Goal: Task Accomplishment & Management: Manage account settings

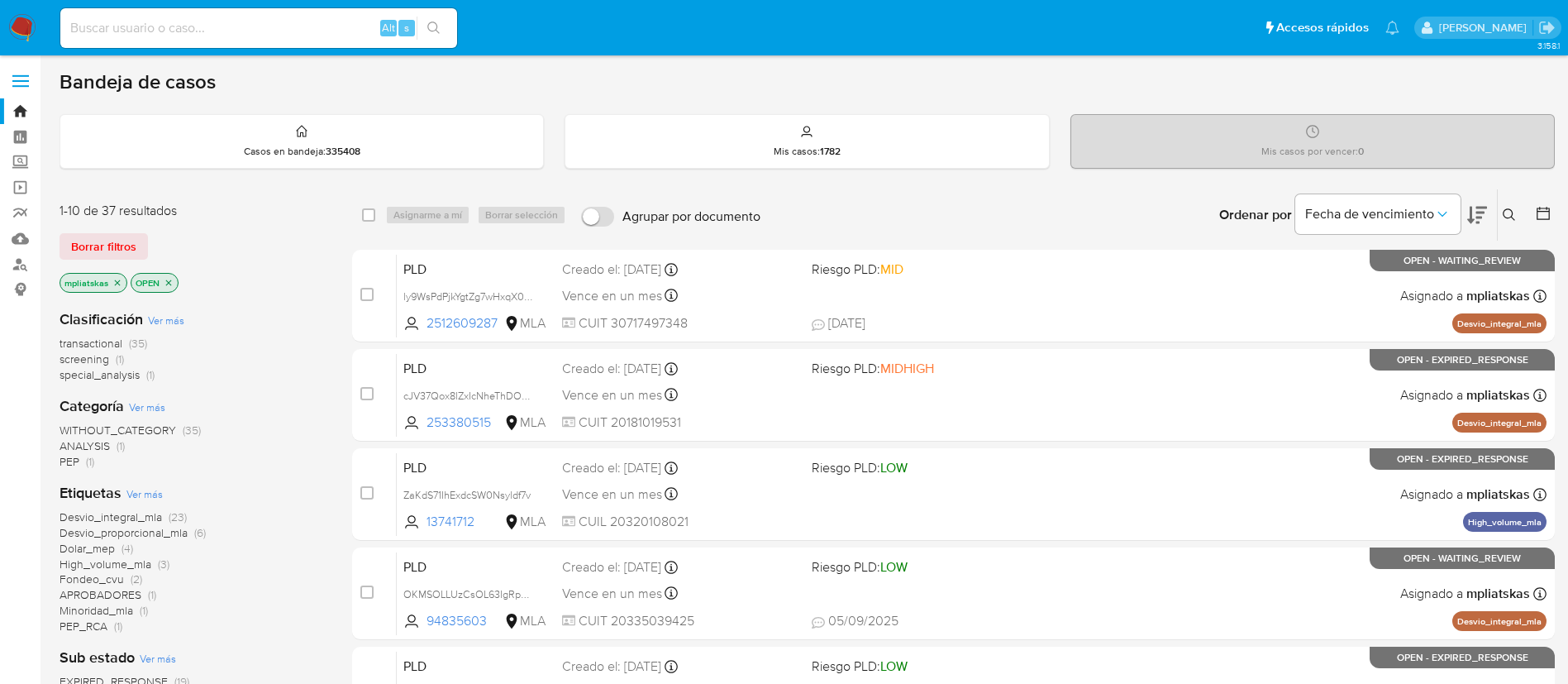
click at [20, 28] on img at bounding box center [22, 28] width 28 height 28
click at [1509, 223] on button at bounding box center [1511, 215] width 27 height 20
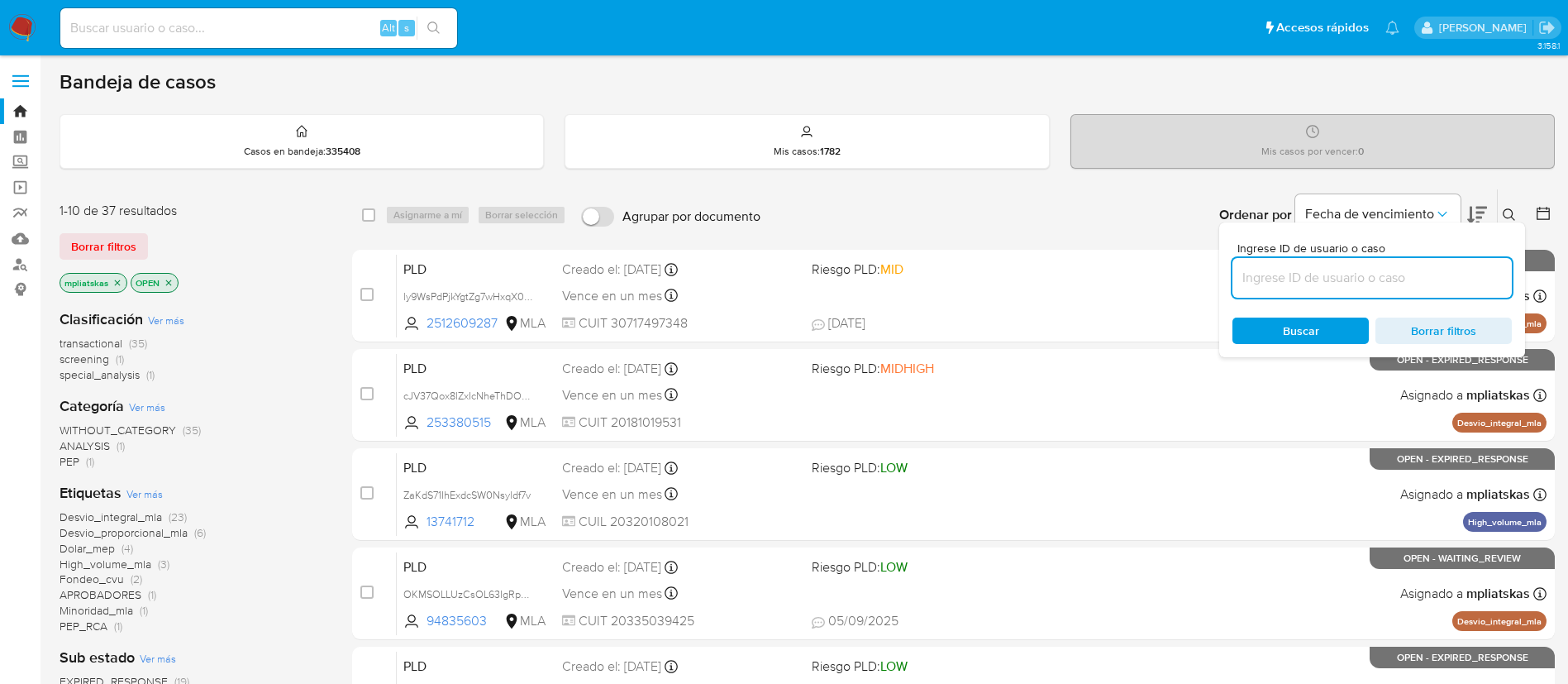
click at [1286, 284] on input at bounding box center [1372, 278] width 279 height 22
type input "CQGVvTP8ux0ZdKRpBejjJlOi"
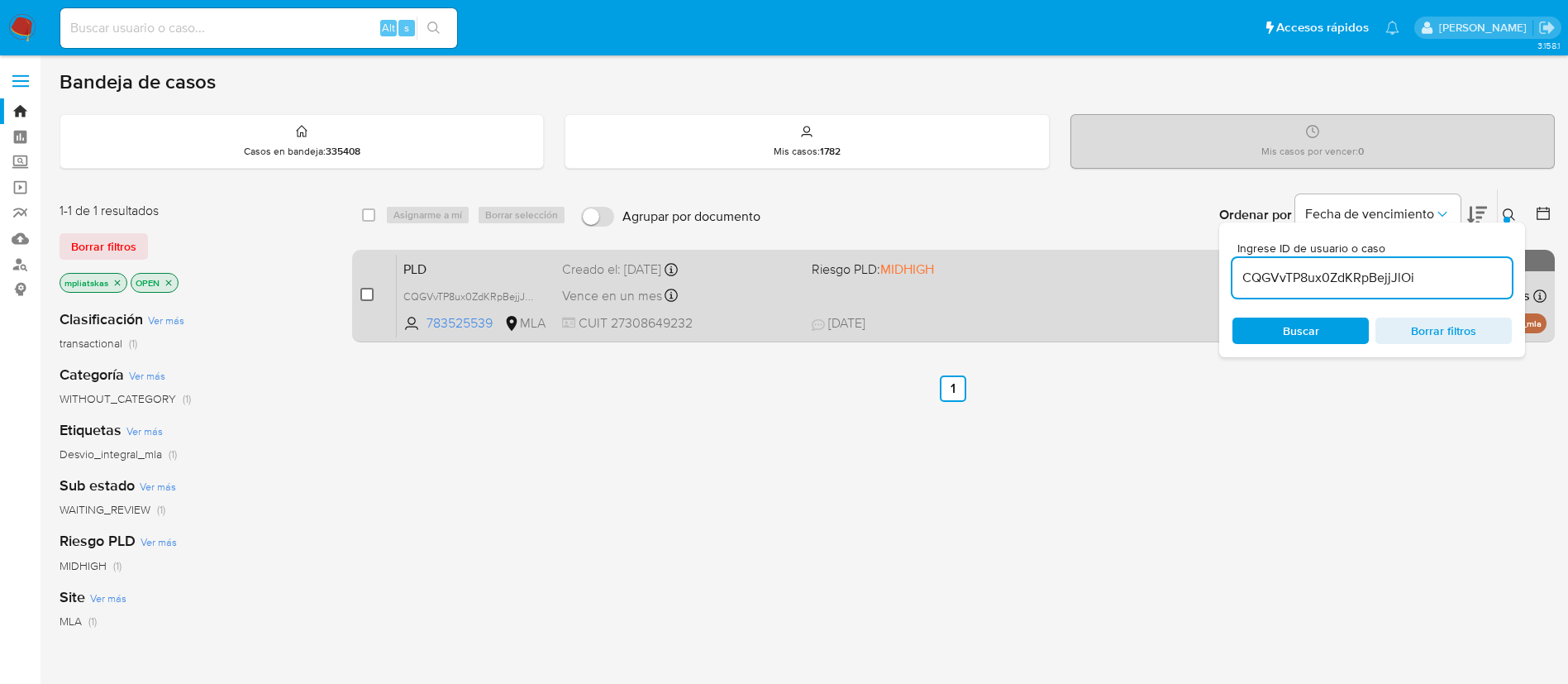
click at [366, 293] on input "checkbox" at bounding box center [367, 294] width 14 height 14
checkbox input "true"
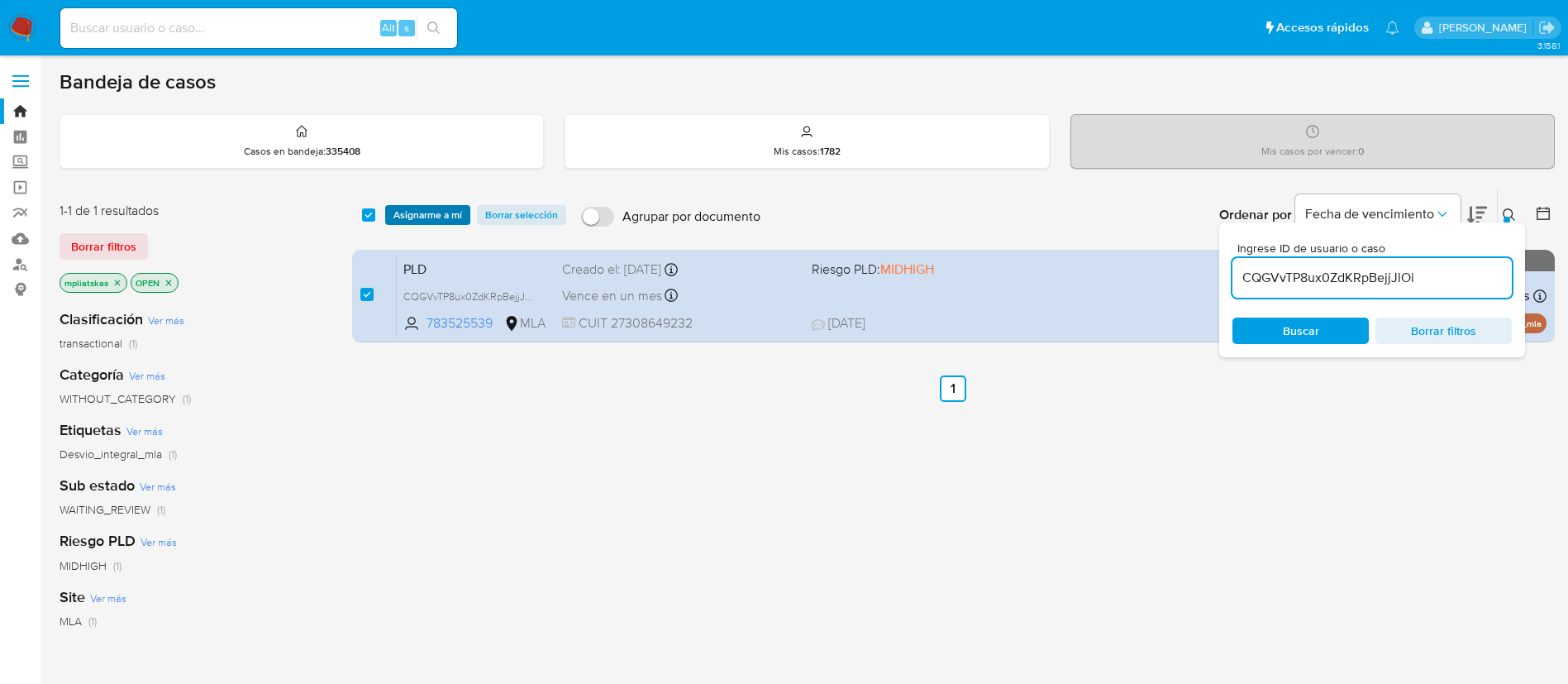
click at [408, 225] on div "select-all-cases-checkbox Asignarme a mí Borrar selección Agrupar por documento…" at bounding box center [953, 214] width 1203 height 51
click at [407, 218] on span "Asignarme a mí" at bounding box center [428, 214] width 68 height 16
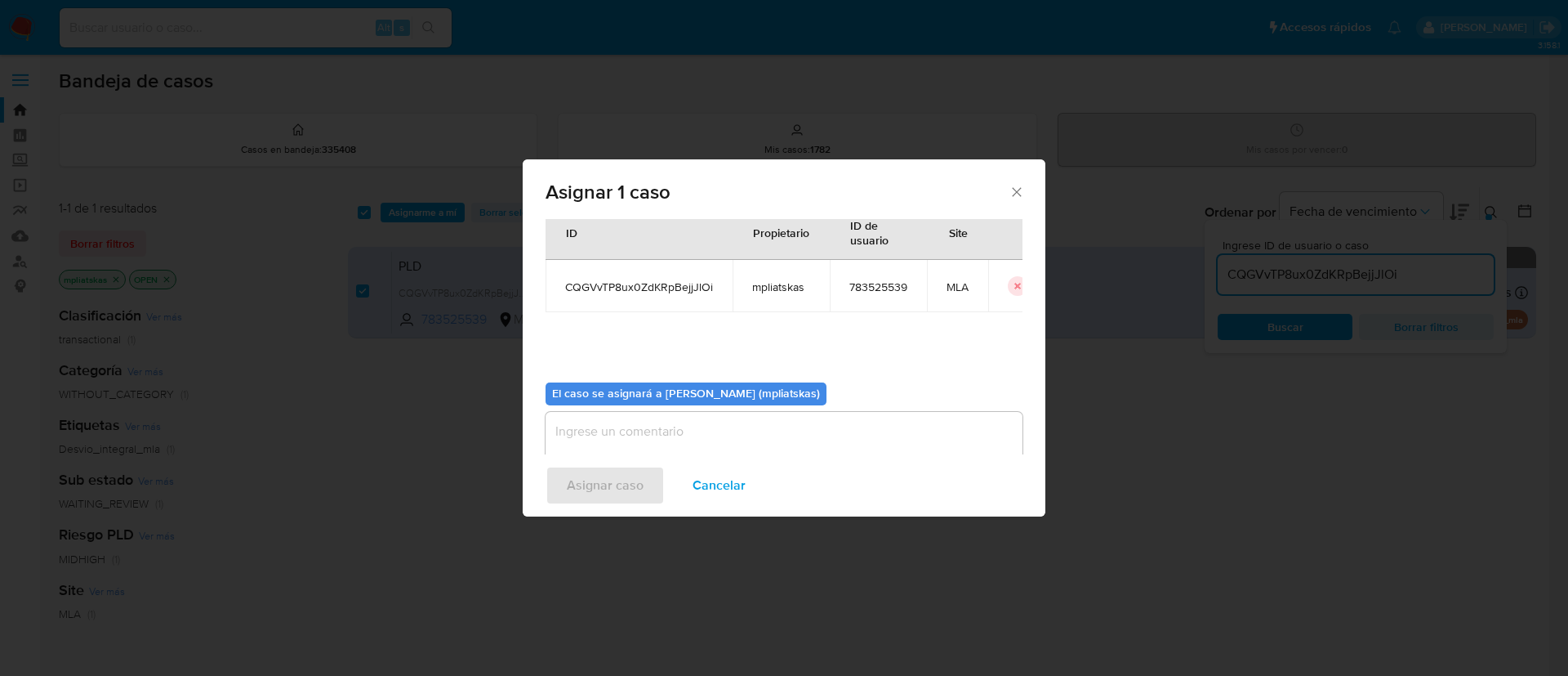
scroll to position [85, 0]
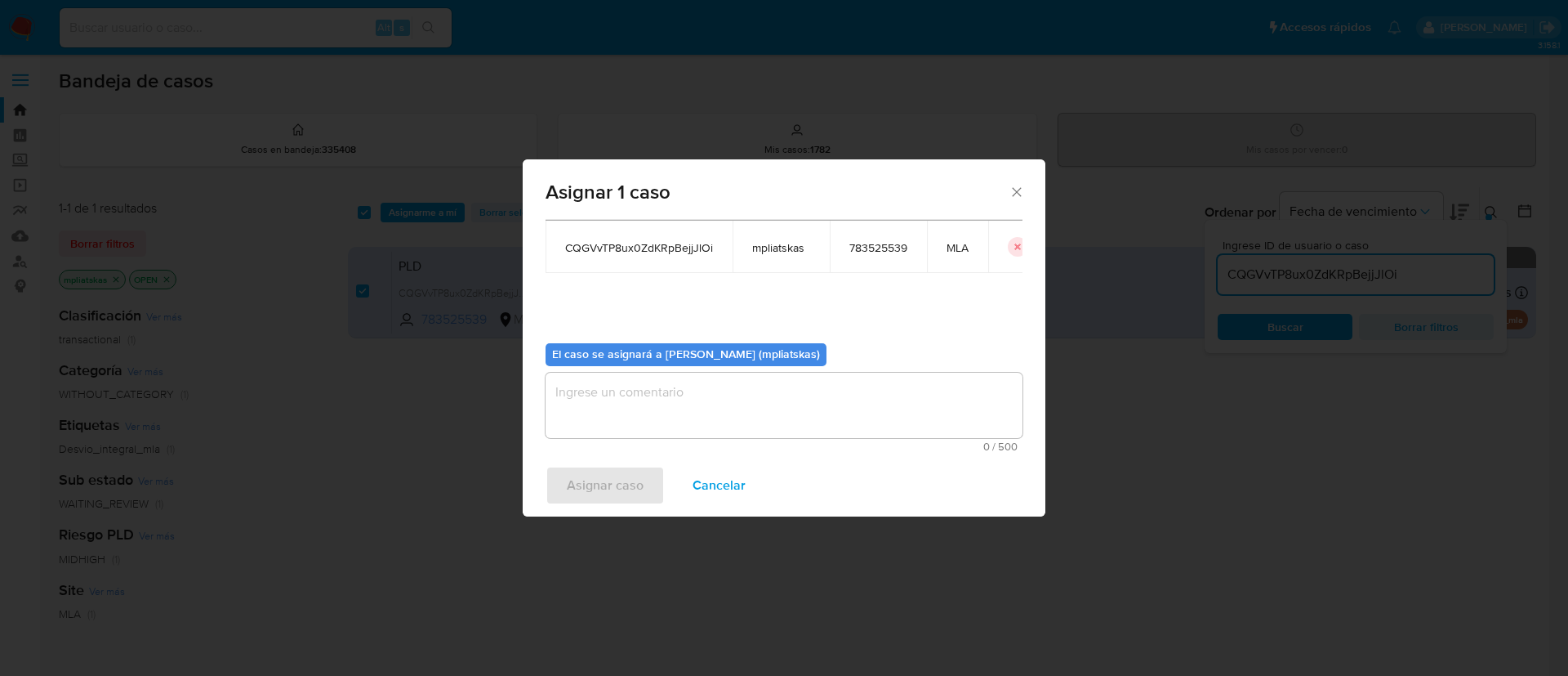
click at [662, 387] on textarea "assign-modal" at bounding box center [784, 404] width 477 height 65
click at [596, 486] on span "Asignar caso" at bounding box center [605, 485] width 77 height 36
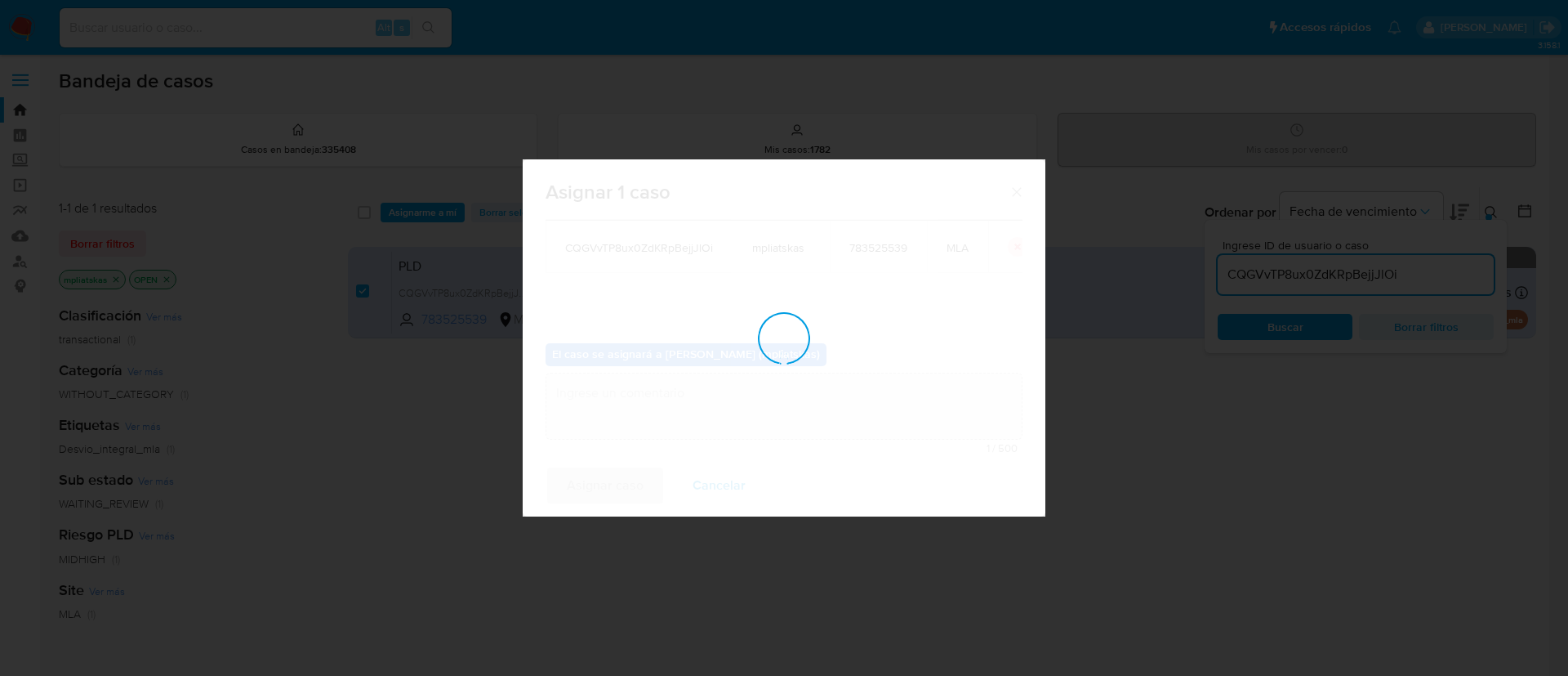
checkbox input "false"
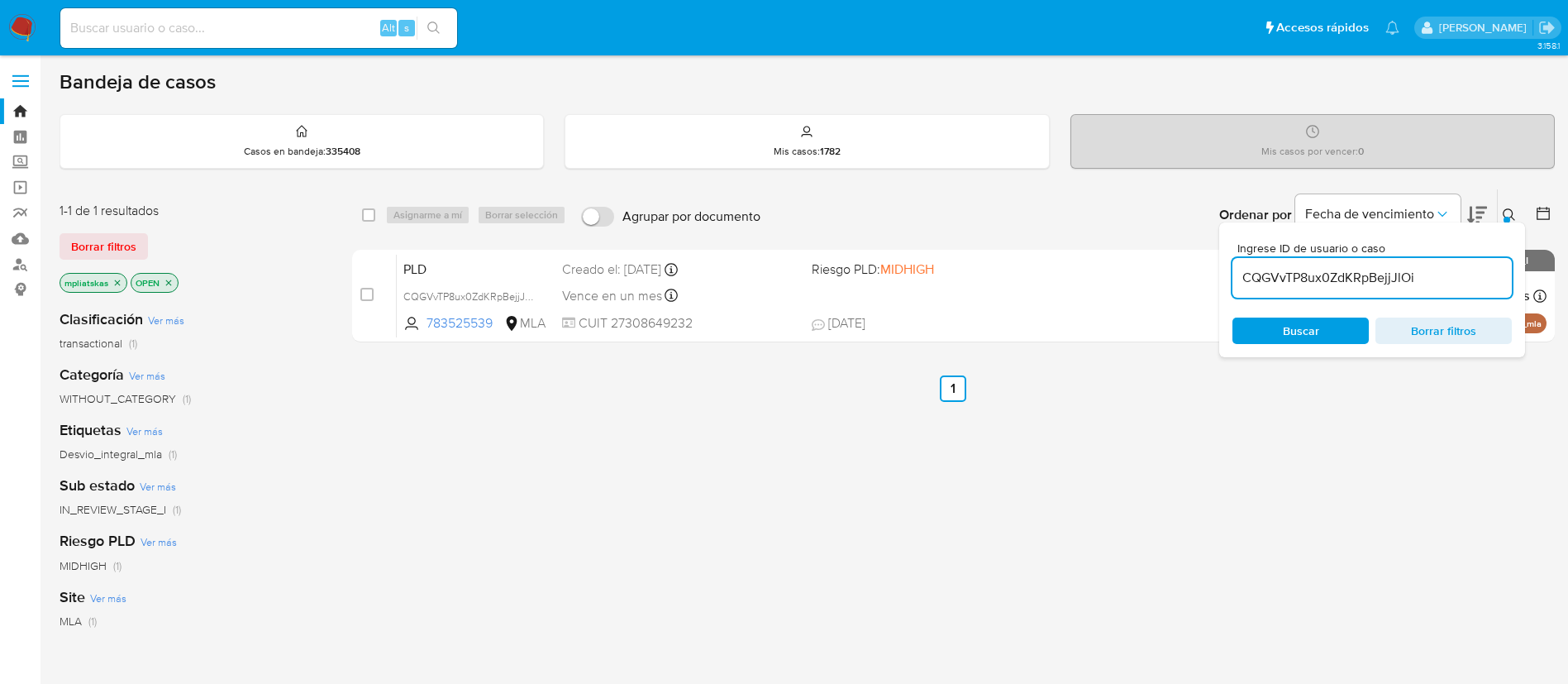
click at [1381, 272] on input "CQGVvTP8ux0ZdKRpBejjJlOi" at bounding box center [1372, 278] width 279 height 22
paste input "fSxzHVU3IBujHJZY7E6V3GQd"
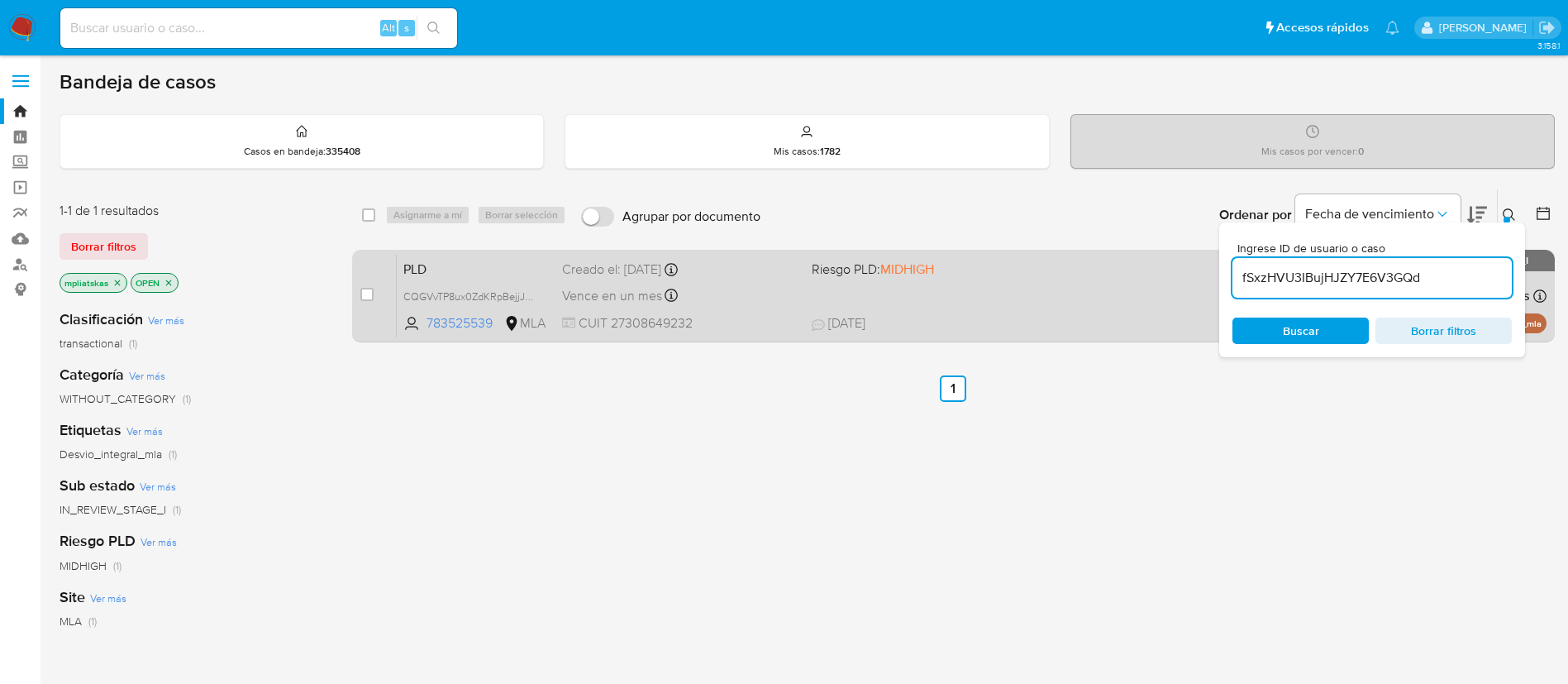
type input "fSxzHVU3IBujHJZY7E6V3GQd"
drag, startPoint x: 370, startPoint y: 296, endPoint x: 386, endPoint y: 281, distance: 21.9
click at [369, 296] on input "checkbox" at bounding box center [367, 294] width 14 height 14
checkbox input "true"
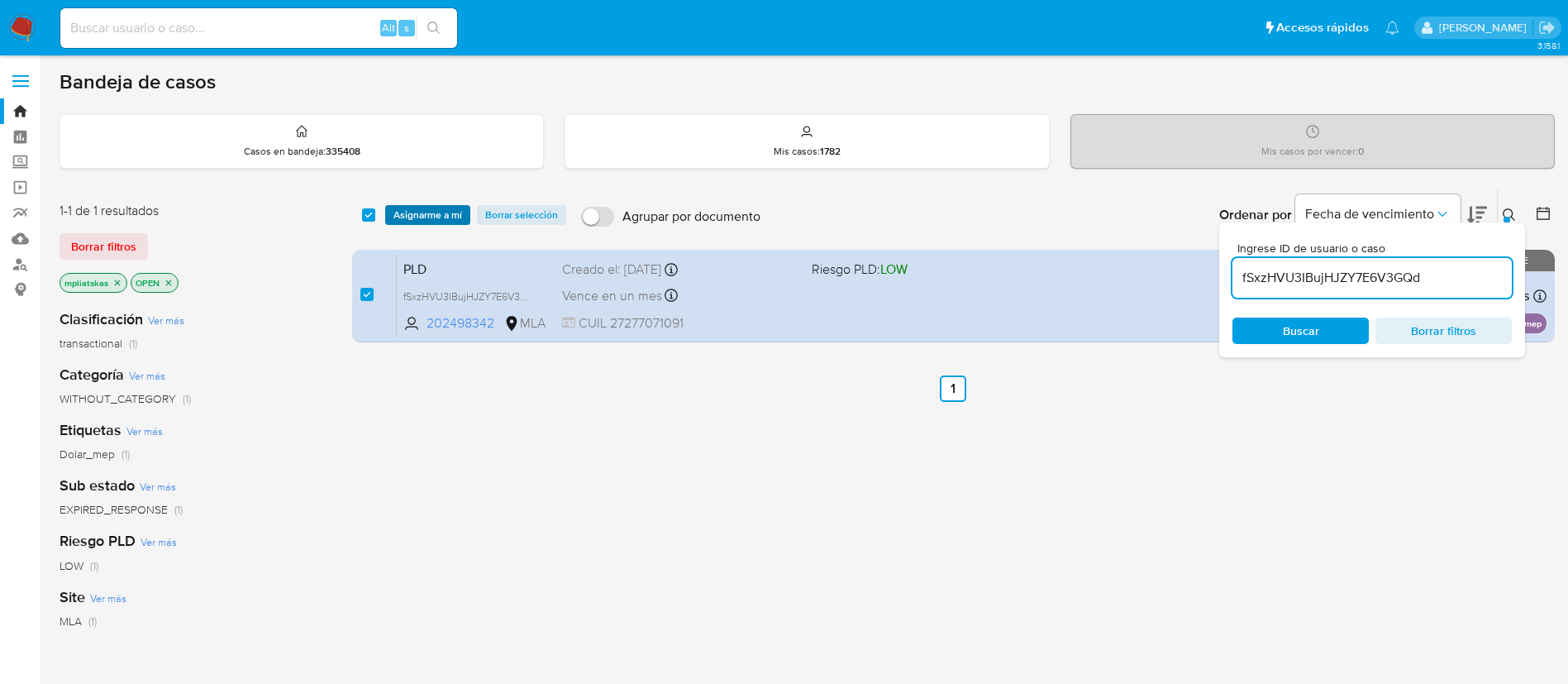
click at [420, 213] on span "Asignarme a mí" at bounding box center [428, 214] width 68 height 16
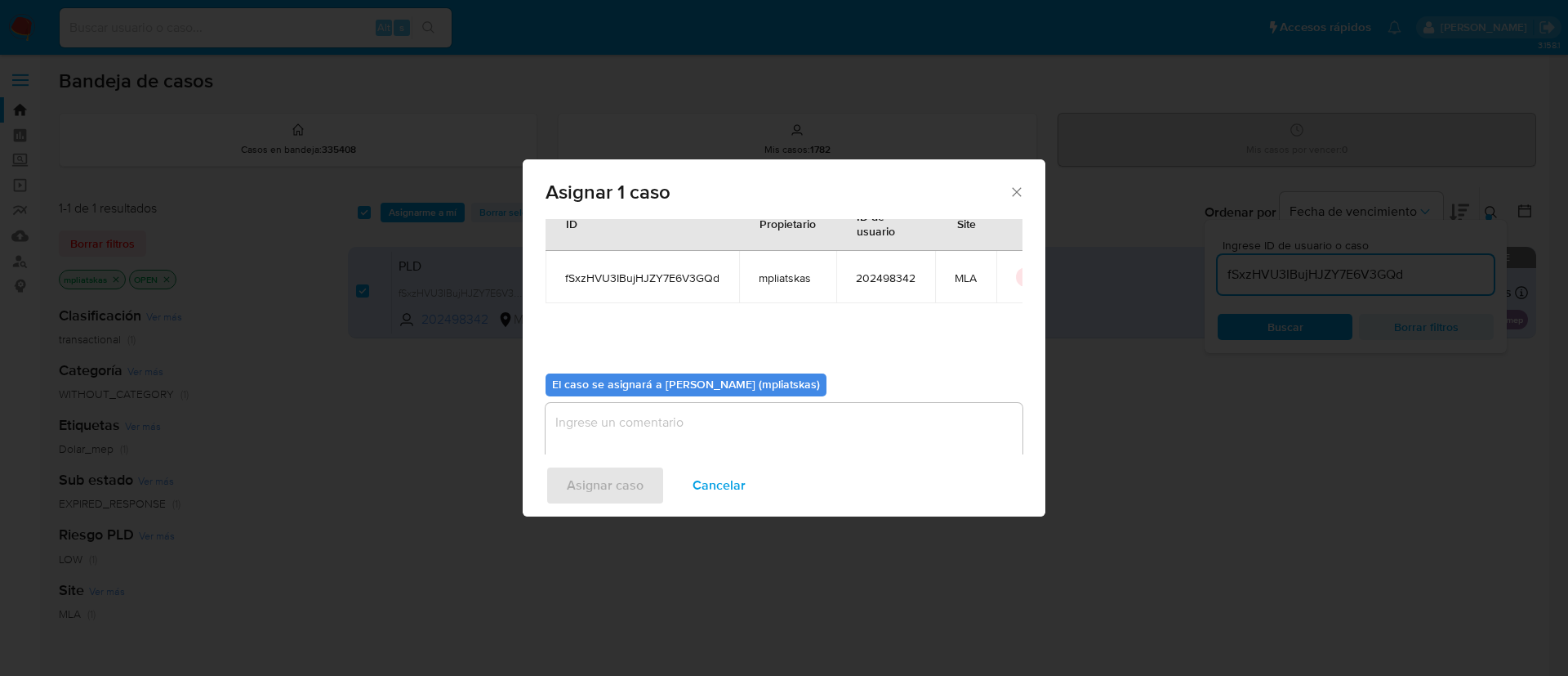
scroll to position [85, 0]
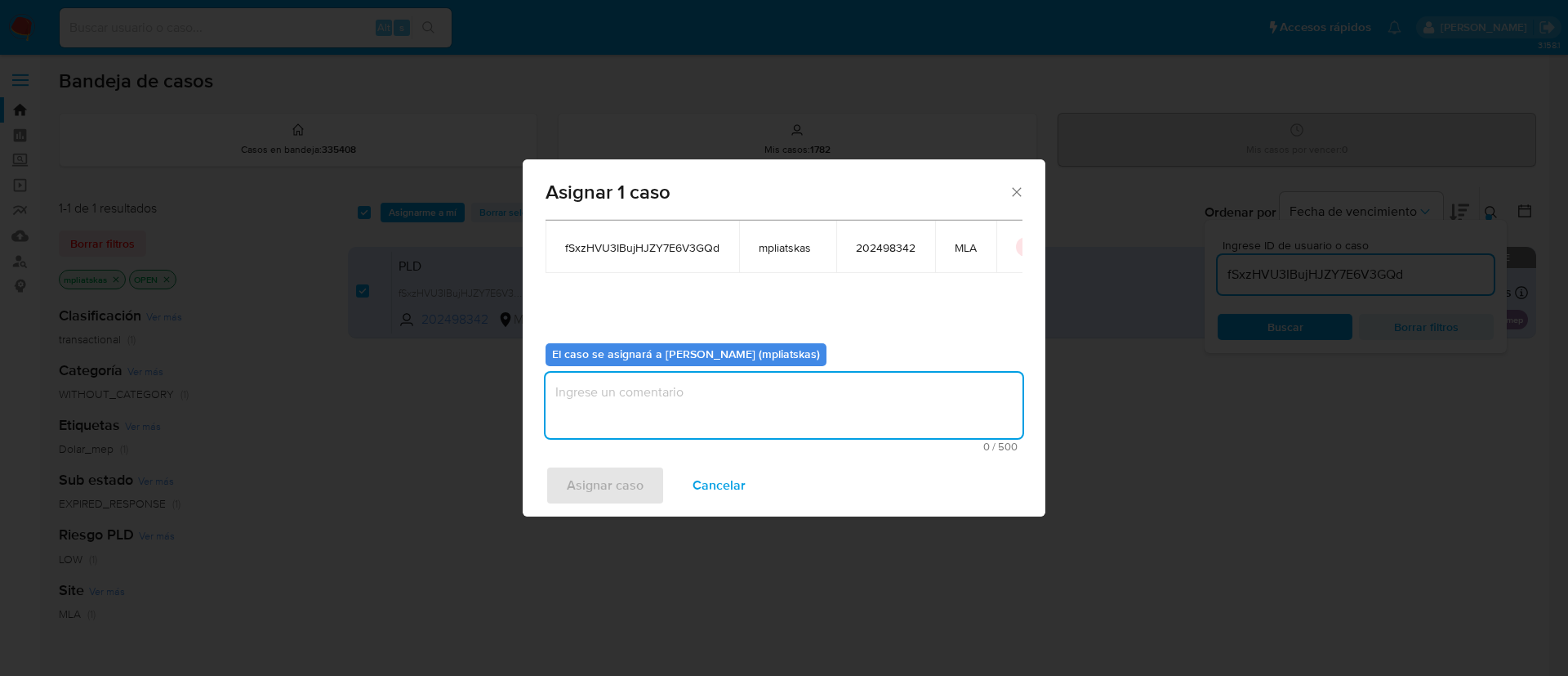
click at [635, 411] on textarea "assign-modal" at bounding box center [784, 404] width 477 height 65
click at [608, 482] on span "Asignar caso" at bounding box center [605, 485] width 77 height 36
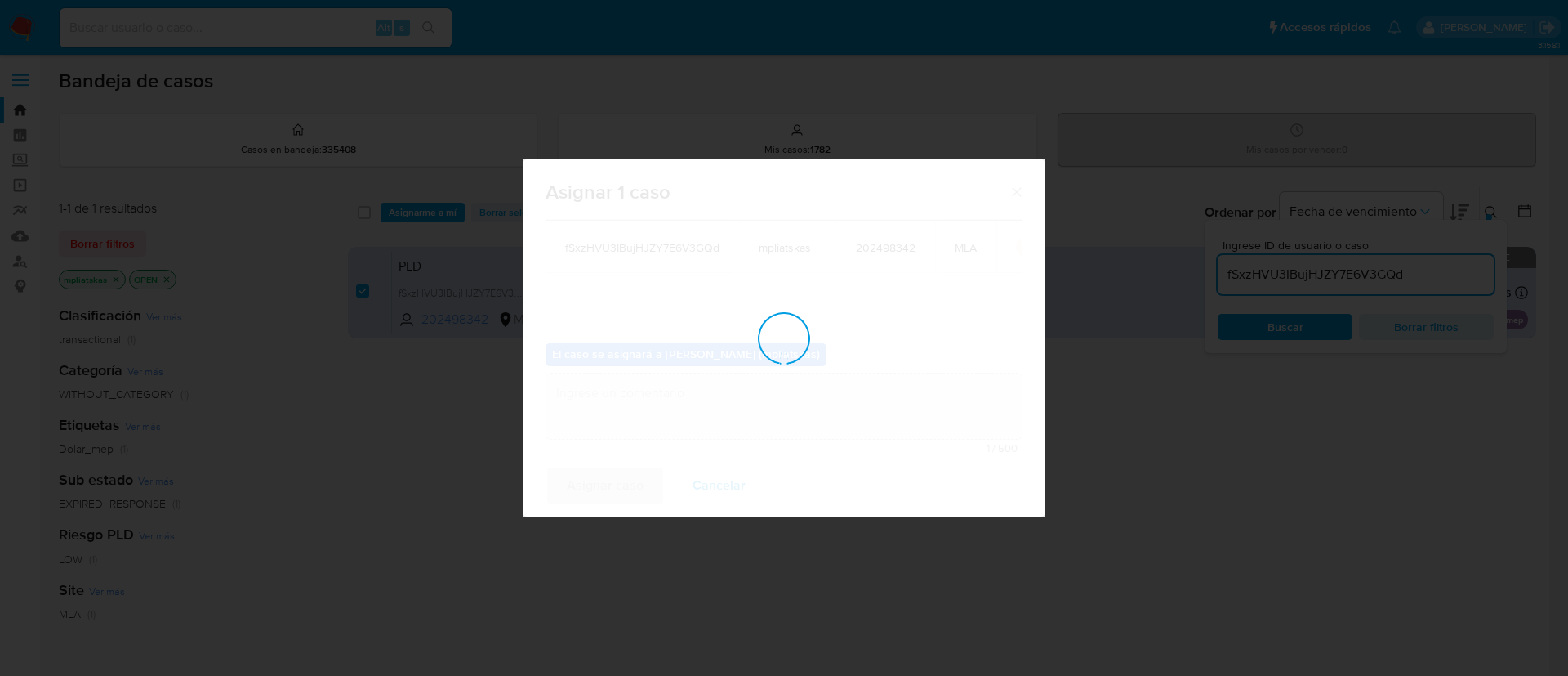
checkbox input "false"
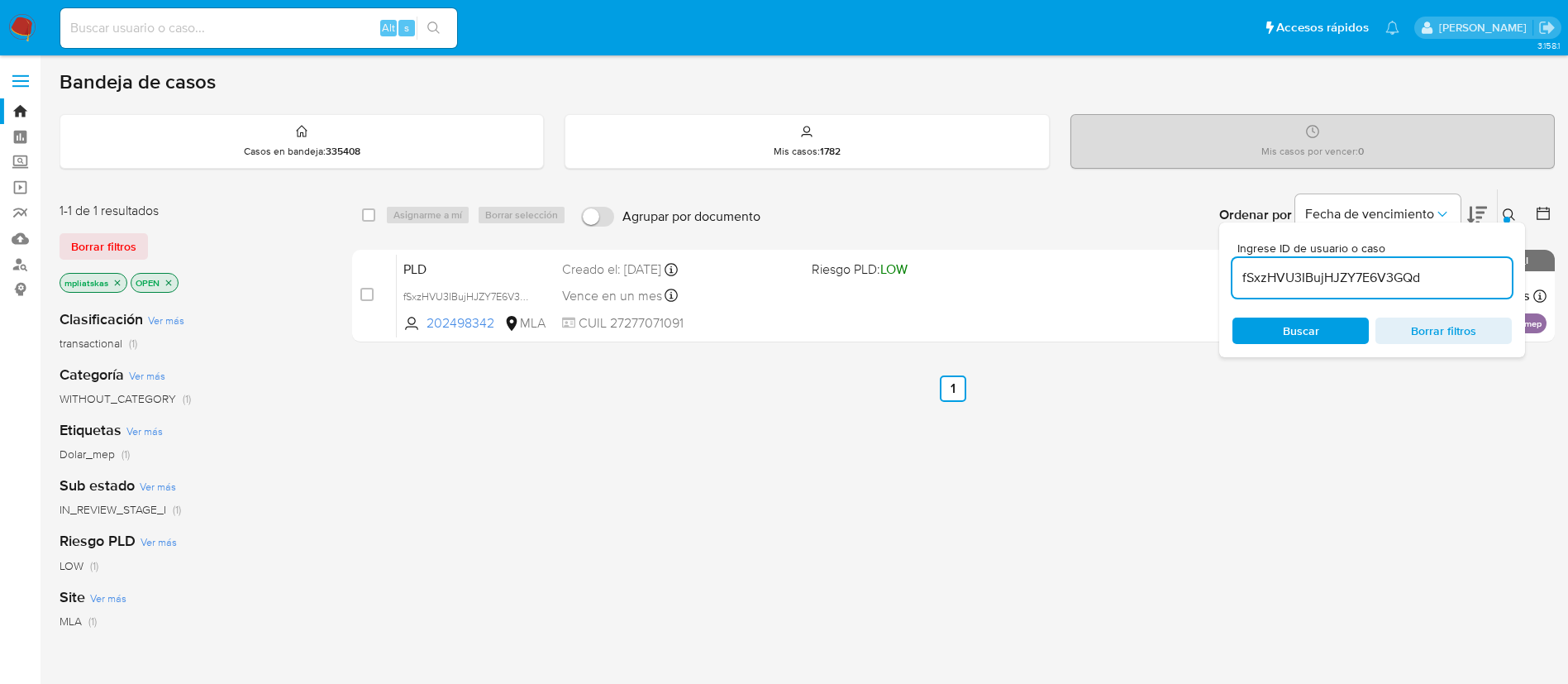
click at [1366, 271] on input "fSxzHVU3IBujHJZY7E6V3GQd" at bounding box center [1372, 278] width 279 height 22
paste input "ypeCPu78SZXm3zkgIlxcsLKv"
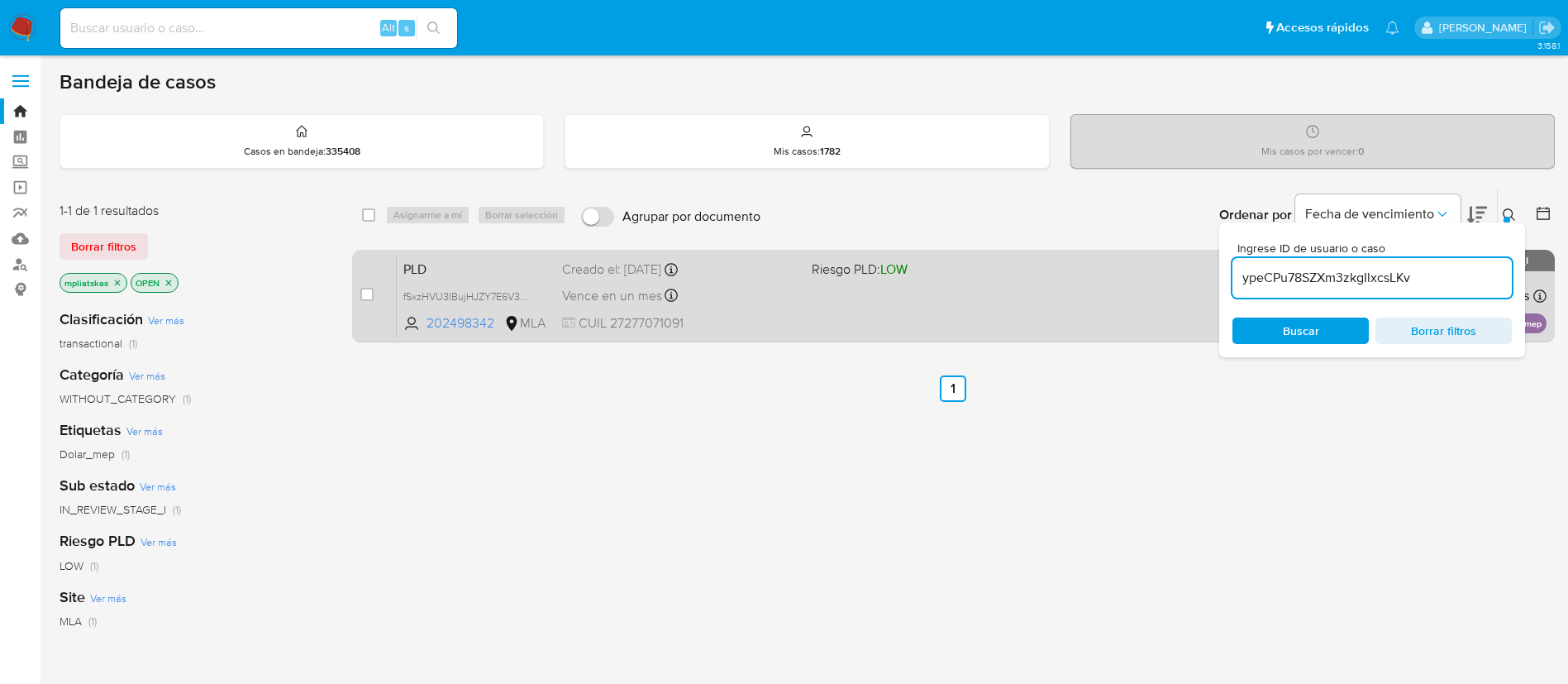
type input "ypeCPu78SZXm3zkgIlxcsLKv"
click at [371, 296] on input "checkbox" at bounding box center [367, 294] width 14 height 14
checkbox input "true"
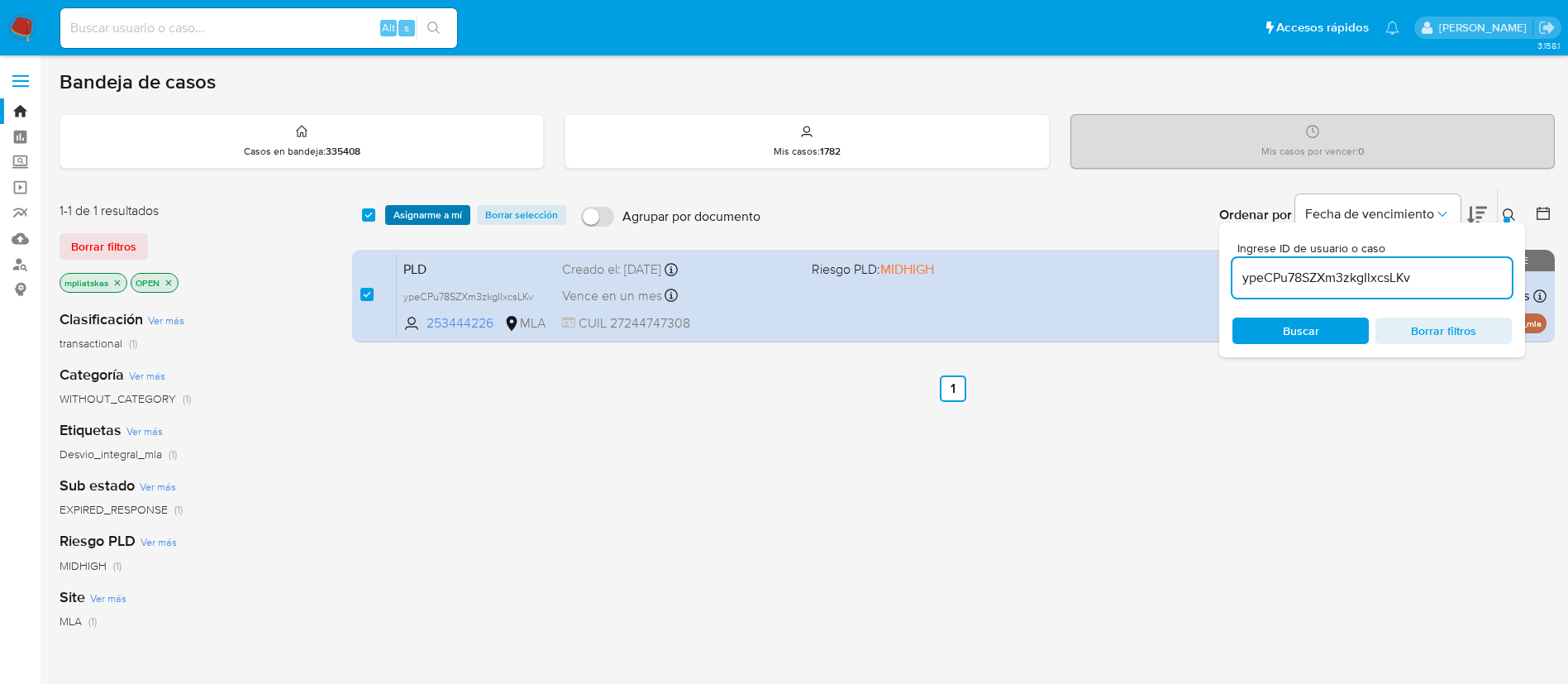
click at [415, 221] on span "Asignarme a mí" at bounding box center [428, 214] width 68 height 16
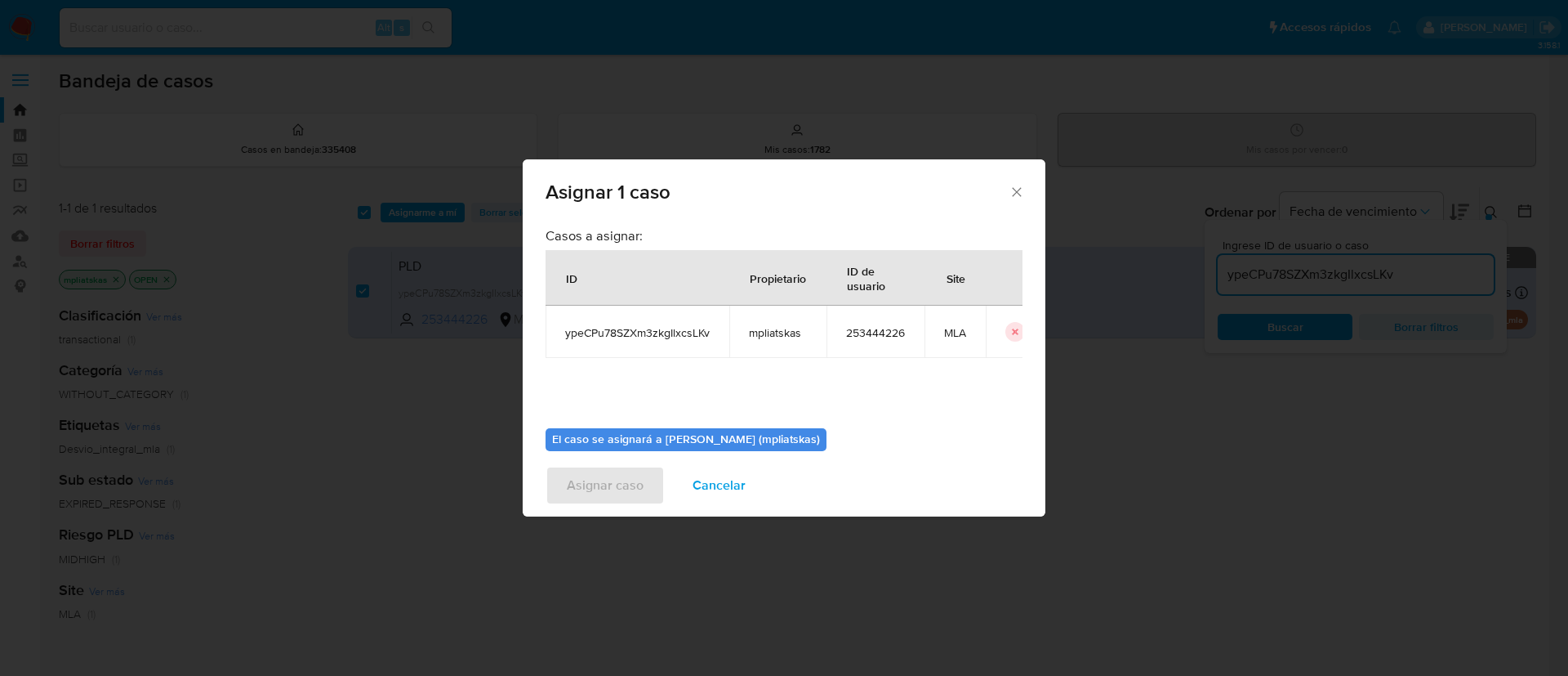
scroll to position [85, 0]
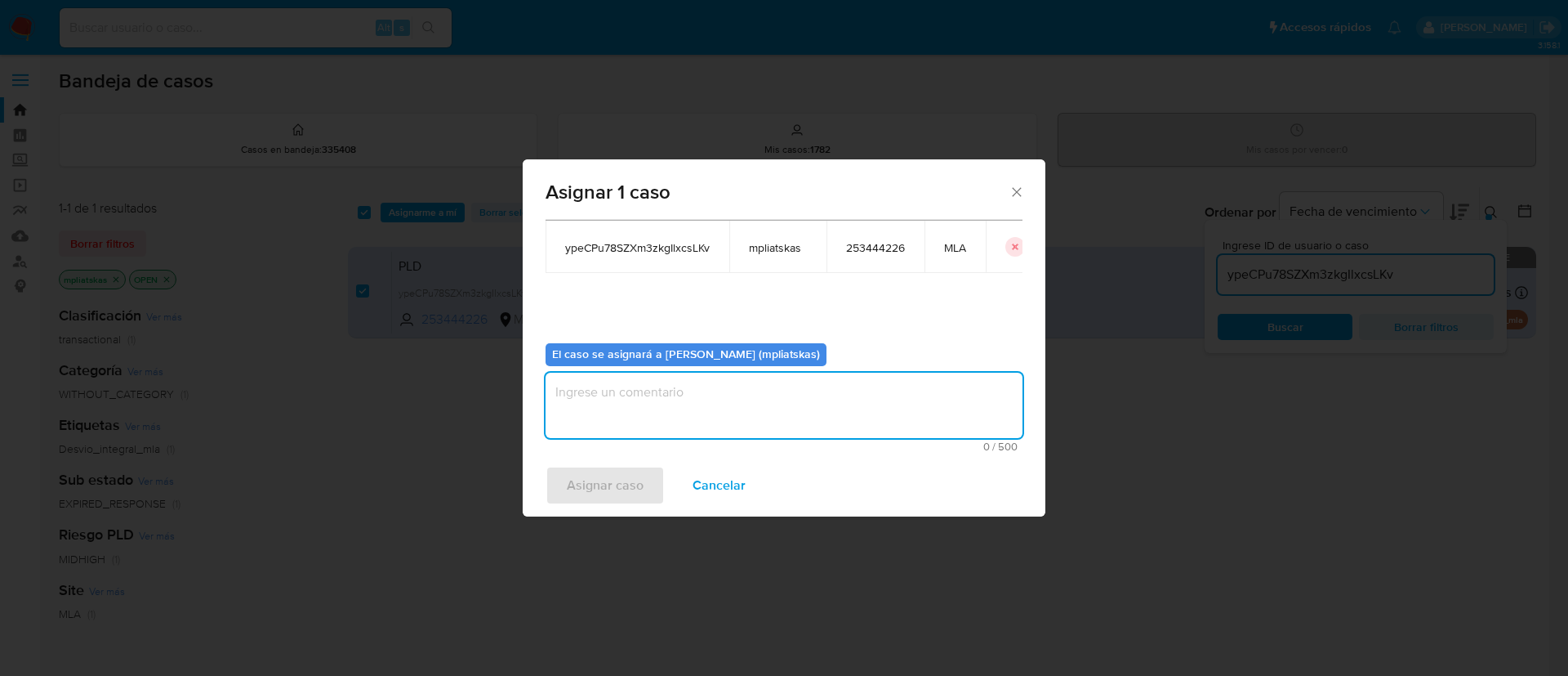
click at [757, 428] on textarea "assign-modal" at bounding box center [784, 404] width 477 height 65
click at [600, 478] on span "Asignar caso" at bounding box center [605, 485] width 77 height 36
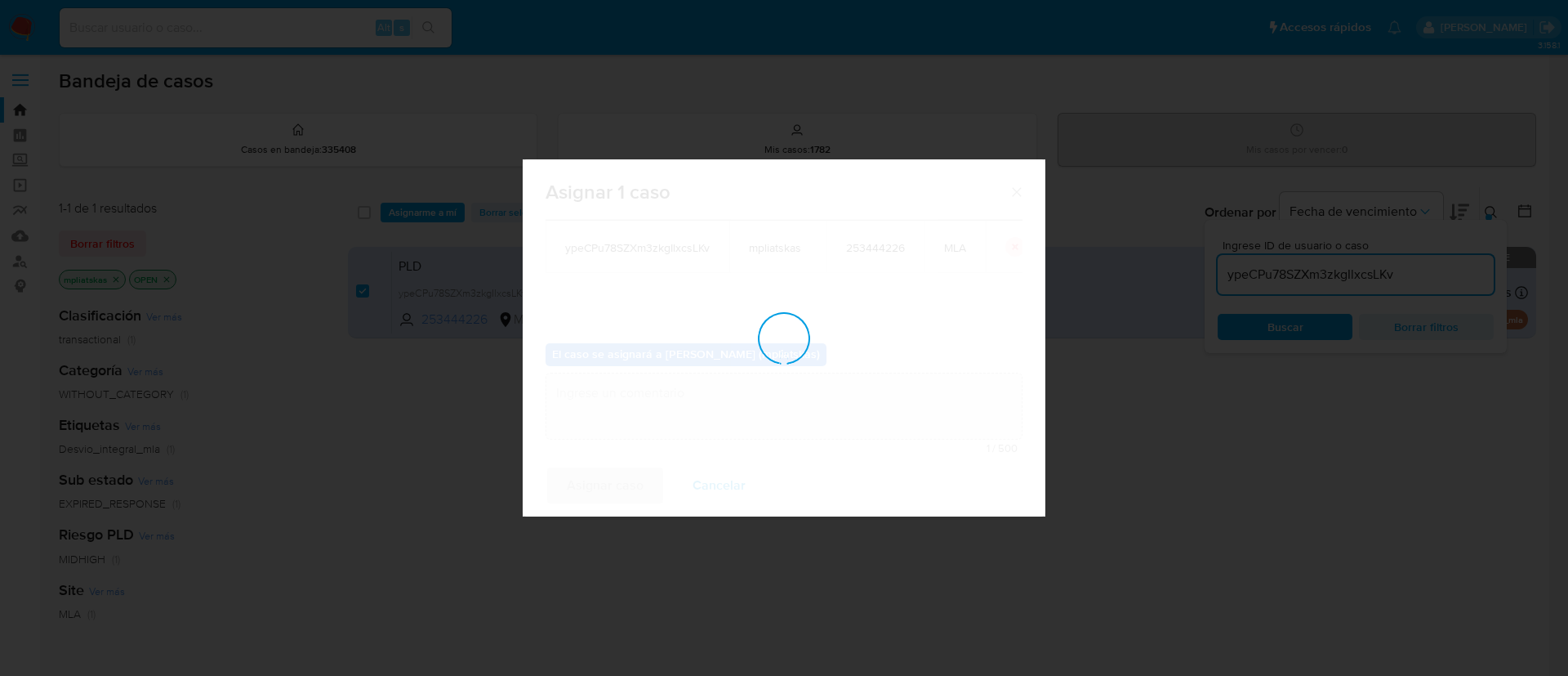
checkbox input "false"
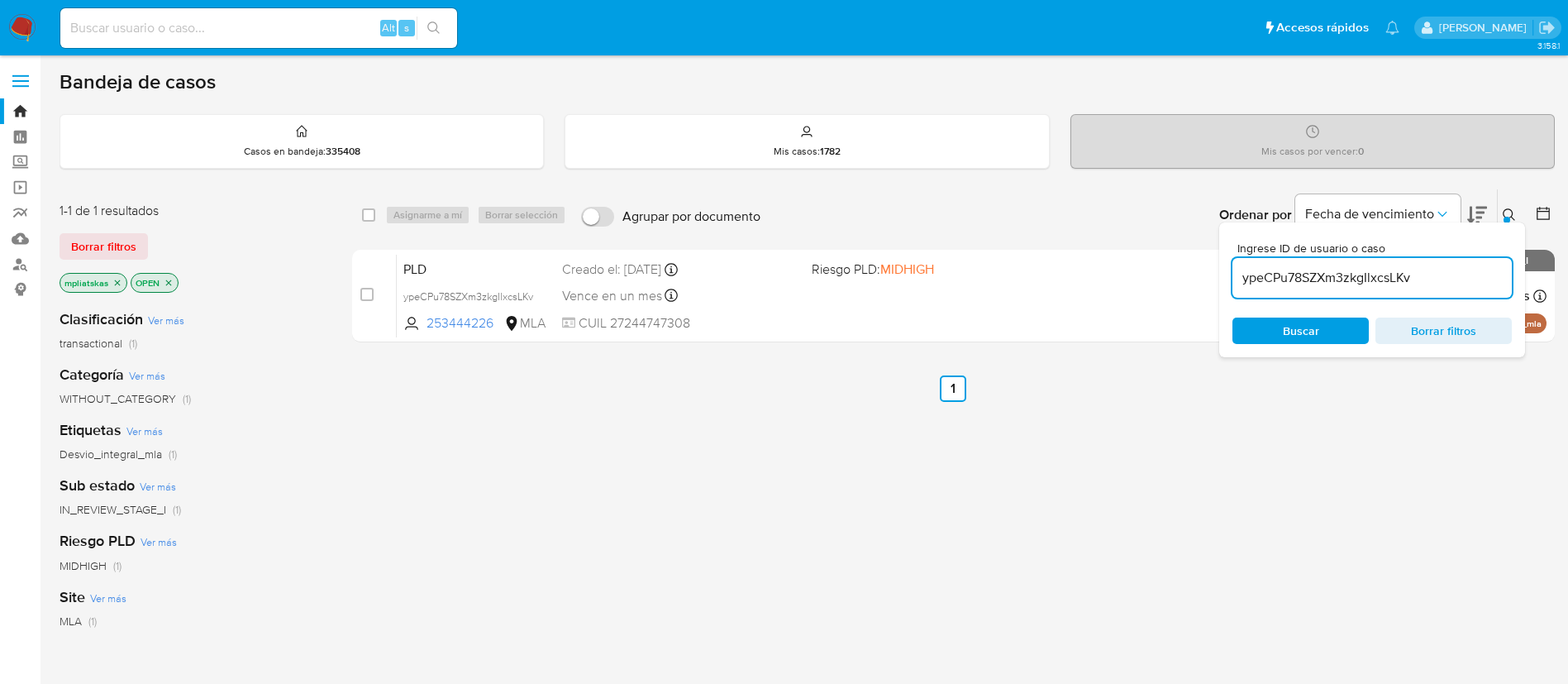
click at [1305, 277] on input "ypeCPu78SZXm3zkgIlxcsLKv" at bounding box center [1372, 278] width 279 height 22
paste input "aoqWAnwKsNu1wOeDKhkLgVaT"
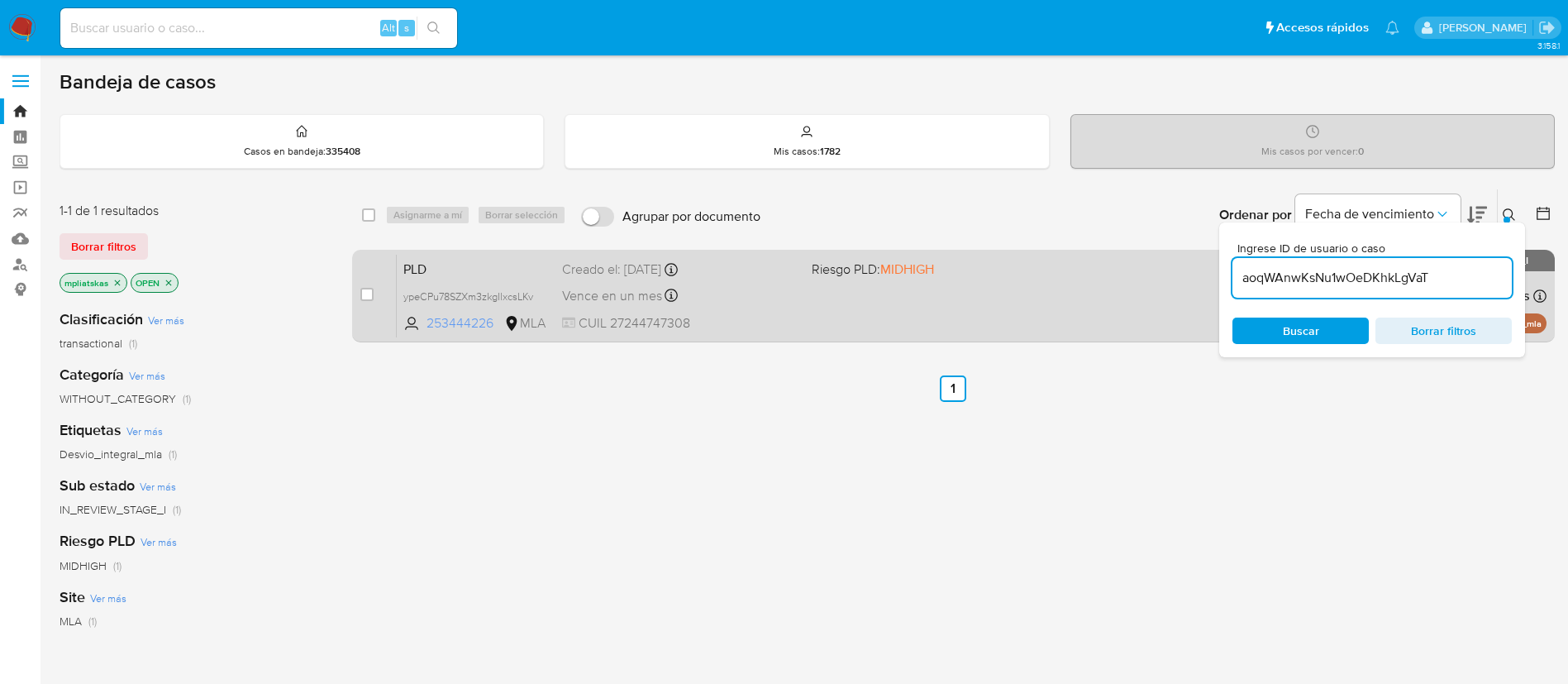
type input "aoqWAnwKsNu1wOeDKhkLgVaT"
click at [373, 295] on input "checkbox" at bounding box center [367, 294] width 14 height 14
checkbox input "true"
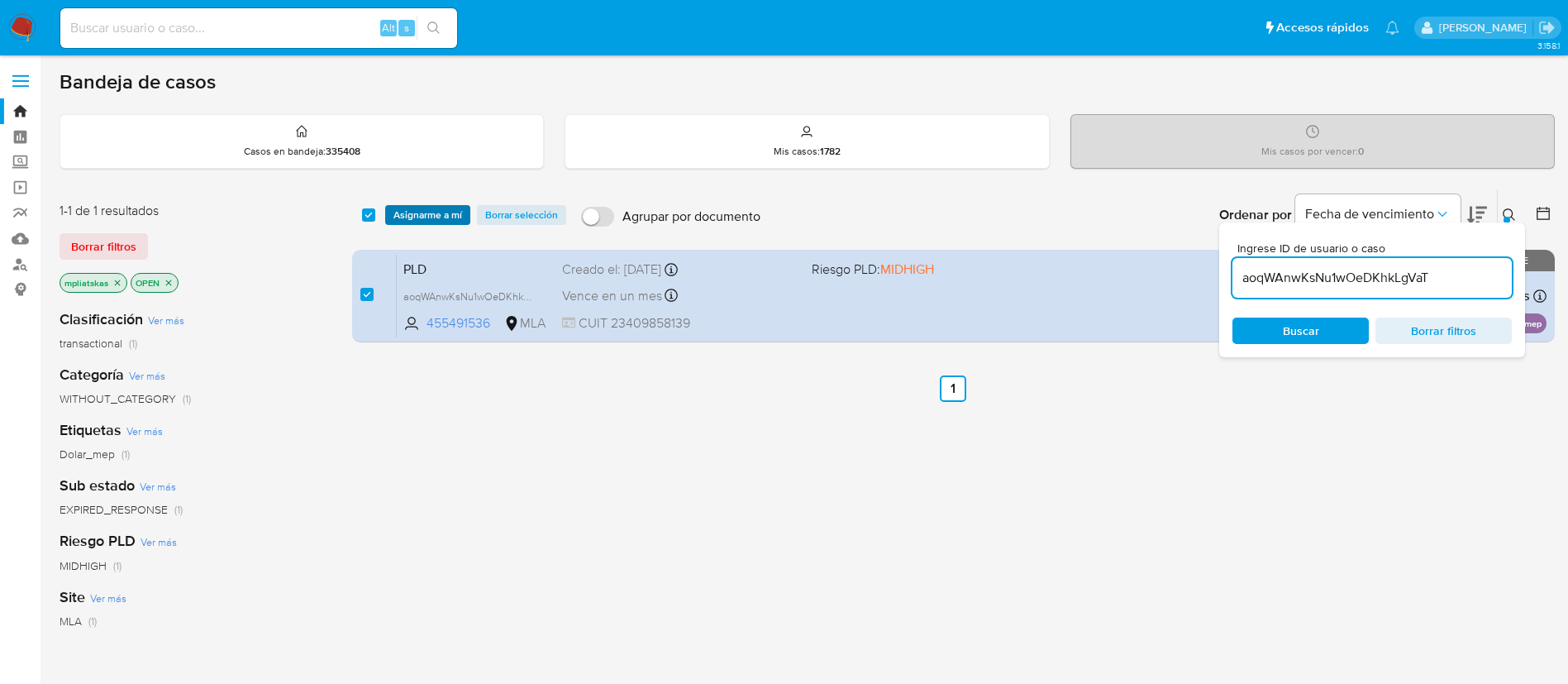
click at [439, 212] on span "Asignarme a mí" at bounding box center [428, 214] width 68 height 16
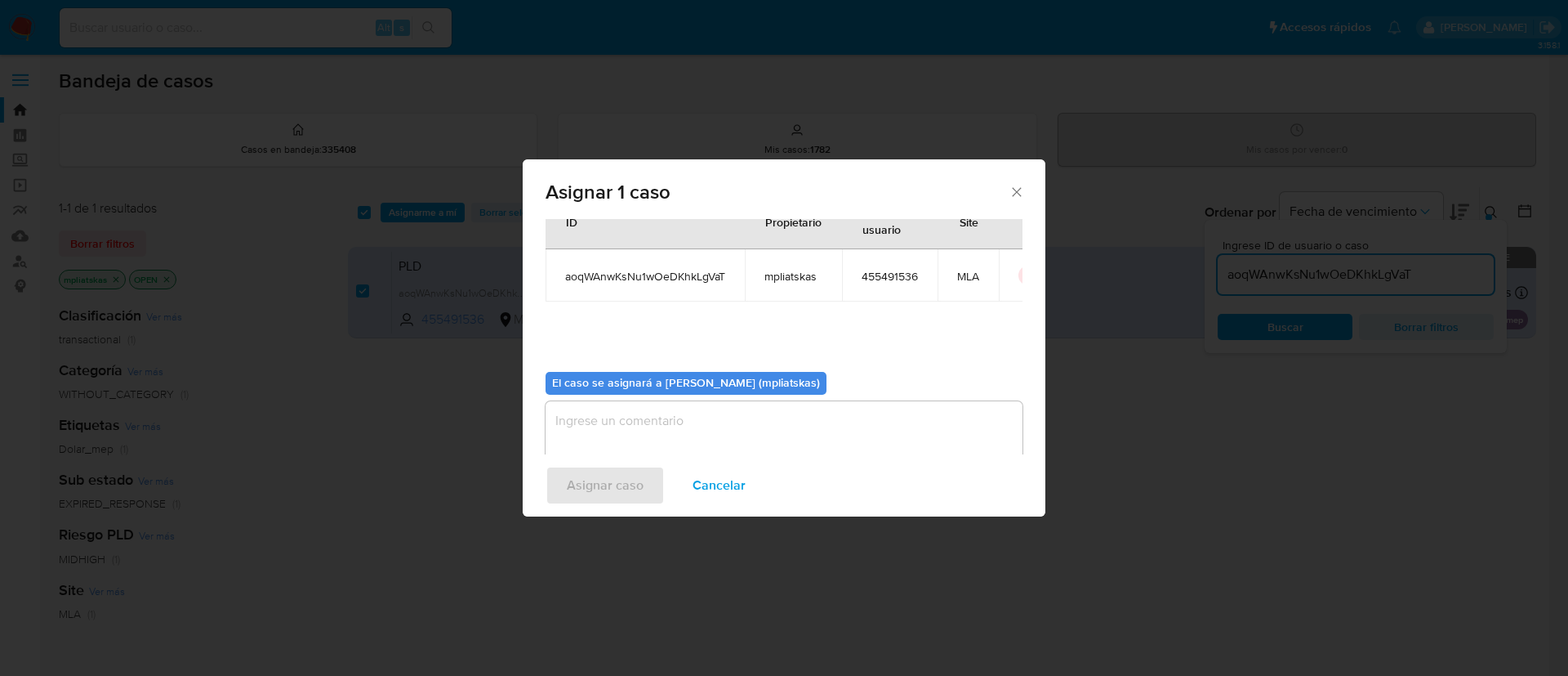
scroll to position [85, 0]
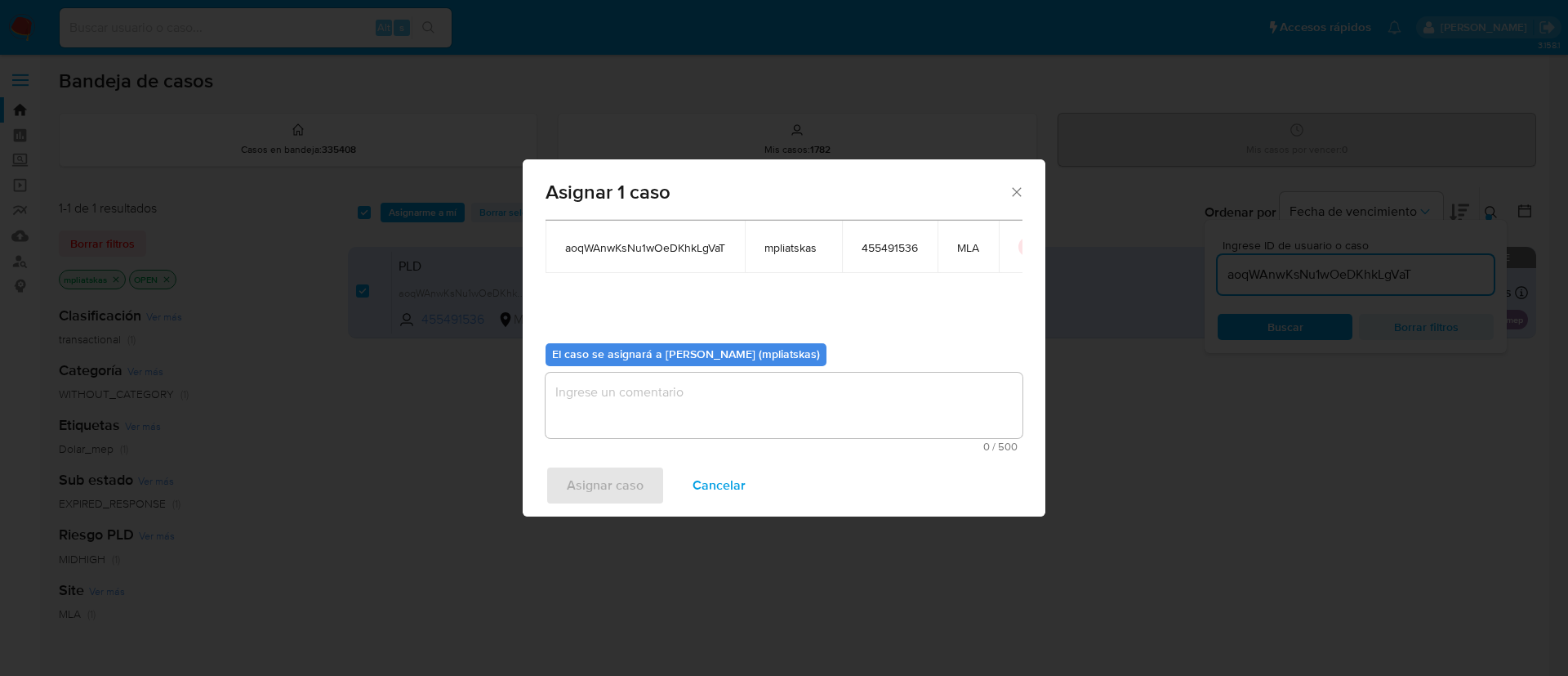
click at [733, 433] on textarea "assign-modal" at bounding box center [784, 404] width 477 height 65
click at [597, 484] on span "Asignar caso" at bounding box center [605, 485] width 77 height 36
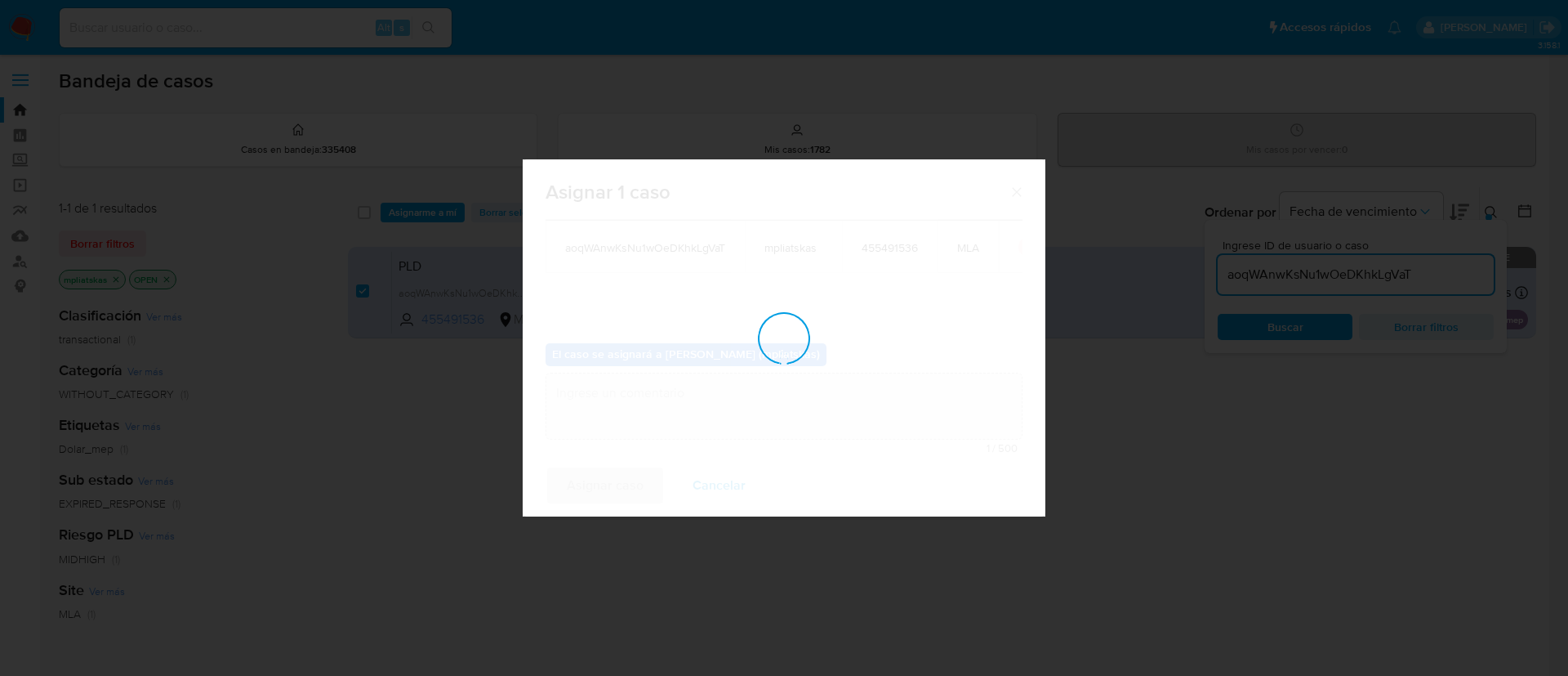
checkbox input "false"
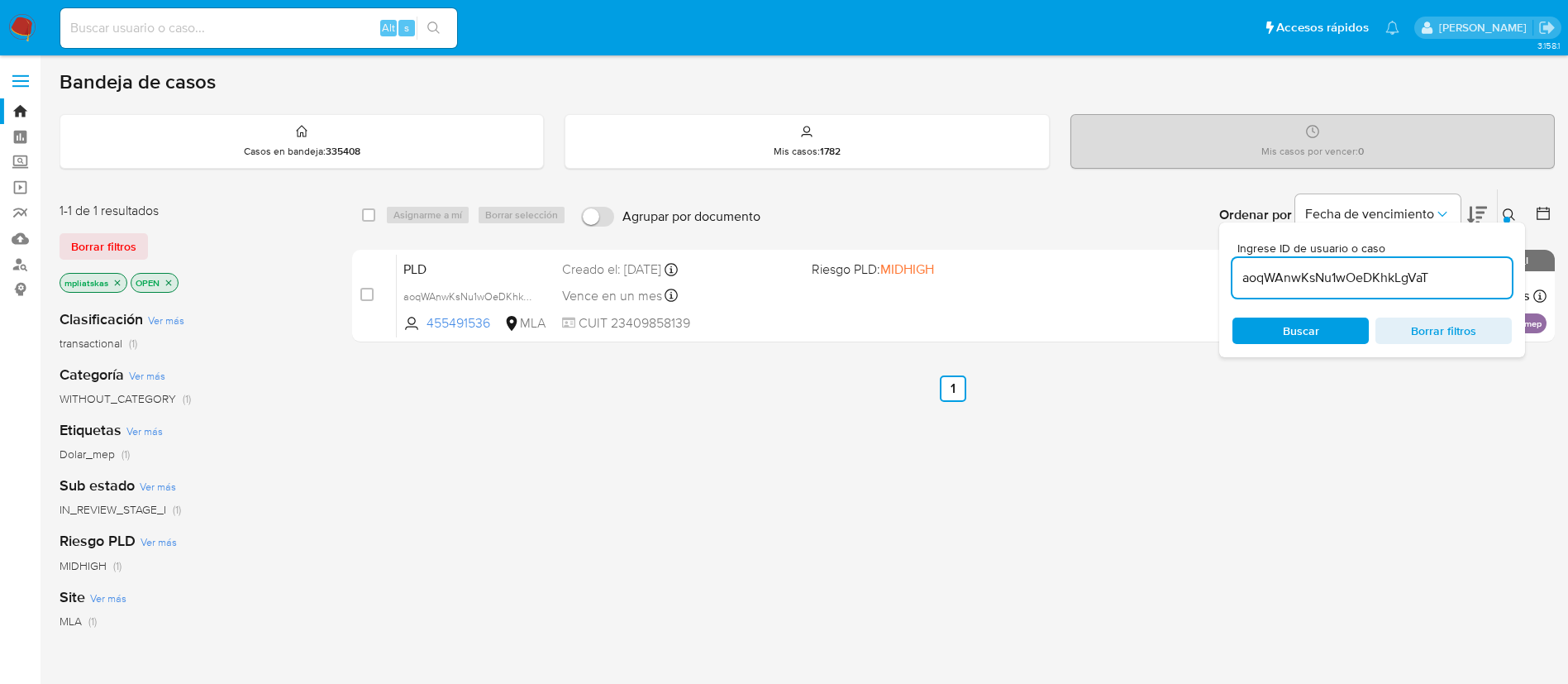
click at [1303, 276] on input "aoqWAnwKsNu1wOeDKhkLgVaT" at bounding box center [1372, 278] width 279 height 22
click at [1302, 276] on input "aoqWAnwKsNu1wOeDKhkLgVaT" at bounding box center [1372, 278] width 279 height 22
paste input "CFM9oGZROvD2ChlGgZYTcuKp"
type input "CFM9oGZROvD2ChlGgZYTcuKp"
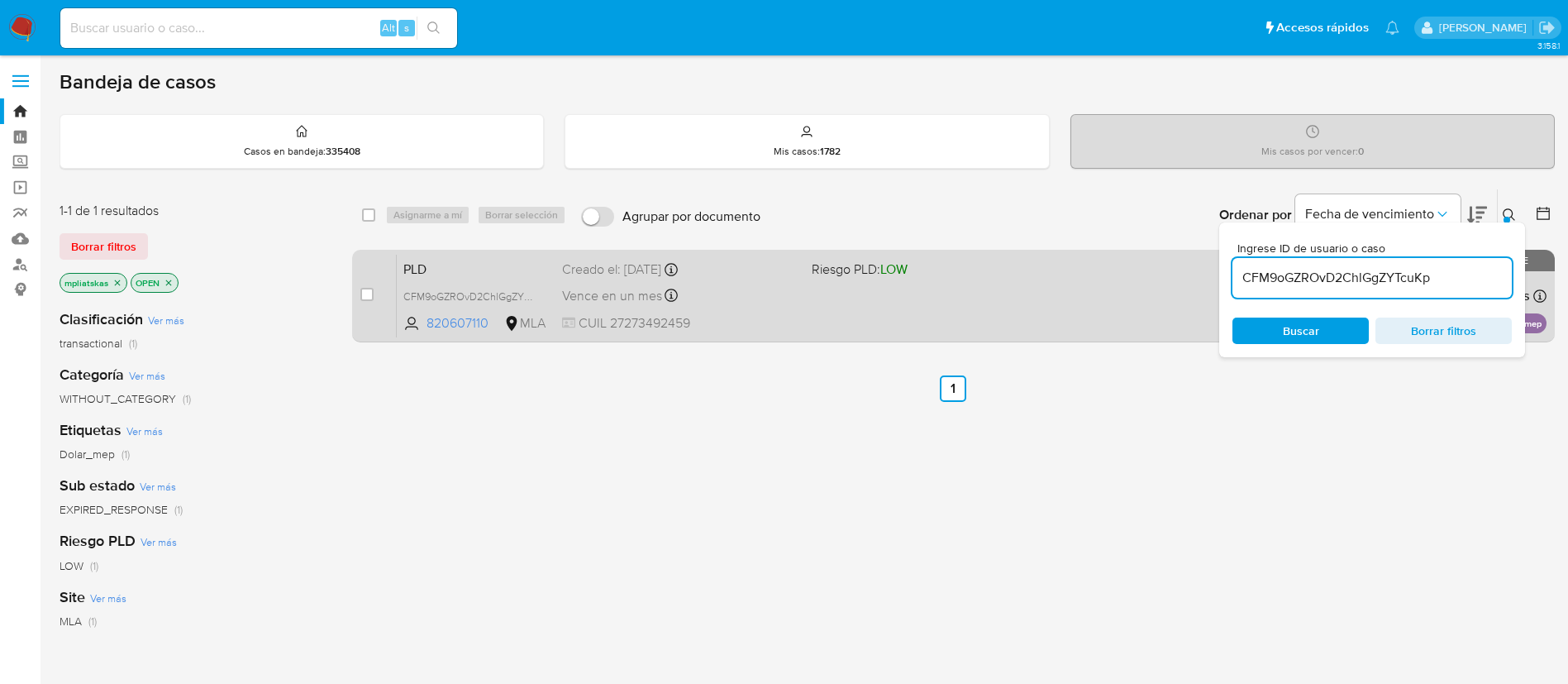
click at [365, 283] on div "case-item-checkbox No es posible asignar el caso" at bounding box center [378, 296] width 36 height 84
click at [364, 289] on input "checkbox" at bounding box center [367, 294] width 14 height 14
checkbox input "true"
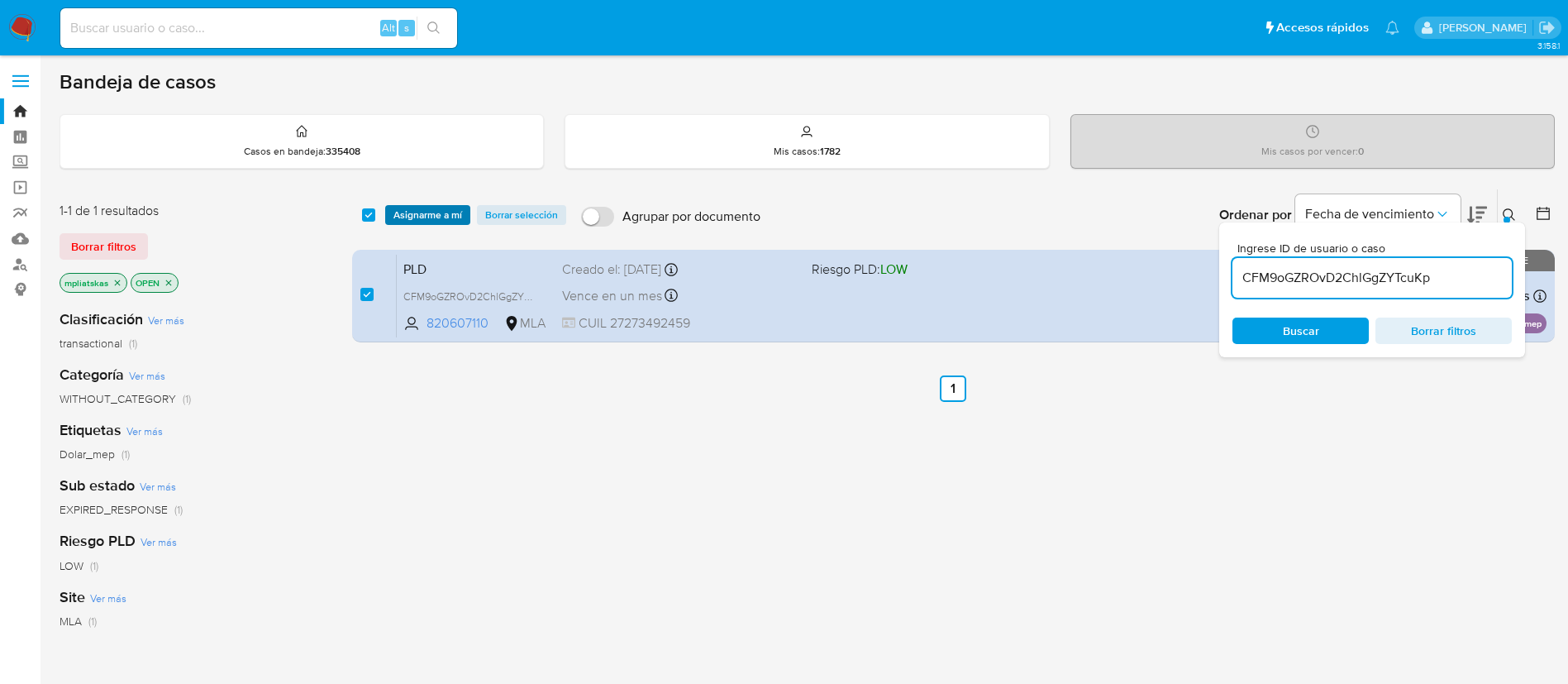
click at [407, 218] on span "Asignarme a mí" at bounding box center [428, 214] width 68 height 16
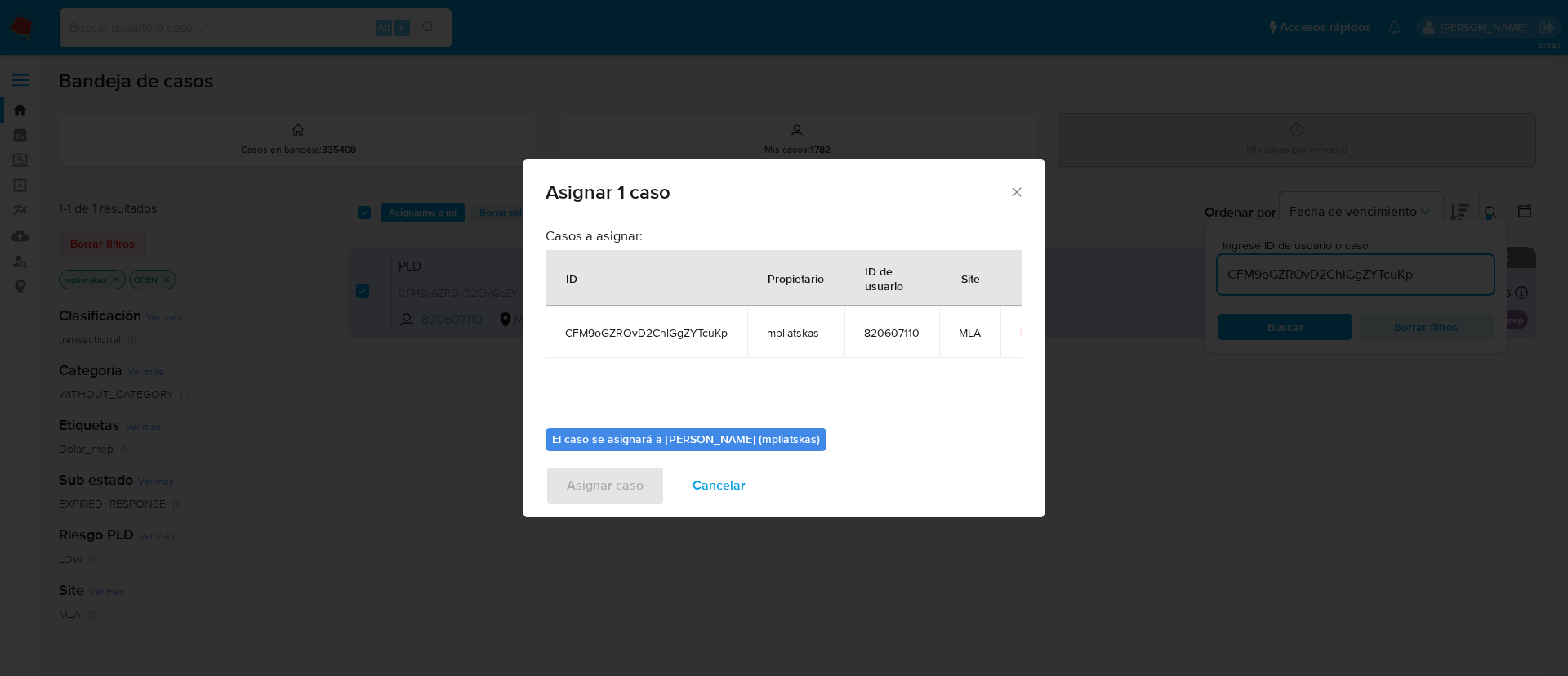
scroll to position [85, 0]
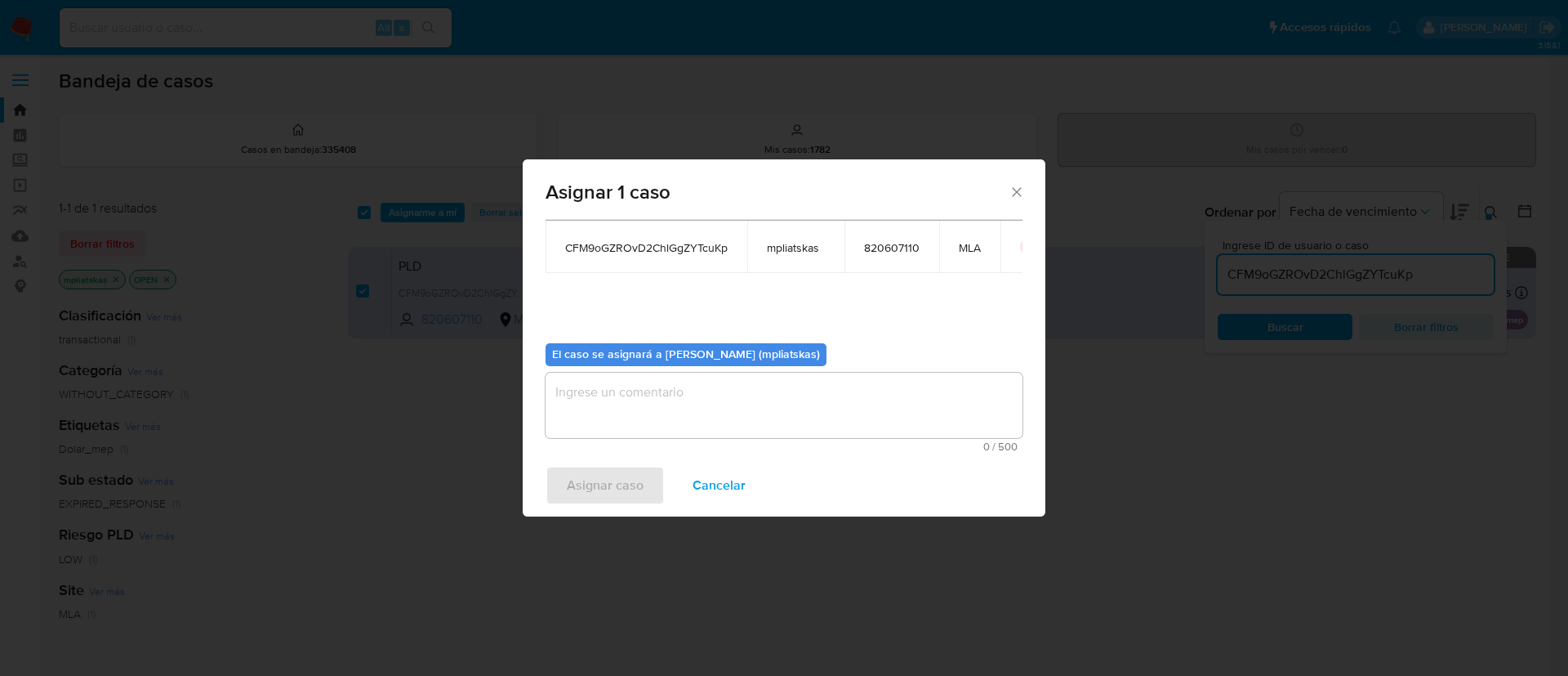
click at [863, 414] on textarea "assign-modal" at bounding box center [784, 404] width 477 height 65
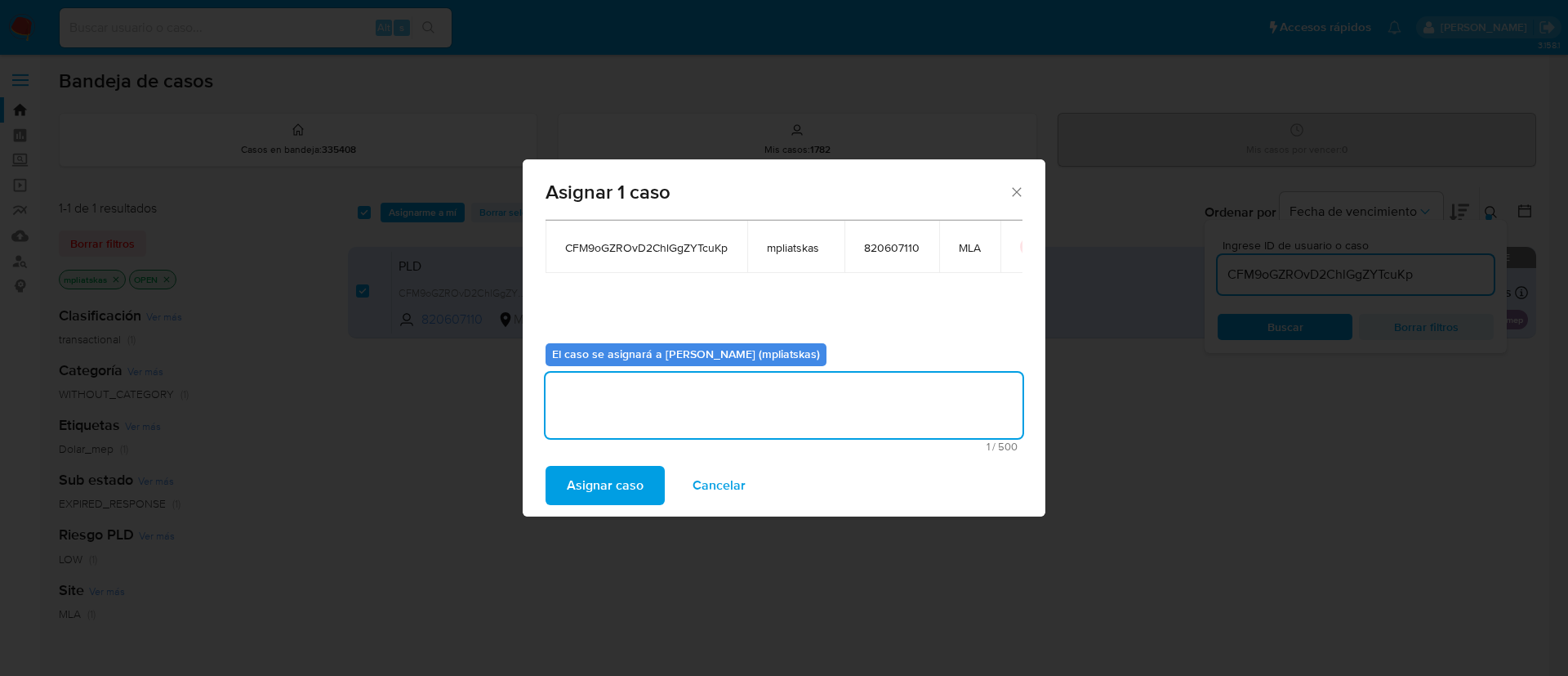
click at [636, 472] on span "Asignar caso" at bounding box center [605, 485] width 77 height 36
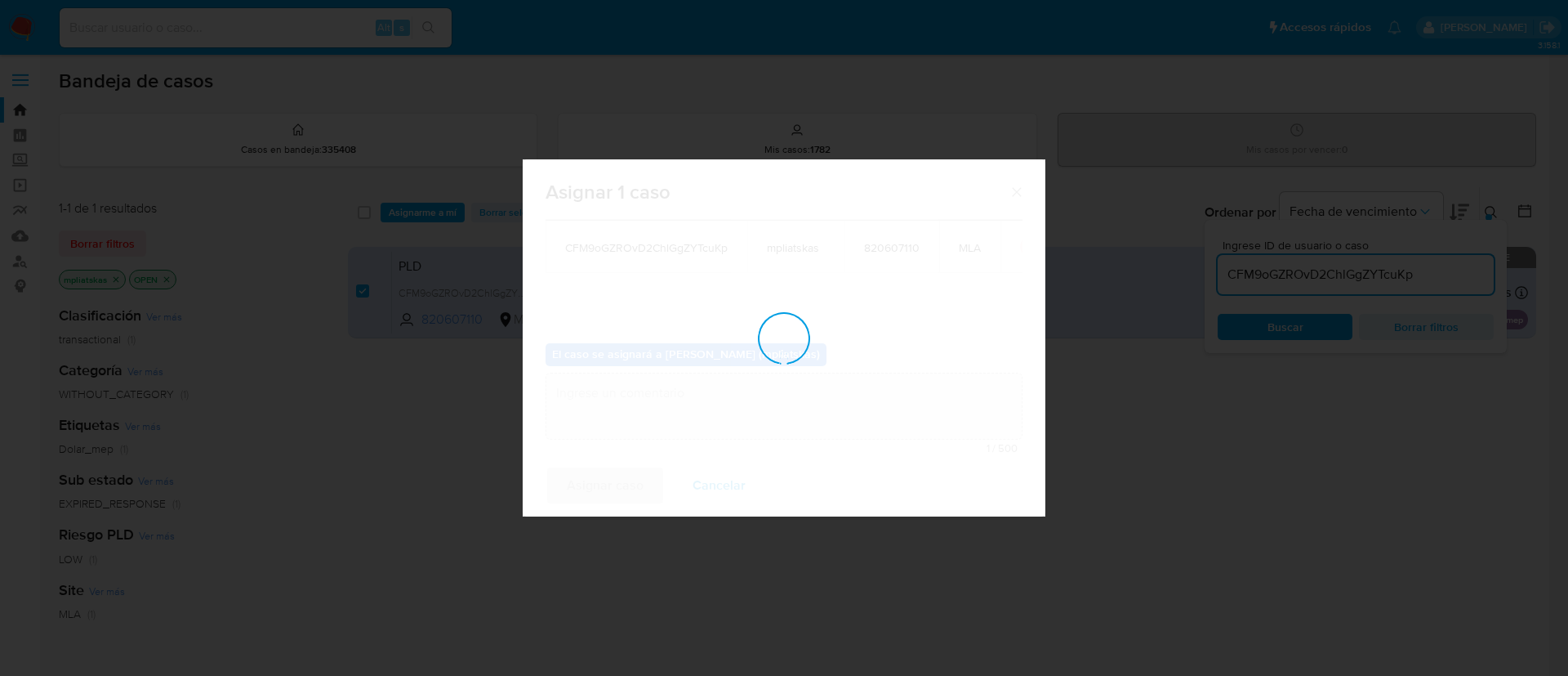
checkbox input "false"
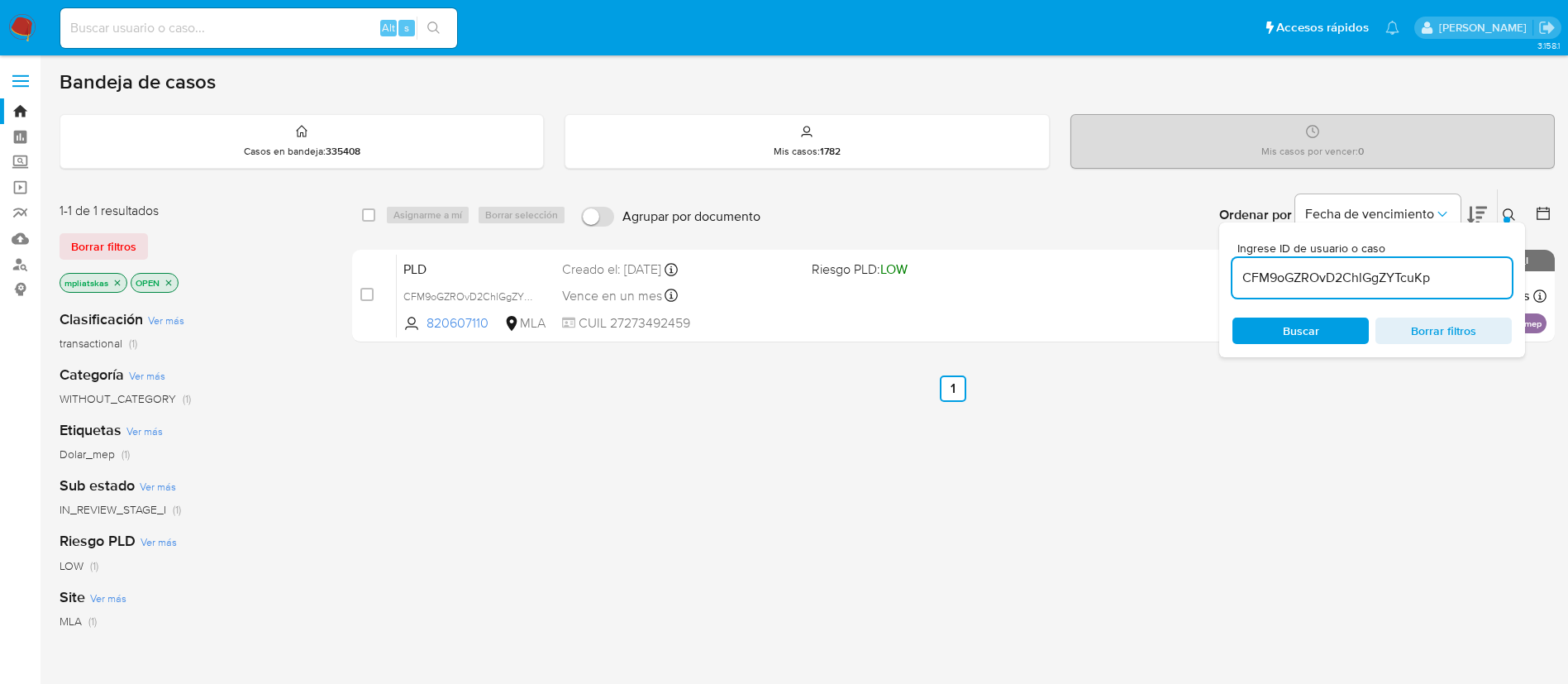
click at [1322, 271] on input "CFM9oGZROvD2ChlGgZYTcuKp" at bounding box center [1372, 278] width 279 height 22
paste input "6dGRa1CvuTL67aOVSTXm0x5k"
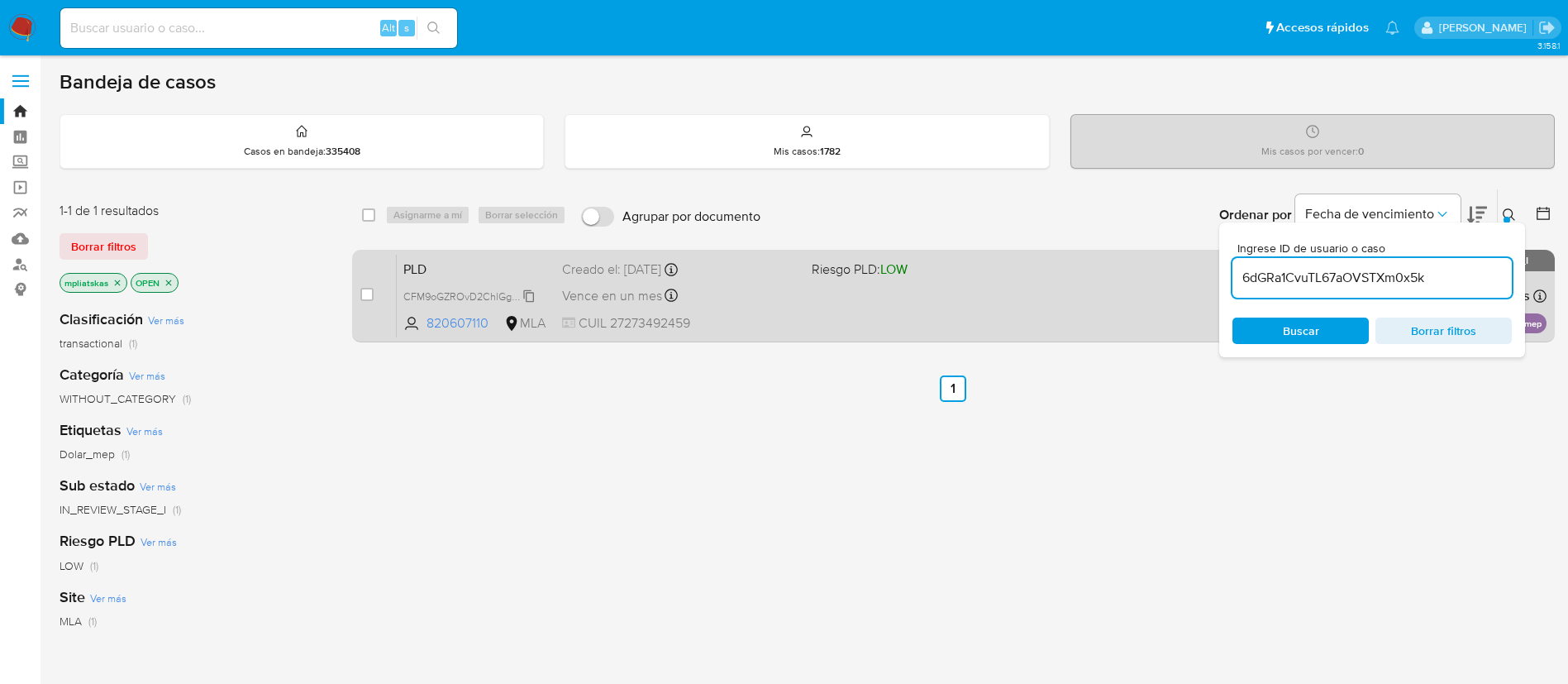
type input "6dGRa1CvuTL67aOVSTXm0x5k"
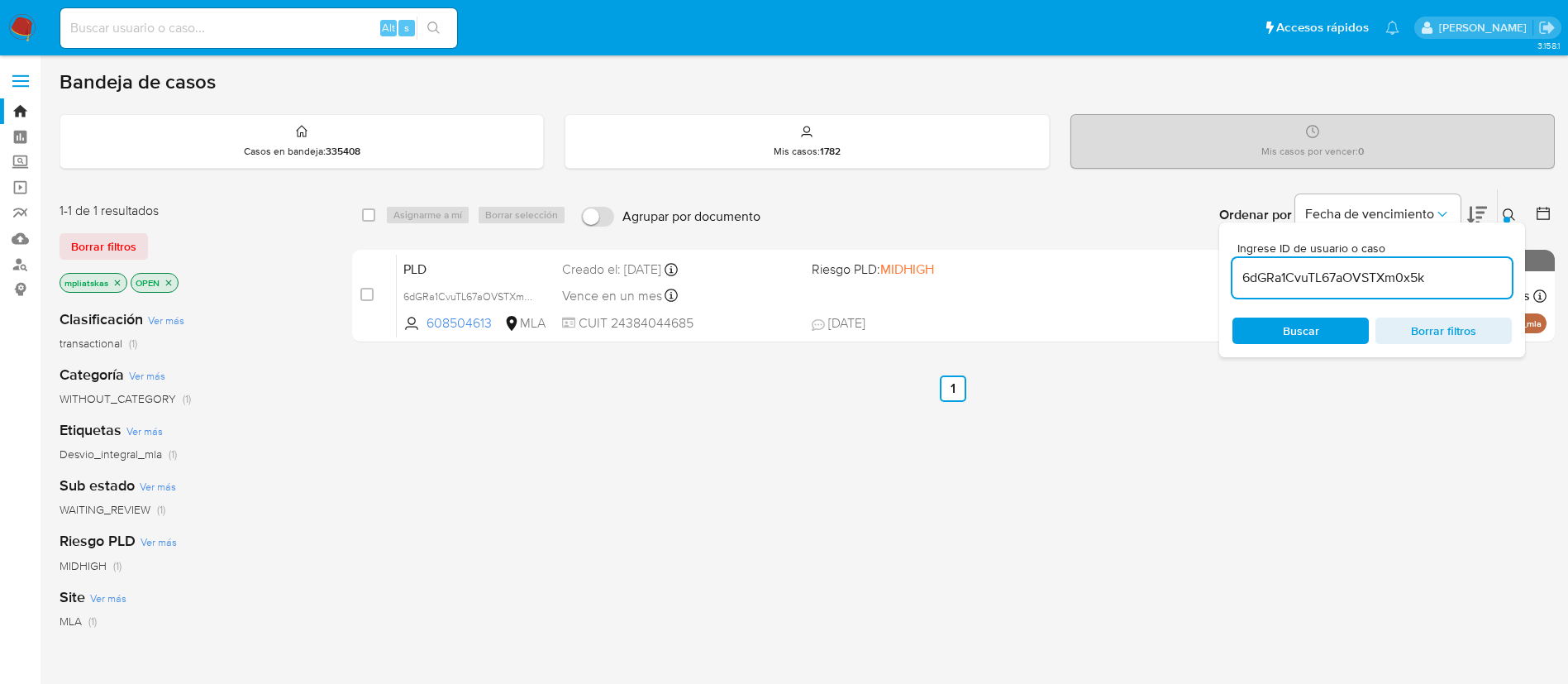
drag, startPoint x: 371, startPoint y: 290, endPoint x: 415, endPoint y: 233, distance: 72.0
click at [371, 291] on input "checkbox" at bounding box center [367, 294] width 14 height 14
checkbox input "true"
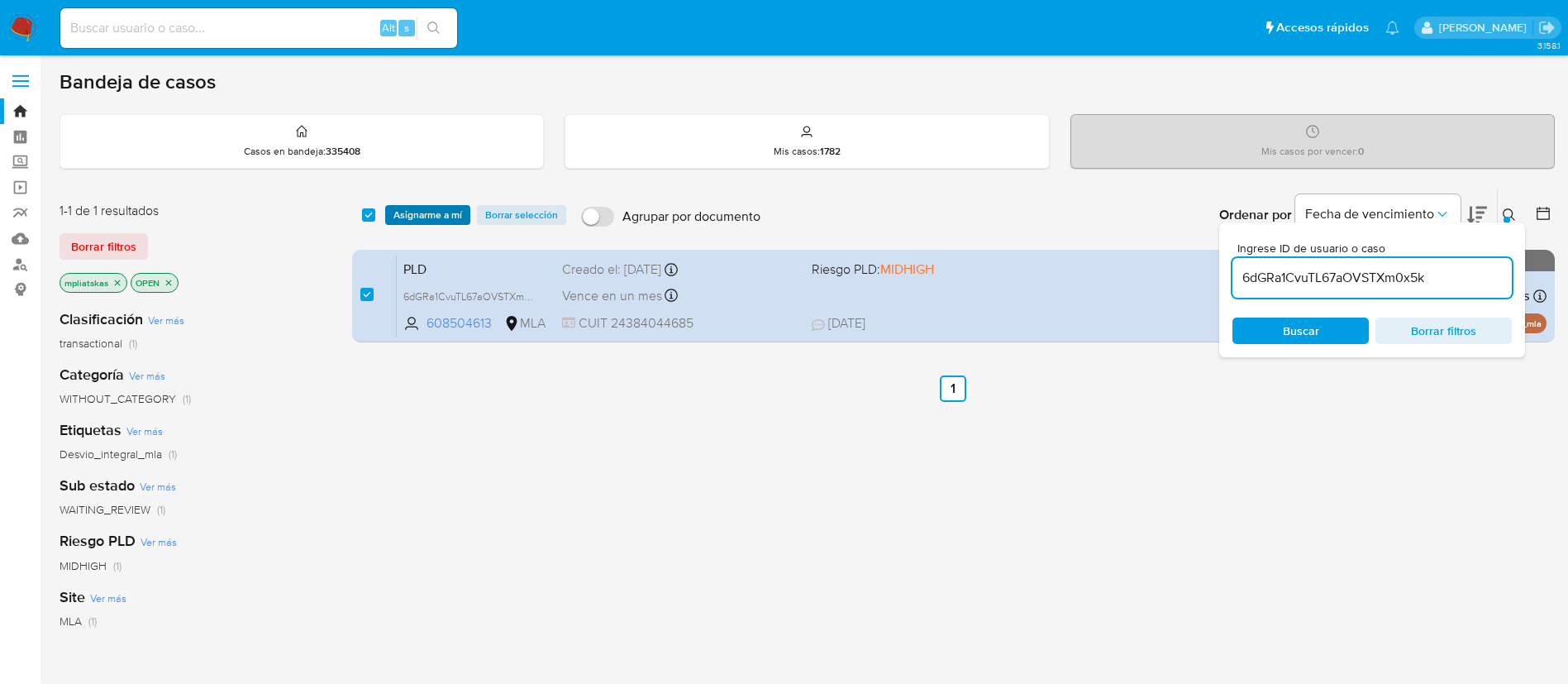
click at [431, 209] on span "Asignarme a mí" at bounding box center [428, 214] width 68 height 16
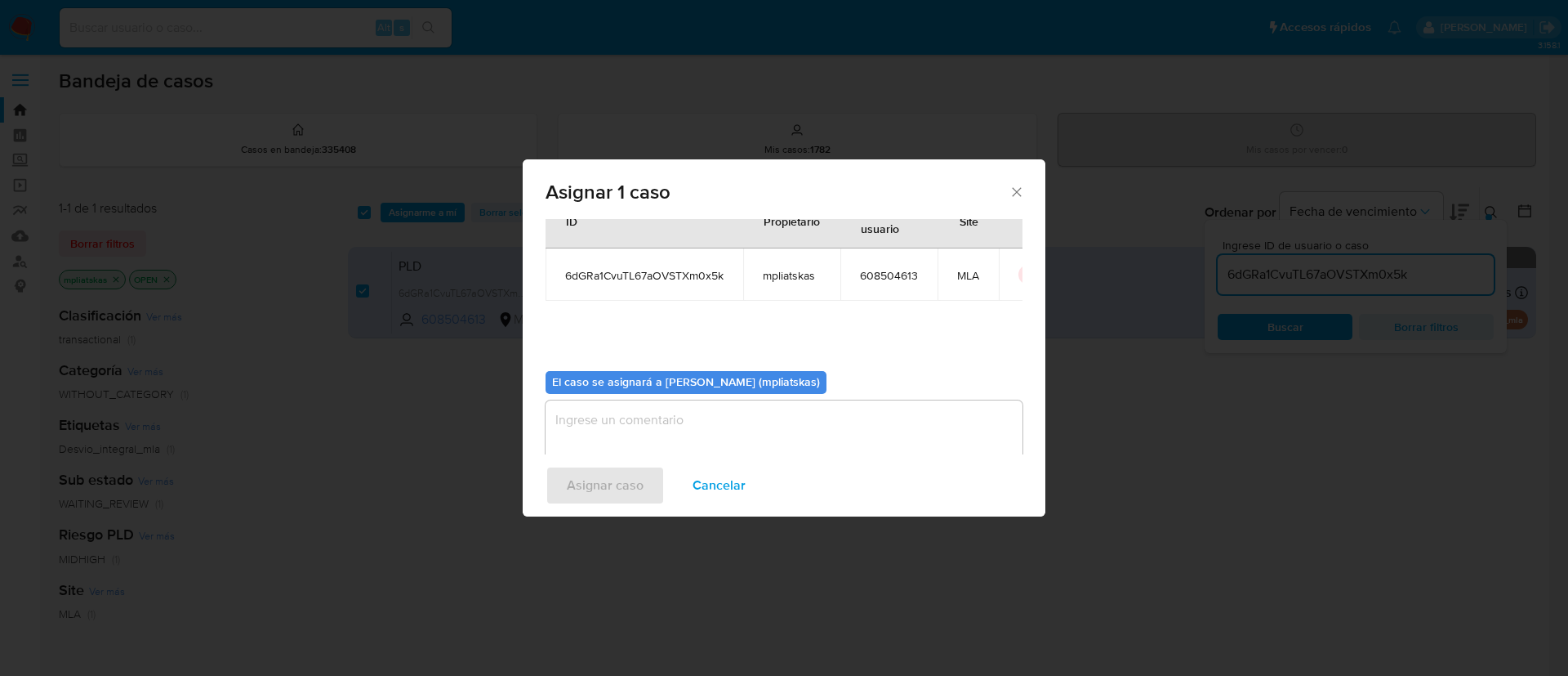
scroll to position [85, 0]
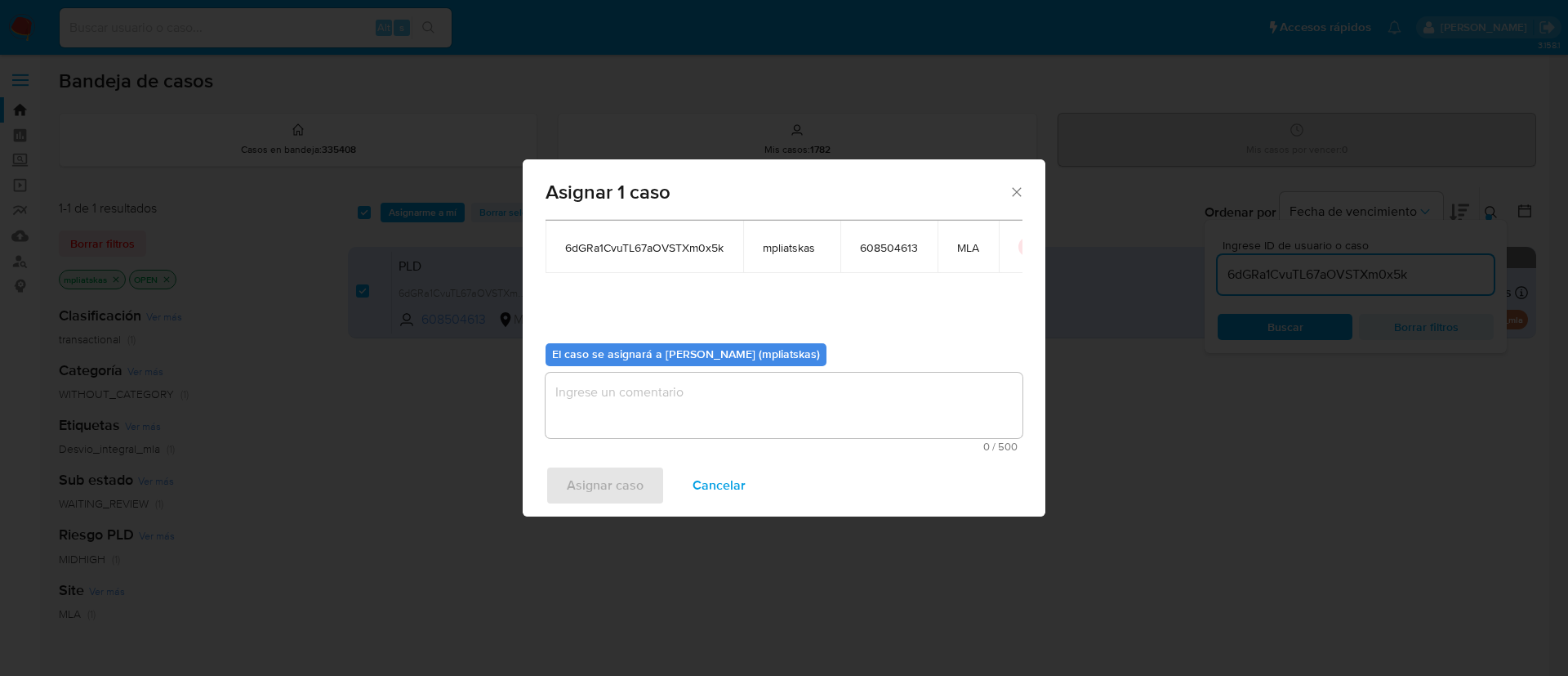
click at [761, 428] on textarea "assign-modal" at bounding box center [784, 404] width 477 height 65
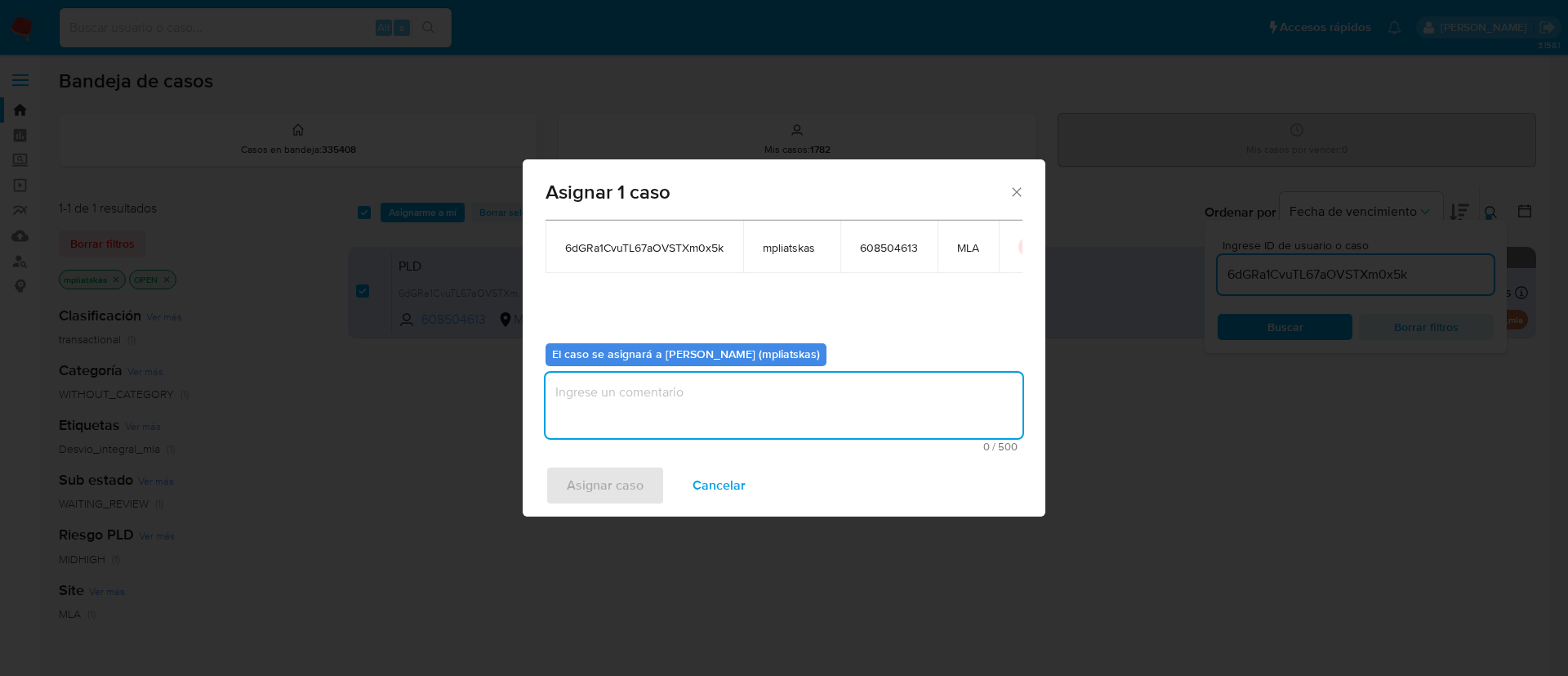
click at [648, 487] on div "Asignar caso Cancelar" at bounding box center [784, 485] width 523 height 62
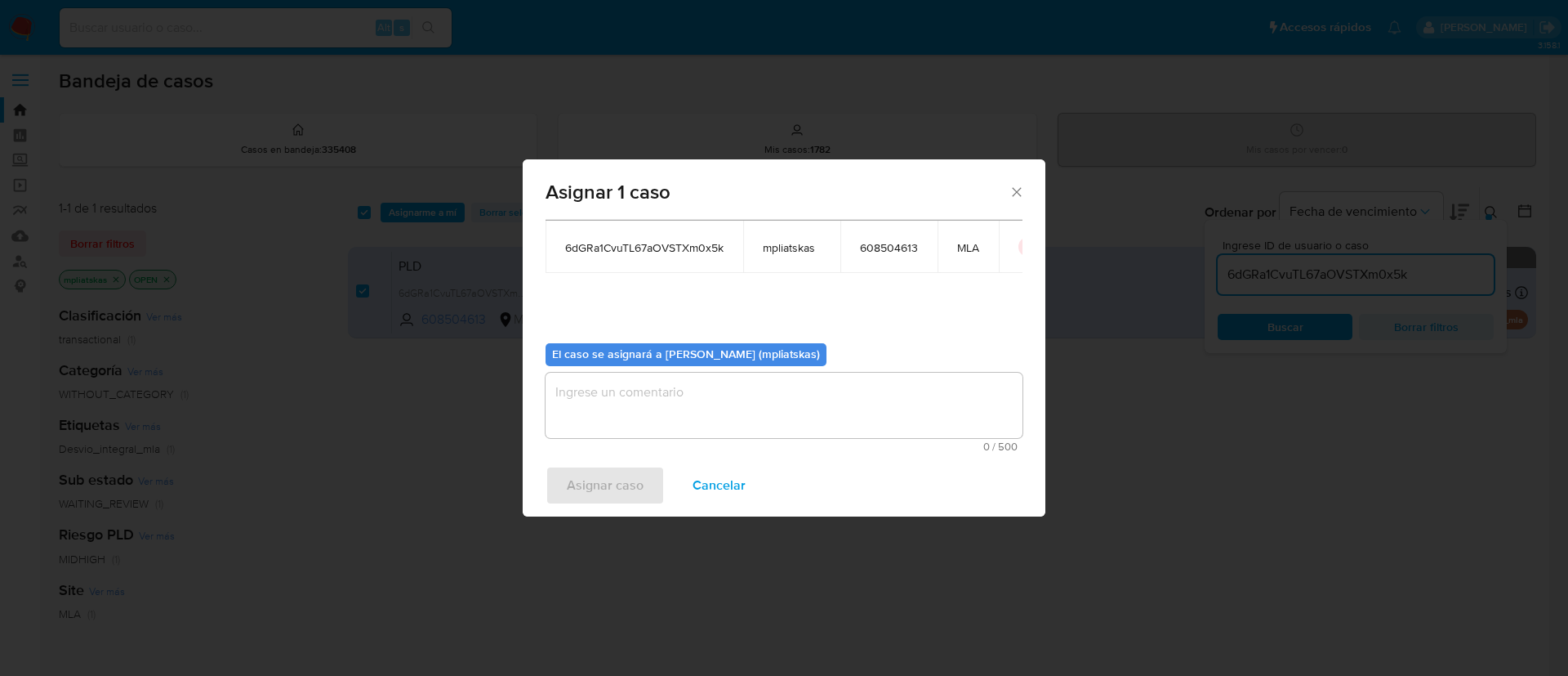
click at [650, 408] on textarea "assign-modal" at bounding box center [784, 404] width 477 height 65
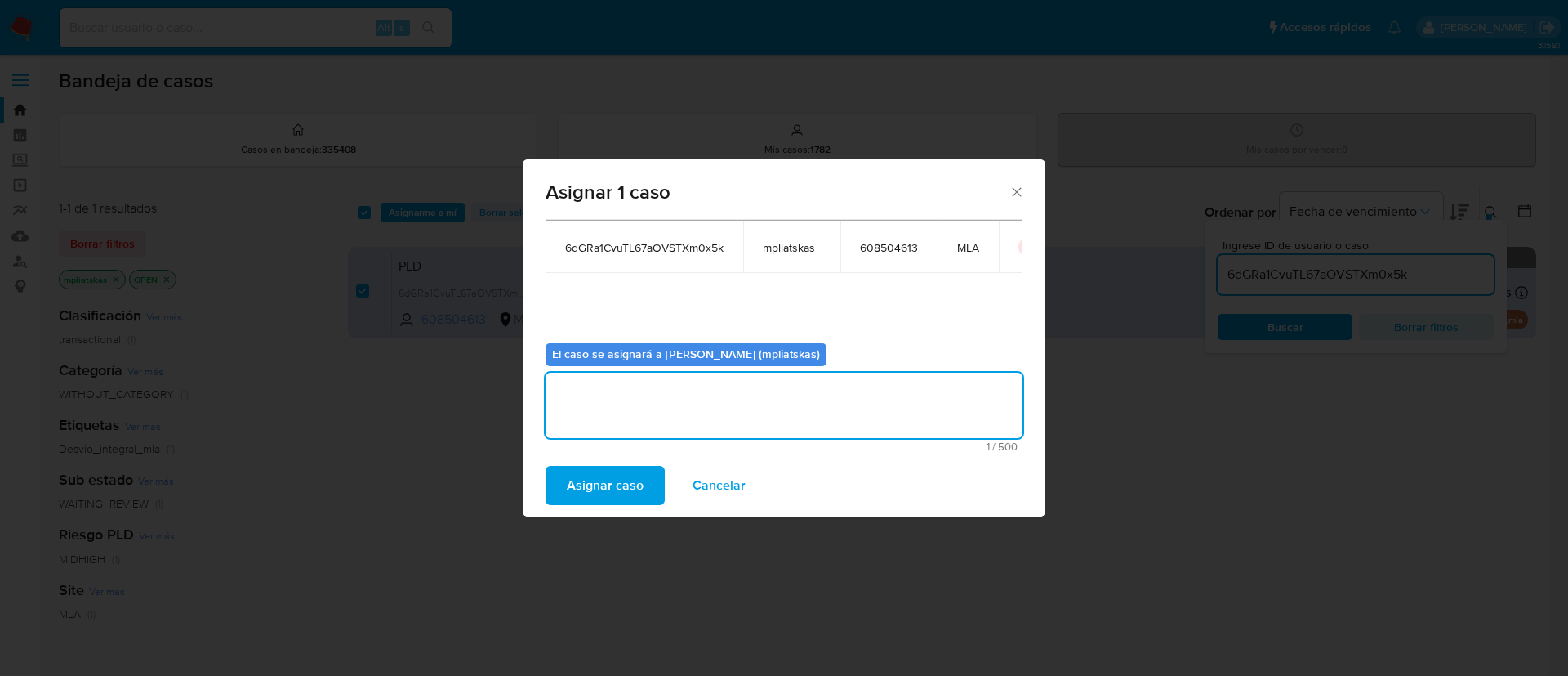
click at [612, 490] on span "Asignar caso" at bounding box center [605, 485] width 77 height 36
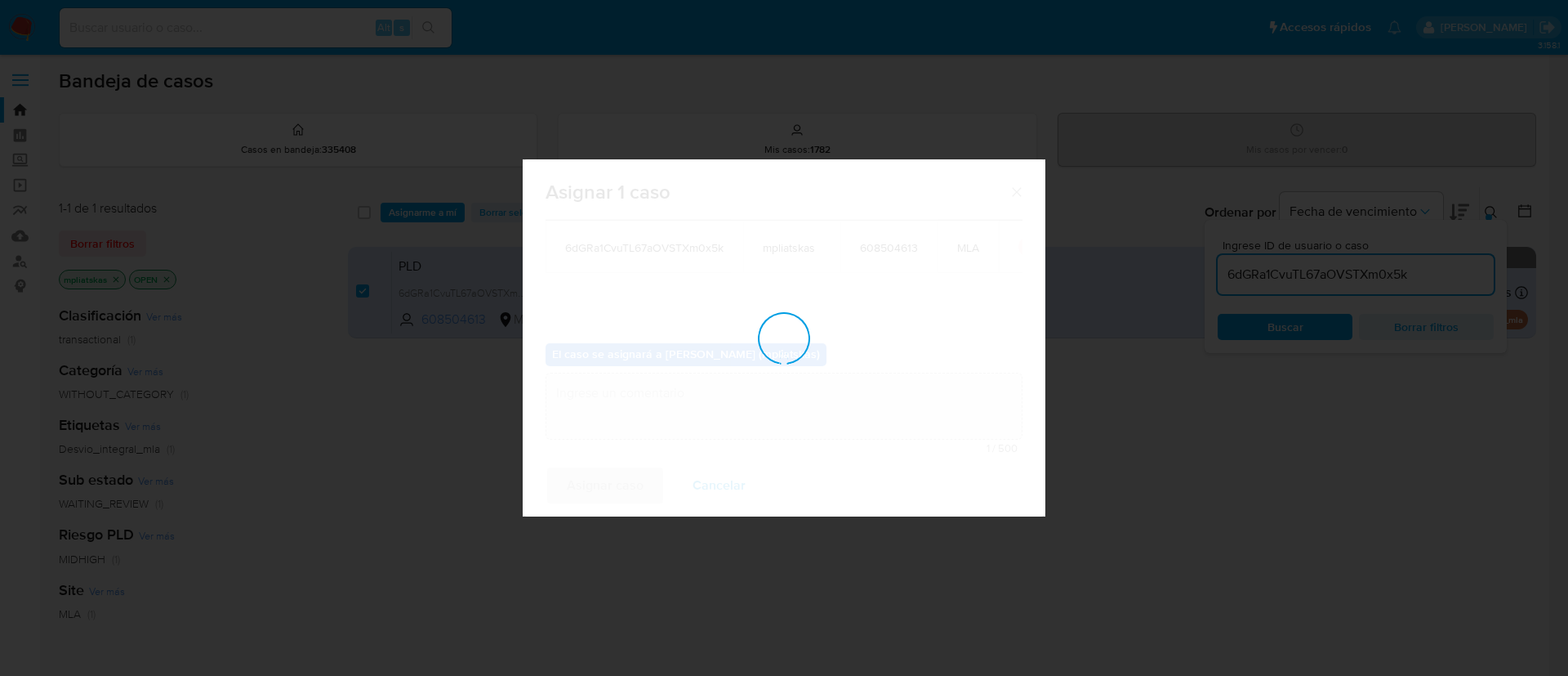
checkbox input "false"
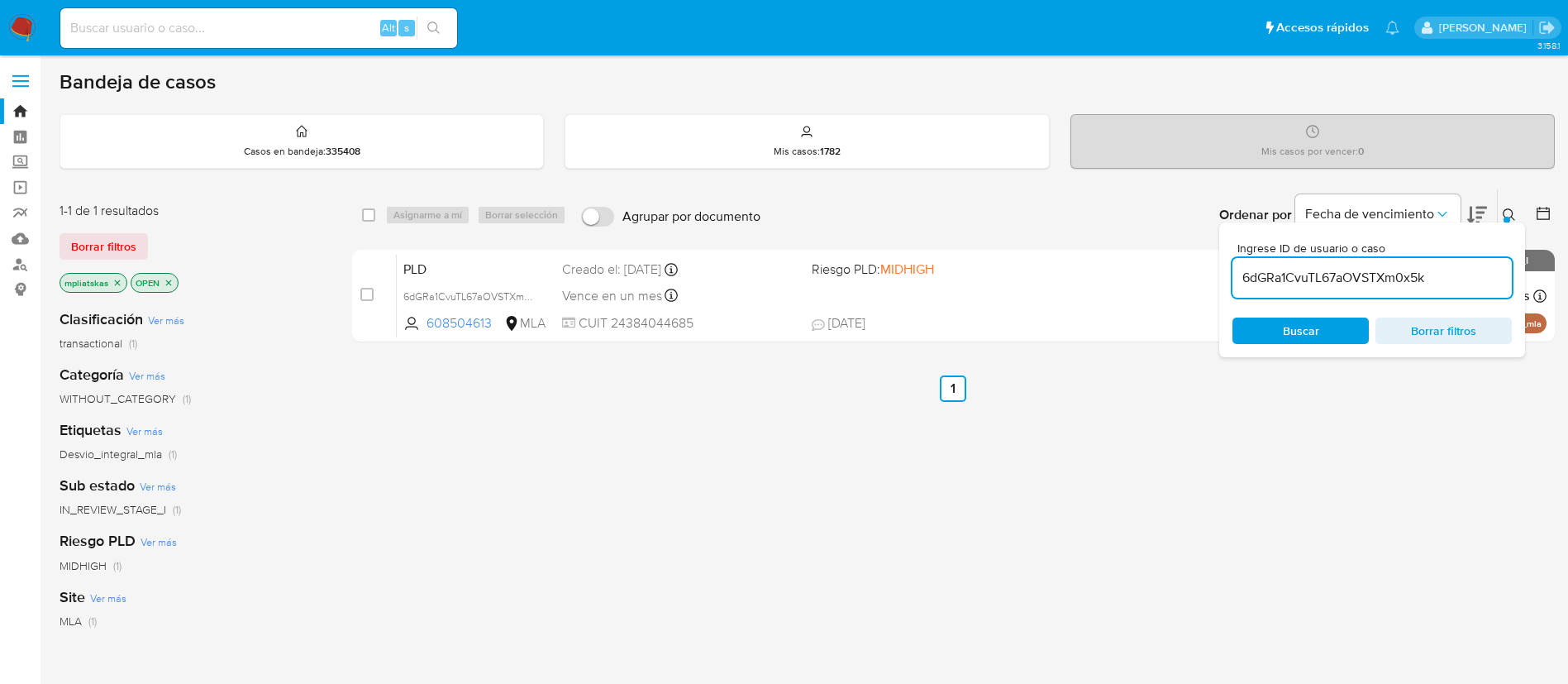
click at [1264, 275] on input "6dGRa1CvuTL67aOVSTXm0x5k" at bounding box center [1372, 278] width 279 height 22
paste input "Mtf7F52uf9FfJQ4PuyAMKJ6s"
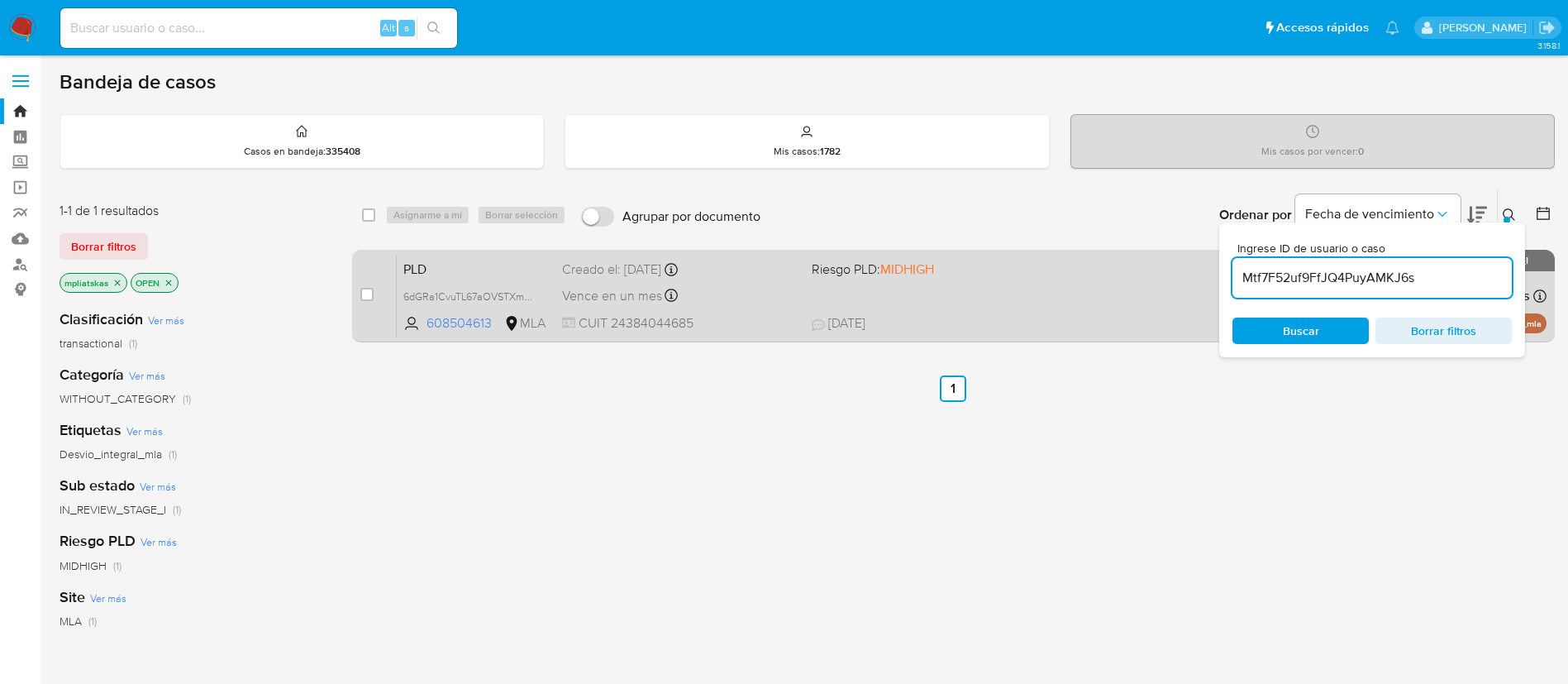
type input "Mtf7F52uf9FfJQ4PuyAMKJ6s"
click at [366, 297] on input "checkbox" at bounding box center [367, 294] width 14 height 14
checkbox input "true"
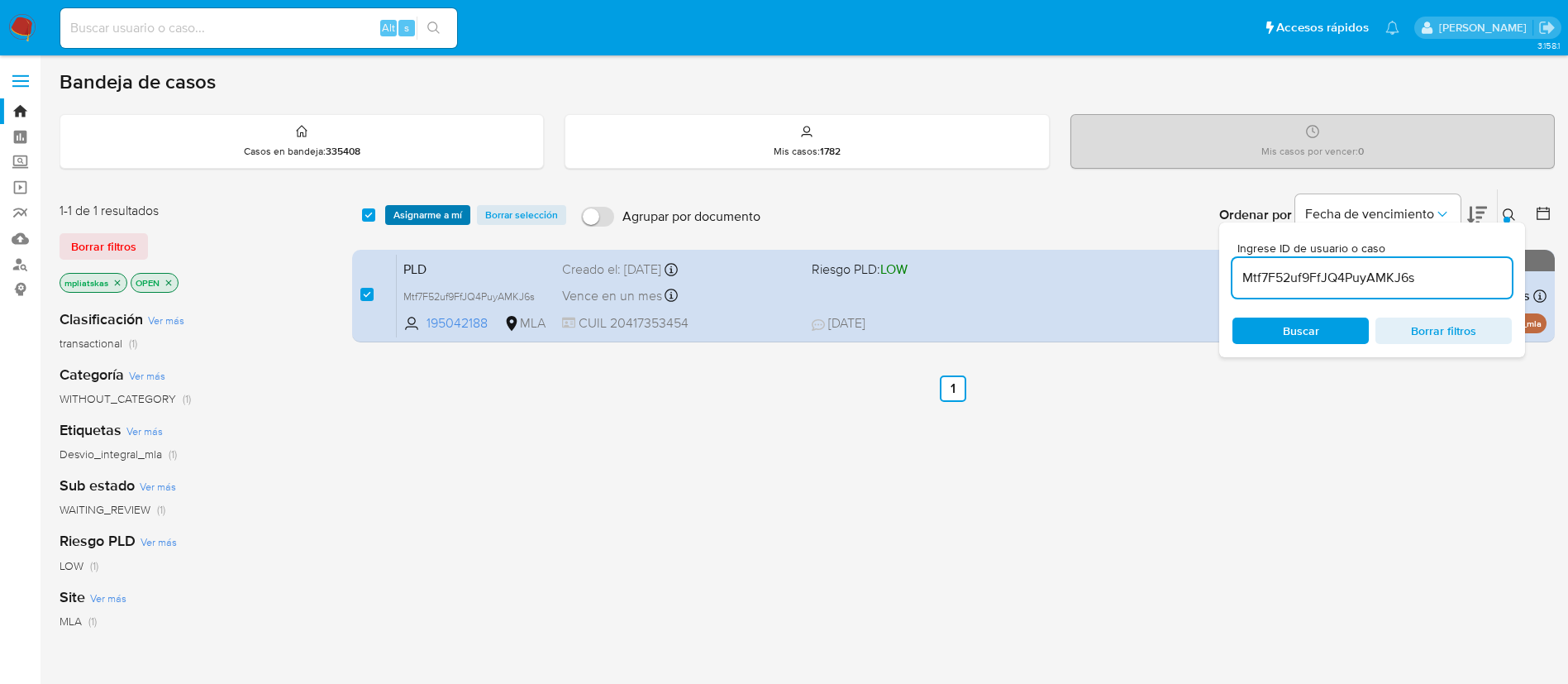
click at [419, 223] on span "Asignarme a mí" at bounding box center [428, 214] width 68 height 16
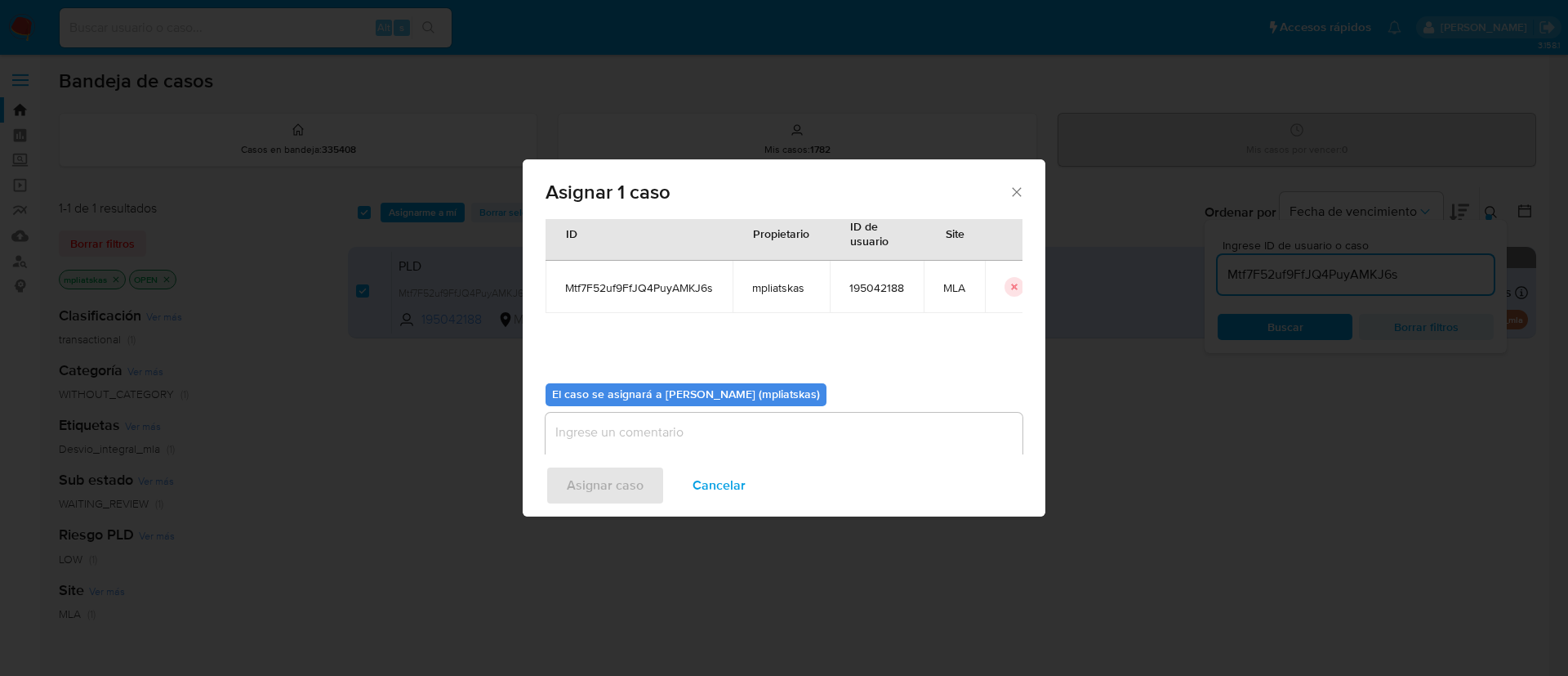
scroll to position [85, 0]
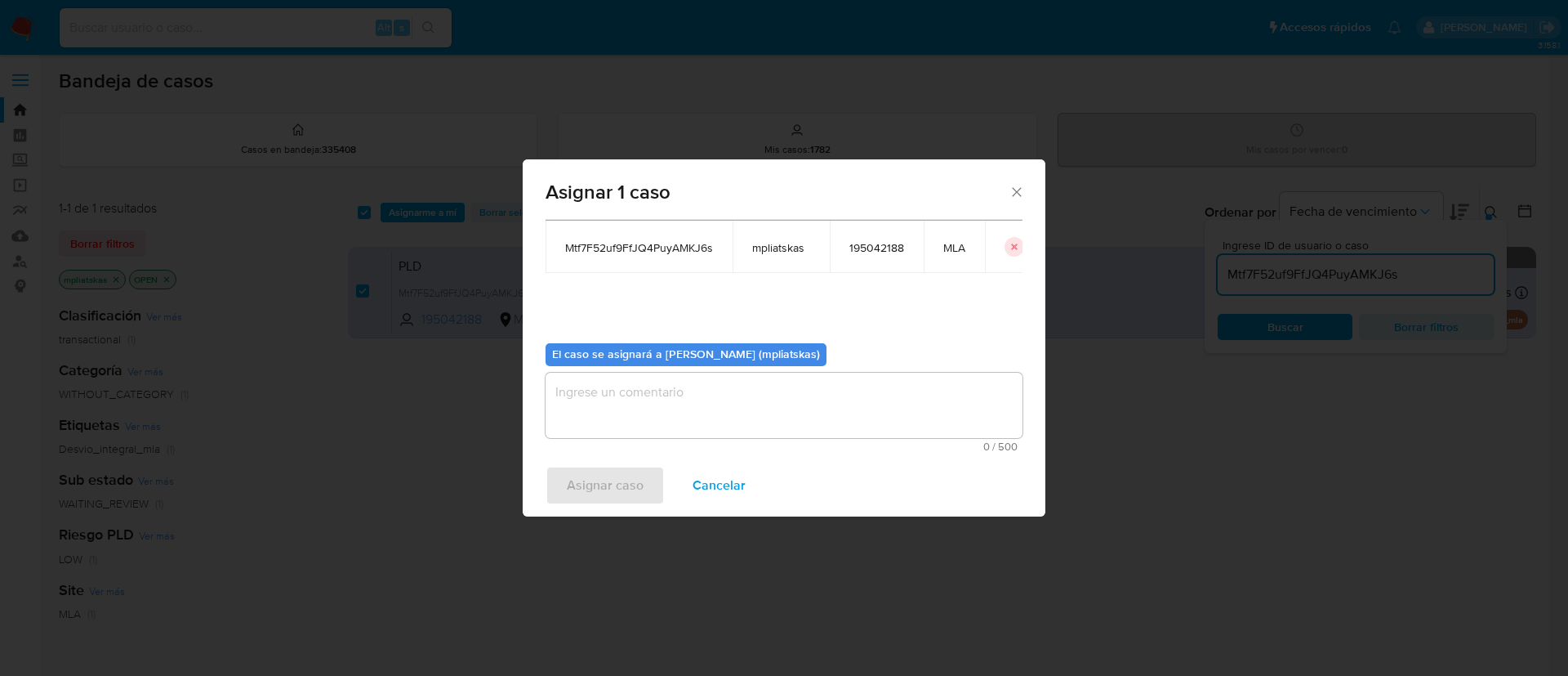
click at [611, 394] on textarea "assign-modal" at bounding box center [784, 404] width 477 height 65
click at [582, 489] on span "Asignar caso" at bounding box center [605, 485] width 77 height 36
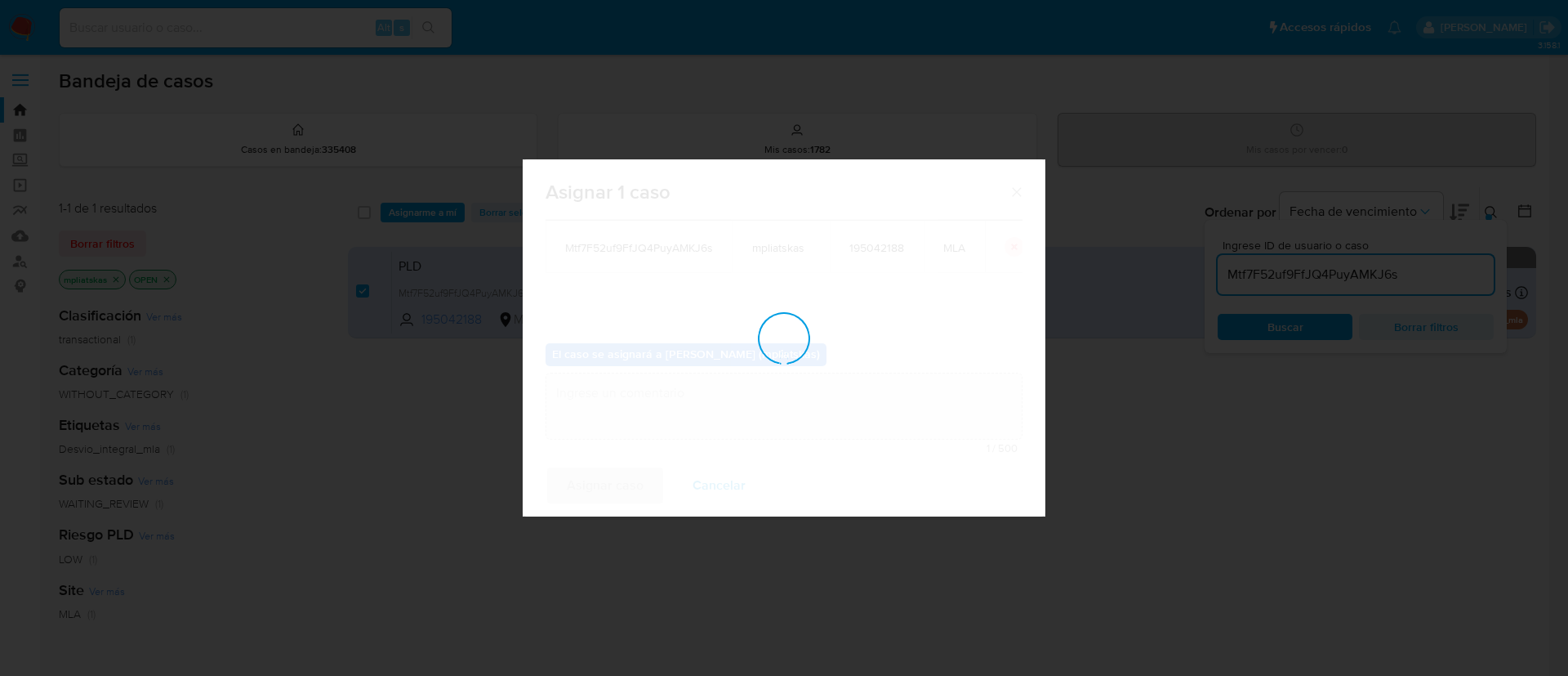
checkbox input "false"
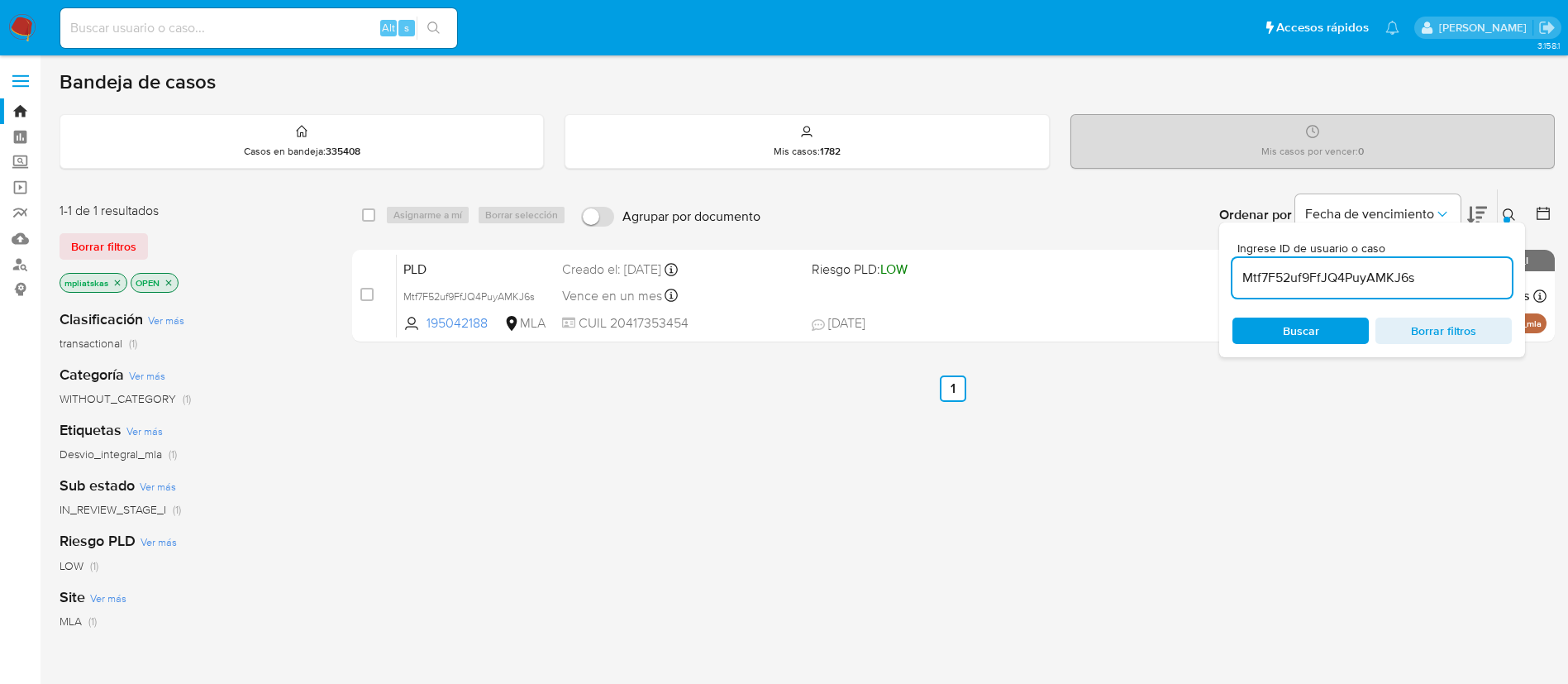
click at [1269, 283] on input "Mtf7F52uf9FfJQ4PuyAMKJ6s" at bounding box center [1372, 278] width 279 height 22
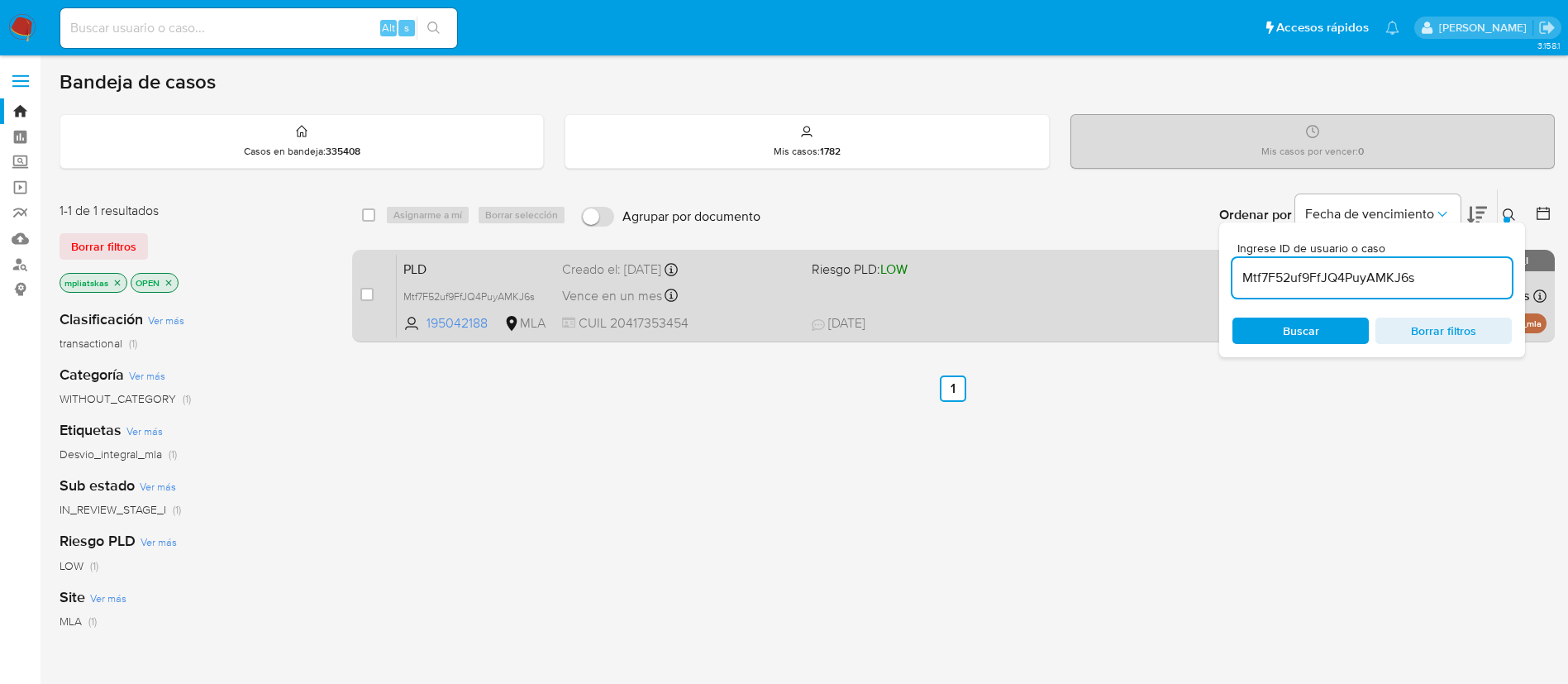
paste input "V41iFNtUAmo0vYPPJvAgYRSI"
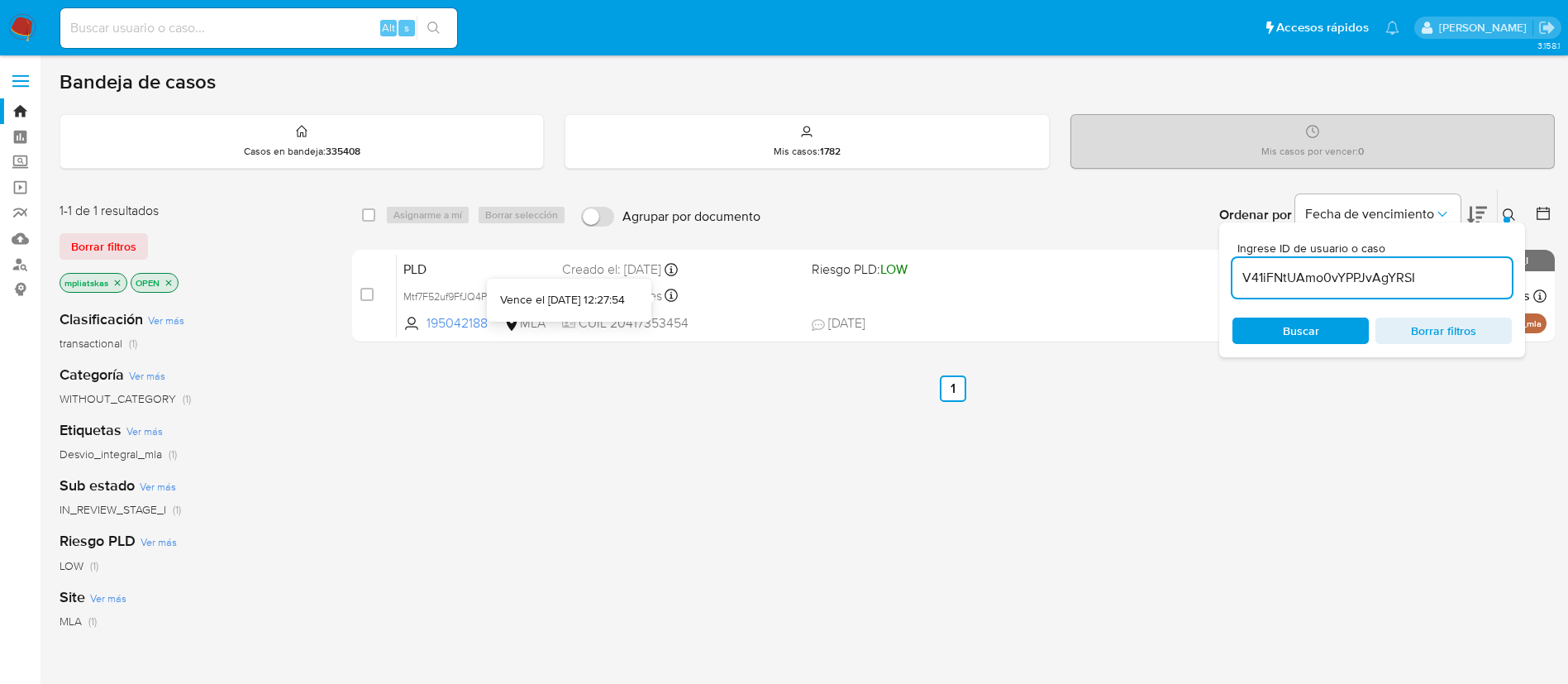
type input "V41iFNtUAmo0vYPPJvAgYRSI"
click at [365, 298] on input "checkbox" at bounding box center [367, 294] width 14 height 14
checkbox input "true"
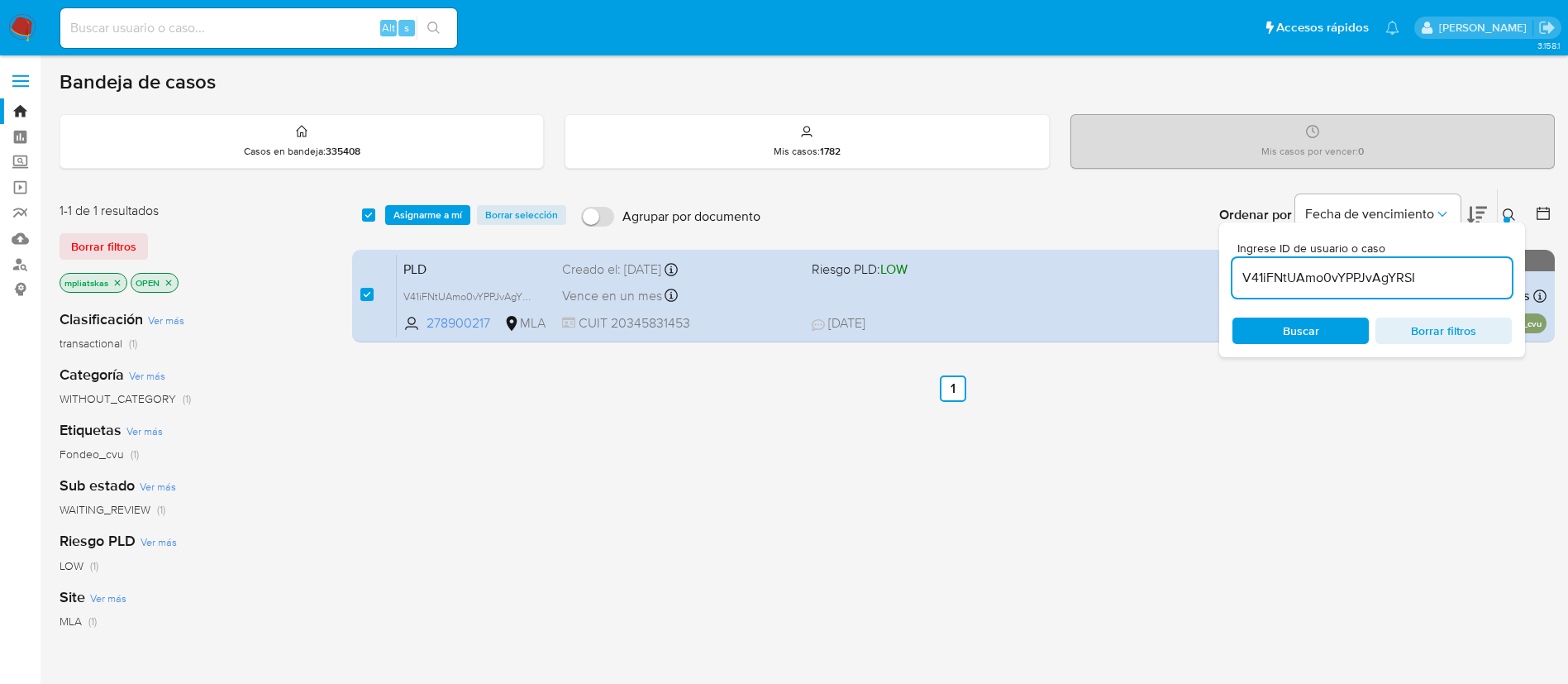
click at [413, 204] on div "select-all-cases-checkbox Asignarme a mí Borrar selección Agrupar por documento…" at bounding box center [953, 214] width 1203 height 51
click at [440, 217] on span "Asignarme a mí" at bounding box center [428, 214] width 68 height 16
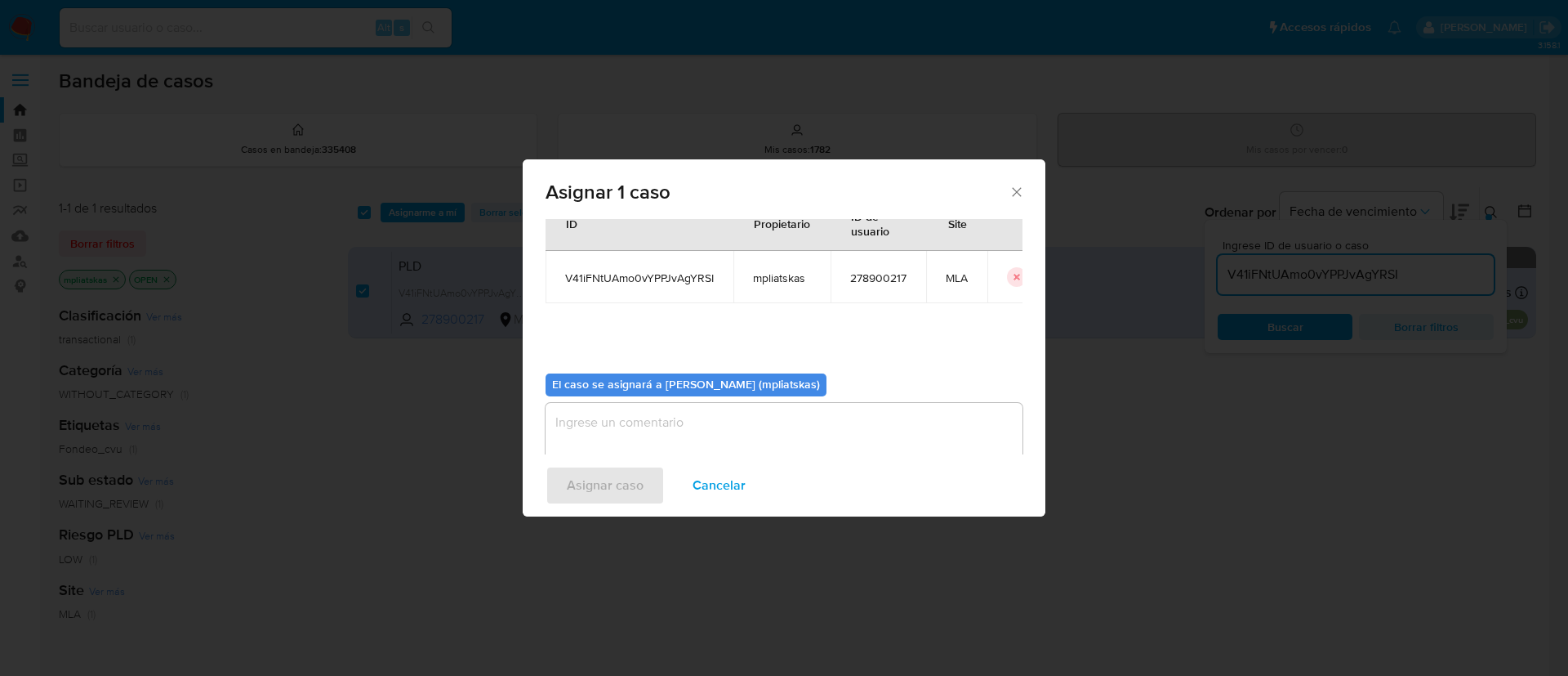
scroll to position [85, 0]
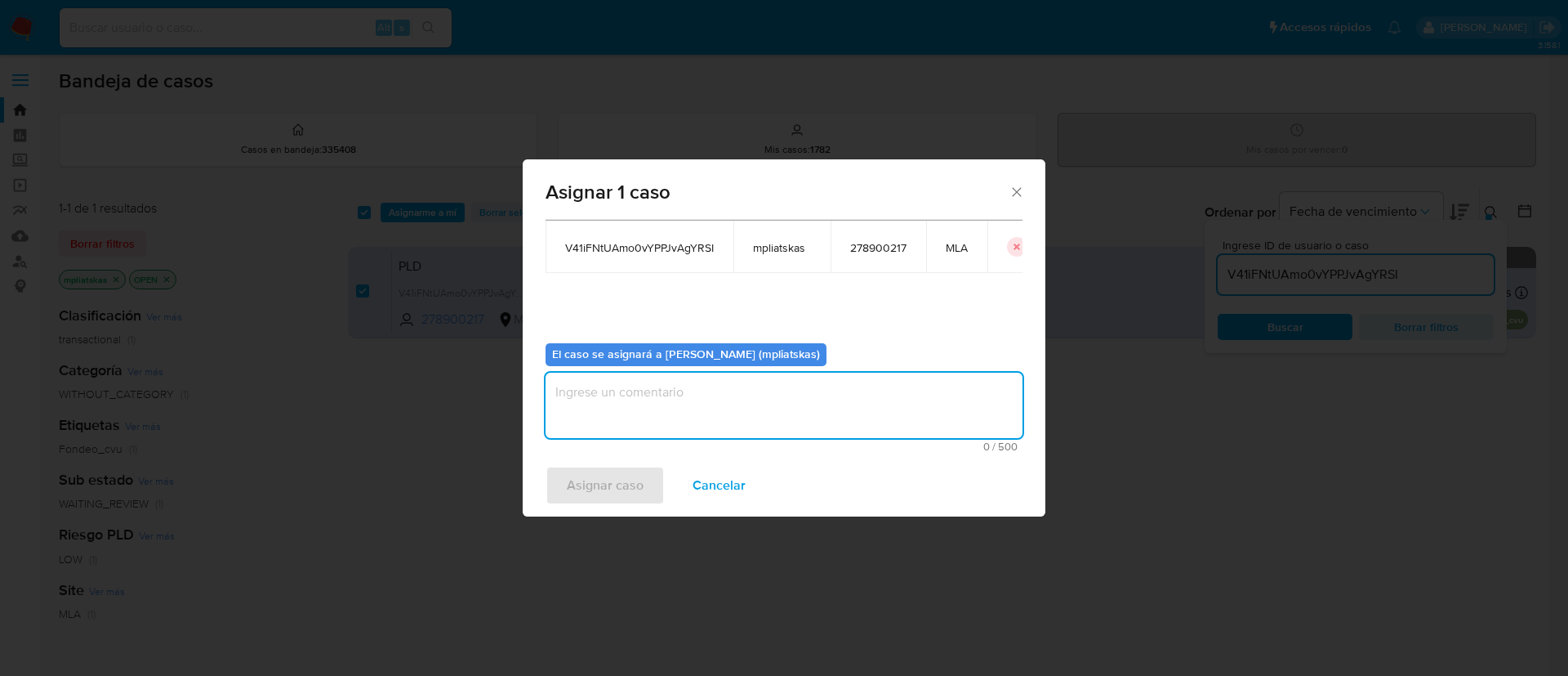
click at [752, 386] on textarea "assign-modal" at bounding box center [784, 404] width 477 height 65
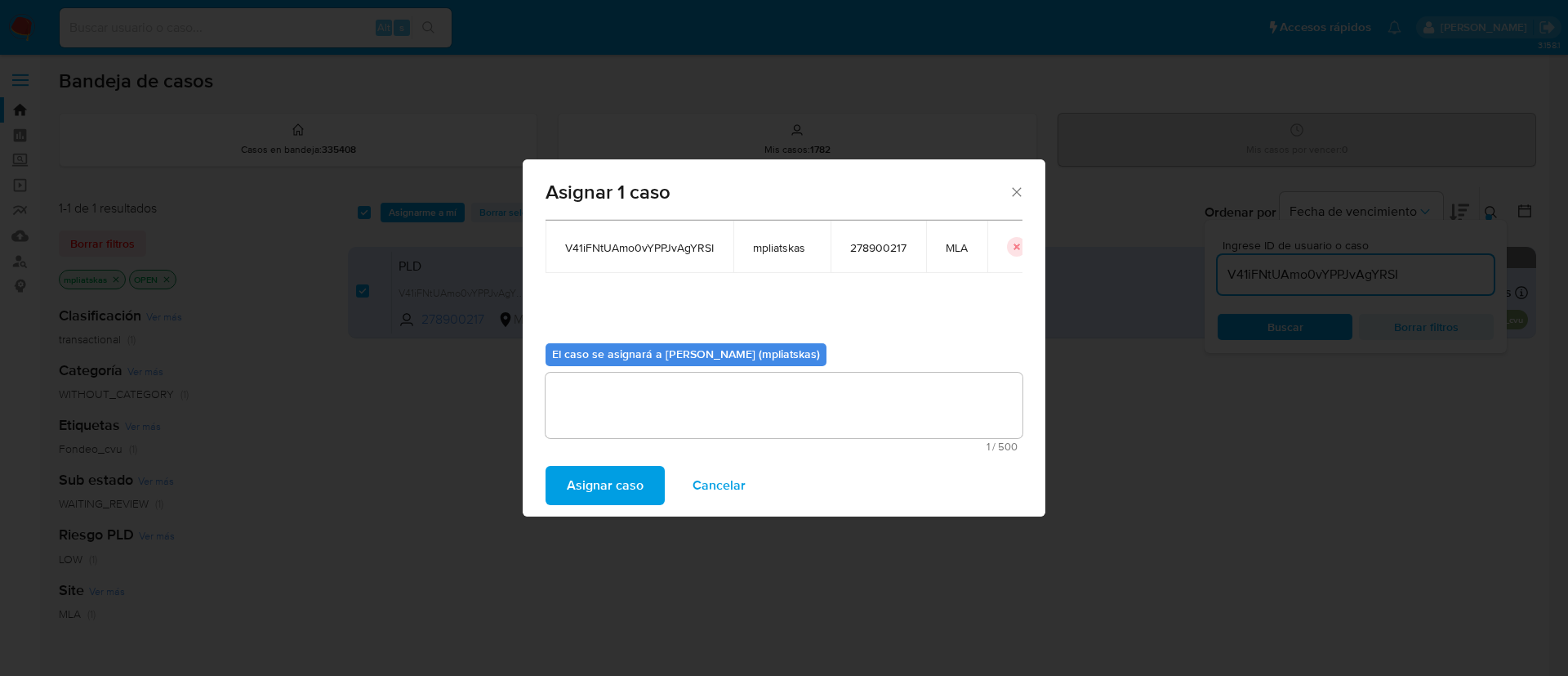
click at [611, 489] on span "Asignar caso" at bounding box center [605, 485] width 77 height 36
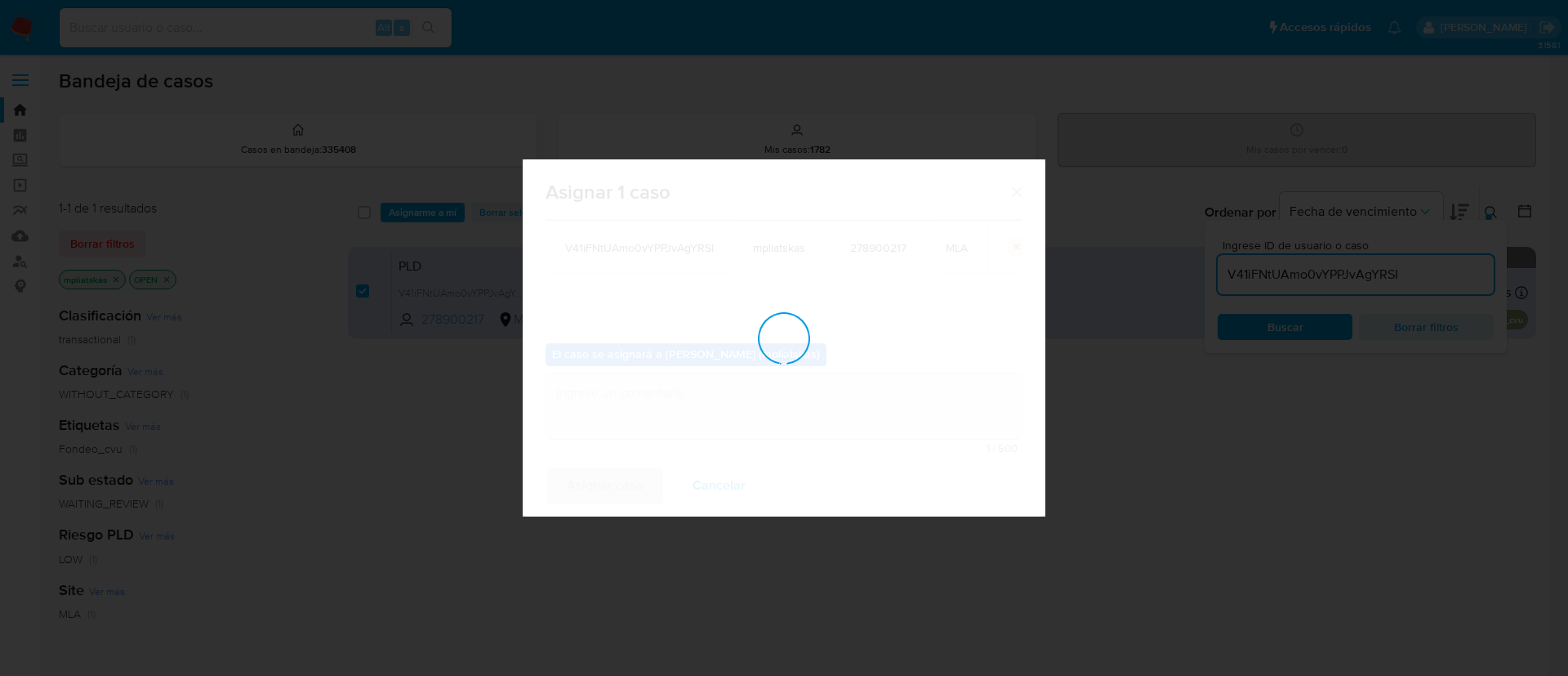
checkbox input "false"
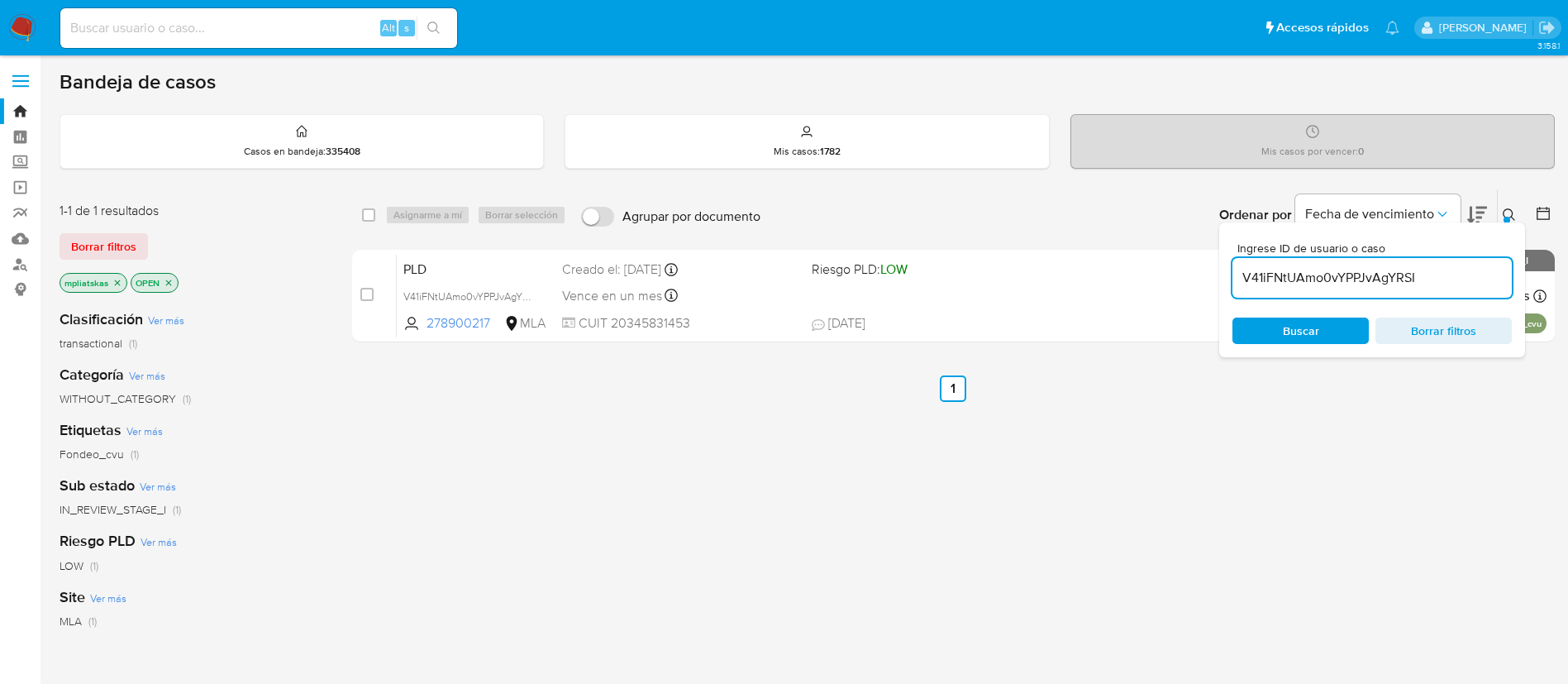
click at [1301, 275] on input "V41iFNtUAmo0vYPPJvAgYRSI" at bounding box center [1372, 278] width 279 height 22
paste input "OKMSOLLUzCsOL63IgRpw9NrT"
type input "OKMSOLLUzCsOL63IgRpw9NrT"
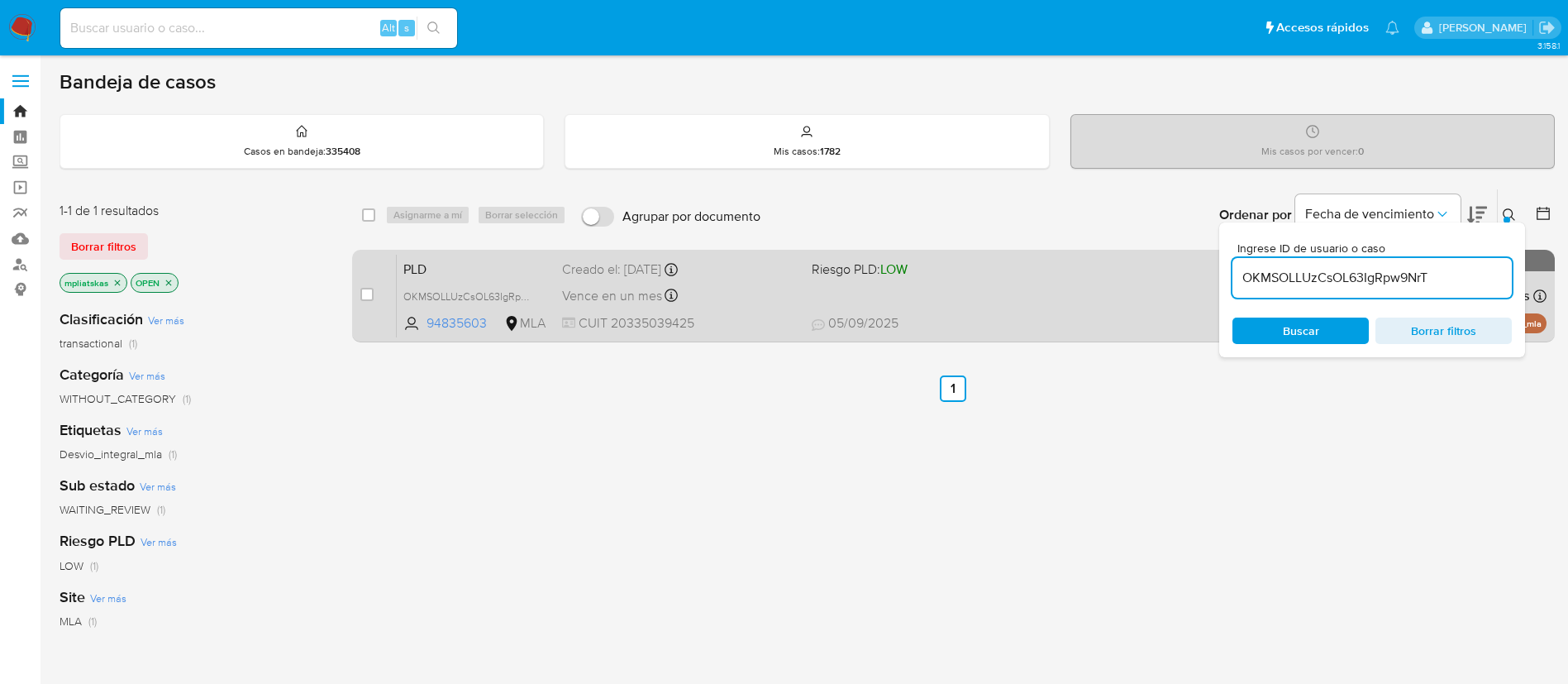
drag, startPoint x: 370, startPoint y: 294, endPoint x: 425, endPoint y: 254, distance: 68.0
click at [369, 294] on input "checkbox" at bounding box center [367, 294] width 14 height 14
checkbox input "true"
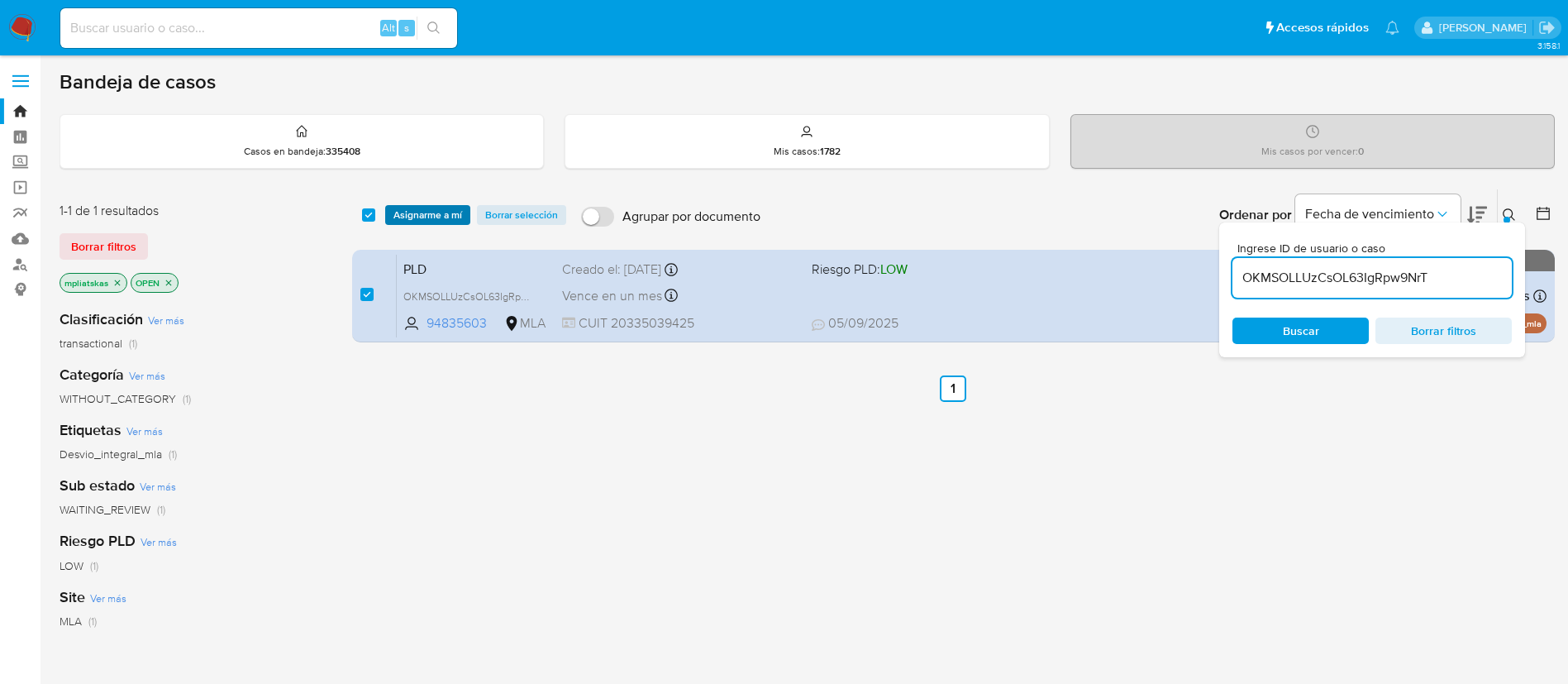
click at [442, 216] on span "Asignarme a mí" at bounding box center [428, 214] width 68 height 16
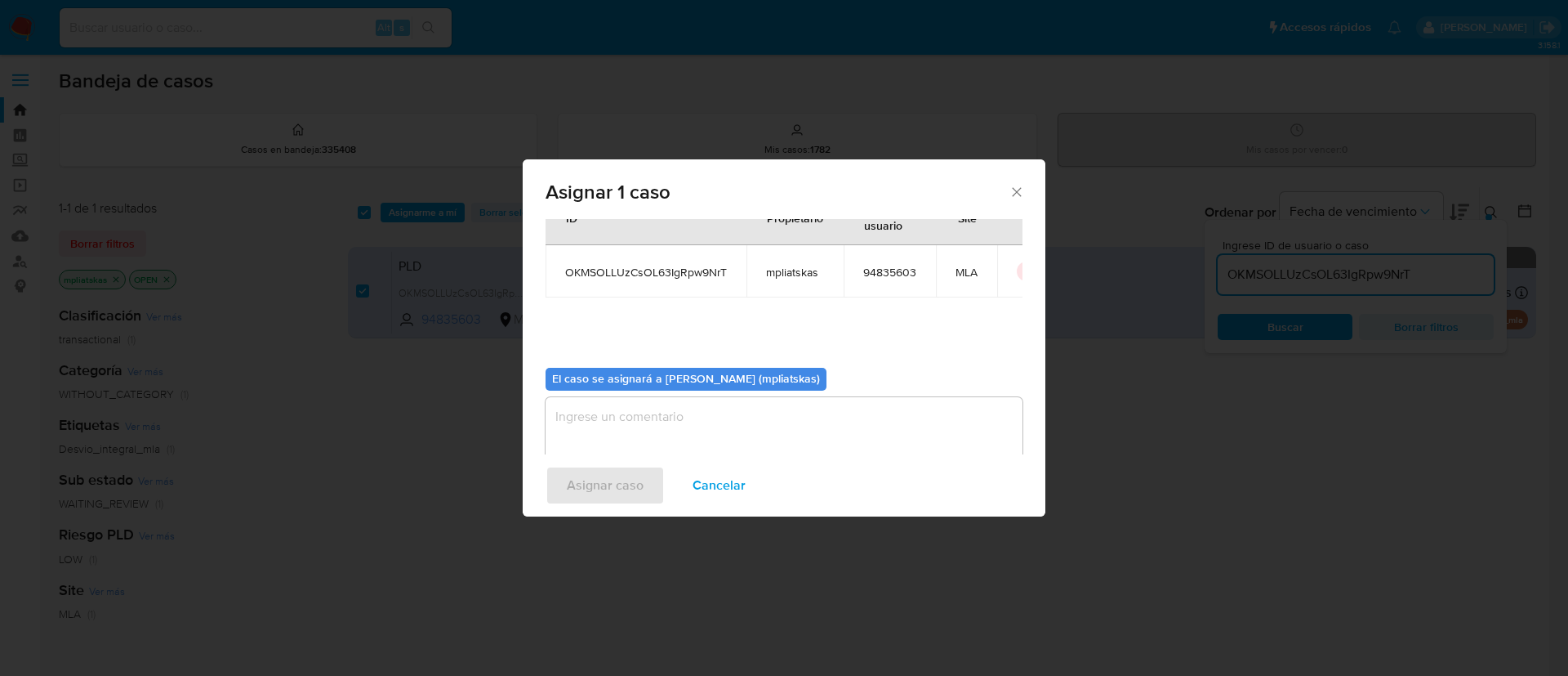
scroll to position [85, 0]
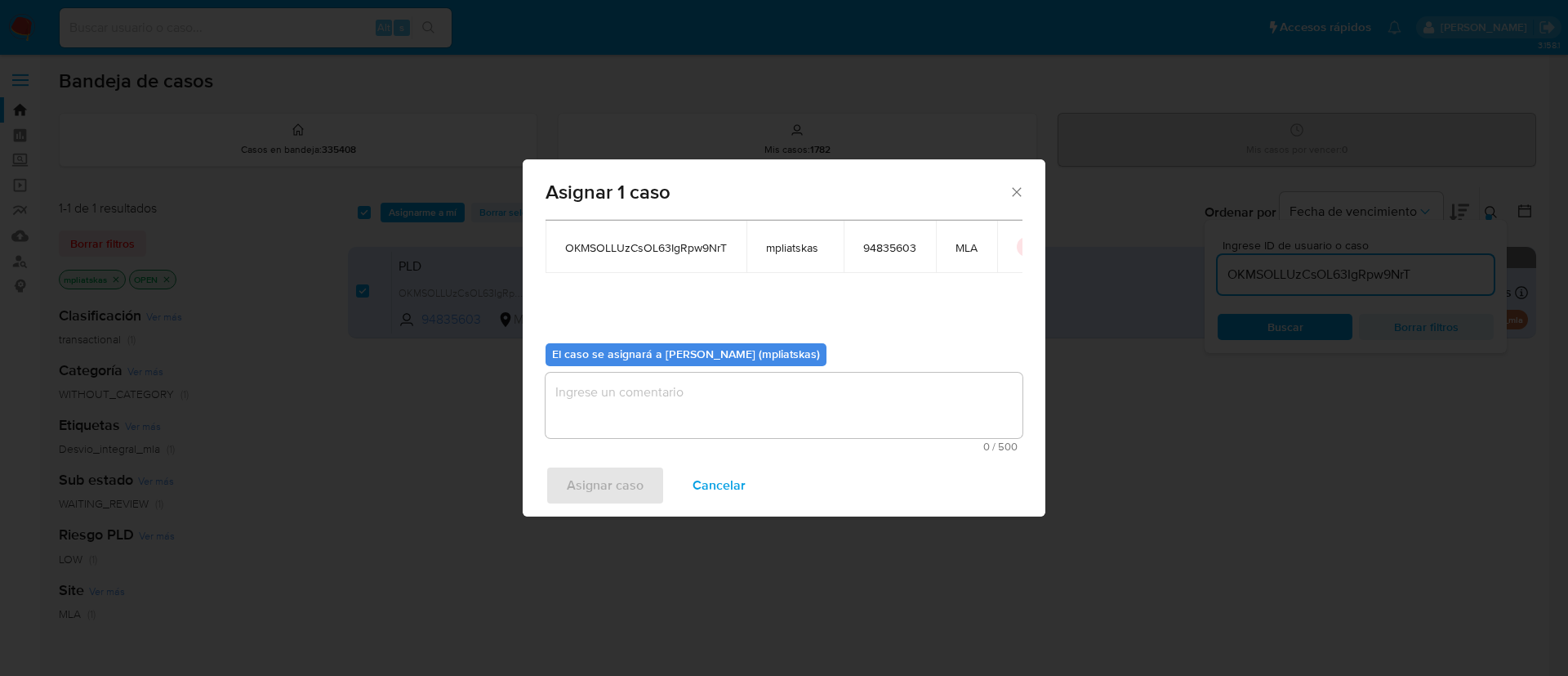
click at [686, 405] on textarea "assign-modal" at bounding box center [784, 404] width 477 height 65
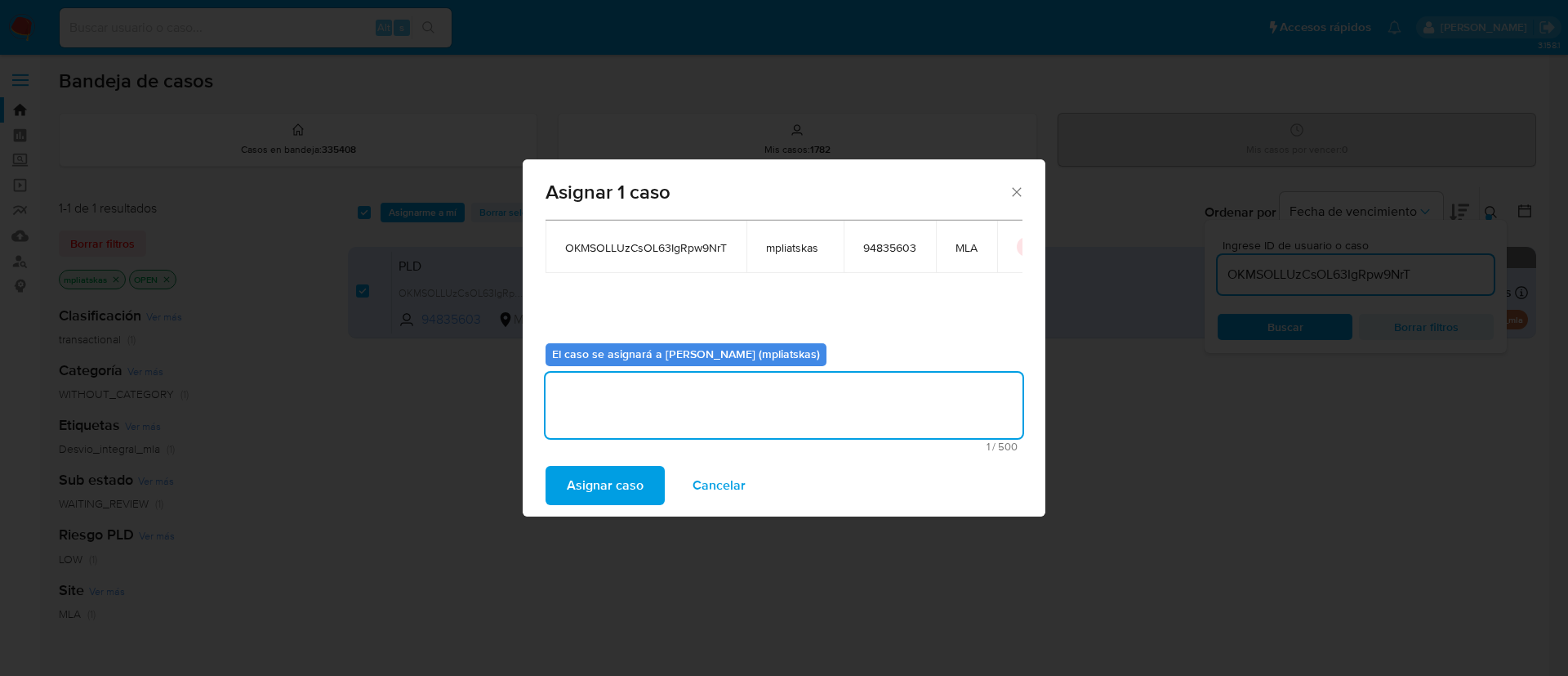
click at [604, 489] on span "Asignar caso" at bounding box center [605, 485] width 77 height 36
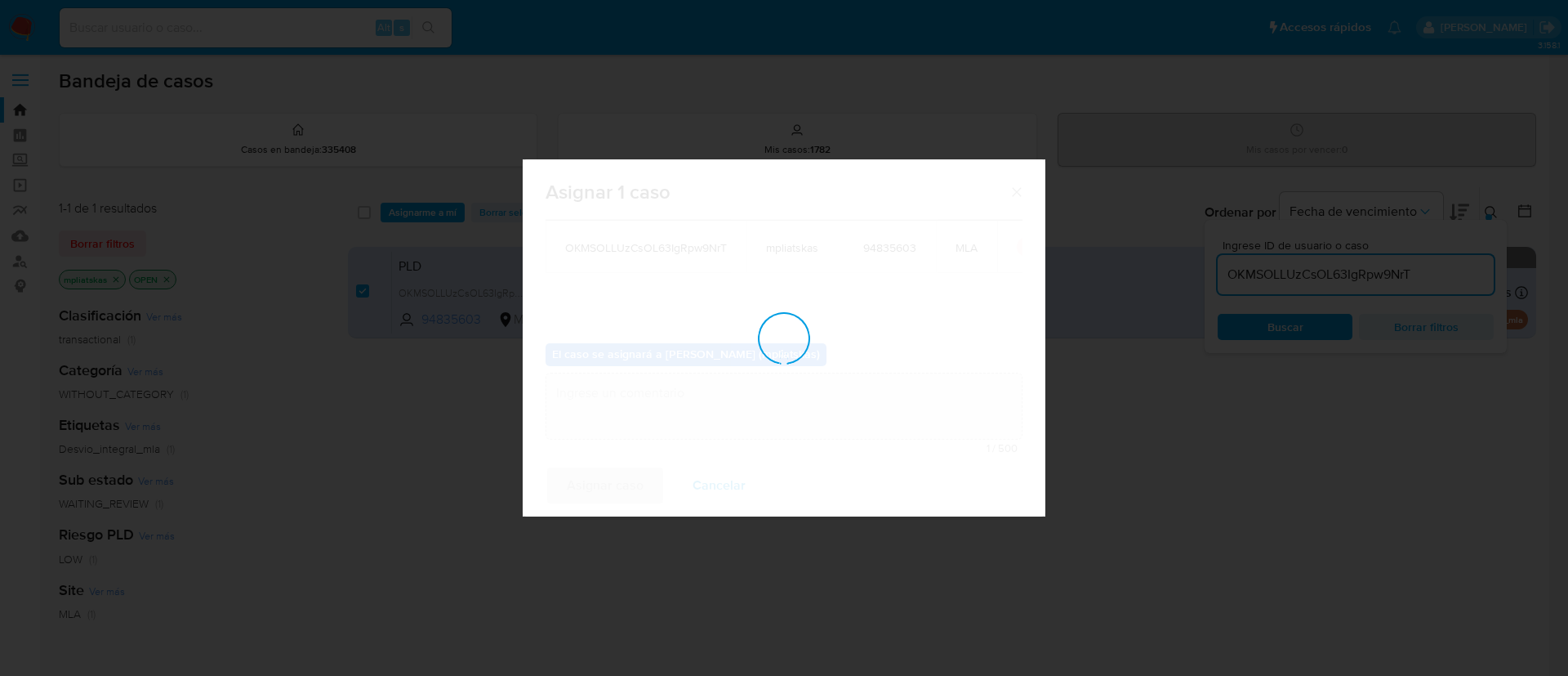
checkbox input "false"
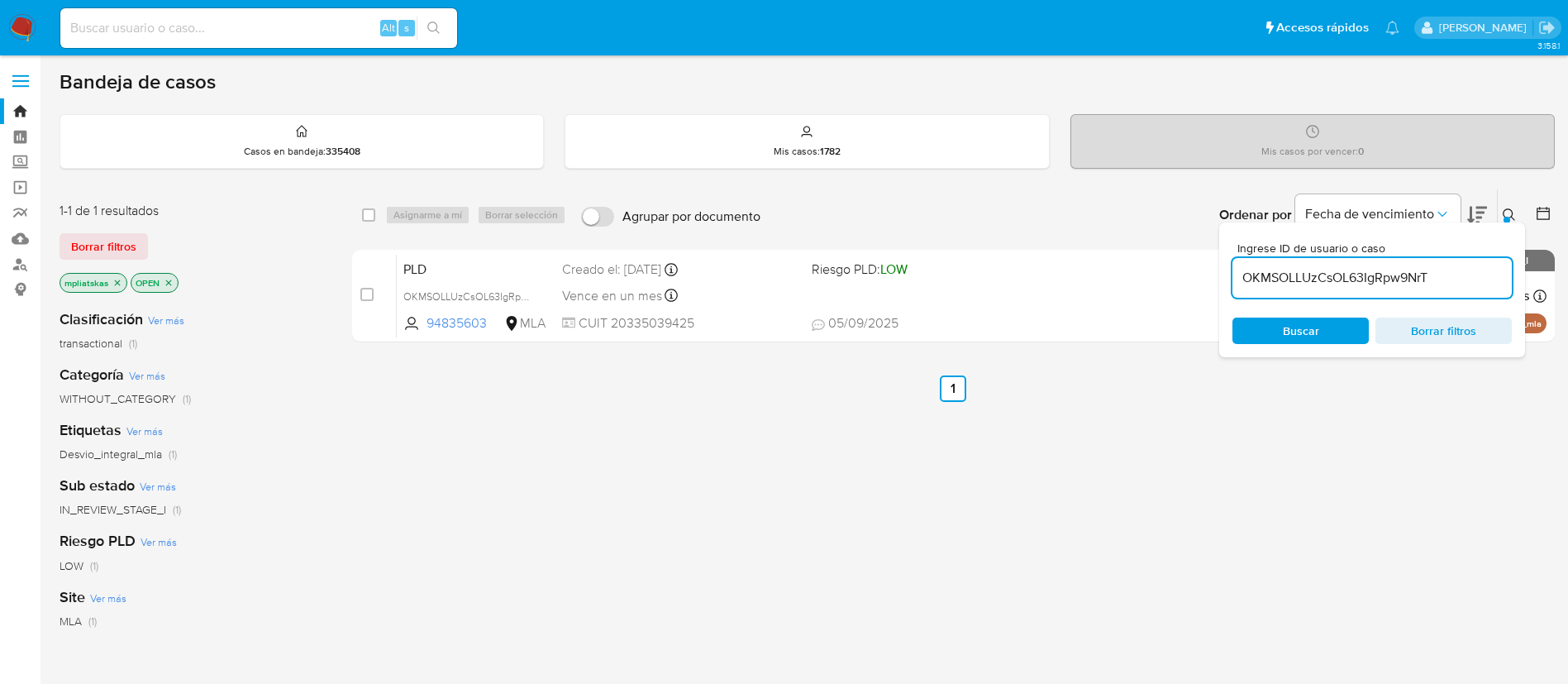
click at [1309, 267] on input "OKMSOLLUzCsOL63IgRpw9NrT" at bounding box center [1372, 278] width 279 height 22
paste input "ZaKdS71IhExdcSW0Nsyldf7v"
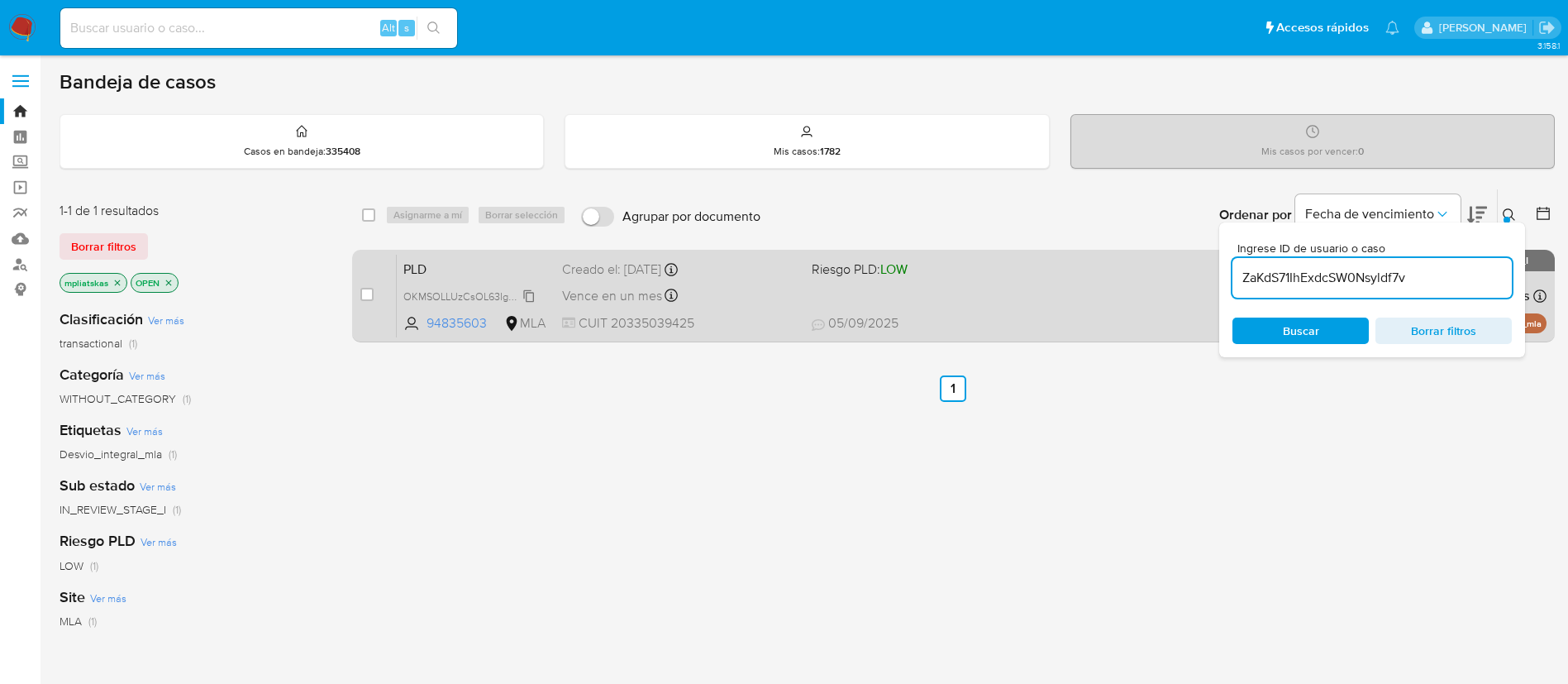
type input "ZaKdS71IhExdcSW0Nsyldf7v"
click at [371, 289] on input "checkbox" at bounding box center [367, 294] width 14 height 14
checkbox input "true"
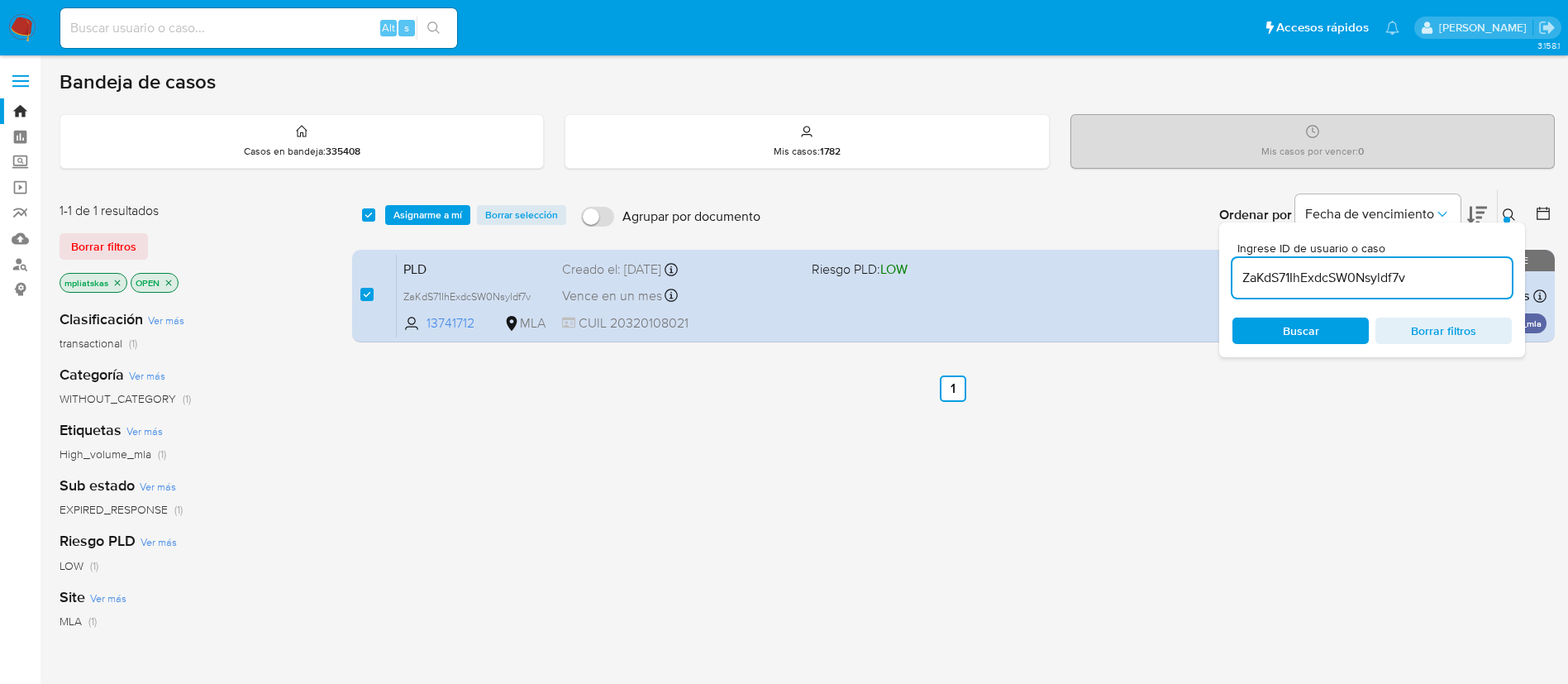
click at [425, 188] on div "select-all-cases-checkbox Asignarme a mí Borrar selección Agrupar por documento…" at bounding box center [953, 214] width 1203 height 53
click at [418, 213] on span "Asignarme a mí" at bounding box center [428, 214] width 68 height 16
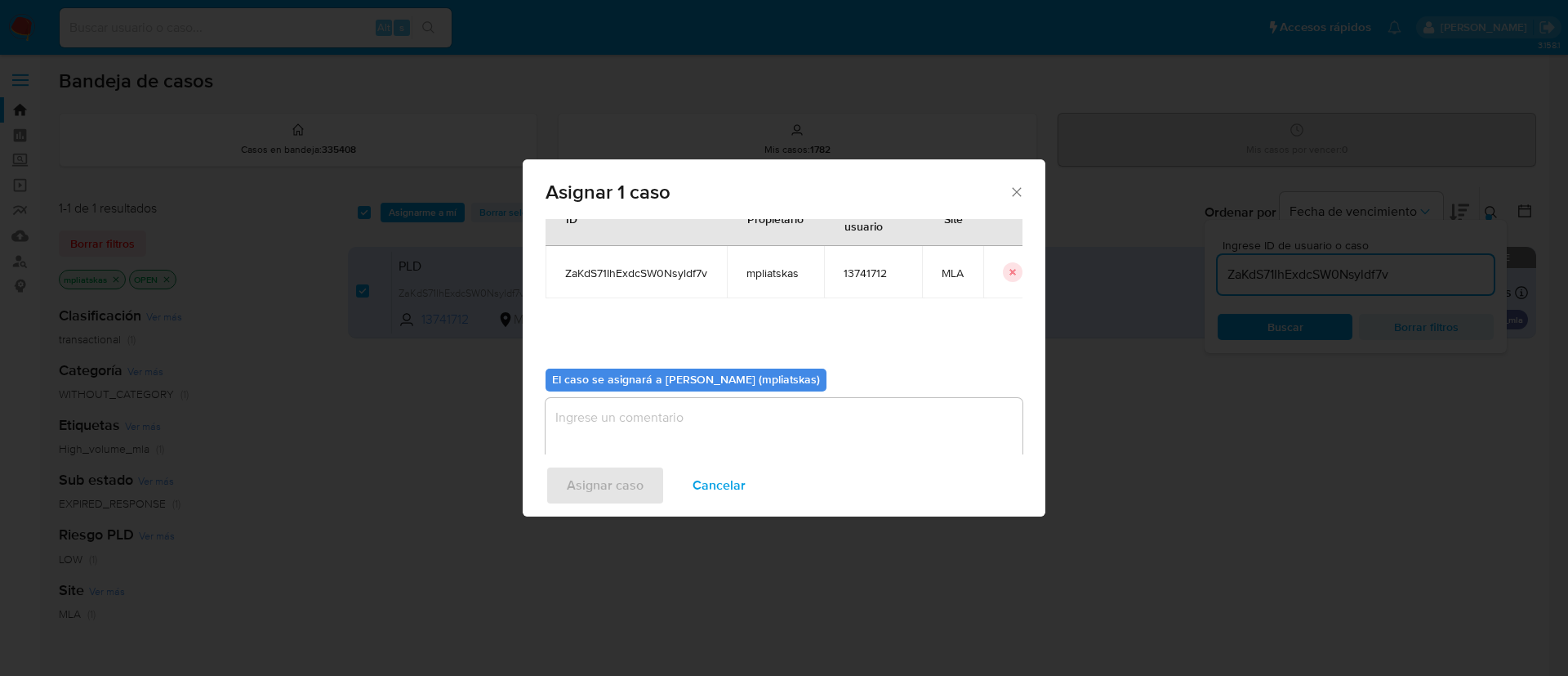
scroll to position [85, 0]
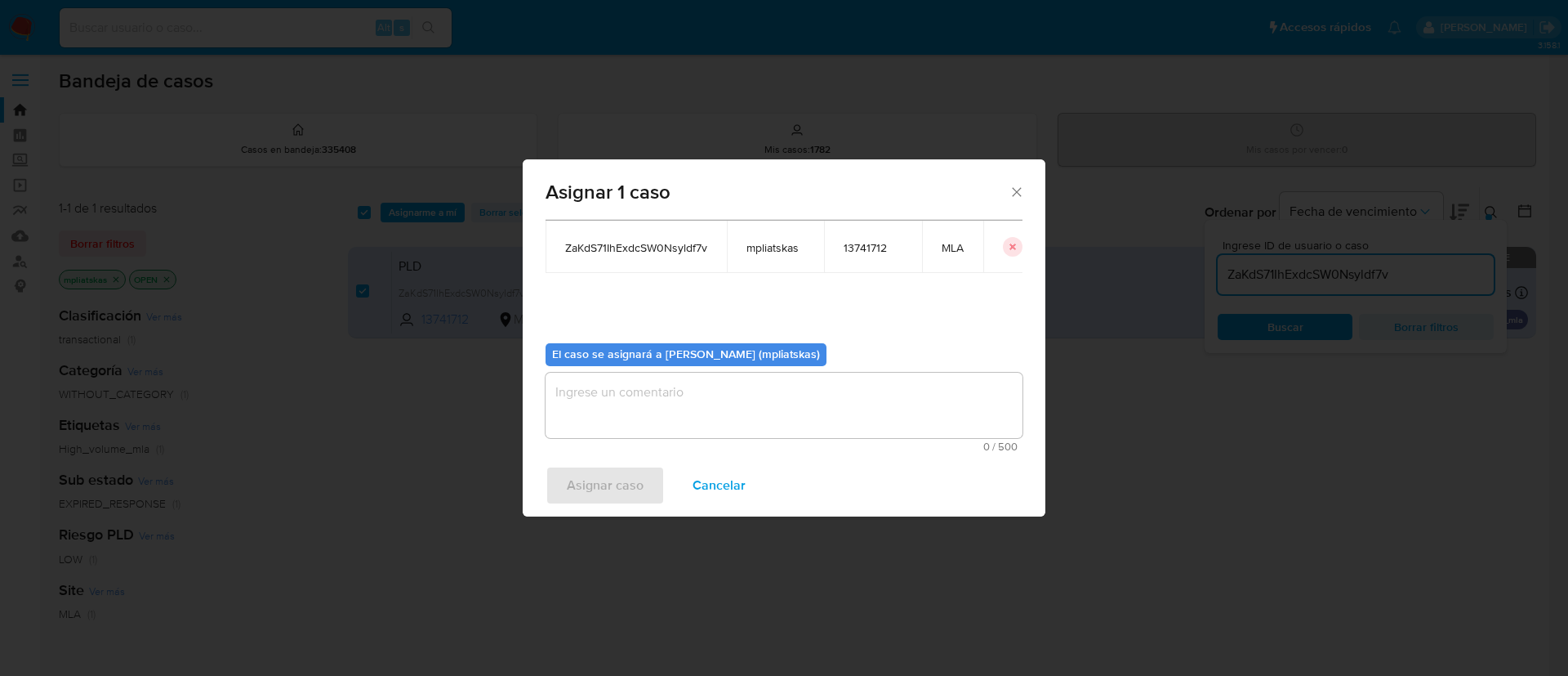
click at [710, 391] on textarea "assign-modal" at bounding box center [784, 404] width 477 height 65
click at [608, 488] on span "Asignar caso" at bounding box center [605, 485] width 77 height 36
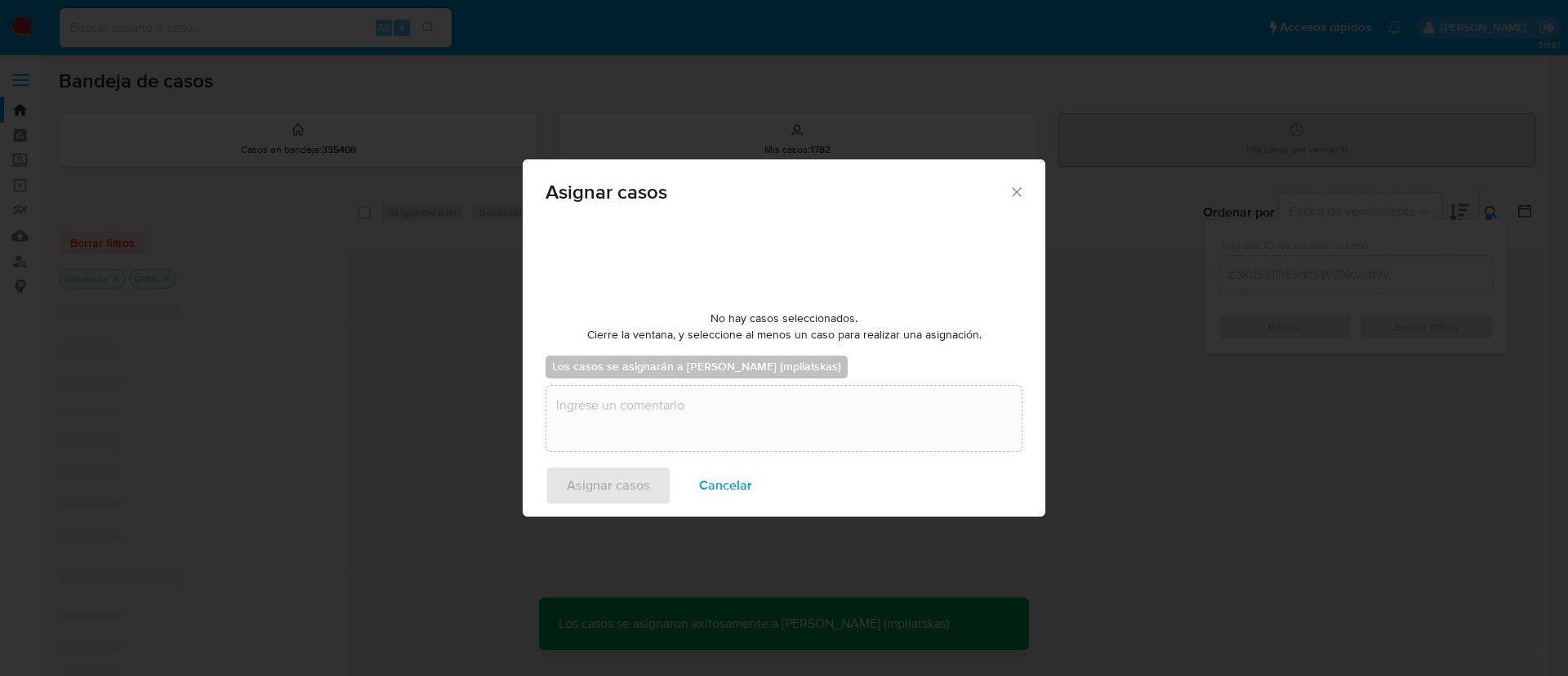
checkbox input "false"
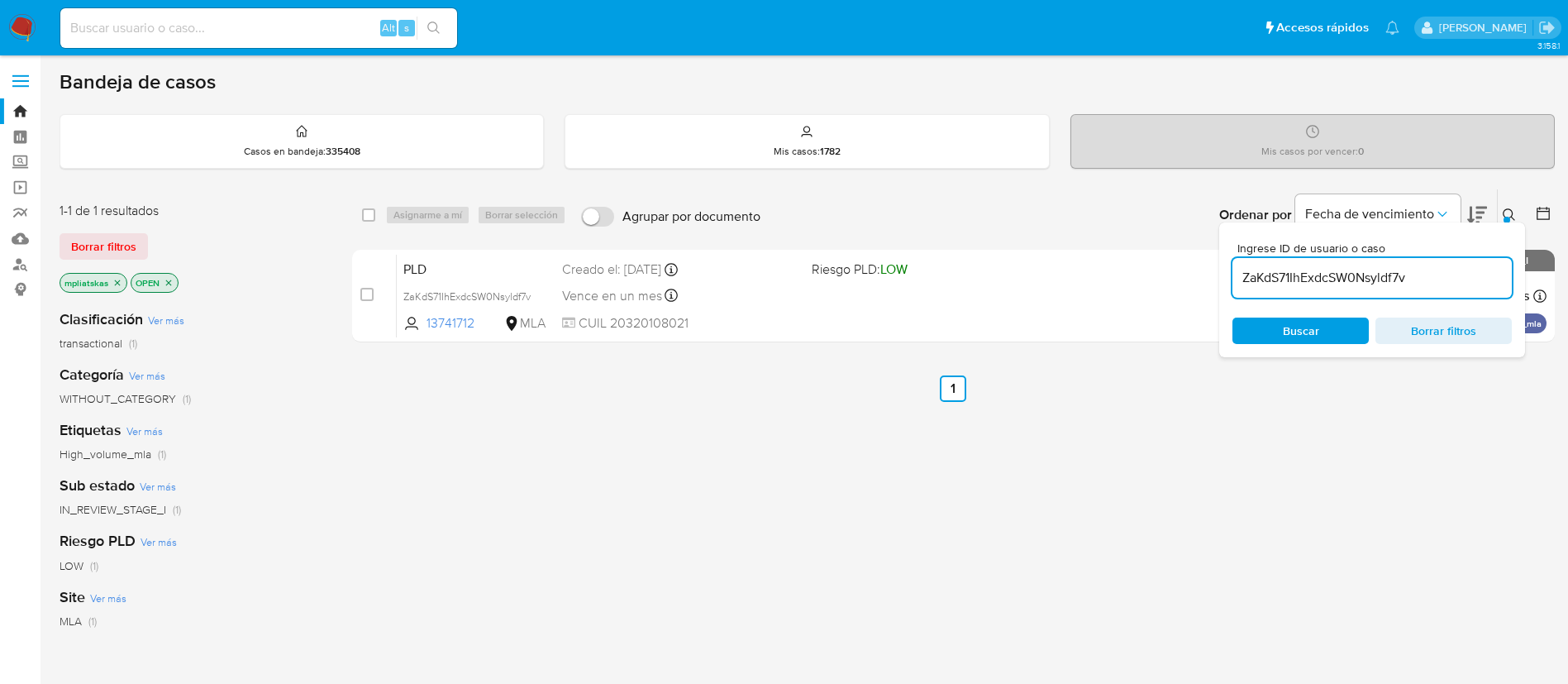
click at [1263, 278] on input "ZaKdS71IhExdcSW0Nsyldf7v" at bounding box center [1372, 278] width 279 height 22
paste input "Qz9nLpqBIB2zRHjlGBeaYlpt"
type input "Qz9nLpqBIB2zRHjlGBeaYlpt"
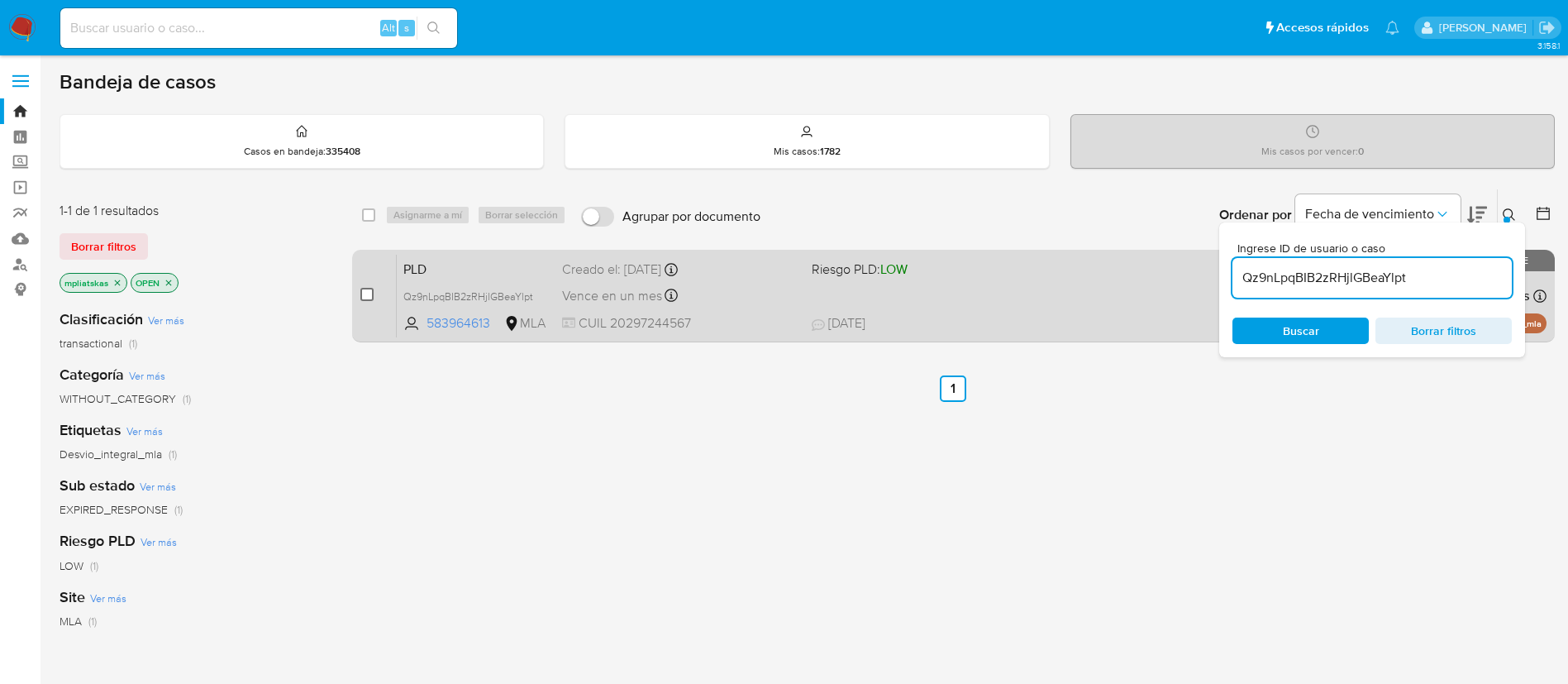
click at [365, 295] on input "checkbox" at bounding box center [367, 294] width 14 height 14
checkbox input "true"
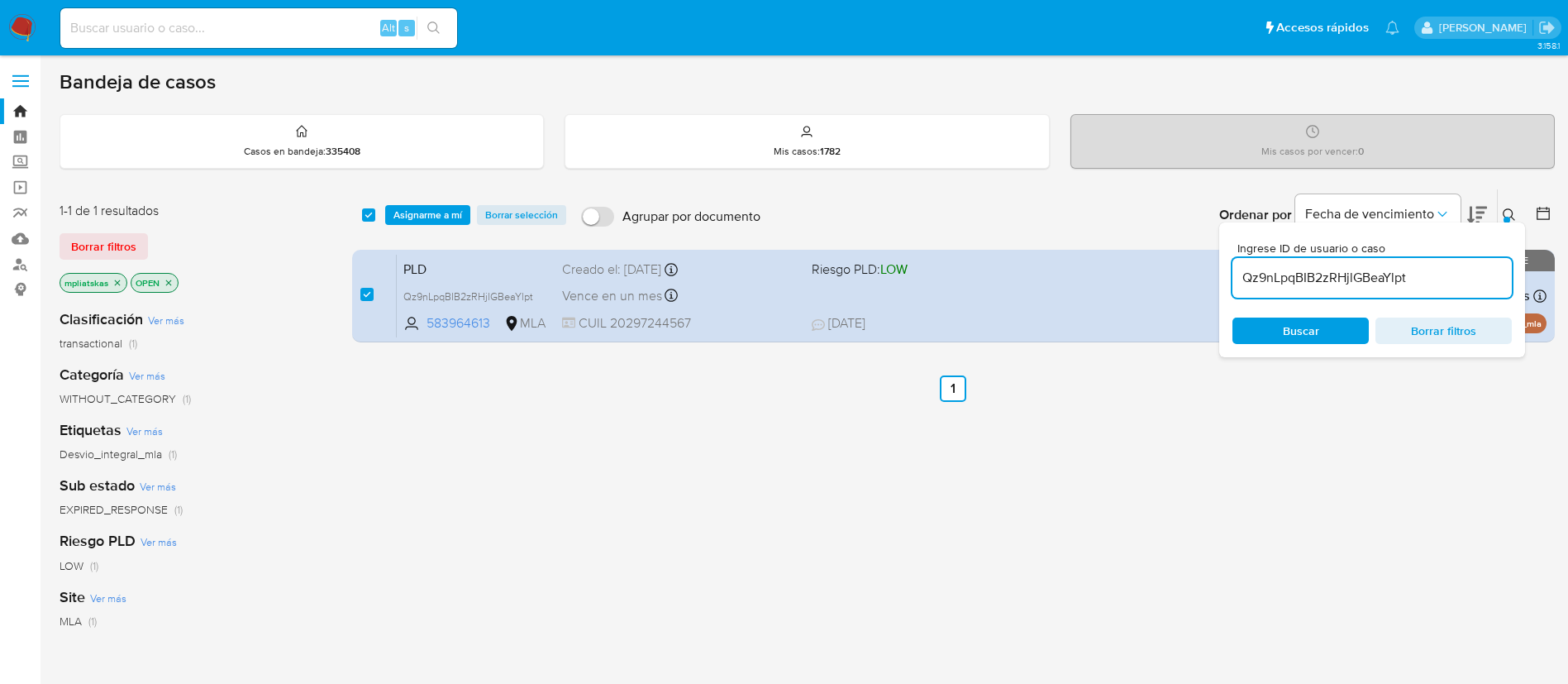
click at [394, 230] on div "select-all-cases-checkbox Asignarme a mí Borrar selección Agrupar por documento…" at bounding box center [953, 214] width 1203 height 51
click at [396, 223] on span "Asignarme a mí" at bounding box center [428, 214] width 68 height 16
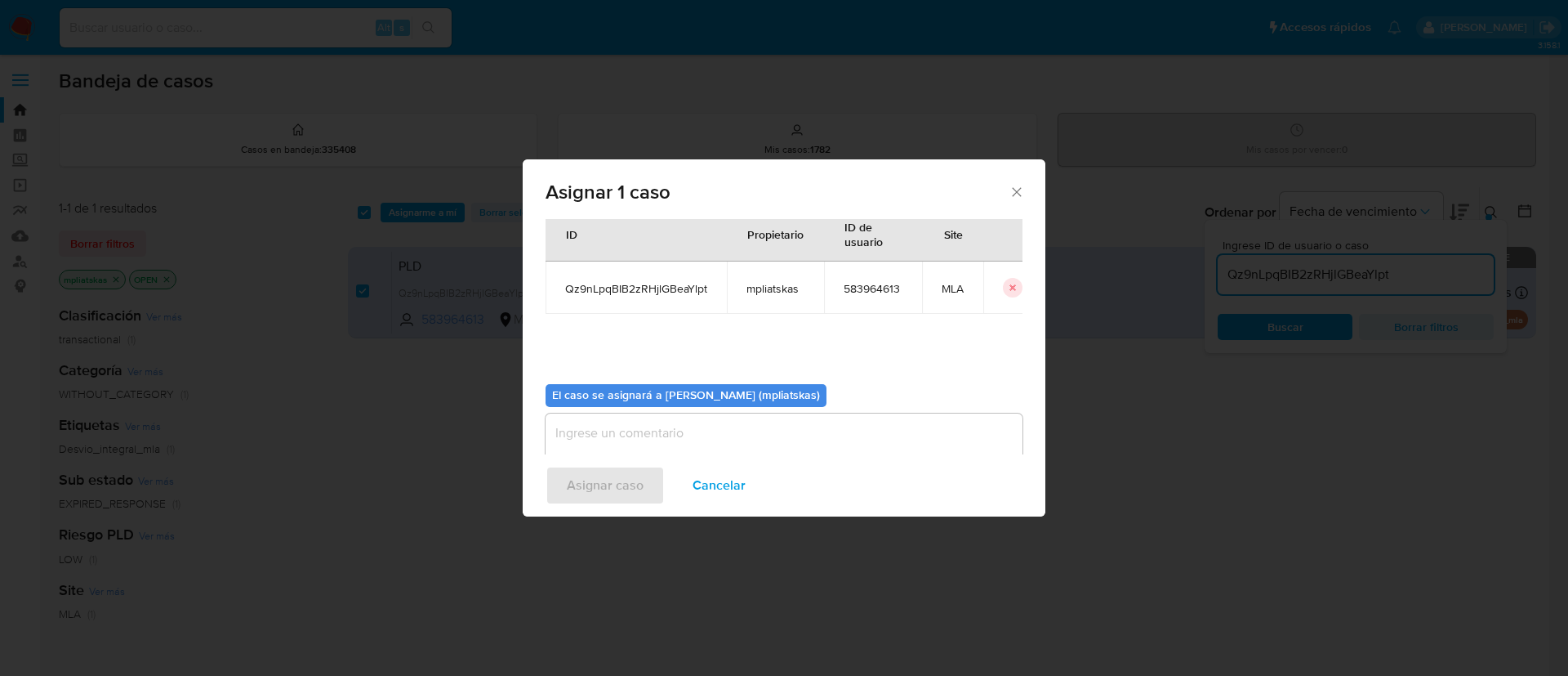
scroll to position [85, 0]
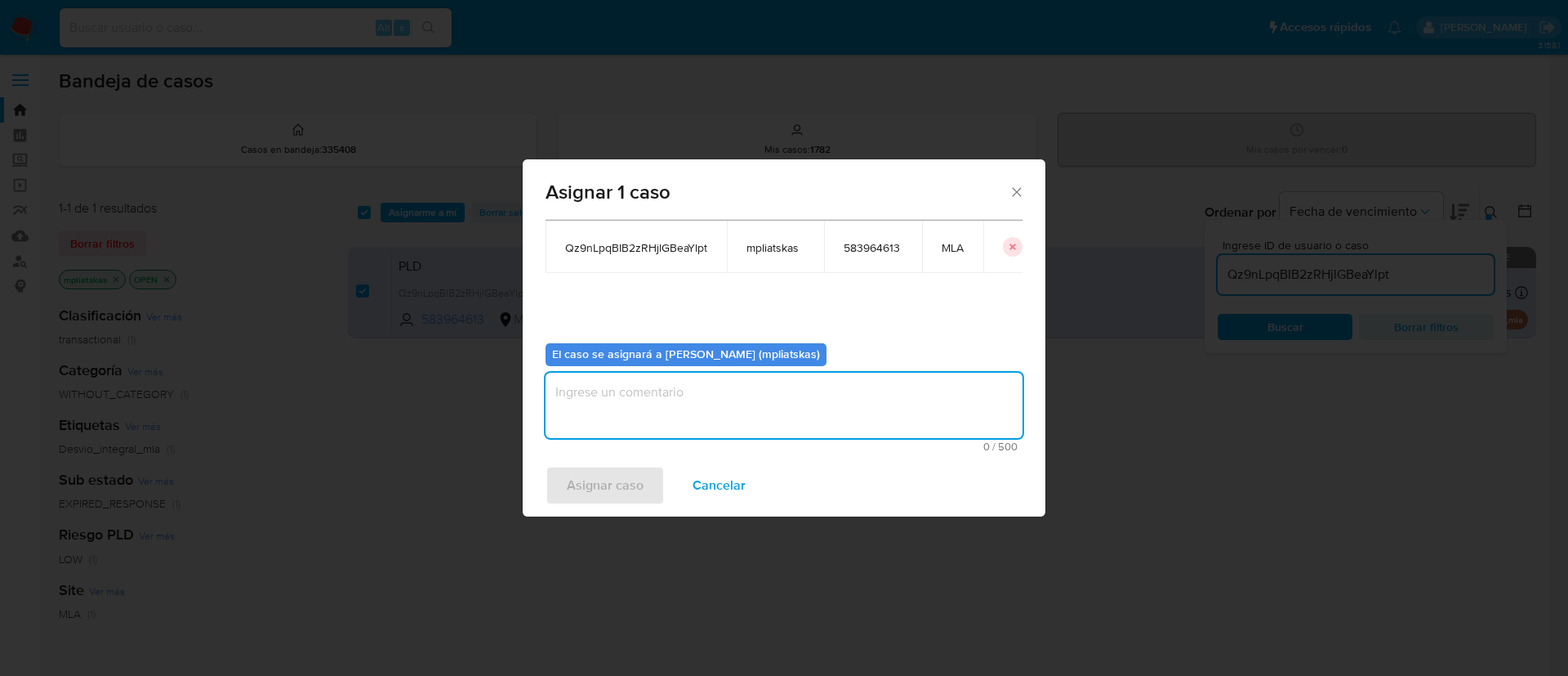
click at [784, 411] on textarea "assign-modal" at bounding box center [784, 404] width 477 height 65
click at [642, 471] on span "Asignar caso" at bounding box center [605, 485] width 77 height 36
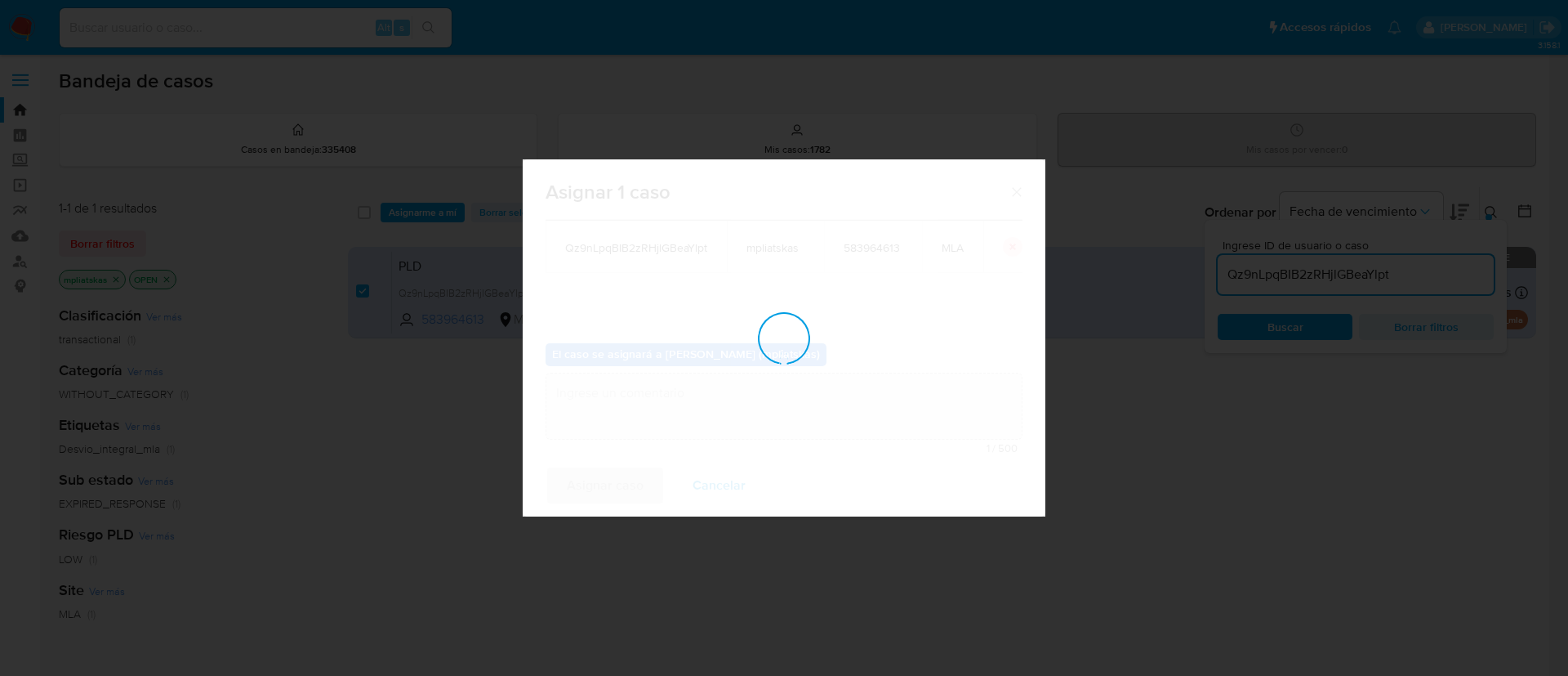
checkbox input "false"
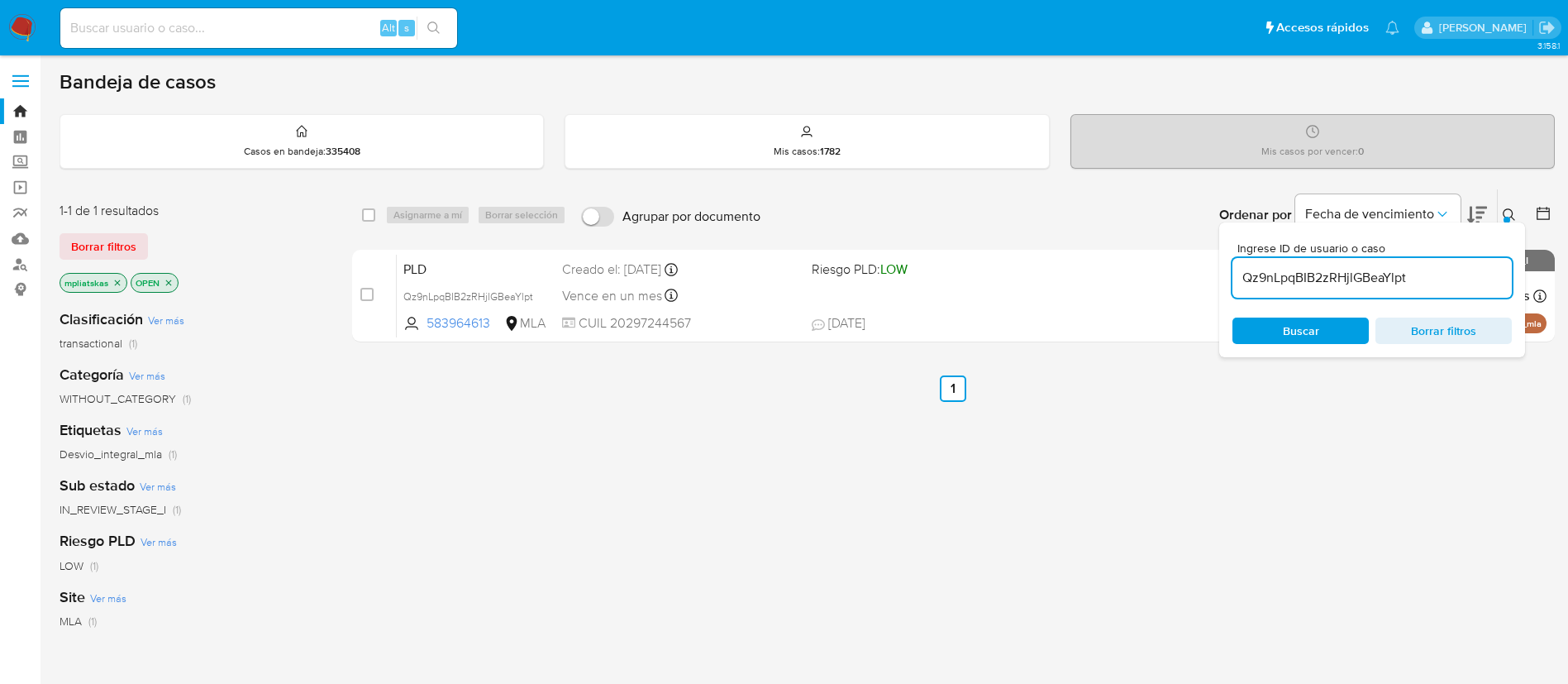
click at [1397, 272] on input "Qz9nLpqBIB2zRHjlGBeaYlpt" at bounding box center [1372, 278] width 279 height 22
paste input "hmLS0Kixscp7Vu6r1SBSjSY6"
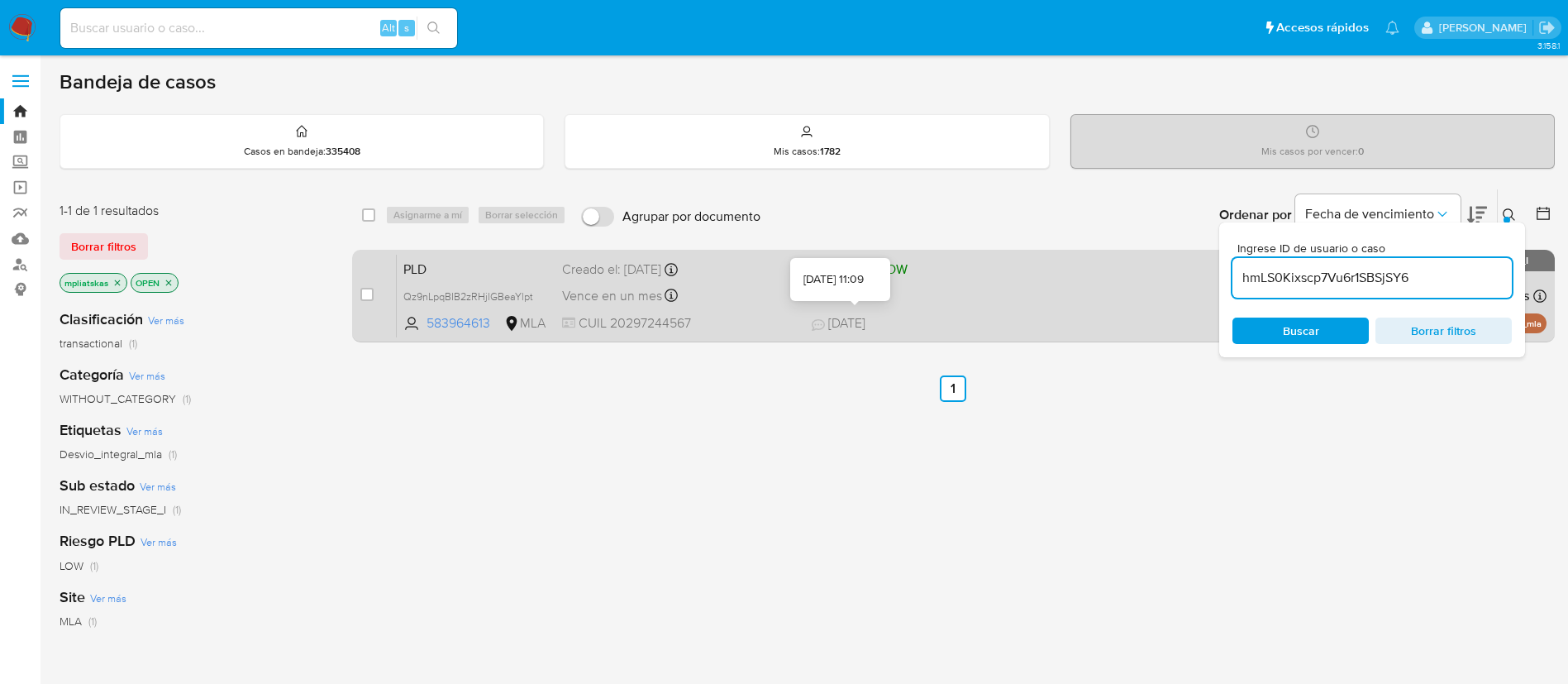
type input "hmLS0Kixscp7Vu6r1SBSjSY6"
click at [365, 289] on input "checkbox" at bounding box center [367, 294] width 14 height 14
checkbox input "true"
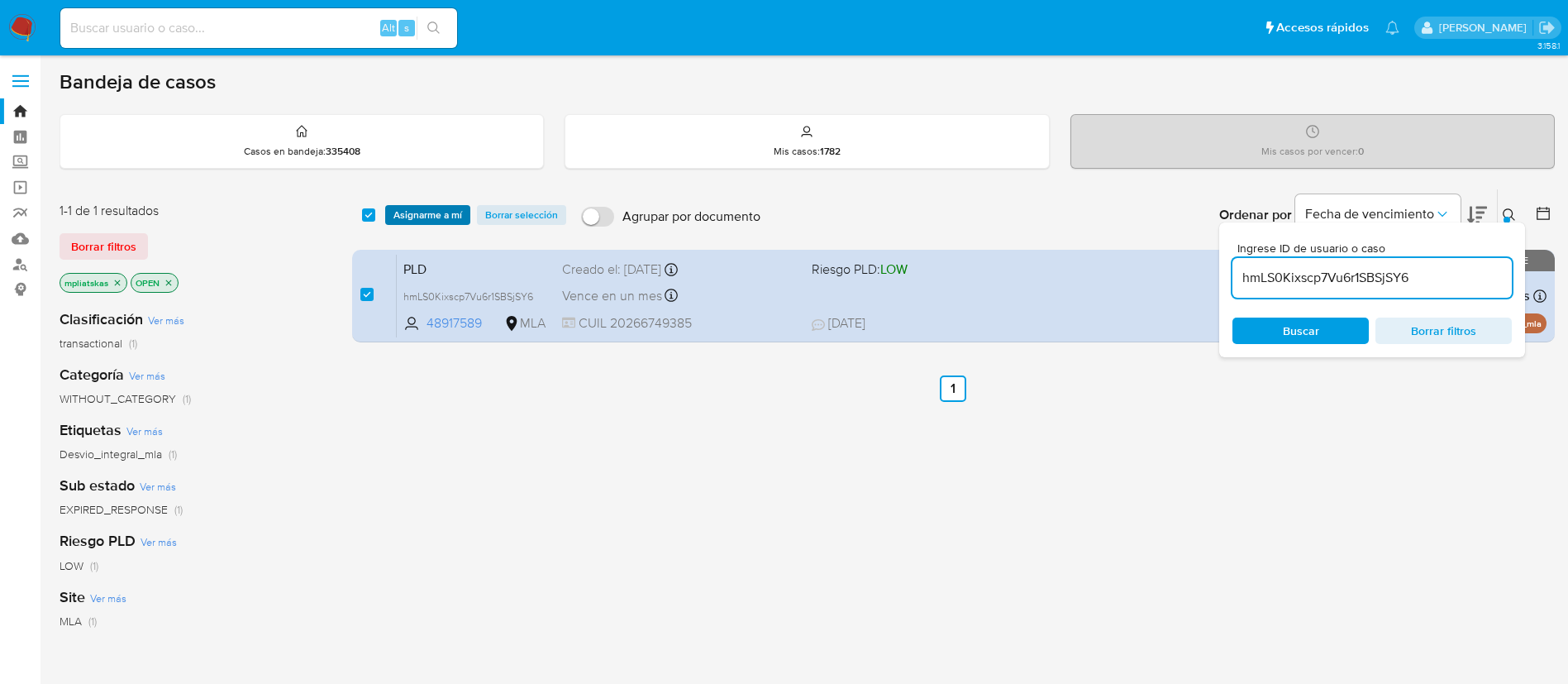
click at [424, 217] on span "Asignarme a mí" at bounding box center [428, 214] width 68 height 16
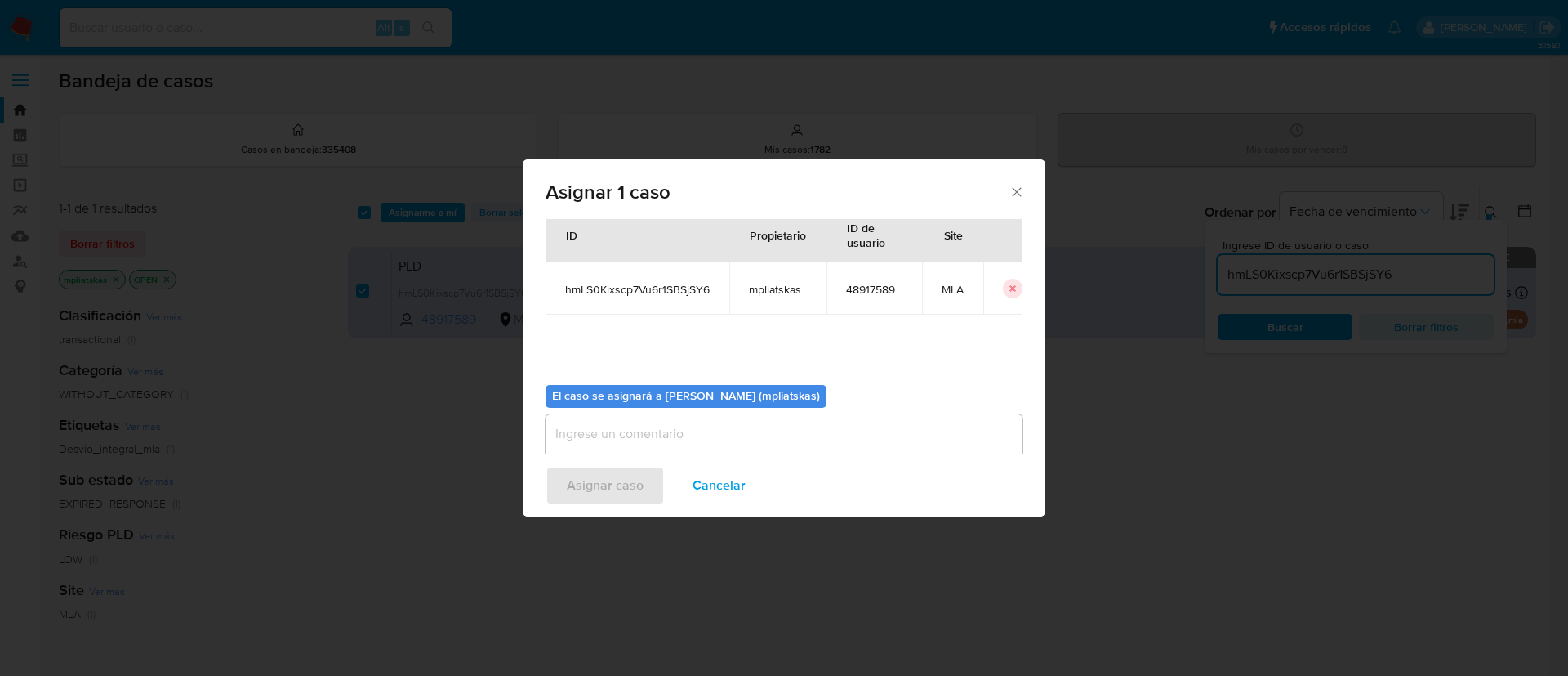
scroll to position [85, 0]
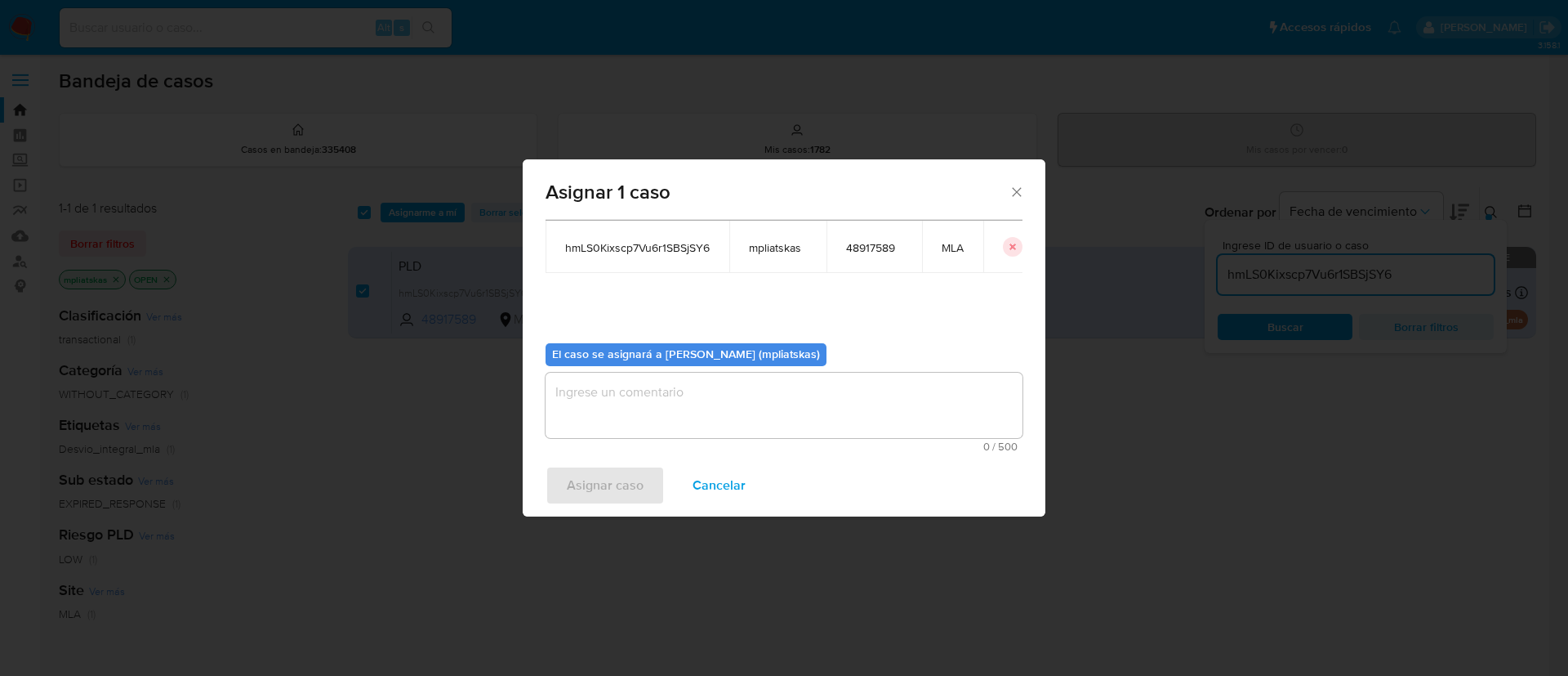
click at [688, 398] on textarea "assign-modal" at bounding box center [784, 404] width 477 height 65
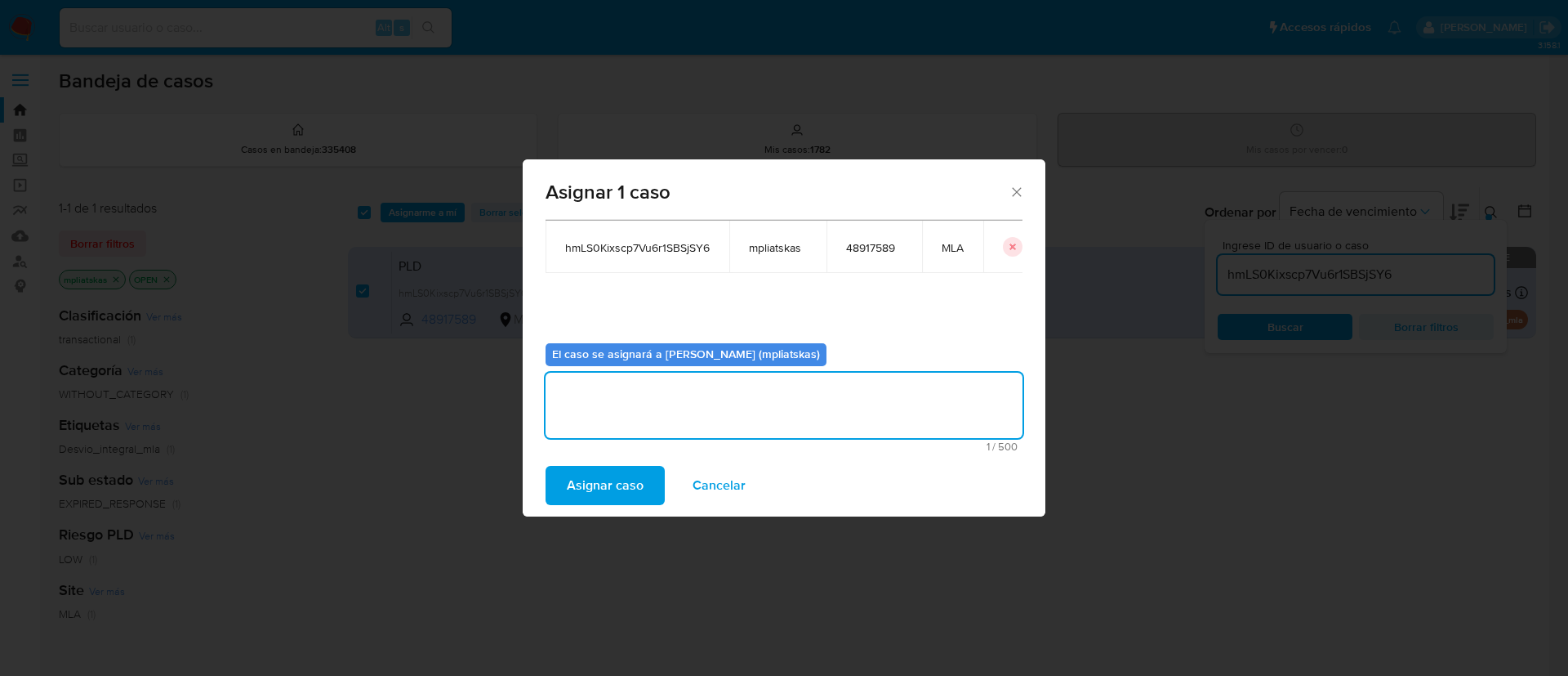
click at [638, 478] on span "Asignar caso" at bounding box center [605, 485] width 77 height 36
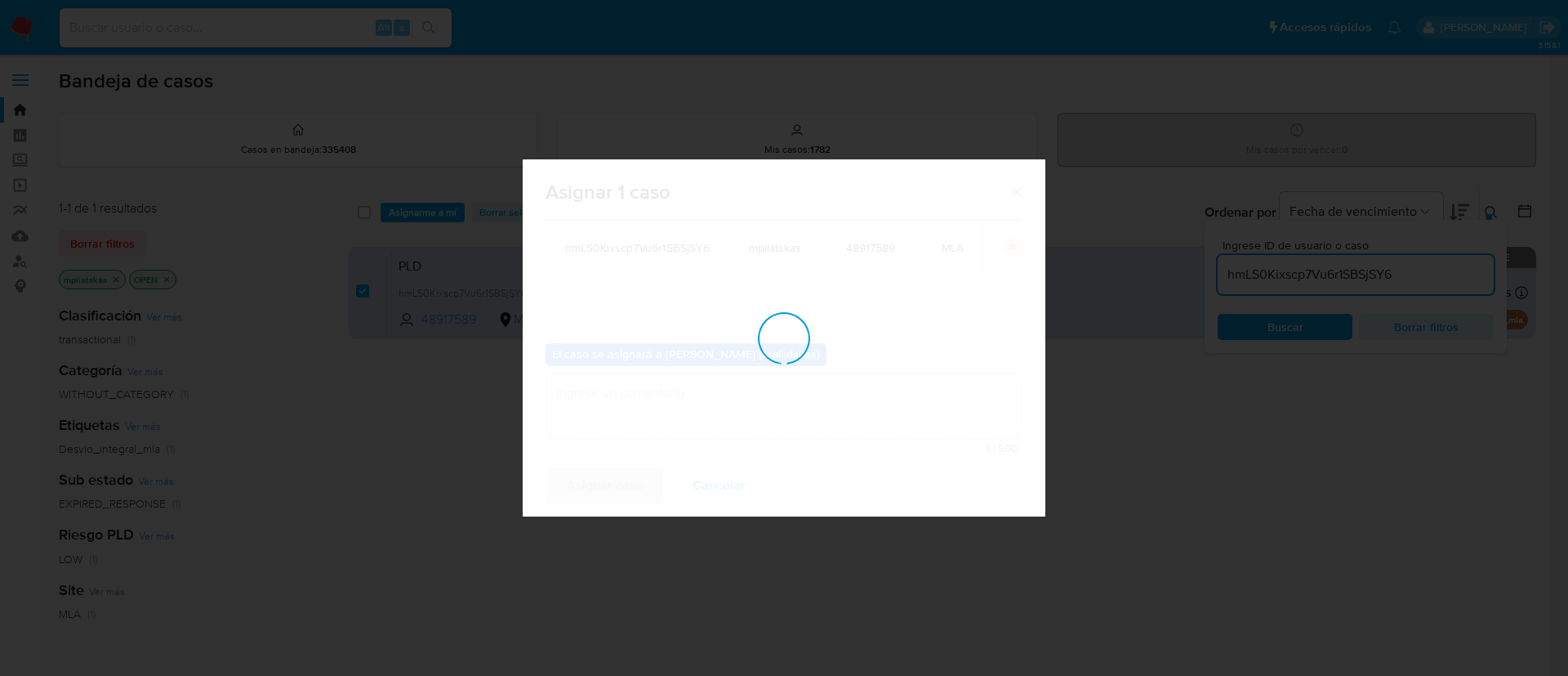
checkbox input "false"
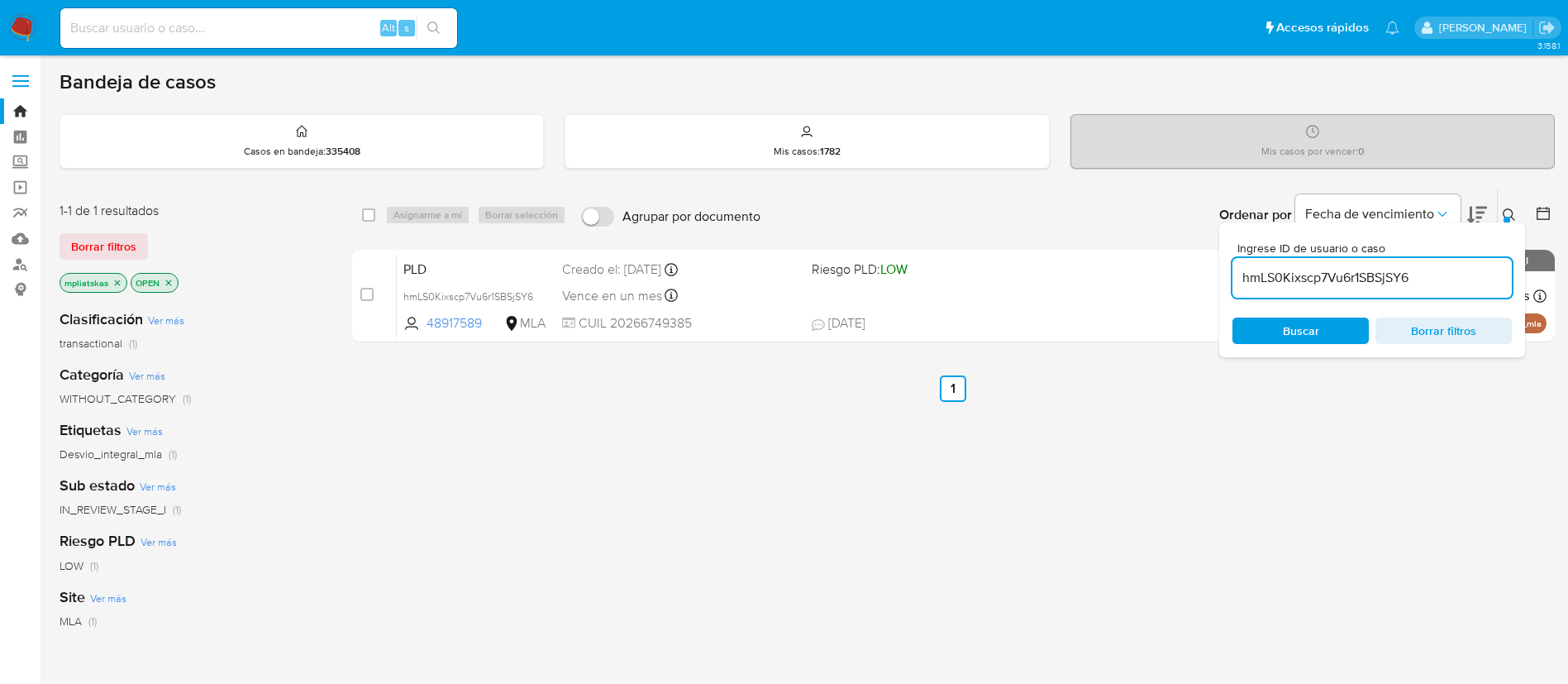
click at [1283, 278] on input "hmLS0Kixscp7Vu6r1SBSjSY6" at bounding box center [1372, 278] width 279 height 22
paste input "cJV37Qox8lZxIcNheThDOmfs"
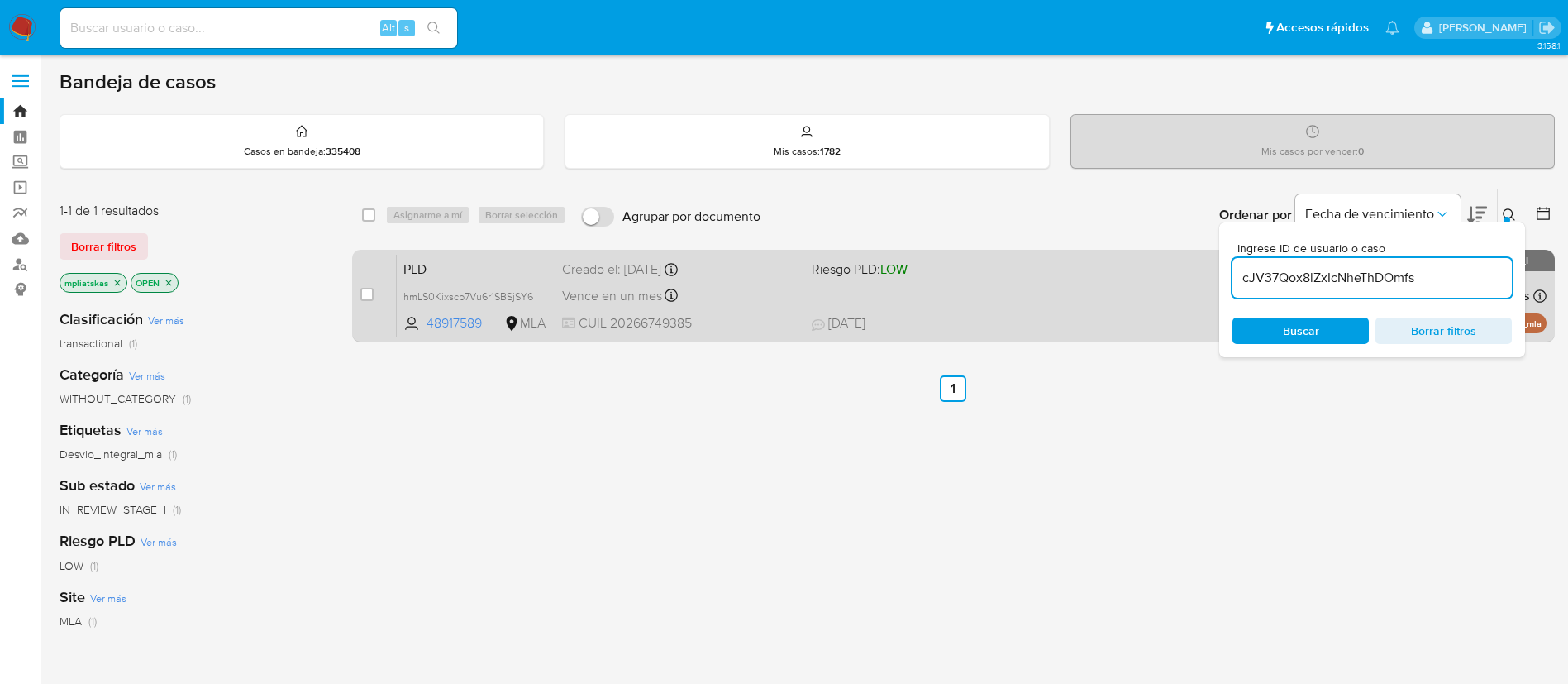
type input "cJV37Qox8lZxIcNheThDOmfs"
click at [368, 295] on input "checkbox" at bounding box center [367, 294] width 14 height 14
checkbox input "true"
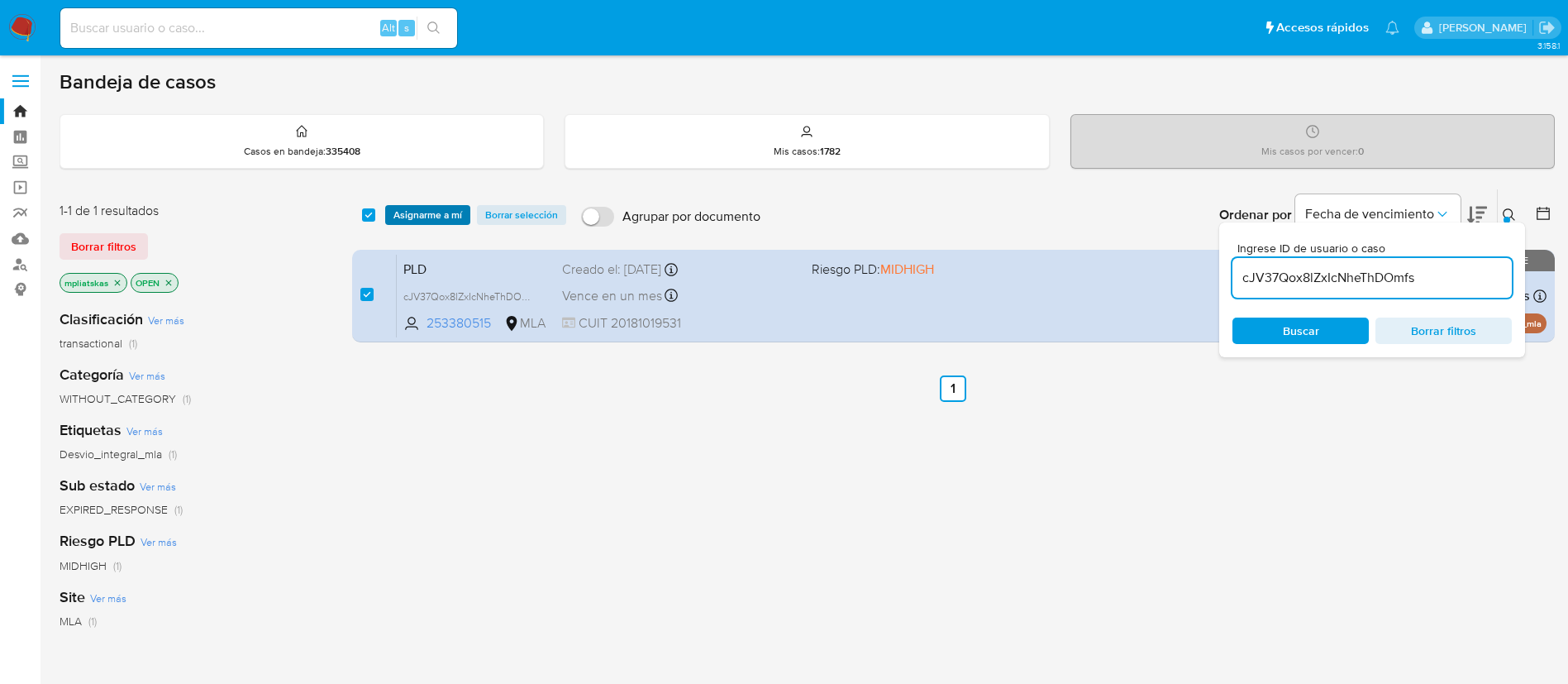
click at [421, 213] on span "Asignarme a mí" at bounding box center [428, 214] width 68 height 16
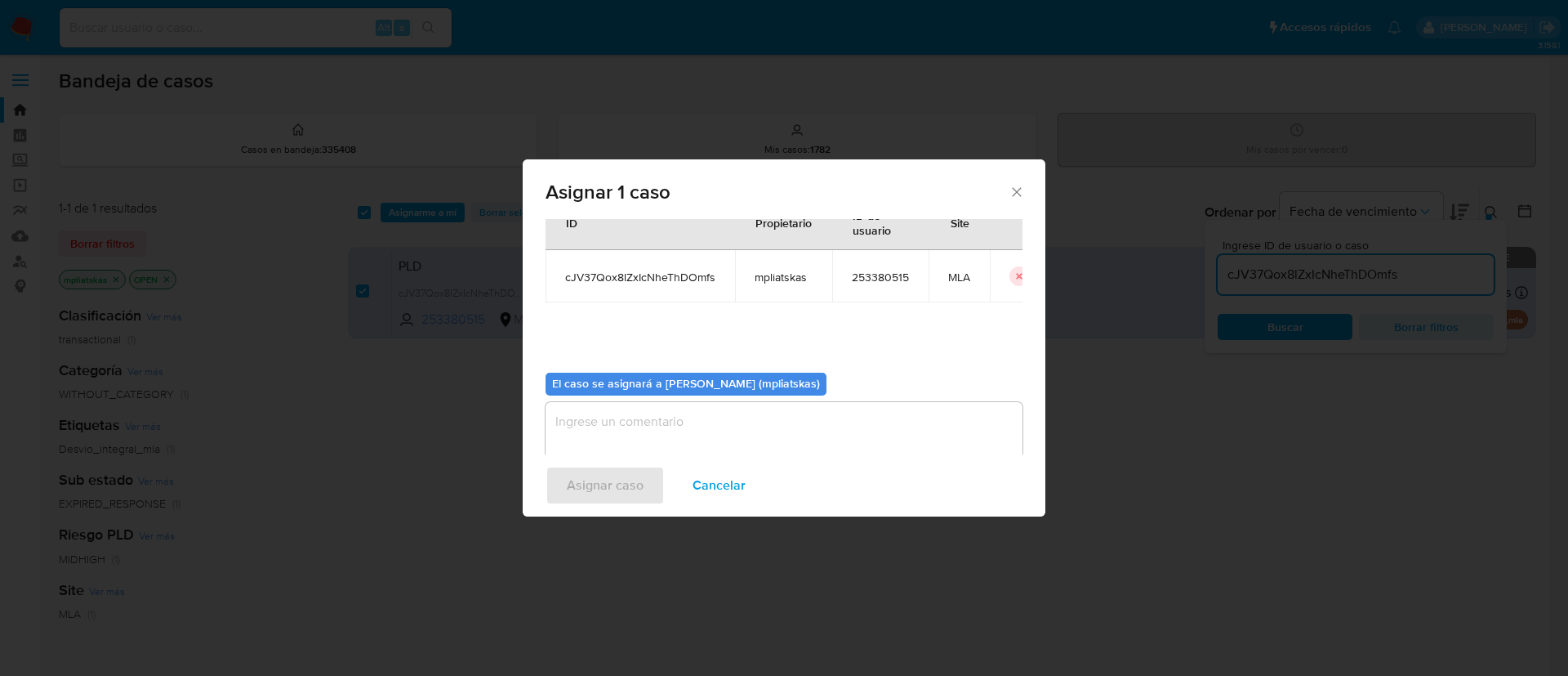
scroll to position [85, 0]
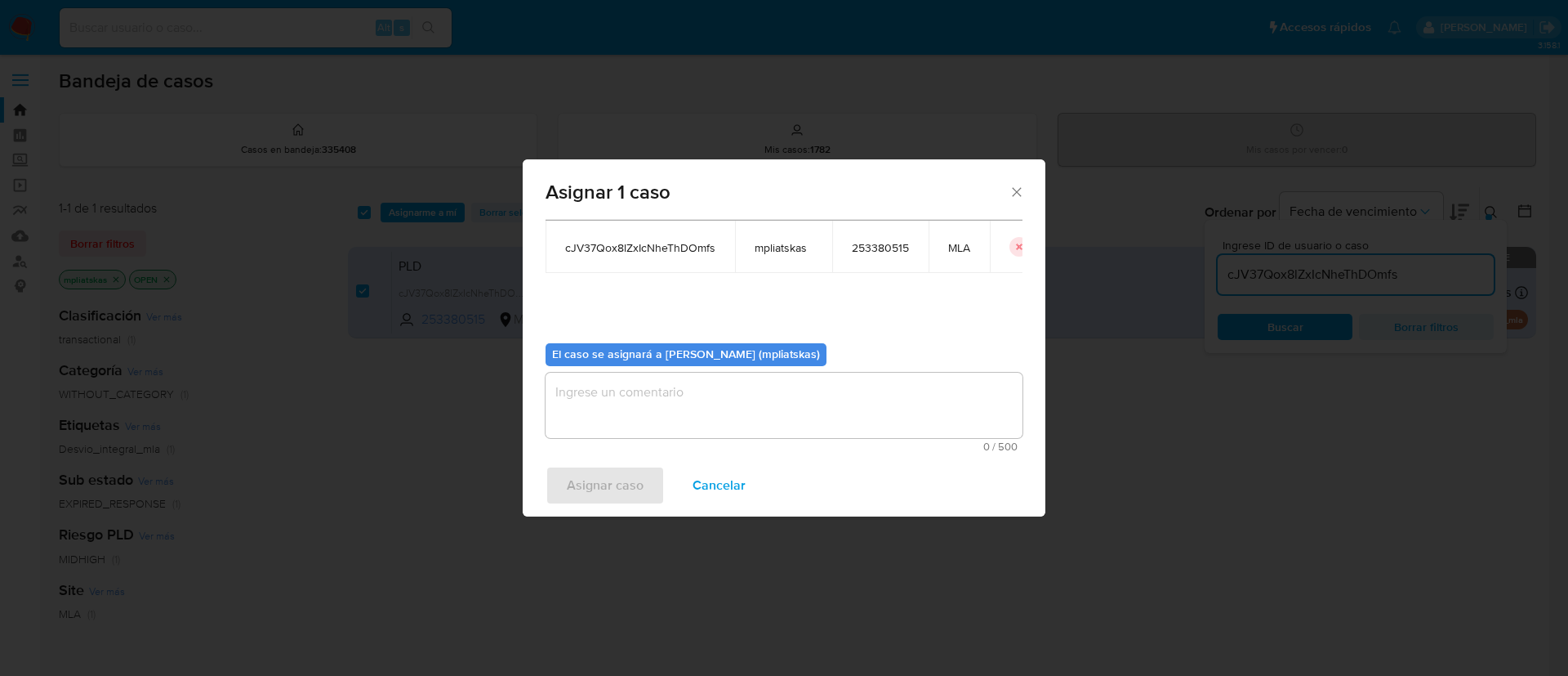
click at [645, 371] on div "El caso se asignará a Micaela Pliatskas (mpliatskas) 0 / 500 500 caracteres res…" at bounding box center [784, 391] width 477 height 122
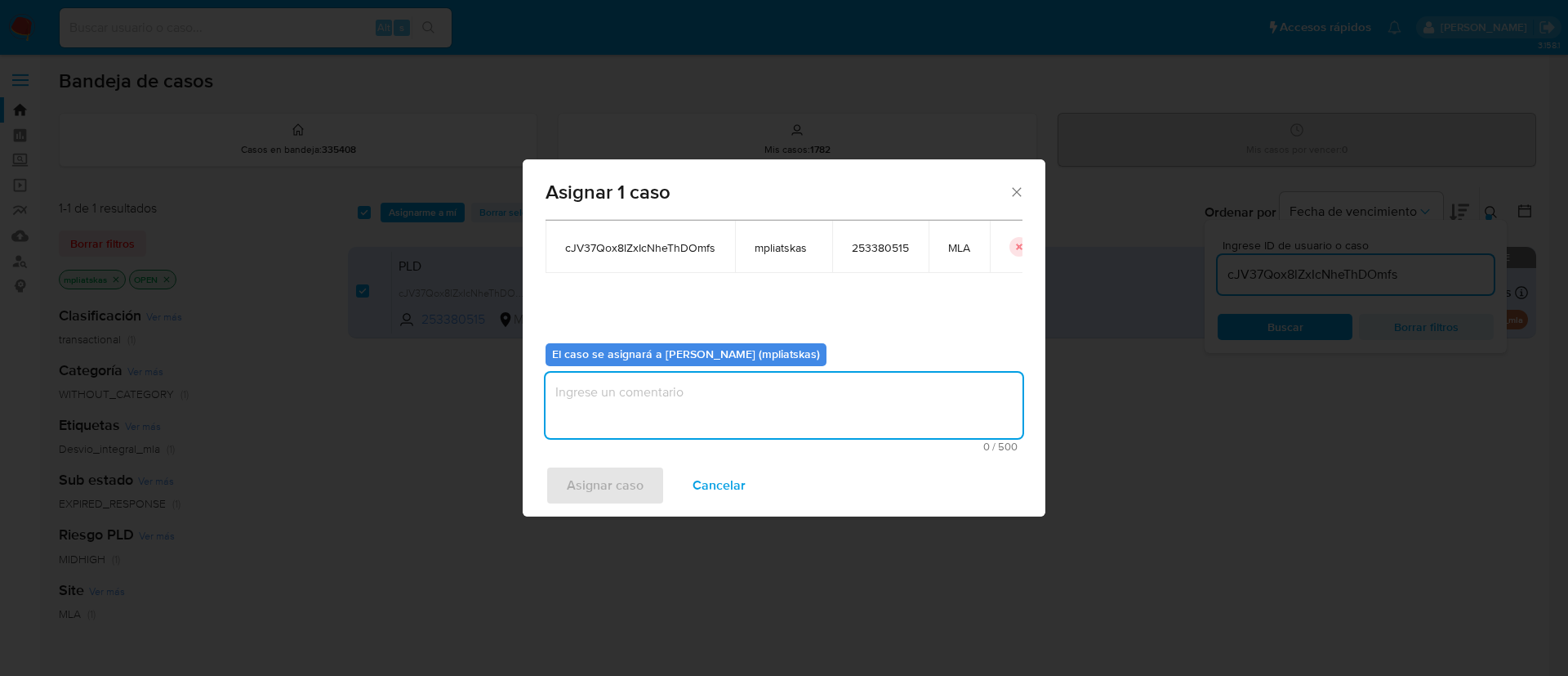
click at [638, 387] on textarea "assign-modal" at bounding box center [784, 404] width 477 height 65
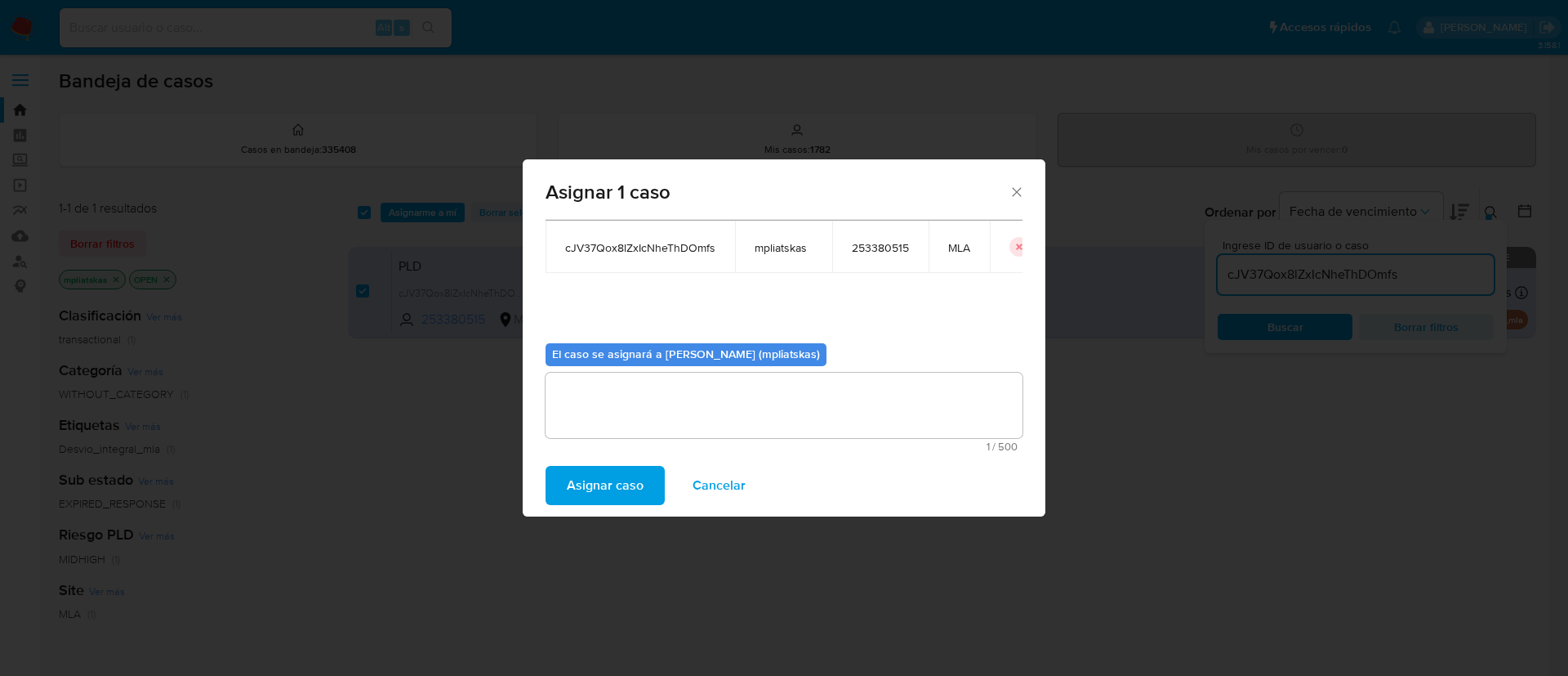
click at [628, 476] on span "Asignar caso" at bounding box center [605, 485] width 77 height 36
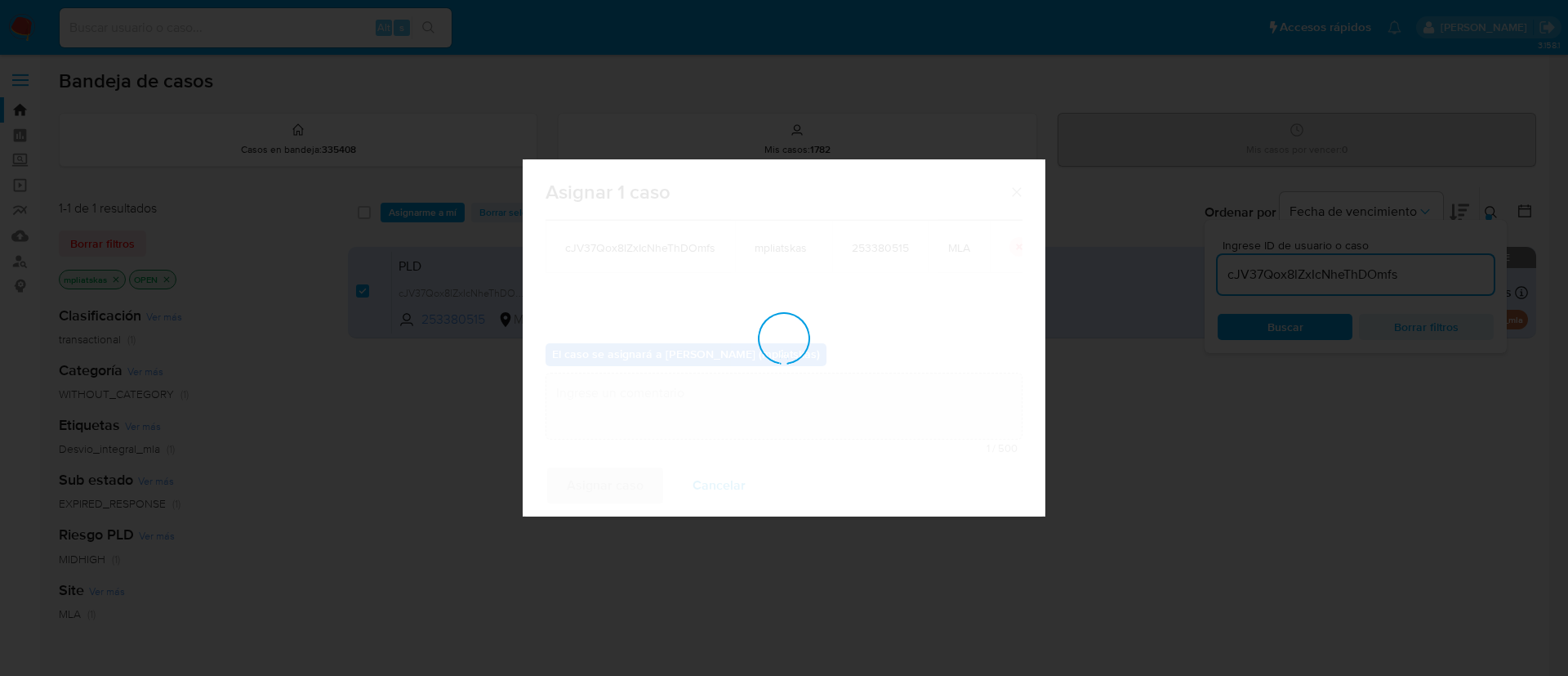
checkbox input "false"
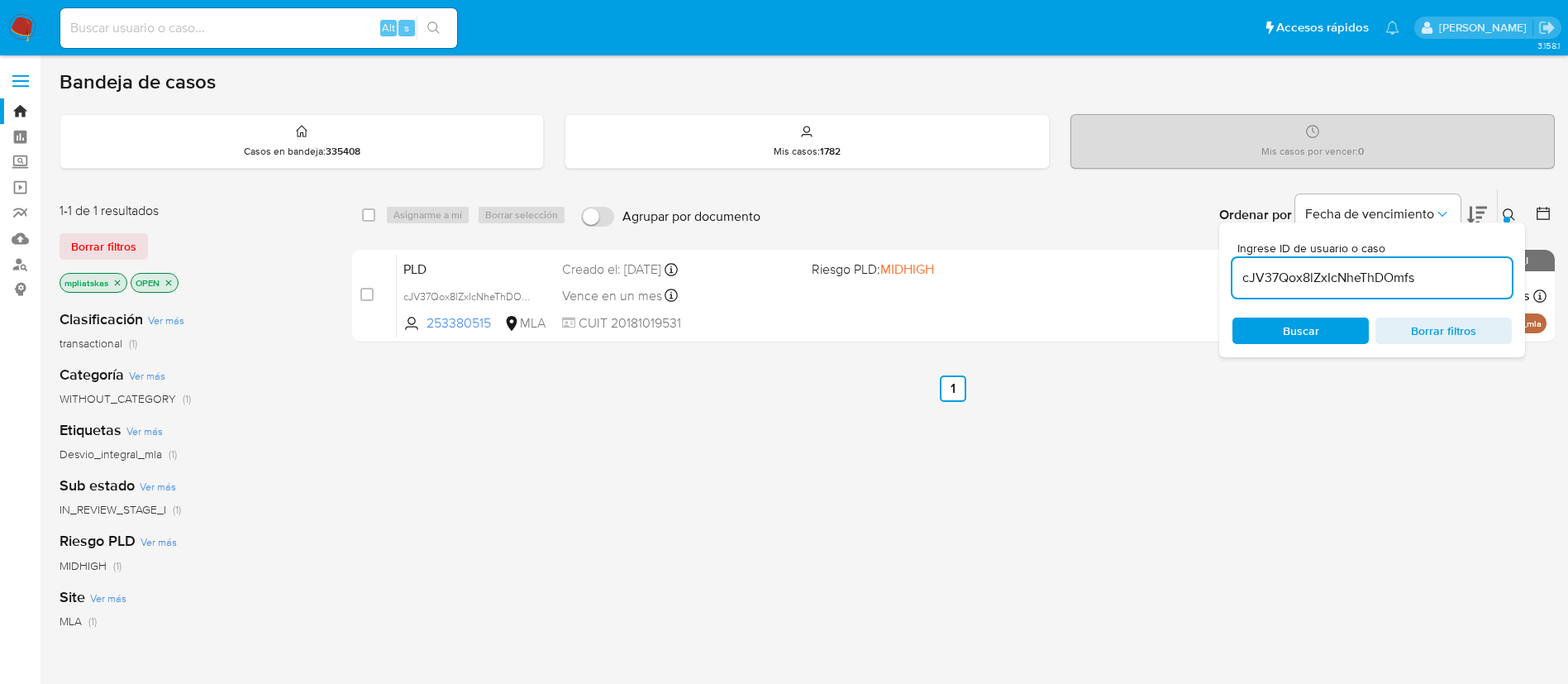
click at [1256, 287] on input "cJV37Qox8lZxIcNheThDOmfs" at bounding box center [1372, 278] width 279 height 22
paste input "YbmryXcsSTCdrKfXfD3DNg8X"
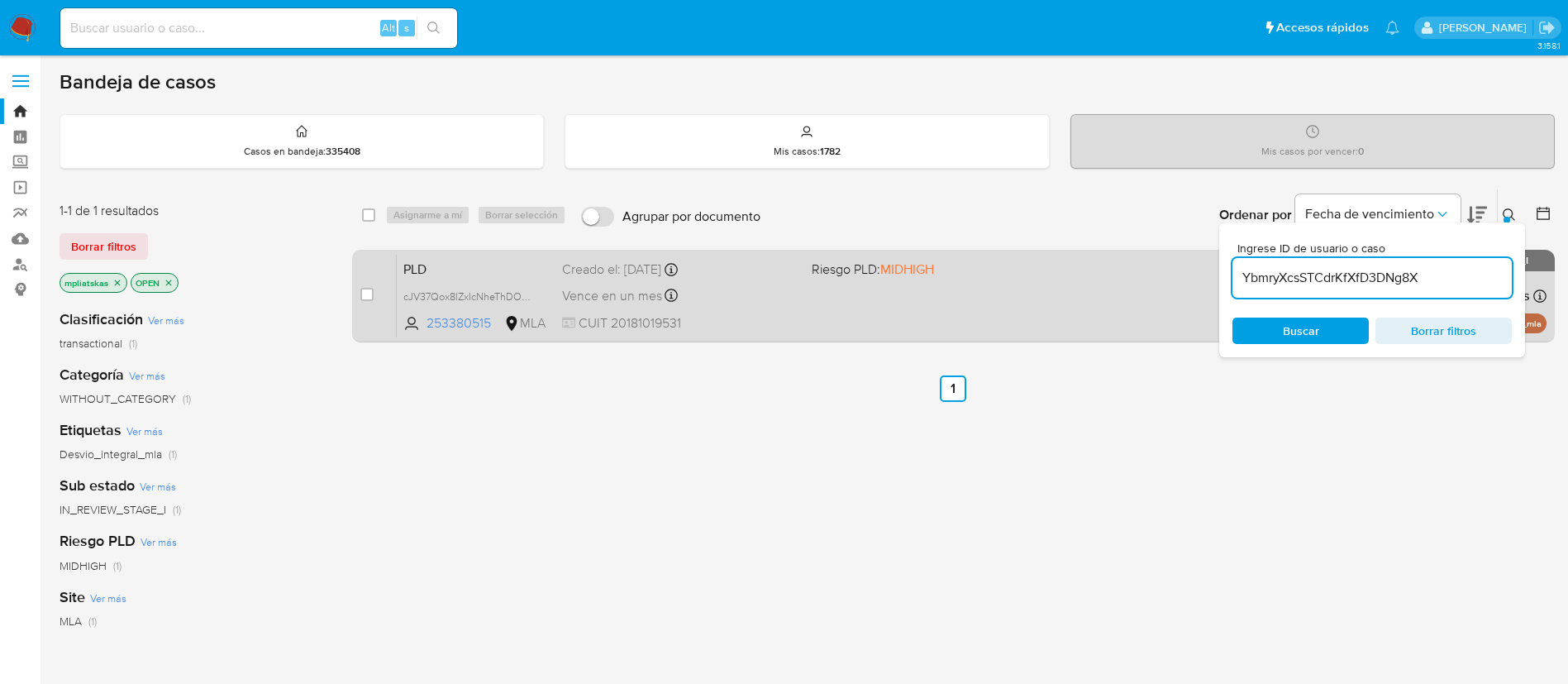
type input "YbmryXcsSTCdrKfXfD3DNg8X"
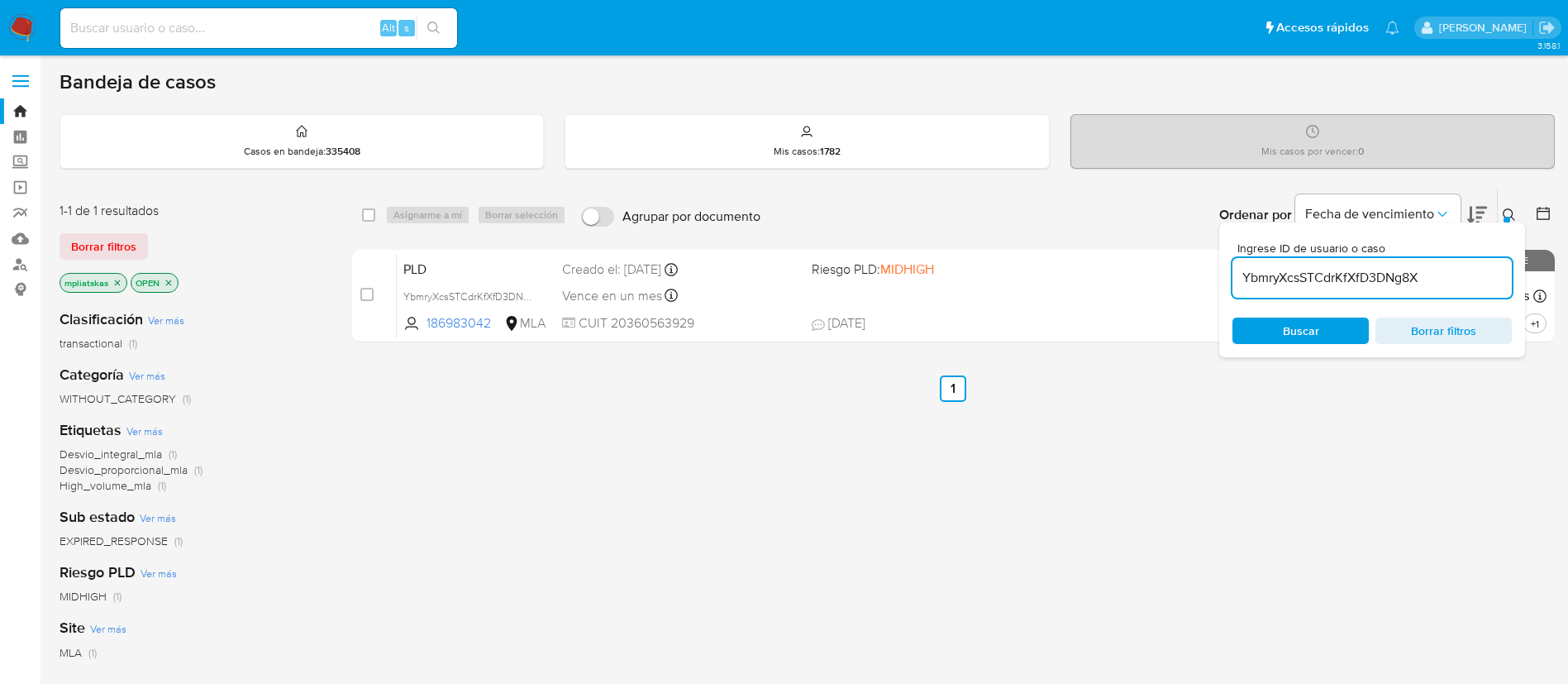
drag, startPoint x: 365, startPoint y: 290, endPoint x: 396, endPoint y: 231, distance: 66.6
click at [365, 289] on input "checkbox" at bounding box center [367, 294] width 14 height 14
checkbox input "true"
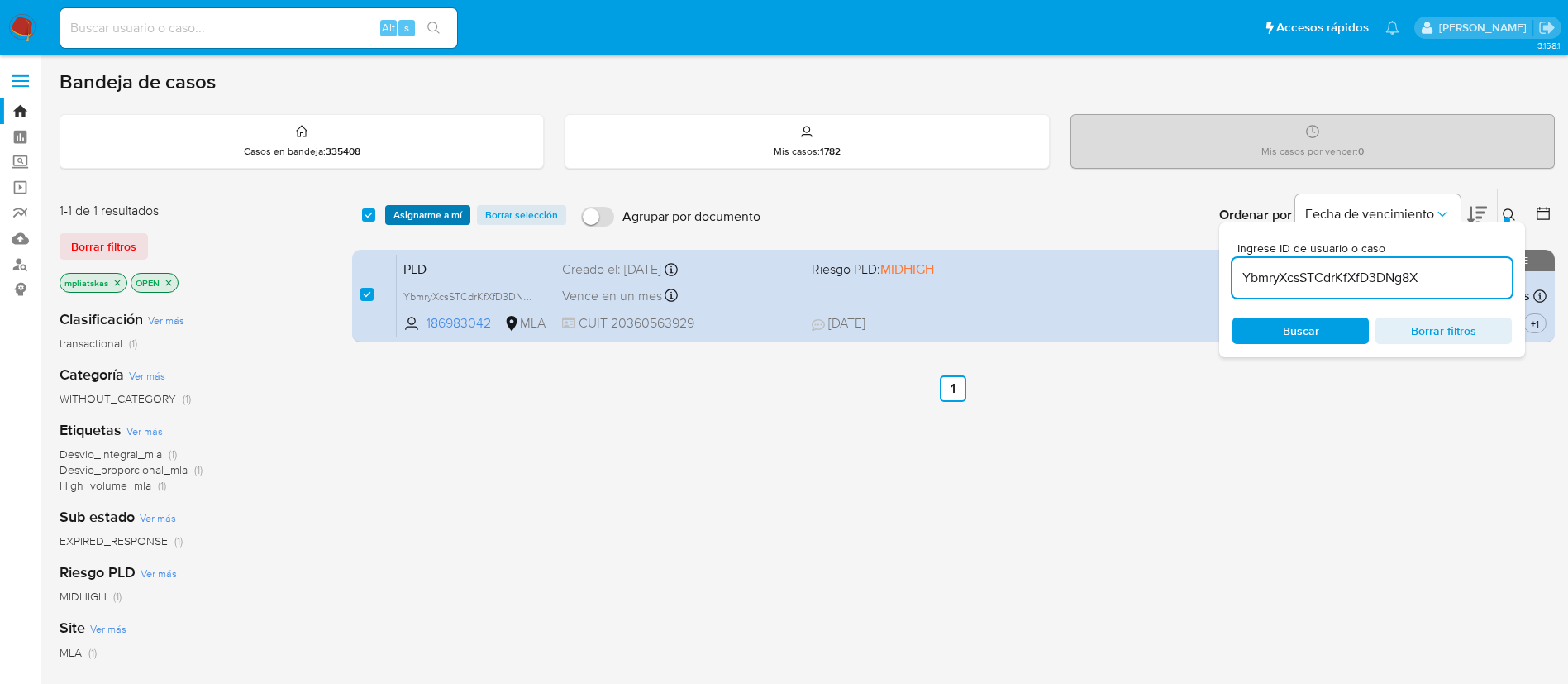
click at [403, 220] on span "Asignarme a mí" at bounding box center [428, 214] width 68 height 16
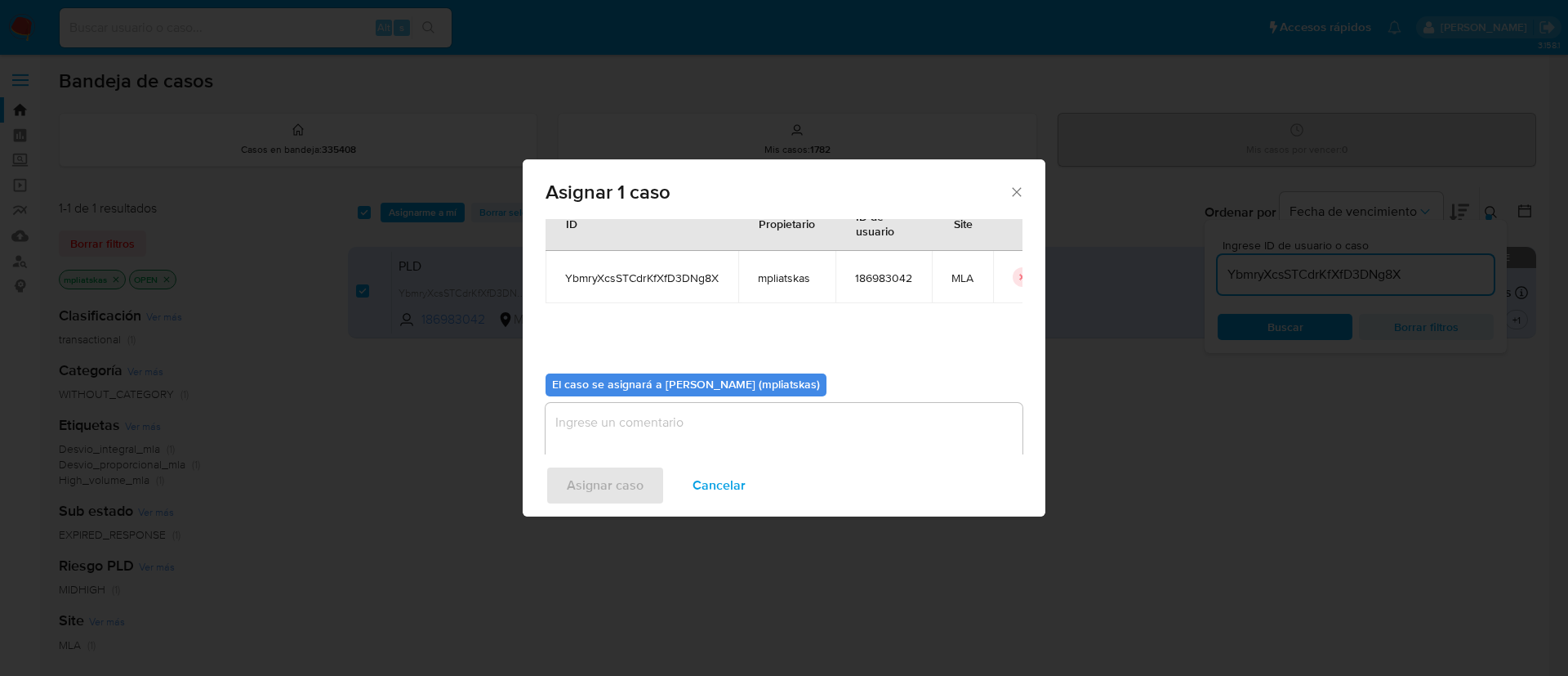
scroll to position [85, 0]
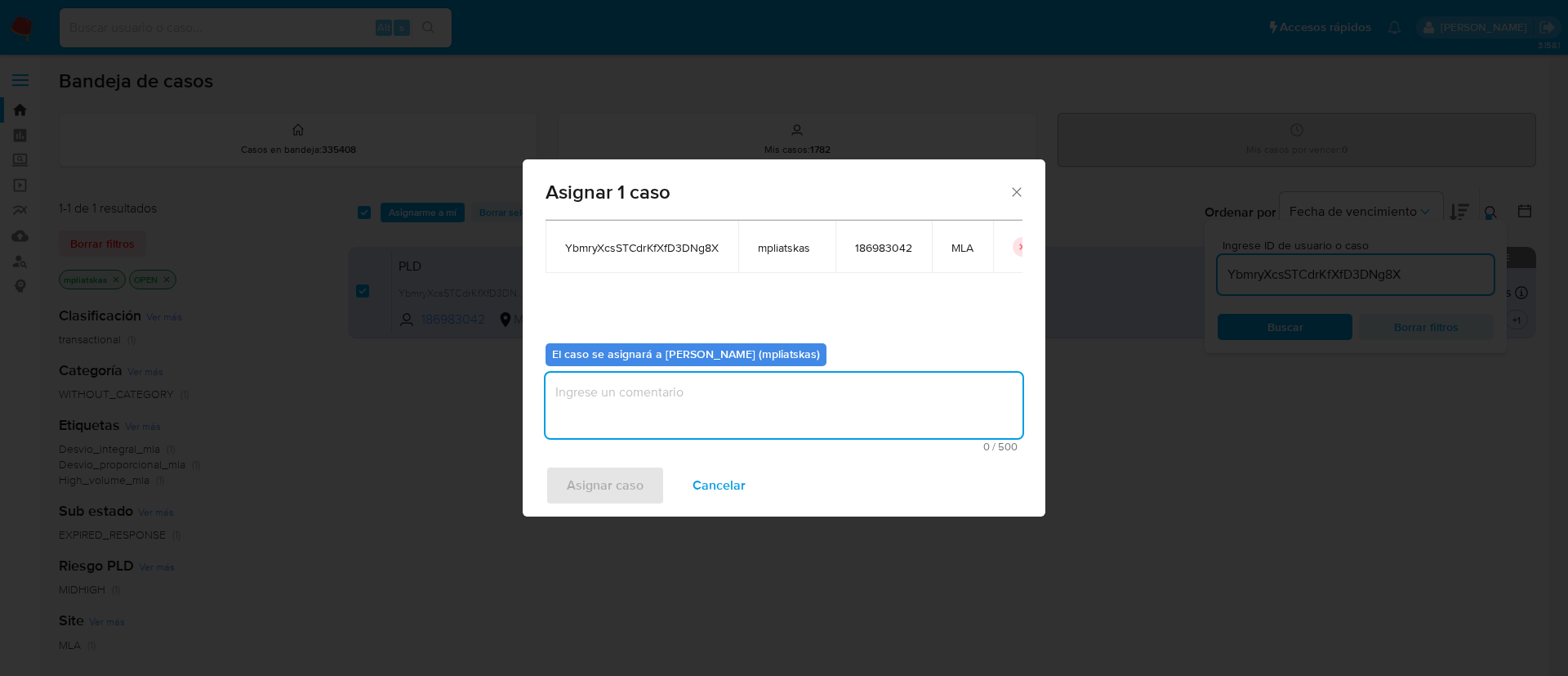
click at [662, 395] on textarea "assign-modal" at bounding box center [784, 404] width 477 height 65
click at [618, 493] on span "Asignar caso" at bounding box center [605, 485] width 77 height 36
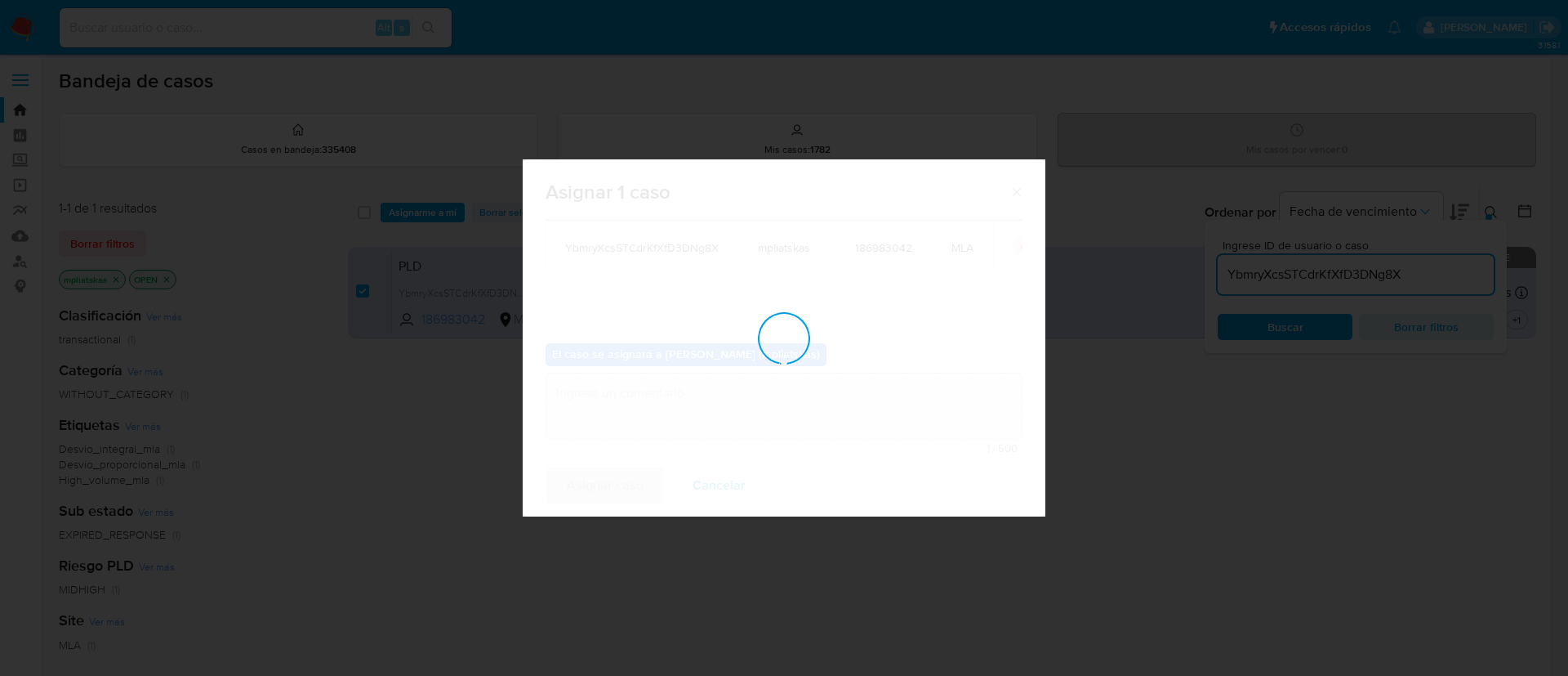
checkbox input "false"
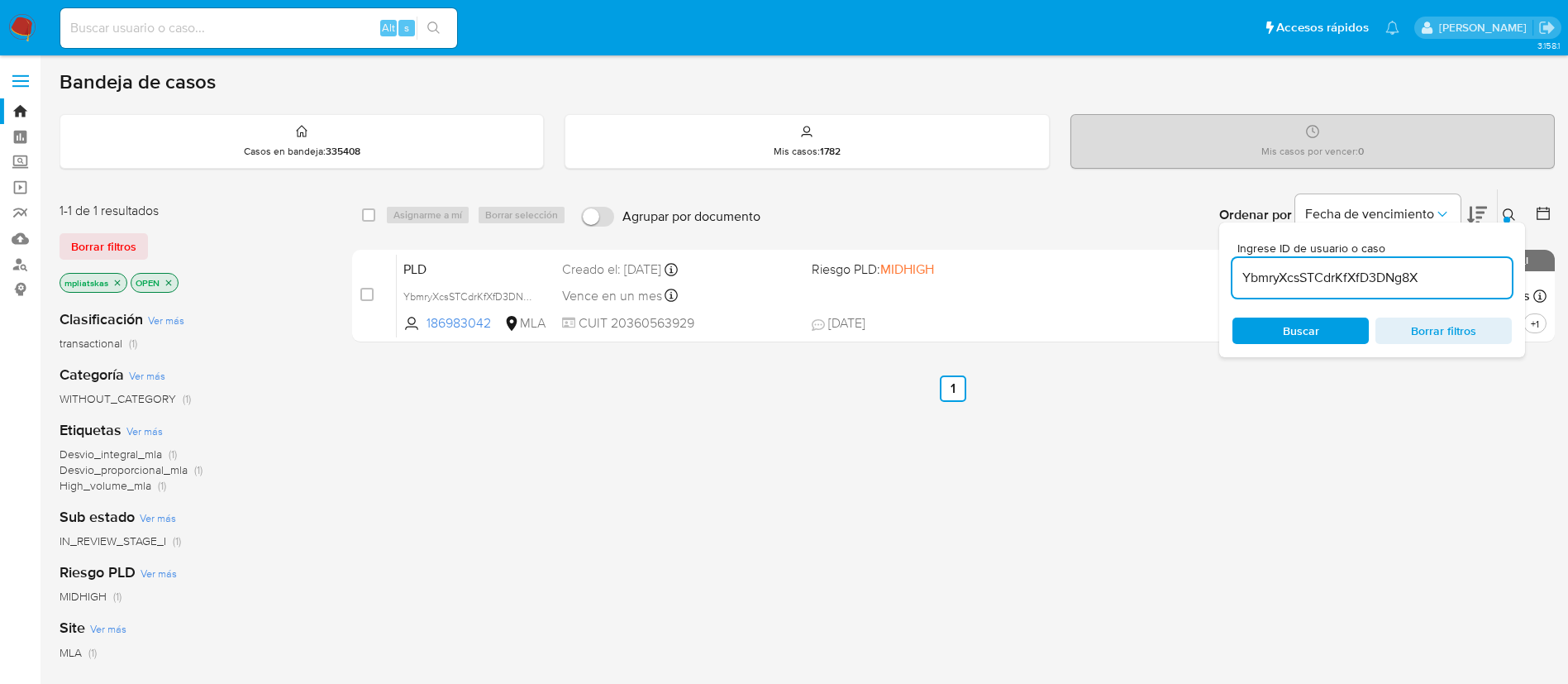
click at [1268, 274] on input "YbmryXcsSTCdrKfXfD3DNg8X" at bounding box center [1372, 278] width 279 height 22
paste input "xwLa8s8pLbRTkb6VxiJZURr7"
type input "xwLa8s8pLbRTkb6VxiJZURr7"
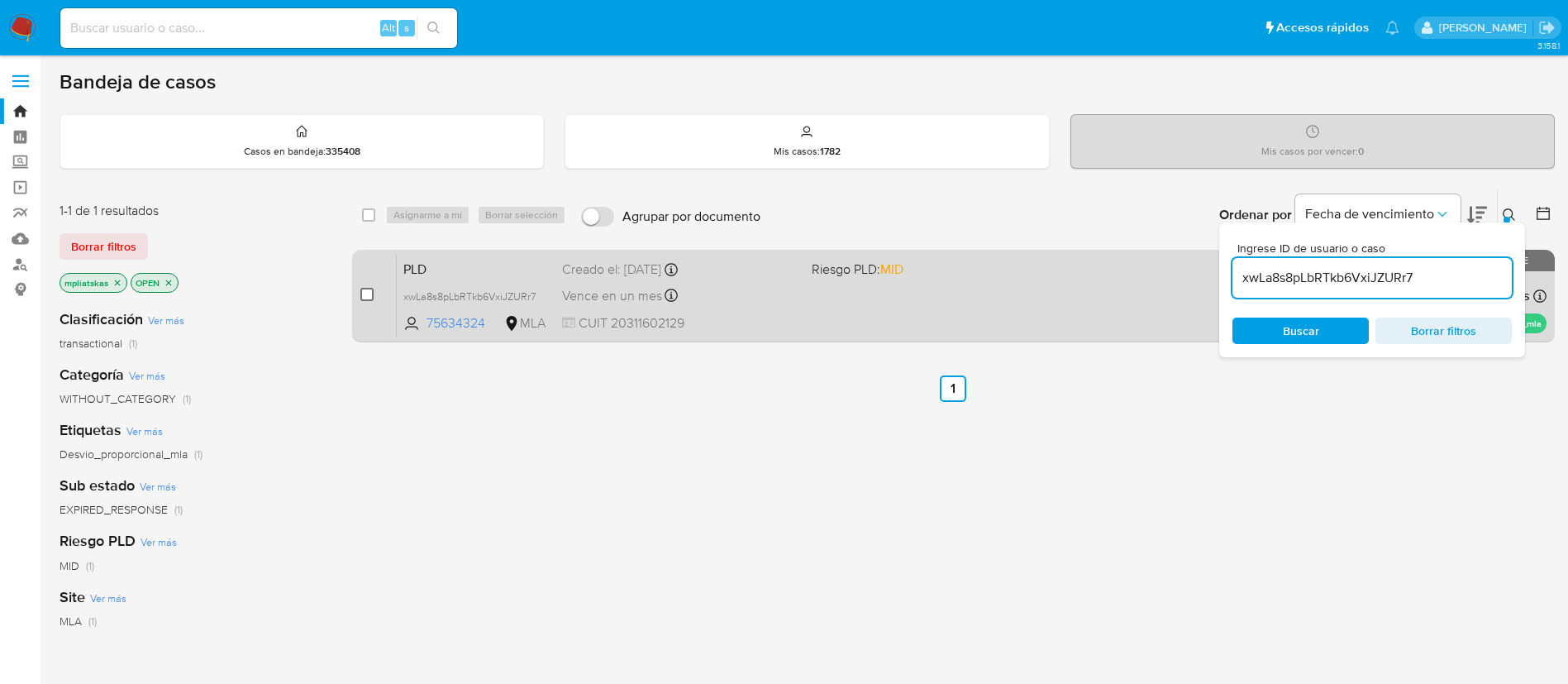
click at [370, 299] on input "checkbox" at bounding box center [367, 294] width 14 height 14
checkbox input "true"
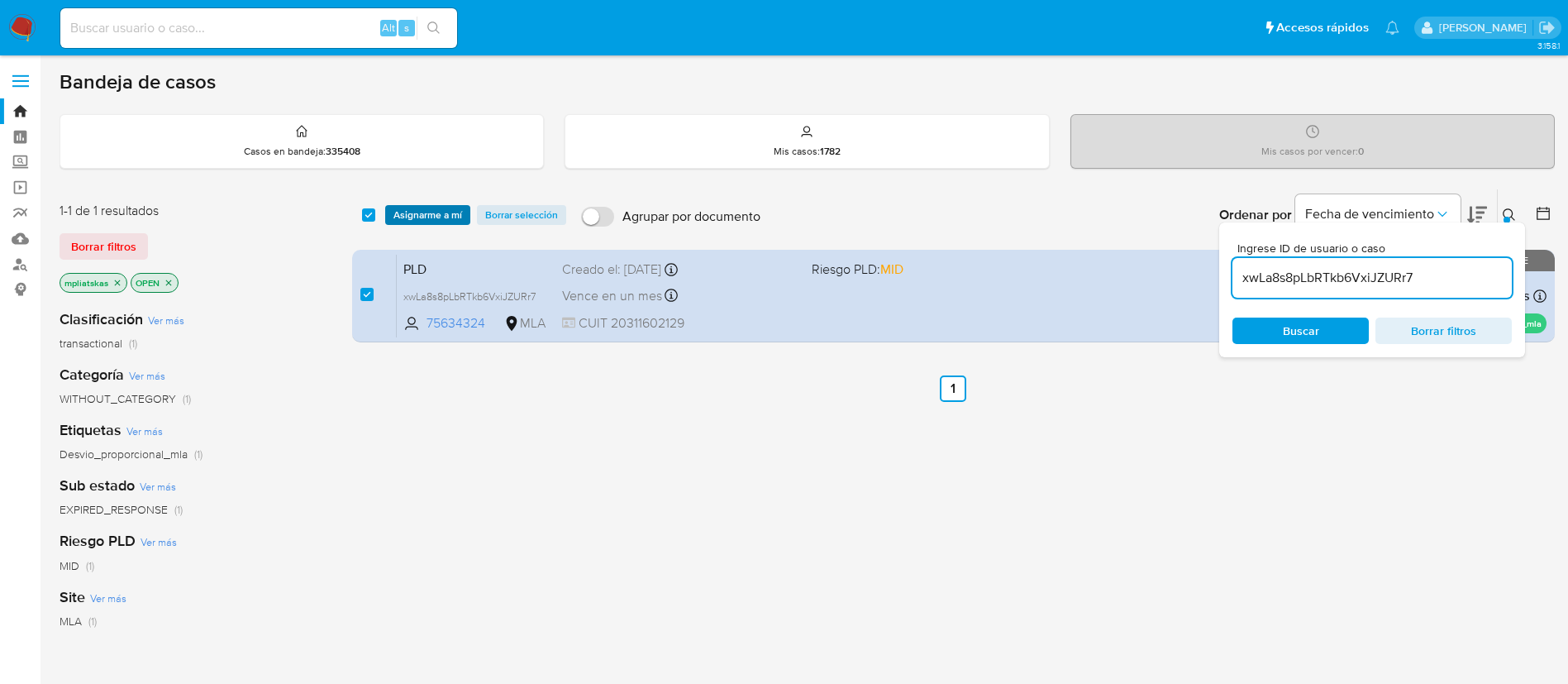
click at [411, 222] on span "Asignarme a mí" at bounding box center [428, 214] width 68 height 16
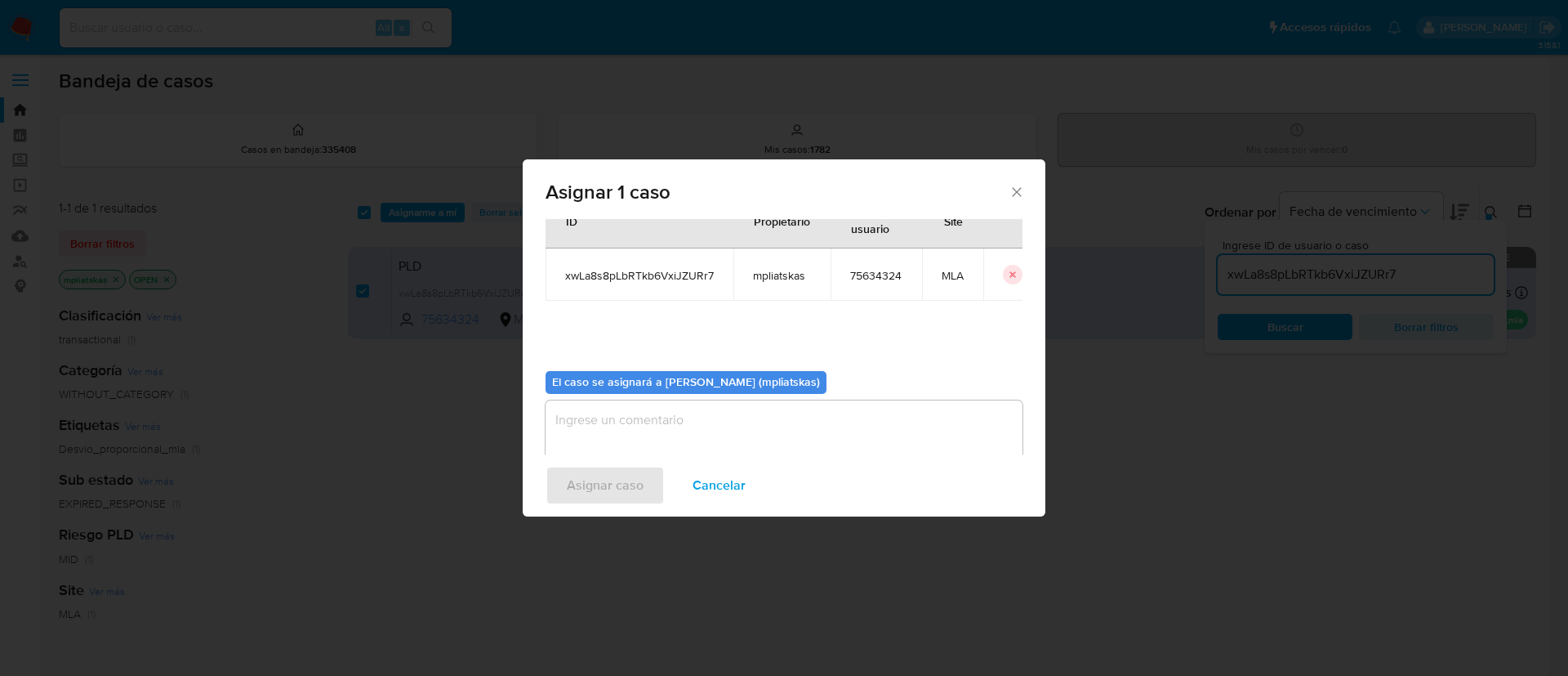
scroll to position [85, 0]
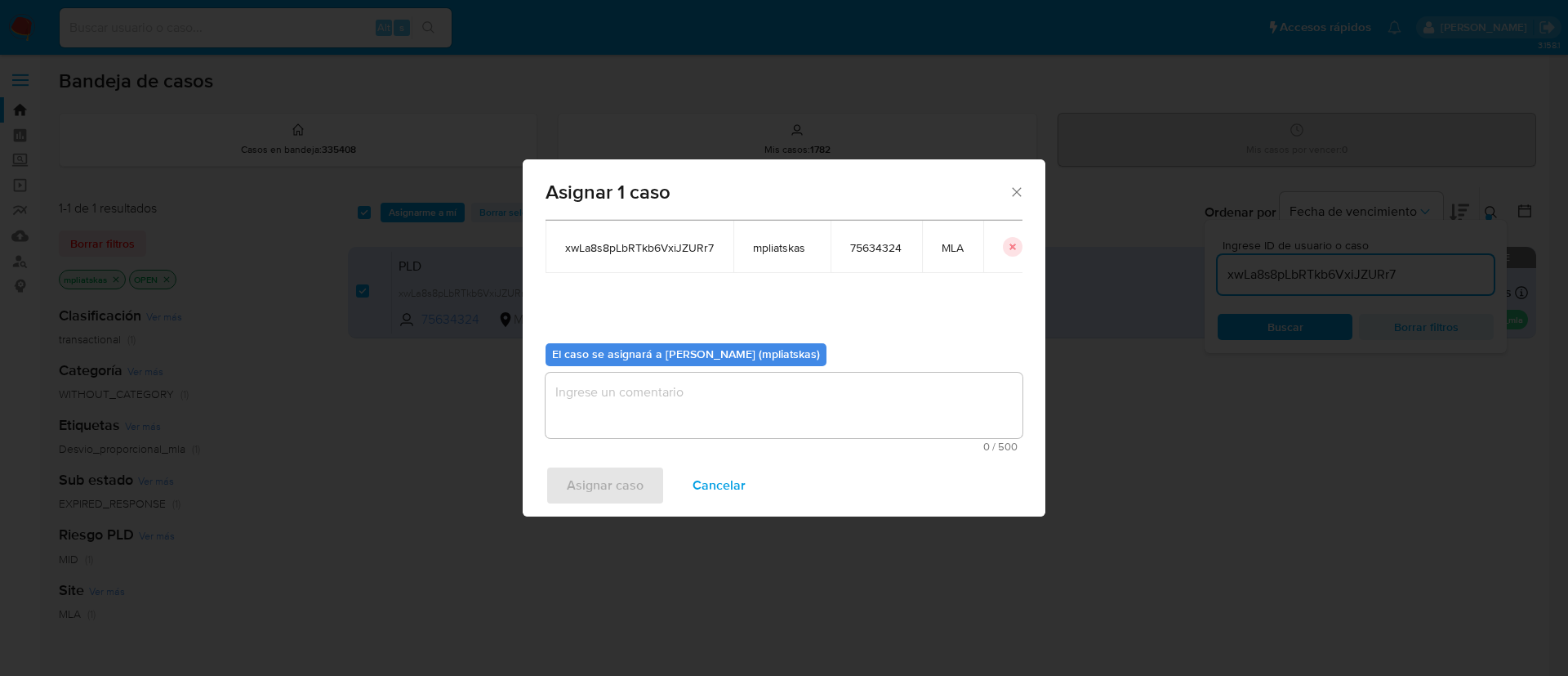
click at [681, 409] on textarea "assign-modal" at bounding box center [784, 404] width 477 height 65
click at [623, 484] on span "Asignar caso" at bounding box center [605, 485] width 77 height 36
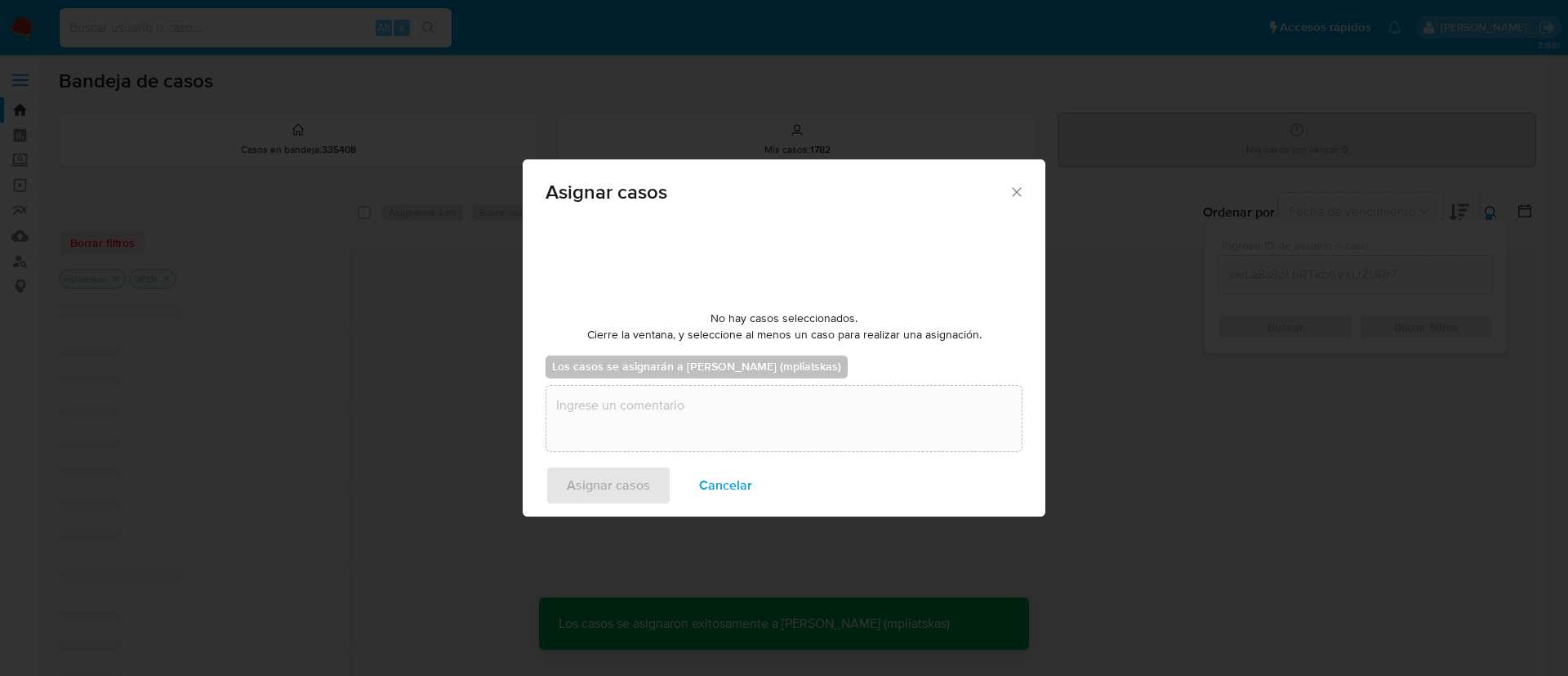
checkbox input "false"
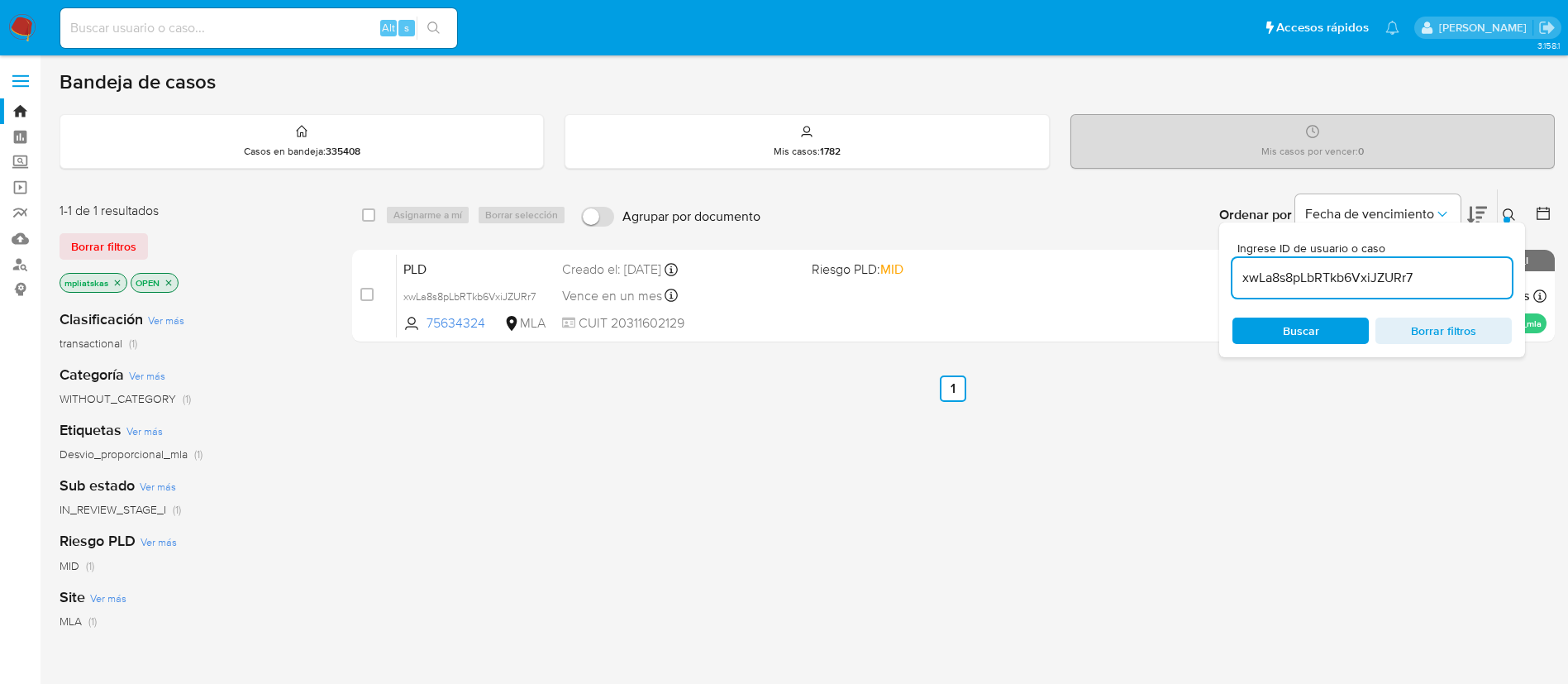
click at [1359, 281] on input "xwLa8s8pLbRTkb6VxiJZURr7" at bounding box center [1372, 278] width 279 height 22
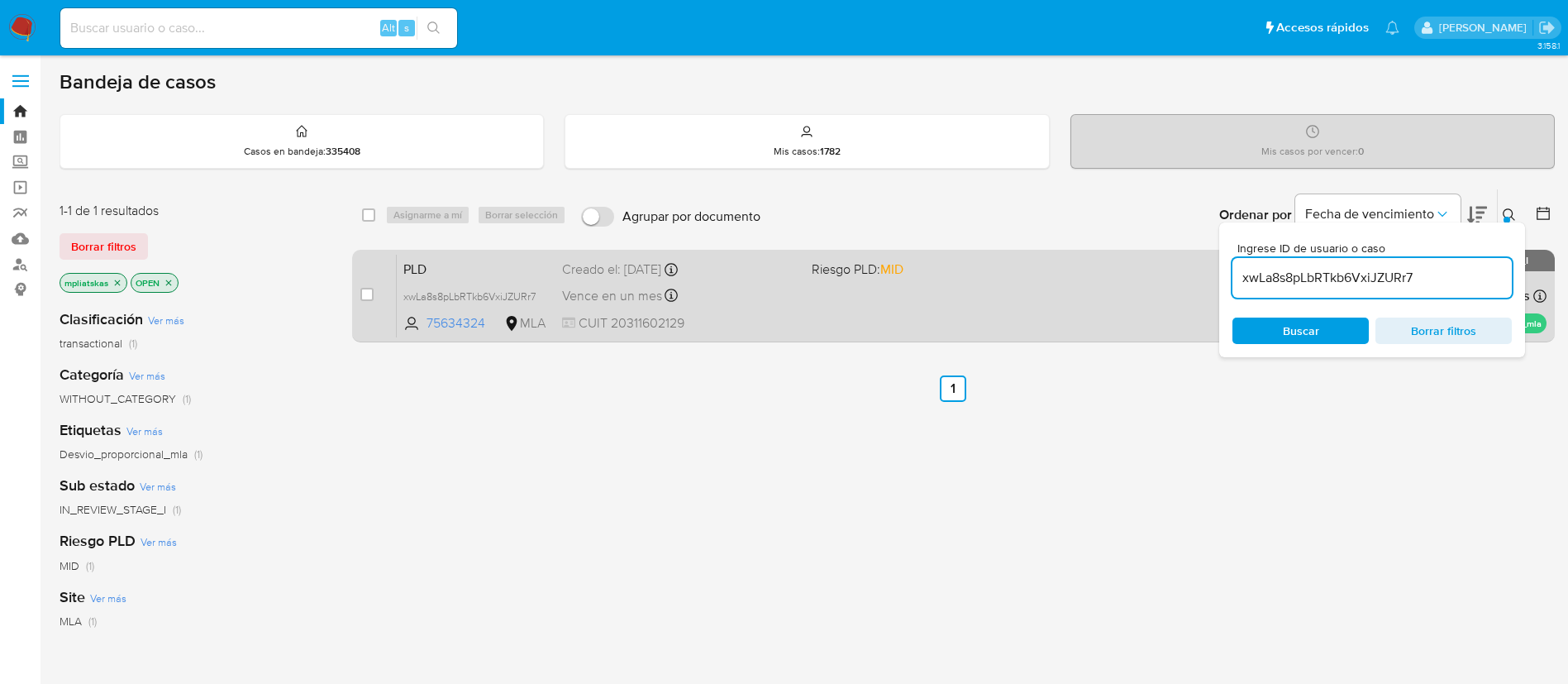
paste input "CQGVvTP8ux0ZdKRpBejjJlOi"
type input "CQGVvTP8ux0ZdKRpBejjJlOi"
click at [369, 295] on input "checkbox" at bounding box center [367, 294] width 14 height 14
checkbox input "true"
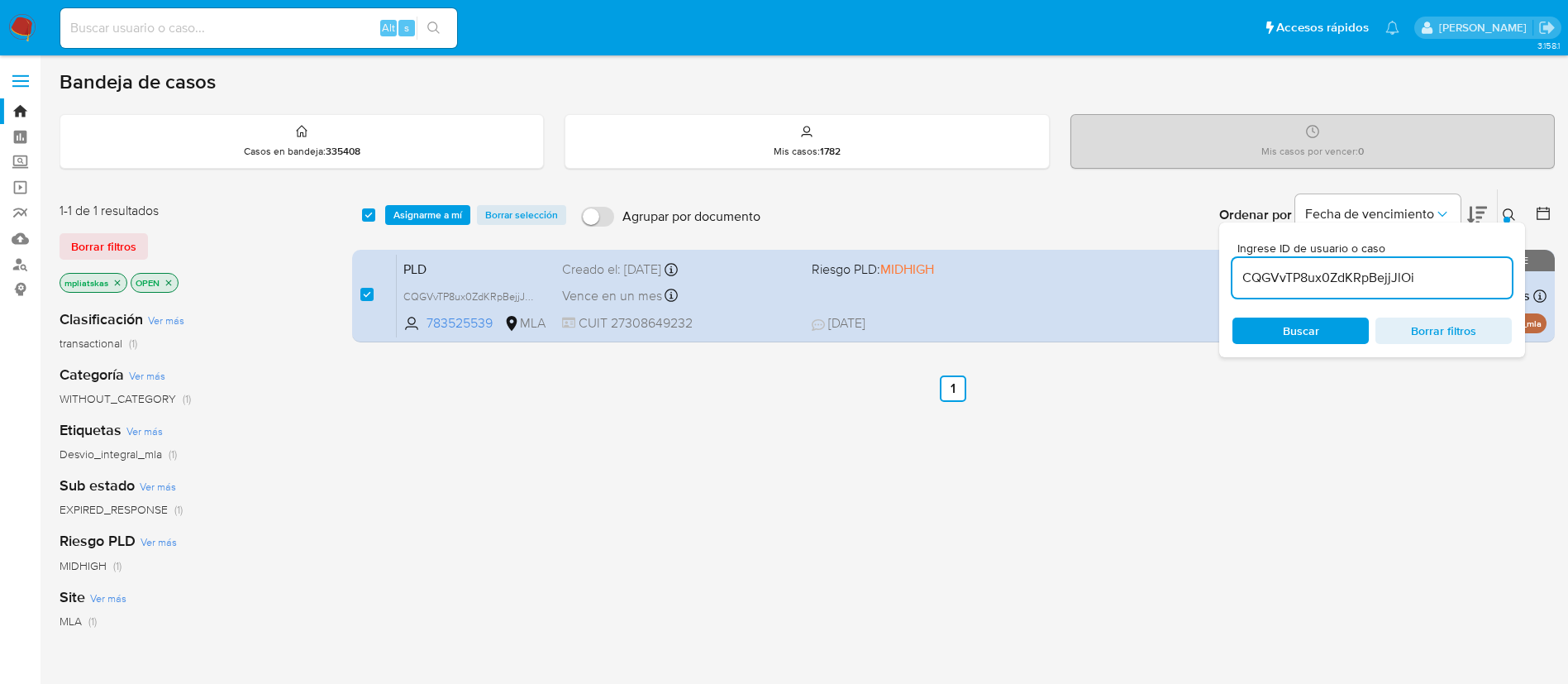
click at [1284, 284] on input "CQGVvTP8ux0ZdKRpBejjJlOi" at bounding box center [1372, 278] width 279 height 22
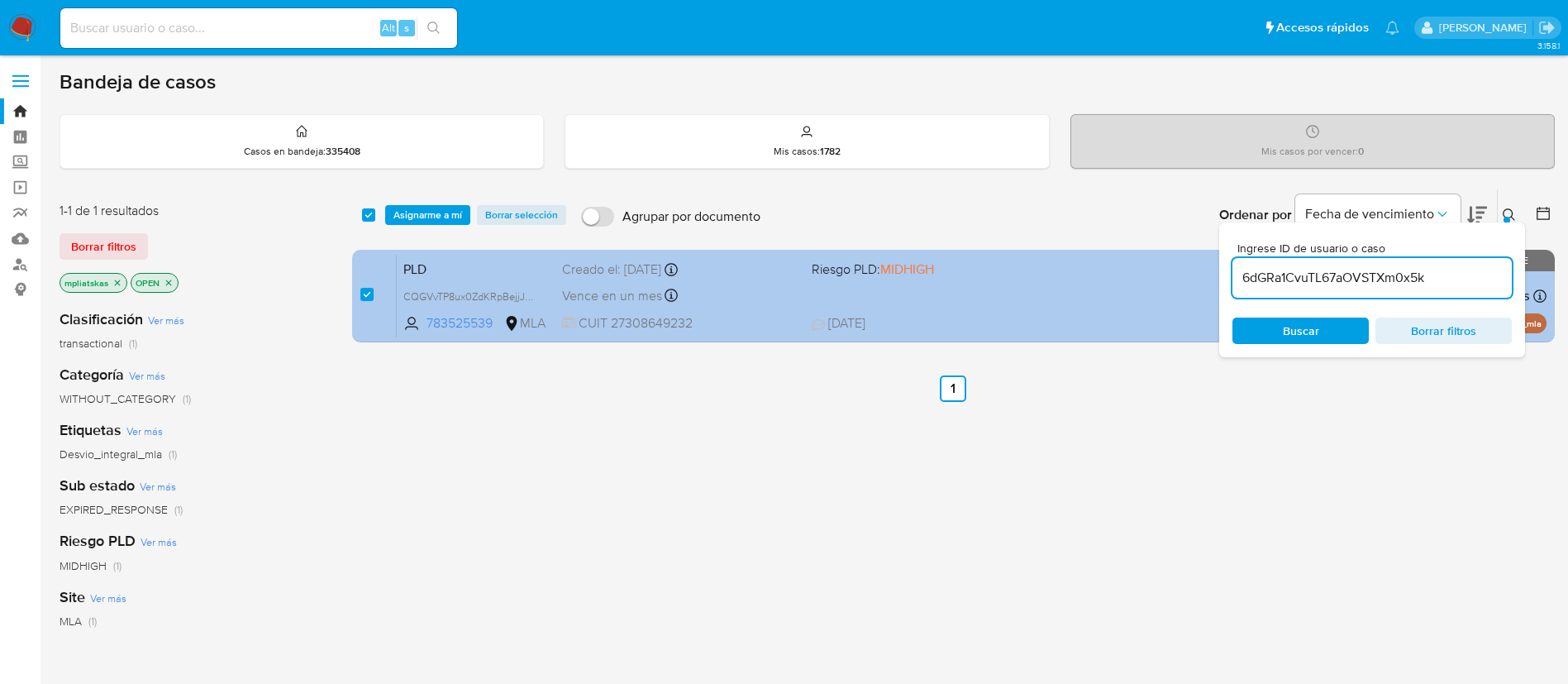
type input "6dGRa1CvuTL67aOVSTXm0x5k"
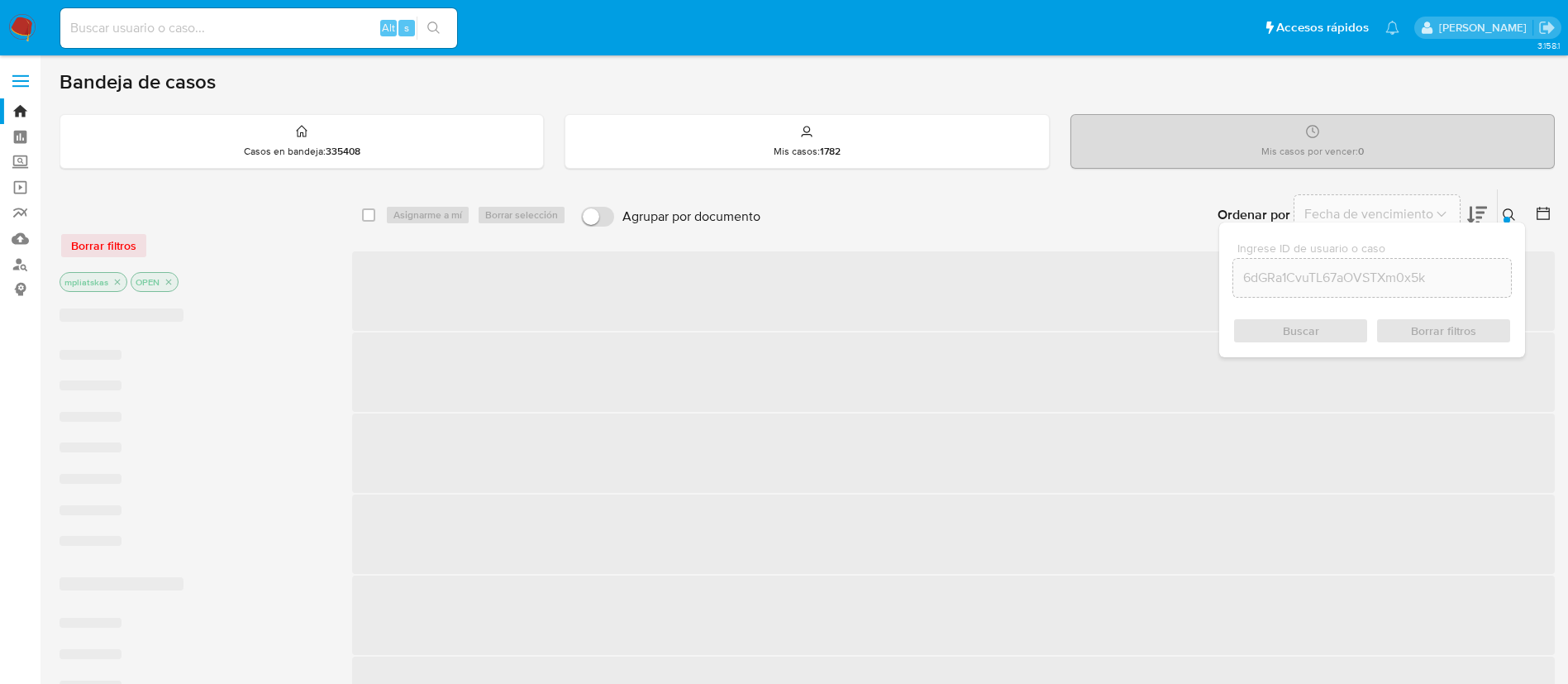
checkbox input "false"
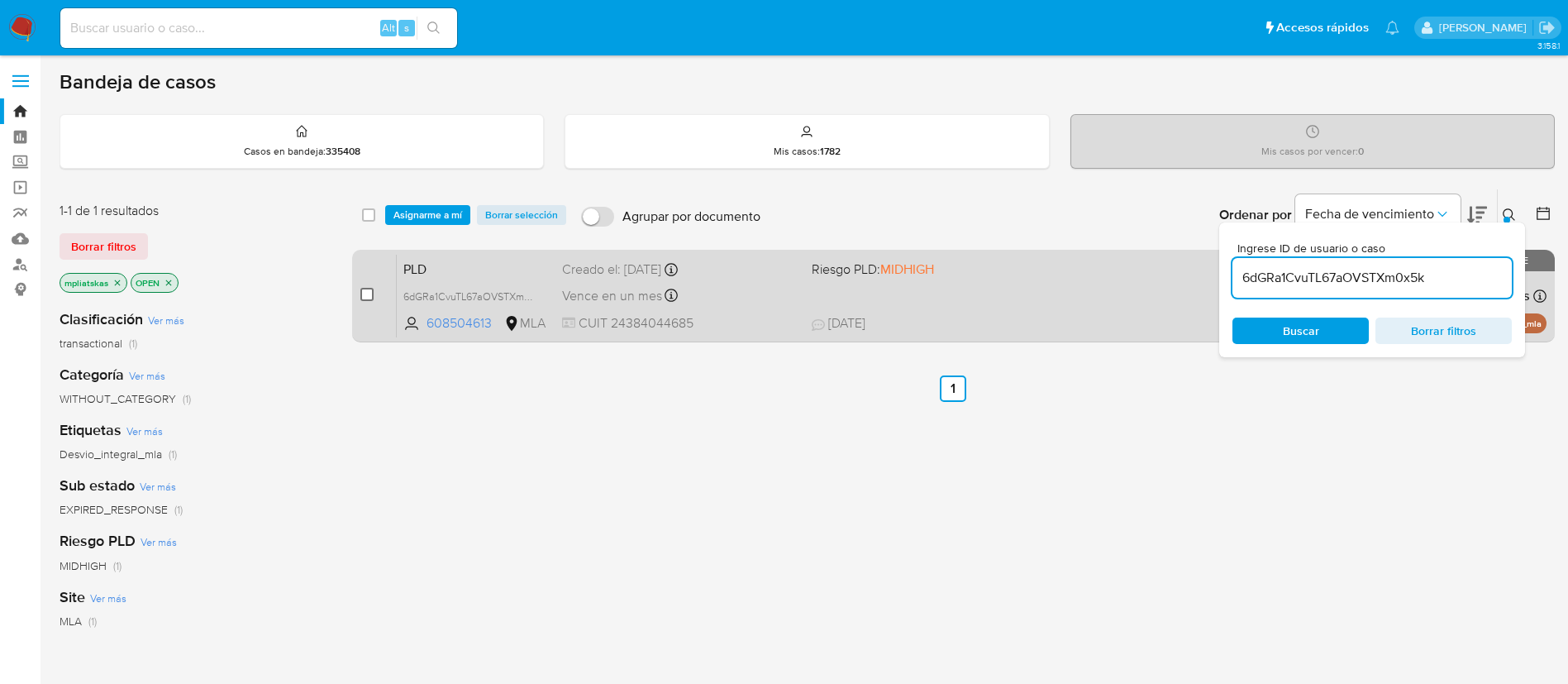
click at [369, 292] on input "checkbox" at bounding box center [367, 294] width 14 height 14
checkbox input "true"
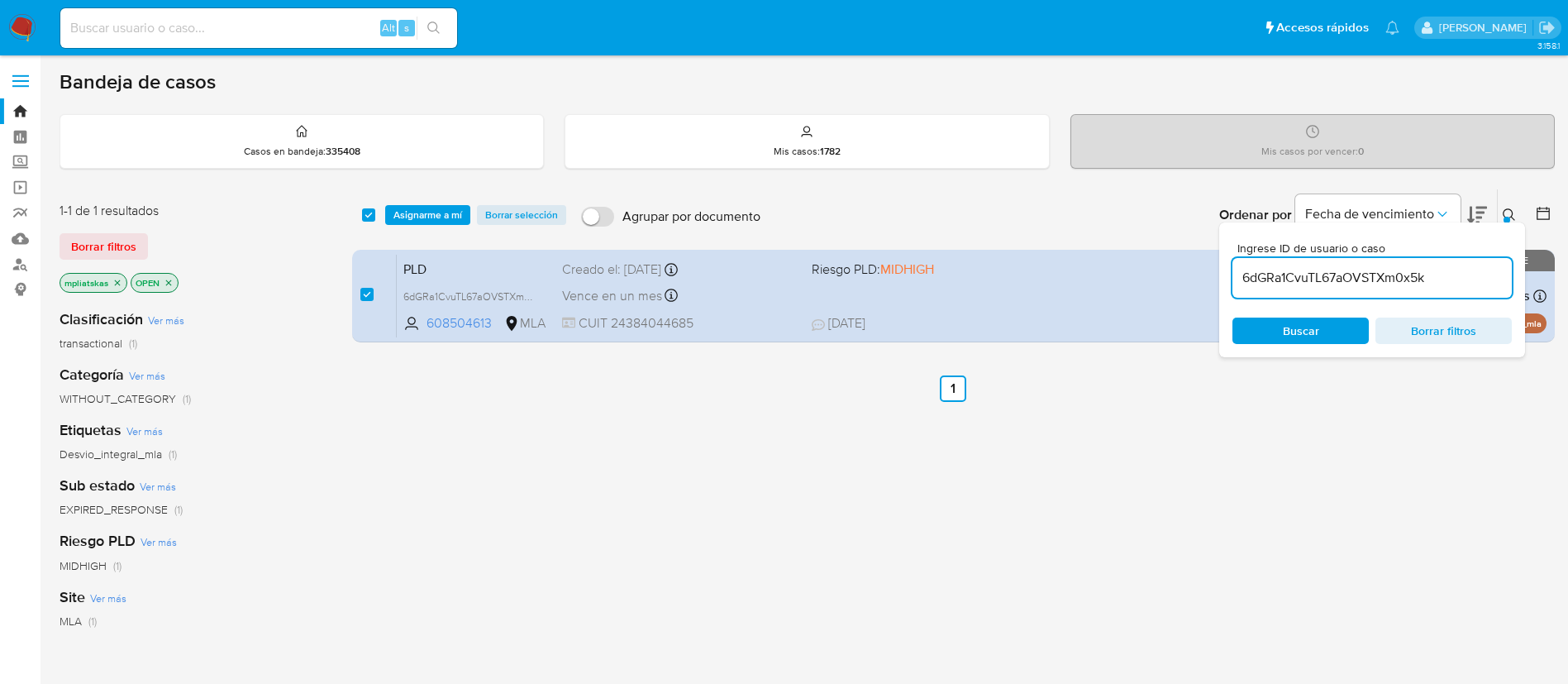
click at [1273, 278] on input "6dGRa1CvuTL67aOVSTXm0x5k" at bounding box center [1372, 278] width 279 height 22
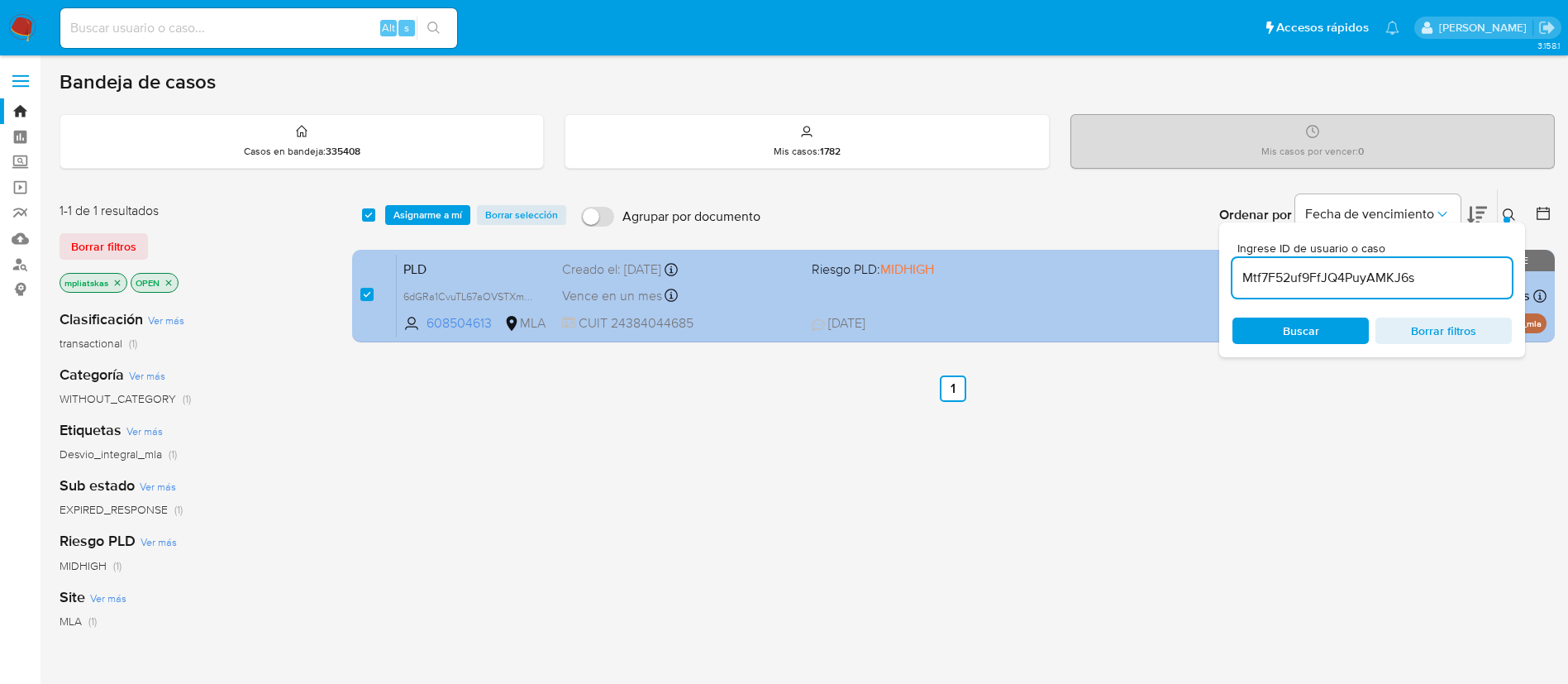
type input "Mtf7F52uf9FfJQ4PuyAMKJ6s"
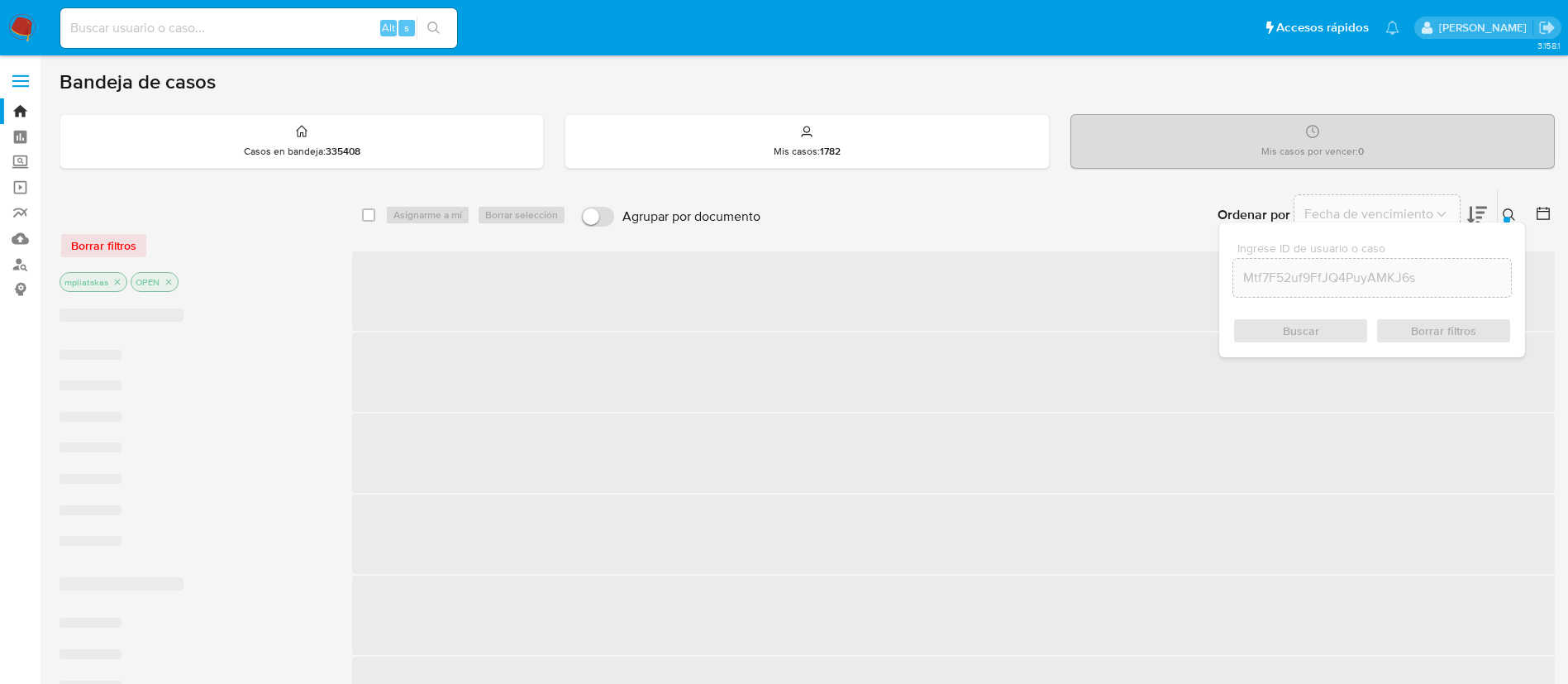
checkbox input "false"
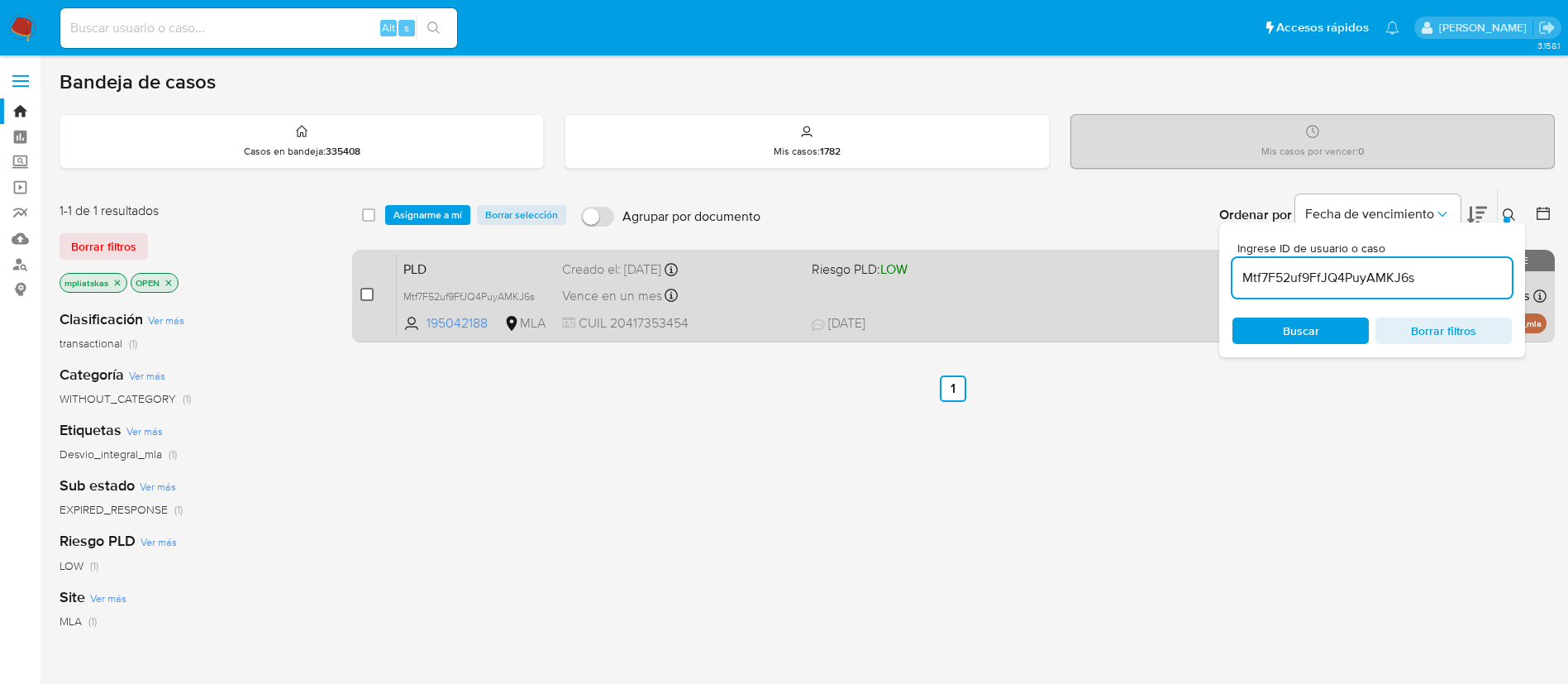
click at [367, 292] on input "checkbox" at bounding box center [367, 294] width 14 height 14
checkbox input "true"
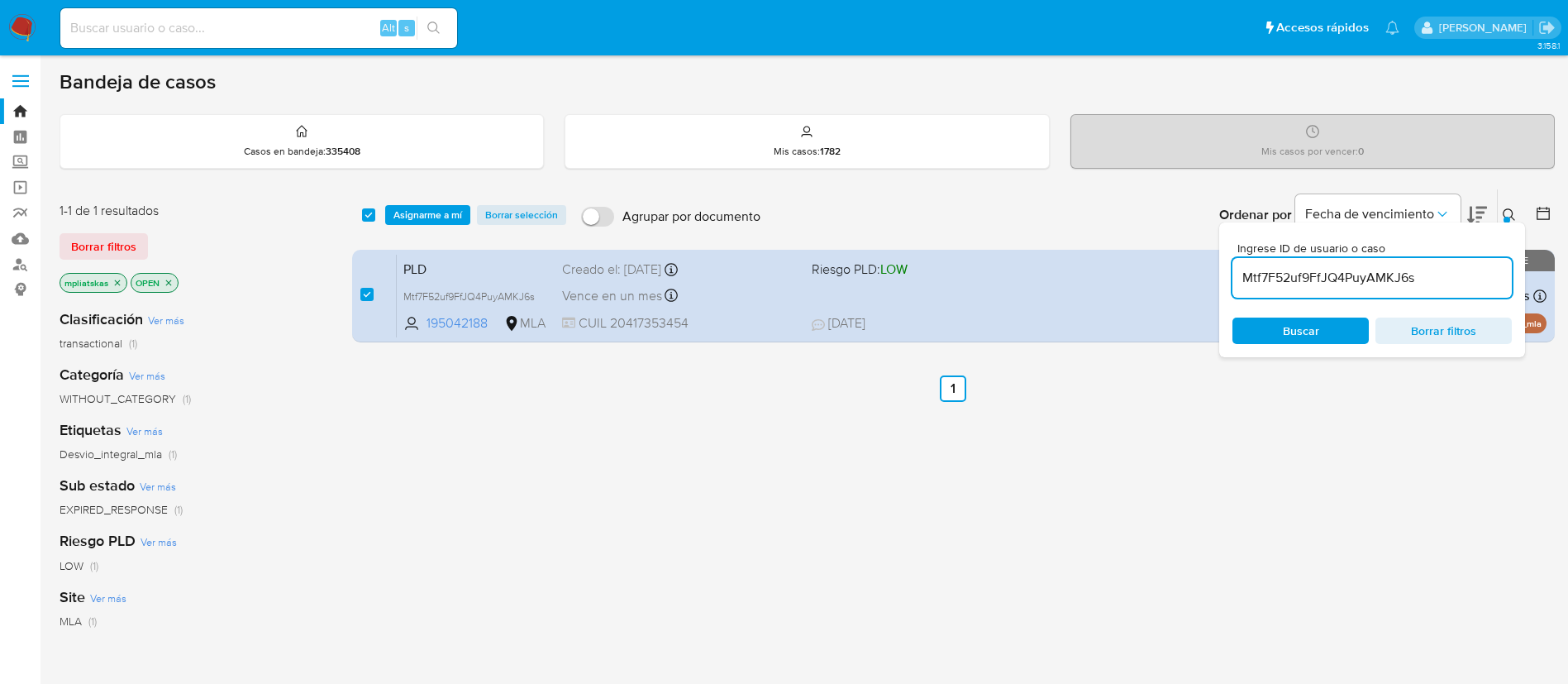
click at [1310, 270] on input "Mtf7F52uf9FfJQ4PuyAMKJ6s" at bounding box center [1372, 278] width 279 height 22
type input "V41iFNtUAmo0vYPPJvAgYRSI"
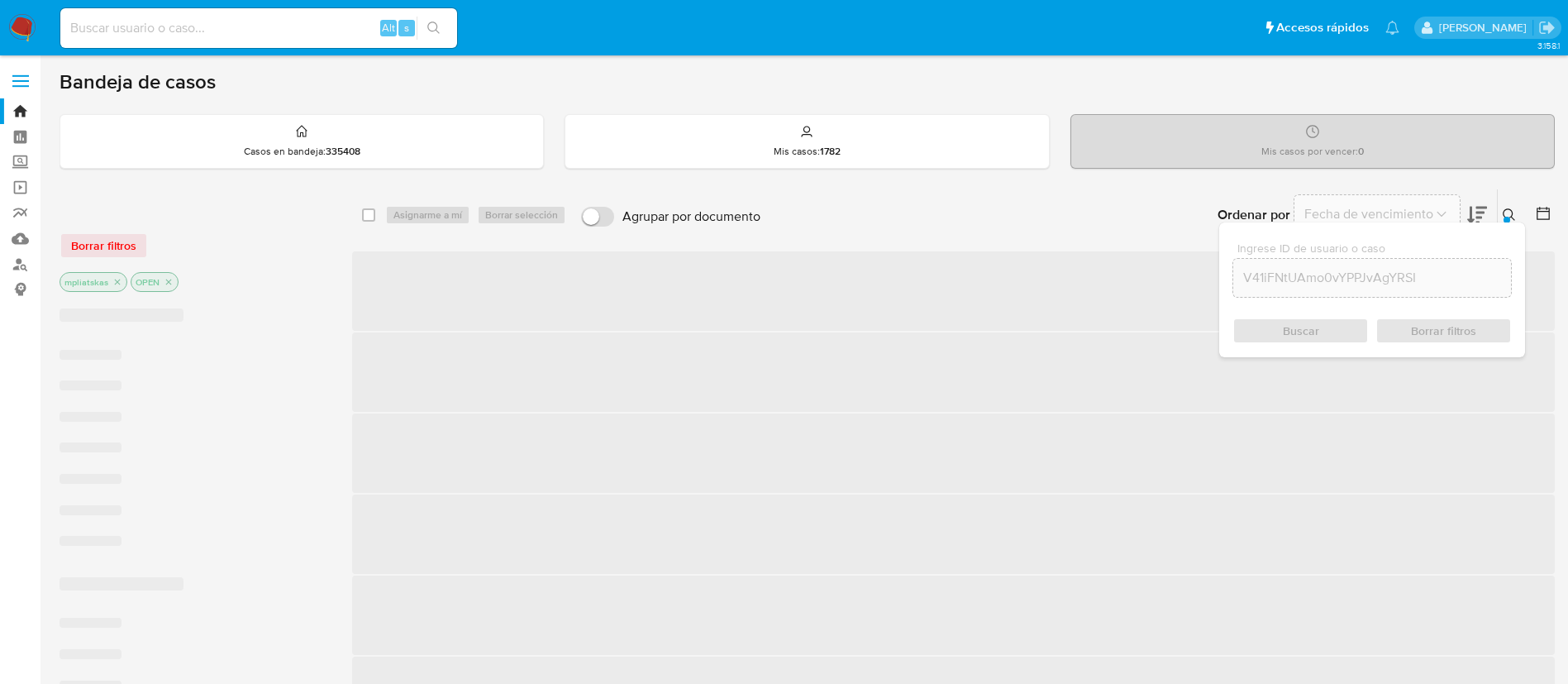
checkbox input "false"
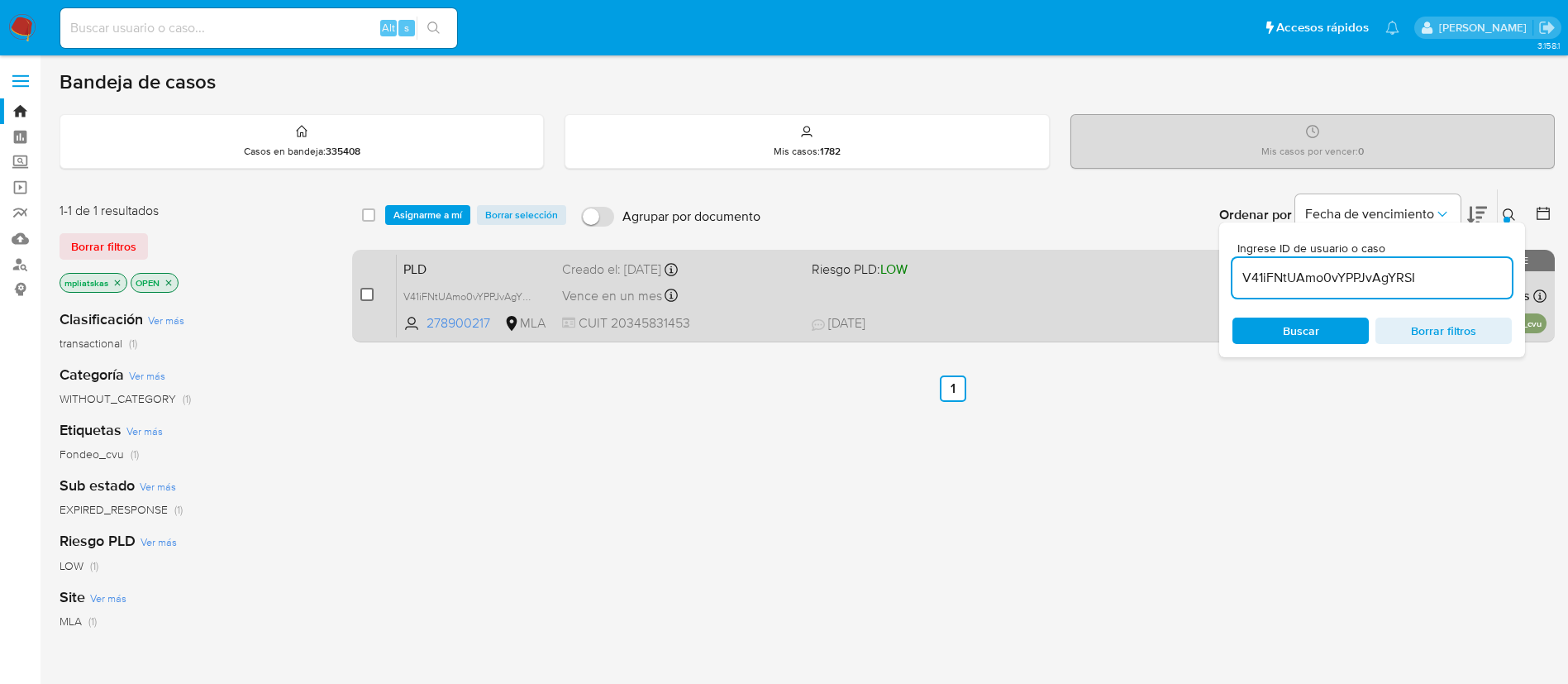
click at [369, 287] on input "checkbox" at bounding box center [367, 294] width 14 height 14
checkbox input "true"
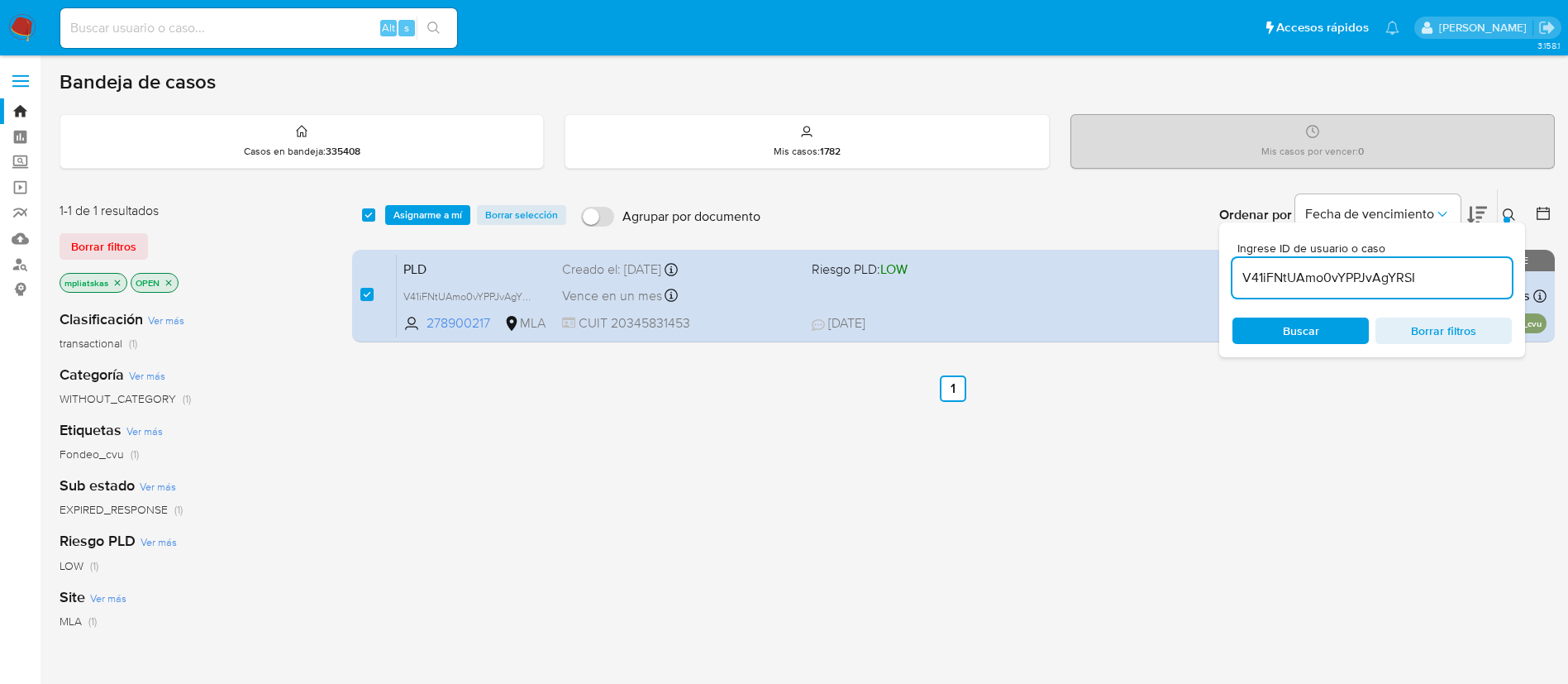
click at [1268, 276] on input "V41iFNtUAmo0vYPPJvAgYRSI" at bounding box center [1372, 278] width 279 height 22
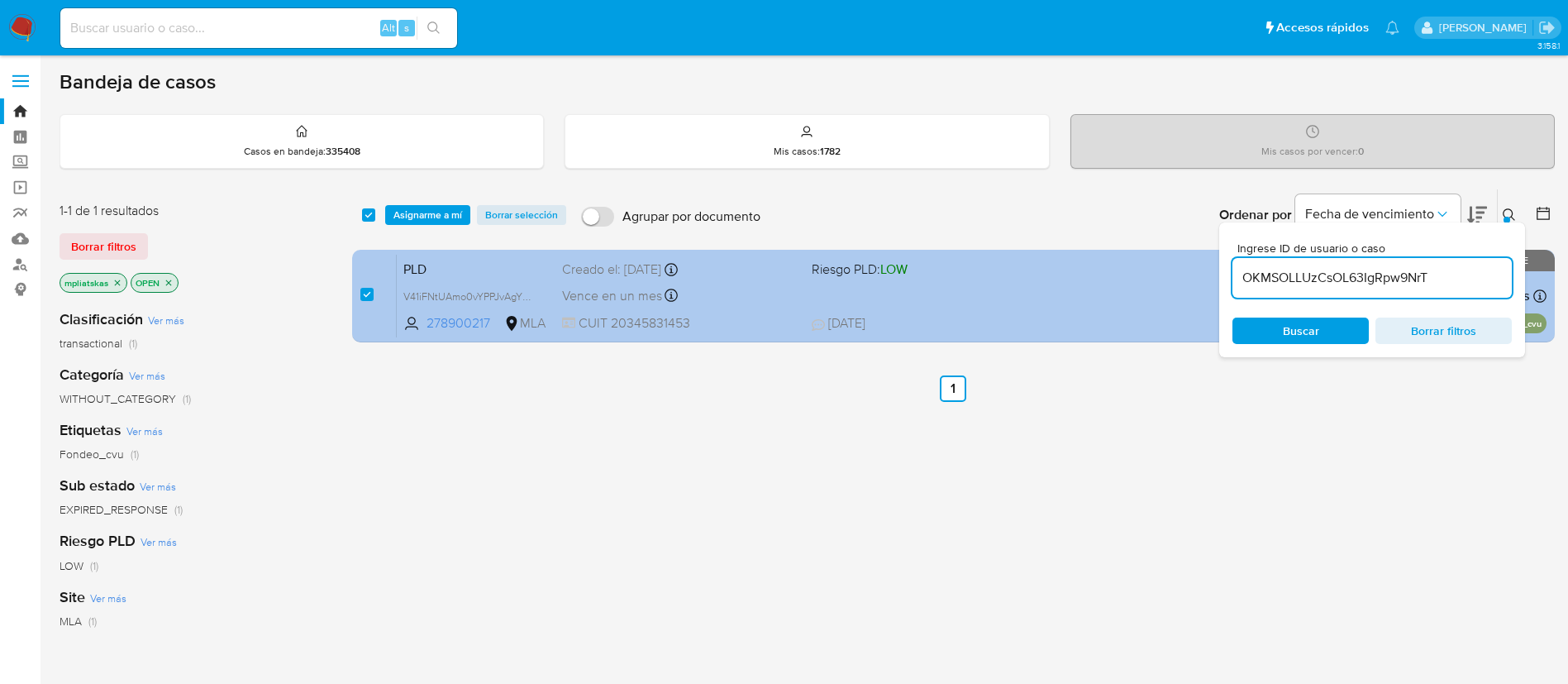
type input "OKMSOLLUzCsOL63IgRpw9NrT"
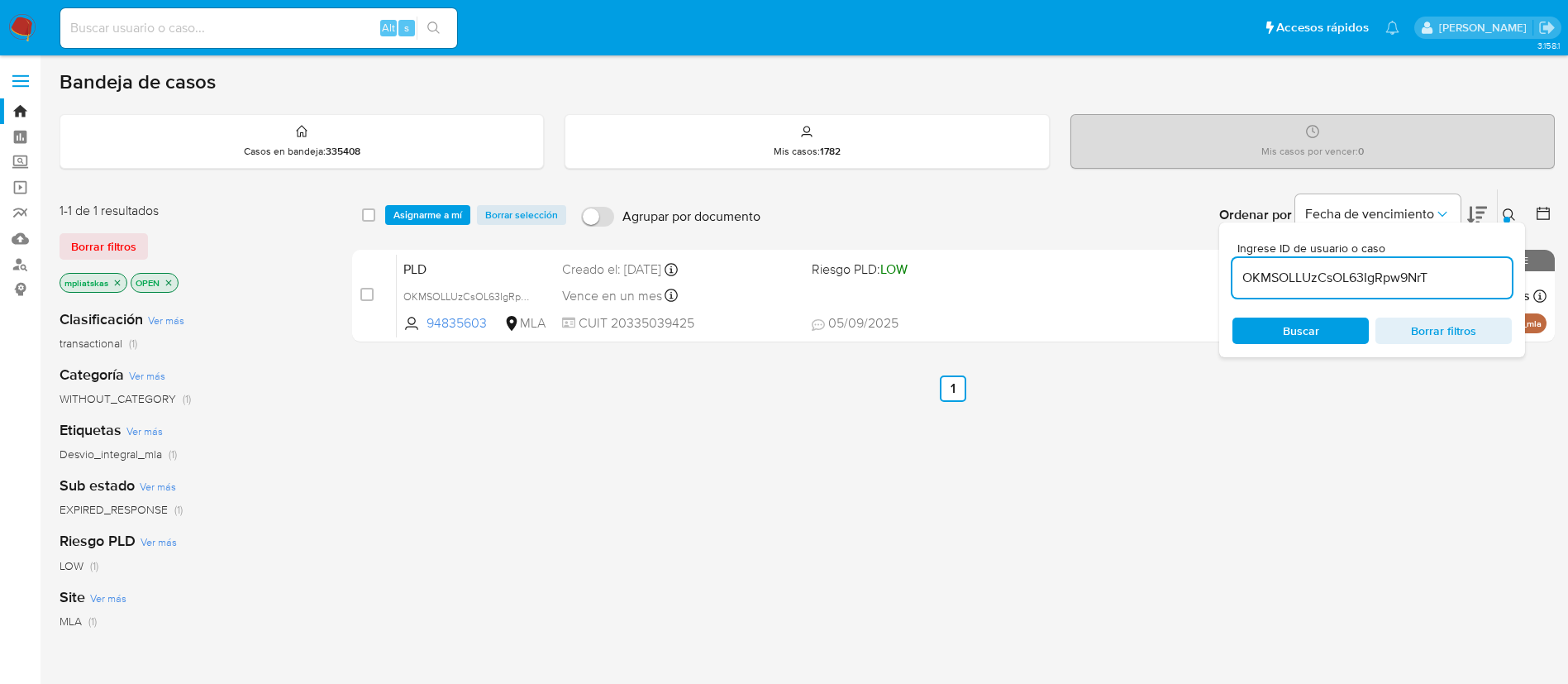
checkbox input "false"
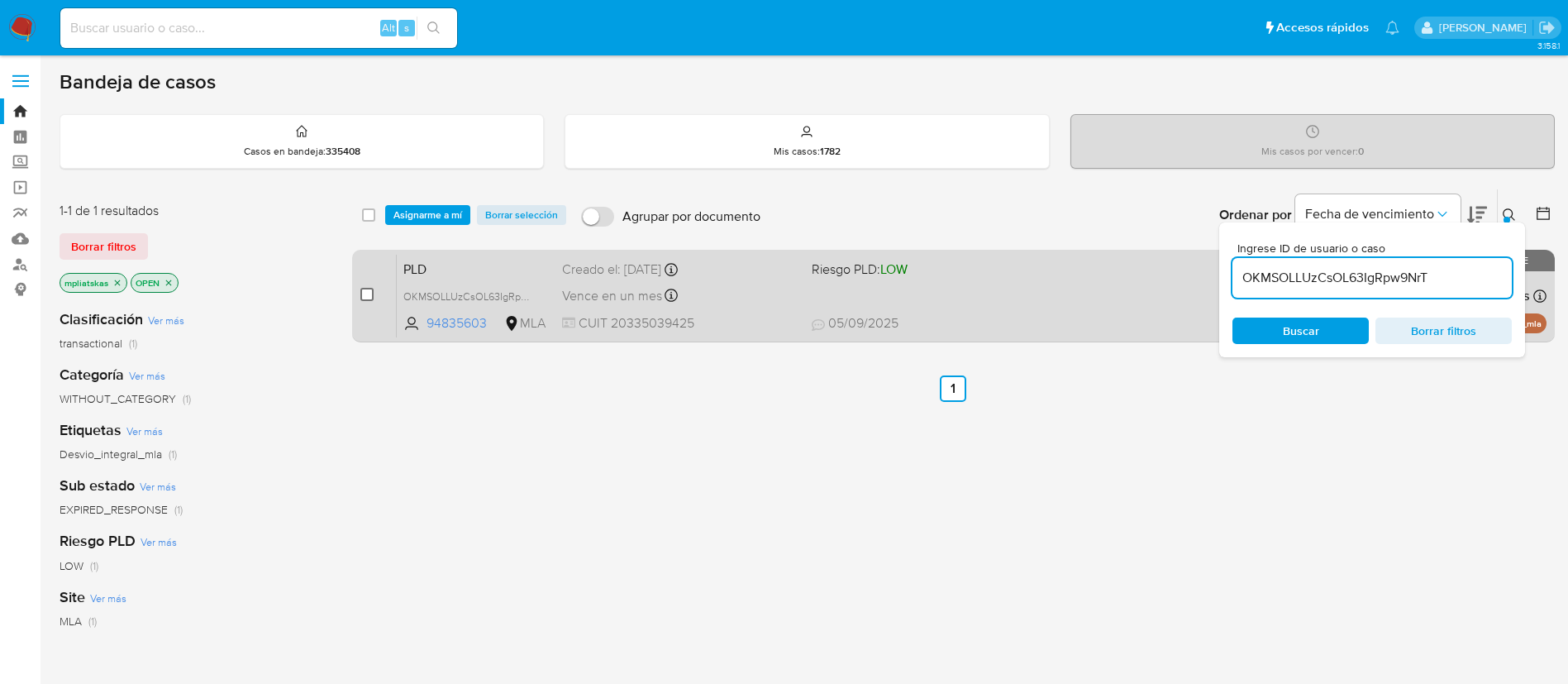
click at [362, 294] on input "checkbox" at bounding box center [367, 294] width 14 height 14
checkbox input "true"
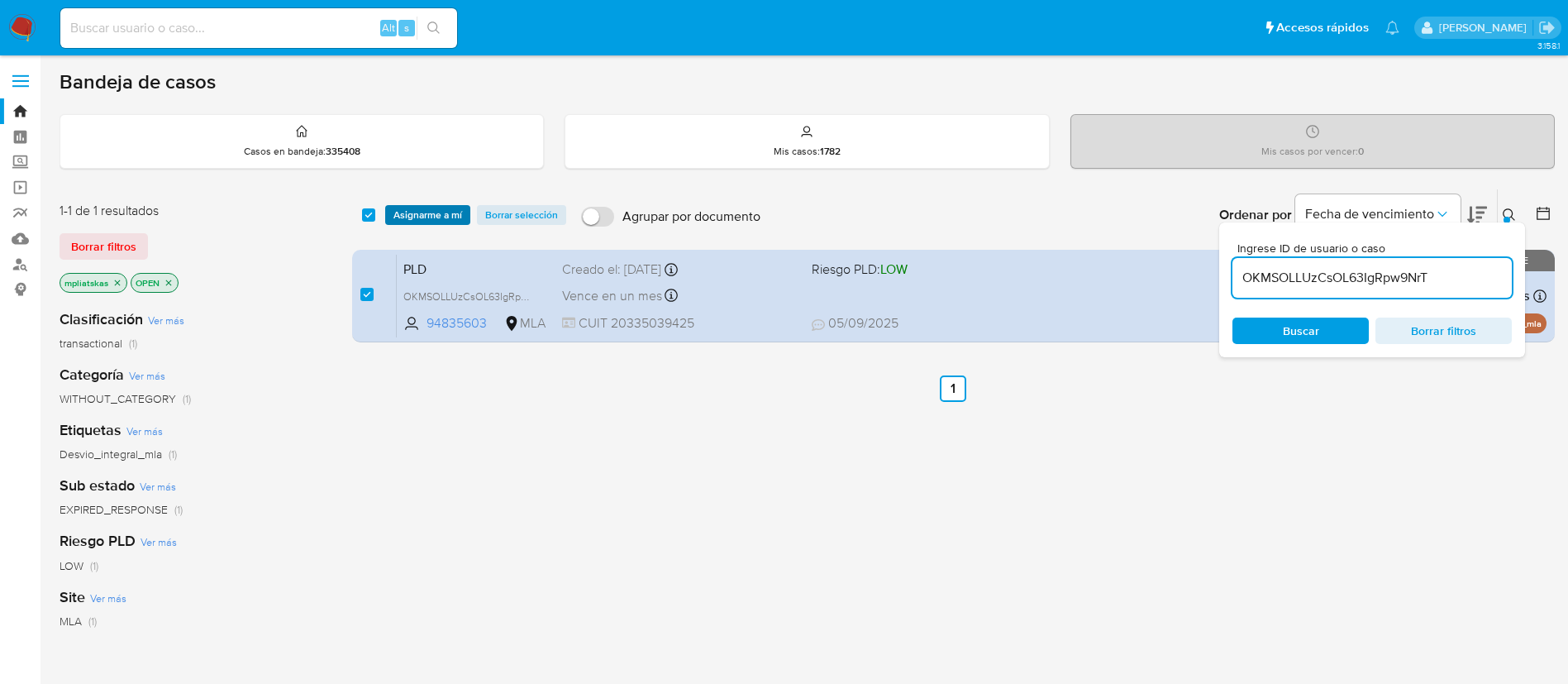
click at [402, 218] on span "Asignarme a mí" at bounding box center [428, 214] width 68 height 16
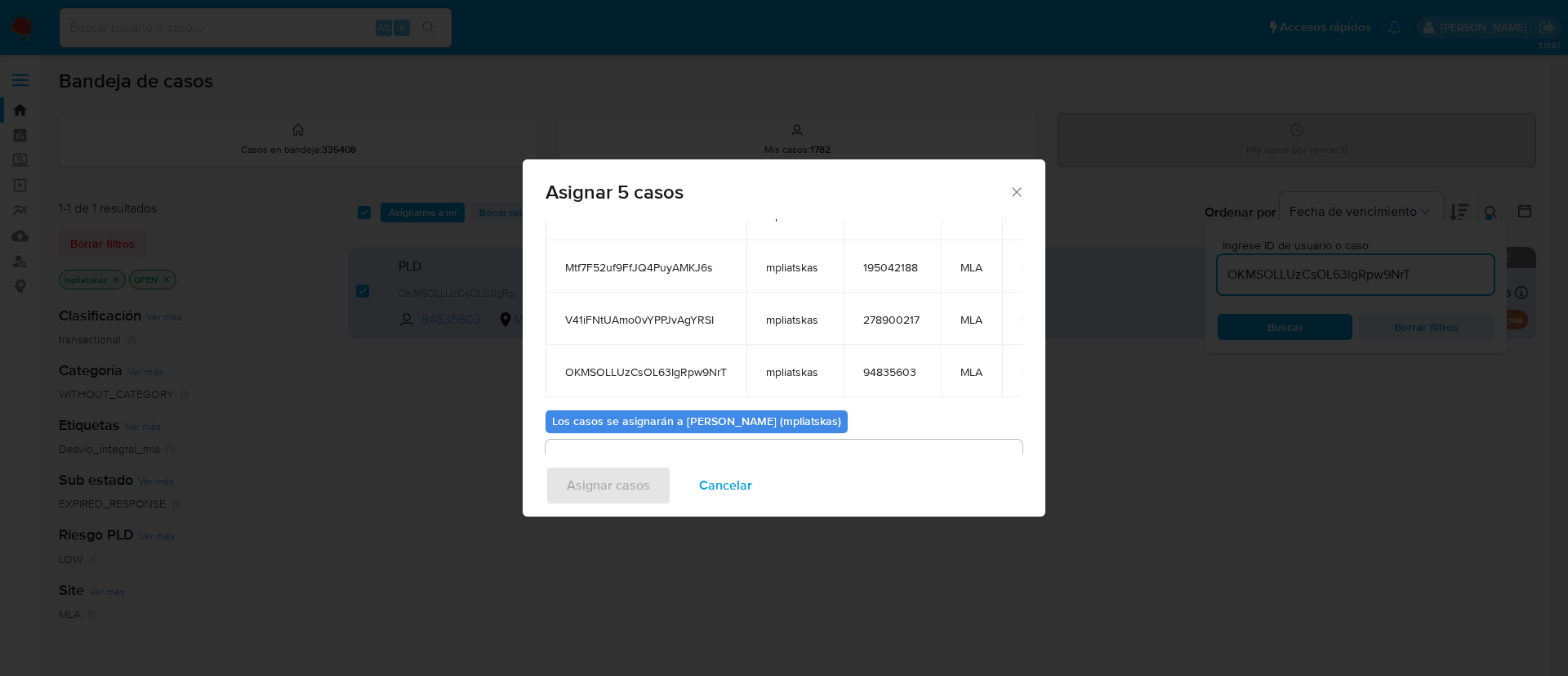
scroll to position [256, 0]
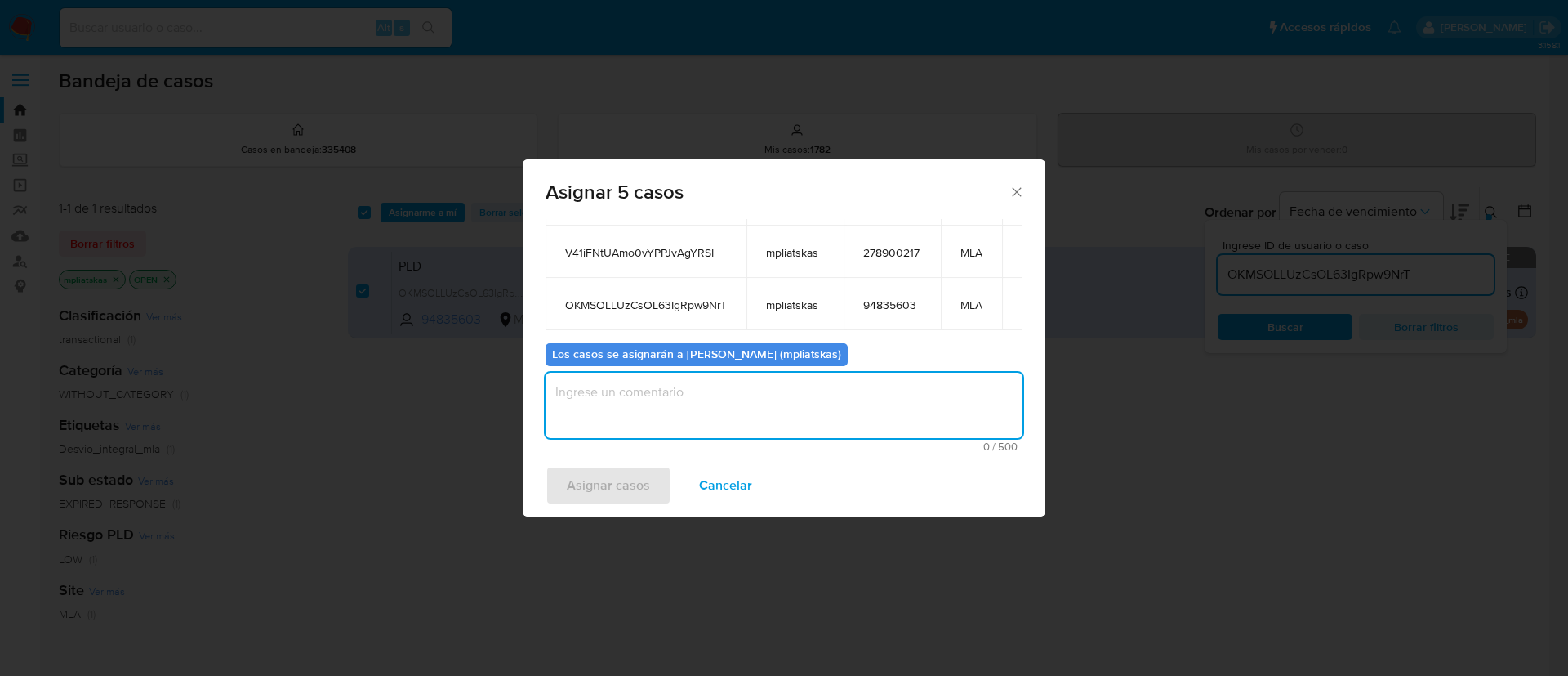
click at [695, 428] on textarea "assign-modal" at bounding box center [784, 404] width 477 height 65
click at [646, 468] on span "Asignar casos" at bounding box center [609, 485] width 84 height 36
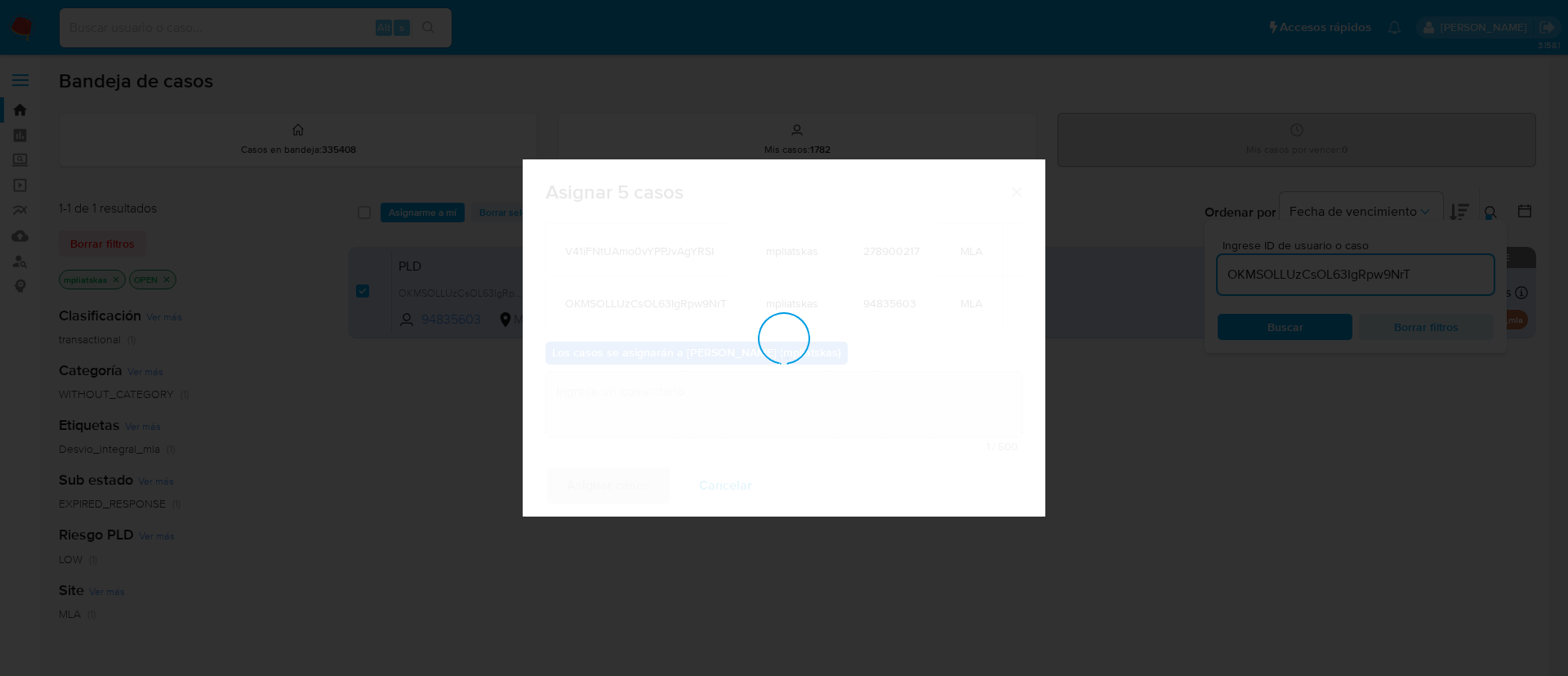
checkbox input "false"
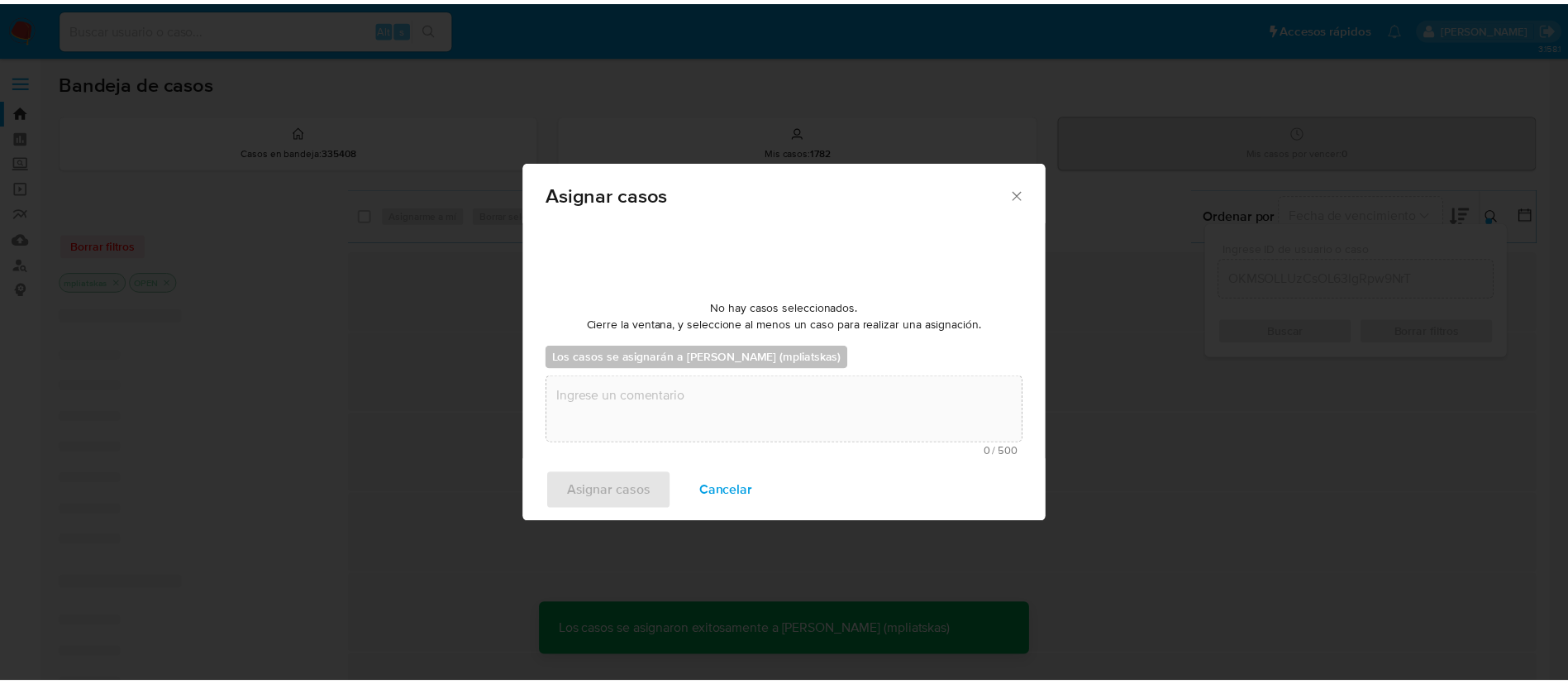
scroll to position [100, 0]
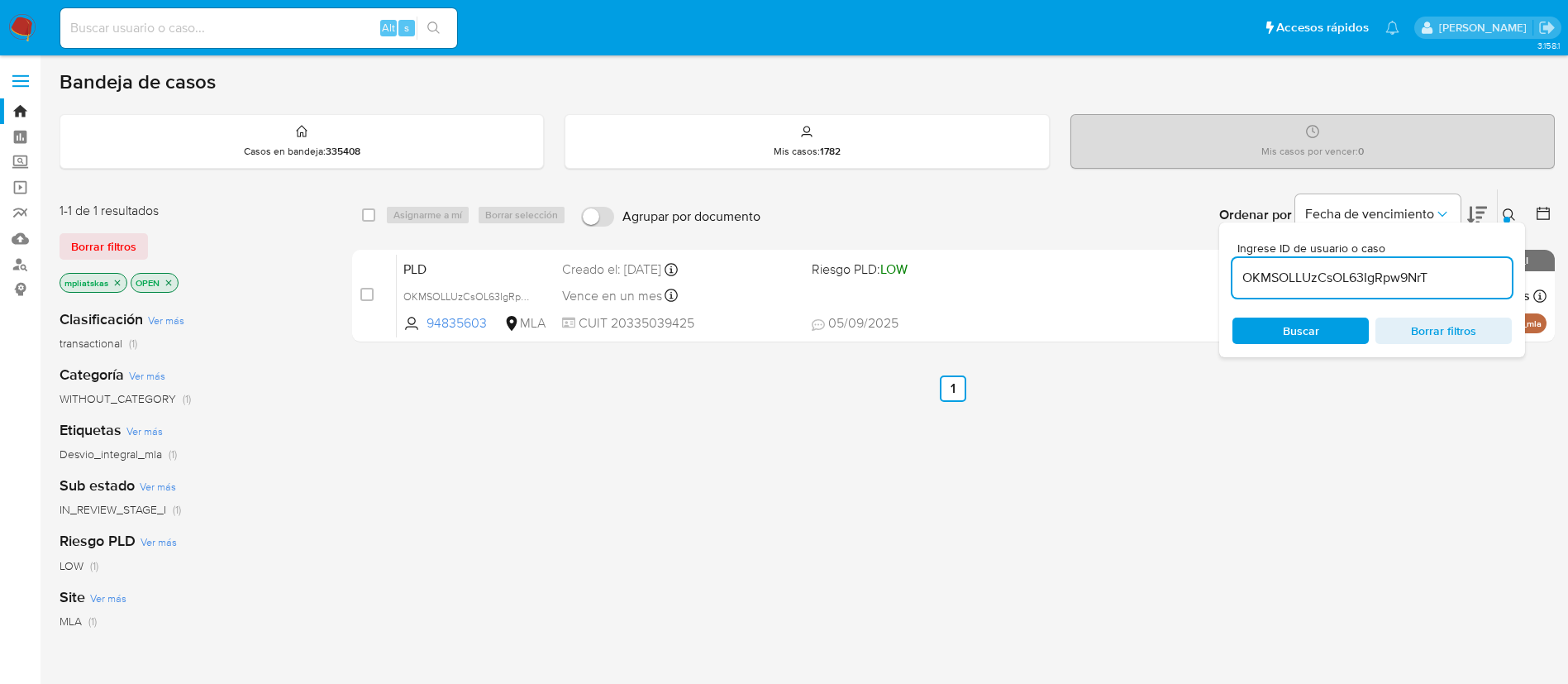
click at [34, 32] on img at bounding box center [22, 28] width 28 height 28
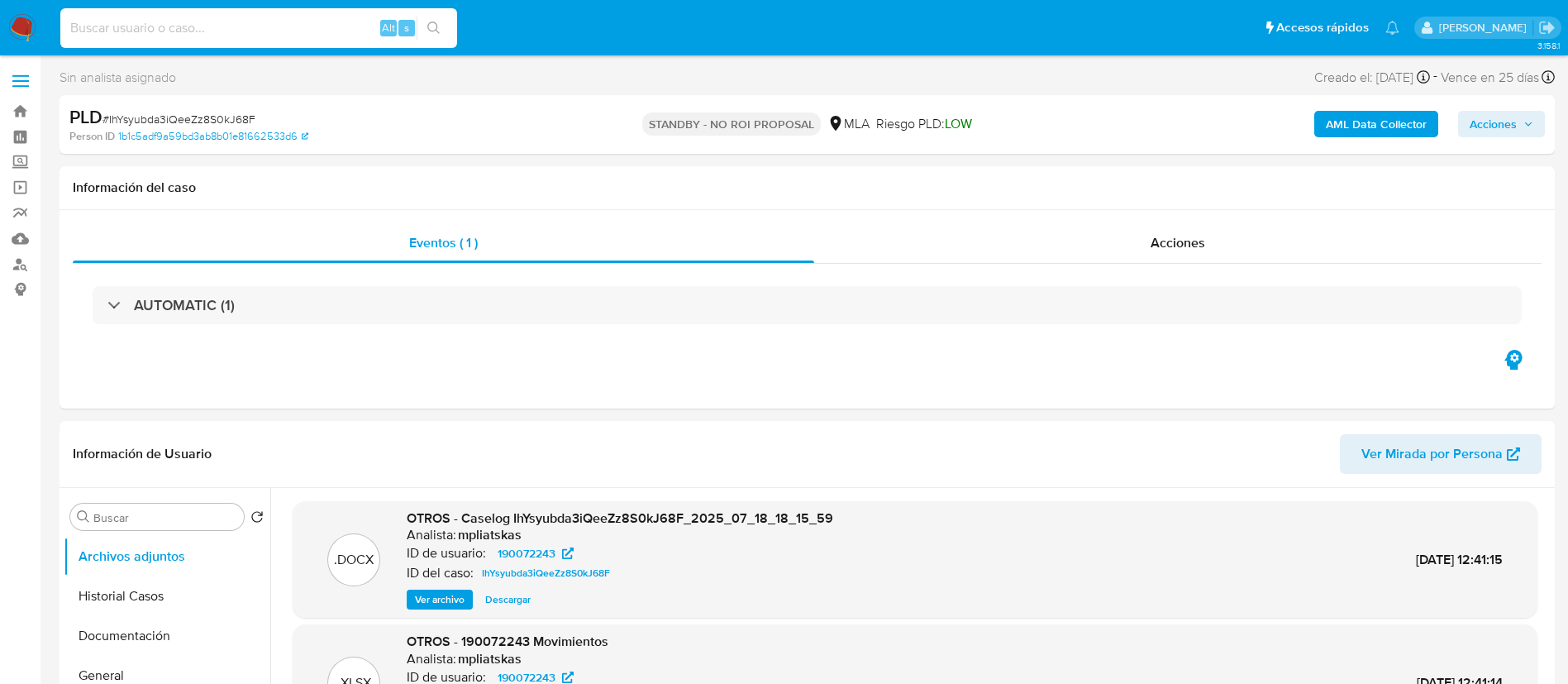
select select "10"
click at [283, 23] on input at bounding box center [259, 28] width 397 height 22
click at [451, 24] on input "CQGVvTP8ux0ZdKRpBejjJlOi" at bounding box center [259, 28] width 397 height 22
type input "CQGVvTP8ux0ZdKRpBejjJlOi"
click at [442, 29] on button "search-icon" at bounding box center [433, 28] width 34 height 23
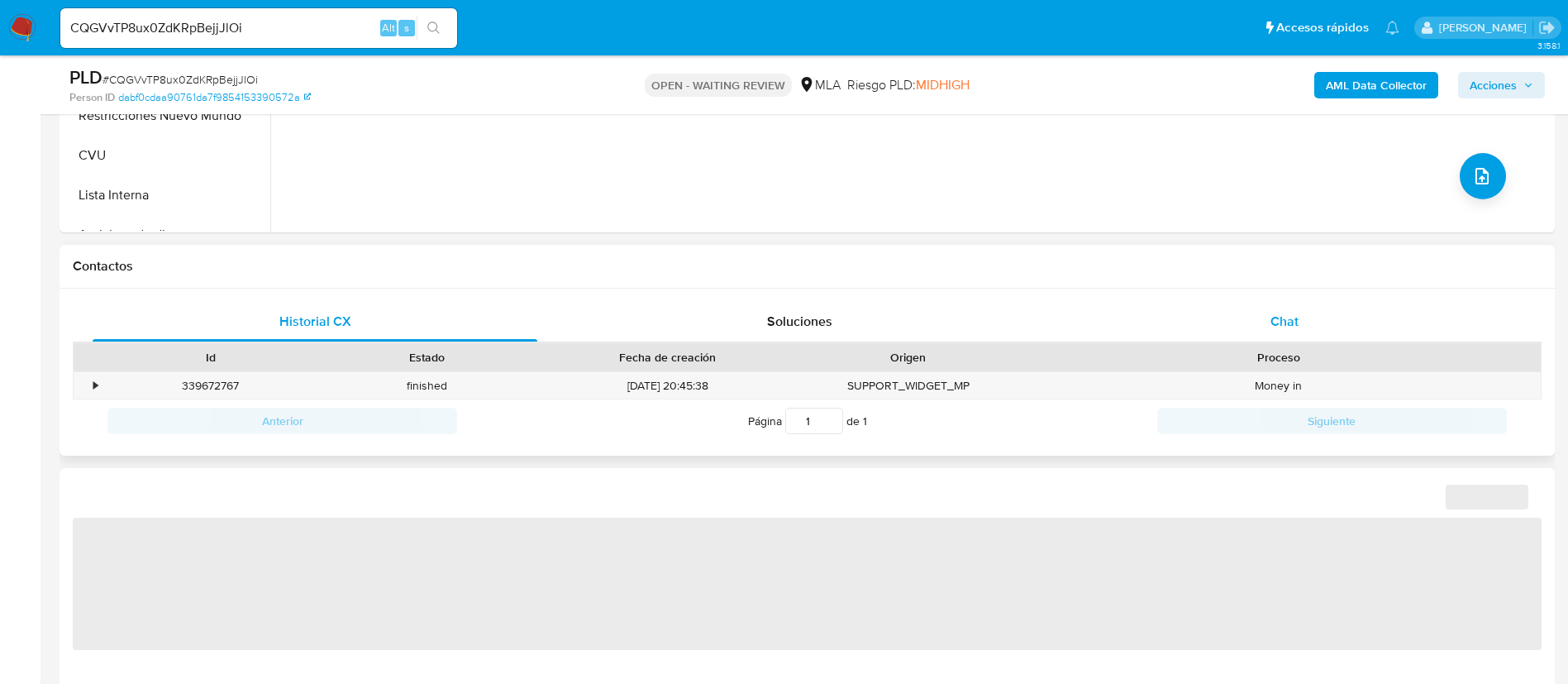
click at [1255, 320] on div "Chat" at bounding box center [1285, 322] width 445 height 40
select select "10"
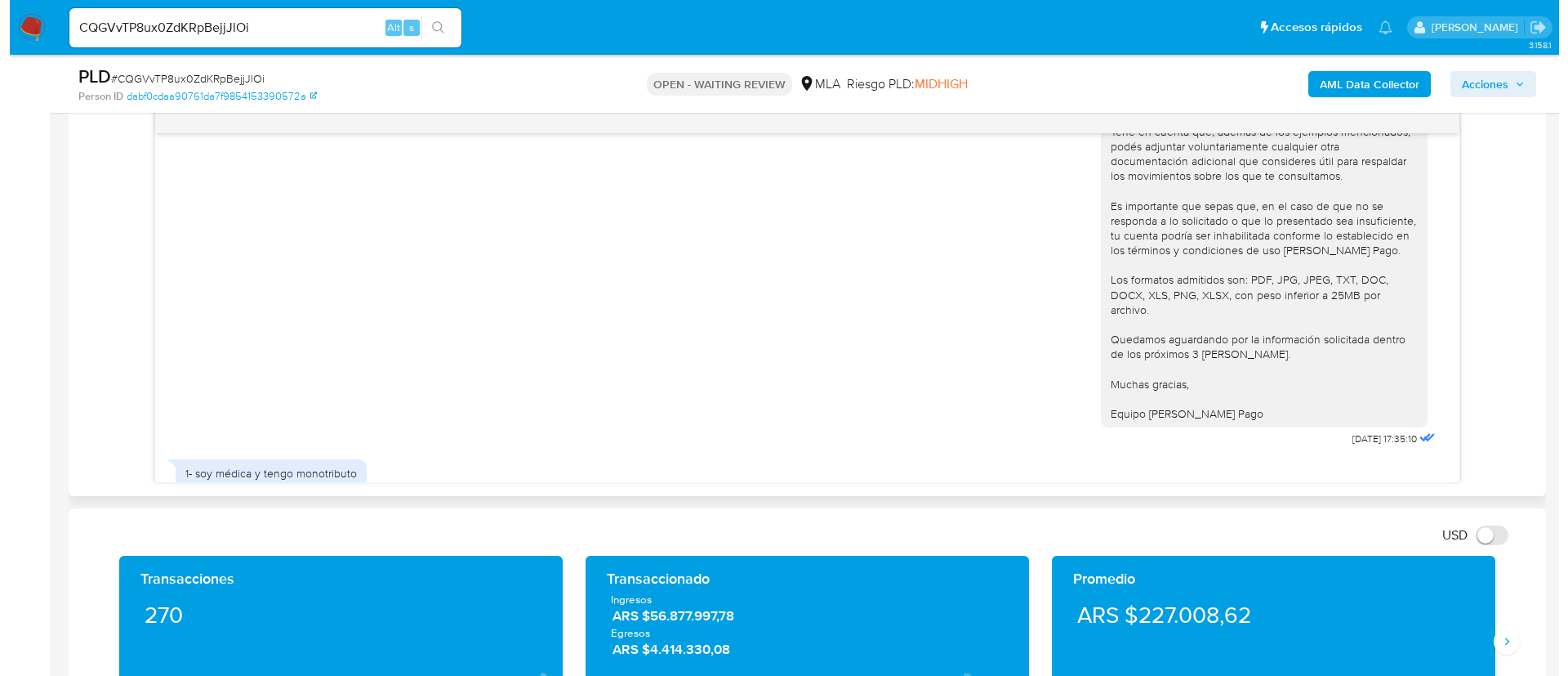
scroll to position [1875, 0]
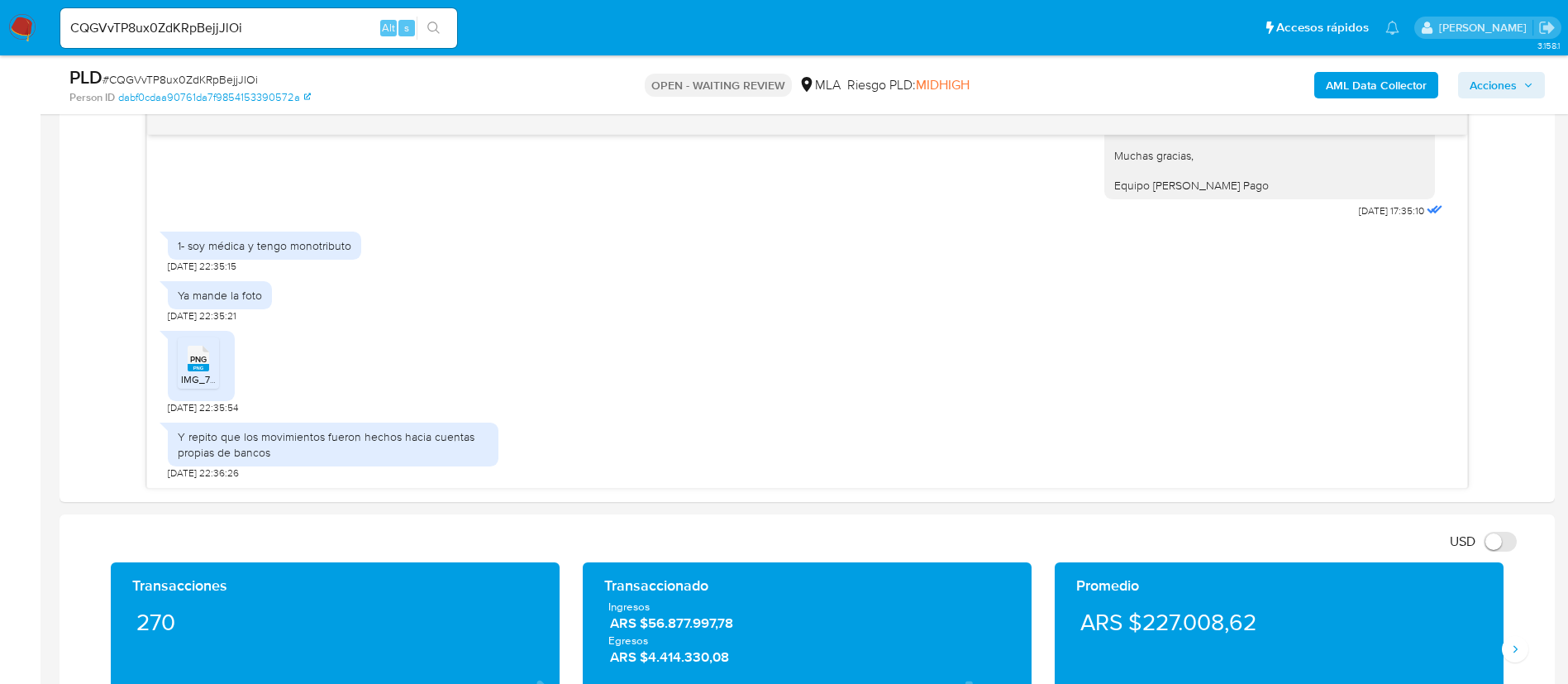
click at [1333, 91] on b "AML Data Collector" at bounding box center [1377, 85] width 101 height 26
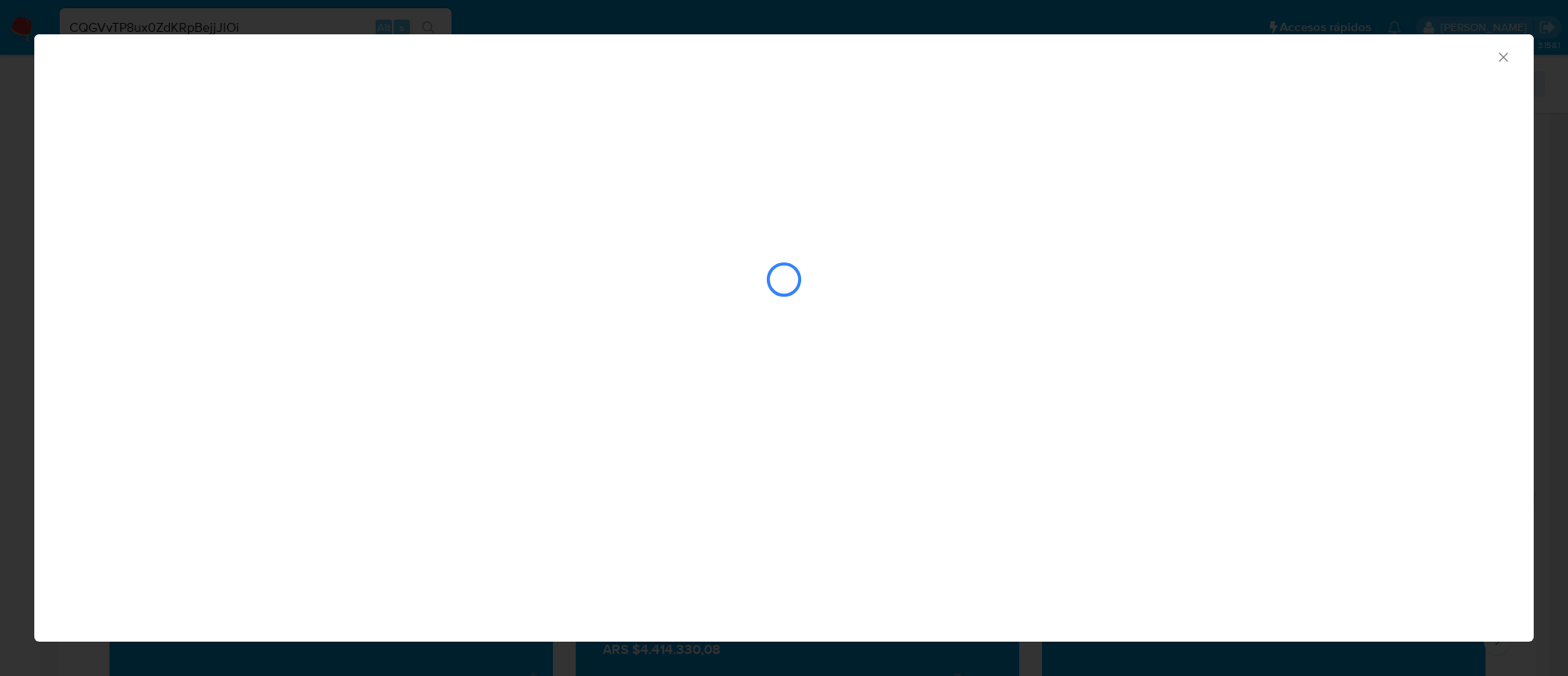
click at [371, 219] on div "closure-recommendation-modal" at bounding box center [784, 279] width 1431 height 163
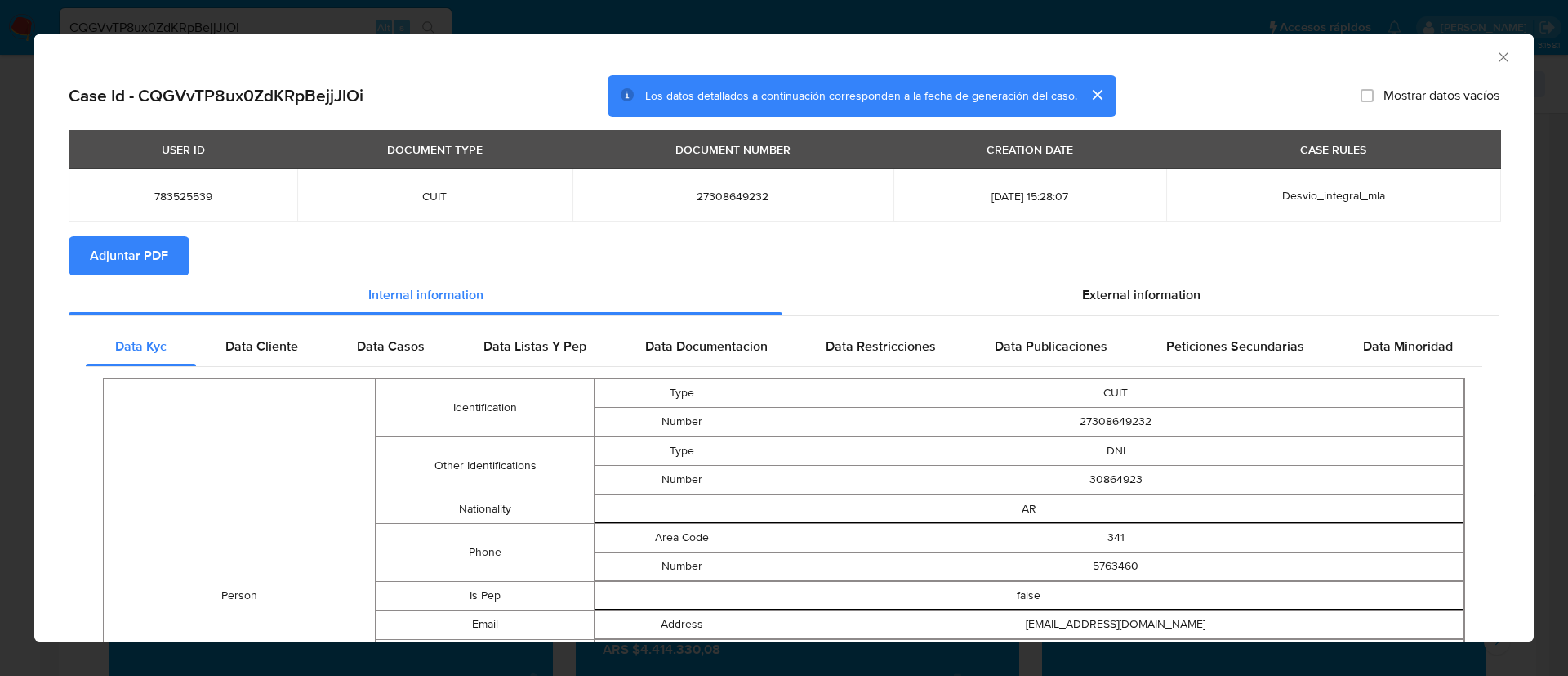
click at [136, 244] on span "Adjuntar PDF" at bounding box center [129, 256] width 78 height 36
click at [164, 190] on span "783525539" at bounding box center [183, 196] width 190 height 15
copy span "3"
click at [180, 200] on span "783525539" at bounding box center [183, 196] width 190 height 15
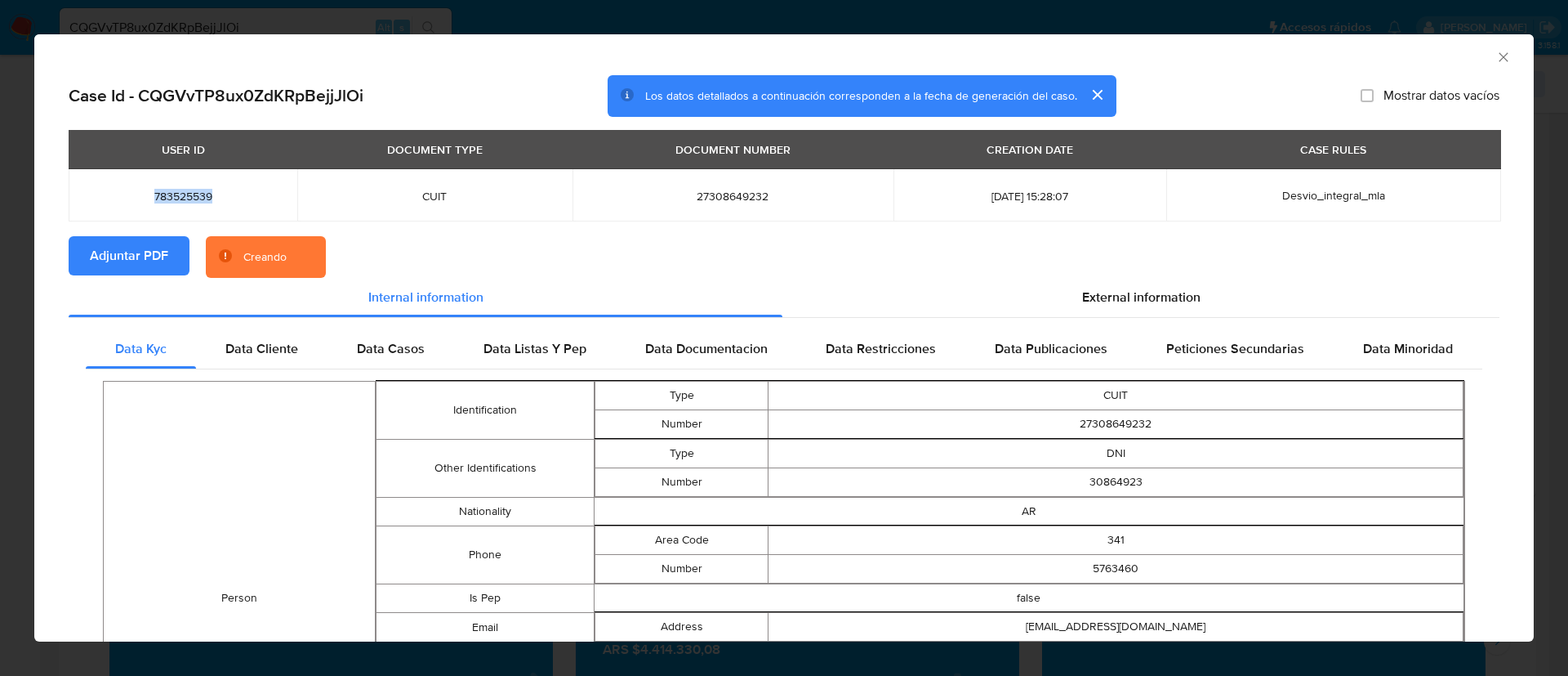
click at [180, 200] on span "783525539" at bounding box center [183, 196] width 190 height 15
copy span "783525539"
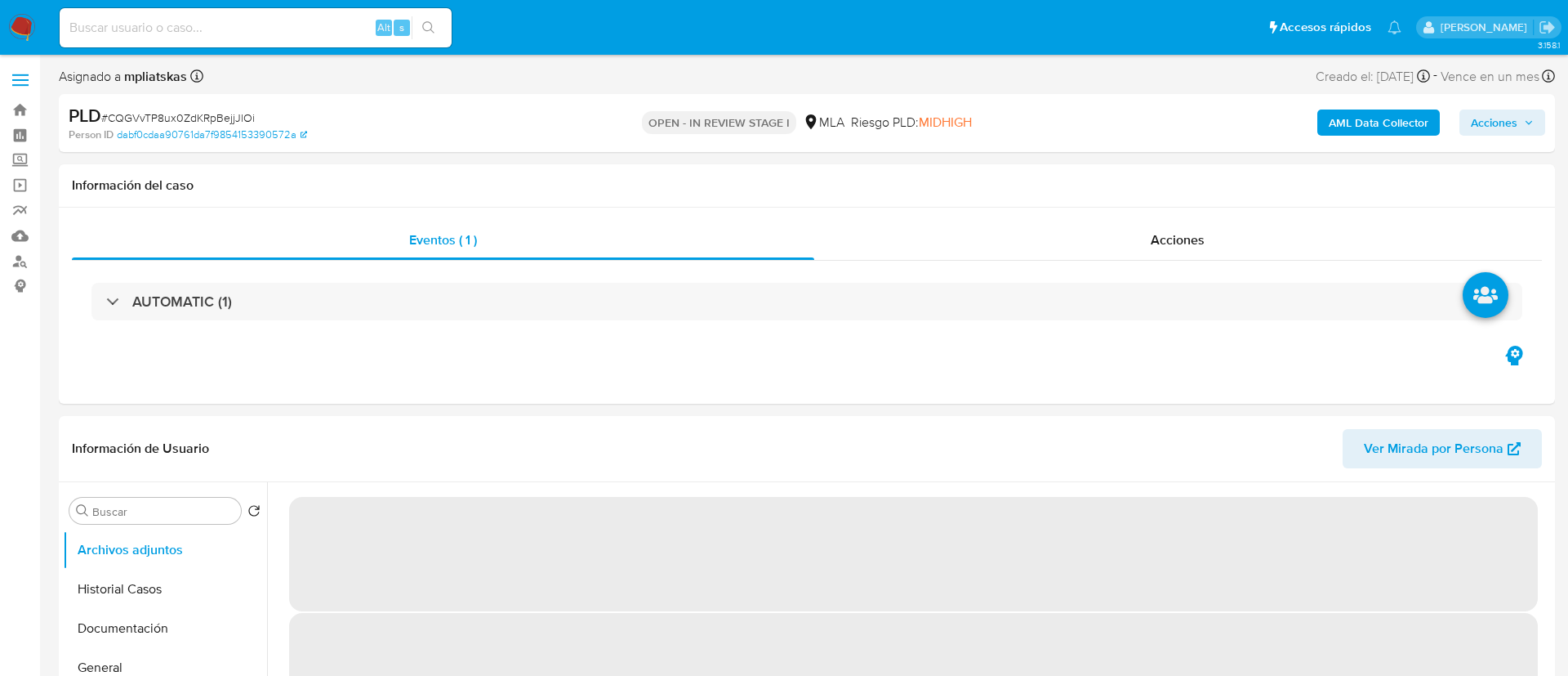
select select "10"
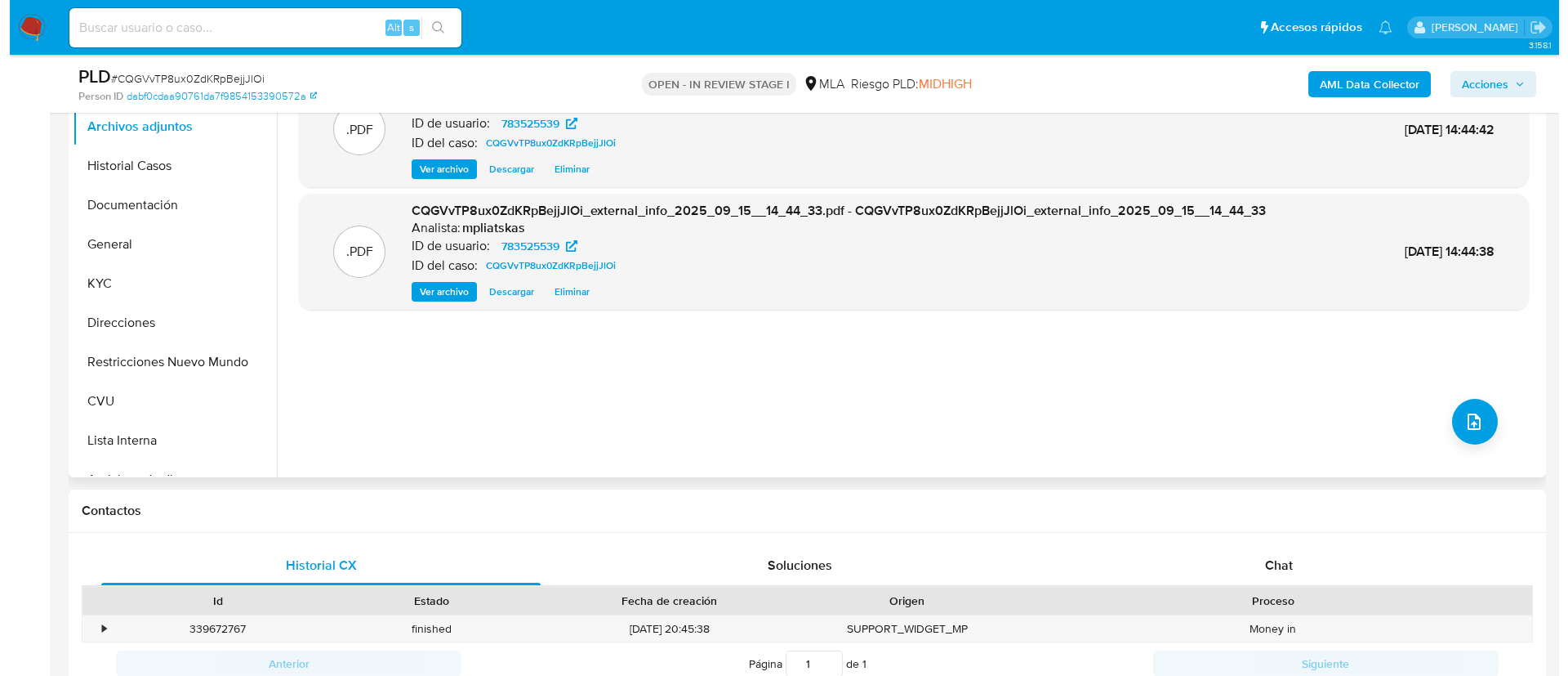
scroll to position [368, 0]
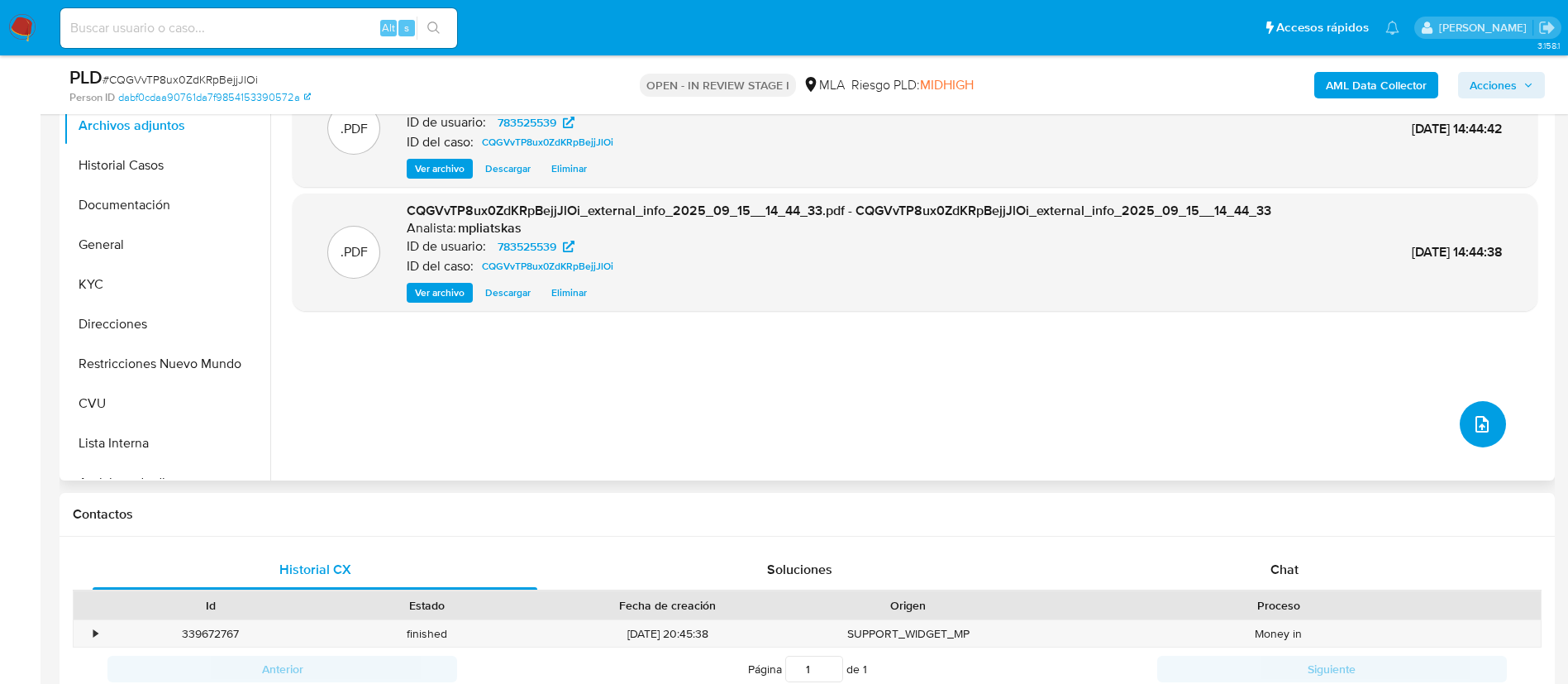
click at [1499, 417] on button "upload-file" at bounding box center [1482, 424] width 46 height 46
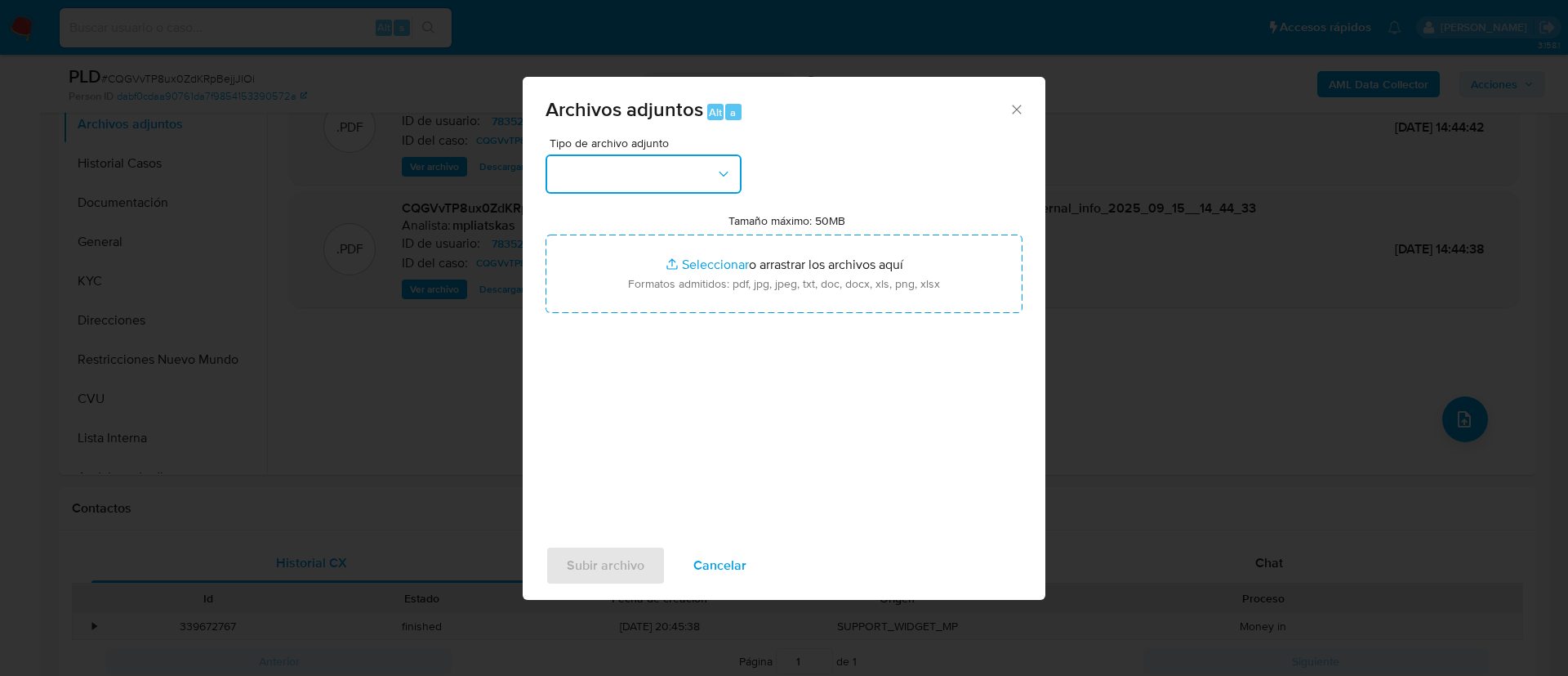
click at [695, 188] on button "button" at bounding box center [644, 174] width 196 height 39
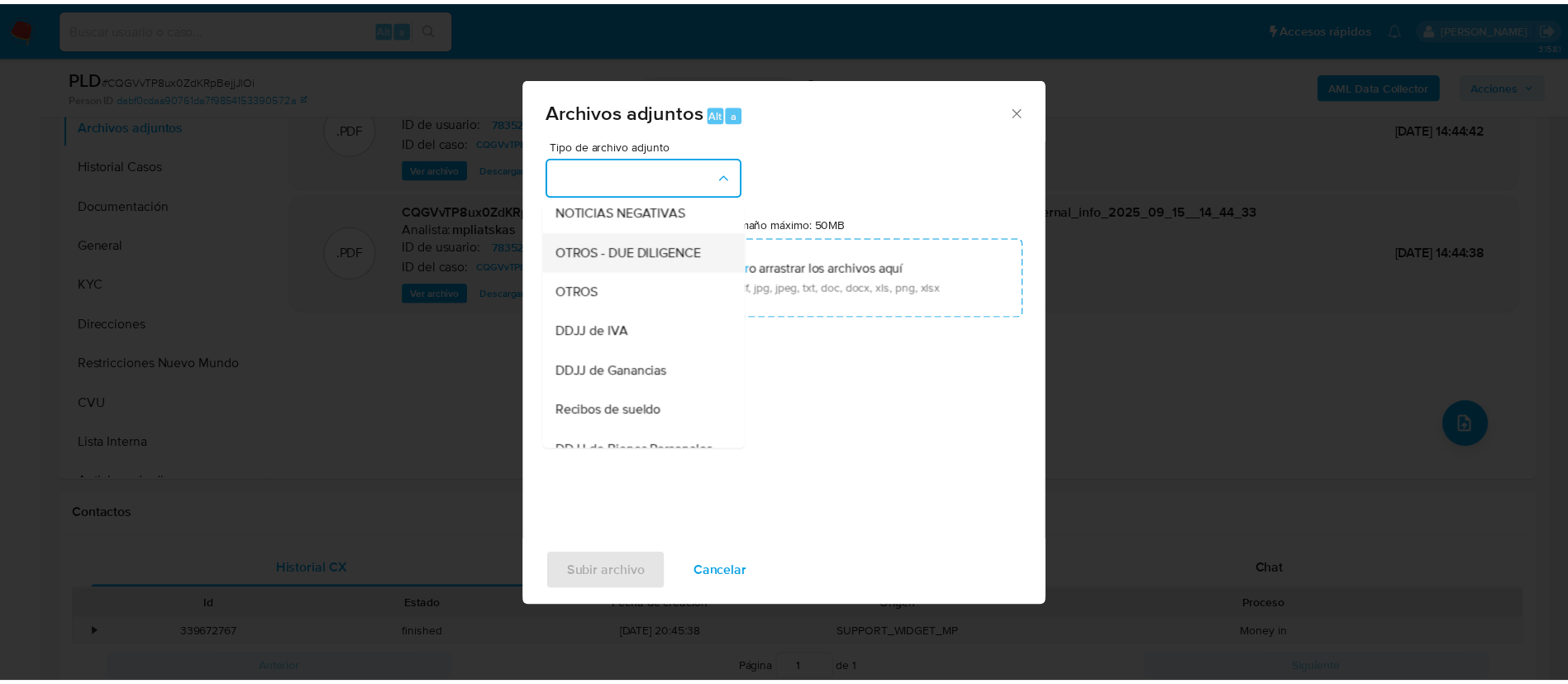
scroll to position [248, 0]
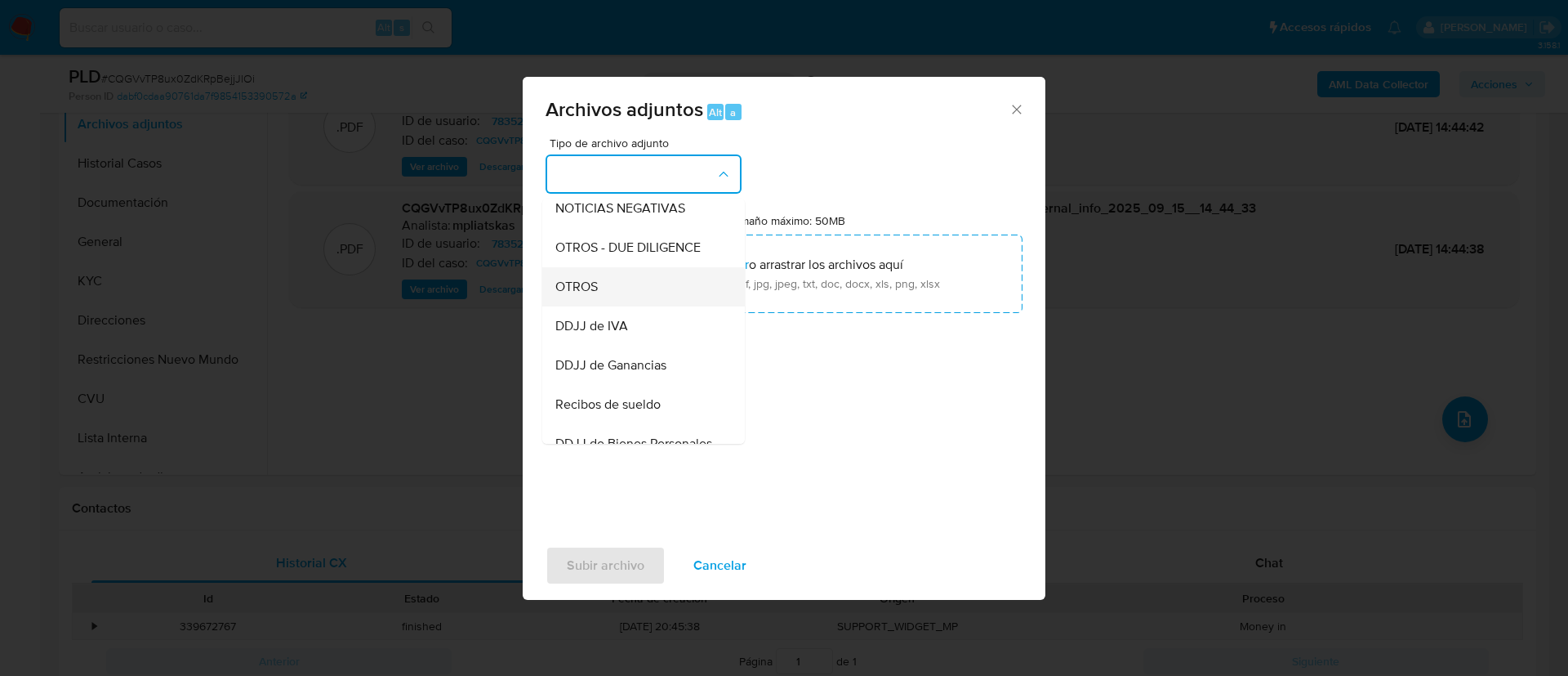
click at [648, 292] on div "OTROS" at bounding box center [638, 287] width 167 height 39
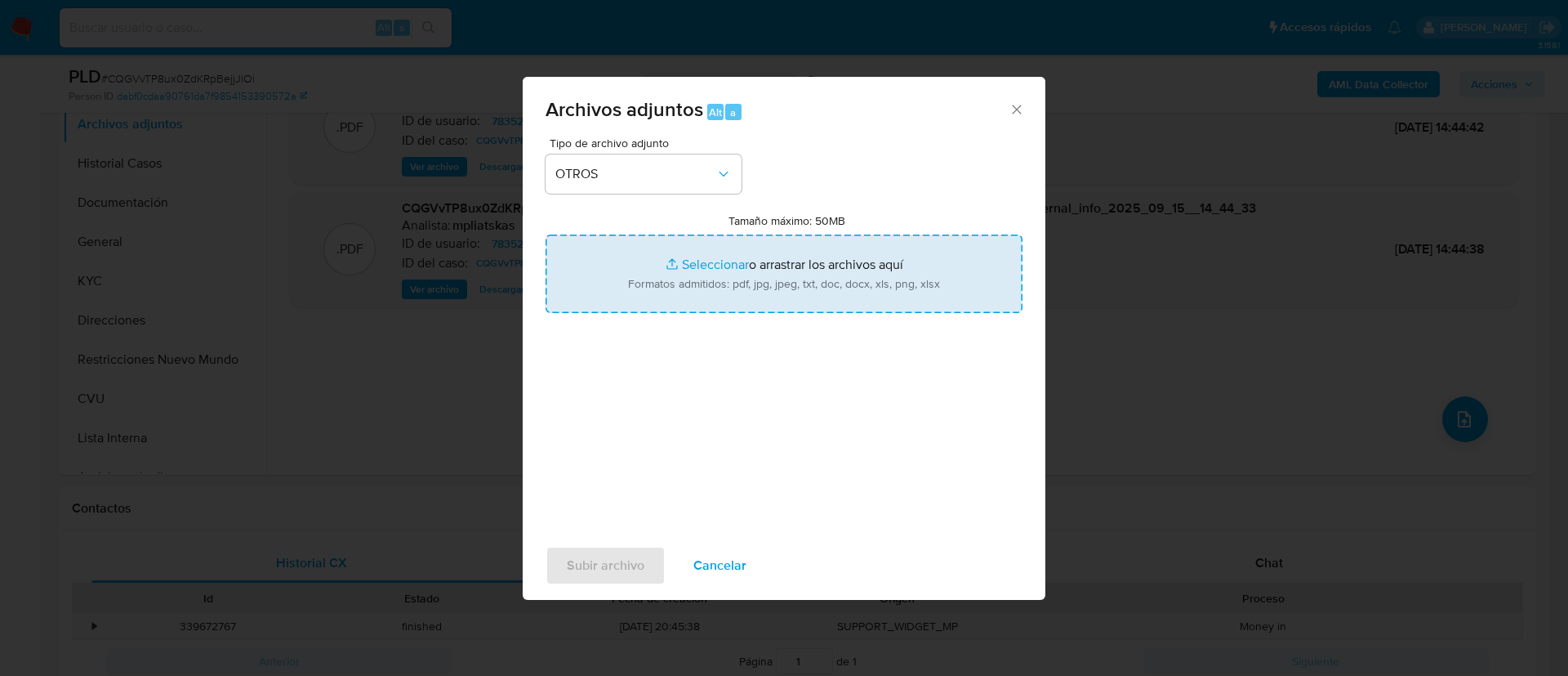
click at [648, 291] on input "Tamaño máximo: 50MB Seleccionar archivos" at bounding box center [784, 273] width 477 height 78
type input "C:\fakepath\783525539 Movimientos.xlsx"
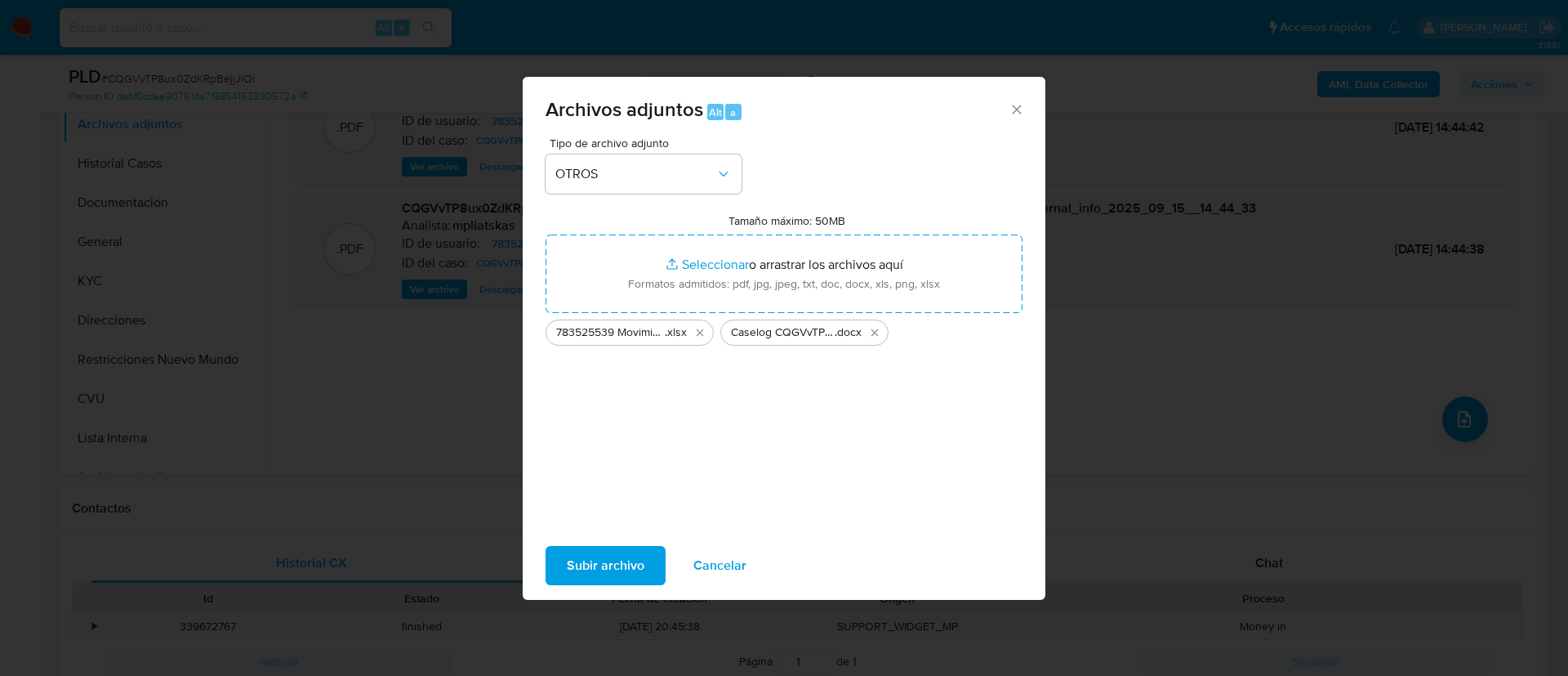
click at [616, 575] on span "Subir archivo" at bounding box center [605, 566] width 77 height 36
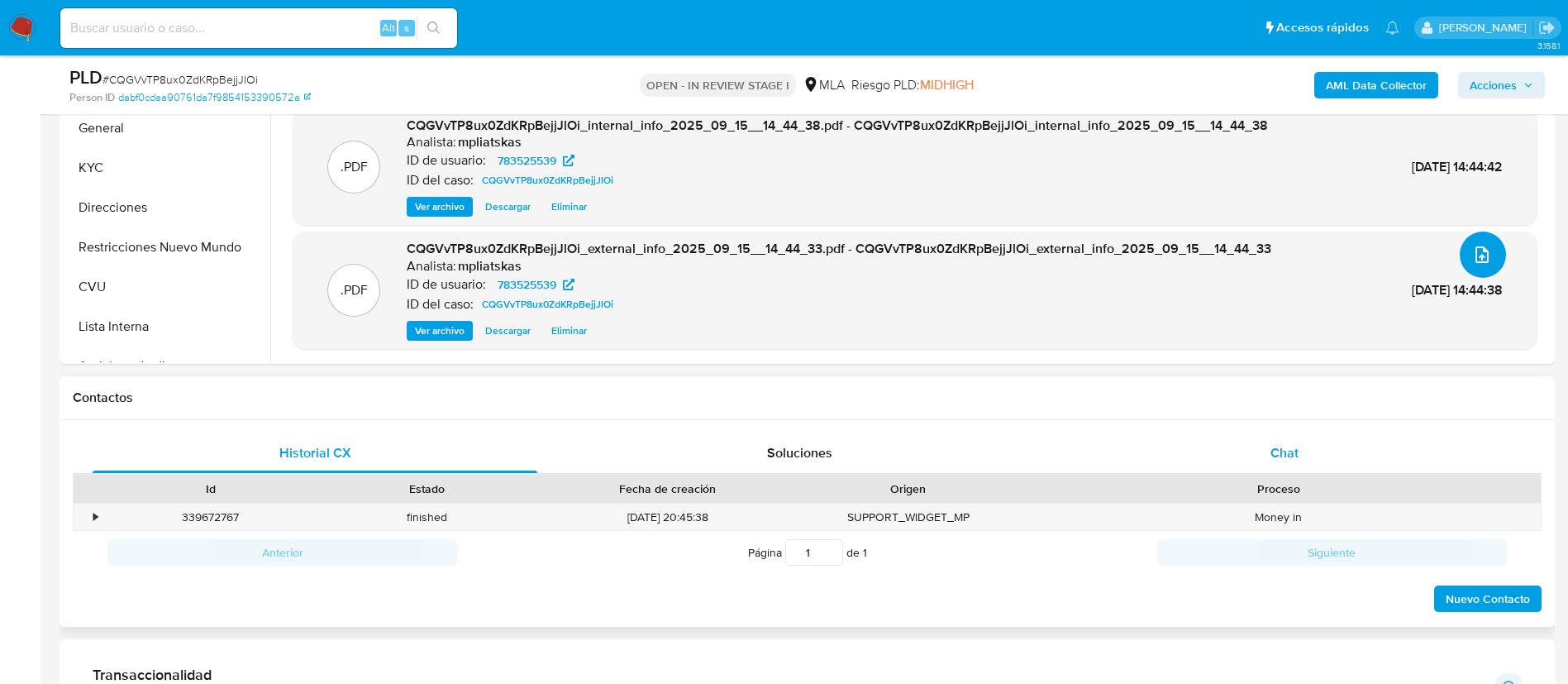
scroll to position [496, 0]
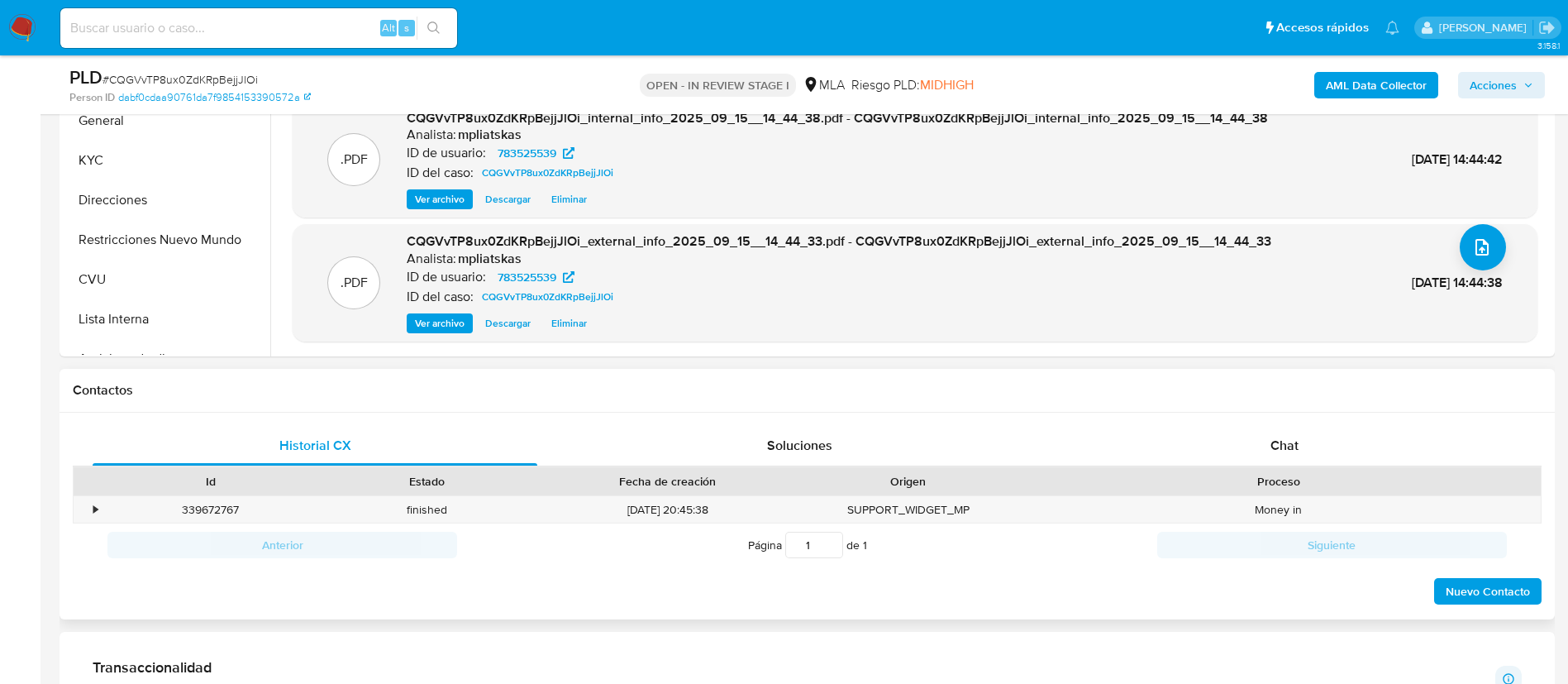
click at [1287, 417] on div "Historial CX Soluciones Chat Id Estado Fecha de creación Origen Proceso • 33967…" at bounding box center [807, 516] width 1496 height 207
click at [1297, 443] on span "Chat" at bounding box center [1284, 444] width 28 height 19
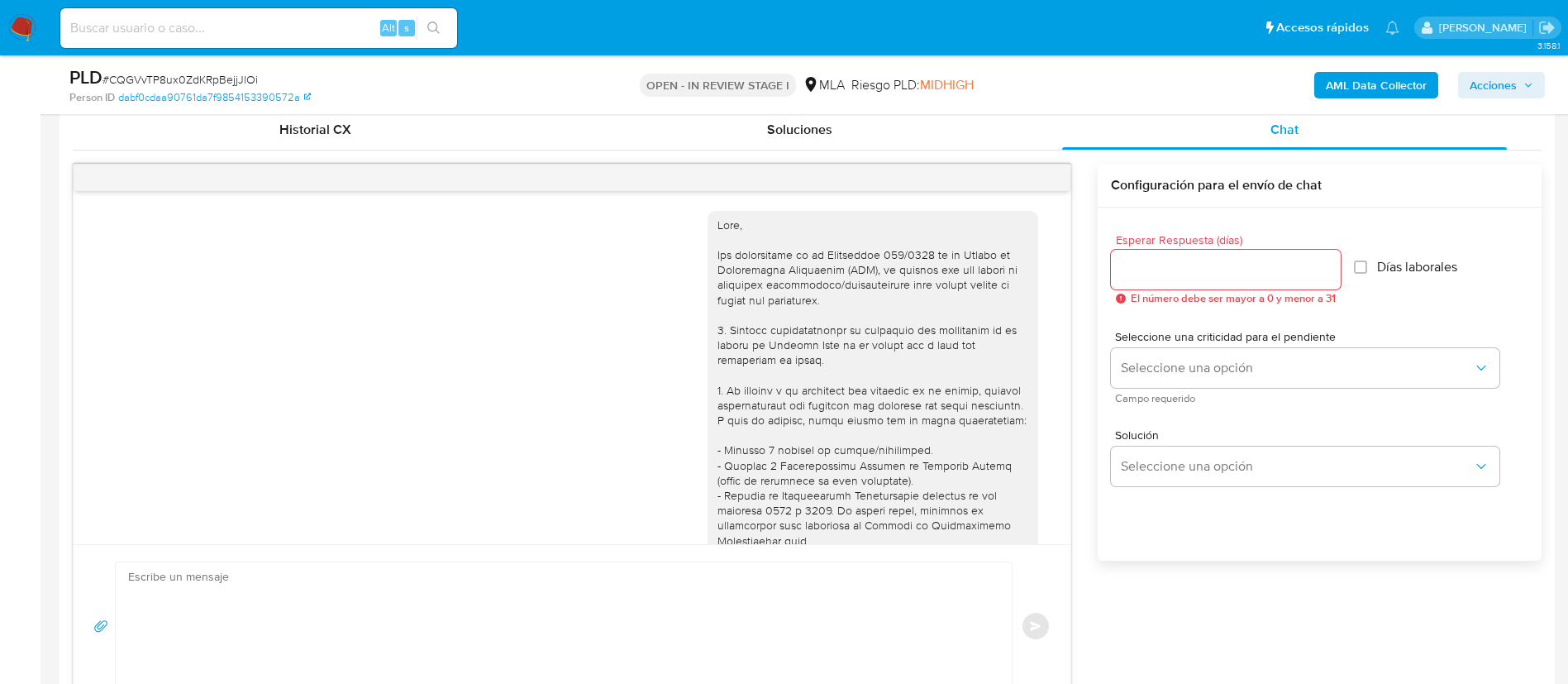
scroll to position [868, 0]
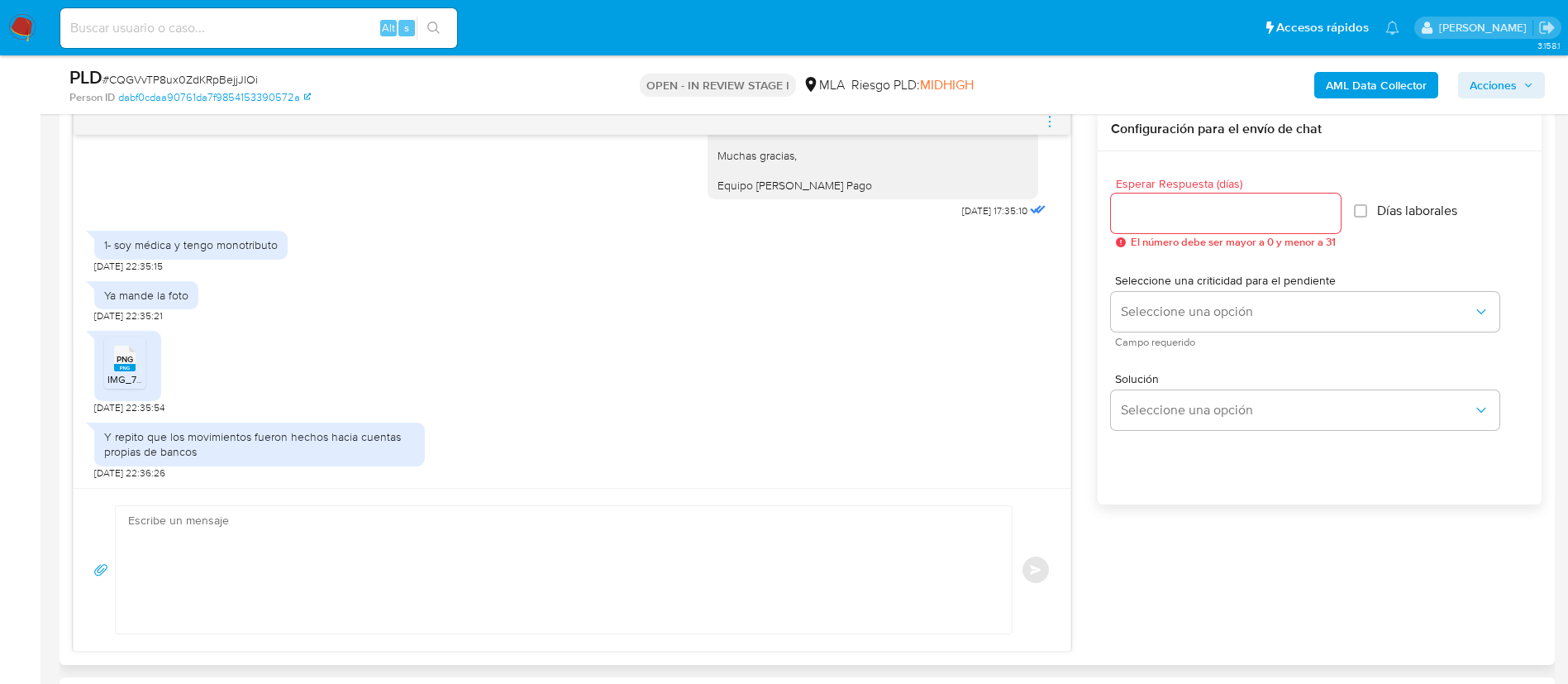
click at [798, 569] on textarea at bounding box center [560, 569] width 863 height 127
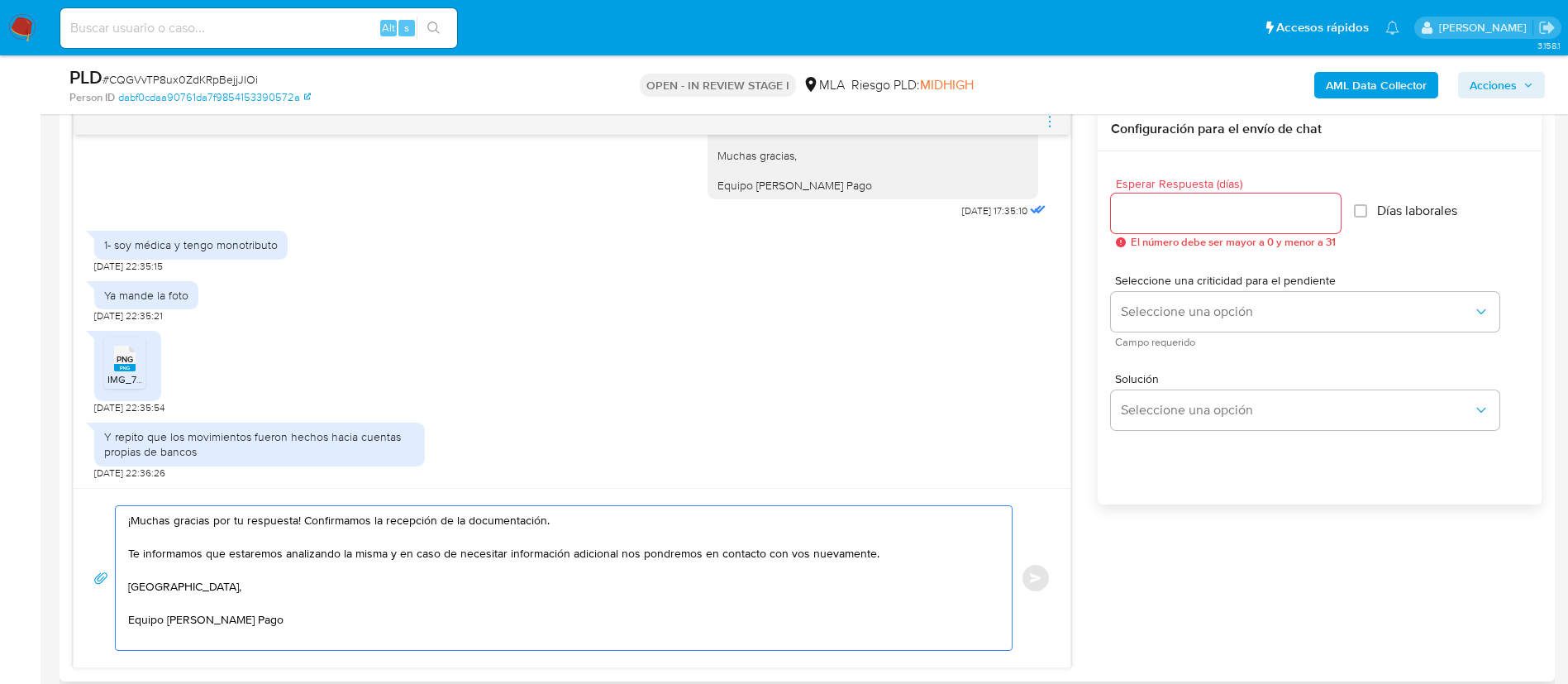
drag, startPoint x: 299, startPoint y: 511, endPoint x: 549, endPoint y: 520, distance: 250.2
click at [549, 520] on textarea "¡Muchas gracias por tu respuesta! Confirmamos la recepción de la documentación.…" at bounding box center [560, 578] width 863 height 144
type textarea "¡Muchas gracias por tu respuesta! Te informamos que estaremos analizando la mis…"
click at [1196, 217] on input "Esperar Respuesta (días)" at bounding box center [1226, 214] width 230 height 22
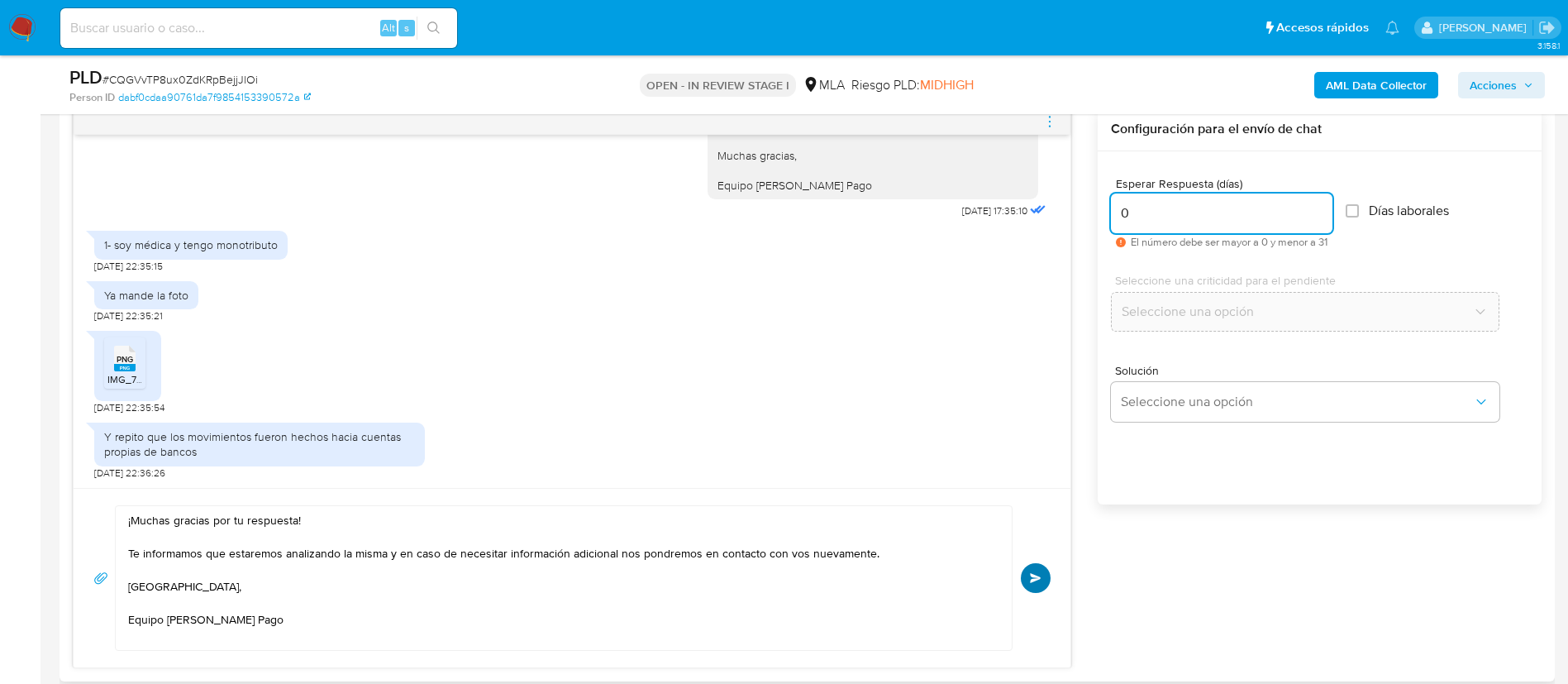
type input "0"
click at [1033, 586] on button "Enviar" at bounding box center [1035, 578] width 30 height 30
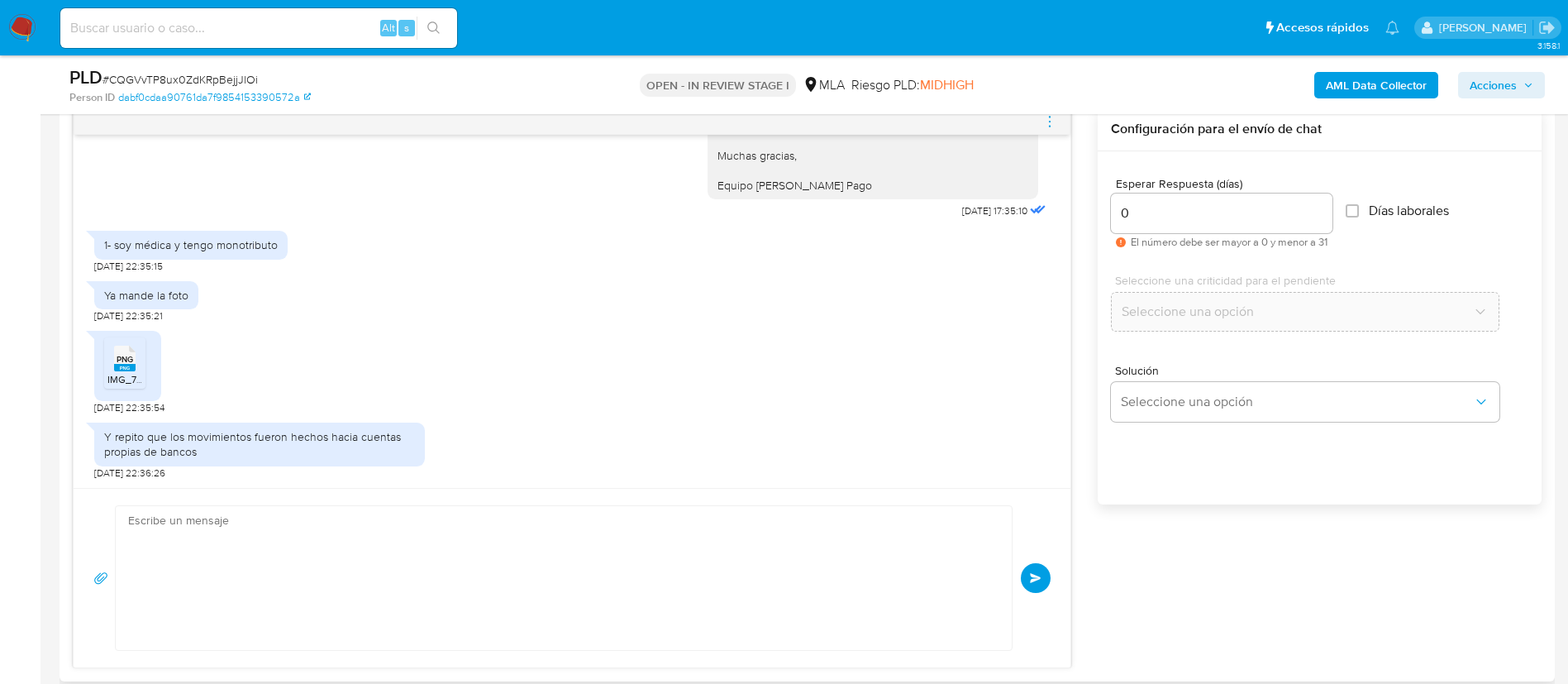
scroll to position [2081, 0]
click at [1050, 126] on icon "menu-action" at bounding box center [1050, 122] width 15 height 15
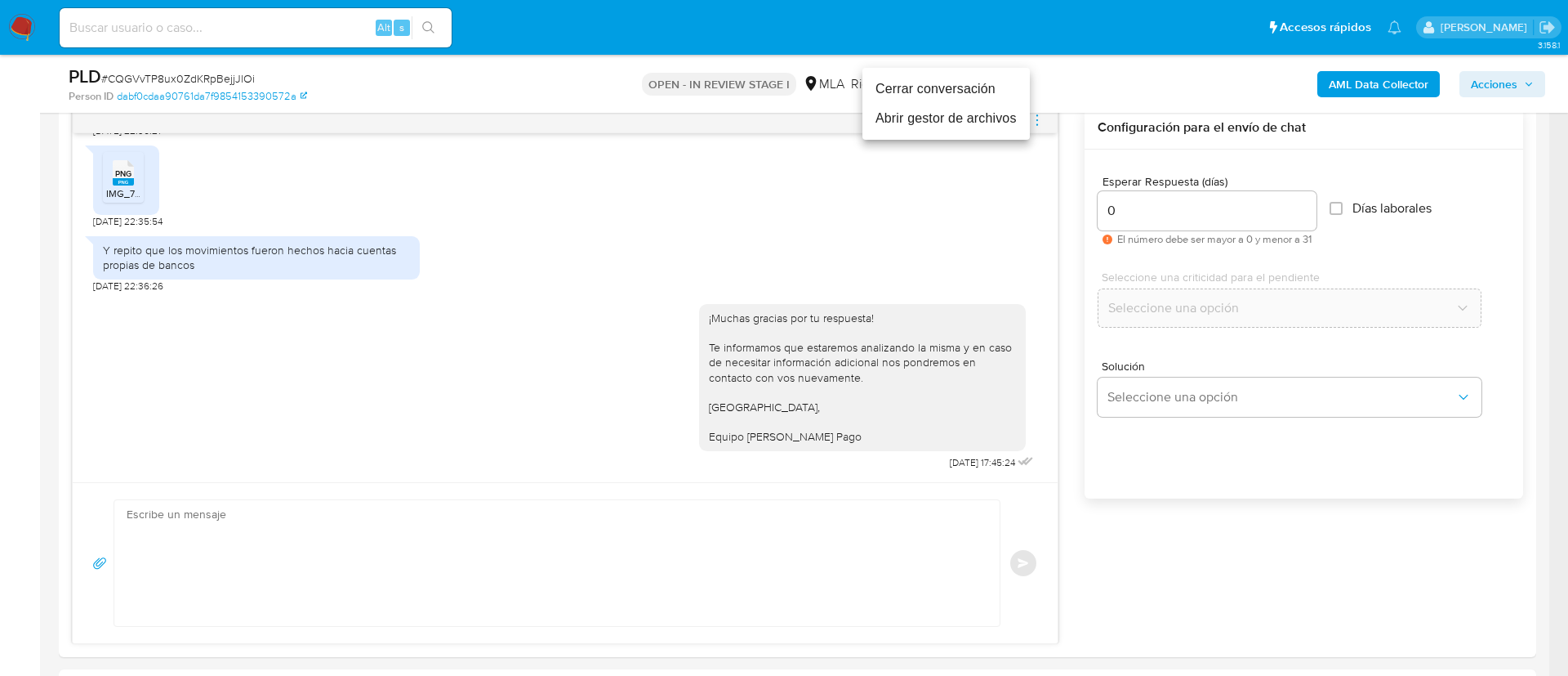
click at [989, 85] on li "Cerrar conversación" at bounding box center [946, 88] width 167 height 29
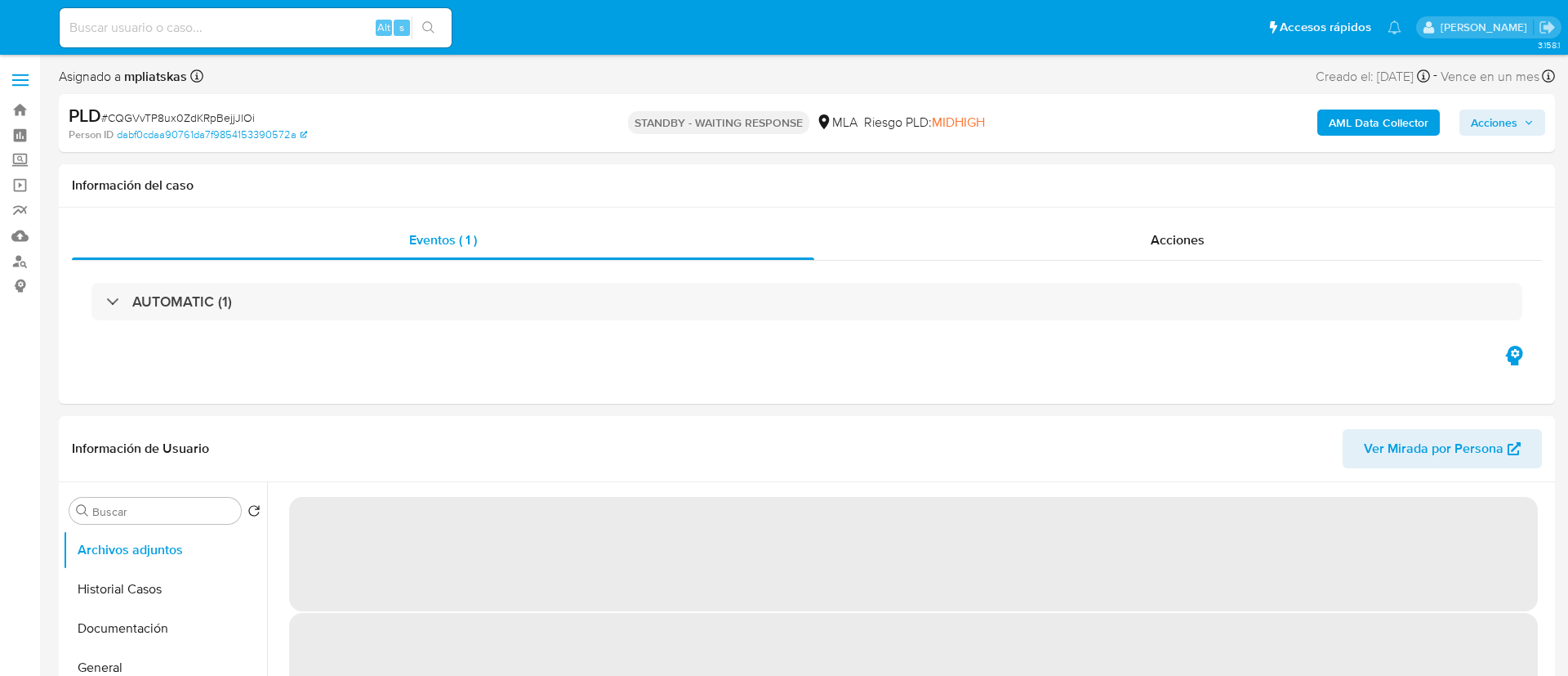
select select "10"
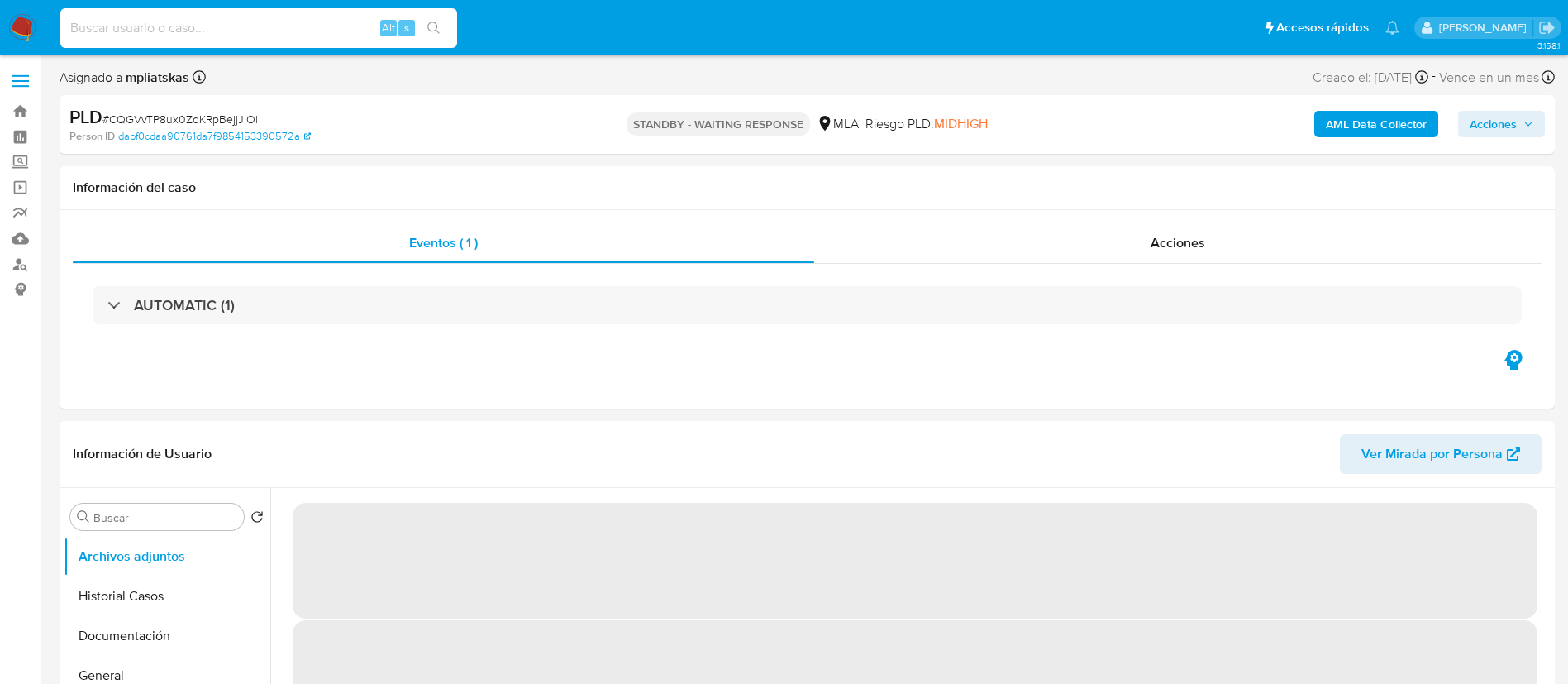
click at [370, 25] on input at bounding box center [259, 28] width 397 height 22
paste input "fSxzHVU3IBujHJZY7E6V3GQd"
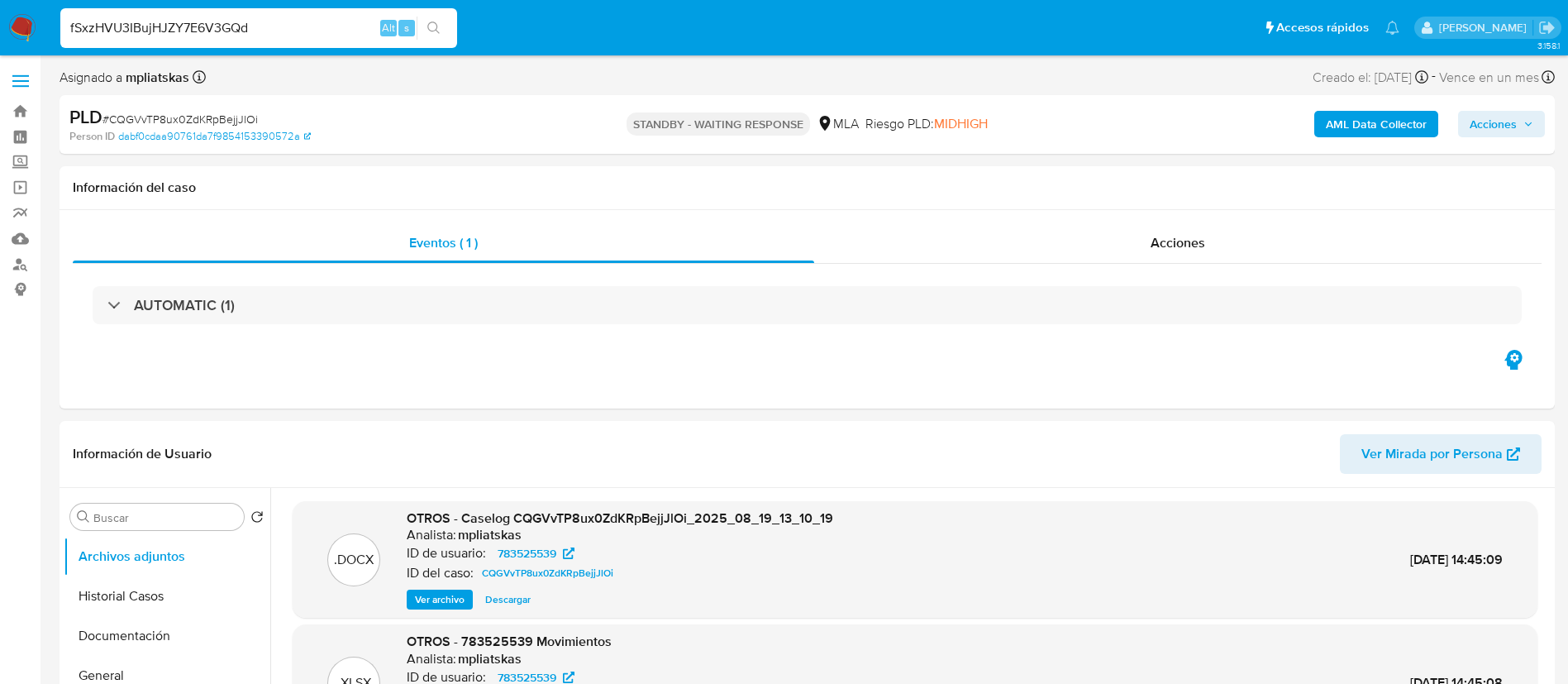
type input "fSxzHVU3IBujHJZY7E6V3GQd"
click at [444, 24] on button "search-icon" at bounding box center [433, 28] width 34 height 23
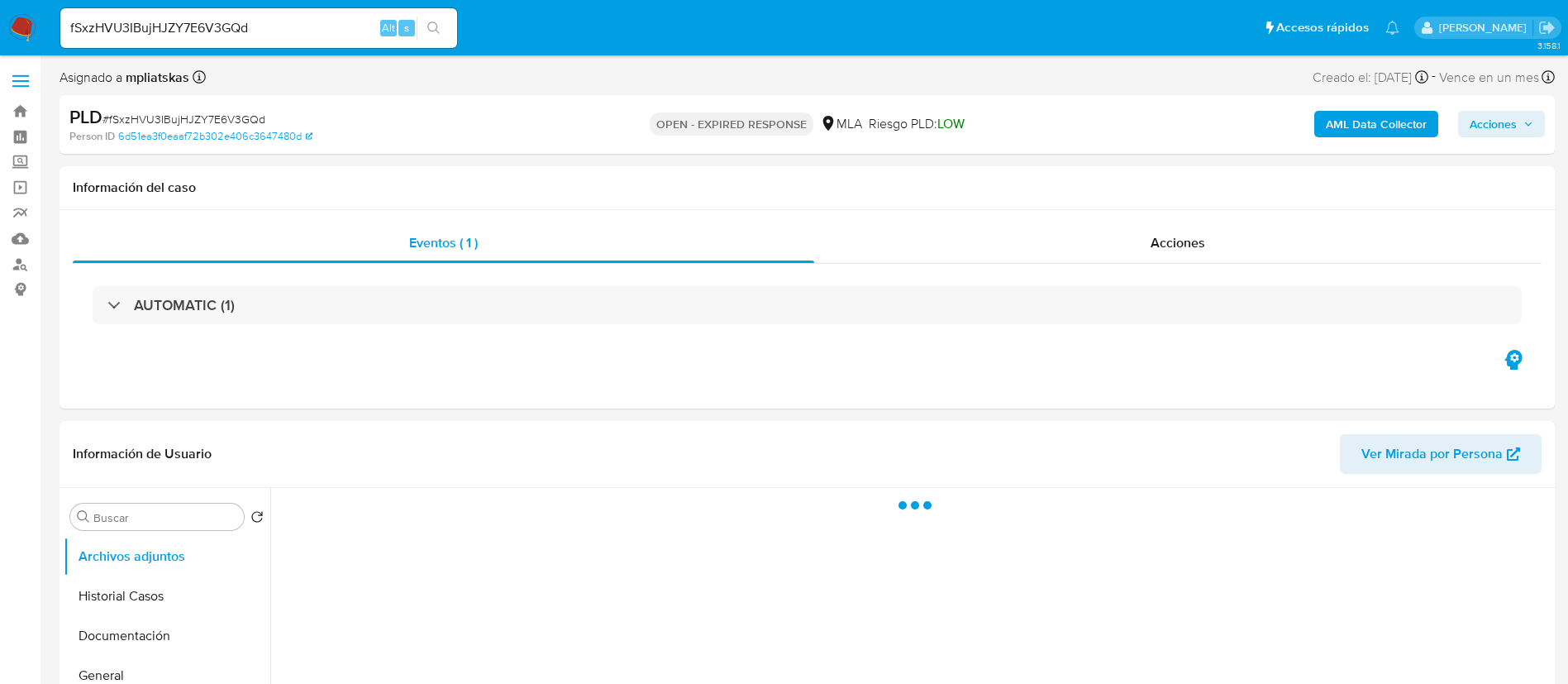
select select "10"
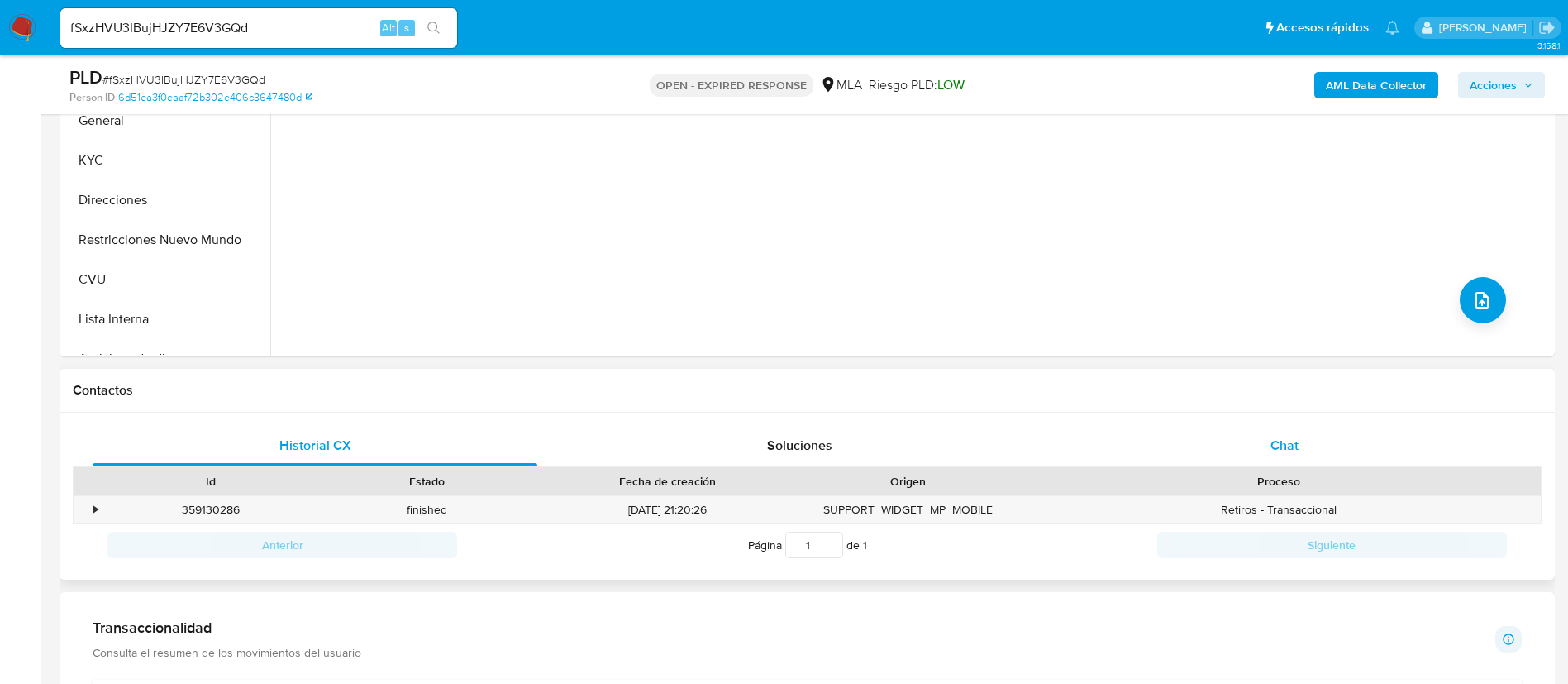
click at [1269, 445] on div "Chat" at bounding box center [1285, 445] width 445 height 40
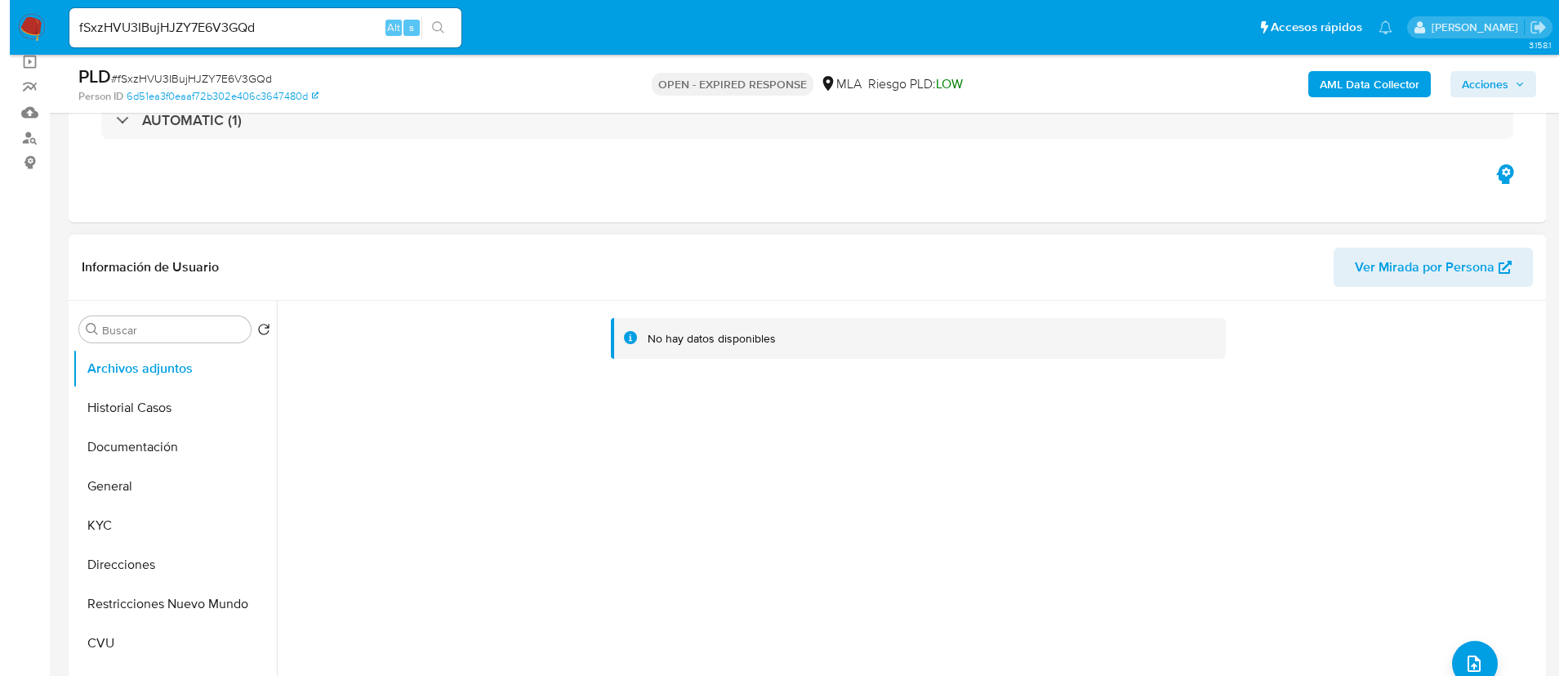
scroll to position [123, 0]
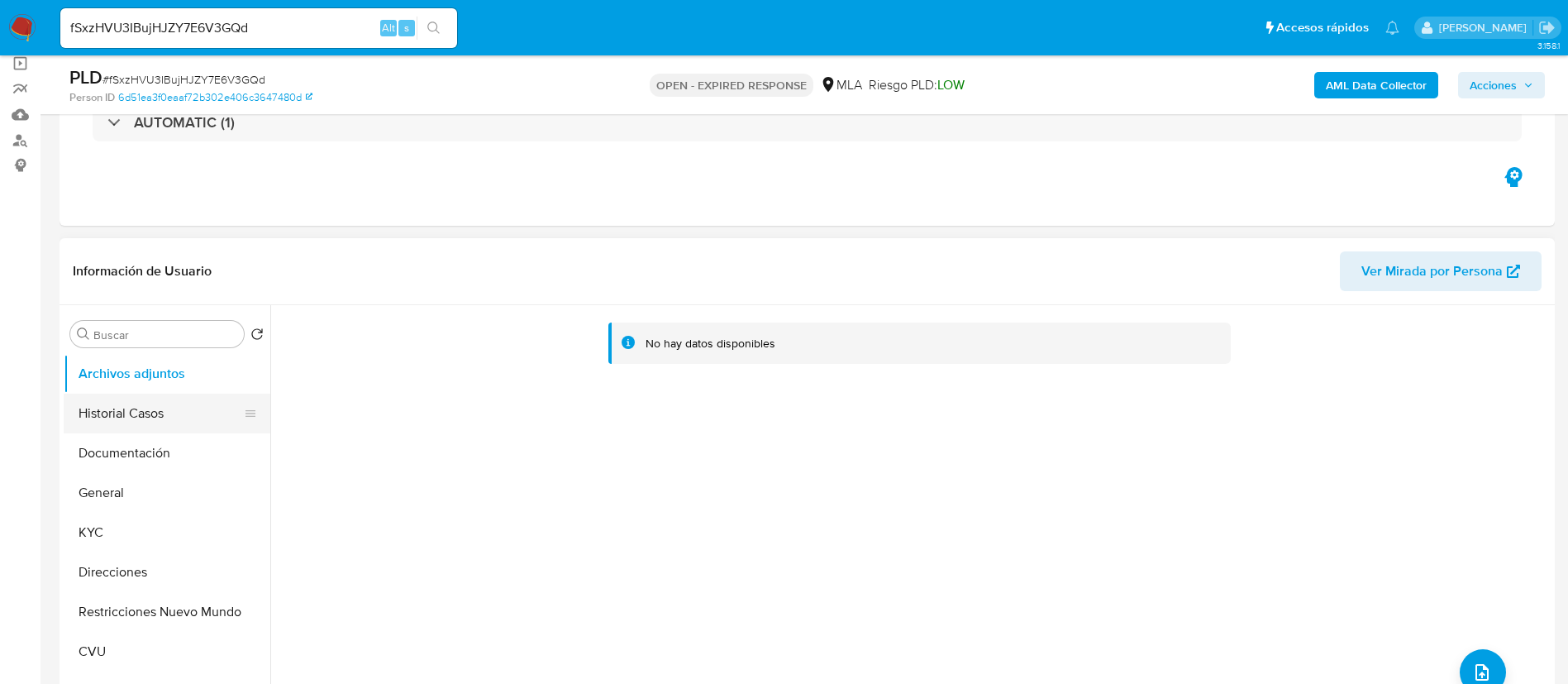
click at [135, 425] on button "Historial Casos" at bounding box center [160, 414] width 194 height 40
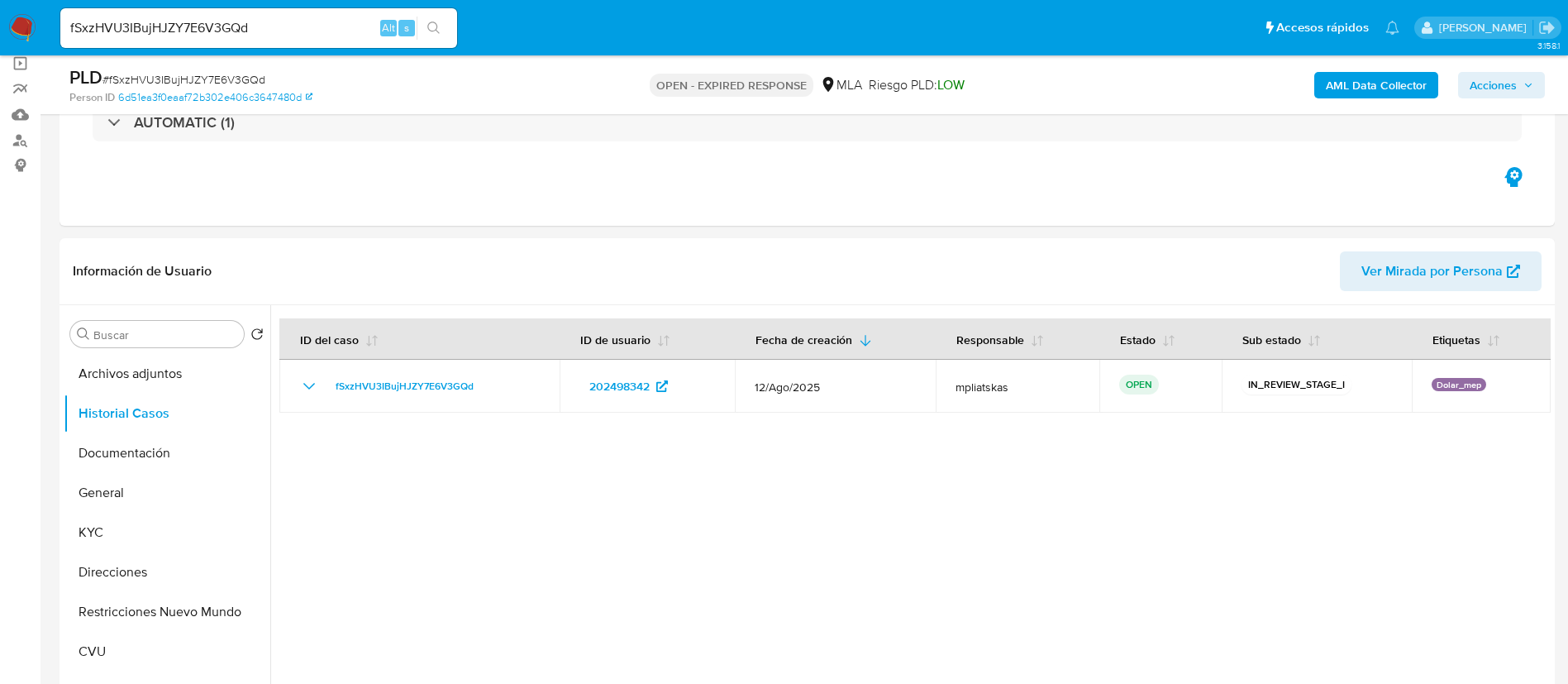
click at [1361, 87] on b "AML Data Collector" at bounding box center [1377, 85] width 101 height 26
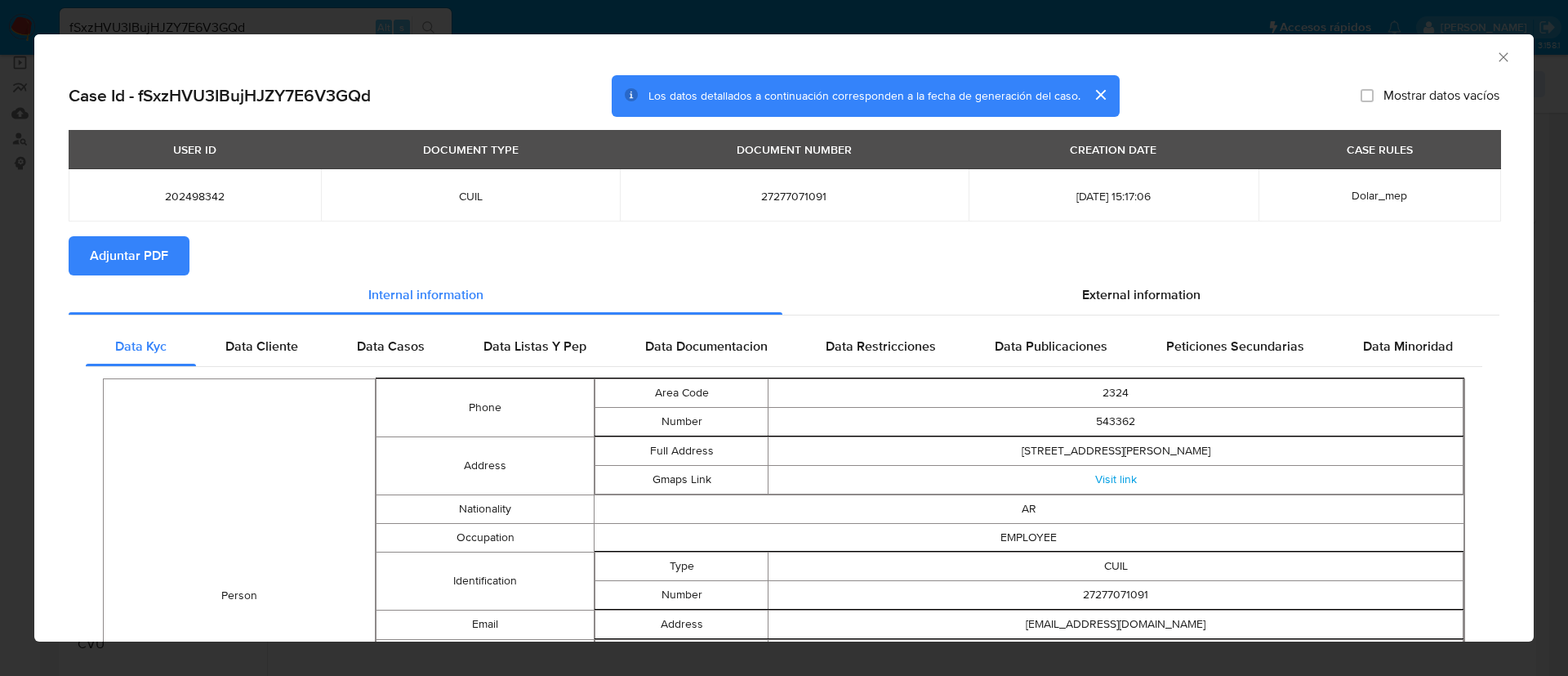
click at [163, 238] on span "Adjuntar PDF" at bounding box center [129, 256] width 78 height 36
click at [186, 191] on span "202498342" at bounding box center [194, 196] width 213 height 15
click at [185, 190] on span "202498342" at bounding box center [194, 196] width 213 height 15
copy span "202498342"
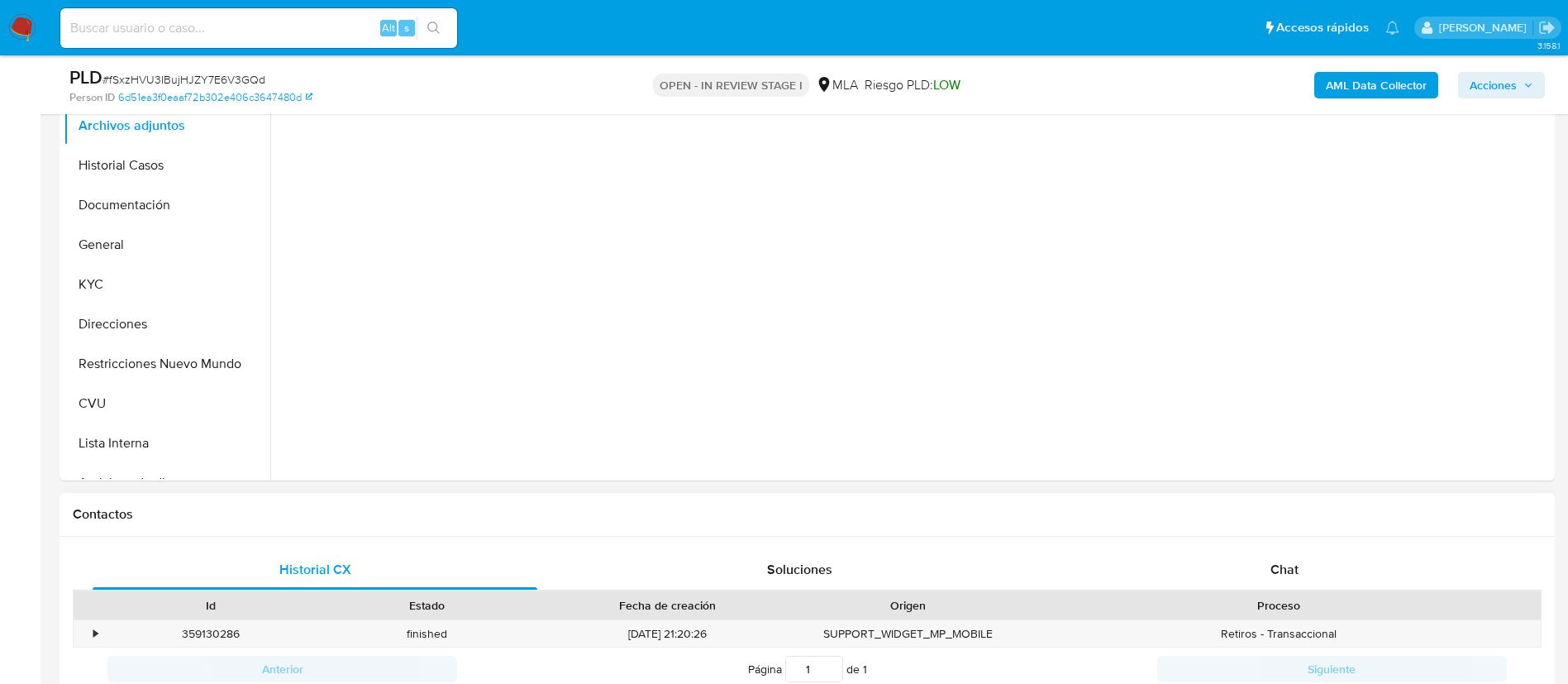
select select "10"
click at [1258, 540] on div "Historial CX Soluciones Chat Id Estado Fecha de creación Origen Proceso • 35913…" at bounding box center [807, 640] width 1496 height 207
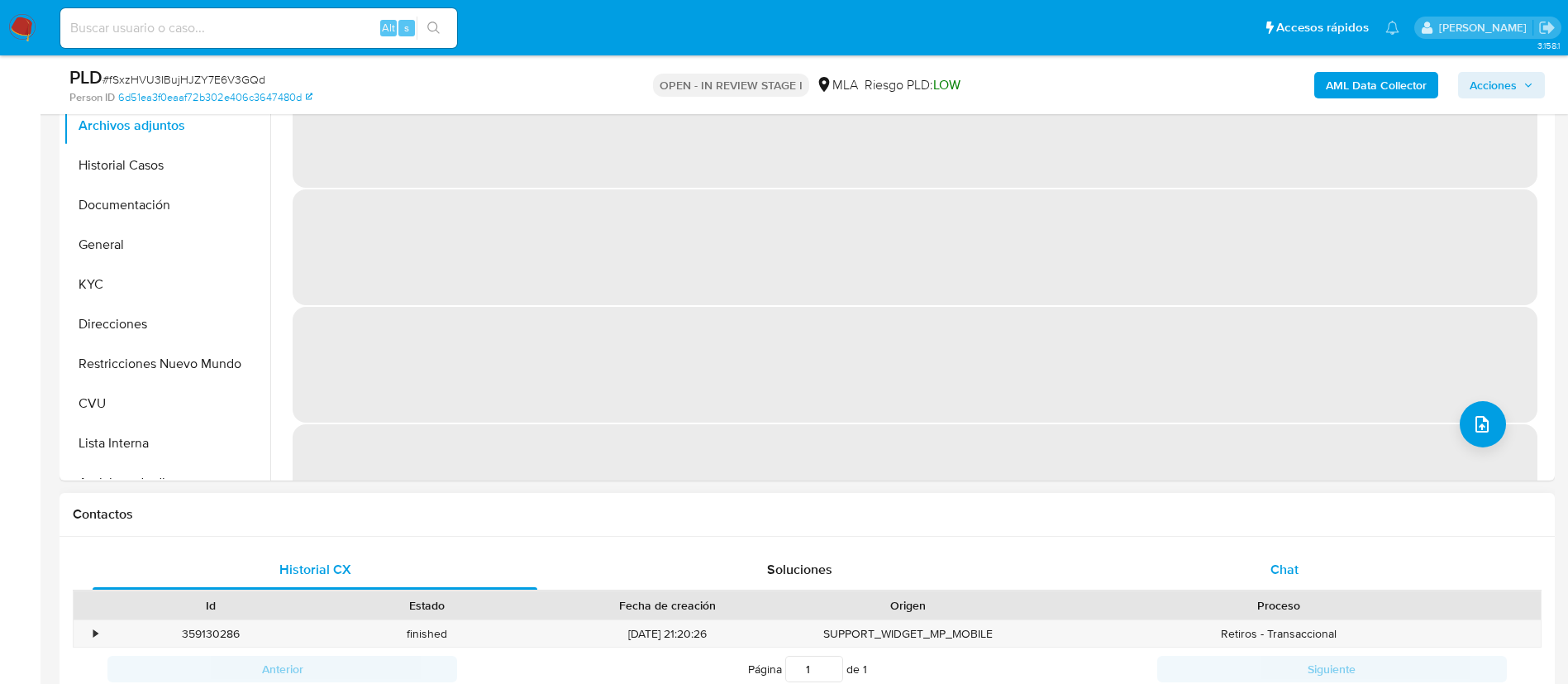
click at [1251, 565] on div "Chat" at bounding box center [1285, 570] width 445 height 40
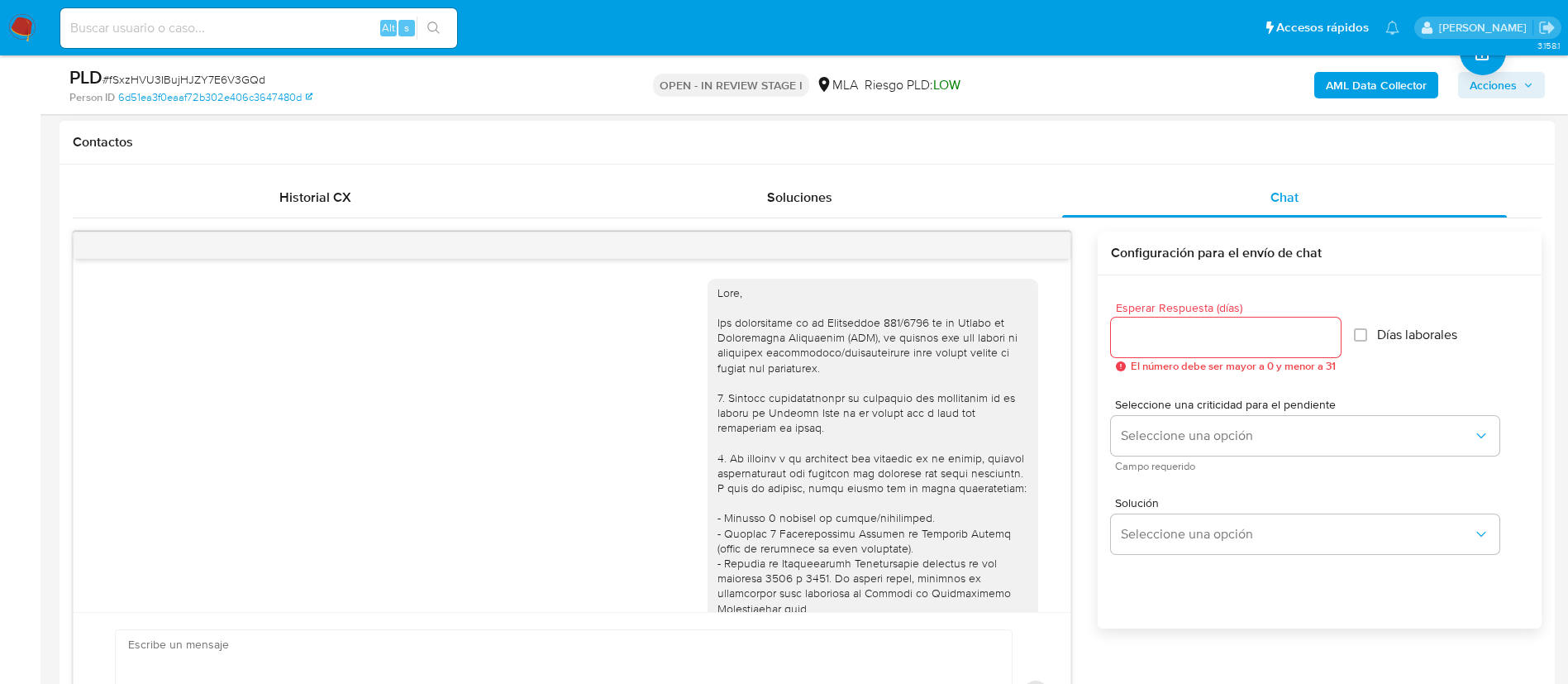
scroll to position [1687, 0]
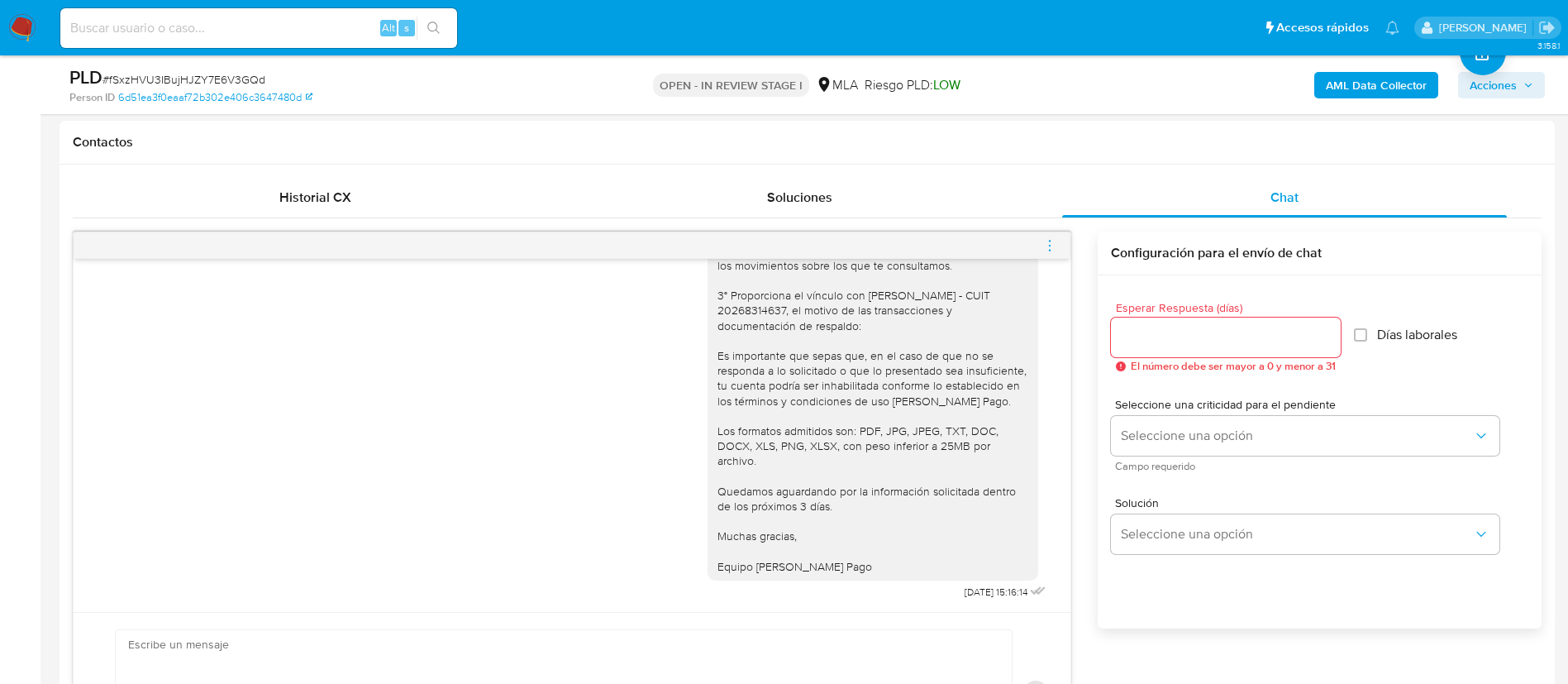
click at [1051, 240] on icon "menu-action" at bounding box center [1050, 241] width 2 height 2
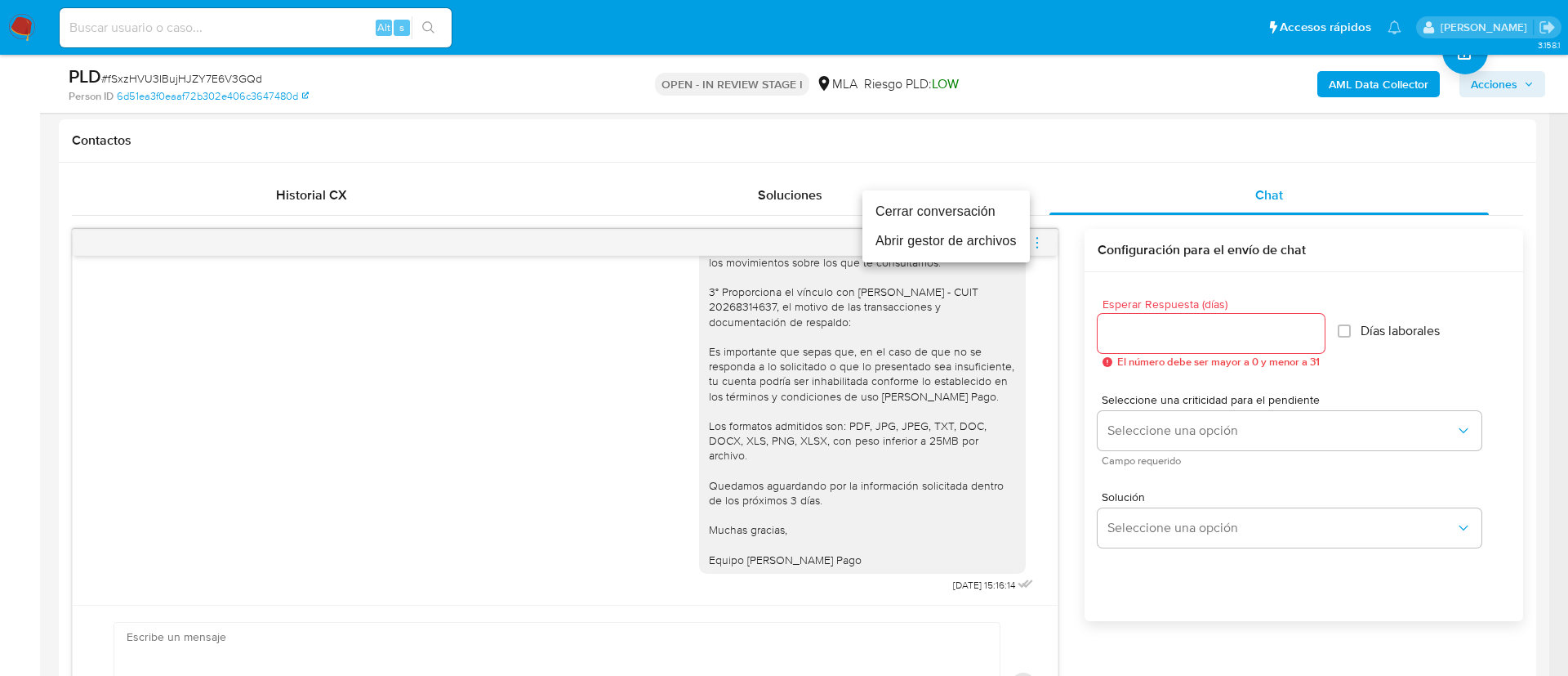
click at [979, 221] on li "Cerrar conversación" at bounding box center [946, 211] width 167 height 29
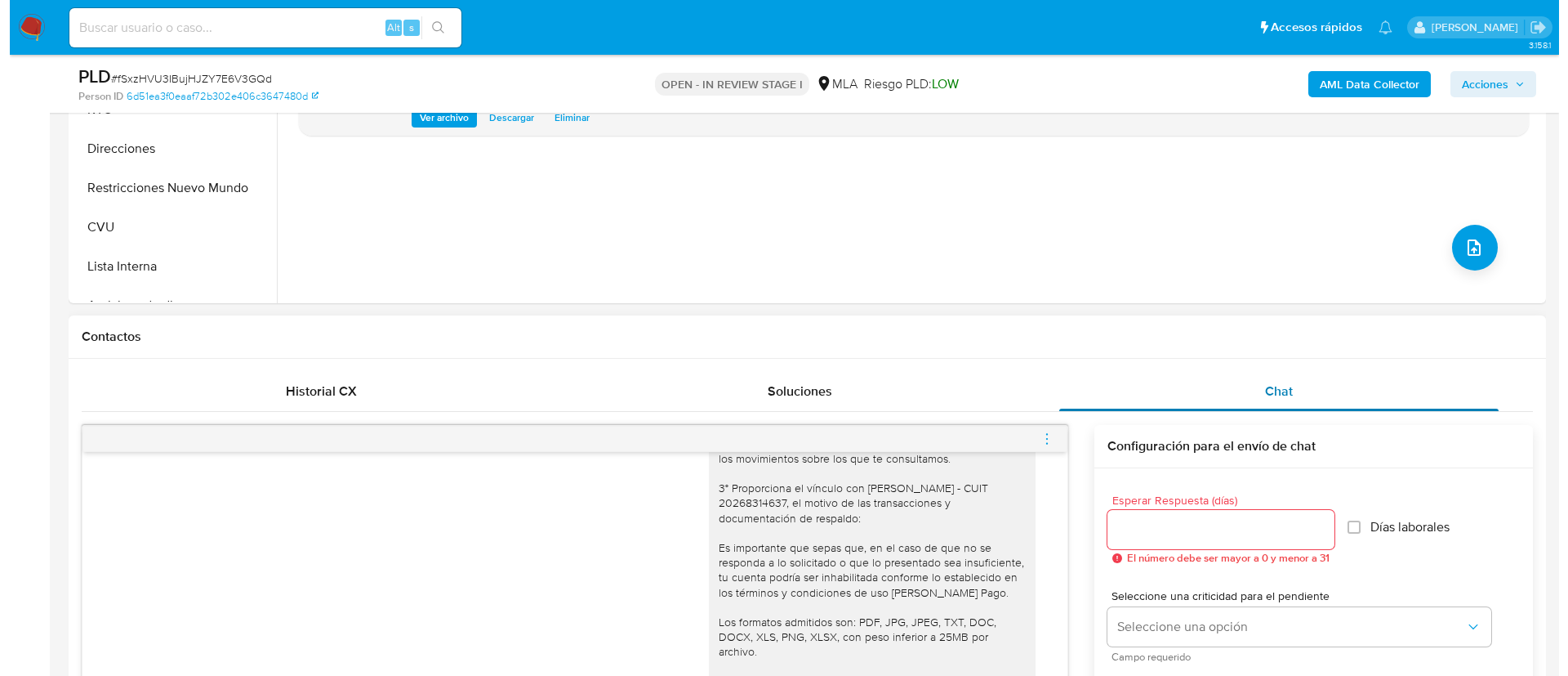
scroll to position [368, 0]
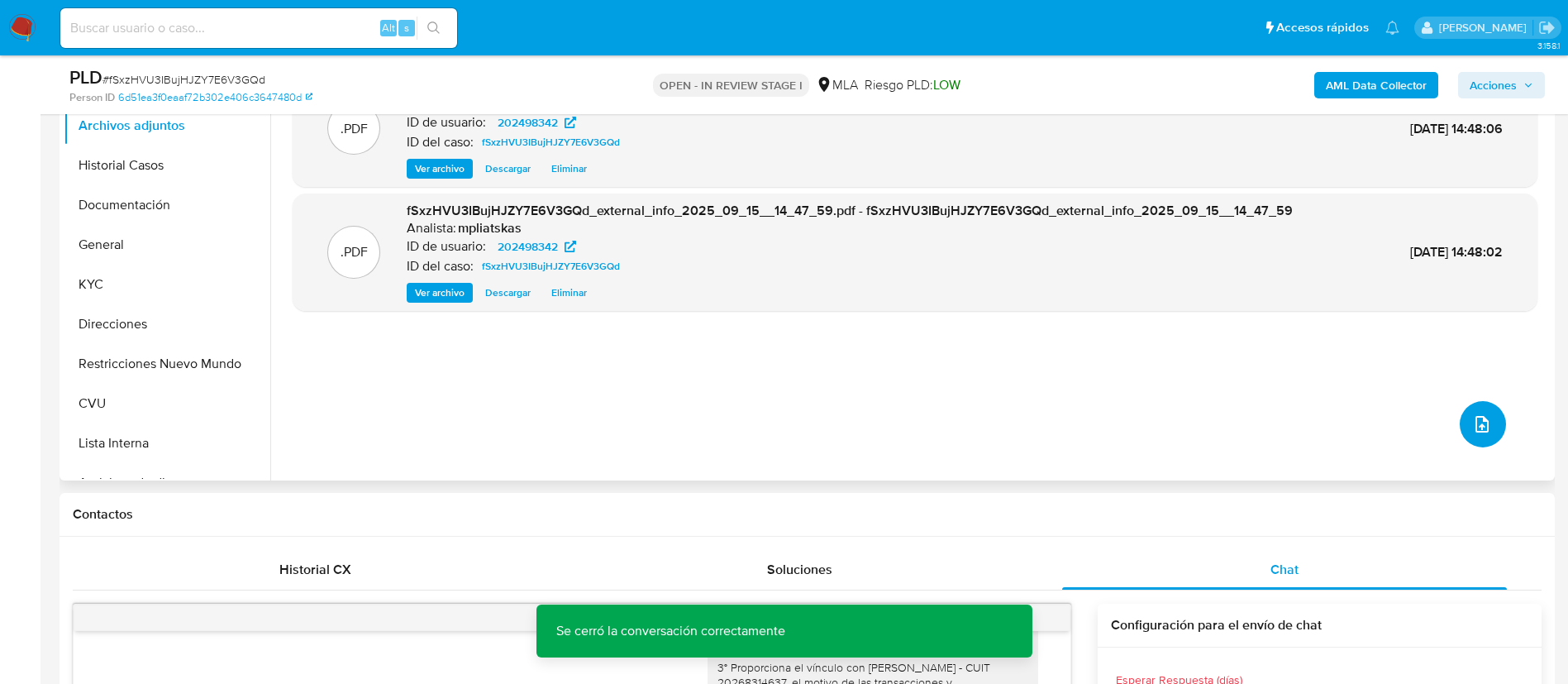
click at [1463, 435] on button "upload-file" at bounding box center [1482, 424] width 46 height 46
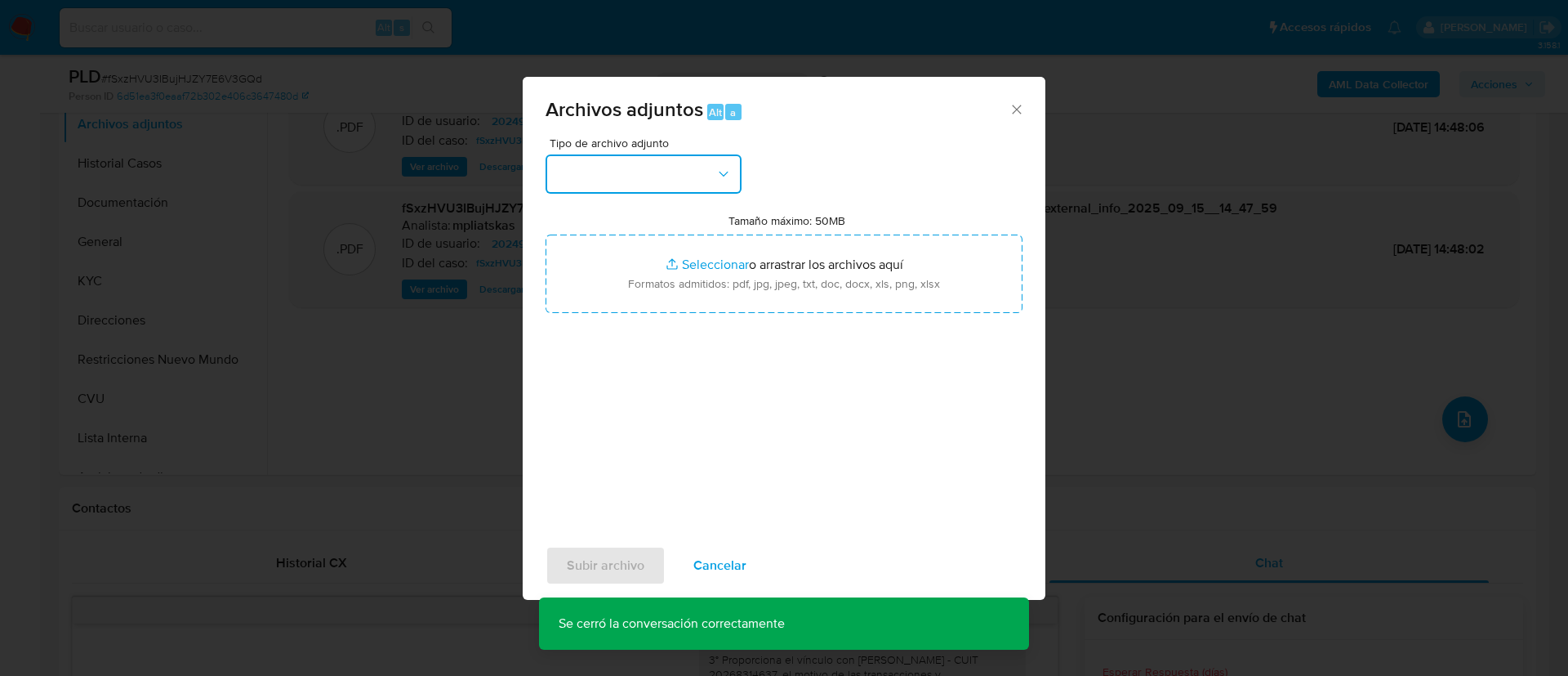
drag, startPoint x: 621, startPoint y: 182, endPoint x: 620, endPoint y: 191, distance: 9.1
click at [620, 182] on button "button" at bounding box center [644, 174] width 196 height 39
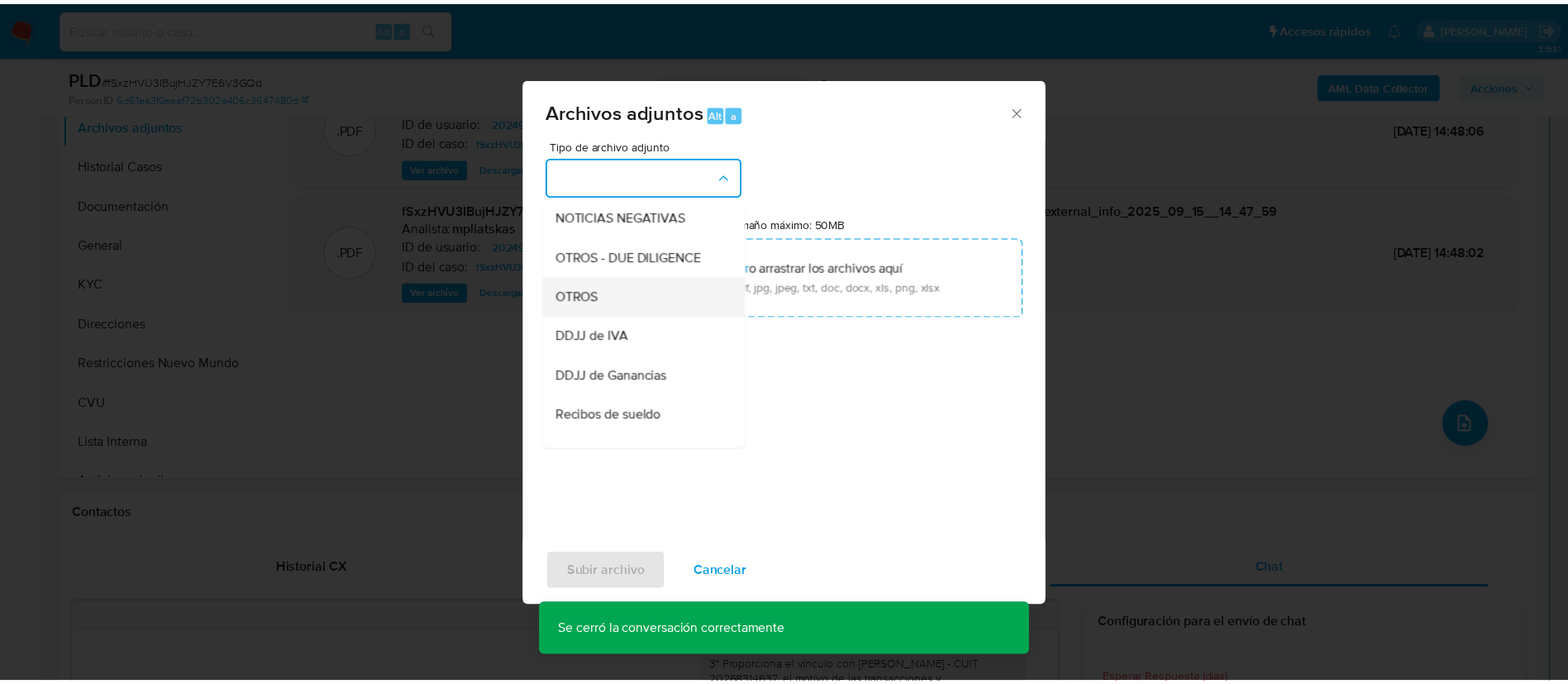
scroll to position [248, 0]
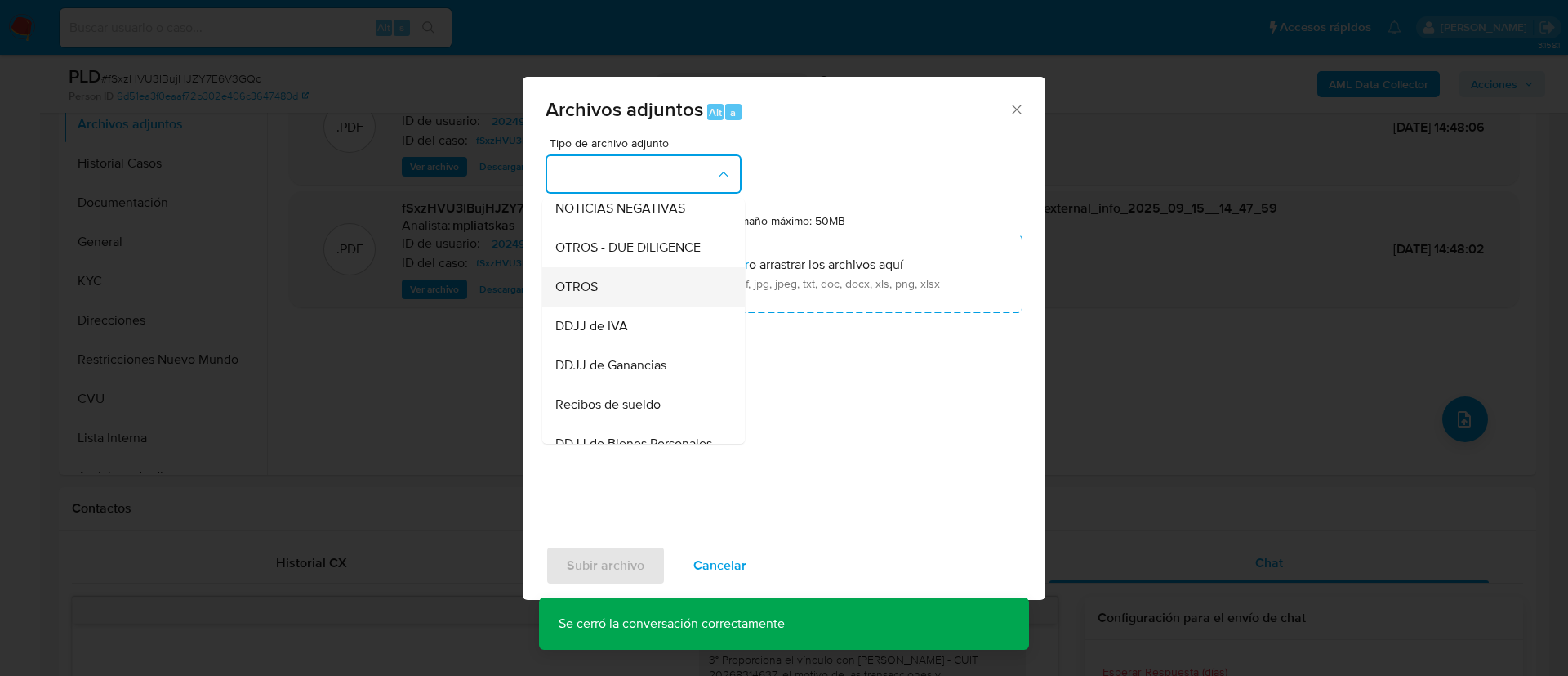
click at [615, 306] on div "OTROS" at bounding box center [638, 287] width 167 height 39
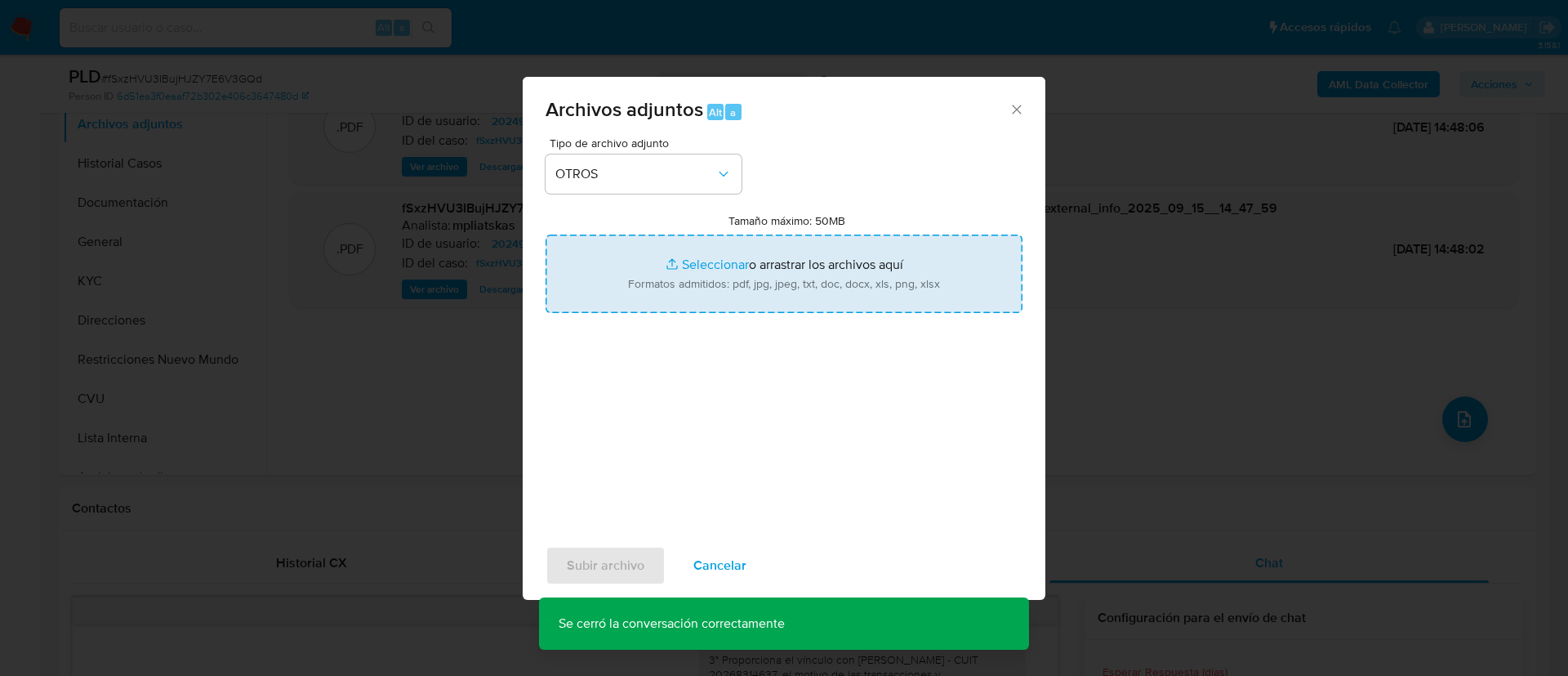
click at [636, 291] on input "Tamaño máximo: 50MB Seleccionar archivos" at bounding box center [784, 273] width 477 height 78
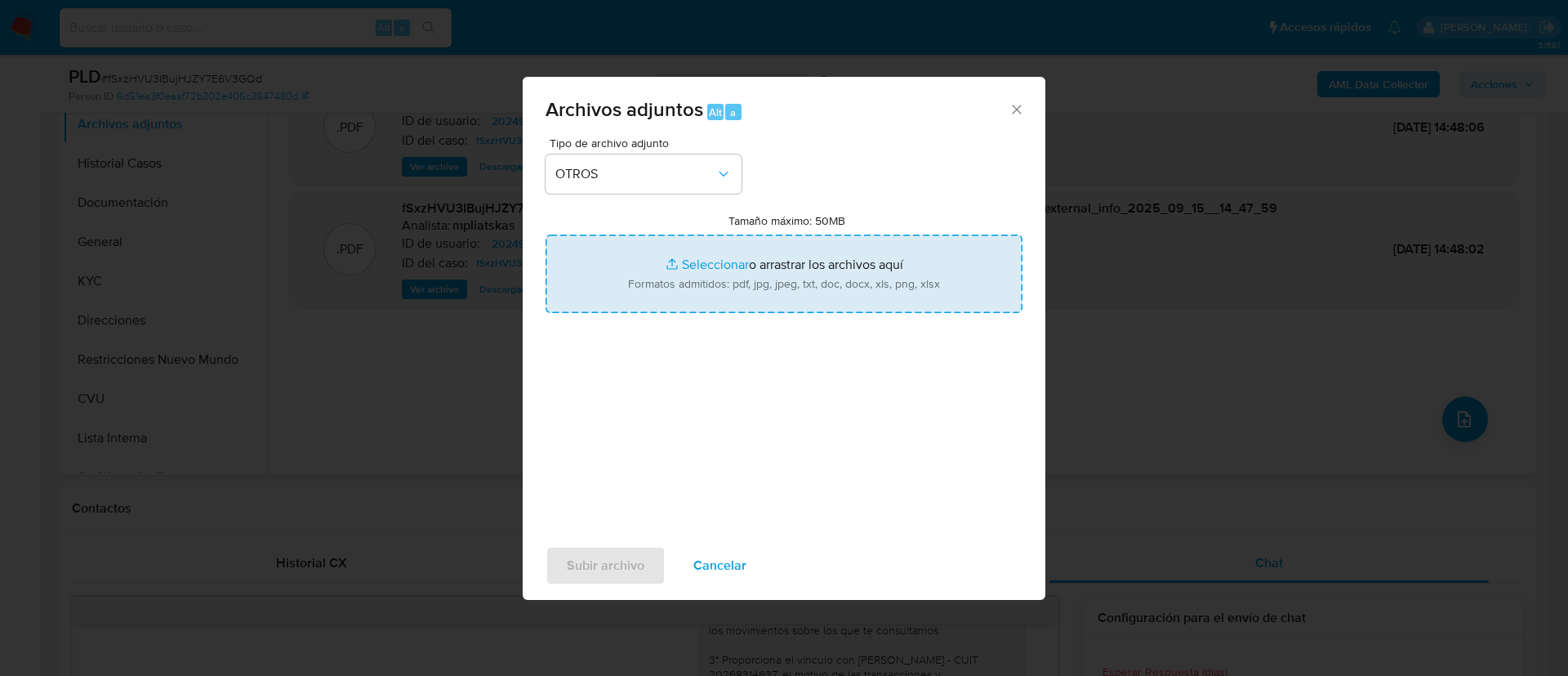
type input "C:\fakepath\202498342 Movimientos .xlsx"
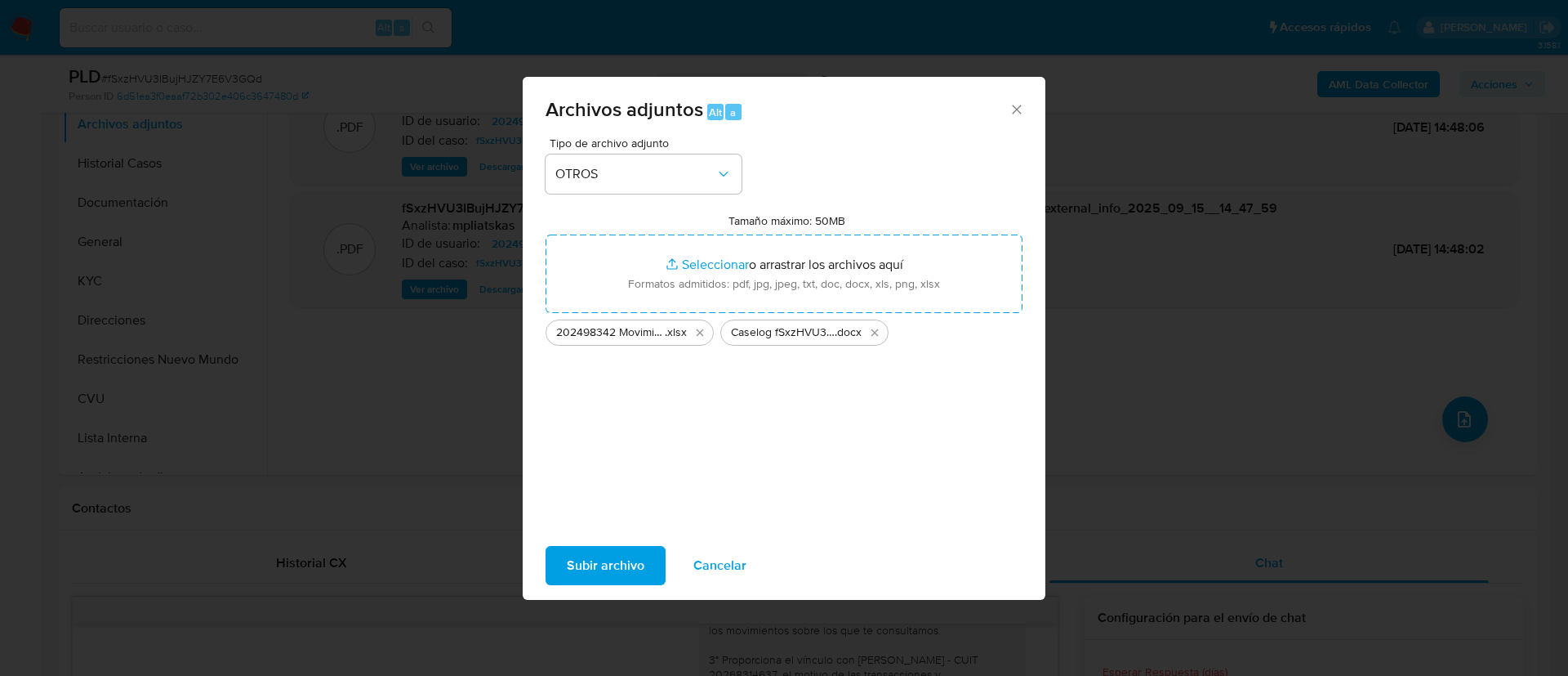
click at [631, 558] on span "Subir archivo" at bounding box center [605, 566] width 77 height 36
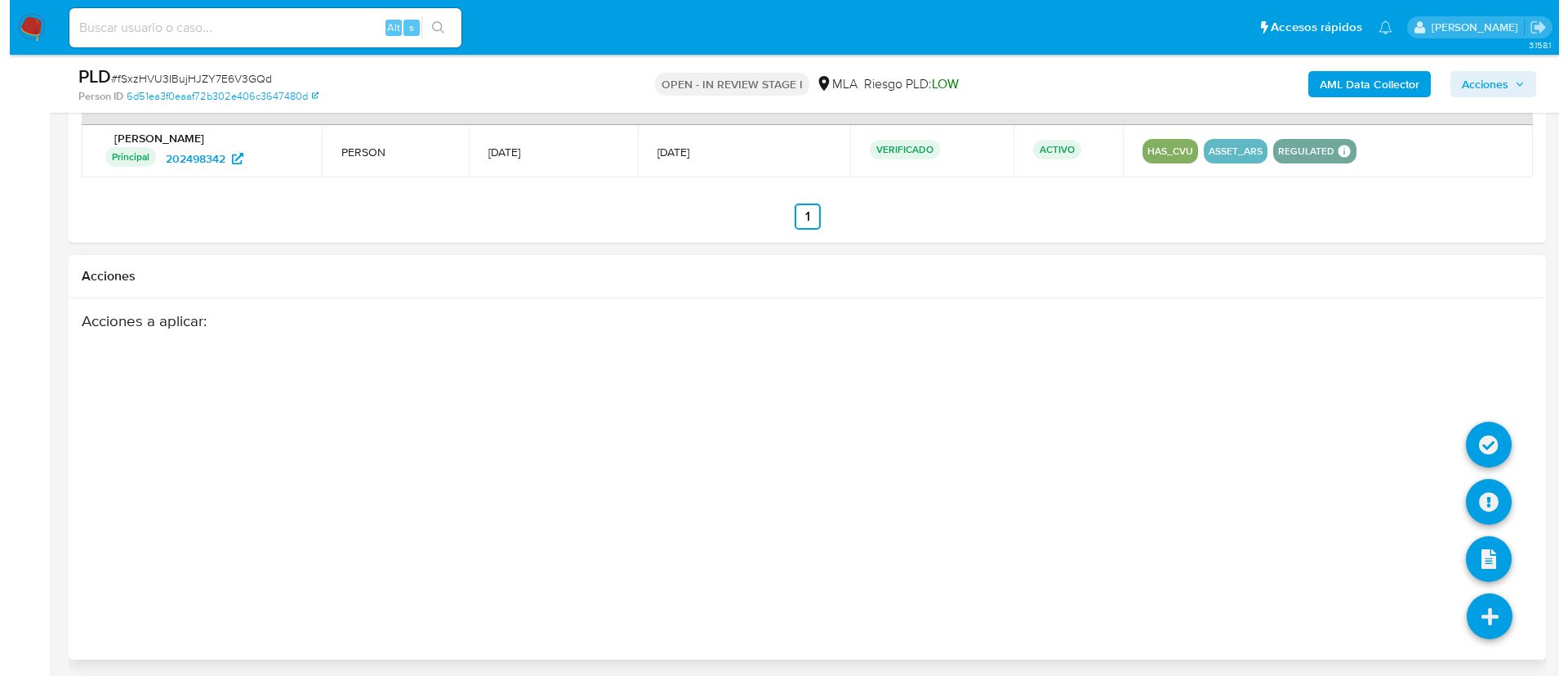
scroll to position [2500, 0]
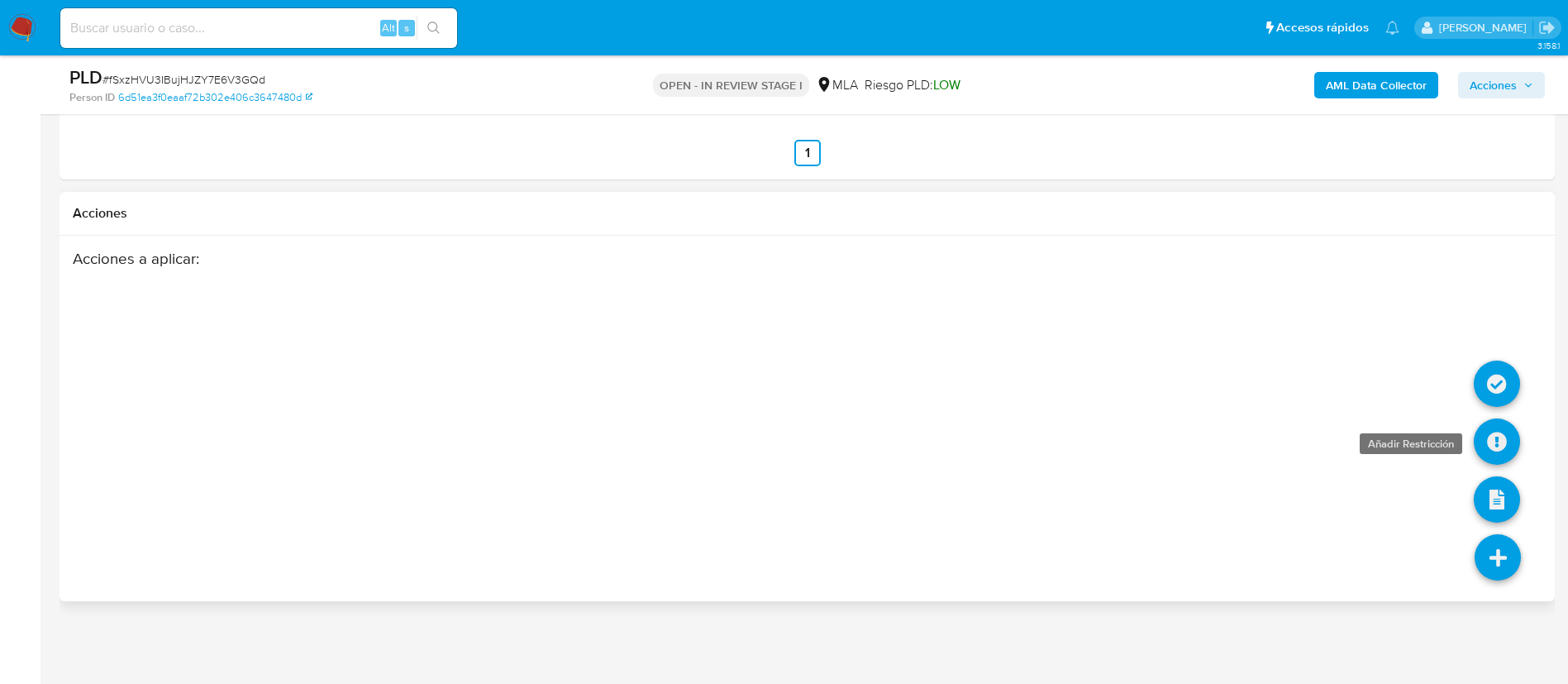
click at [1503, 451] on icon at bounding box center [1497, 441] width 46 height 46
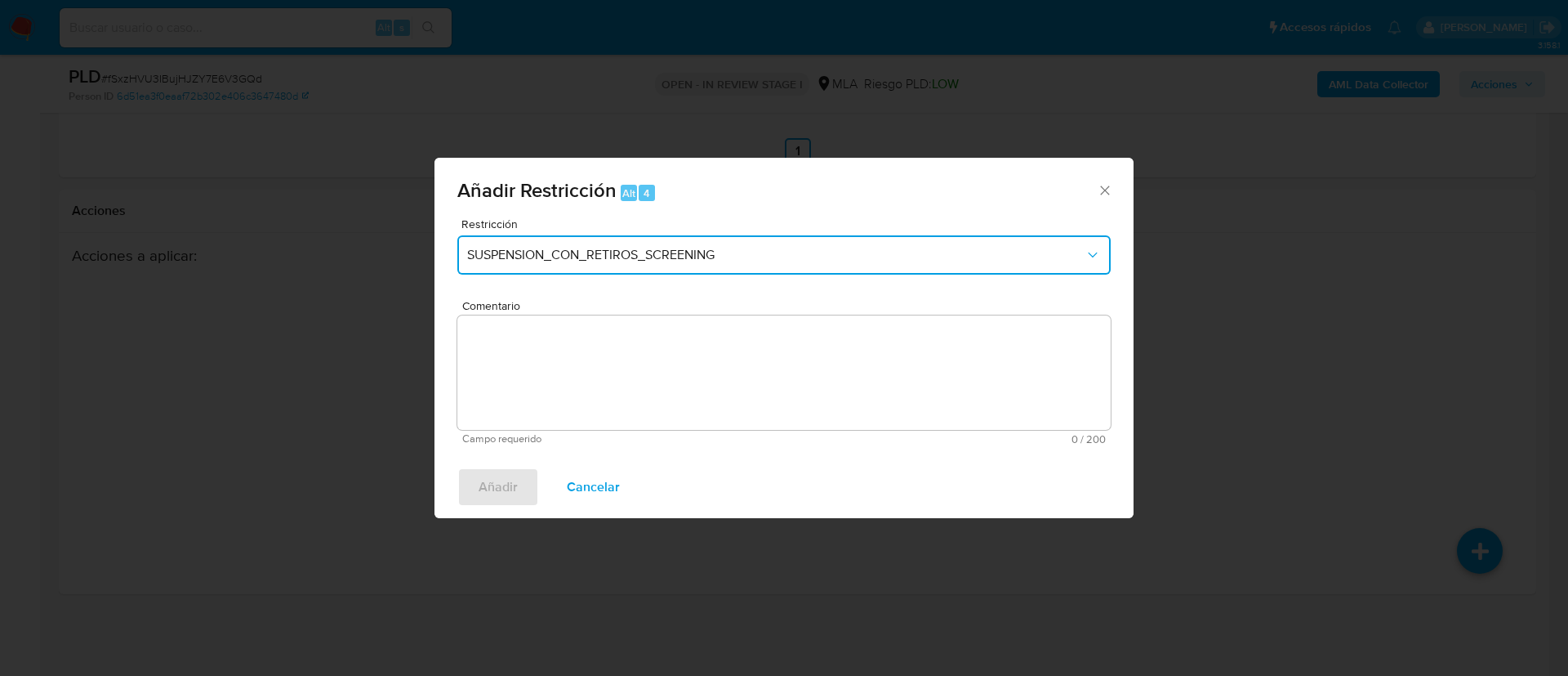
click at [783, 258] on span "SUSPENSION_CON_RETIROS_SCREENING" at bounding box center [776, 255] width 618 height 16
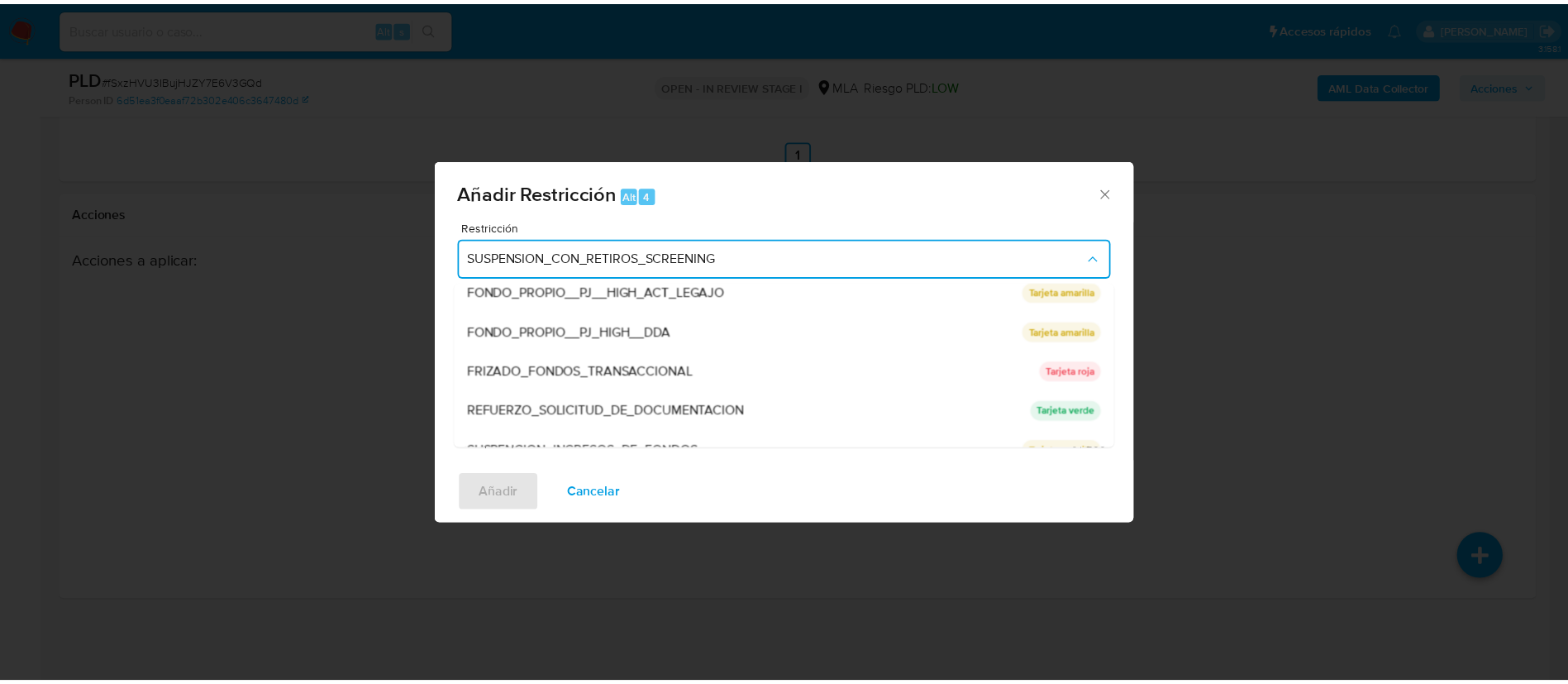
scroll to position [351, 0]
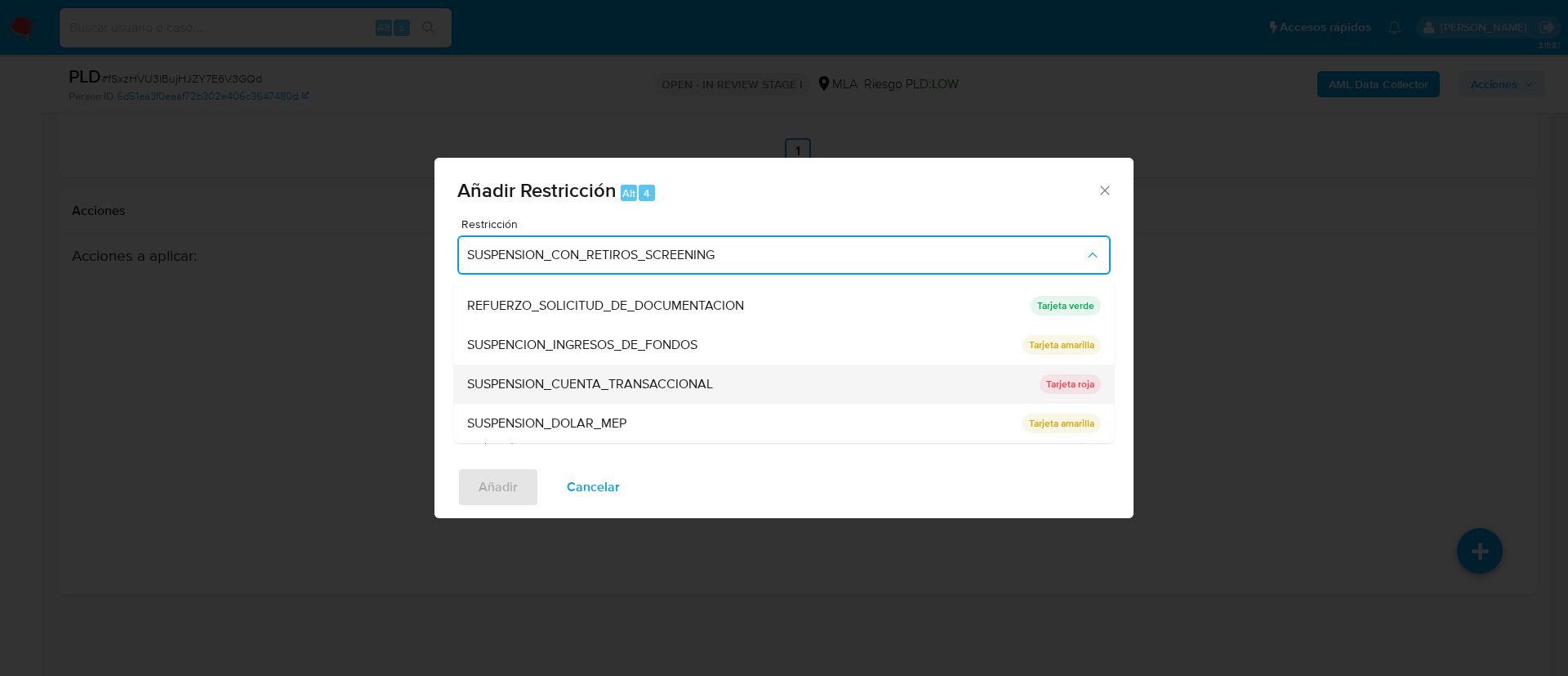
click at [758, 387] on div "SUSPENSION_CUENTA_TRANSACCIONAL" at bounding box center [749, 384] width 563 height 39
click at [758, 387] on textarea "Comentario" at bounding box center [784, 372] width 654 height 114
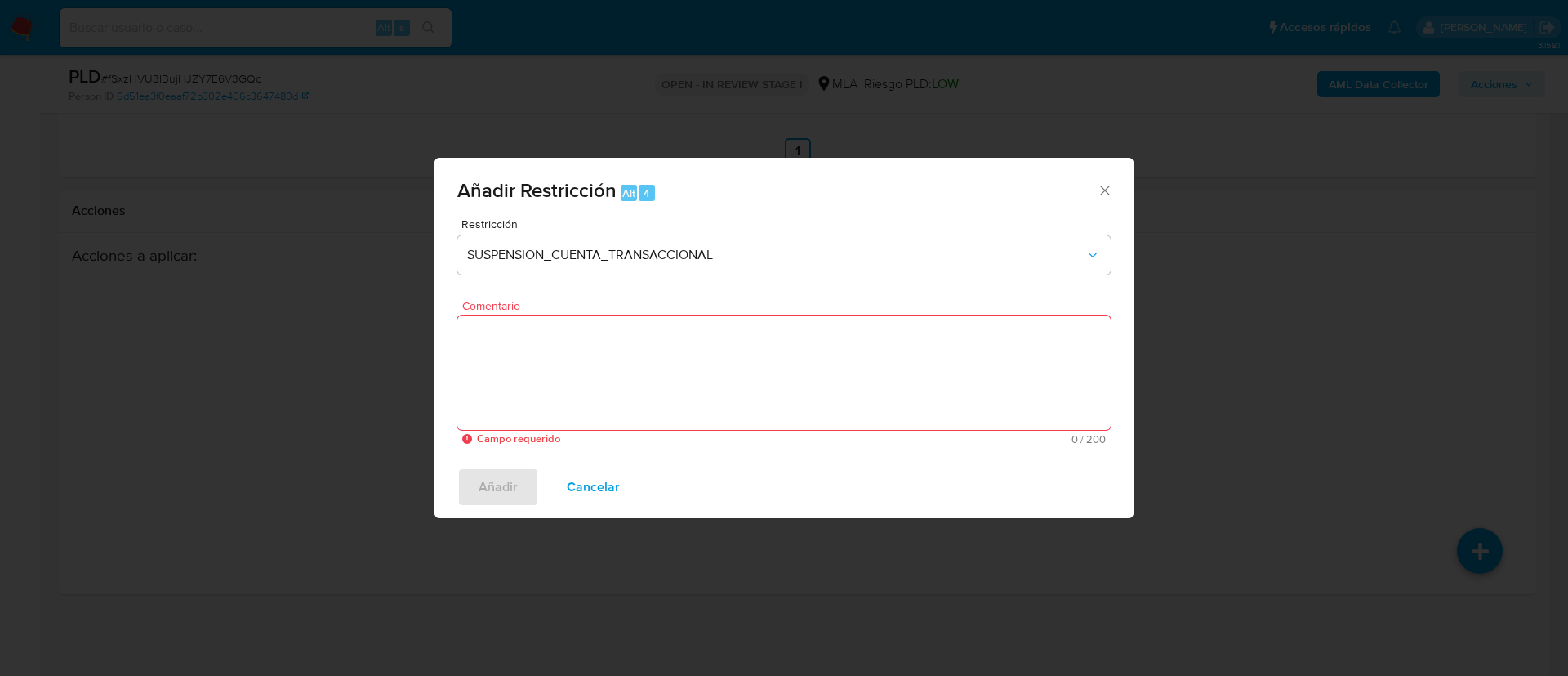
click at [758, 385] on textarea "Comentario" at bounding box center [784, 372] width 654 height 114
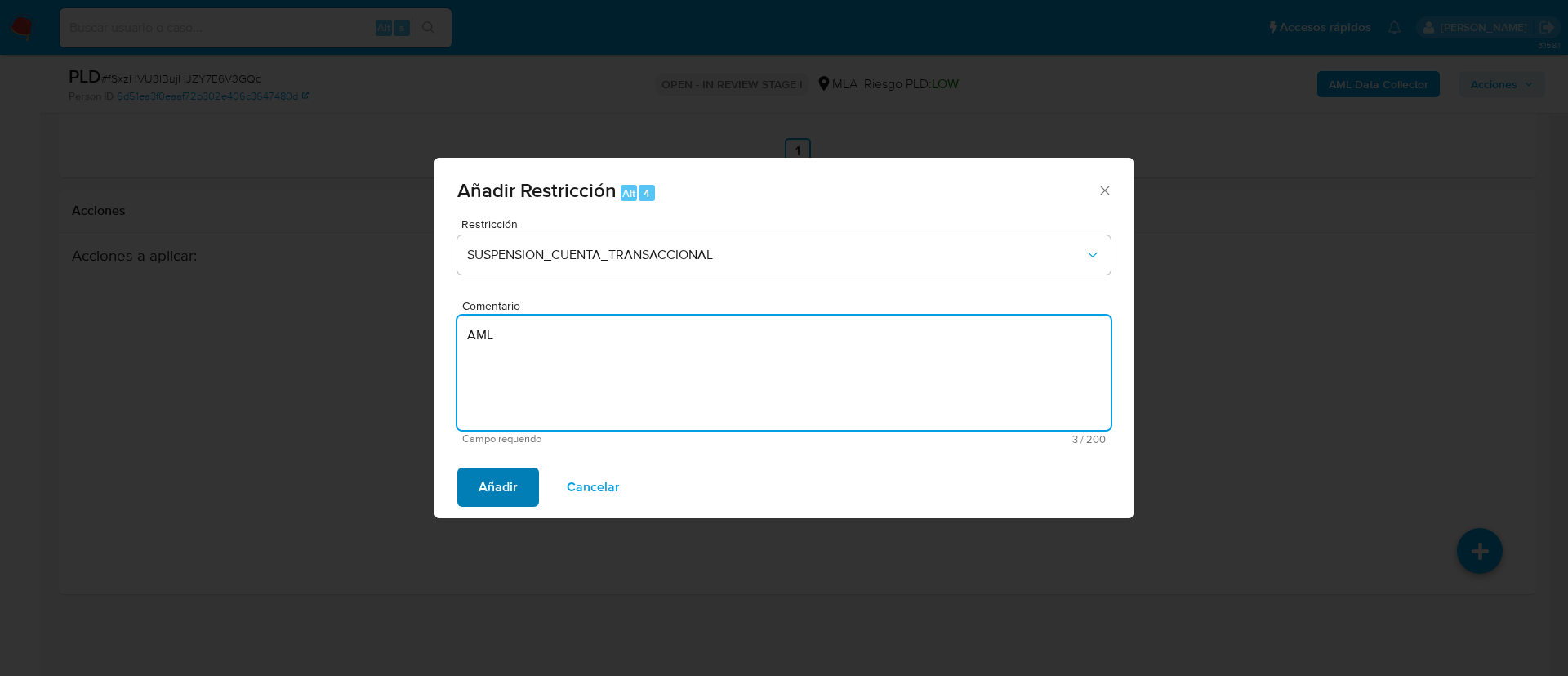
type textarea "AML"
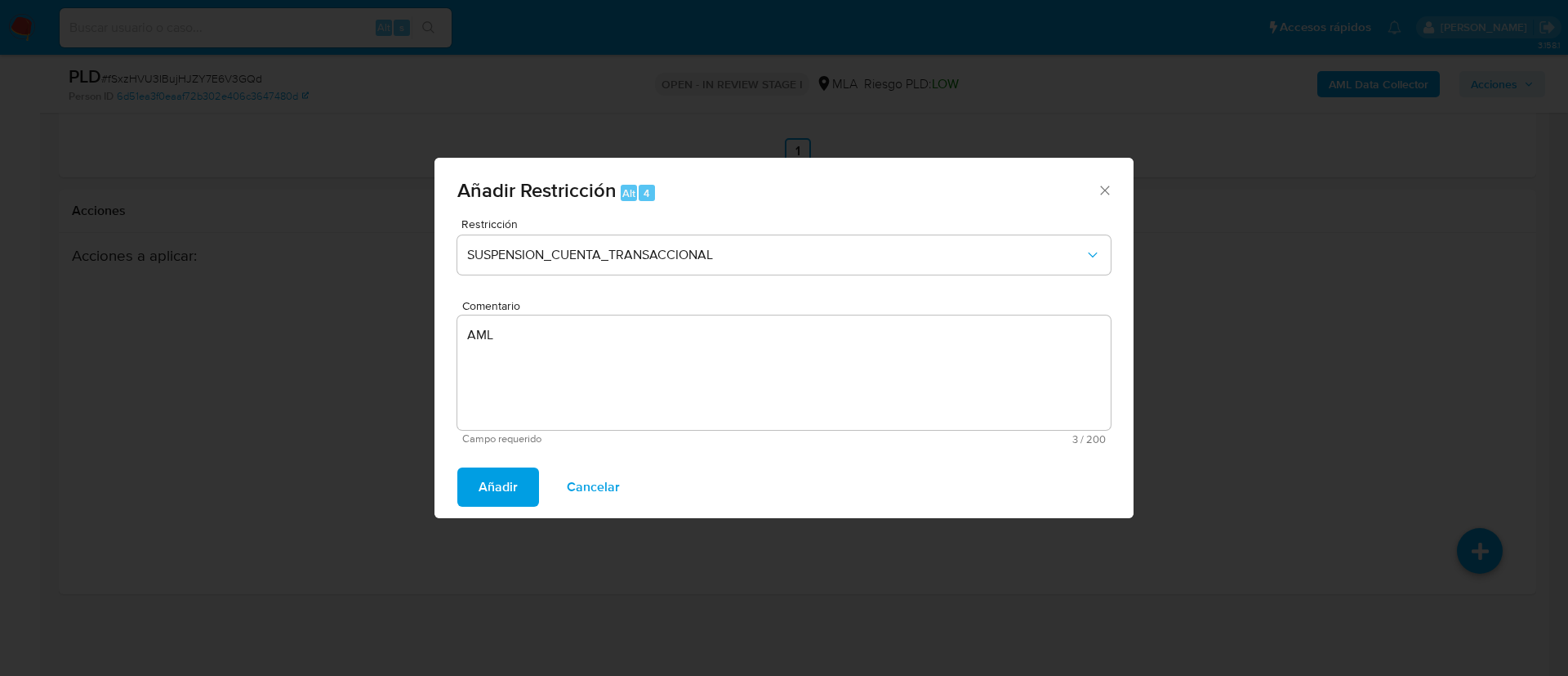
click at [488, 498] on span "Añadir" at bounding box center [499, 487] width 39 height 36
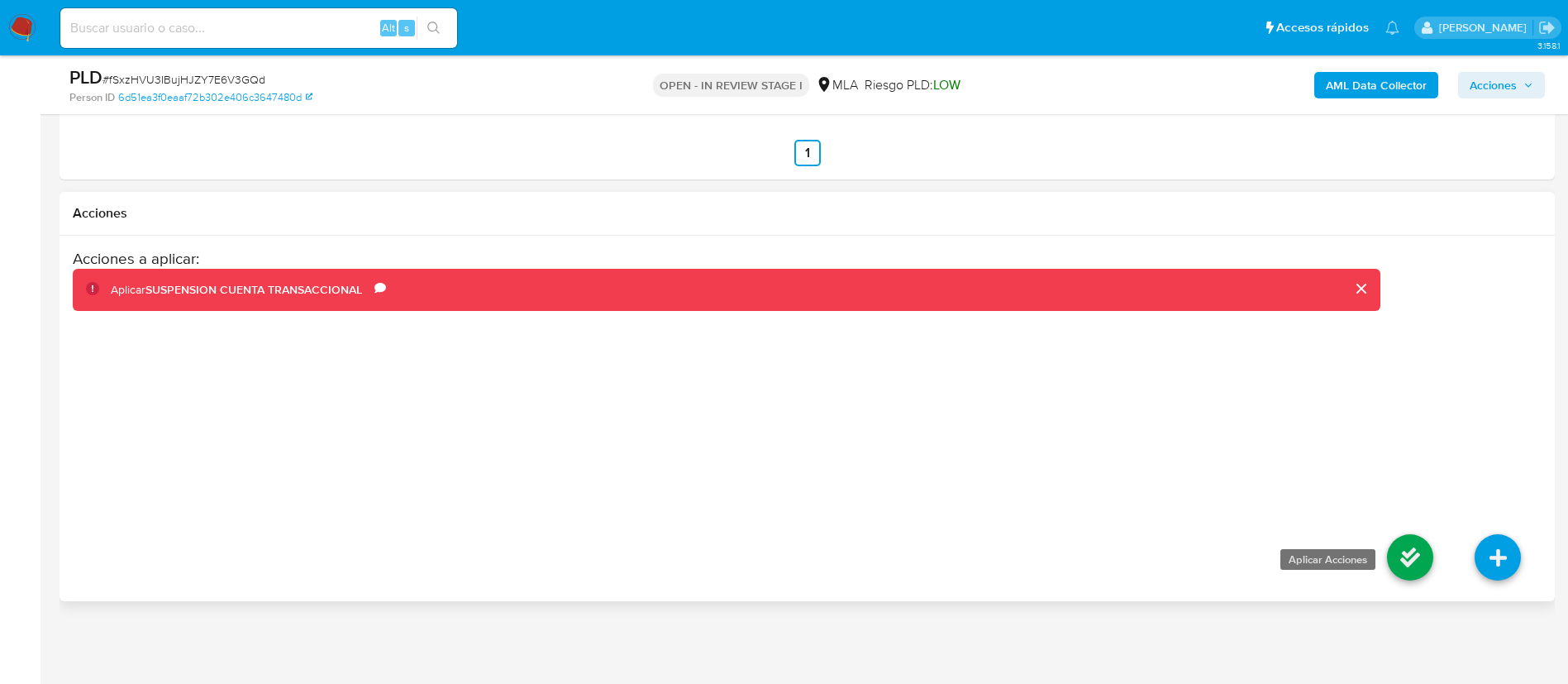
click at [1406, 564] on icon at bounding box center [1409, 557] width 46 height 46
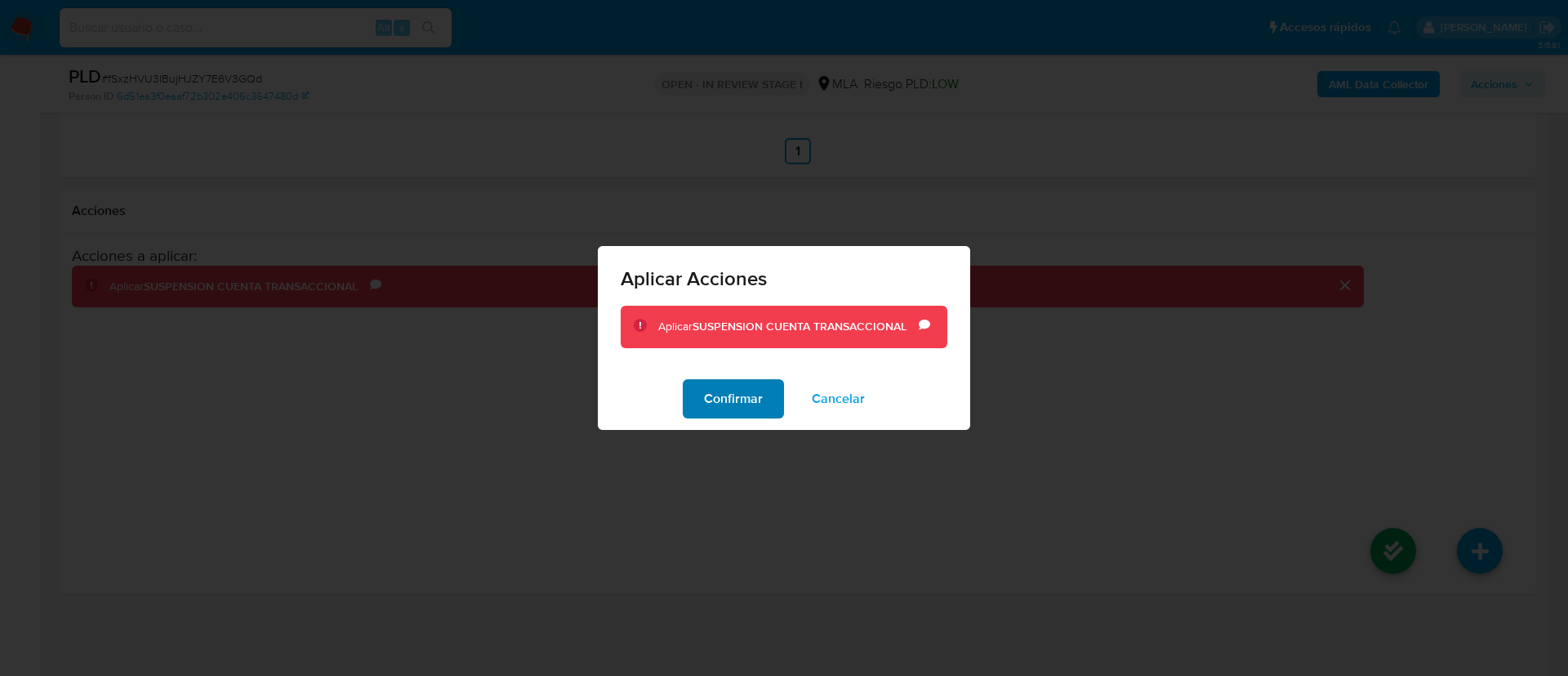
click at [729, 401] on span "Confirmar" at bounding box center [734, 399] width 59 height 36
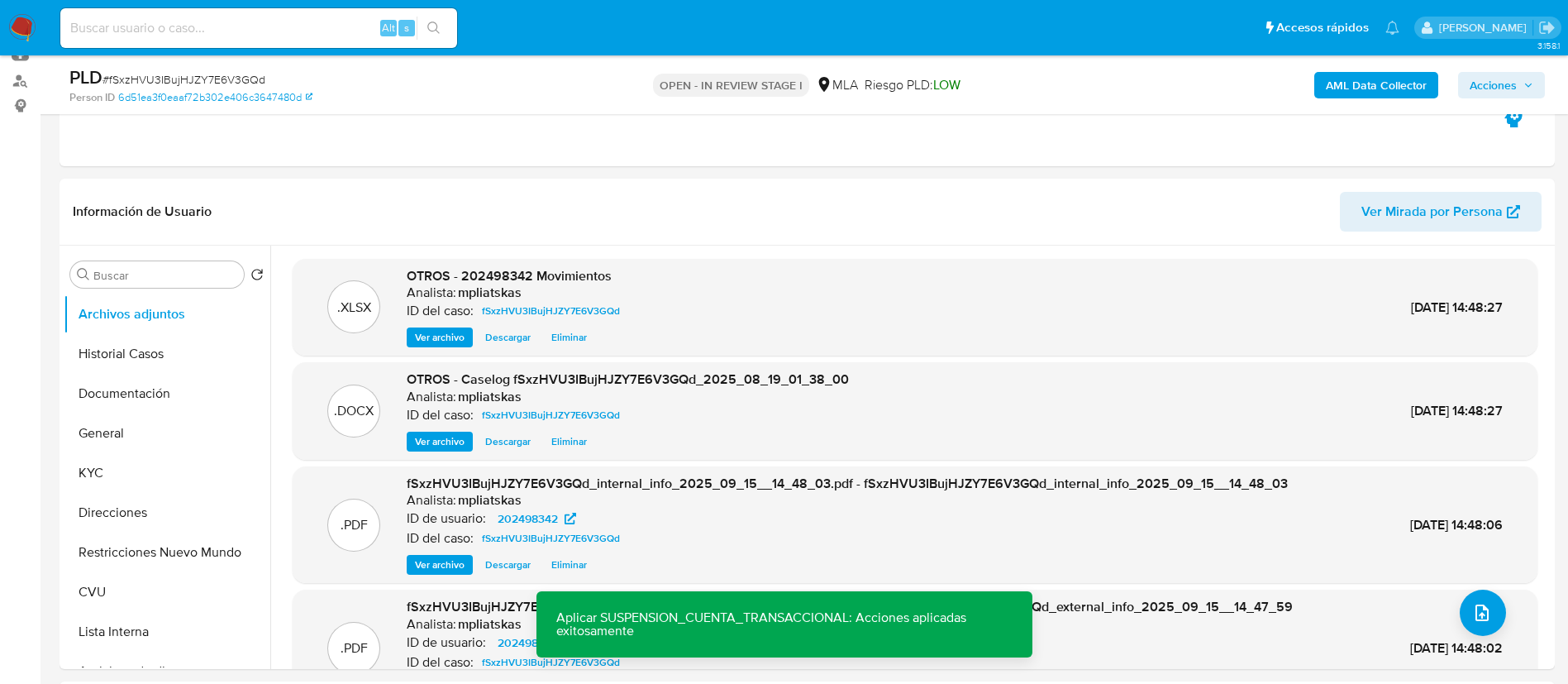
scroll to position [174, 0]
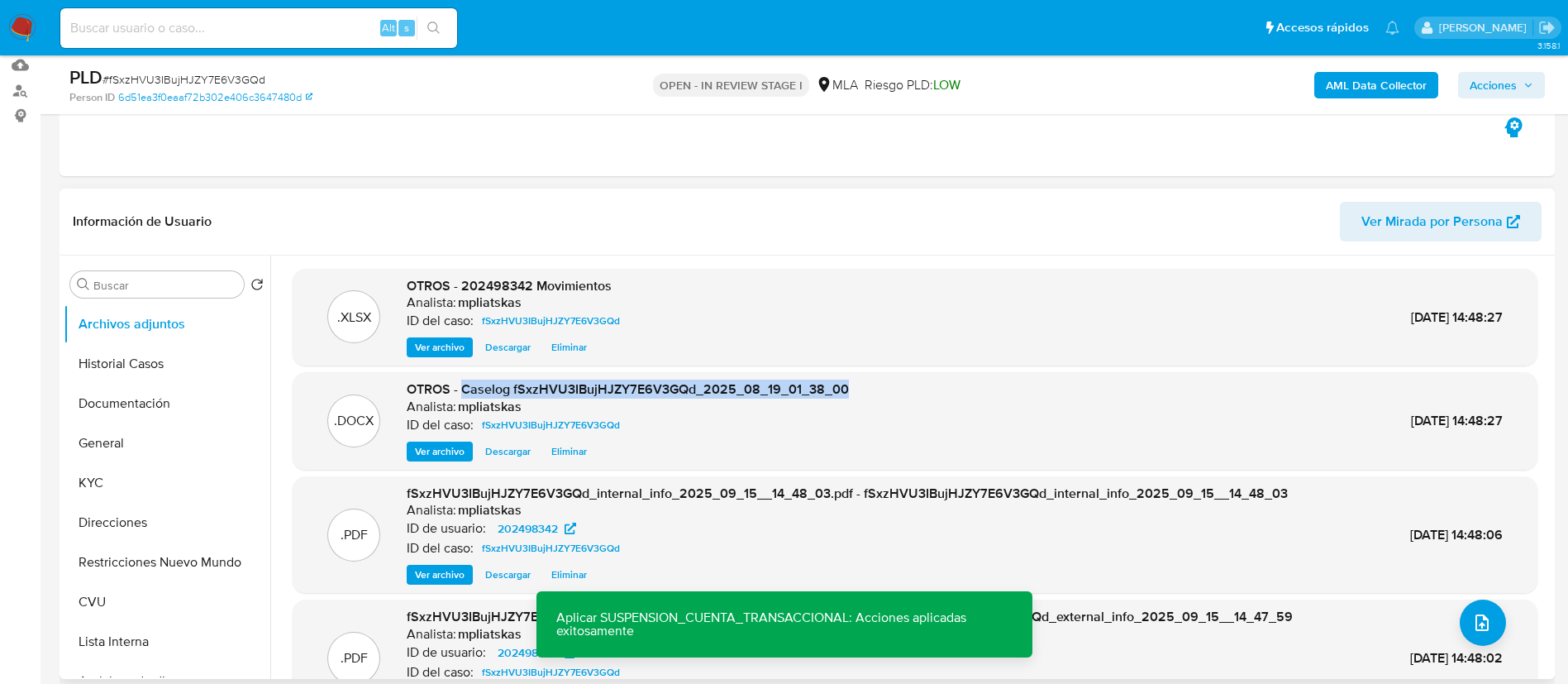
drag, startPoint x: 464, startPoint y: 388, endPoint x: 848, endPoint y: 375, distance: 384.2
click at [848, 375] on div ".DOCX OTROS - Caselog fSxzHVU3IBujHJZY7E6V3GQd_2025_08_19_01_38_00 Analista: mp…" at bounding box center [916, 421] width 1245 height 97
copy span "Caselog fSxzHVU3IBujHJZY7E6V3GQd_2025_08_19_01_38_00"
click at [1519, 92] on span "Acciones" at bounding box center [1501, 86] width 64 height 23
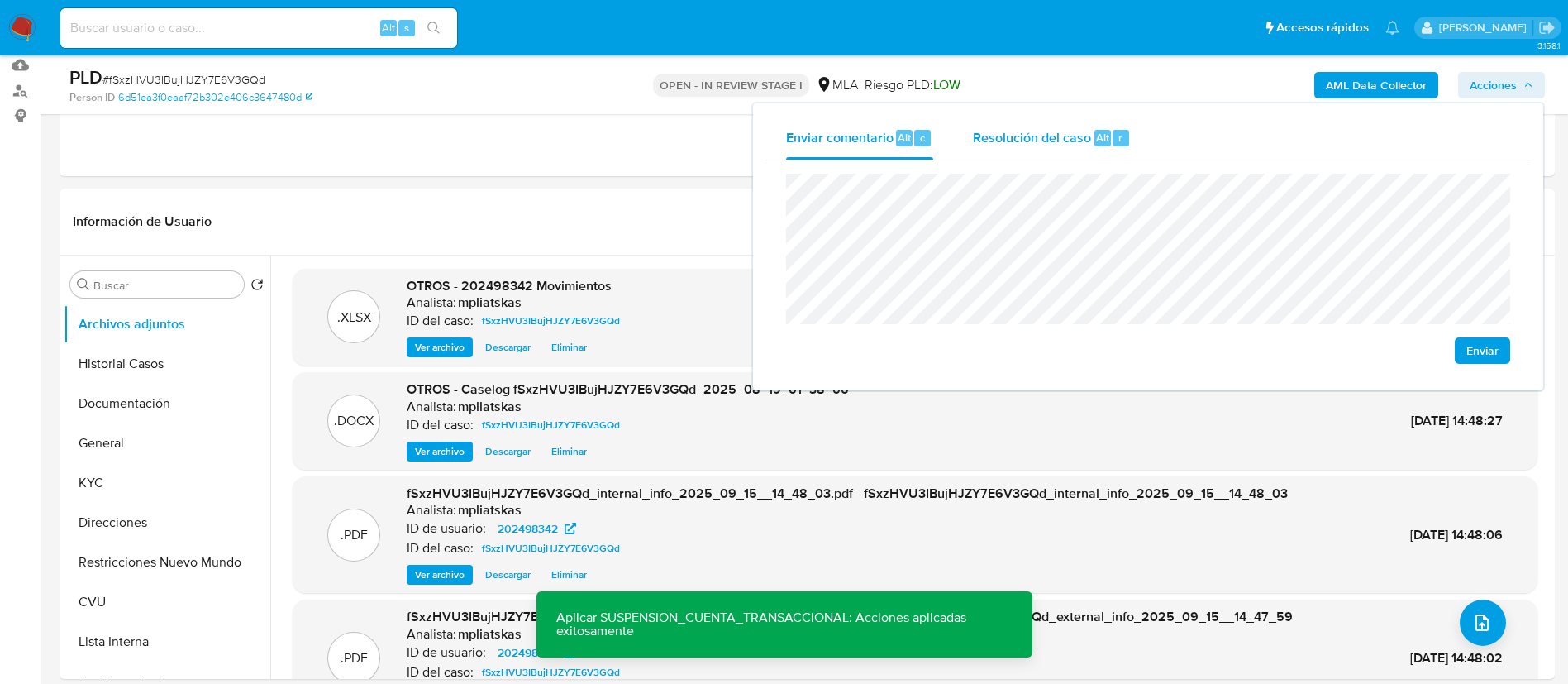
click at [1105, 142] on span "Alt" at bounding box center [1102, 137] width 14 height 15
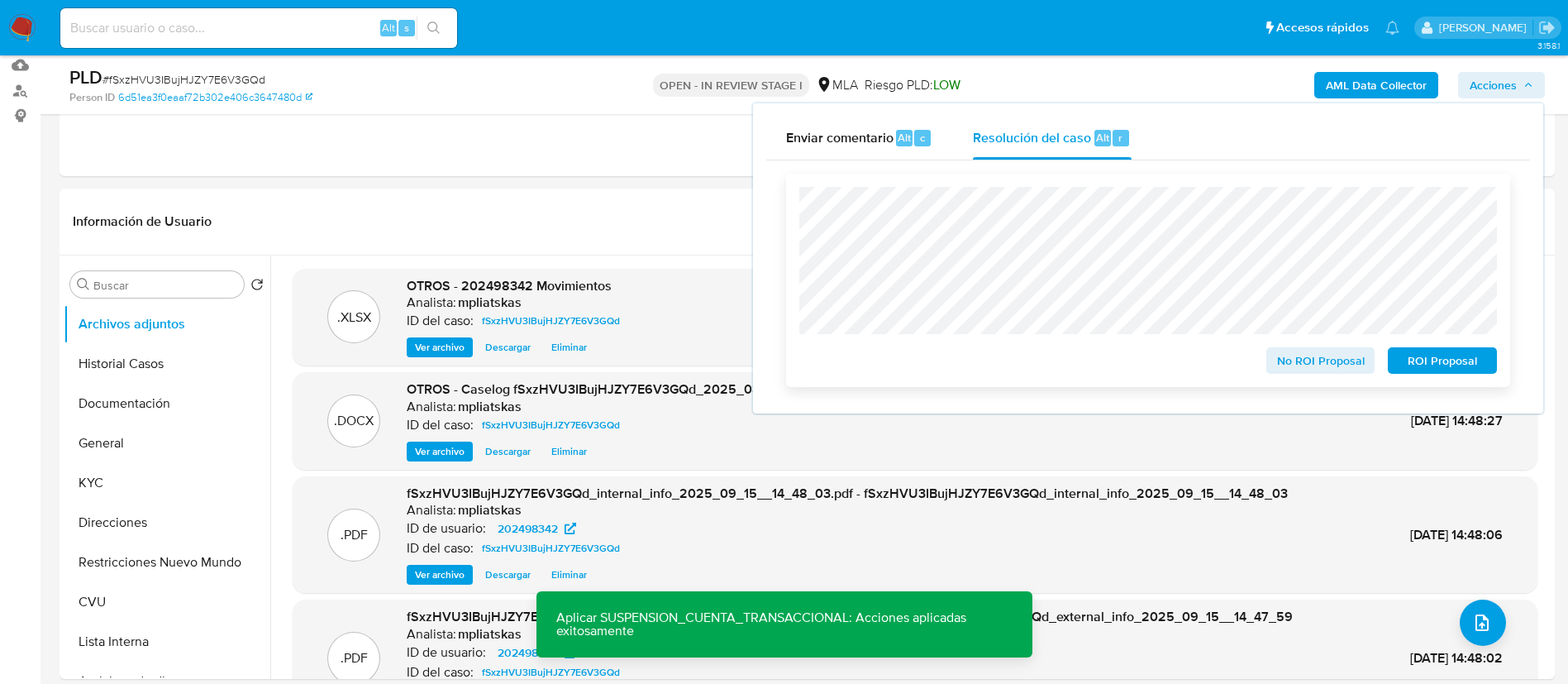
click at [1475, 367] on span "ROI Proposal" at bounding box center [1442, 360] width 86 height 23
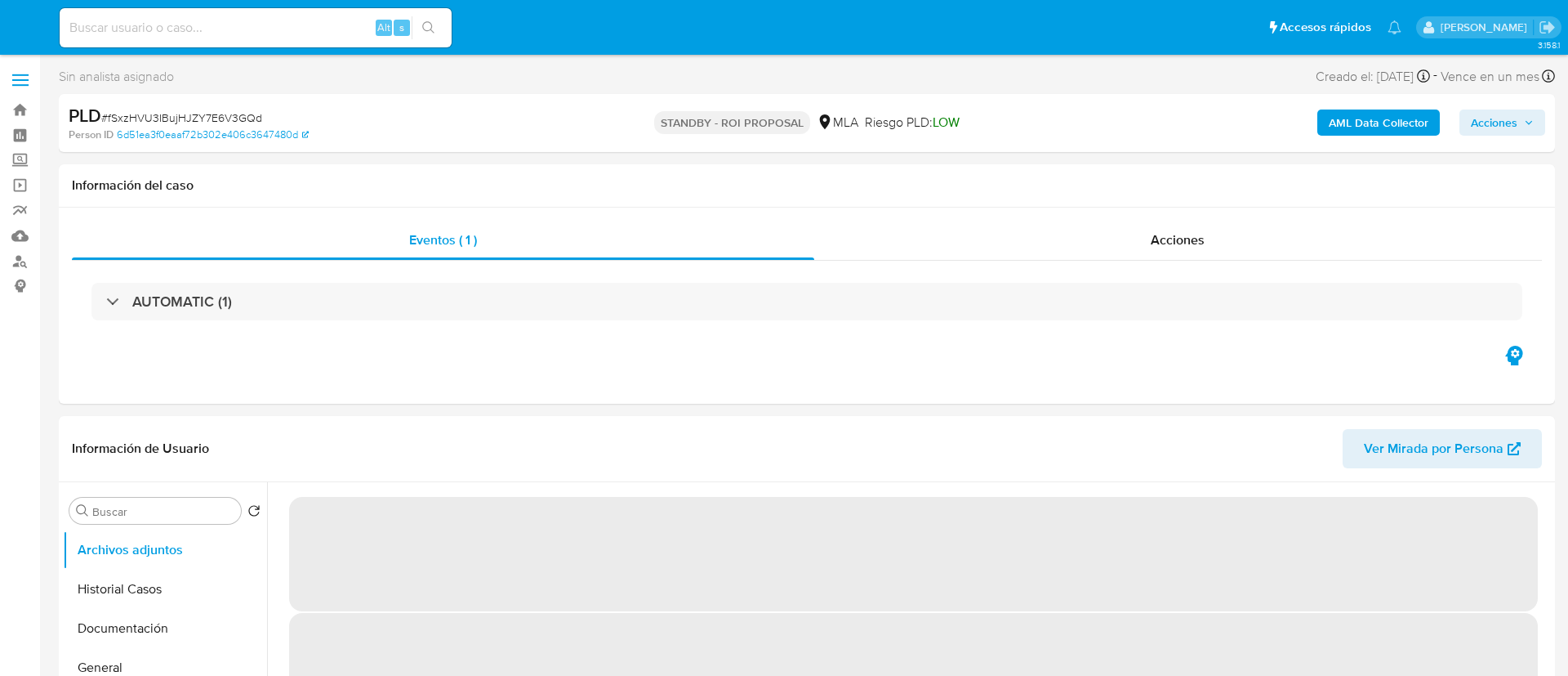
select select "10"
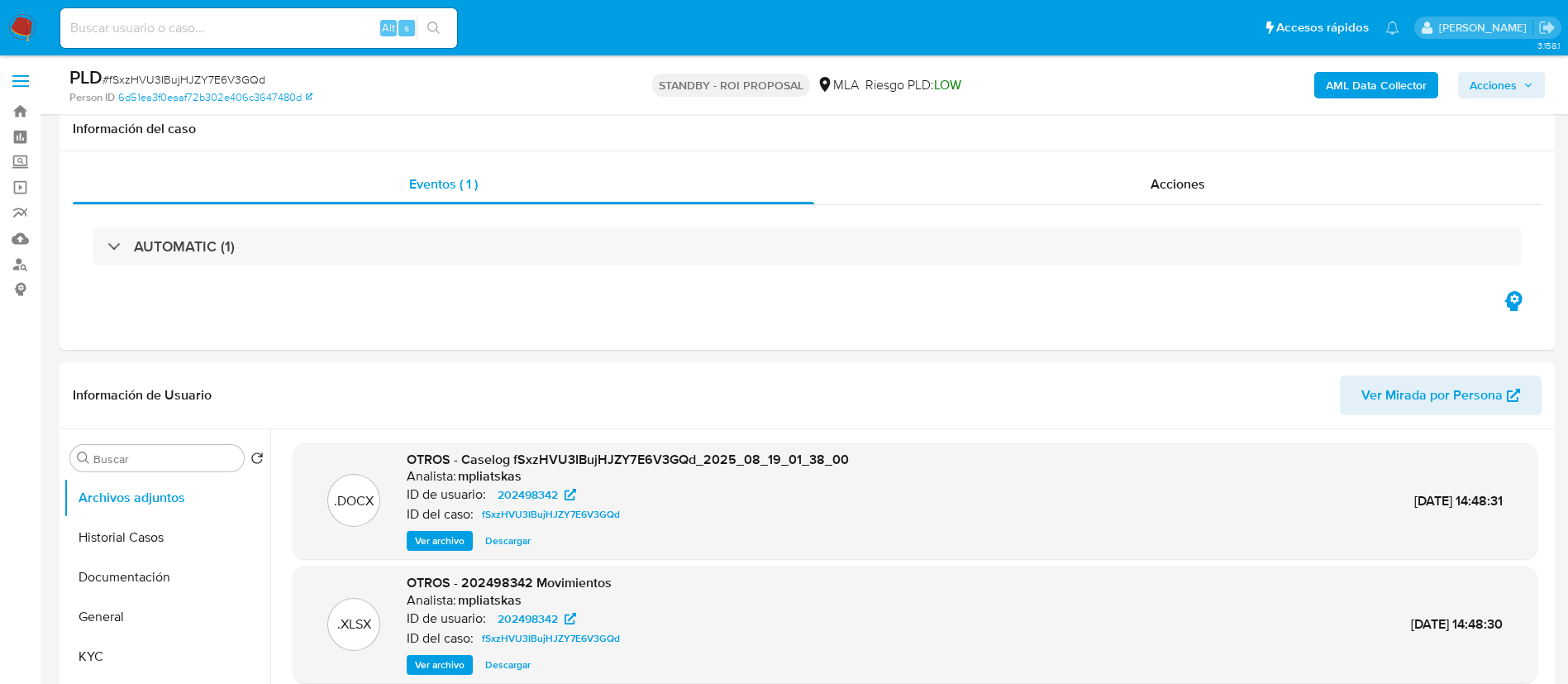
scroll to position [248, 0]
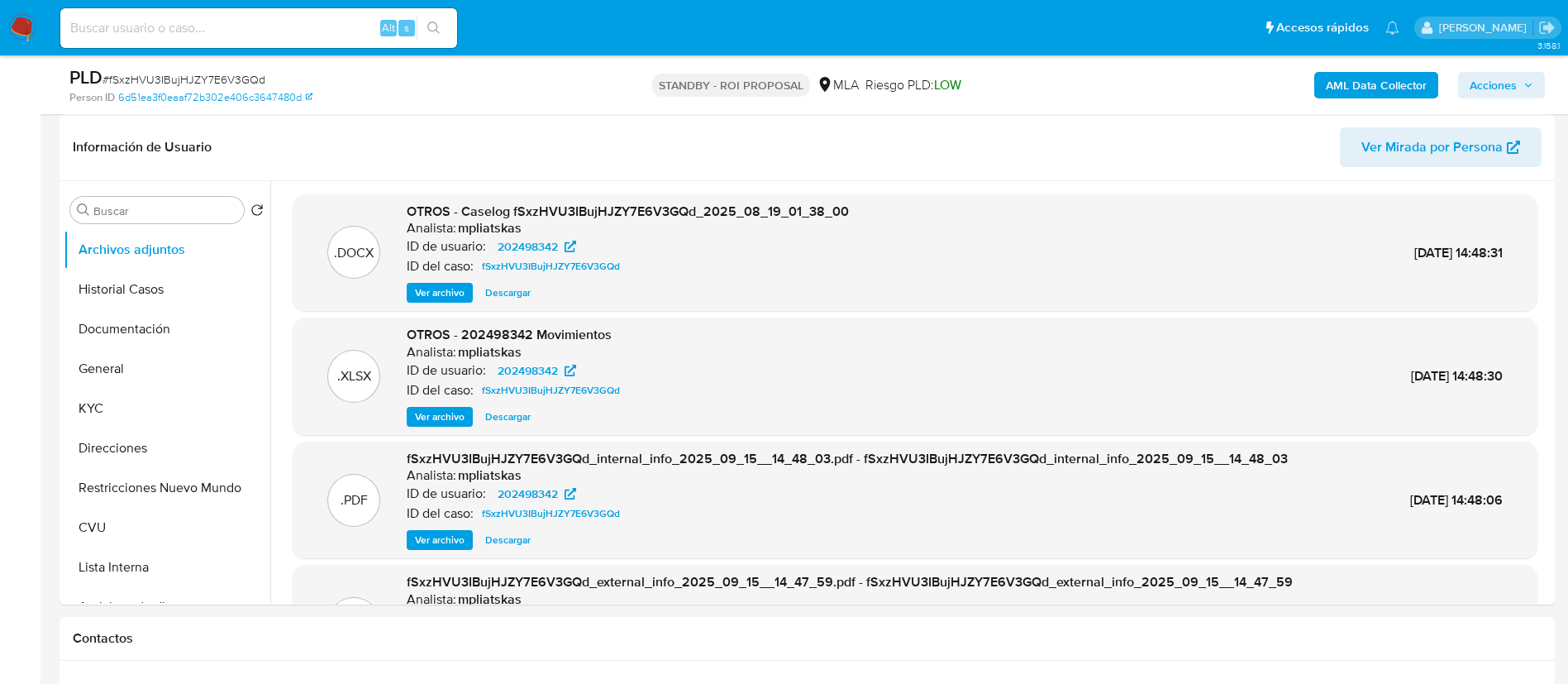
click at [292, 43] on div "Alt s" at bounding box center [259, 28] width 397 height 40
click at [294, 25] on input at bounding box center [259, 28] width 397 height 22
paste input "ypeCPu78SZXm3zkgIlxcsLKv"
type input "ypeCPu78SZXm3zkgIlxcsLKv"
click at [416, 28] on button "search-icon" at bounding box center [433, 28] width 34 height 23
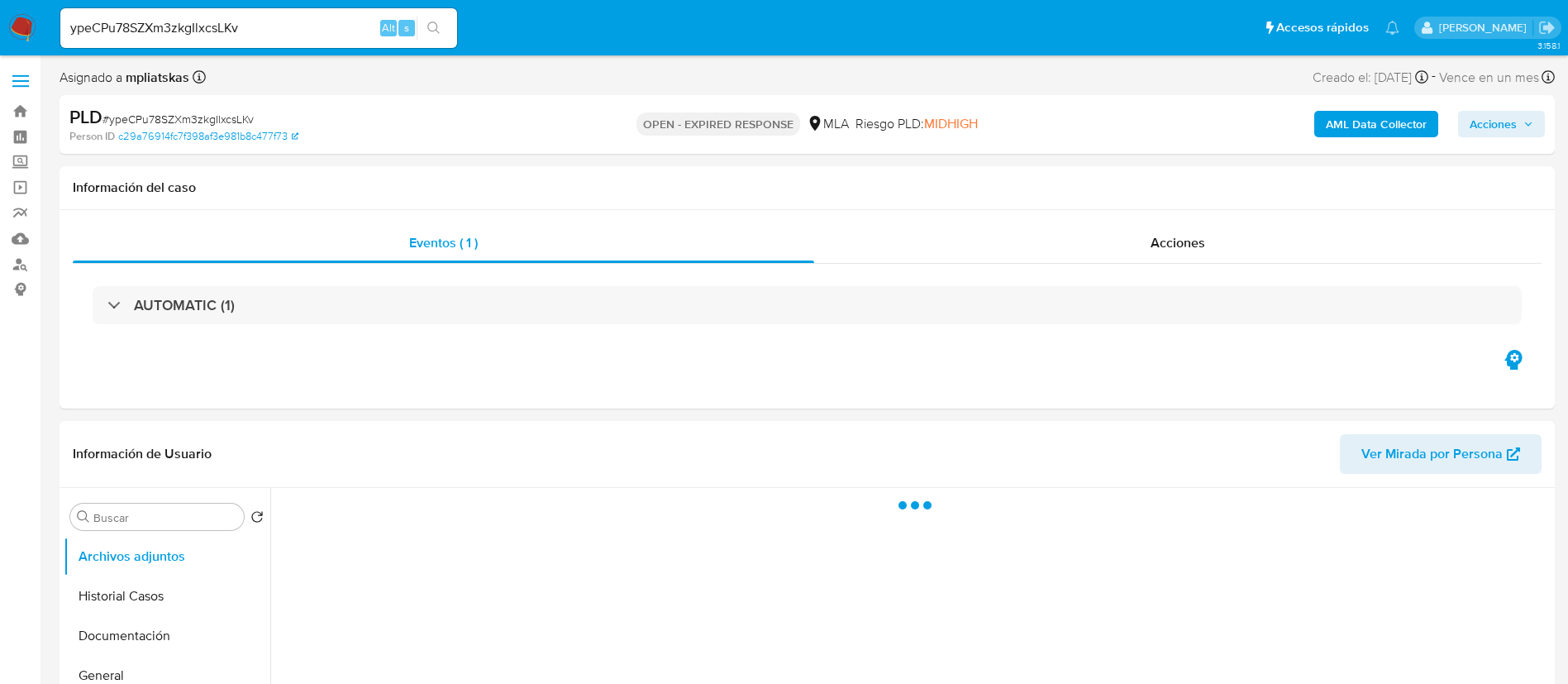
select select "10"
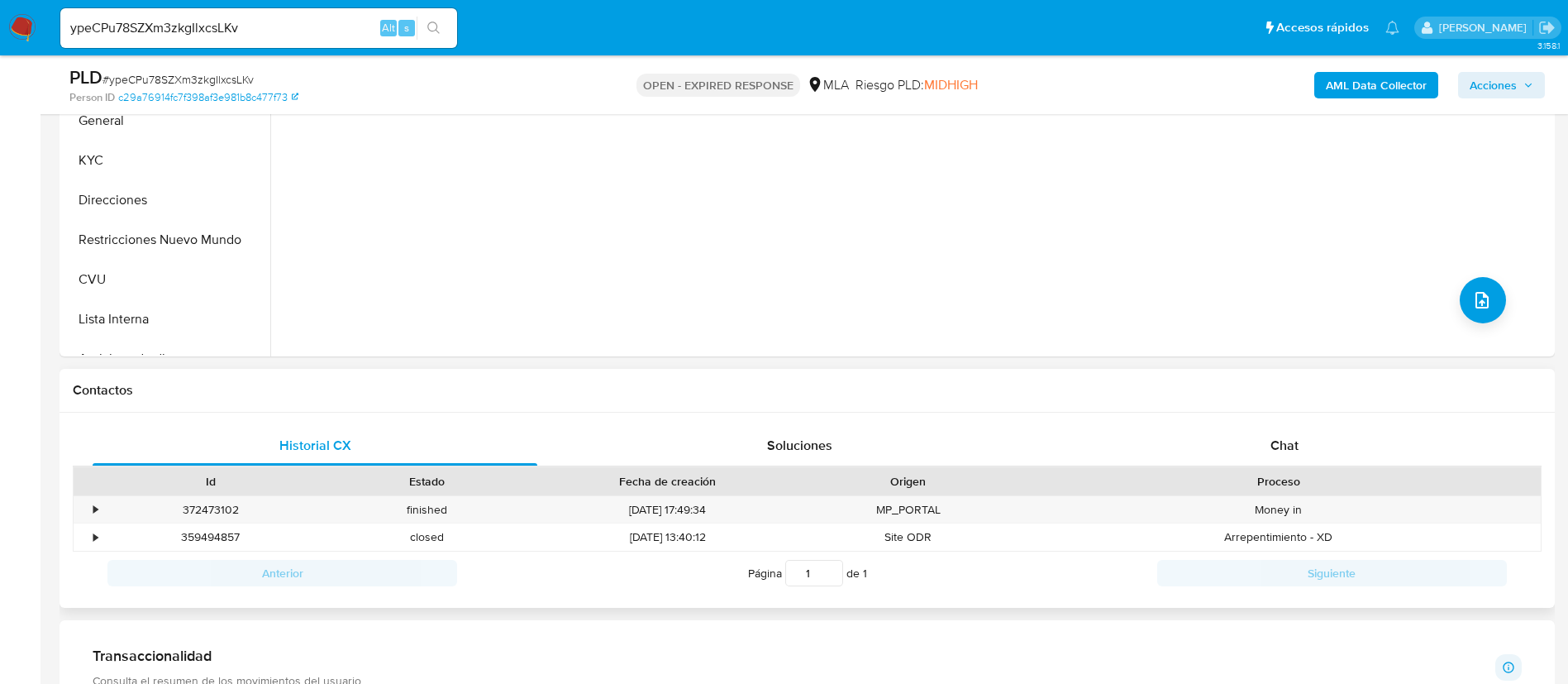
click at [1265, 473] on div "Proceso" at bounding box center [1279, 481] width 501 height 16
click at [1253, 451] on div "Chat" at bounding box center [1285, 445] width 445 height 40
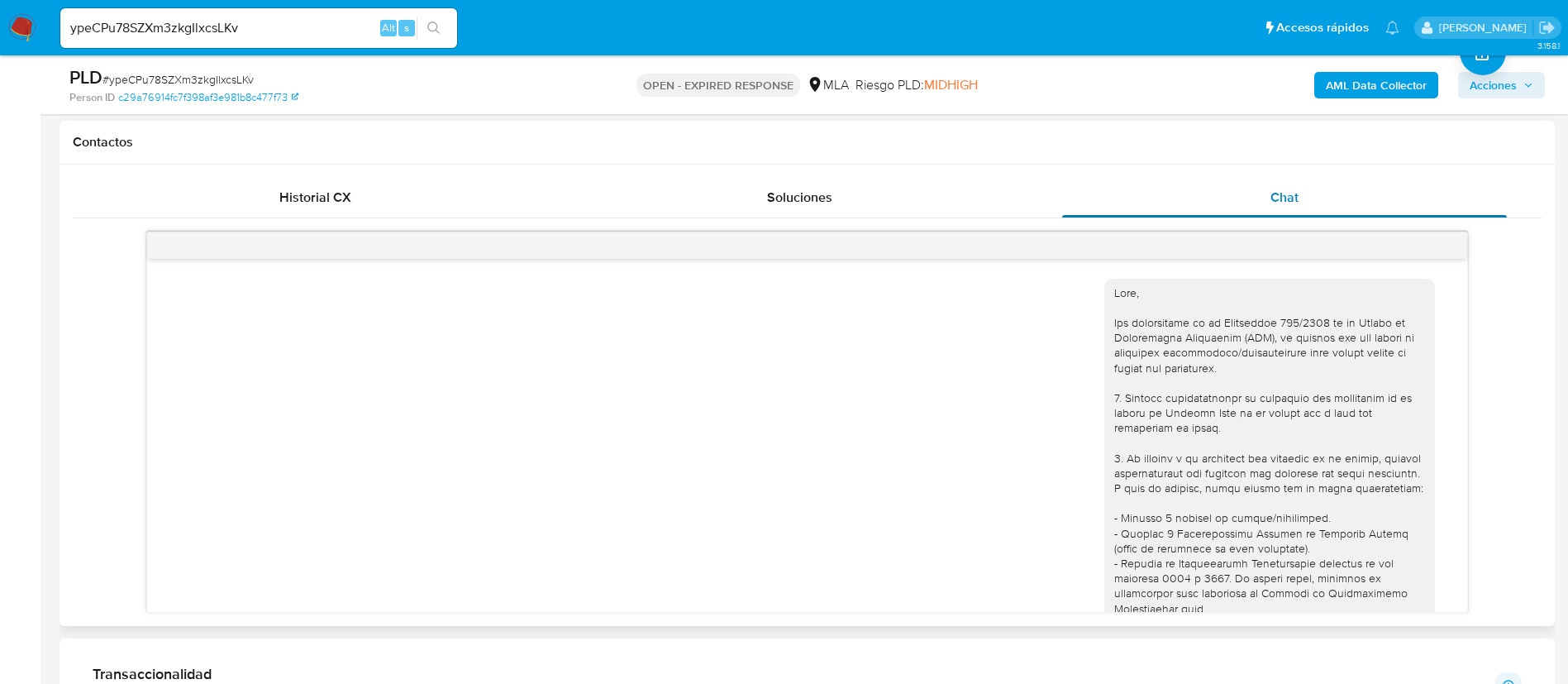
scroll to position [1733, 0]
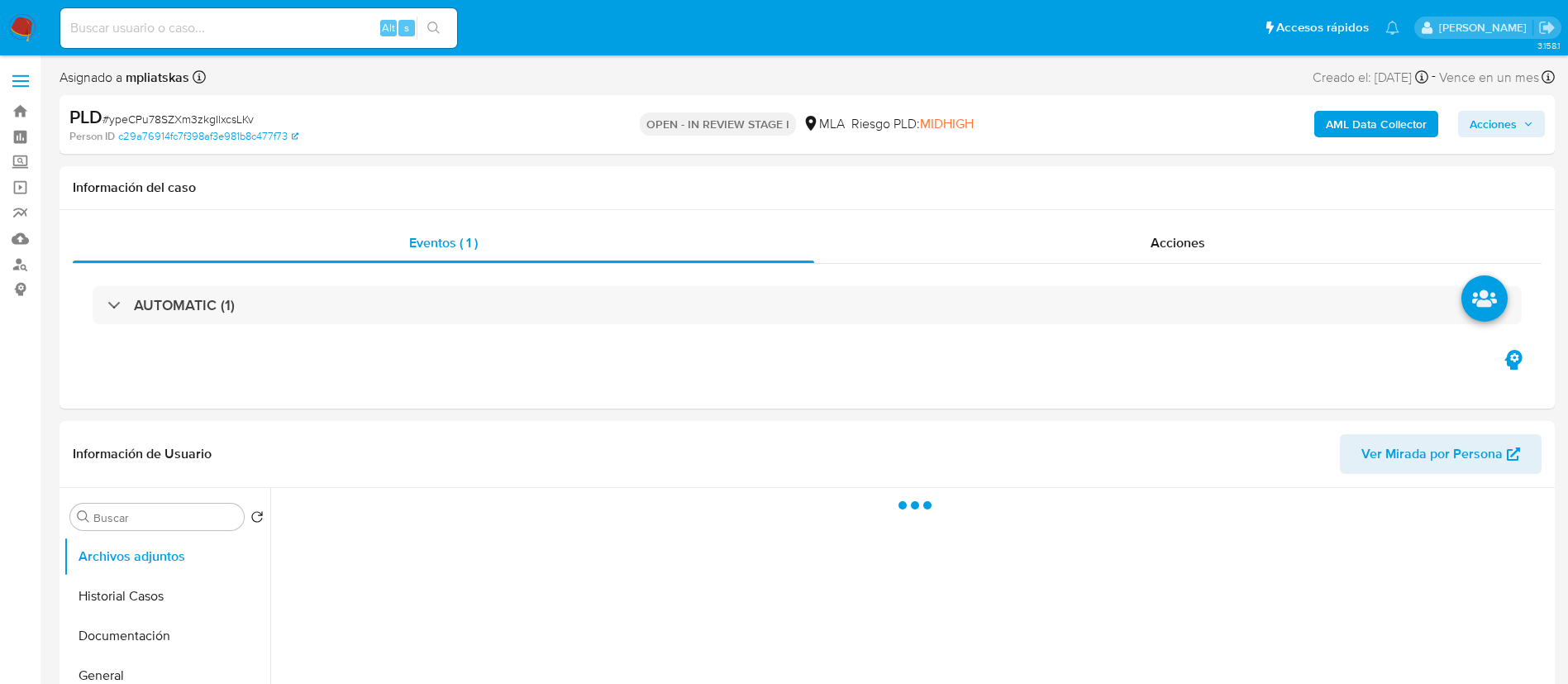
select select "10"
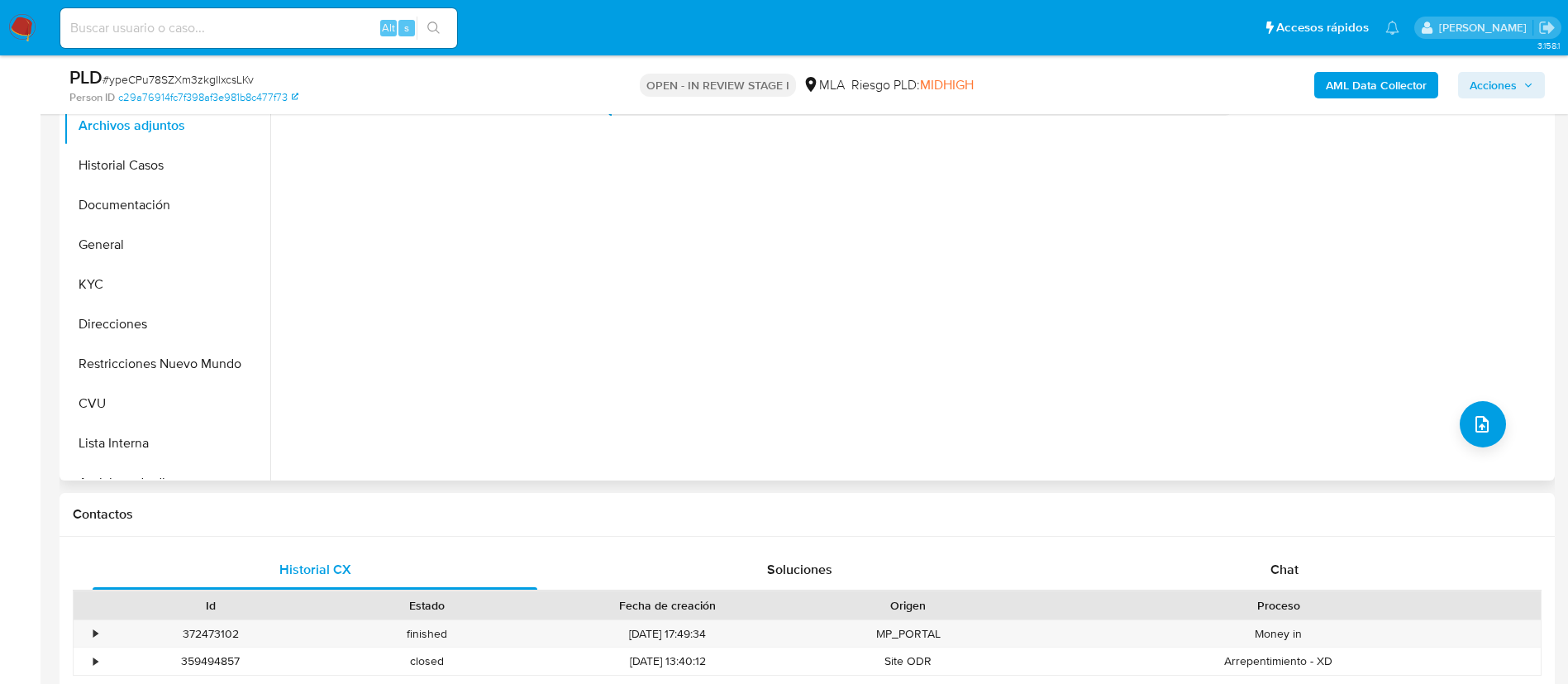
scroll to position [496, 0]
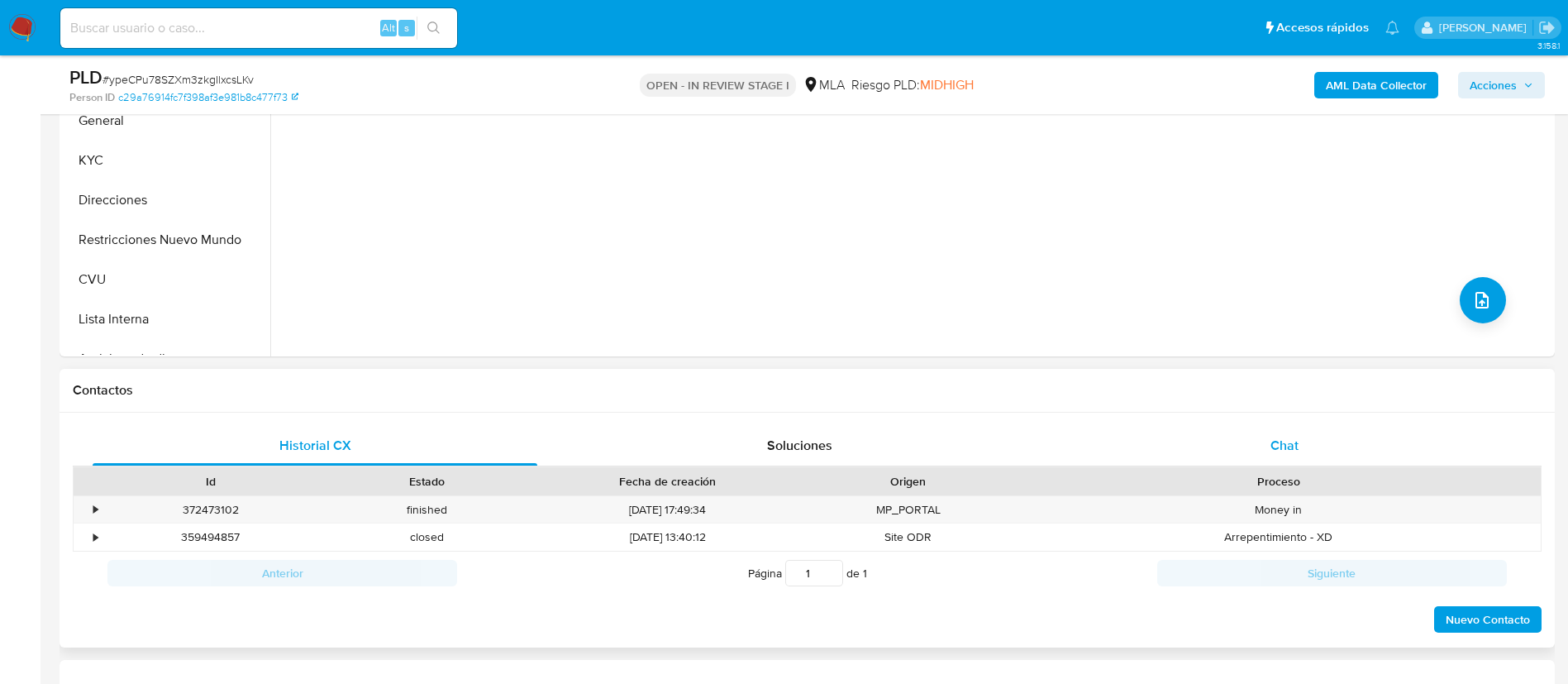
click at [1275, 448] on span "Chat" at bounding box center [1284, 444] width 28 height 19
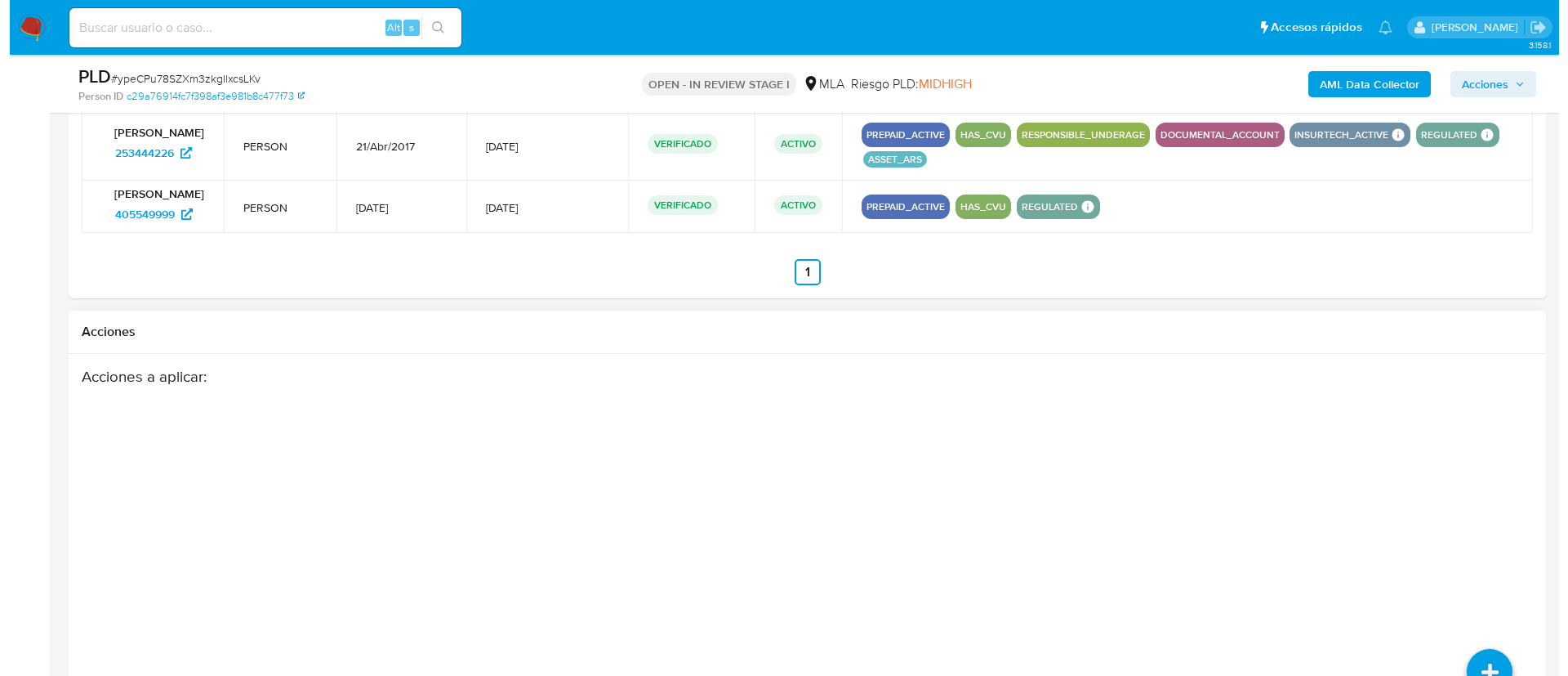
scroll to position [2586, 0]
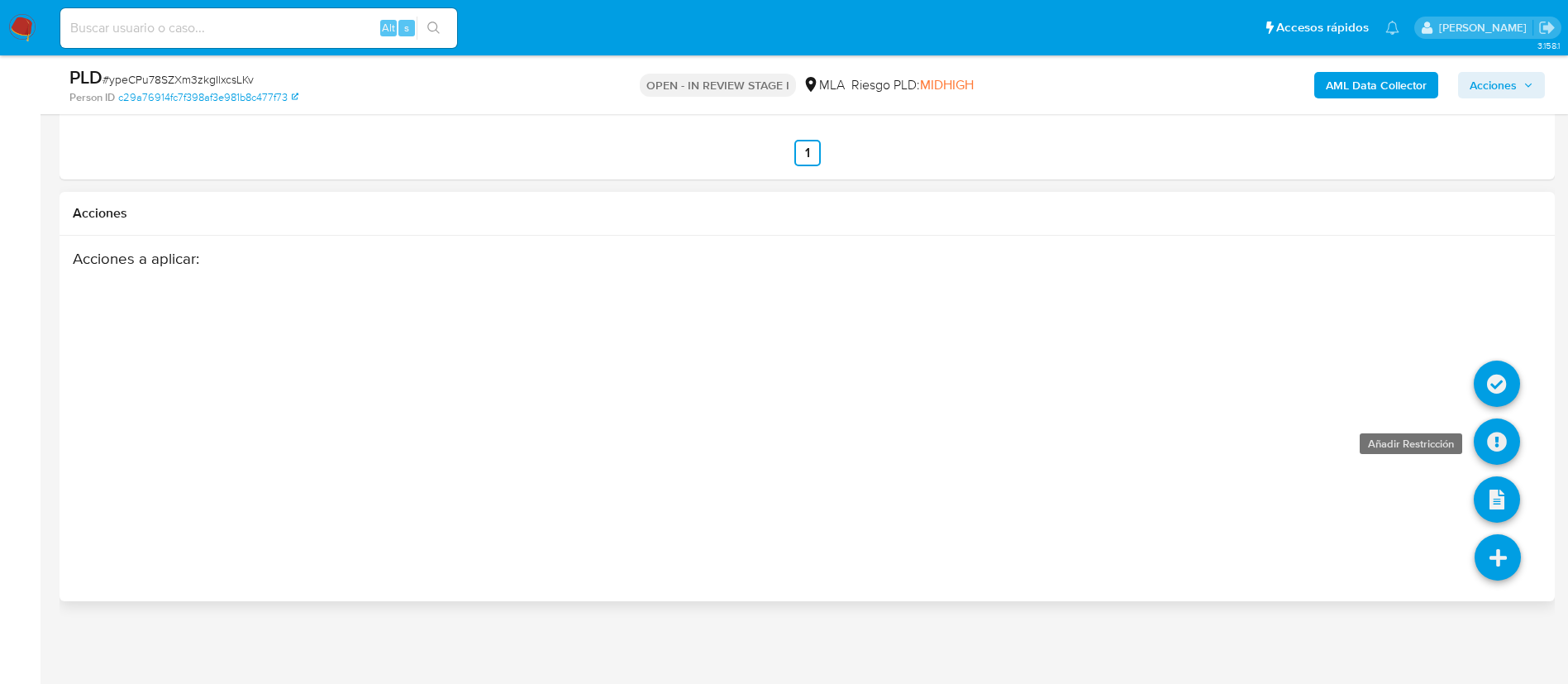
click at [1493, 442] on icon at bounding box center [1497, 441] width 46 height 46
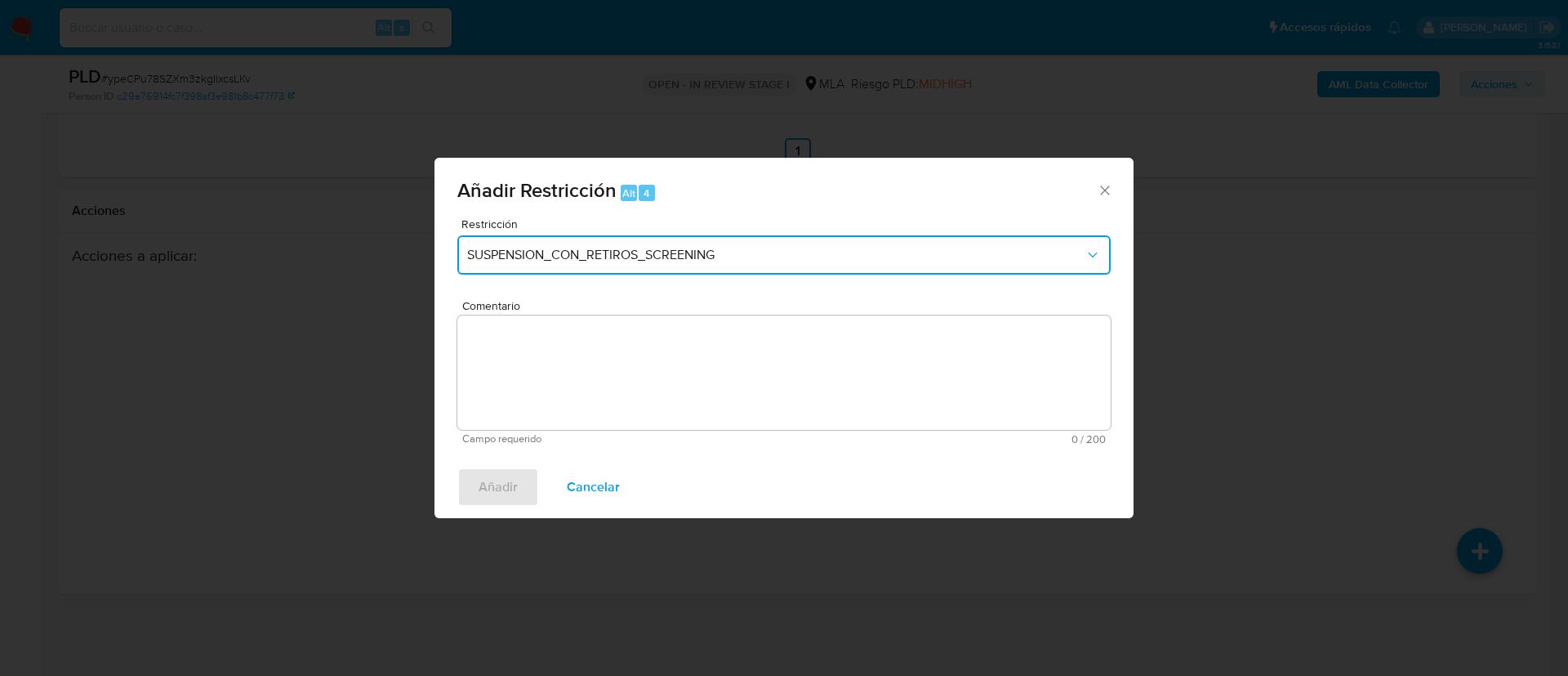
click at [678, 273] on button "SUSPENSION_CON_RETIROS_SCREENING" at bounding box center [784, 255] width 654 height 39
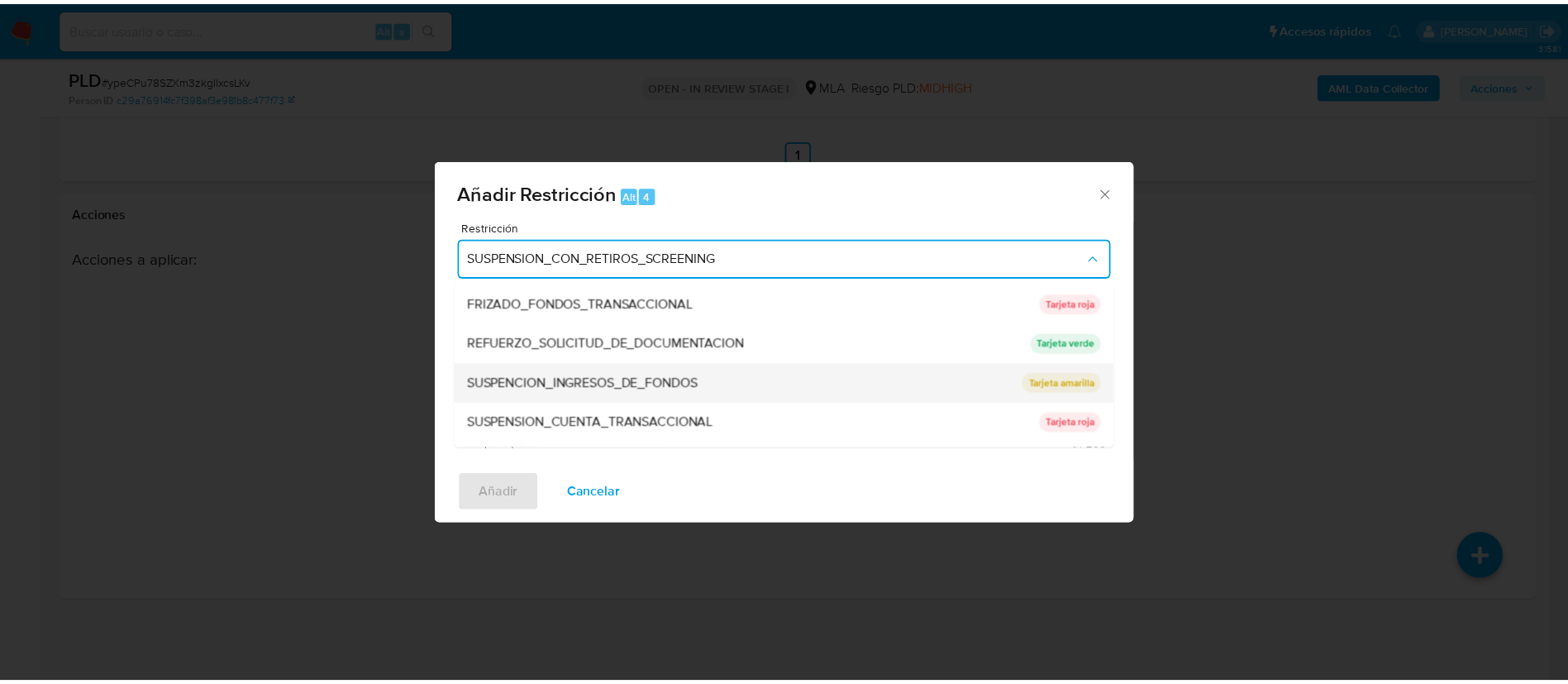
scroll to position [351, 0]
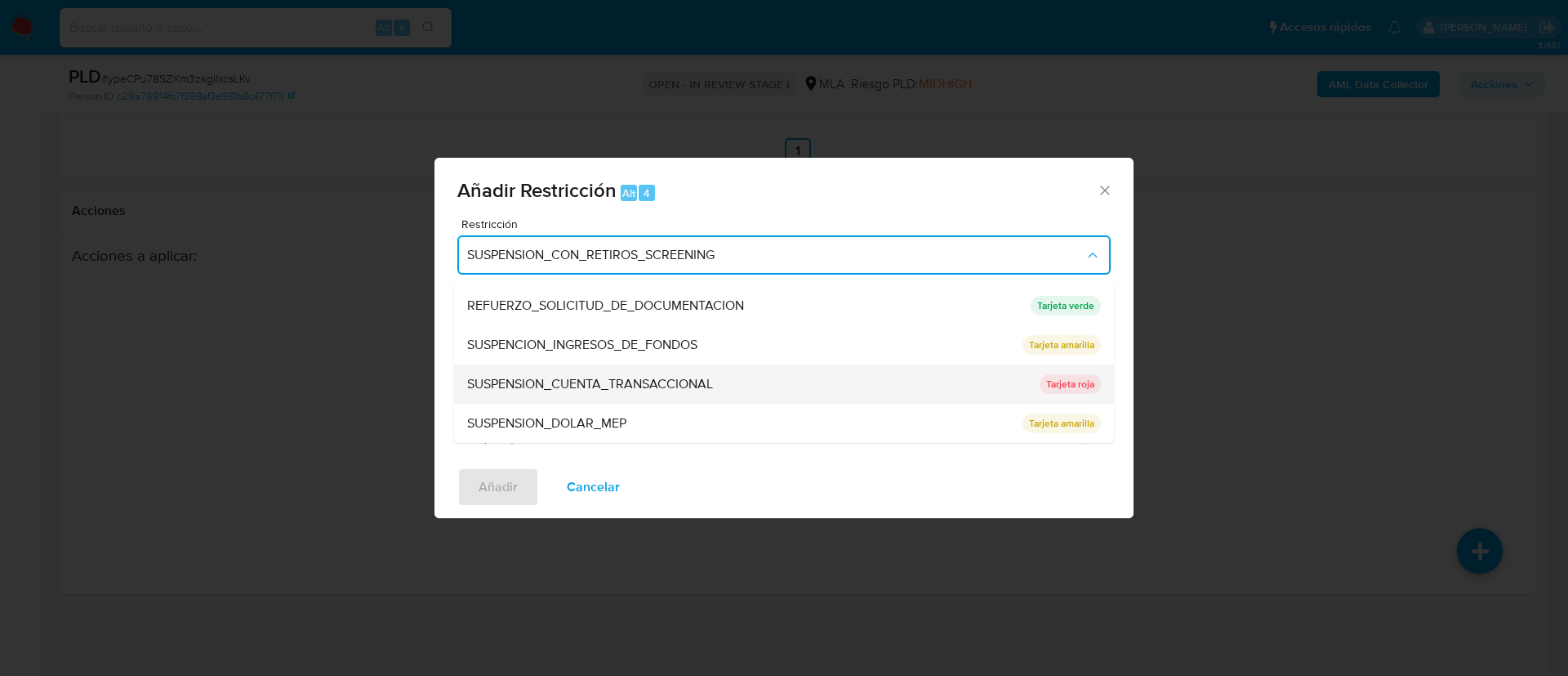
click at [676, 381] on span "SUSPENSION_CUENTA_TRANSACCIONAL" at bounding box center [590, 384] width 246 height 16
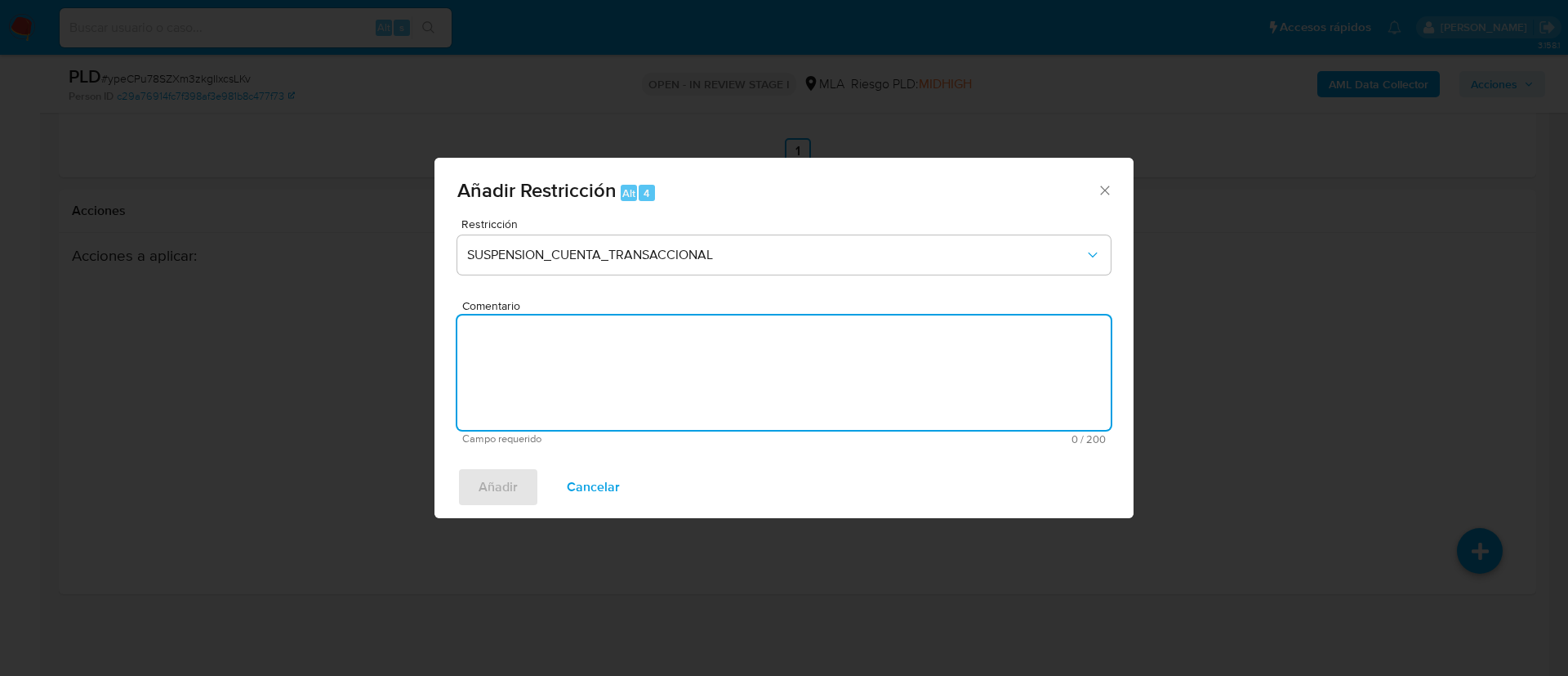
click at [676, 381] on textarea "Comentario" at bounding box center [784, 372] width 654 height 114
type textarea "AML"
click at [511, 491] on span "Añadir" at bounding box center [499, 487] width 39 height 36
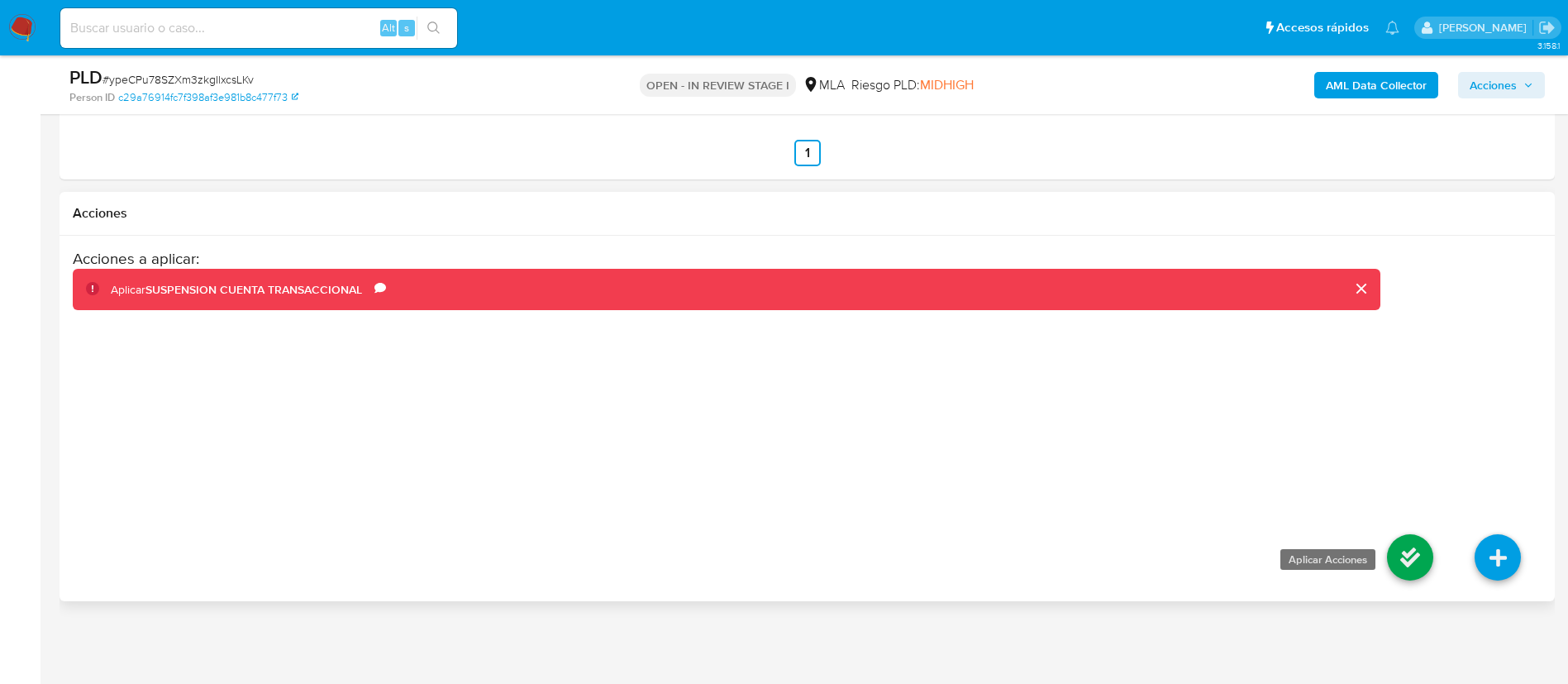
click at [1409, 543] on icon at bounding box center [1409, 557] width 46 height 46
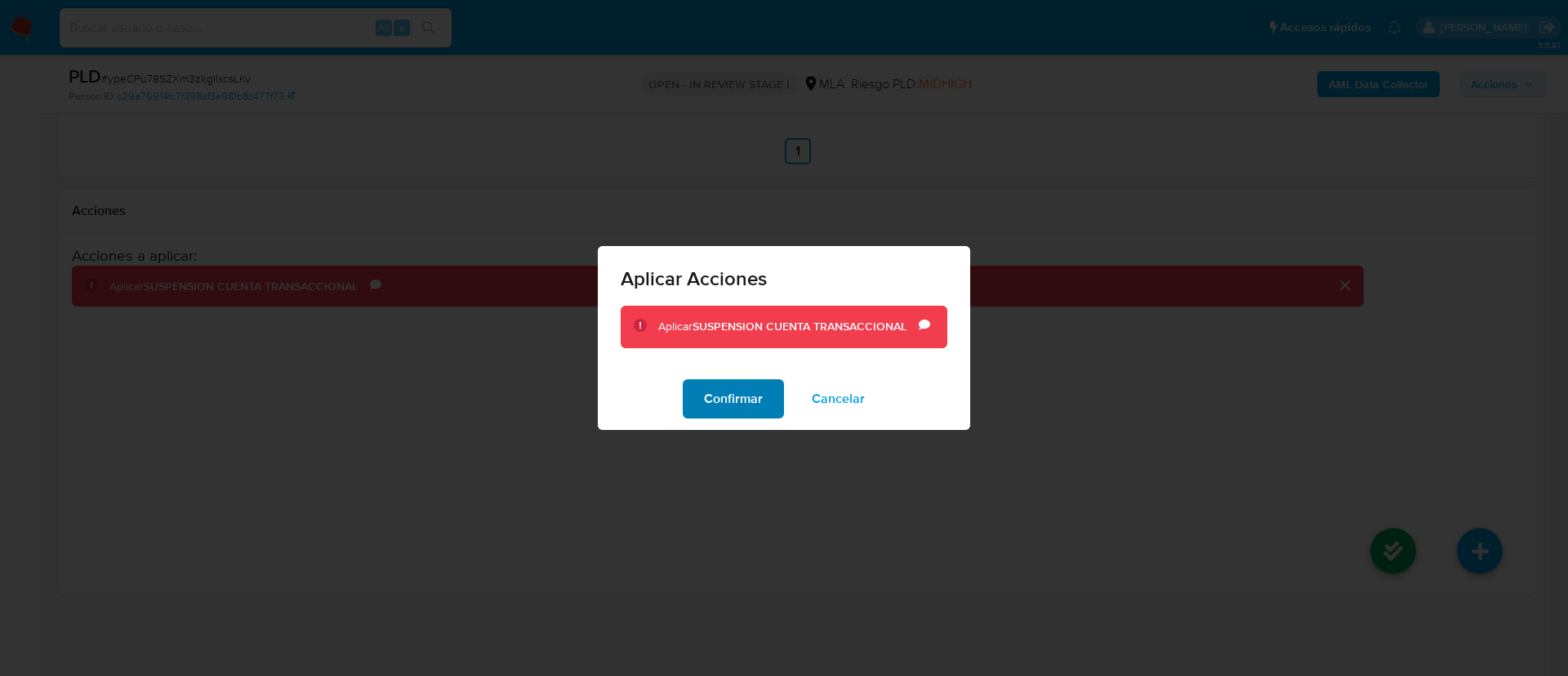
click at [767, 408] on button "Confirmar" at bounding box center [734, 399] width 102 height 39
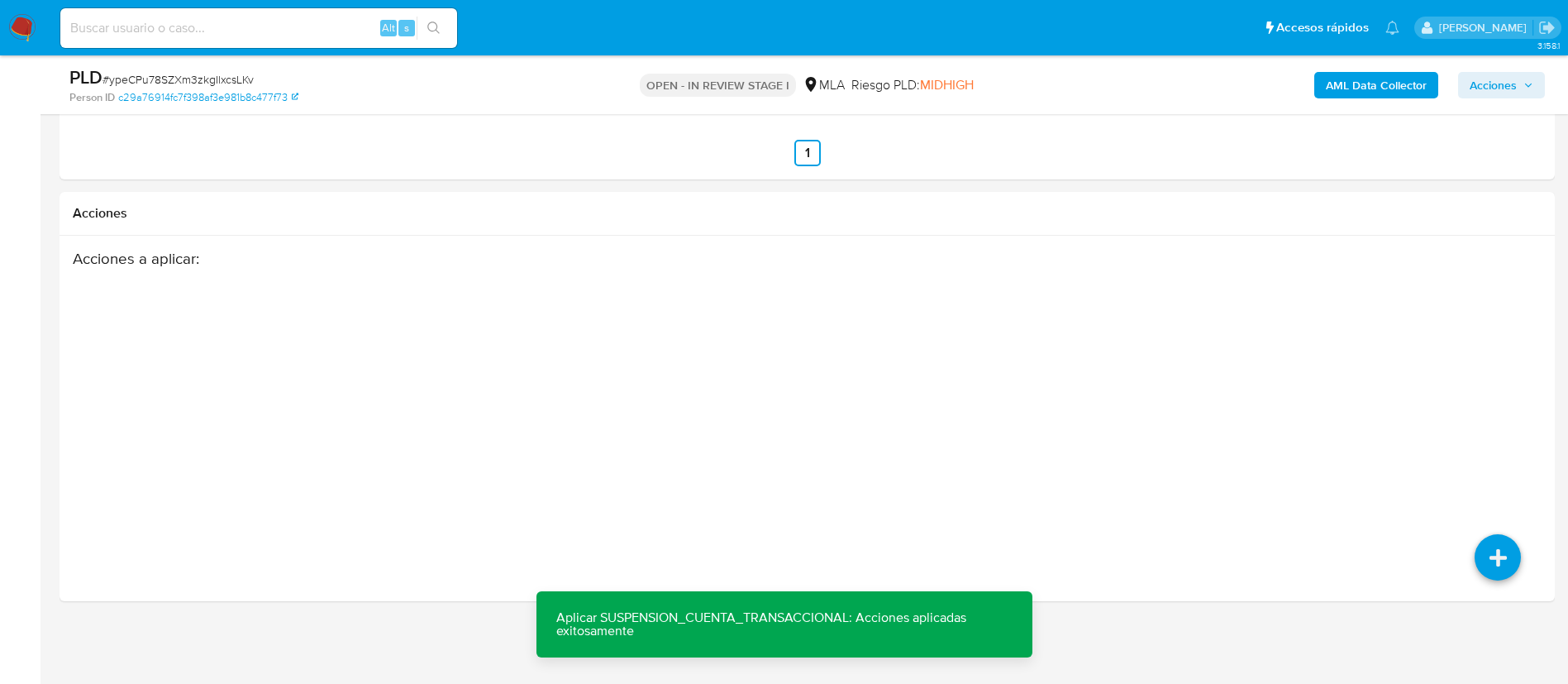
drag, startPoint x: 335, startPoint y: 34, endPoint x: 411, endPoint y: 35, distance: 76.0
click at [335, 35] on input at bounding box center [259, 28] width 397 height 22
paste input "aoqWAnwKsNu1wOeDKhkLgVaT"
type input "aoqWAnwKsNu1wOeDKhkLgVaT"
click at [442, 27] on button "search-icon" at bounding box center [433, 28] width 34 height 23
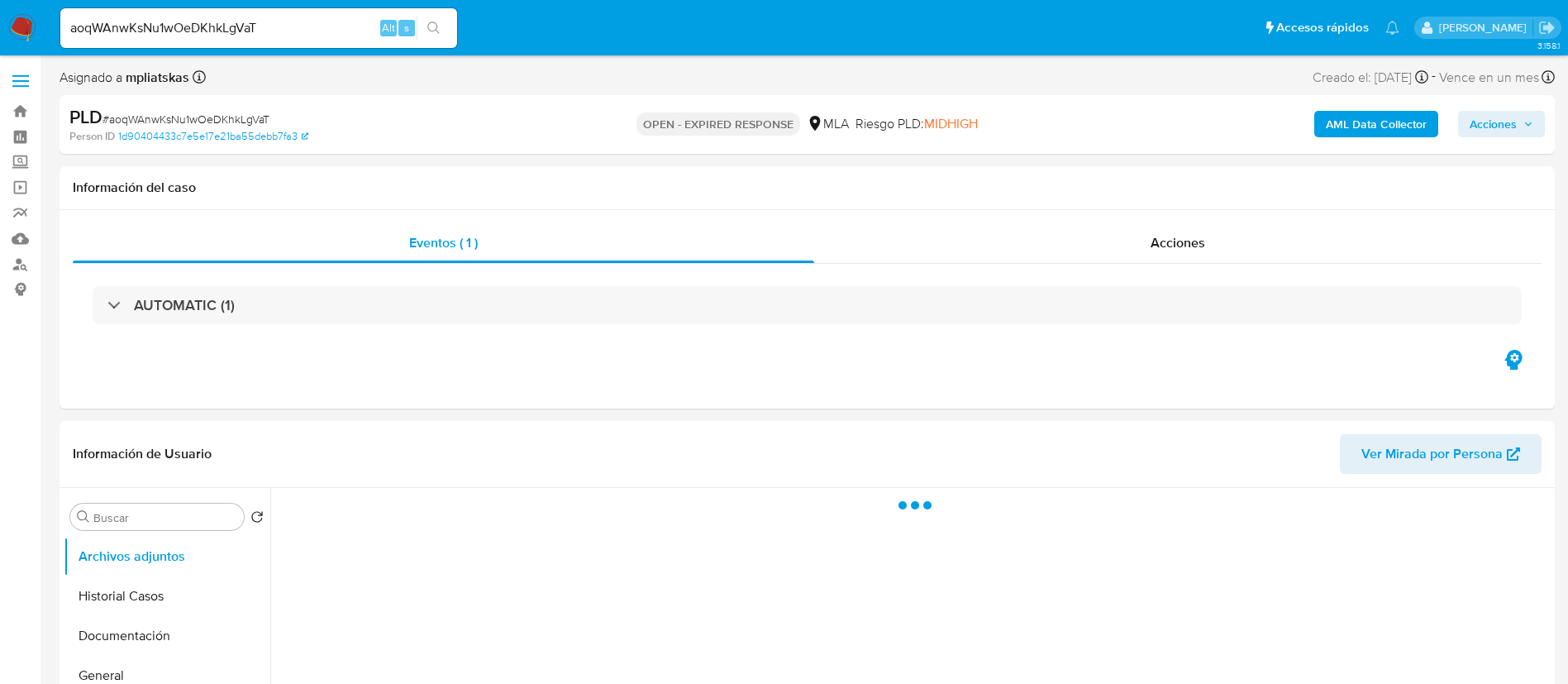
select select "10"
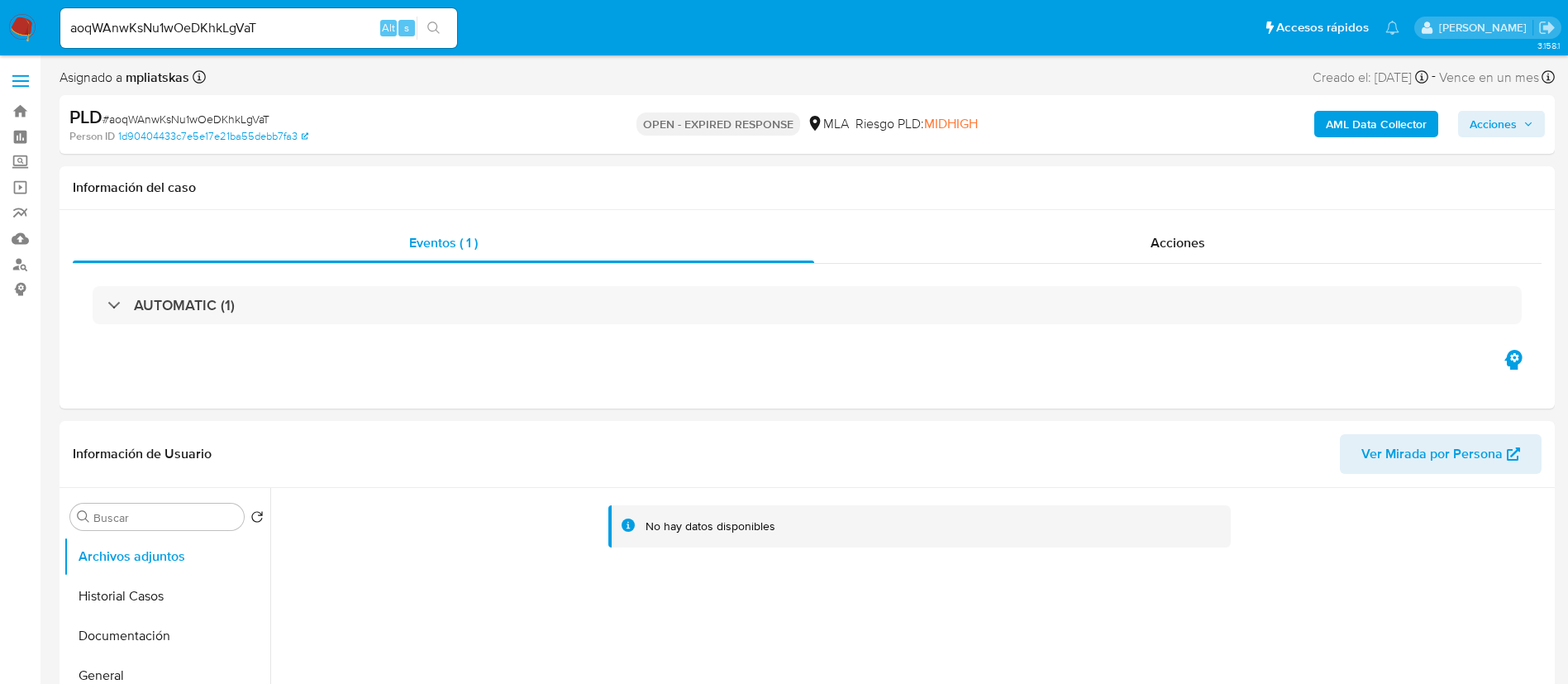
click at [1366, 129] on b "AML Data Collector" at bounding box center [1377, 123] width 101 height 26
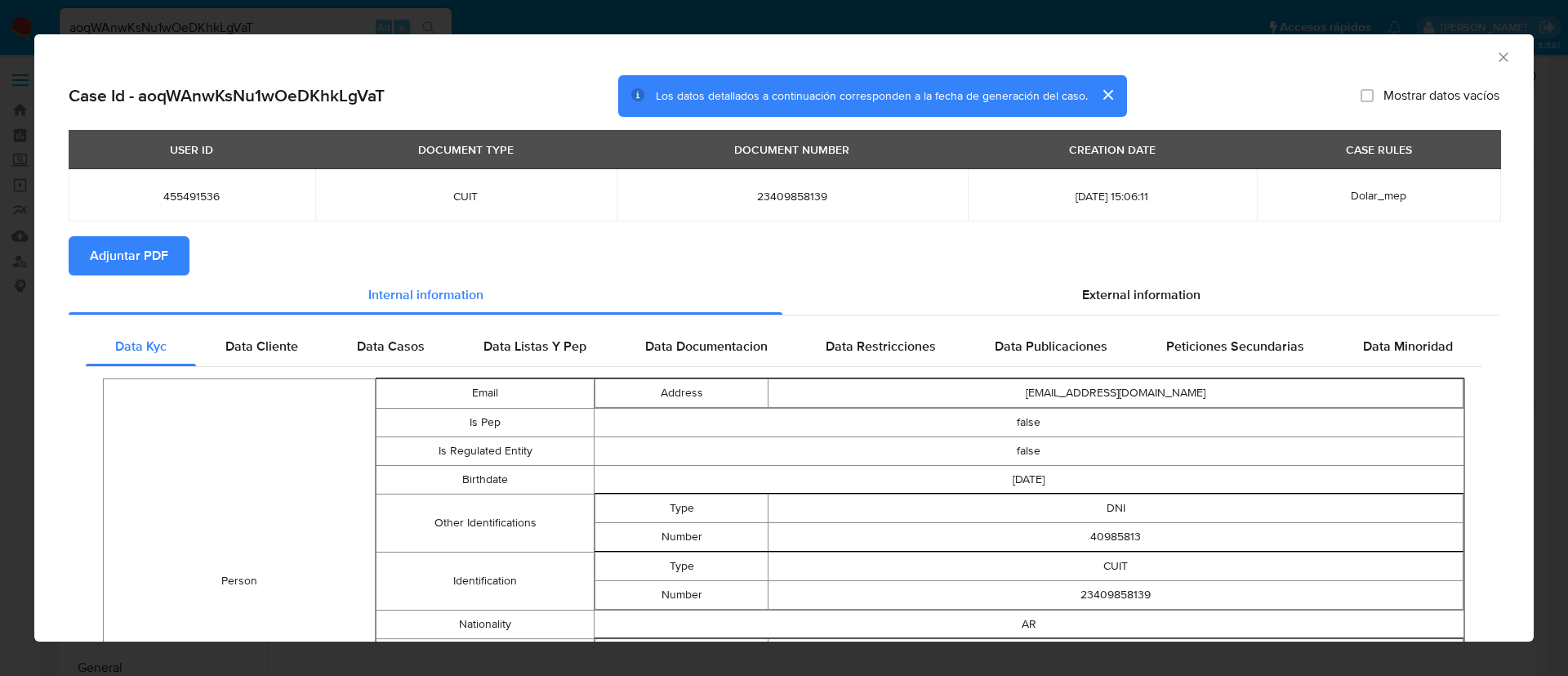
click at [130, 245] on span "Adjuntar PDF" at bounding box center [129, 256] width 78 height 36
click at [161, 204] on td "455491536" at bounding box center [191, 195] width 247 height 53
click at [171, 199] on span "455491536" at bounding box center [191, 196] width 207 height 15
click at [171, 198] on span "455491536" at bounding box center [191, 196] width 207 height 15
copy span "455491536"
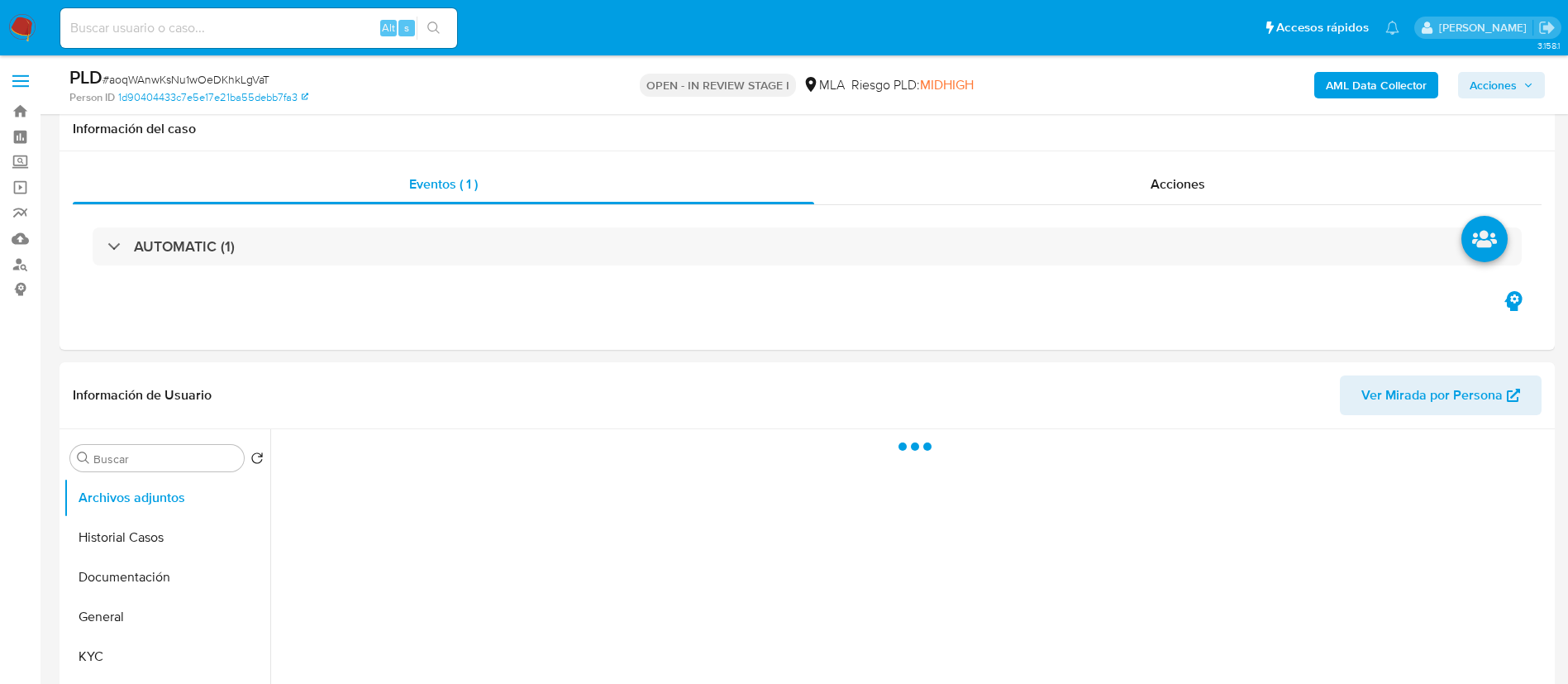
scroll to position [248, 0]
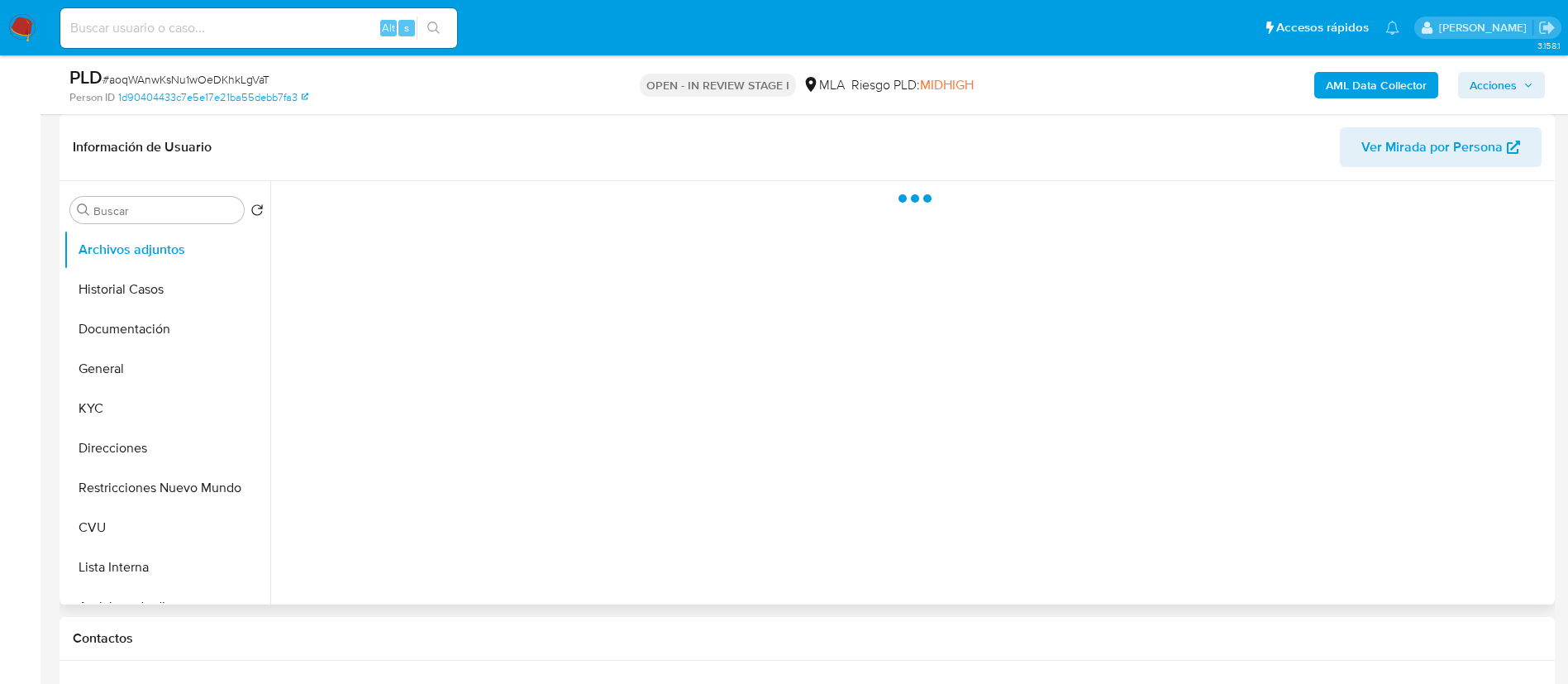
select select "10"
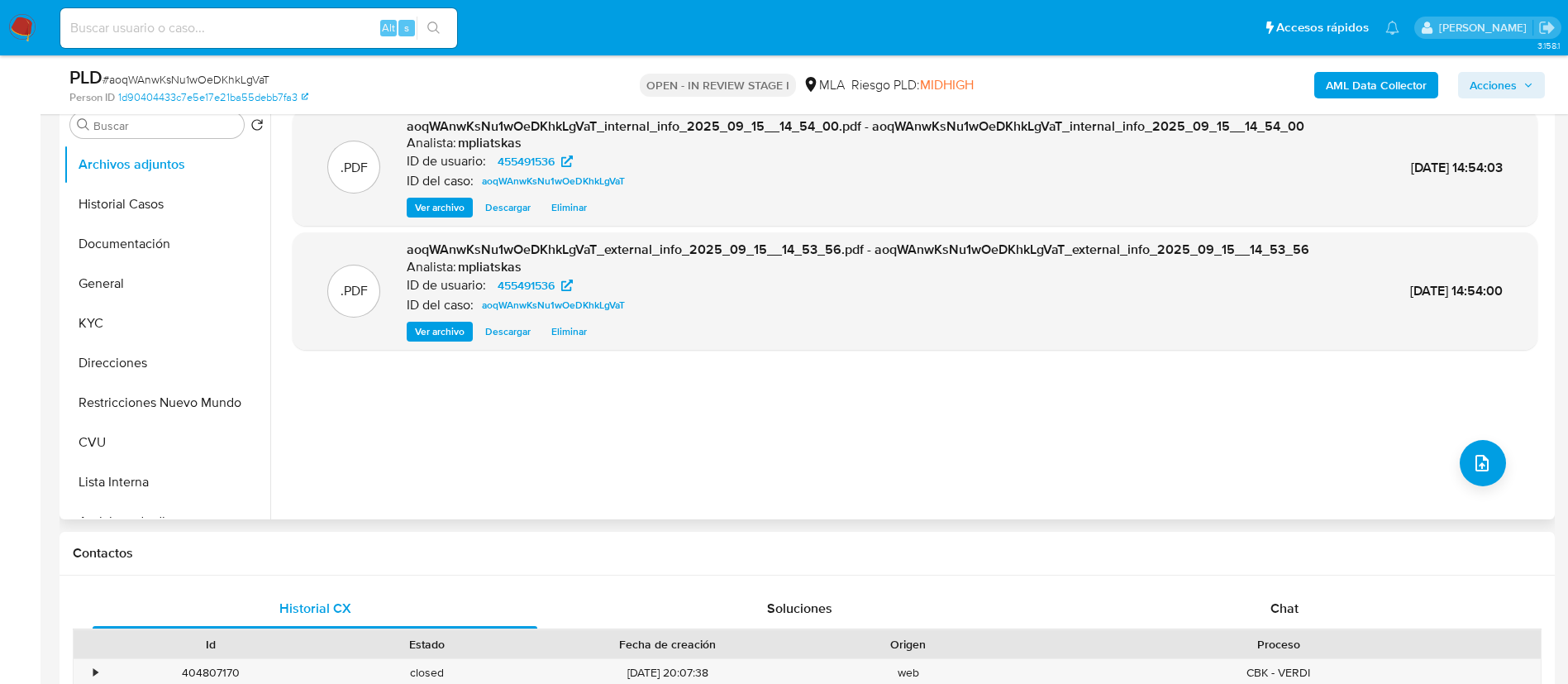
scroll to position [372, 0]
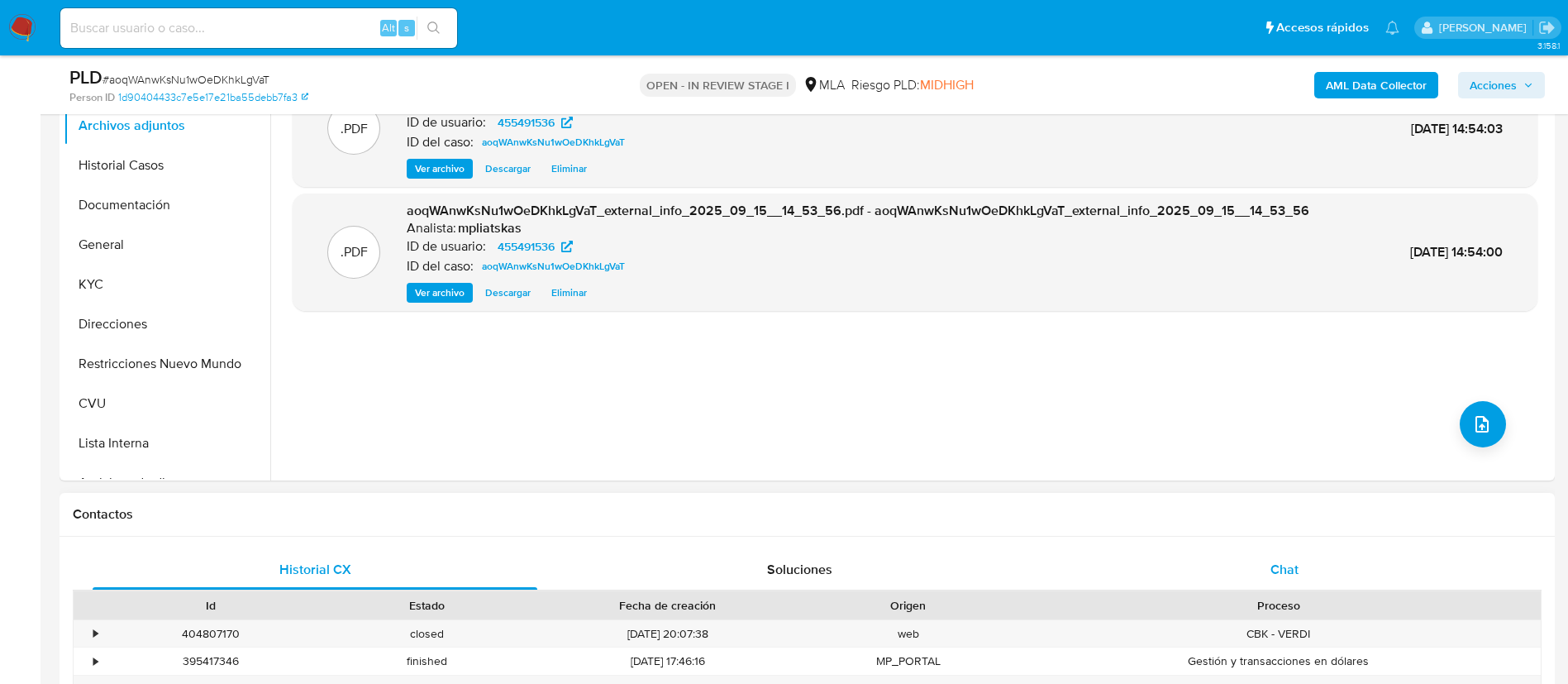
click at [1336, 557] on div "Chat" at bounding box center [1285, 570] width 445 height 40
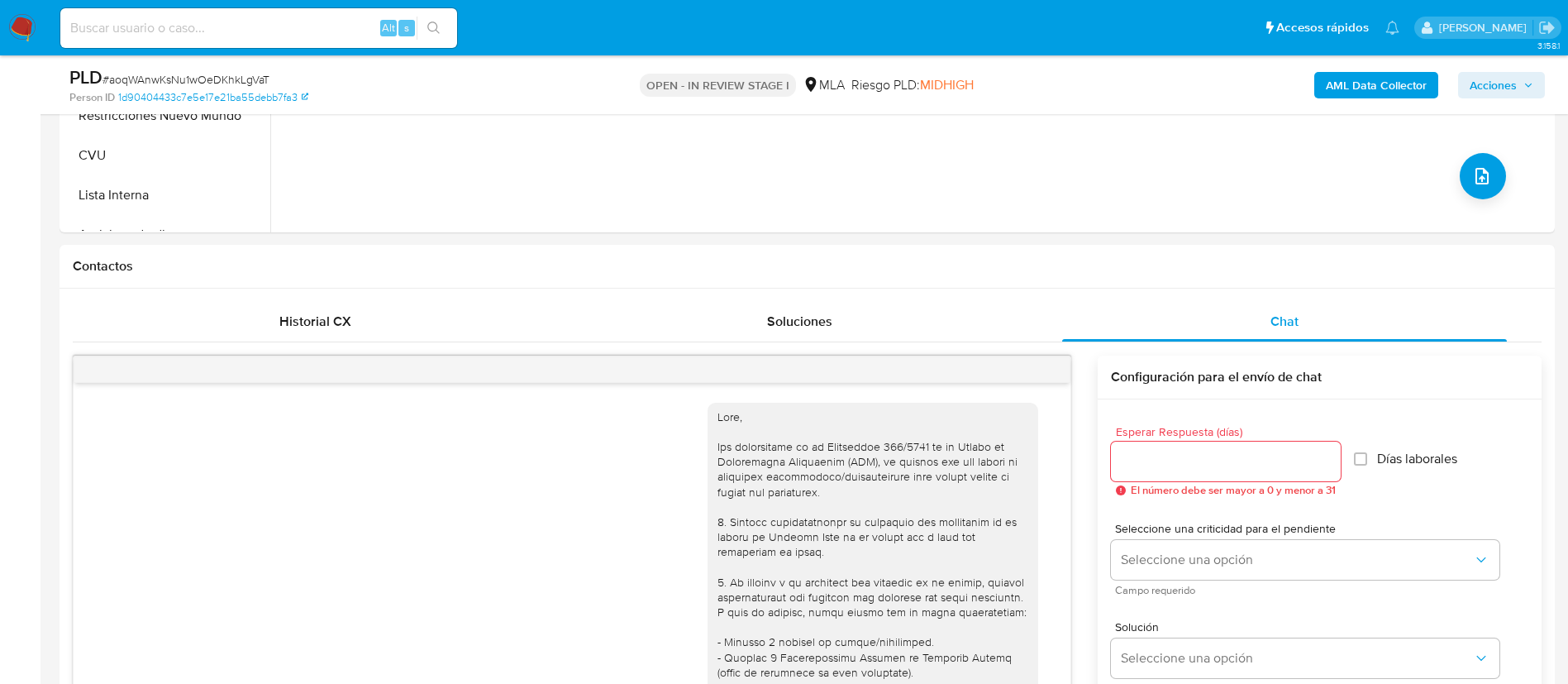
scroll to position [1763, 0]
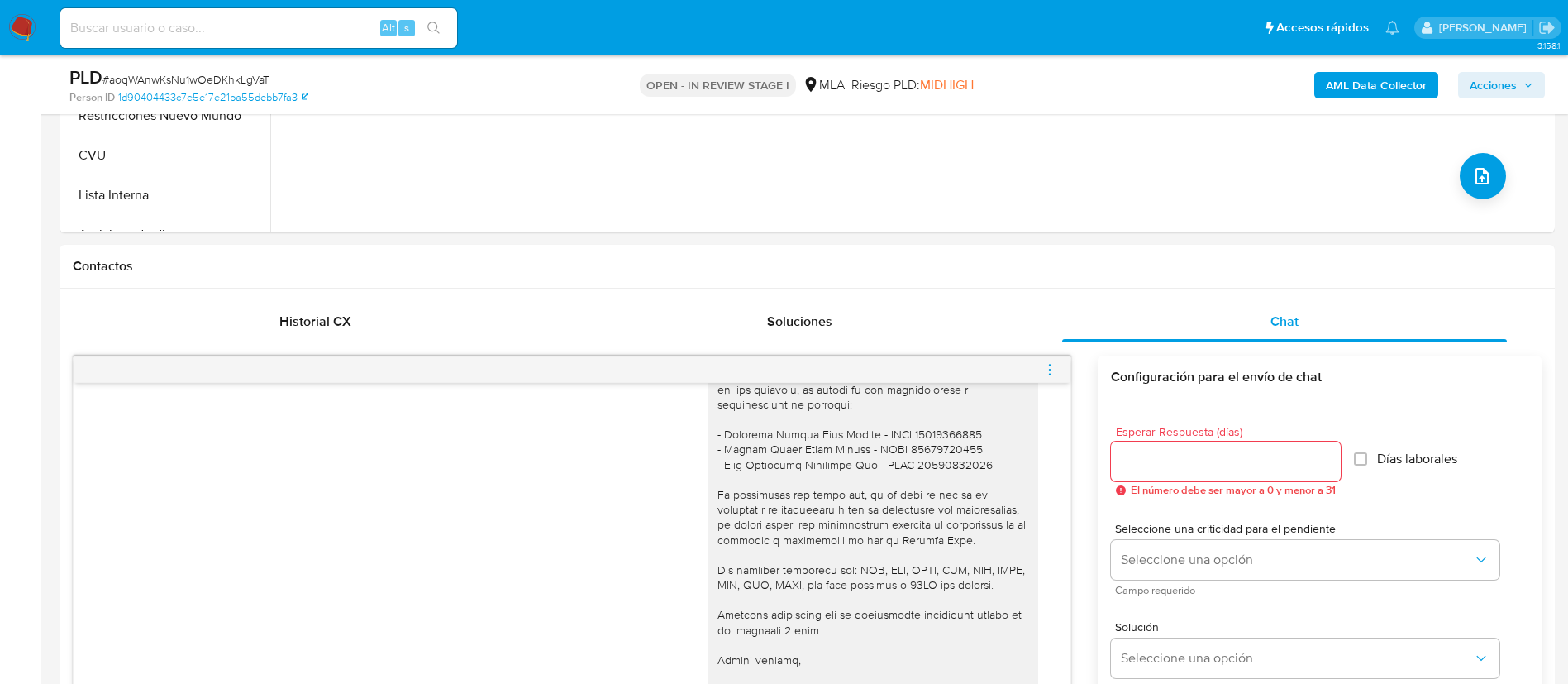
click at [1045, 365] on icon "menu-action" at bounding box center [1050, 369] width 15 height 15
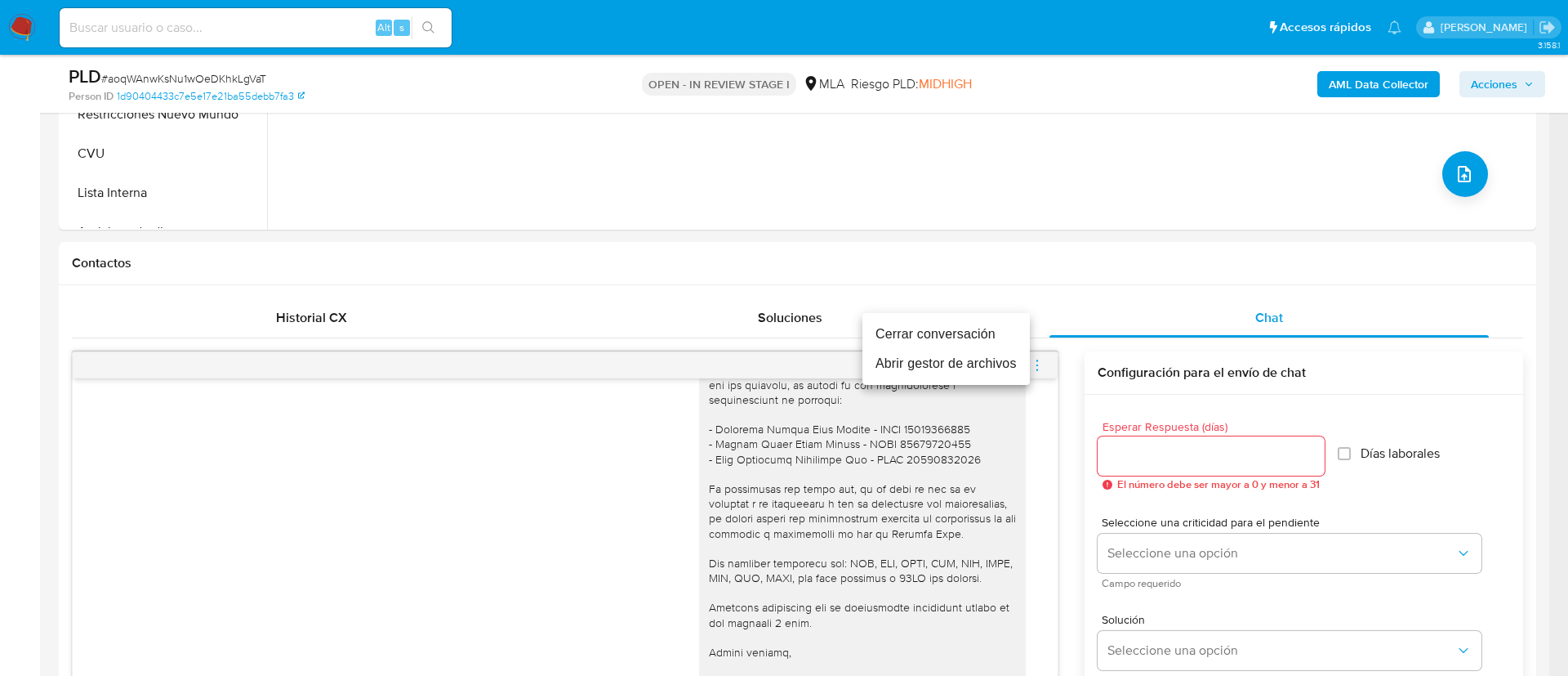
click at [979, 332] on li "Cerrar conversación" at bounding box center [946, 334] width 167 height 29
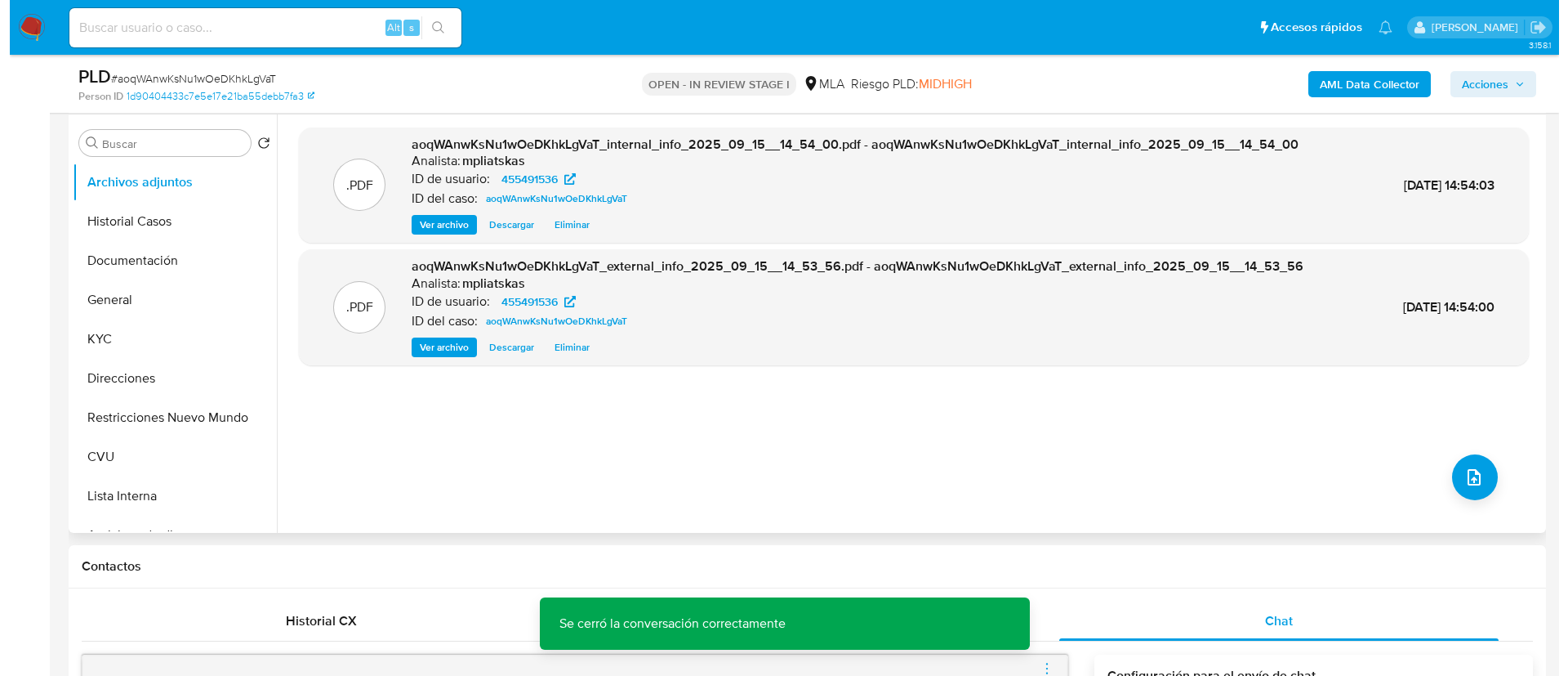
scroll to position [245, 0]
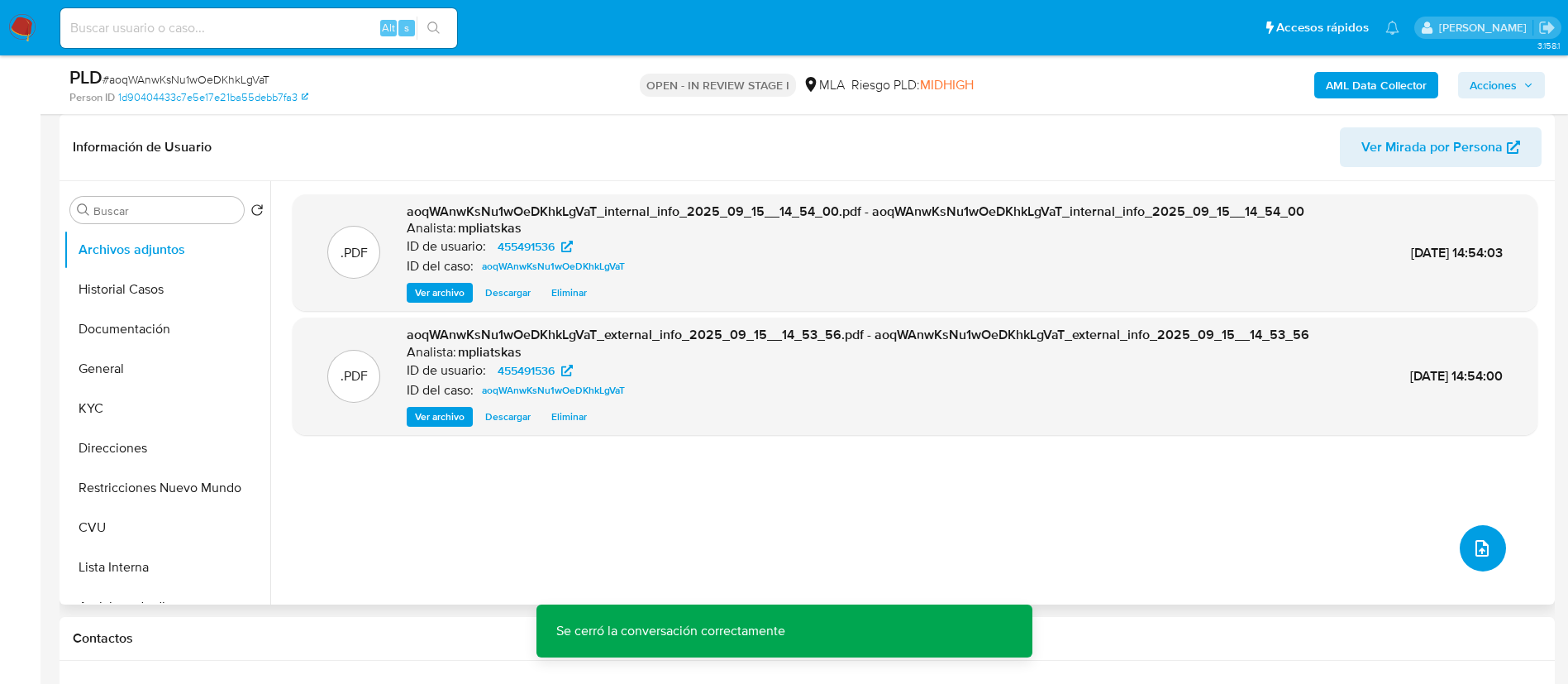
click at [1481, 532] on button "upload-file" at bounding box center [1482, 548] width 46 height 46
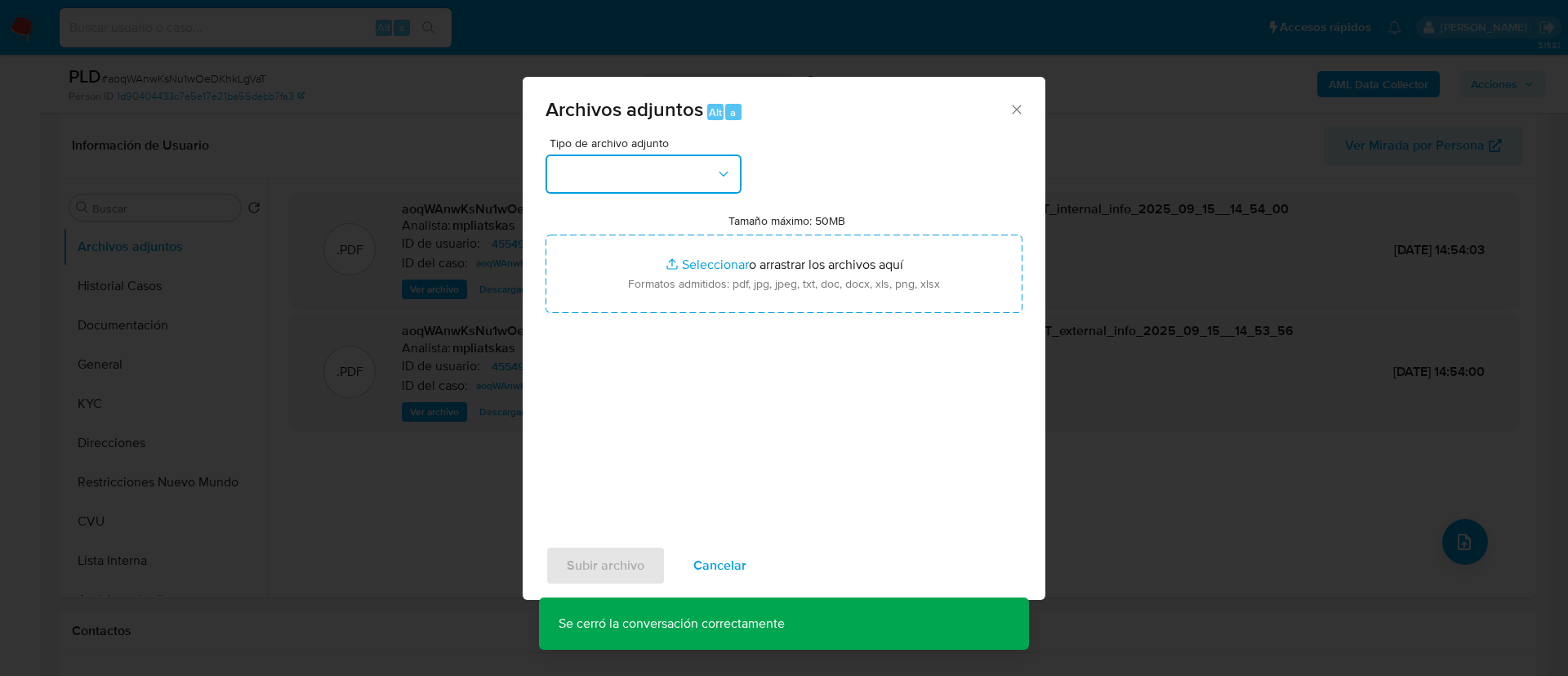
click at [699, 175] on button "button" at bounding box center [644, 174] width 196 height 39
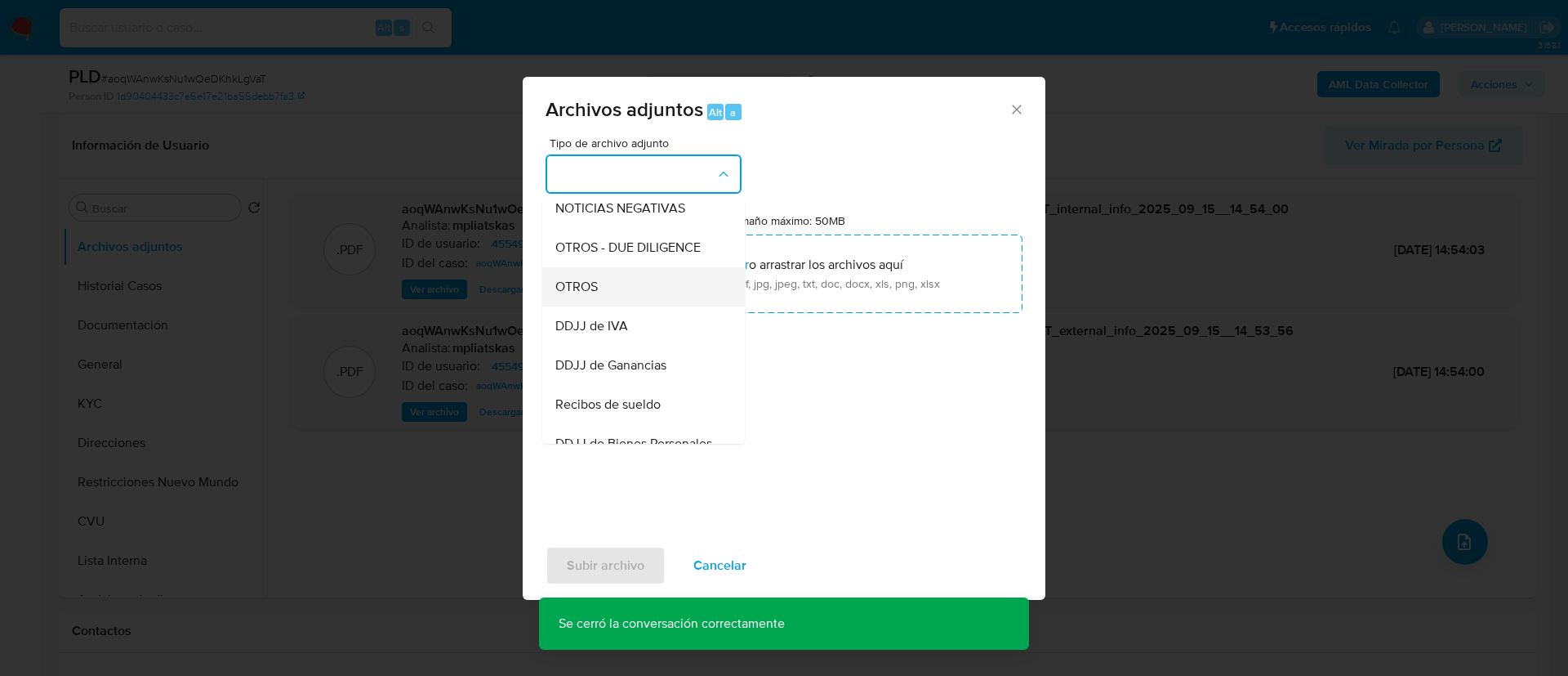
click at [669, 289] on div "OTROS" at bounding box center [638, 287] width 167 height 39
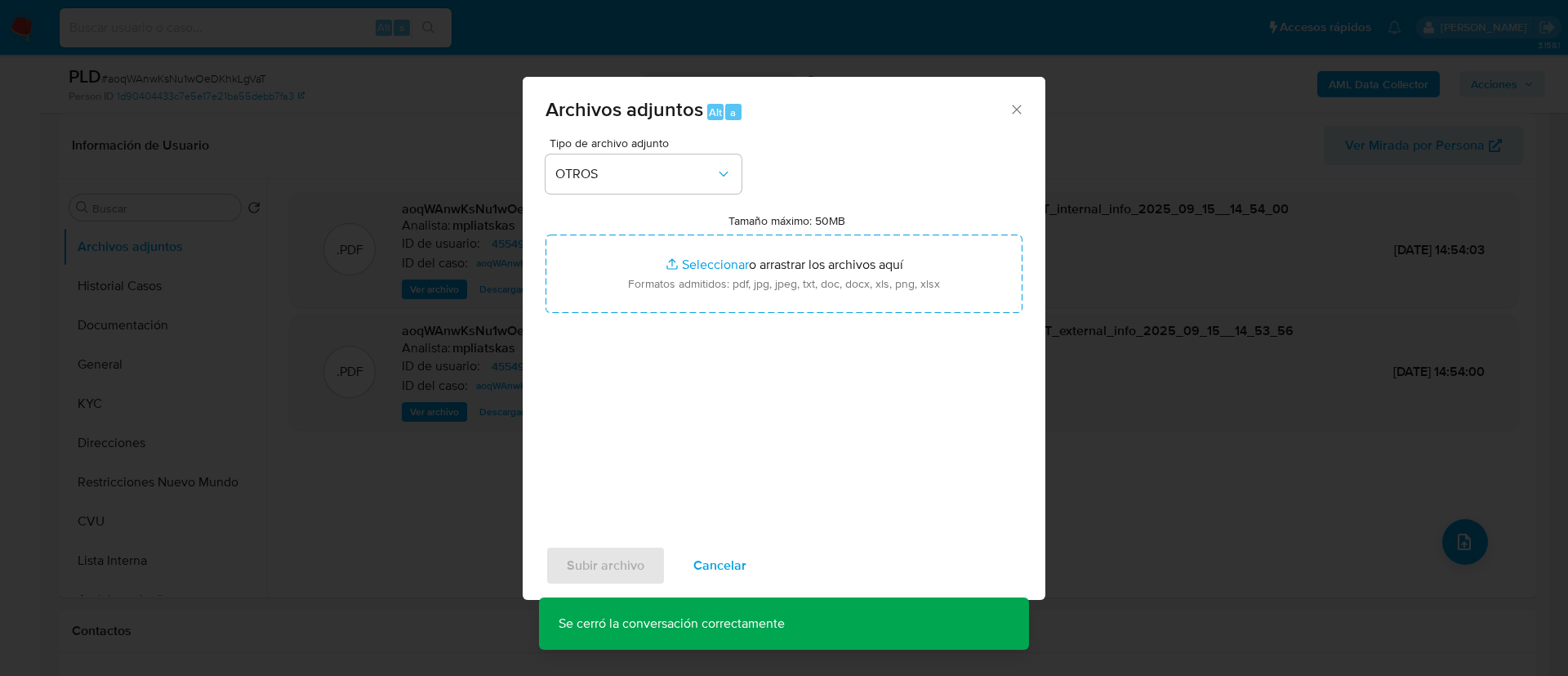
click at [669, 289] on input "Tamaño máximo: 50MB Seleccionar archivos" at bounding box center [784, 273] width 477 height 78
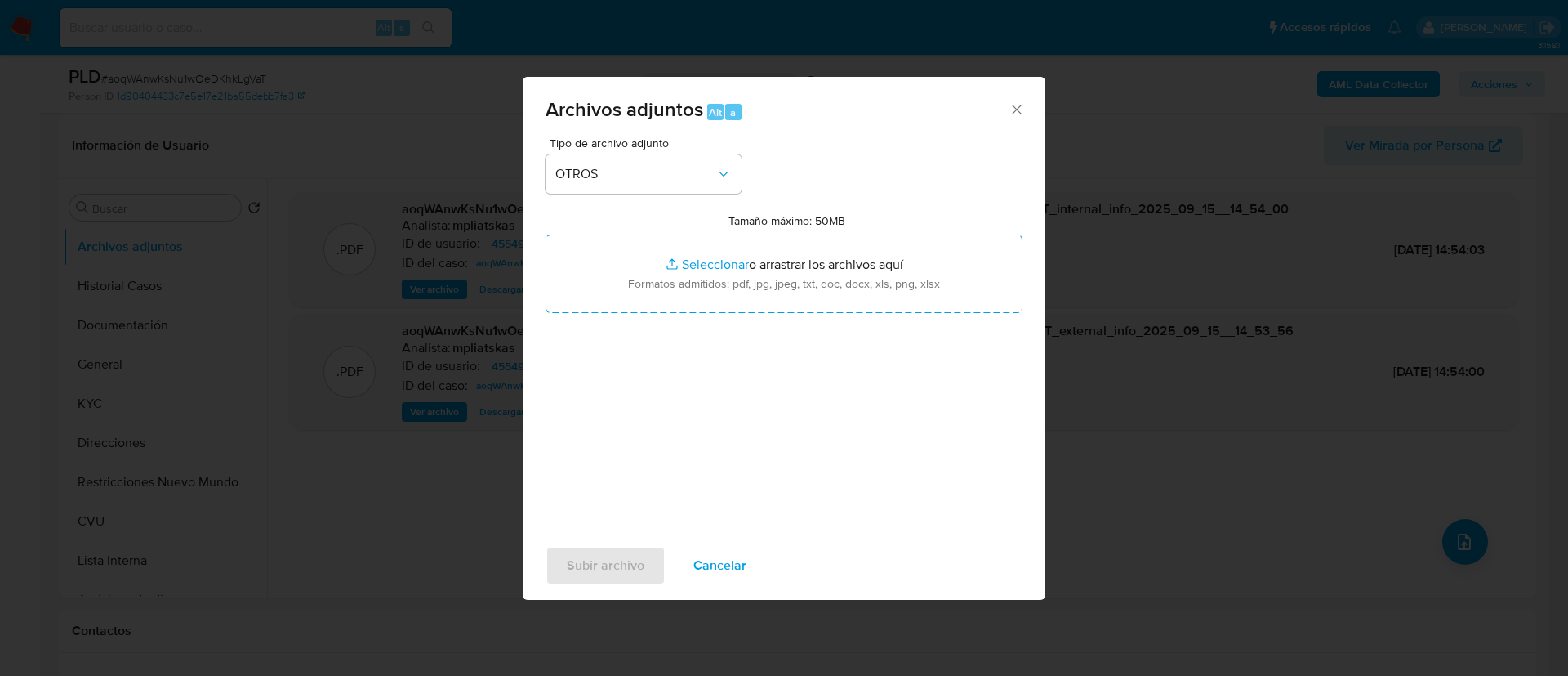
type input "C:\fakepath\455491536 Movimientos.xlsx"
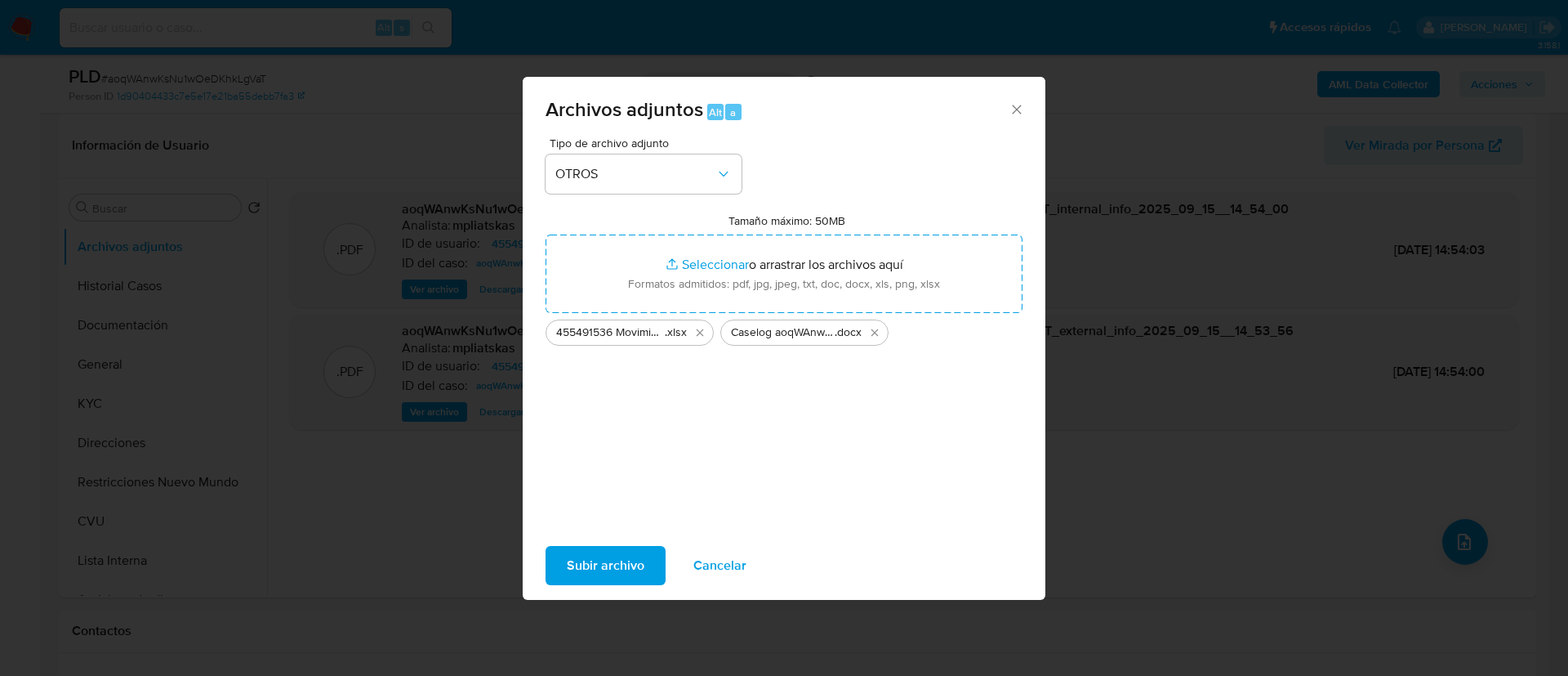
click at [625, 560] on span "Subir archivo" at bounding box center [605, 566] width 77 height 36
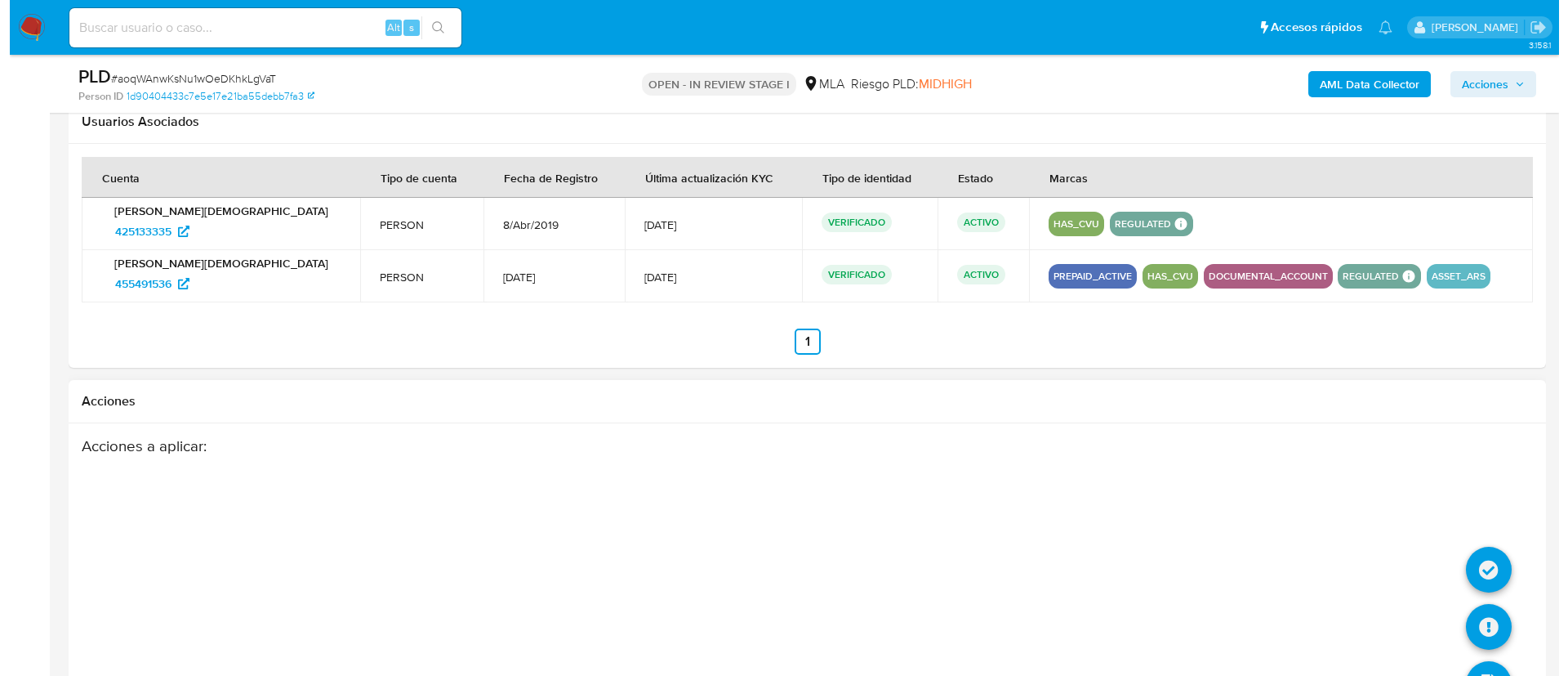
scroll to position [2553, 0]
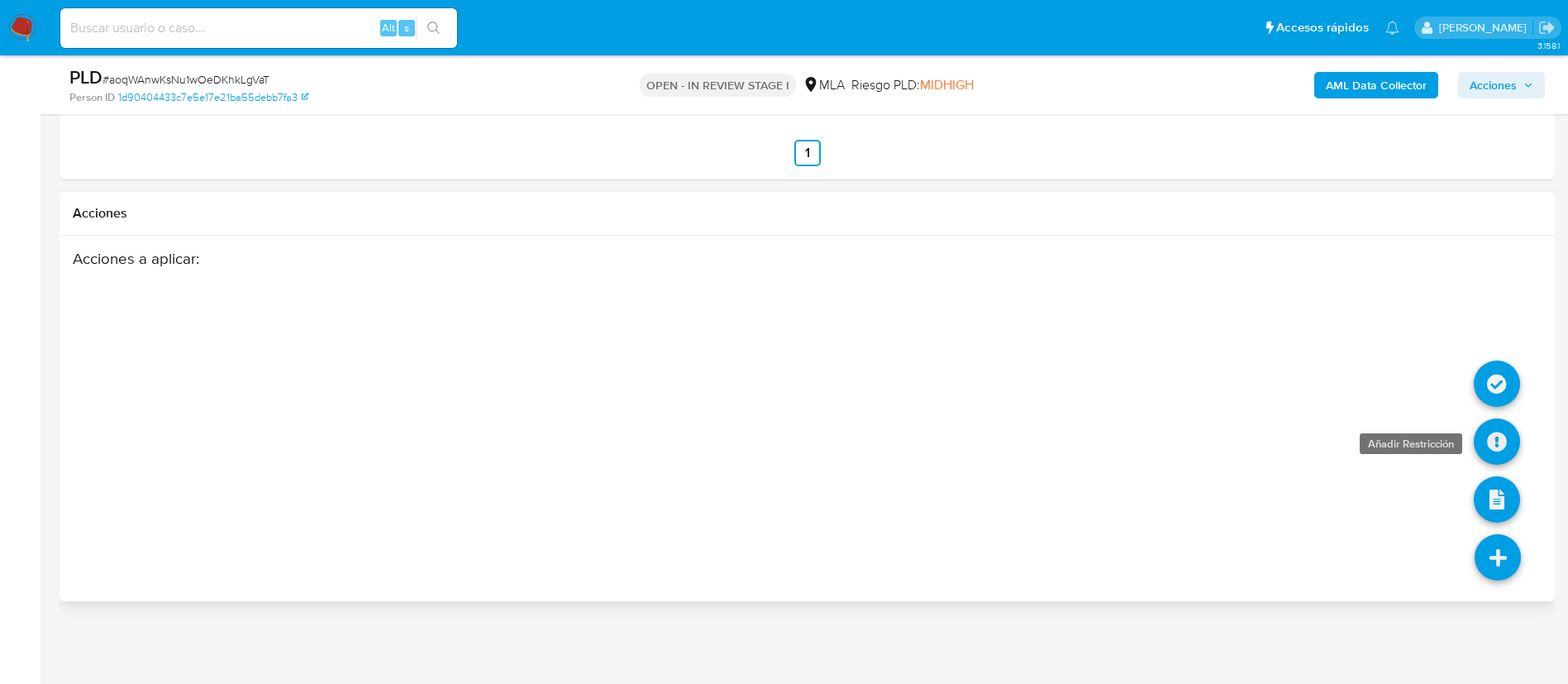
click at [1507, 442] on icon at bounding box center [1497, 441] width 46 height 46
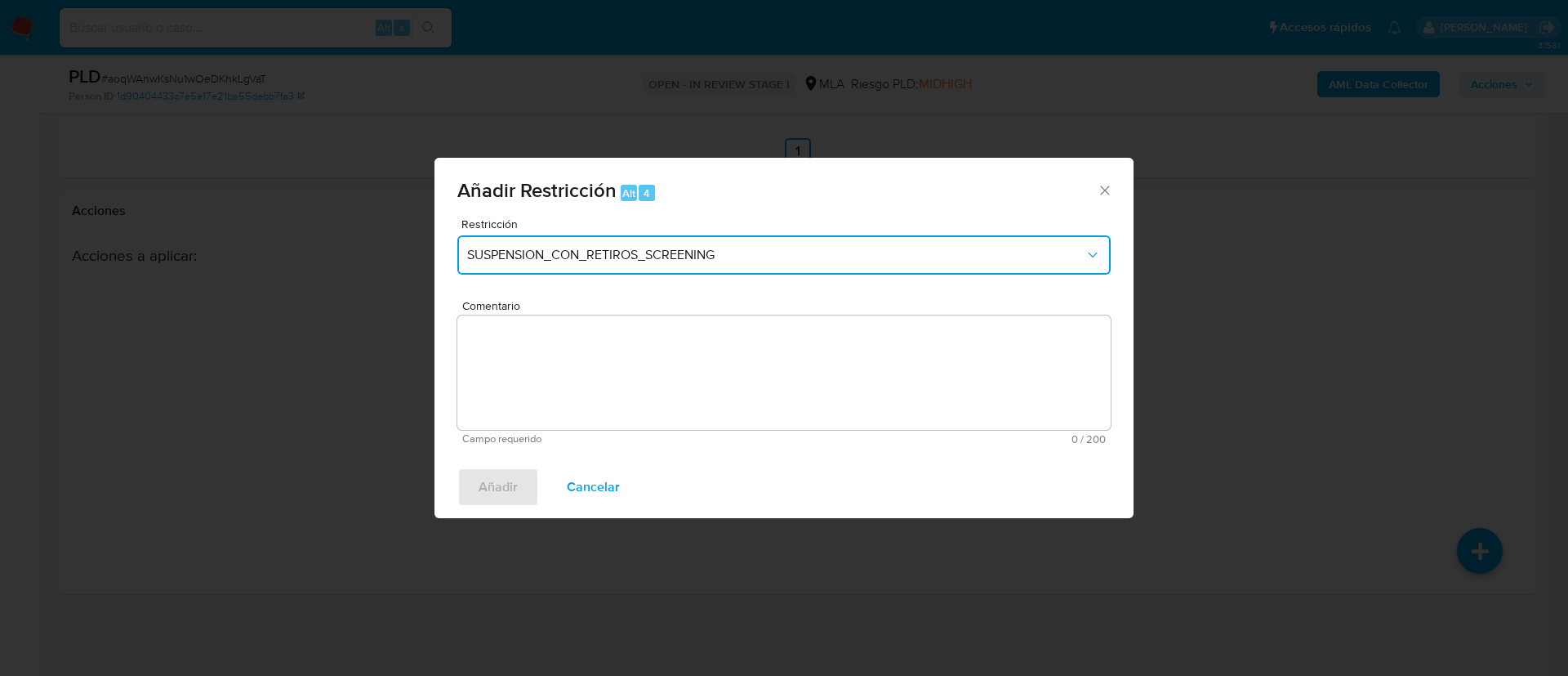
click at [753, 257] on span "SUSPENSION_CON_RETIROS_SCREENING" at bounding box center [776, 255] width 618 height 16
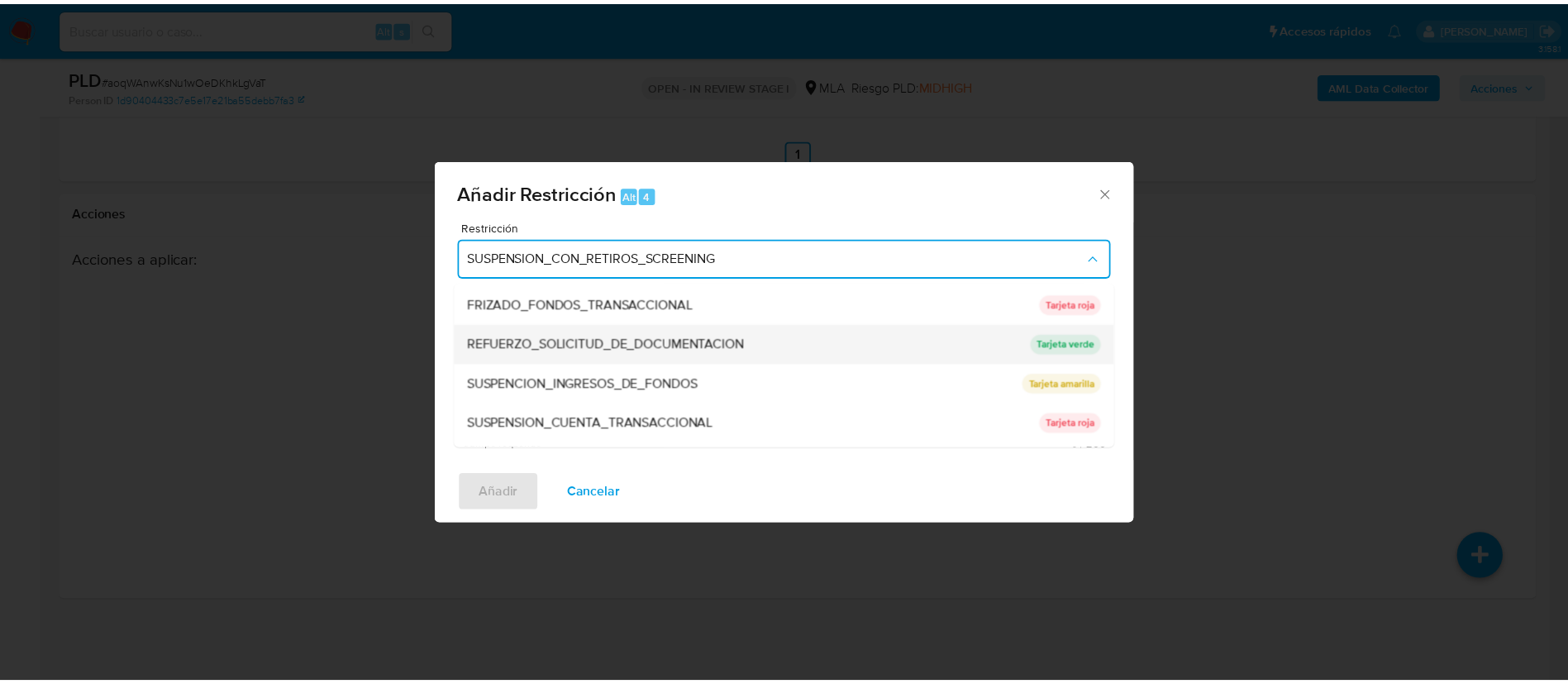
scroll to position [351, 0]
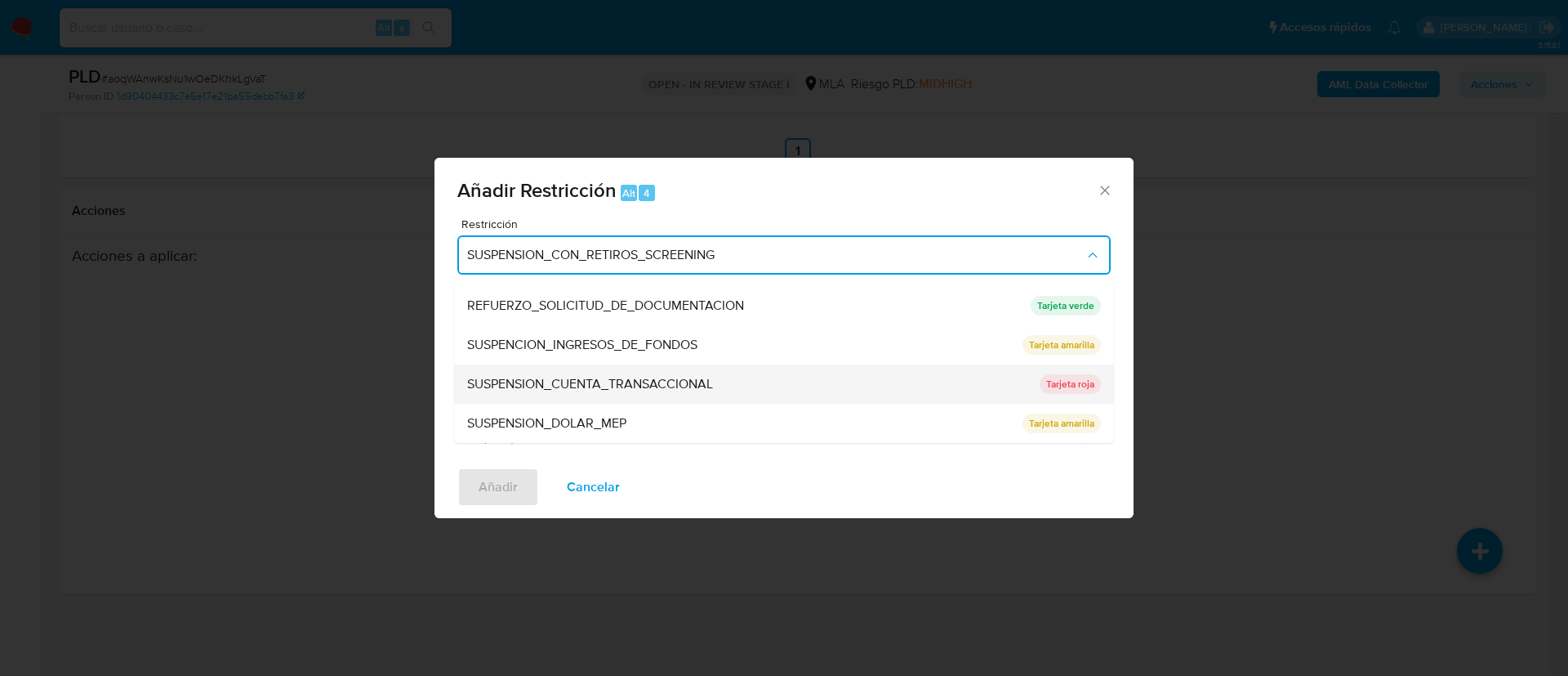
click at [737, 392] on div "SUSPENSION_CUENTA_TRANSACCIONAL" at bounding box center [749, 384] width 563 height 39
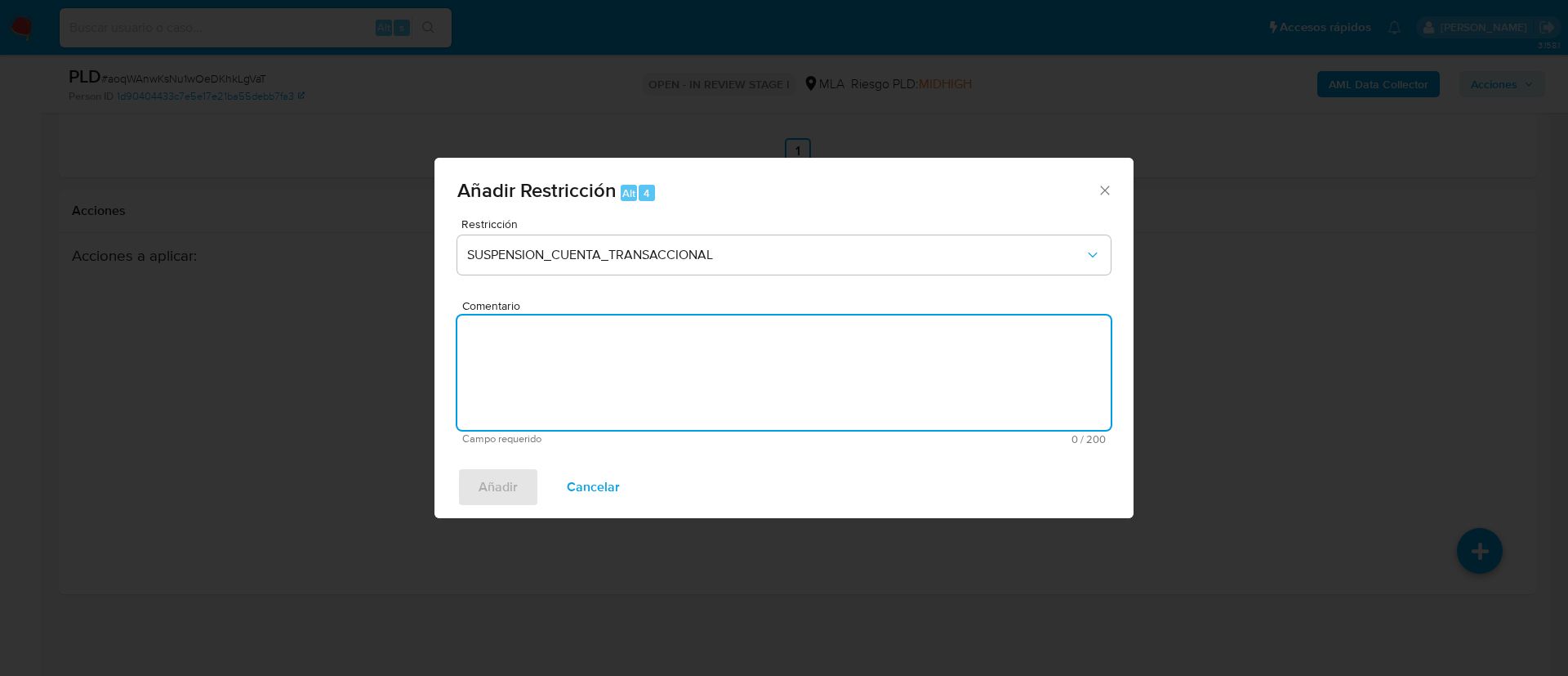
click at [737, 392] on textarea "Comentario" at bounding box center [784, 372] width 654 height 114
type textarea "AML"
click at [477, 480] on button "Añadir" at bounding box center [499, 487] width 82 height 39
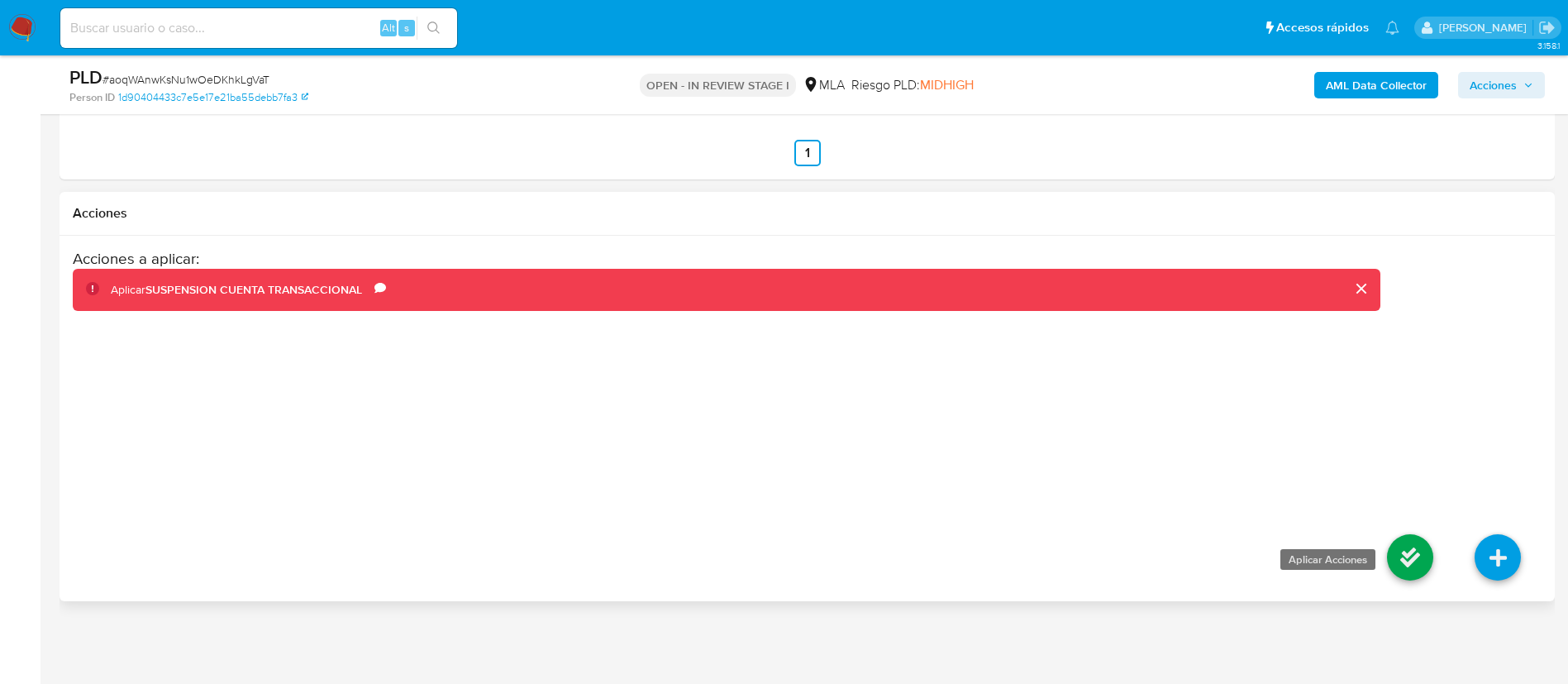
click at [1417, 558] on icon at bounding box center [1409, 557] width 46 height 46
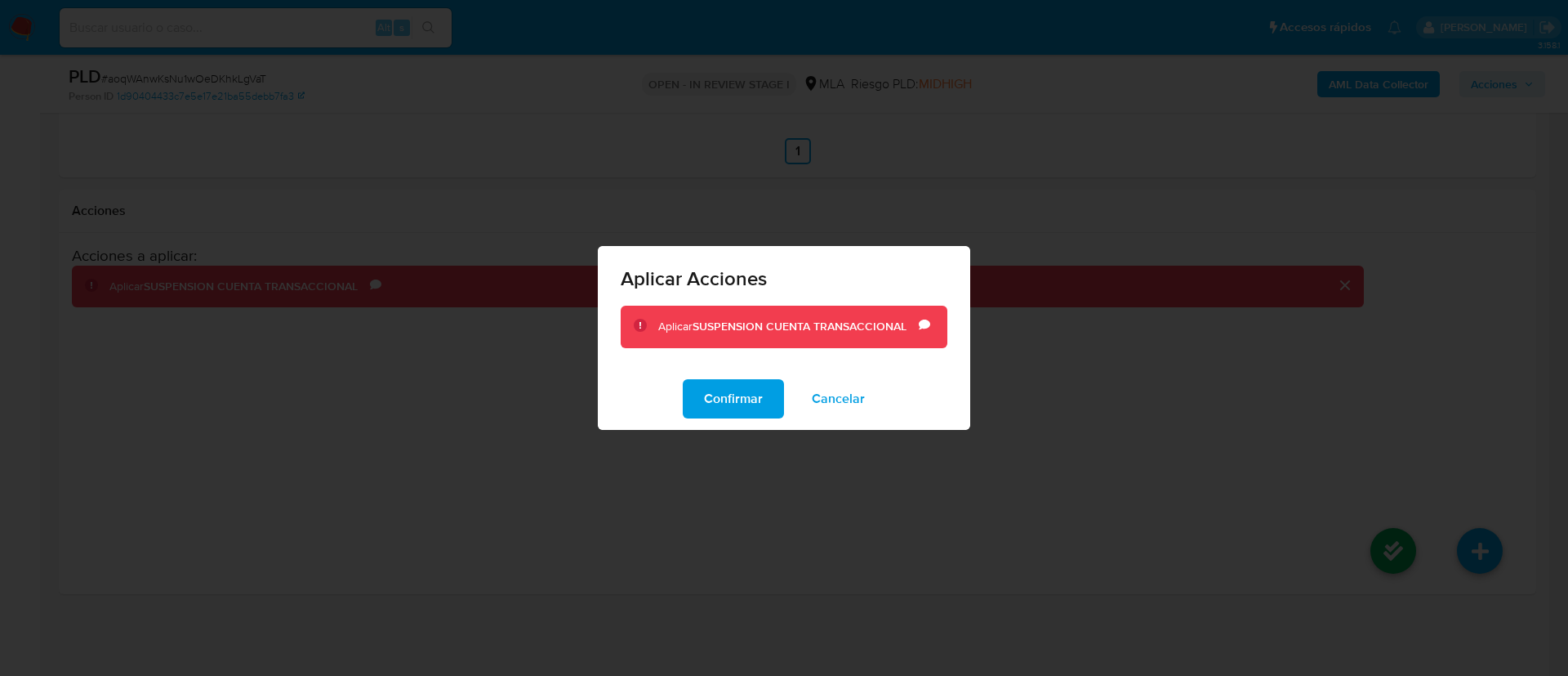
click at [763, 419] on div "Confirmar Cancelar" at bounding box center [784, 399] width 372 height 62
click at [747, 401] on span "Confirmar" at bounding box center [734, 399] width 59 height 36
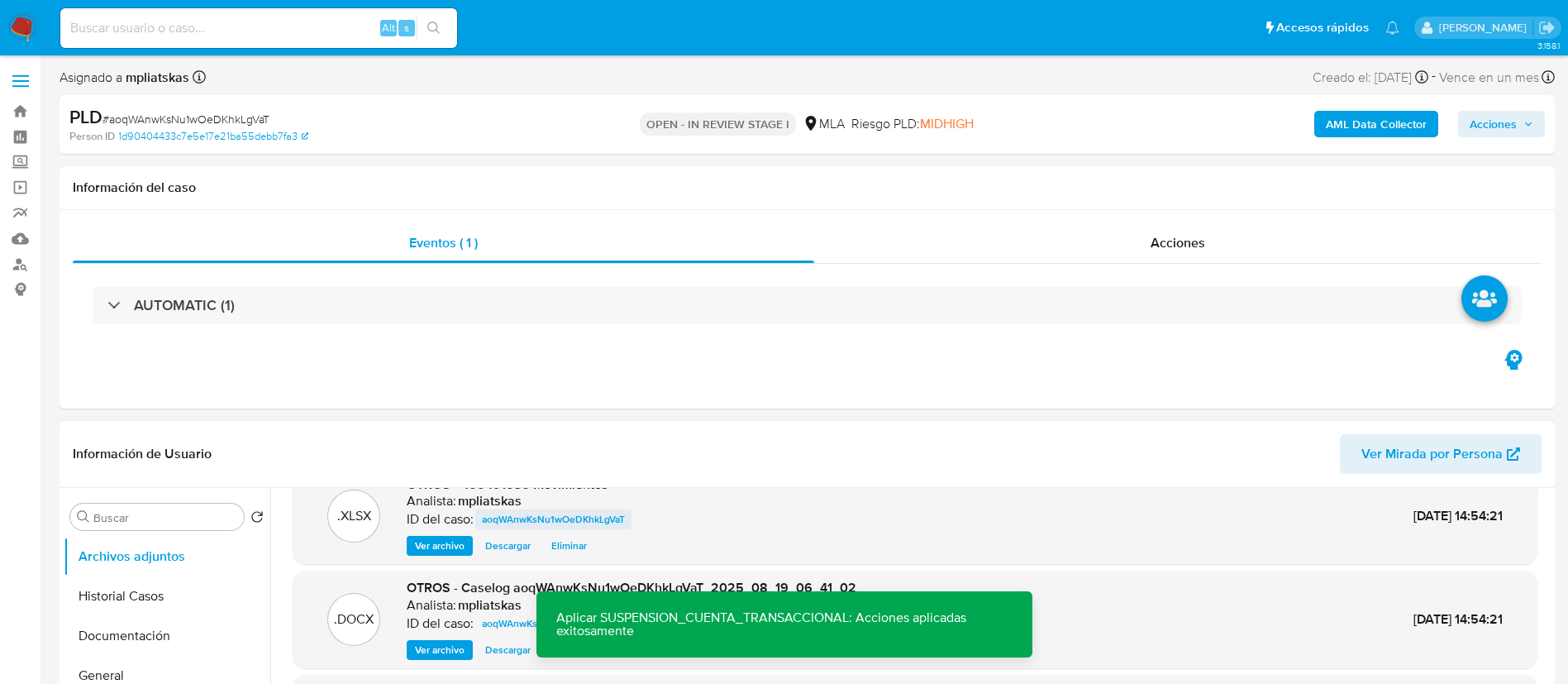
scroll to position [53, 0]
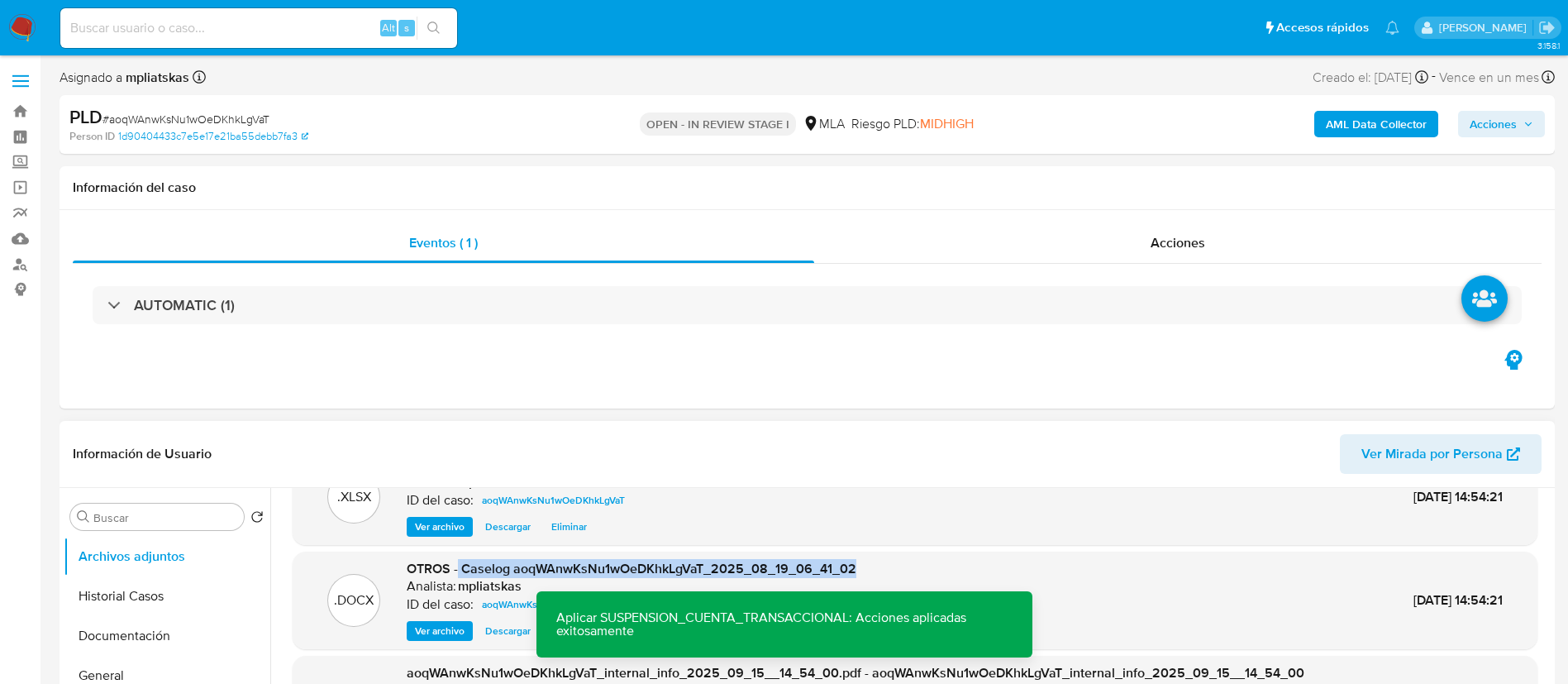
drag, startPoint x: 460, startPoint y: 566, endPoint x: 881, endPoint y: 565, distance: 421.0
click at [881, 565] on div ".DOCX OTROS - Caselog aoqWAnwKsNu1wOeDKhkLgVaT_2025_08_19_06_41_02 Analista: mp…" at bounding box center [915, 600] width 1228 height 81
copy span "Caselog aoqWAnwKsNu1wOeDKhkLgVaT_2025_08_19_06_41_02"
click at [1508, 125] on span "Acciones" at bounding box center [1493, 123] width 47 height 26
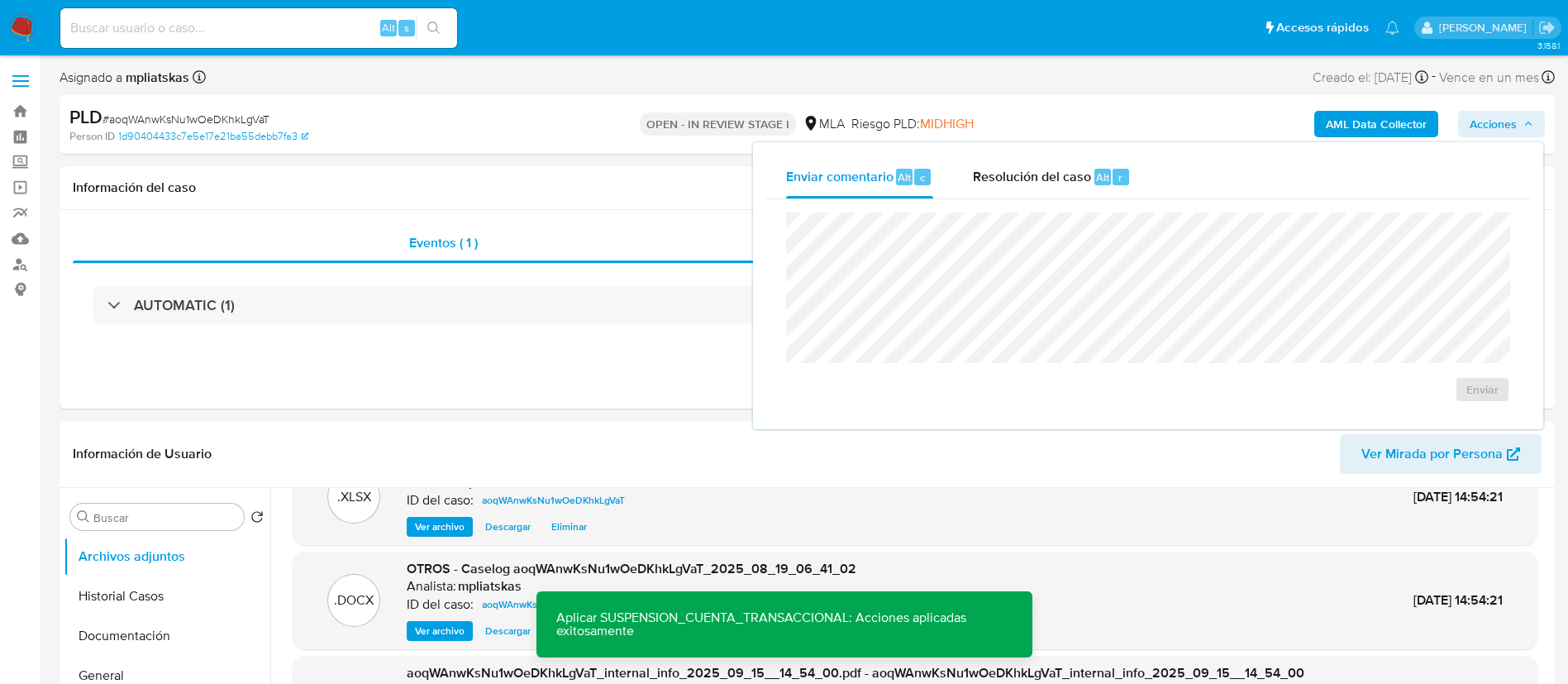
click at [1408, 210] on div "Enviar" at bounding box center [1148, 307] width 764 height 216
click at [1053, 196] on div "Resolución del caso Alt r" at bounding box center [1052, 177] width 158 height 43
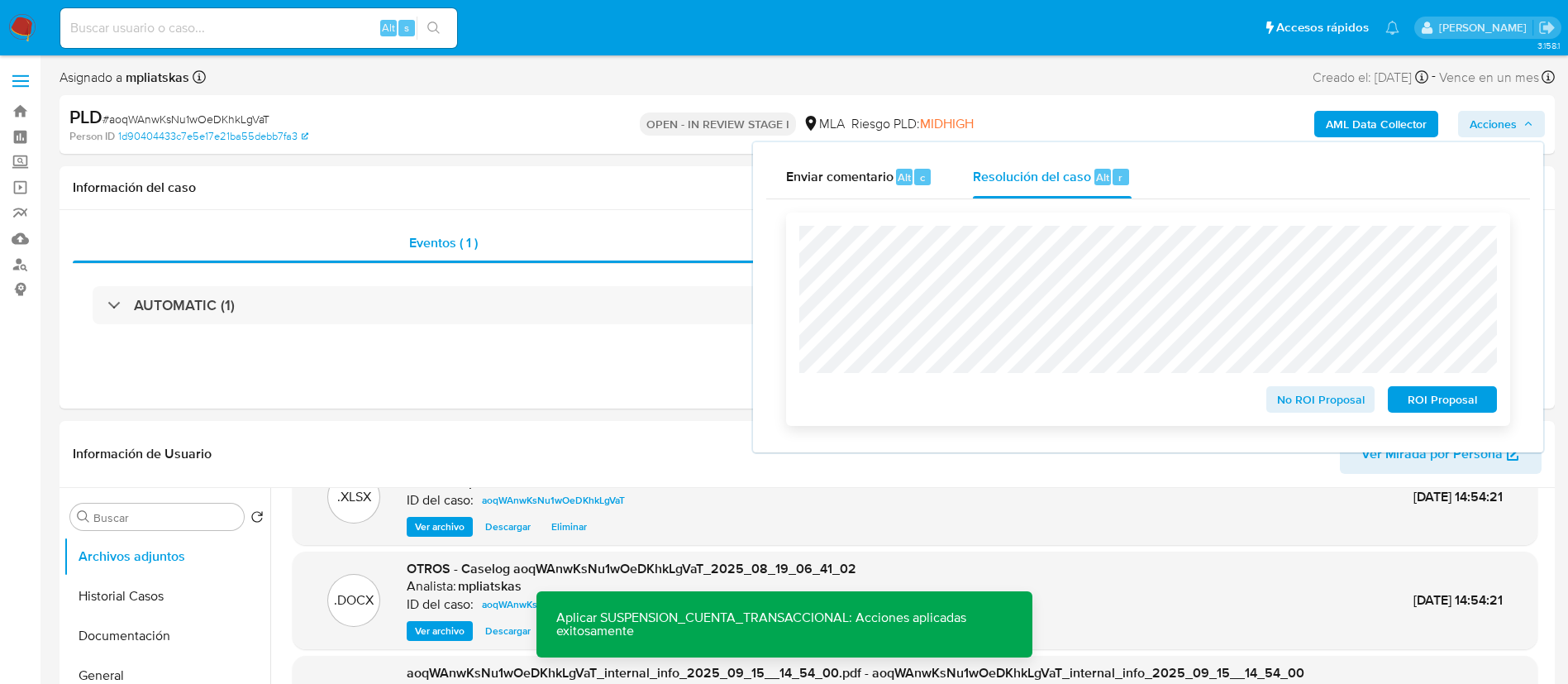
click at [1440, 416] on div "No ROI Proposal ROI Proposal" at bounding box center [1148, 319] width 725 height 214
click at [1439, 409] on span "ROI Proposal" at bounding box center [1442, 399] width 86 height 23
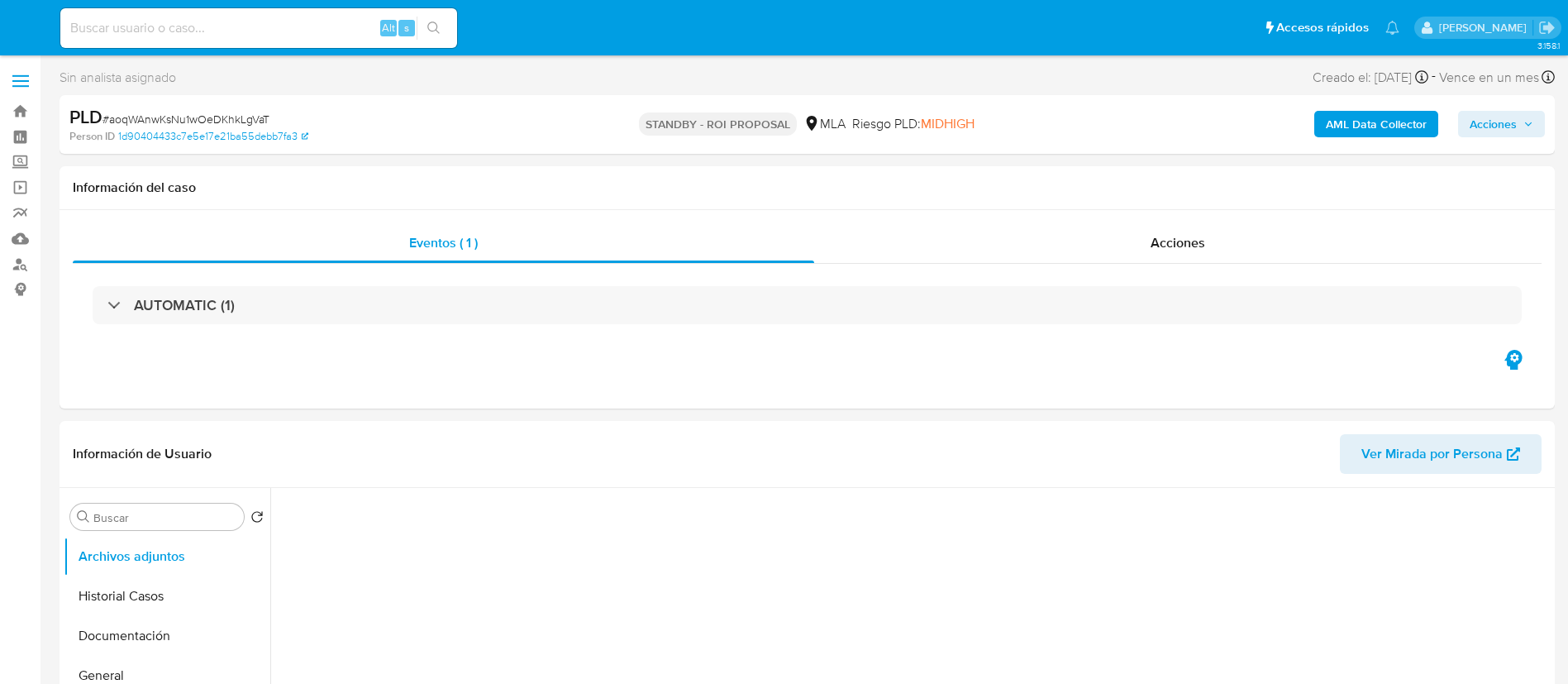
select select "10"
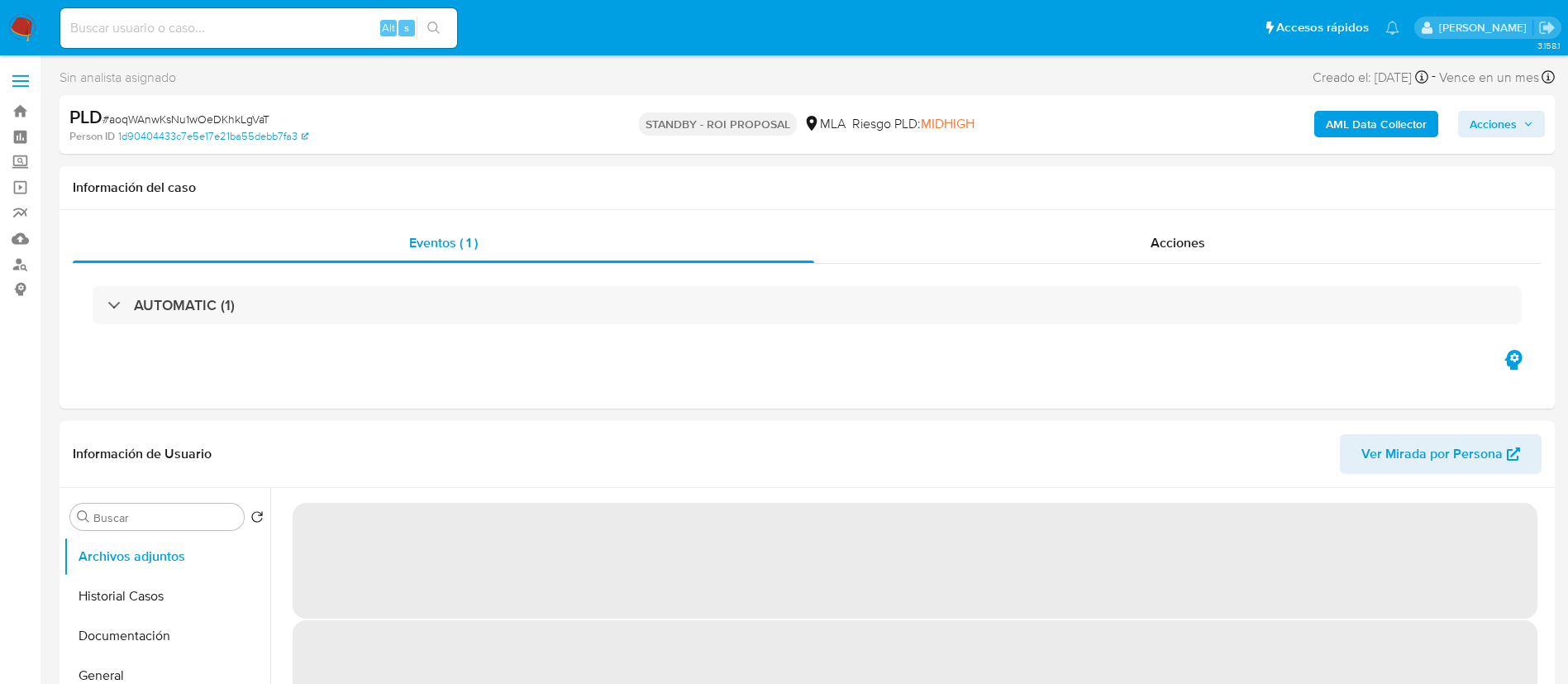
click at [352, 5] on div "Alt s" at bounding box center [259, 28] width 397 height 46
click at [346, 19] on input at bounding box center [259, 28] width 397 height 22
paste input "CFM9oGZROvD2ChlGgZYTcuKp"
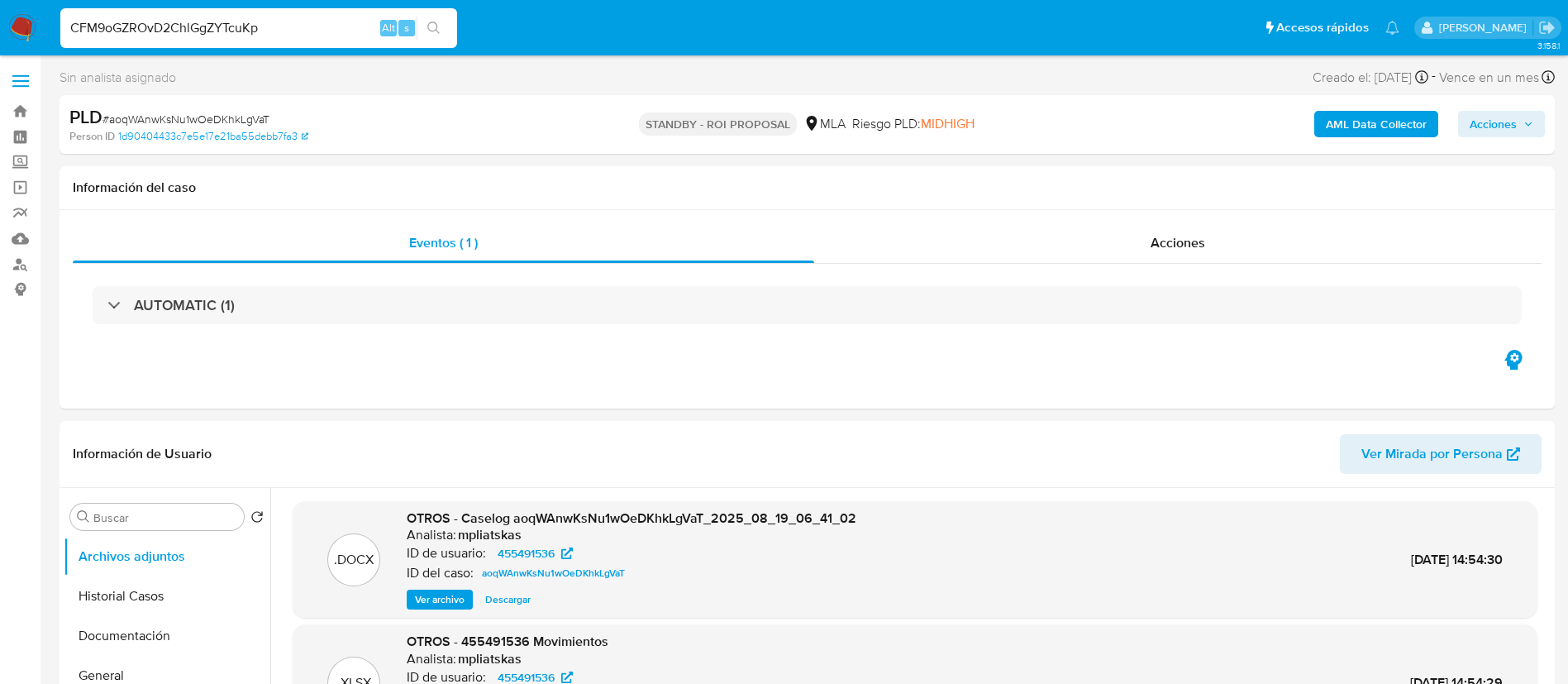
type input "CFM9oGZROvD2ChlGgZYTcuKp"
click at [423, 25] on button "search-icon" at bounding box center [433, 28] width 34 height 23
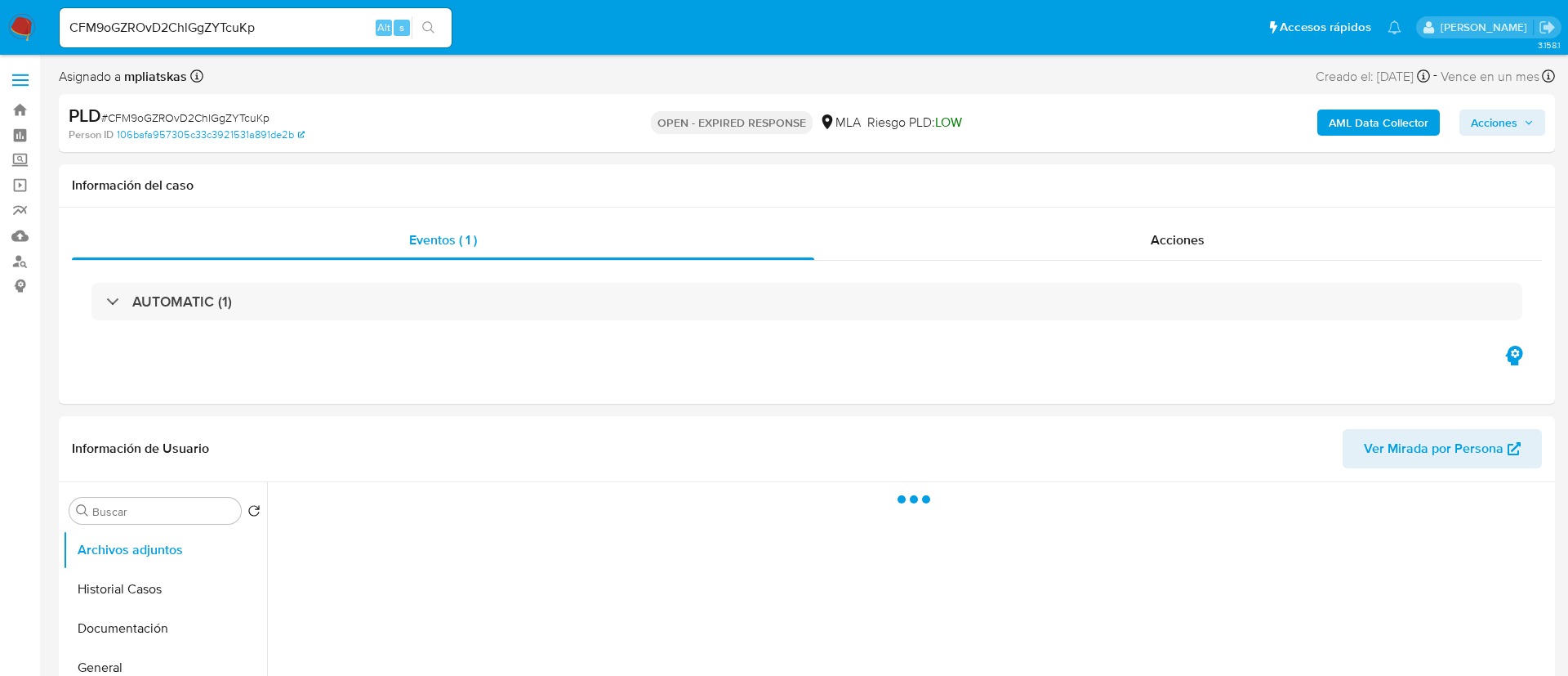
select select "10"
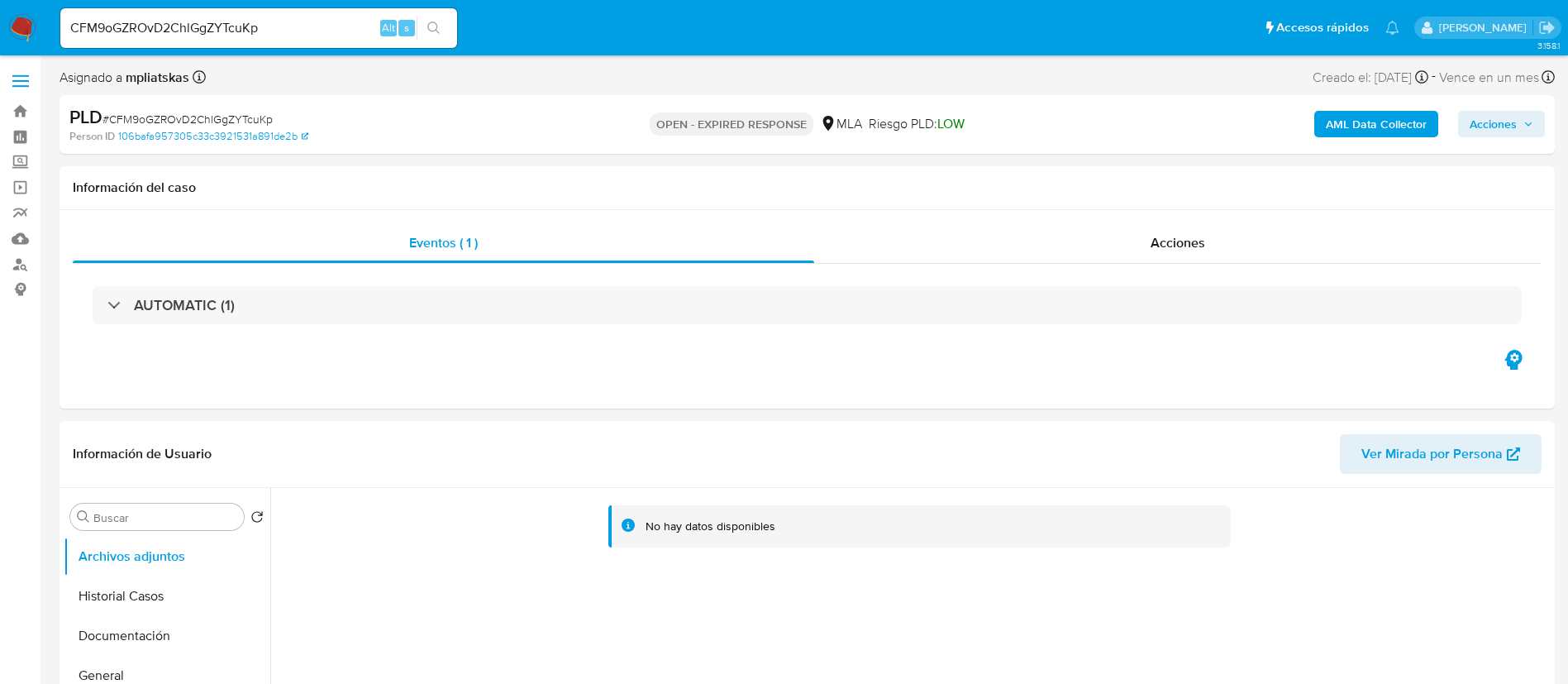
click at [1316, 134] on button "AML Data Collector" at bounding box center [1377, 123] width 124 height 26
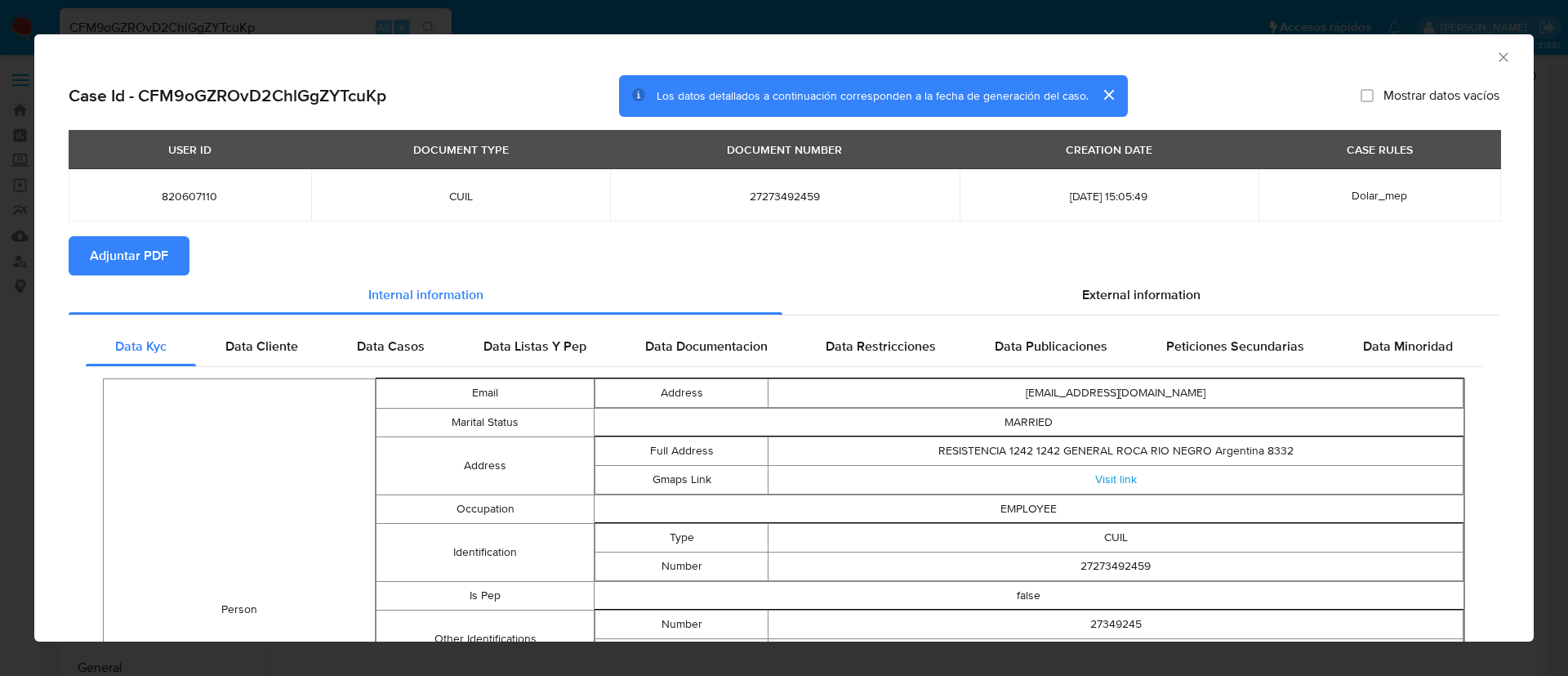
click at [117, 261] on span "Adjuntar PDF" at bounding box center [129, 256] width 78 height 36
click at [168, 197] on span "820607110" at bounding box center [190, 196] width 203 height 15
copy span "820607110"
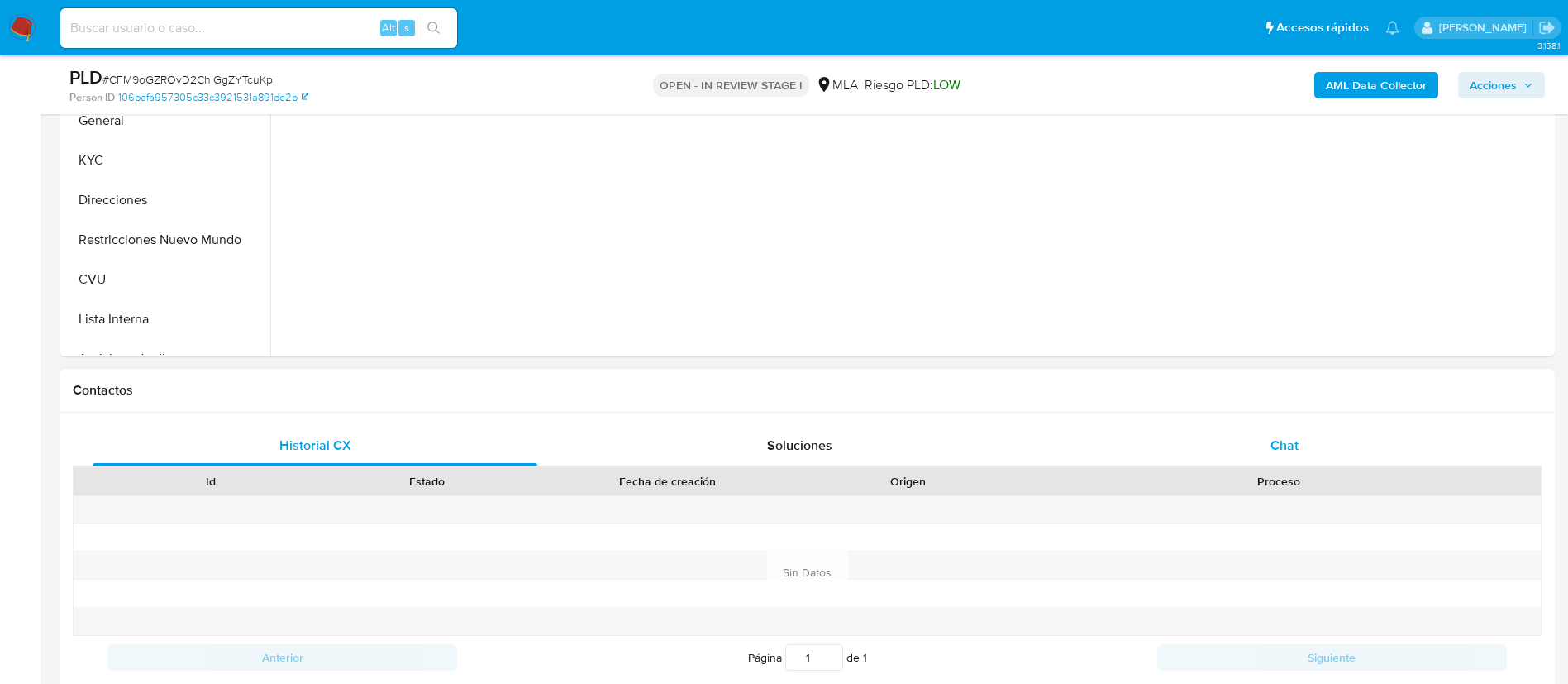
click at [1256, 442] on div "Chat" at bounding box center [1285, 445] width 445 height 40
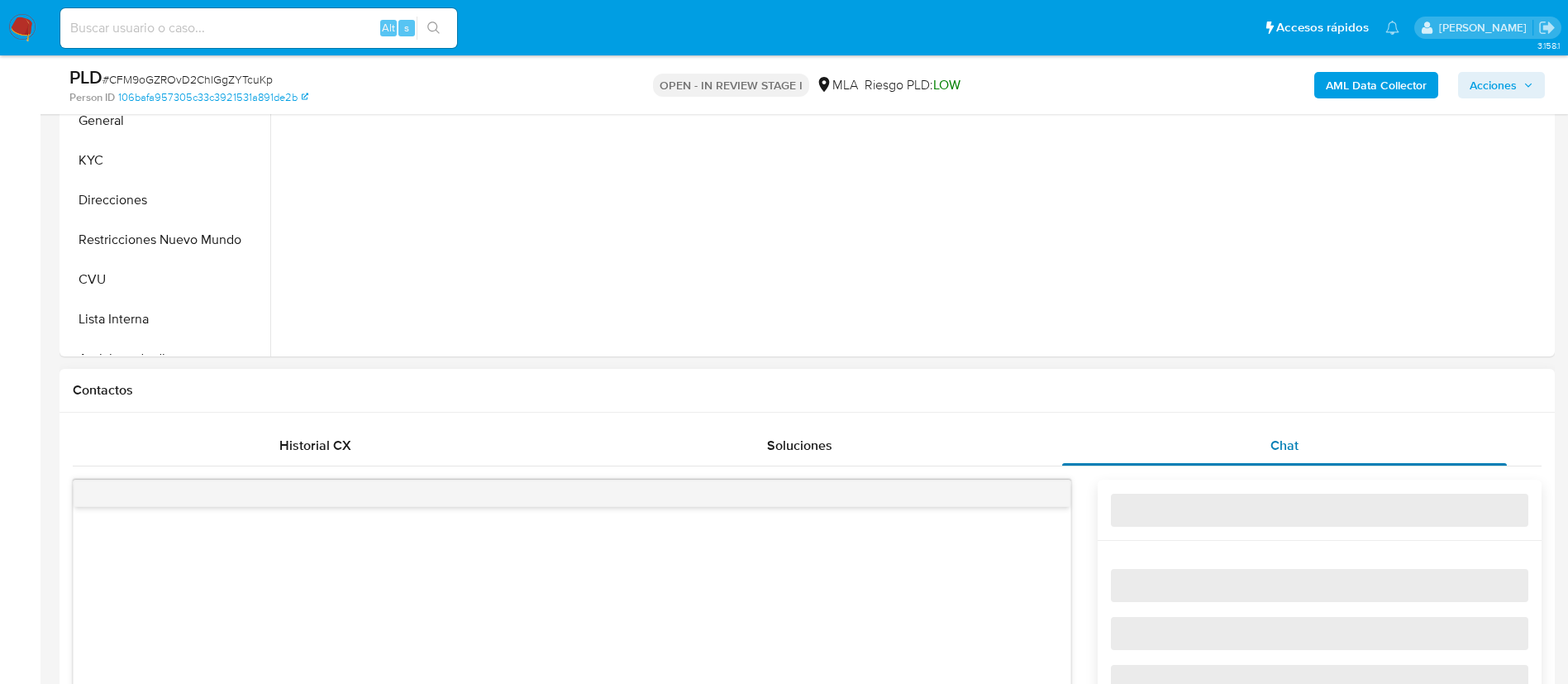
select select "10"
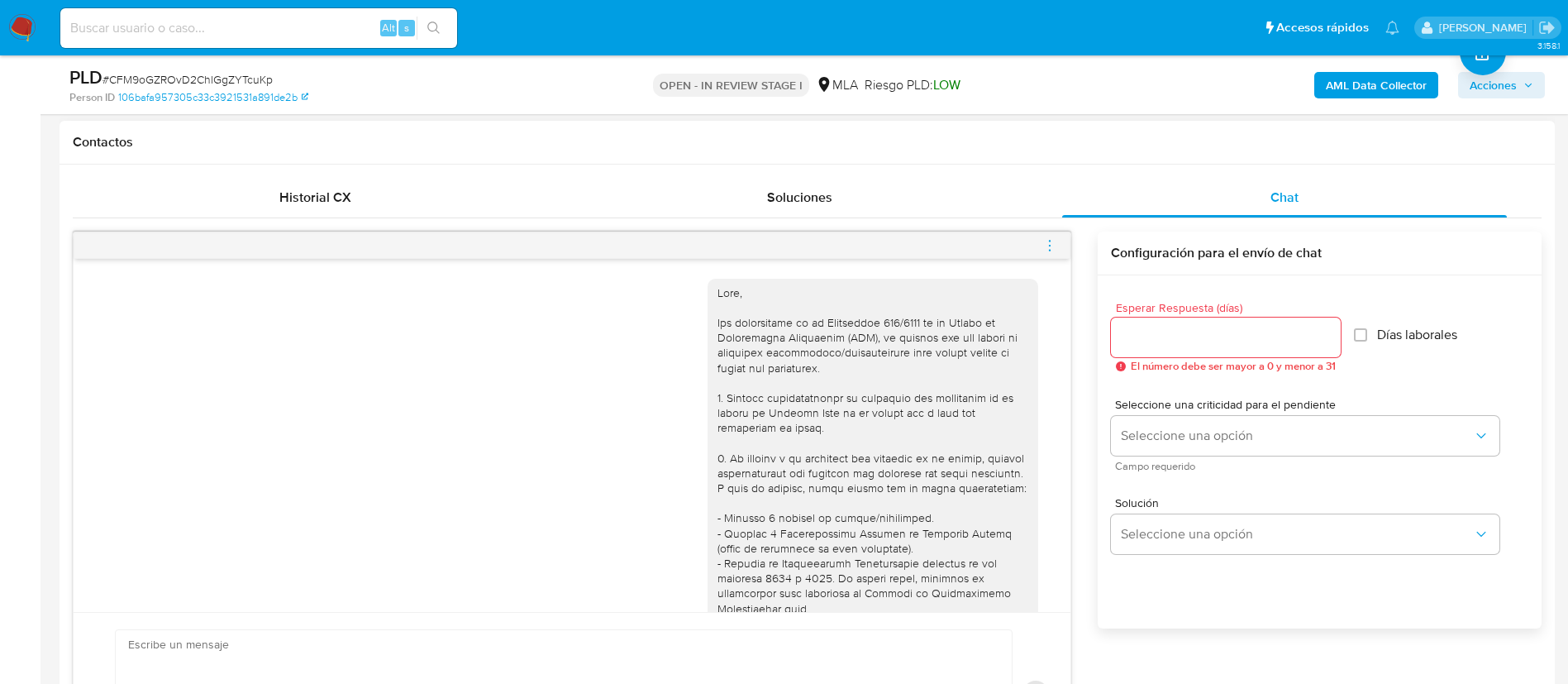
scroll to position [1642, 0]
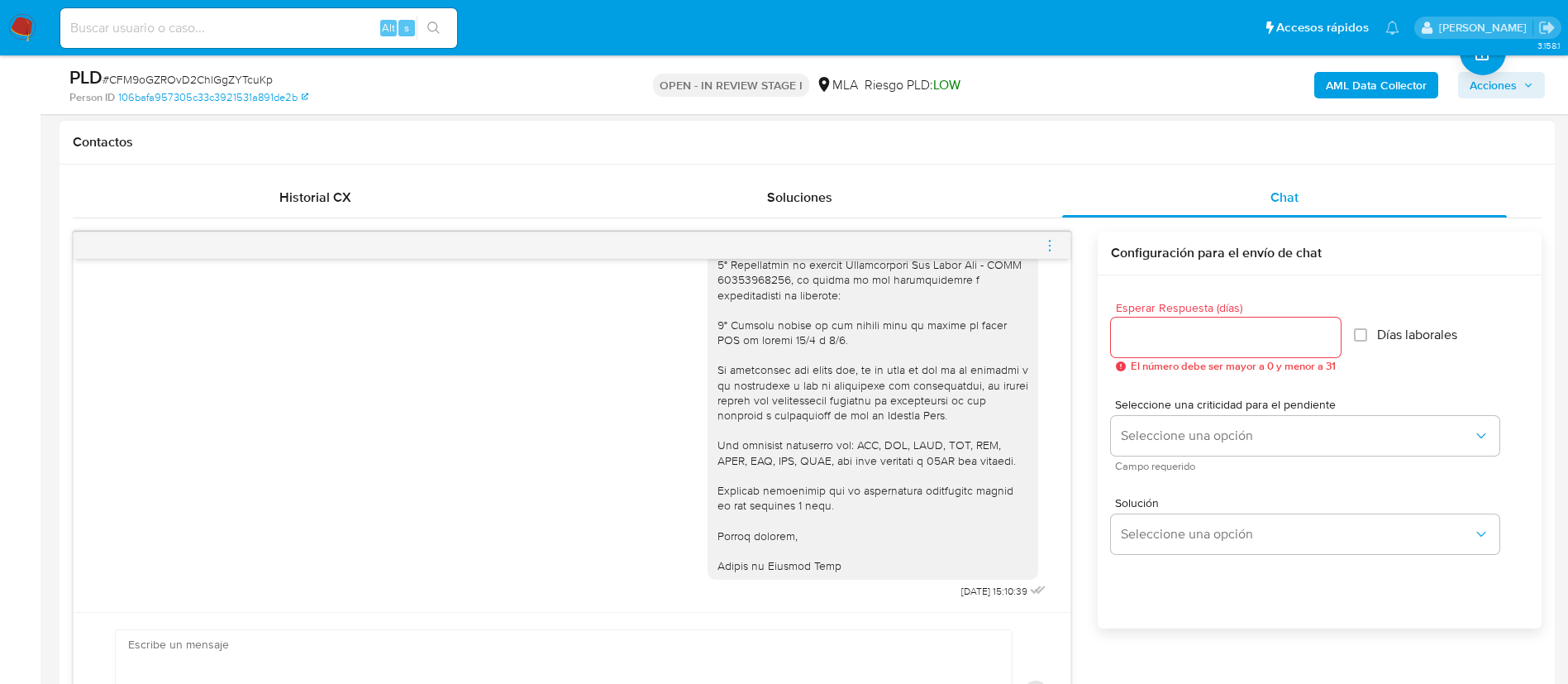
click at [1050, 251] on icon "menu-action" at bounding box center [1050, 245] width 15 height 15
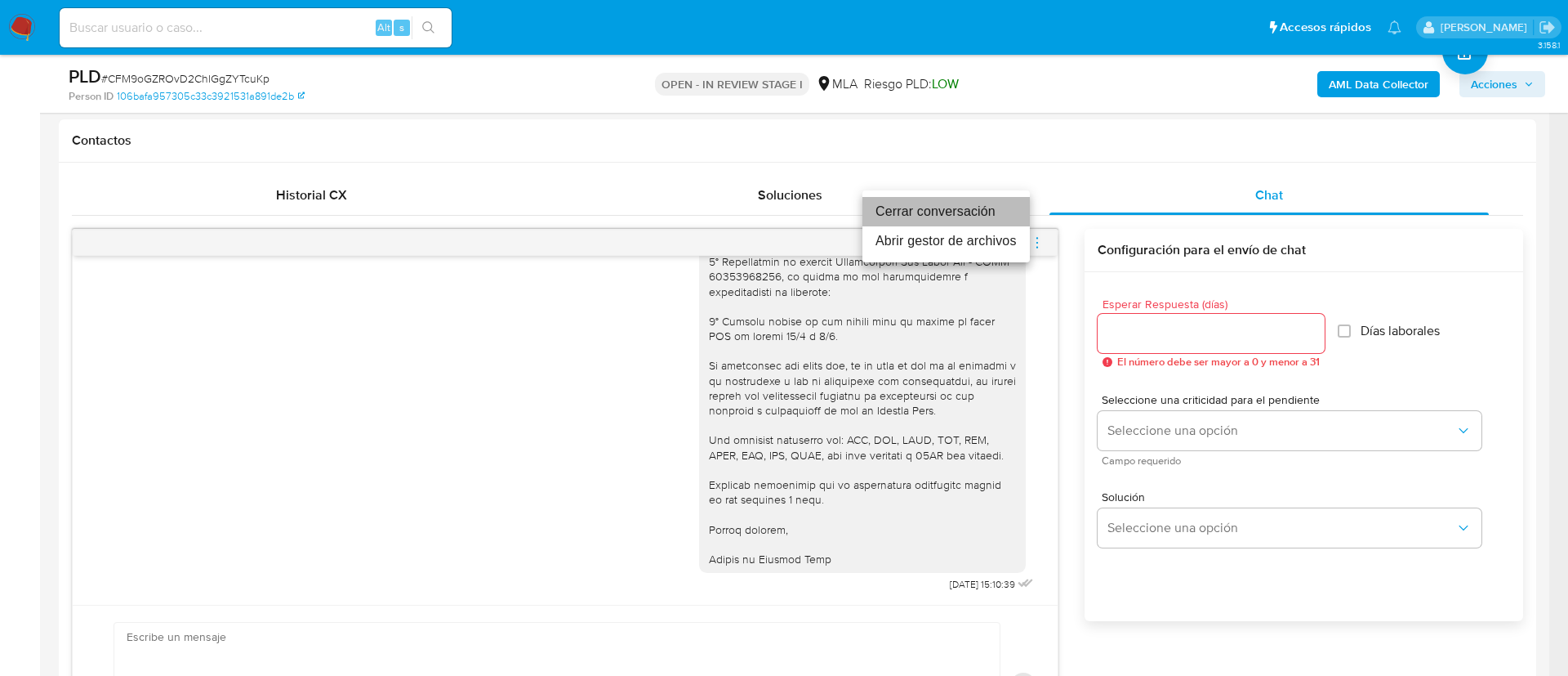
click at [971, 213] on li "Cerrar conversación" at bounding box center [946, 211] width 167 height 29
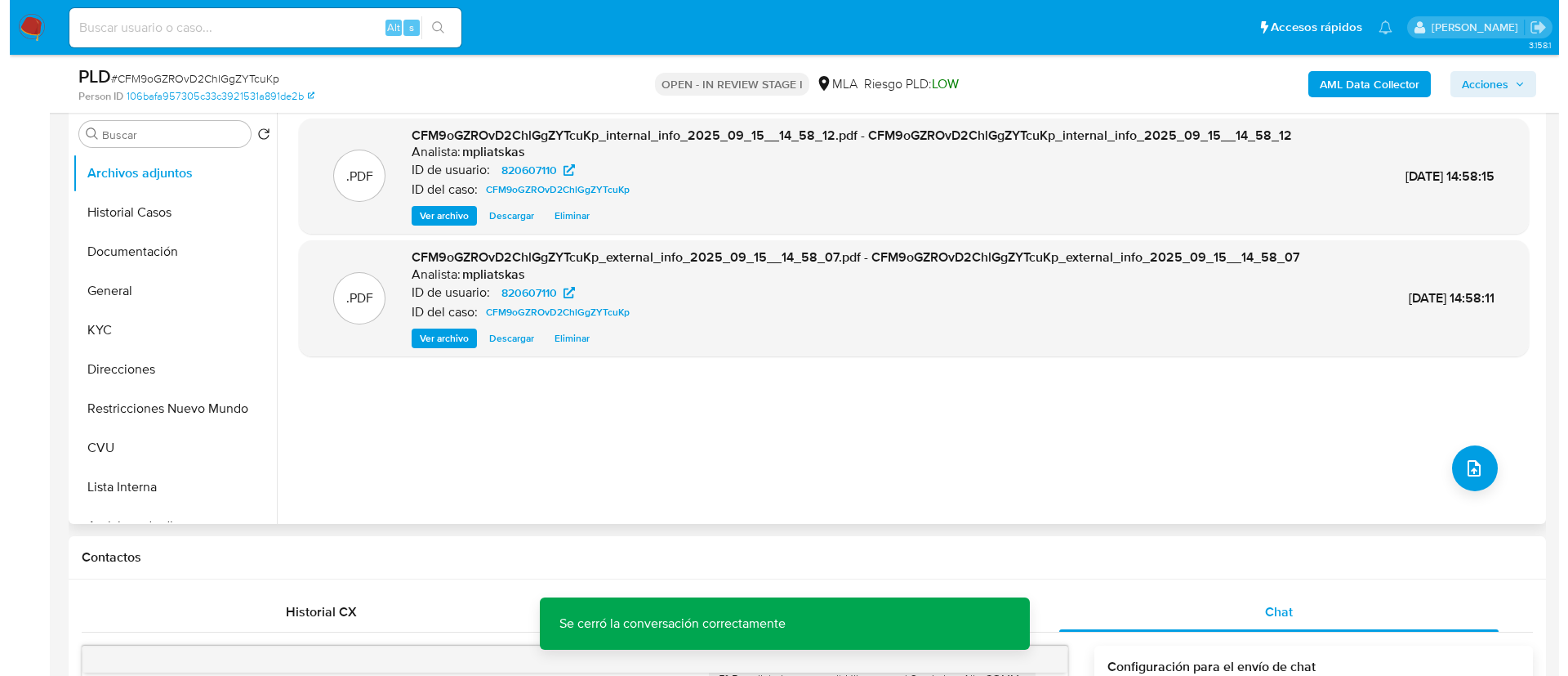
scroll to position [245, 0]
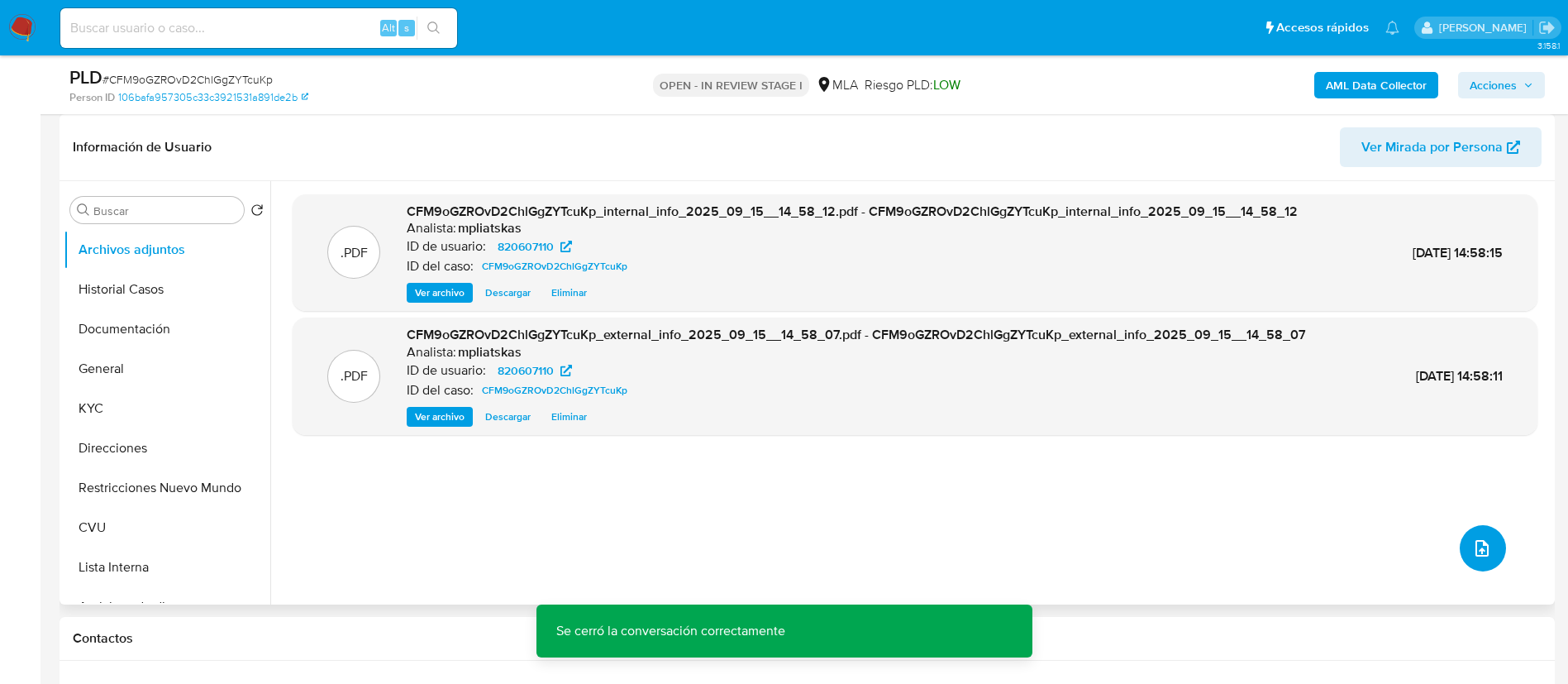
click at [1476, 553] on icon "upload-file" at bounding box center [1482, 548] width 20 height 20
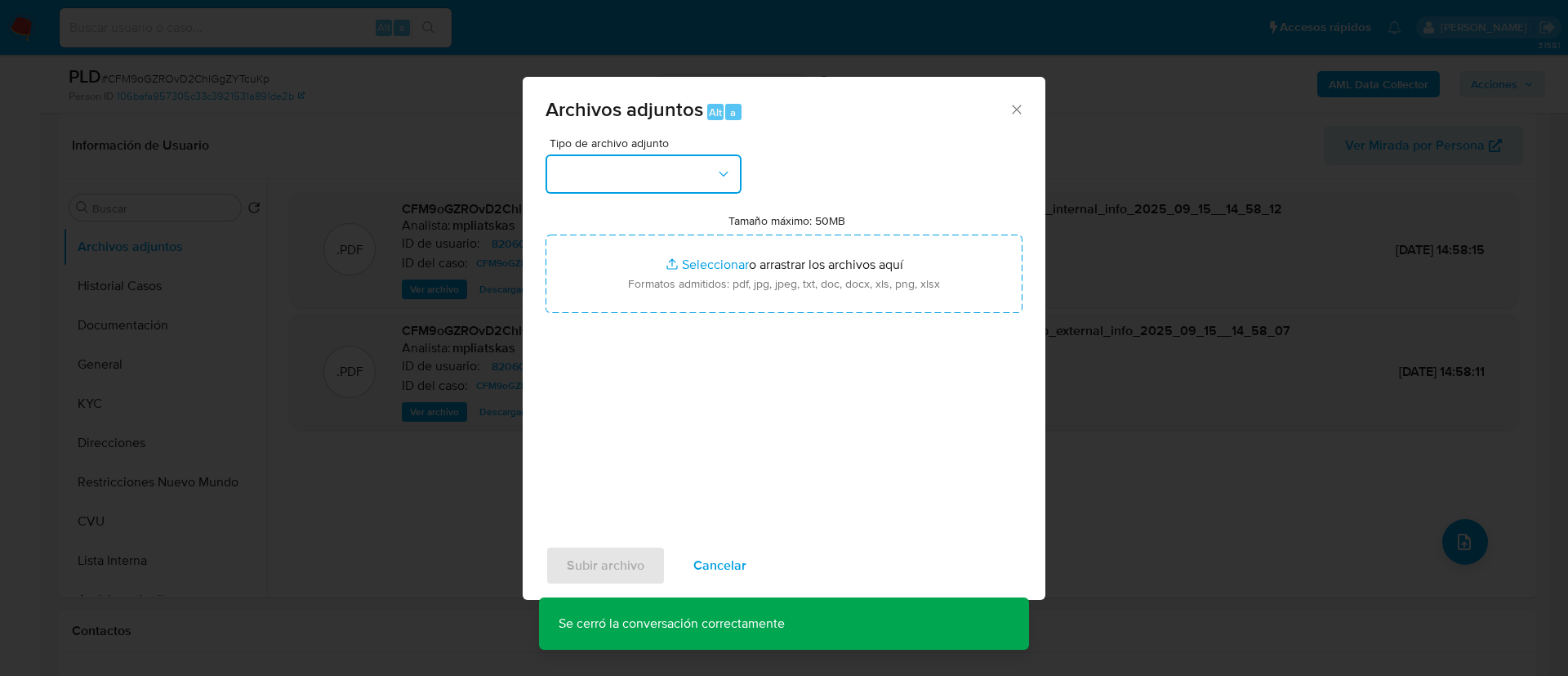
drag, startPoint x: 635, startPoint y: 200, endPoint x: 614, endPoint y: 185, distance: 25.8
click at [614, 185] on button "button" at bounding box center [644, 174] width 196 height 39
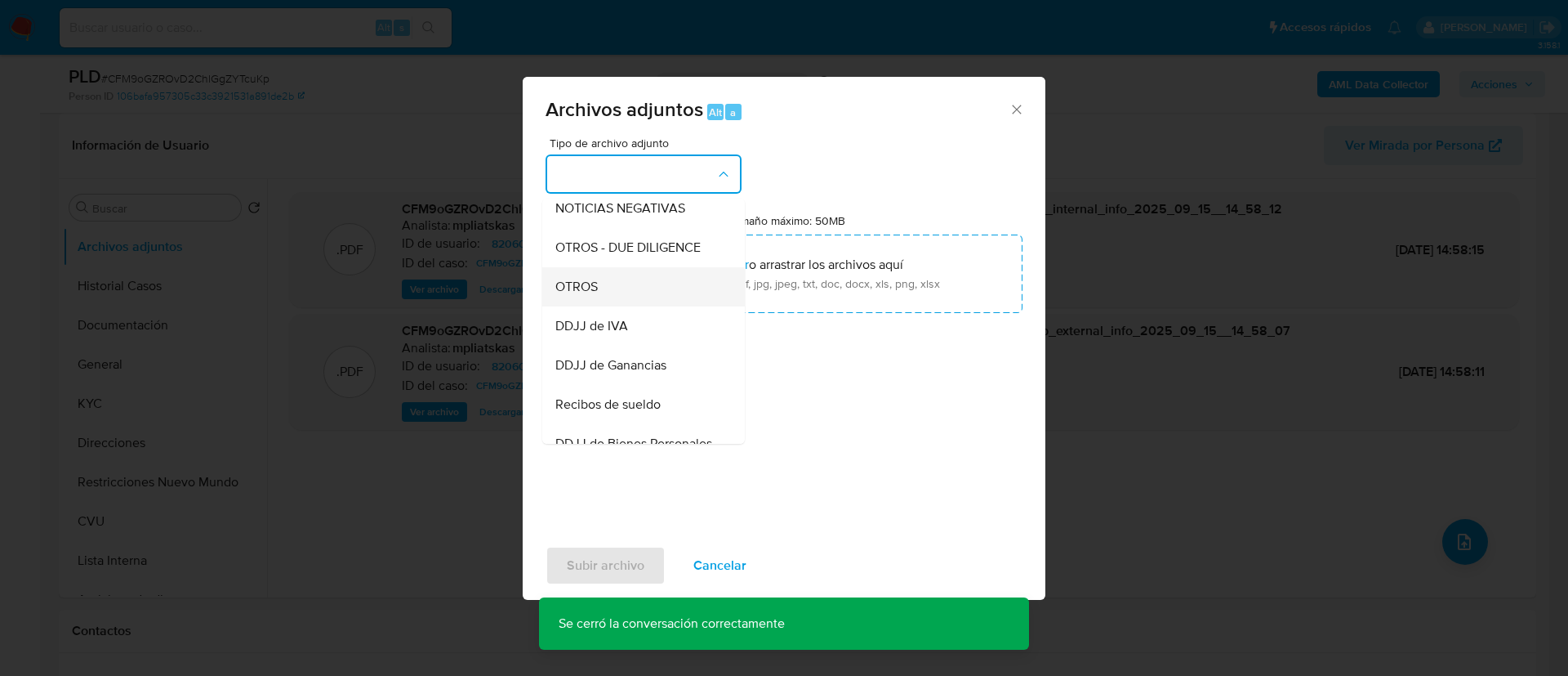
click at [628, 288] on div "OTROS" at bounding box center [638, 287] width 167 height 39
click at [628, 288] on input "Tamaño máximo: 50MB Seleccionar archivos" at bounding box center [784, 273] width 477 height 78
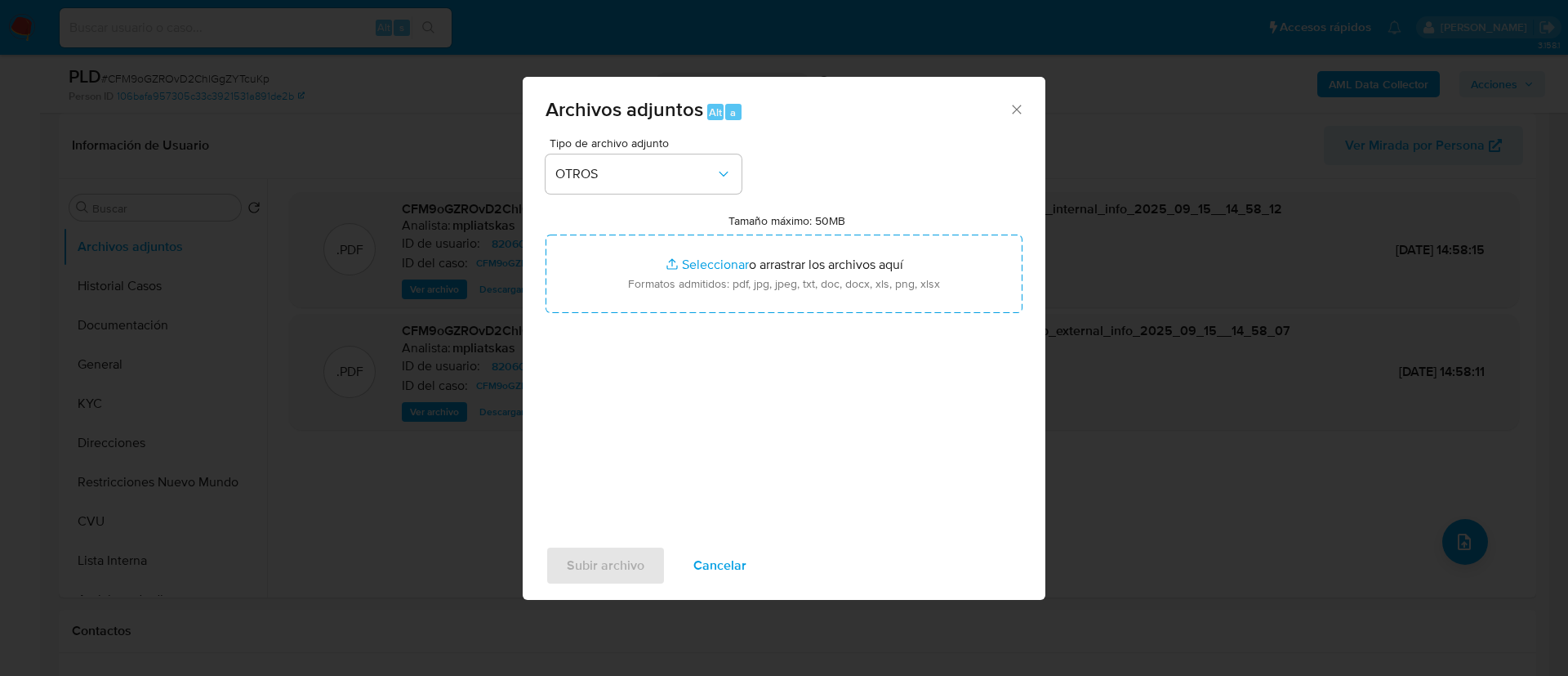
type input "C:\fakepath\820607110 Movimientos.xlsx"
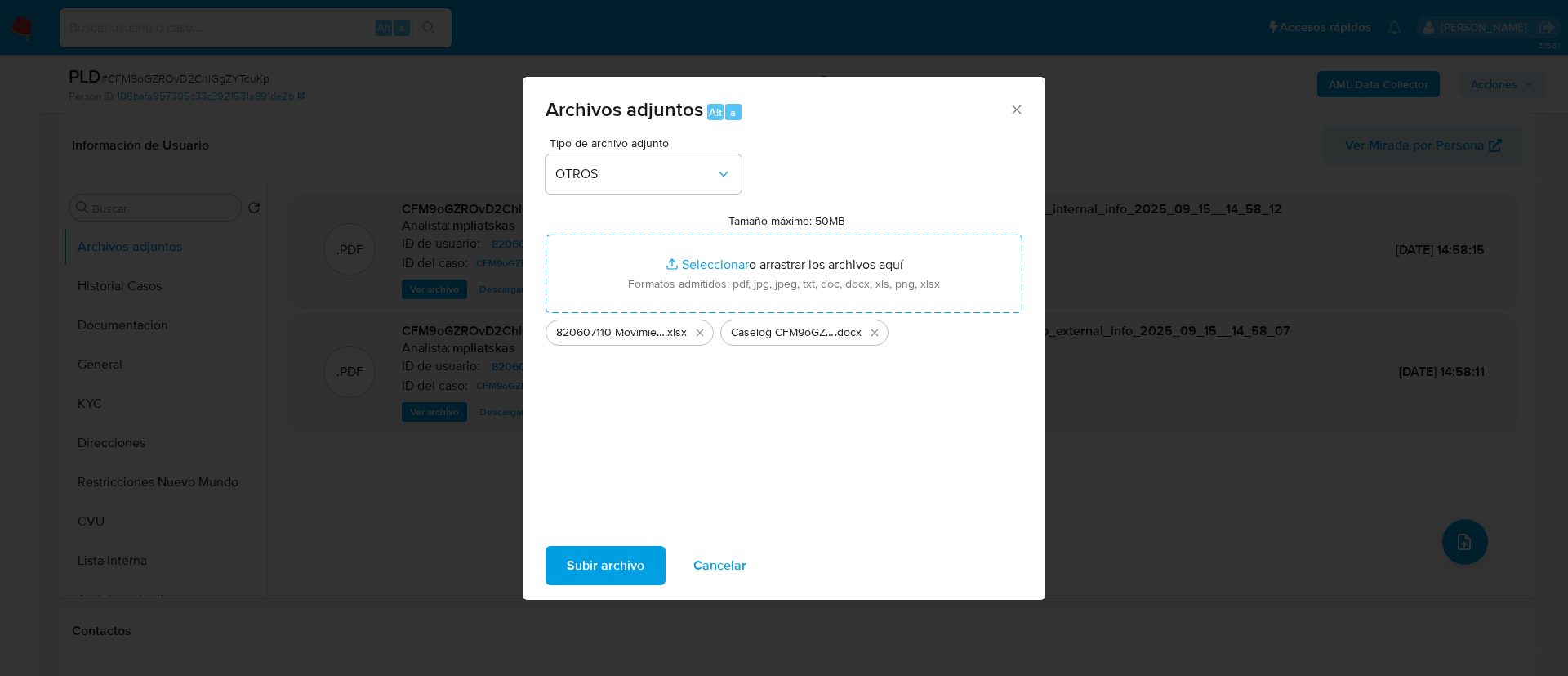
click at [617, 586] on div "Subir archivo Cancelar" at bounding box center [784, 566] width 523 height 62
click at [605, 574] on span "Subir archivo" at bounding box center [605, 566] width 77 height 36
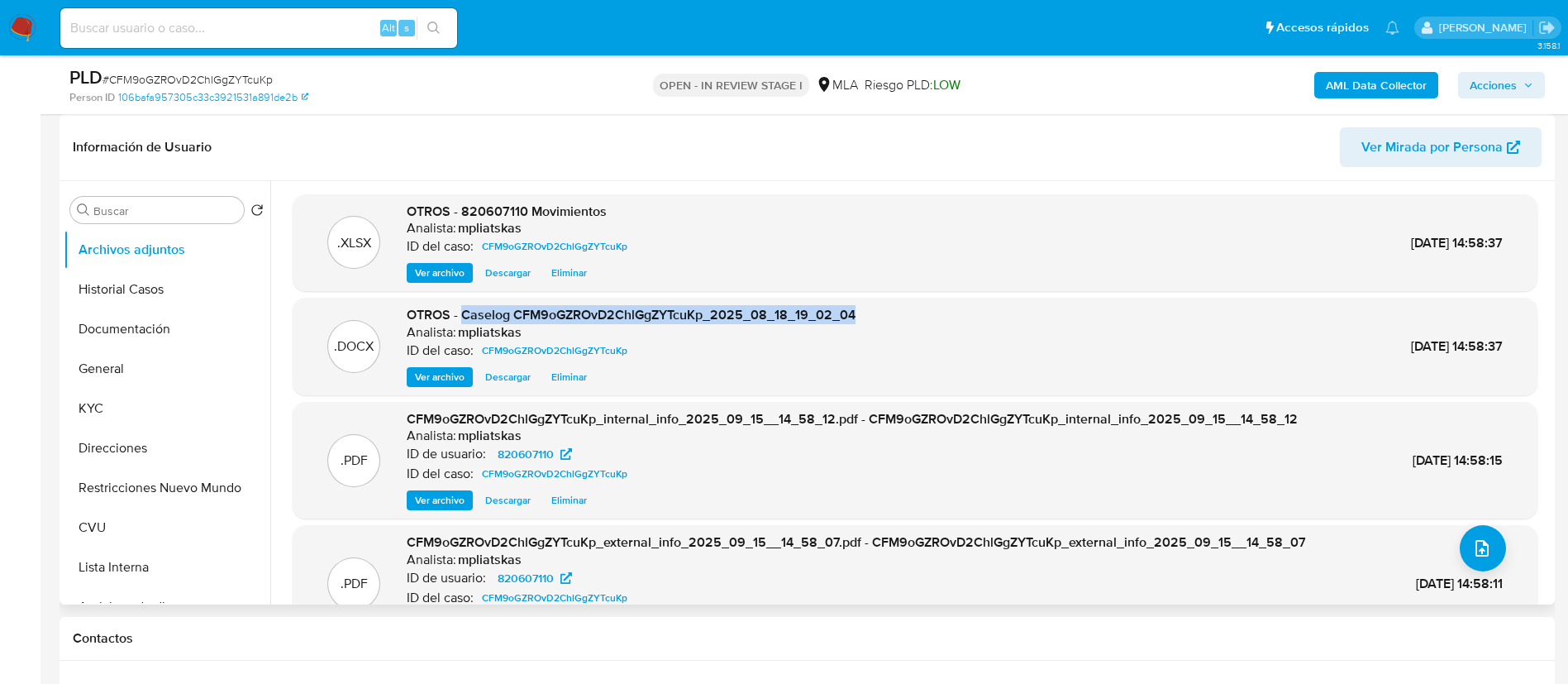
drag, startPoint x: 462, startPoint y: 312, endPoint x: 863, endPoint y: 314, distance: 401.0
click at [863, 314] on div ".DOCX OTROS - Caselog CFM9oGZROvD2ChlGgZYTcuKp_2025_08_18_19_02_04 Analista: mp…" at bounding box center [915, 346] width 1228 height 81
copy span "Caselog CFM9oGZROvD2ChlGgZYTcuKp_2025_08_18_19_02_04"
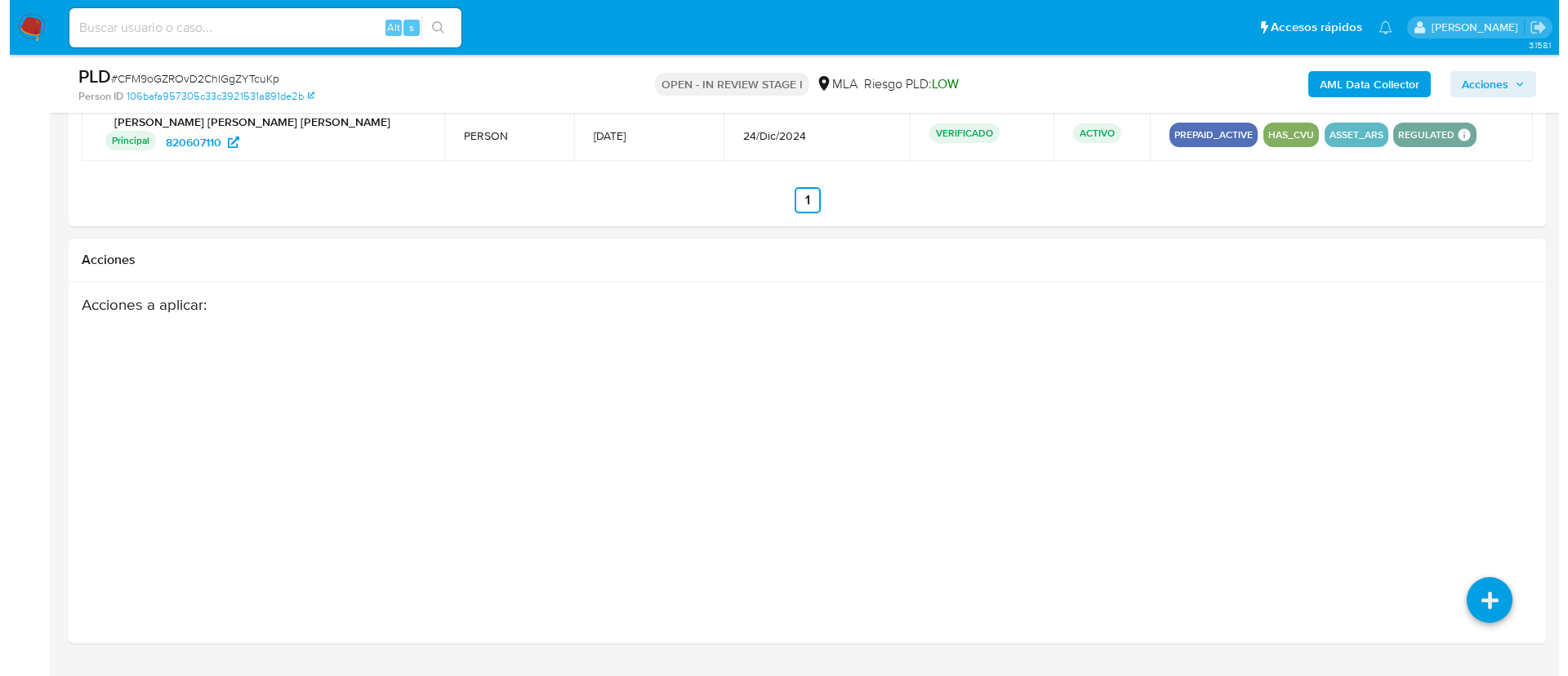
scroll to position [2500, 0]
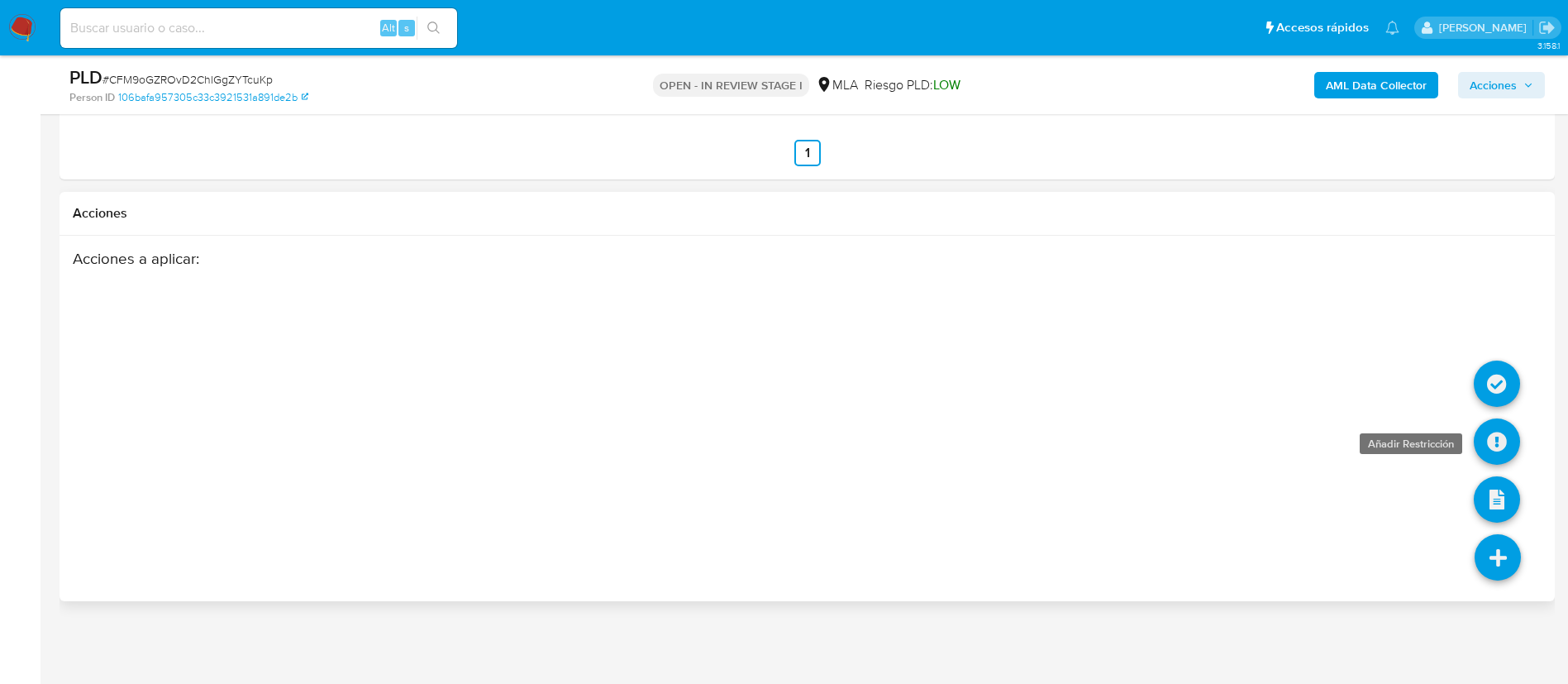
click at [1488, 442] on icon at bounding box center [1497, 441] width 46 height 46
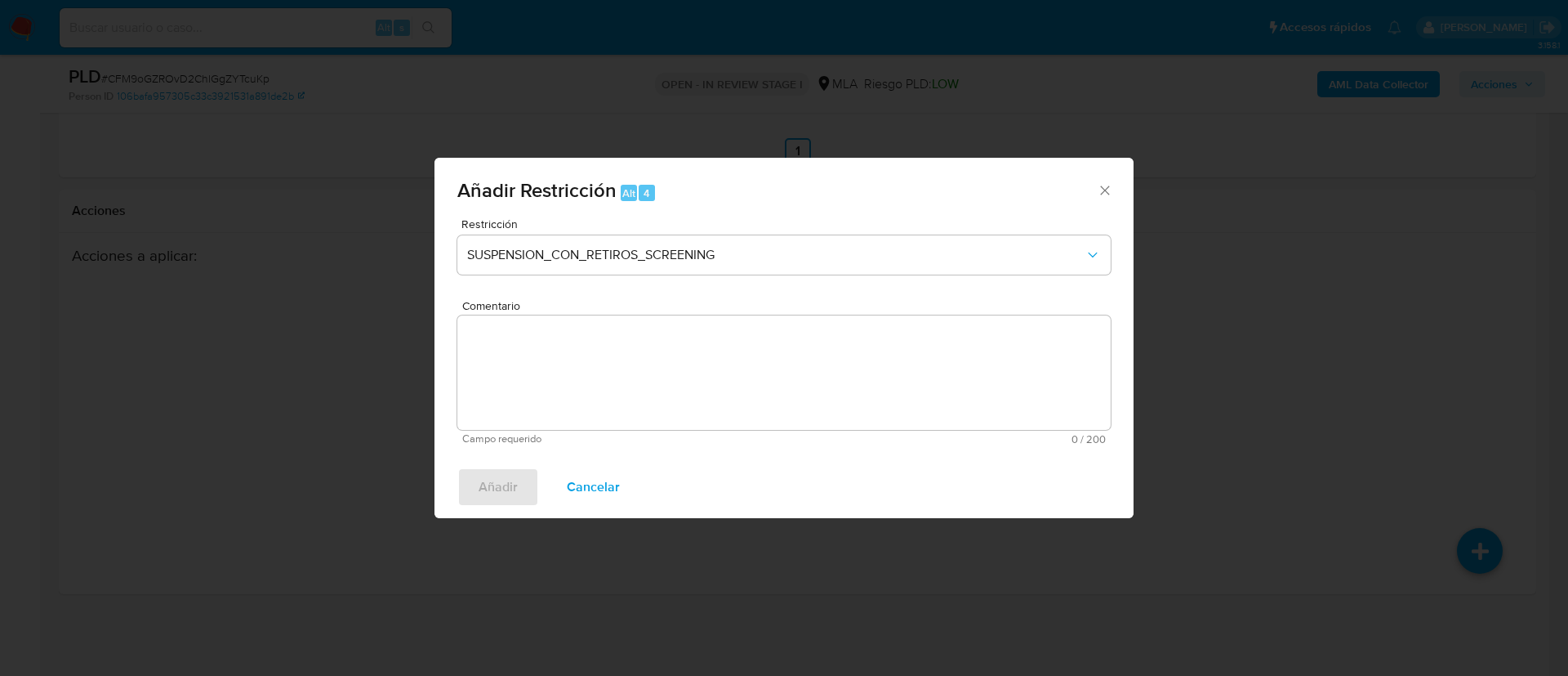
click at [590, 203] on span "Añadir Restricción" at bounding box center [537, 190] width 159 height 29
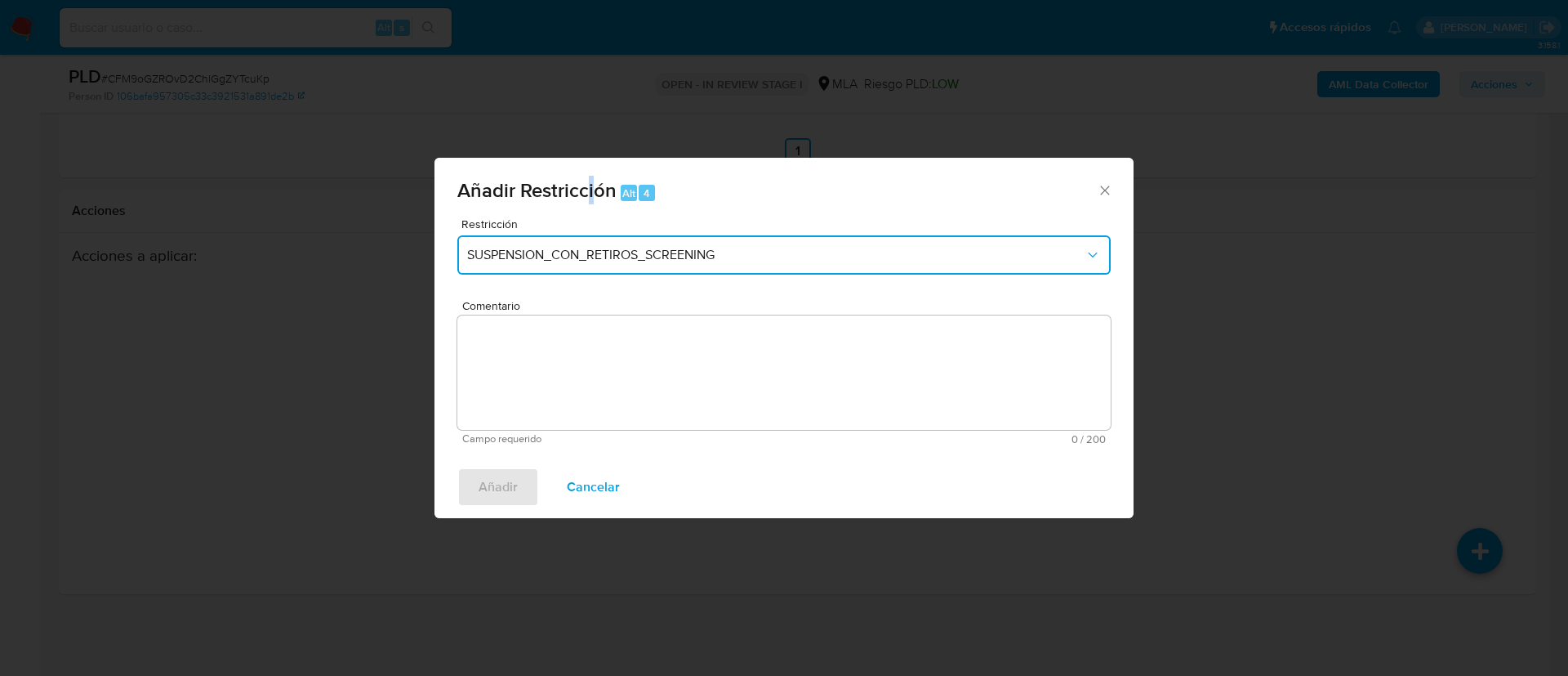
click at [580, 248] on span "SUSPENSION_CON_RETIROS_SCREENING" at bounding box center [776, 255] width 618 height 16
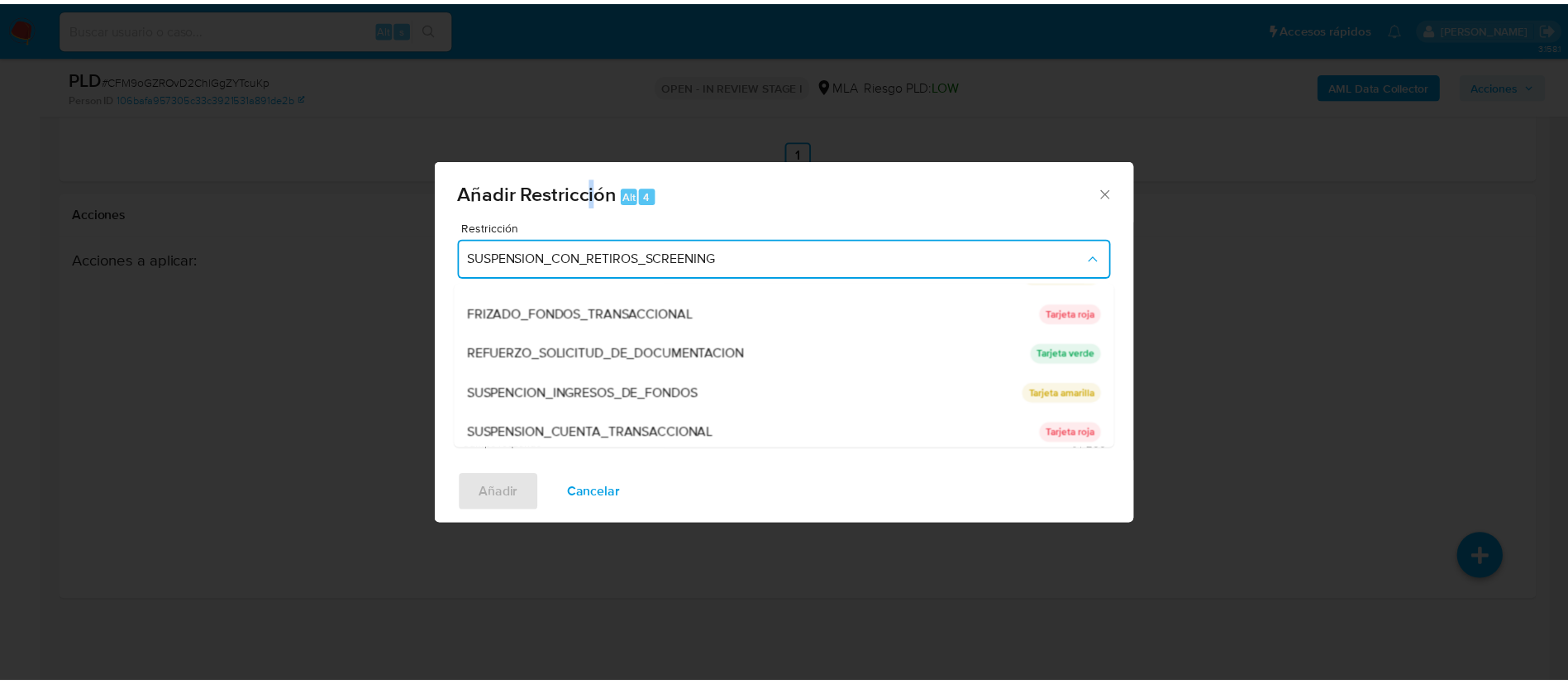
scroll to position [351, 0]
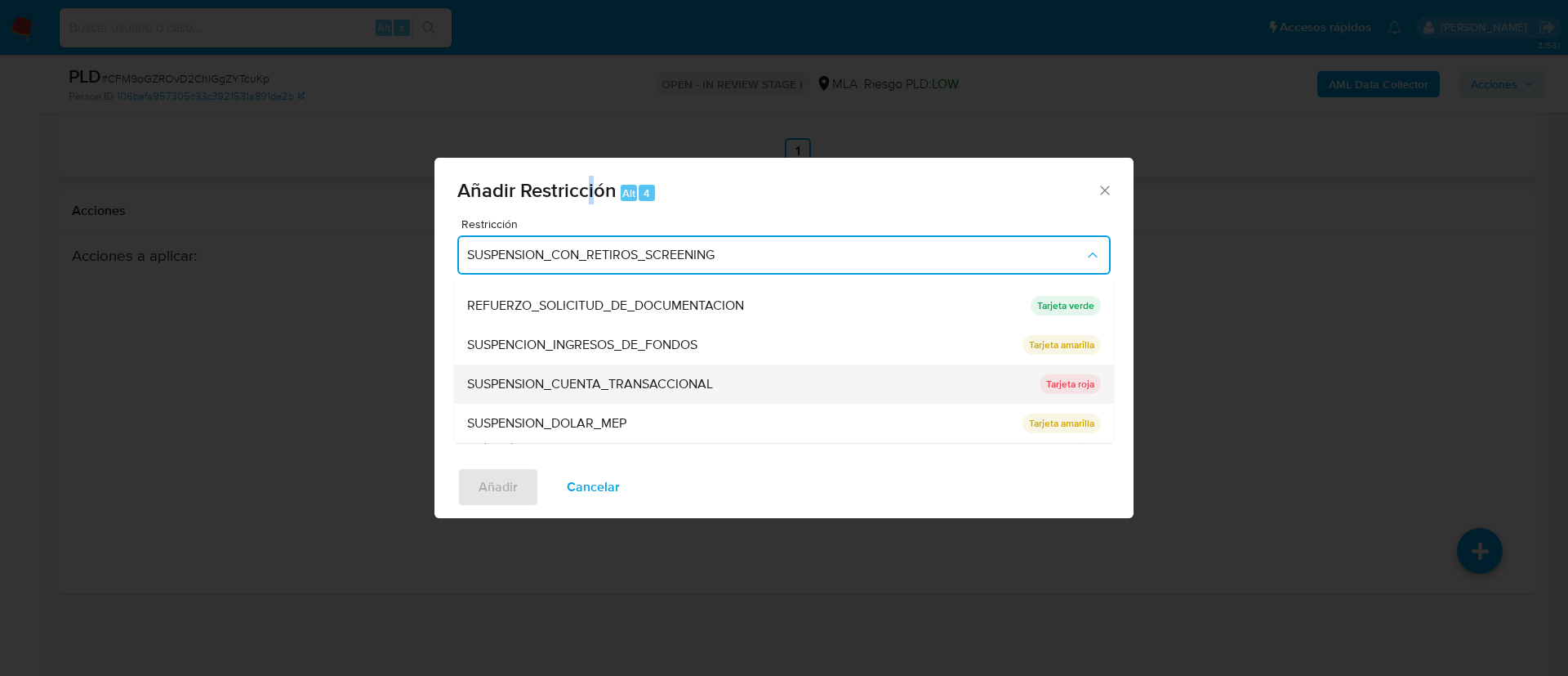
click at [594, 380] on span "SUSPENSION_CUENTA_TRANSACCIONAL" at bounding box center [590, 384] width 246 height 16
click at [593, 380] on textarea "Comentario" at bounding box center [784, 372] width 654 height 114
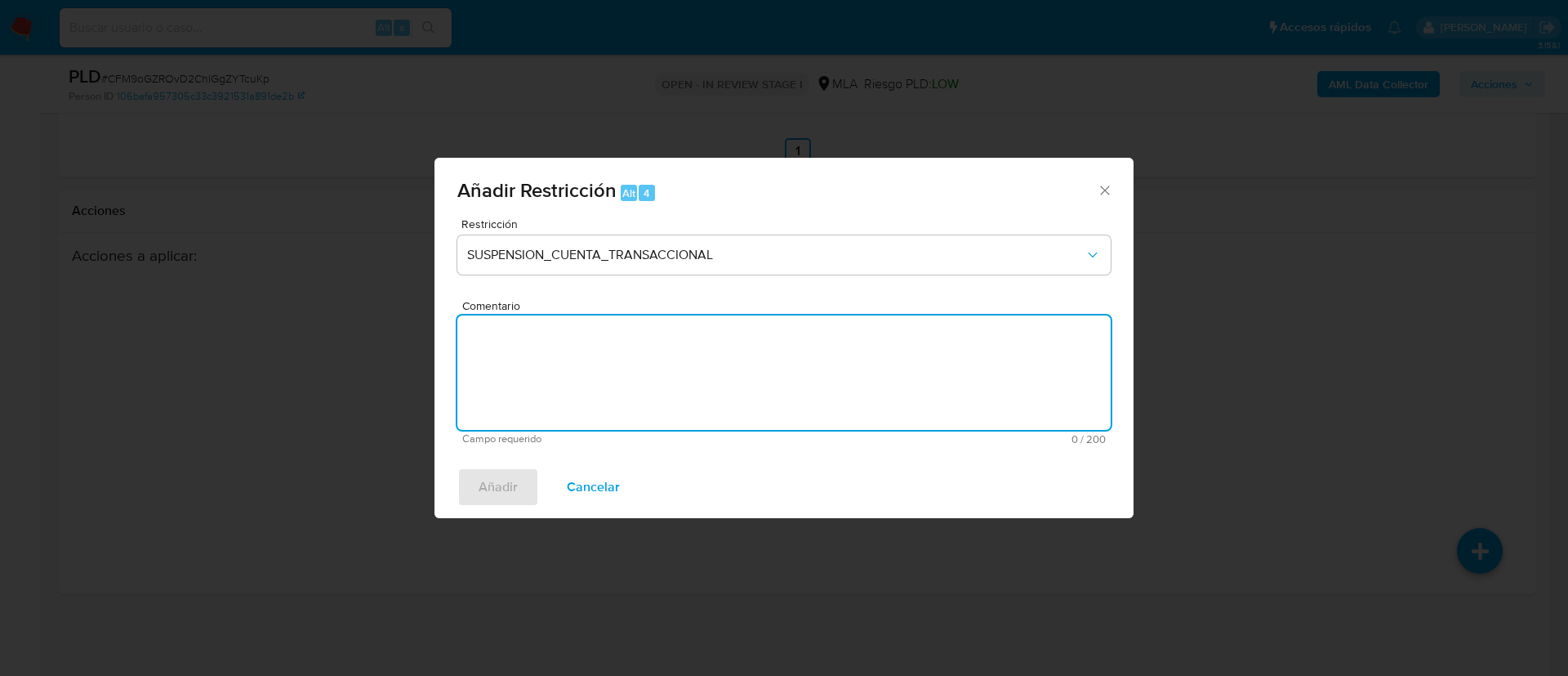
click at [593, 380] on textarea "Comentario" at bounding box center [784, 372] width 654 height 114
type textarea "AML"
click at [461, 502] on button "Añadir" at bounding box center [499, 487] width 82 height 39
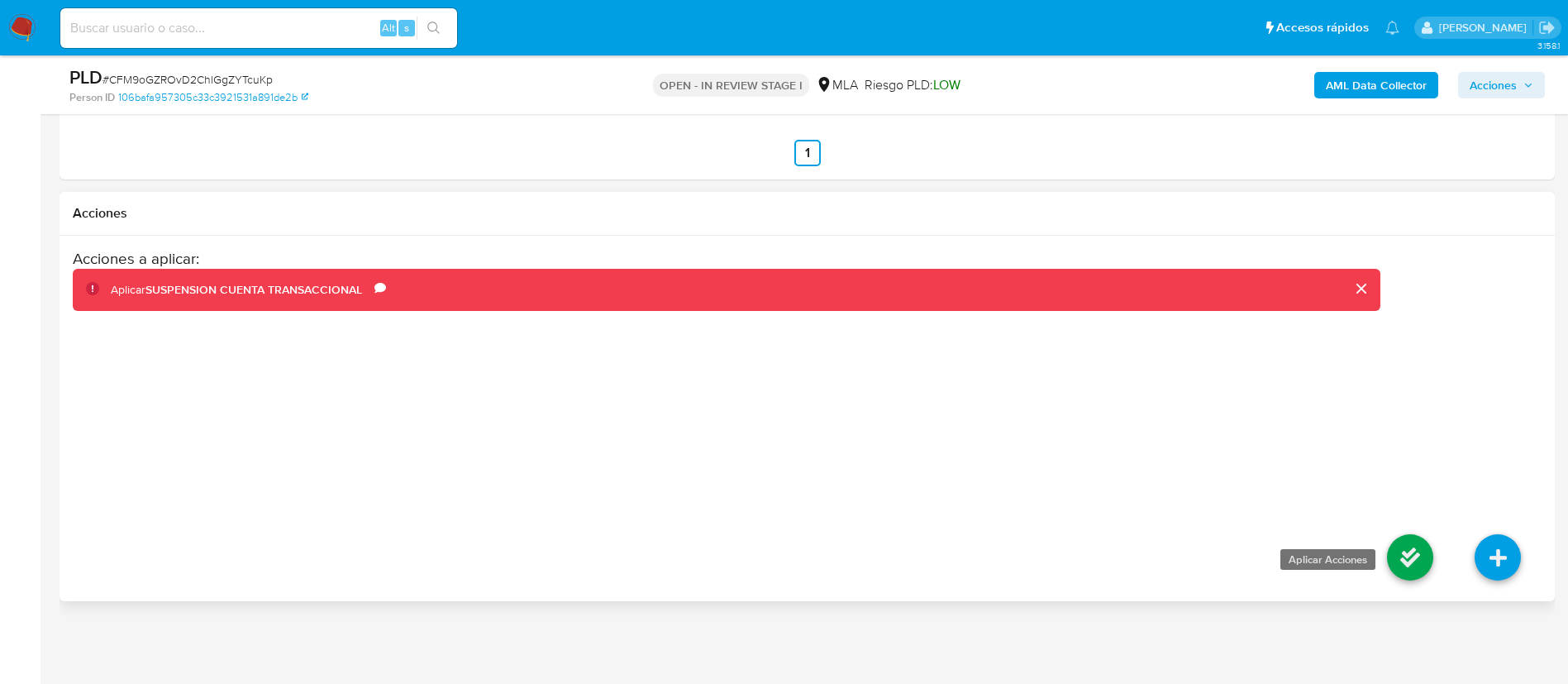
click at [1408, 573] on icon at bounding box center [1409, 557] width 46 height 46
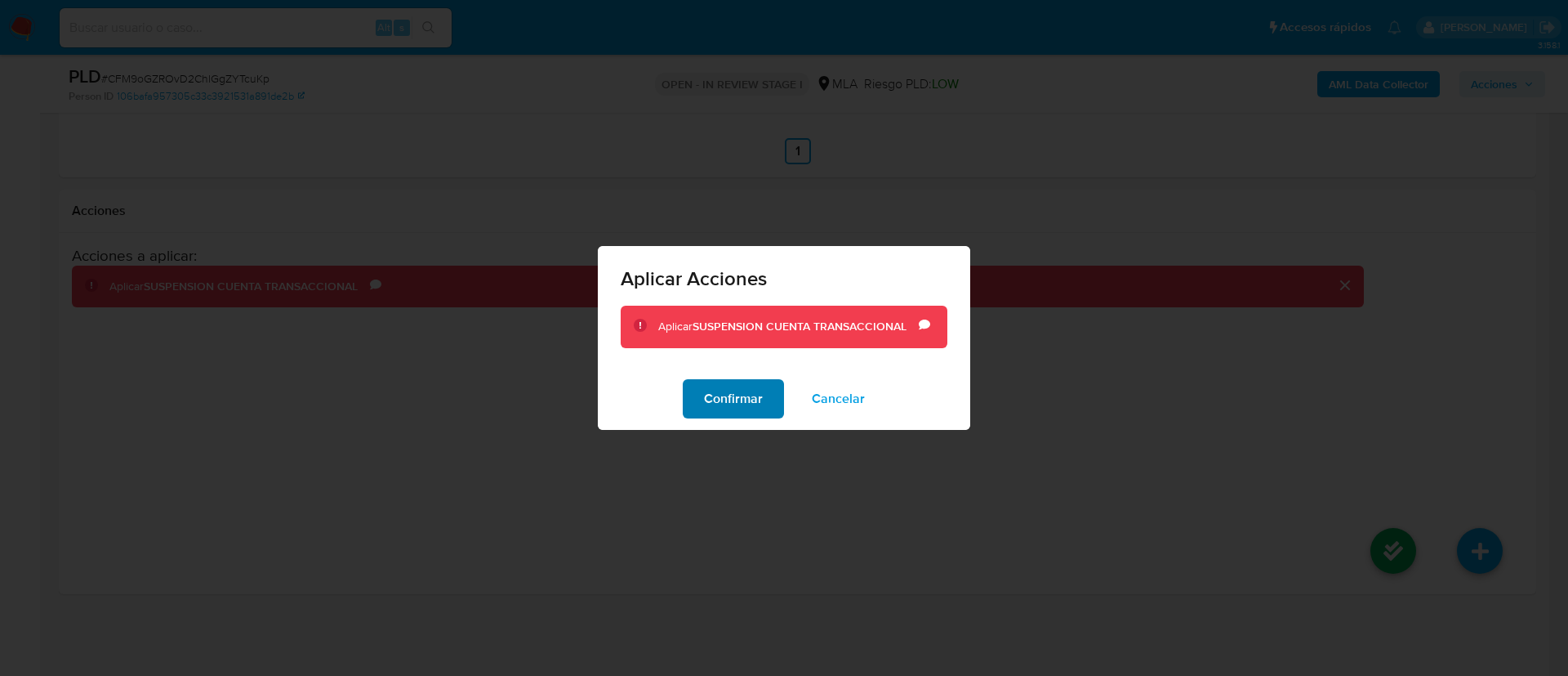
click at [752, 387] on span "Confirmar" at bounding box center [734, 399] width 59 height 36
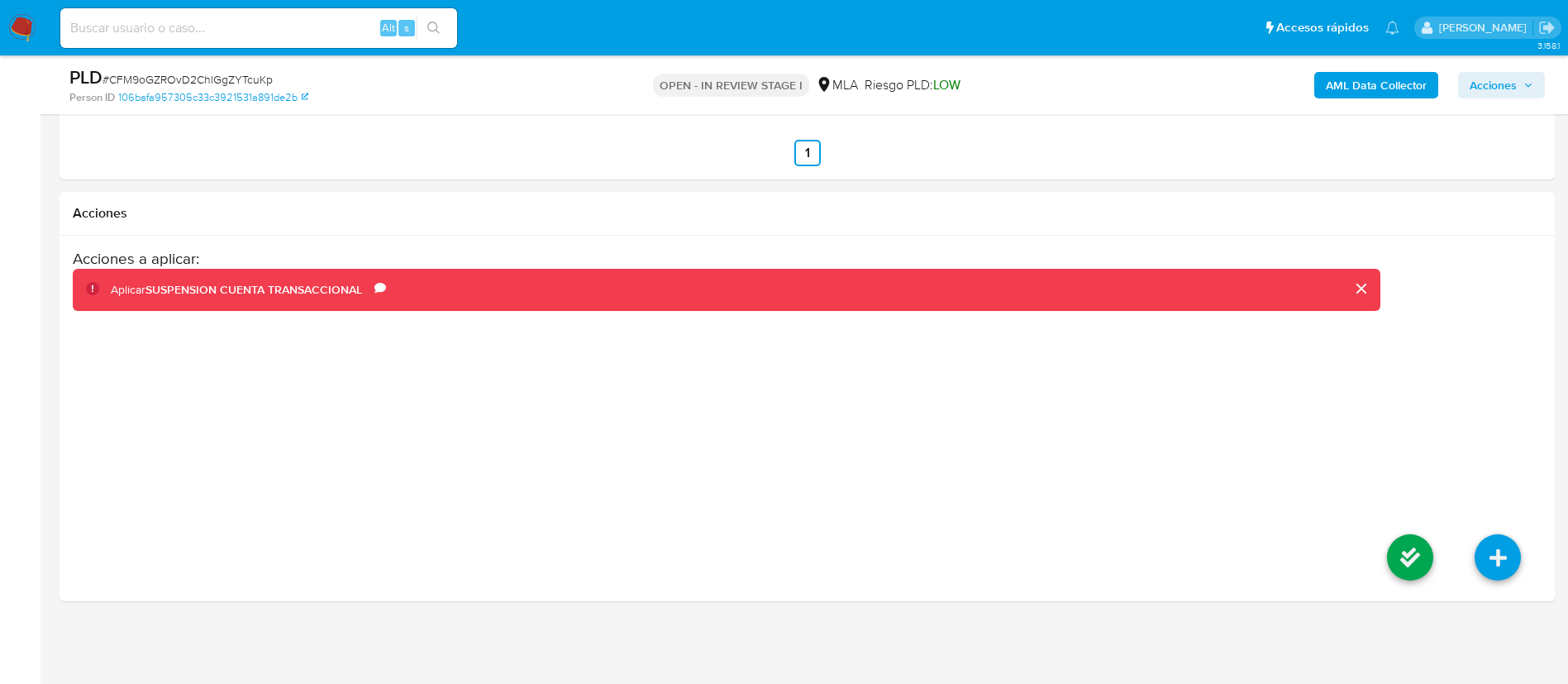
drag, startPoint x: 1500, startPoint y: 86, endPoint x: 1491, endPoint y: 97, distance: 14.2
click at [1500, 85] on span "Acciones" at bounding box center [1493, 85] width 47 height 26
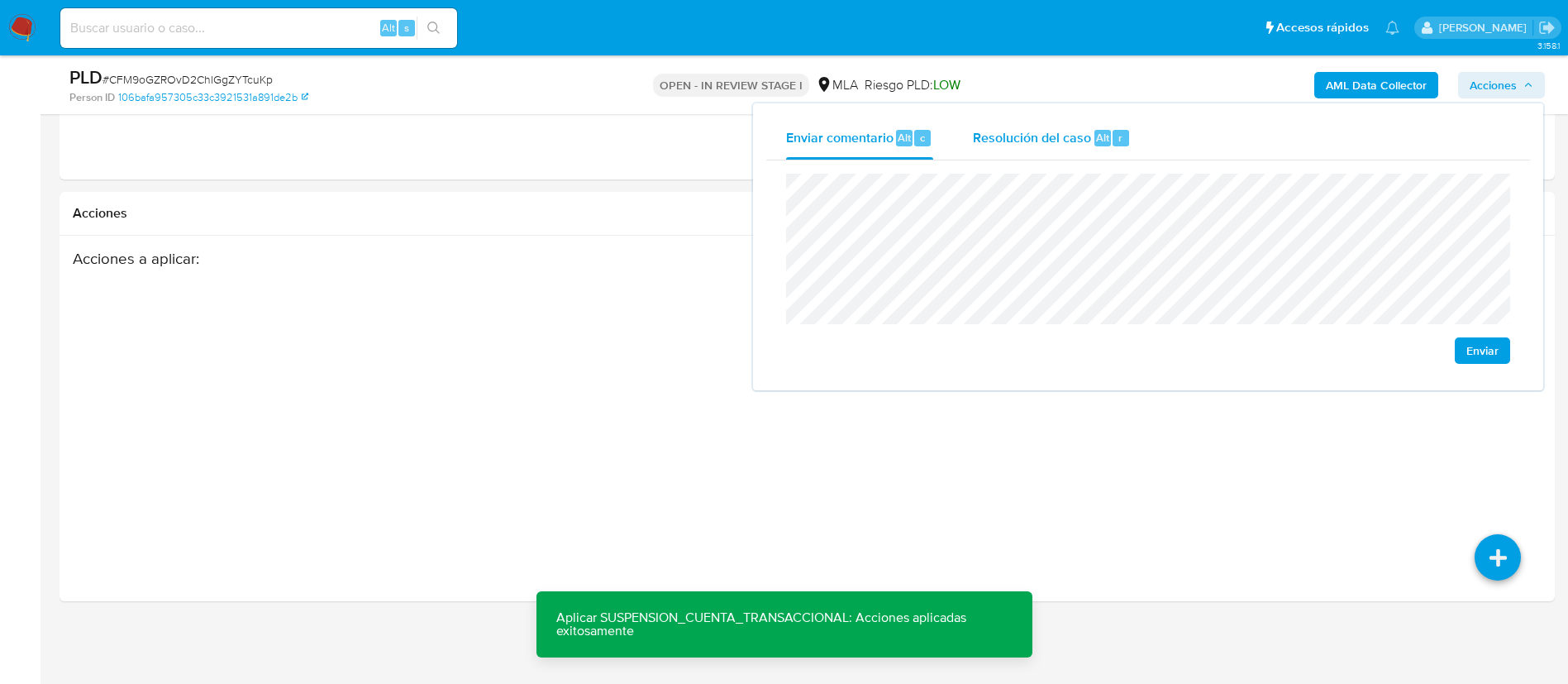
click at [1089, 145] on span "Resolución del caso" at bounding box center [1032, 136] width 118 height 19
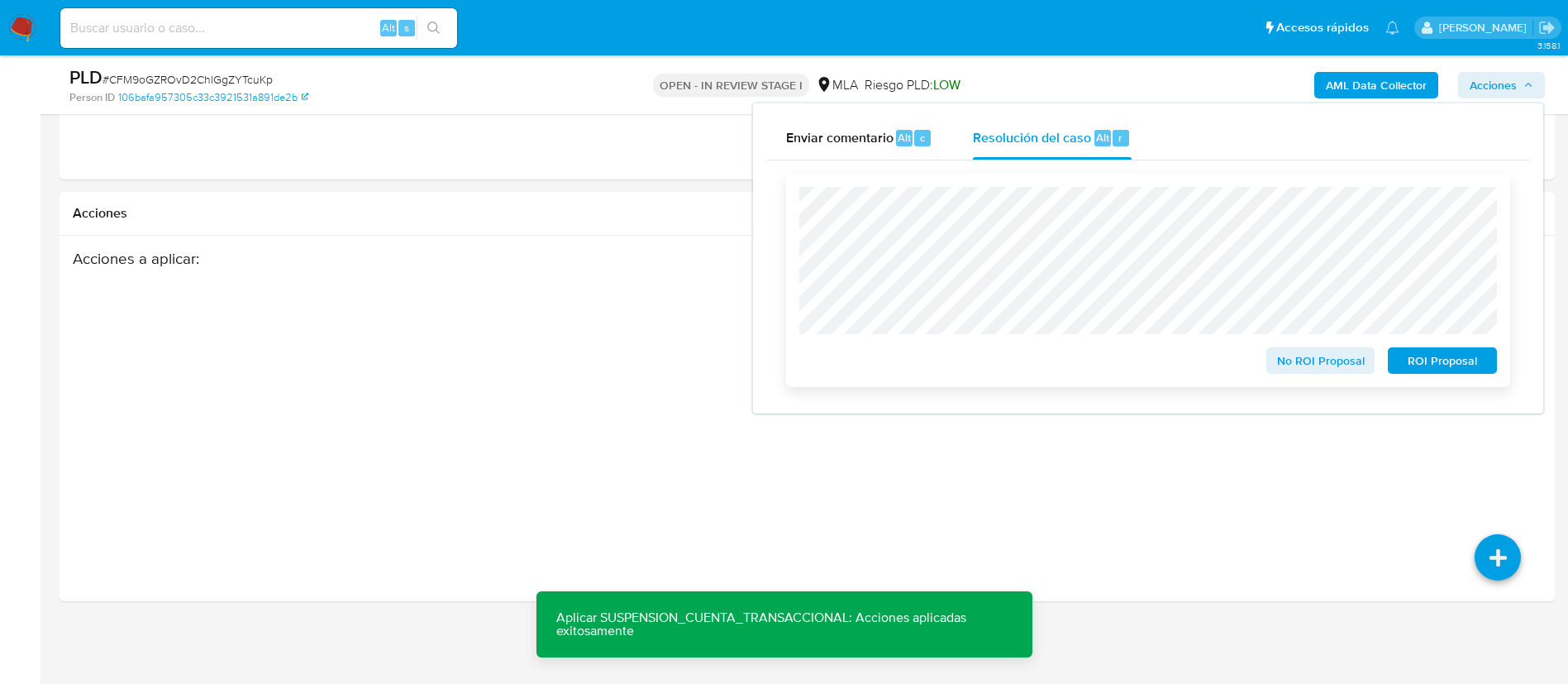
click at [1406, 364] on span "ROI Proposal" at bounding box center [1442, 360] width 86 height 23
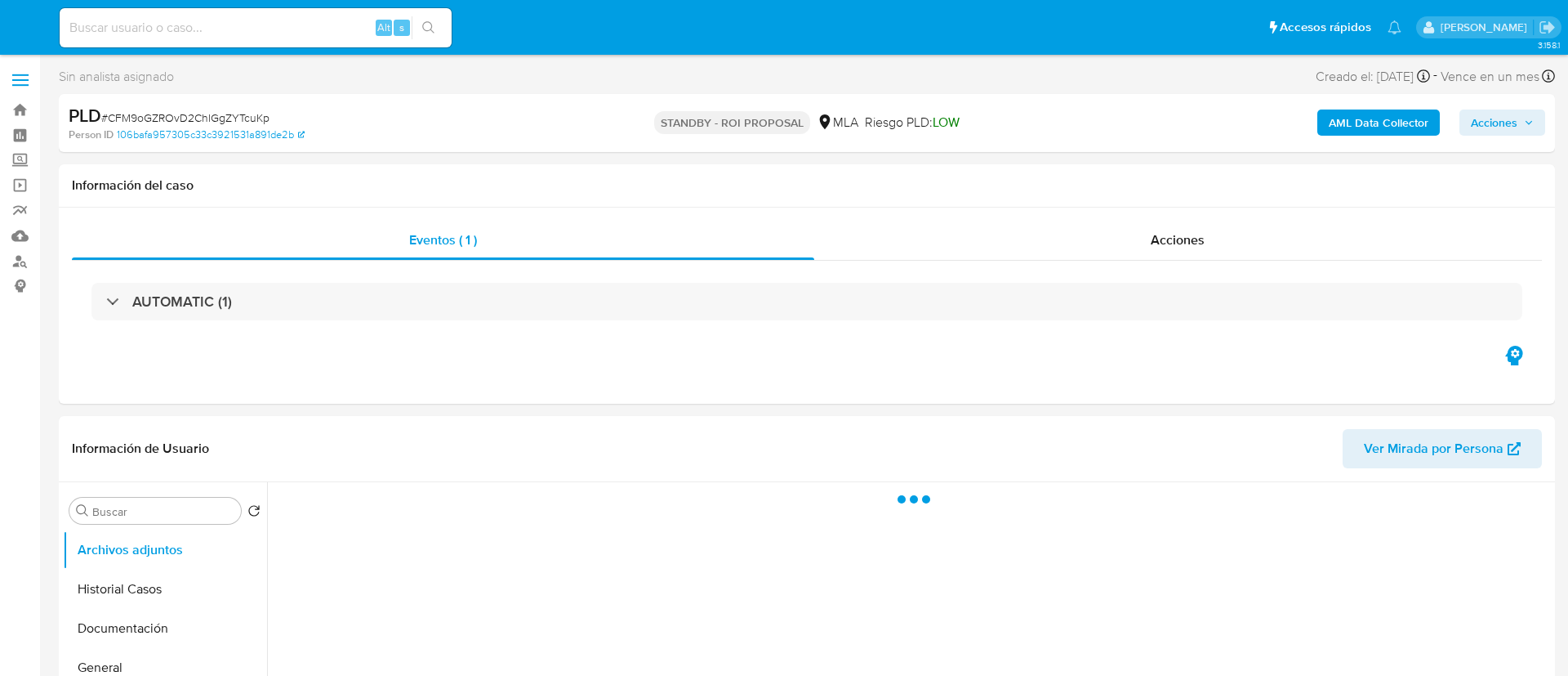
select select "10"
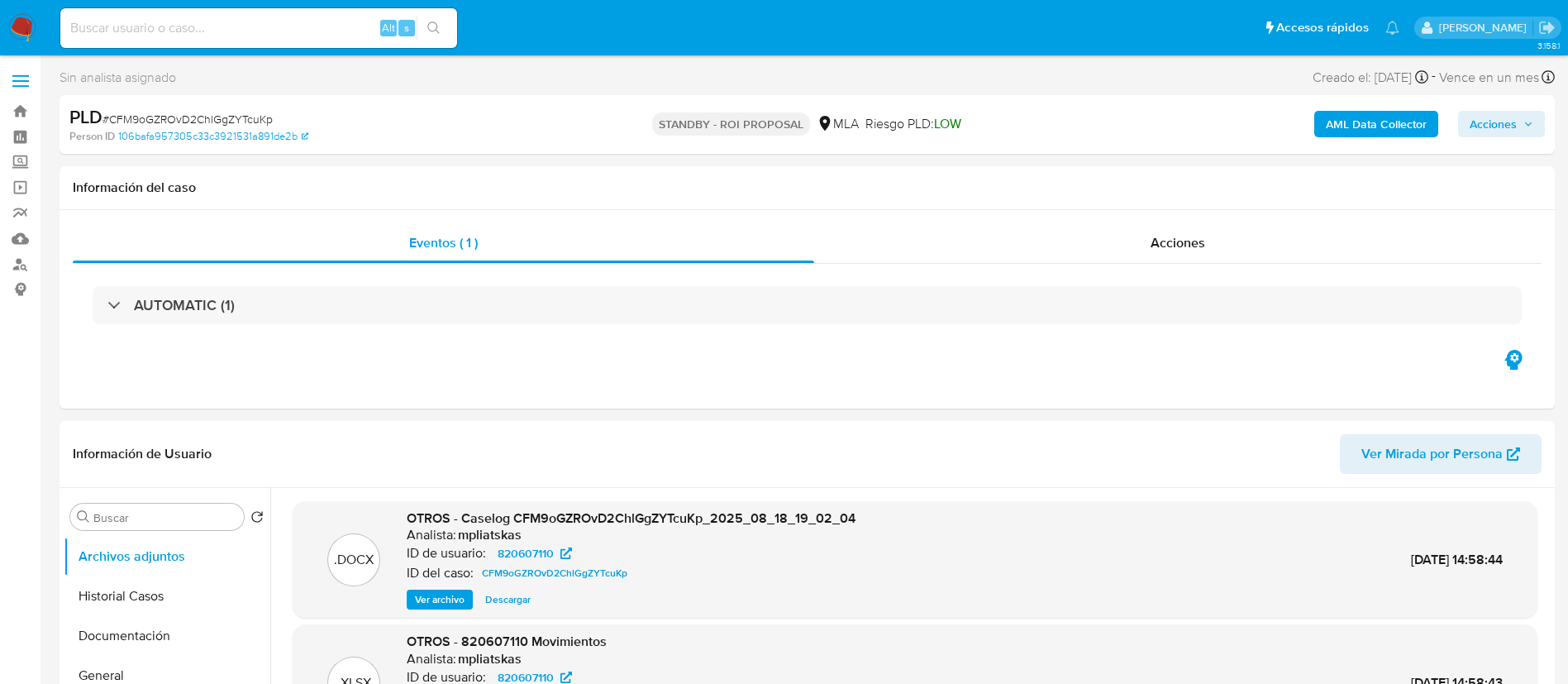
click at [282, 32] on input at bounding box center [259, 28] width 397 height 22
paste input "6dGRa1CvuTL67aOVSTXm0x5k"
type input "6dGRa1CvuTL67aOVSTXm0x5k"
click at [441, 24] on button "search-icon" at bounding box center [433, 28] width 34 height 23
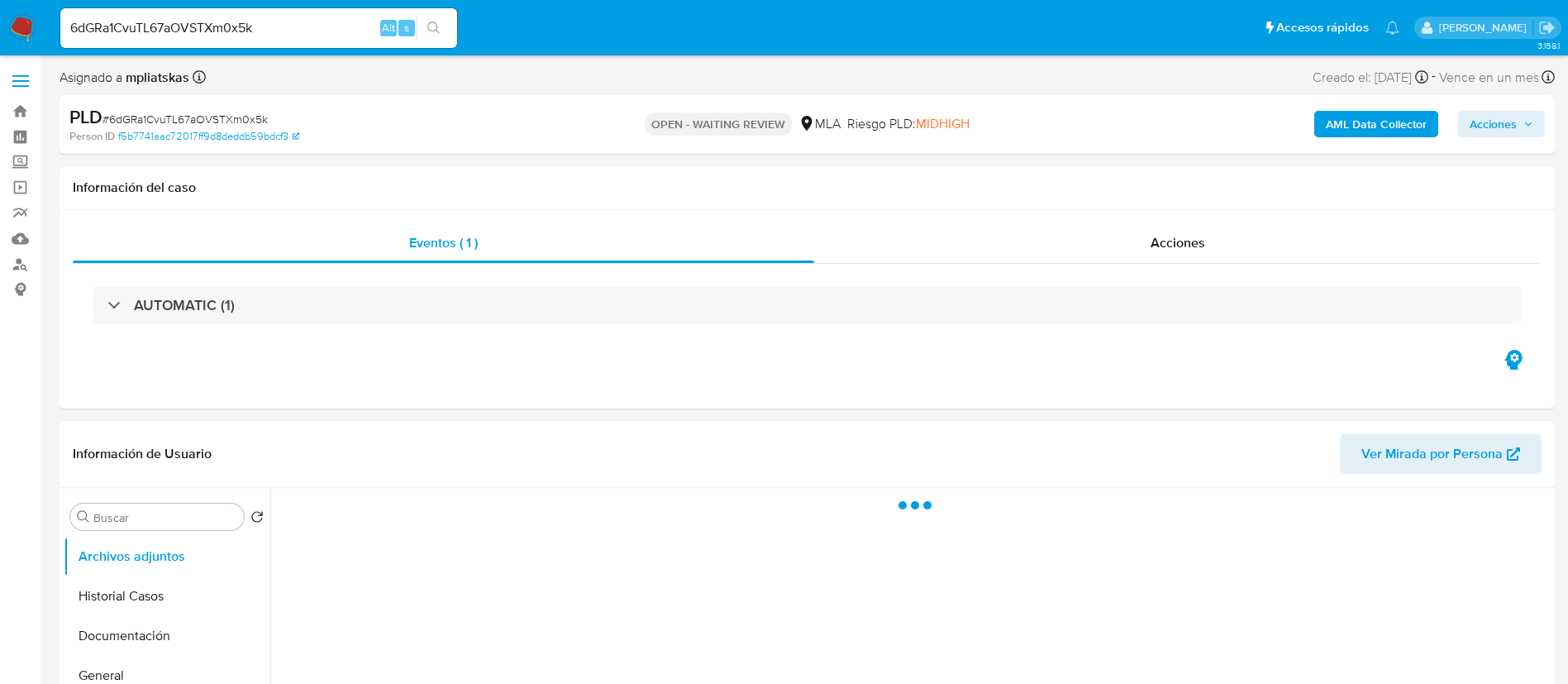
select select "10"
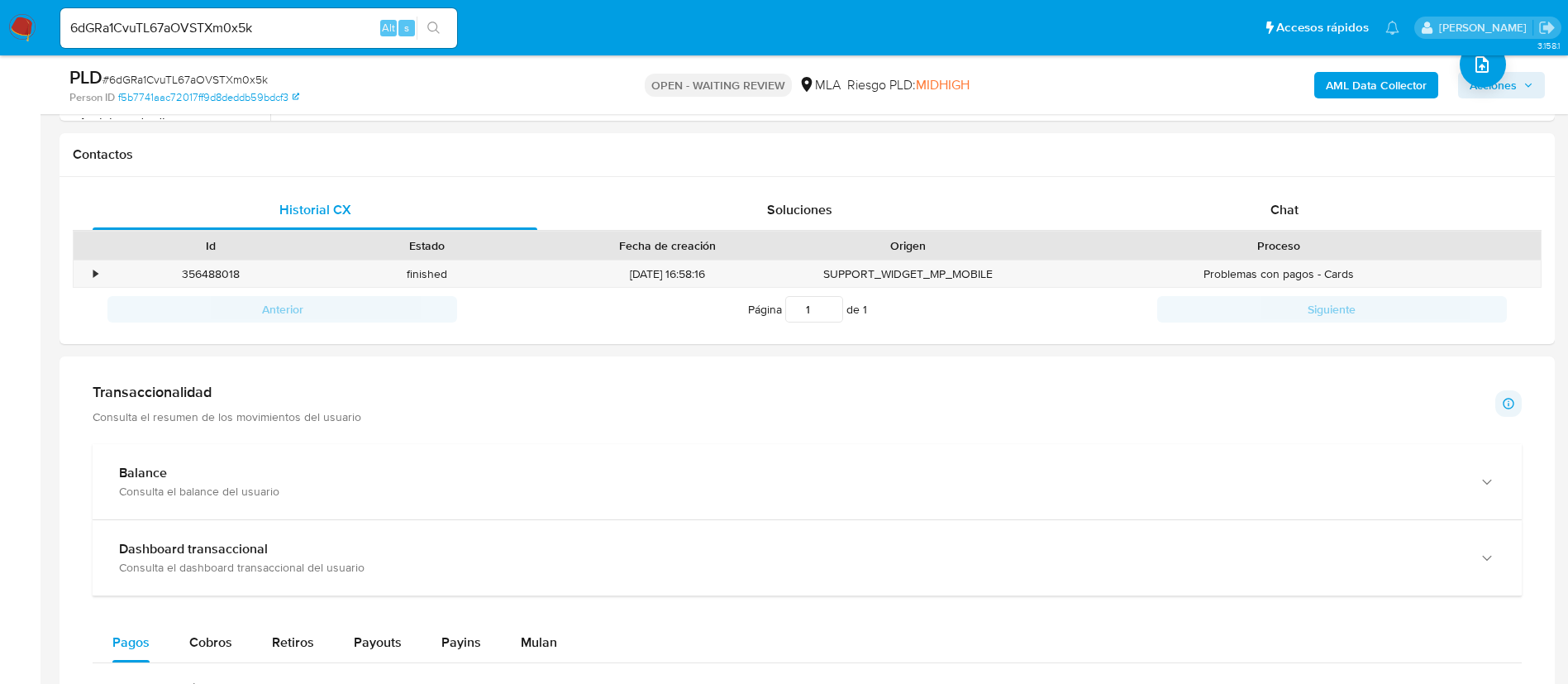
scroll to position [744, 0]
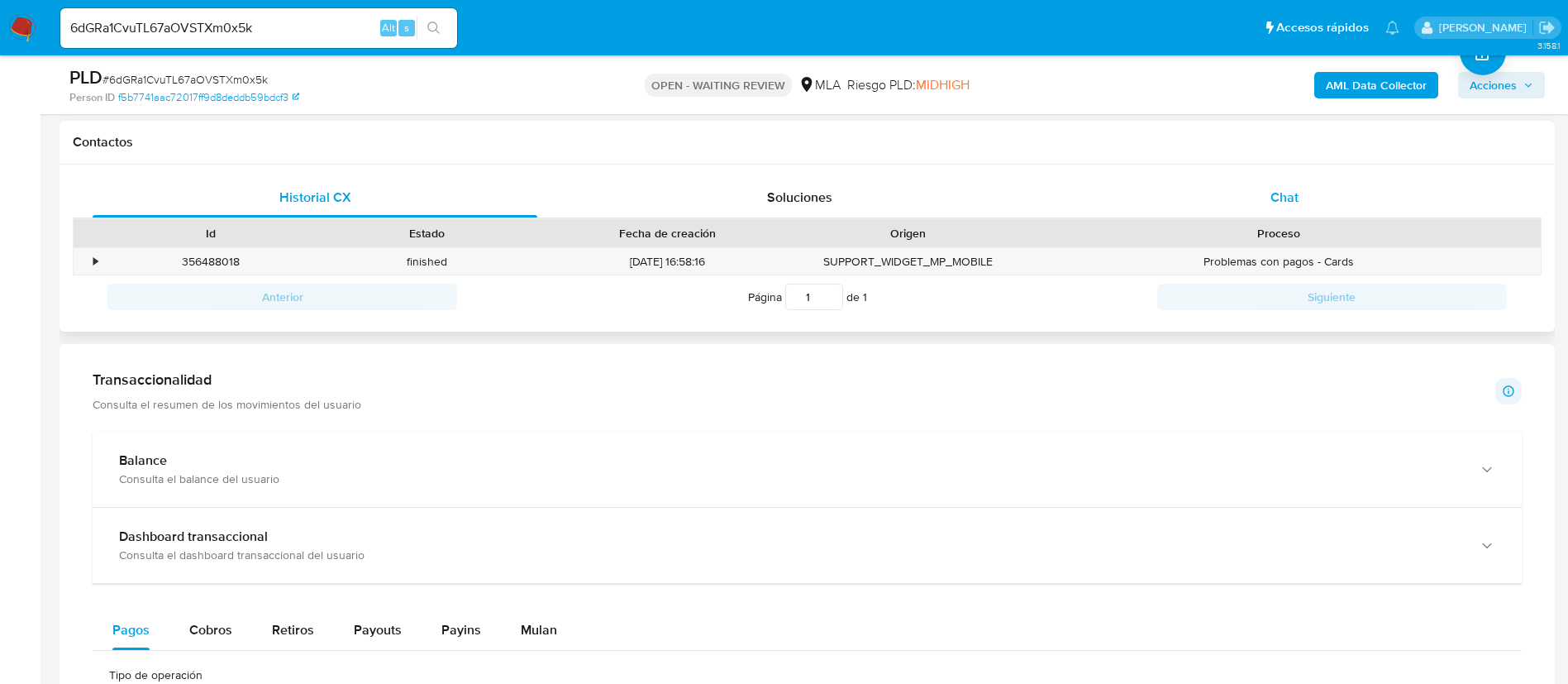
click at [1242, 201] on div "Chat" at bounding box center [1285, 197] width 445 height 40
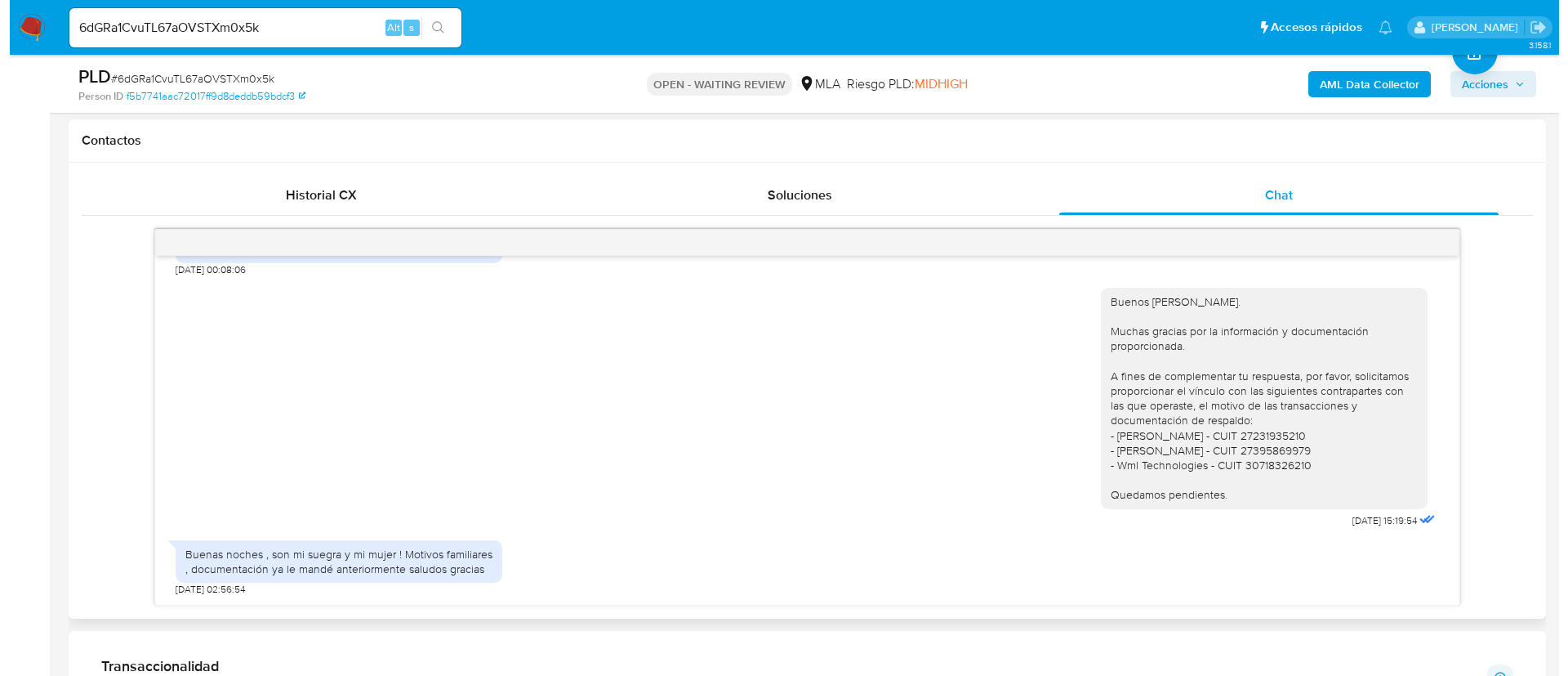
scroll to position [858, 0]
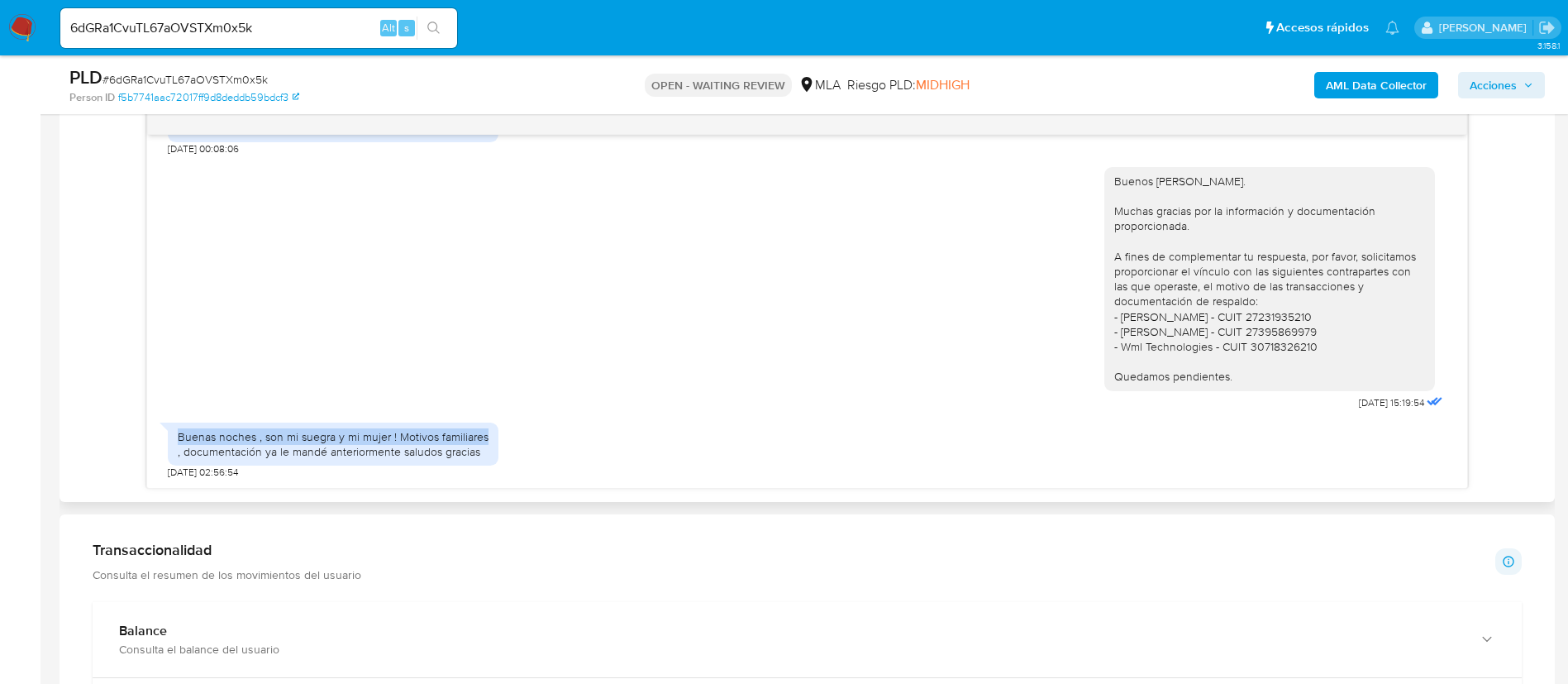
drag, startPoint x: 192, startPoint y: 438, endPoint x: 506, endPoint y: 435, distance: 314.0
click at [506, 435] on div "Buenas noches , son mi suegra y mi mujer ! Motivos familiares , documentación y…" at bounding box center [807, 447] width 1279 height 65
copy div "Buenas noches , son mi suegra y mi mujer ! Motivos familiares"
click at [1348, 88] on b "AML Data Collector" at bounding box center [1377, 85] width 101 height 26
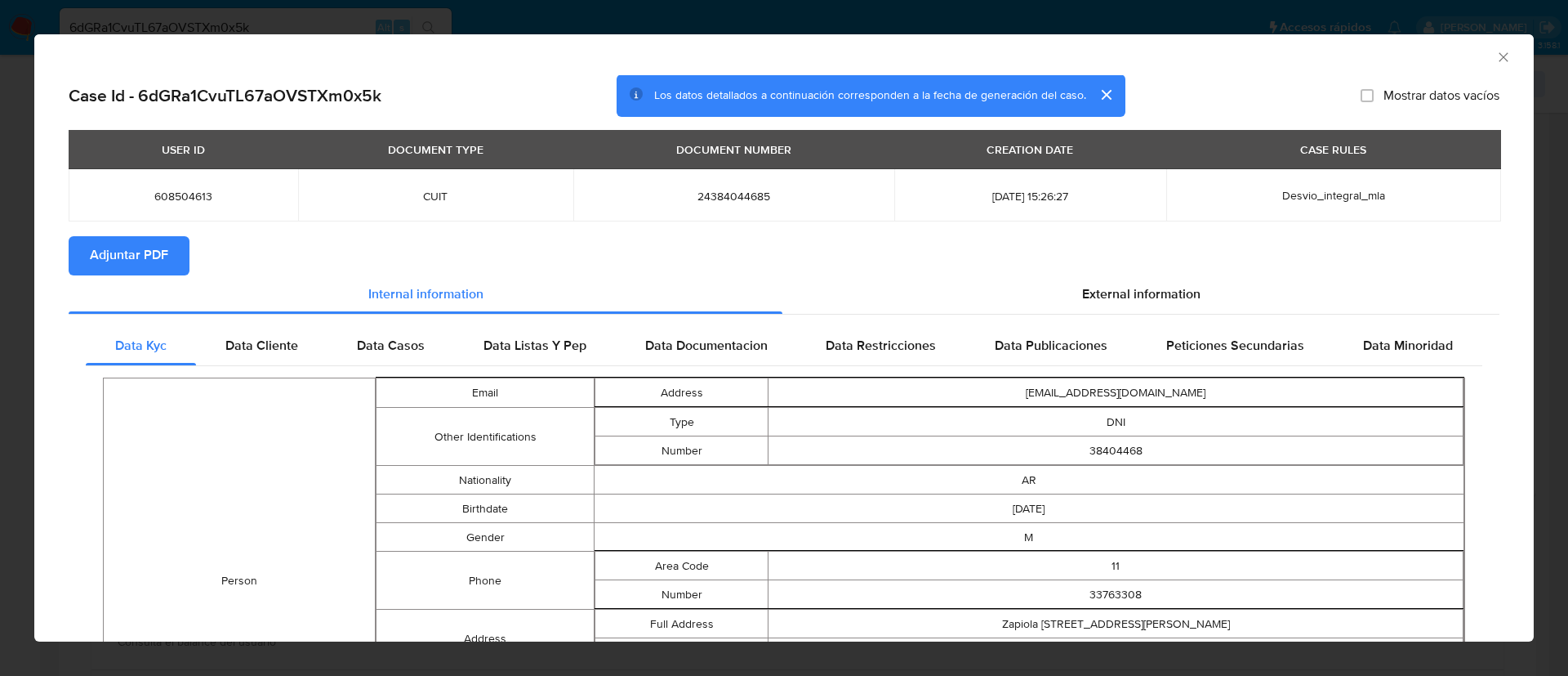
click at [157, 251] on span "Adjuntar PDF" at bounding box center [129, 256] width 78 height 36
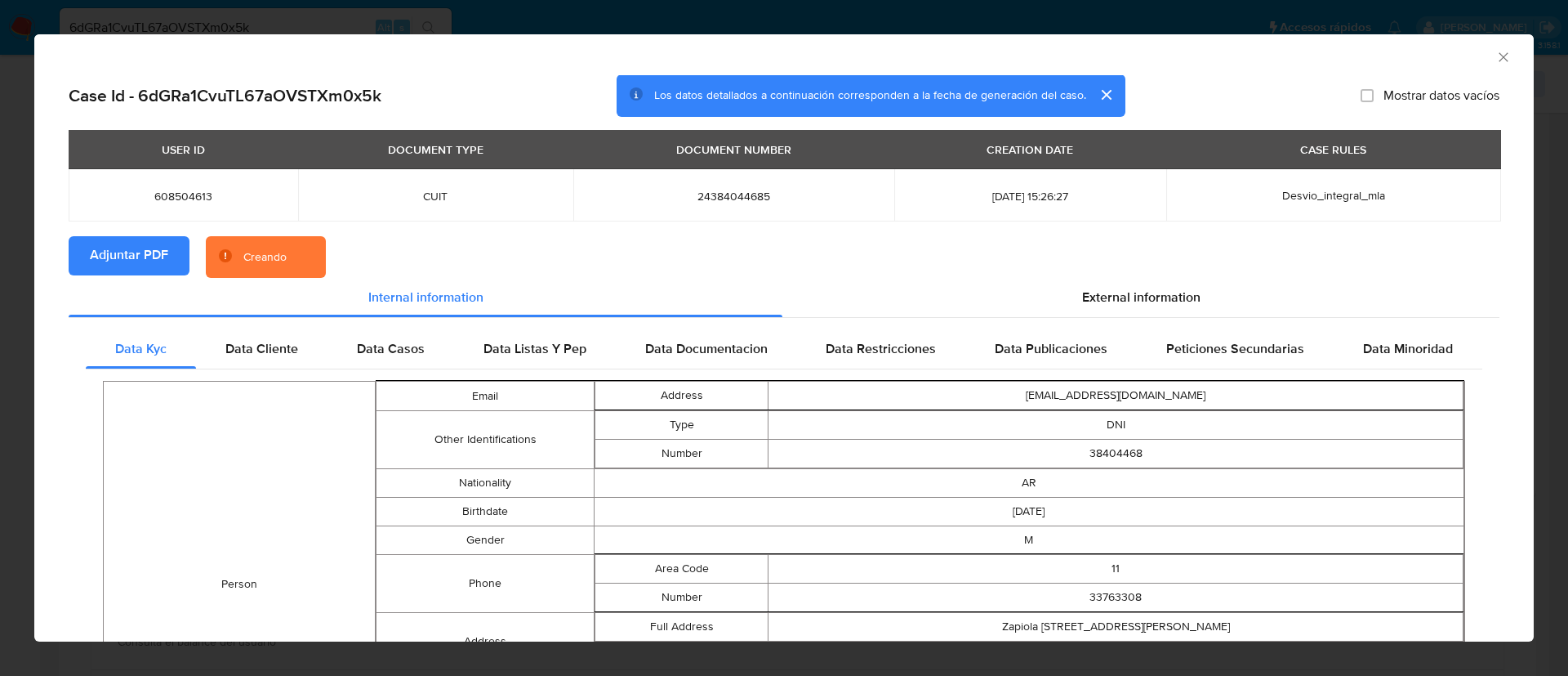
click at [181, 189] on span "608504613" at bounding box center [183, 196] width 191 height 15
copy span "608504613"
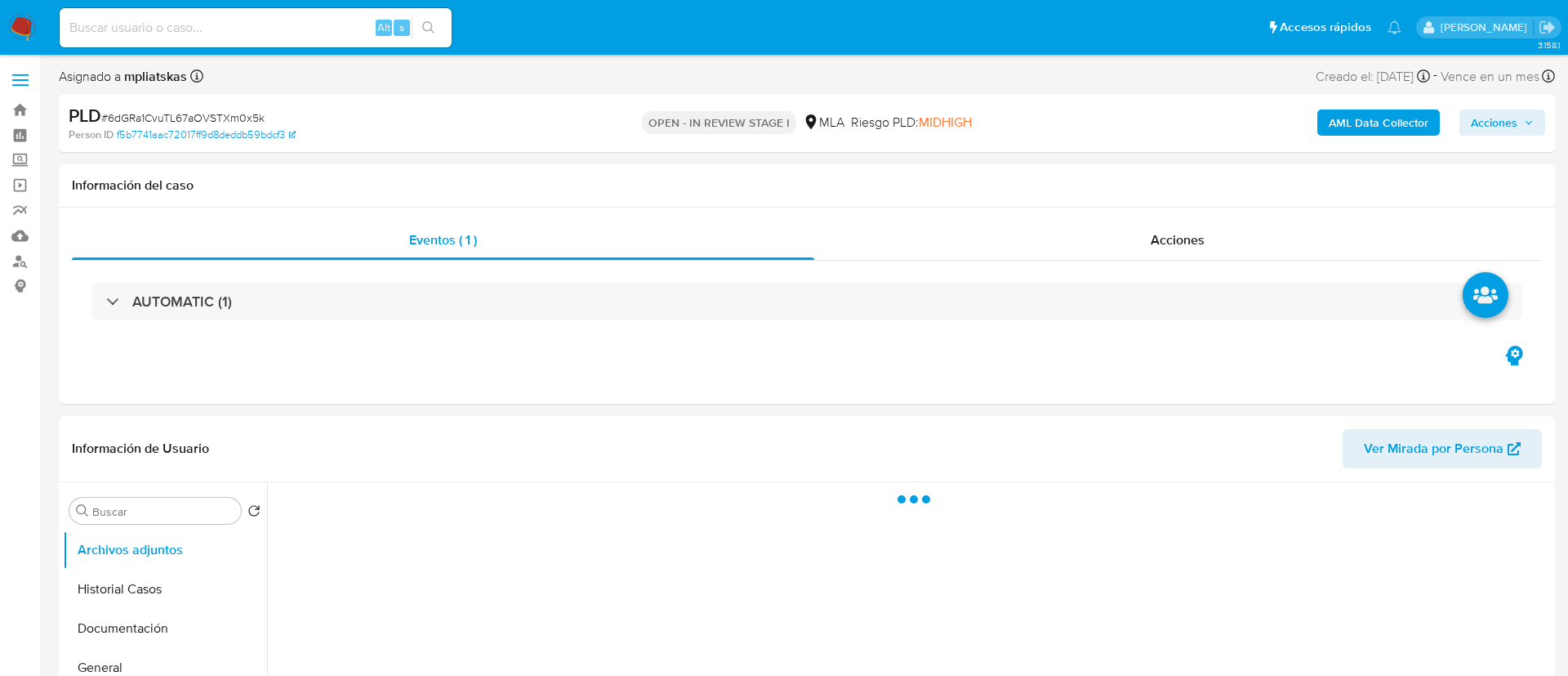
select select "10"
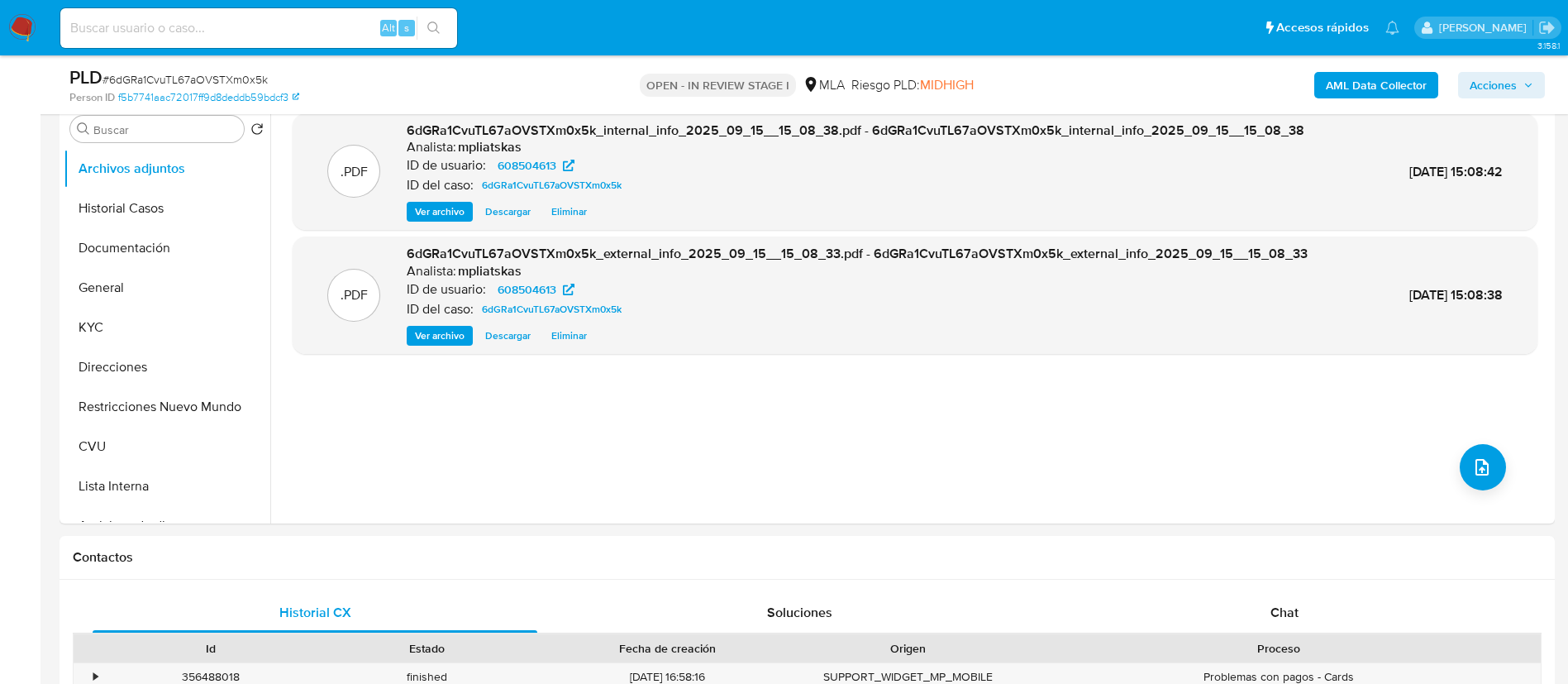
scroll to position [744, 0]
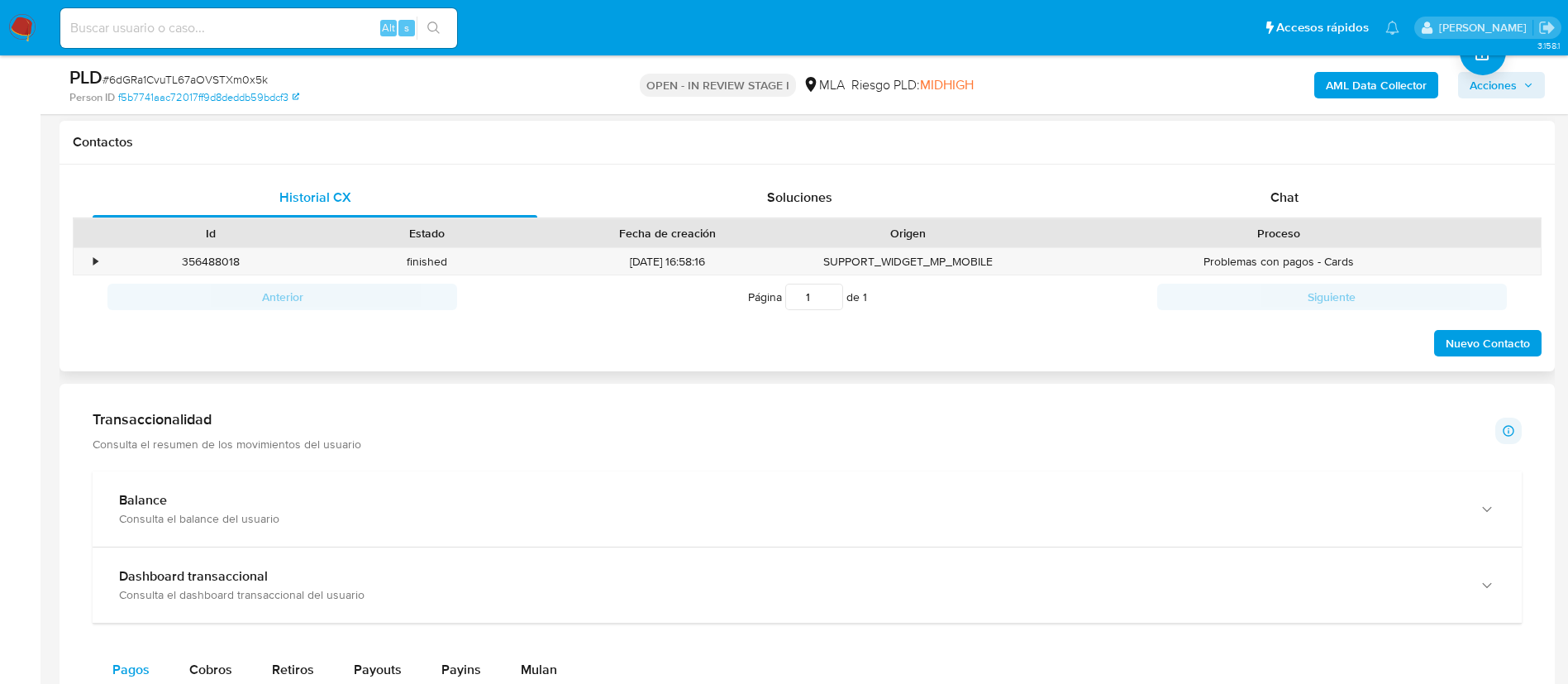
click at [1336, 198] on div "Chat" at bounding box center [1285, 197] width 445 height 40
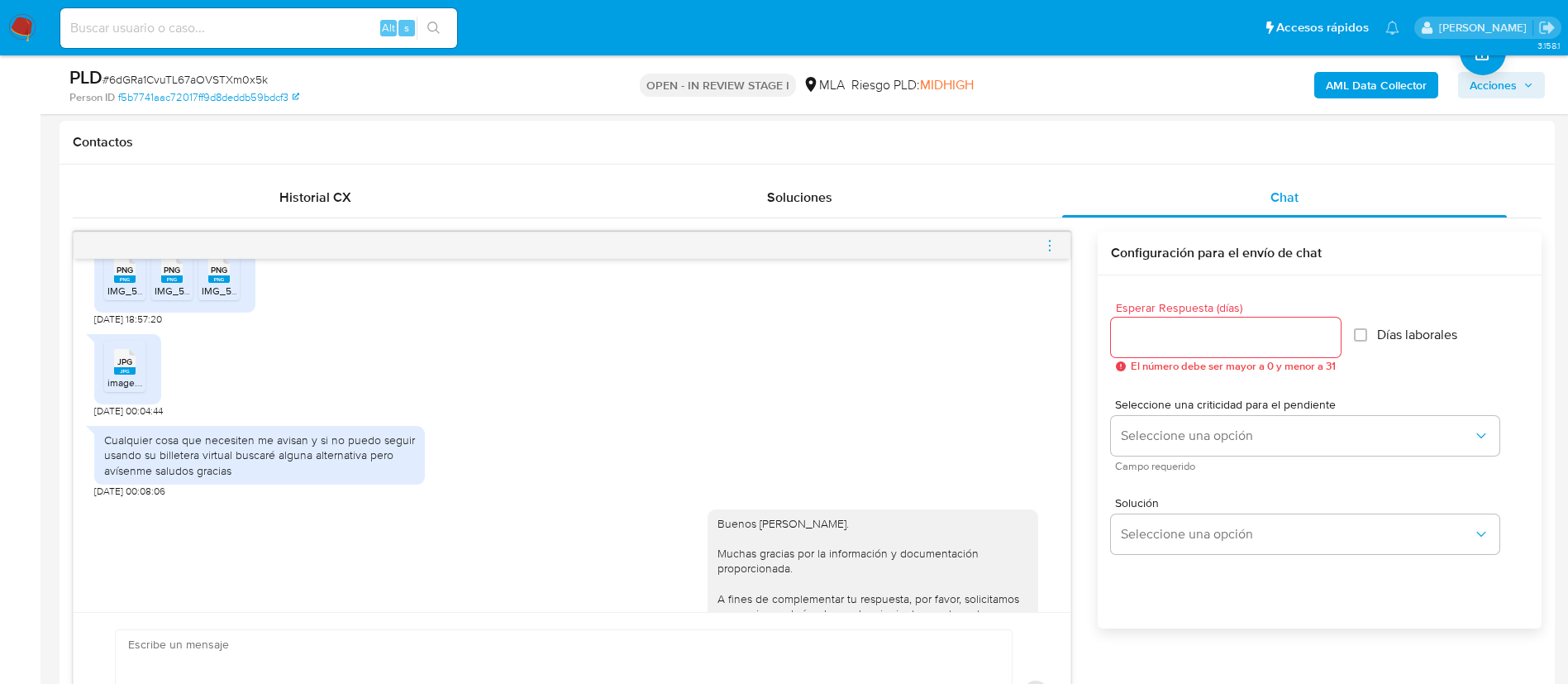
scroll to position [959, 0]
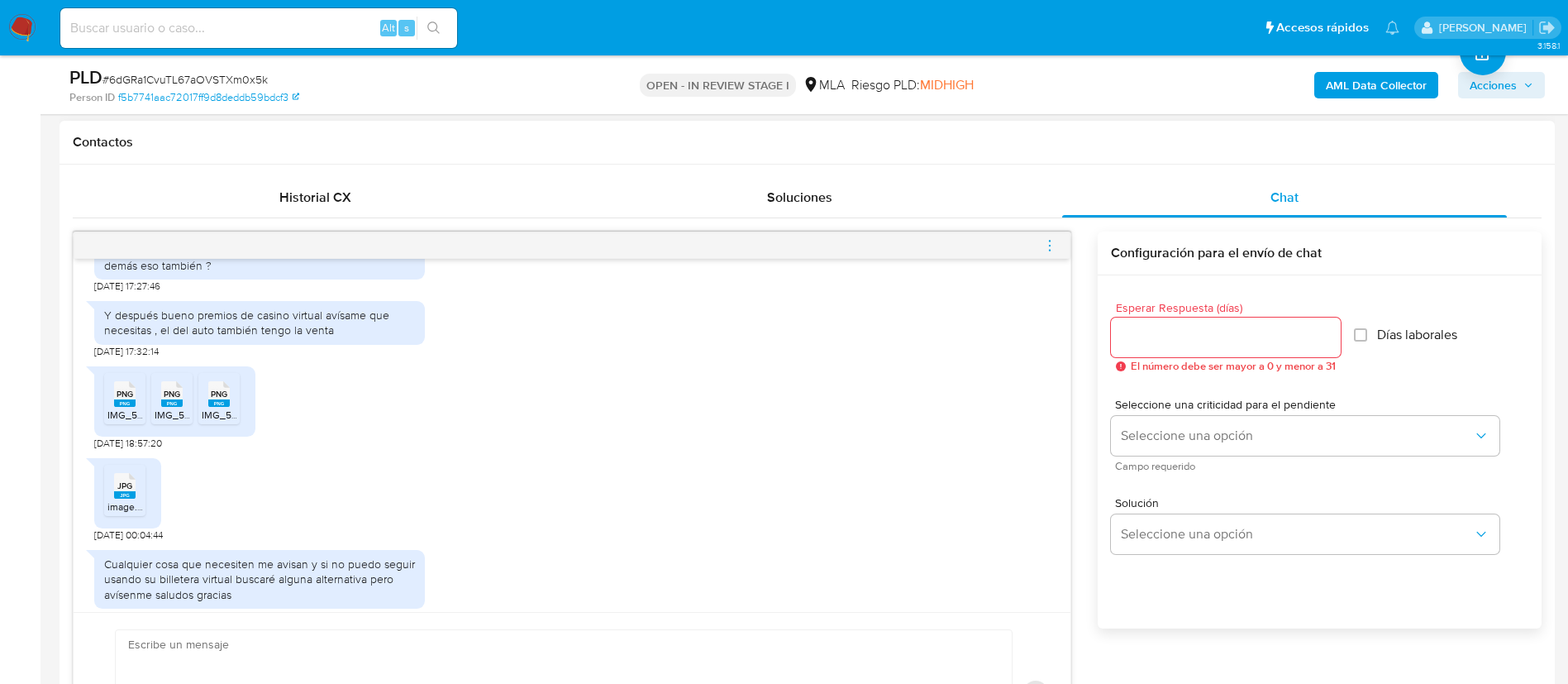
click at [145, 429] on ul "PNG PNG IMG_5150.png PNG PNG IMG_5149.png PNG PNG IMG_5151.png" at bounding box center [175, 401] width 141 height 57
drag, startPoint x: 135, startPoint y: 432, endPoint x: 150, endPoint y: 441, distance: 17.5
click at [135, 406] on rect at bounding box center [125, 403] width 22 height 7
click at [181, 422] on span "IMG_5149.png" at bounding box center [187, 415] width 65 height 14
click at [237, 422] on span "IMG_5151.png" at bounding box center [232, 415] width 62 height 14
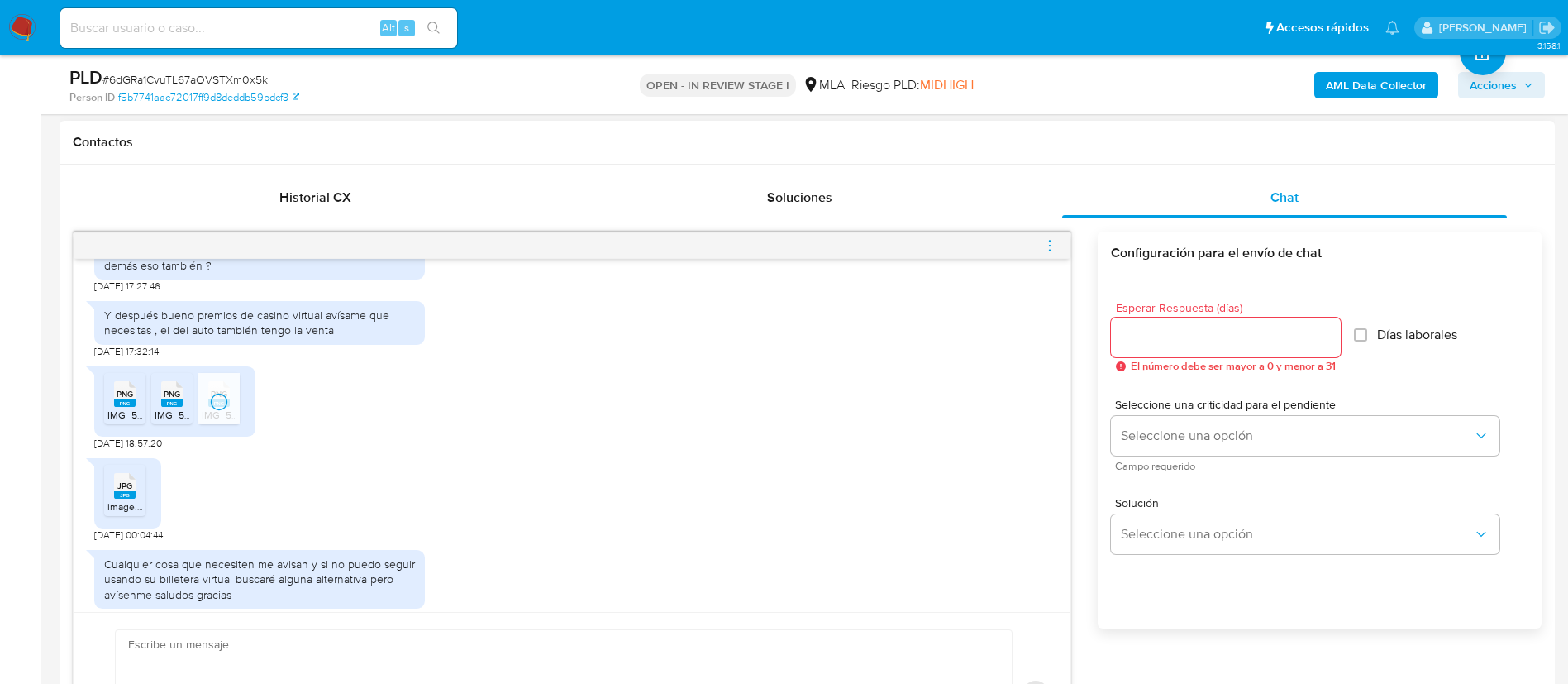
click at [132, 491] on span "JPG" at bounding box center [124, 486] width 15 height 11
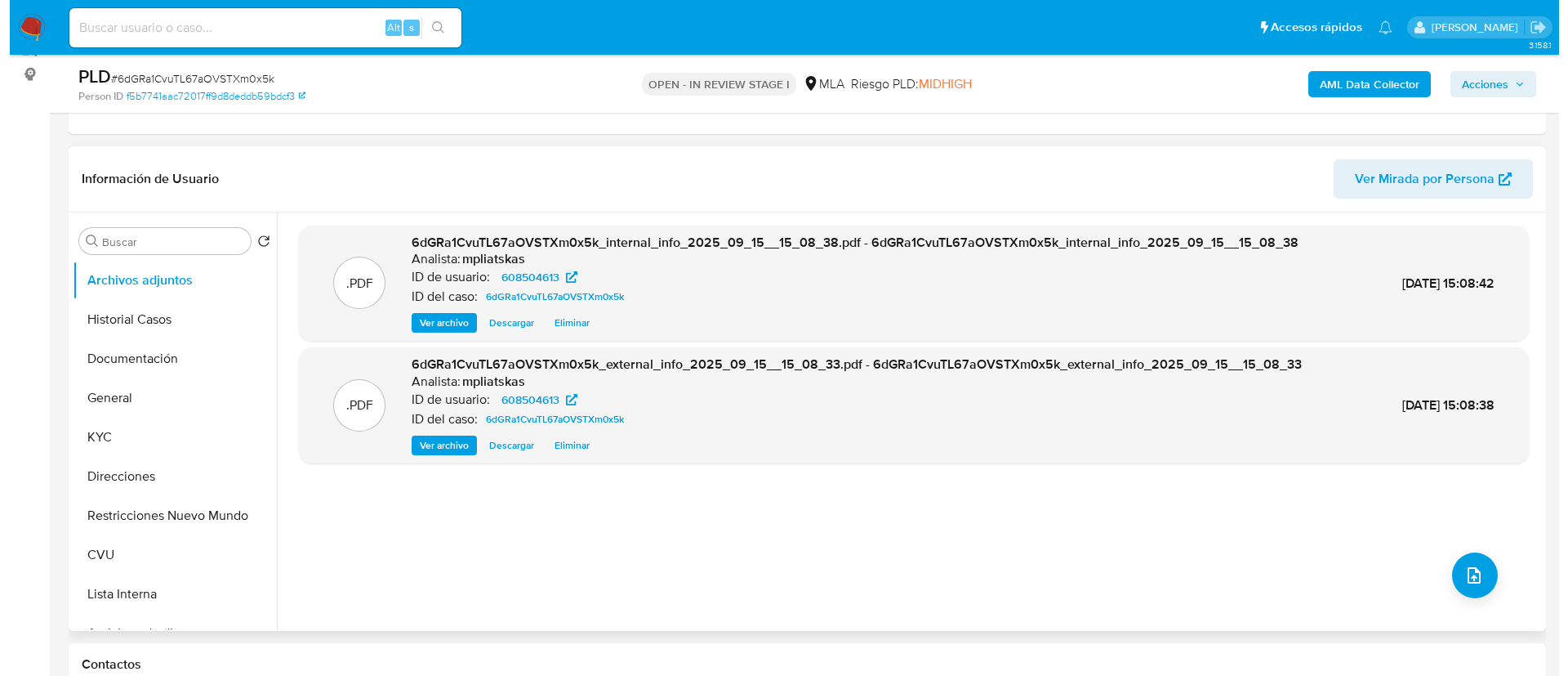
scroll to position [245, 0]
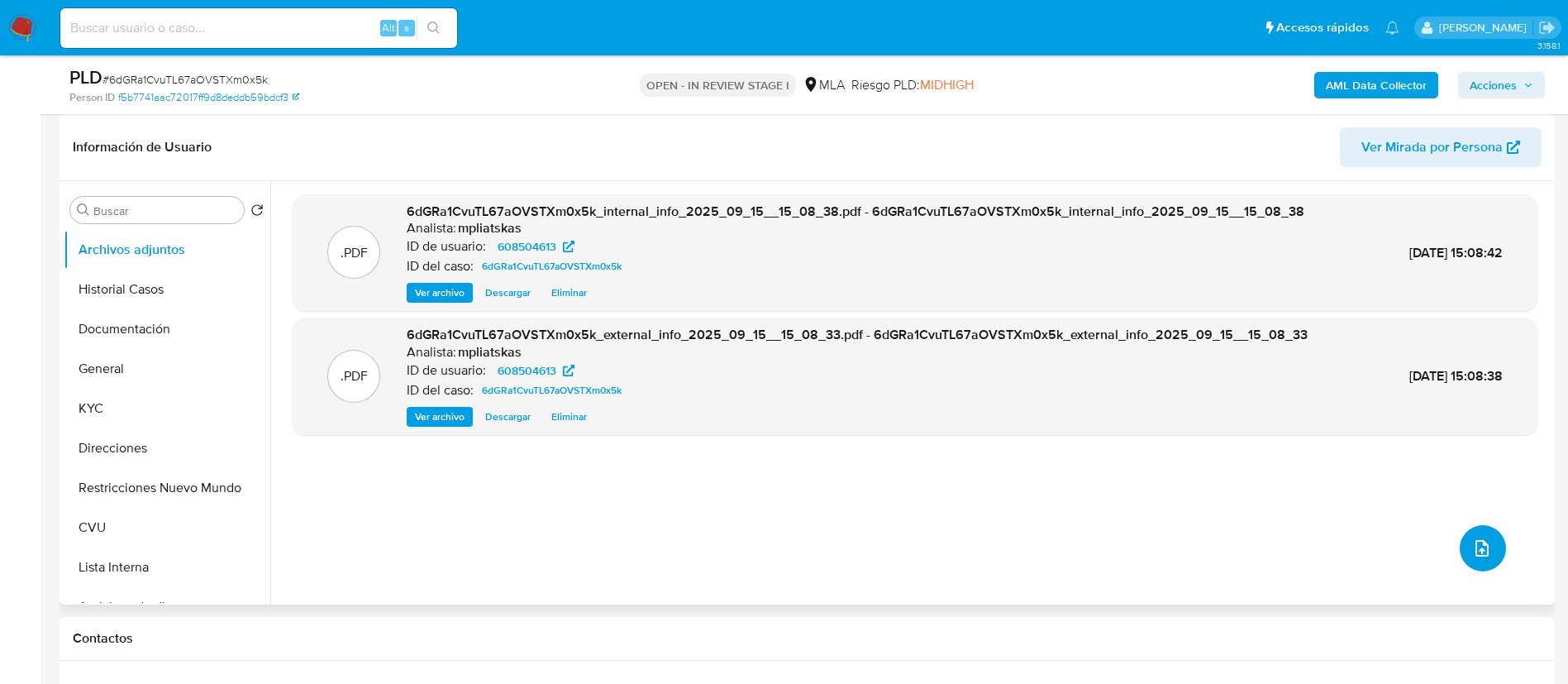
click at [1472, 556] on icon "upload-file" at bounding box center [1482, 548] width 20 height 20
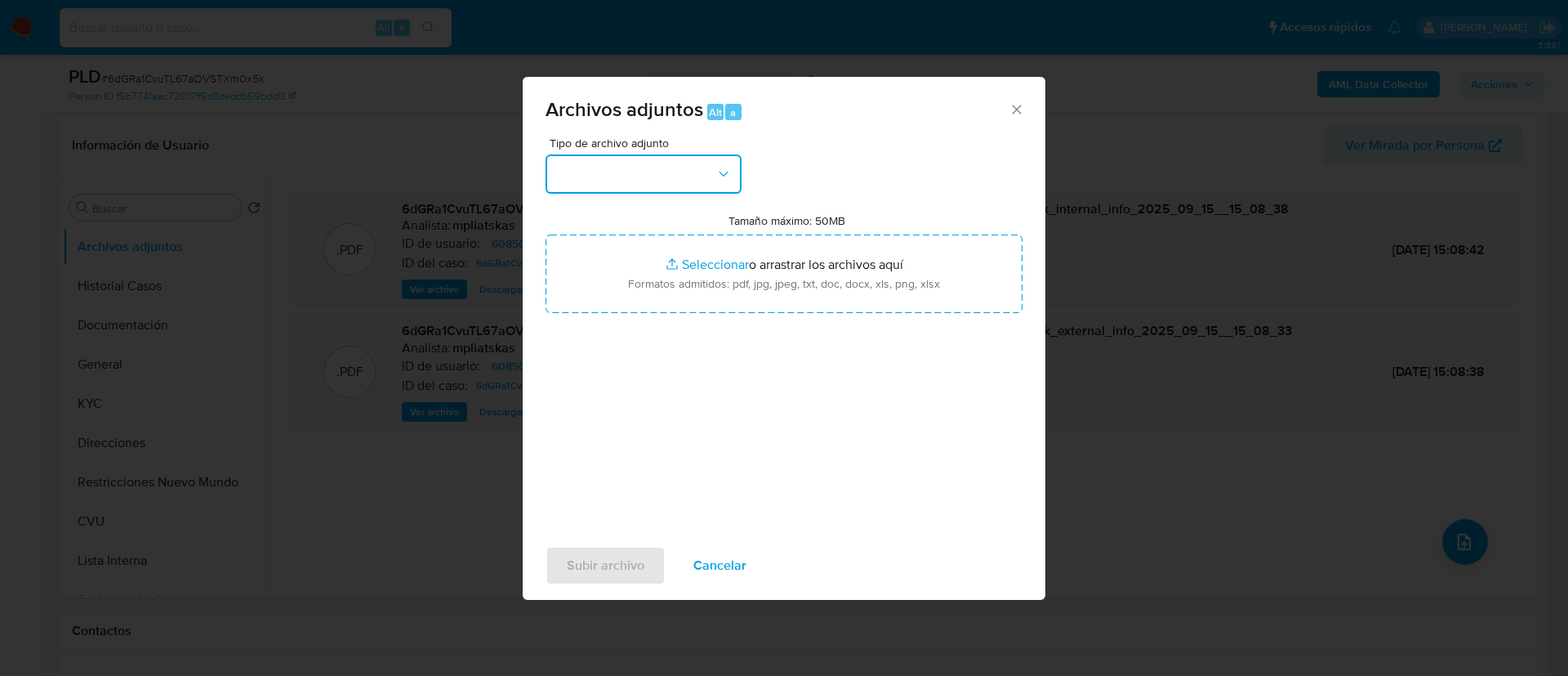
click at [650, 159] on button "button" at bounding box center [644, 174] width 196 height 39
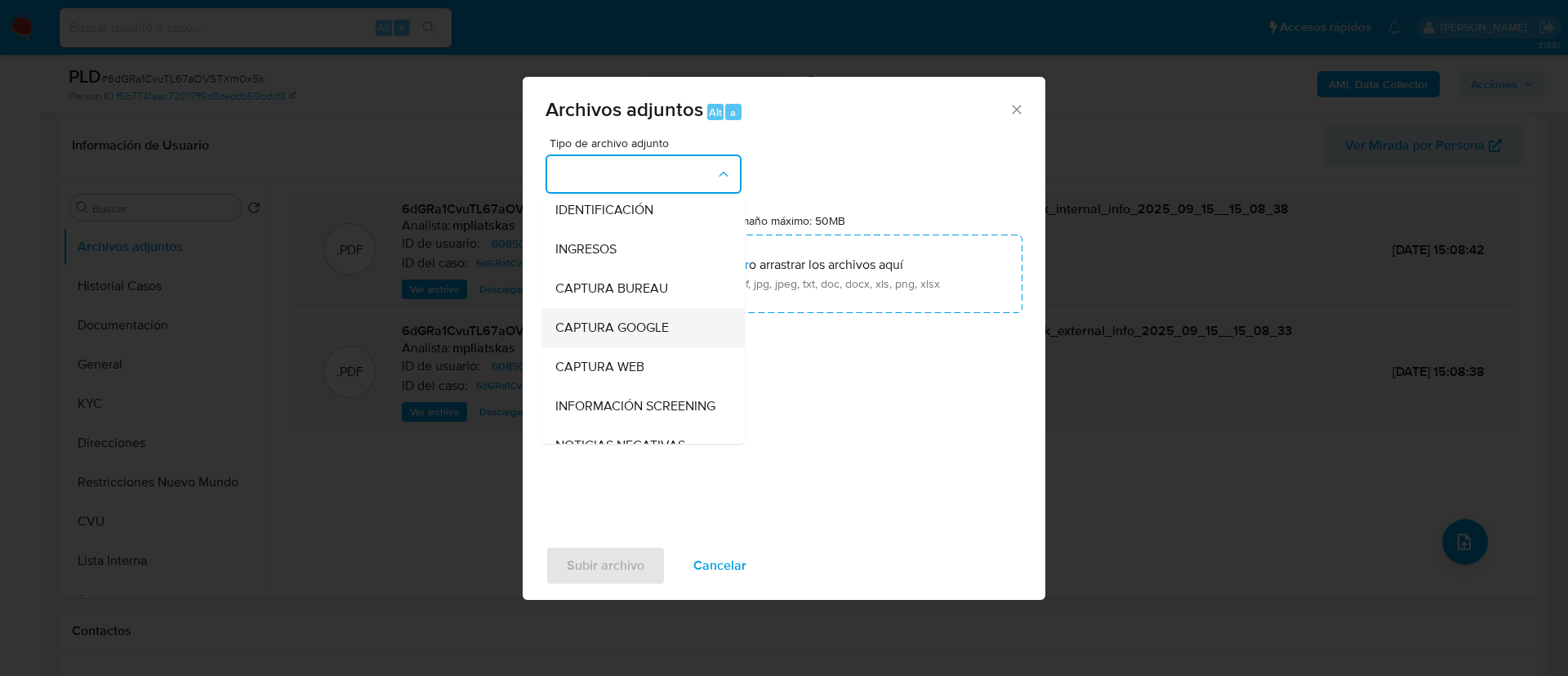
scroll to position [0, 0]
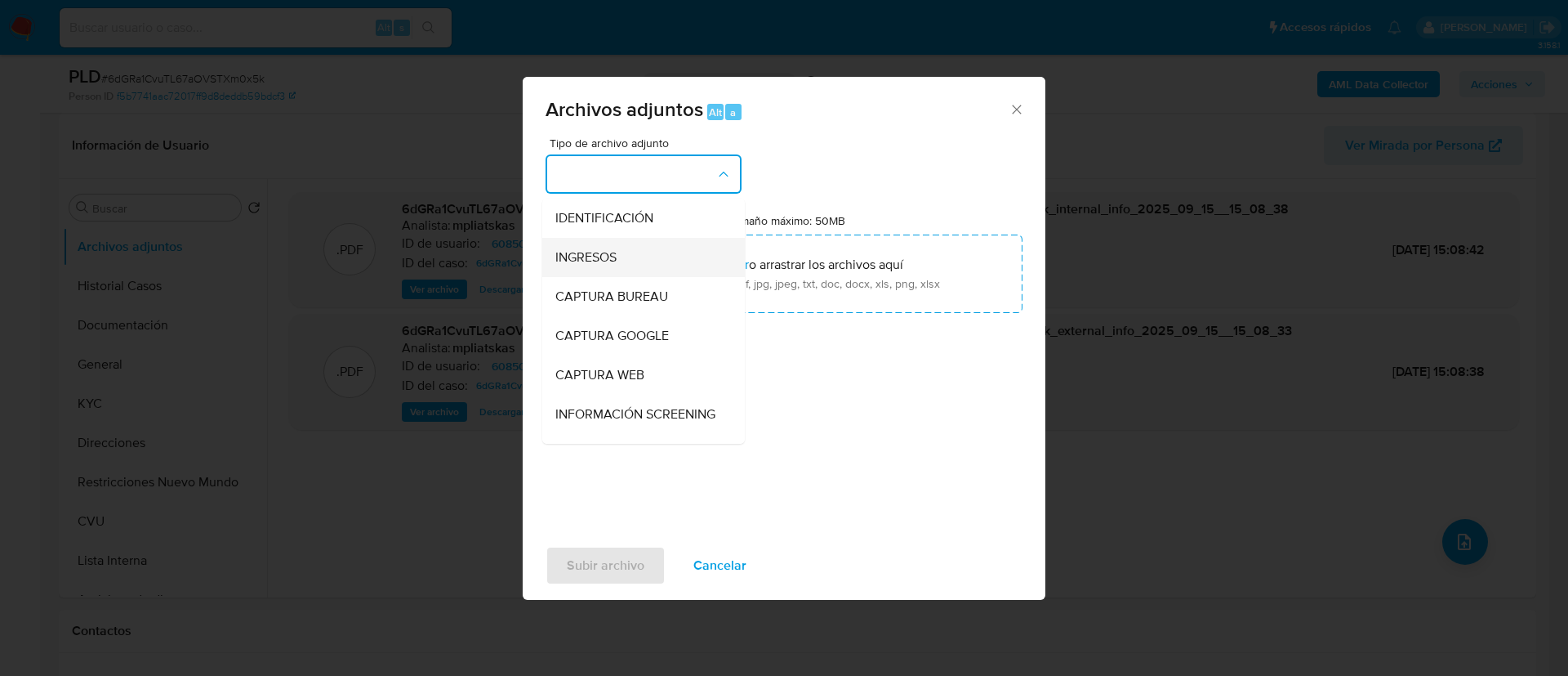
click at [643, 241] on div "INGRESOS" at bounding box center [638, 257] width 167 height 39
click at [643, 241] on input "Tamaño máximo: 50MB Seleccionar archivos" at bounding box center [784, 273] width 477 height 78
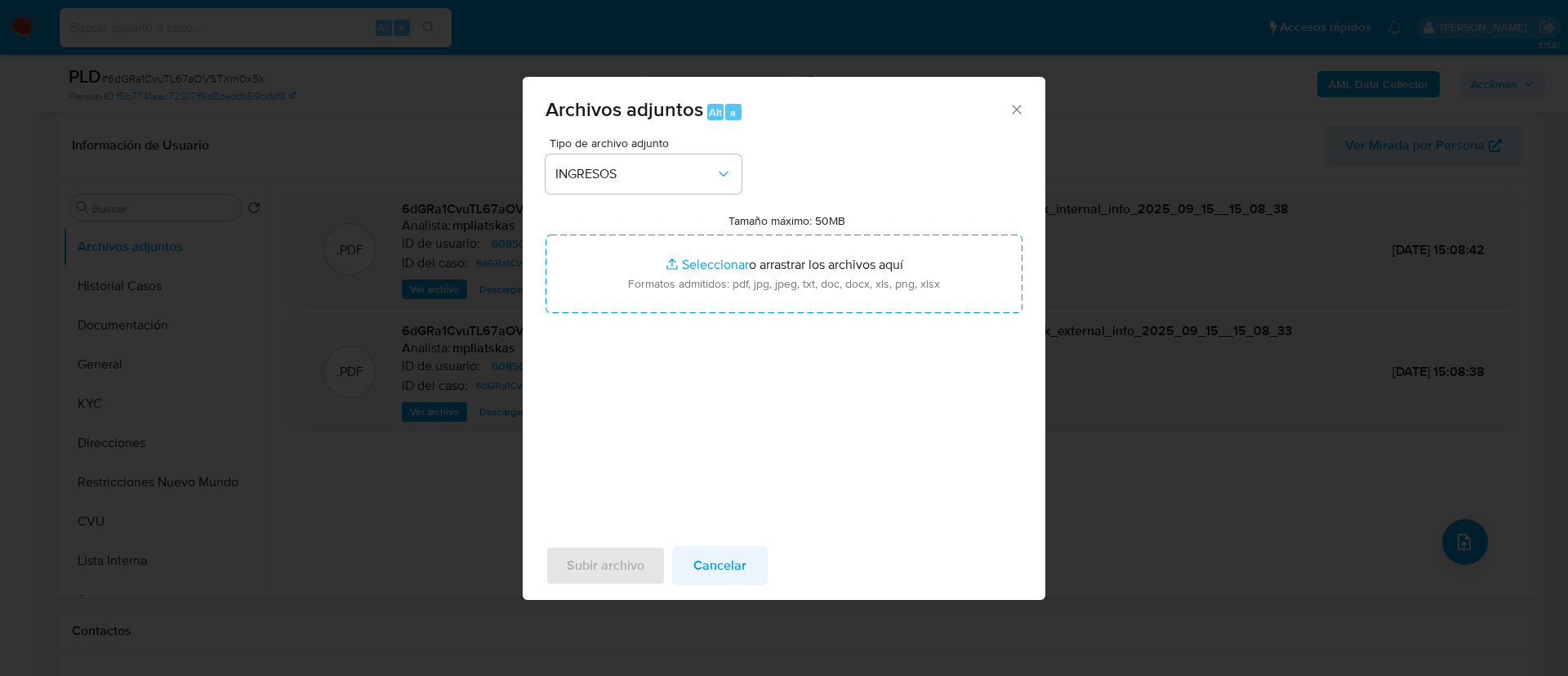
type input "C:\fakepath\608504613_ea07e065-0cc3-4904-8b25-e81c8475c839.jpg"
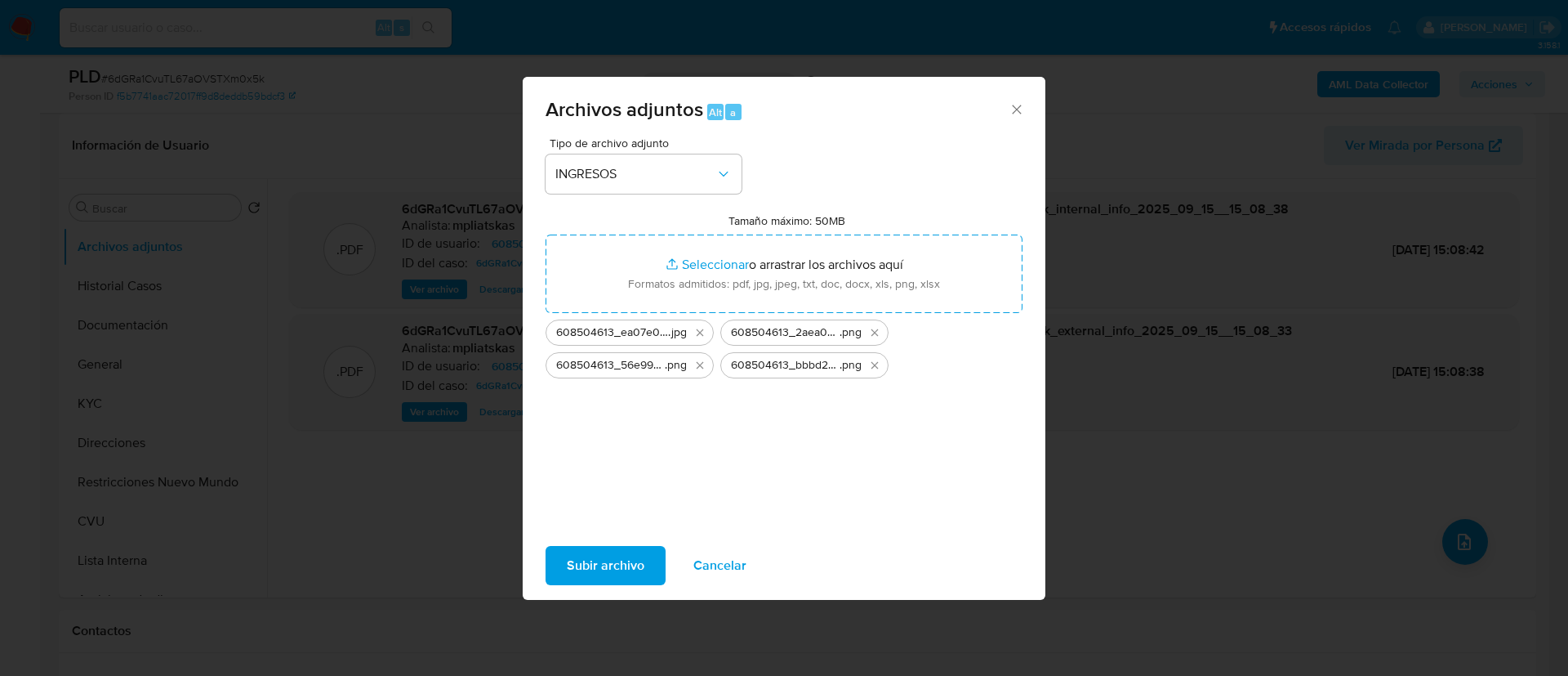
click at [615, 570] on span "Subir archivo" at bounding box center [605, 566] width 77 height 36
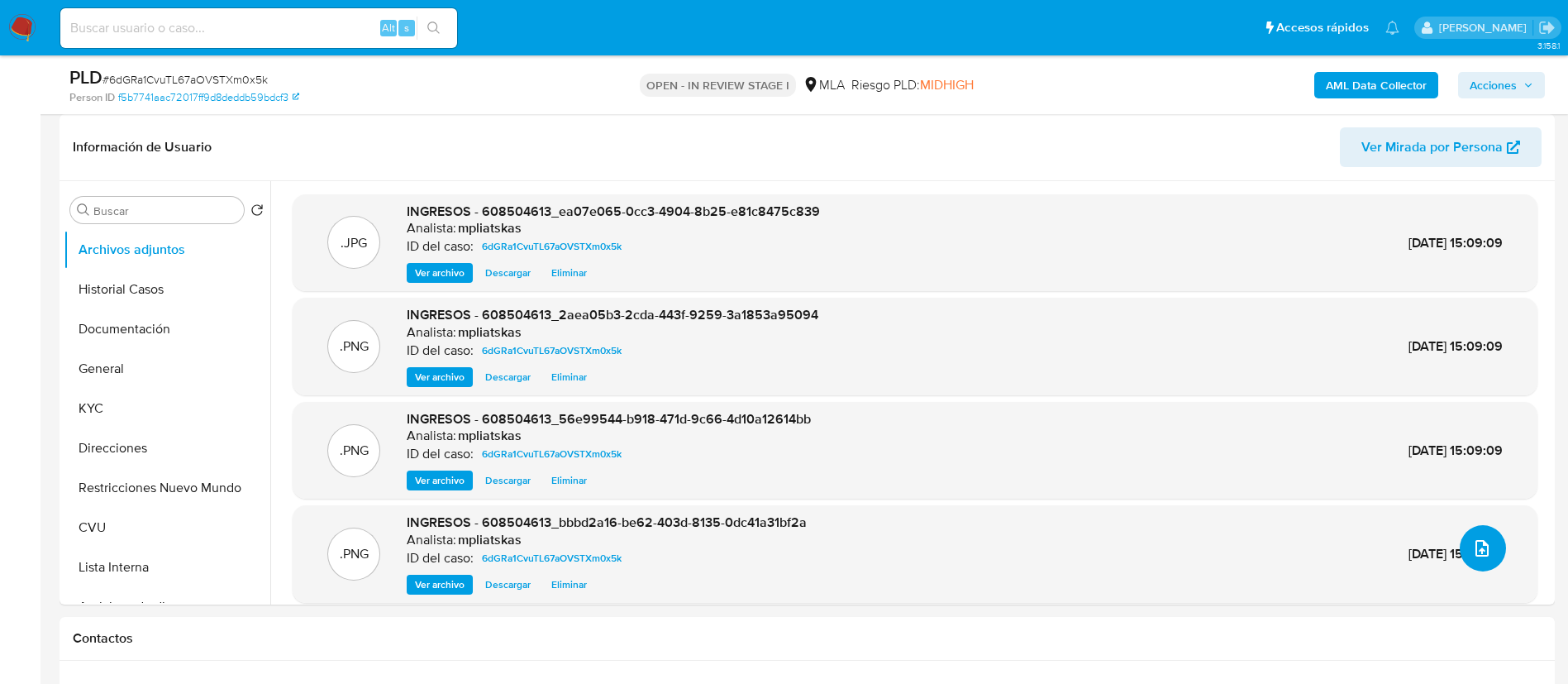
click at [1472, 552] on span "upload-file" at bounding box center [1482, 548] width 20 height 20
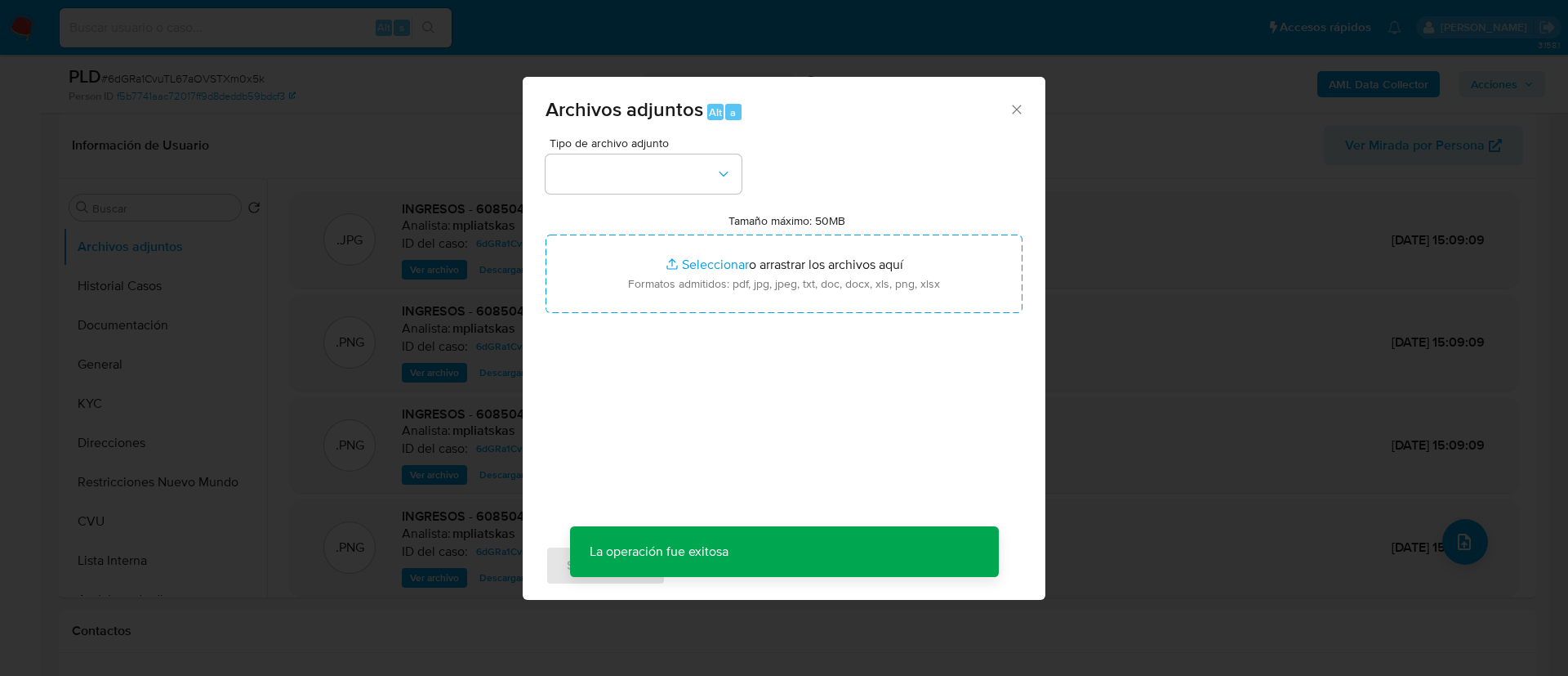
click at [606, 193] on div "Tipo de archivo adjunto Tamaño máximo: 50MB Seleccionar archivos Seleccionar o …" at bounding box center [784, 330] width 477 height 386
click at [622, 167] on button "button" at bounding box center [644, 174] width 196 height 39
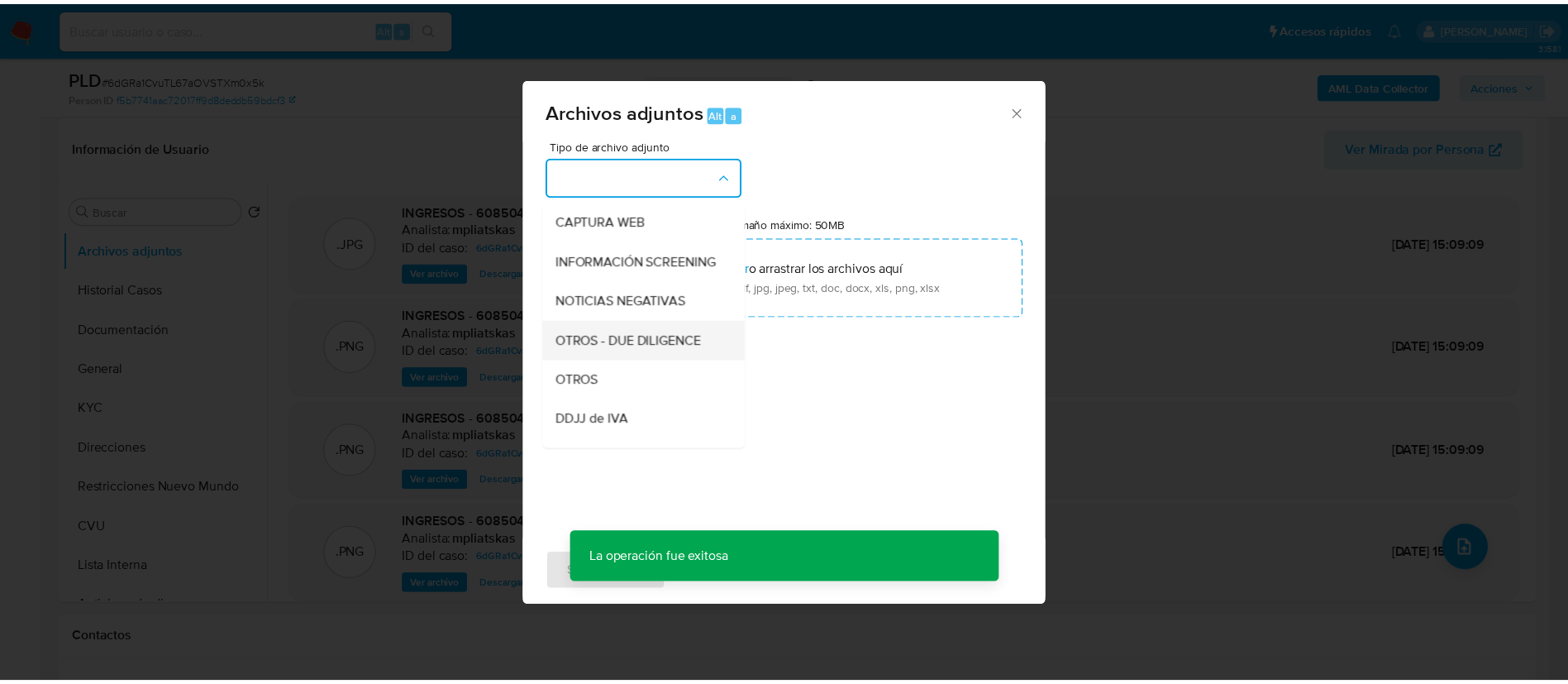
scroll to position [248, 0]
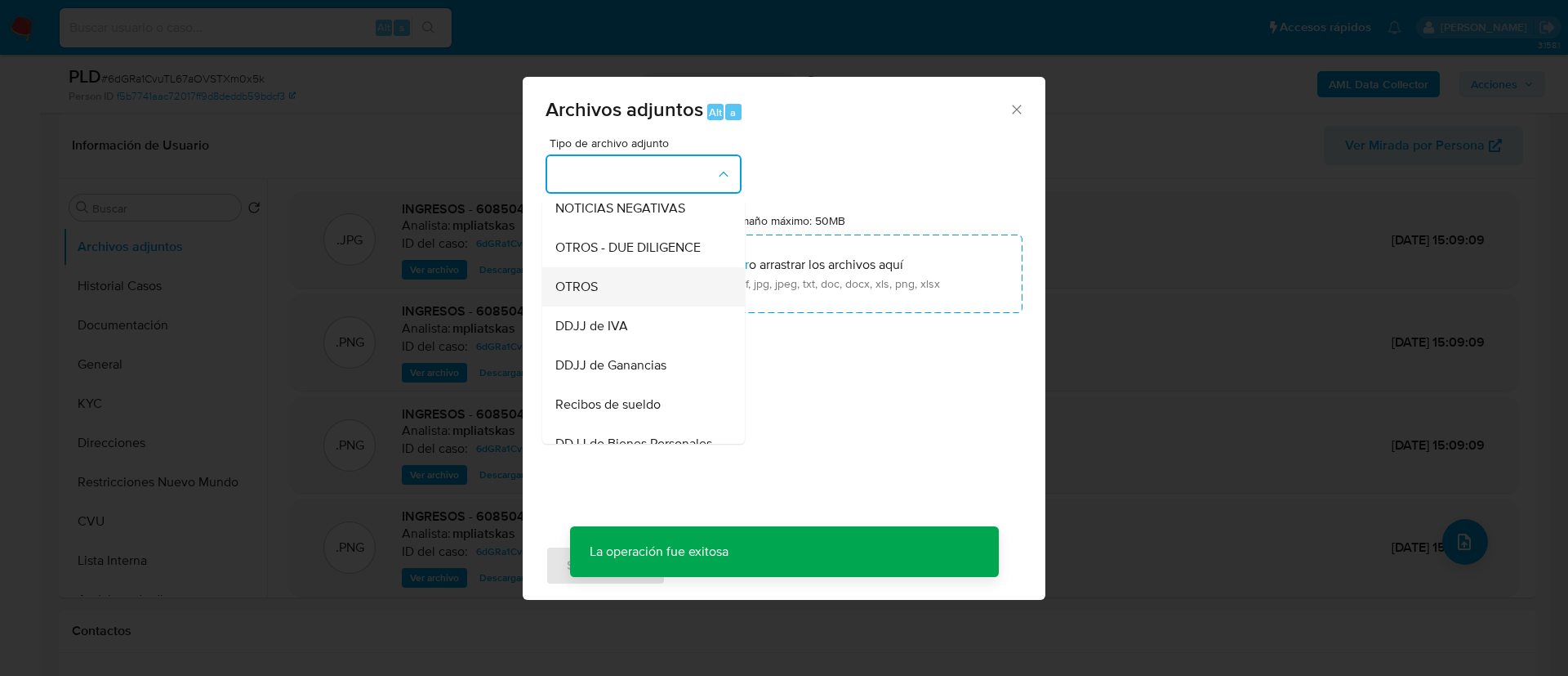
click at [626, 306] on div "OTROS" at bounding box center [638, 287] width 167 height 39
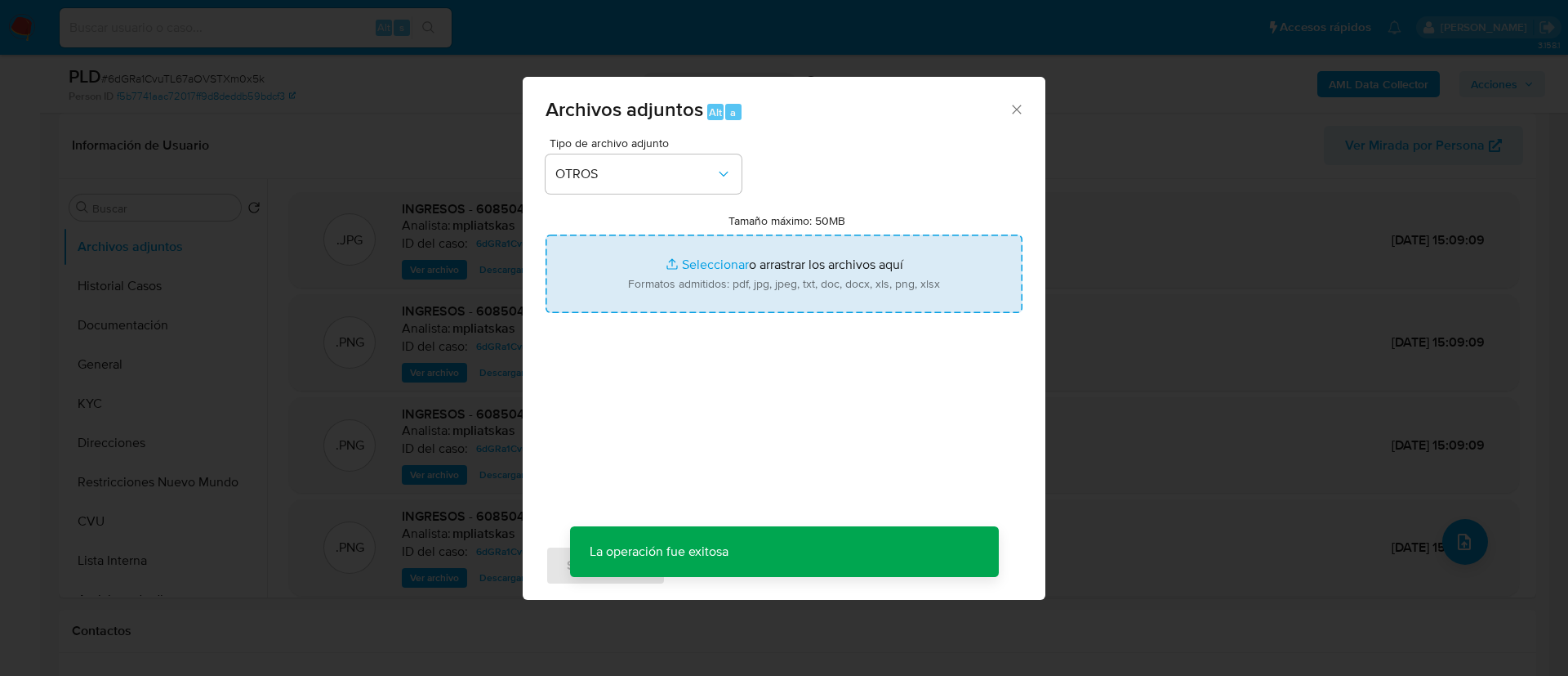
click at [627, 277] on input "Tamaño máximo: 50MB Seleccionar archivos" at bounding box center [784, 273] width 477 height 78
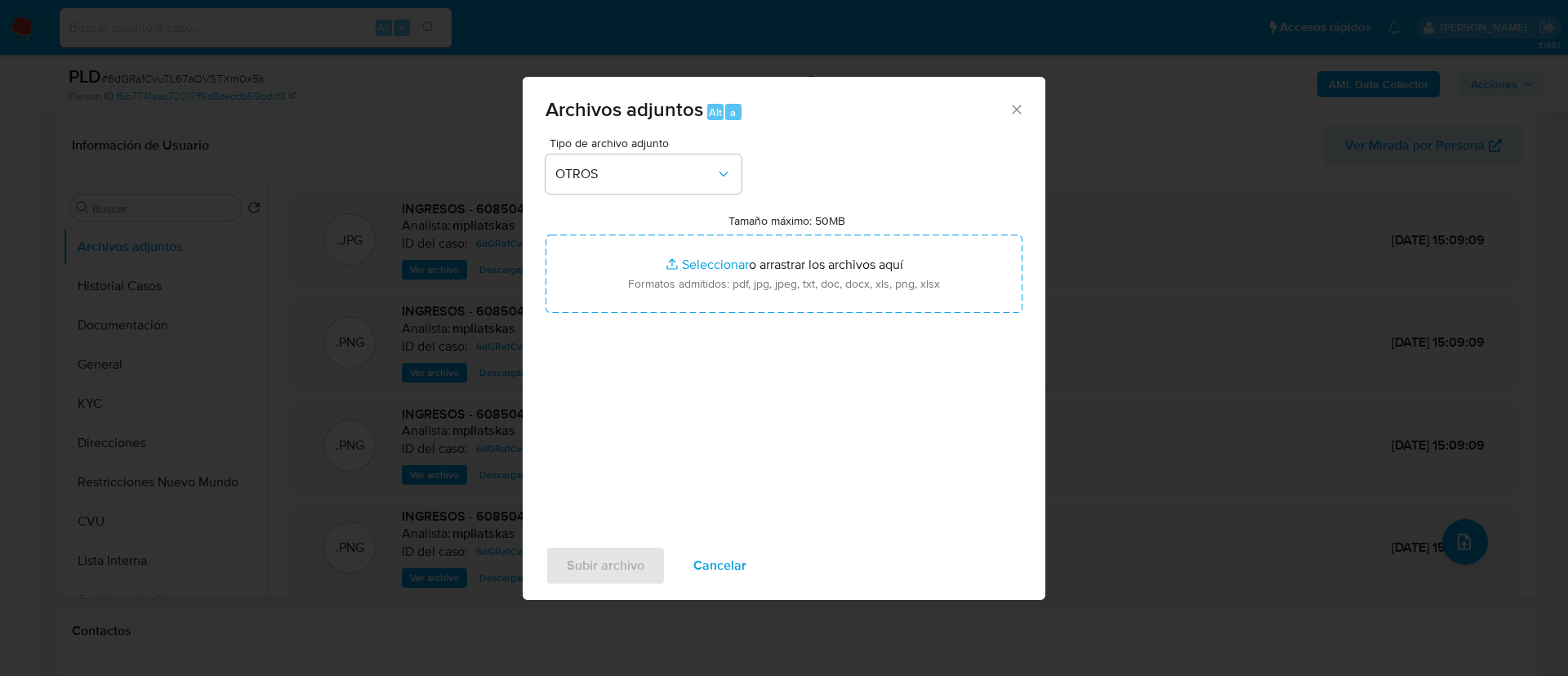
type input "C:\fakepath\608504613 Movimientos.xlsx"
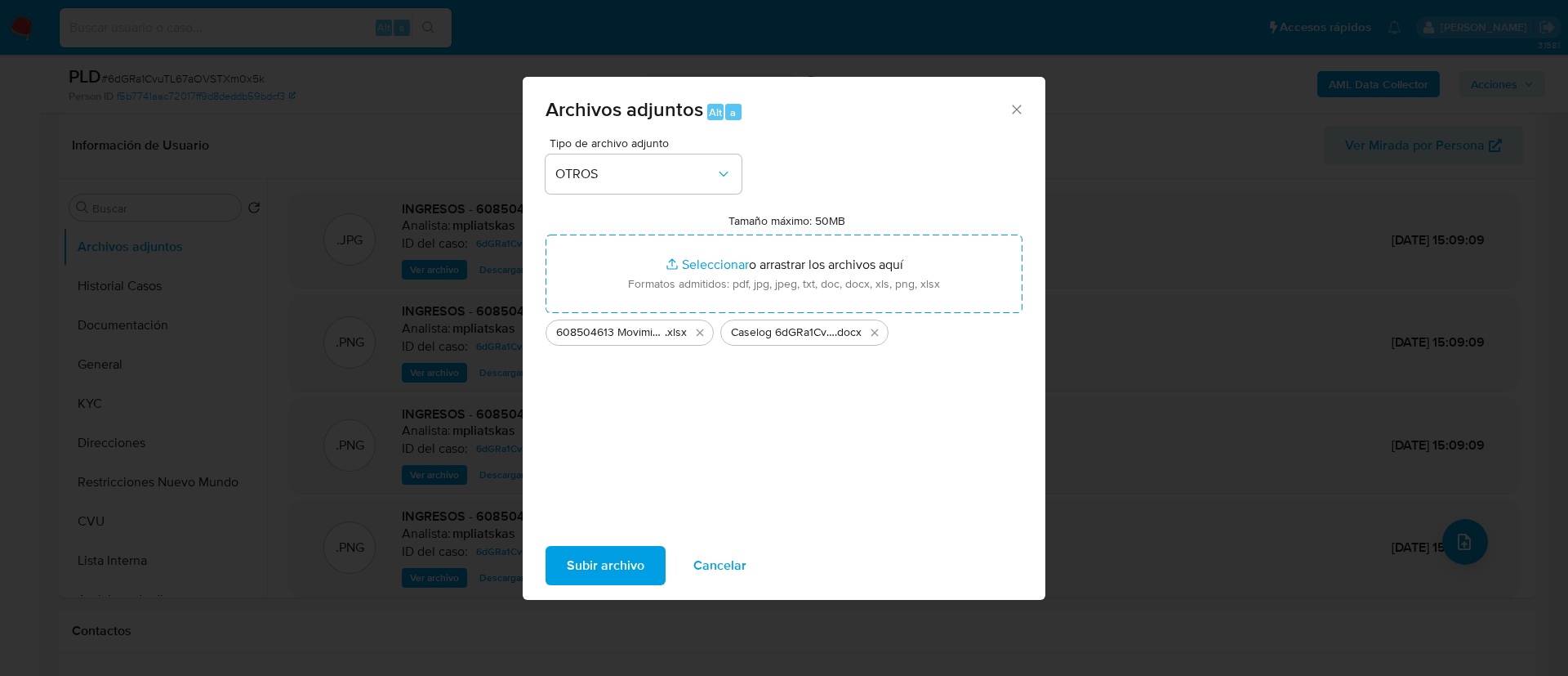
click at [615, 557] on span "Subir archivo" at bounding box center [605, 566] width 77 height 36
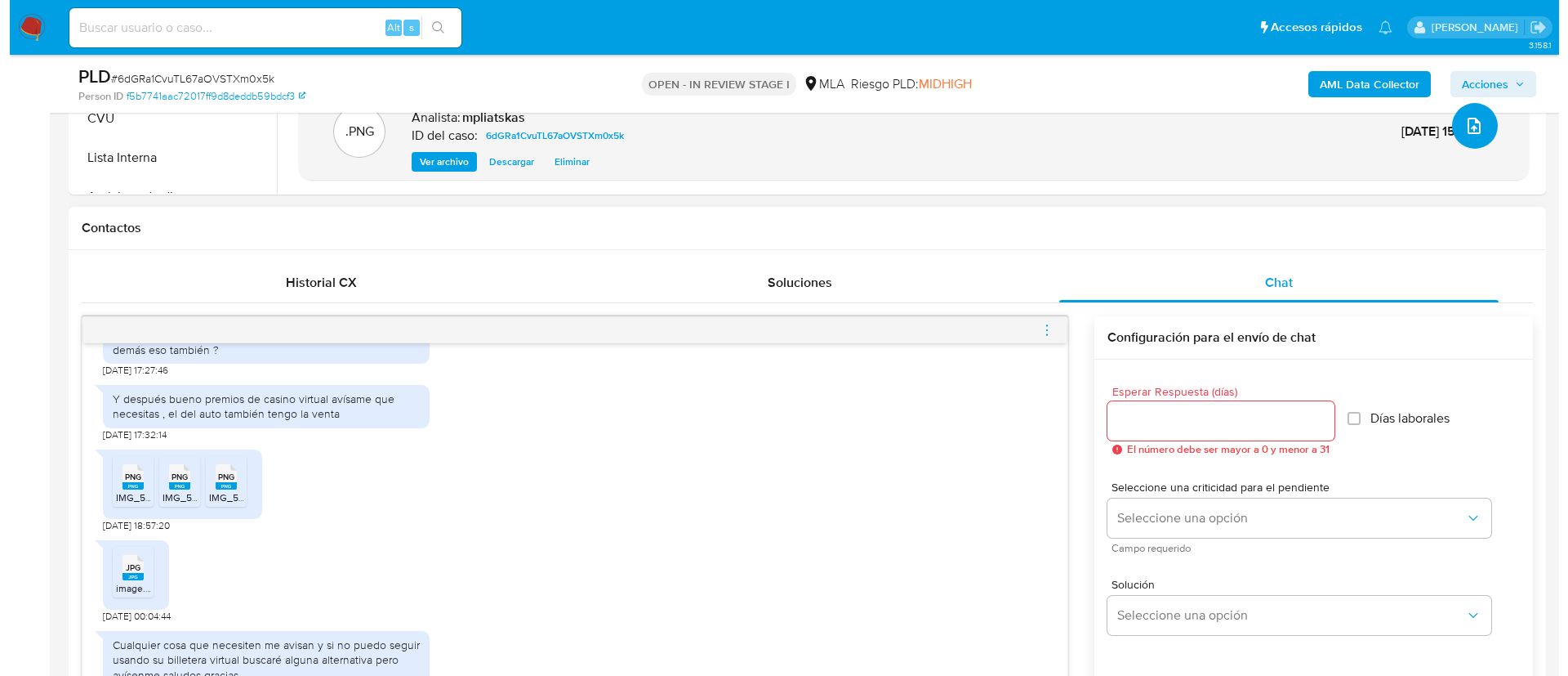
scroll to position [858, 0]
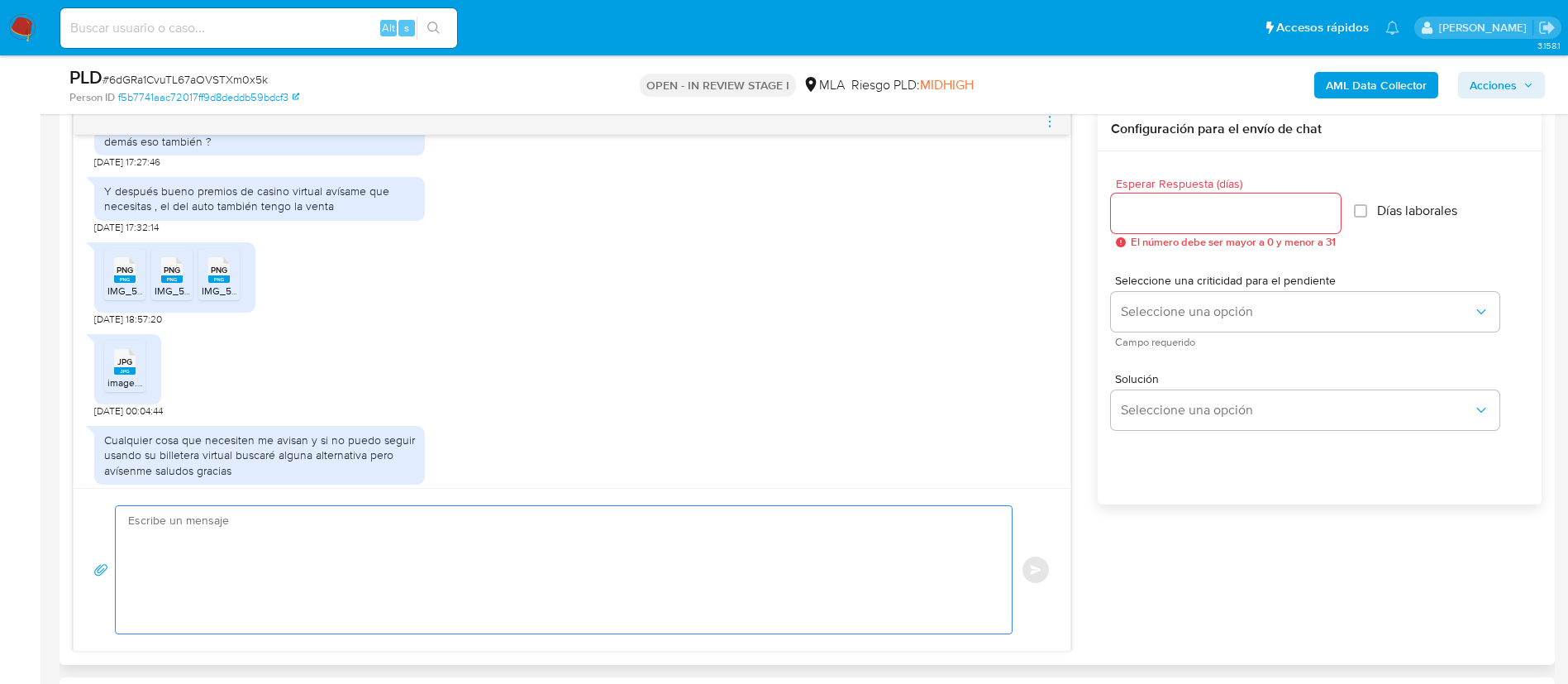
click at [670, 553] on textarea at bounding box center [560, 569] width 863 height 127
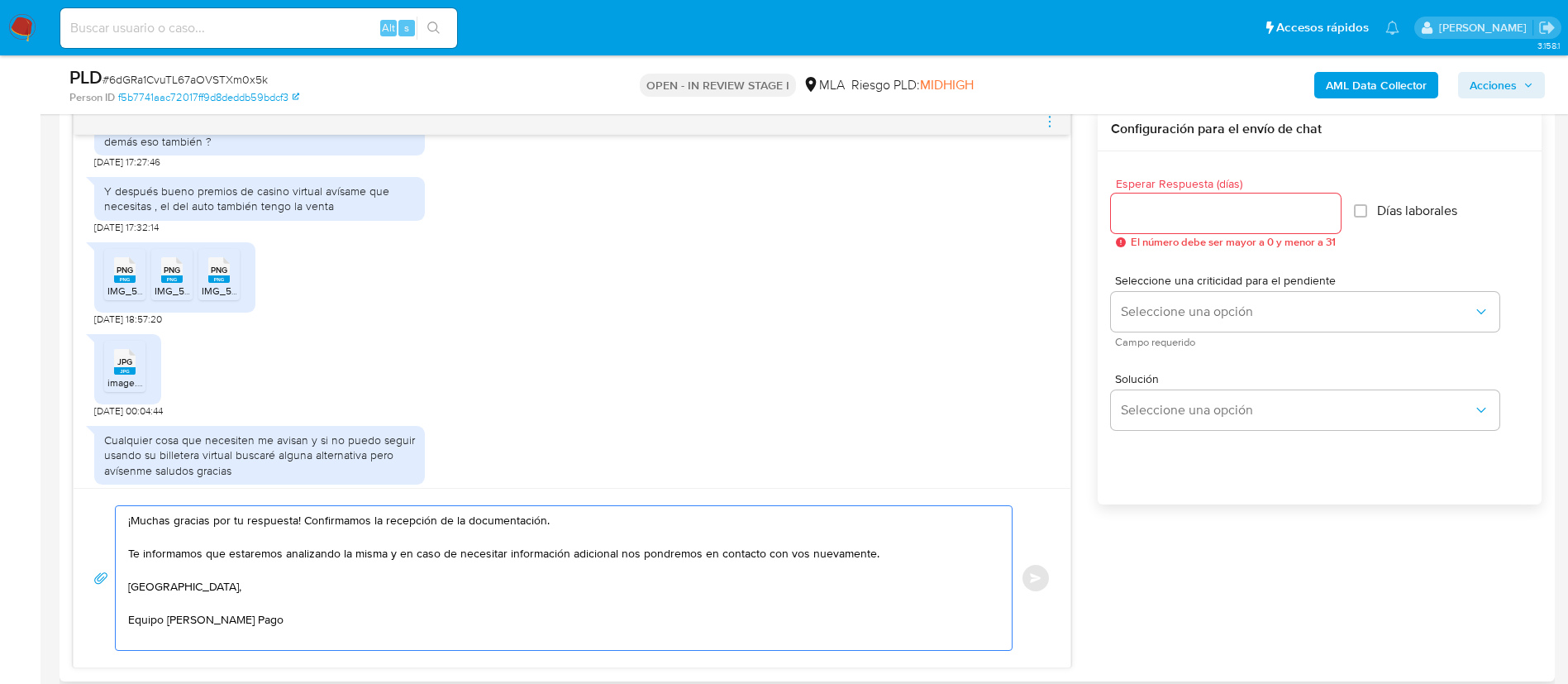
drag, startPoint x: 299, startPoint y: 512, endPoint x: 577, endPoint y: 505, distance: 278.1
click at [577, 506] on div "¡Muchas gracias por tu respuesta! Confirmamos la recepción de la documentación.…" at bounding box center [564, 578] width 898 height 145
type textarea "¡Muchas gracias por tu respuesta! Te informamos que estaremos analizando la mis…"
click at [1176, 229] on div at bounding box center [1226, 214] width 230 height 40
click at [1164, 212] on input "Esperar Respuesta (días)" at bounding box center [1226, 214] width 230 height 22
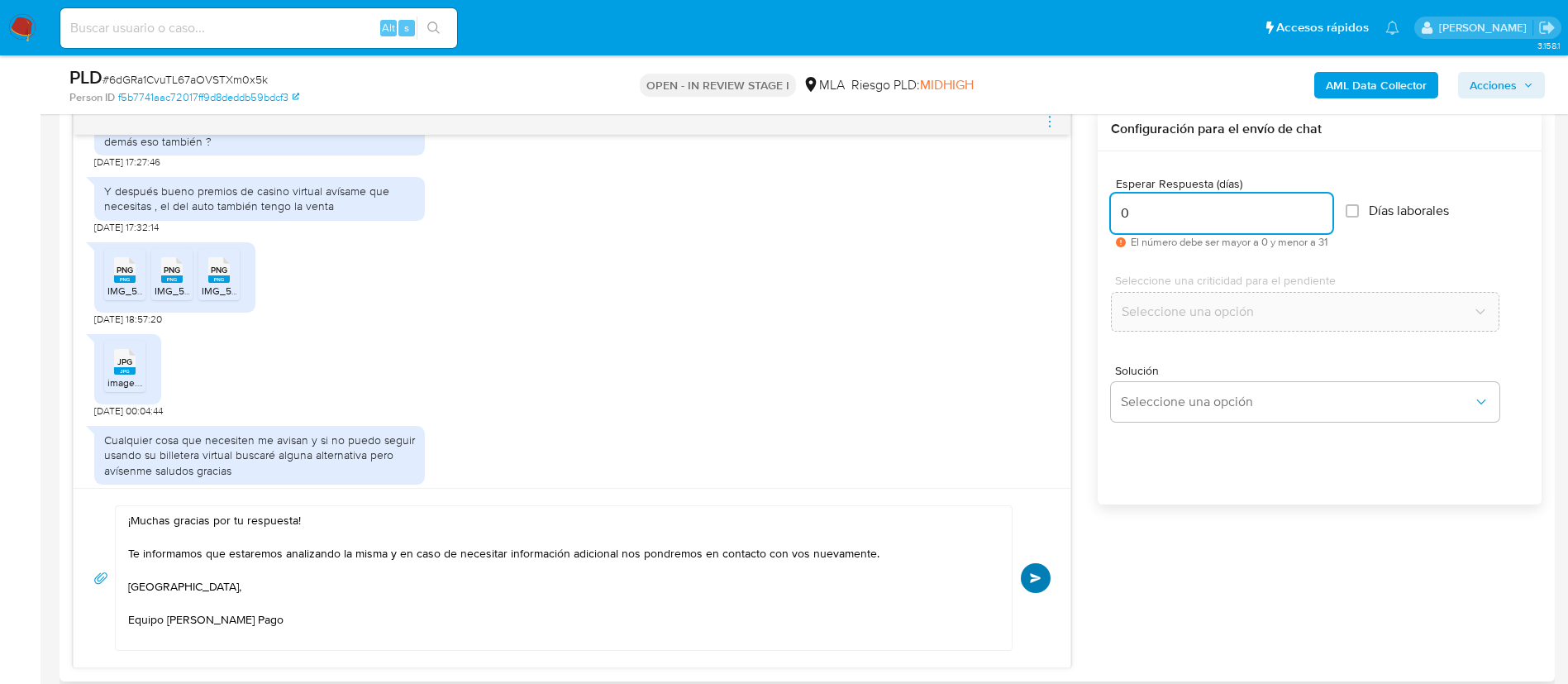
type input "0"
click at [1036, 574] on span "Enviar" at bounding box center [1035, 578] width 12 height 10
click at [1047, 116] on icon "menu-action" at bounding box center [1050, 122] width 15 height 15
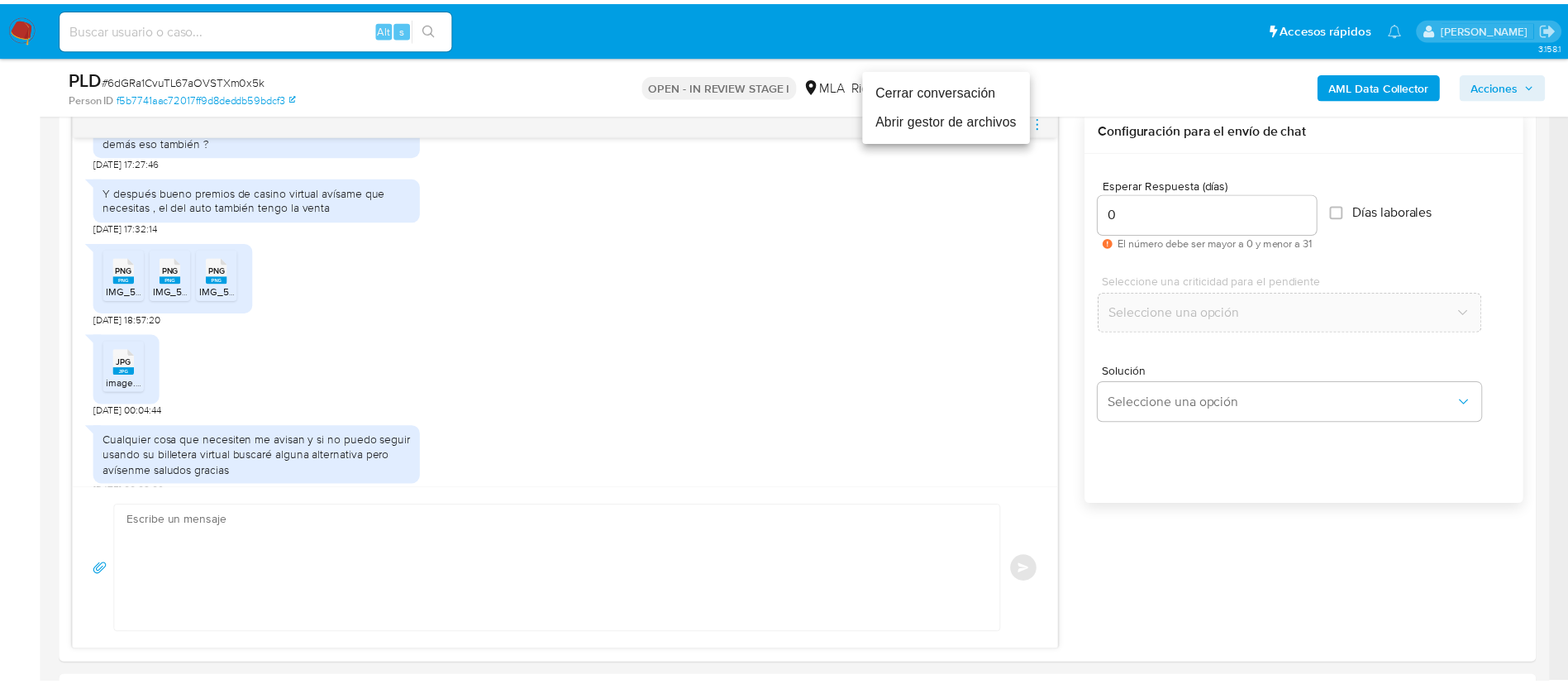
scroll to position [1515, 0]
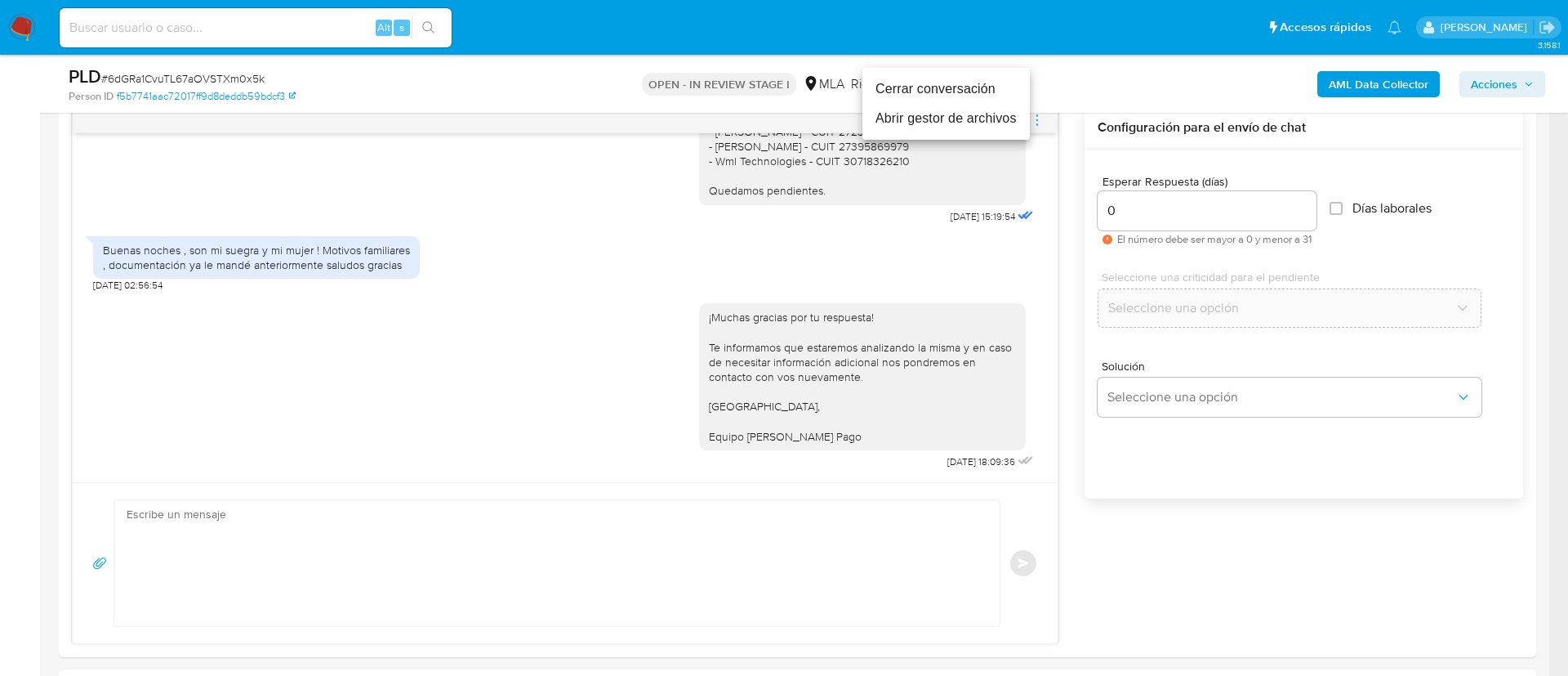
click at [979, 85] on li "Cerrar conversación" at bounding box center [946, 88] width 167 height 29
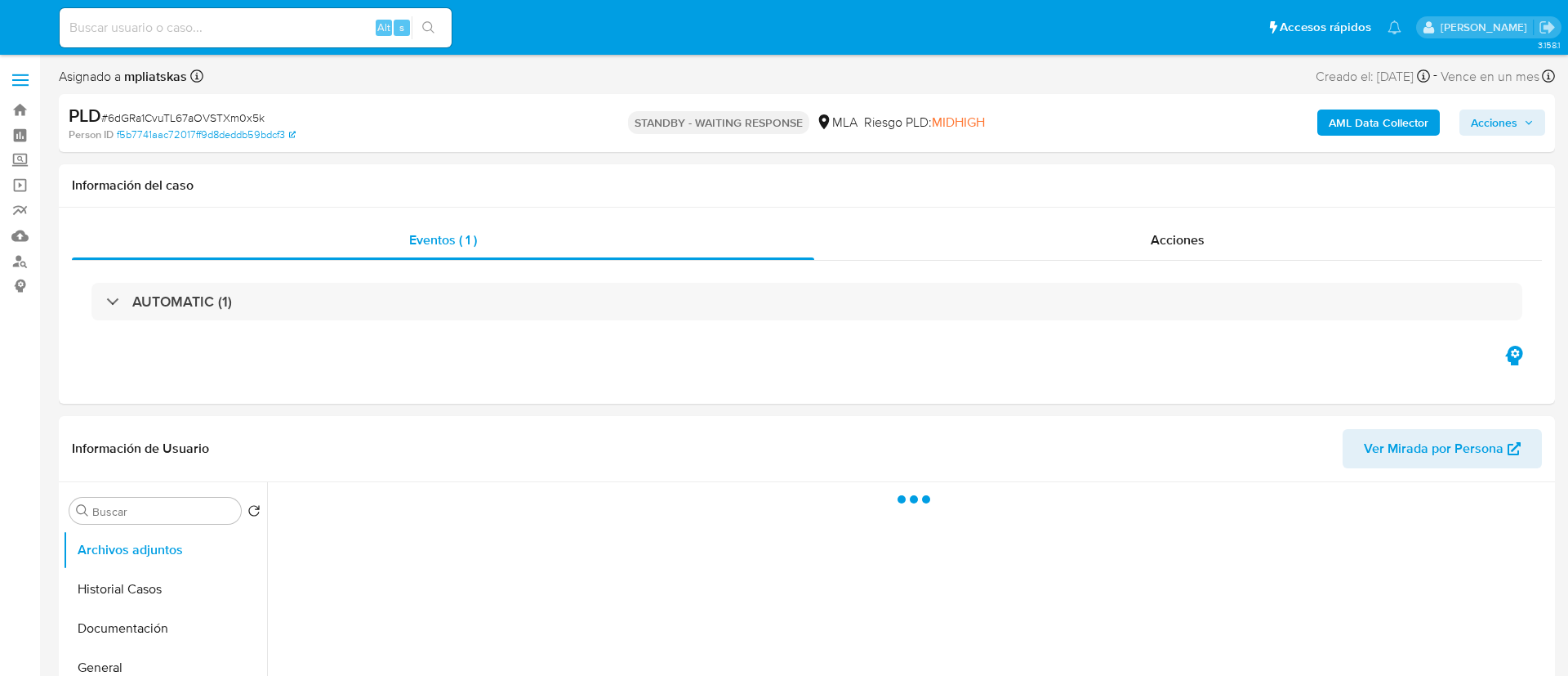
select select "10"
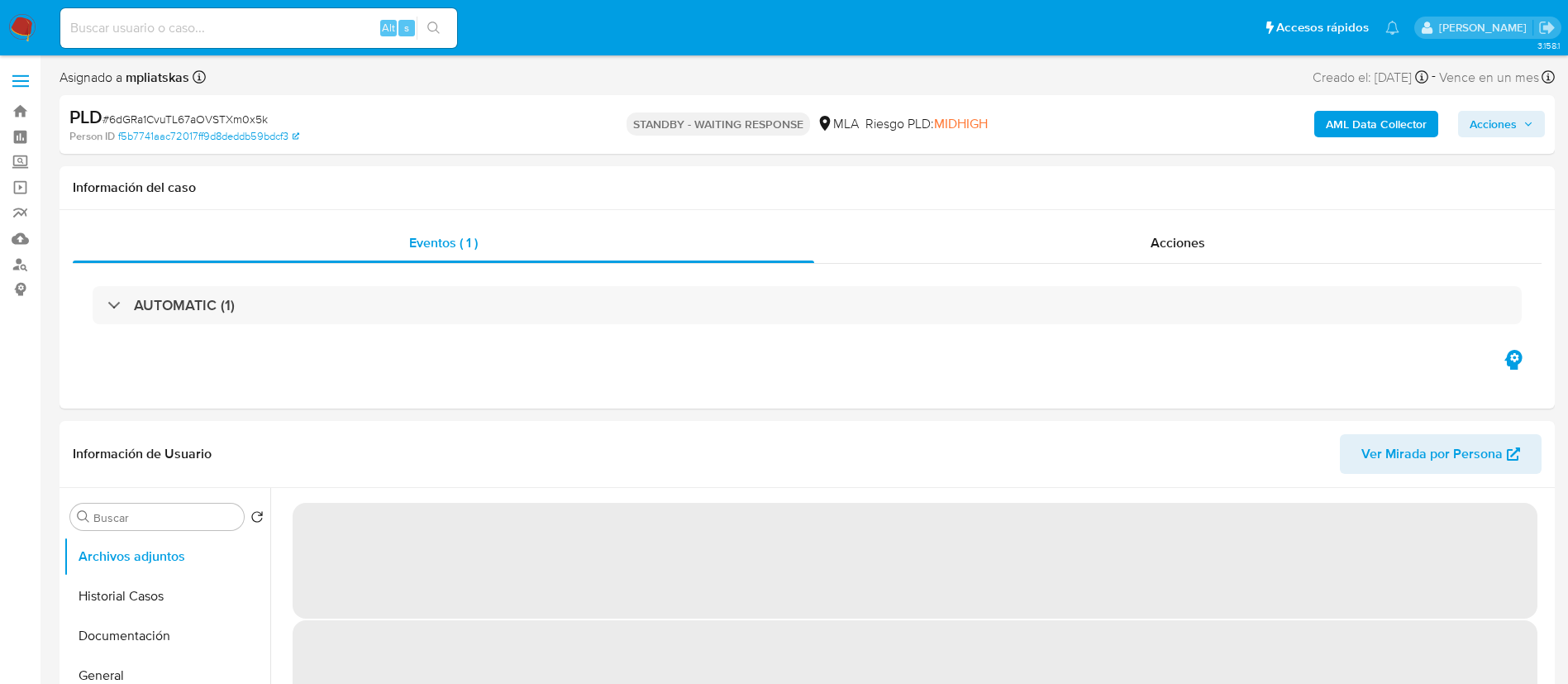
click at [337, 40] on div "Alt s" at bounding box center [259, 28] width 397 height 40
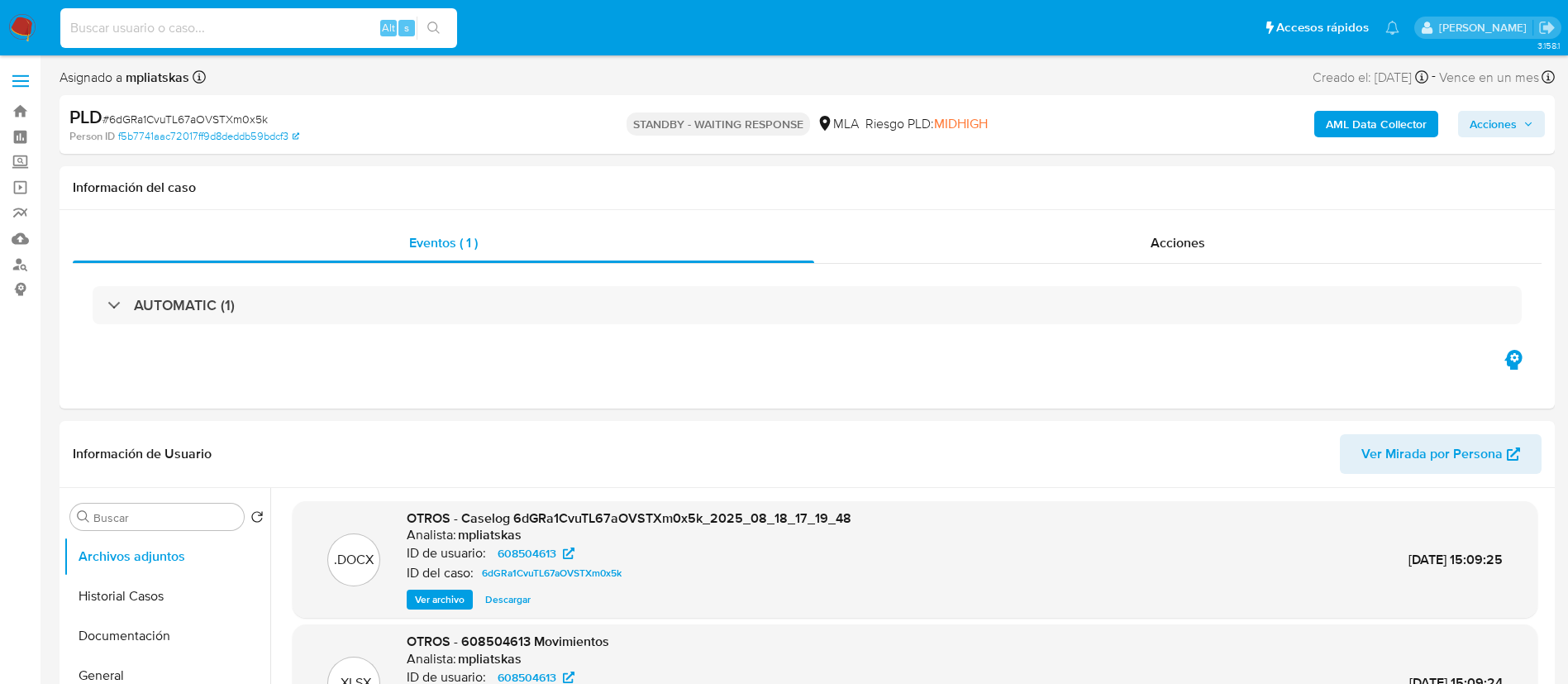
click at [336, 36] on input at bounding box center [259, 28] width 397 height 22
paste input "Mtf7F52uf9FfJQ4PuyAMKJ6s"
type input "Mtf7F52uf9FfJQ4PuyAMKJ6s"
click at [430, 33] on icon "search-icon" at bounding box center [433, 28] width 14 height 14
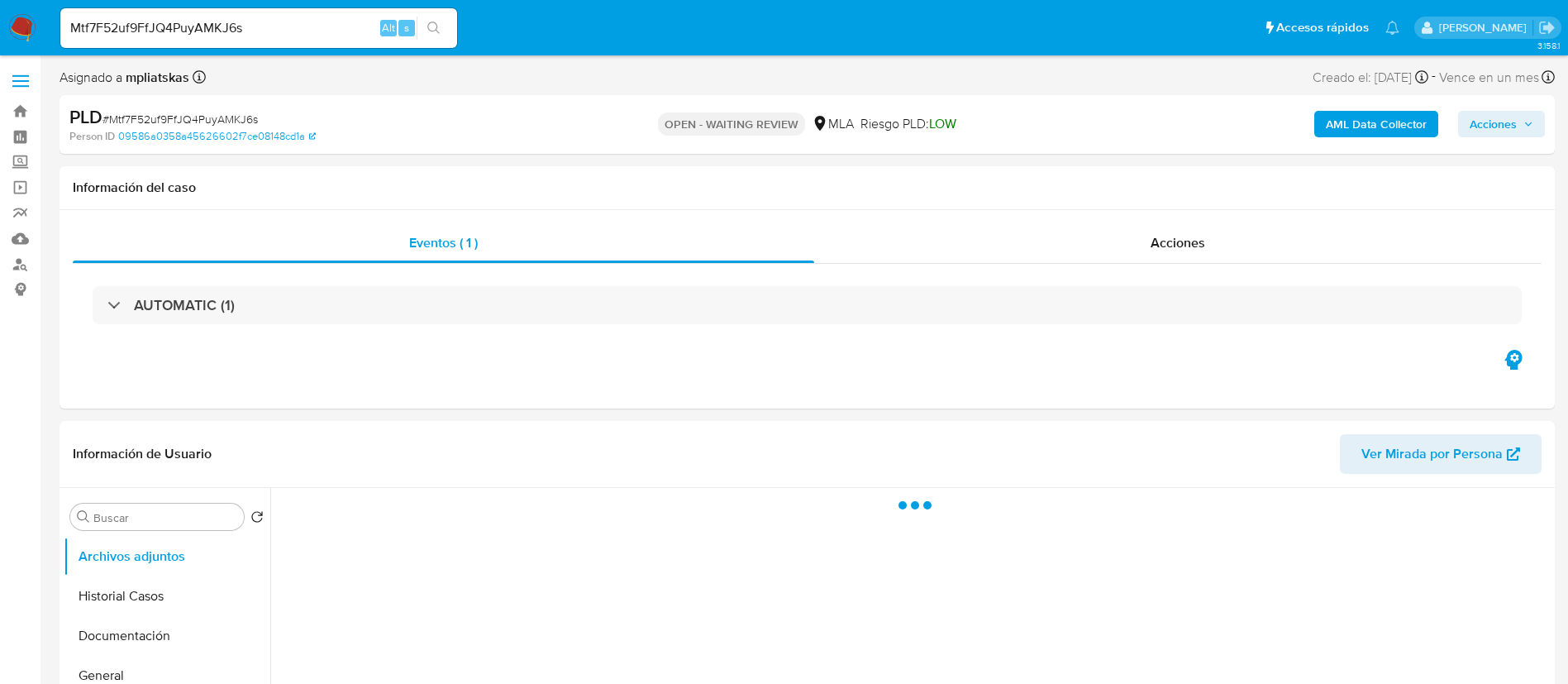
select select "10"
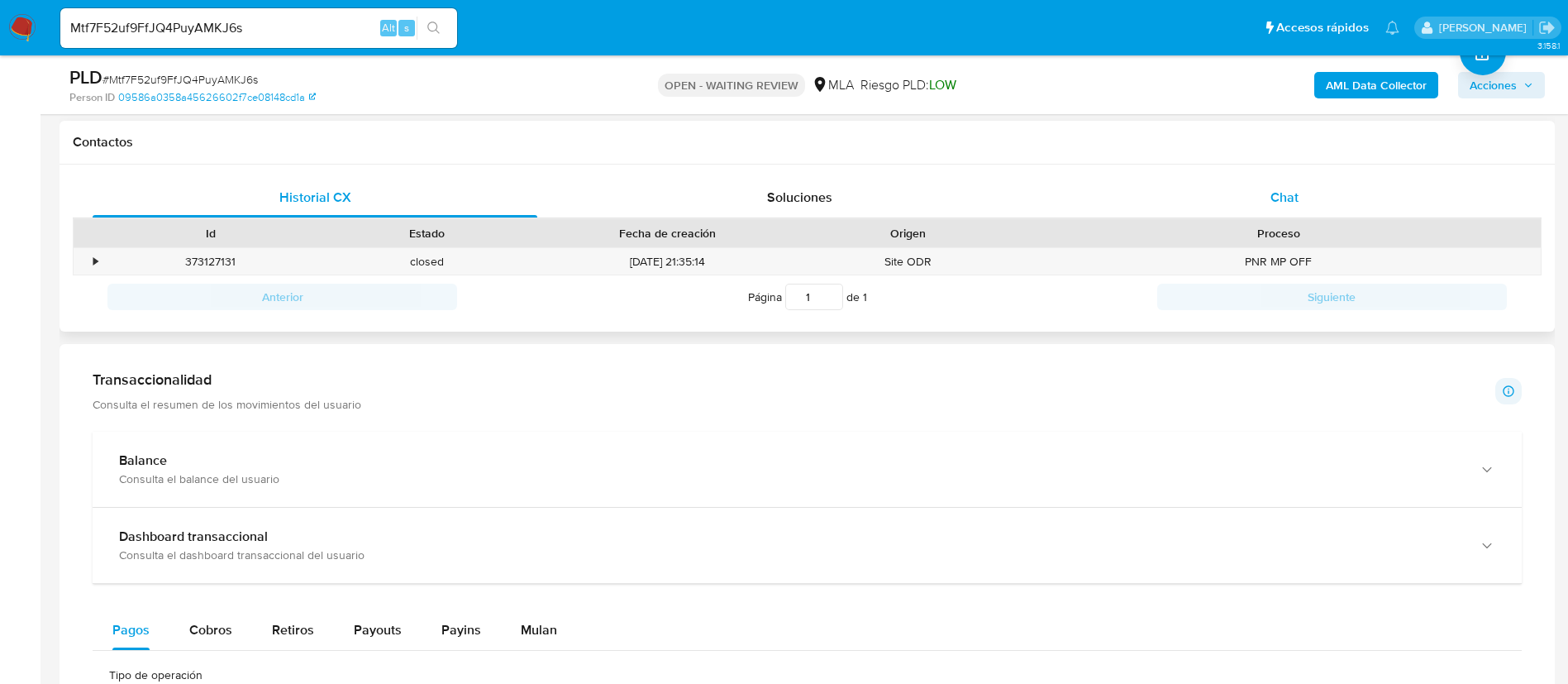
click at [1300, 196] on div "Chat" at bounding box center [1285, 197] width 445 height 40
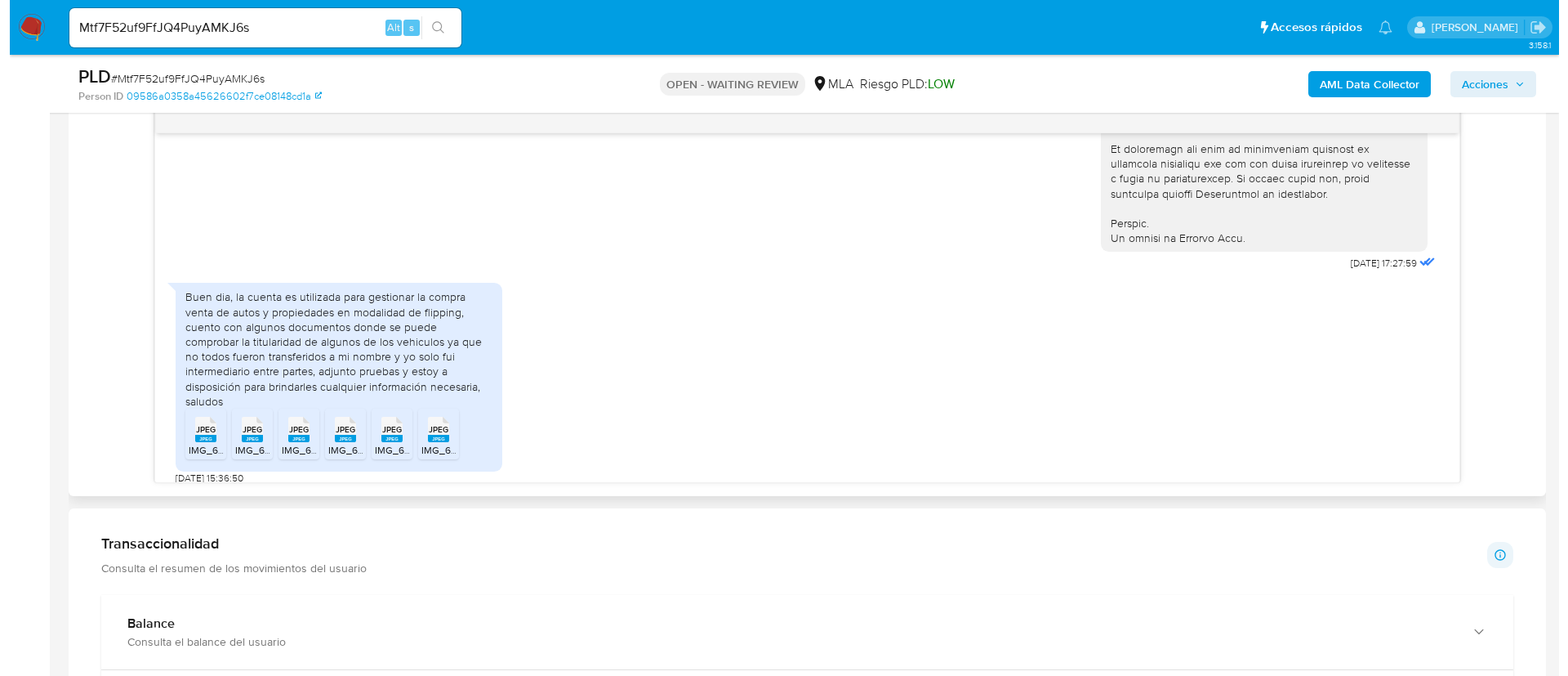
scroll to position [786, 0]
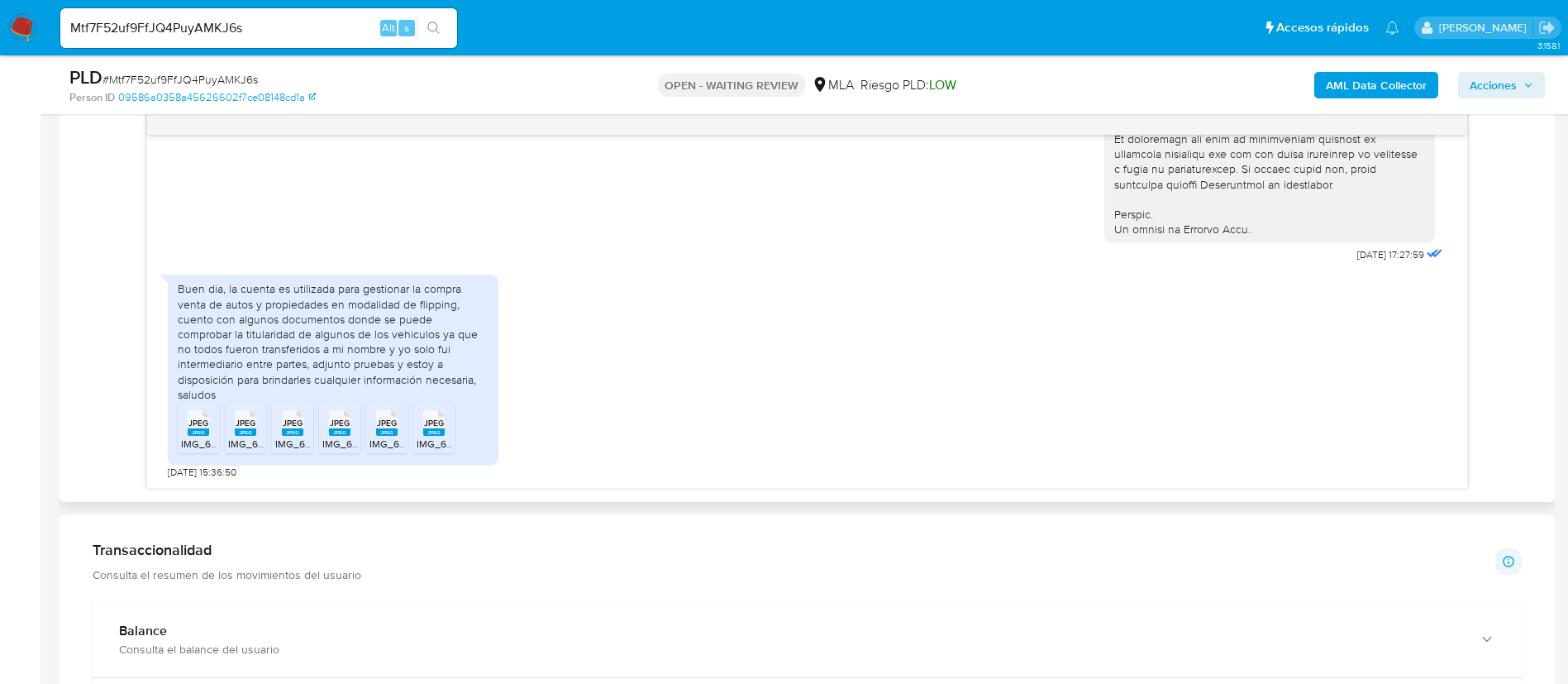
click at [196, 428] on span "JPEG" at bounding box center [198, 423] width 20 height 11
click at [235, 431] on icon "JPEG" at bounding box center [246, 423] width 22 height 29
click at [279, 425] on div "JPEG JPEG" at bounding box center [292, 422] width 35 height 32
click at [337, 433] on rect at bounding box center [340, 432] width 22 height 7
click at [406, 433] on li "JPEG JPEG IMG_6272.jpeg" at bounding box center [387, 427] width 41 height 51
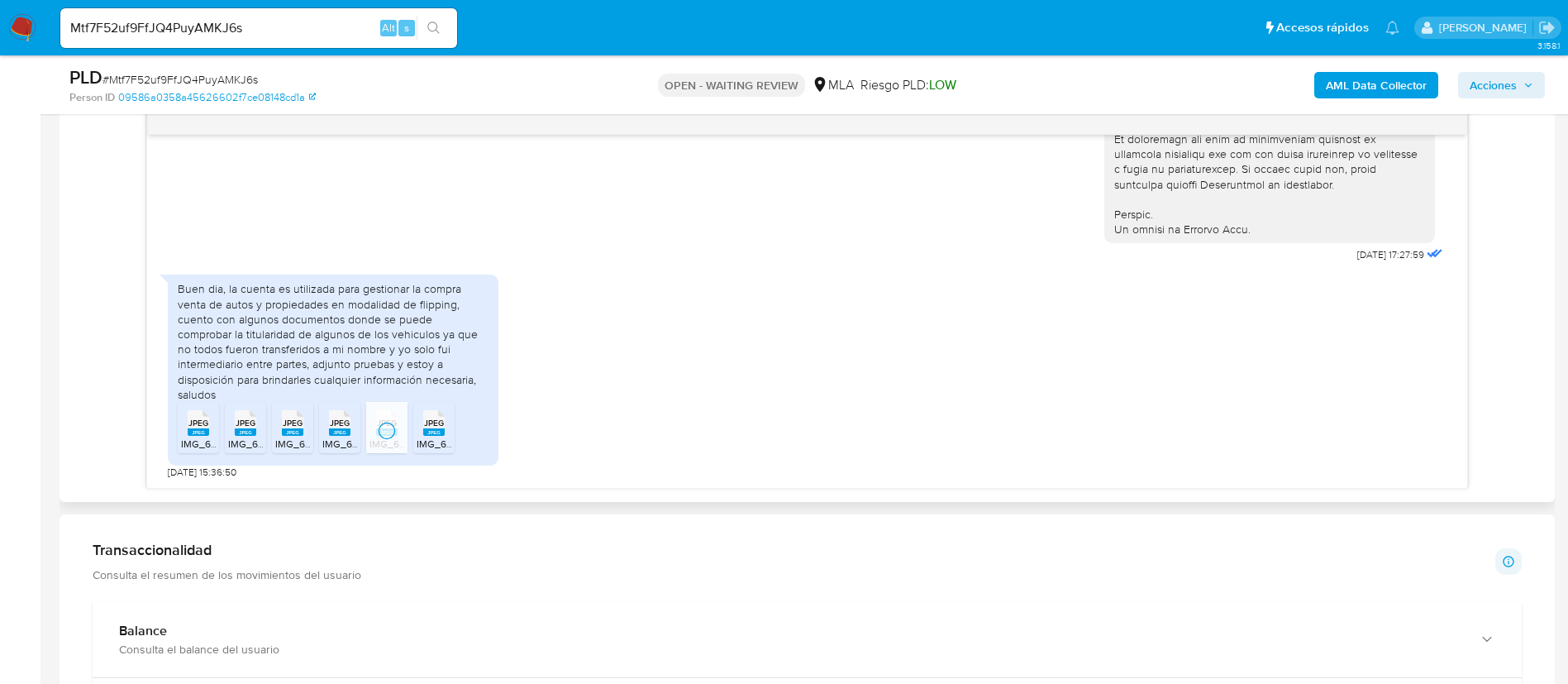
click at [428, 433] on rect at bounding box center [434, 432] width 22 height 7
click at [1365, 90] on b "AML Data Collector" at bounding box center [1377, 85] width 101 height 26
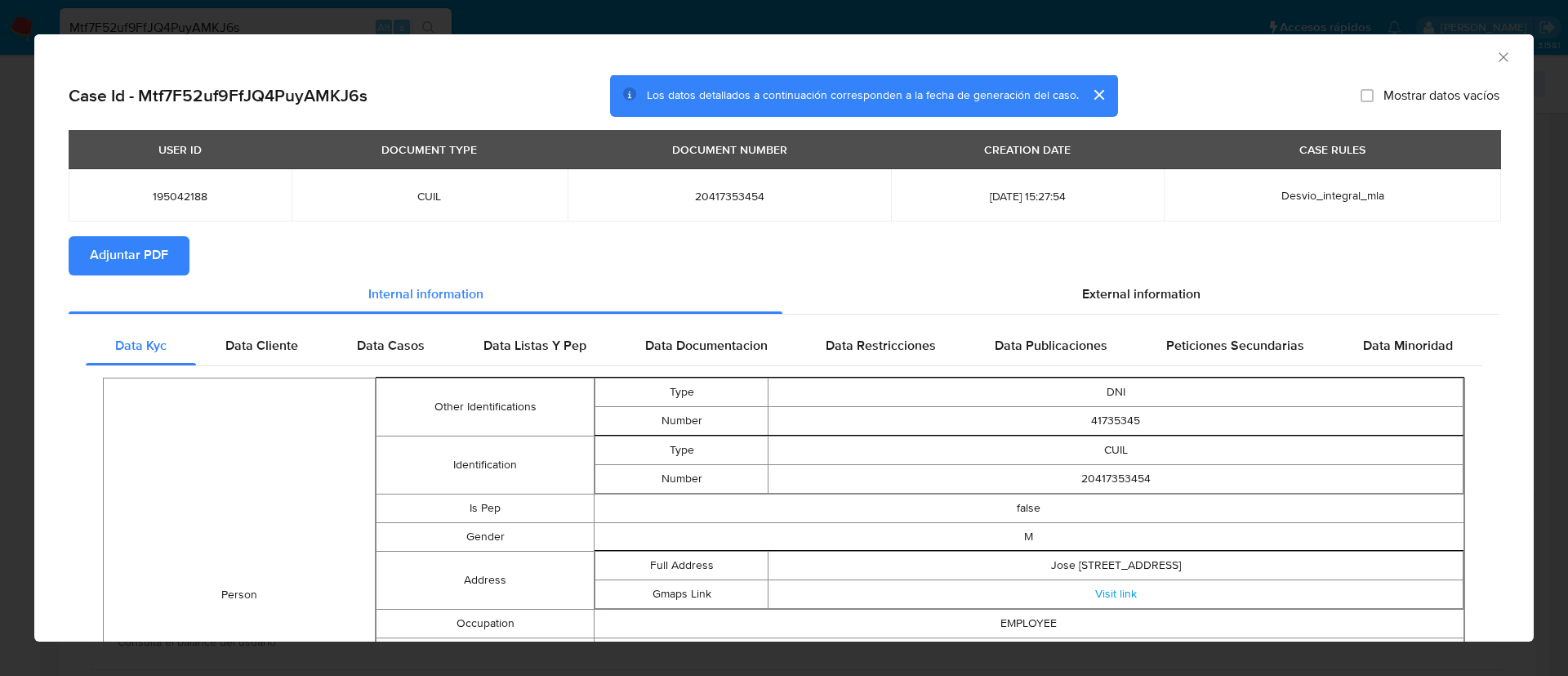
drag, startPoint x: 134, startPoint y: 252, endPoint x: 141, endPoint y: 243, distance: 11.4
click at [135, 254] on span "Adjuntar PDF" at bounding box center [129, 256] width 78 height 36
click at [150, 203] on span "195042188" at bounding box center [180, 196] width 183 height 15
copy span "195042188"
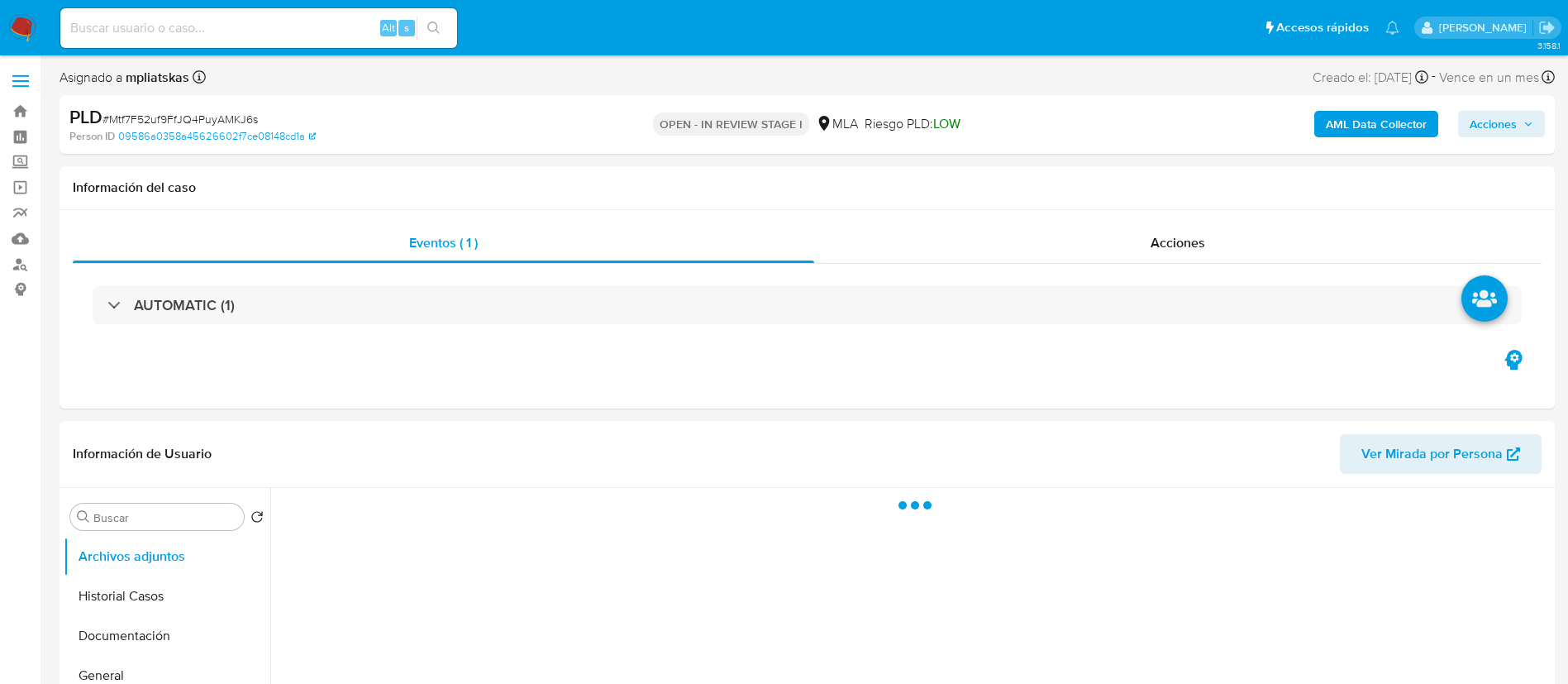
select select "10"
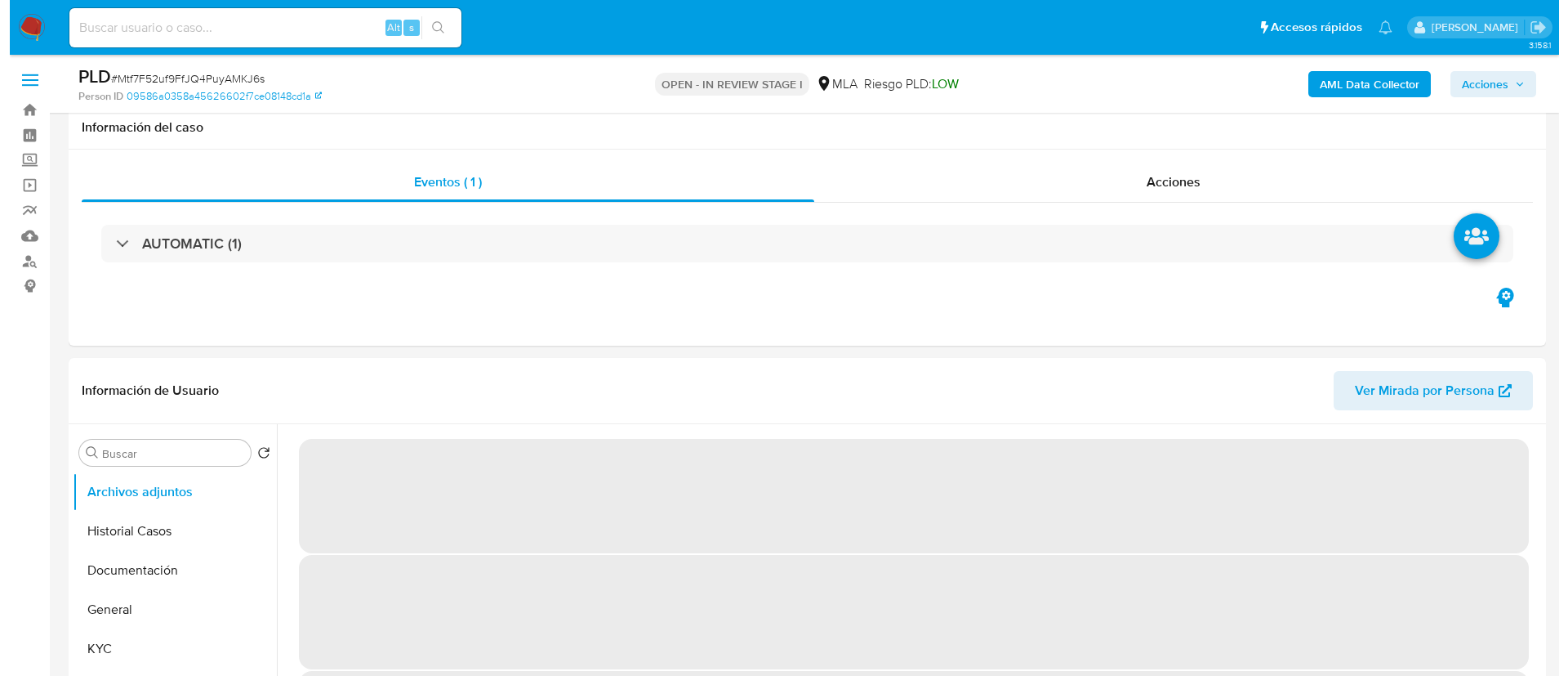
scroll to position [245, 0]
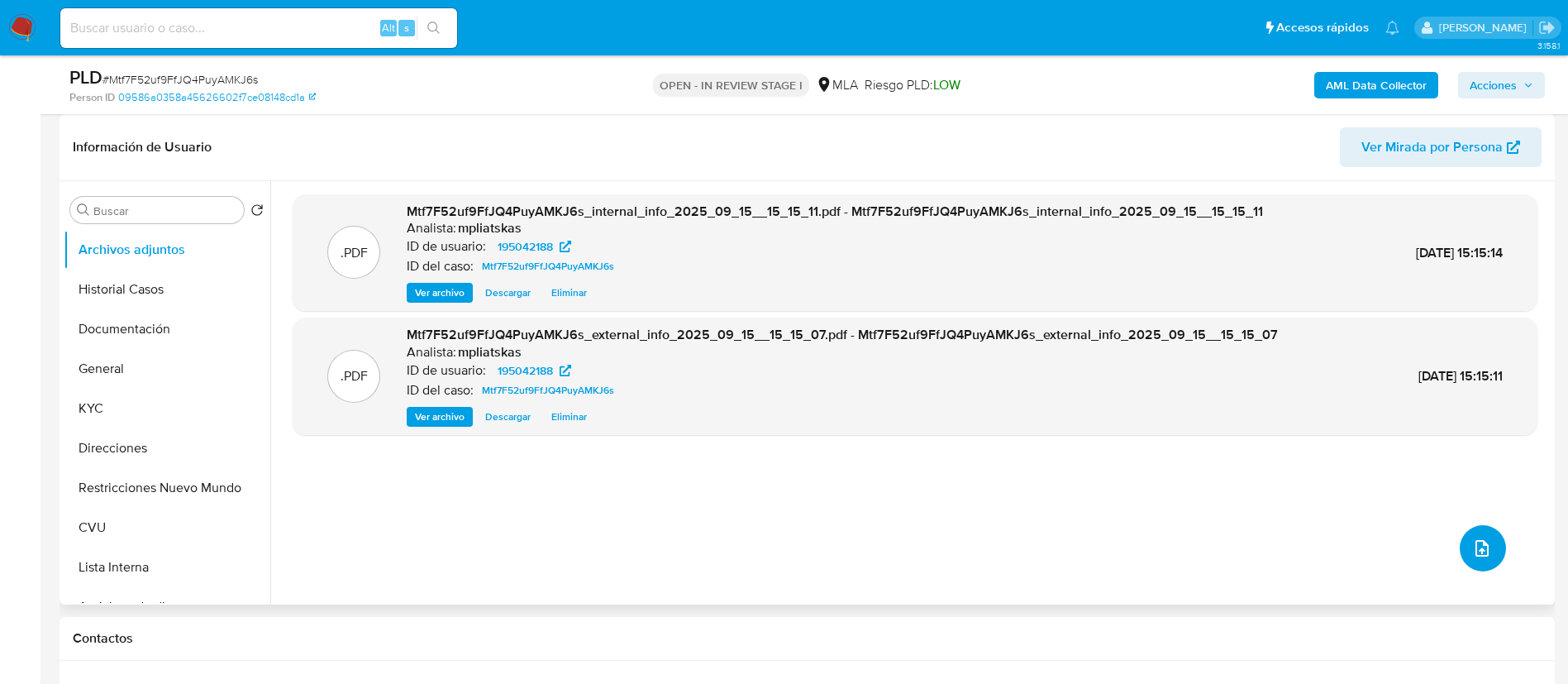
click at [1481, 560] on button "upload-file" at bounding box center [1482, 548] width 46 height 46
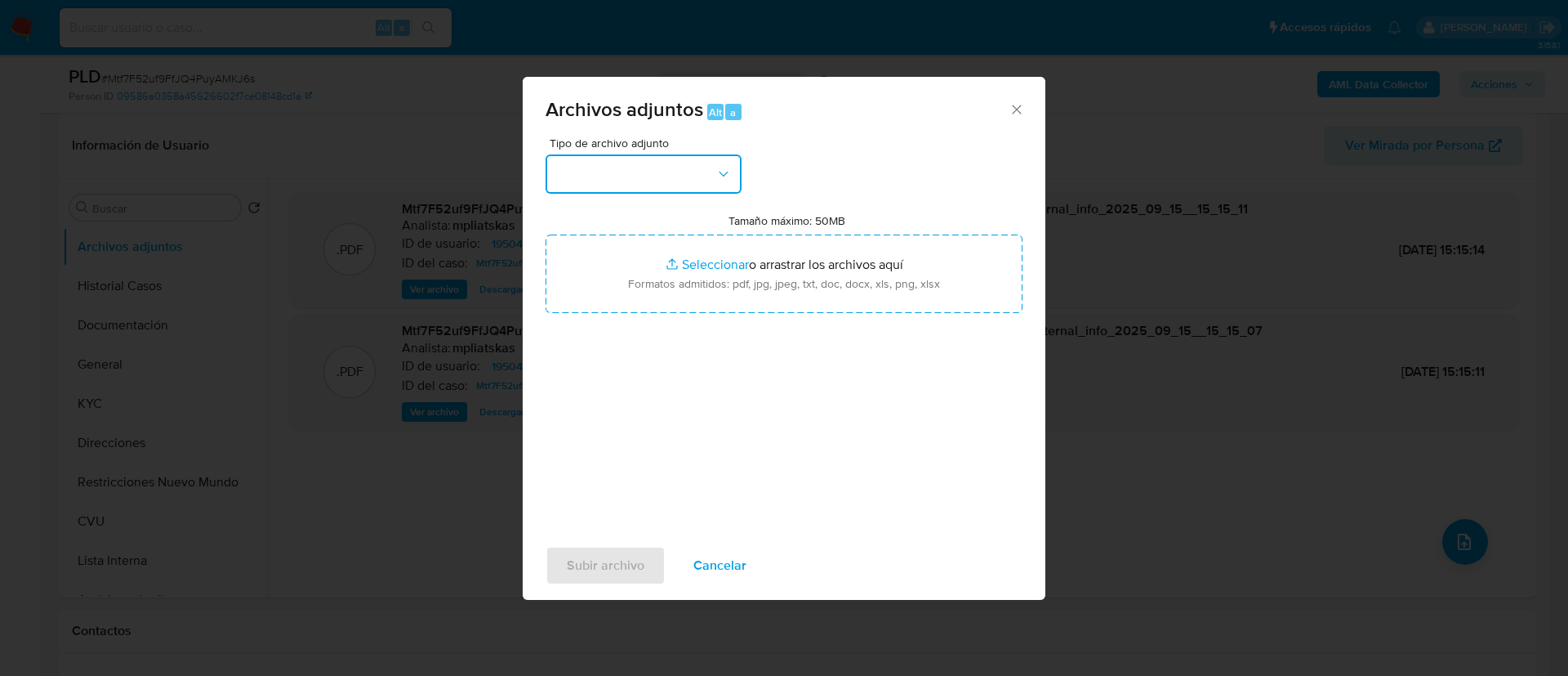
click at [731, 183] on button "button" at bounding box center [644, 174] width 196 height 39
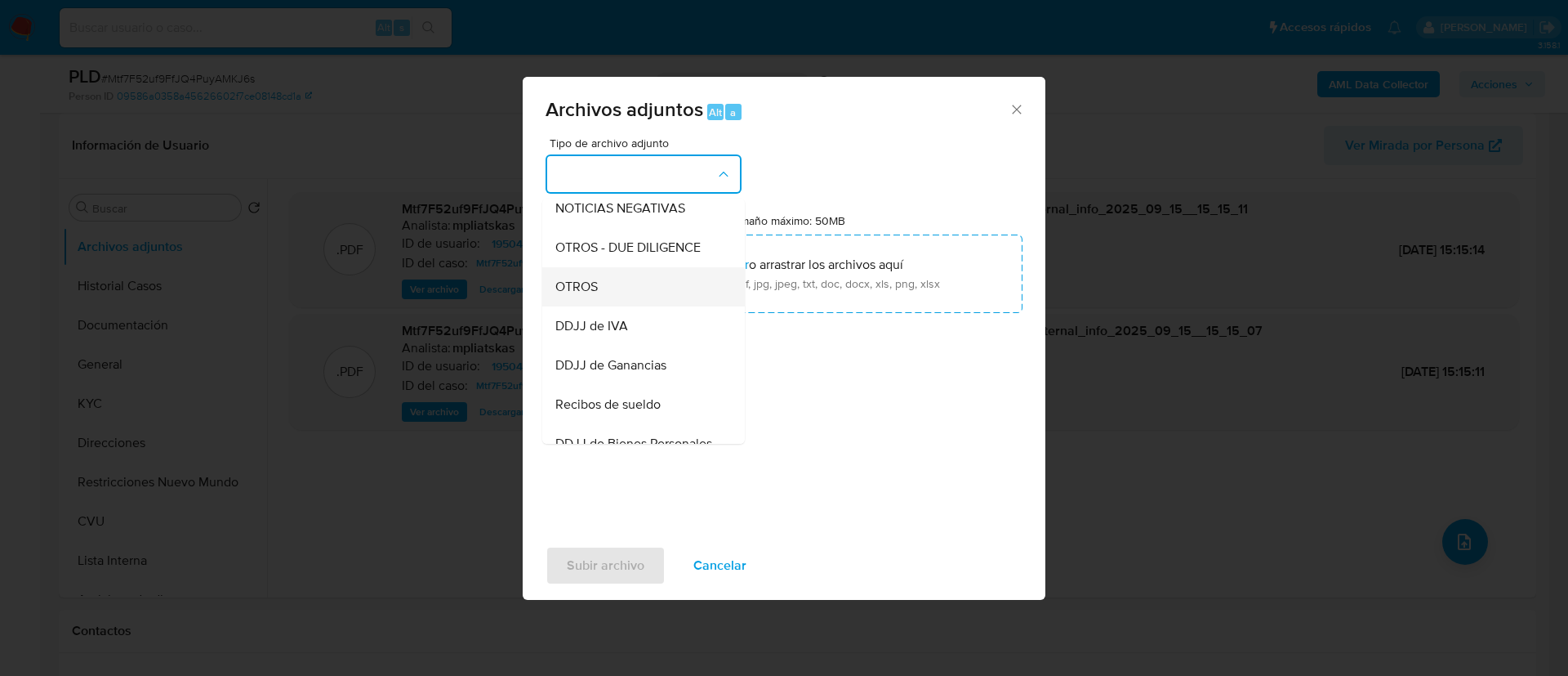
click at [668, 292] on div "OTROS" at bounding box center [638, 287] width 167 height 39
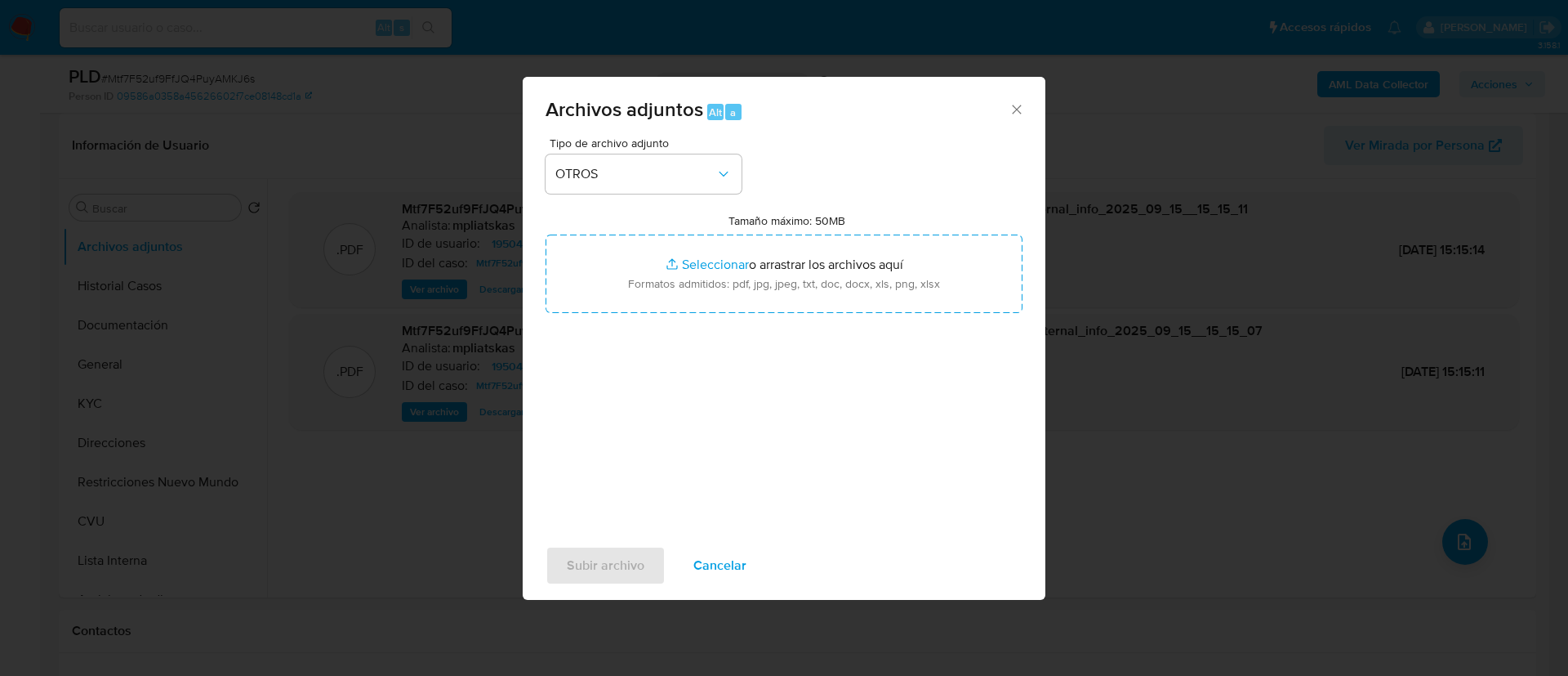
click at [668, 292] on input "Tamaño máximo: 50MB Seleccionar archivos" at bounding box center [784, 273] width 477 height 78
type input "C:\fakepath\195042188_2a210fe6-54c9-4c20-81d3-f94ba041a60c.jpeg"
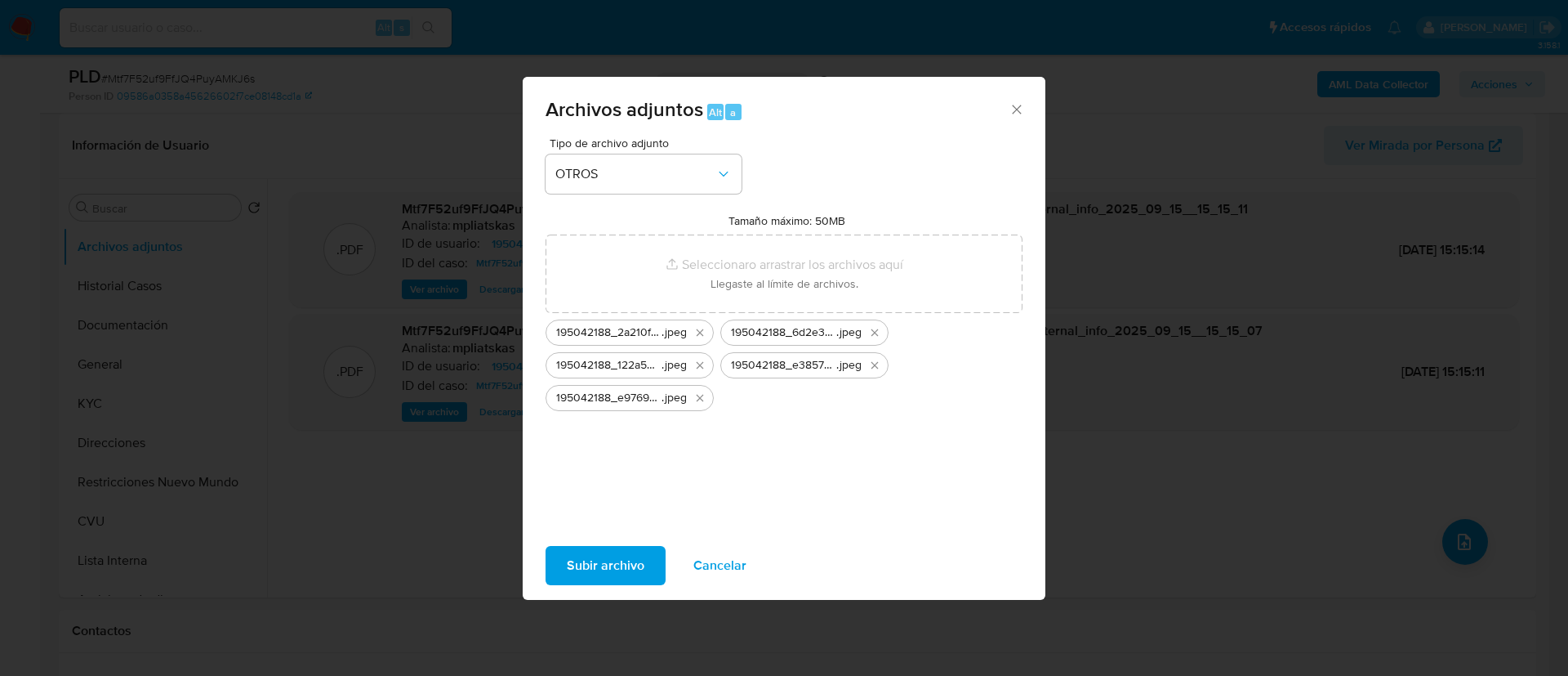
drag, startPoint x: 668, startPoint y: 292, endPoint x: 618, endPoint y: 578, distance: 290.3
click at [618, 578] on span "Subir archivo" at bounding box center [605, 566] width 77 height 36
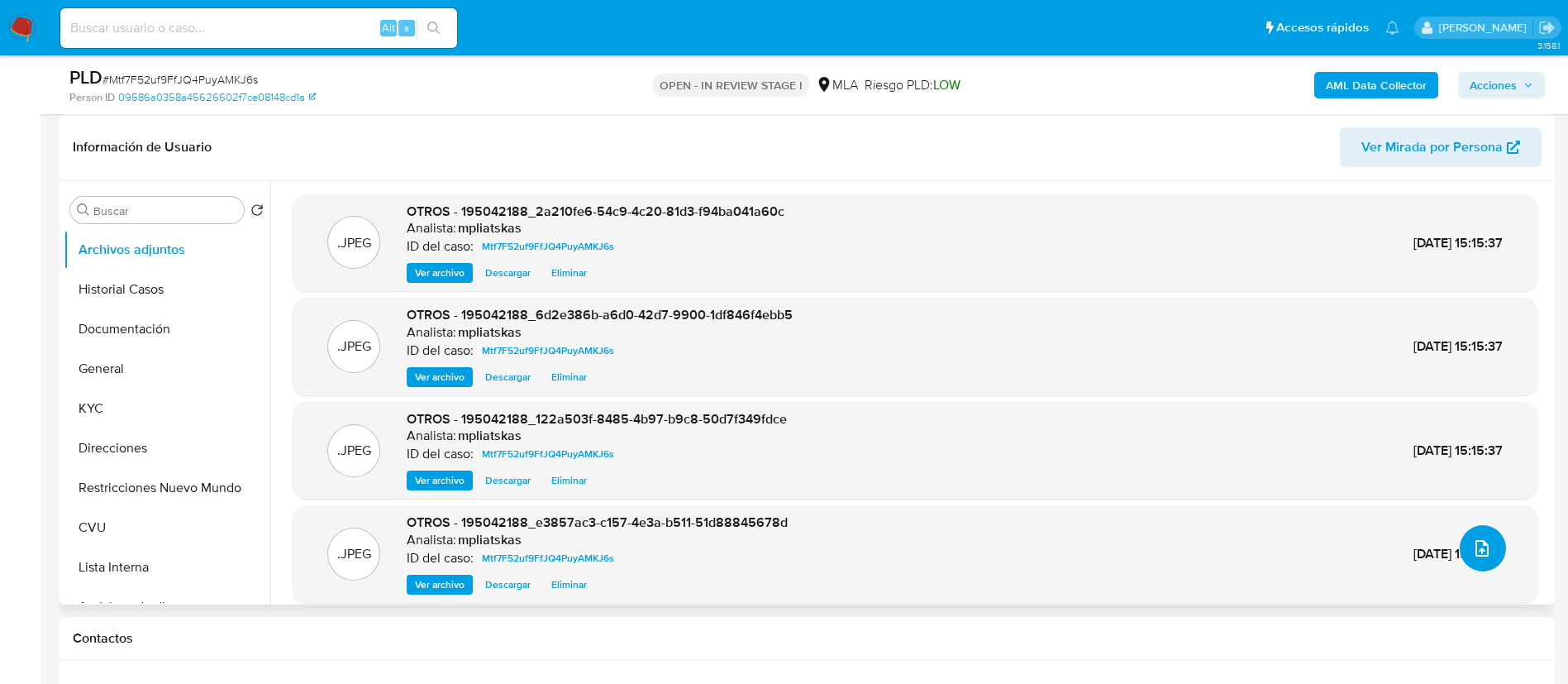
click at [1487, 546] on button "upload-file" at bounding box center [1482, 548] width 46 height 46
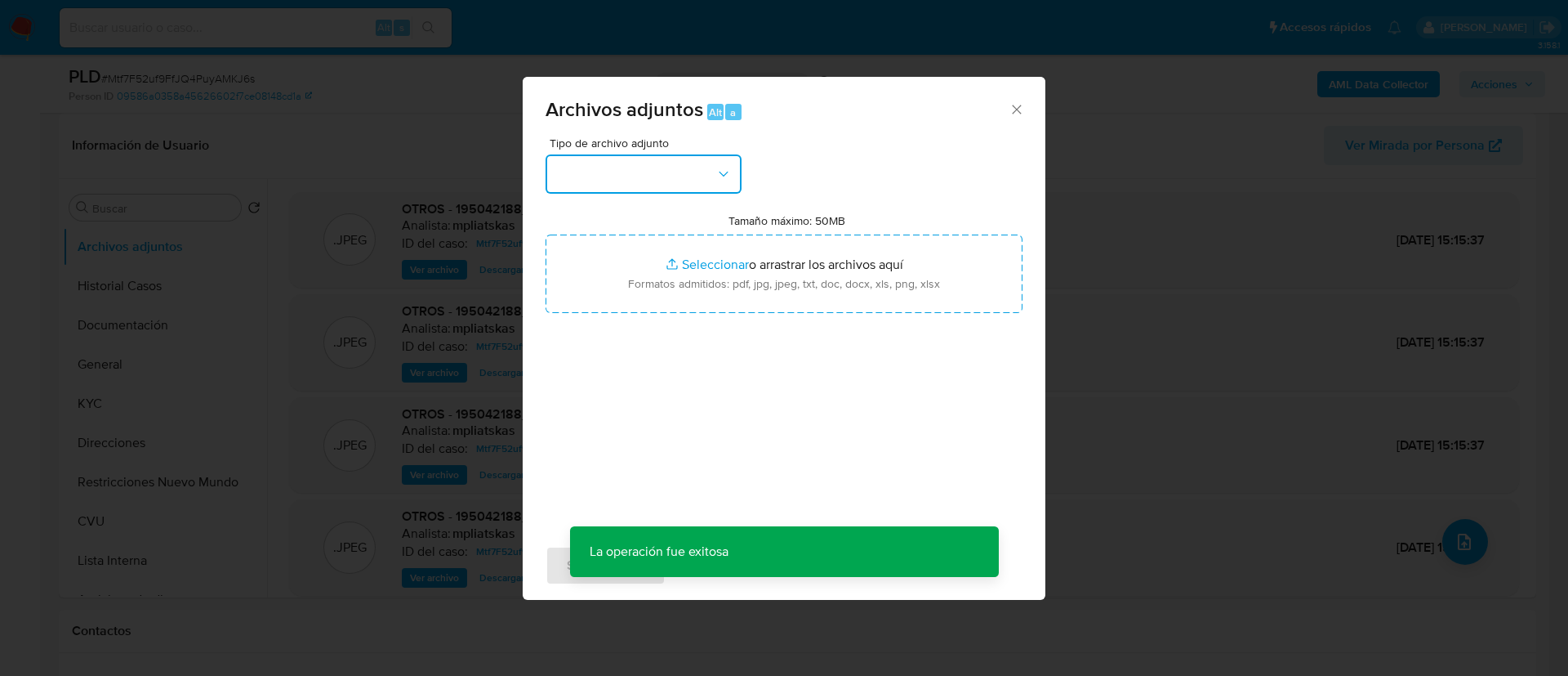
click at [685, 183] on button "button" at bounding box center [644, 174] width 196 height 39
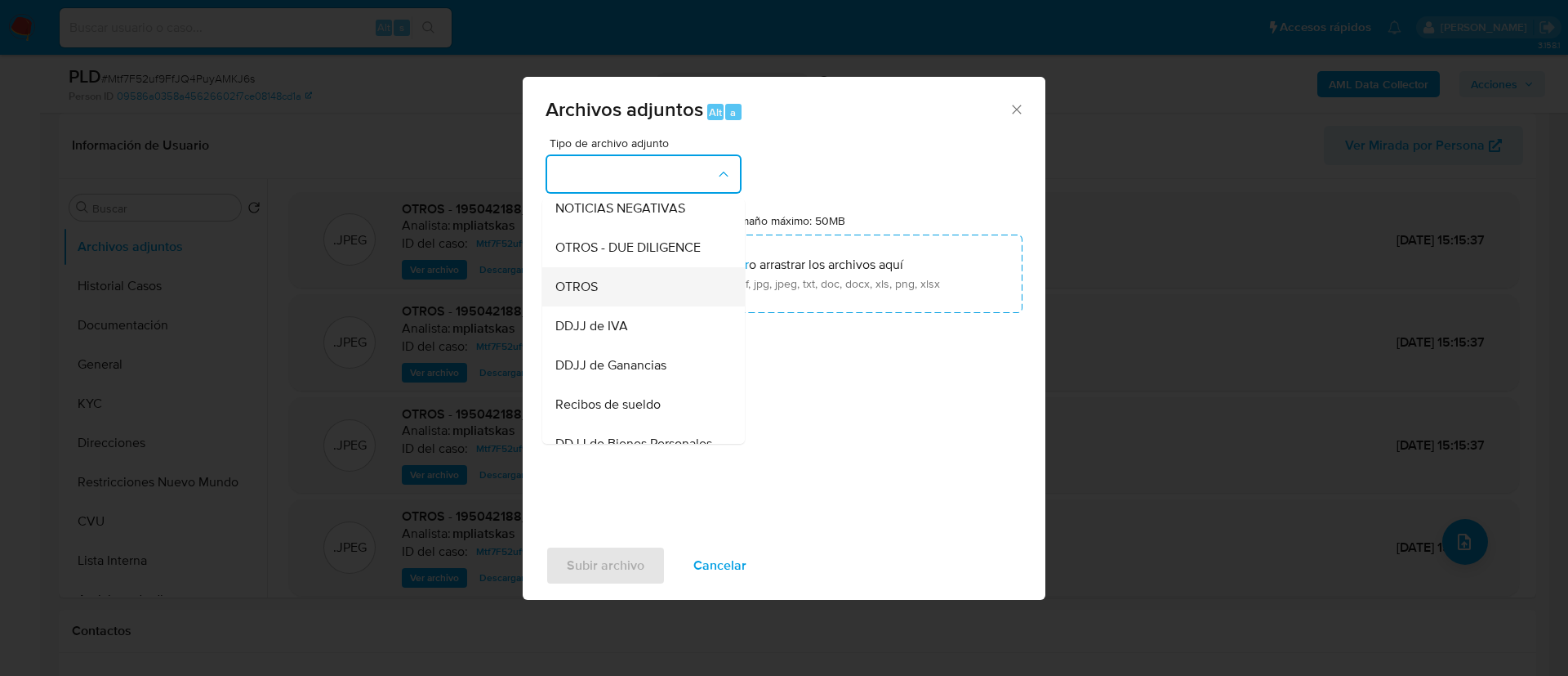
click at [619, 306] on div "OTROS" at bounding box center [638, 287] width 167 height 39
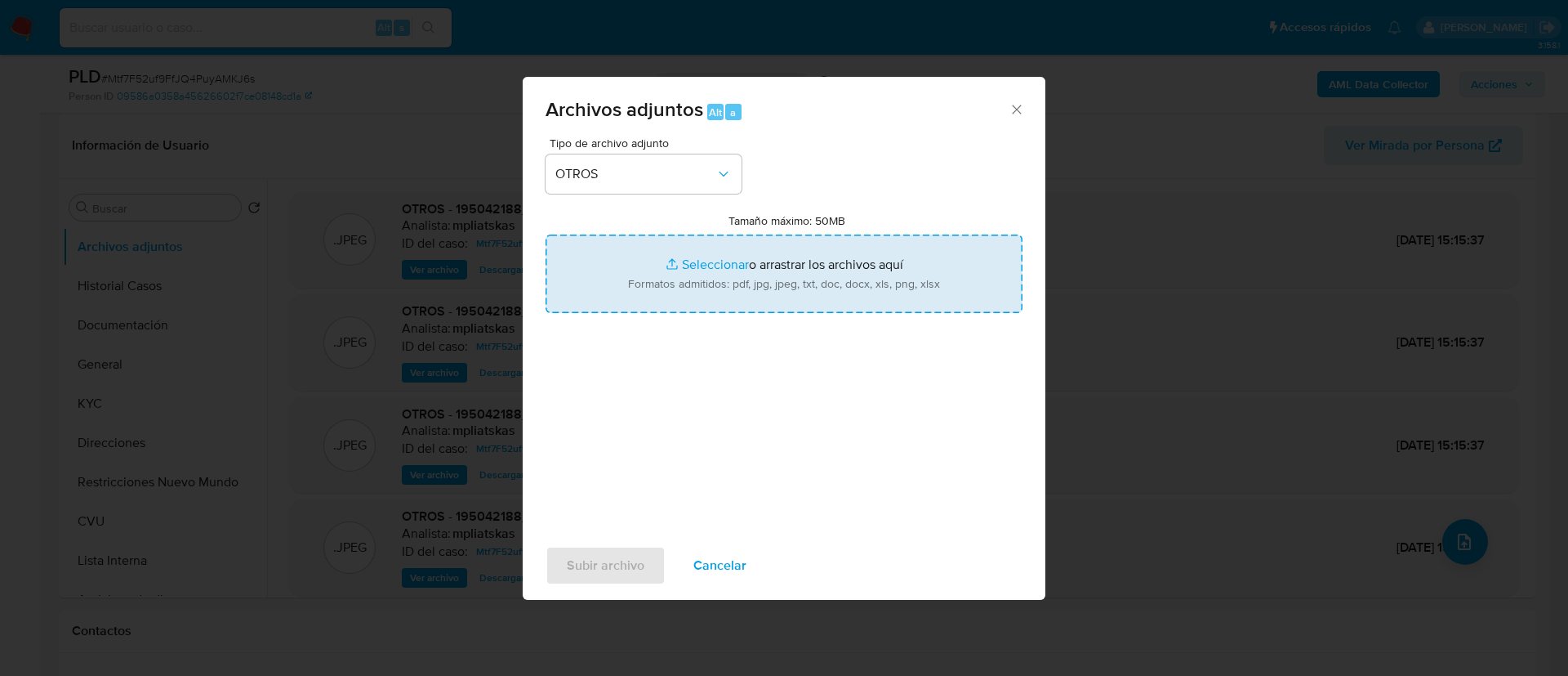
click at [619, 308] on input "Tamaño máximo: 50MB Seleccionar archivos" at bounding box center [784, 273] width 477 height 78
type input "C:\fakepath\195042188 Movimientos.xlsx"
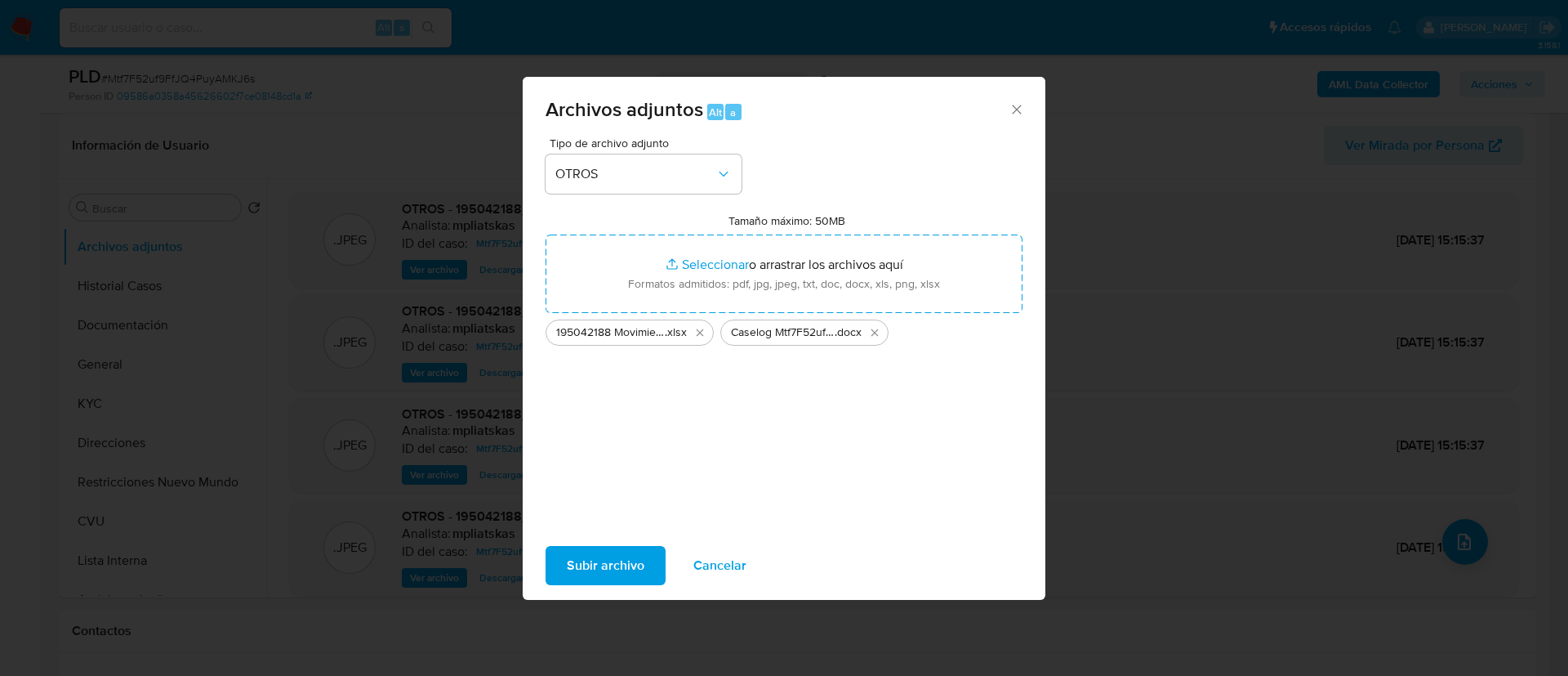
click at [589, 561] on span "Subir archivo" at bounding box center [605, 566] width 77 height 36
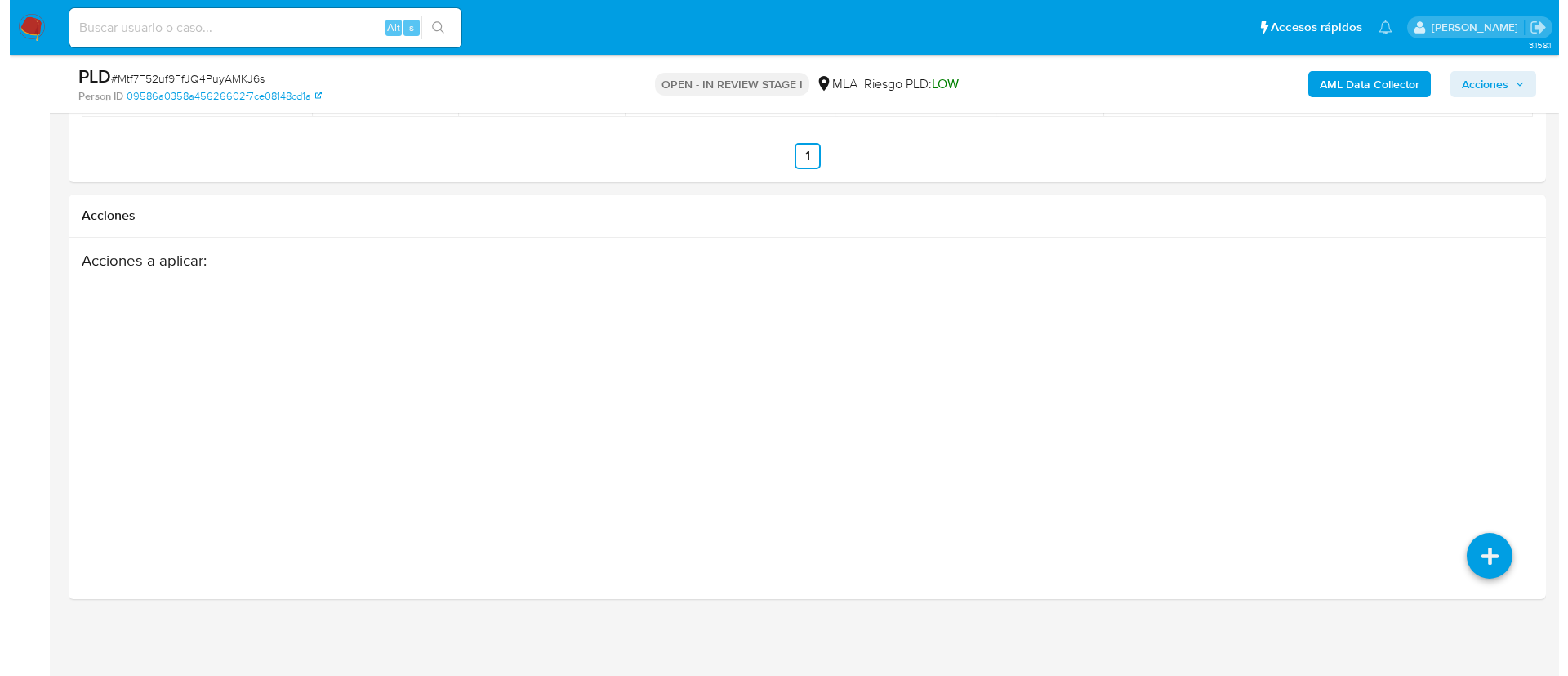
scroll to position [2089, 0]
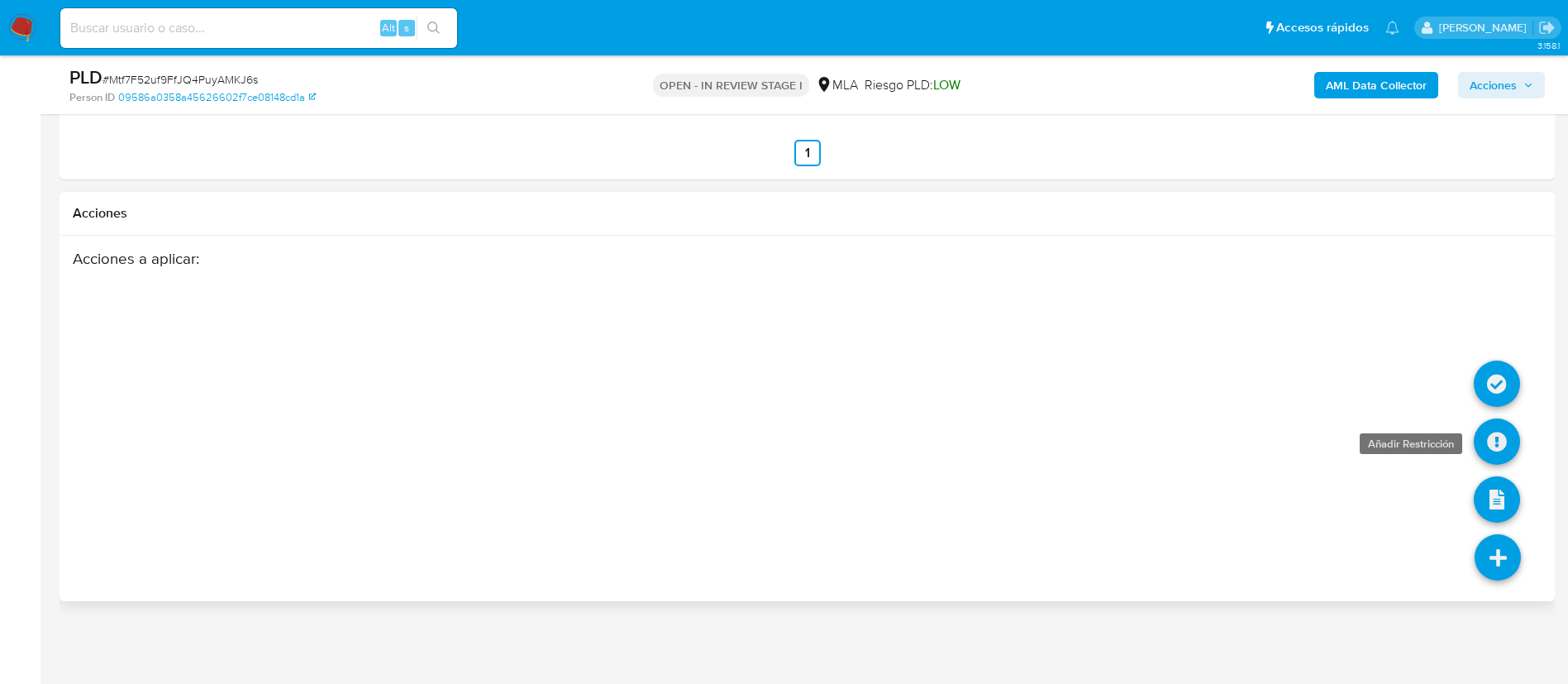
click at [1497, 443] on icon at bounding box center [1497, 441] width 46 height 46
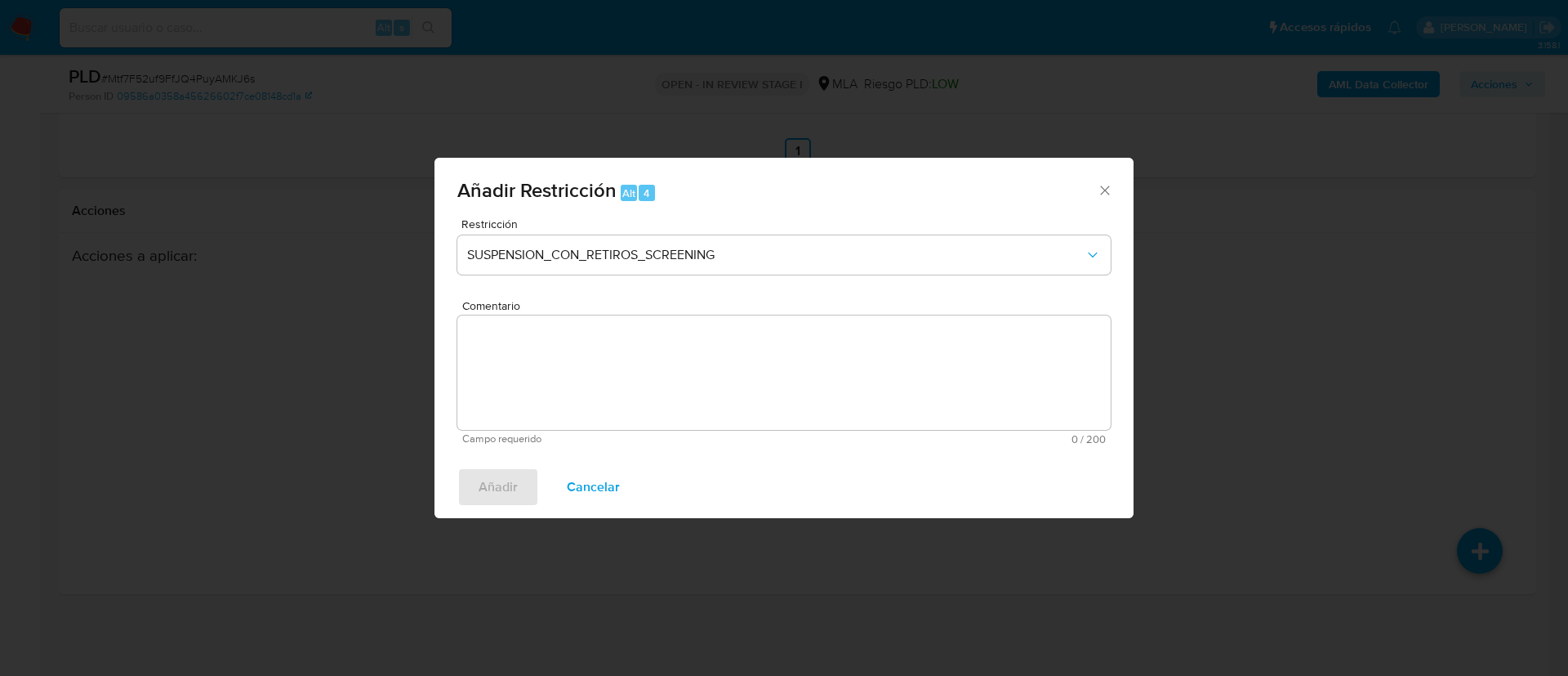
click at [687, 234] on div "Restricción SUSPENSION_CON_RETIROS_SCREENING" at bounding box center [784, 257] width 654 height 77
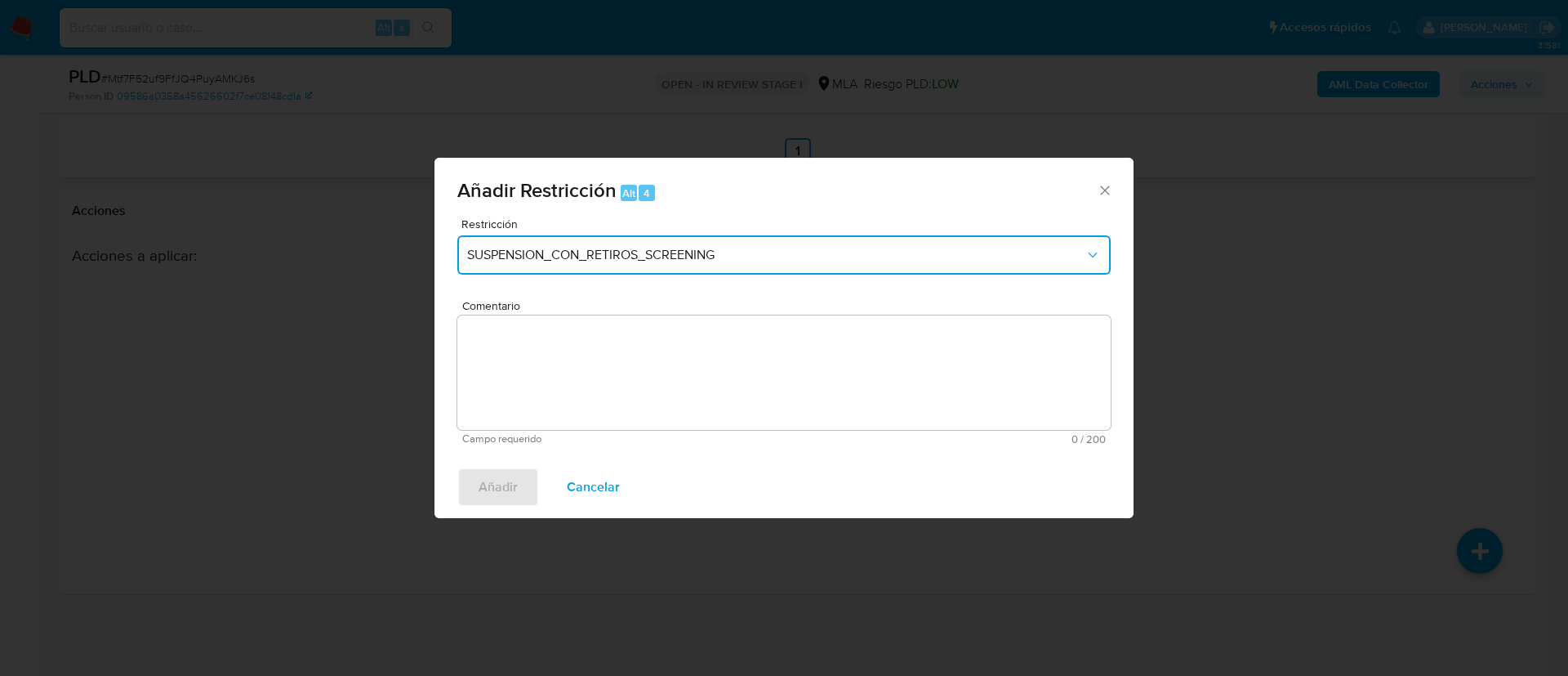
click at [679, 252] on span "SUSPENSION_CON_RETIROS_SCREENING" at bounding box center [776, 255] width 618 height 16
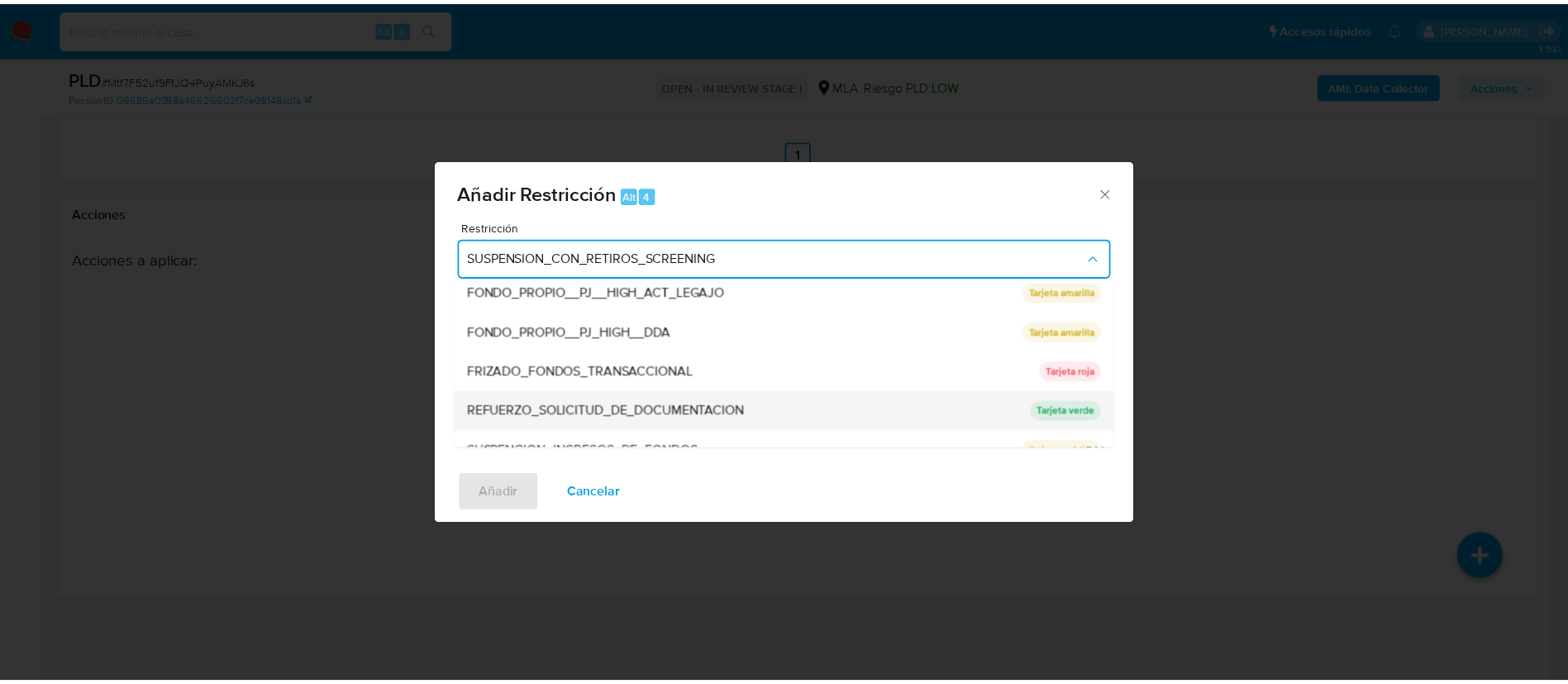
scroll to position [351, 0]
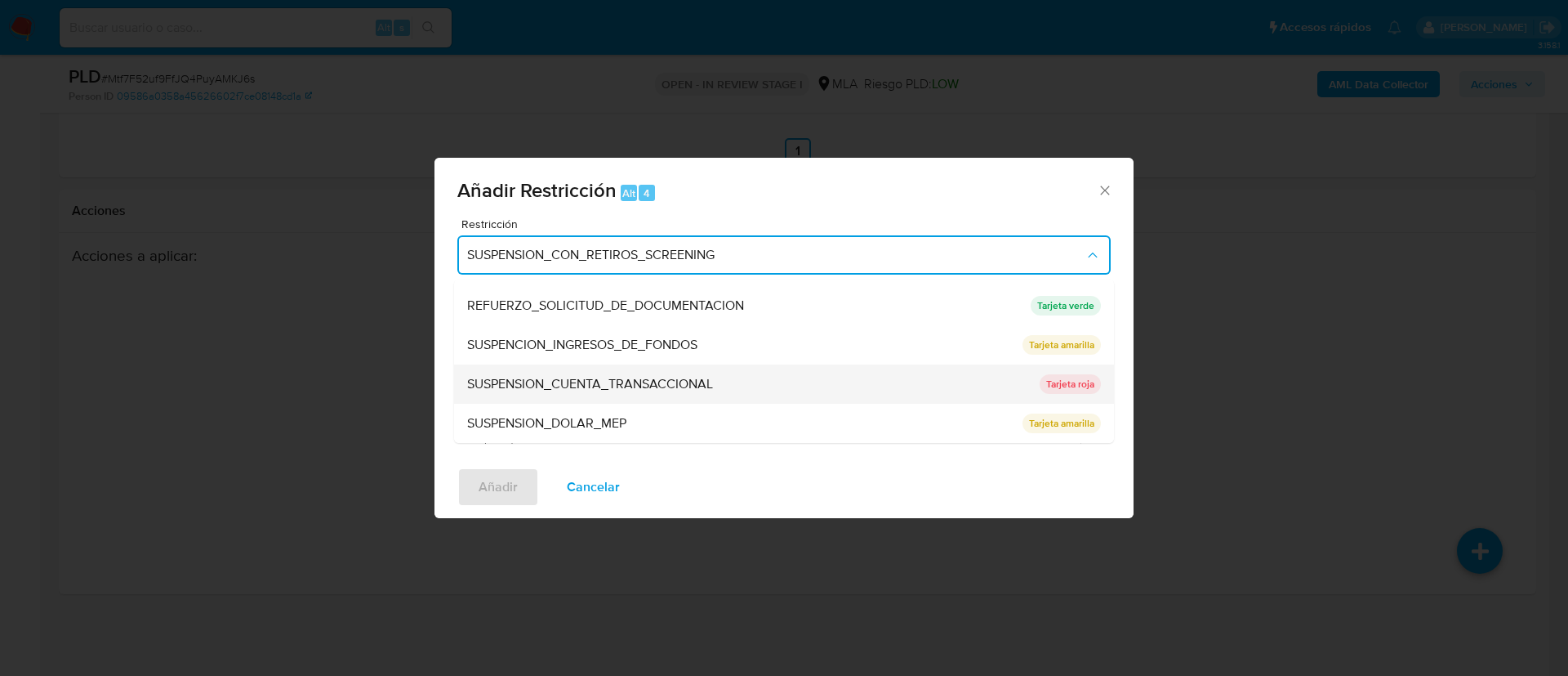
click at [628, 383] on span "SUSPENSION_CUENTA_TRANSACCIONAL" at bounding box center [590, 384] width 246 height 16
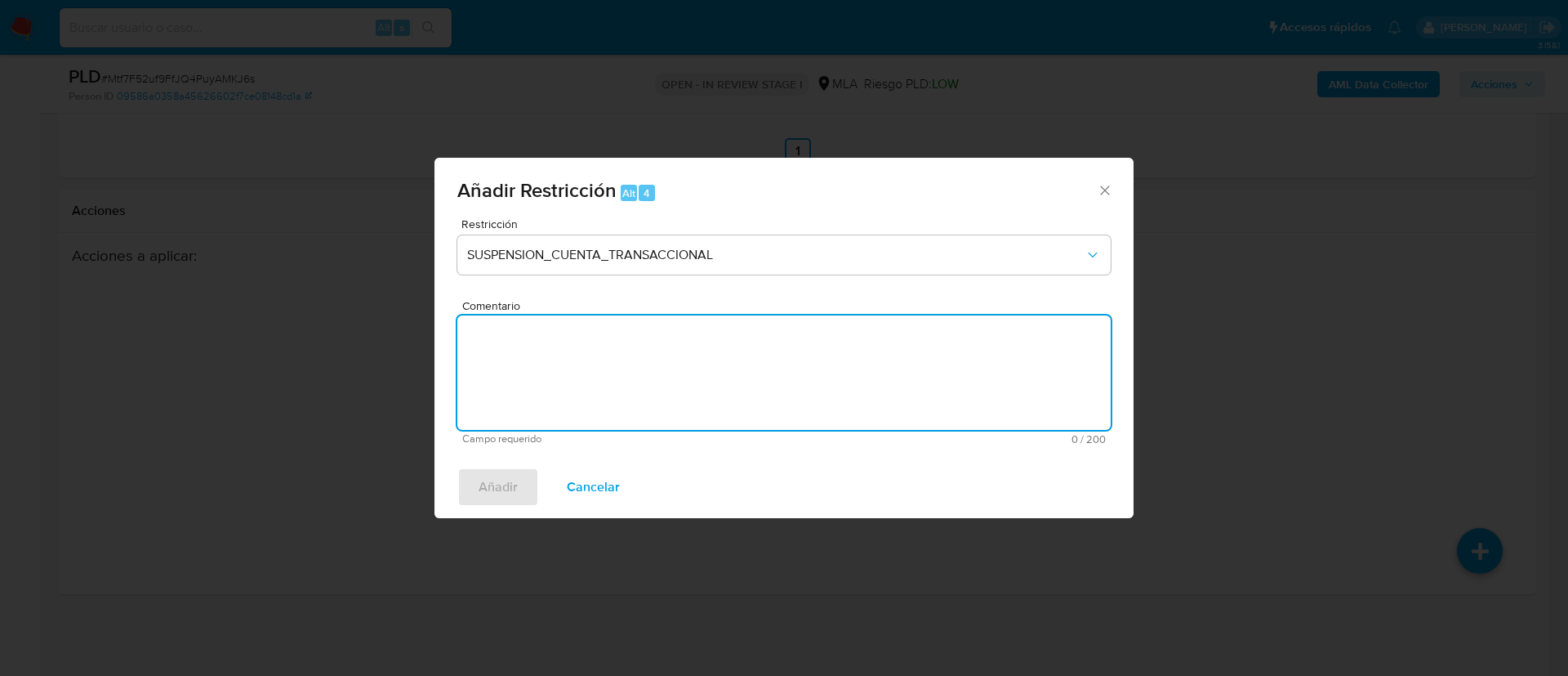
click at [628, 383] on textarea "Comentario" at bounding box center [784, 372] width 654 height 114
type textarea "AML"
click at [524, 480] on button "Añadir" at bounding box center [499, 487] width 82 height 39
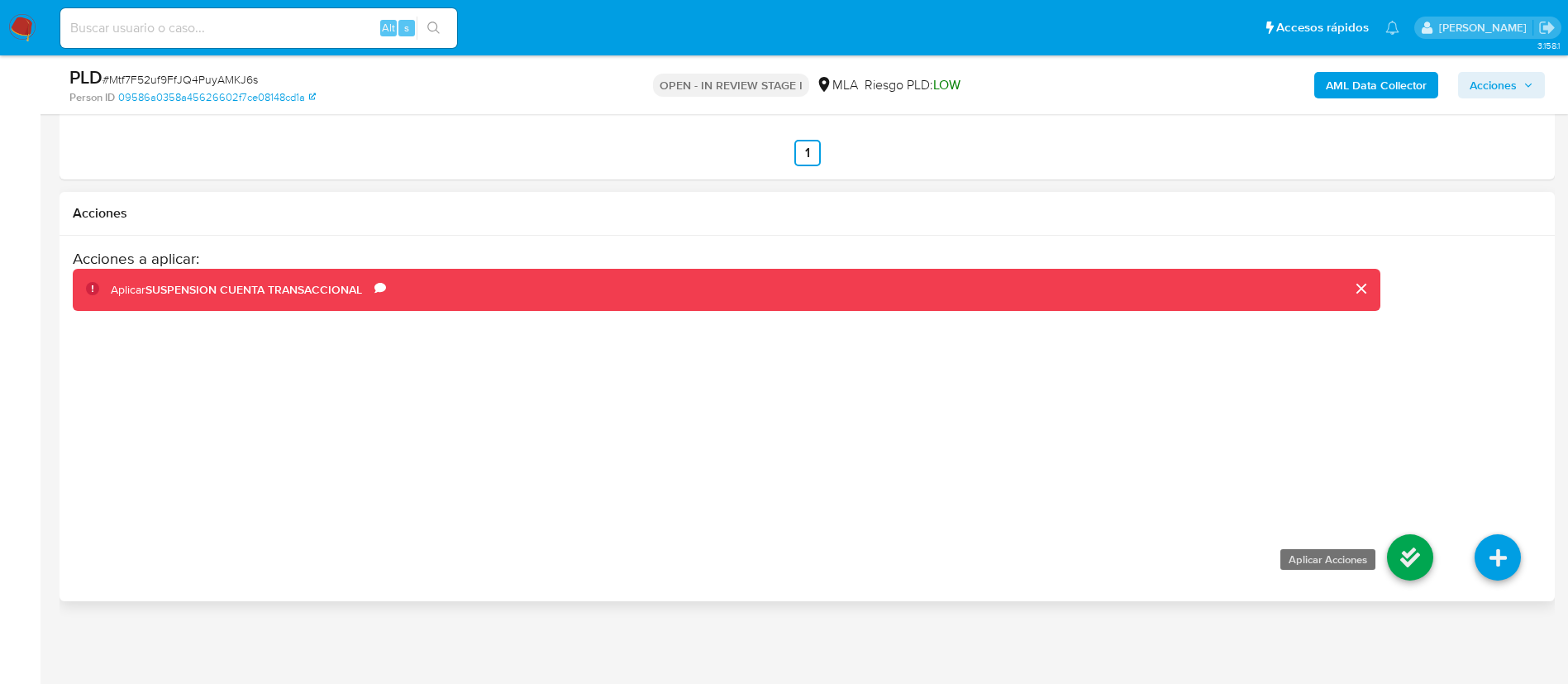
click at [1402, 578] on icon at bounding box center [1409, 557] width 46 height 46
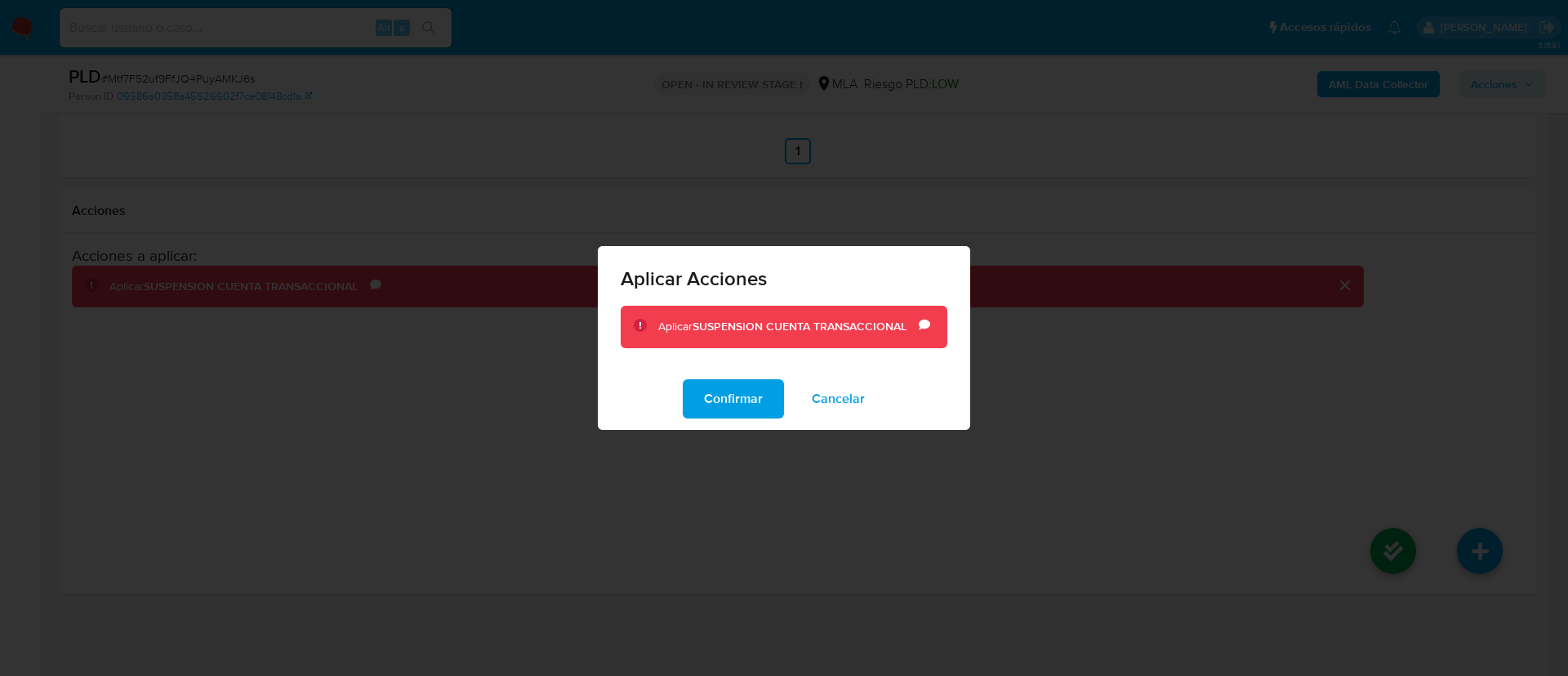
click at [786, 401] on div "Confirmar Cancelar" at bounding box center [784, 399] width 372 height 62
click at [770, 402] on button "Confirmar" at bounding box center [734, 399] width 102 height 39
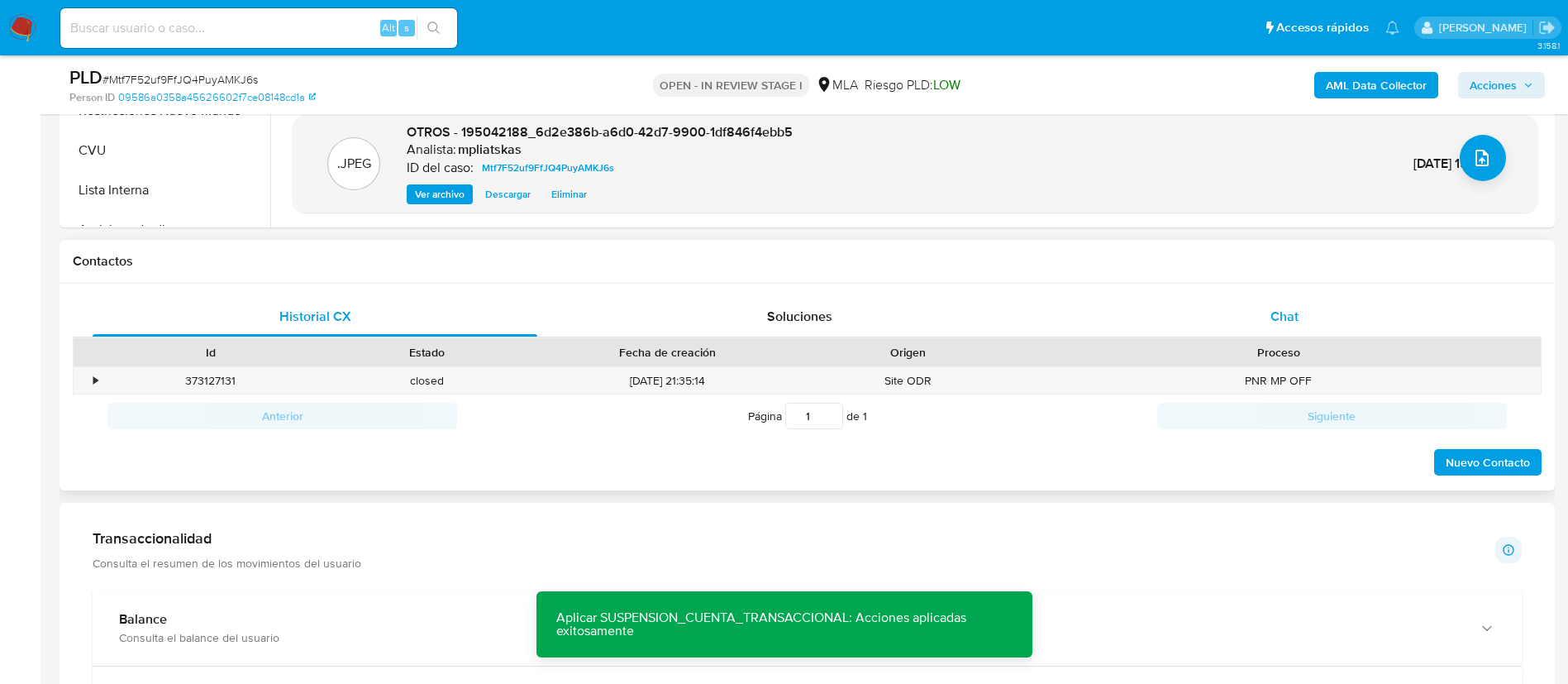
click at [1248, 315] on div "Chat" at bounding box center [1285, 316] width 445 height 40
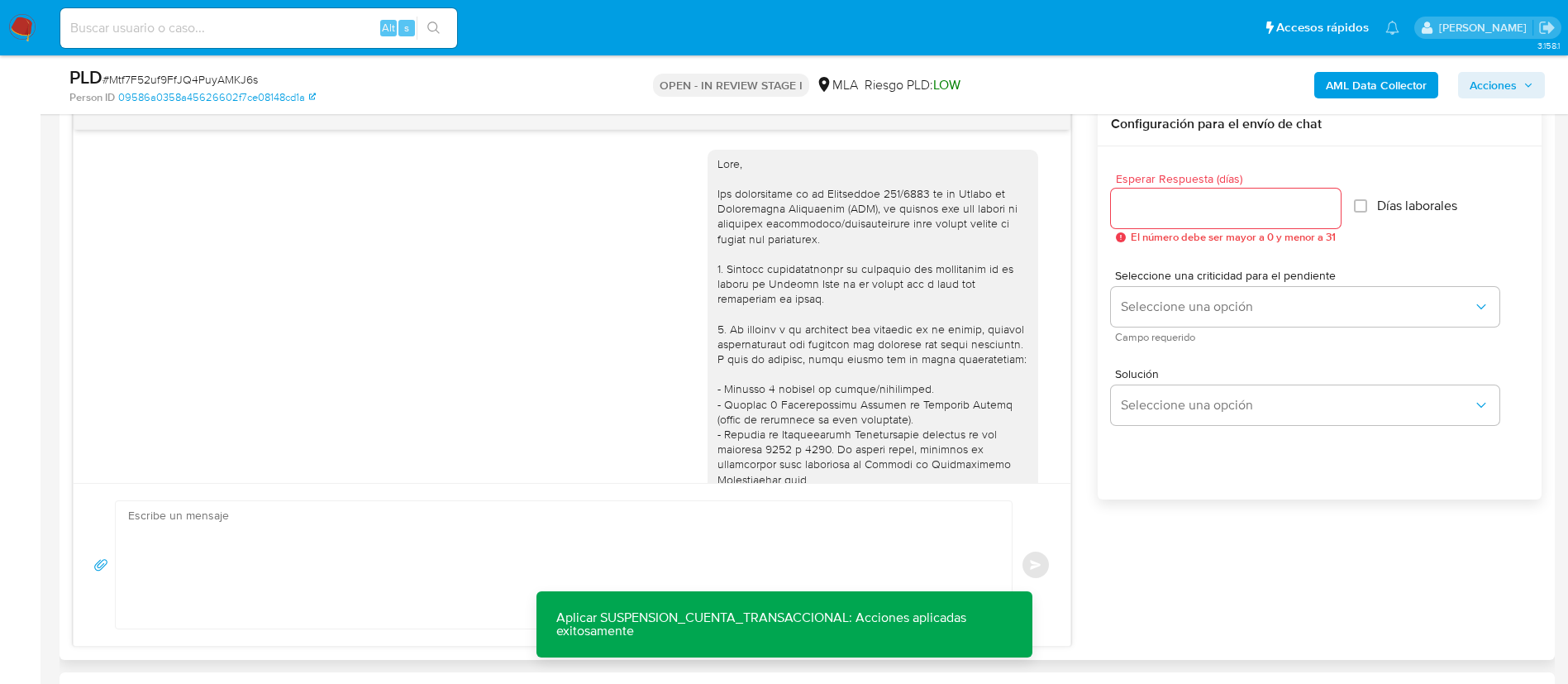
scroll to position [796, 0]
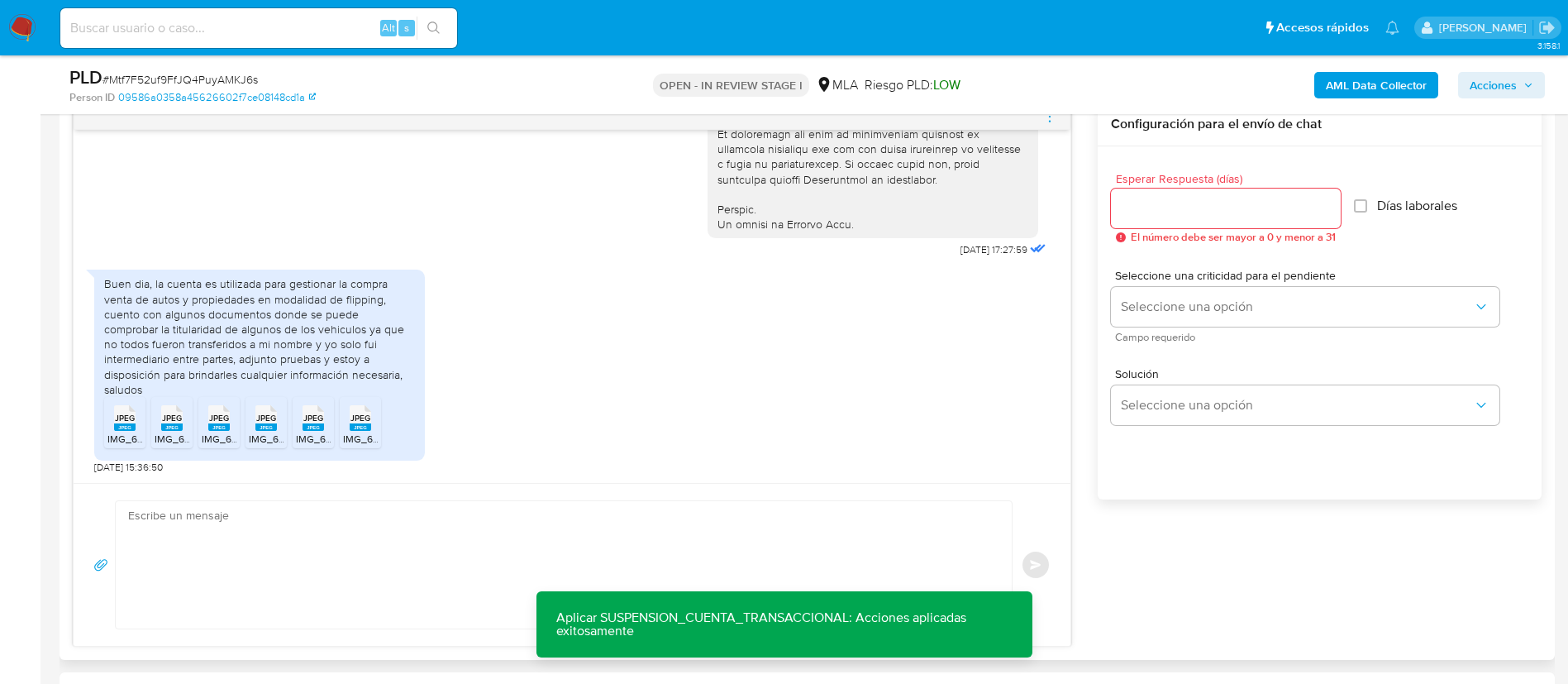
click at [371, 539] on textarea at bounding box center [560, 564] width 863 height 127
paste textarea "Muchas gracias por tu respuesta. Analizamos tu caso y verificamos que no te enc…"
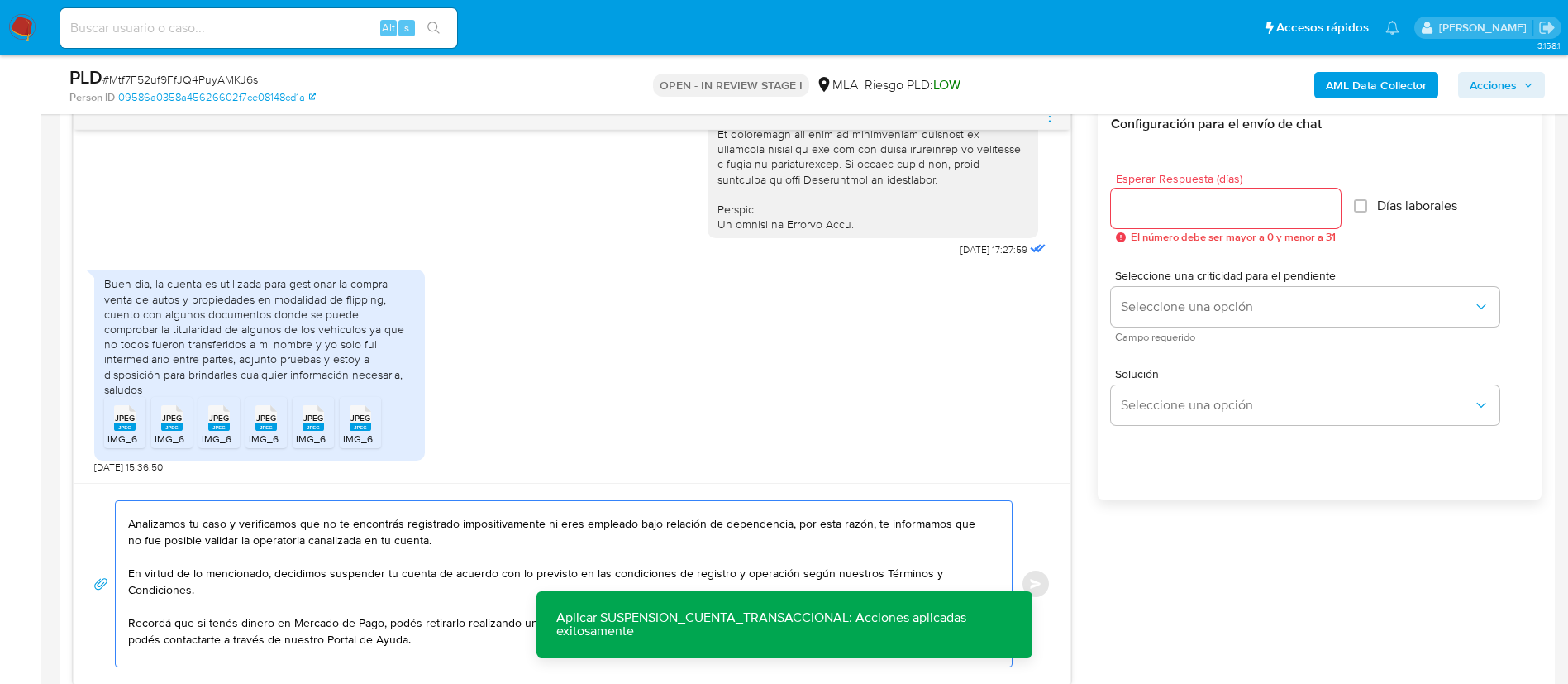
scroll to position [0, 0]
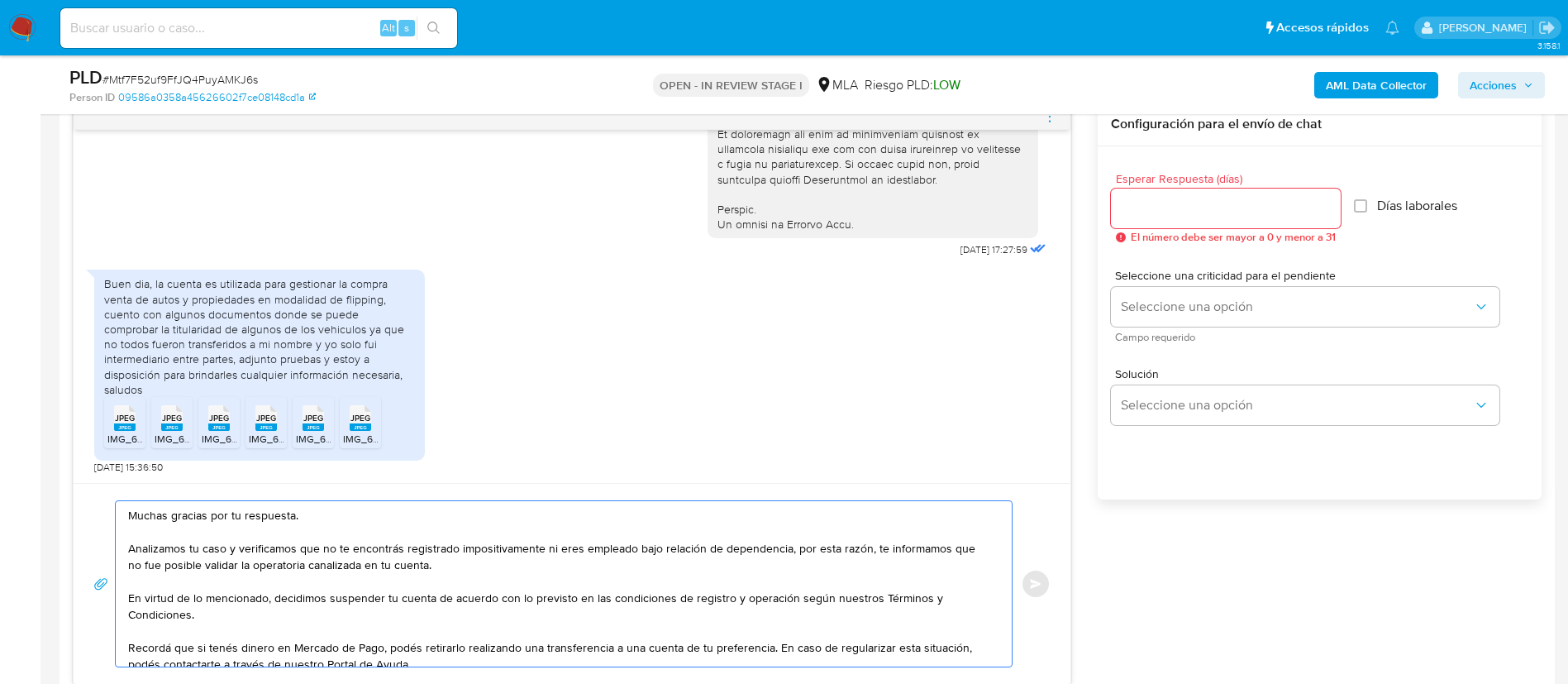
click at [502, 559] on textarea "Muchas gracias por tu respuesta. Analizamos tu caso y verificamos que no te enc…" at bounding box center [560, 583] width 863 height 165
drag, startPoint x: 557, startPoint y: 546, endPoint x: 784, endPoint y: 547, distance: 227.0
click at [784, 547] on textarea "Muchas gracias por tu respuesta. Analizamos tu caso y verificamos que no te enc…" at bounding box center [560, 583] width 863 height 165
type textarea "Muchas gracias por tu respuesta. Analizamos tu caso y verificamos que no te enc…"
click at [1263, 212] on input "Esperar Respuesta (días)" at bounding box center [1226, 208] width 230 height 22
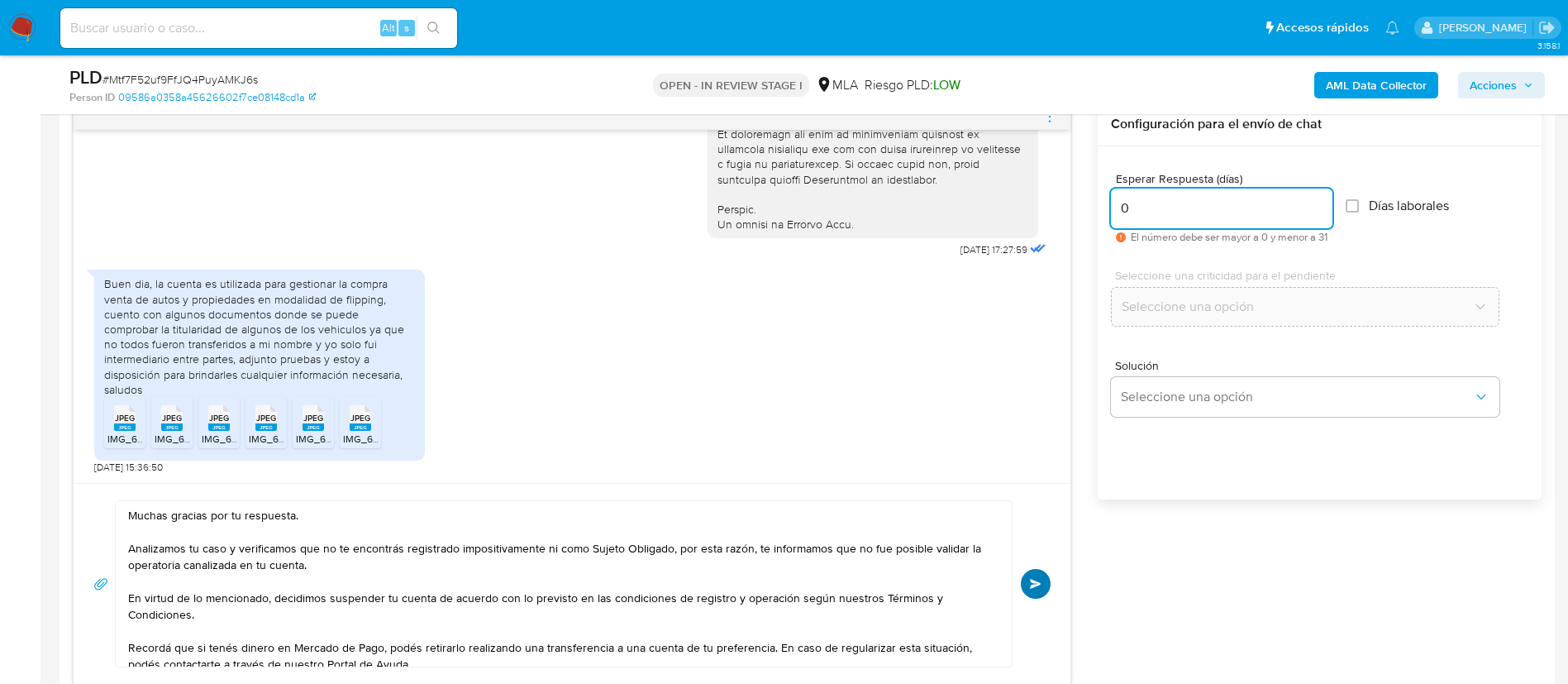
type input "0"
click at [1041, 581] on span "Enviar" at bounding box center [1035, 583] width 12 height 10
click at [1055, 123] on span "menu-action" at bounding box center [1050, 116] width 15 height 40
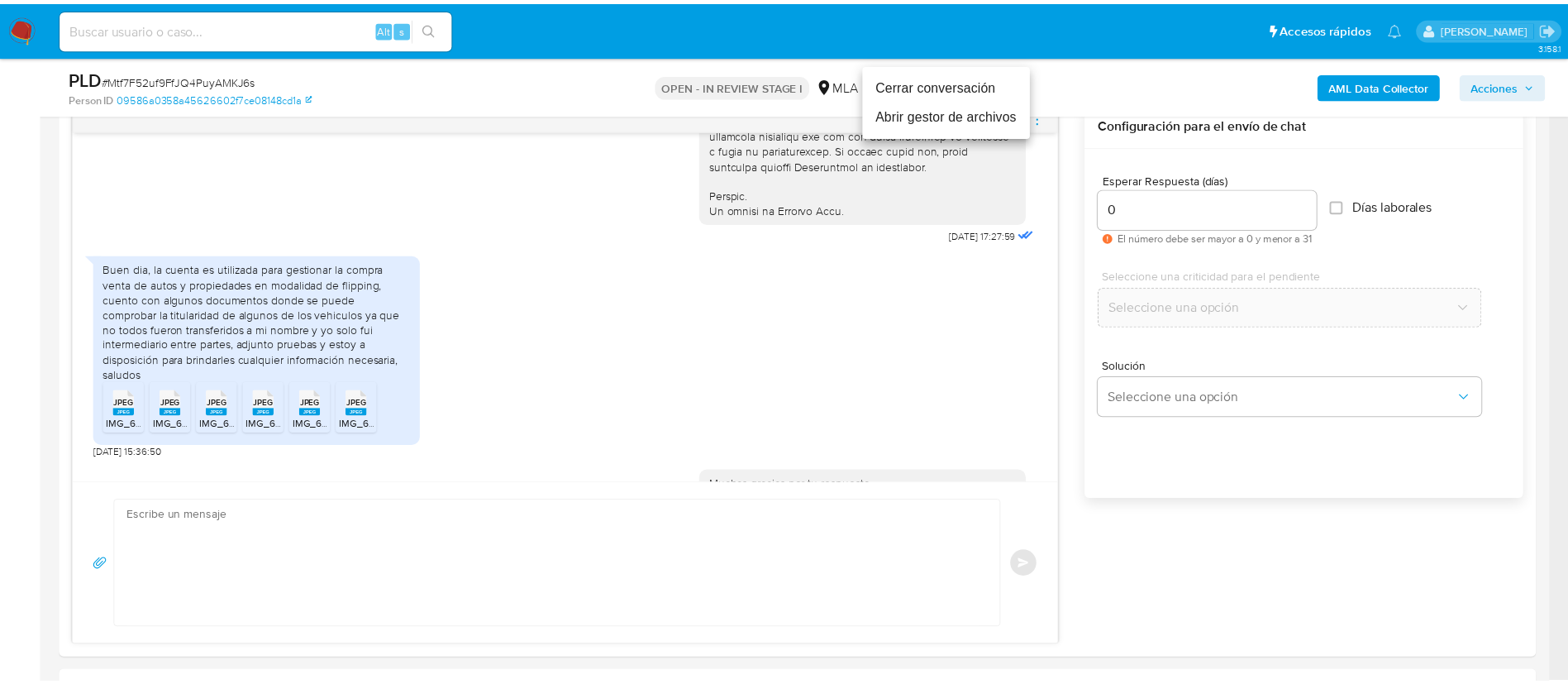
scroll to position [1099, 0]
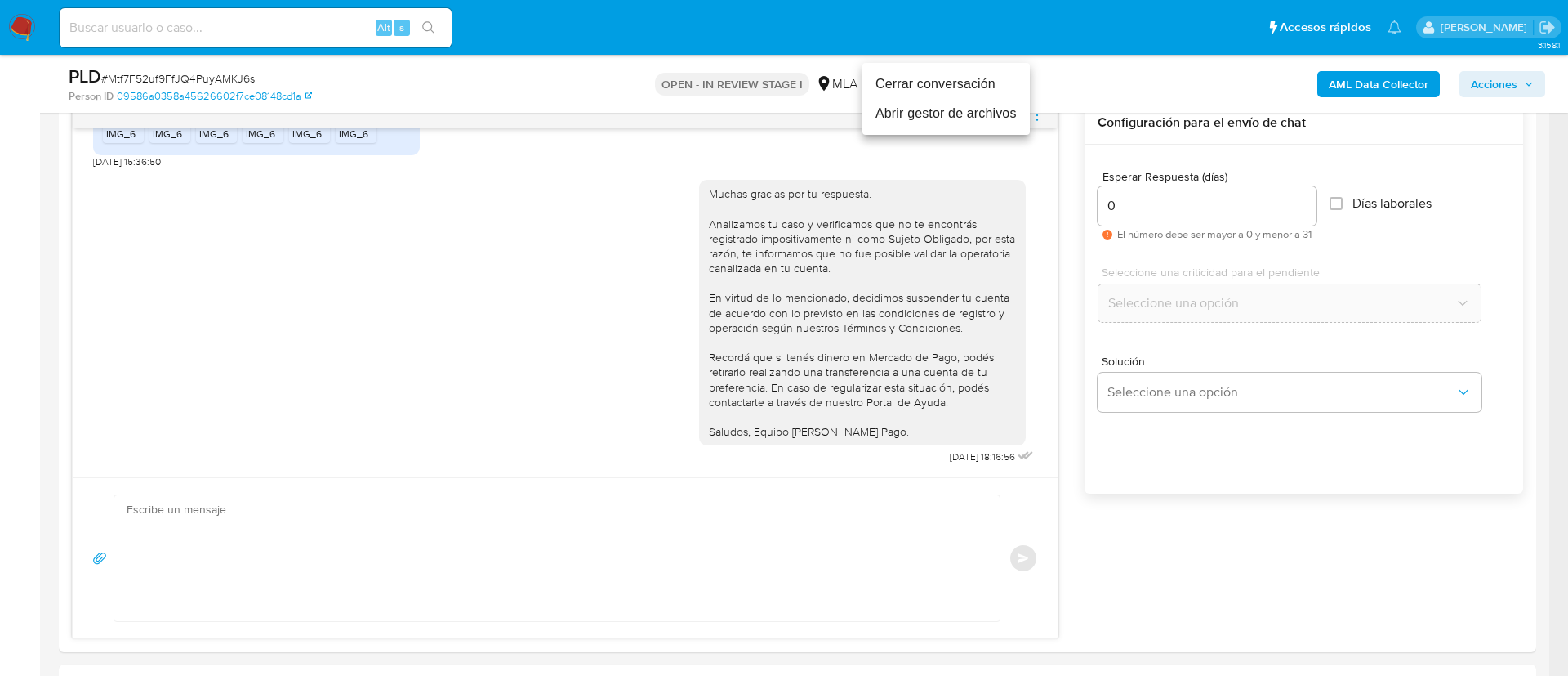
click at [971, 82] on li "Cerrar conversación" at bounding box center [946, 84] width 167 height 29
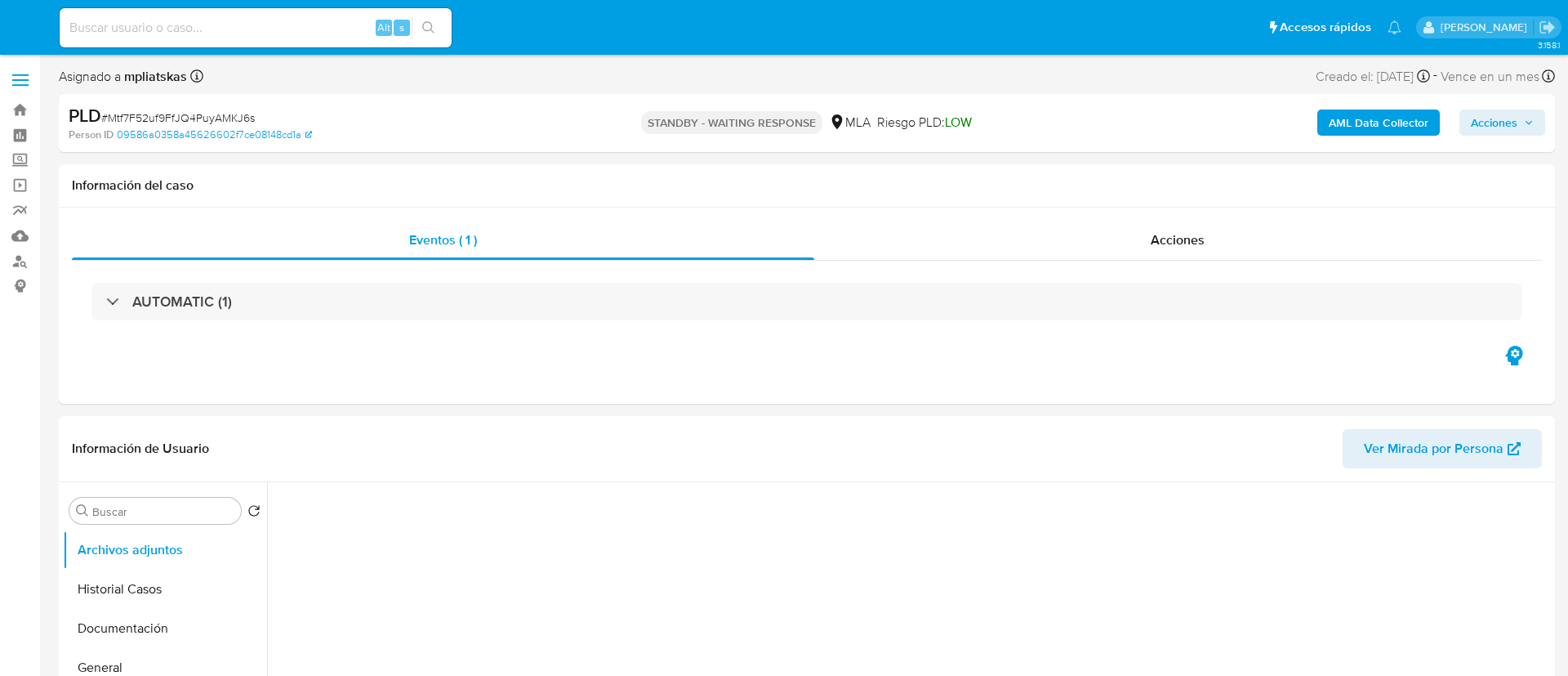
select select "10"
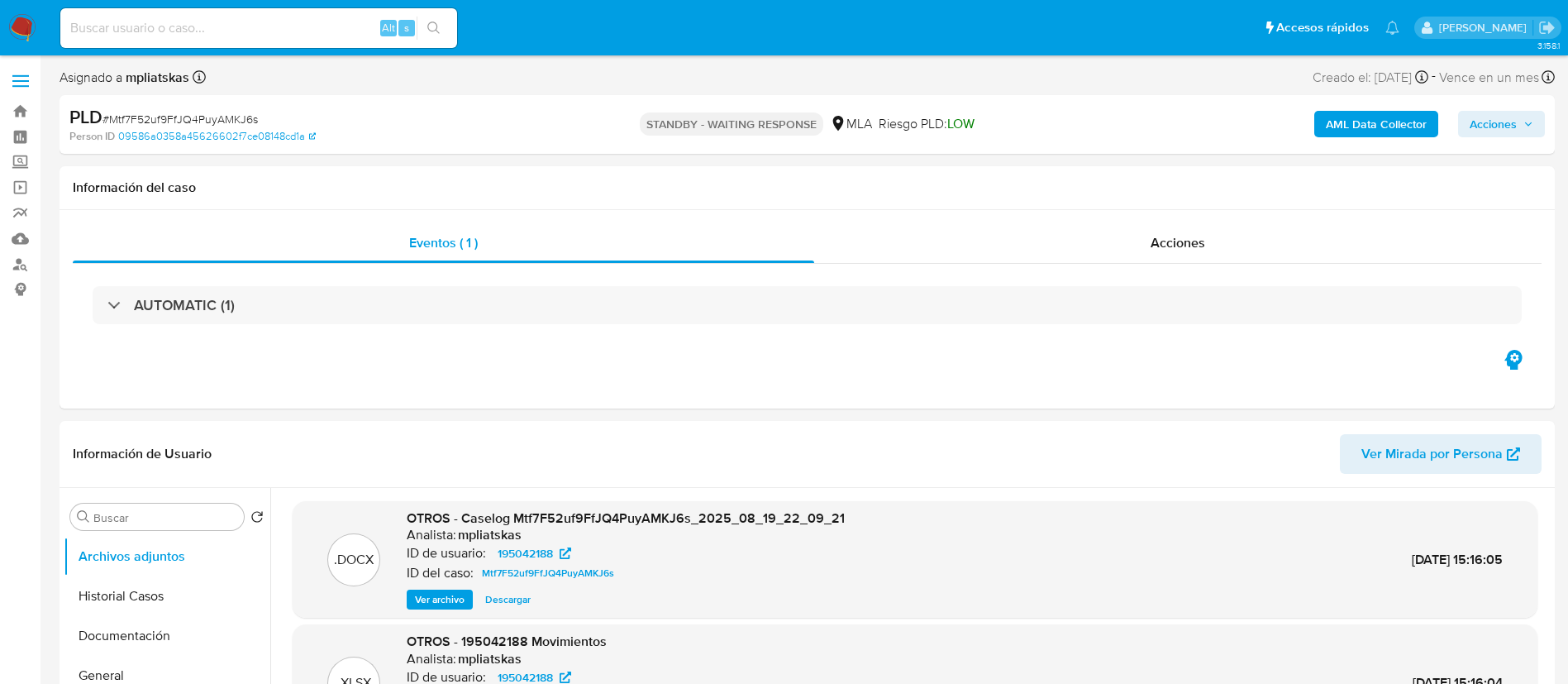
click at [301, 33] on input at bounding box center [259, 28] width 397 height 22
paste input "V41iFNtUAmo0vYPPJvAgYRSI"
type input "V41iFNtUAmo0vYPPJvAgYRSI"
click at [438, 27] on icon "search-icon" at bounding box center [433, 28] width 14 height 14
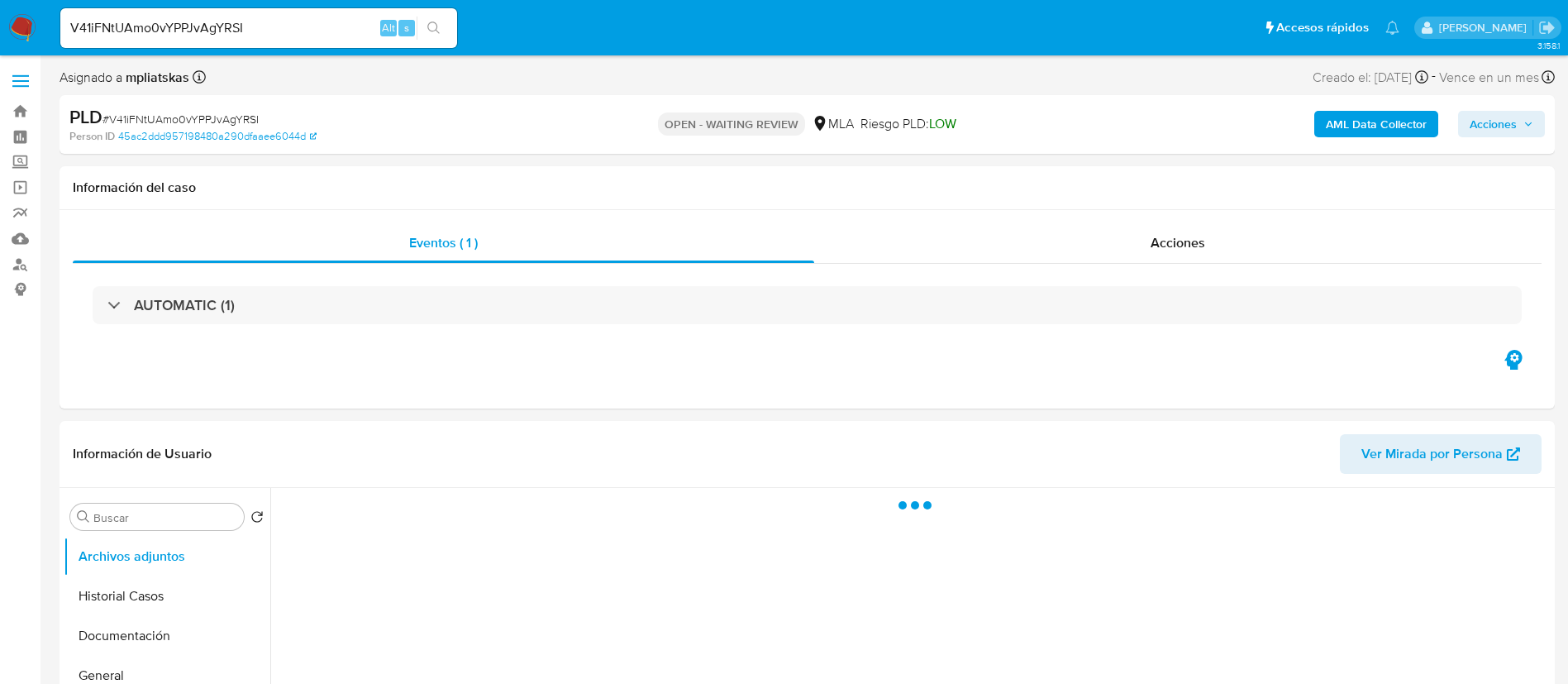
select select "10"
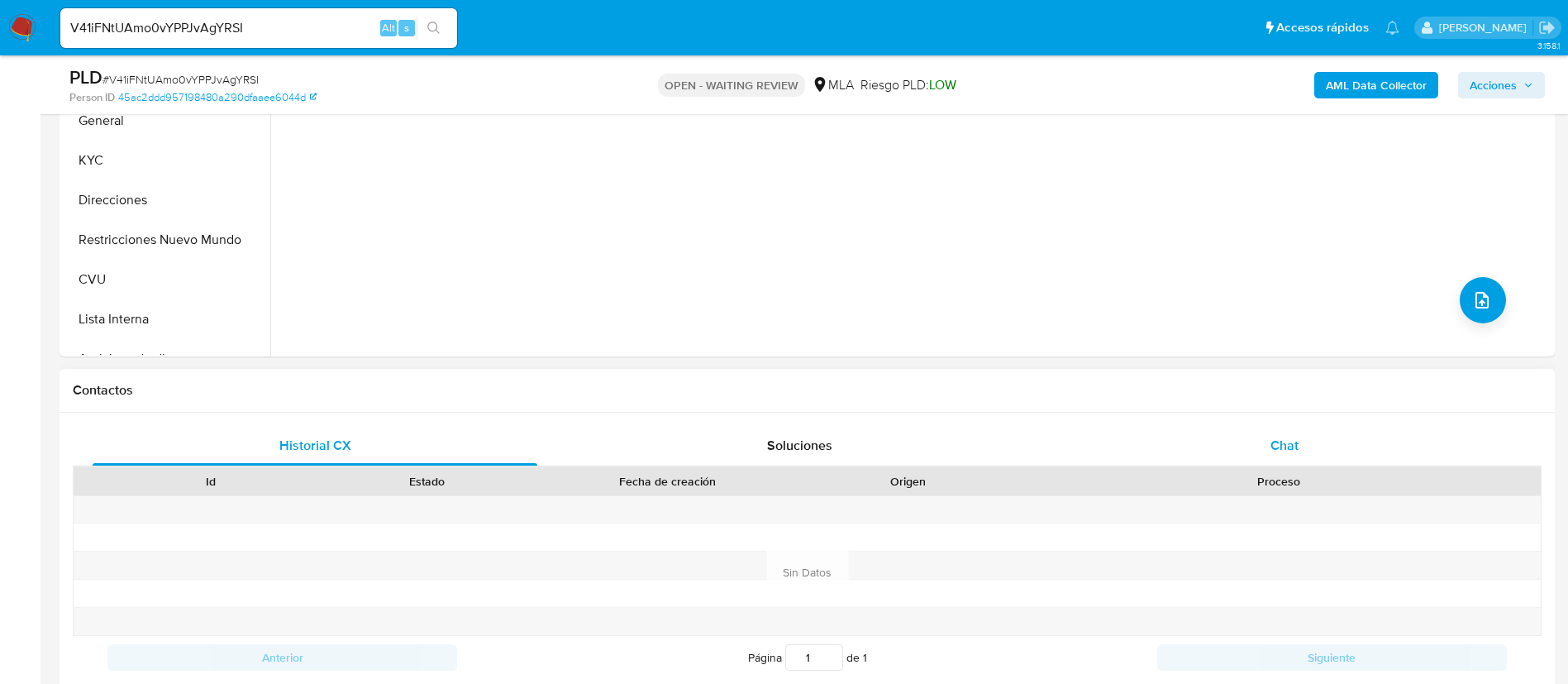
drag, startPoint x: 1211, startPoint y: 417, endPoint x: 1217, endPoint y: 428, distance: 12.5
click at [1217, 425] on div "Historial CX Soluciones Chat Id Estado Fecha de creación Origen Proceso Anterio…" at bounding box center [807, 552] width 1496 height 279
click at [1218, 432] on div "Chat" at bounding box center [1285, 445] width 445 height 40
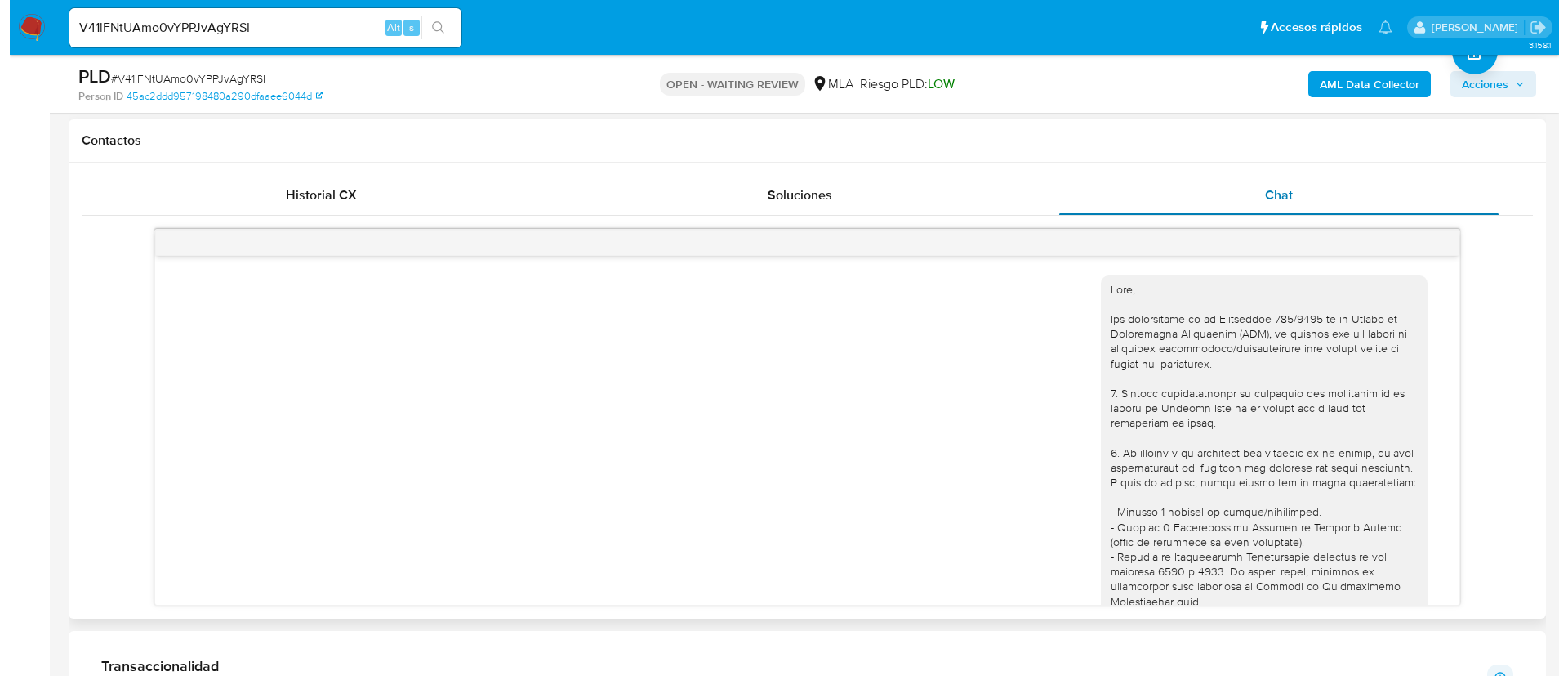
scroll to position [1468, 0]
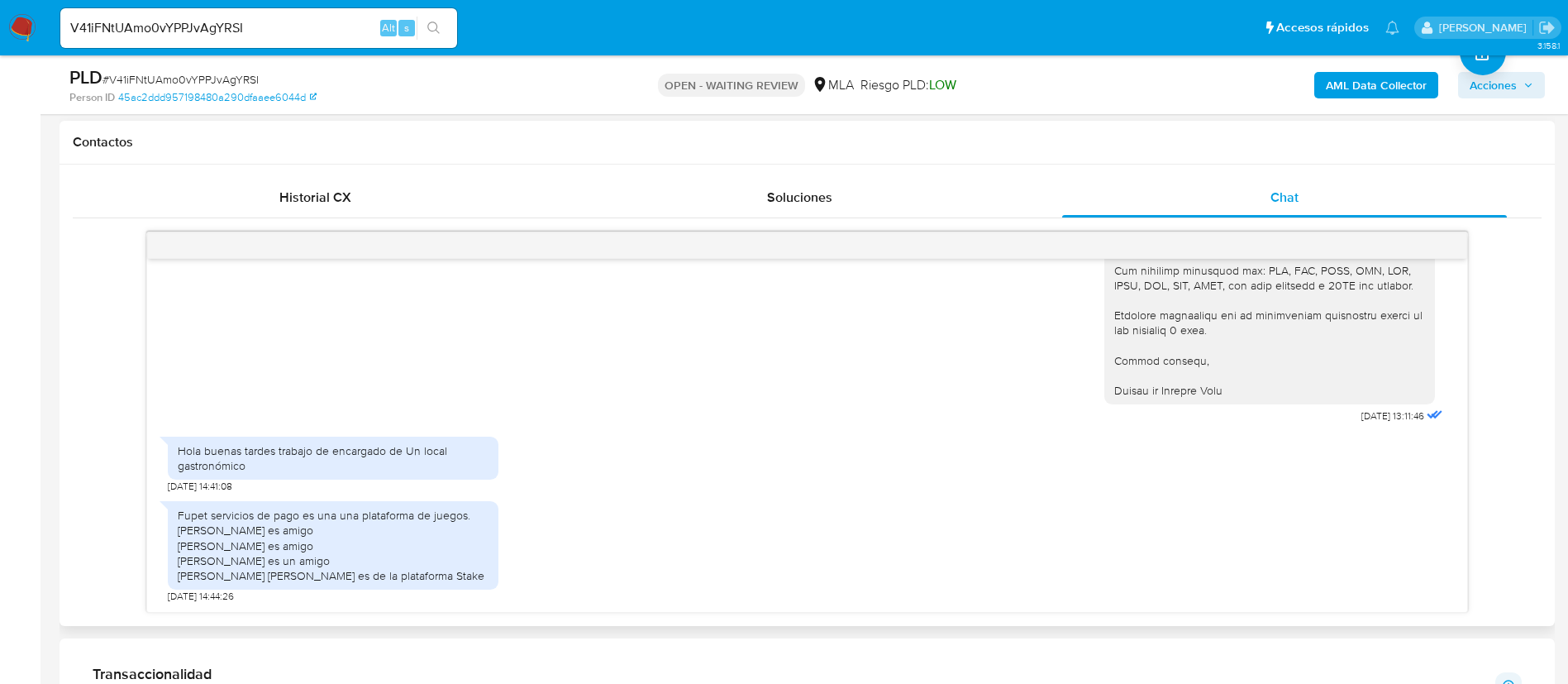
drag, startPoint x: 176, startPoint y: 435, endPoint x: 435, endPoint y: 570, distance: 292.1
click at [435, 570] on div "18/08/2025 17:31:00 JPG JPG image.jpg JPG JPG image.jpg JPG JPG image.jpg 18/08…" at bounding box center [807, 435] width 1320 height 353
copy div "Hola buenas tardes trabajo de encargado de Un local gastronómico 03/09/2025 14:…"
click at [1342, 88] on b "AML Data Collector" at bounding box center [1377, 85] width 101 height 26
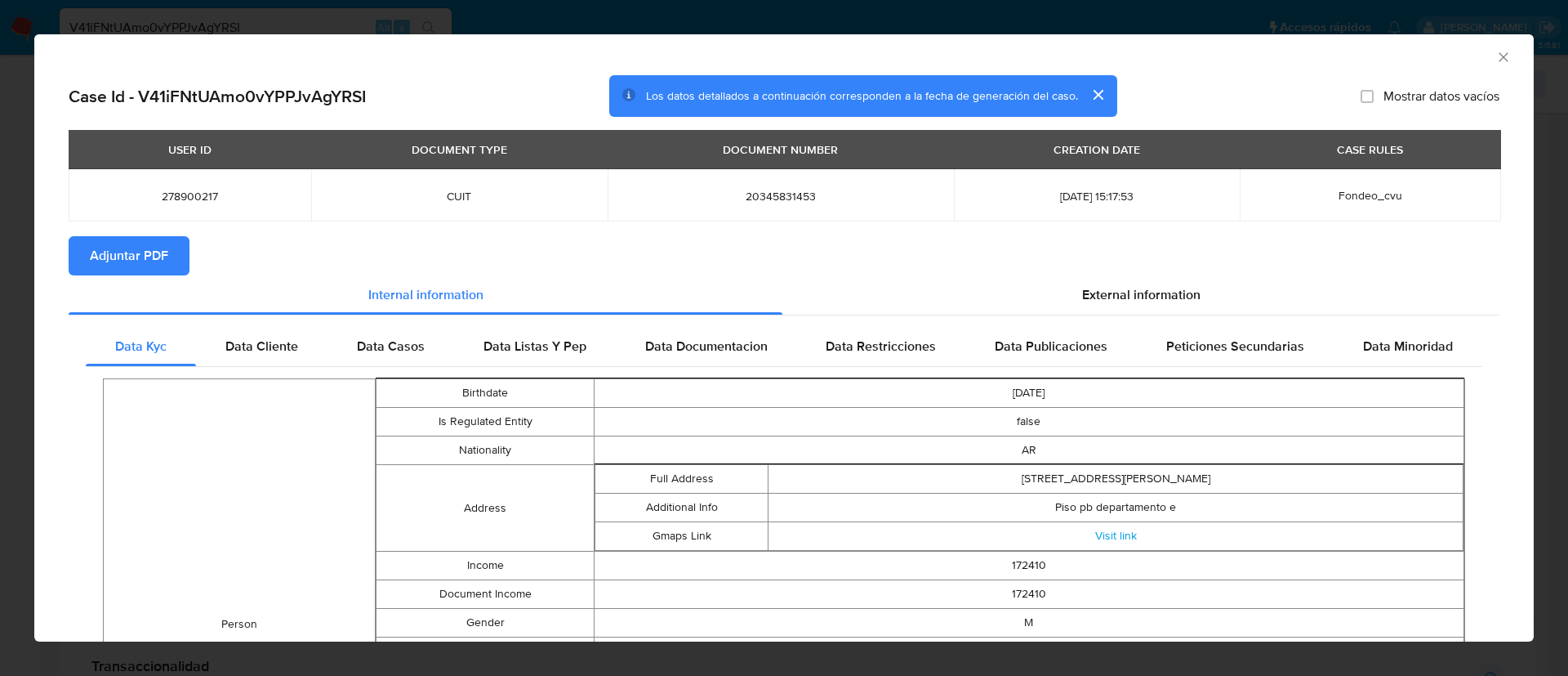
click at [175, 253] on button "Adjuntar PDF" at bounding box center [129, 256] width 121 height 39
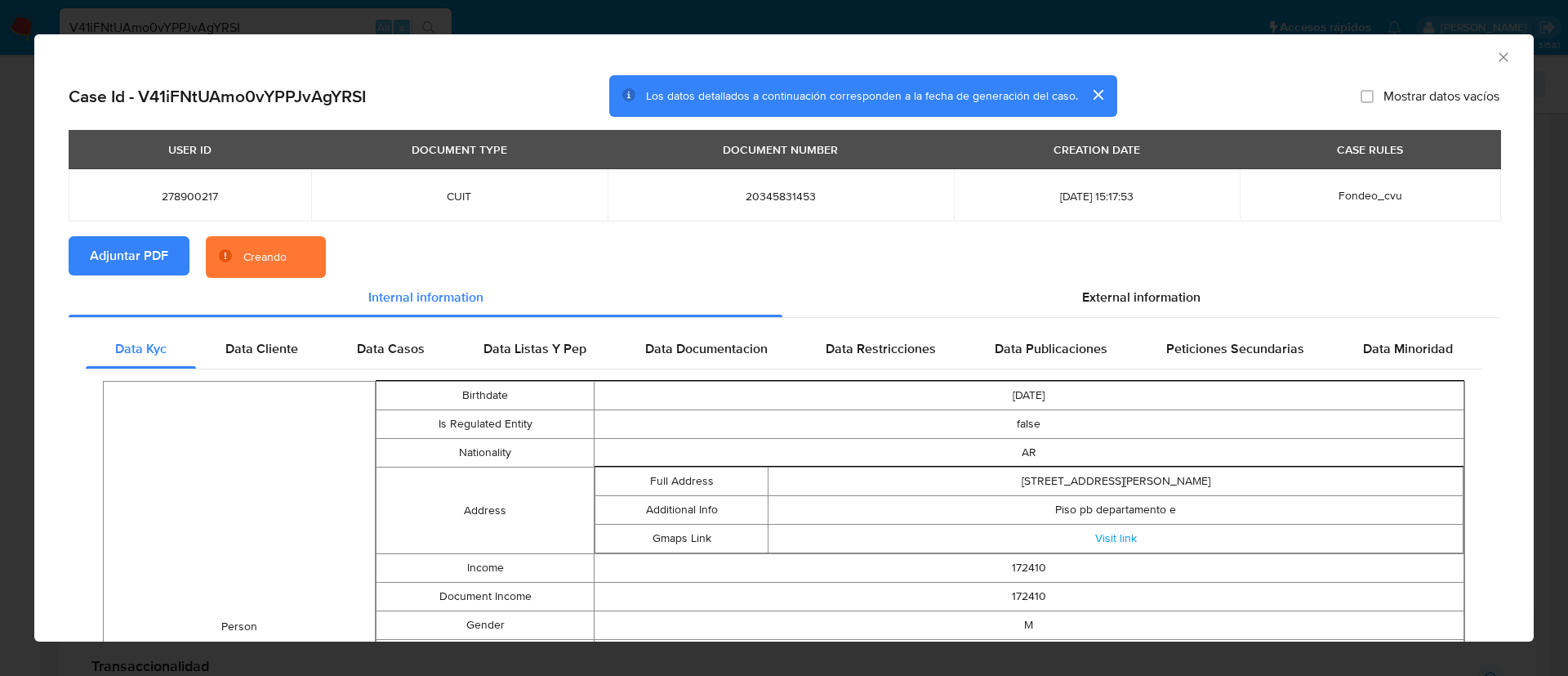
click at [186, 203] on td "278900217" at bounding box center [190, 195] width 242 height 53
copy span "278900217"
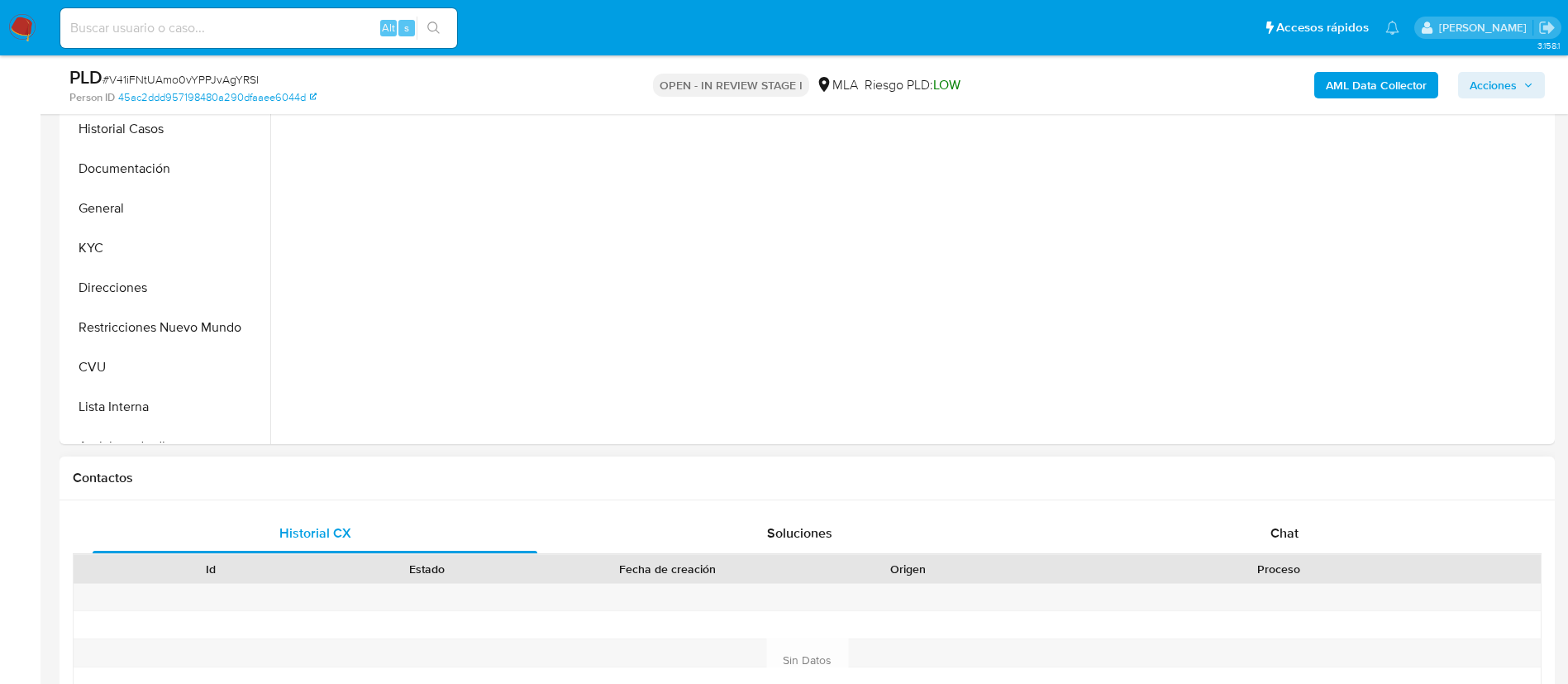
scroll to position [496, 0]
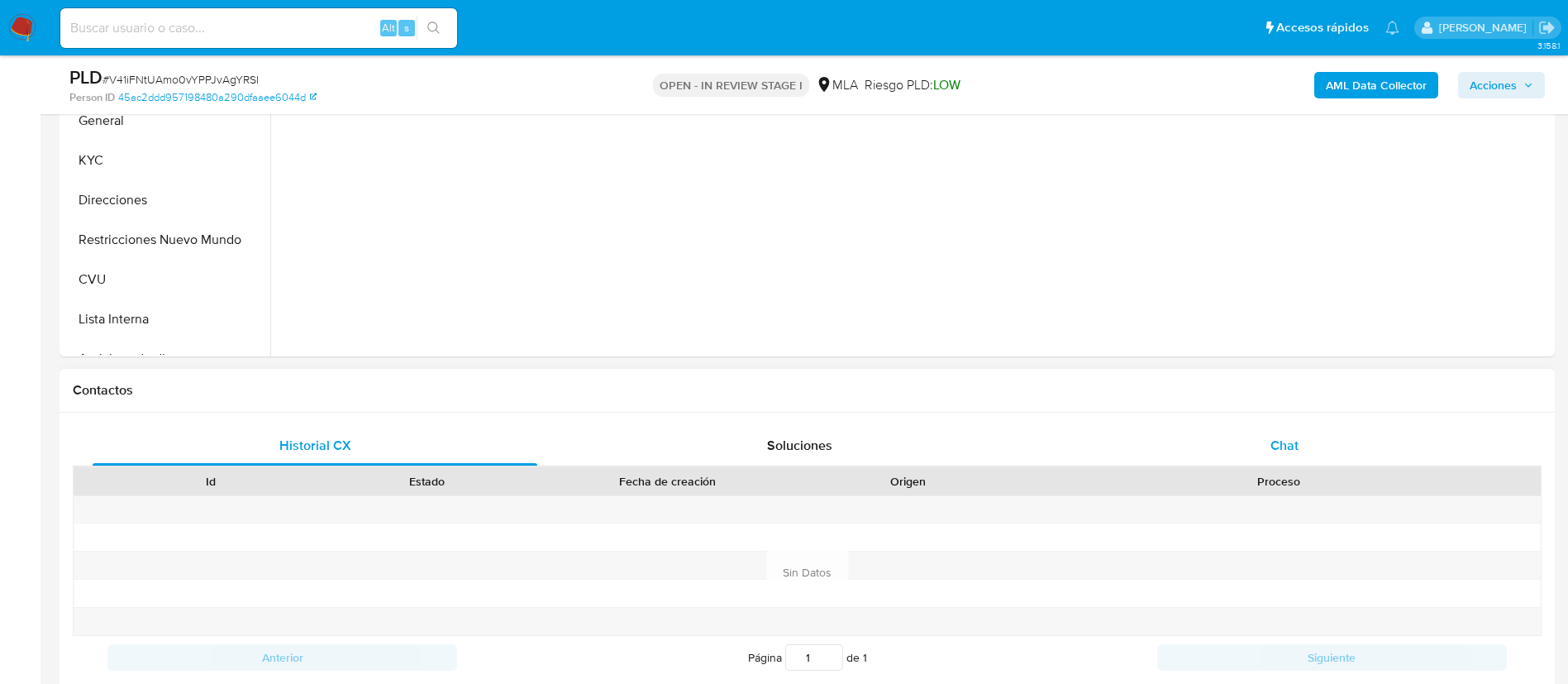
select select "10"
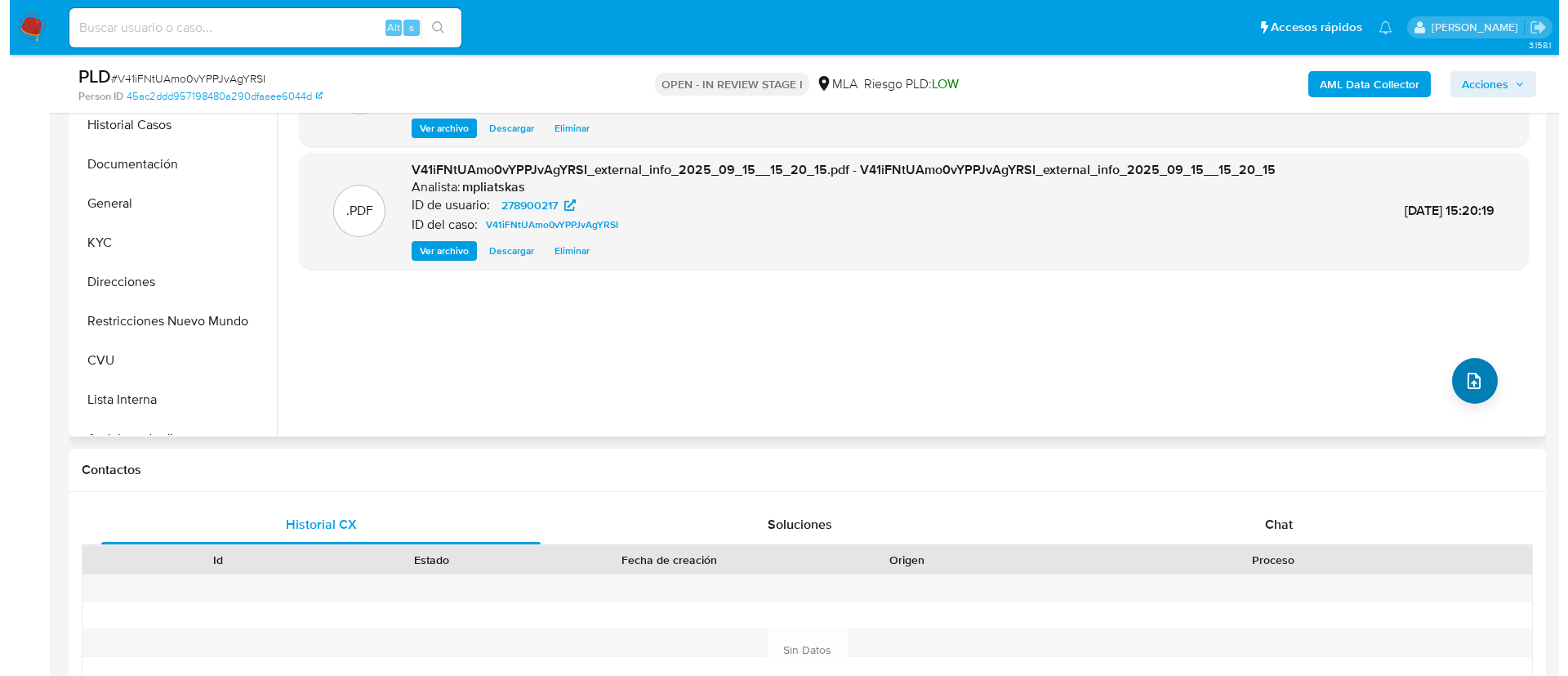
scroll to position [368, 0]
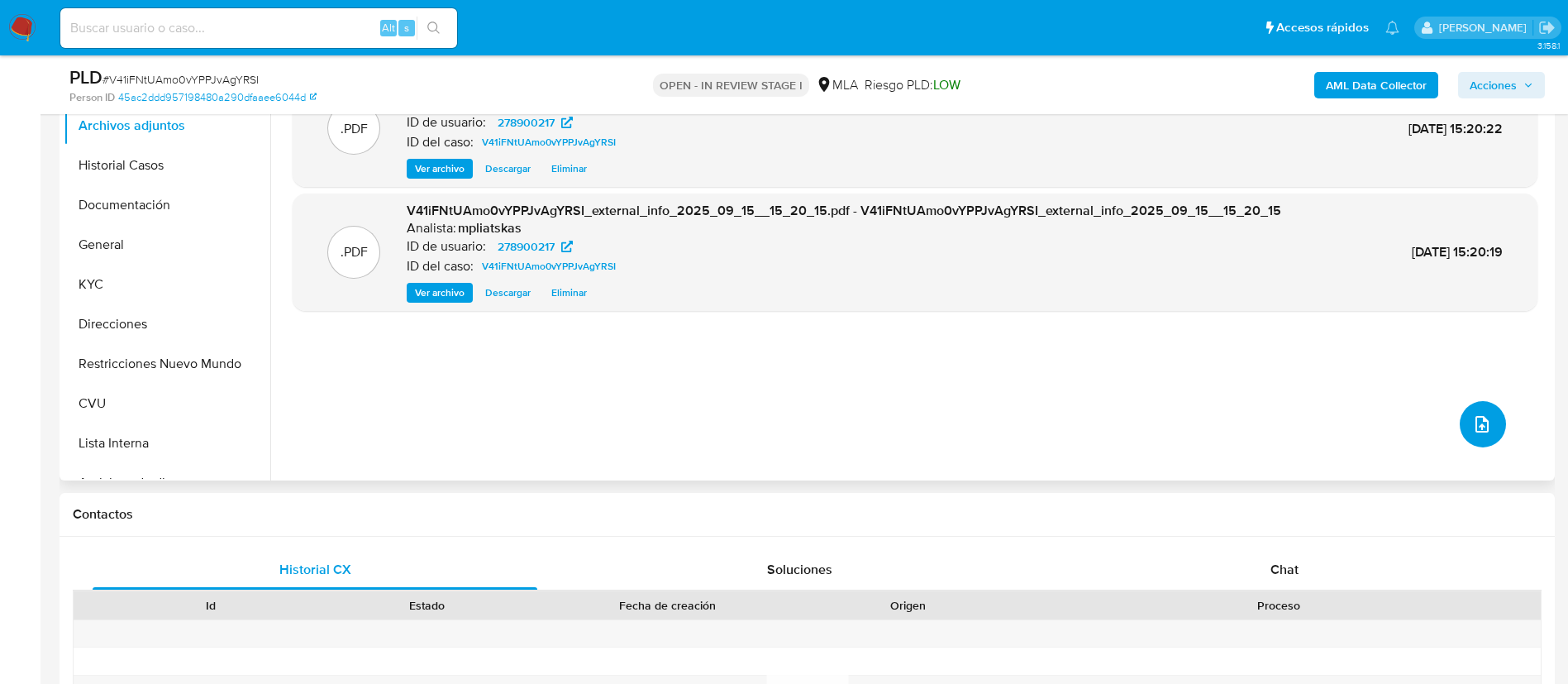
click at [1477, 422] on icon "upload-file" at bounding box center [1482, 424] width 20 height 20
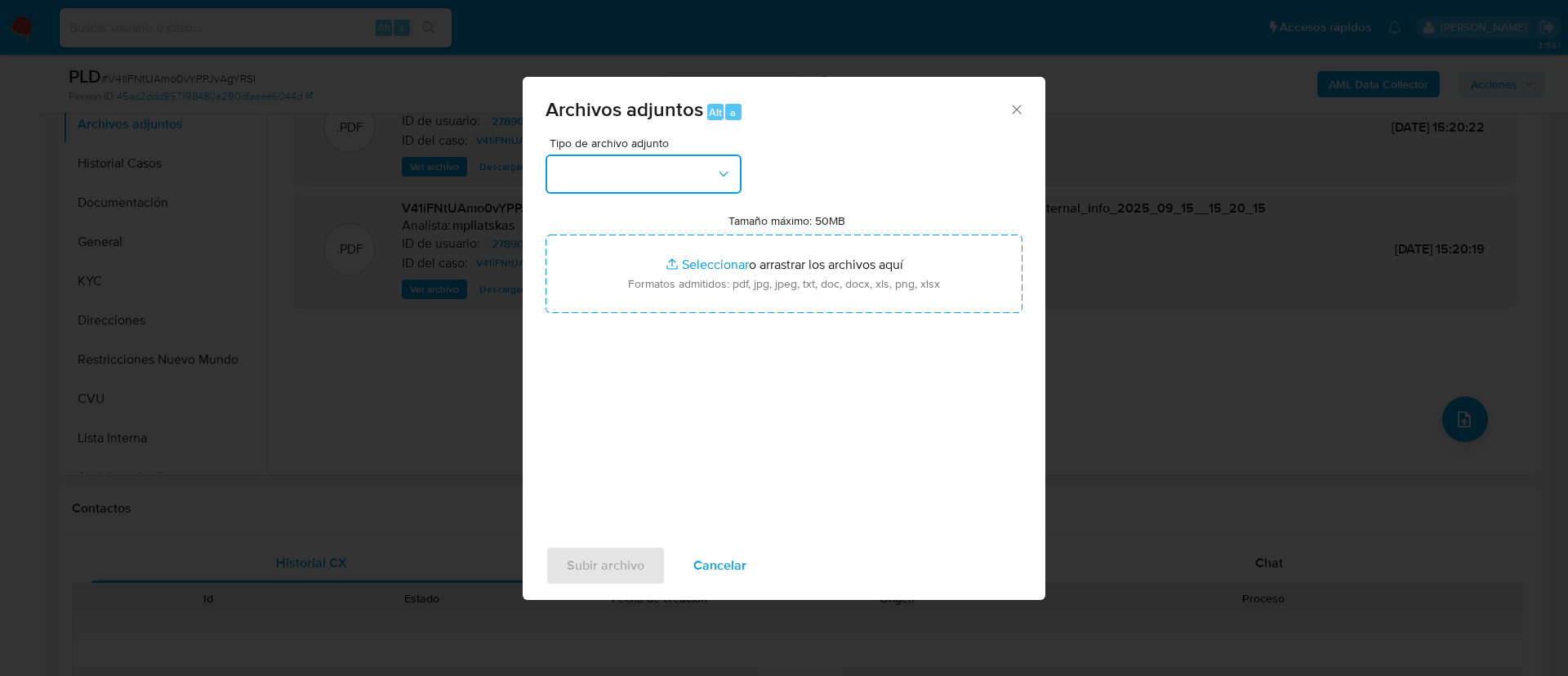
click at [702, 172] on button "button" at bounding box center [644, 174] width 196 height 39
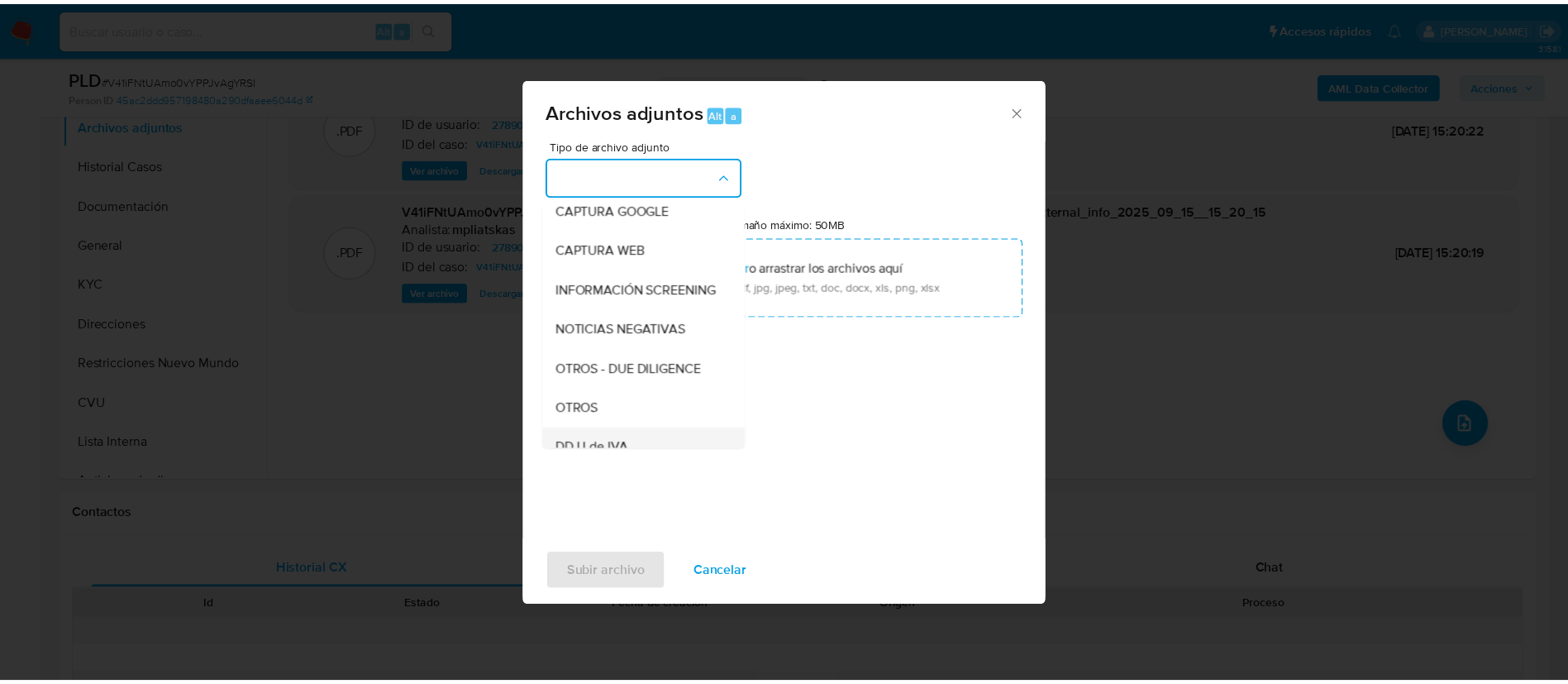
scroll to position [248, 0]
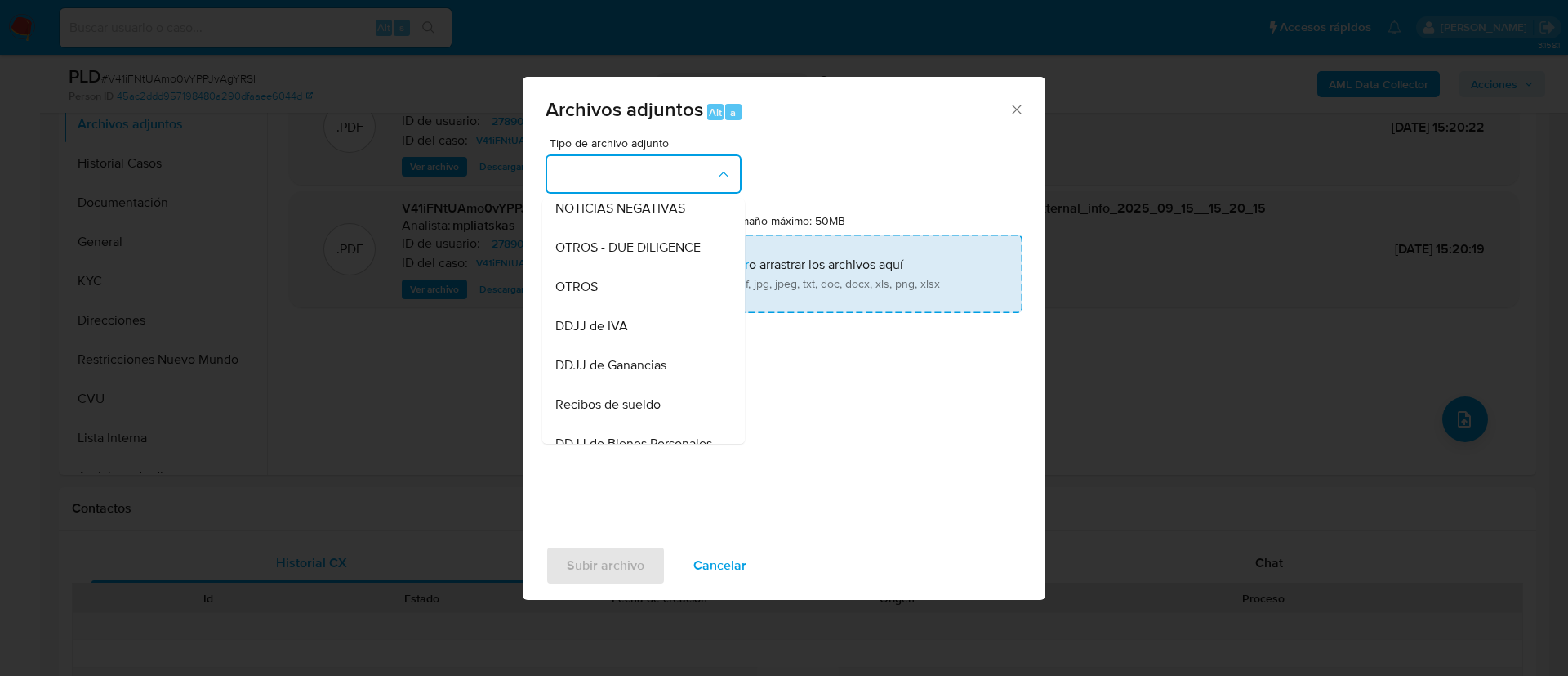
click at [642, 301] on div "OTROS" at bounding box center [638, 287] width 167 height 39
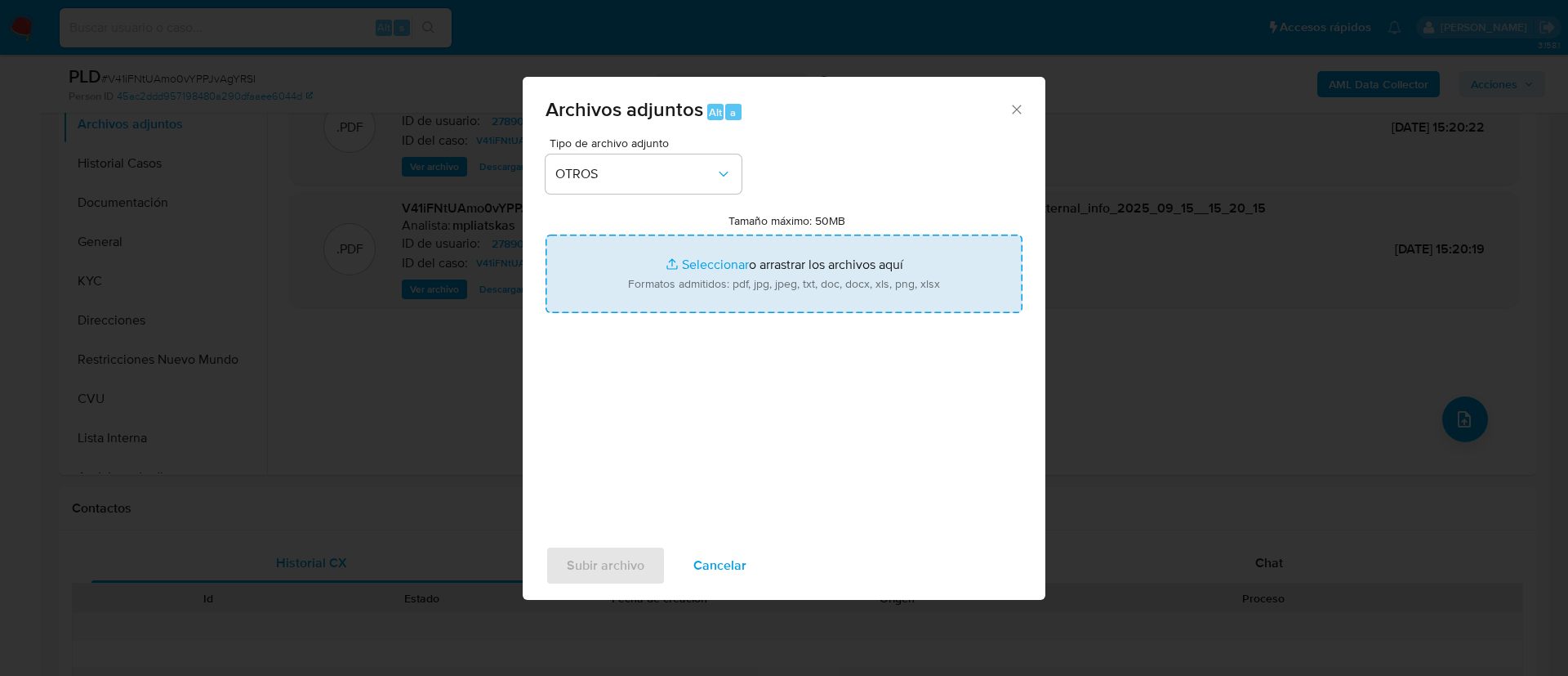
click at [642, 301] on input "Tamaño máximo: 50MB Seleccionar archivos" at bounding box center [784, 273] width 477 height 78
type input "C:\fakepath\278900217 Movimientos.xlsx"
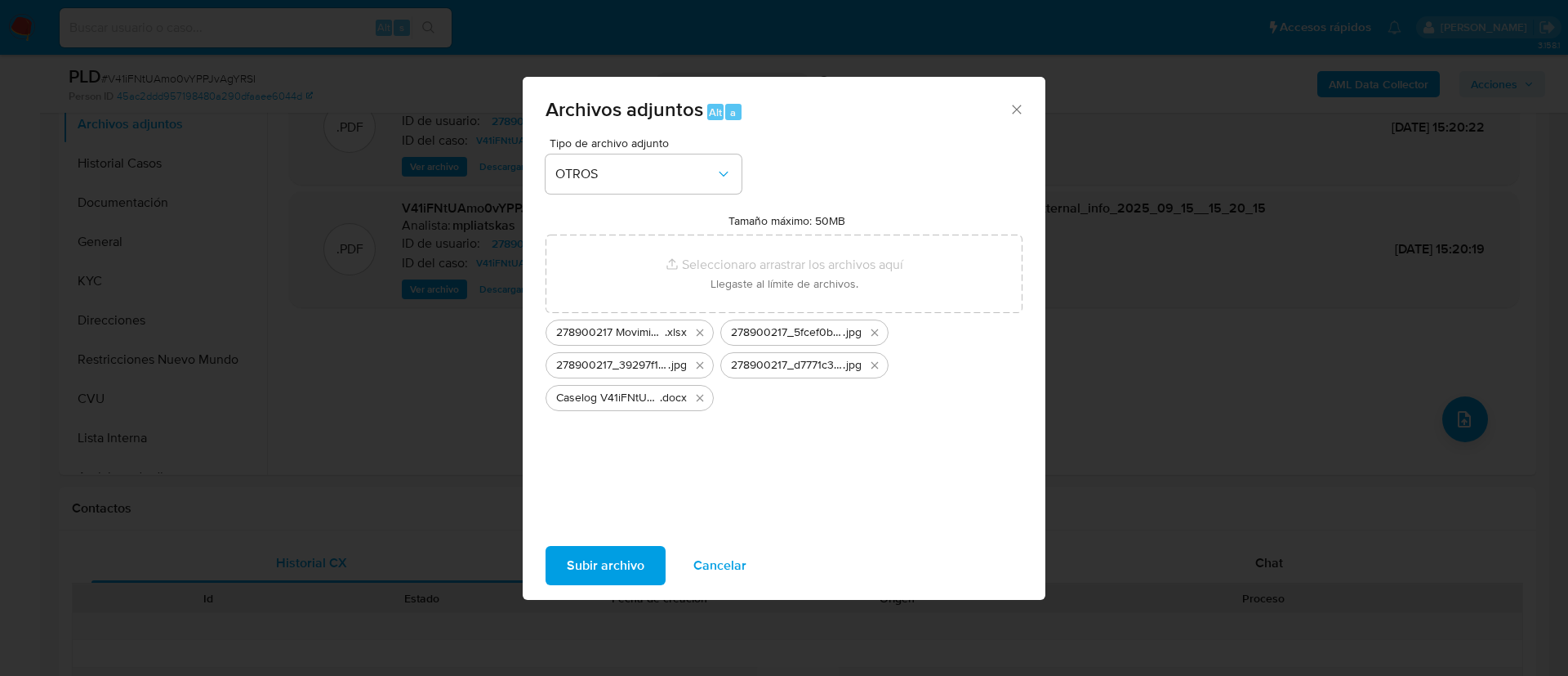
click at [609, 567] on span "Subir archivo" at bounding box center [605, 566] width 77 height 36
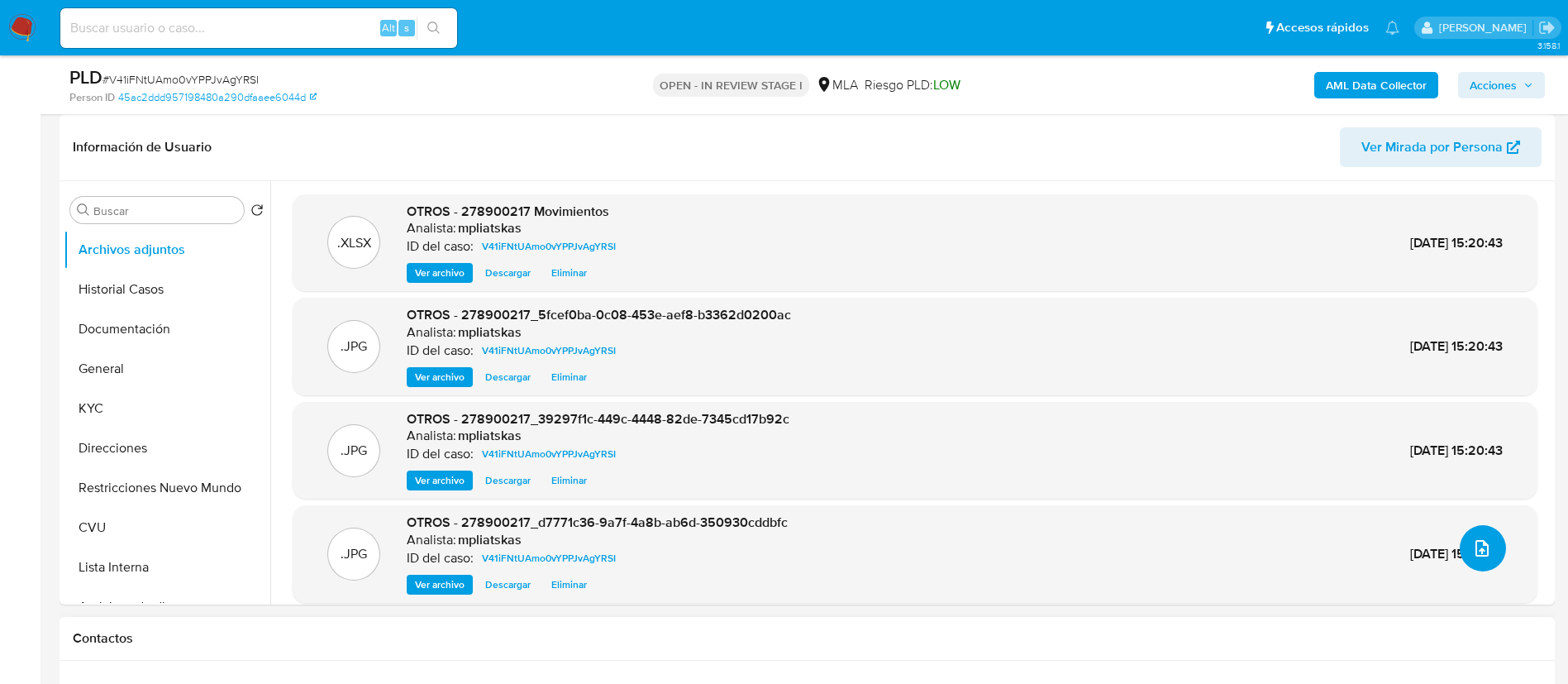
scroll to position [372, 0]
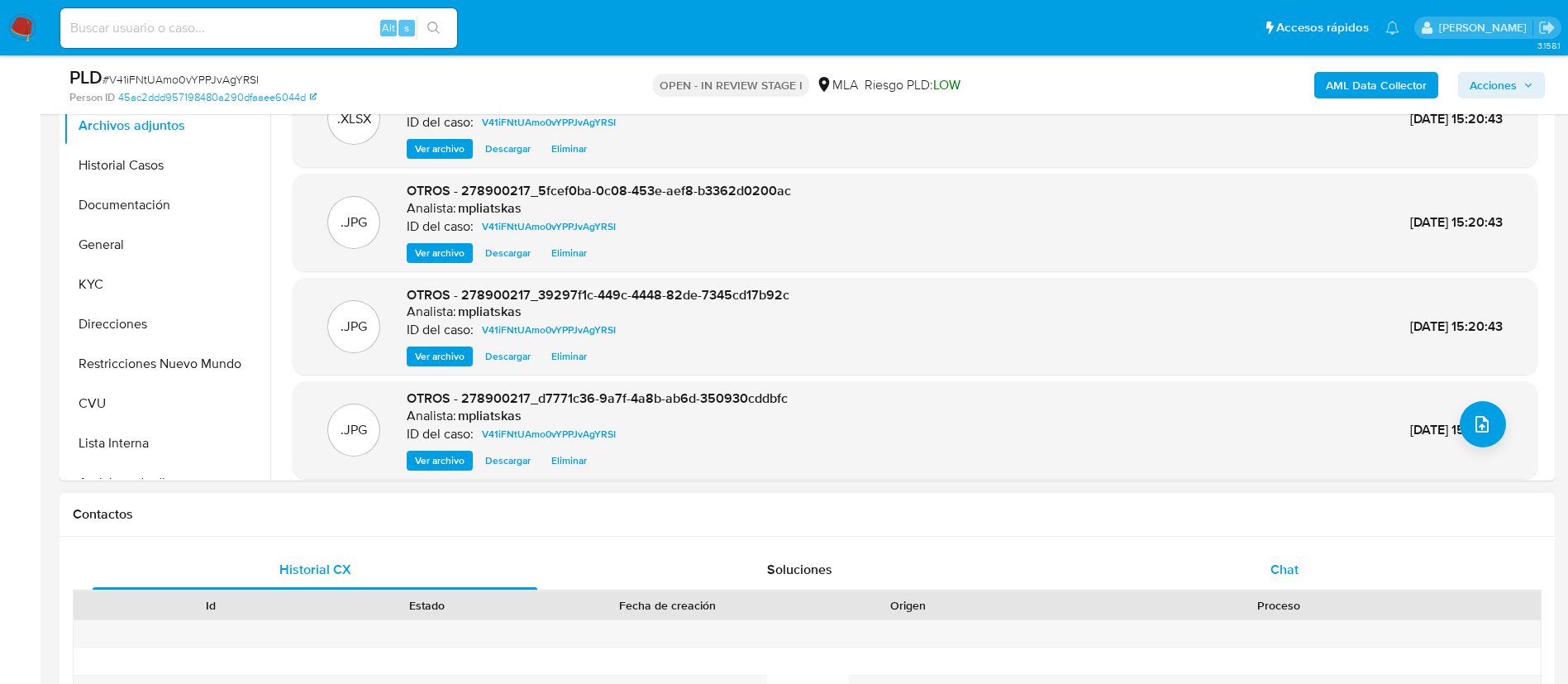
click at [1201, 562] on div "Chat" at bounding box center [1285, 570] width 445 height 40
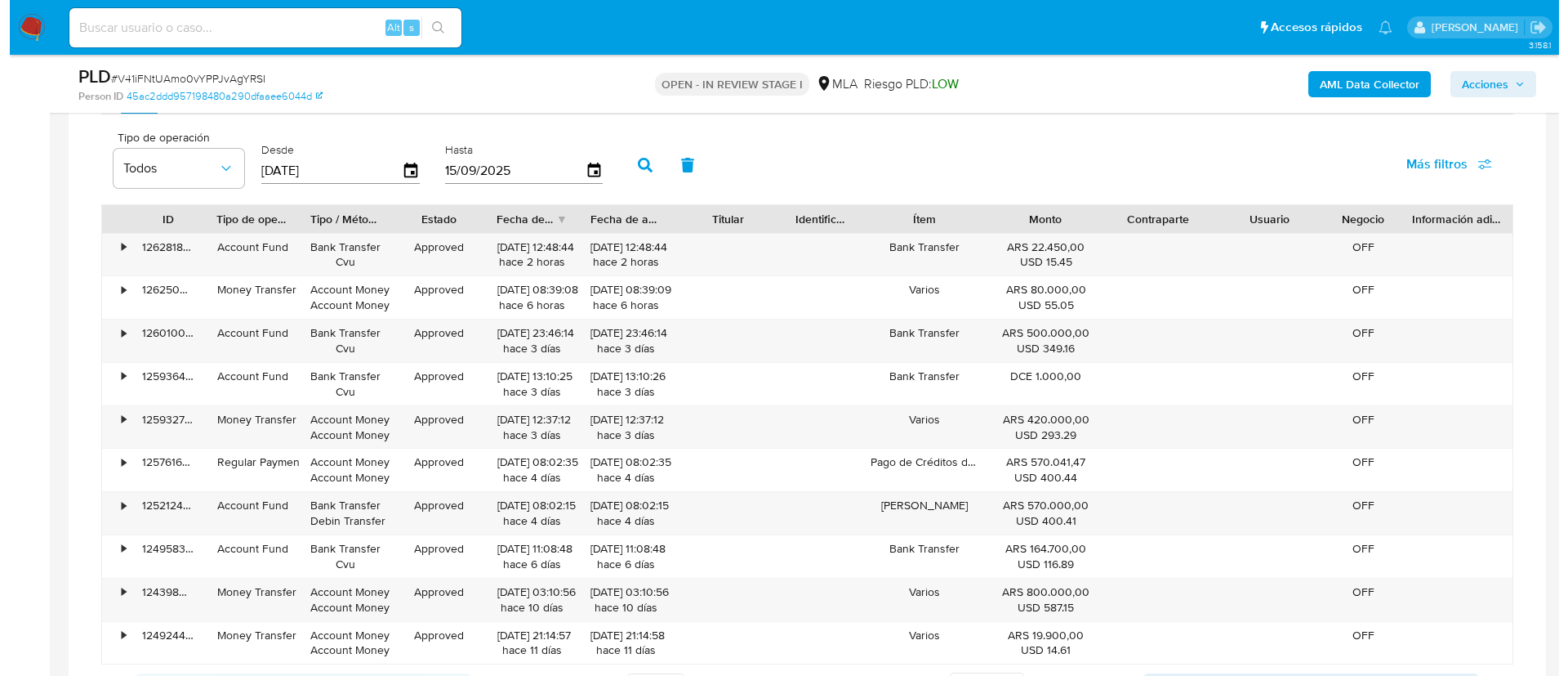
scroll to position [2500, 0]
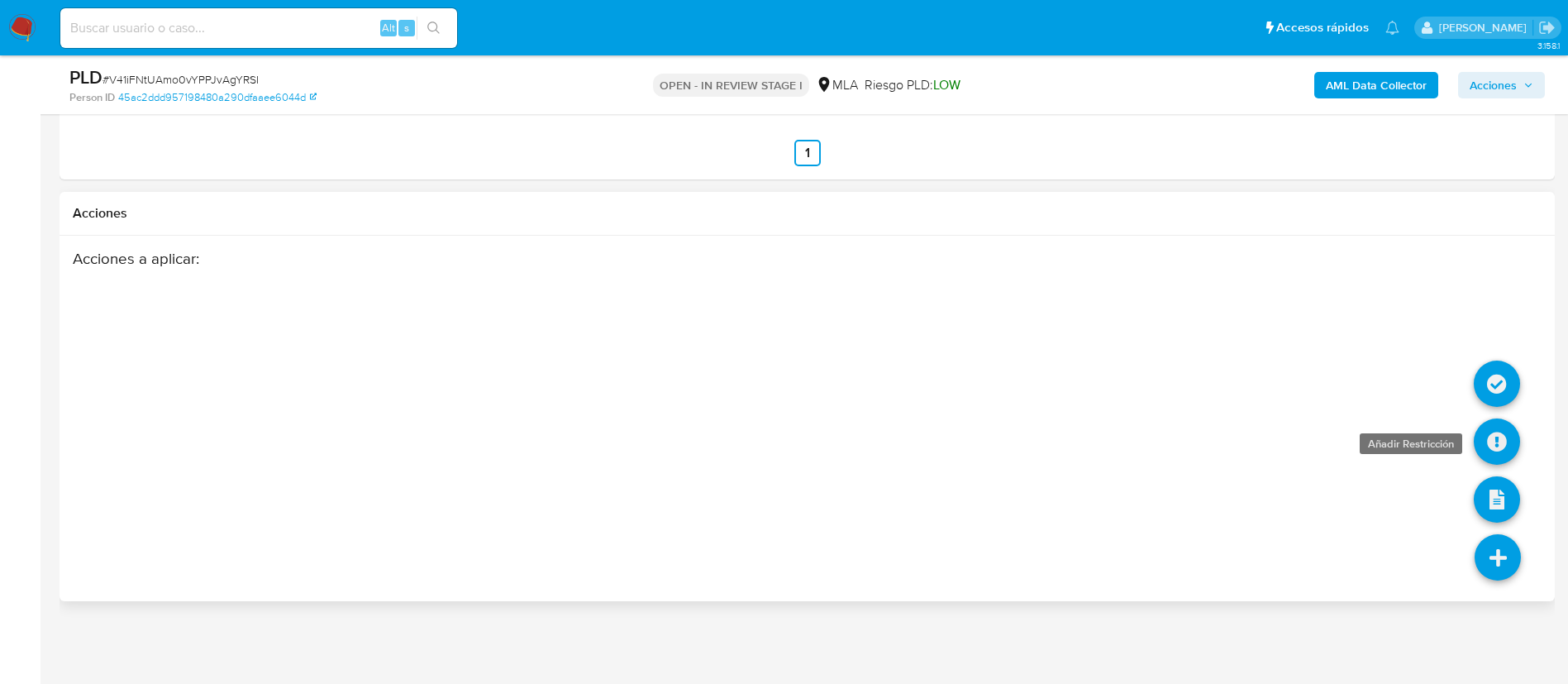
click at [1497, 455] on icon at bounding box center [1497, 441] width 46 height 46
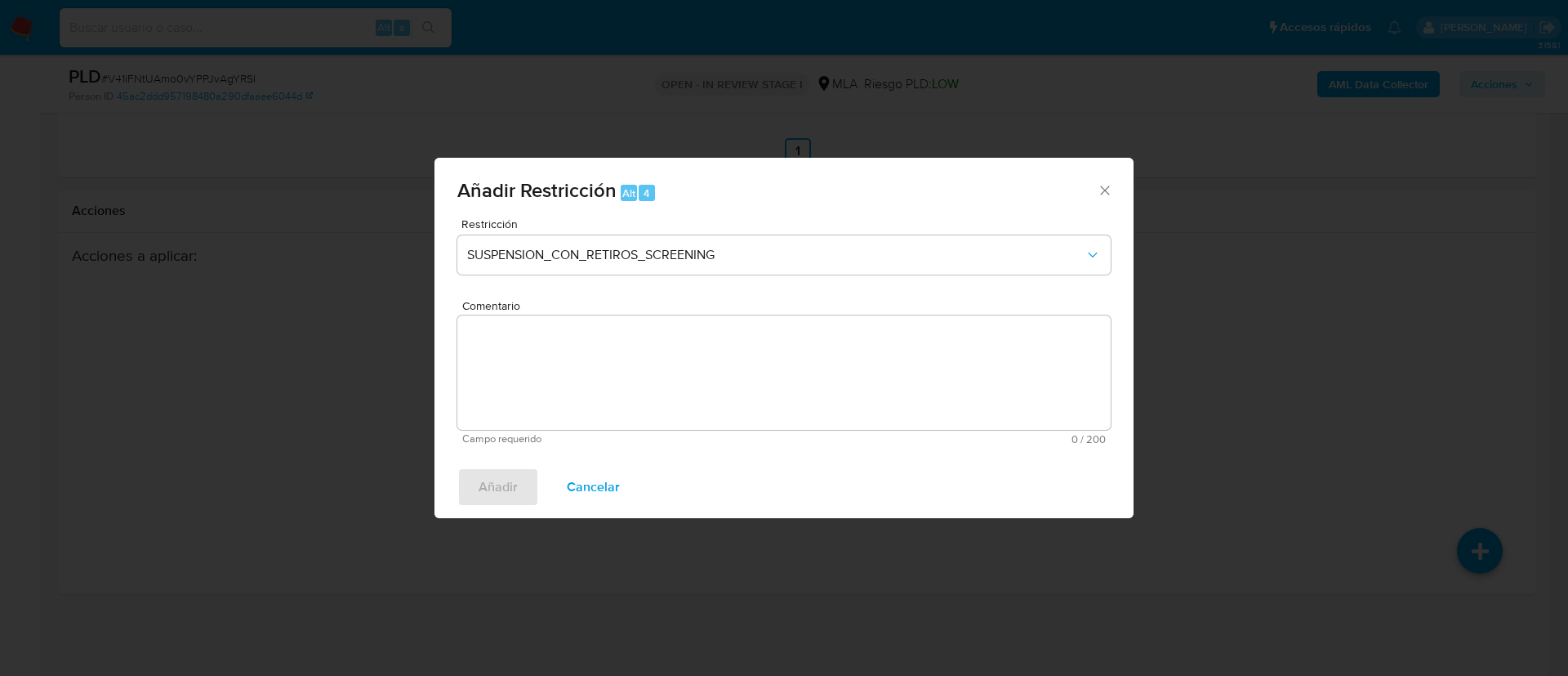
click at [722, 232] on div "Restricción SUSPENSION_CON_RETIROS_SCREENING" at bounding box center [784, 257] width 654 height 77
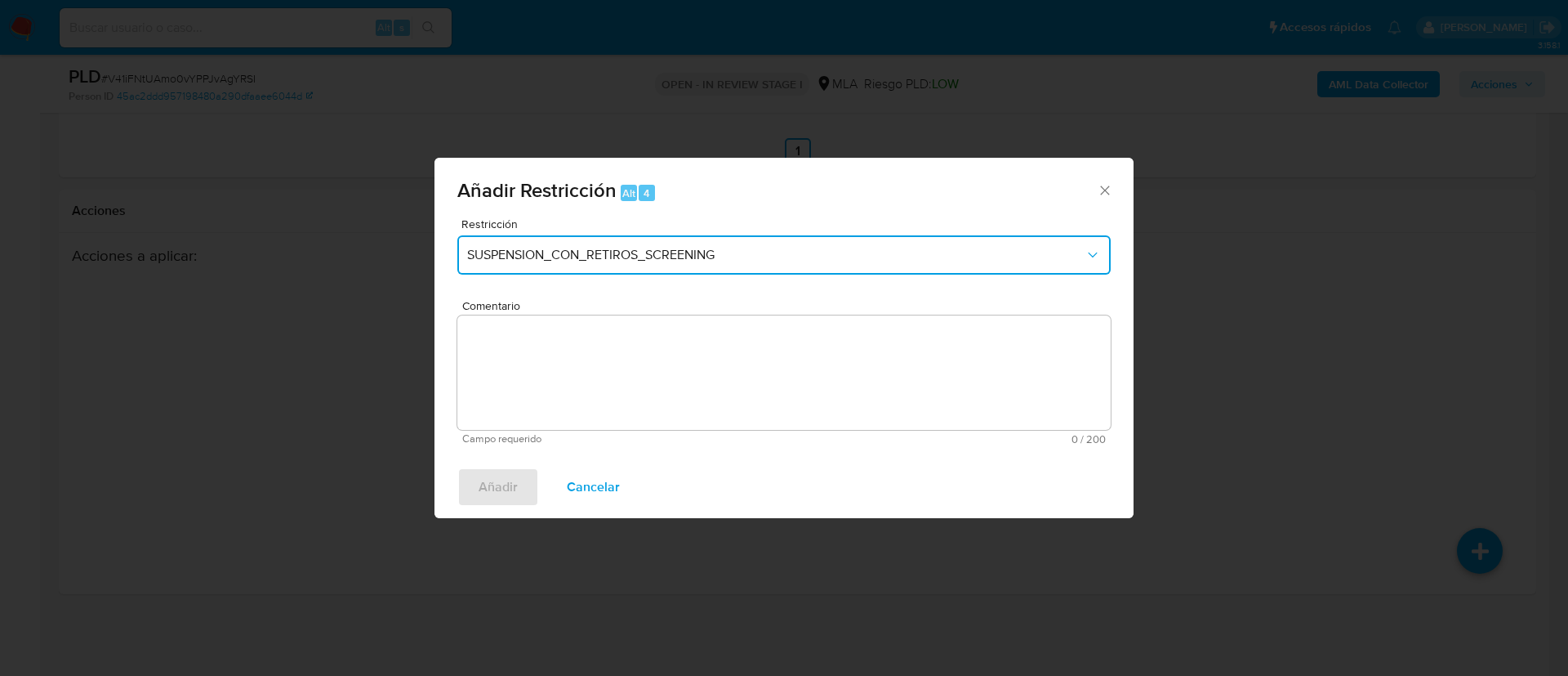
click at [724, 248] on span "SUSPENSION_CON_RETIROS_SCREENING" at bounding box center [776, 255] width 618 height 16
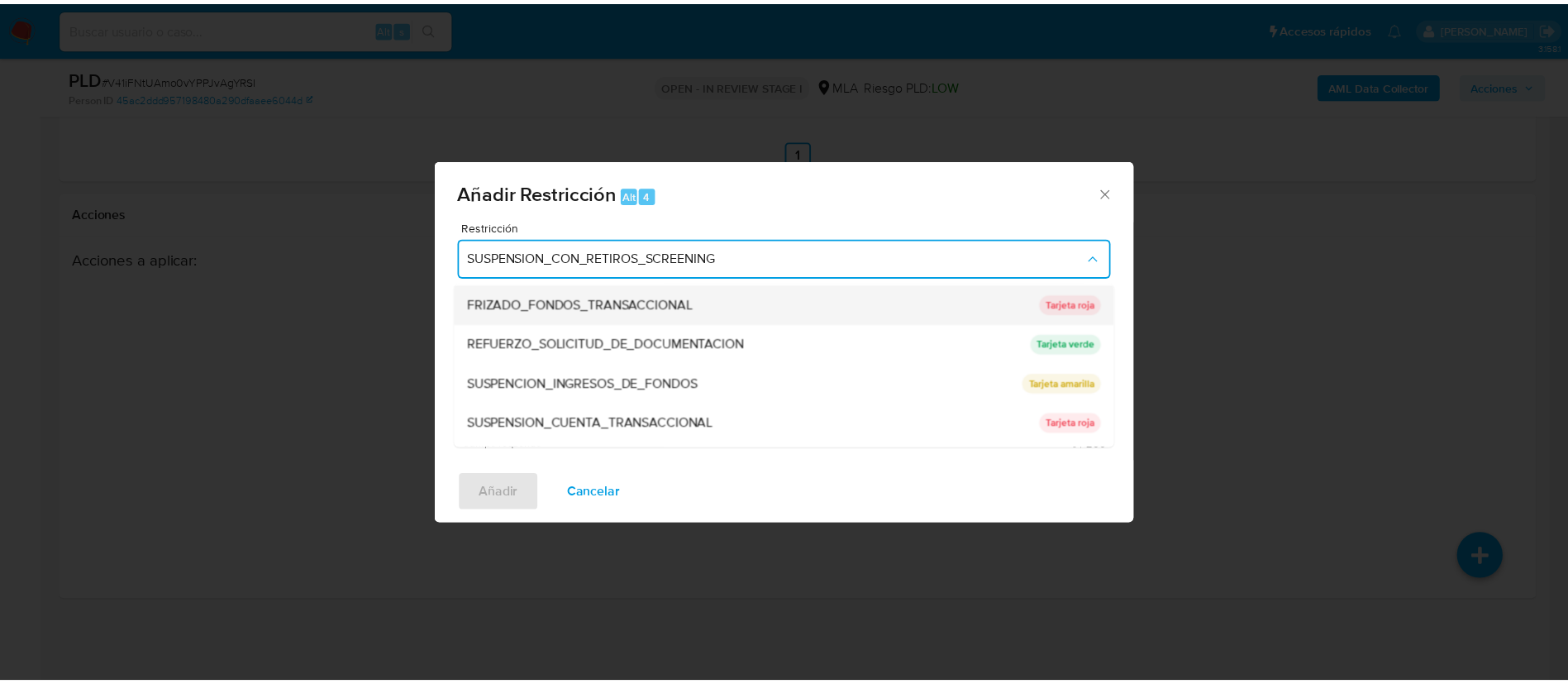
scroll to position [351, 0]
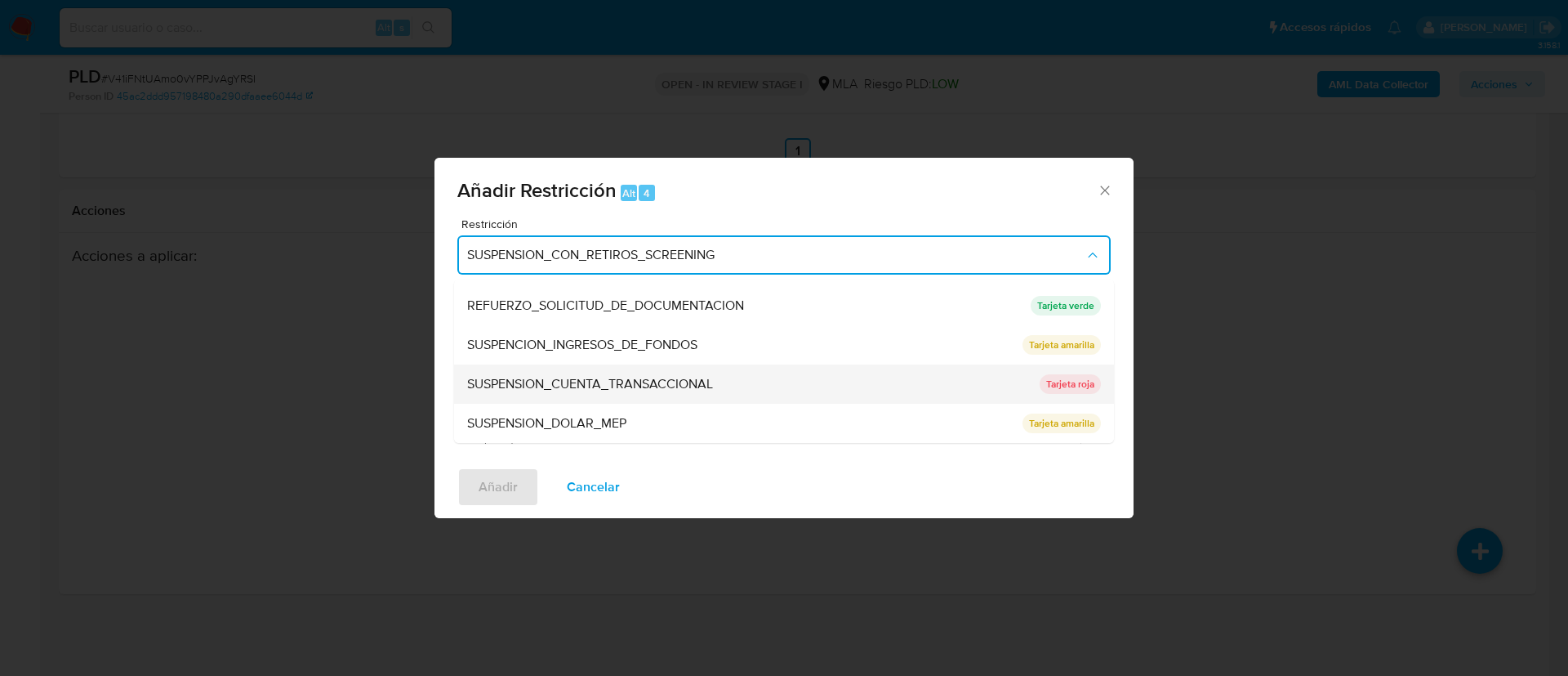
click at [658, 365] on div "SUSPENSION_CUENTA_TRANSACCIONAL" at bounding box center [749, 384] width 563 height 39
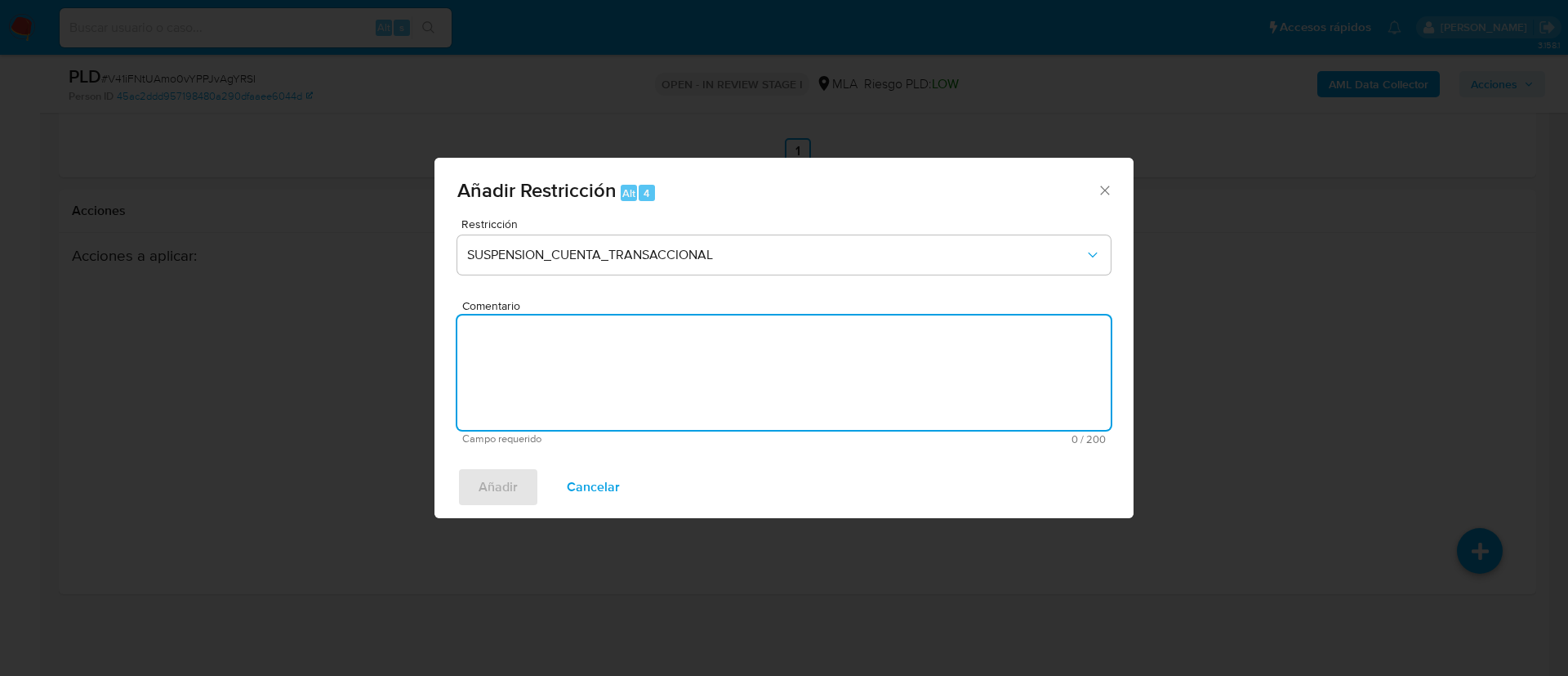
click at [658, 364] on textarea "Comentario" at bounding box center [784, 372] width 654 height 114
type textarea "AML"
click at [500, 485] on span "Añadir" at bounding box center [499, 487] width 39 height 36
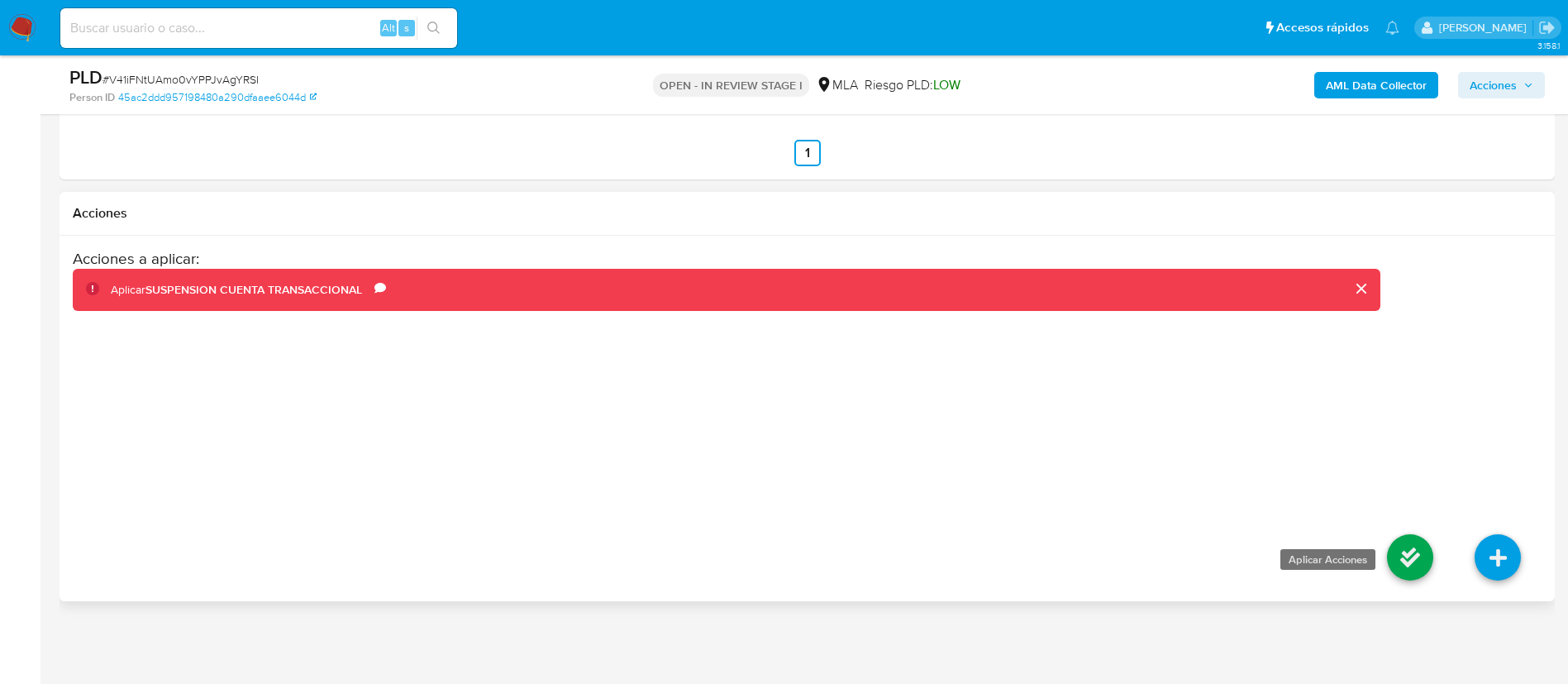
click at [1397, 576] on icon at bounding box center [1409, 557] width 46 height 46
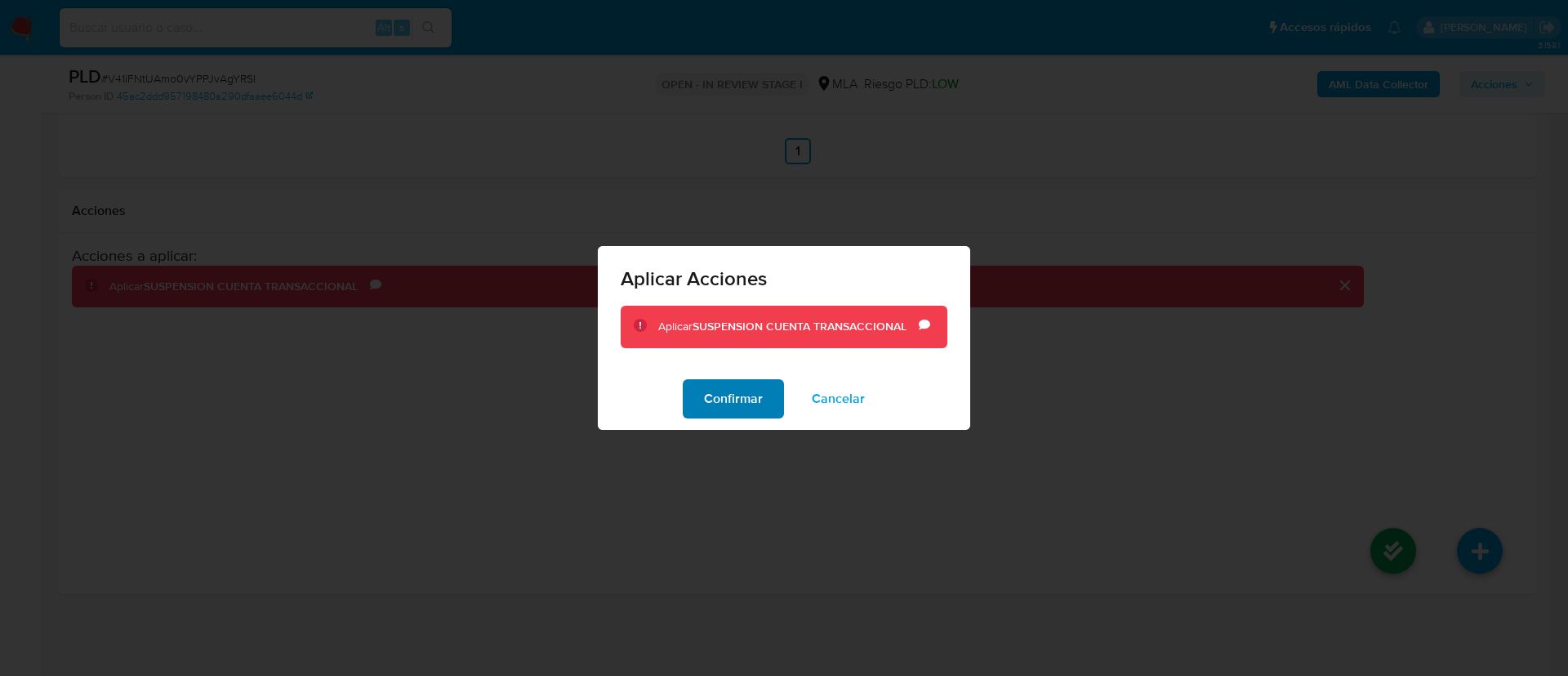
click at [726, 402] on span "Confirmar" at bounding box center [734, 399] width 59 height 36
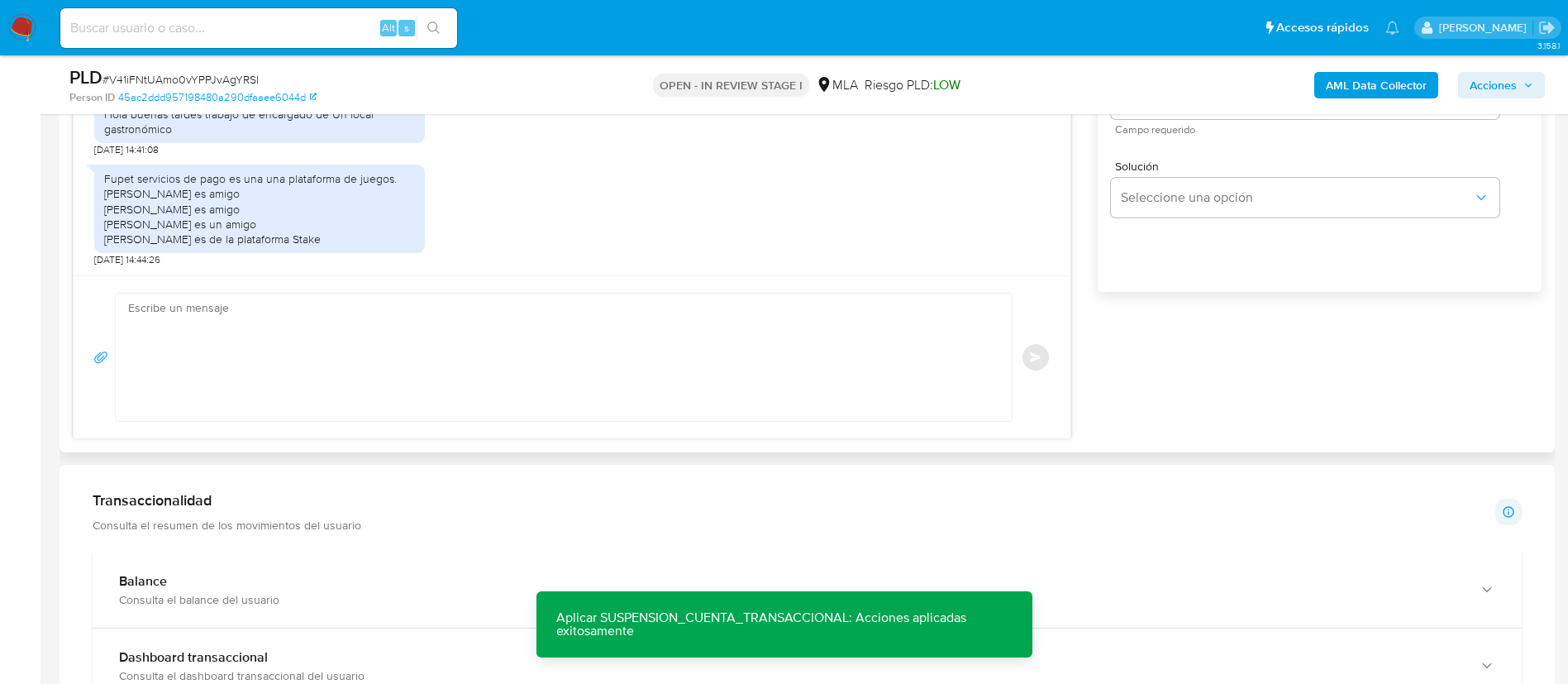
scroll to position [1042, 0]
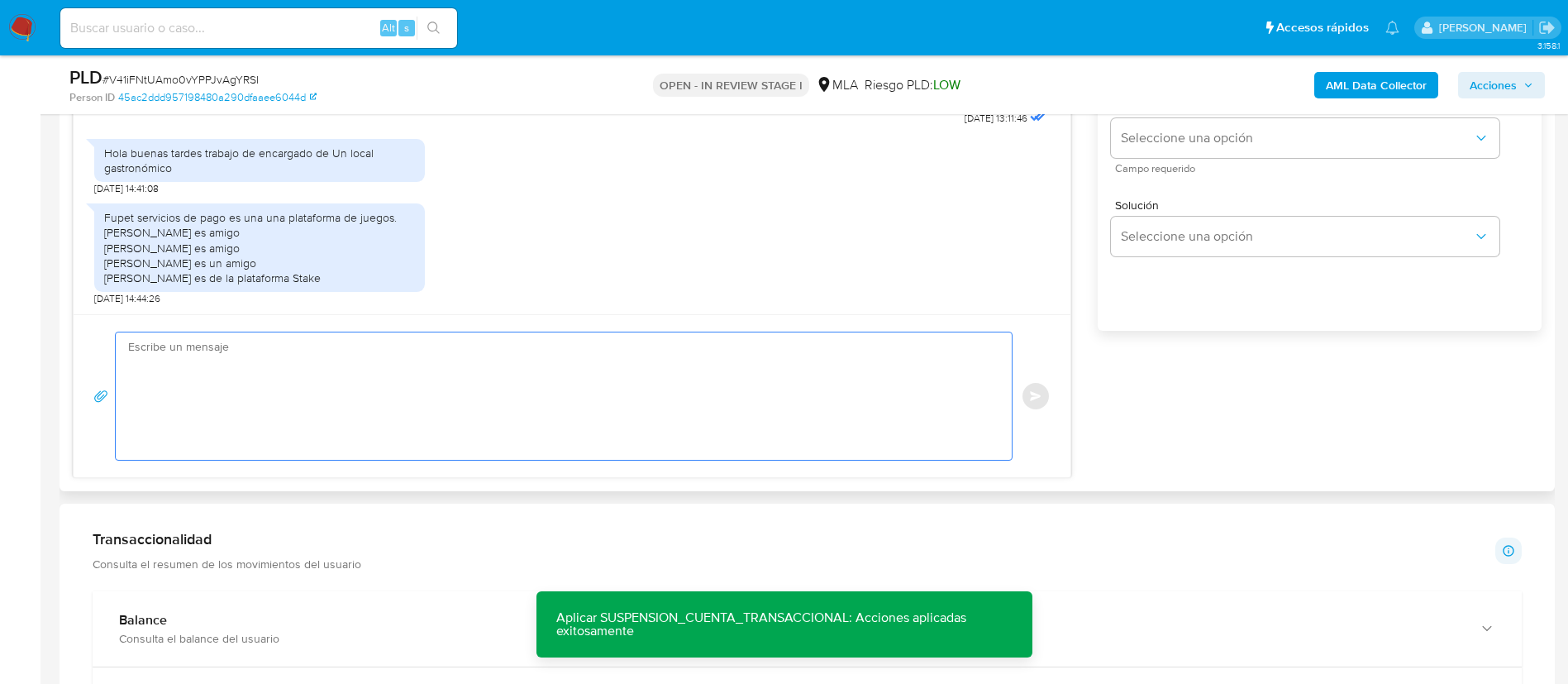
click at [709, 390] on textarea at bounding box center [560, 396] width 863 height 127
paste textarea "Muchas gracias por la respuesta. Analizamos tu caso y notamos que la informació…"
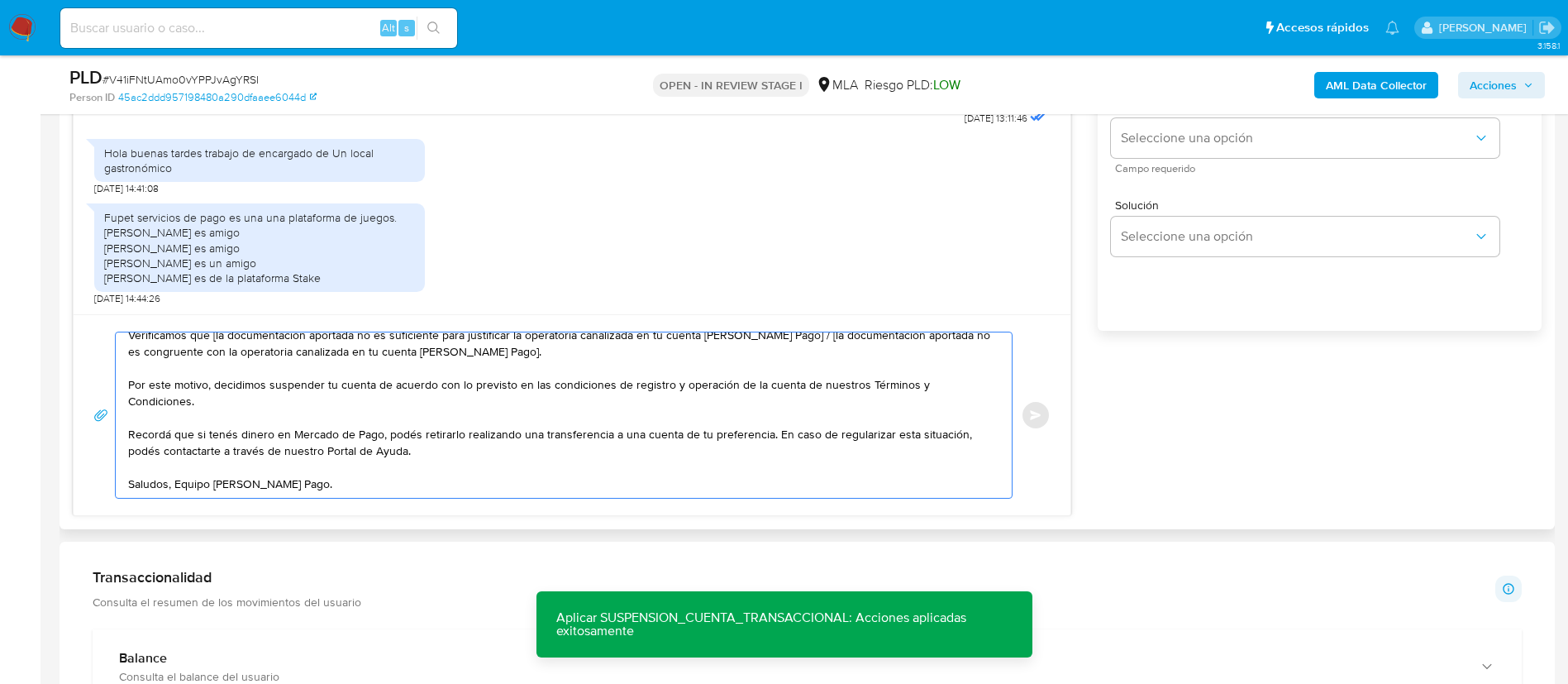
scroll to position [0, 0]
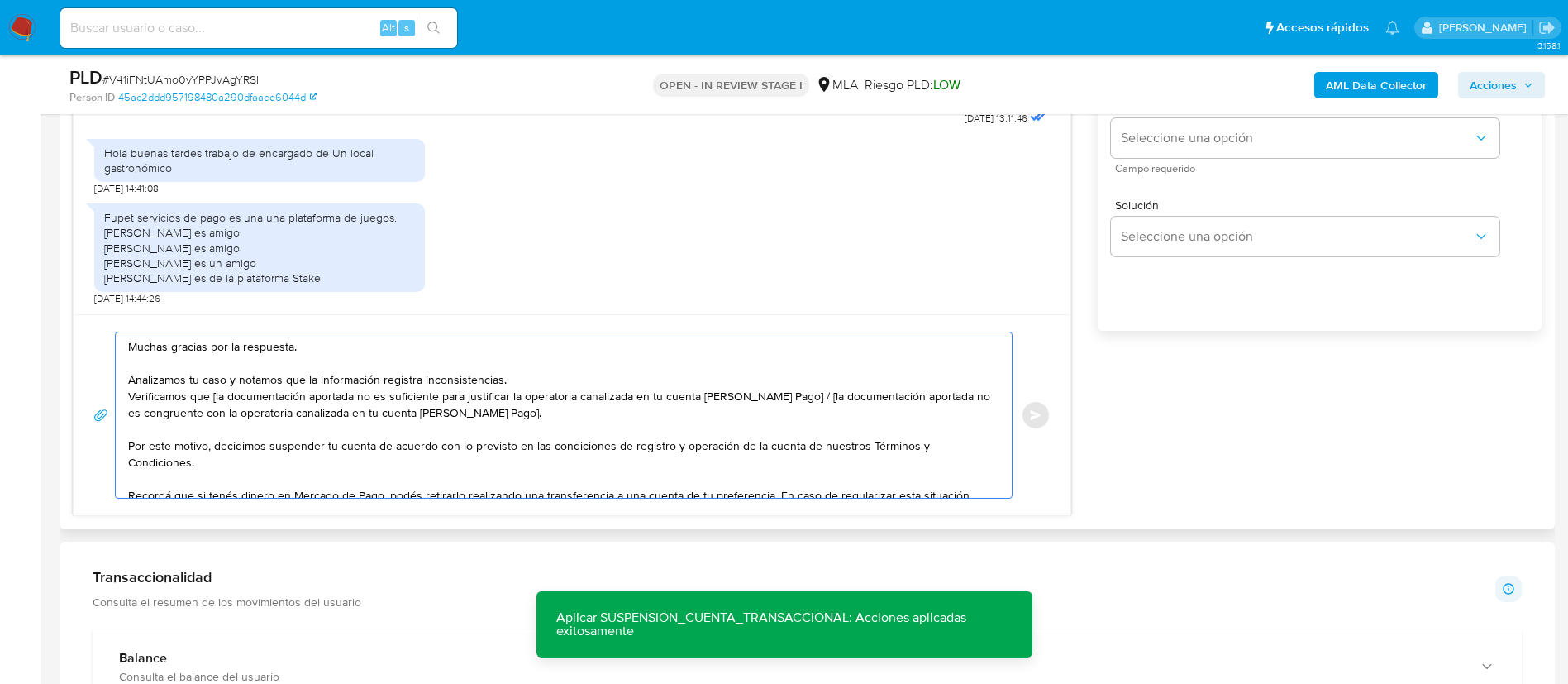
drag, startPoint x: 212, startPoint y: 398, endPoint x: 804, endPoint y: 399, distance: 592.0
click at [804, 399] on textarea "Muchas gracias por la respuesta. Analizamos tu caso y notamos que la informació…" at bounding box center [560, 415] width 863 height 165
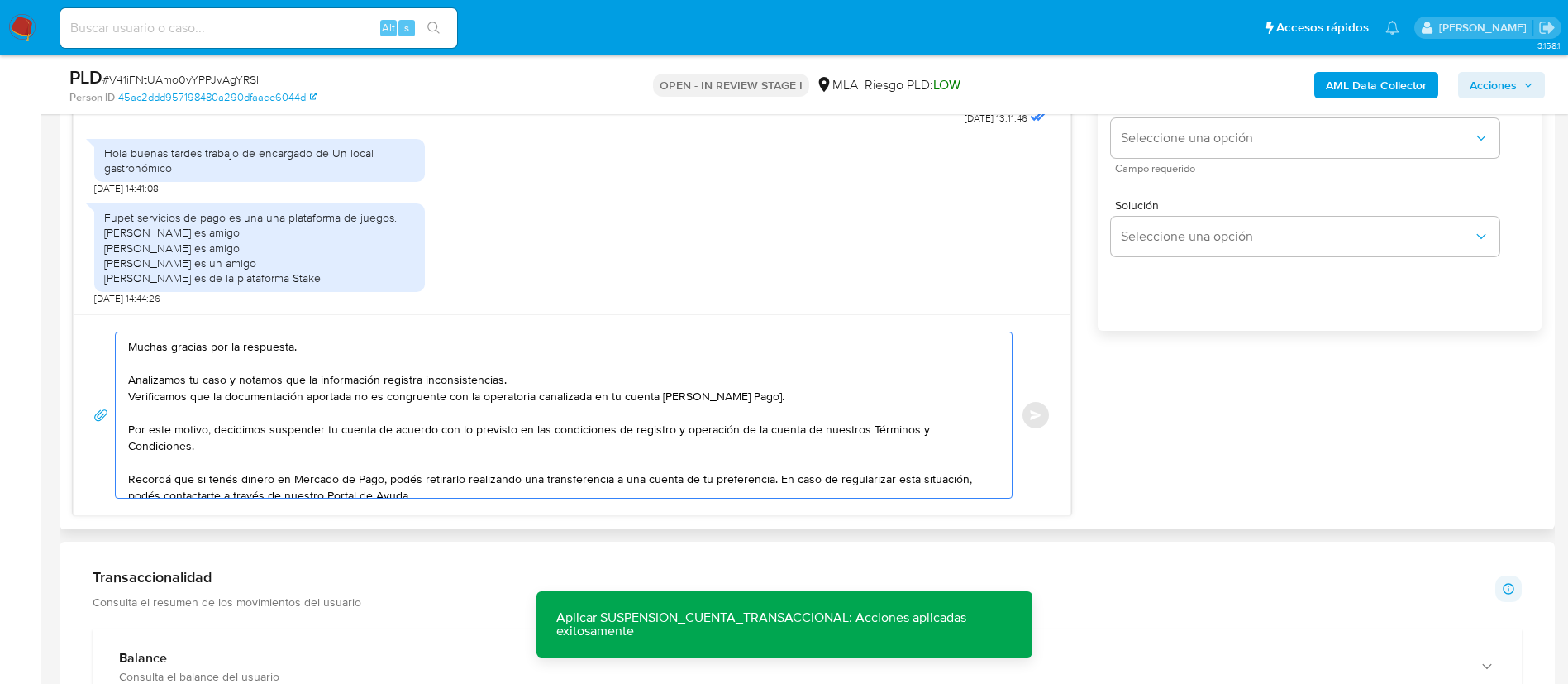
click at [749, 392] on textarea "Muchas gracias por la respuesta. Analizamos tu caso y notamos que la informació…" at bounding box center [560, 415] width 863 height 165
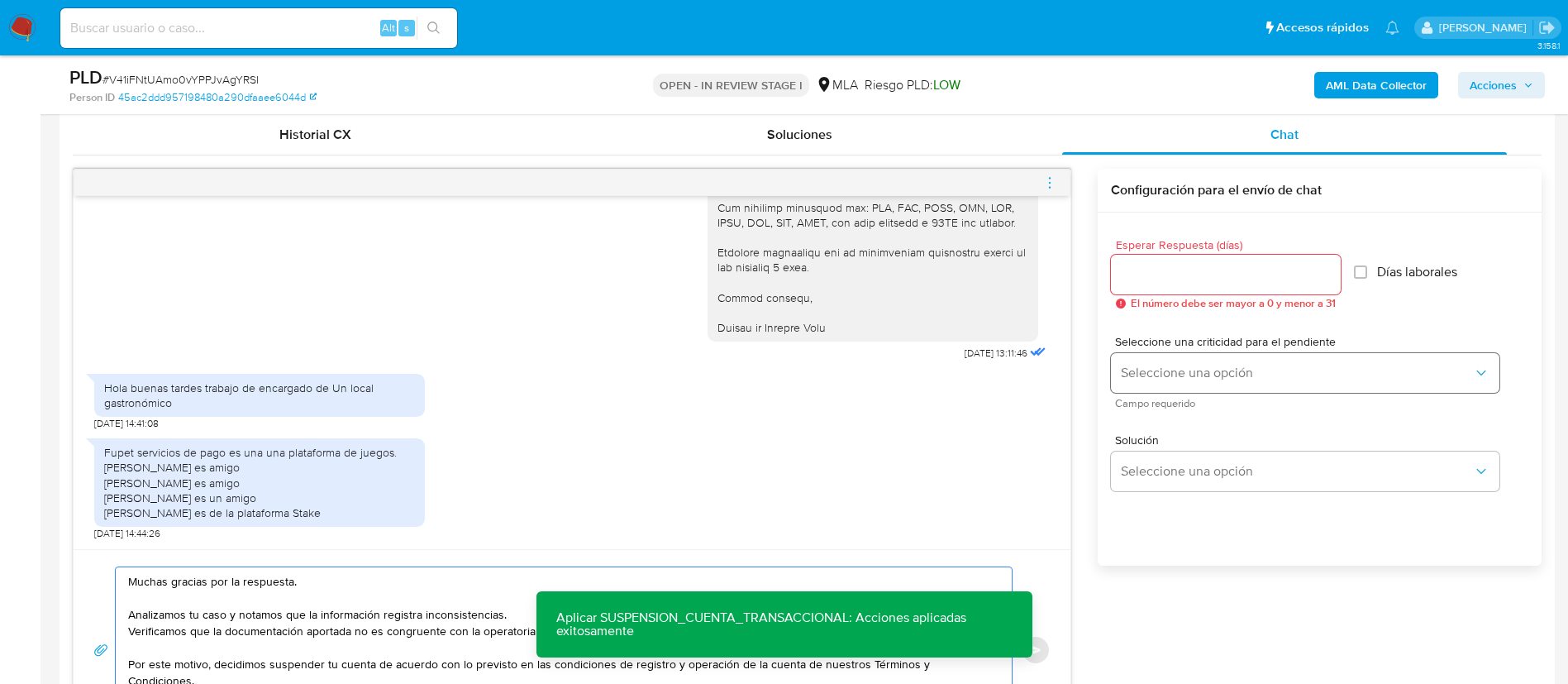
scroll to position [794, 0]
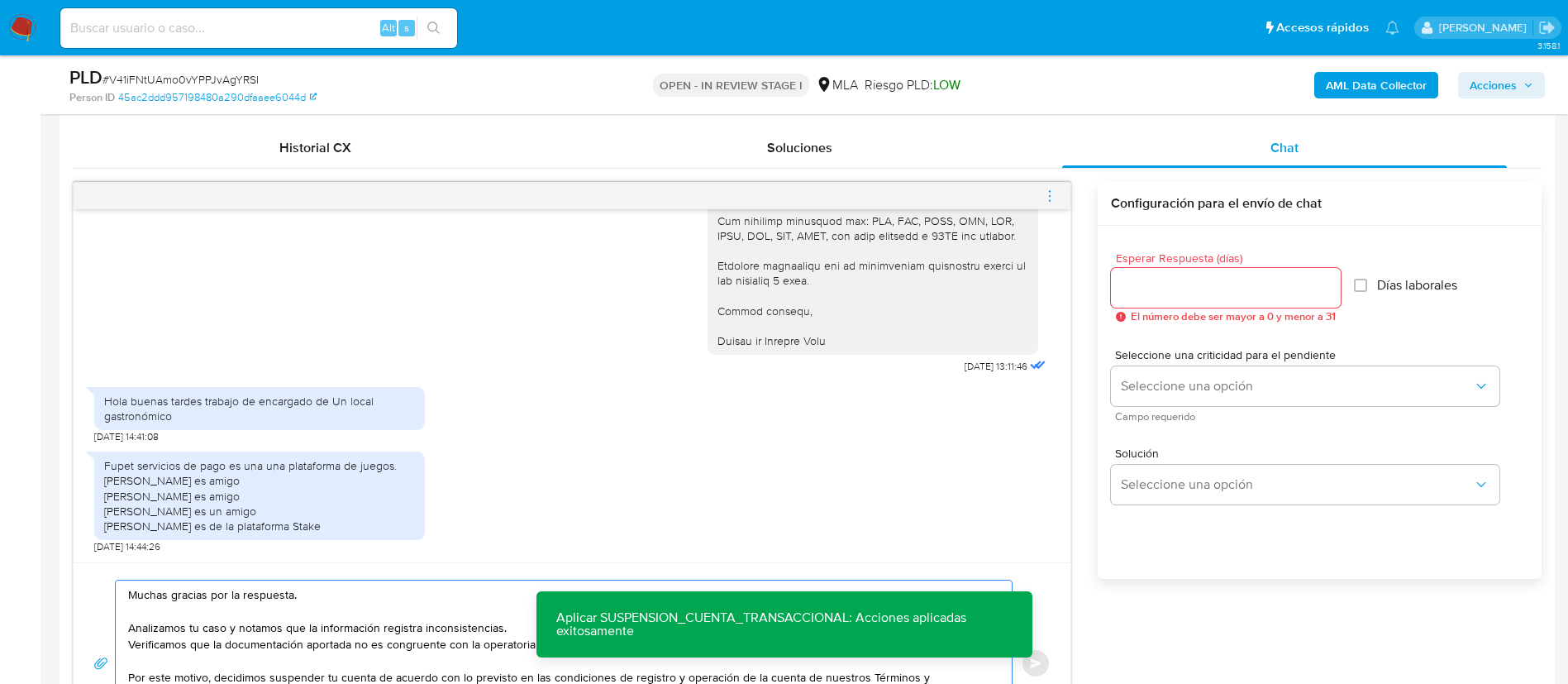
type textarea "Muchas gracias por la respuesta. Analizamos tu caso y notamos que la informació…"
click at [1186, 285] on input "Esperar Respuesta (días)" at bounding box center [1226, 287] width 230 height 22
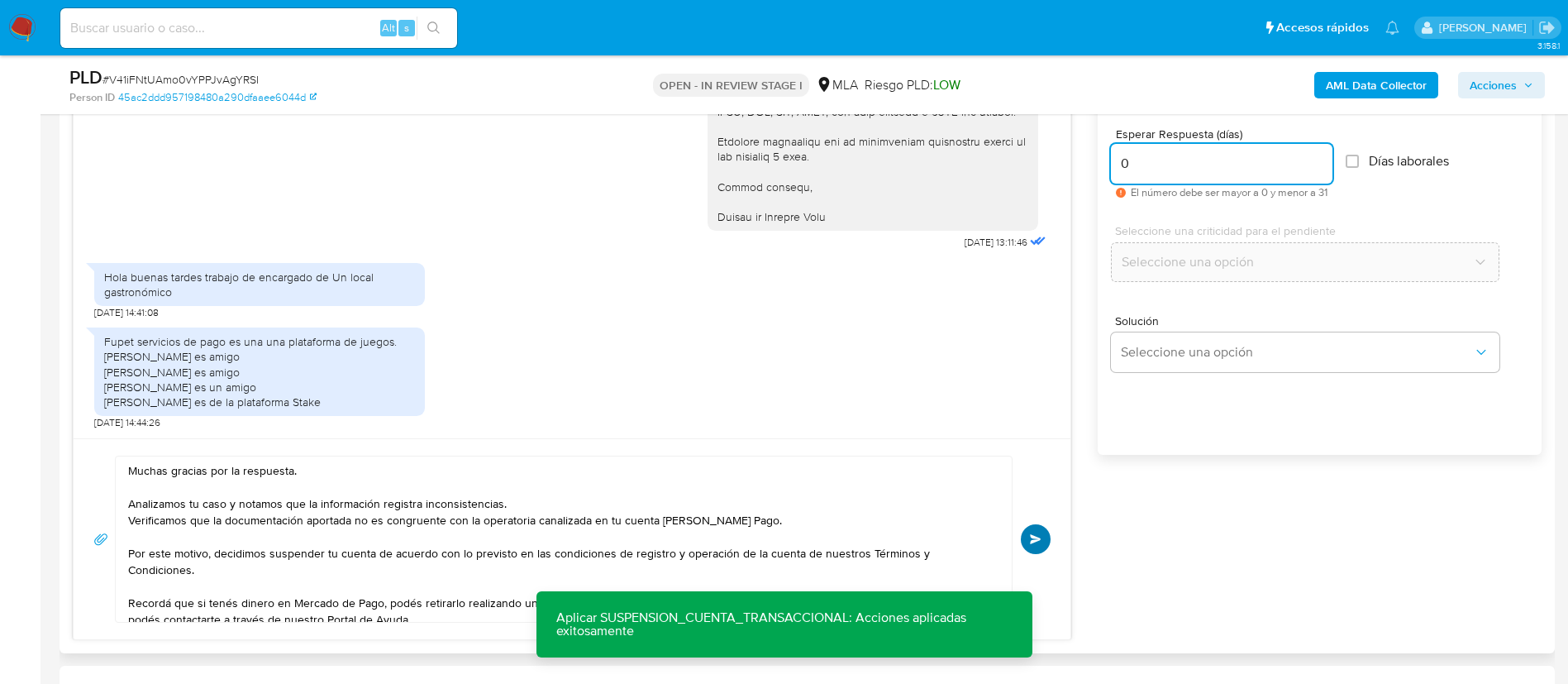
type input "0"
drag, startPoint x: 1041, startPoint y: 534, endPoint x: 1118, endPoint y: 525, distance: 77.5
click at [1041, 534] on span "Enviar" at bounding box center [1035, 539] width 12 height 10
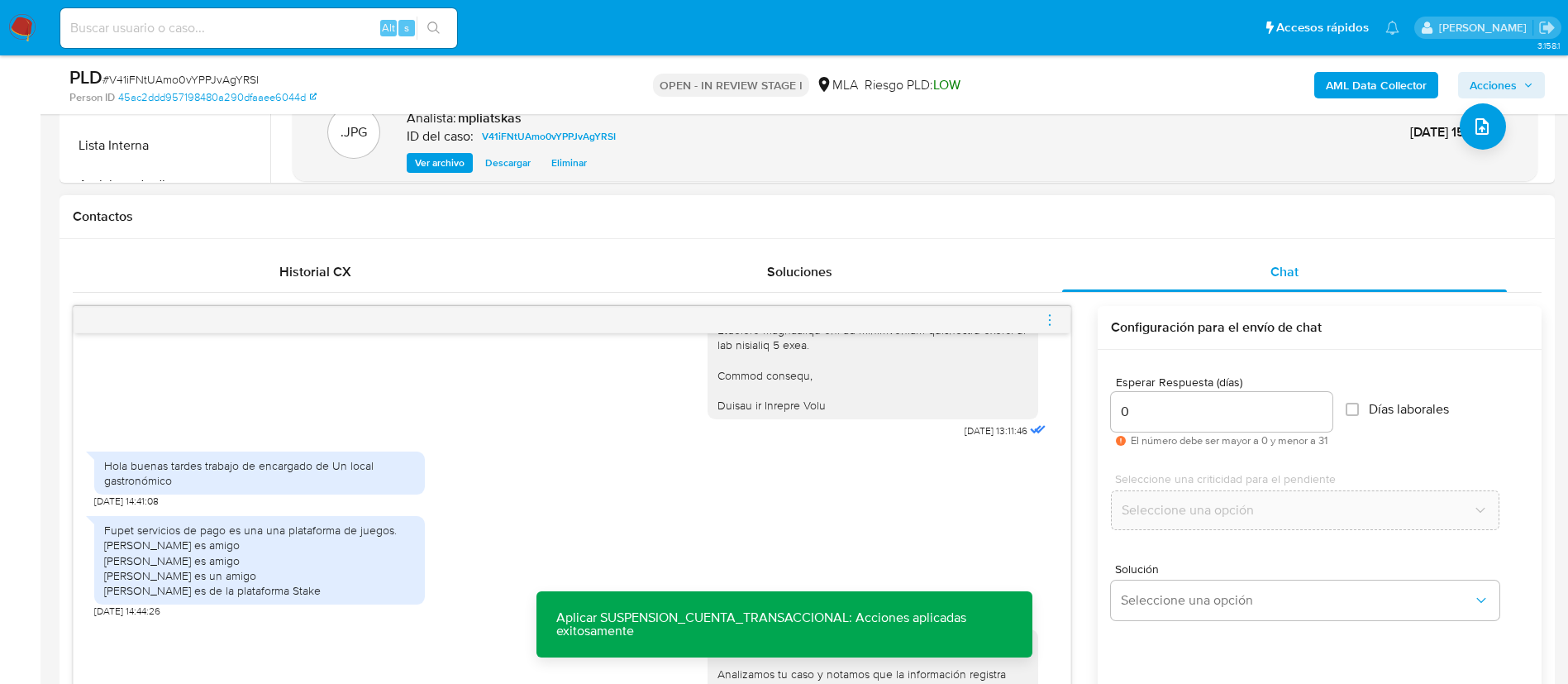
scroll to position [1804, 0]
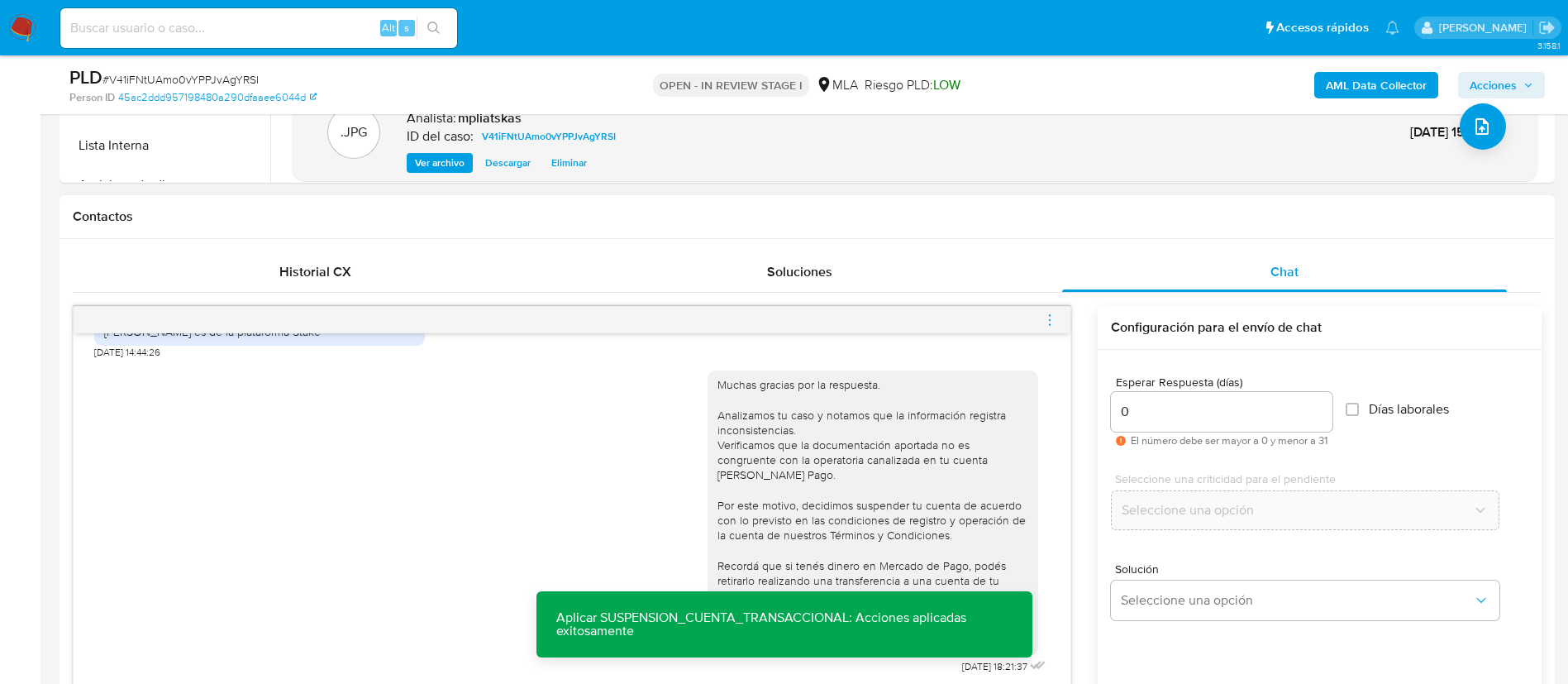
click at [1048, 323] on icon "menu-action" at bounding box center [1050, 320] width 15 height 15
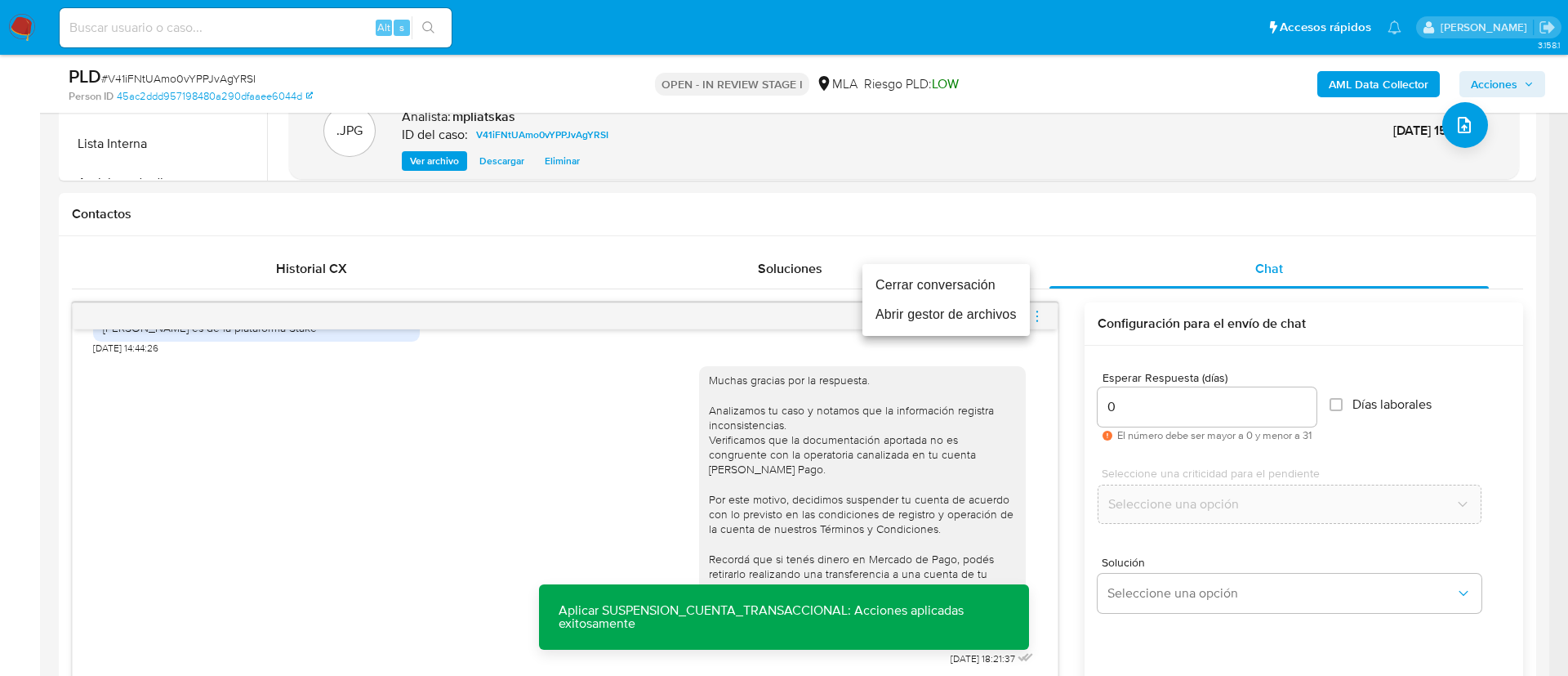
click at [982, 281] on li "Cerrar conversación" at bounding box center [946, 285] width 167 height 29
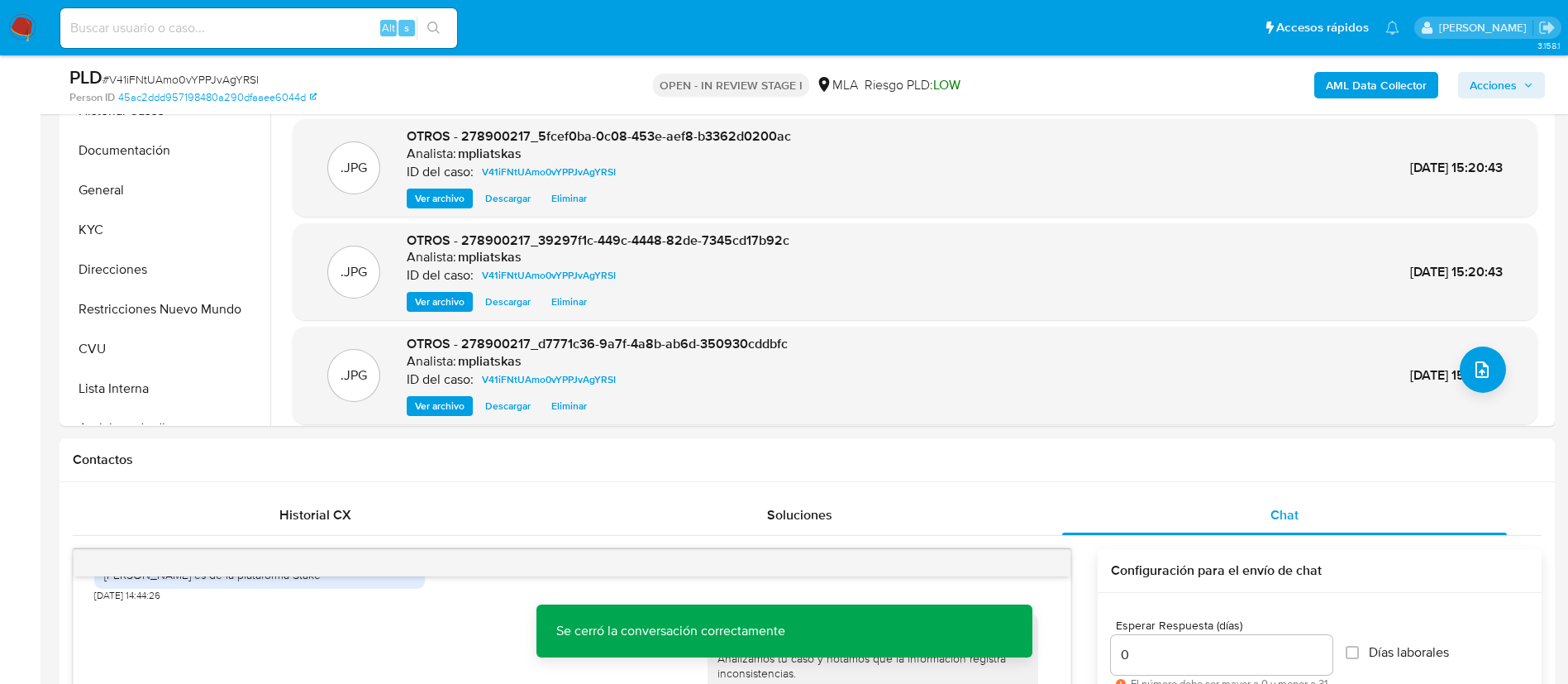
scroll to position [422, 0]
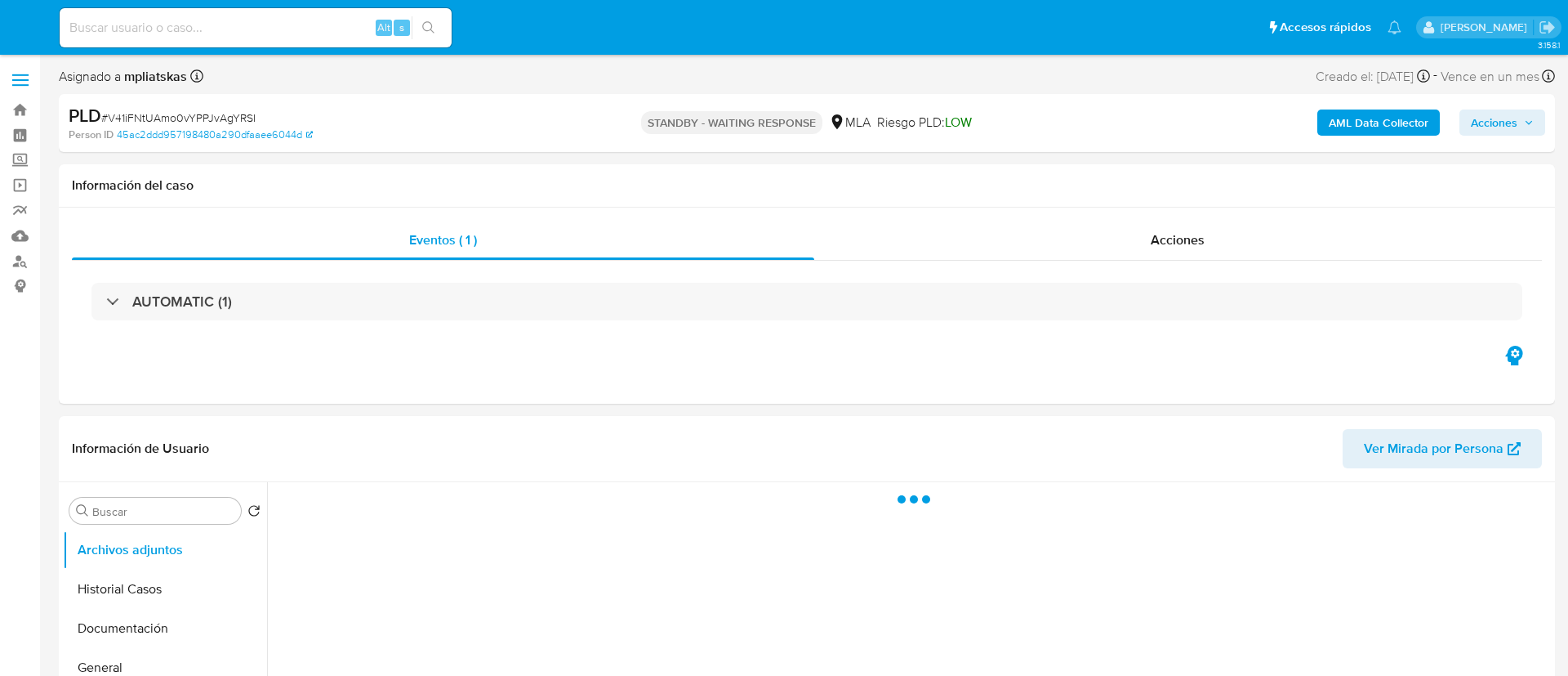
select select "10"
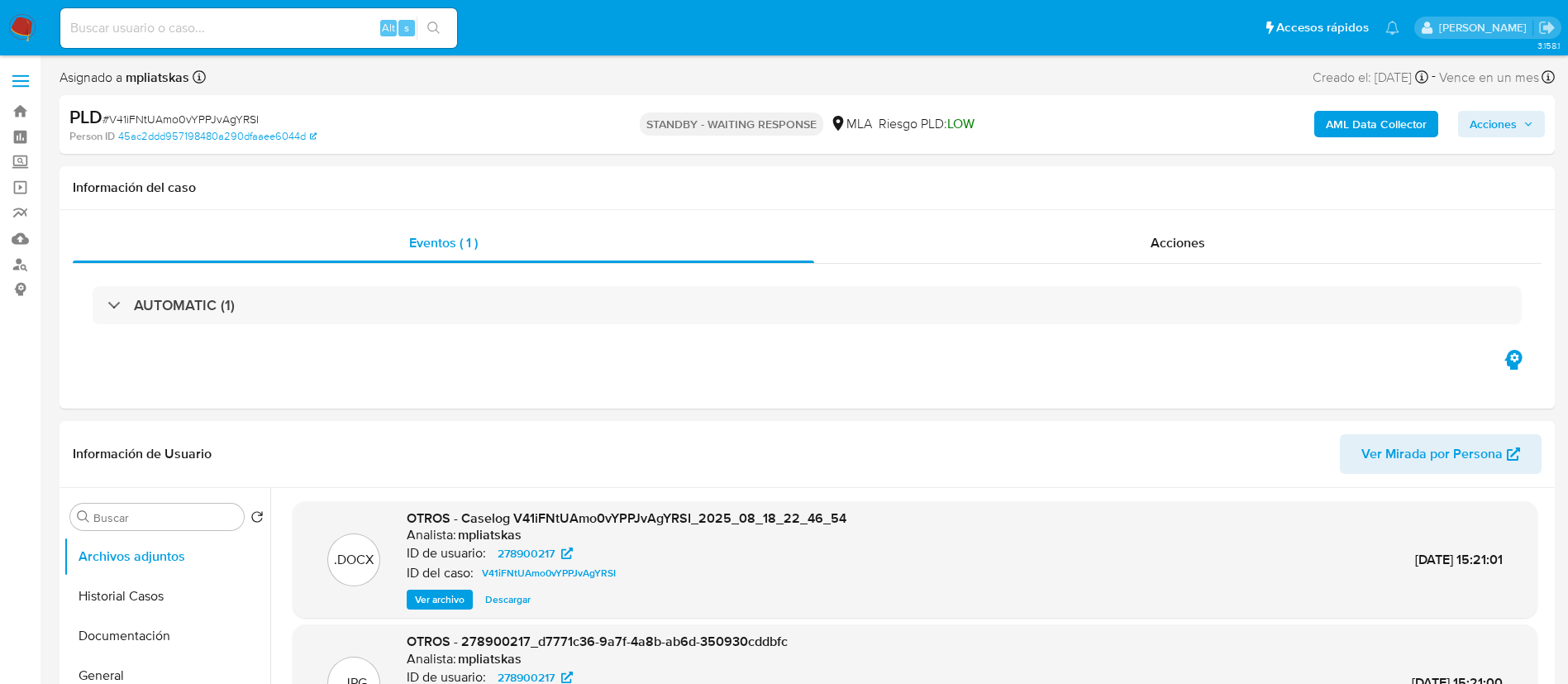
click at [349, 44] on div "Alt s" at bounding box center [259, 28] width 397 height 40
click at [341, 35] on input at bounding box center [259, 28] width 397 height 22
paste input "OKMSOLLUzCsOL63IgRpw9NrT"
type input "OKMSOLLUzCsOL63IgRpw9NrT"
click at [434, 19] on button "search-icon" at bounding box center [433, 28] width 34 height 23
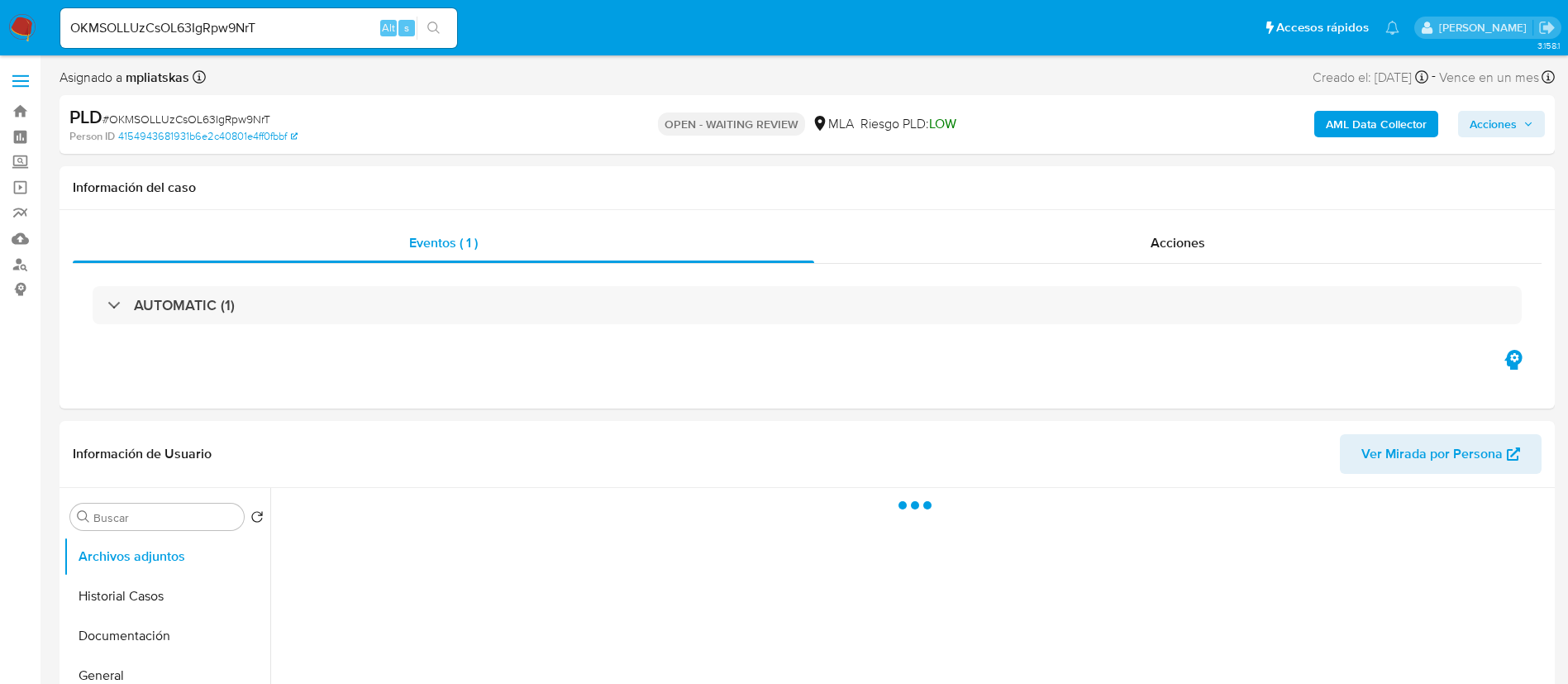
select select "10"
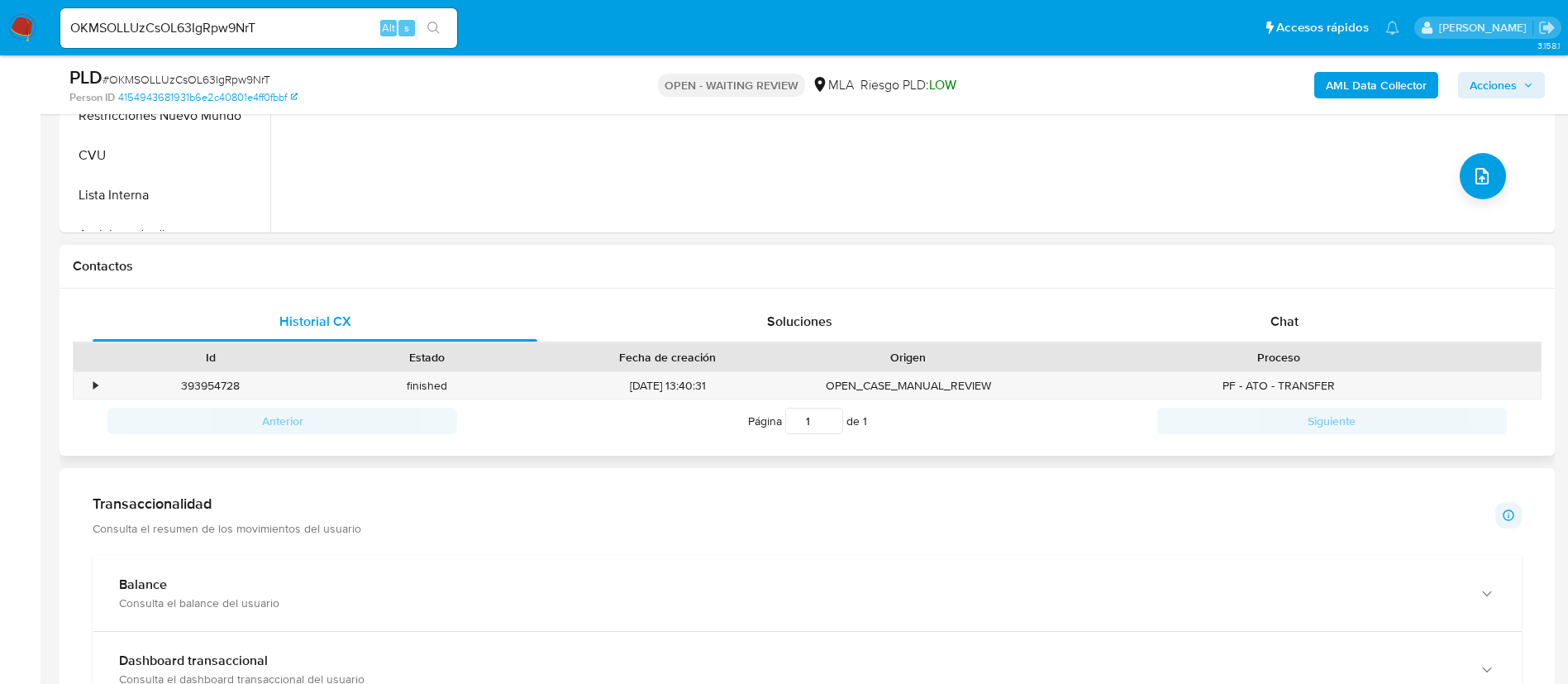
click at [1203, 296] on div "Historial CX Soluciones Chat Id Estado Fecha de creación Origen Proceso • 39395…" at bounding box center [807, 372] width 1496 height 168
click at [1208, 325] on div "Chat" at bounding box center [1285, 322] width 445 height 40
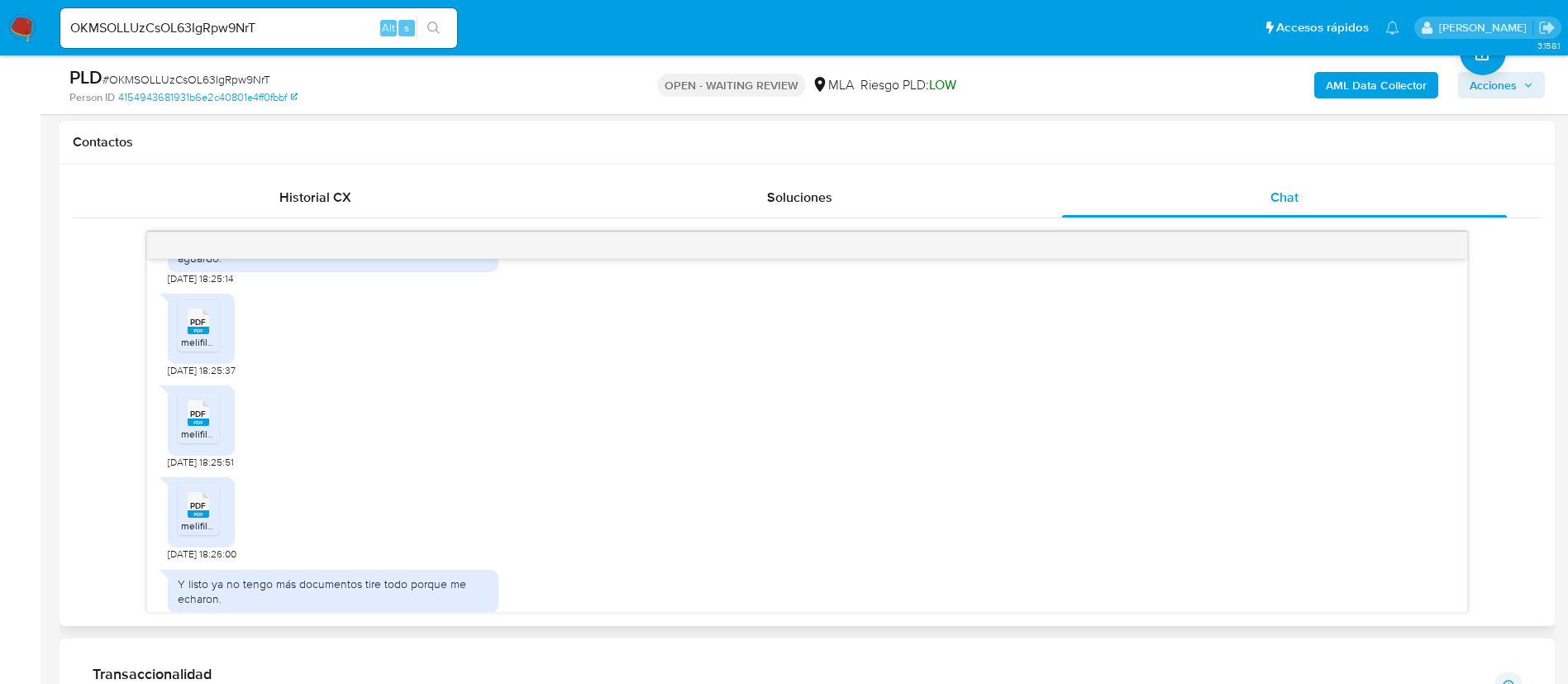
scroll to position [1761, 0]
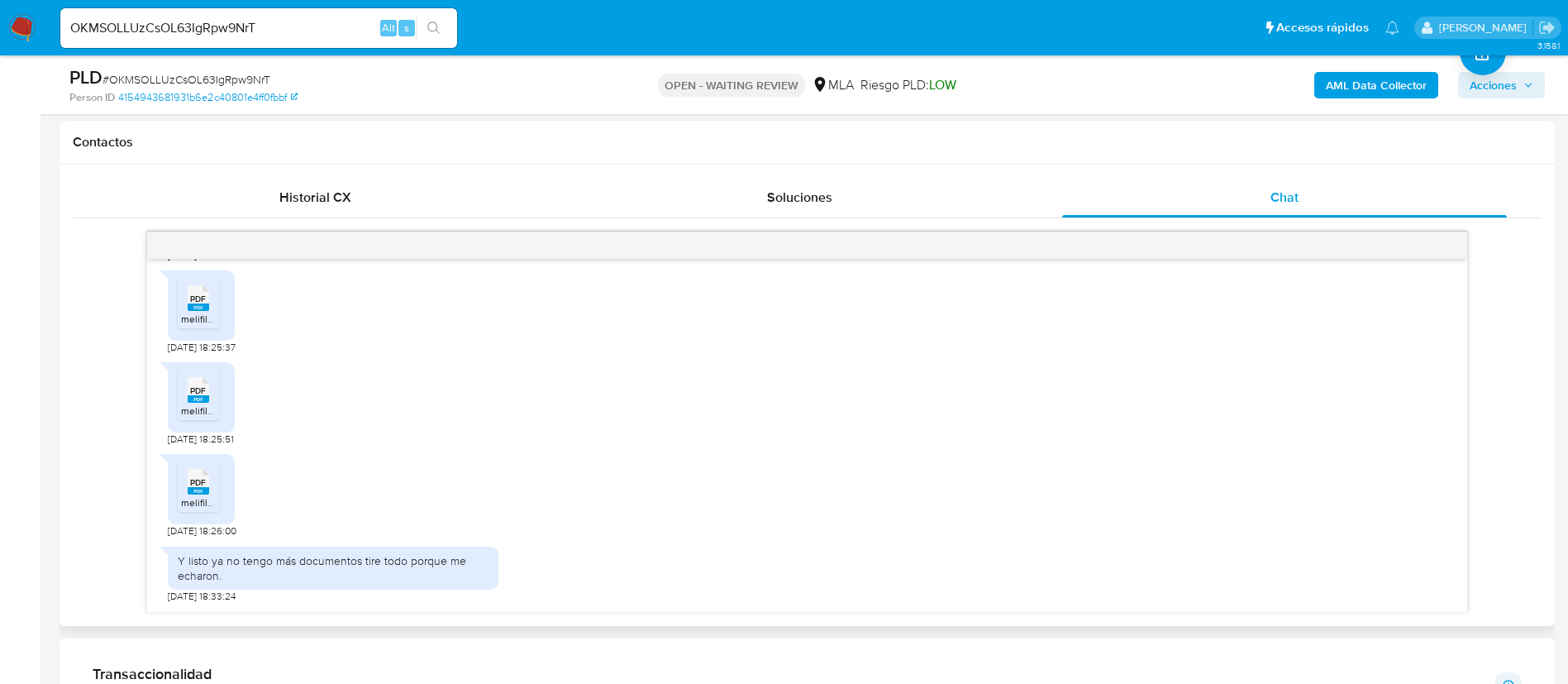
click at [196, 304] on span "PDF" at bounding box center [197, 299] width 15 height 11
click at [215, 407] on span "melifile6098374795298433900.pdf" at bounding box center [260, 411] width 157 height 14
click at [206, 476] on icon "PDF" at bounding box center [198, 481] width 22 height 29
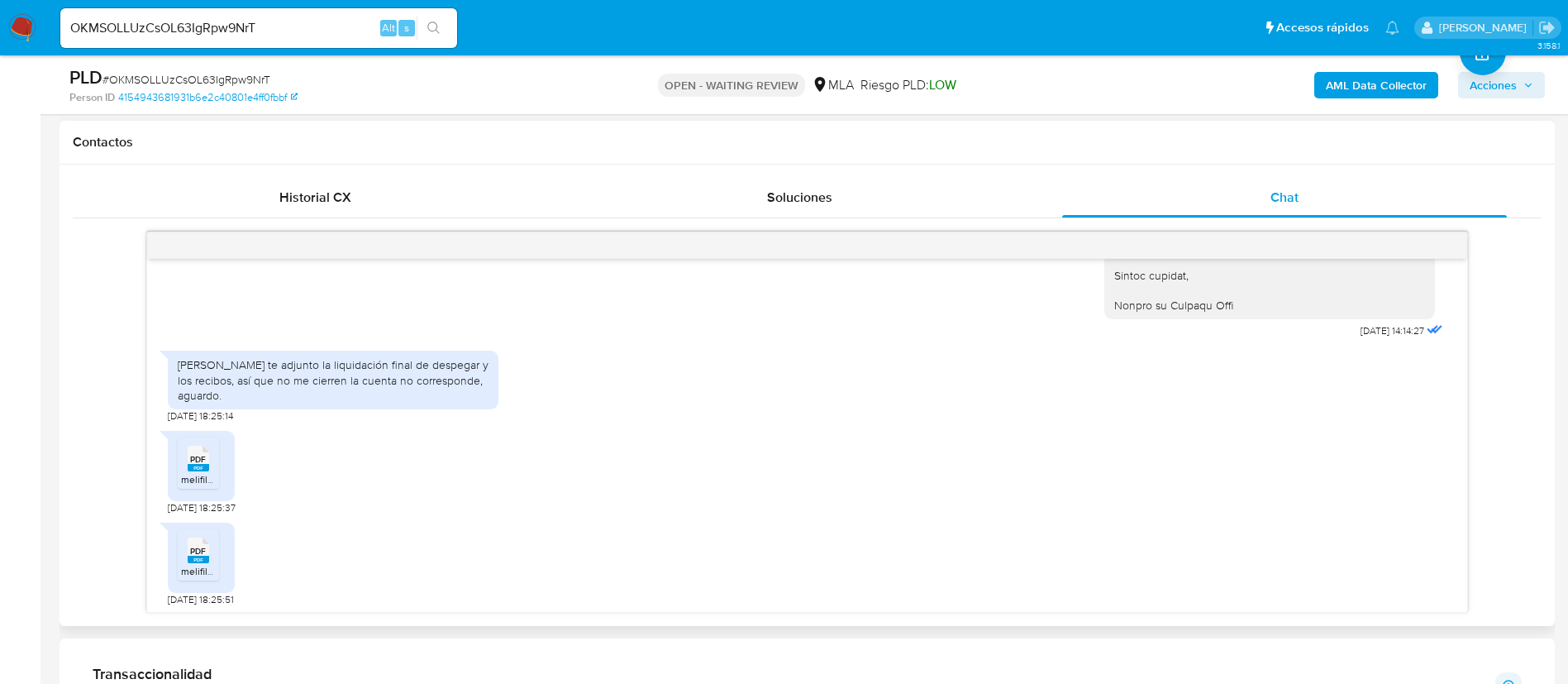
scroll to position [1513, 0]
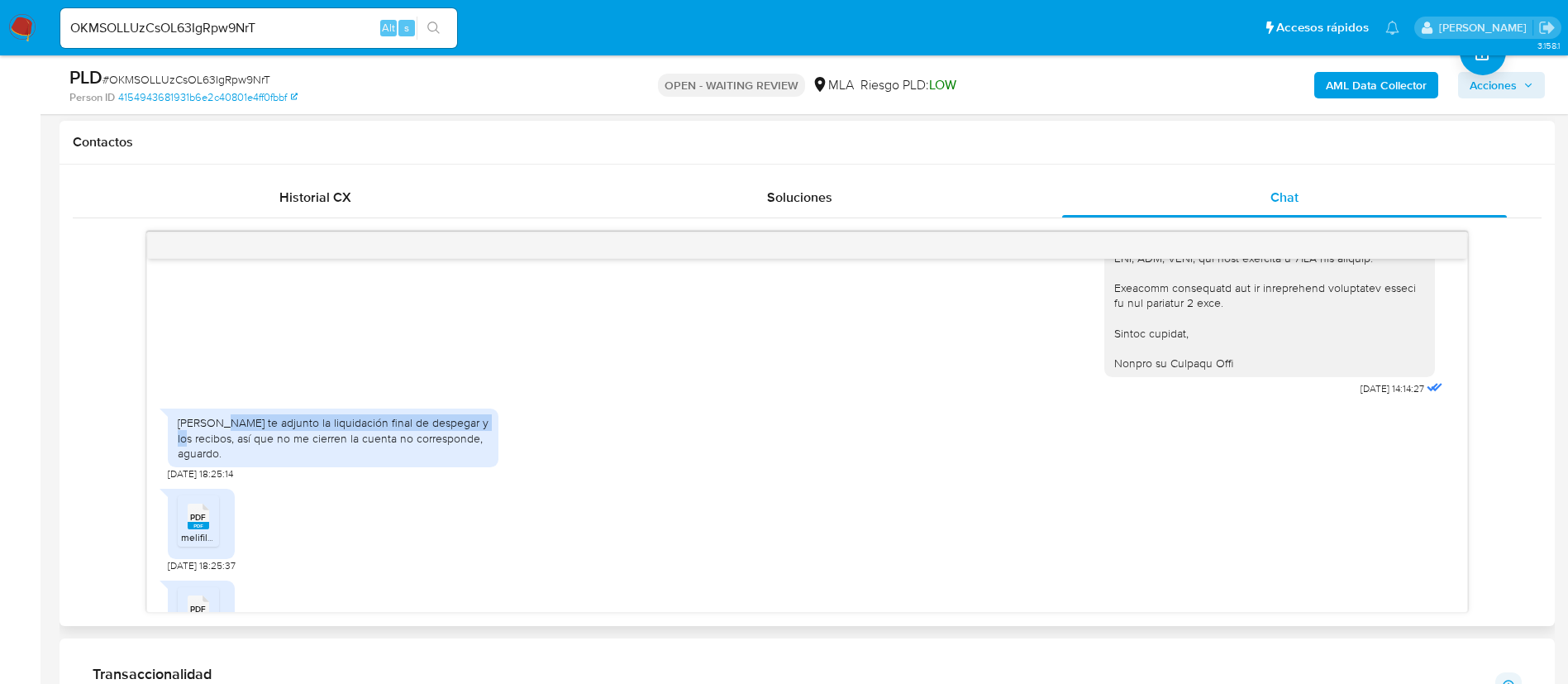
drag, startPoint x: 223, startPoint y: 475, endPoint x: 477, endPoint y: 471, distance: 254.0
click at [477, 461] on div "[PERSON_NAME] te adjunto la liquidación final de despegar y los recibos, así qu…" at bounding box center [333, 438] width 311 height 45
copy div "adjunto la liquidación final de despegar y los recibos"
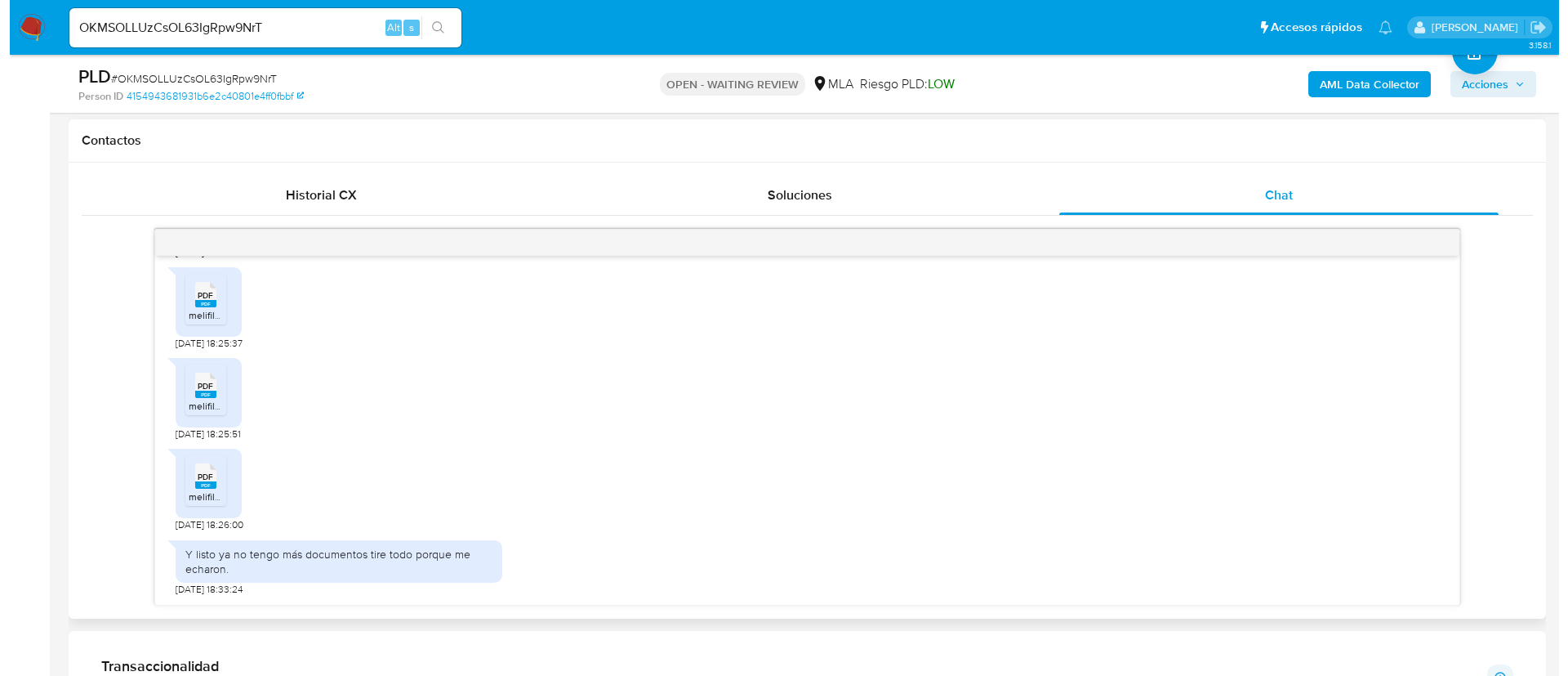
scroll to position [1740, 0]
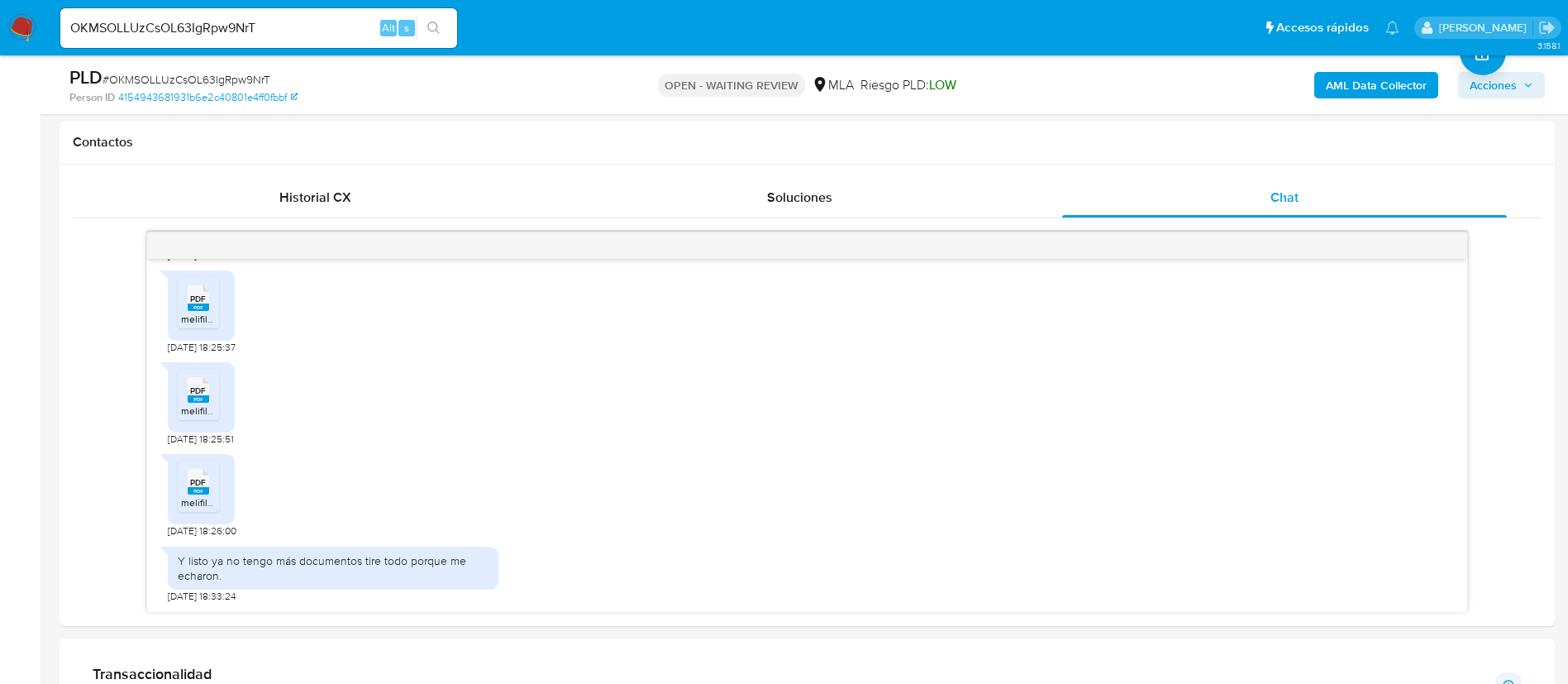
click at [1396, 86] on b "AML Data Collector" at bounding box center [1377, 85] width 101 height 26
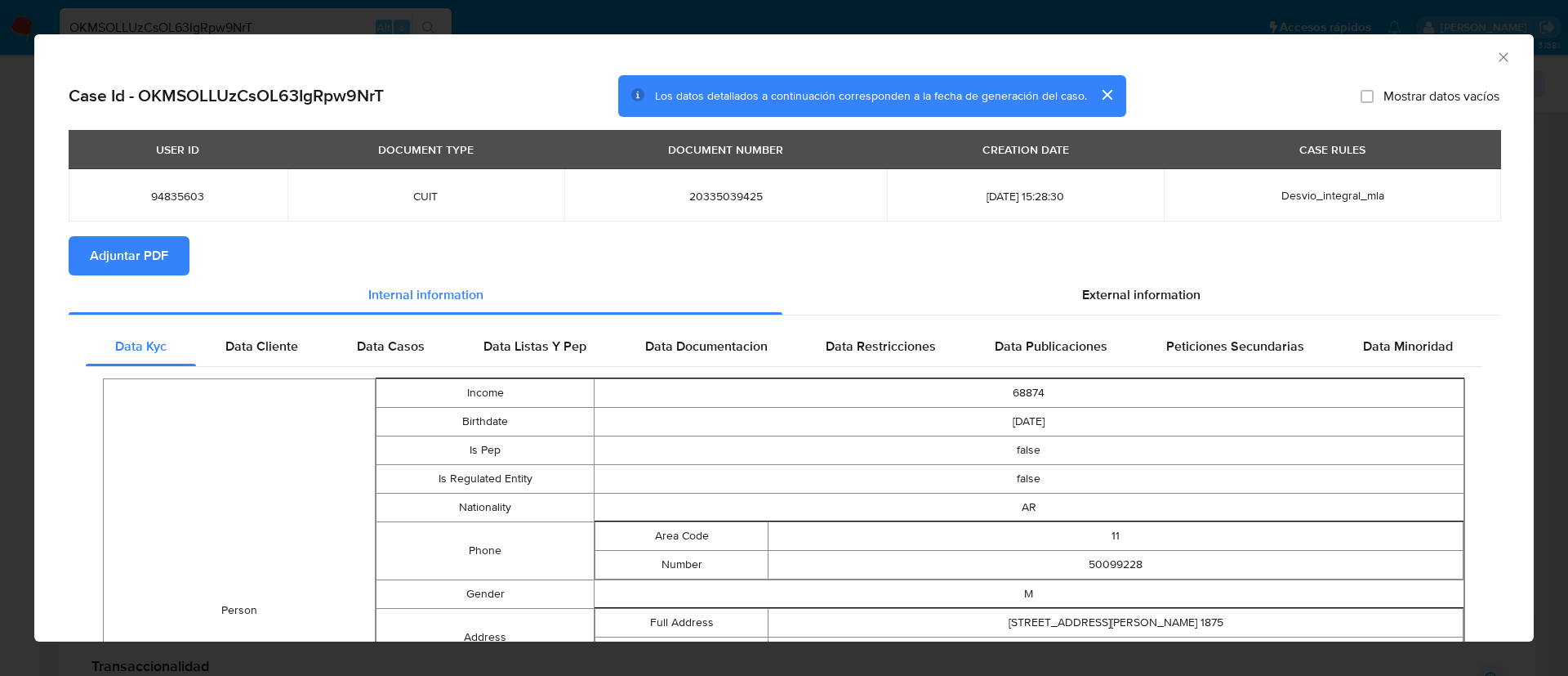
click at [158, 253] on span "Adjuntar PDF" at bounding box center [129, 256] width 78 height 36
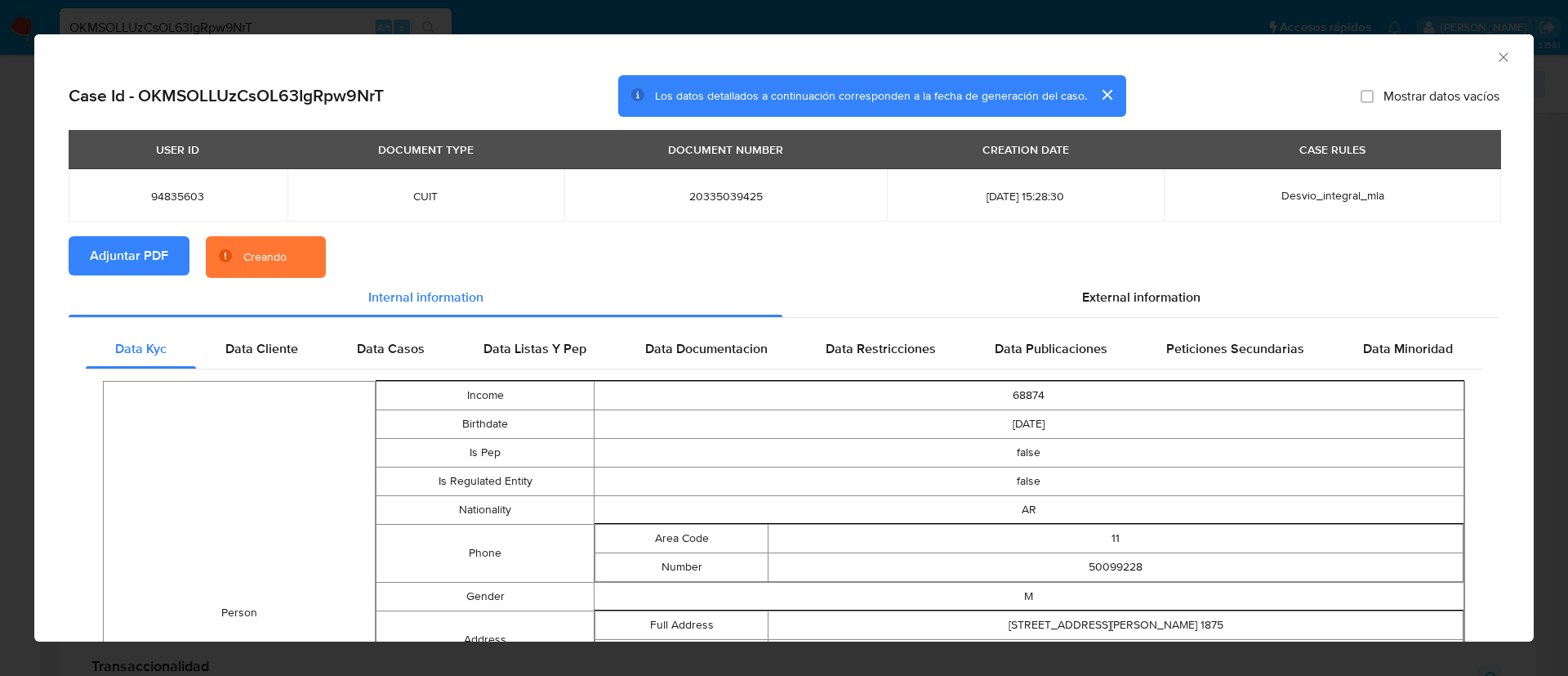
click at [182, 196] on span "94835603" at bounding box center [178, 196] width 180 height 15
copy span "94835603"
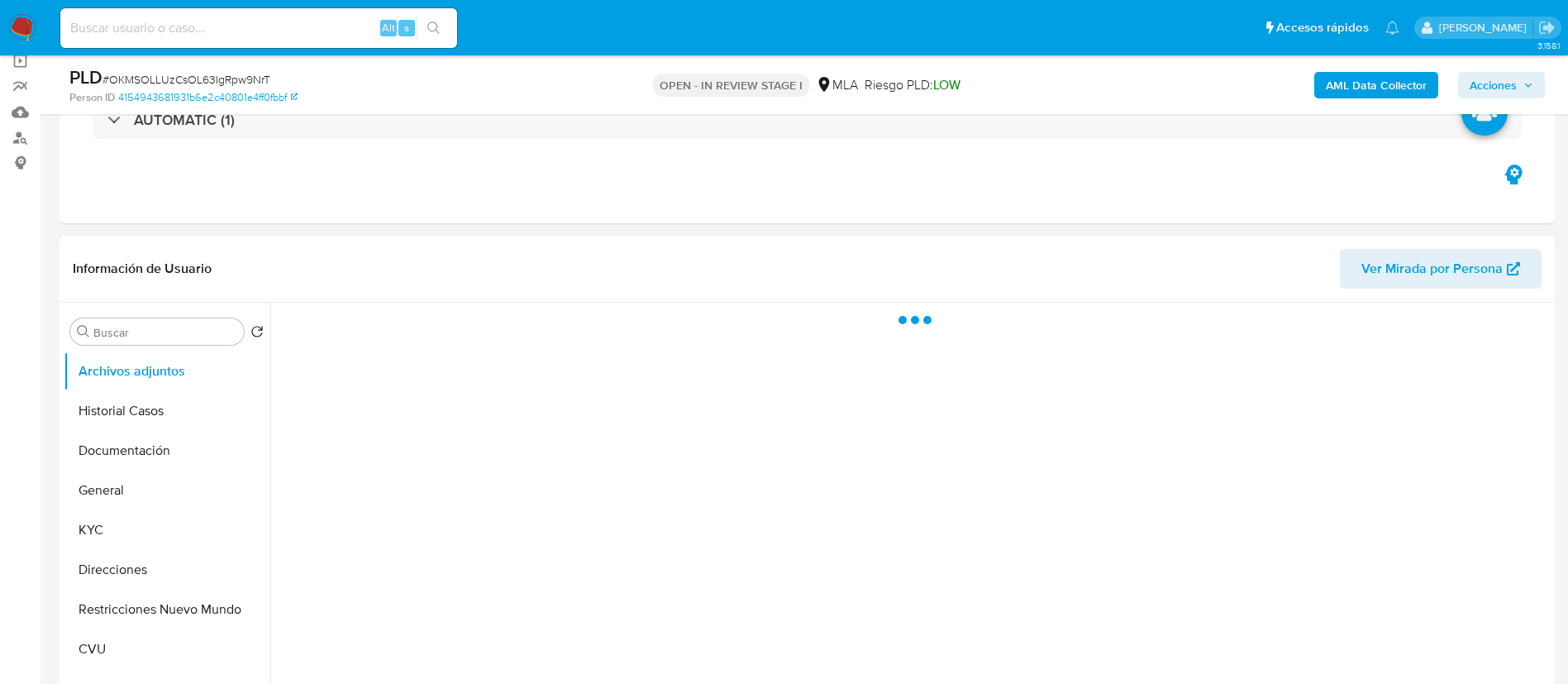
scroll to position [372, 0]
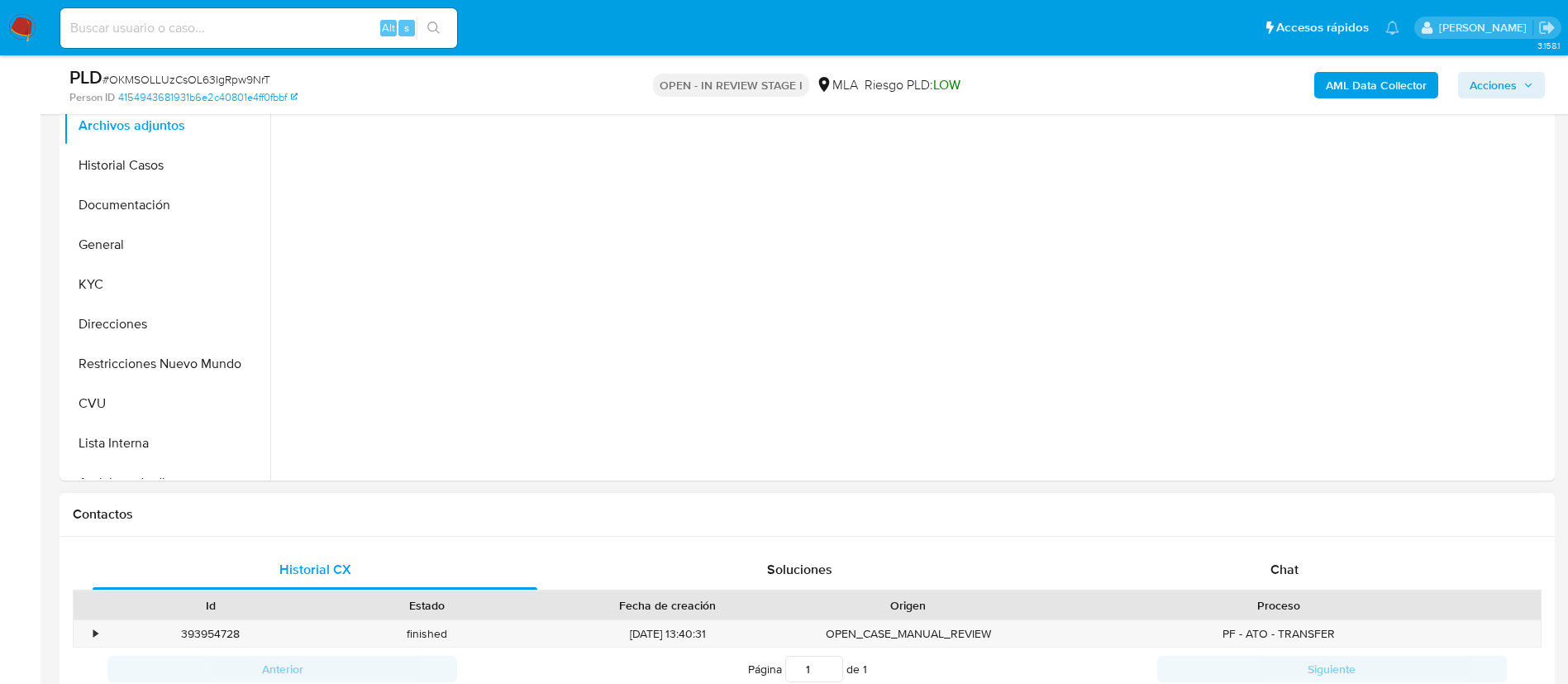
select select "10"
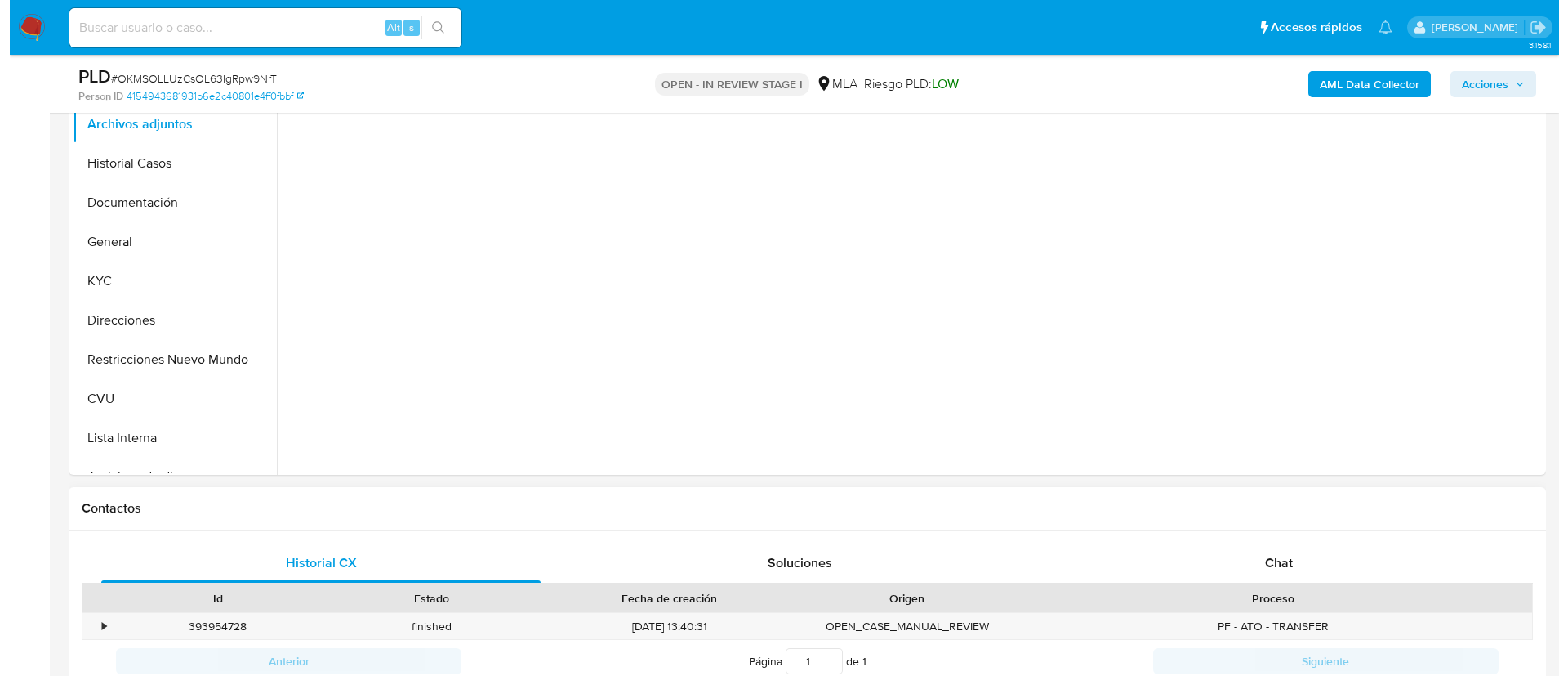
scroll to position [245, 0]
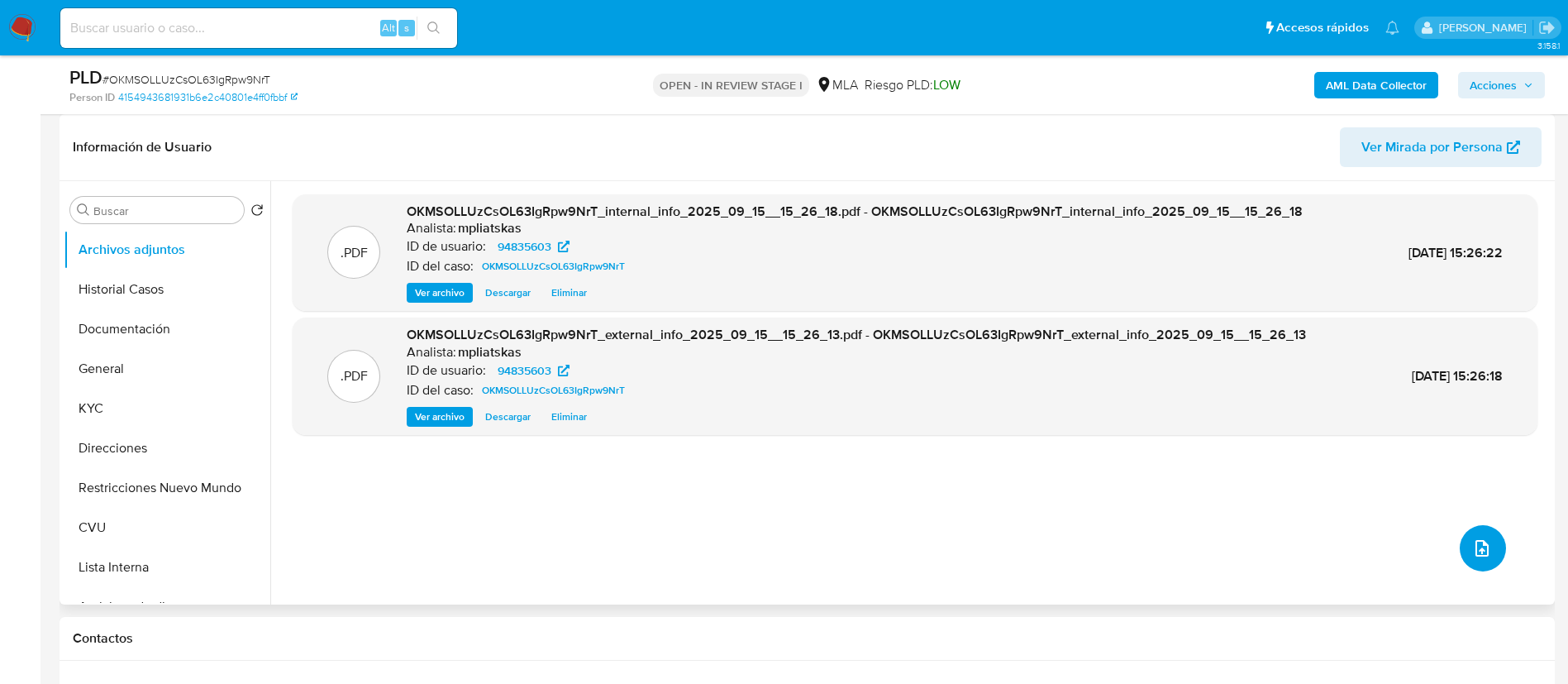
click at [1494, 554] on button "upload-file" at bounding box center [1482, 548] width 46 height 46
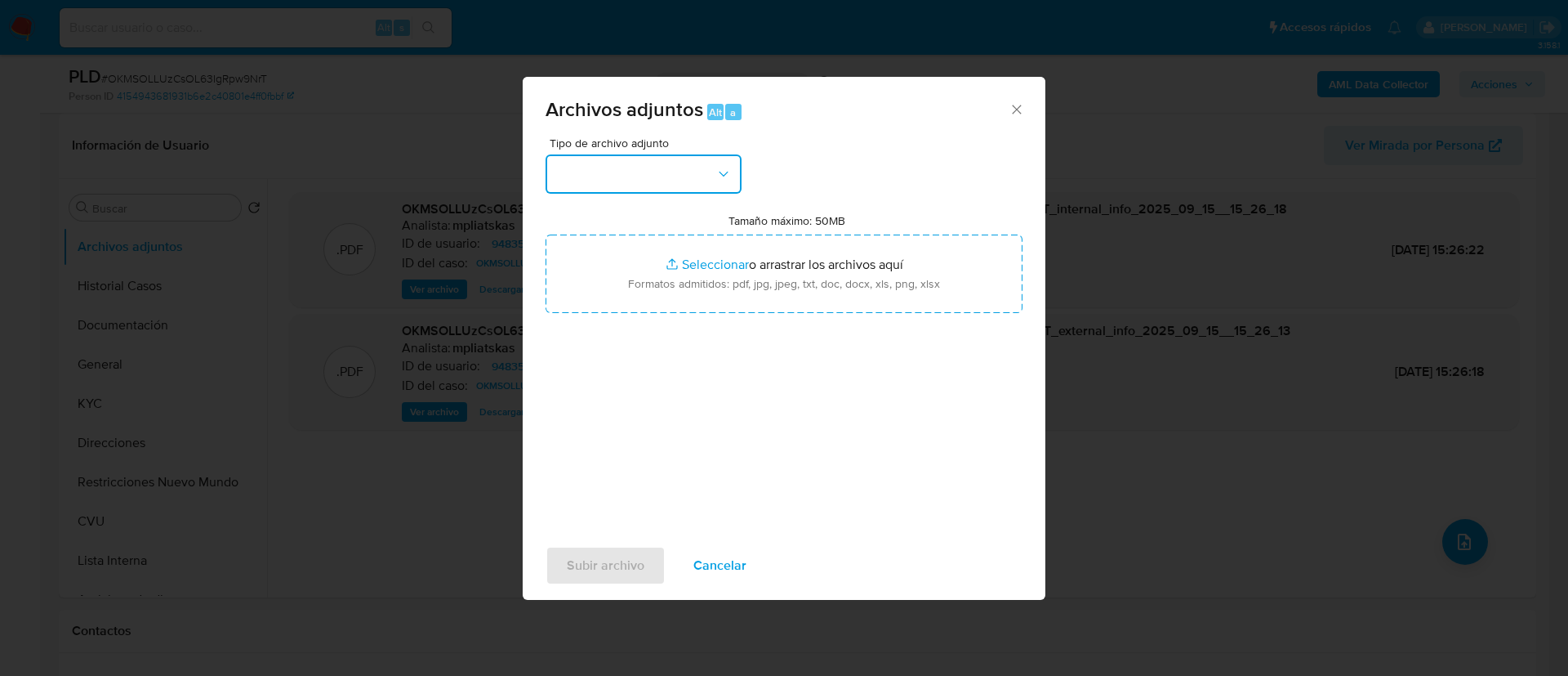
click at [654, 183] on button "button" at bounding box center [644, 174] width 196 height 39
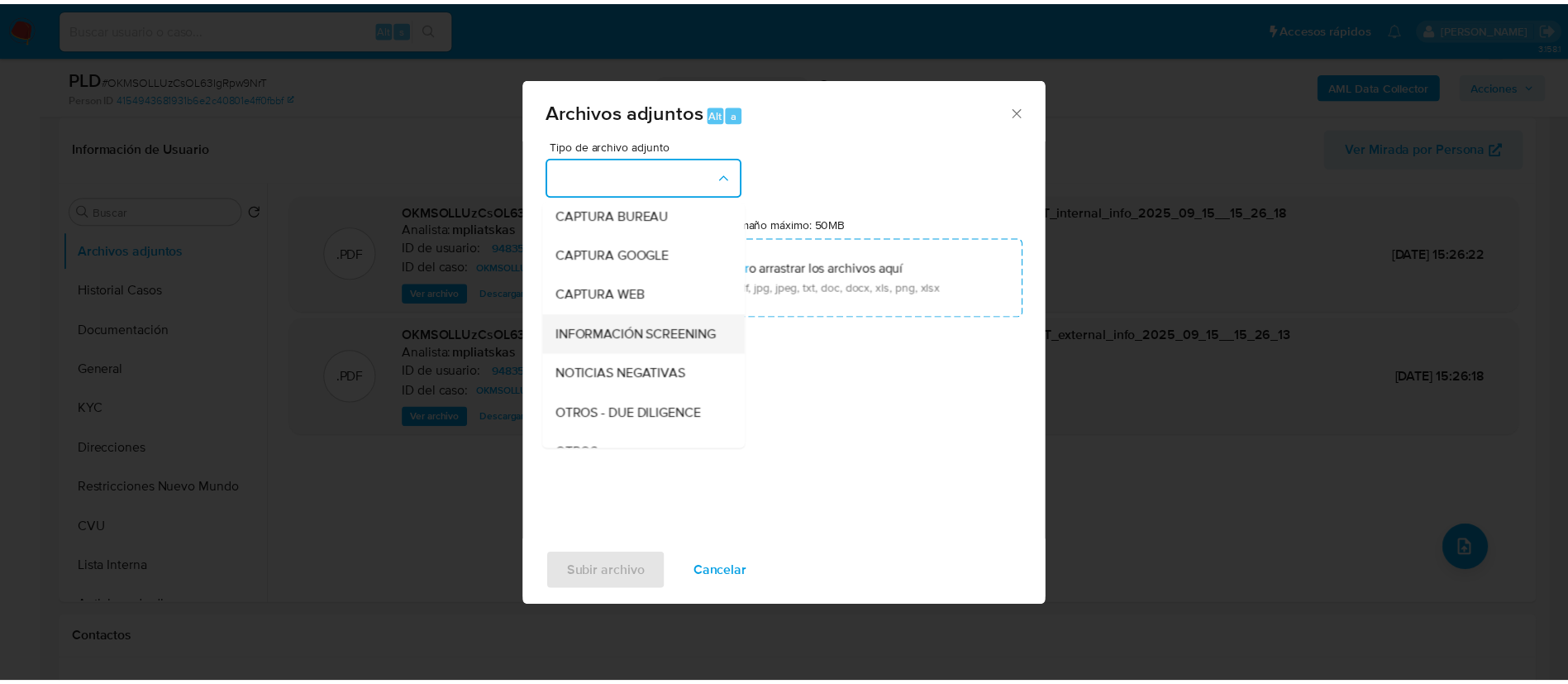
scroll to position [124, 0]
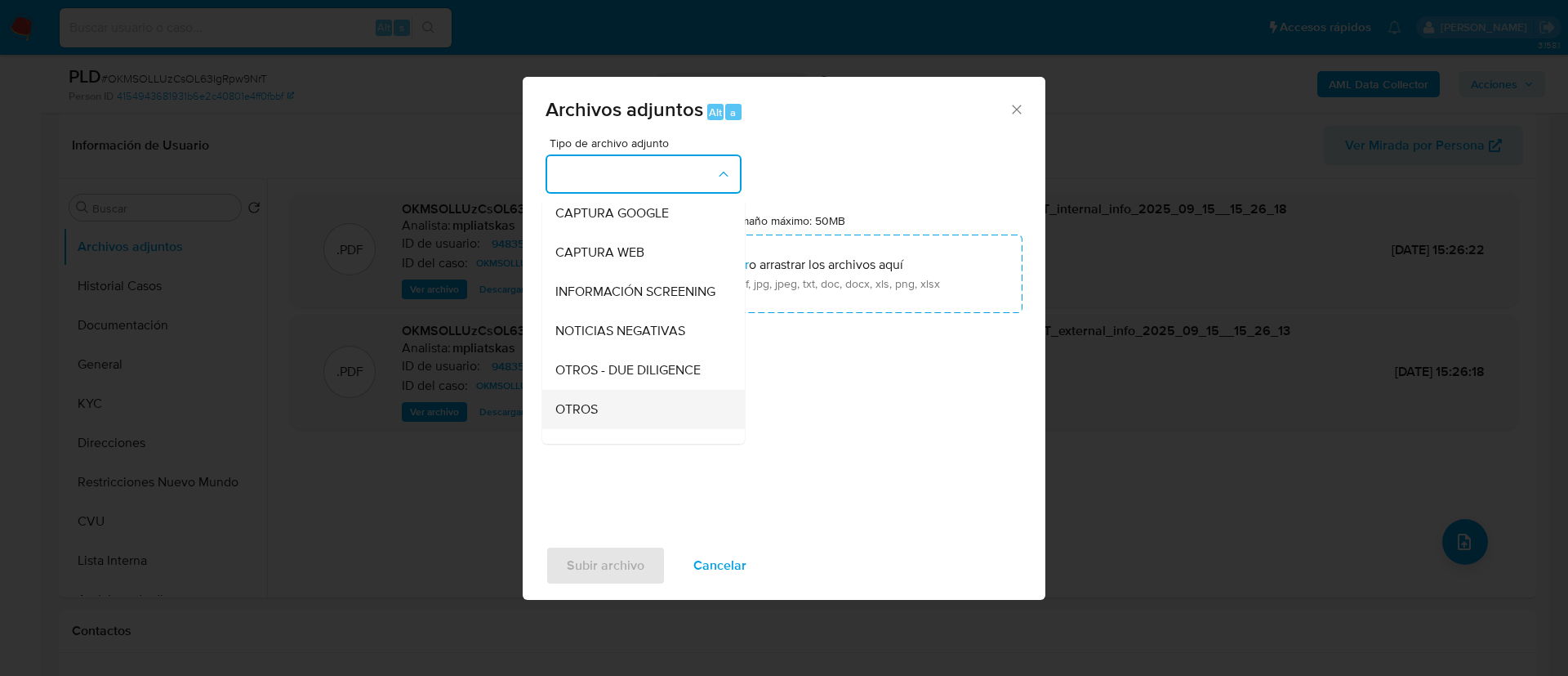
click at [627, 417] on div "OTROS" at bounding box center [638, 410] width 167 height 39
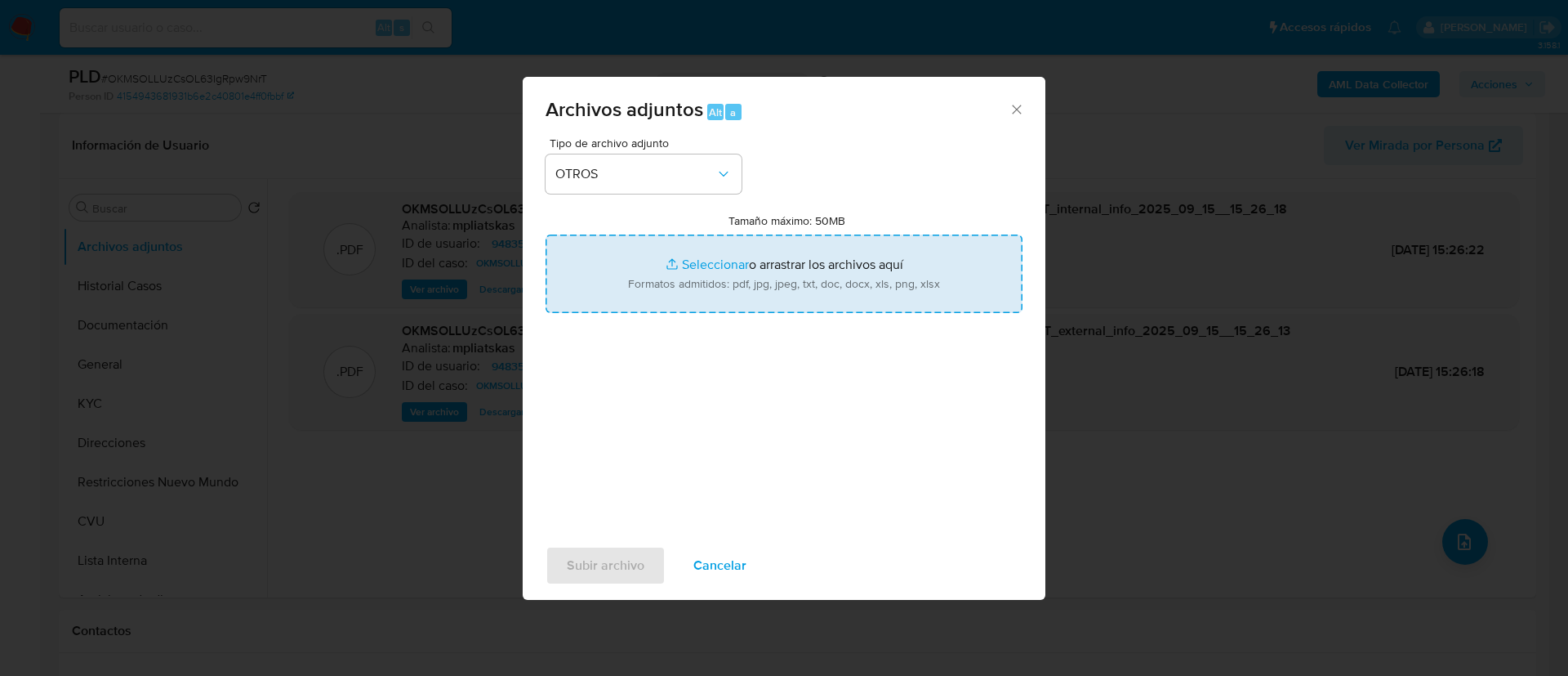
click at [643, 302] on input "Tamaño máximo: 50MB Seleccionar archivos" at bounding box center [784, 273] width 477 height 78
type input "C:\fakepath\94835603 Movimientos.xlsx"
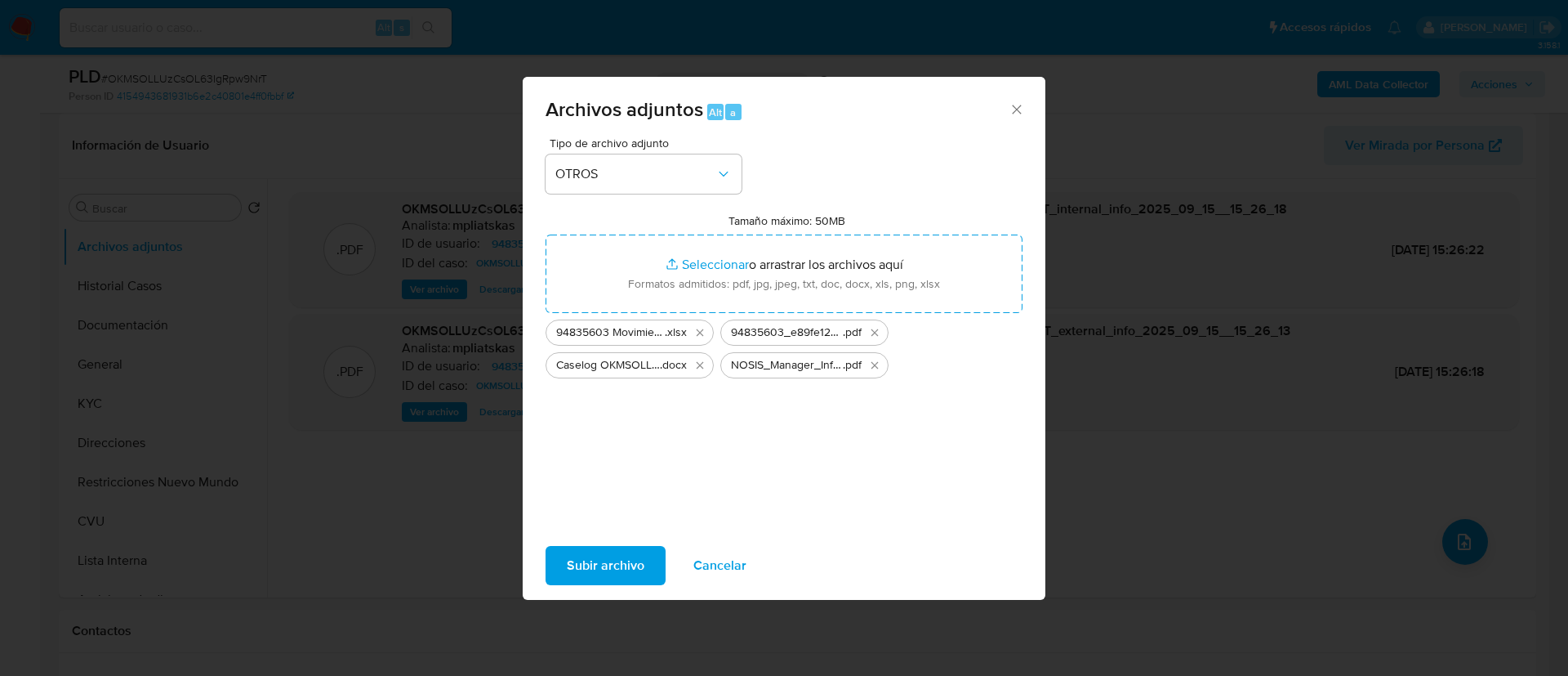
click at [604, 569] on span "Subir archivo" at bounding box center [605, 566] width 77 height 36
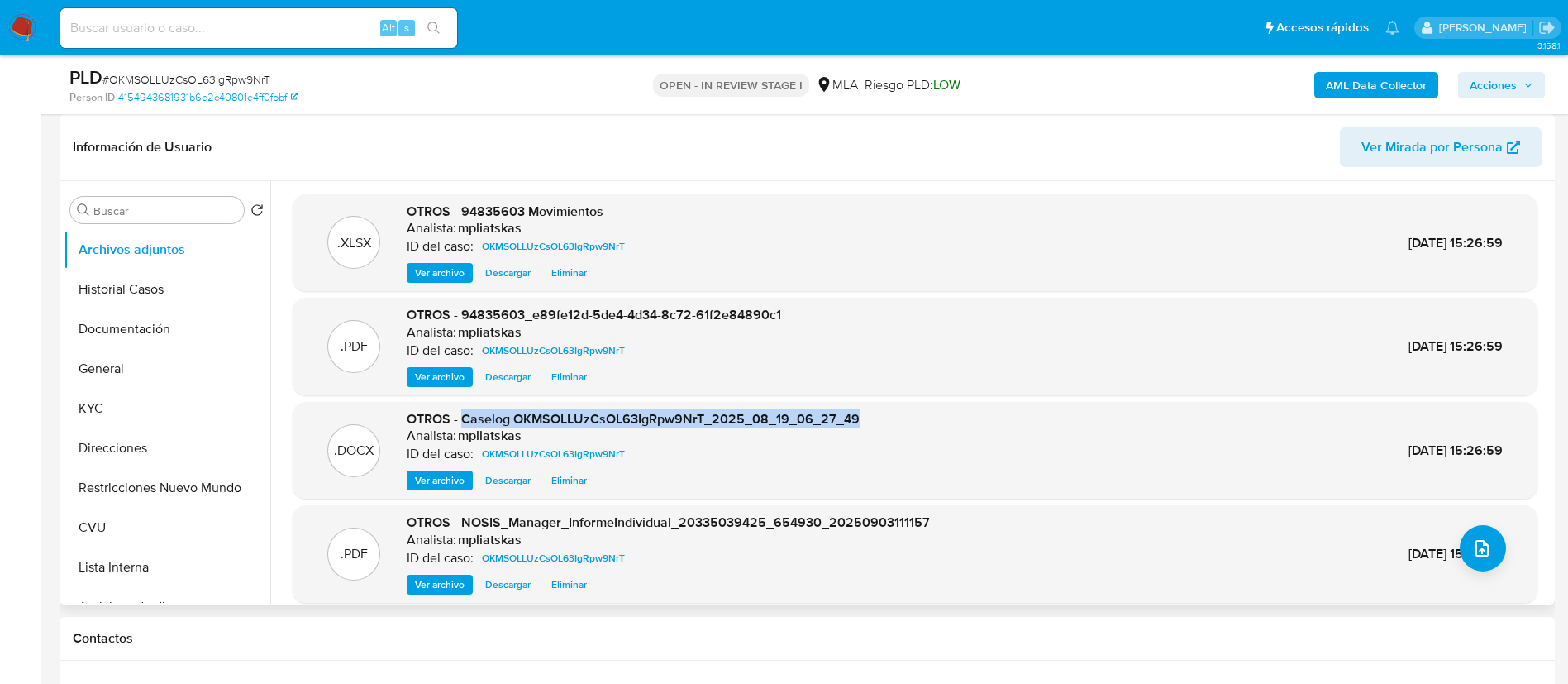
drag, startPoint x: 462, startPoint y: 415, endPoint x: 870, endPoint y: 418, distance: 408.0
click at [870, 418] on div ".DOCX OTROS - Caselog OKMSOLLUzCsOL63IgRpw9NrT_2025_08_19_06_27_49 Analista: mp…" at bounding box center [915, 451] width 1228 height 81
copy span "Caselog OKMSOLLUzCsOL63IgRpw9NrT_2025_08_19_06_27_49"
click at [1221, 120] on div "Información de Usuario Ver Mirada por Persona" at bounding box center [807, 148] width 1496 height 67
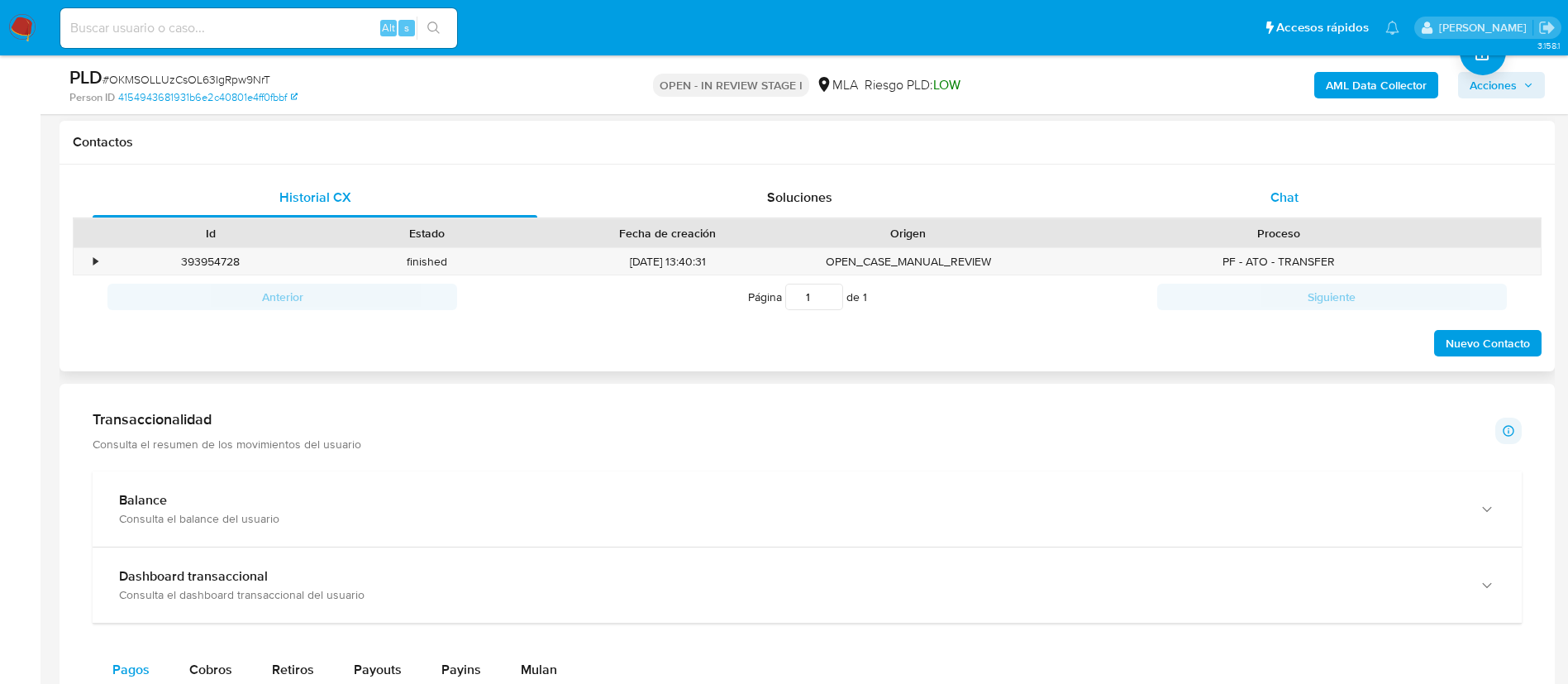
click at [1261, 214] on div "Chat" at bounding box center [1285, 197] width 445 height 40
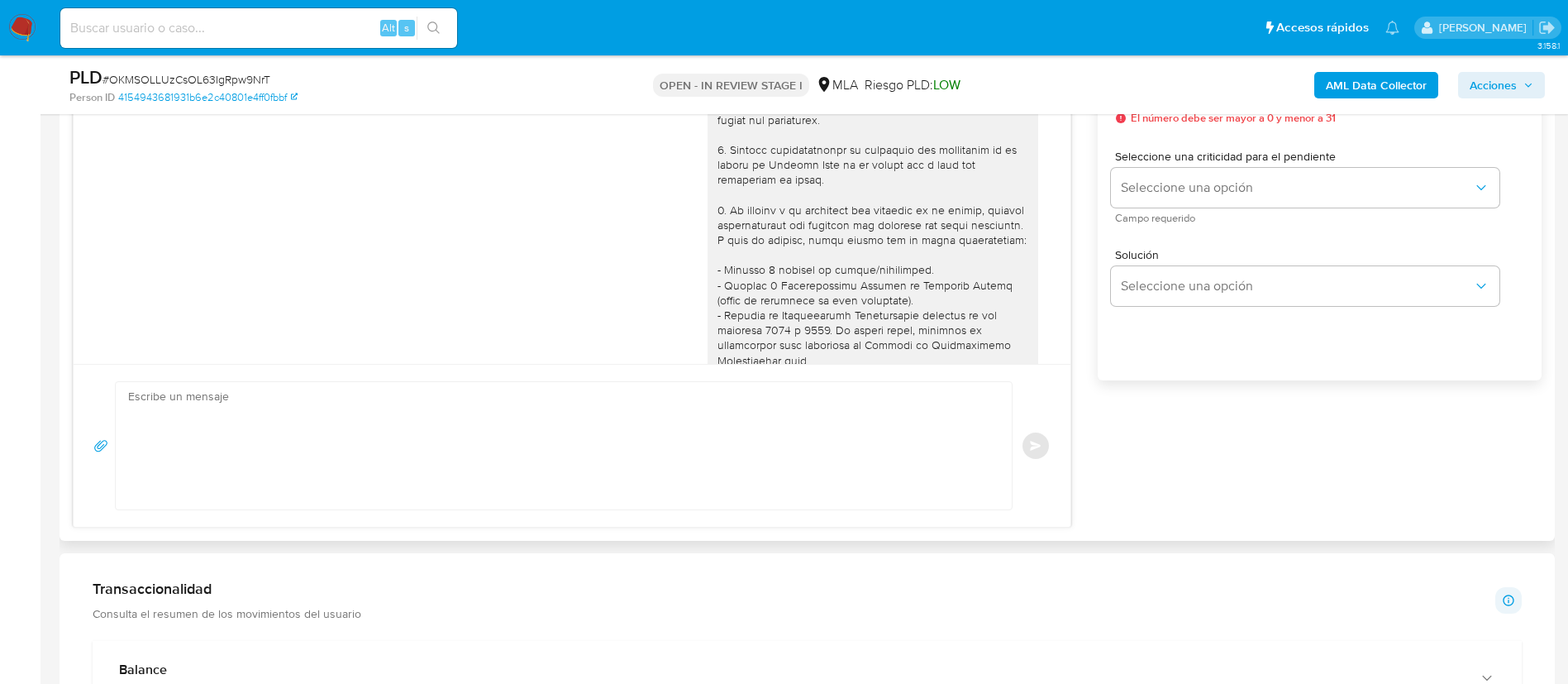
scroll to position [1761, 0]
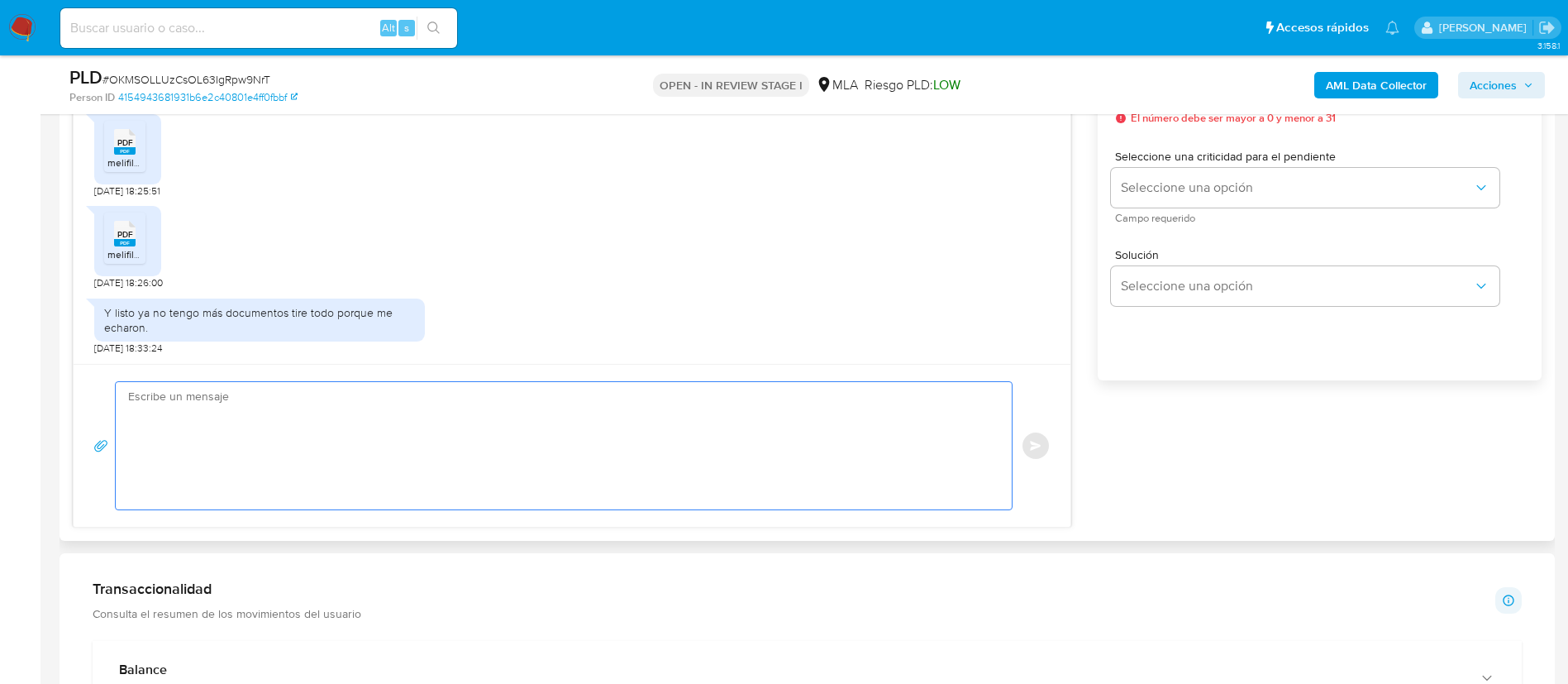
click at [568, 396] on textarea at bounding box center [560, 445] width 863 height 127
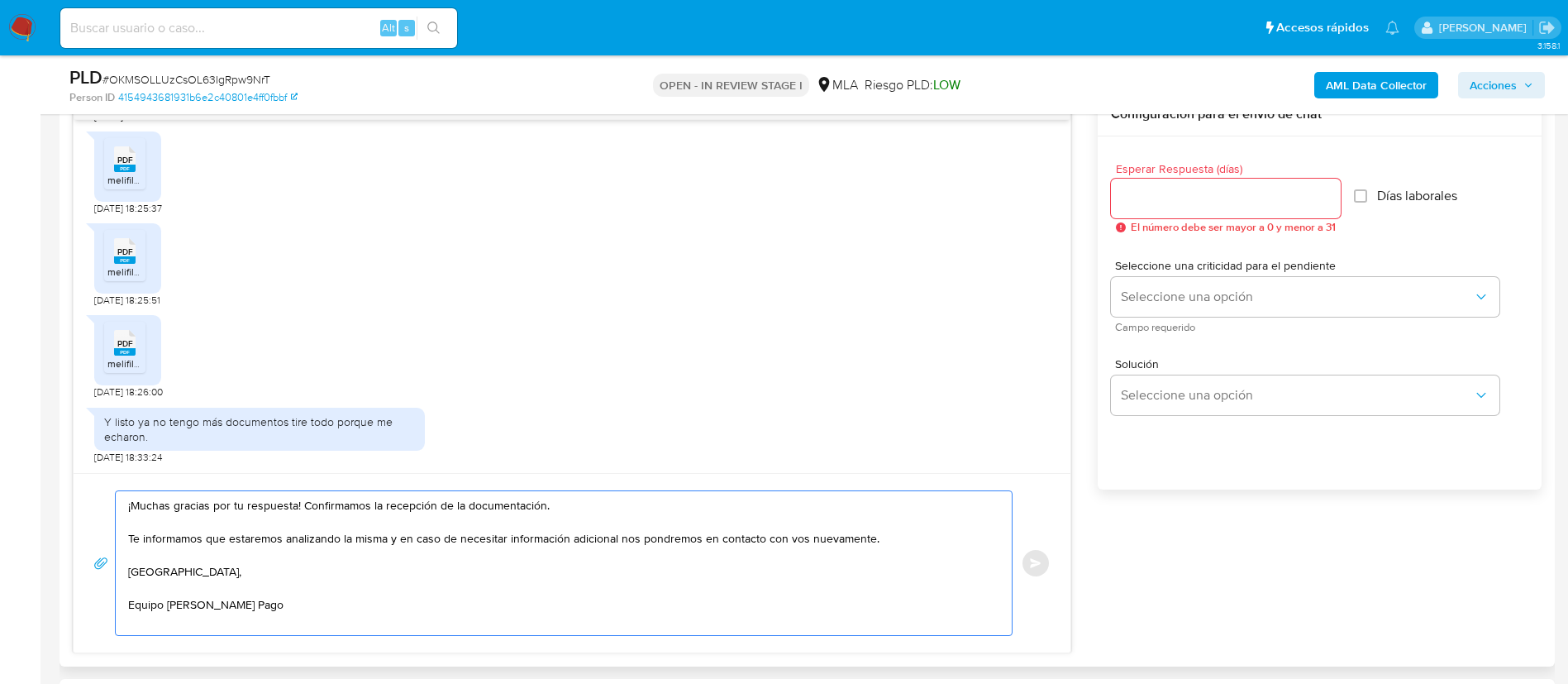
scroll to position [744, 0]
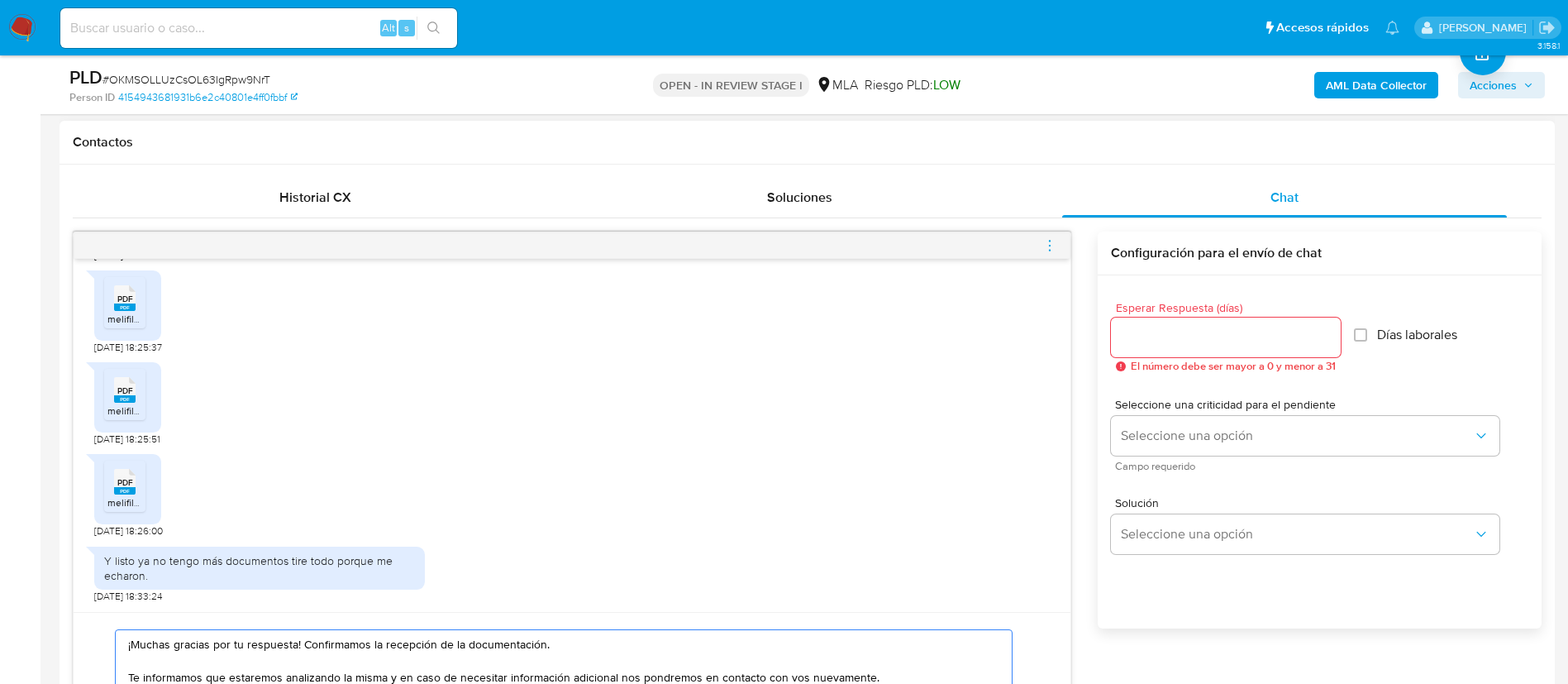
type textarea "¡Muchas gracias por tu respuesta! Confirmamos la recepción de la documentación.…"
click at [1235, 308] on span "Esperar Respuesta (días)" at bounding box center [1231, 308] width 230 height 13
click at [1235, 326] on input "Esperar Respuesta (días)" at bounding box center [1226, 337] width 230 height 22
click at [1240, 331] on input "Esperar Respuesta (días)" at bounding box center [1226, 337] width 230 height 22
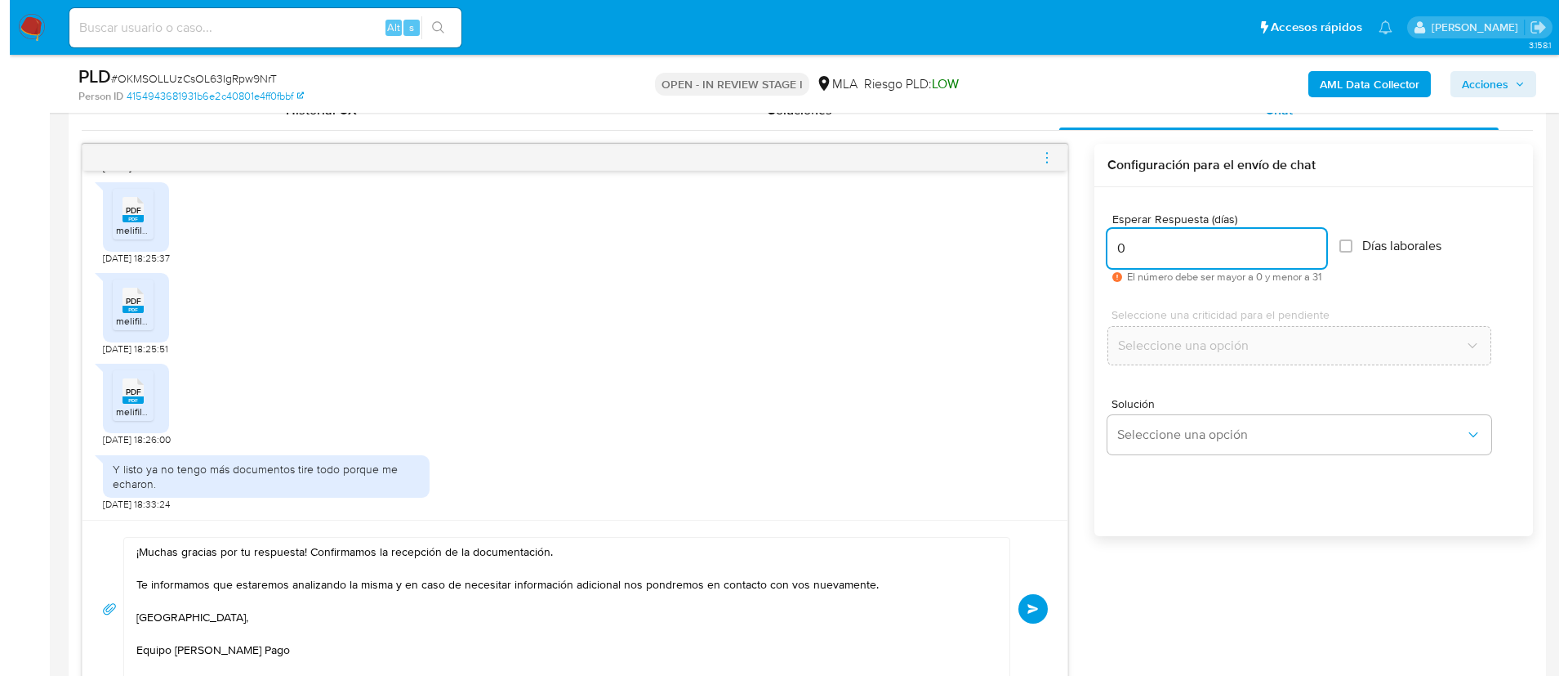
scroll to position [858, 0]
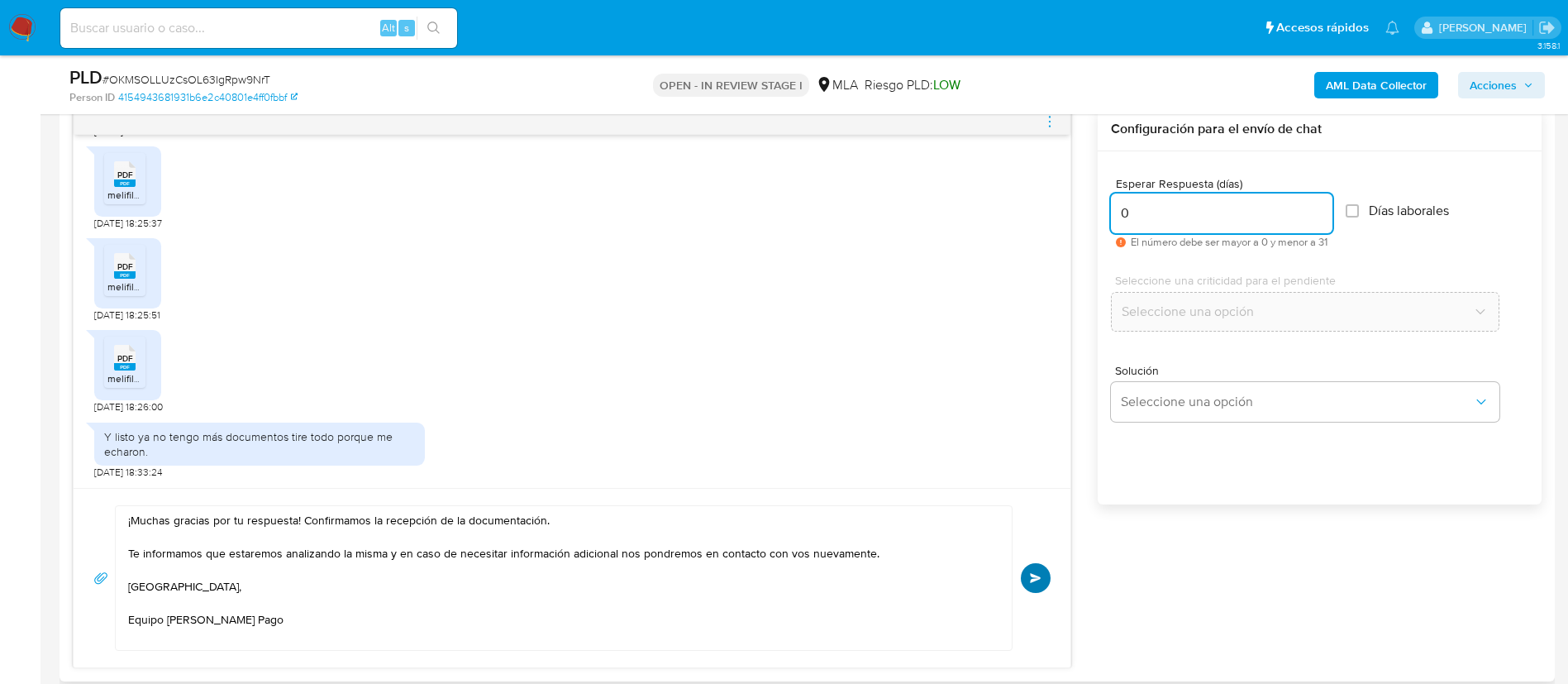
type input "0"
click at [1038, 576] on span "Enviar" at bounding box center [1035, 578] width 12 height 10
click at [1046, 115] on icon "menu-action" at bounding box center [1050, 122] width 15 height 15
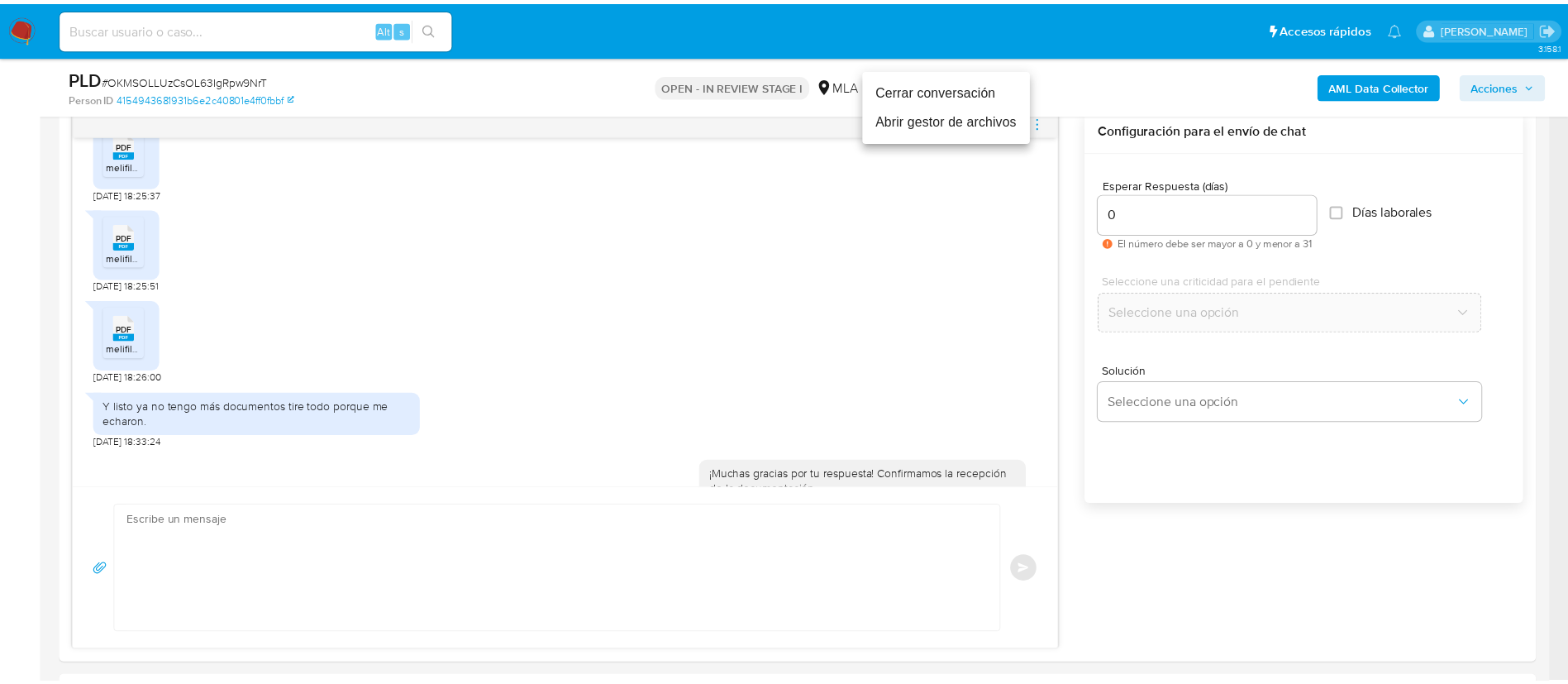
scroll to position [1959, 0]
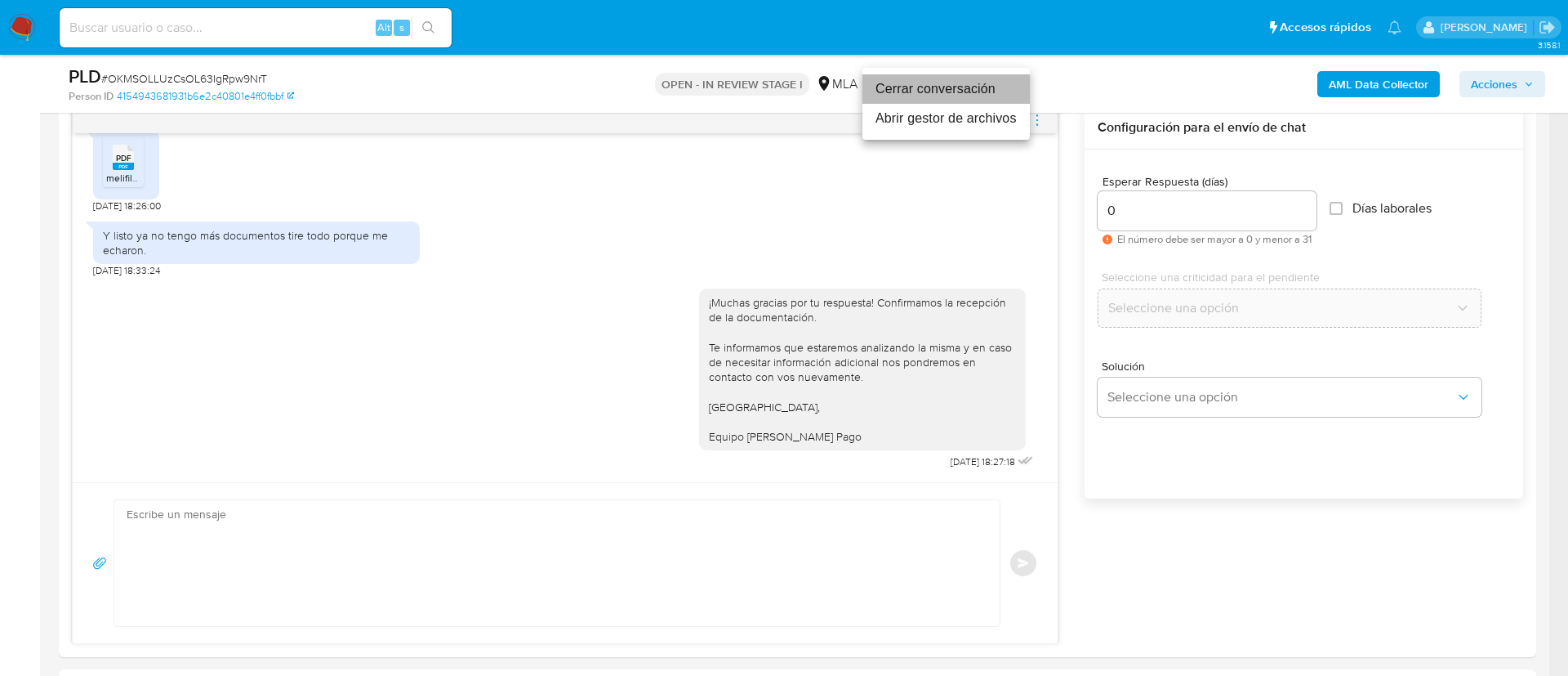
click at [955, 83] on li "Cerrar conversación" at bounding box center [946, 88] width 167 height 29
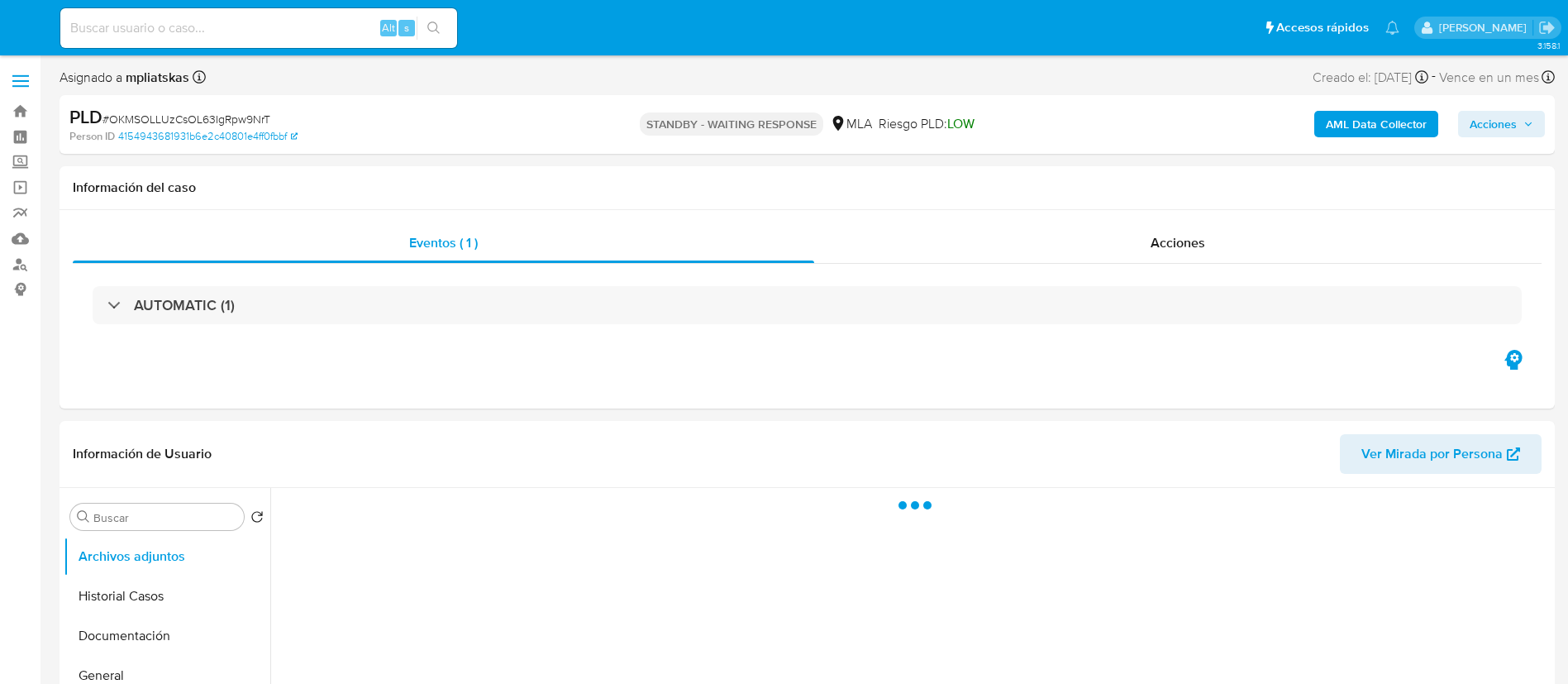
select select "10"
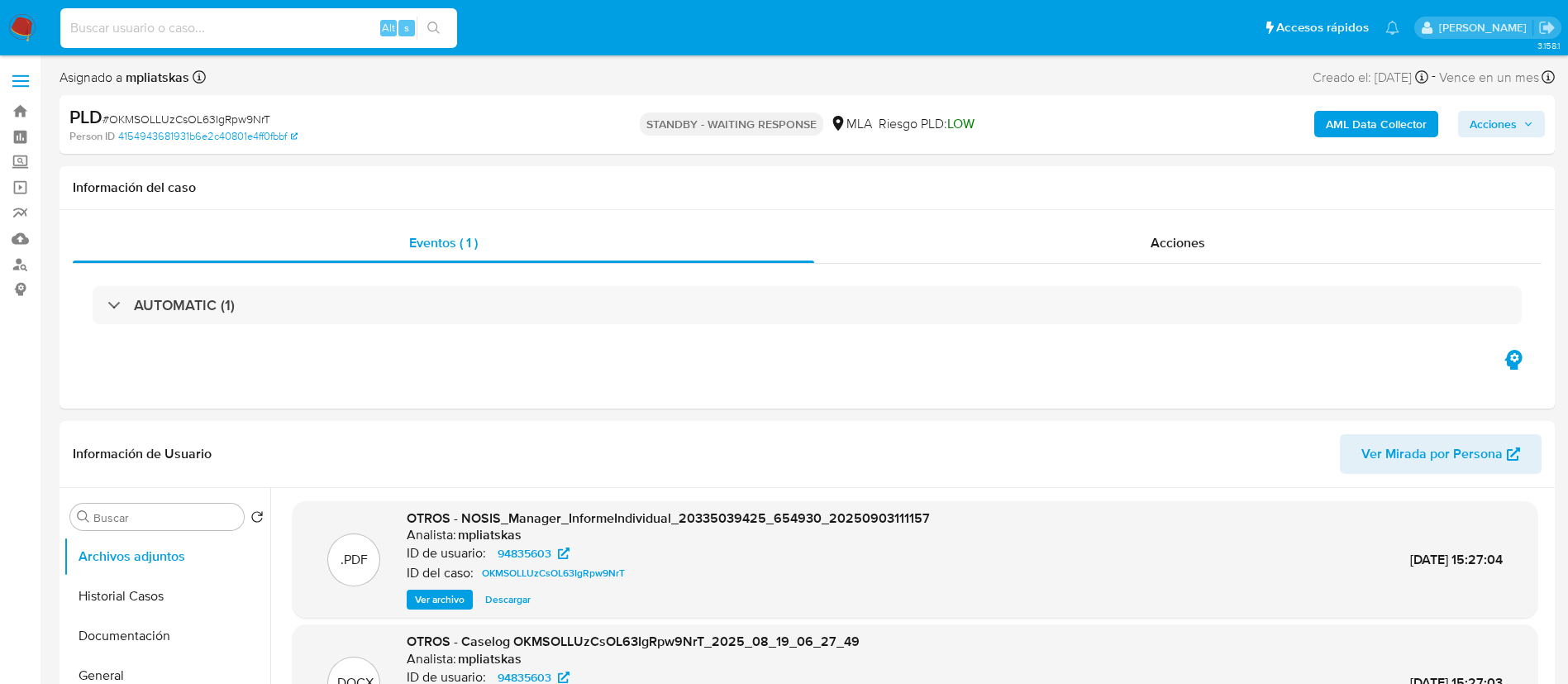
click at [348, 22] on input at bounding box center [259, 28] width 397 height 22
paste input "ZaKdS71IhExdcSW0Nsyldf7v"
type input "ZaKdS71IhExdcSW0Nsyldf7v"
click at [415, 25] on div "s" at bounding box center [406, 28] width 16 height 16
click at [433, 32] on icon "search-icon" at bounding box center [433, 28] width 14 height 14
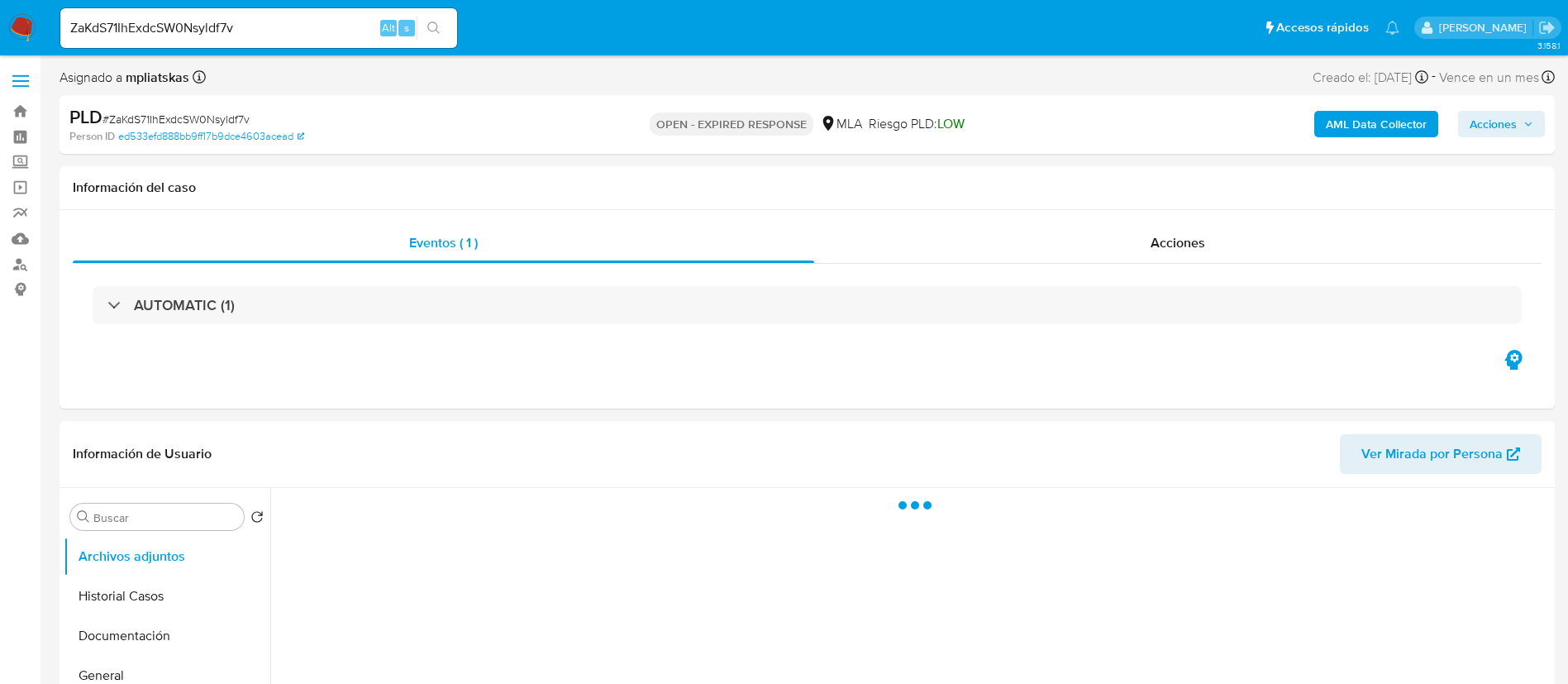
select select "10"
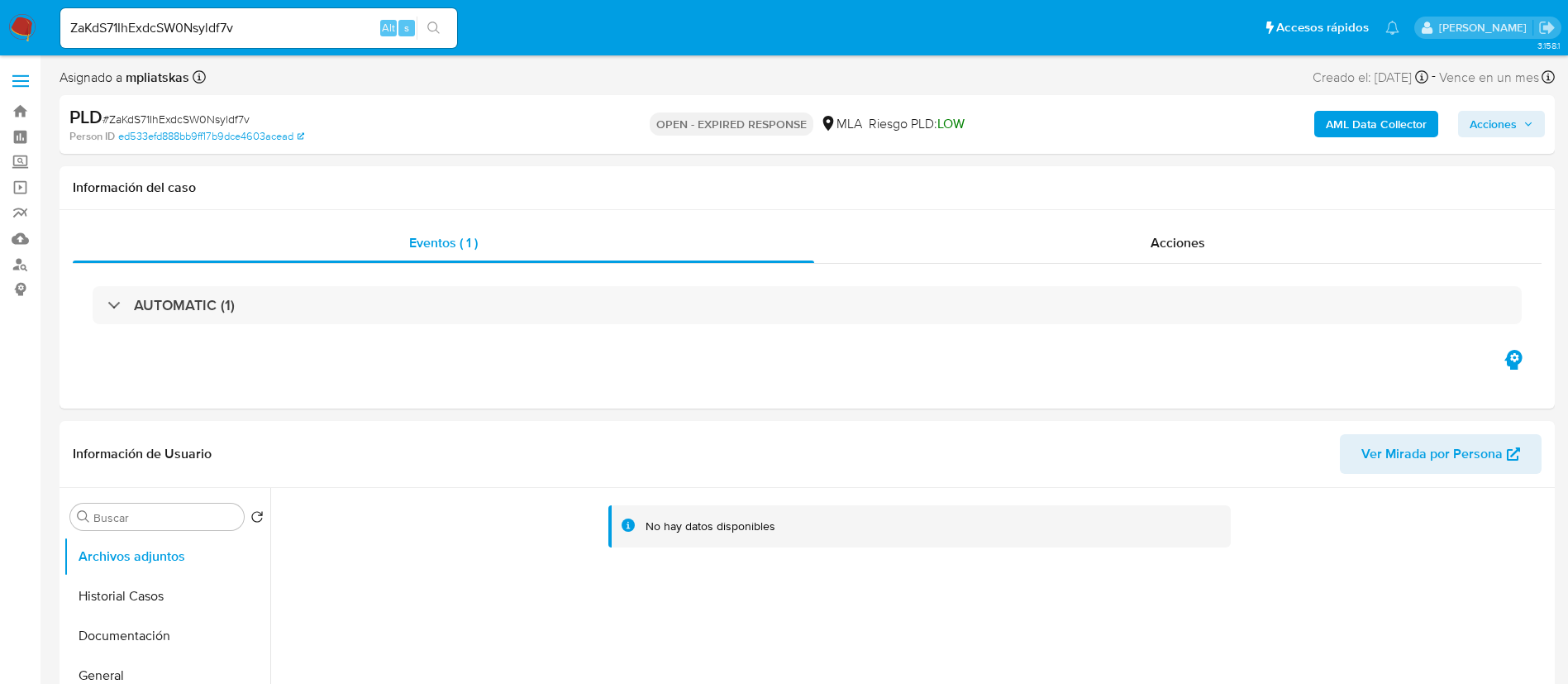
click at [1364, 124] on b "AML Data Collector" at bounding box center [1377, 123] width 101 height 26
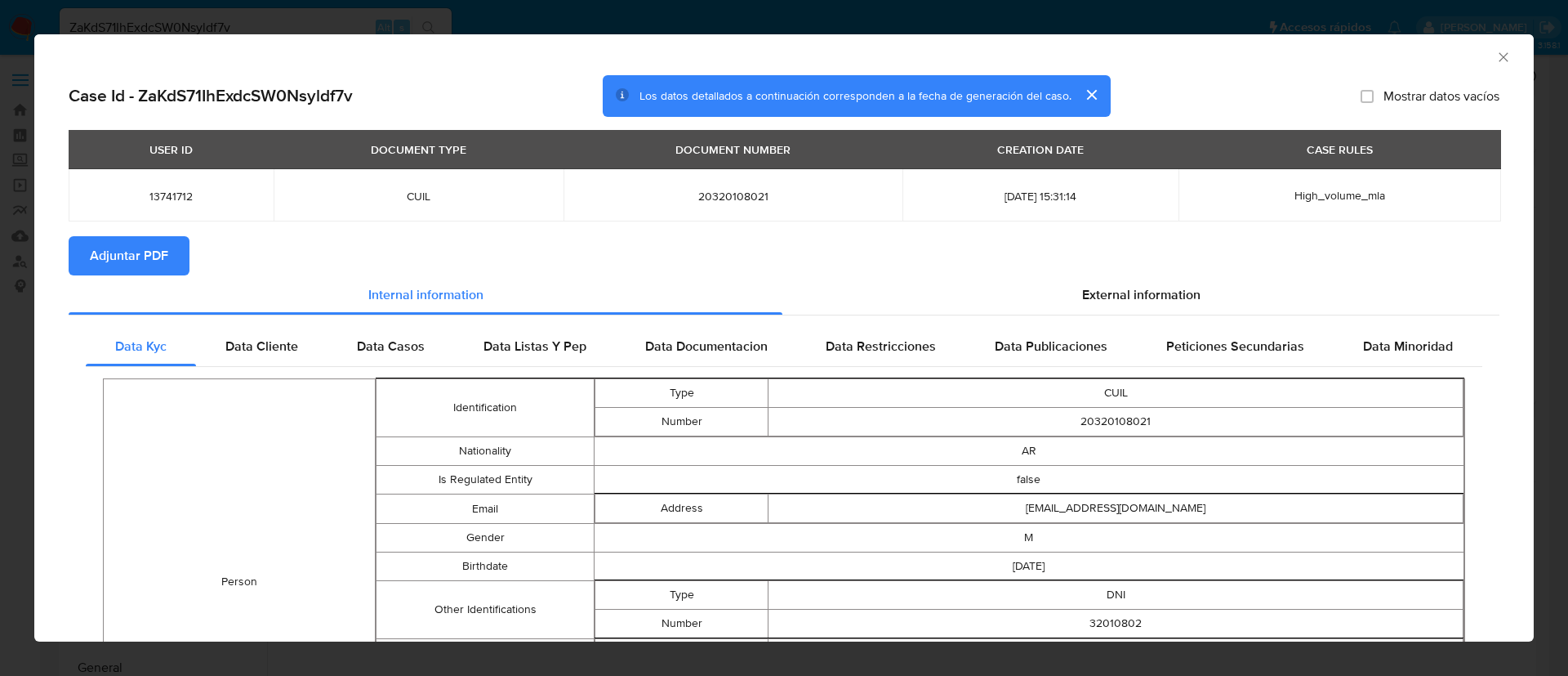
click at [169, 267] on button "Adjuntar PDF" at bounding box center [129, 256] width 121 height 39
click at [166, 185] on td "13741712" at bounding box center [171, 195] width 205 height 53
click at [179, 208] on td "13741712" at bounding box center [171, 195] width 205 height 53
click at [175, 202] on span "13741712" at bounding box center [171, 196] width 166 height 15
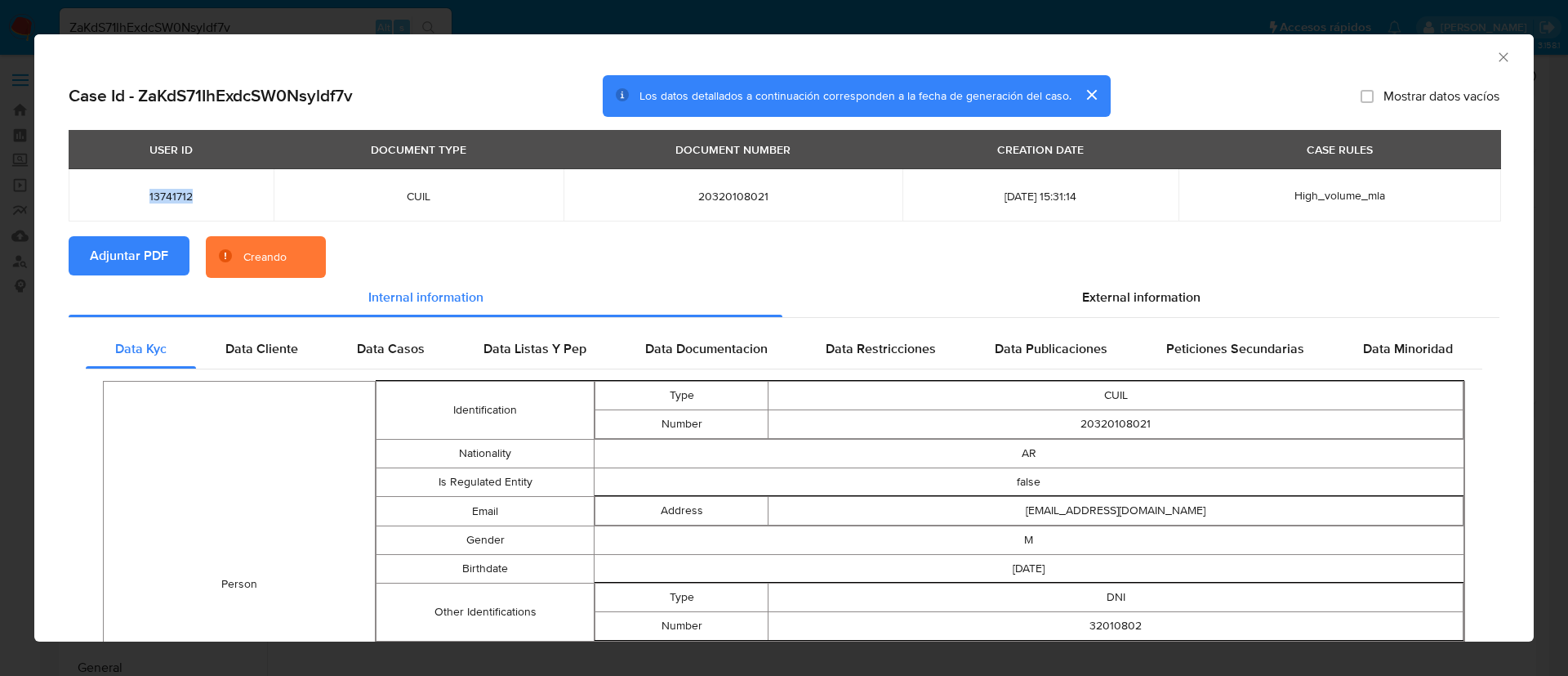
click at [175, 201] on span "13741712" at bounding box center [171, 196] width 166 height 15
copy span "13741712"
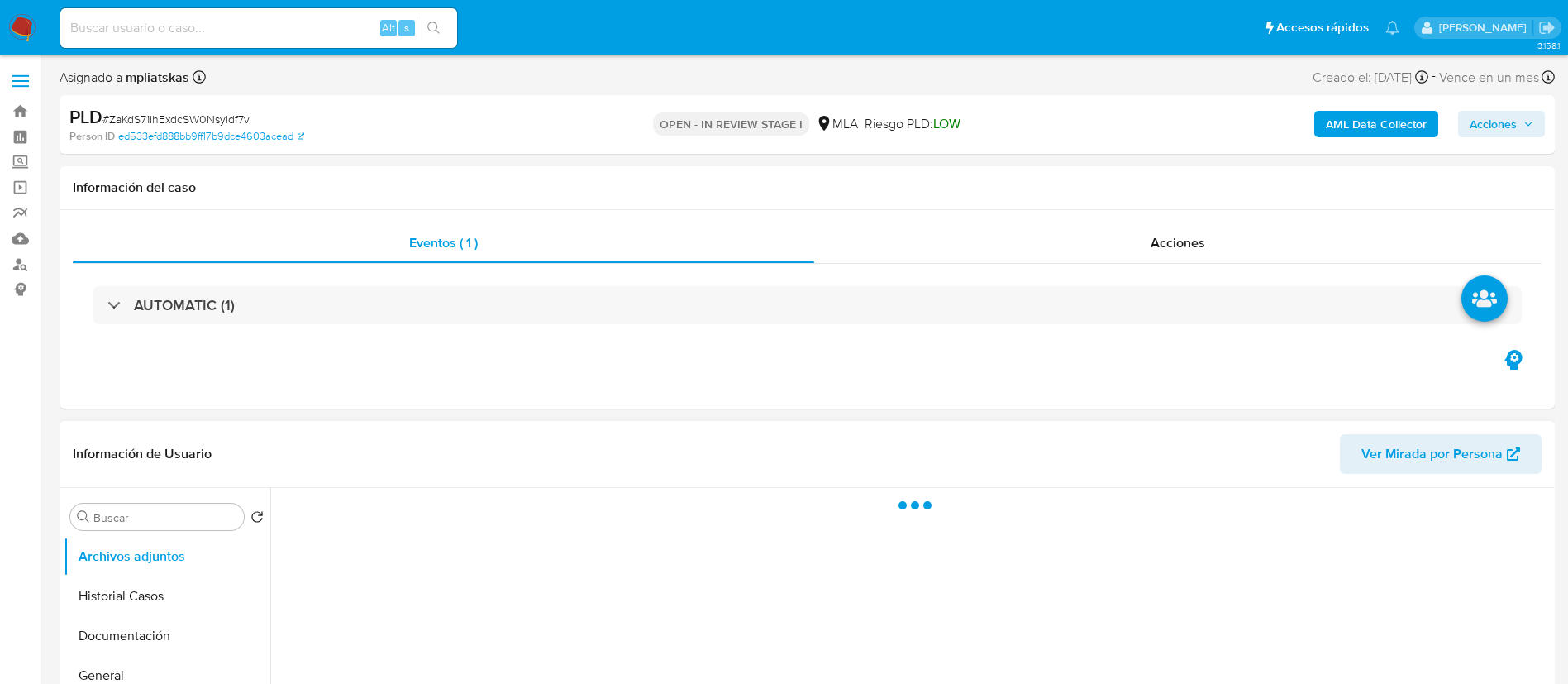
select select "10"
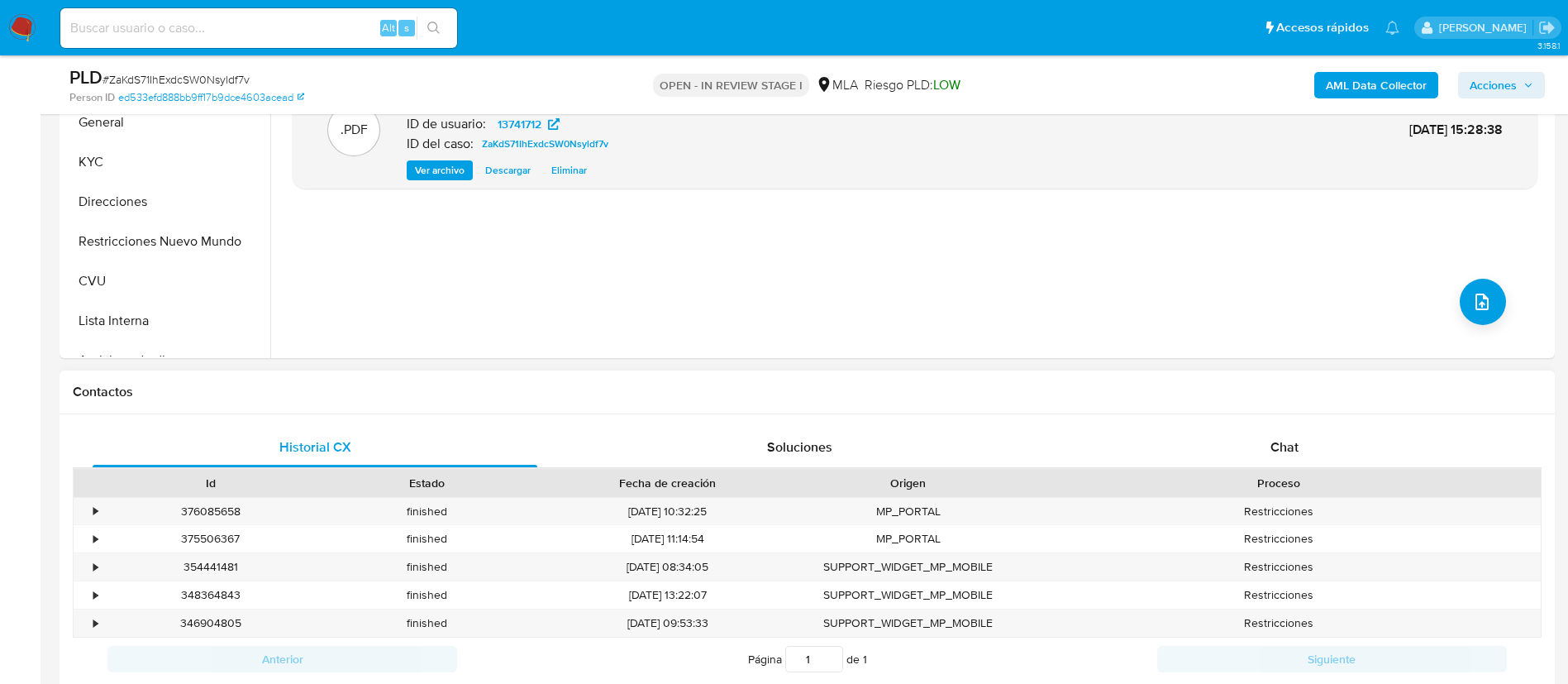
scroll to position [496, 0]
click at [1326, 428] on div "Chat" at bounding box center [1285, 445] width 445 height 40
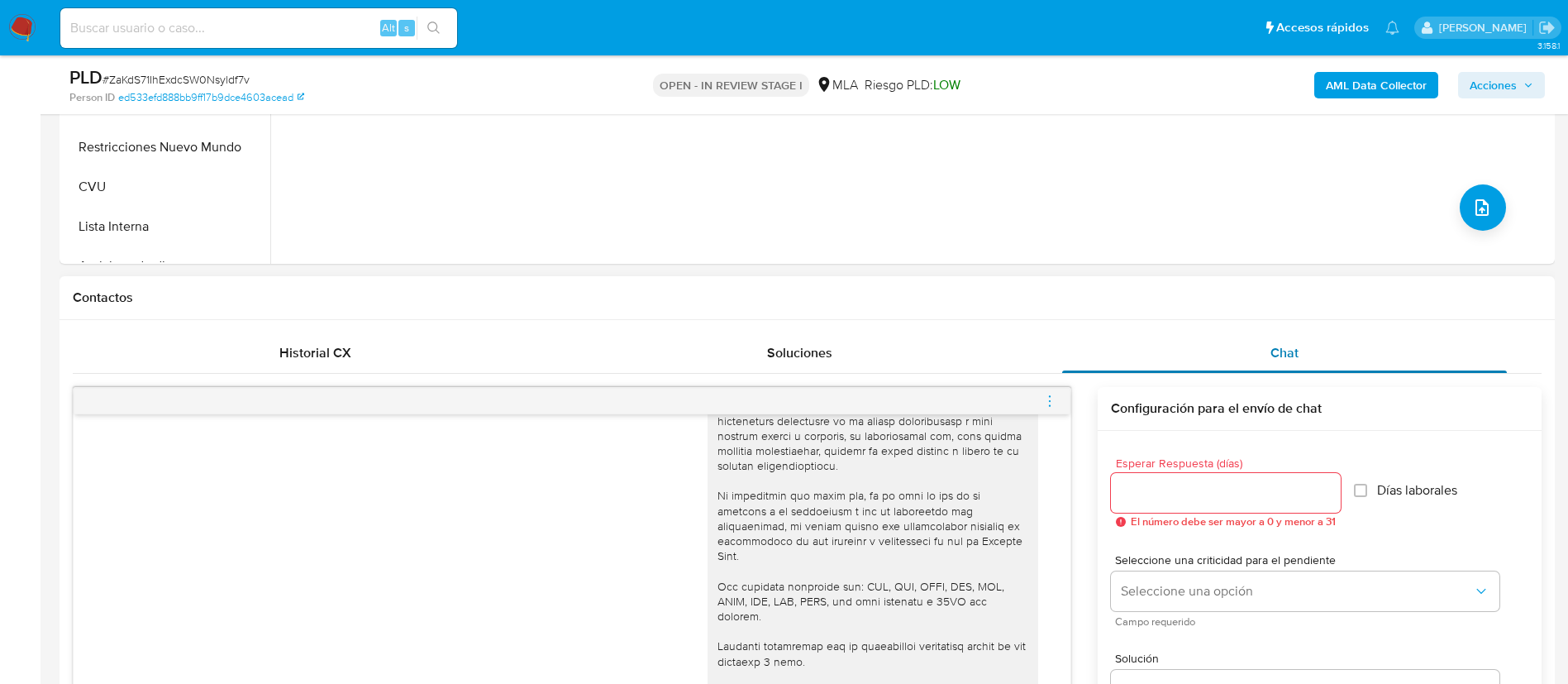
scroll to position [868, 0]
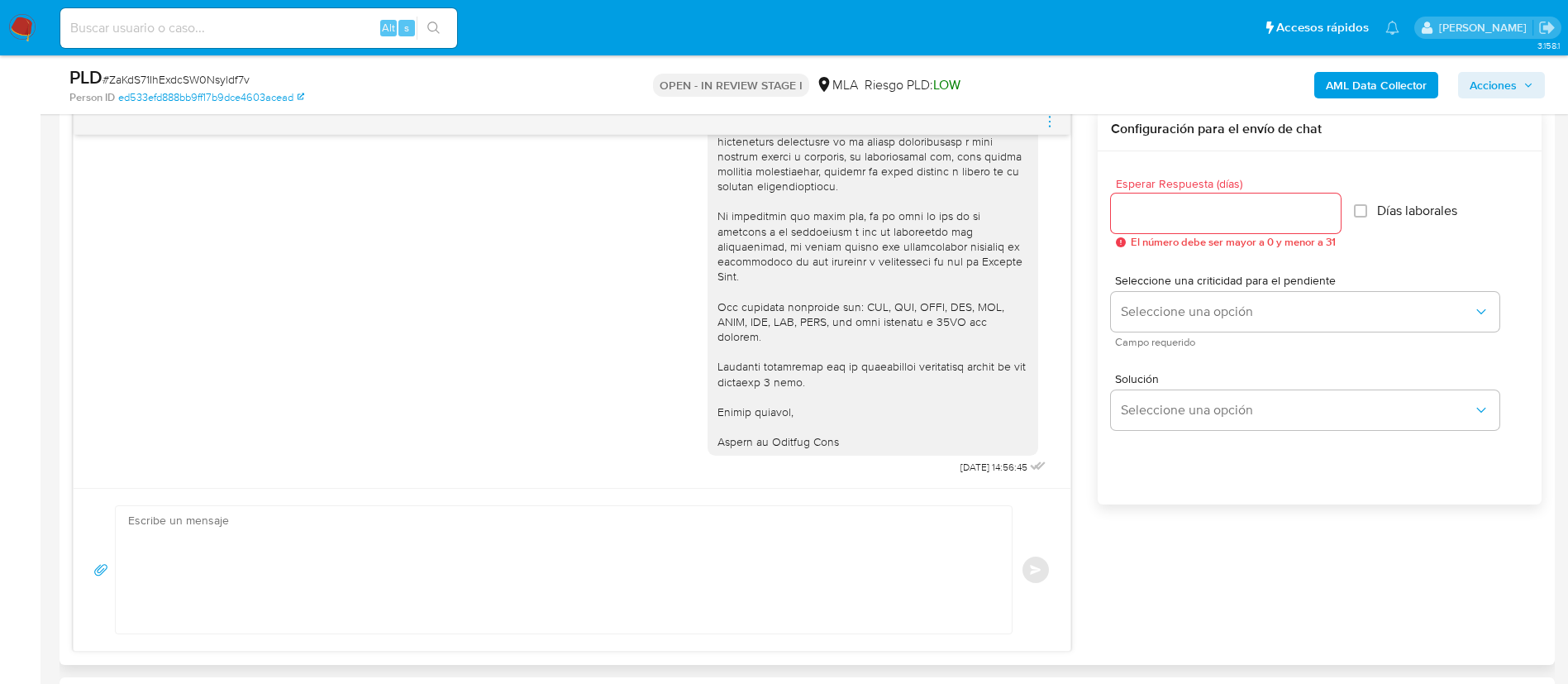
click at [1044, 125] on icon "menu-action" at bounding box center [1050, 122] width 15 height 15
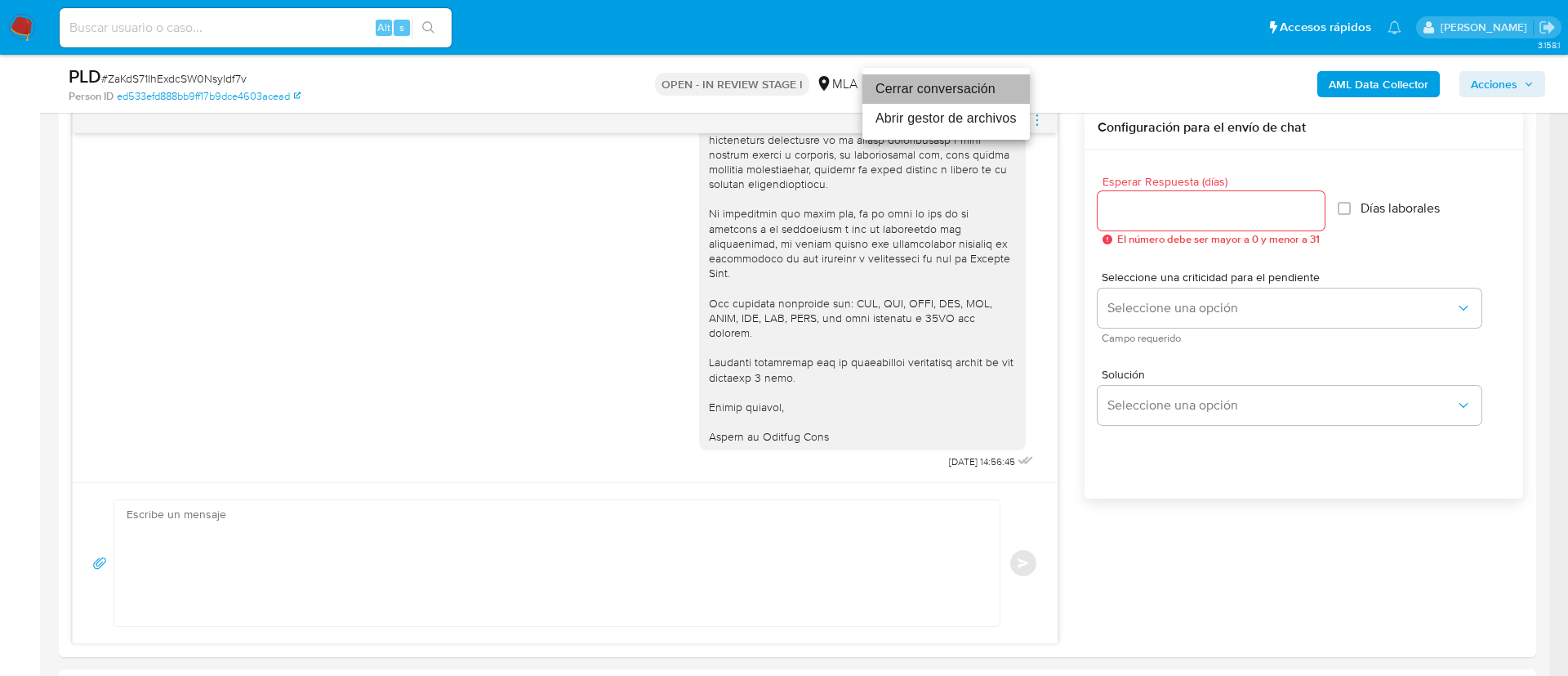
click at [995, 92] on li "Cerrar conversación" at bounding box center [946, 88] width 167 height 29
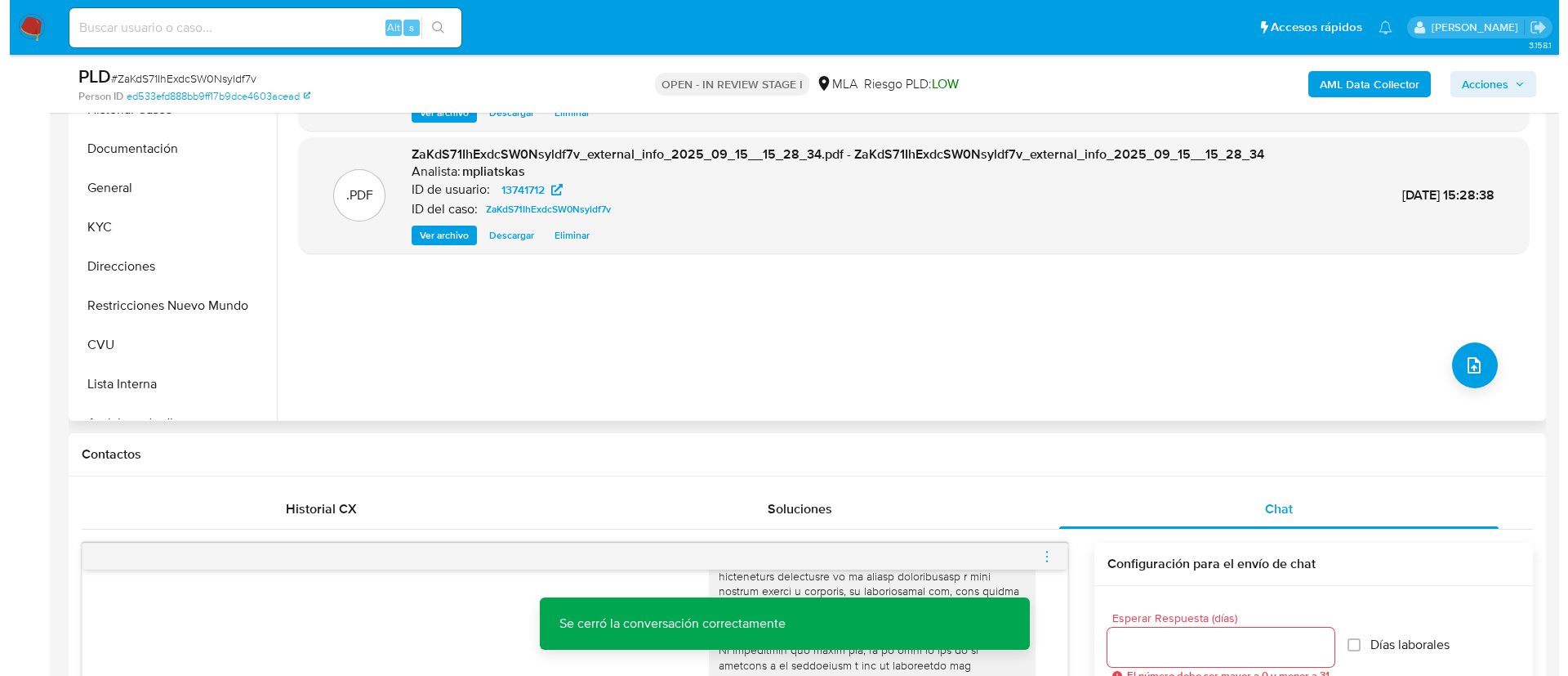
scroll to position [368, 0]
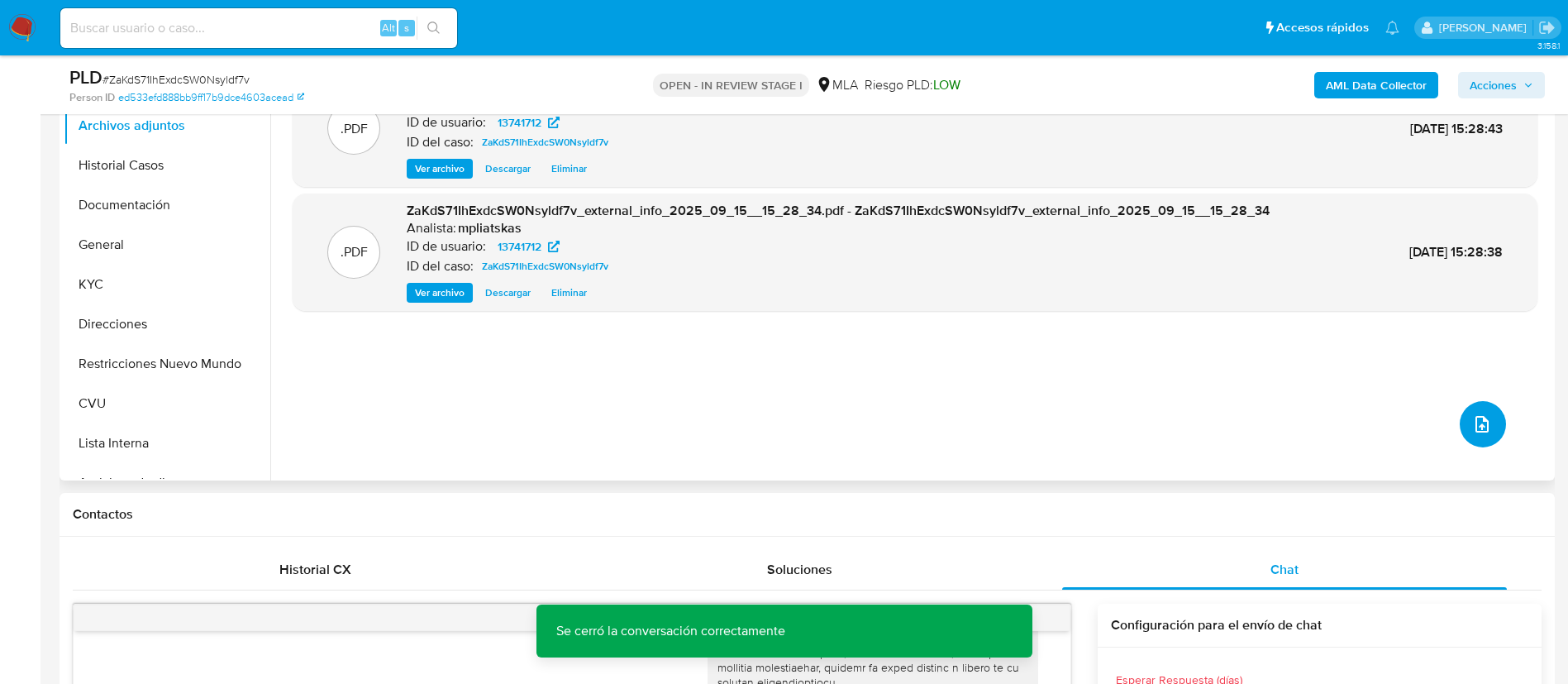
click at [1469, 435] on button "upload-file" at bounding box center [1482, 424] width 46 height 46
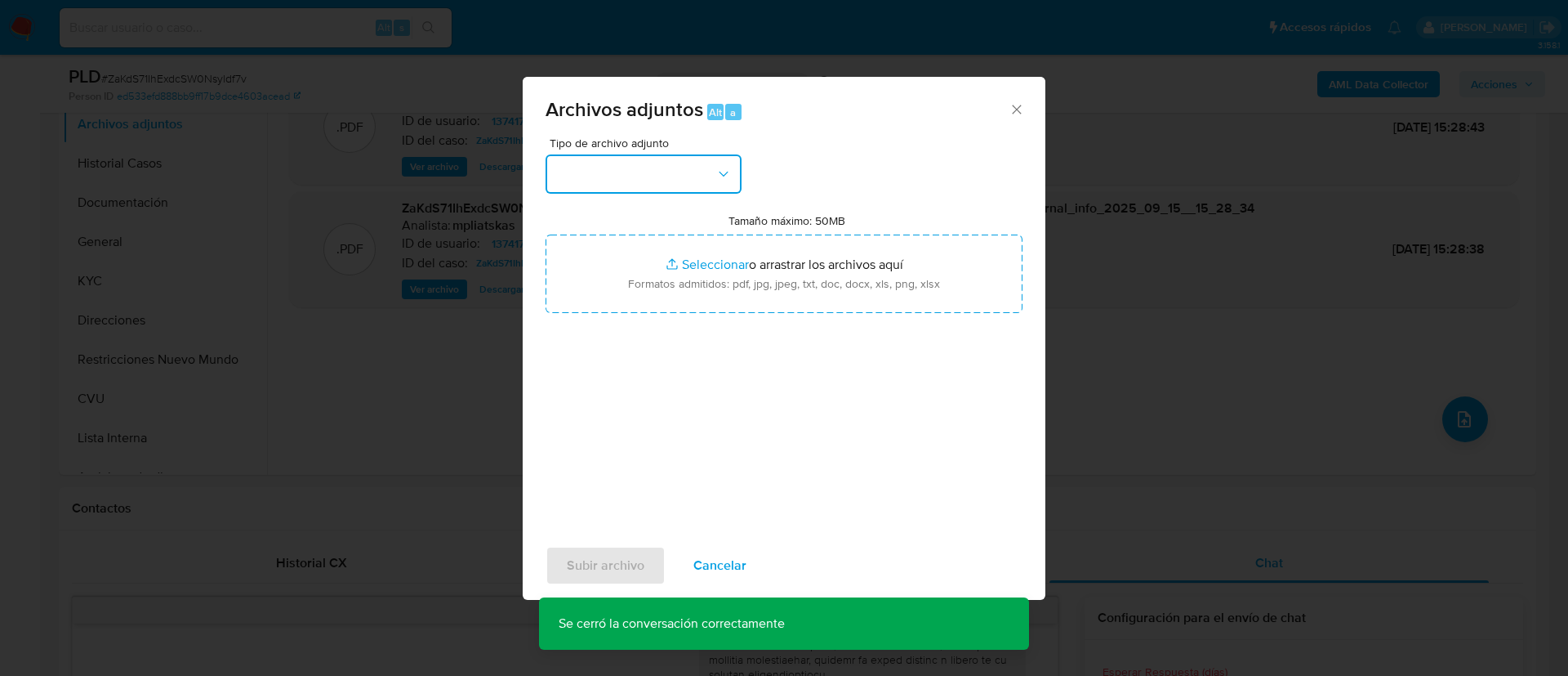
click at [684, 166] on button "button" at bounding box center [644, 174] width 196 height 39
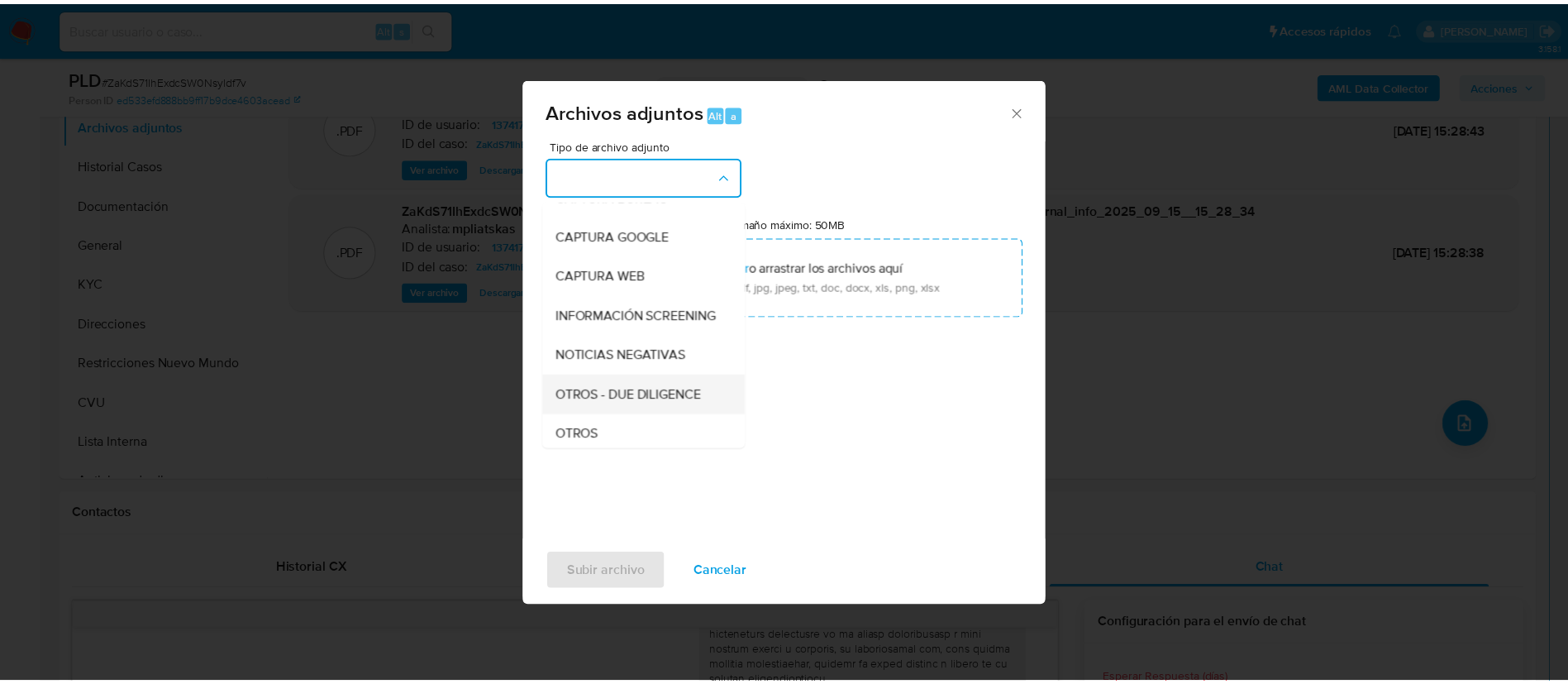
scroll to position [248, 0]
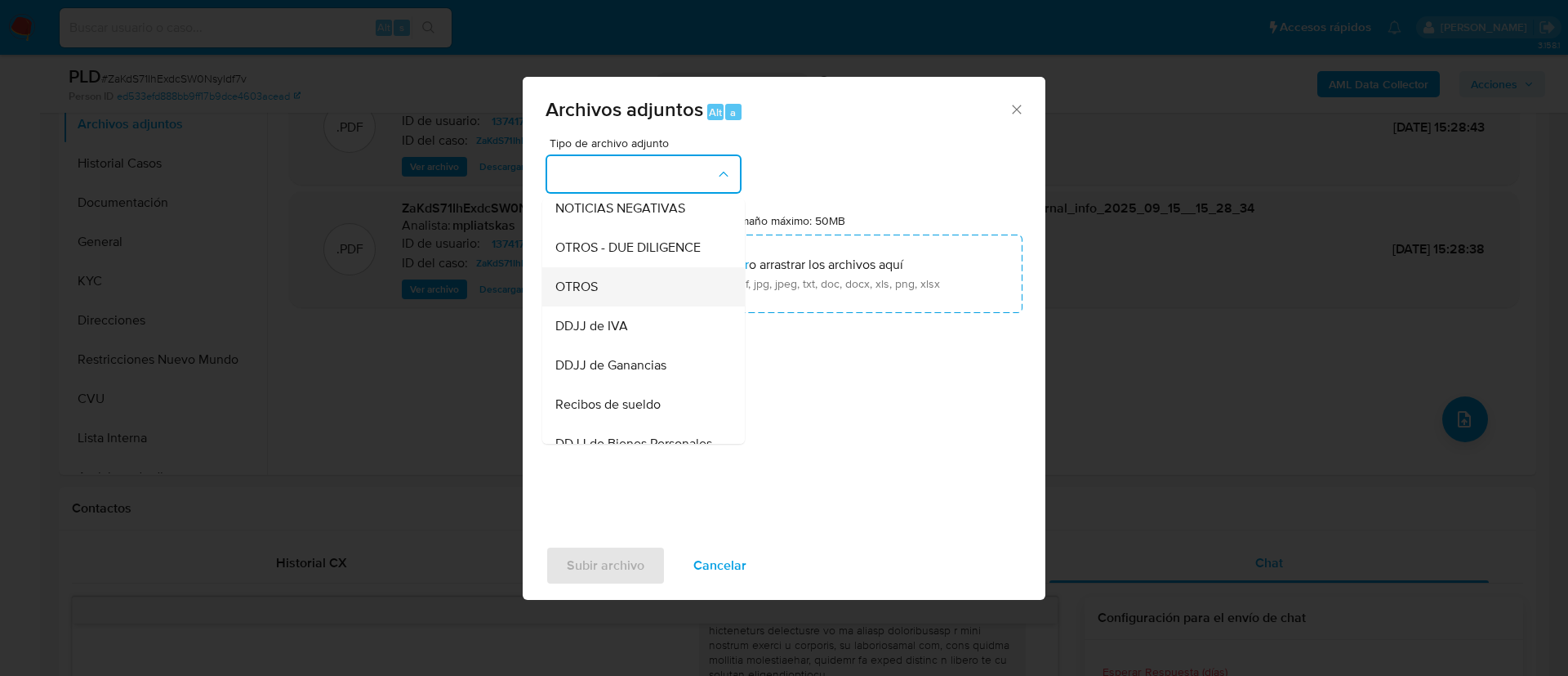
click at [654, 296] on div "OTROS" at bounding box center [638, 287] width 167 height 39
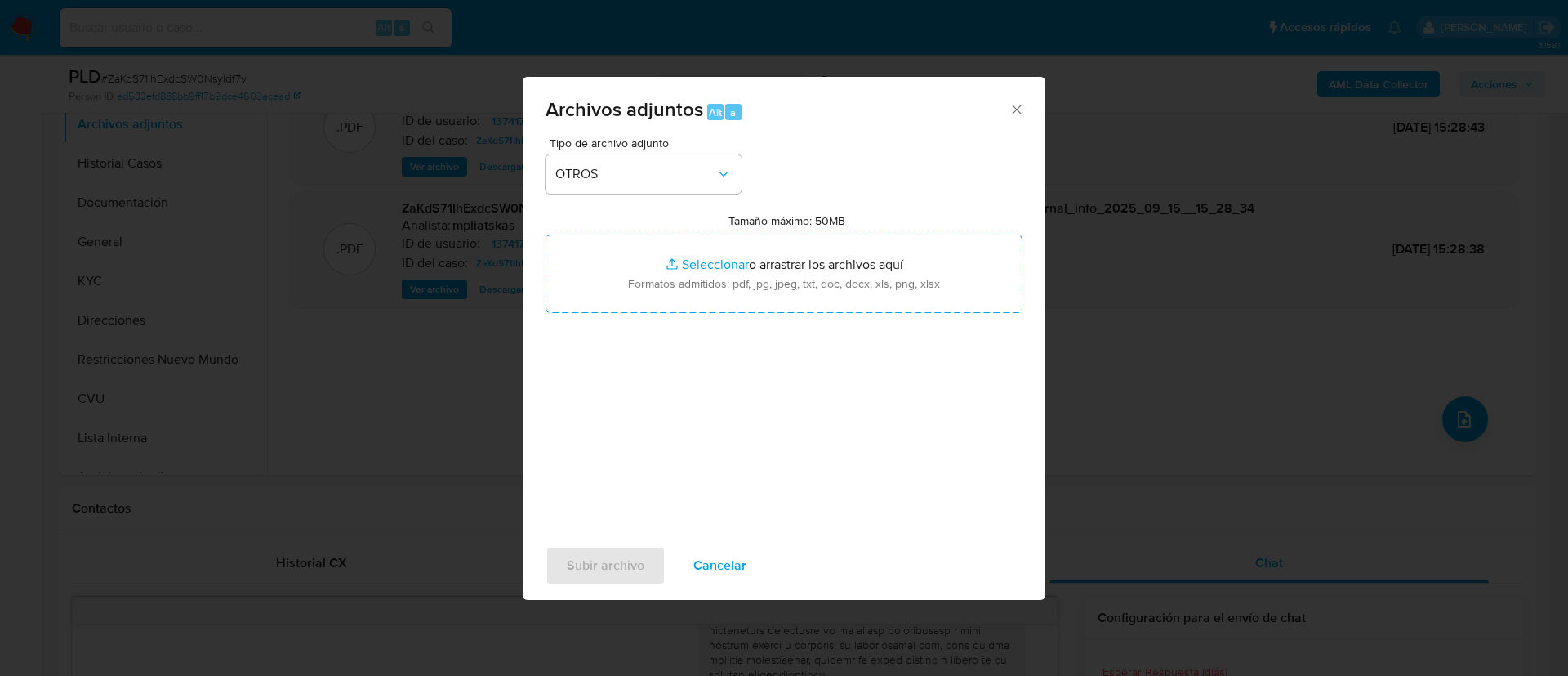
click at [654, 296] on input "Tamaño máximo: 50MB Seleccionar archivos" at bounding box center [784, 273] width 477 height 78
type input "C:\fakepath\13741712 Movimientos.xlsx"
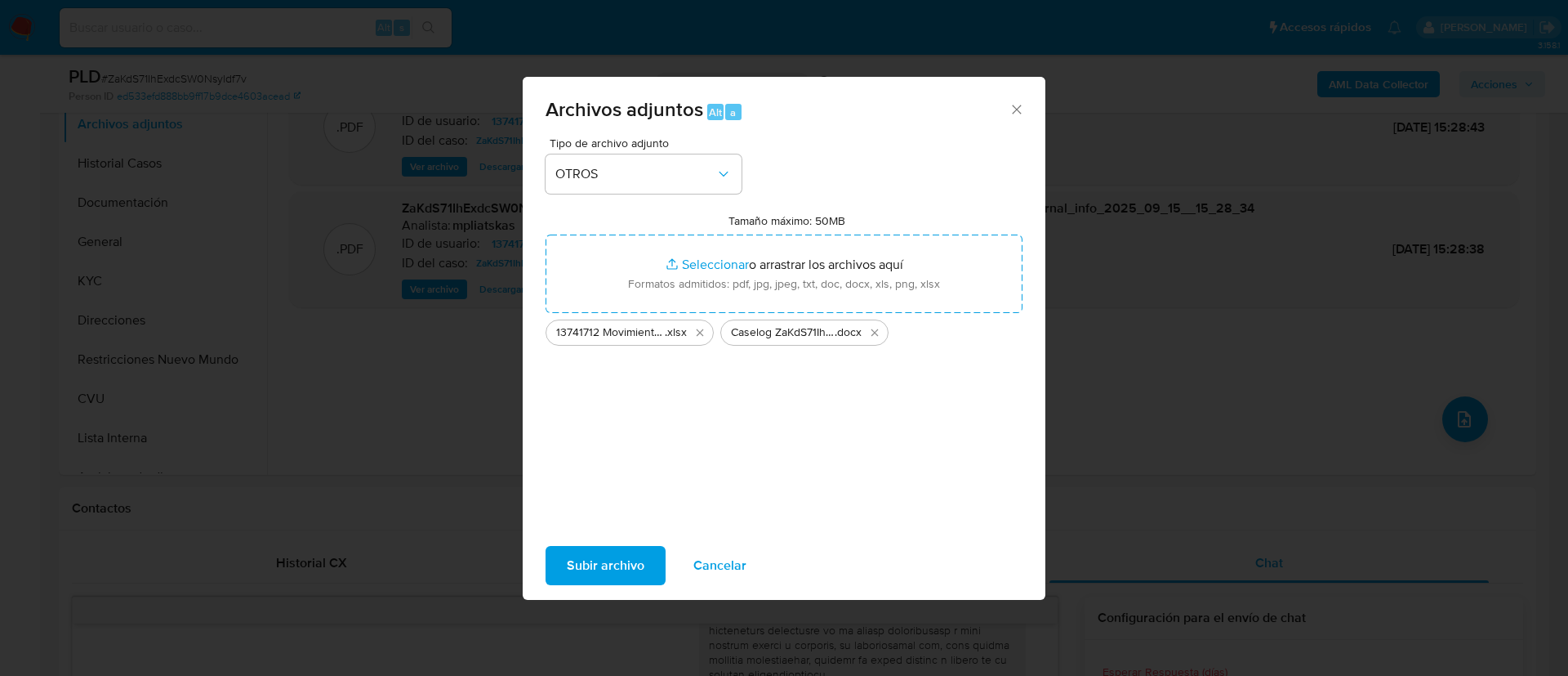
click at [626, 570] on span "Subir archivo" at bounding box center [605, 566] width 77 height 36
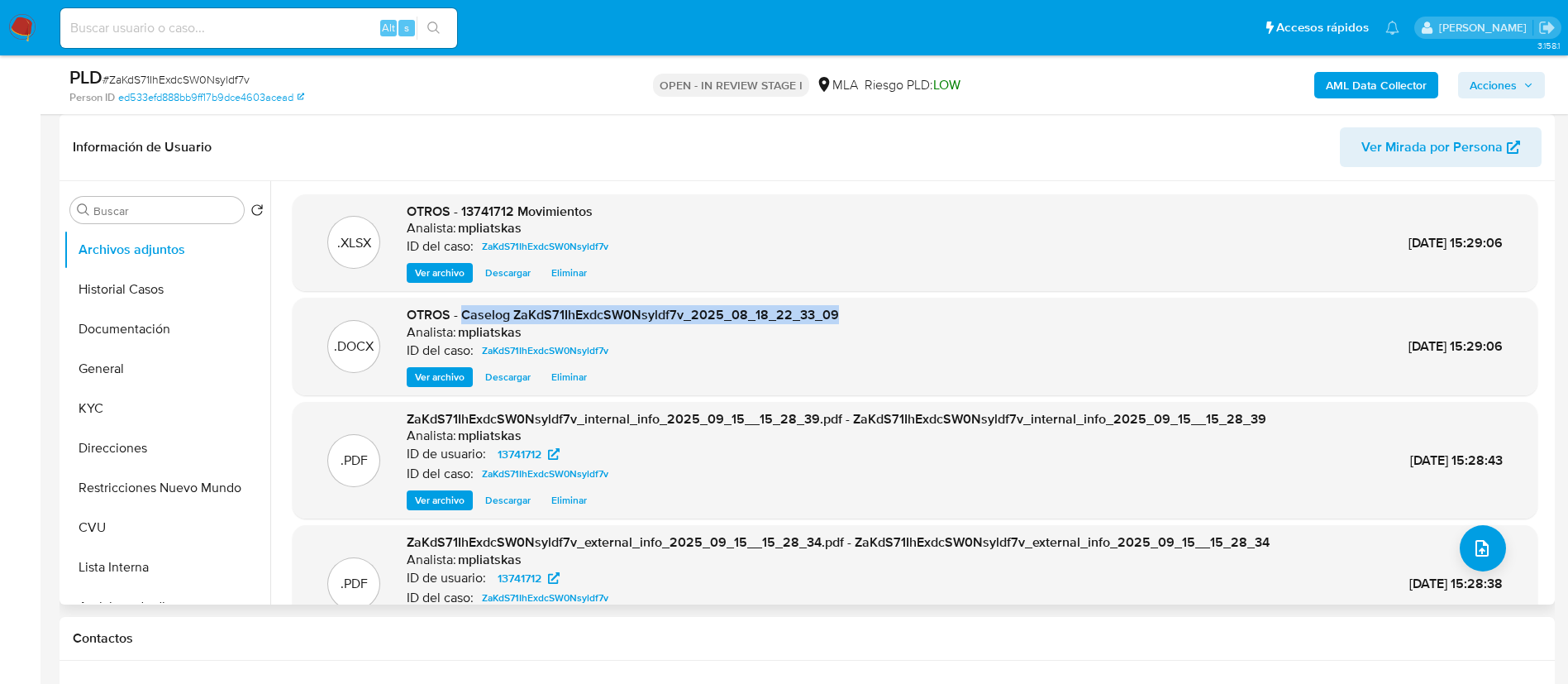
drag, startPoint x: 462, startPoint y: 315, endPoint x: 837, endPoint y: 319, distance: 375.0
click at [837, 319] on div ".DOCX OTROS - Caselog ZaKdS71IhExdcSW0Nsyldf7v_2025_08_18_22_33_09 Analista: mp…" at bounding box center [915, 346] width 1228 height 81
copy span "Caselog ZaKdS71IhExdcSW0Nsyldf7v_2025_08_18_22_33_09"
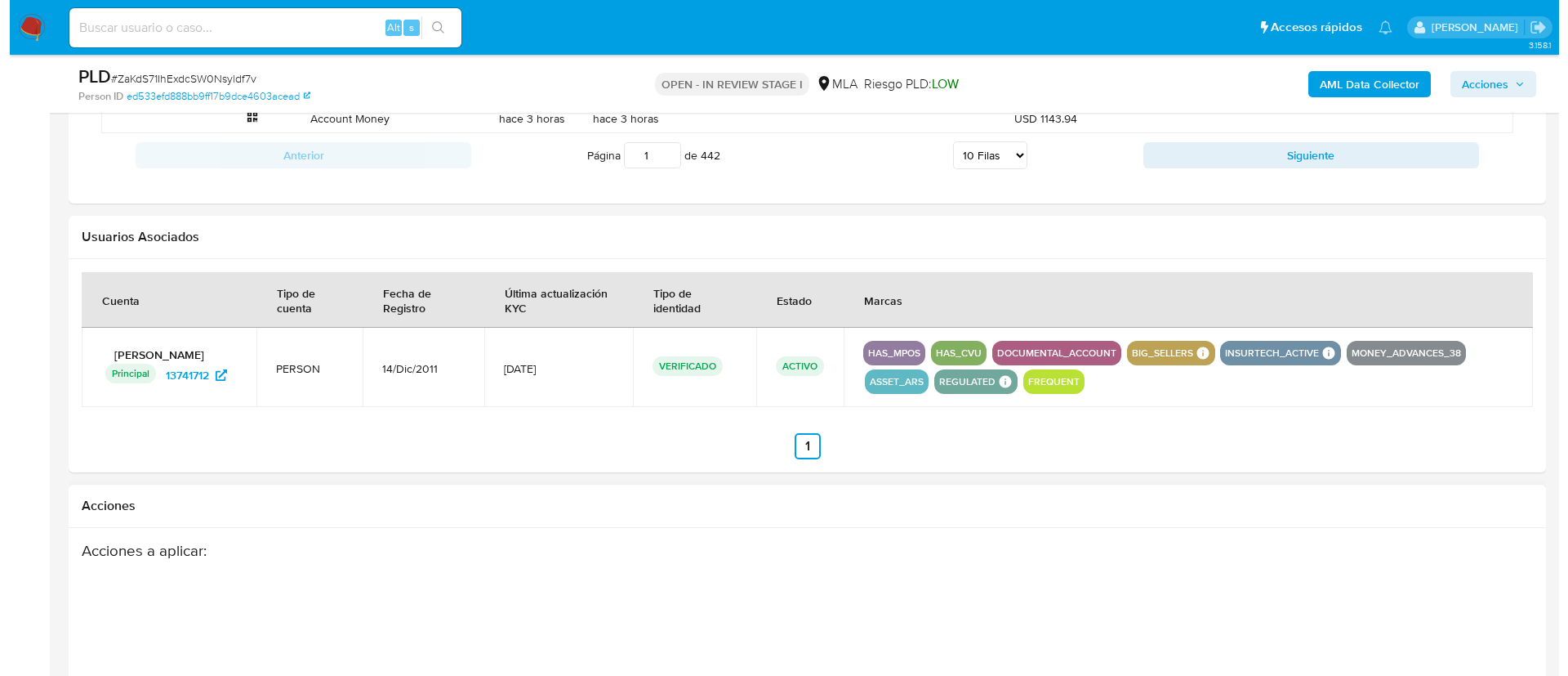
scroll to position [2451, 0]
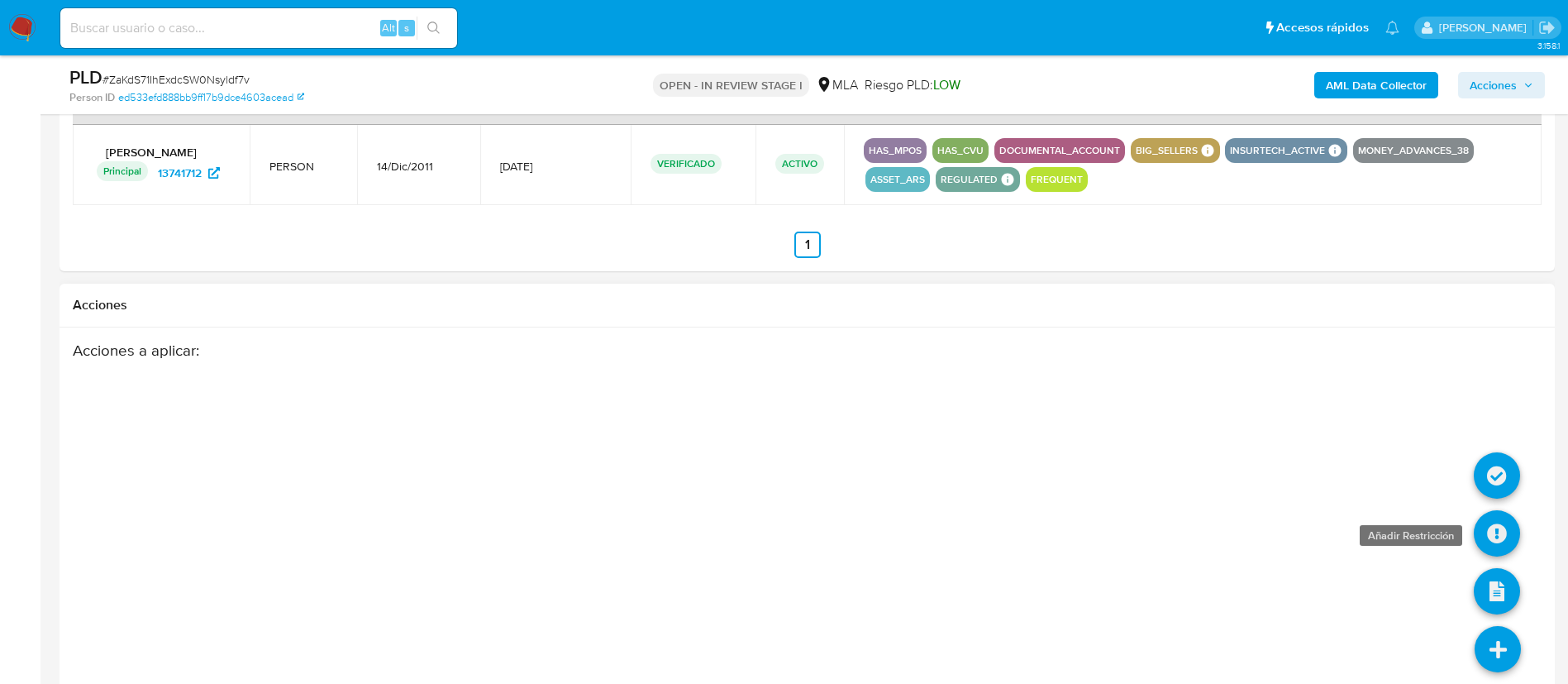
click at [1487, 540] on icon at bounding box center [1497, 533] width 46 height 46
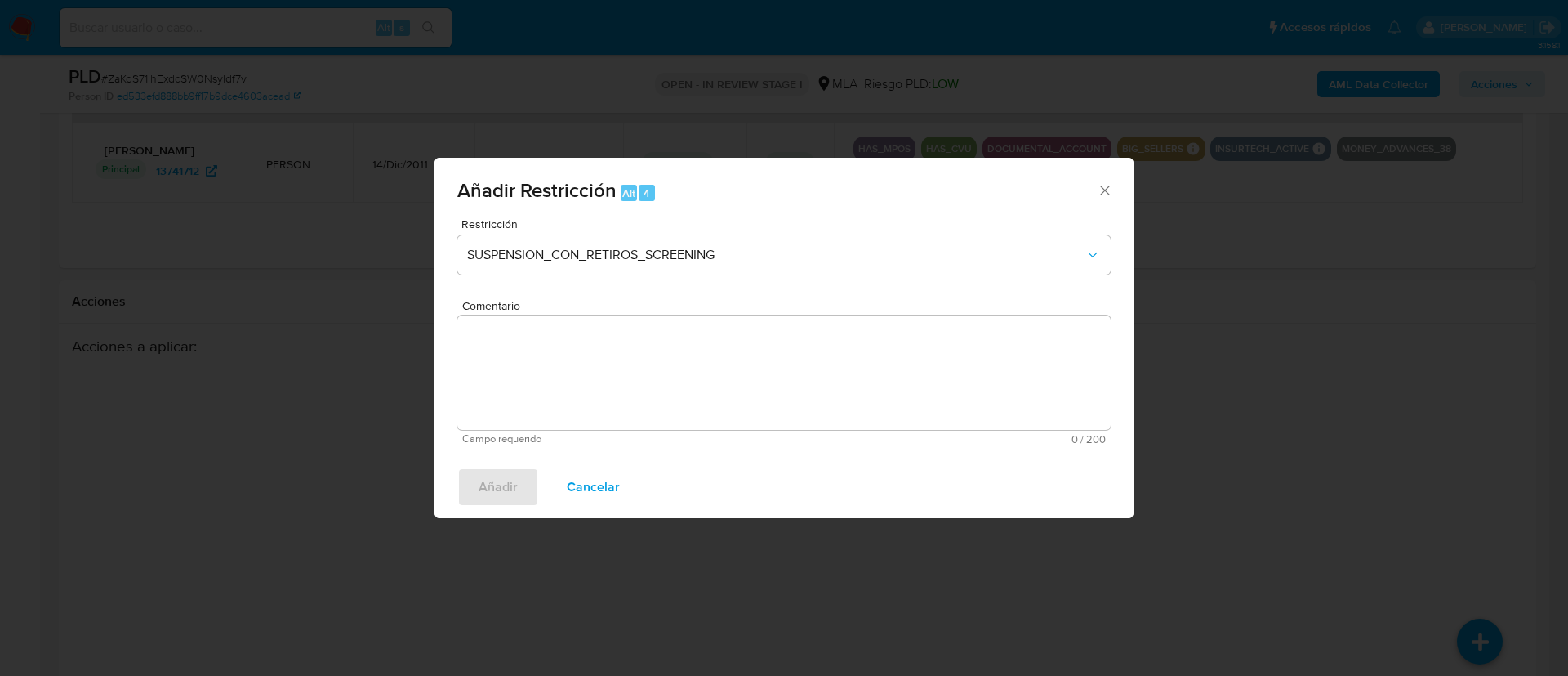
drag, startPoint x: 760, startPoint y: 292, endPoint x: 746, endPoint y: 276, distance: 21.3
click at [758, 290] on div "Restricción SUSPENSION_CON_RETIROS_SCREENING" at bounding box center [784, 257] width 654 height 77
click at [746, 275] on div "Restricción SUSPENSION_CON_RETIROS_SCREENING" at bounding box center [784, 257] width 654 height 77
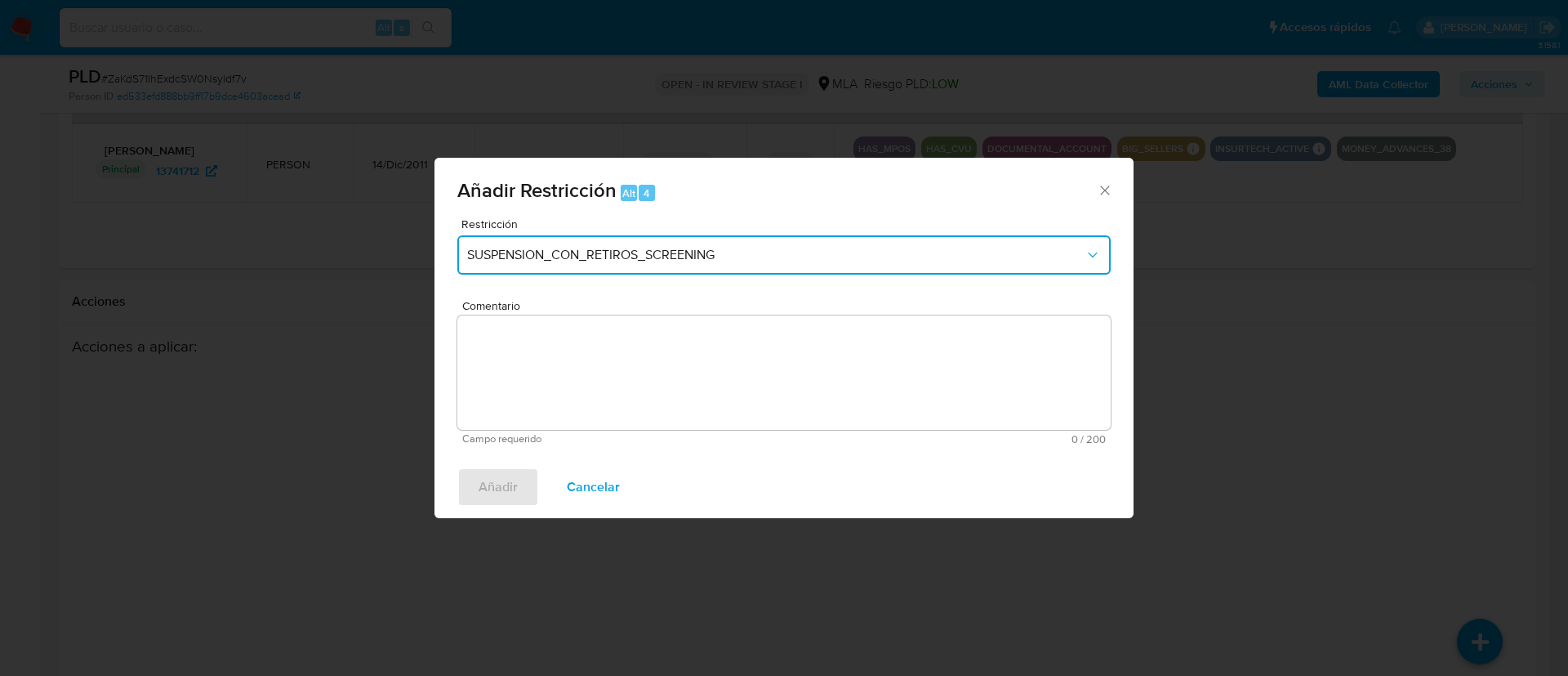
click at [738, 266] on button "SUSPENSION_CON_RETIROS_SCREENING" at bounding box center [784, 255] width 654 height 39
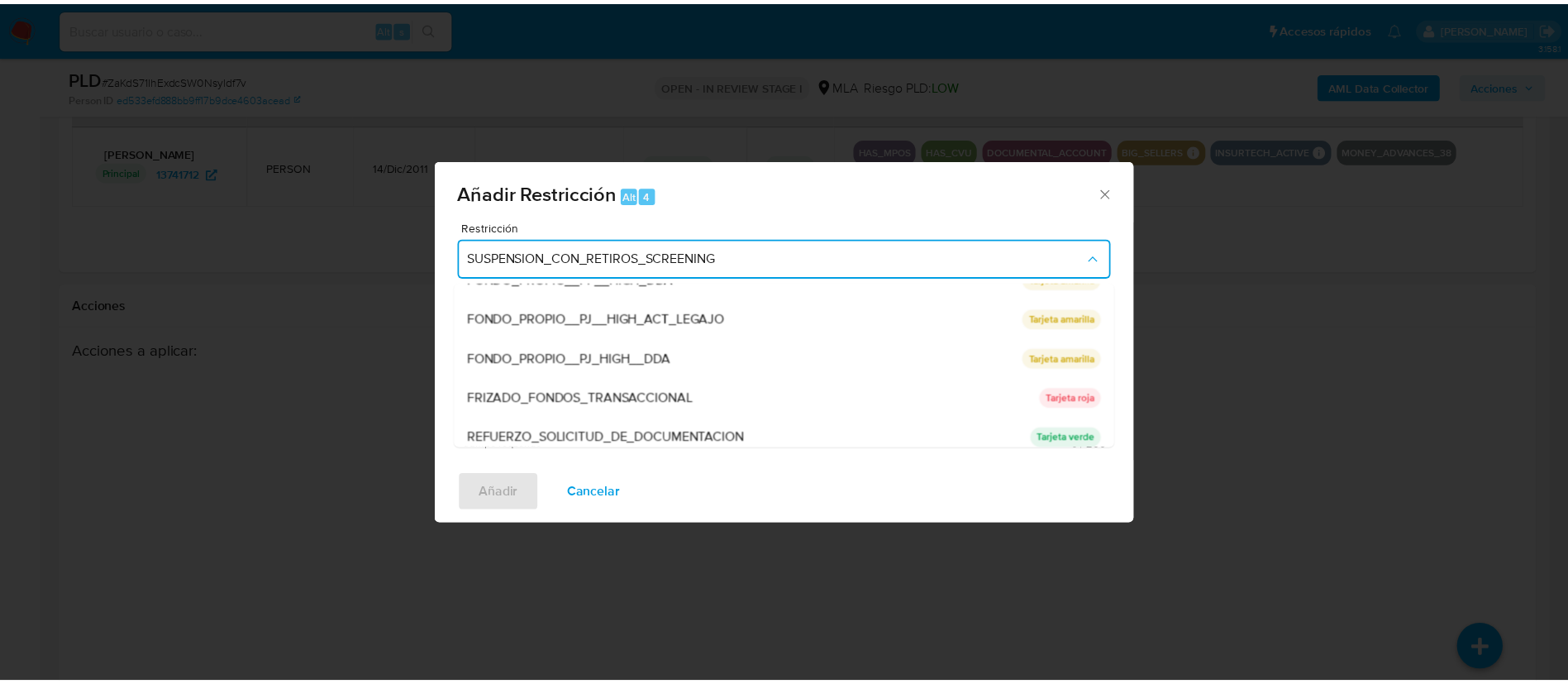
scroll to position [351, 0]
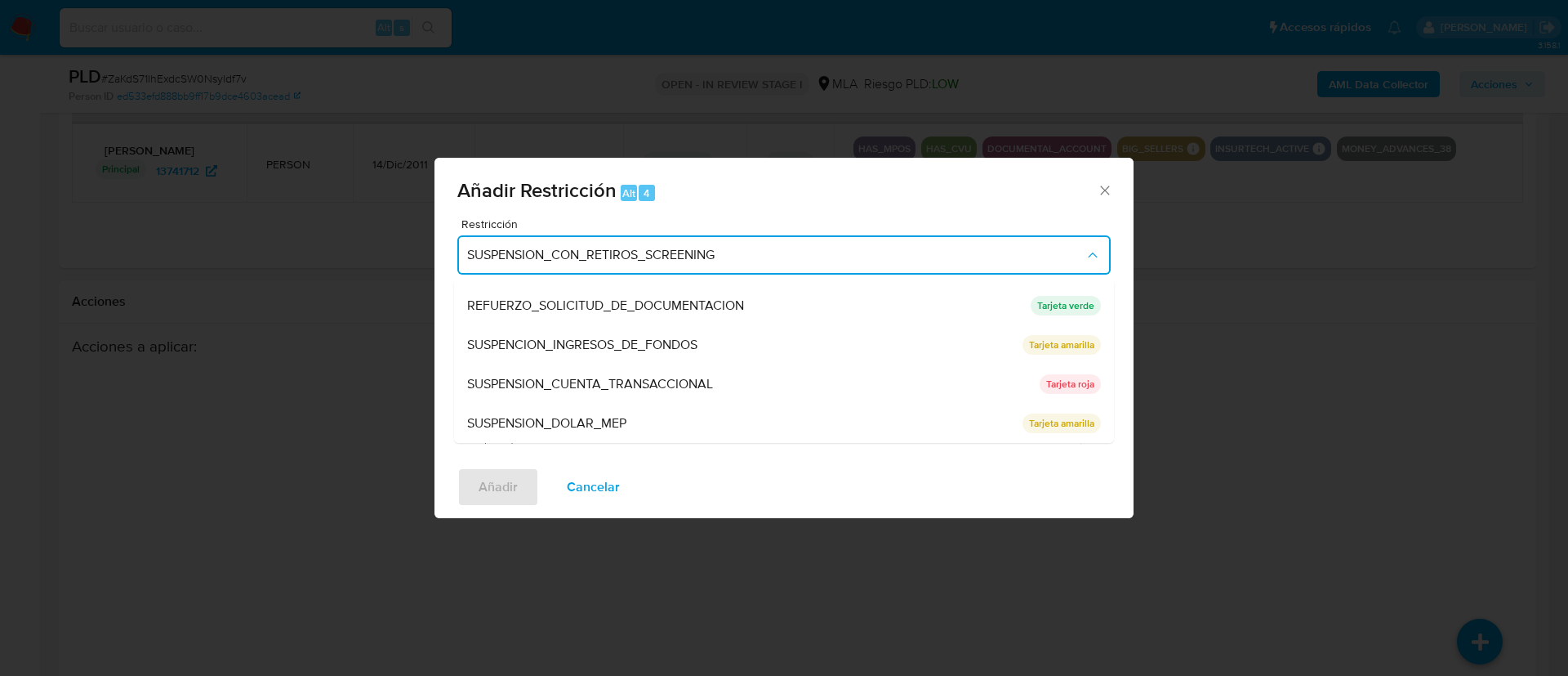
click at [738, 378] on div "SUSPENSION_CUENTA_TRANSACCIONAL" at bounding box center [749, 384] width 563 height 39
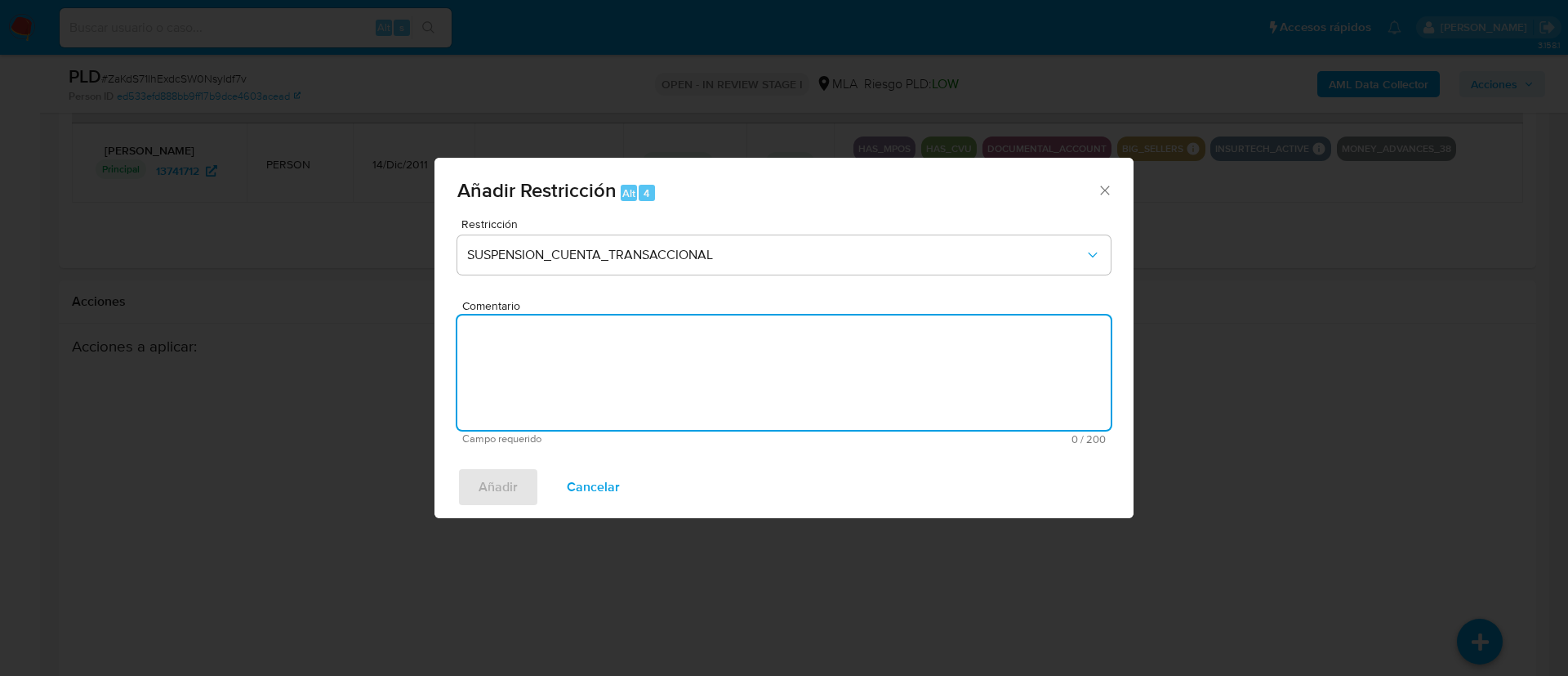
click at [739, 378] on textarea "Comentario" at bounding box center [784, 372] width 654 height 114
type textarea "AML"
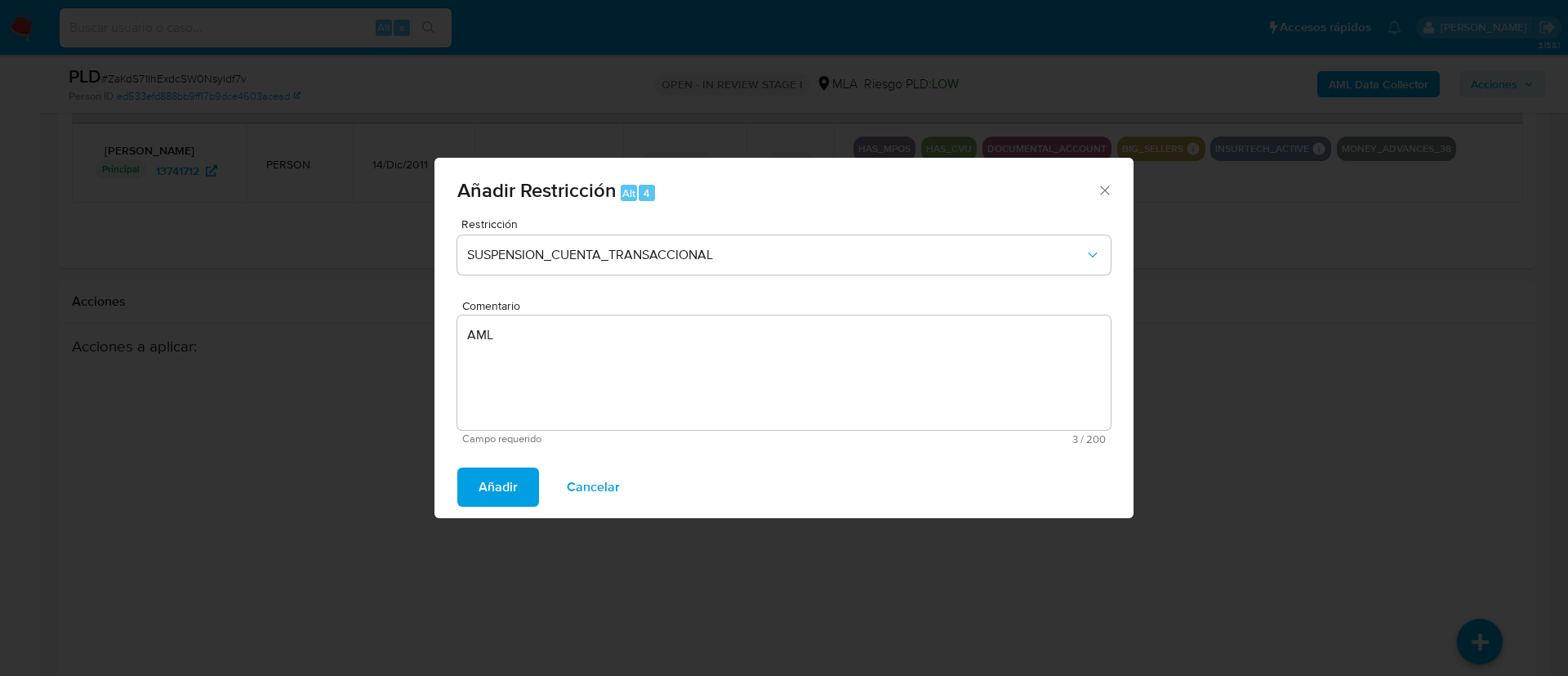
click at [475, 471] on button "Añadir" at bounding box center [499, 487] width 82 height 39
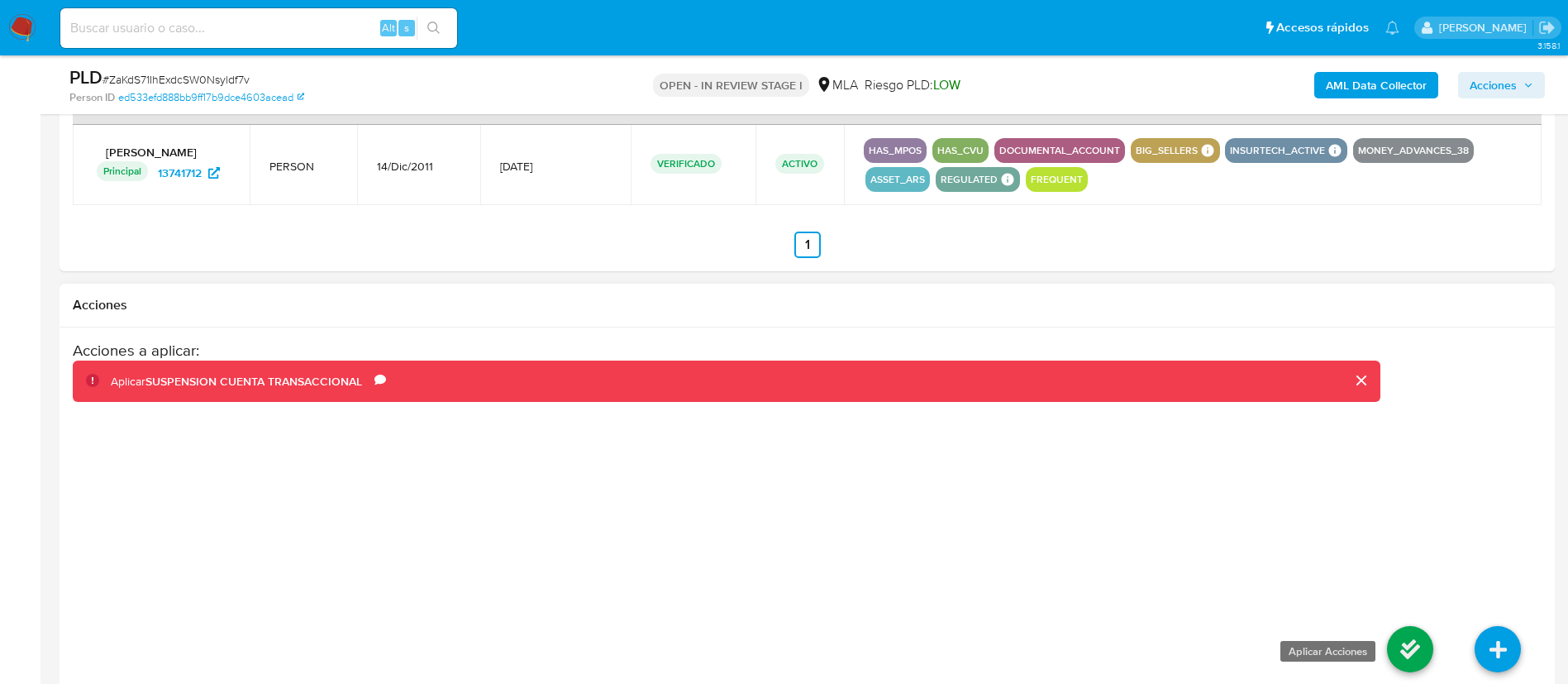
click at [1405, 650] on icon at bounding box center [1409, 648] width 46 height 46
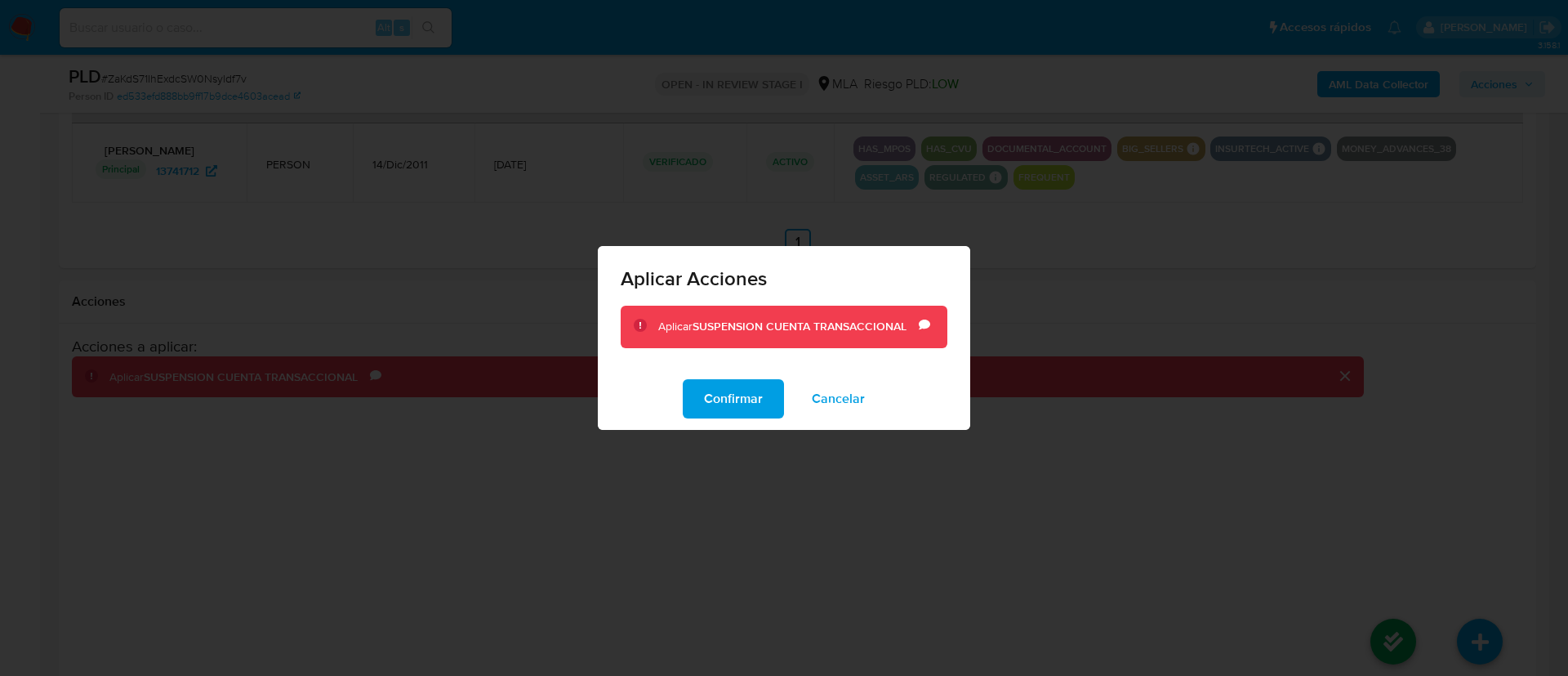
click at [676, 392] on div "Confirmar Cancelar" at bounding box center [784, 399] width 372 height 62
click at [699, 406] on button "Confirmar" at bounding box center [734, 399] width 102 height 39
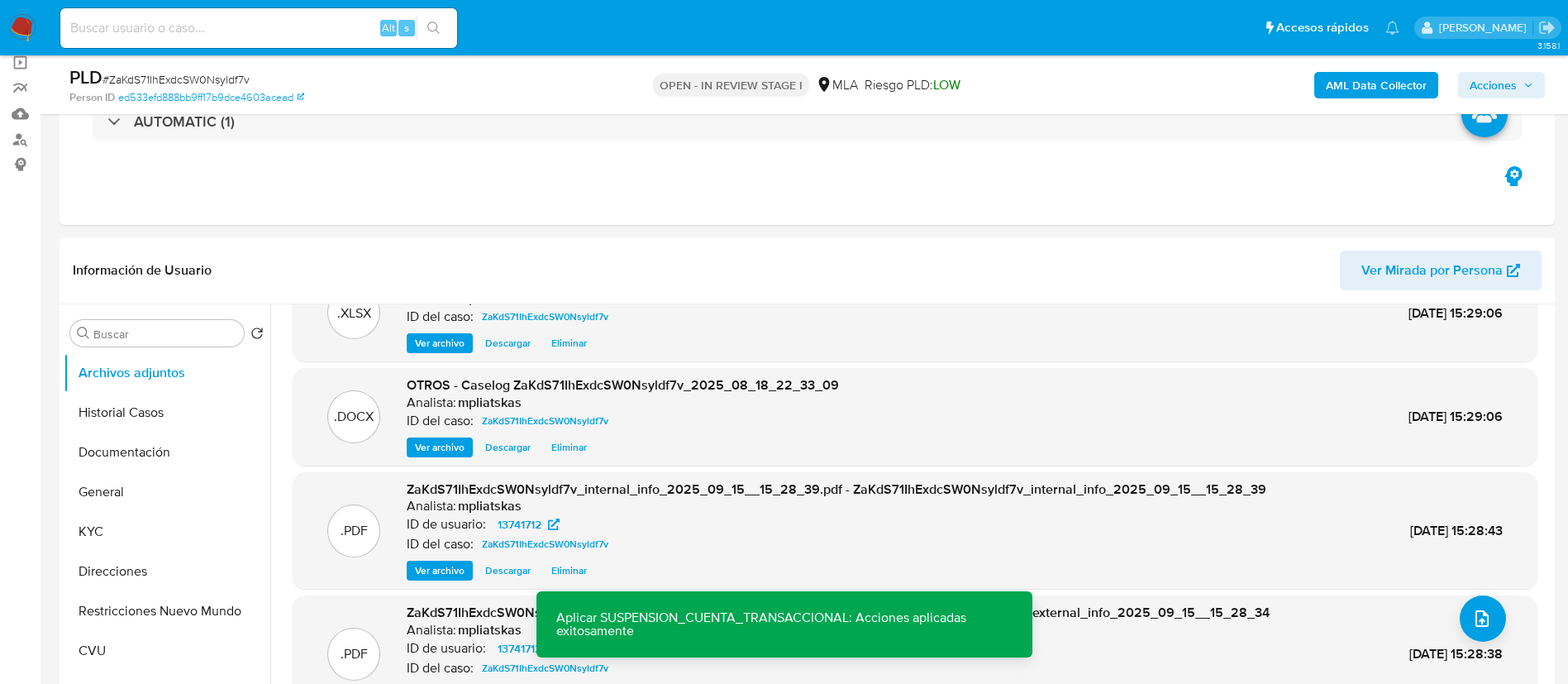
scroll to position [124, 0]
click at [1550, 68] on div "PLD # ZaKdS71IhExdcSW0Nsyldf7v Person ID ed533efd888bb9ff17b9dce4603acead OPEN …" at bounding box center [807, 84] width 1496 height 59
click at [1543, 73] on button "Acciones" at bounding box center [1501, 85] width 87 height 26
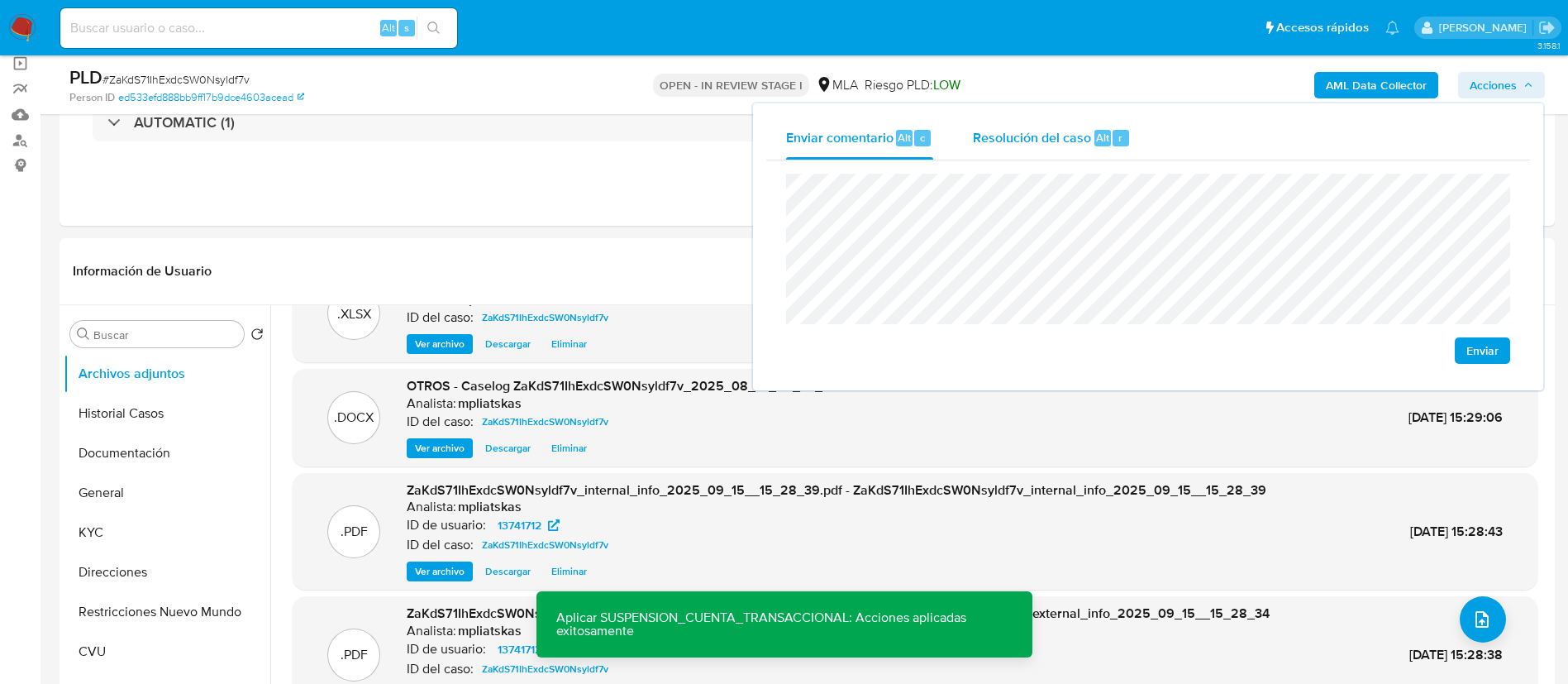
click at [1075, 124] on div "Resolución del caso Alt r" at bounding box center [1052, 138] width 158 height 43
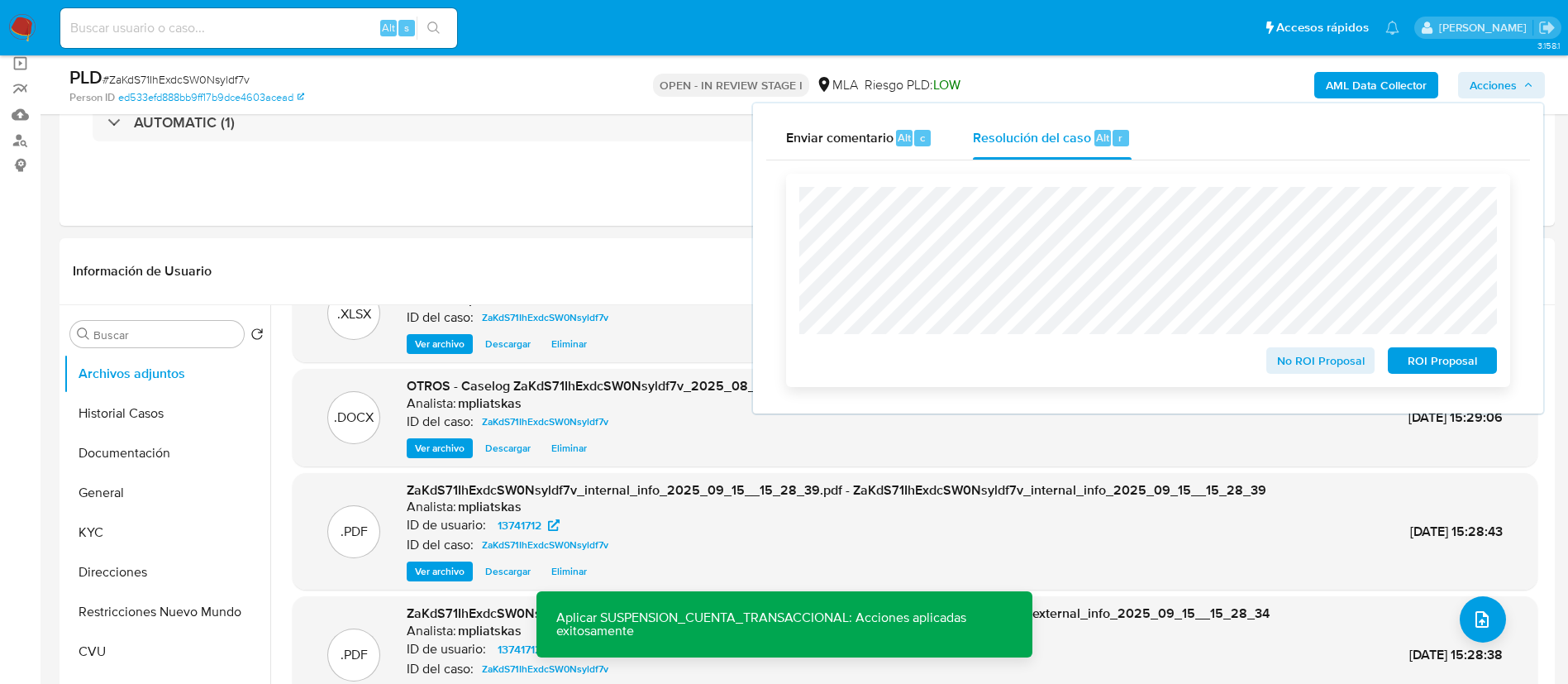
click at [1429, 365] on span "ROI Proposal" at bounding box center [1442, 360] width 86 height 23
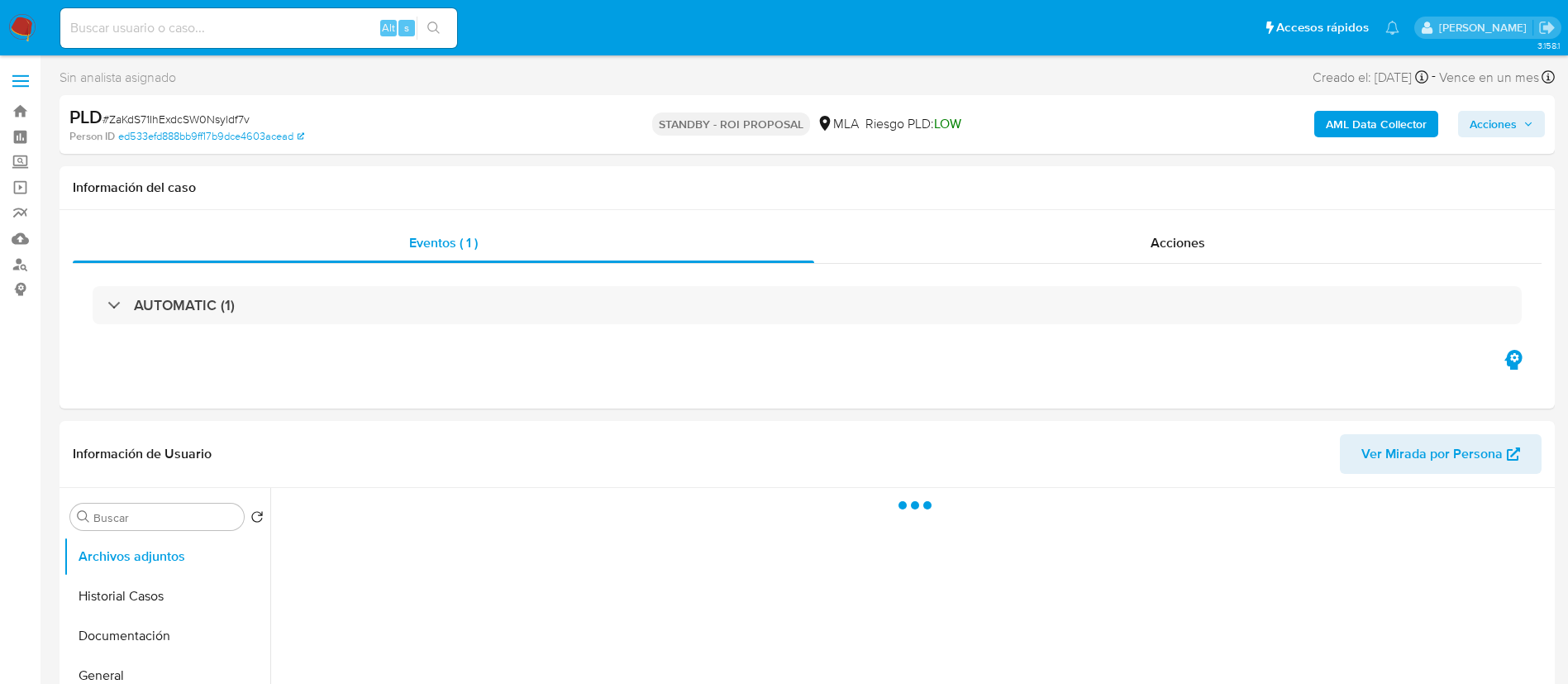
select select "10"
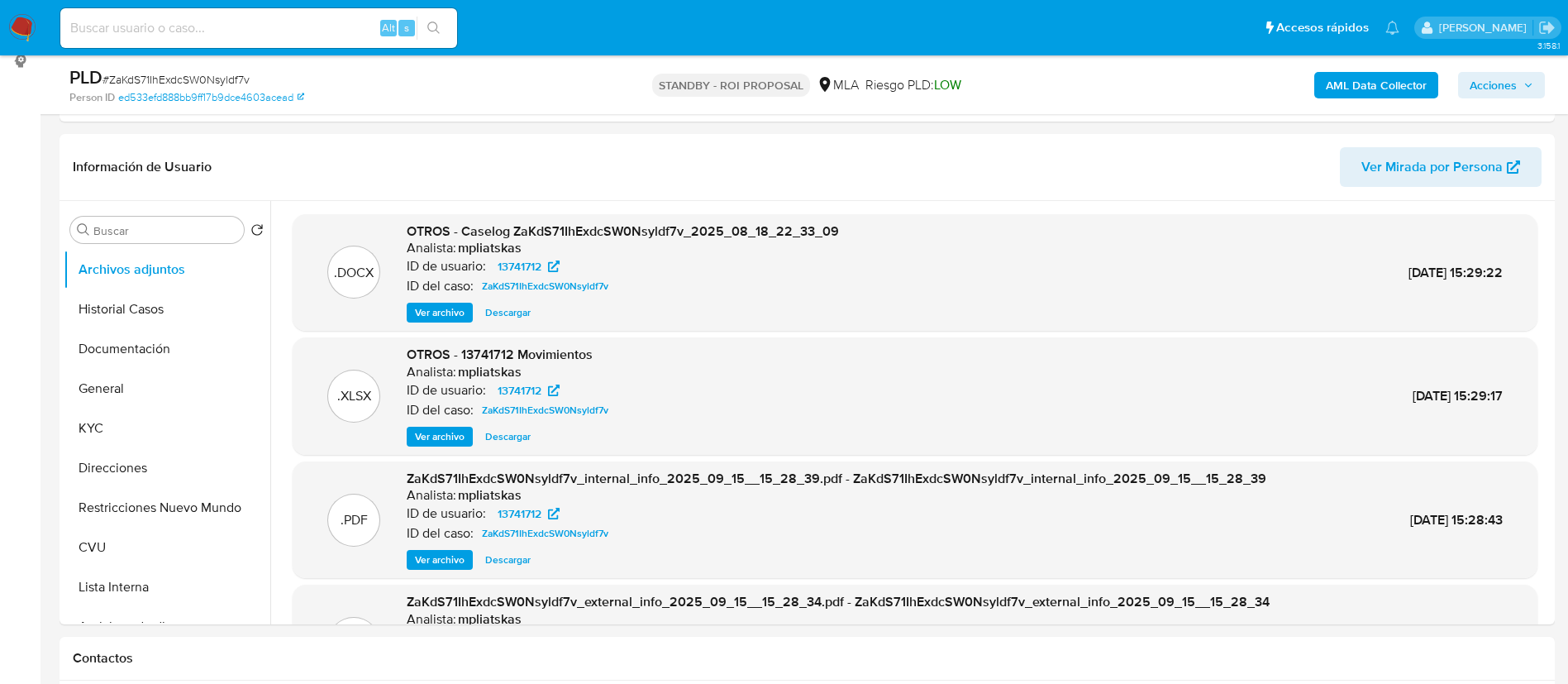
scroll to position [248, 0]
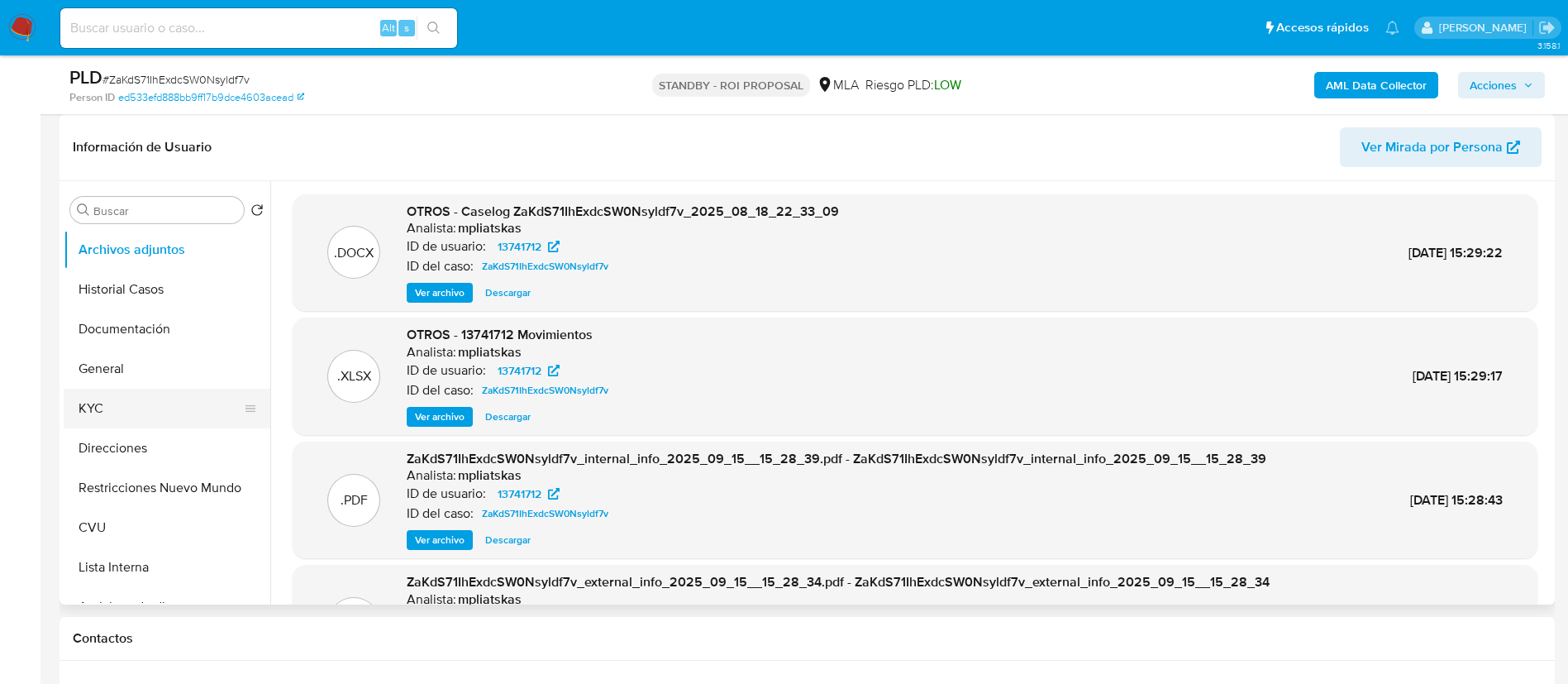
click at [90, 396] on button "KYC" at bounding box center [160, 408] width 194 height 40
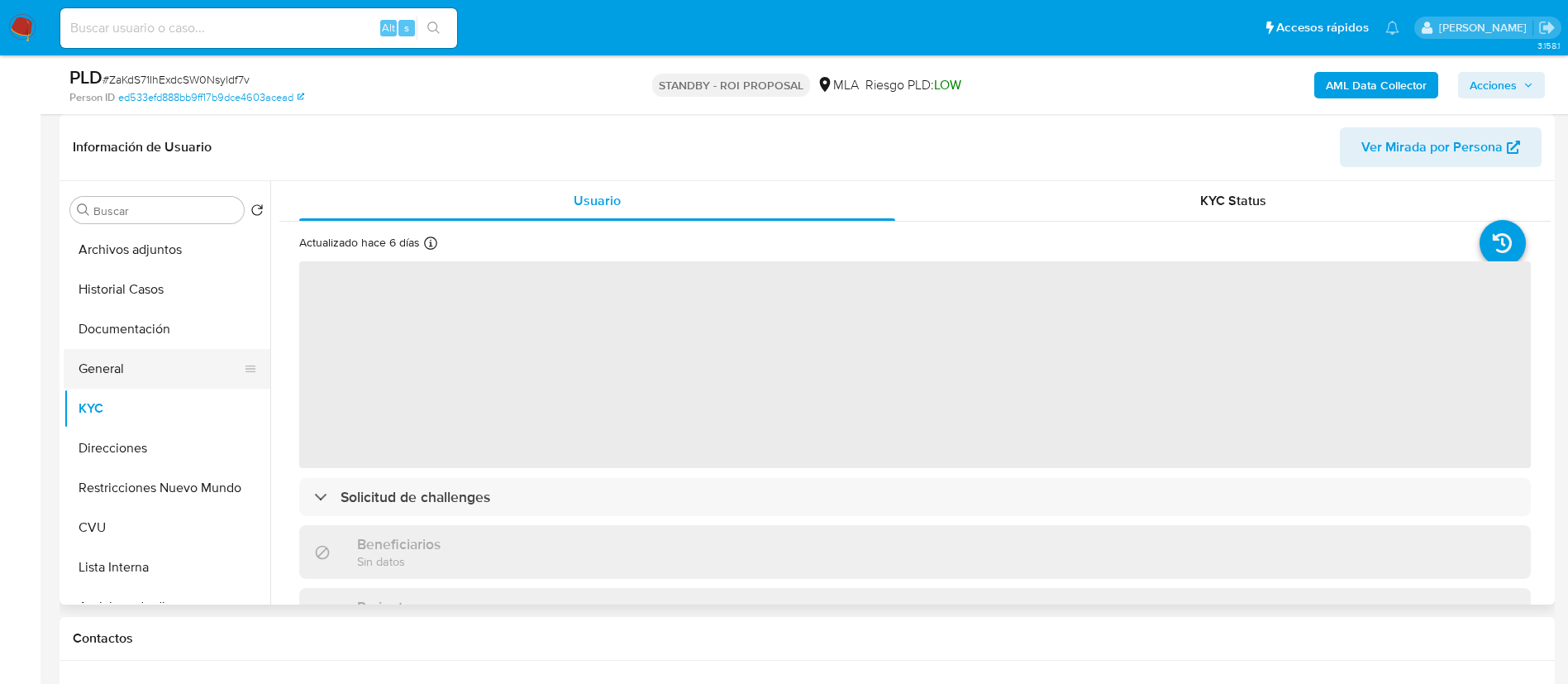
click at [113, 364] on button "General" at bounding box center [160, 369] width 194 height 40
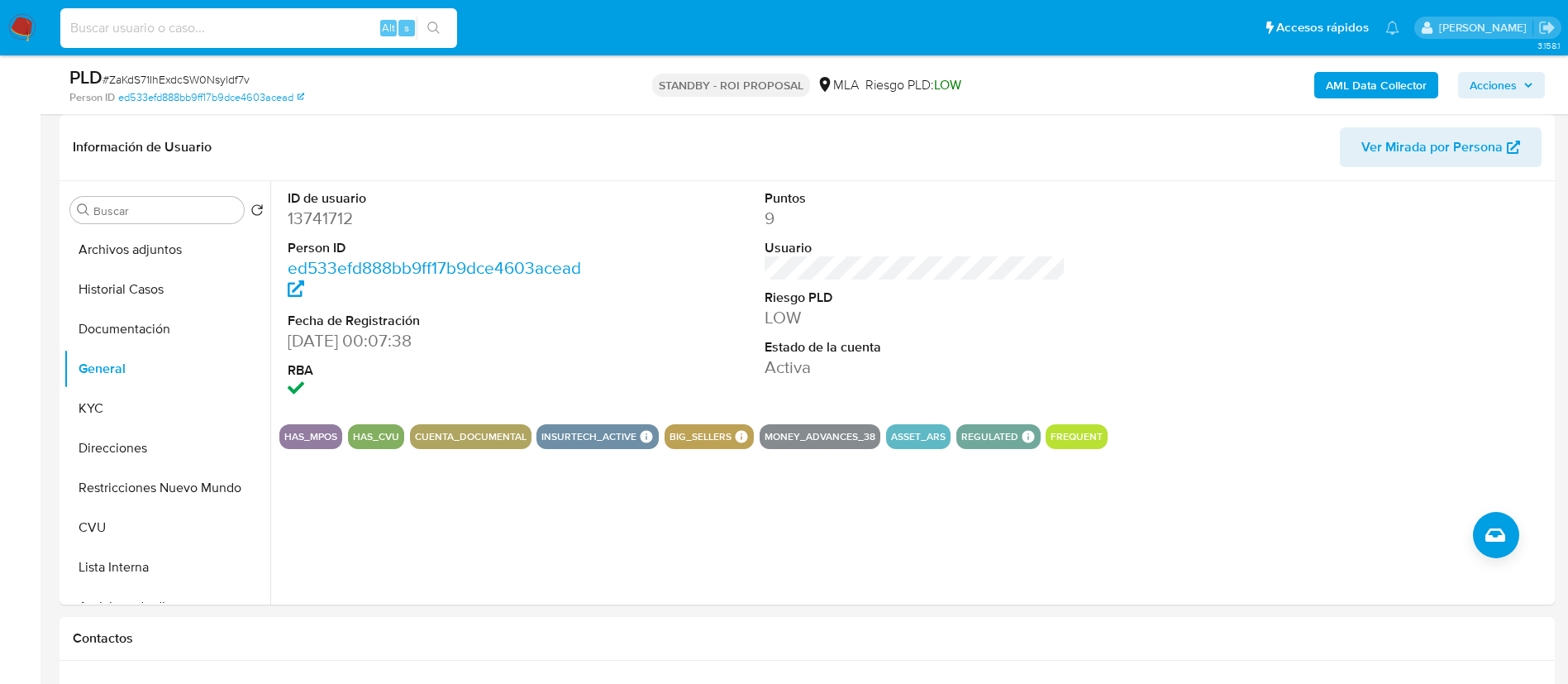
click at [315, 24] on input at bounding box center [259, 28] width 397 height 22
paste input "Qz9nLpqBIB2zRHjlGBeaYlpt"
type input "Qz9nLpqBIB2zRHjlGBeaYlpt"
click at [434, 30] on icon "search-icon" at bounding box center [433, 28] width 13 height 13
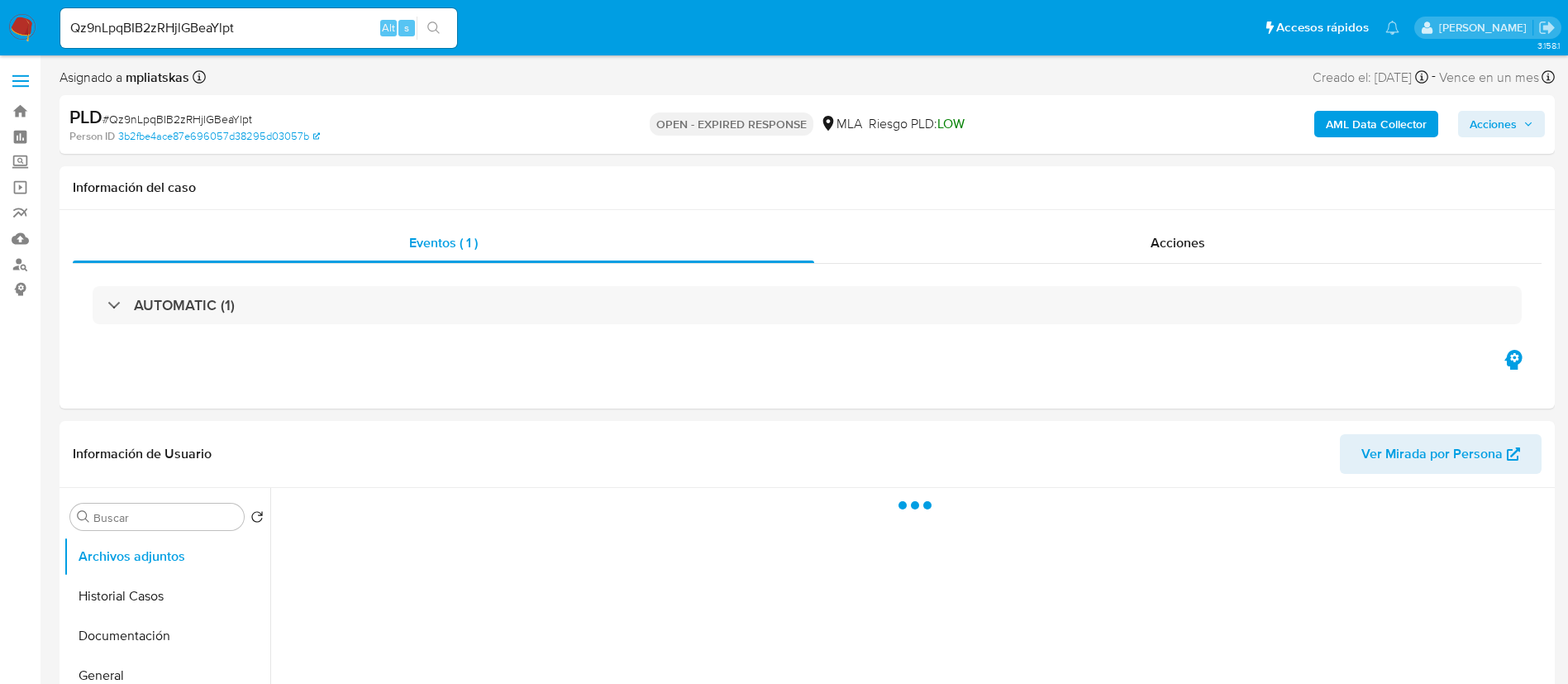
select select "10"
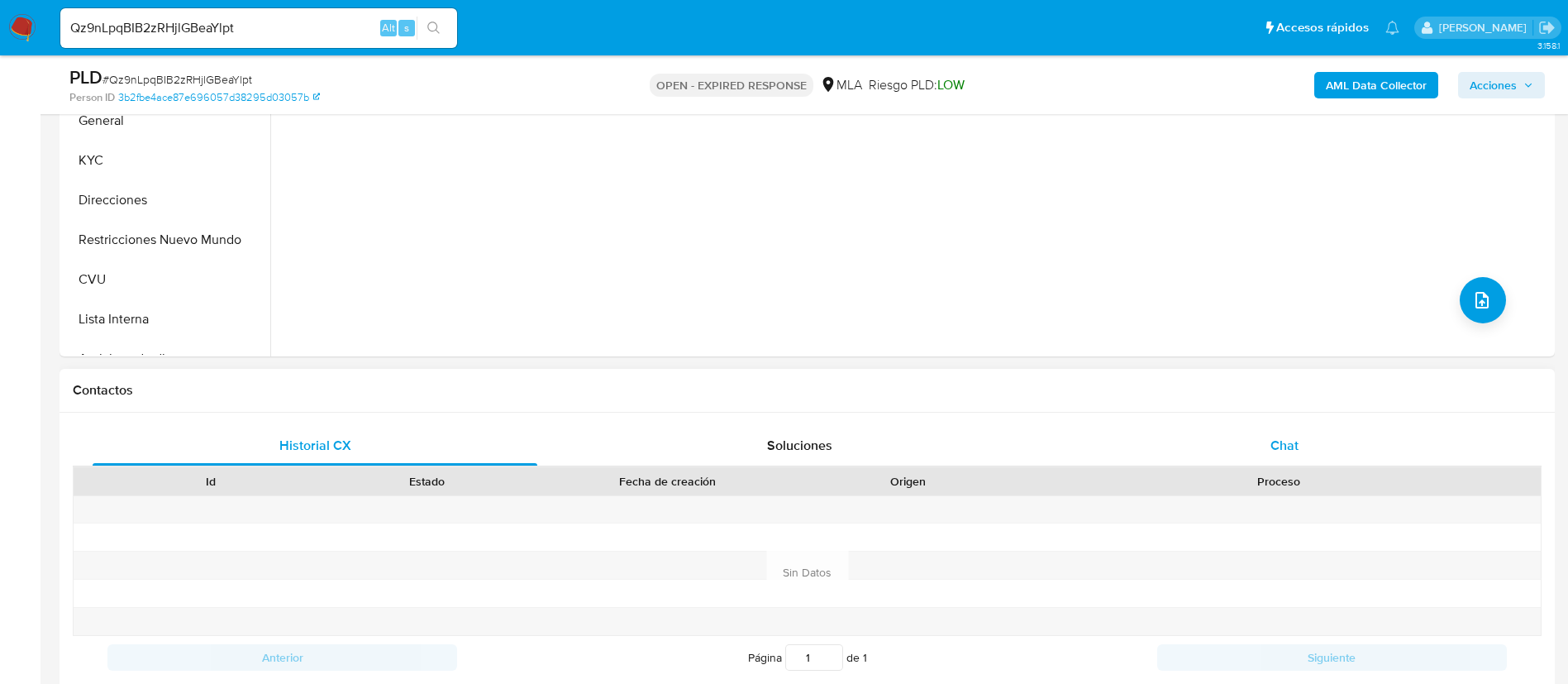
click at [1257, 433] on div "Chat" at bounding box center [1285, 445] width 445 height 40
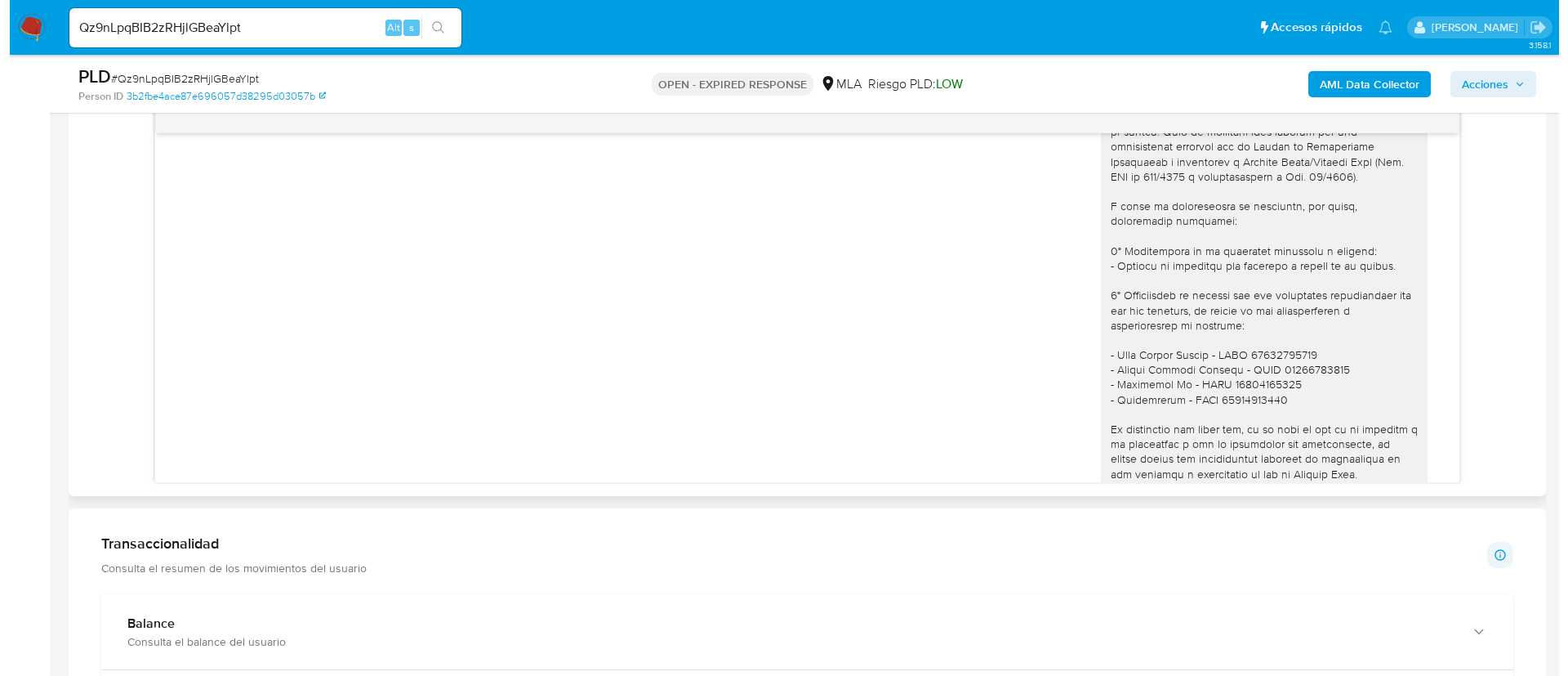
scroll to position [1783, 0]
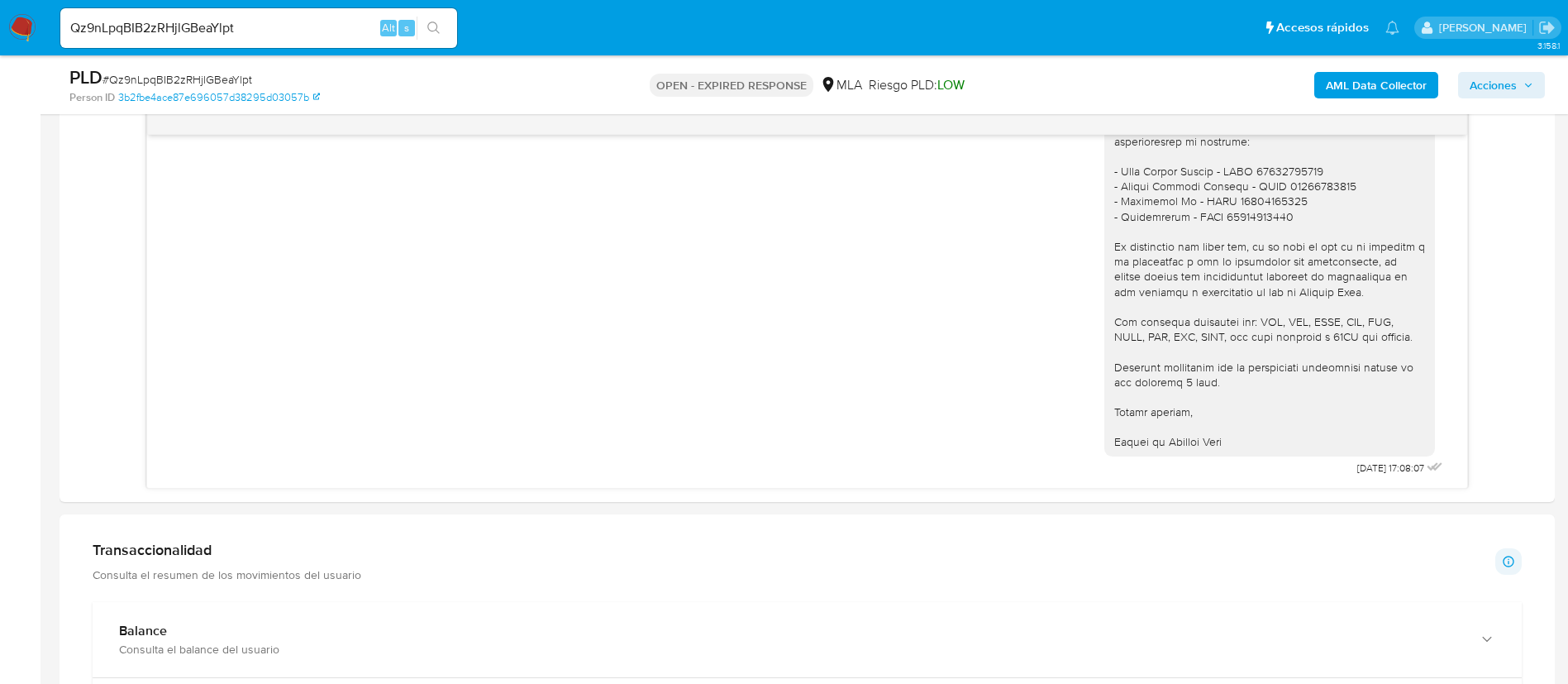
click at [1357, 89] on b "AML Data Collector" at bounding box center [1377, 85] width 101 height 26
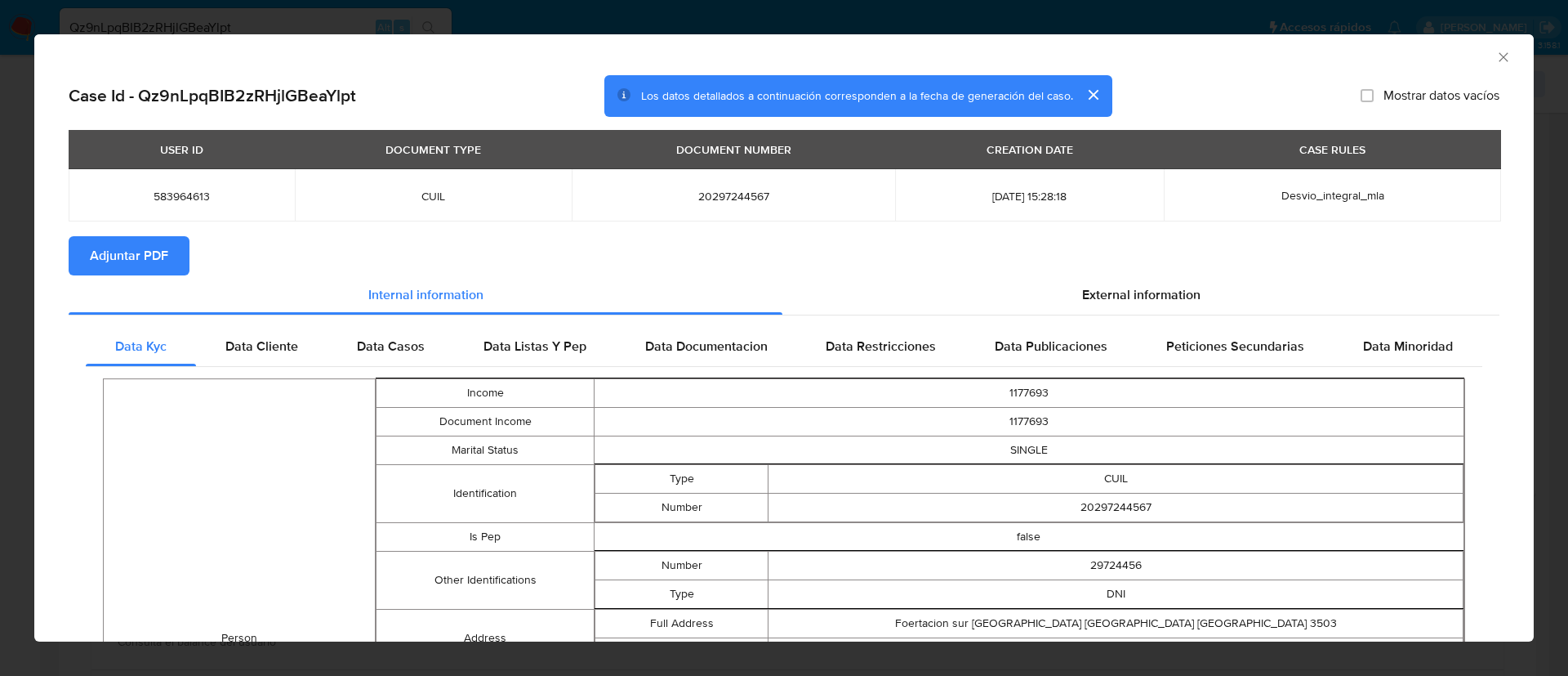
click at [175, 247] on button "Adjuntar PDF" at bounding box center [129, 256] width 121 height 39
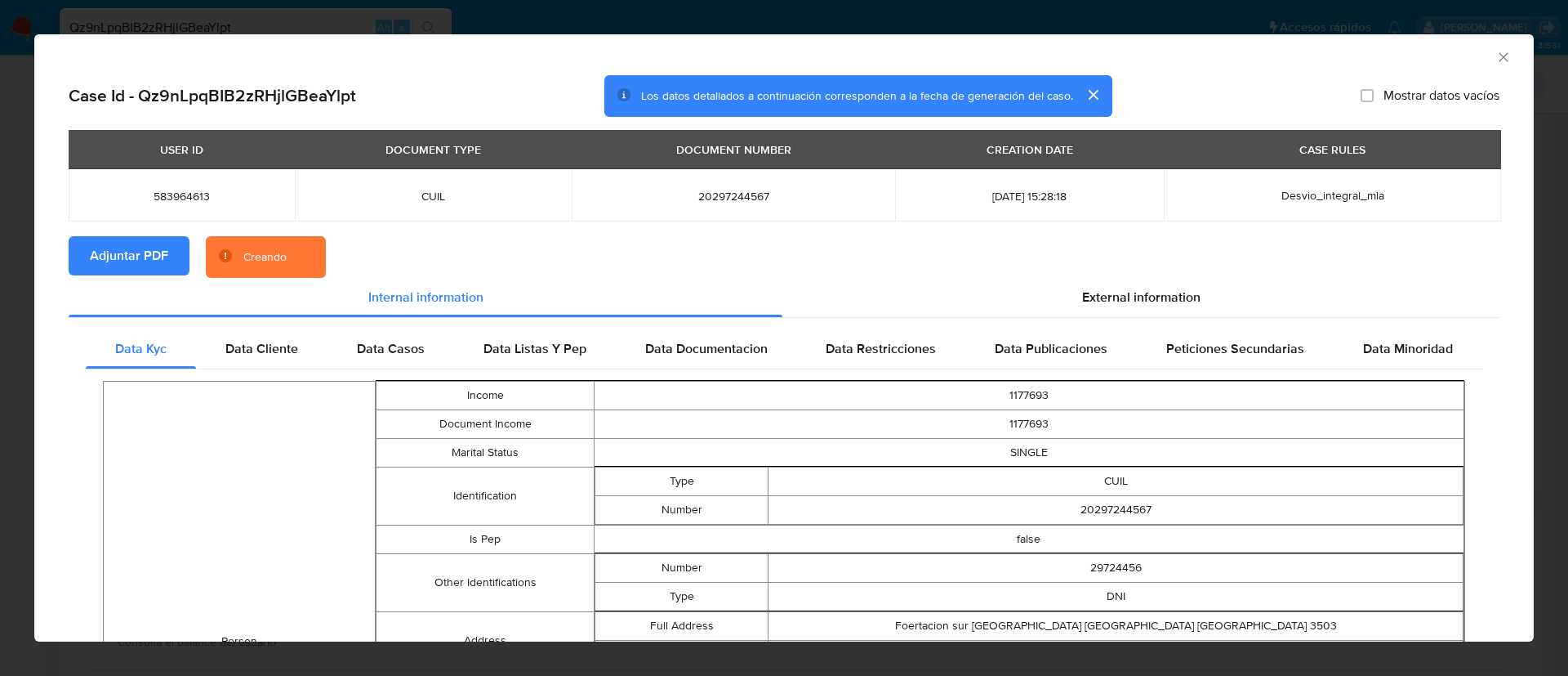
click at [189, 200] on span "583964613" at bounding box center [182, 196] width 187 height 15
copy span "583964613"
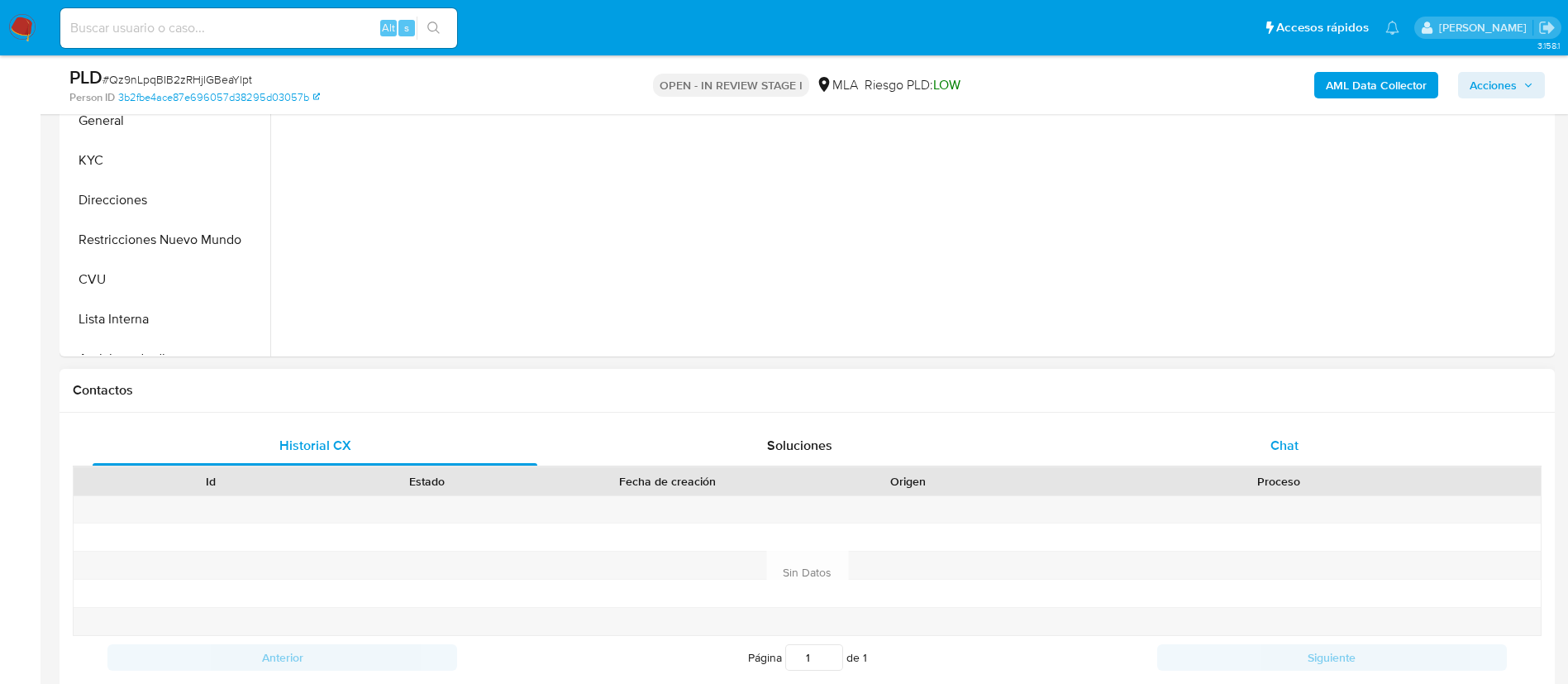
click at [1175, 442] on div "Chat" at bounding box center [1285, 445] width 445 height 40
select select "10"
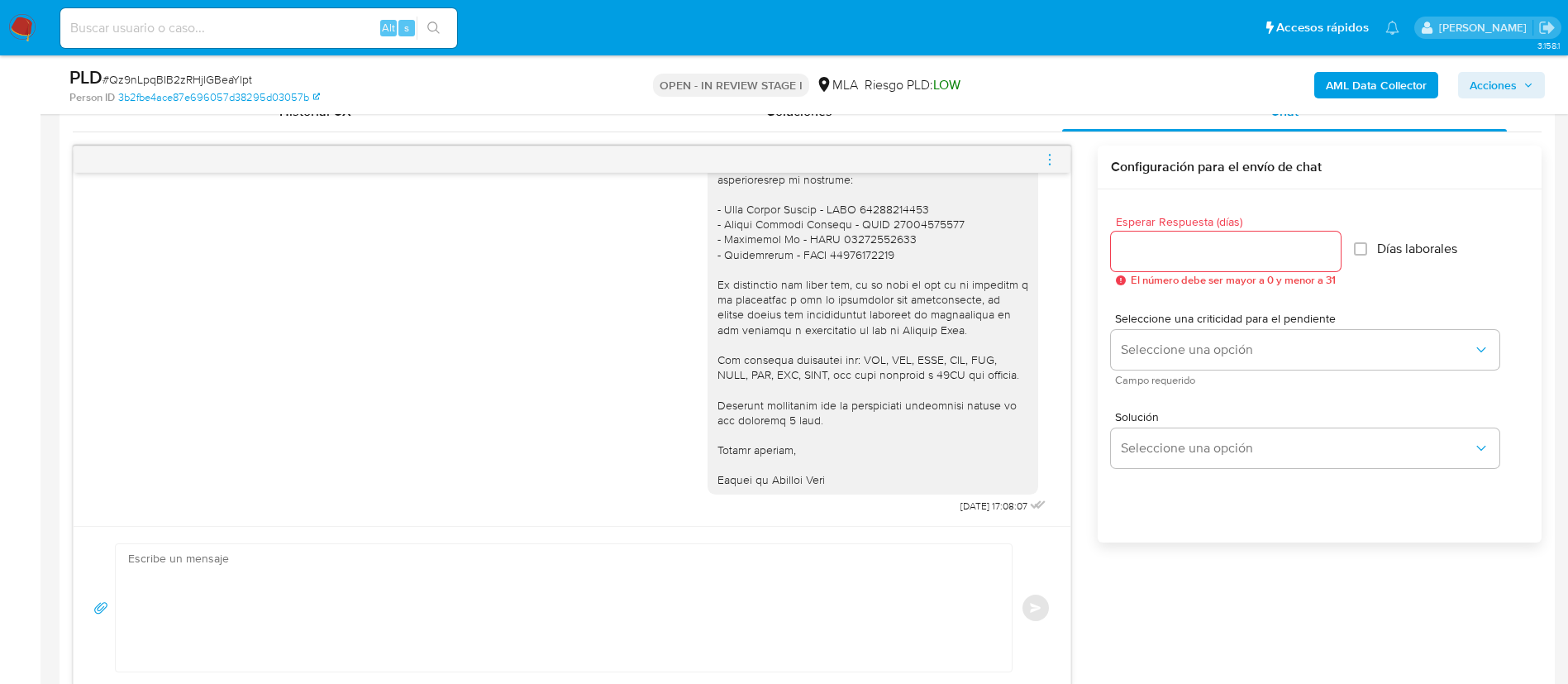
scroll to position [868, 0]
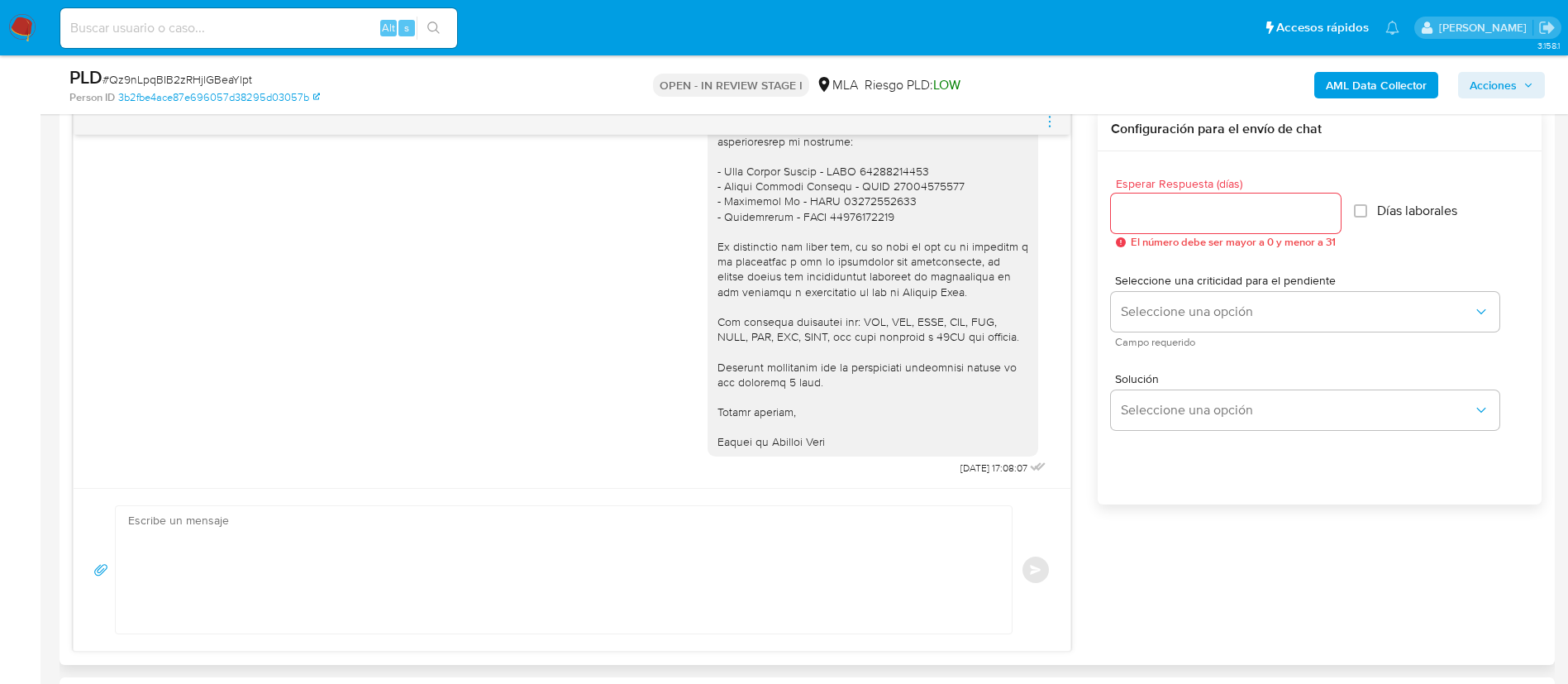
click at [1056, 120] on icon "menu-action" at bounding box center [1050, 122] width 15 height 15
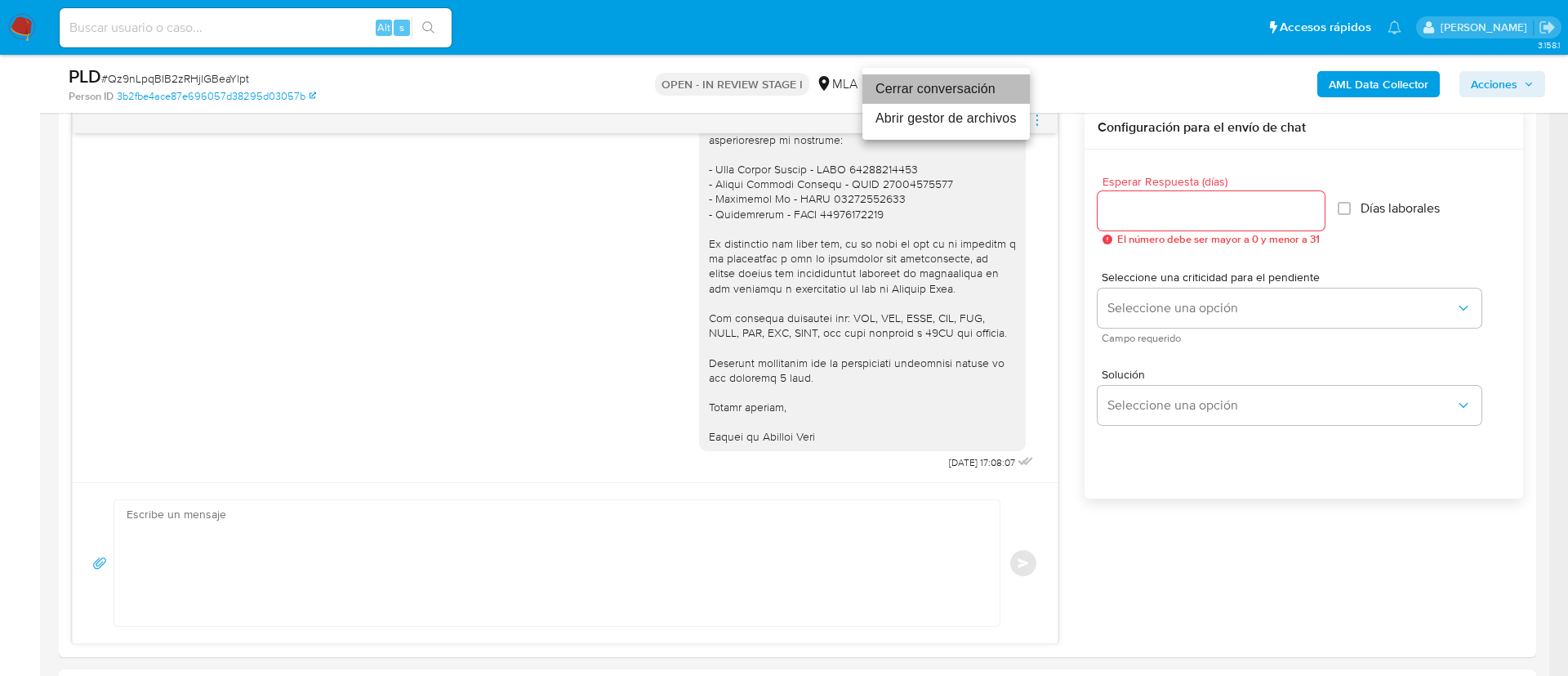
click at [1004, 90] on li "Cerrar conversación" at bounding box center [946, 88] width 167 height 29
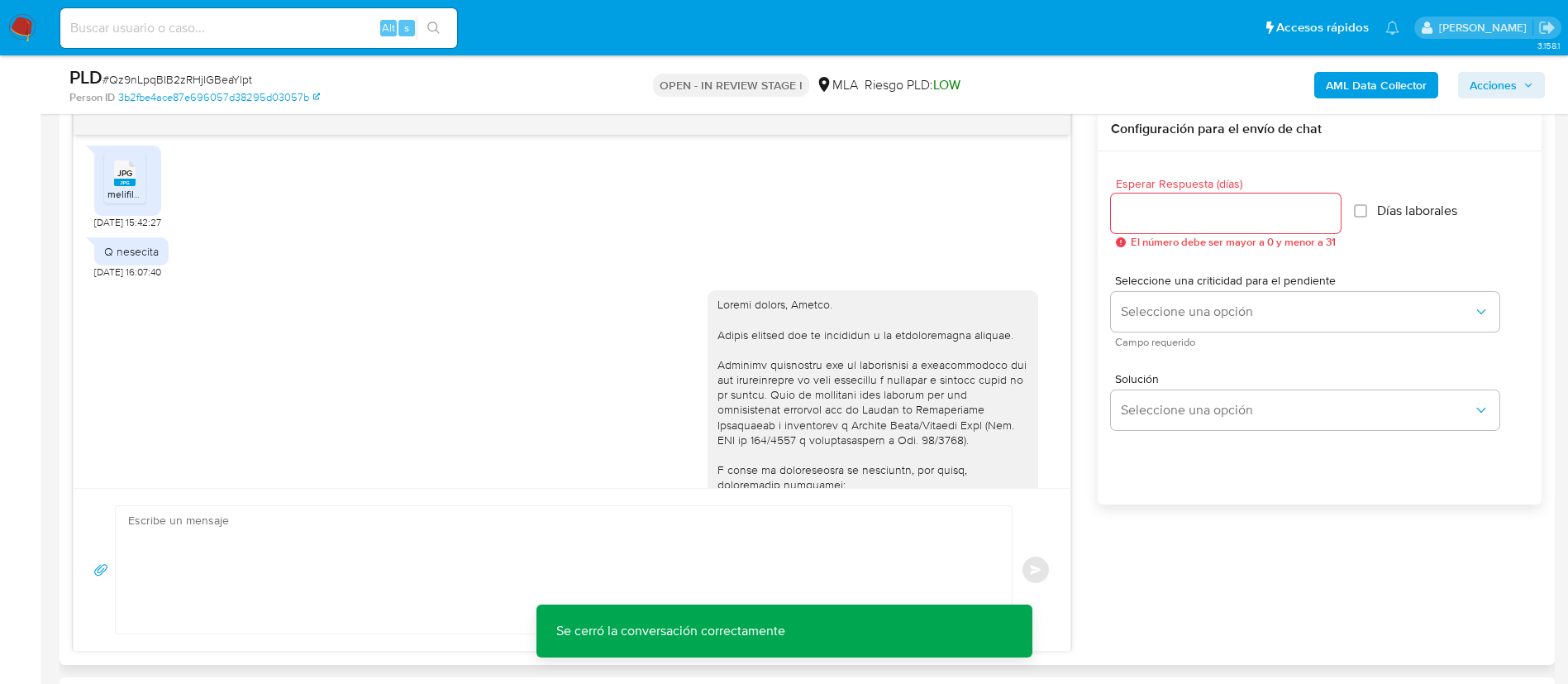
scroll to position [1184, 0]
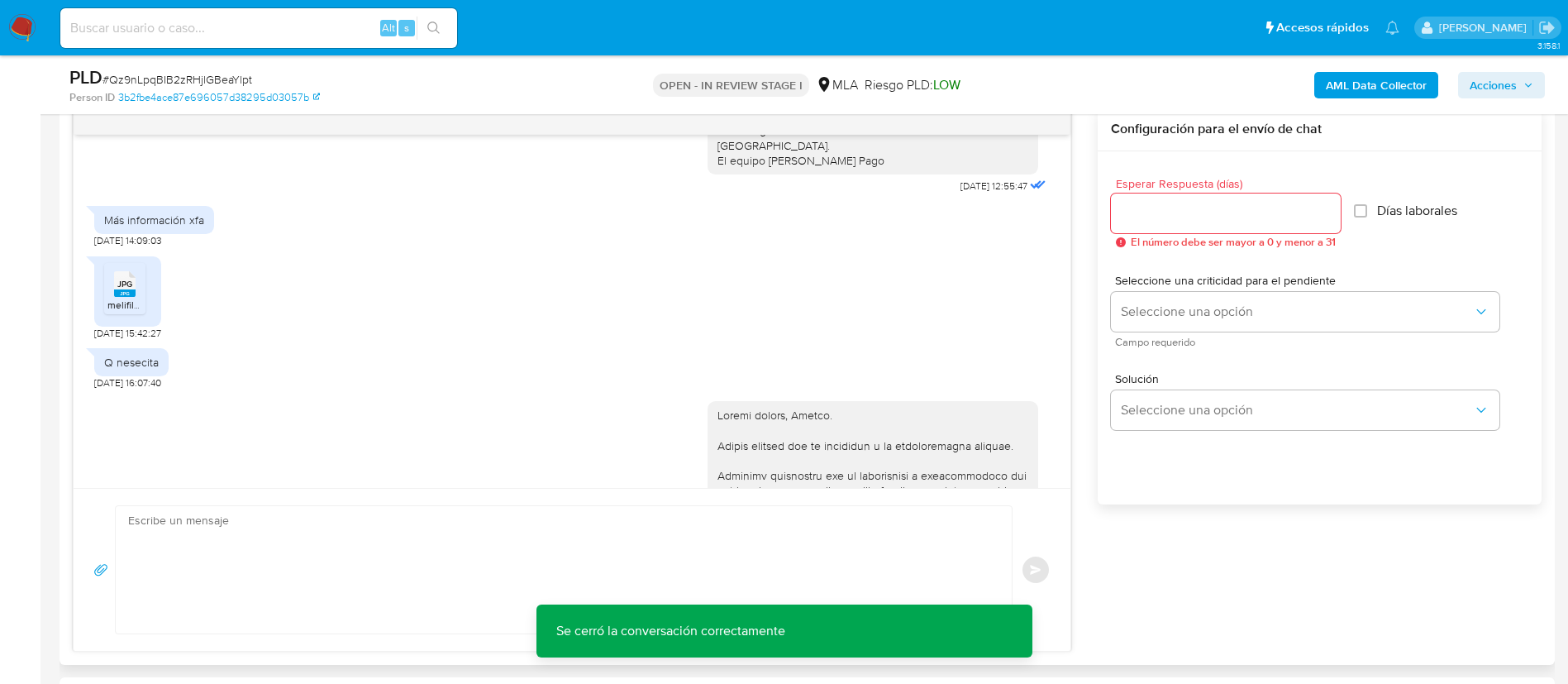
click at [124, 296] on rect at bounding box center [125, 293] width 22 height 7
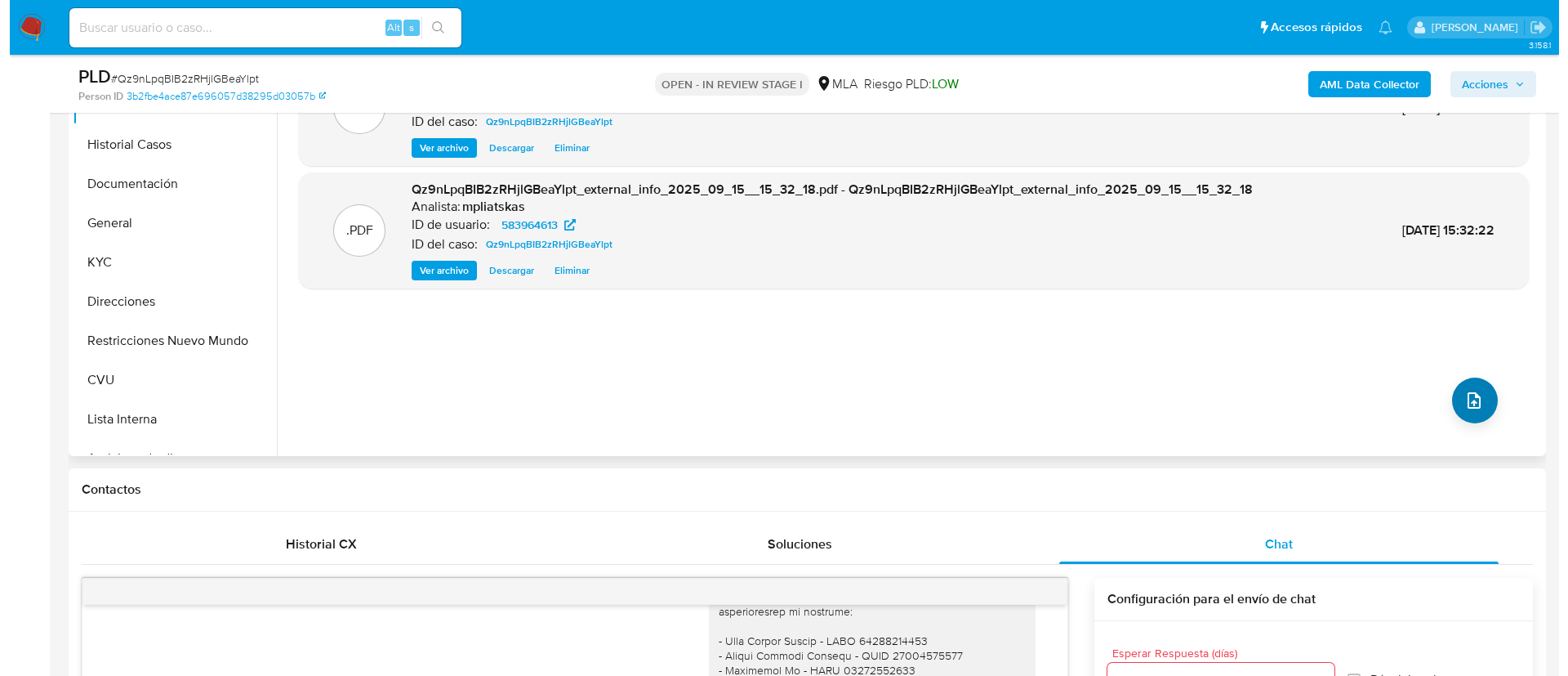
scroll to position [245, 0]
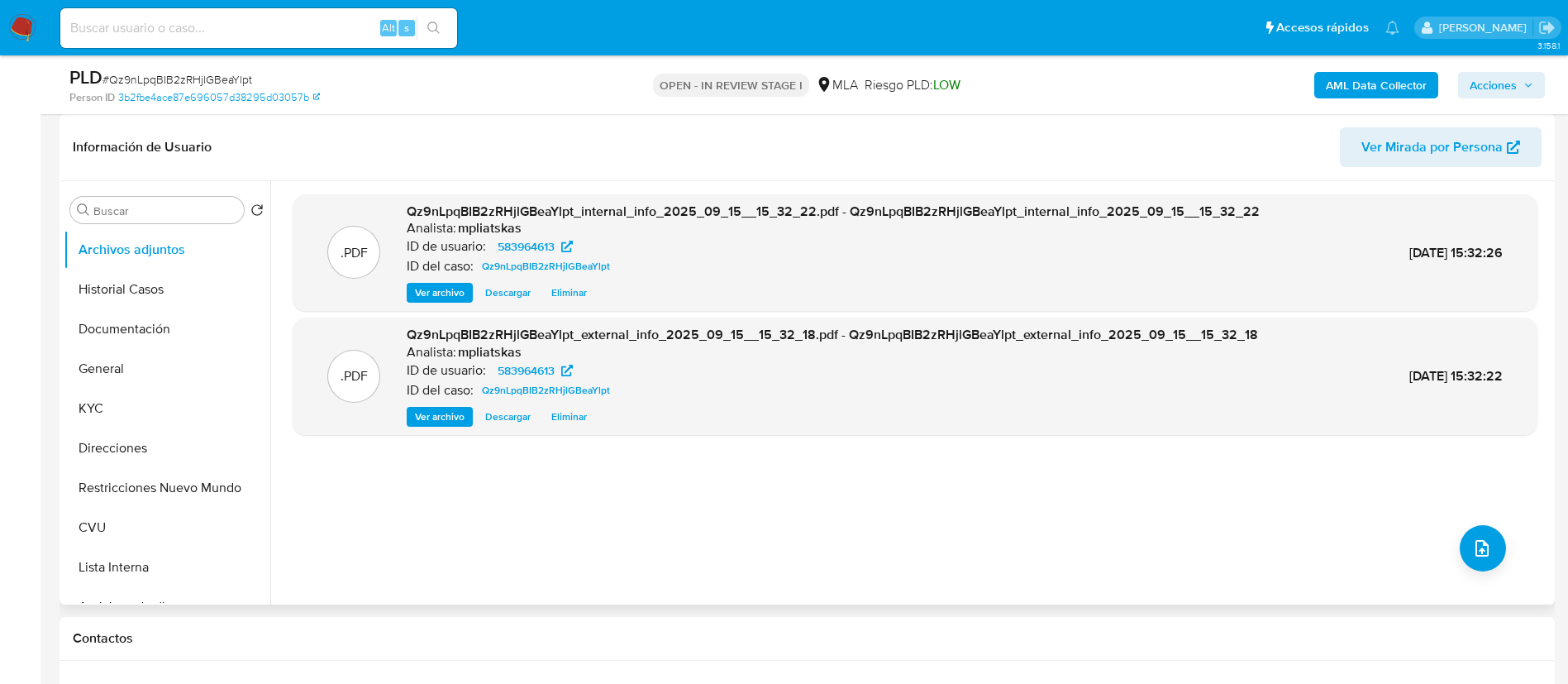
click at [1498, 537] on div ".PDF Qz9nLpqBIB2zRHjlGBeaYlpt_internal_info_2025_09_15__15_32_22.pdf - Qz9nLpqB…" at bounding box center [916, 393] width 1245 height 397
click at [1464, 550] on button "upload-file" at bounding box center [1482, 548] width 46 height 46
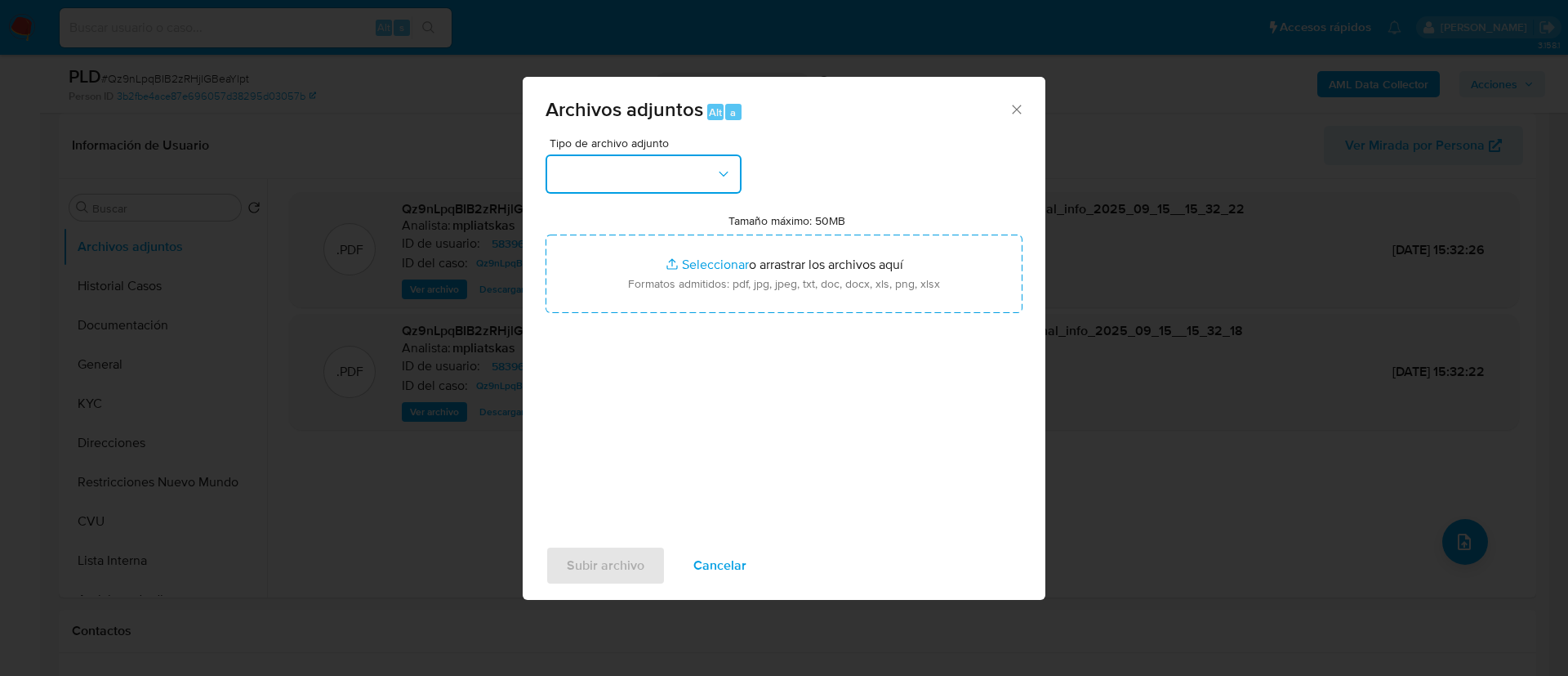
click at [592, 186] on button "button" at bounding box center [644, 174] width 196 height 39
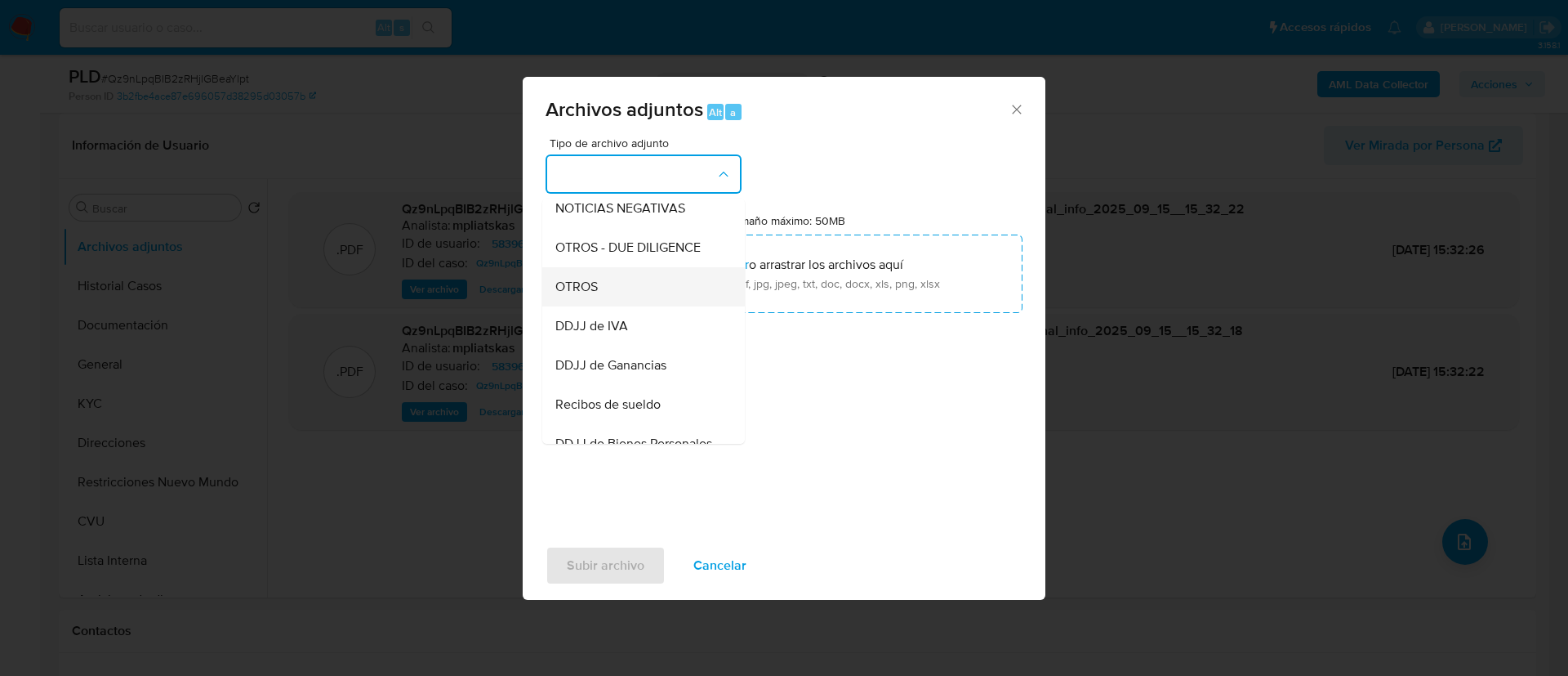
click at [622, 305] on div "OTROS" at bounding box center [638, 287] width 167 height 39
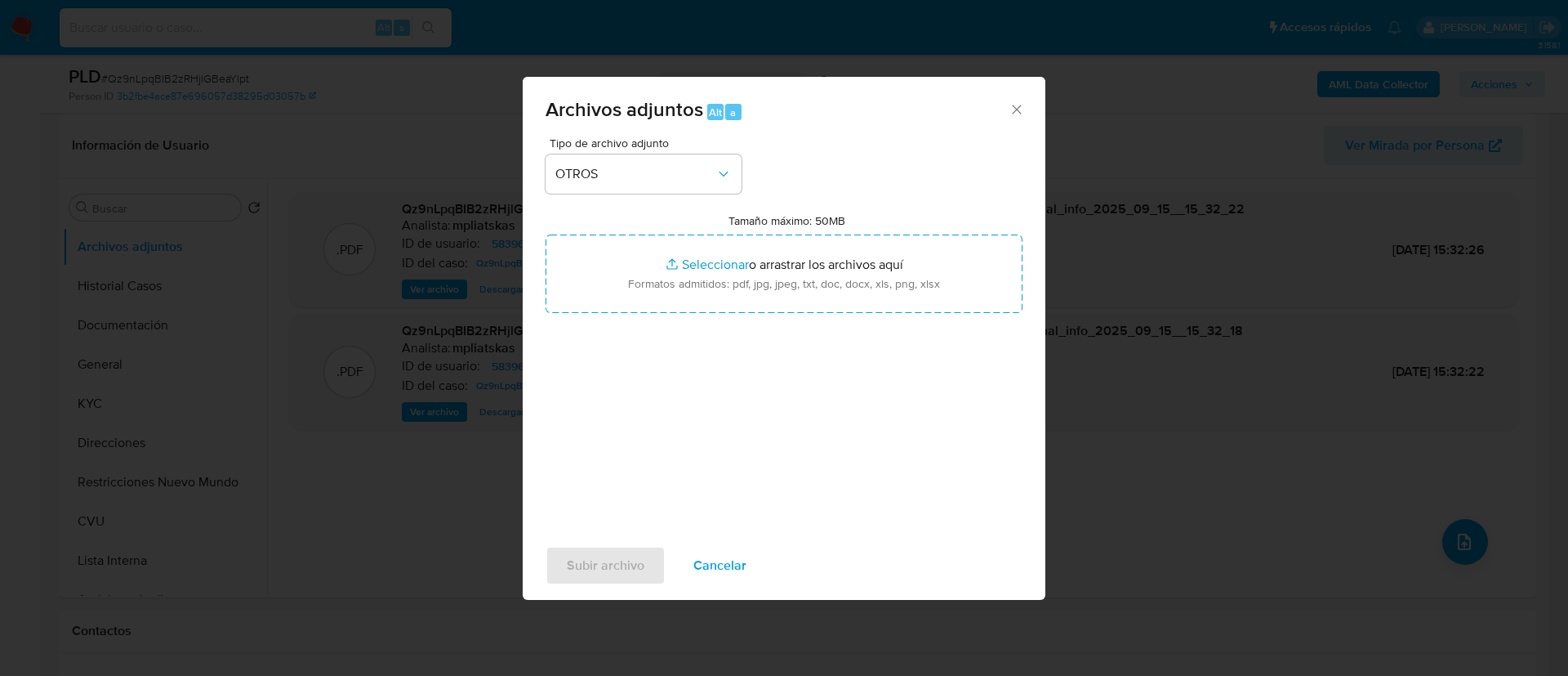
click at [622, 305] on input "Tamaño máximo: 50MB Seleccionar archivos" at bounding box center [784, 273] width 477 height 78
type input "C:\fakepath\583964613 Movimientos.xlsx"
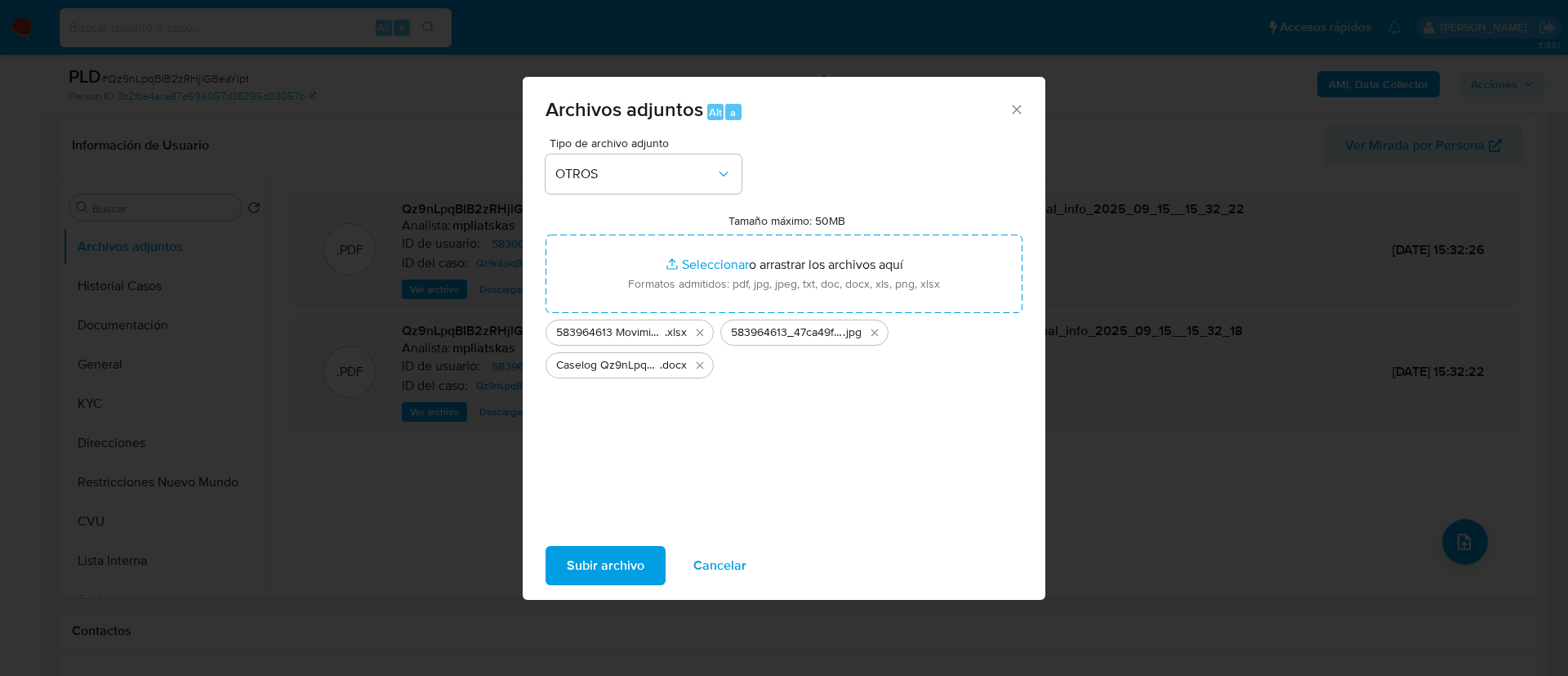
click at [565, 579] on button "Subir archivo" at bounding box center [605, 566] width 120 height 39
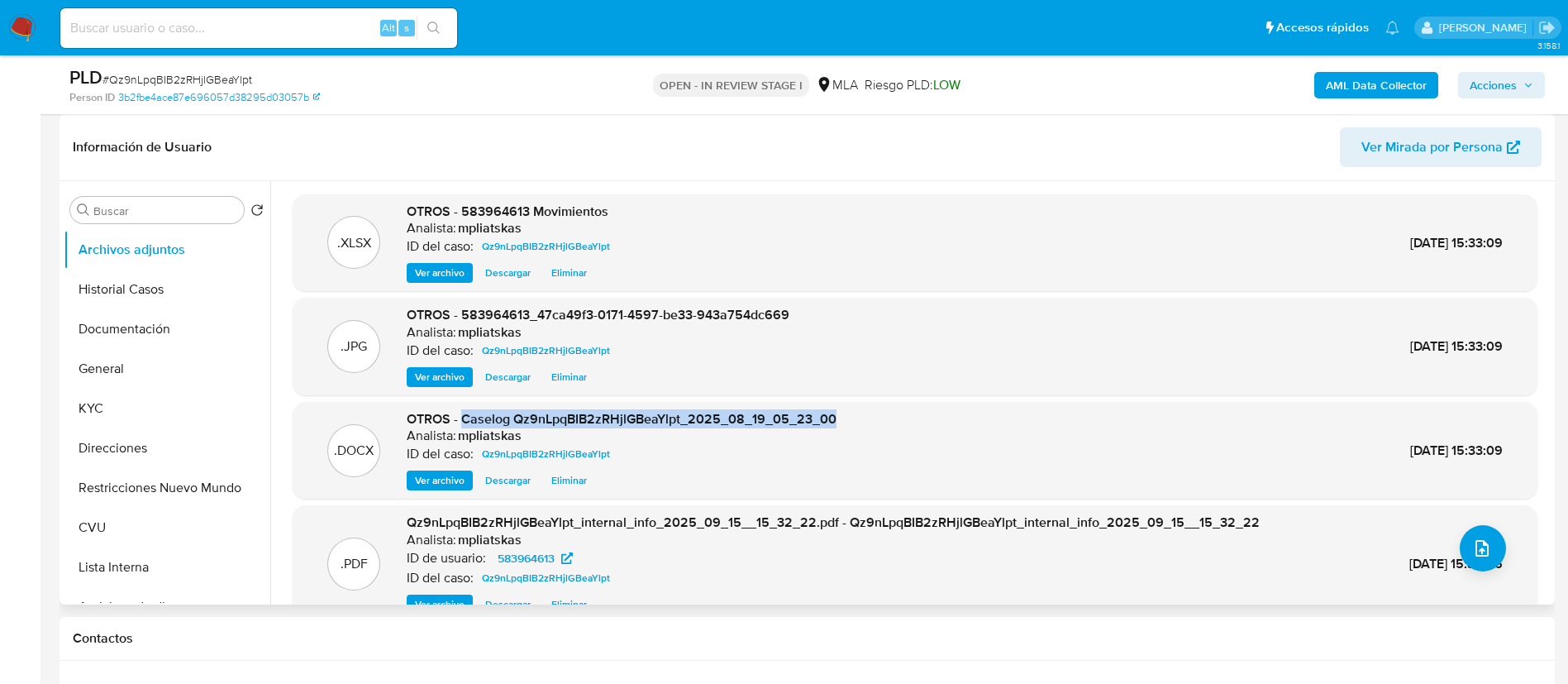
drag, startPoint x: 464, startPoint y: 415, endPoint x: 845, endPoint y: 397, distance: 381.4
click at [845, 397] on div ".XLSX OTROS - 583964613 Movimientos Analista: mpliatskas ID del caso: Qz9nLpqBI…" at bounding box center [916, 408] width 1245 height 428
copy span "Caselog Qz9nLpqBIB2zRHjlGBeaYlpt_2025_08_19_05_23_00"
click at [1497, 84] on span "Acciones" at bounding box center [1493, 85] width 47 height 26
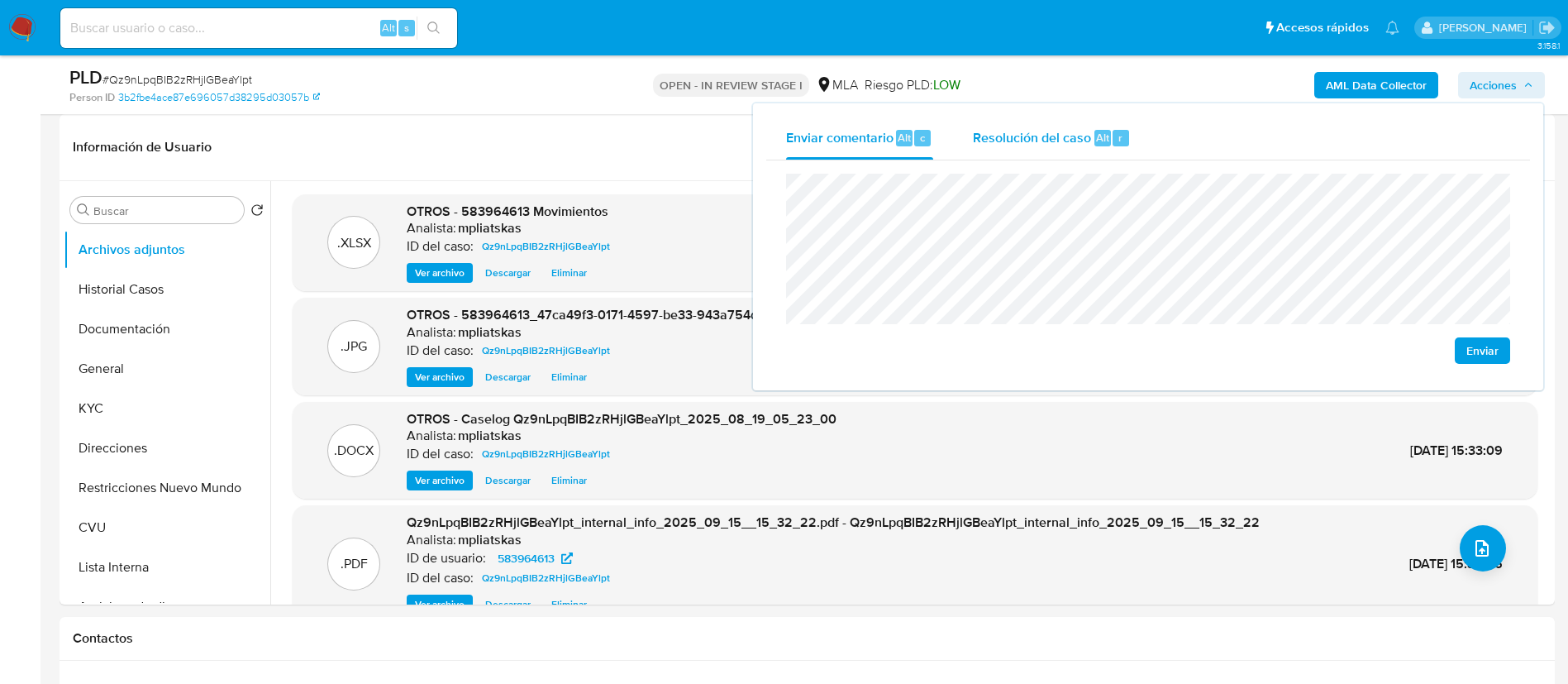
click at [1107, 144] on span "Alt" at bounding box center [1102, 137] width 14 height 15
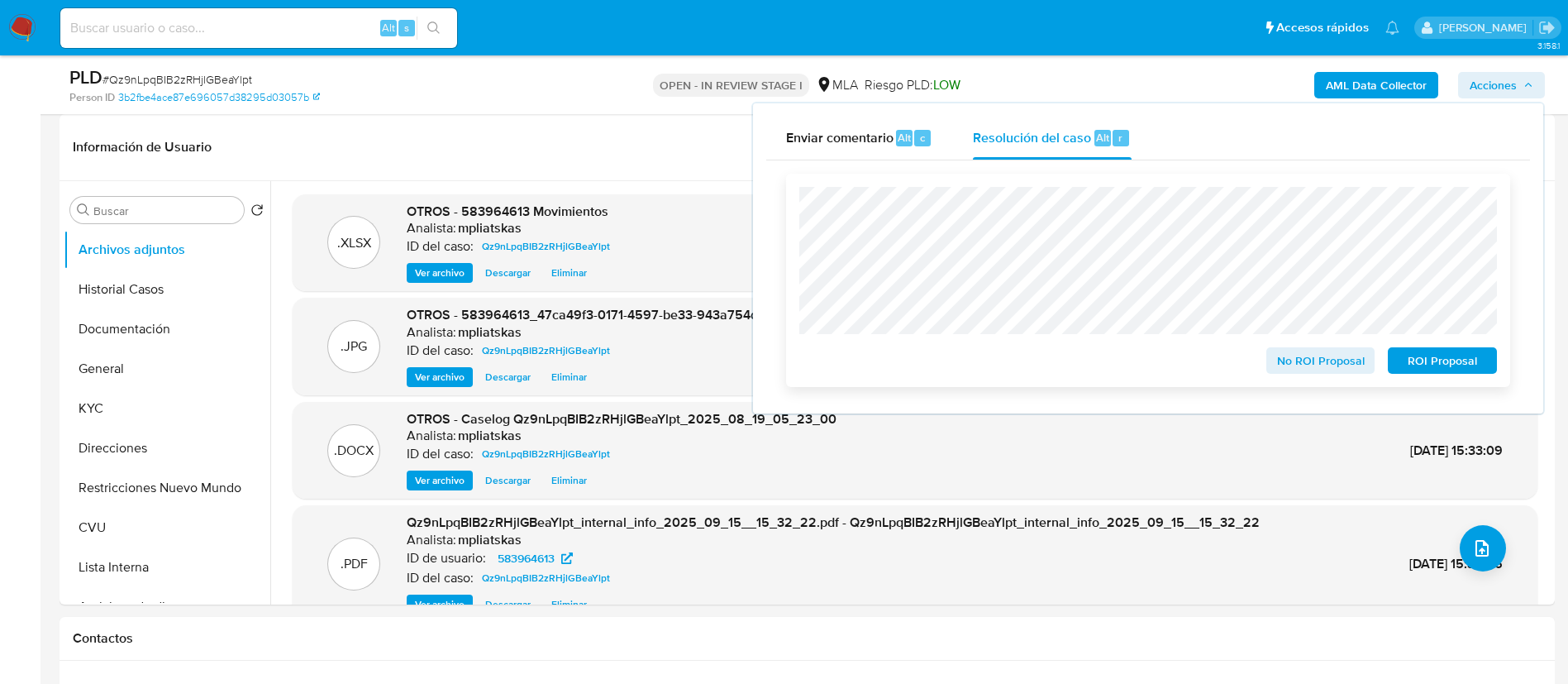
click at [1281, 347] on div "No ROI Proposal" at bounding box center [1321, 357] width 123 height 33
click at [1281, 362] on span "No ROI Proposal" at bounding box center [1320, 360] width 86 height 23
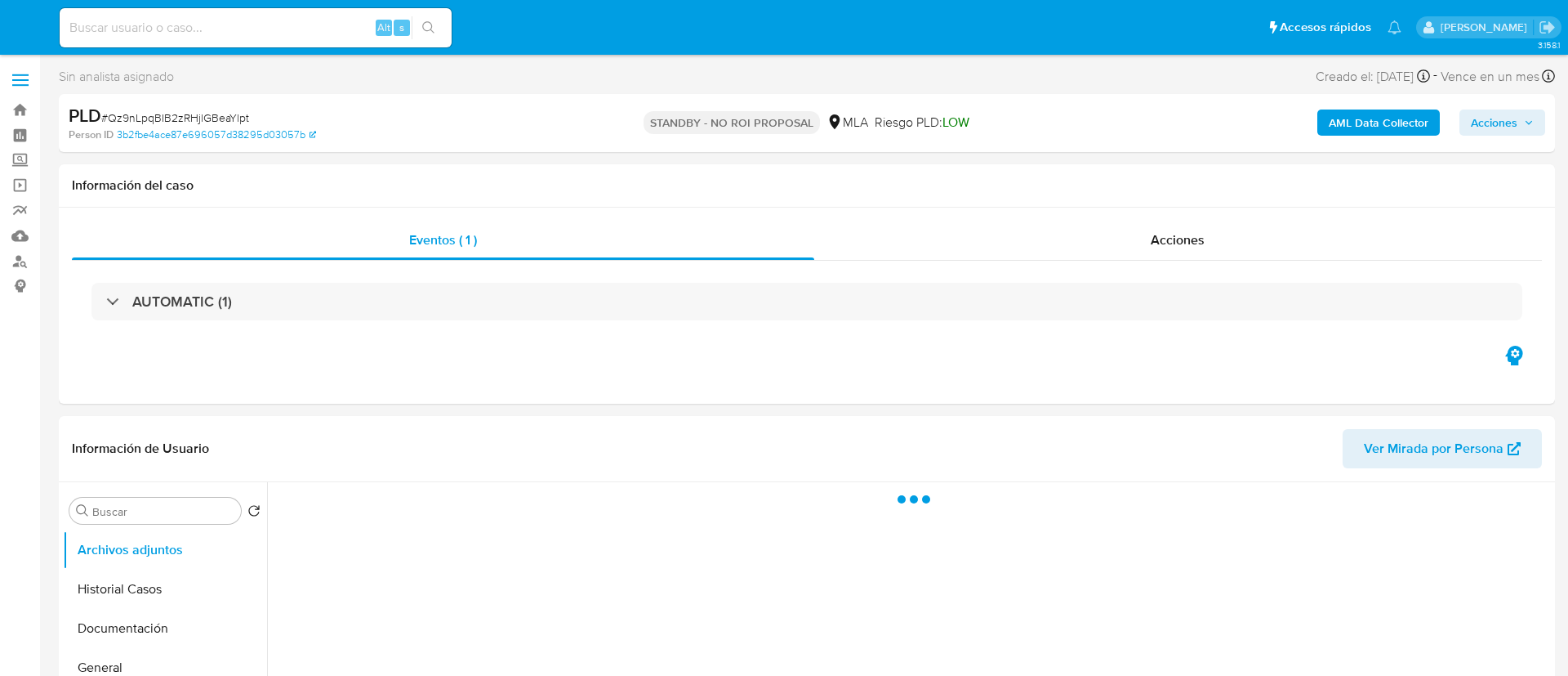
select select "10"
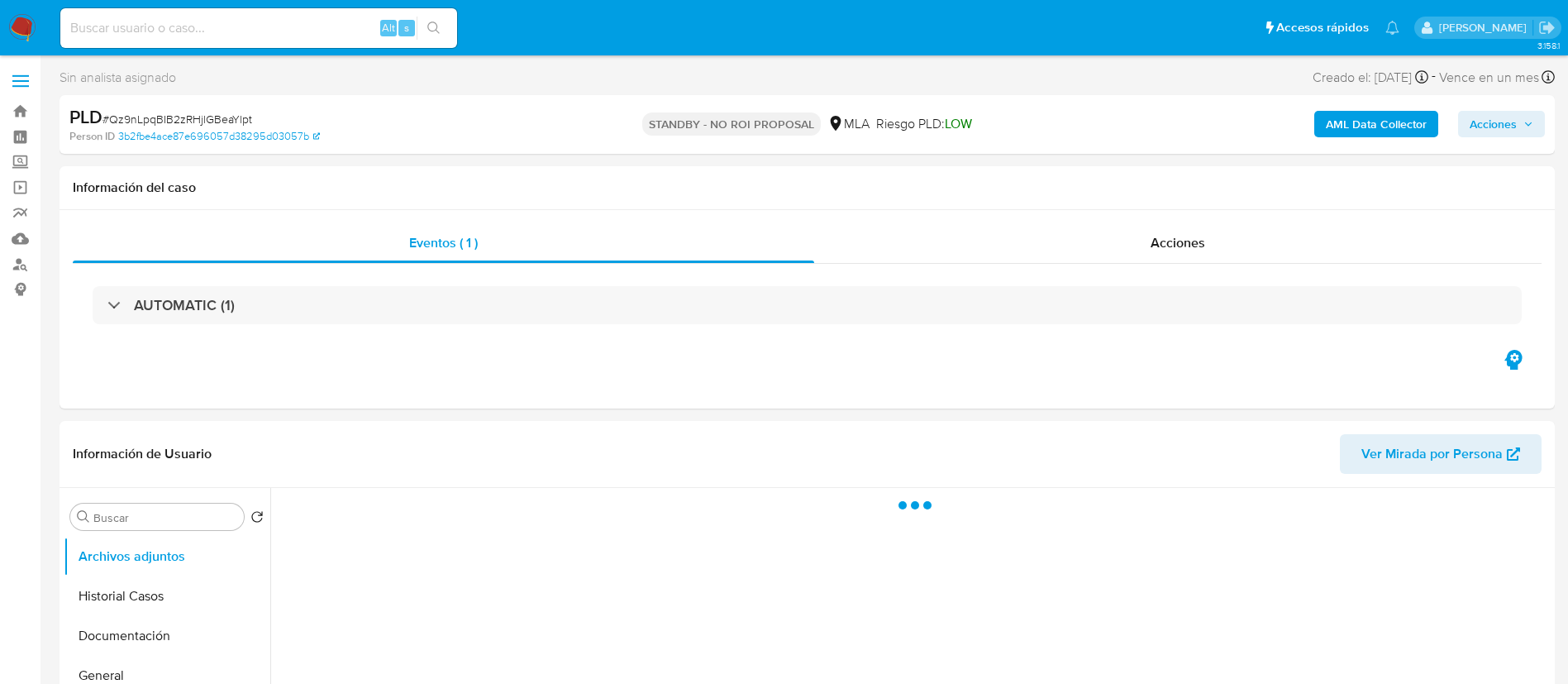
click at [360, 33] on input at bounding box center [259, 28] width 397 height 22
paste input "hmLS0Kixscp7Vu6r1SBSjSY6"
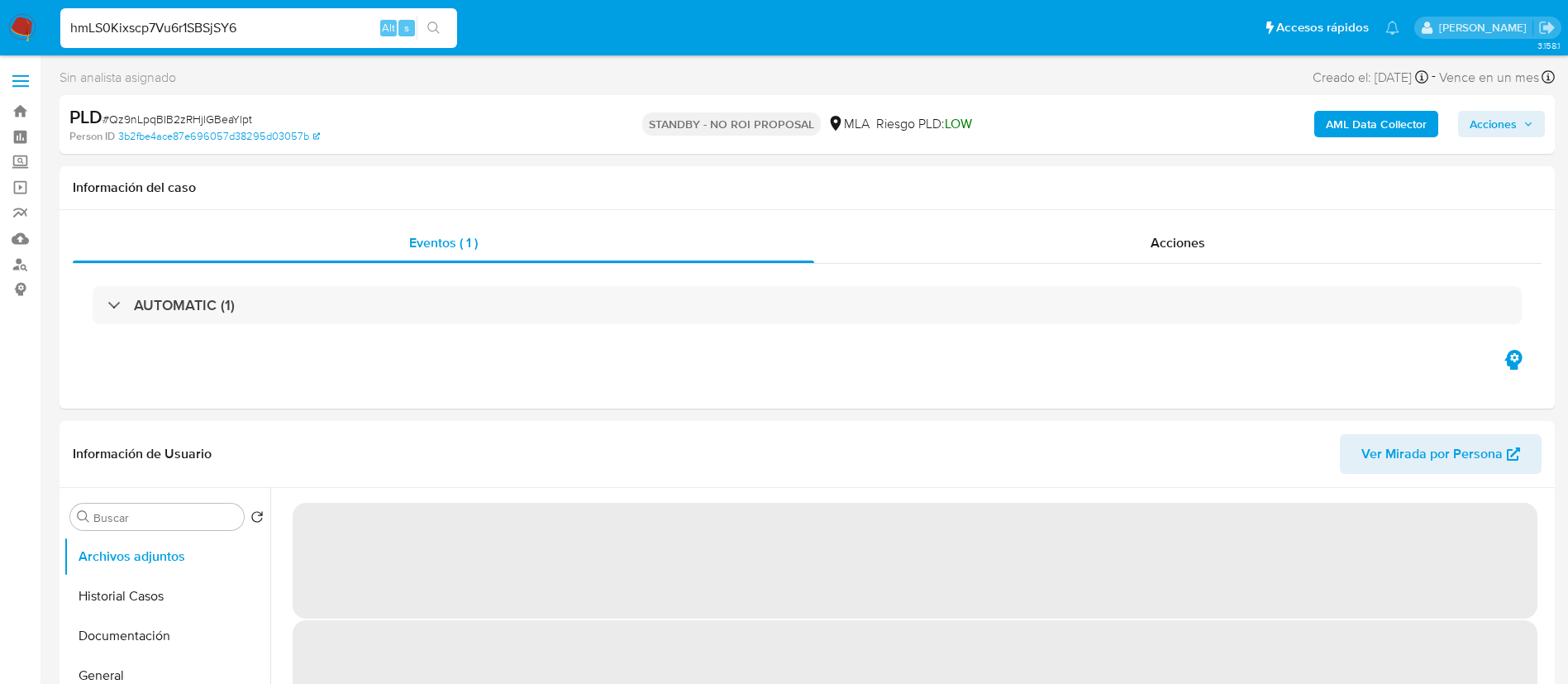
type input "hmLS0Kixscp7Vu6r1SBSjSY6"
click at [433, 37] on button "search-icon" at bounding box center [433, 28] width 34 height 23
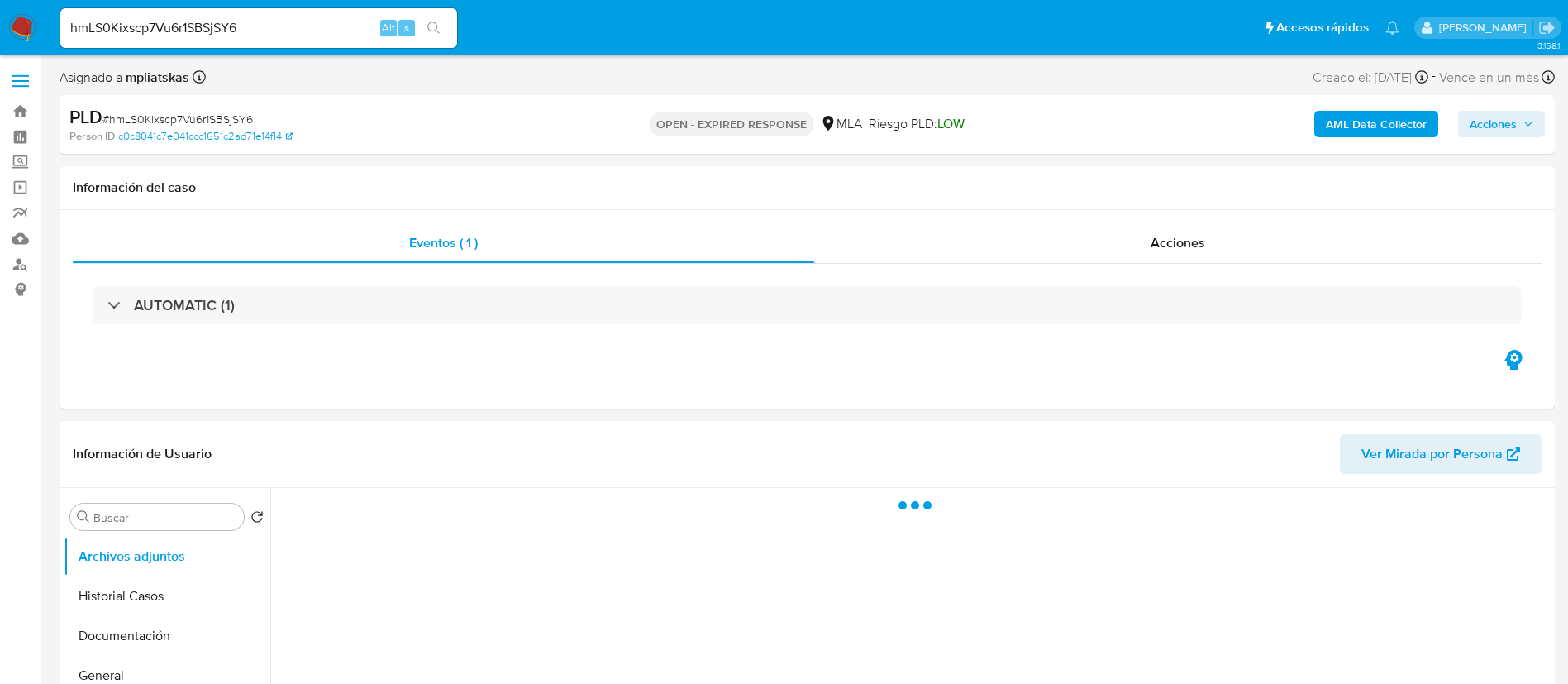
select select "10"
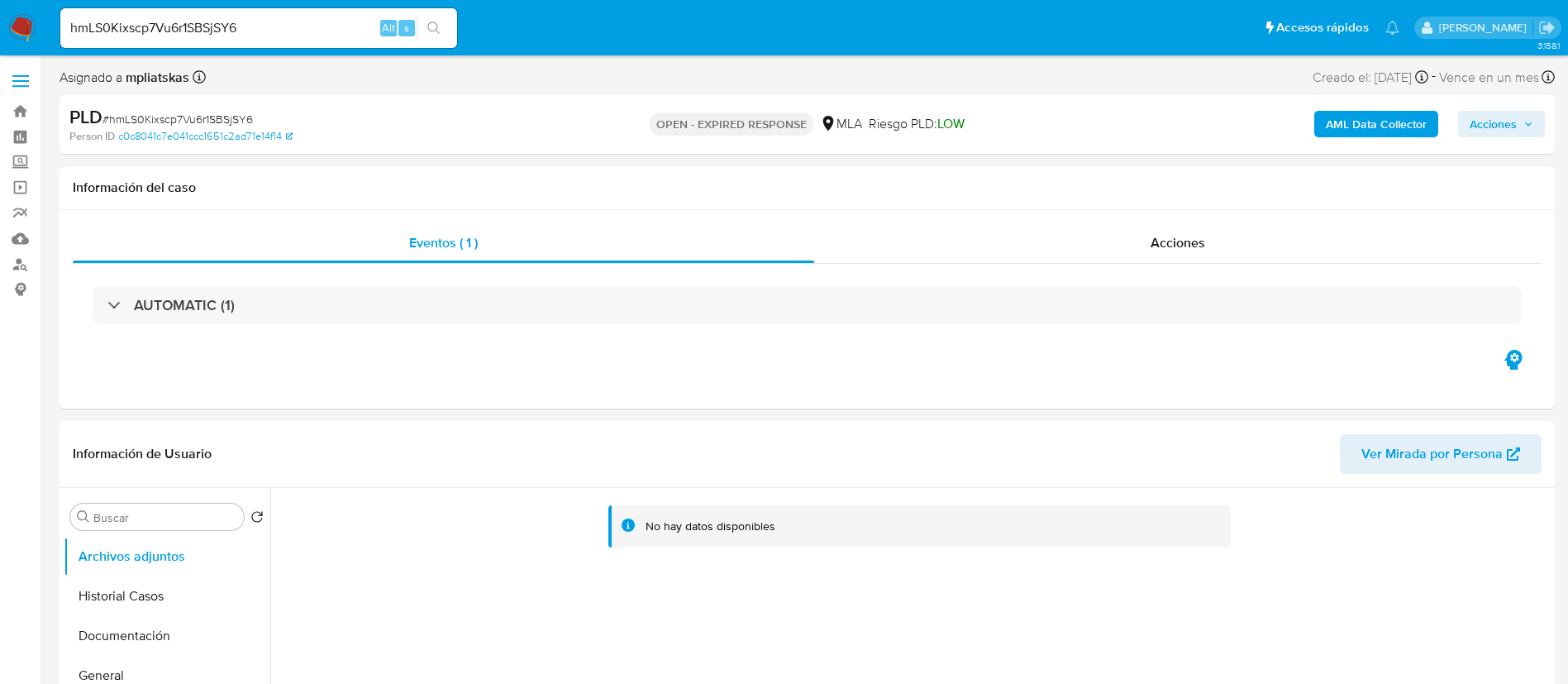
click at [1320, 124] on button "AML Data Collector" at bounding box center [1377, 123] width 124 height 26
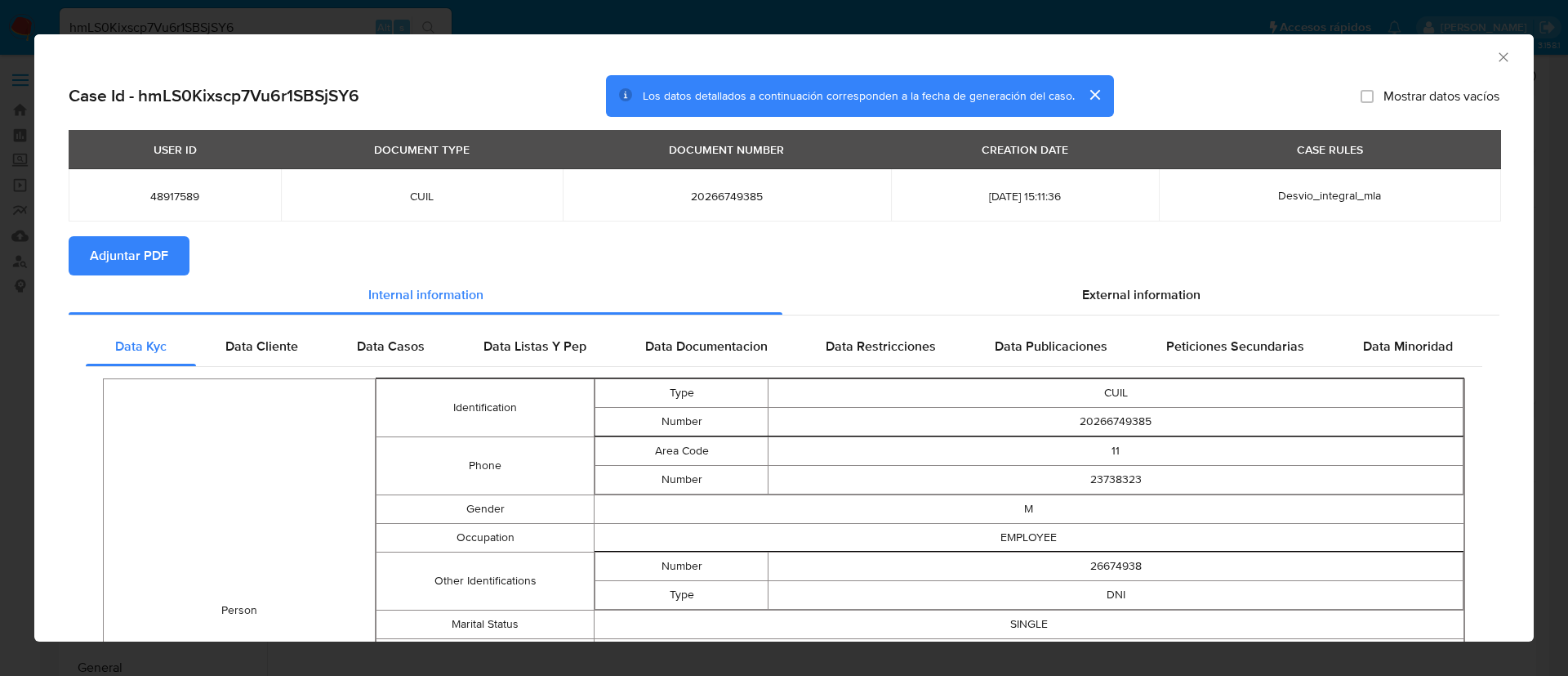
drag, startPoint x: 97, startPoint y: 252, endPoint x: 123, endPoint y: 232, distance: 32.8
click at [97, 251] on span "Adjuntar PDF" at bounding box center [129, 256] width 78 height 36
click at [165, 200] on span "48917589" at bounding box center [175, 196] width 173 height 15
click at [164, 200] on span "48917589" at bounding box center [175, 196] width 173 height 15
copy span "48917589"
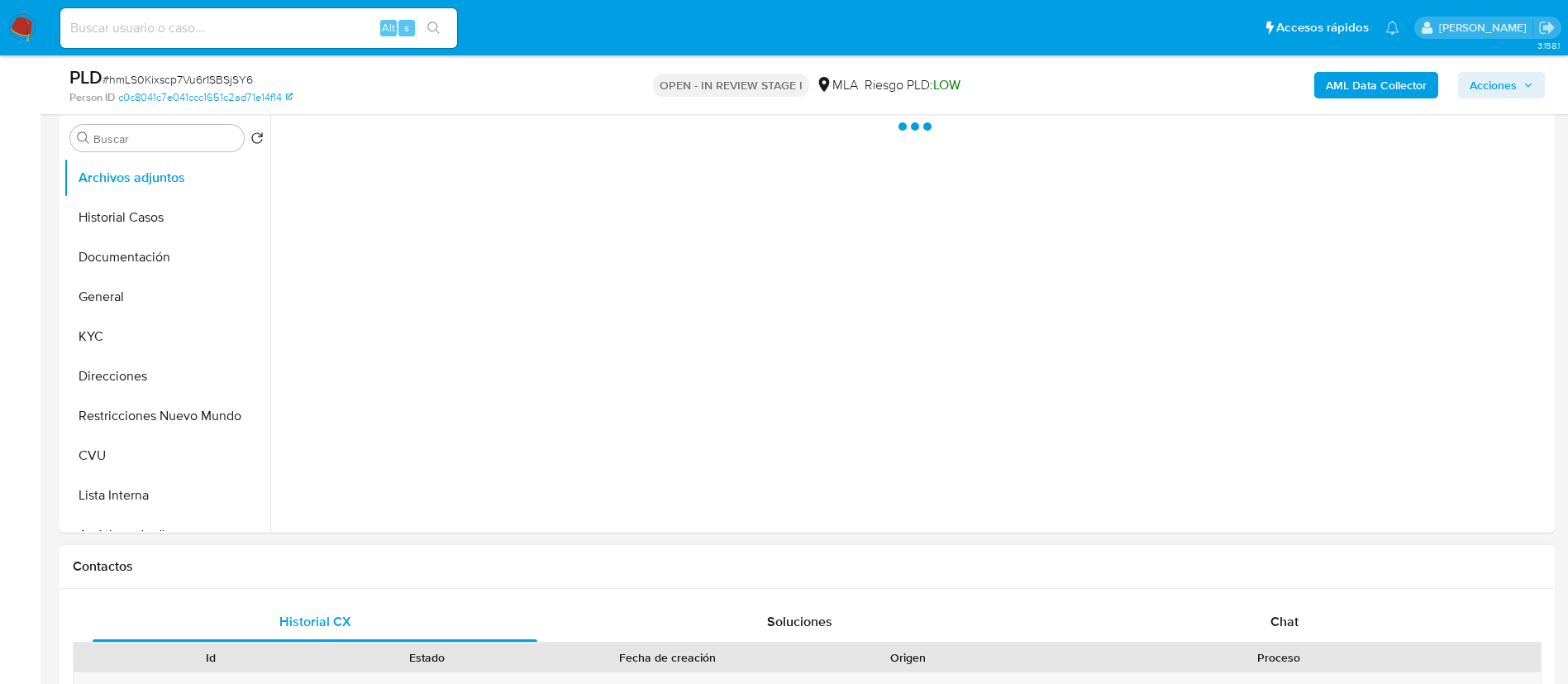
scroll to position [372, 0]
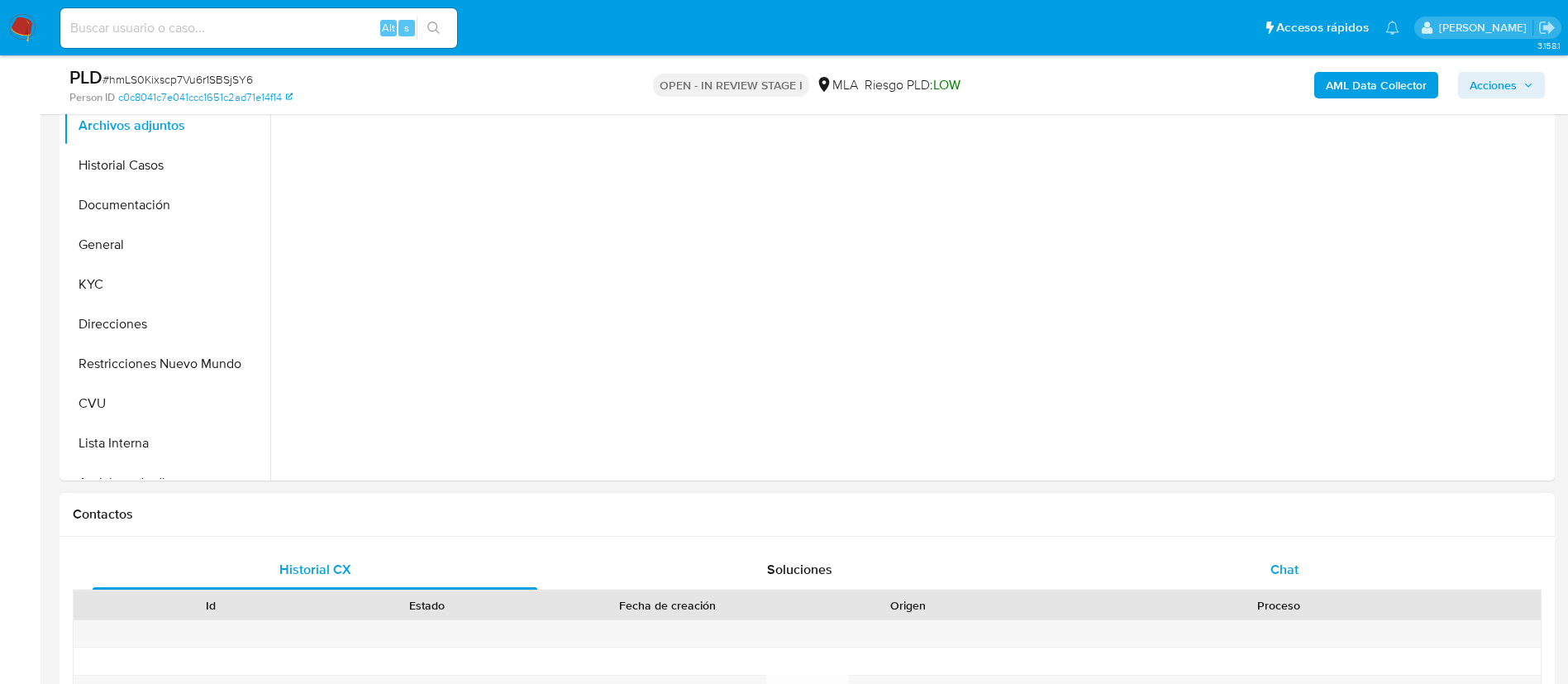
click at [1233, 573] on div "Chat" at bounding box center [1285, 570] width 445 height 40
select select "10"
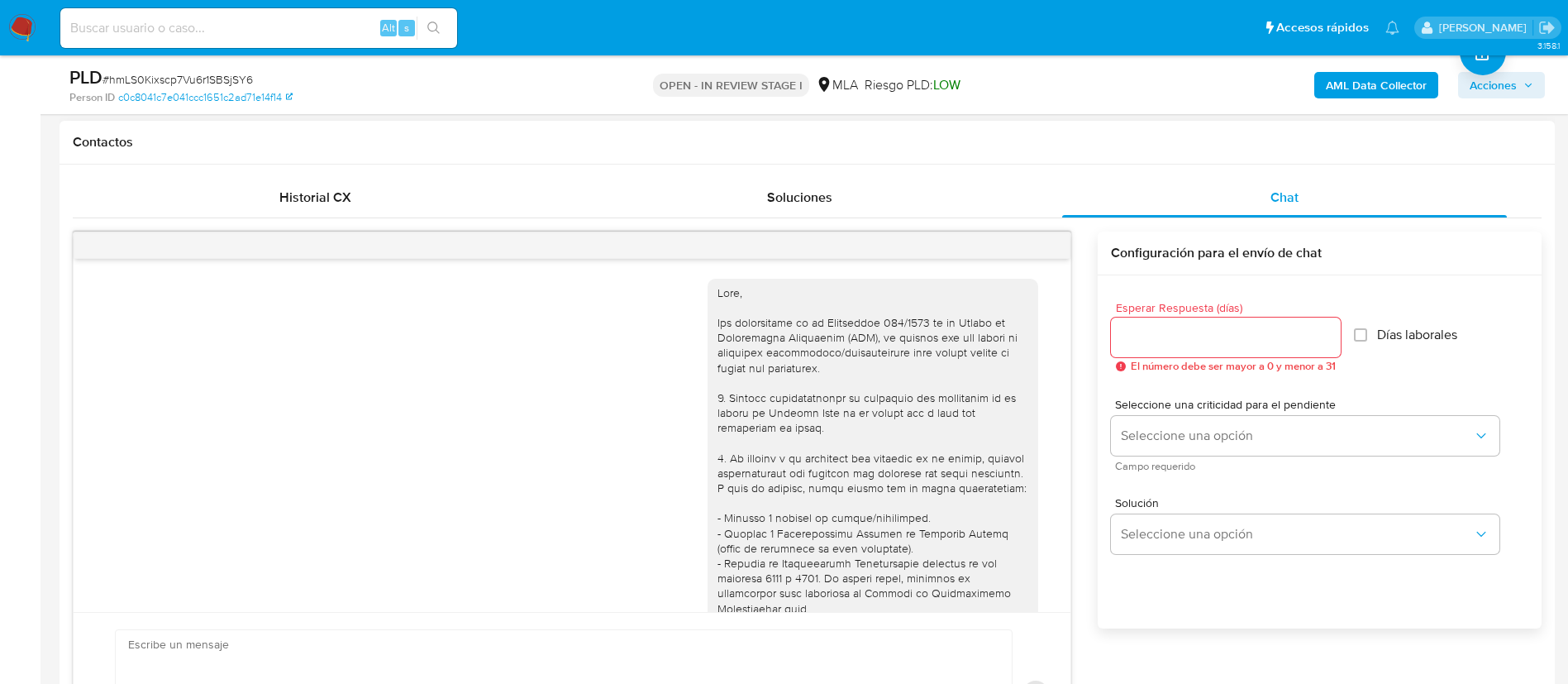
scroll to position [1328, 0]
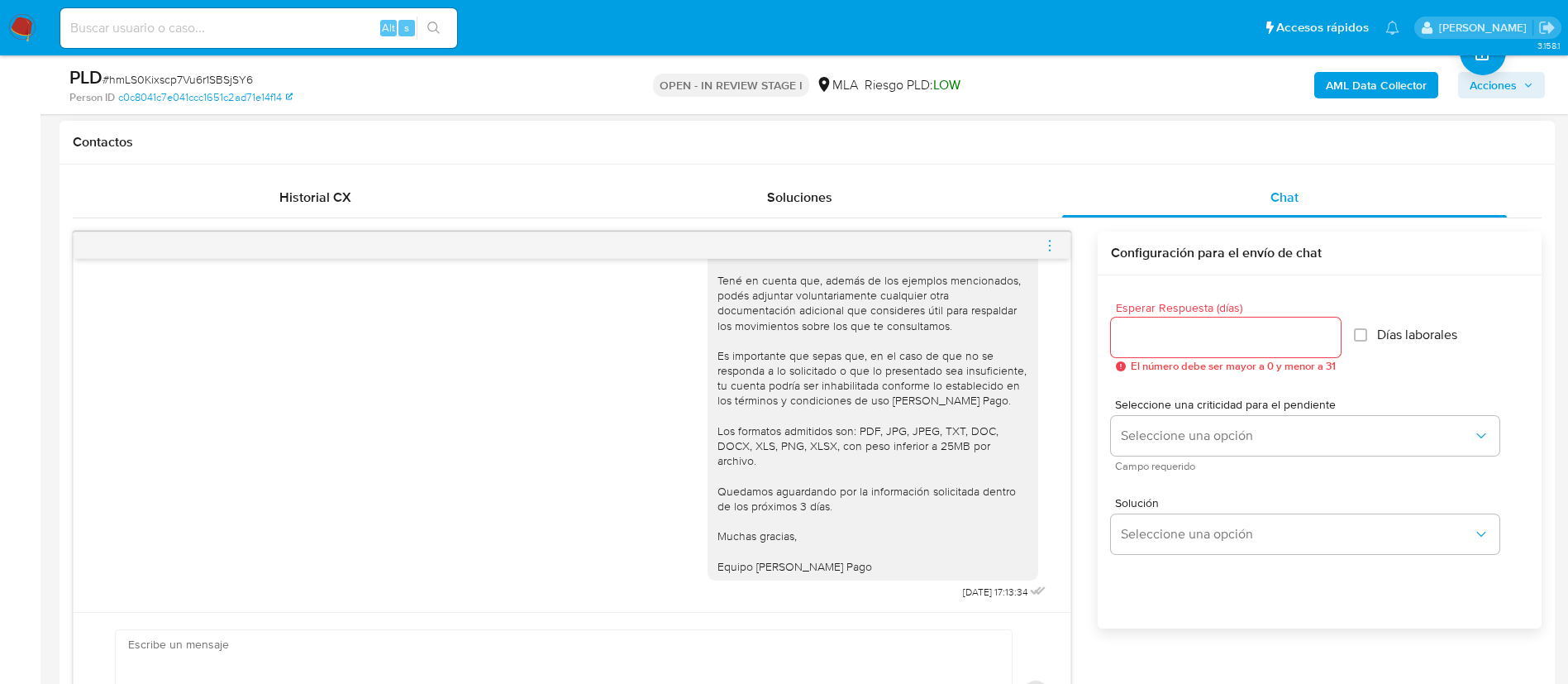
click at [1052, 245] on icon "menu-action" at bounding box center [1050, 245] width 15 height 15
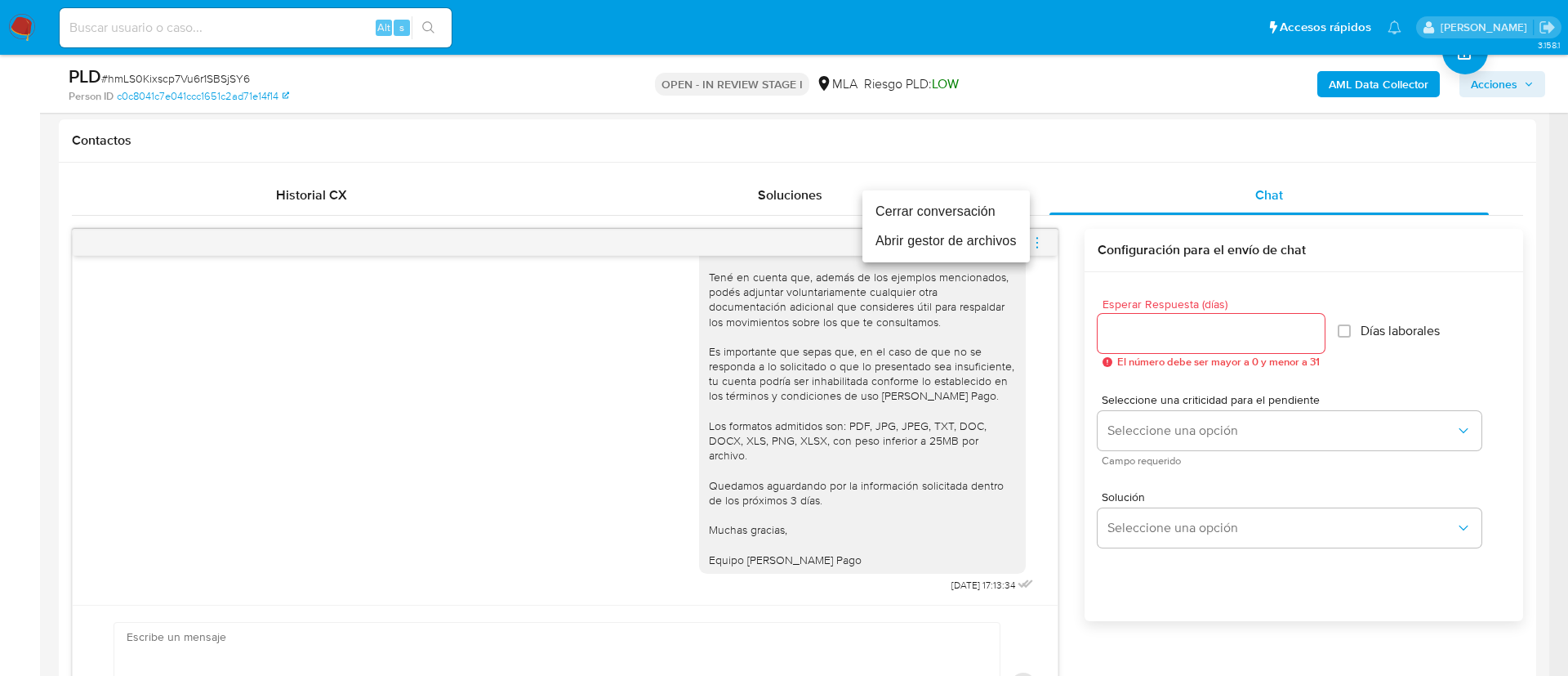
click at [1002, 208] on li "Cerrar conversación" at bounding box center [946, 211] width 167 height 29
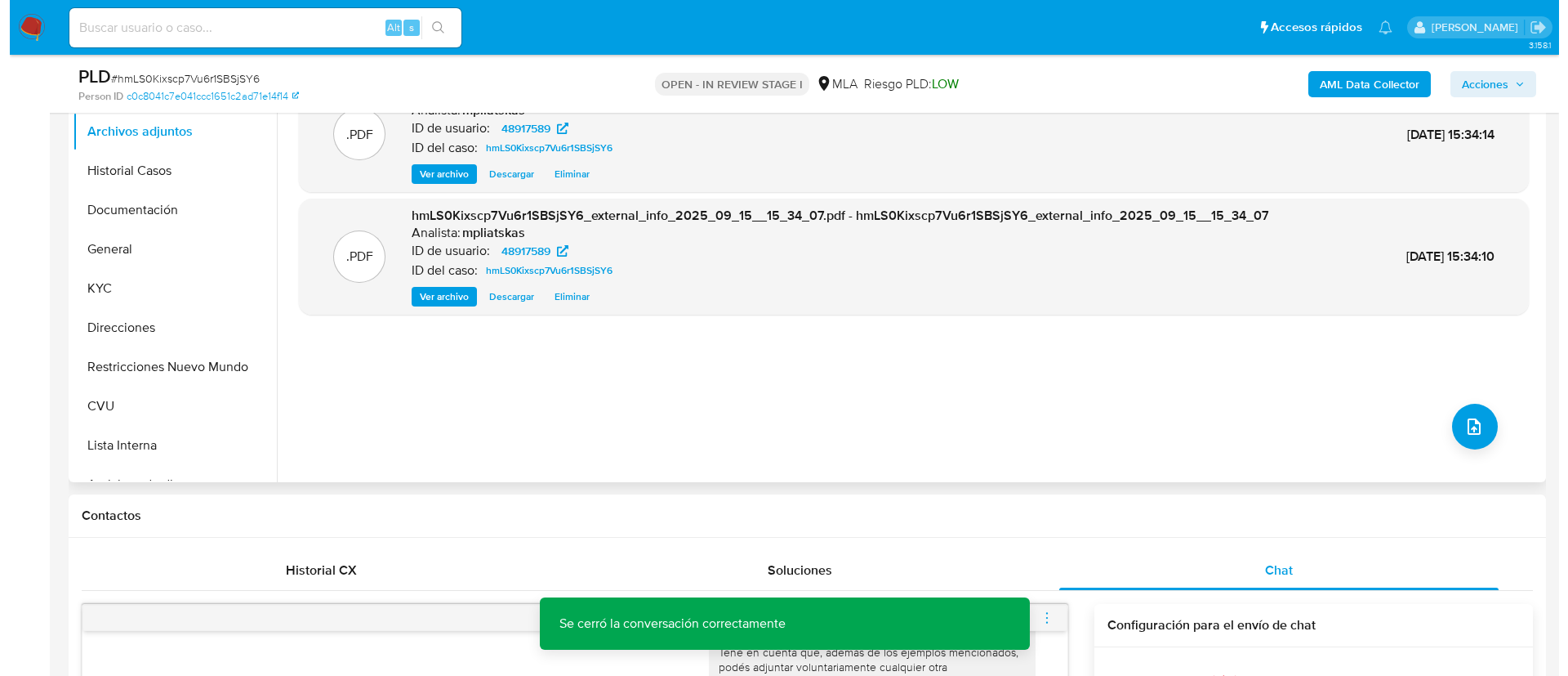
scroll to position [245, 0]
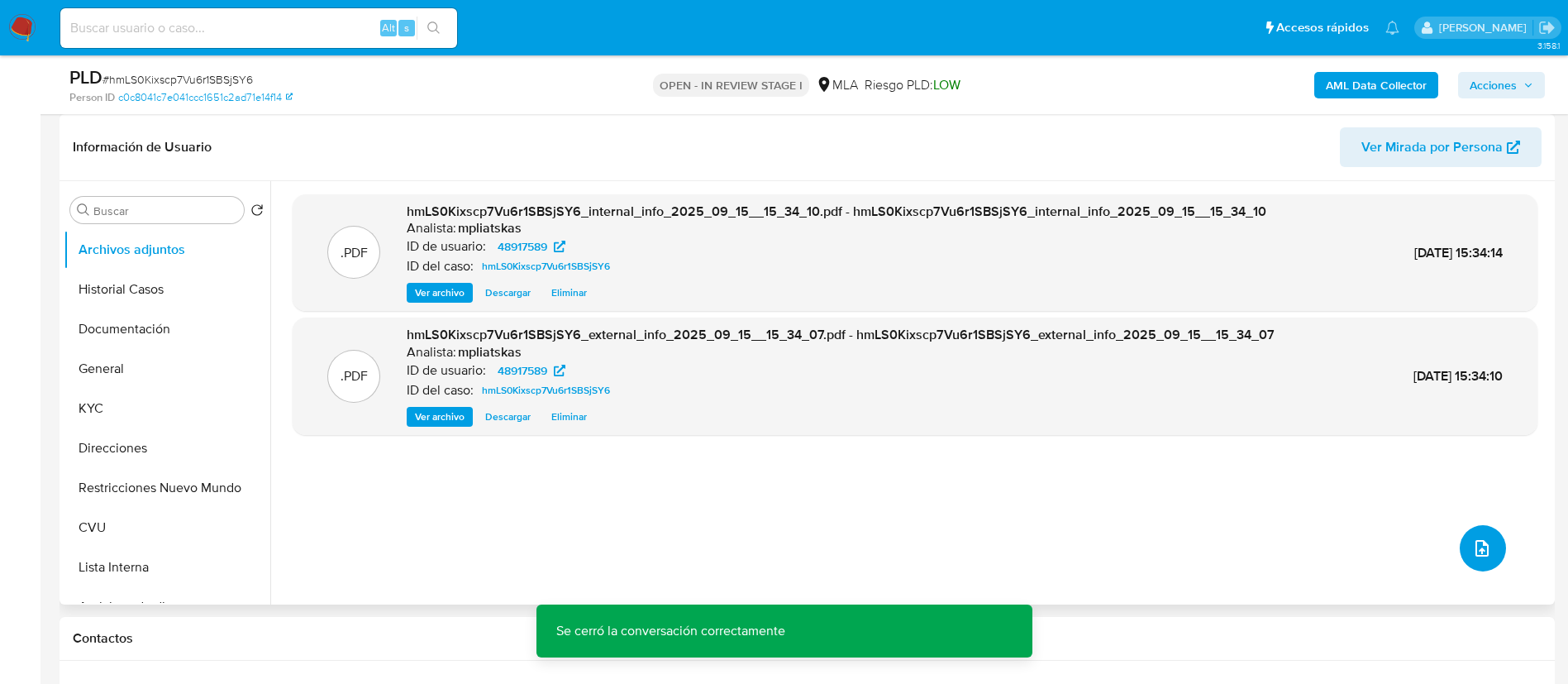
click at [1469, 560] on button "upload-file" at bounding box center [1482, 548] width 46 height 46
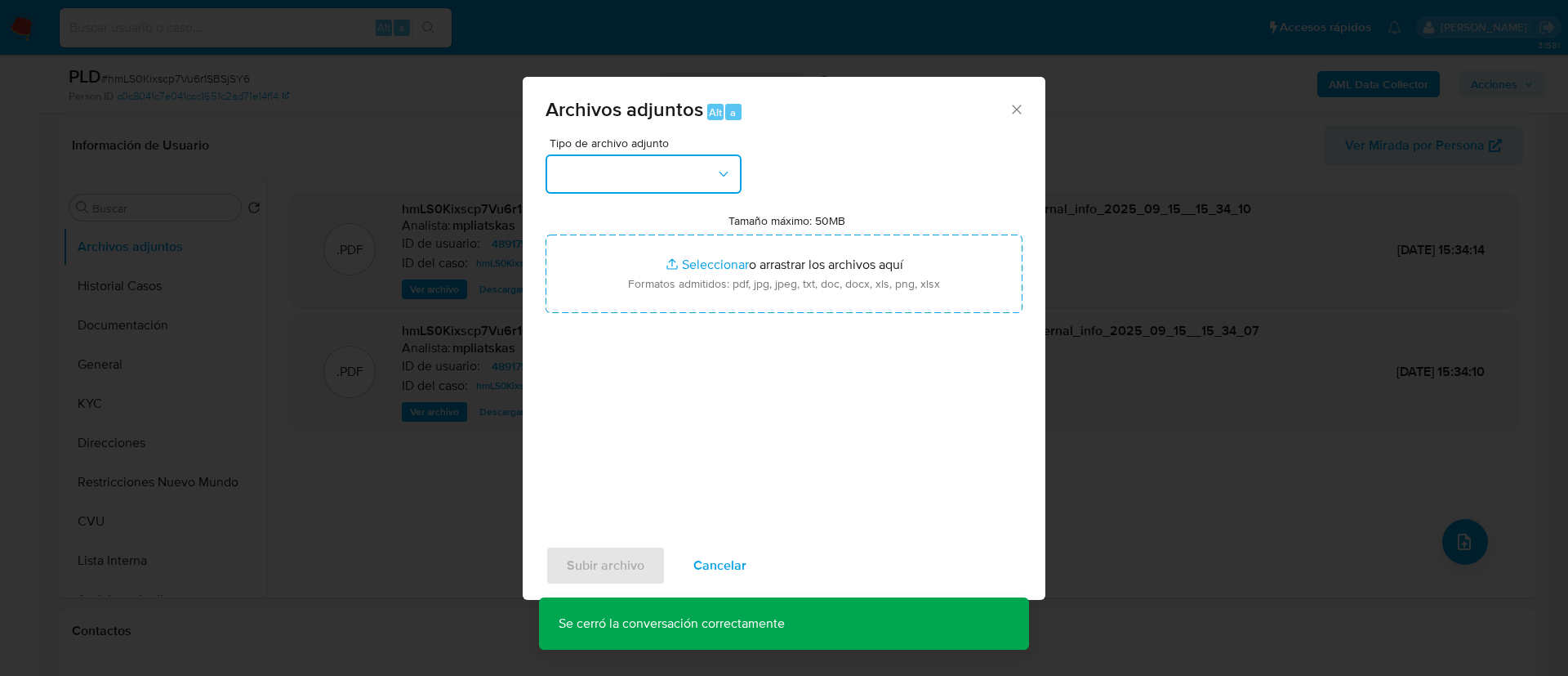
click at [671, 177] on button "button" at bounding box center [644, 174] width 196 height 39
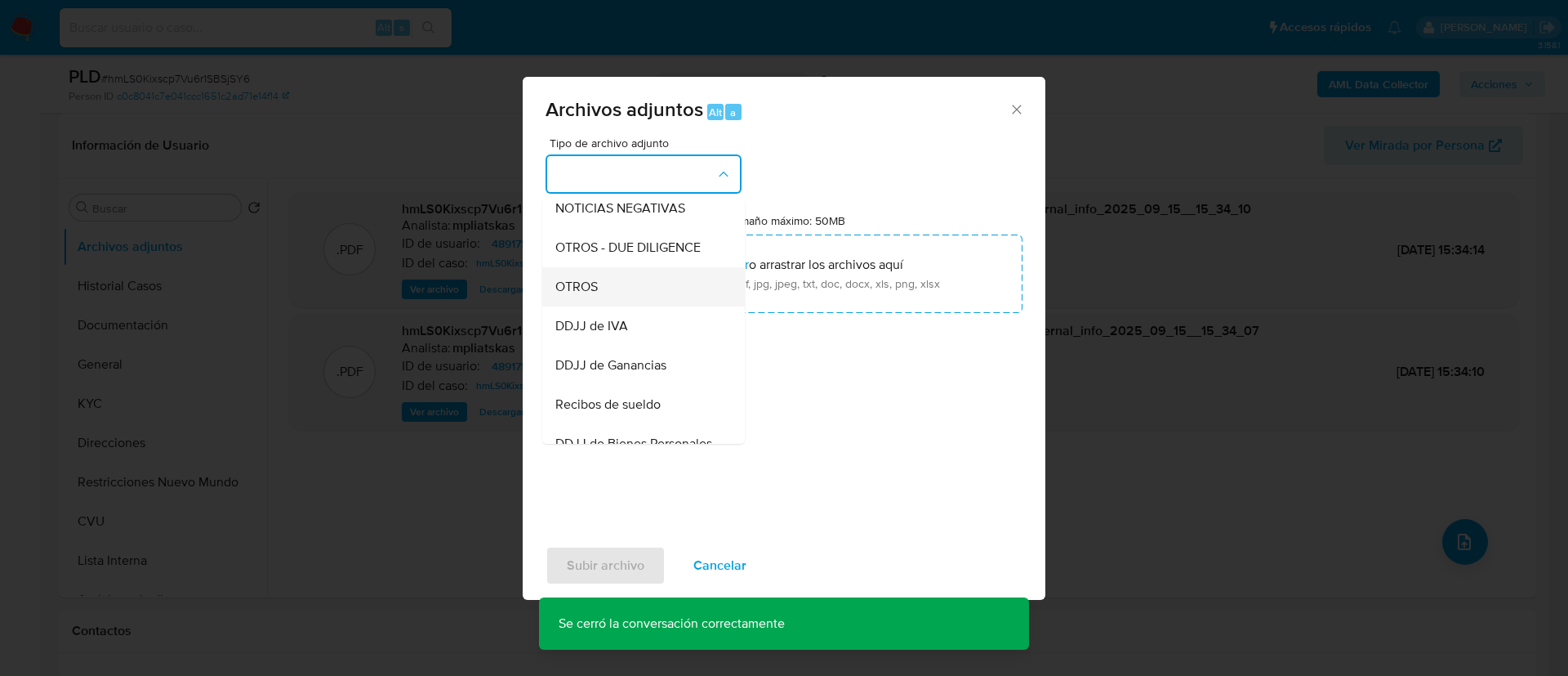
click at [645, 297] on div "OTROS" at bounding box center [638, 287] width 167 height 39
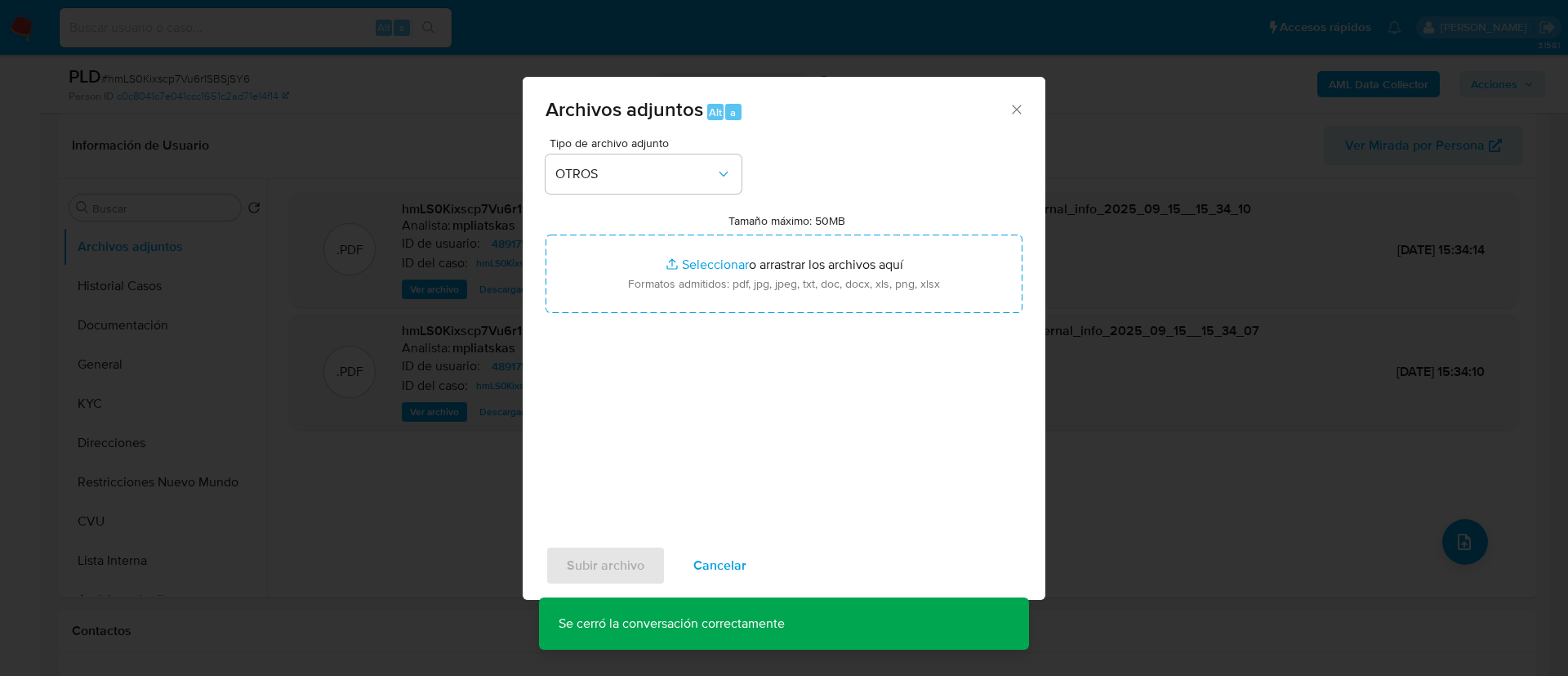
click at [645, 297] on input "Tamaño máximo: 50MB Seleccionar archivos" at bounding box center [784, 273] width 477 height 78
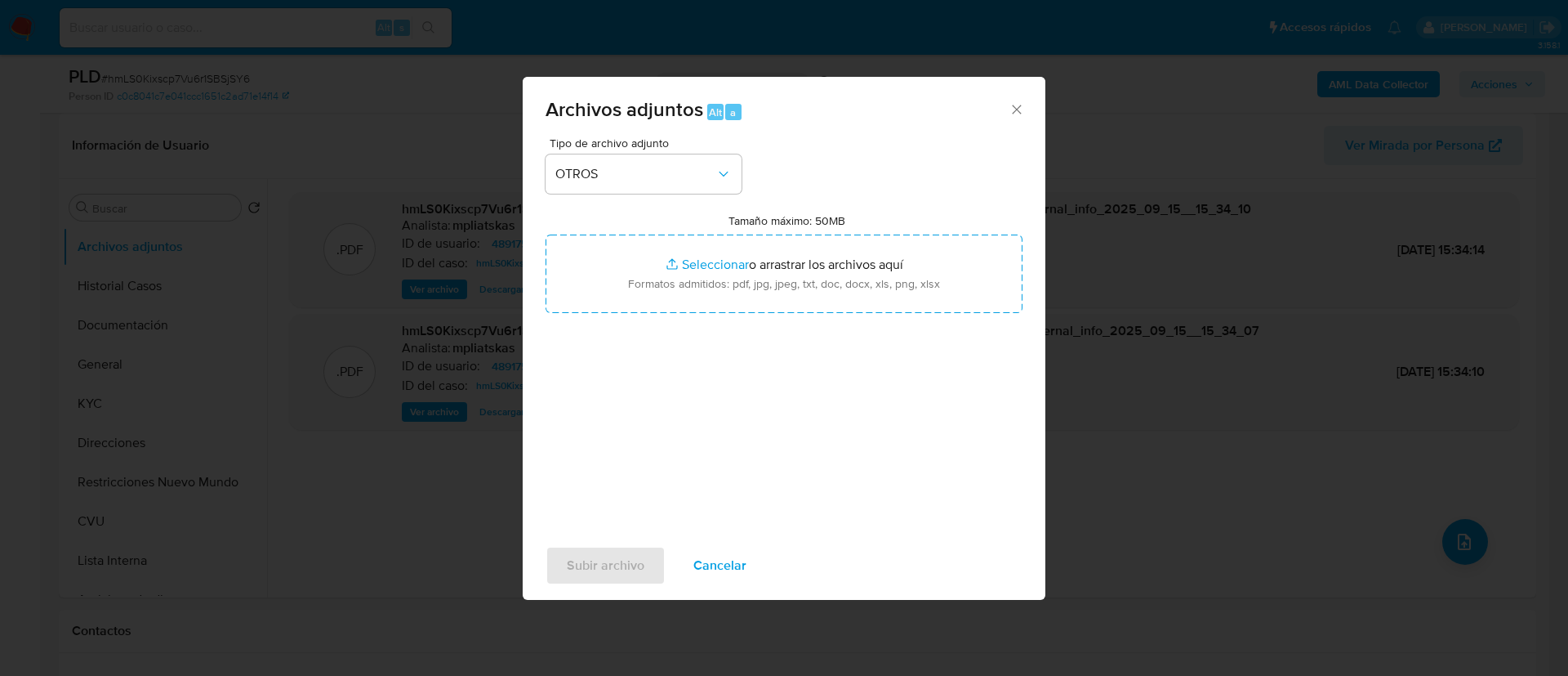
type input "C:\fakepath\48917589 Movimientos.xlsx"
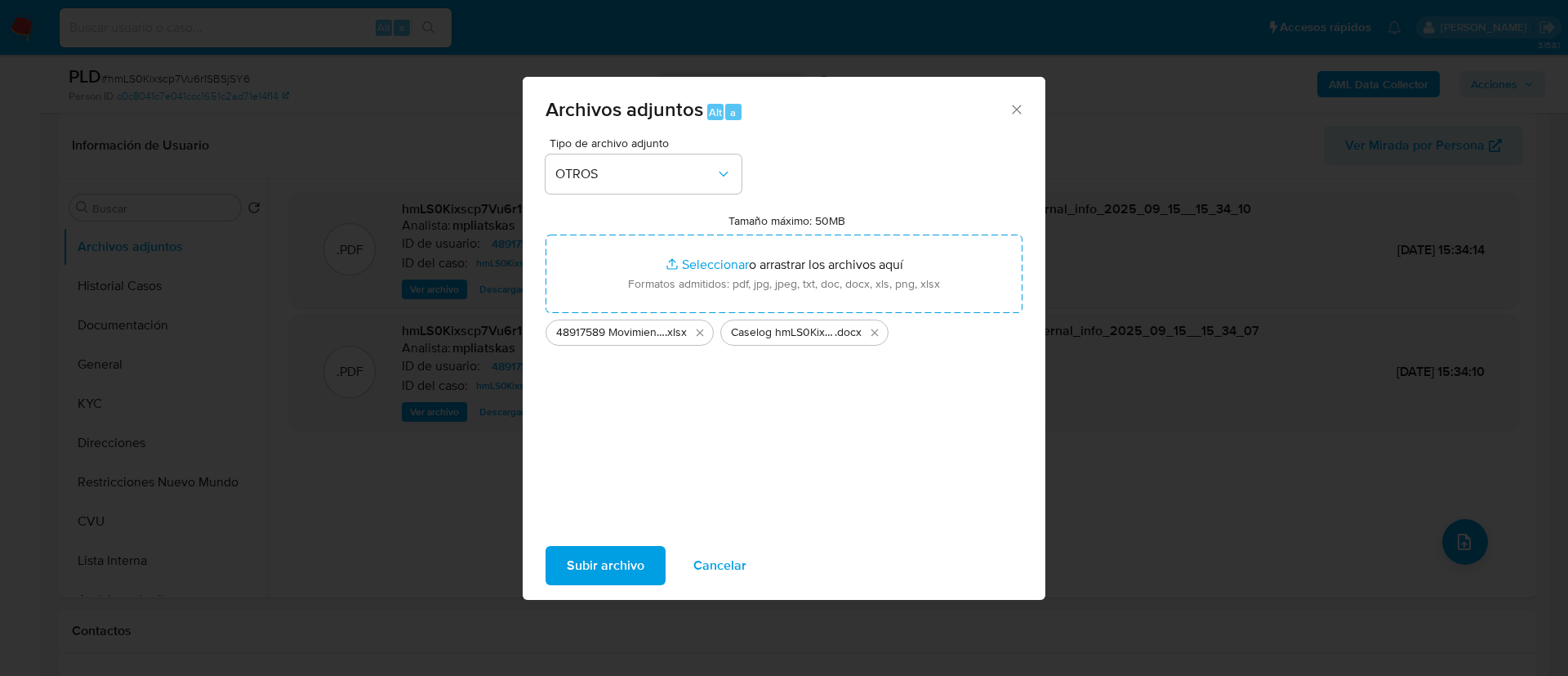
click at [633, 542] on div "Subir archivo Cancelar" at bounding box center [784, 566] width 523 height 62
click at [629, 550] on span "Subir archivo" at bounding box center [605, 566] width 77 height 36
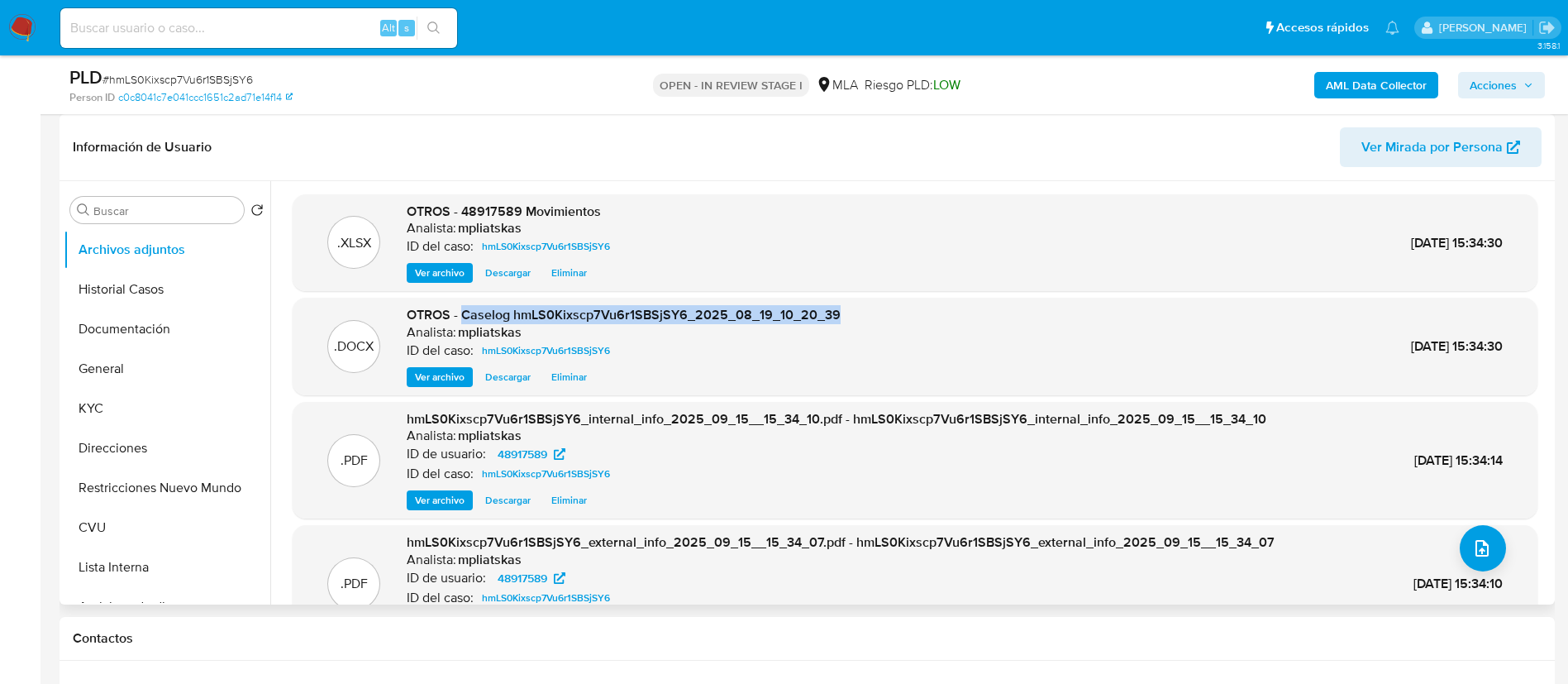
drag, startPoint x: 461, startPoint y: 314, endPoint x: 845, endPoint y: 311, distance: 384.0
click at [845, 311] on div ".DOCX OTROS - Caselog hmLS0Kixscp7Vu6r1SBSjSY6_2025_08_19_10_20_39 Analista: mp…" at bounding box center [915, 346] width 1228 height 81
copy span "Caselog hmLS0Kixscp7Vu6r1SBSjSY6_2025_08_19_10_20_39"
click at [1512, 85] on span "Acciones" at bounding box center [1493, 85] width 47 height 26
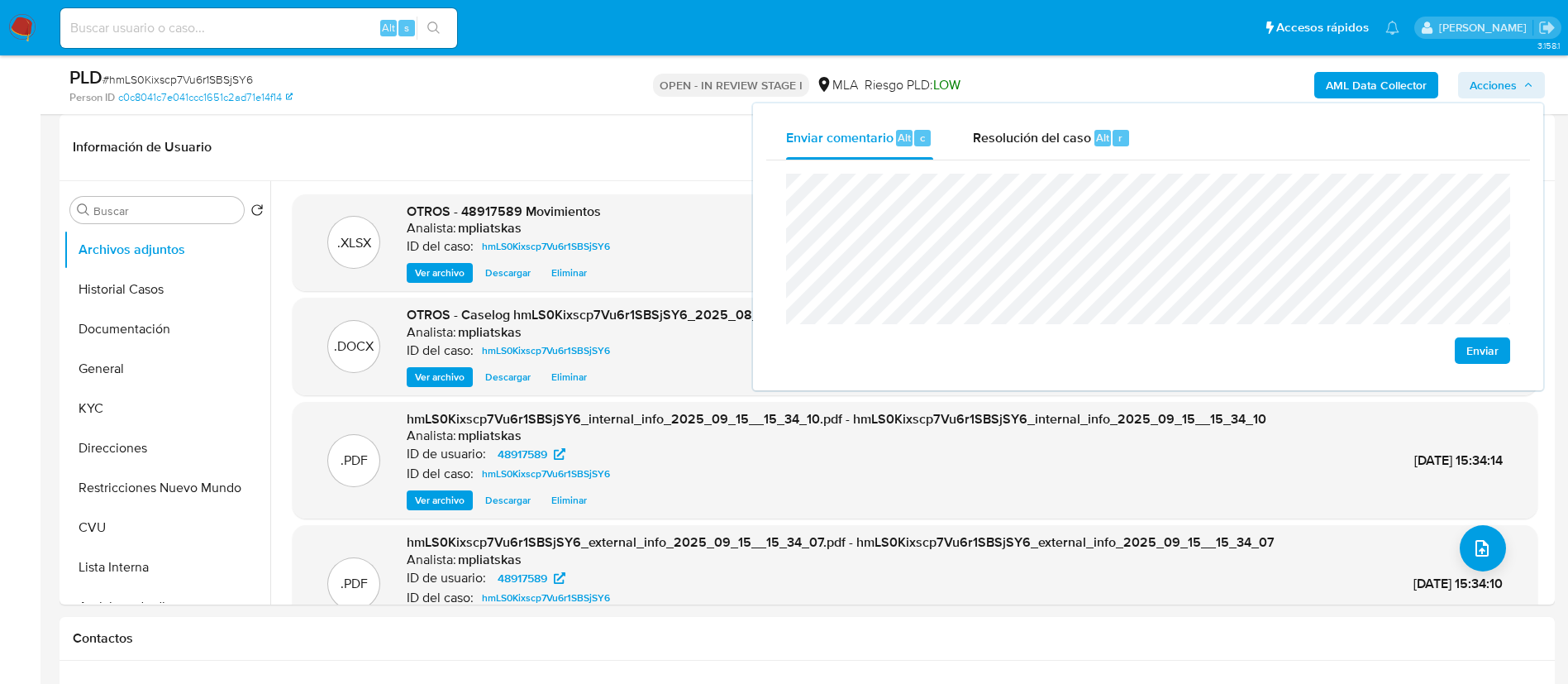
drag, startPoint x: 1099, startPoint y: 133, endPoint x: 1099, endPoint y: 163, distance: 30.0
click at [1099, 134] on span "Alt" at bounding box center [1102, 137] width 14 height 15
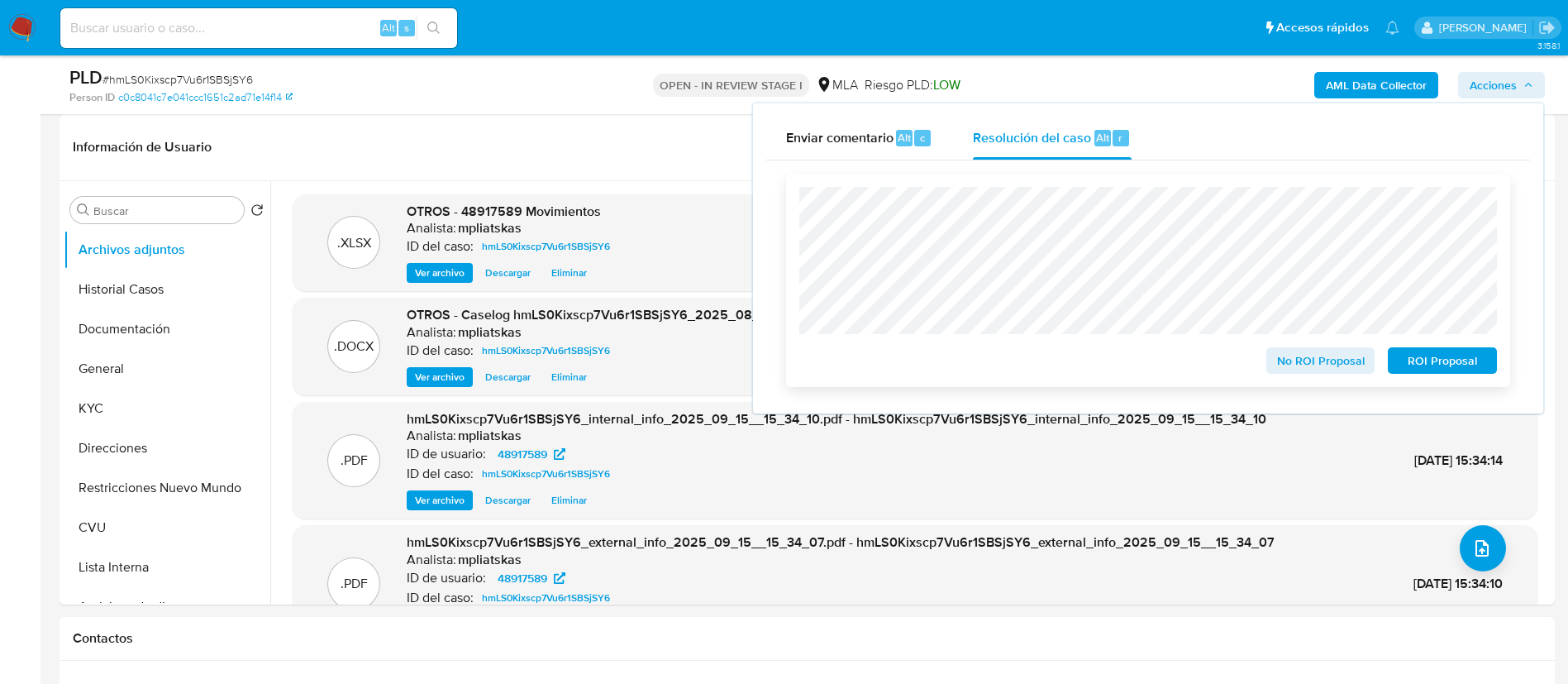
click at [1328, 355] on span "No ROI Proposal" at bounding box center [1320, 360] width 86 height 23
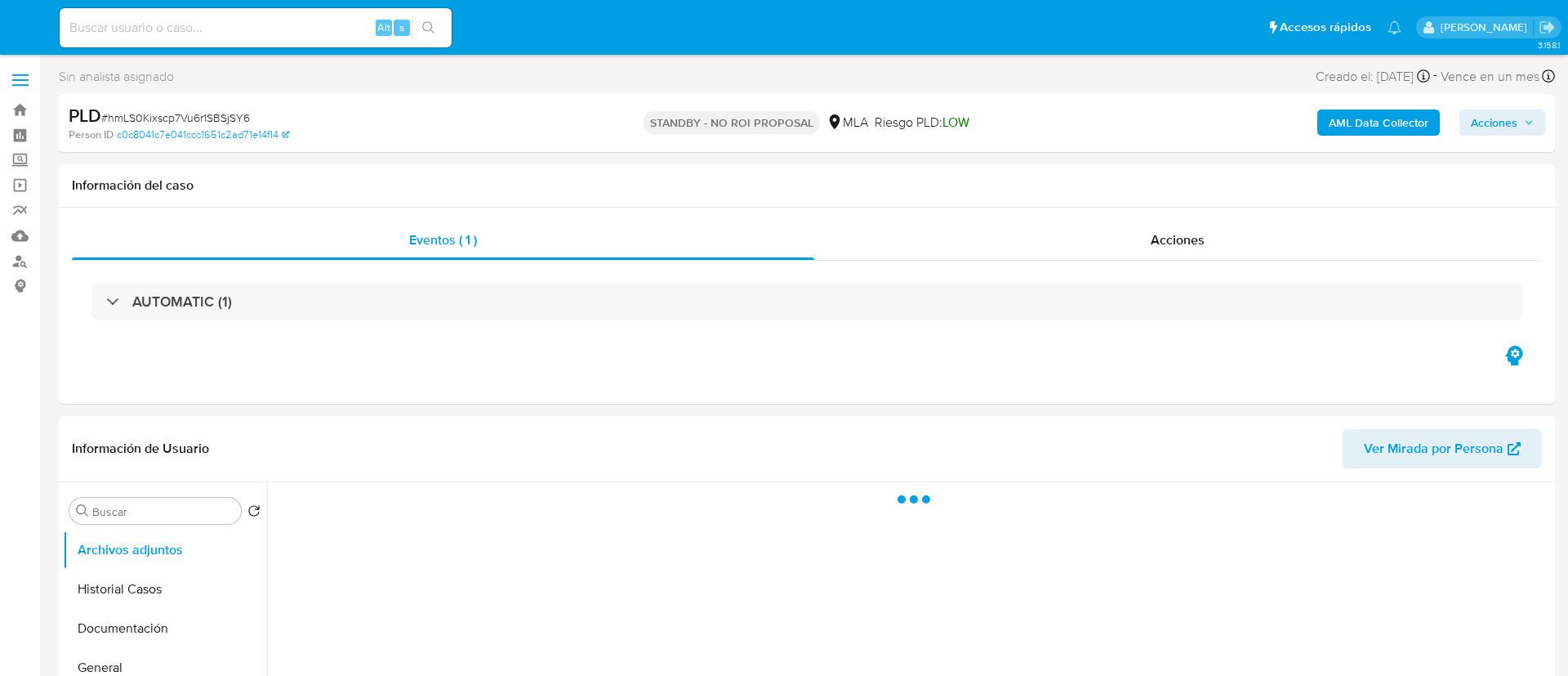
select select "10"
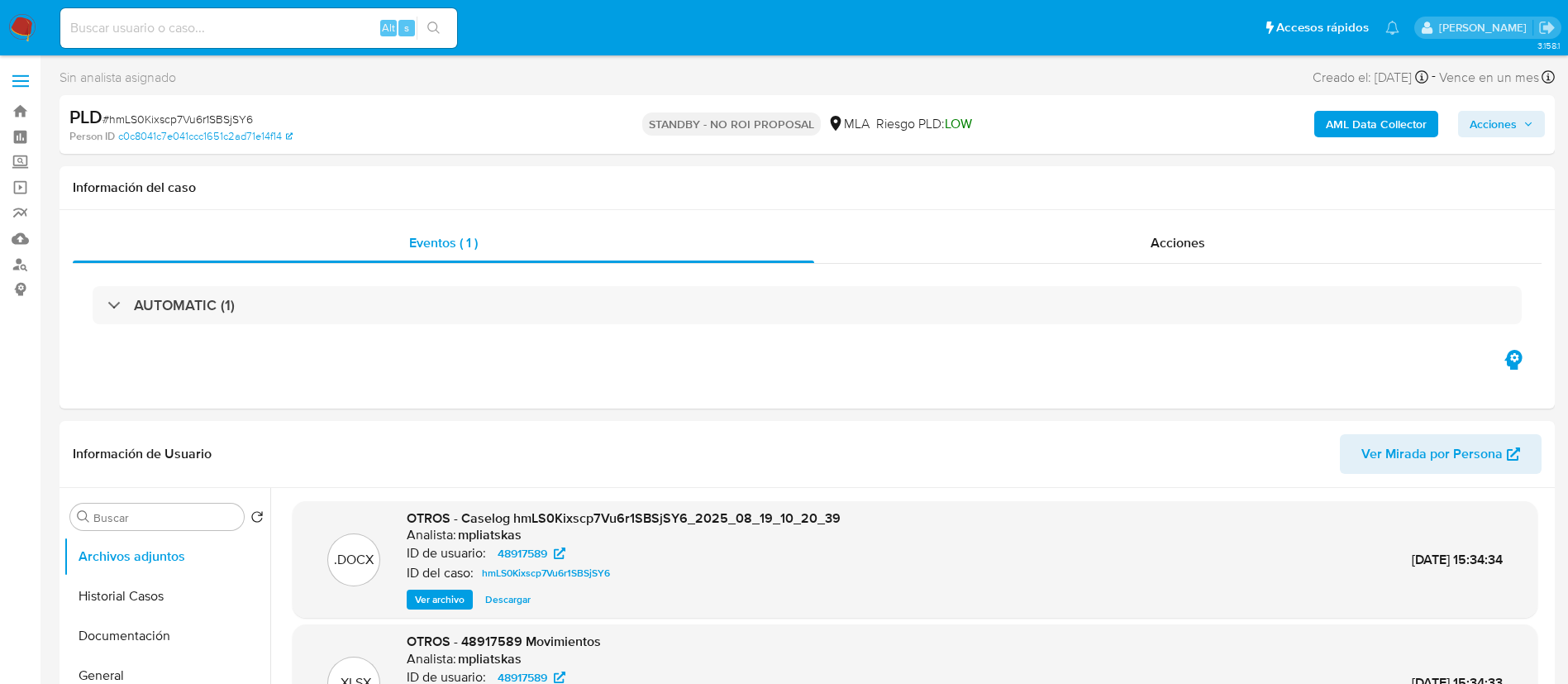
click at [362, 27] on input at bounding box center [259, 28] width 397 height 22
paste input "cJV37Qox8lZxIcNheThDOmfs"
type input "cJV37Qox8lZxIcNheThDOmfs"
click at [448, 25] on button "search-icon" at bounding box center [433, 28] width 34 height 23
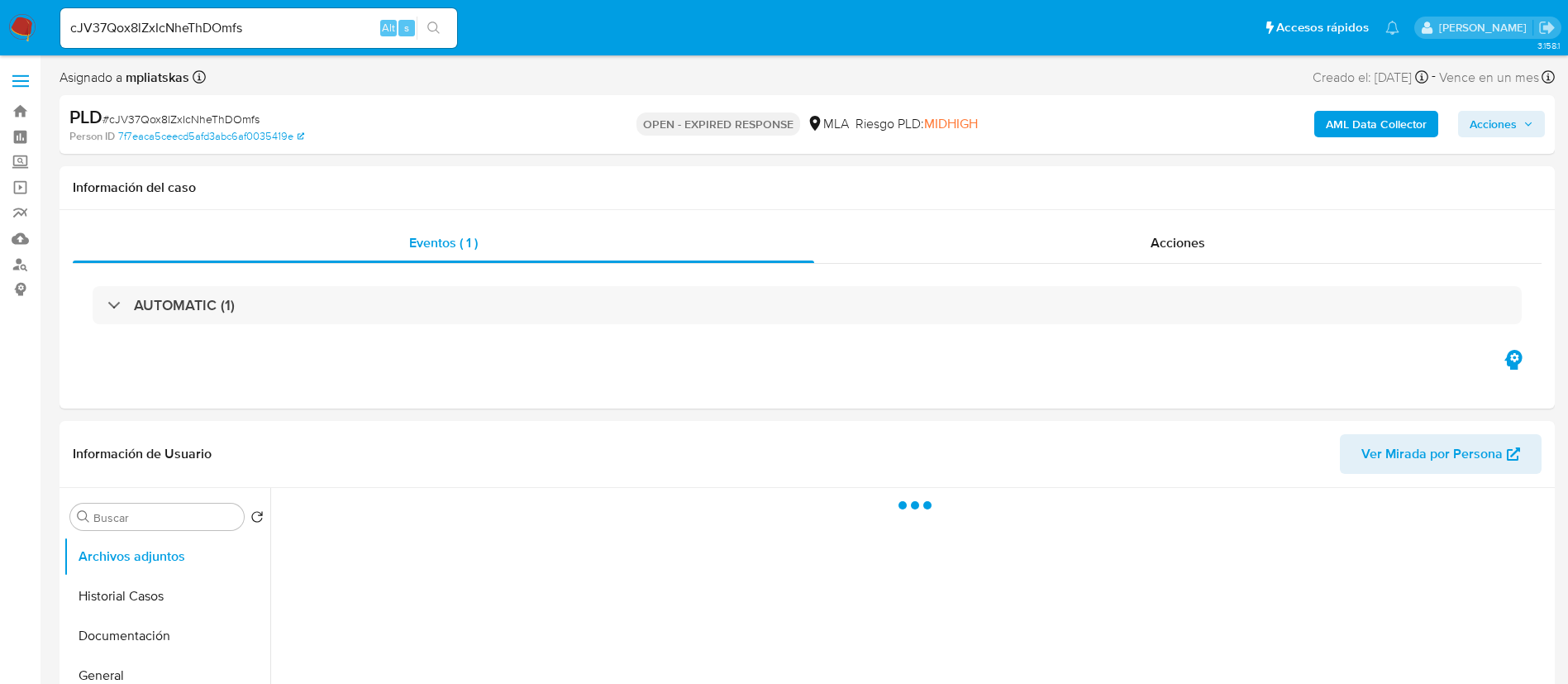
select select "10"
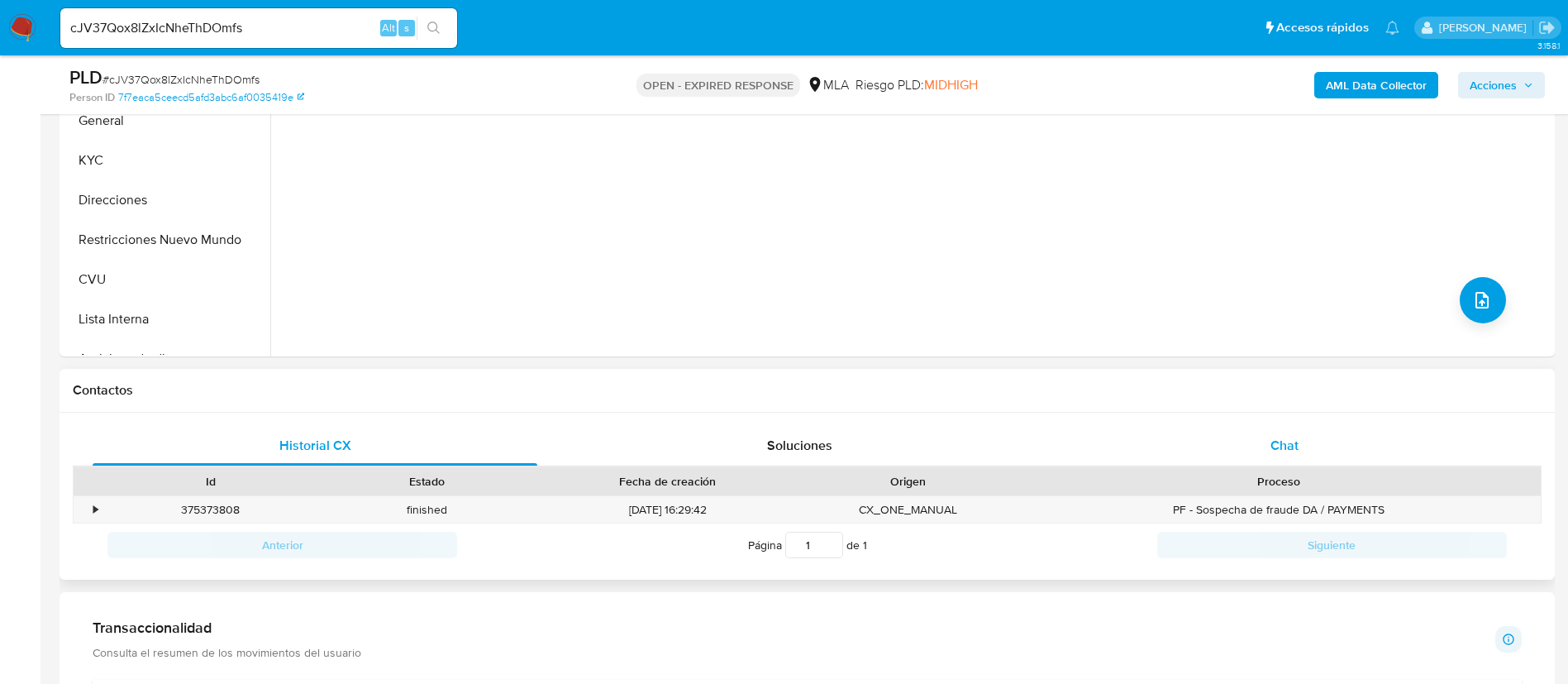
click at [1211, 439] on div "Chat" at bounding box center [1285, 445] width 445 height 40
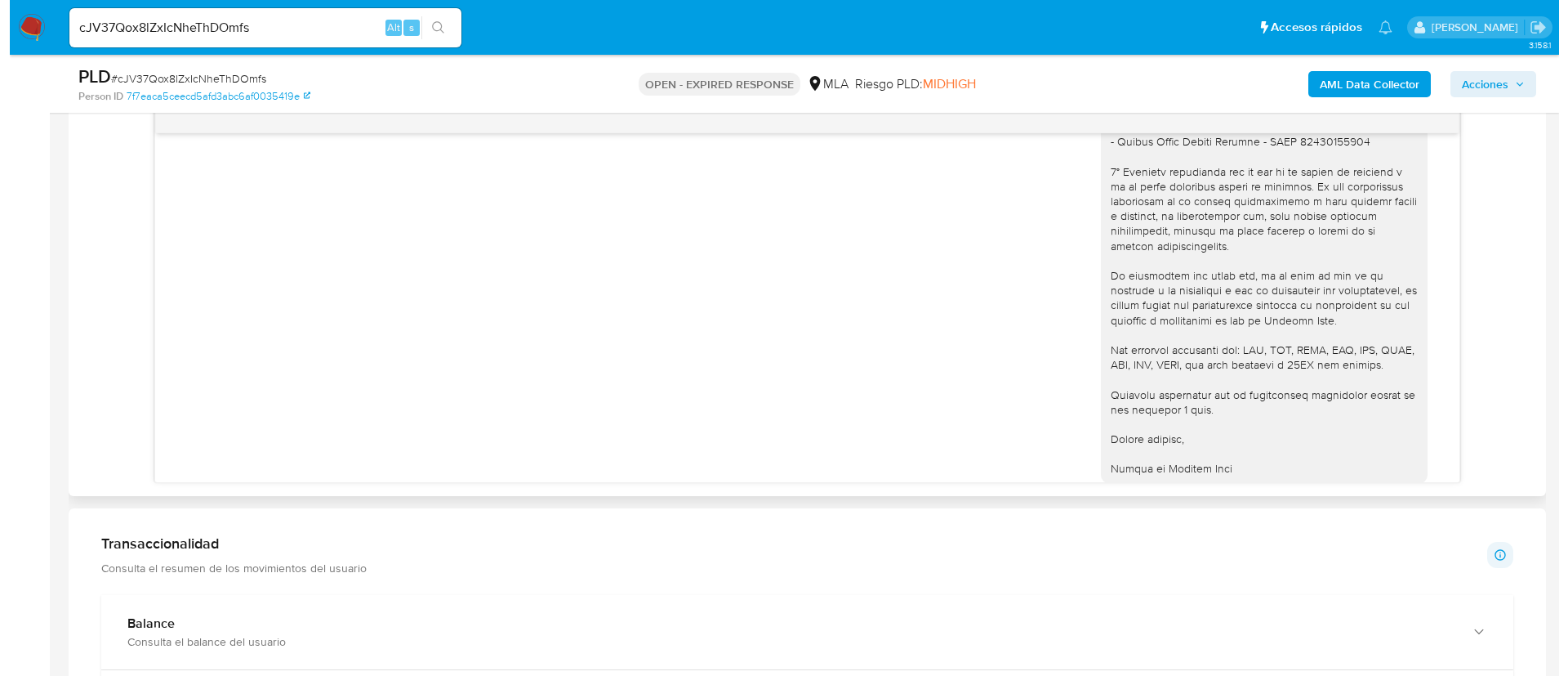
scroll to position [1783, 0]
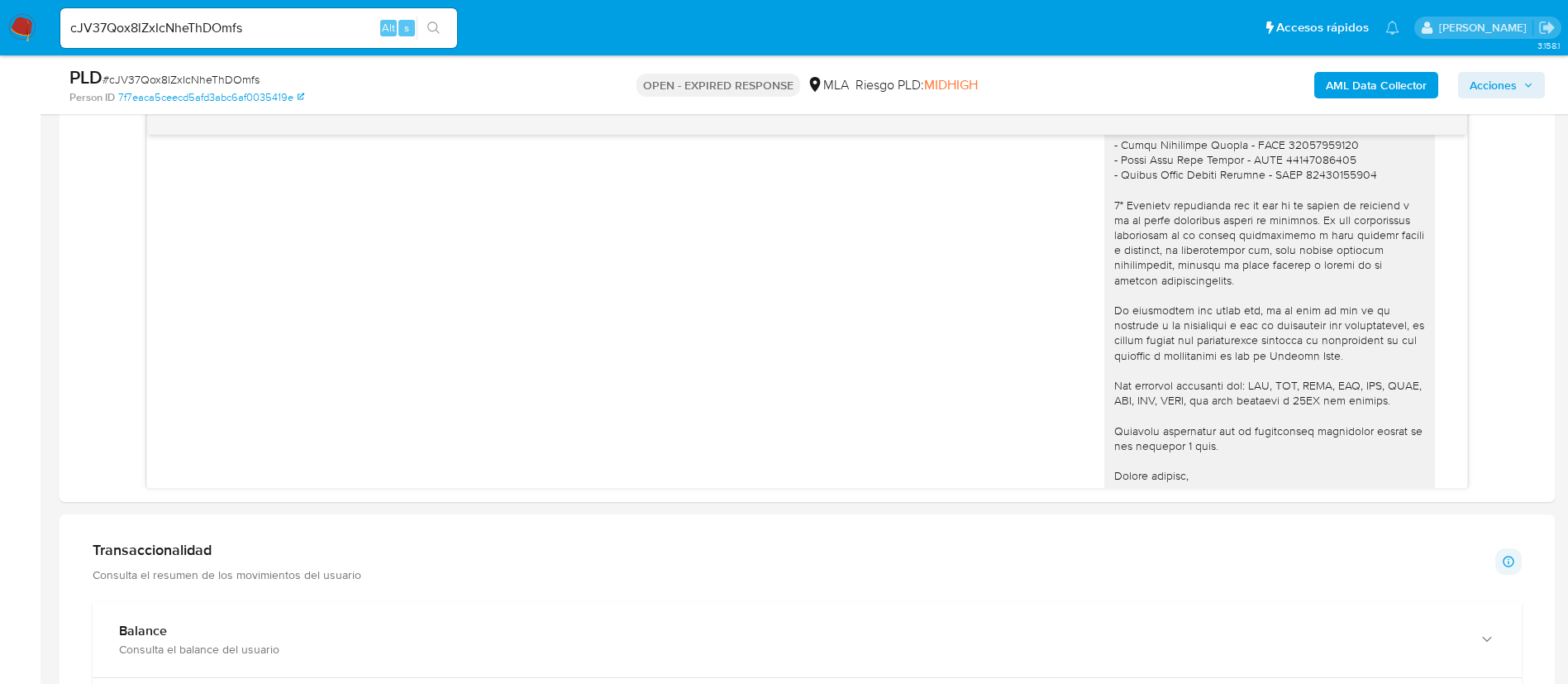
click at [1322, 90] on button "AML Data Collector" at bounding box center [1377, 85] width 124 height 26
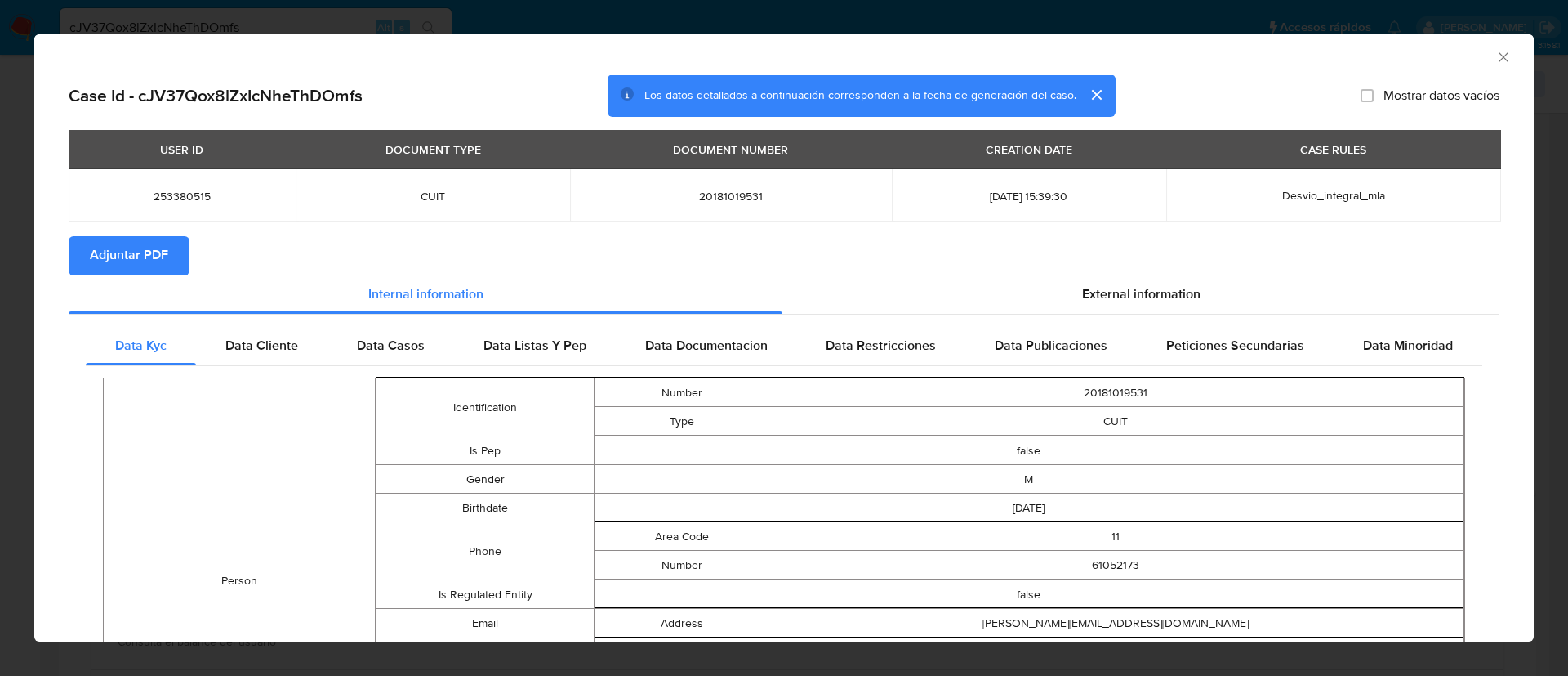
click at [142, 262] on span "Adjuntar PDF" at bounding box center [129, 256] width 78 height 36
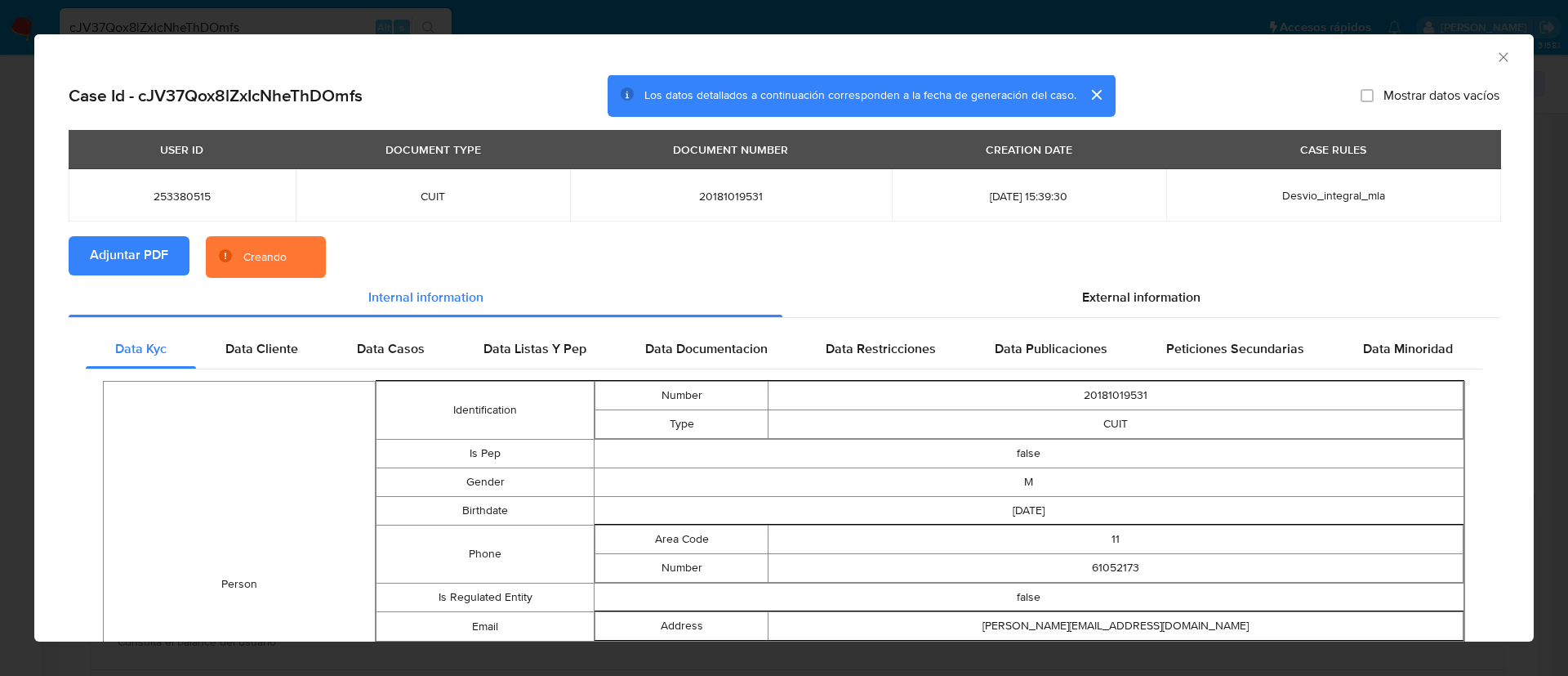
click at [165, 201] on span "253380515" at bounding box center [182, 196] width 188 height 15
copy span "253380515"
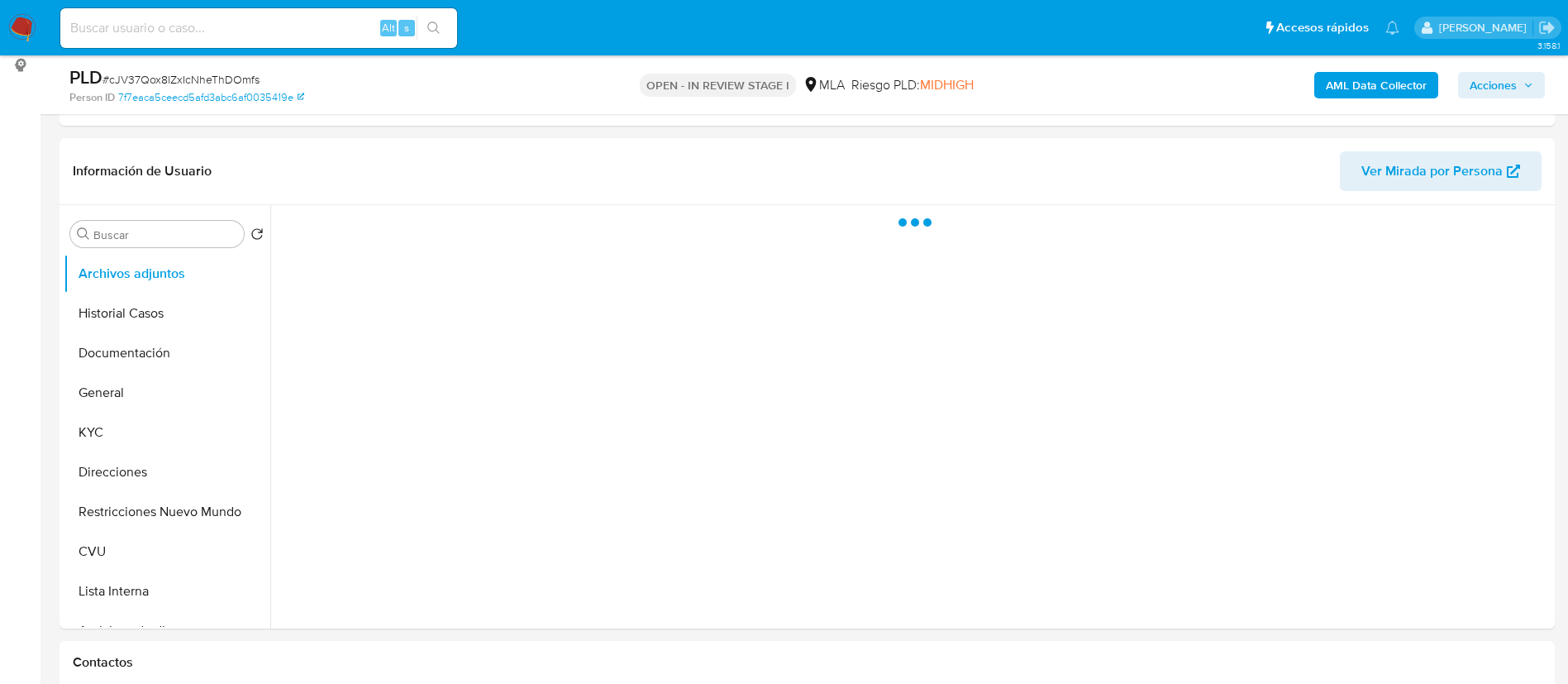
scroll to position [248, 0]
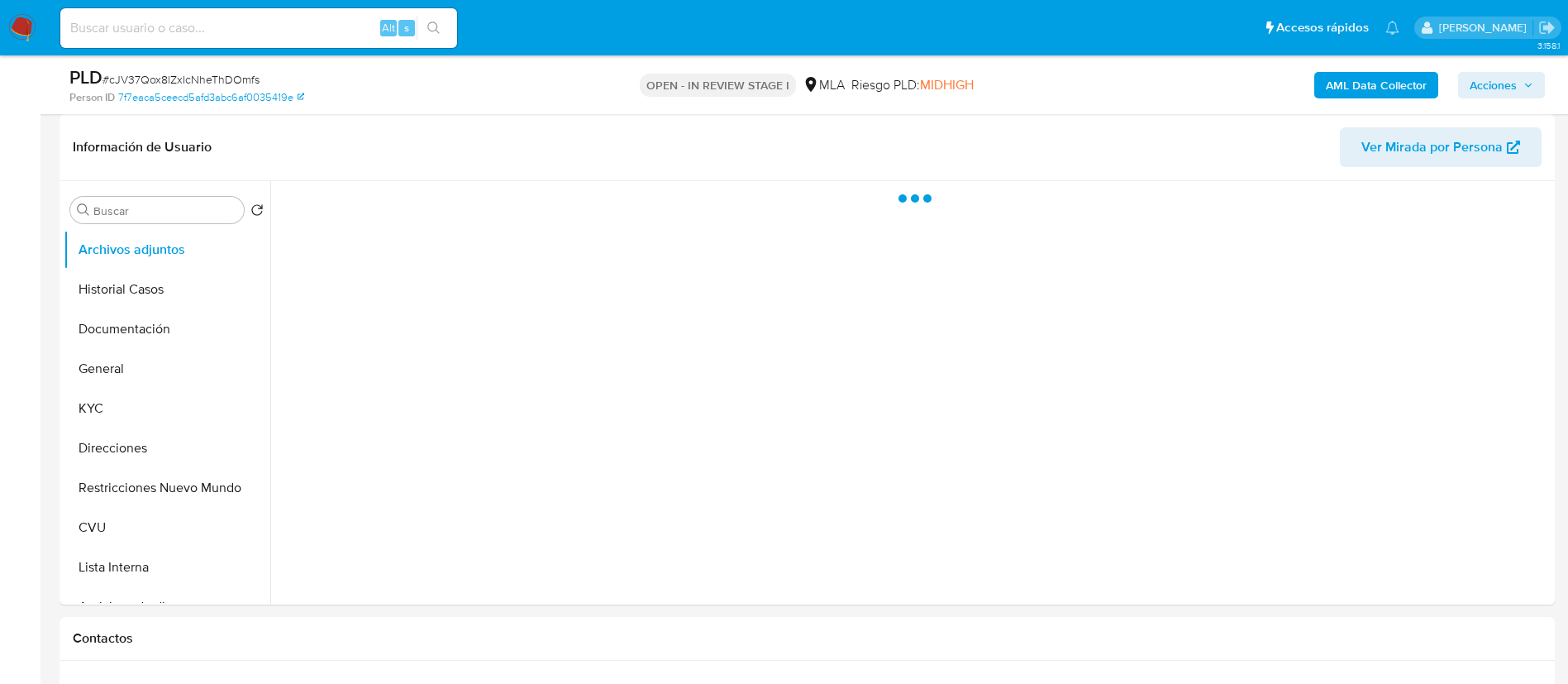
select select "10"
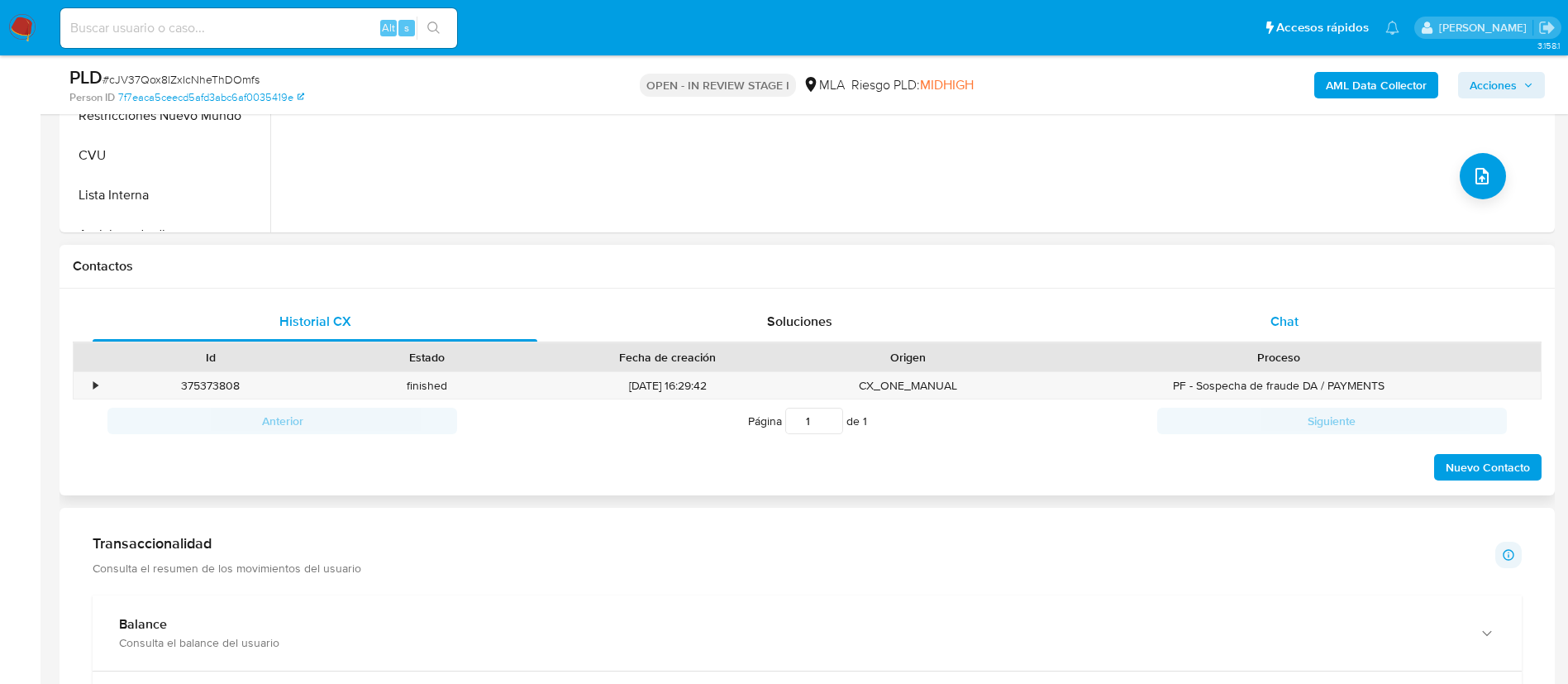
click at [1299, 306] on div "Chat" at bounding box center [1285, 322] width 445 height 40
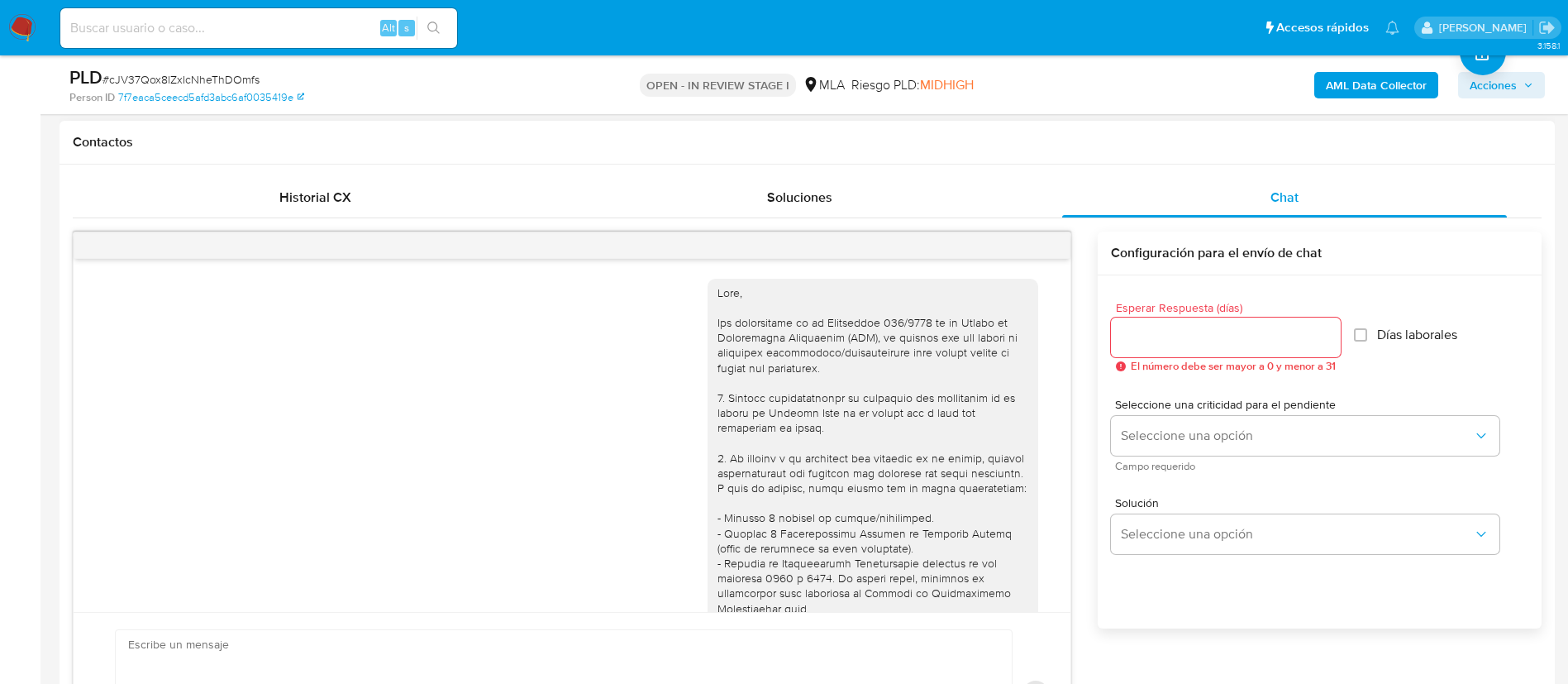
scroll to position [1928, 0]
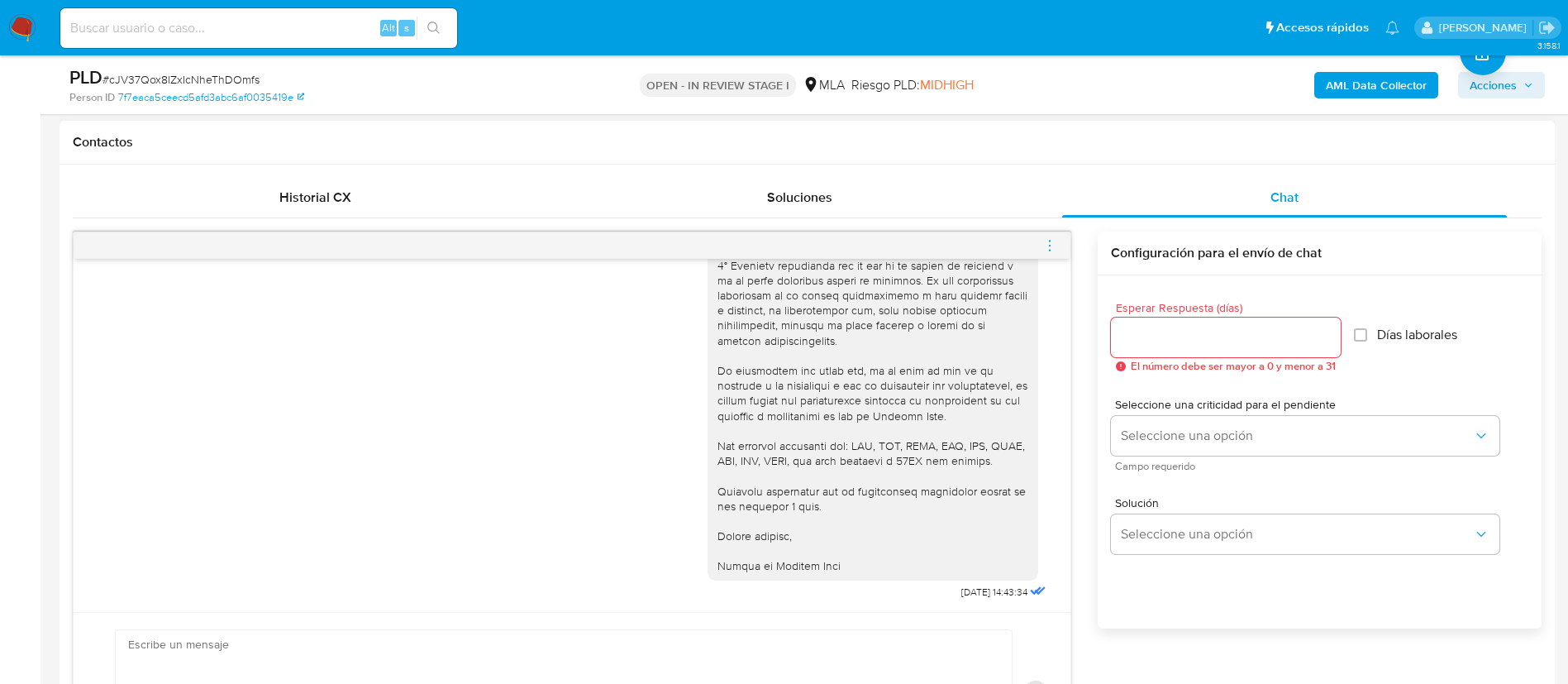
click at [1038, 243] on div at bounding box center [572, 245] width 997 height 26
click at [1048, 247] on icon "menu-action" at bounding box center [1050, 245] width 15 height 15
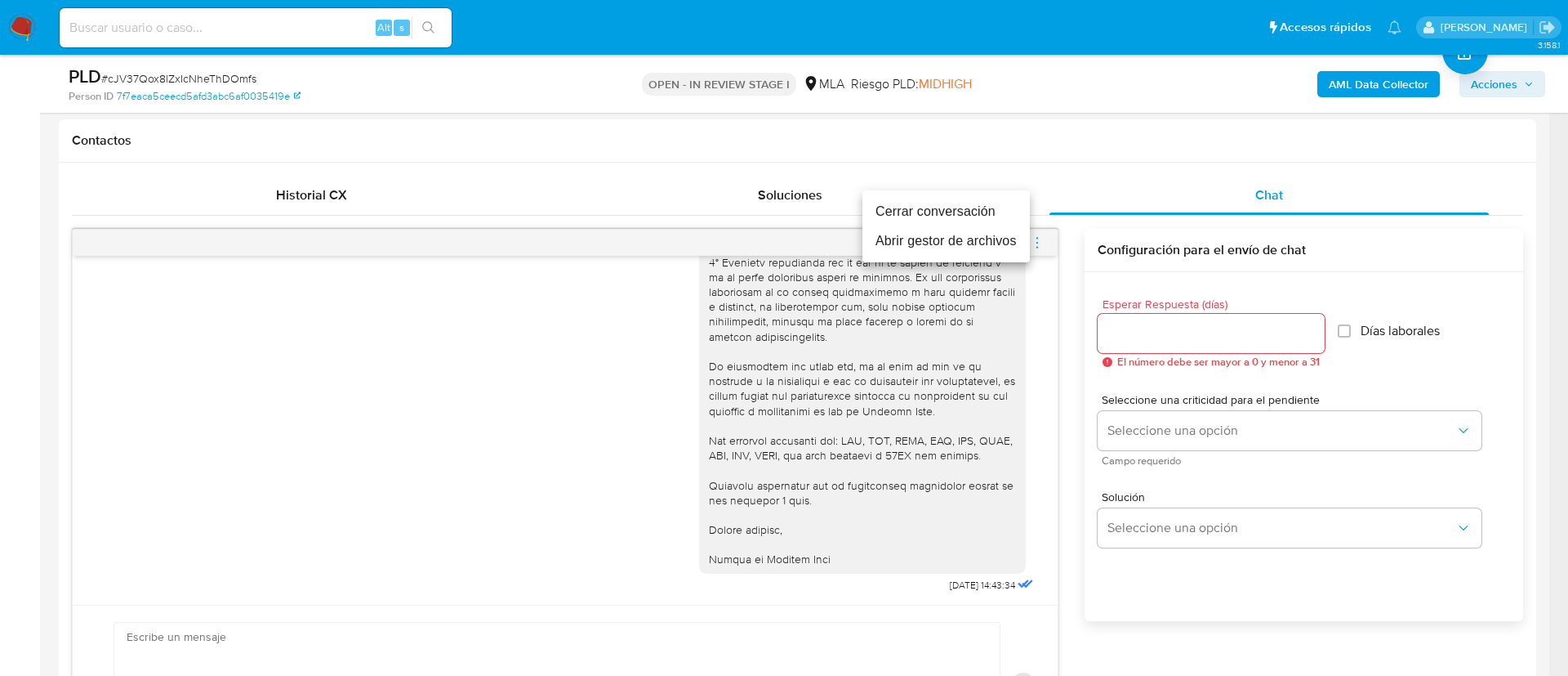
click at [987, 199] on li "Cerrar conversación" at bounding box center [946, 211] width 167 height 29
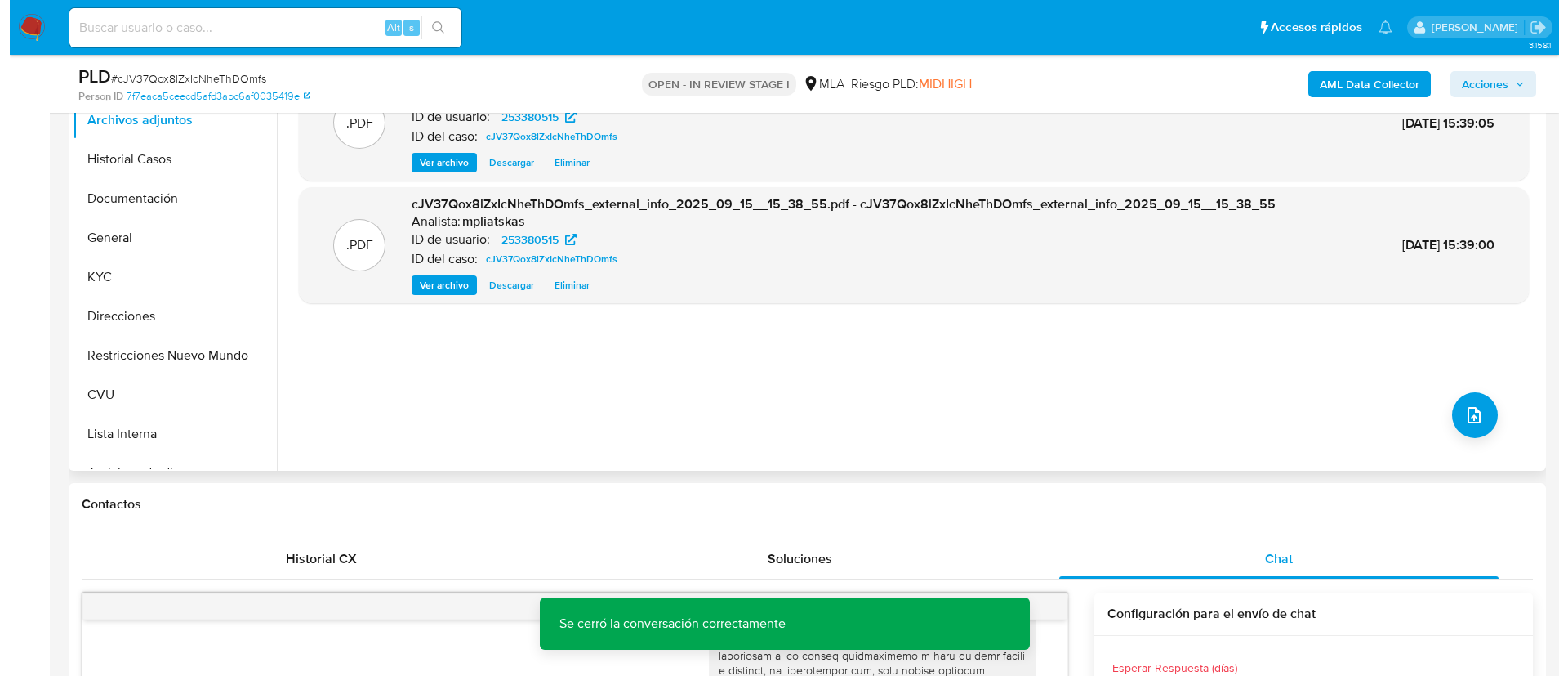
scroll to position [368, 0]
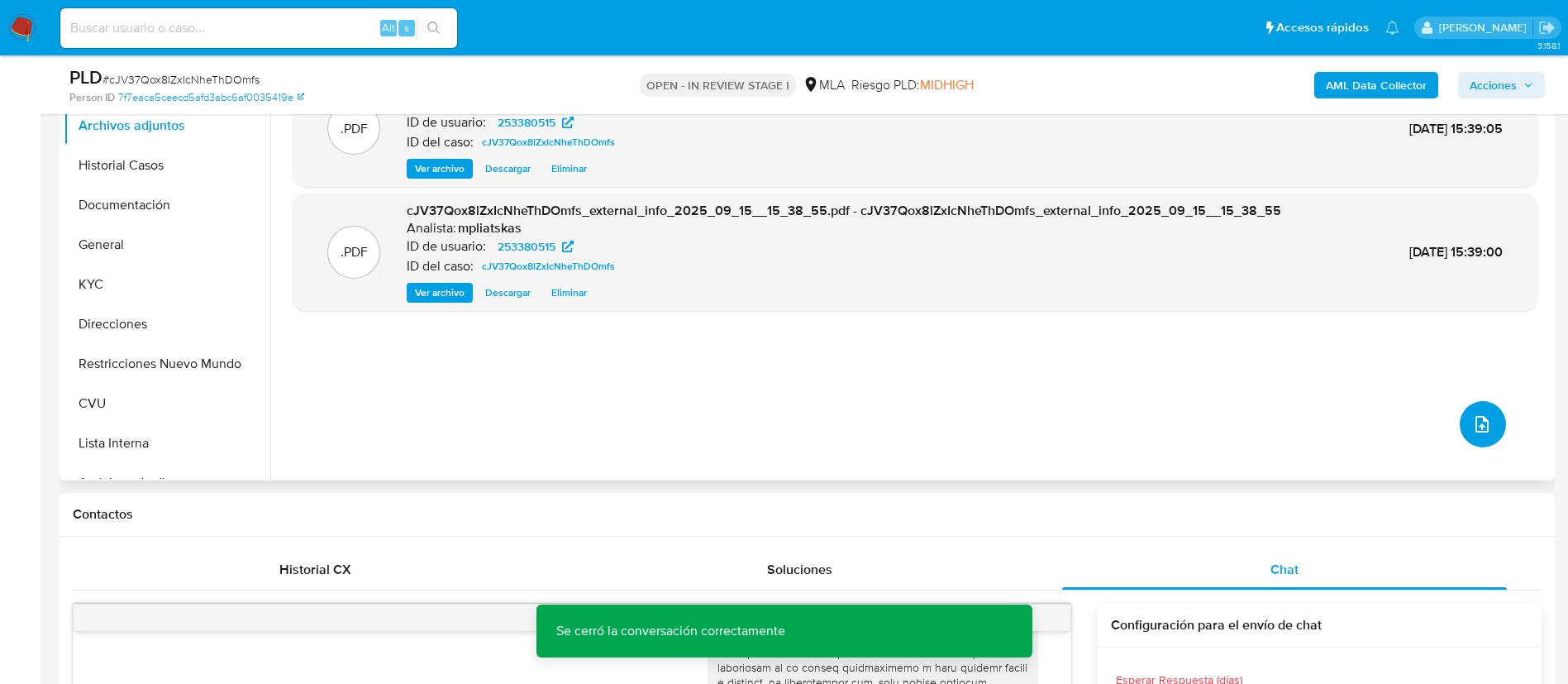
click at [1477, 411] on button "upload-file" at bounding box center [1482, 424] width 46 height 46
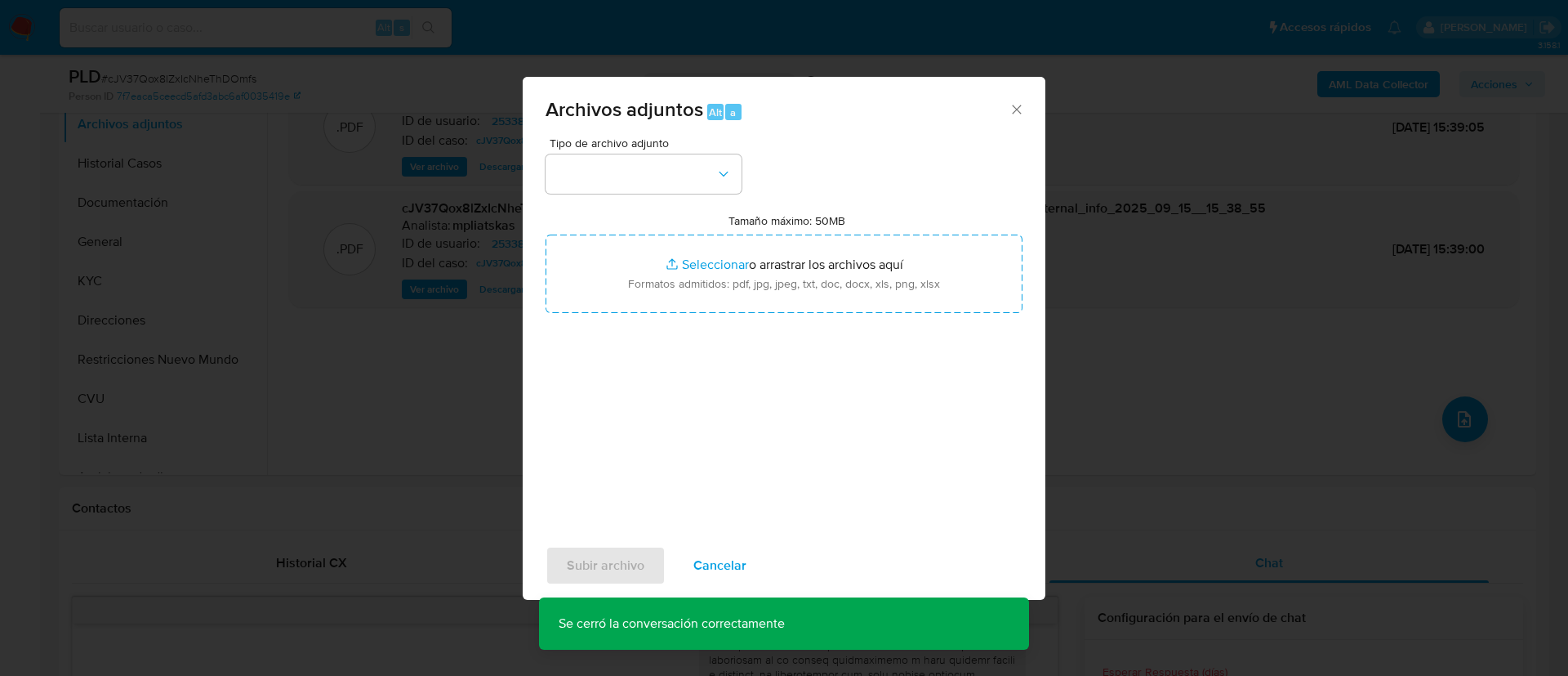
click at [628, 152] on div "Tipo de archivo adjunto" at bounding box center [644, 165] width 196 height 56
click at [623, 169] on button "button" at bounding box center [644, 174] width 196 height 39
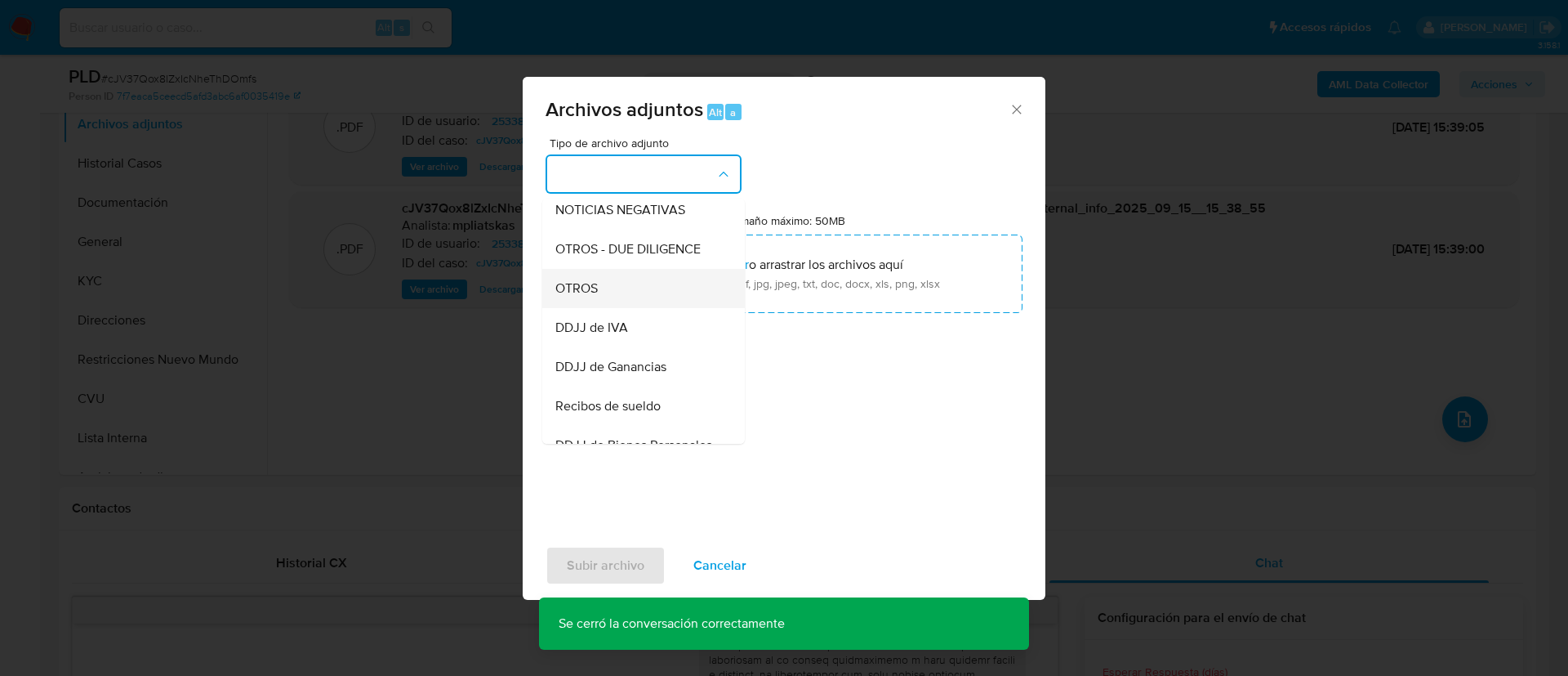
scroll to position [245, 0]
click at [601, 325] on div "DDJJ de IVA" at bounding box center [638, 326] width 167 height 39
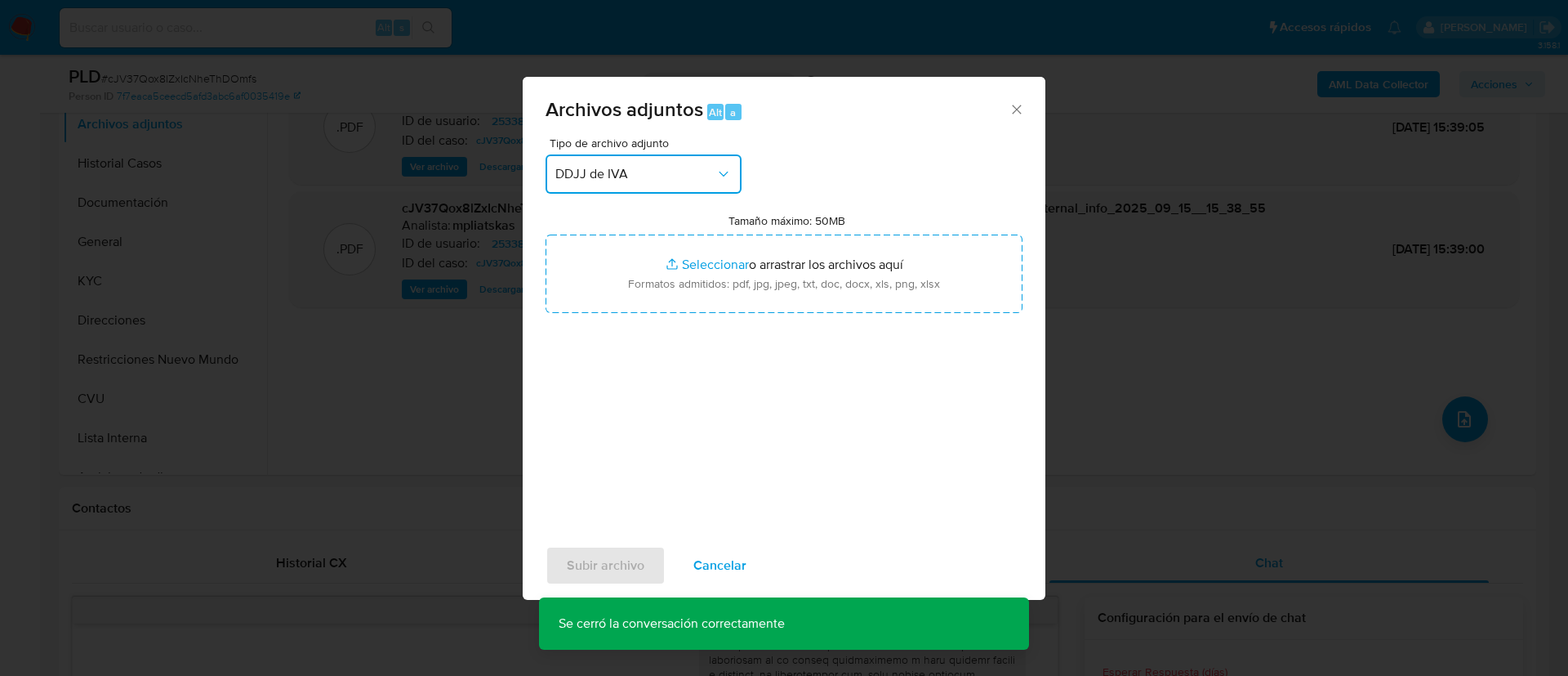
click at [611, 168] on span "DDJJ de IVA" at bounding box center [636, 174] width 160 height 16
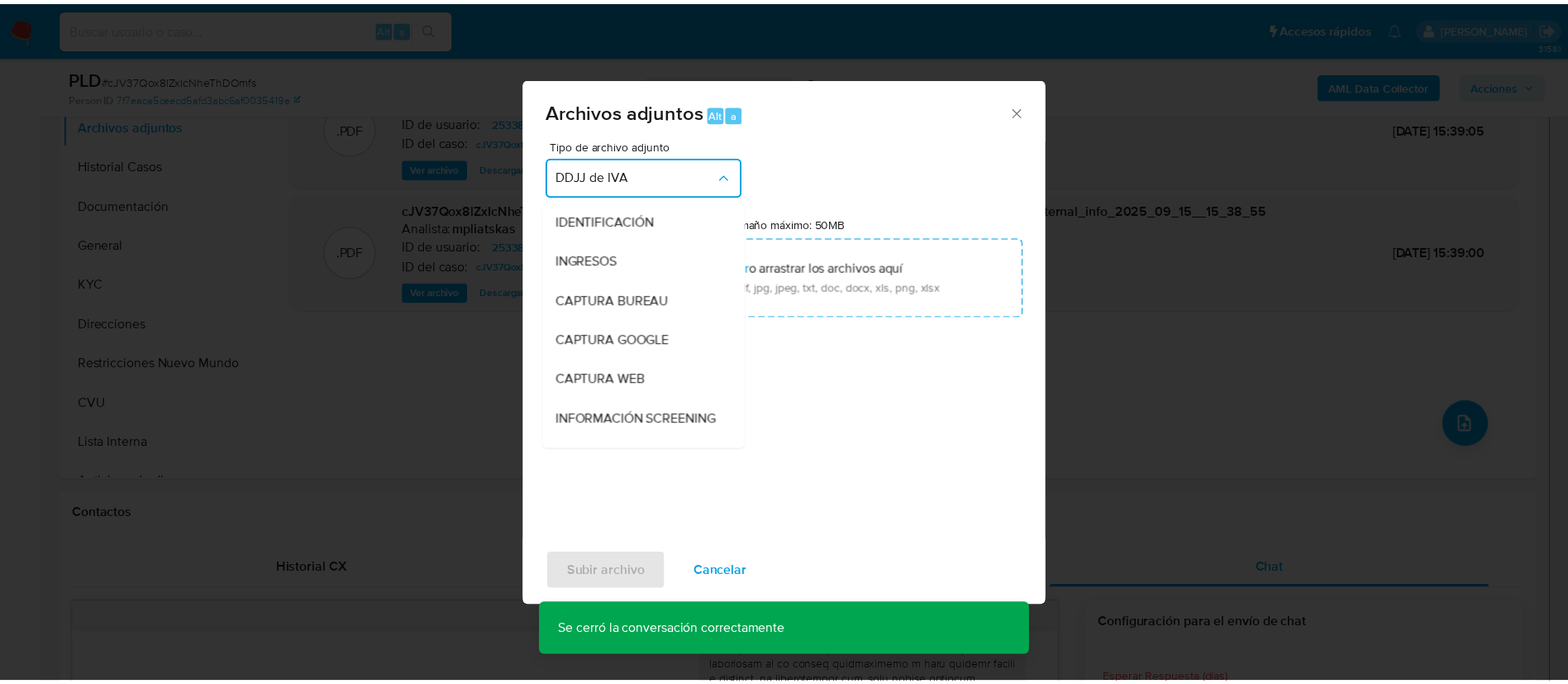
scroll to position [269, 0]
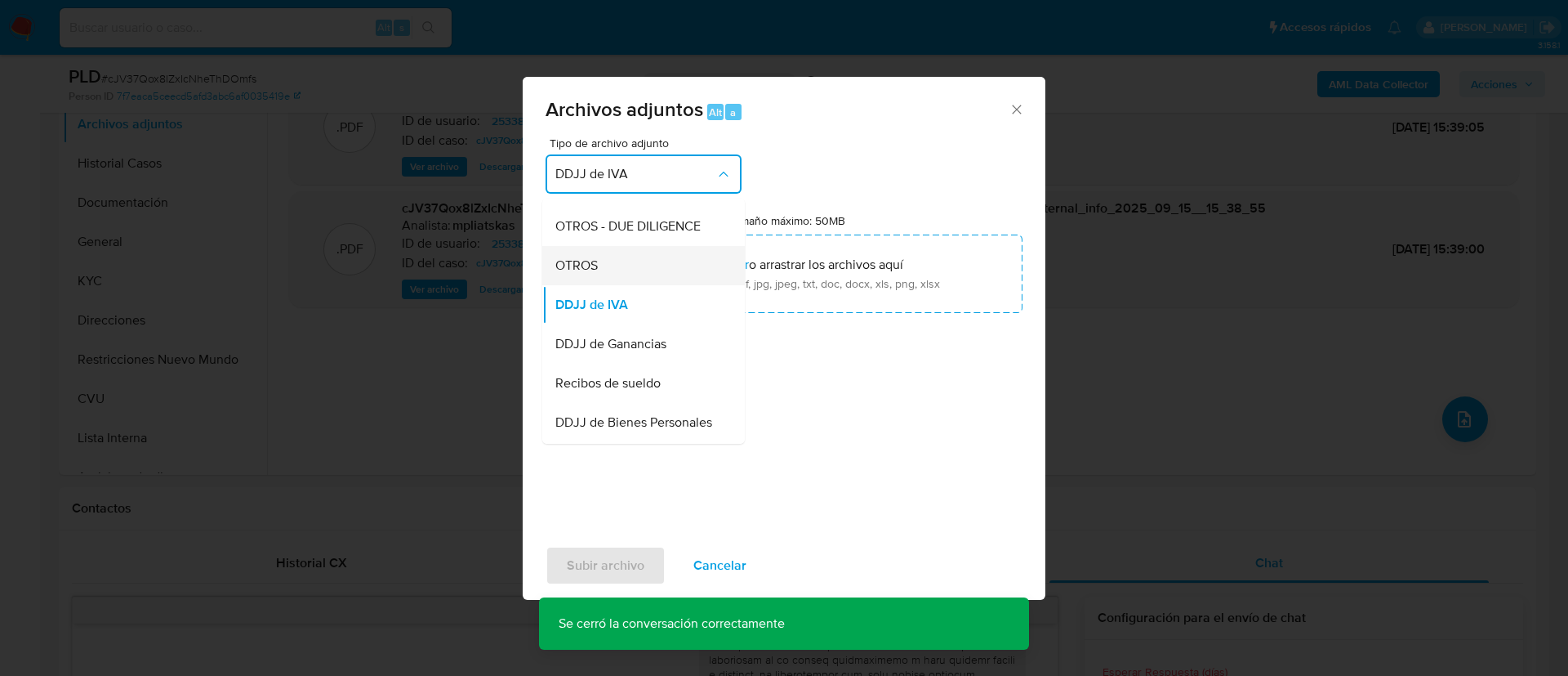
click at [602, 284] on div "OTROS" at bounding box center [638, 265] width 167 height 39
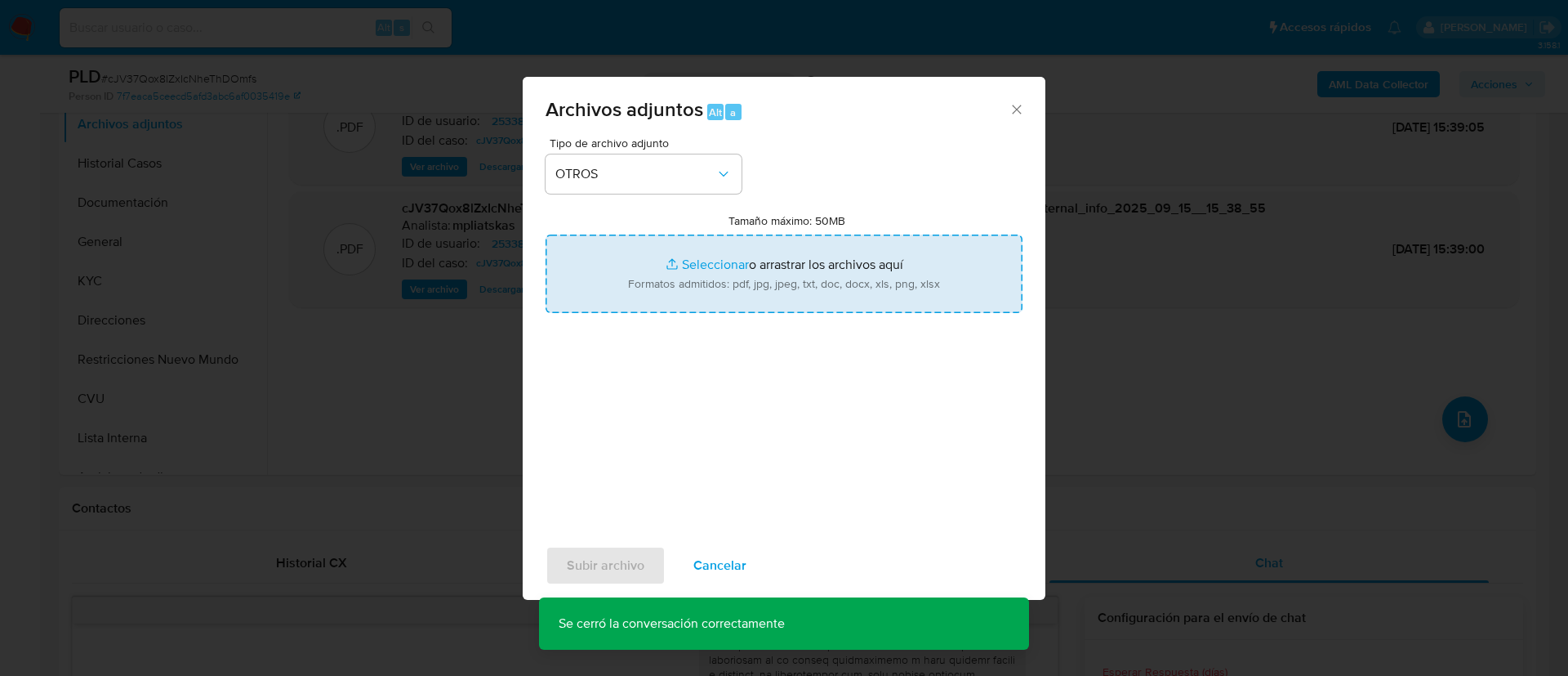
click at [607, 285] on input "Tamaño máximo: 50MB Seleccionar archivos" at bounding box center [784, 273] width 477 height 78
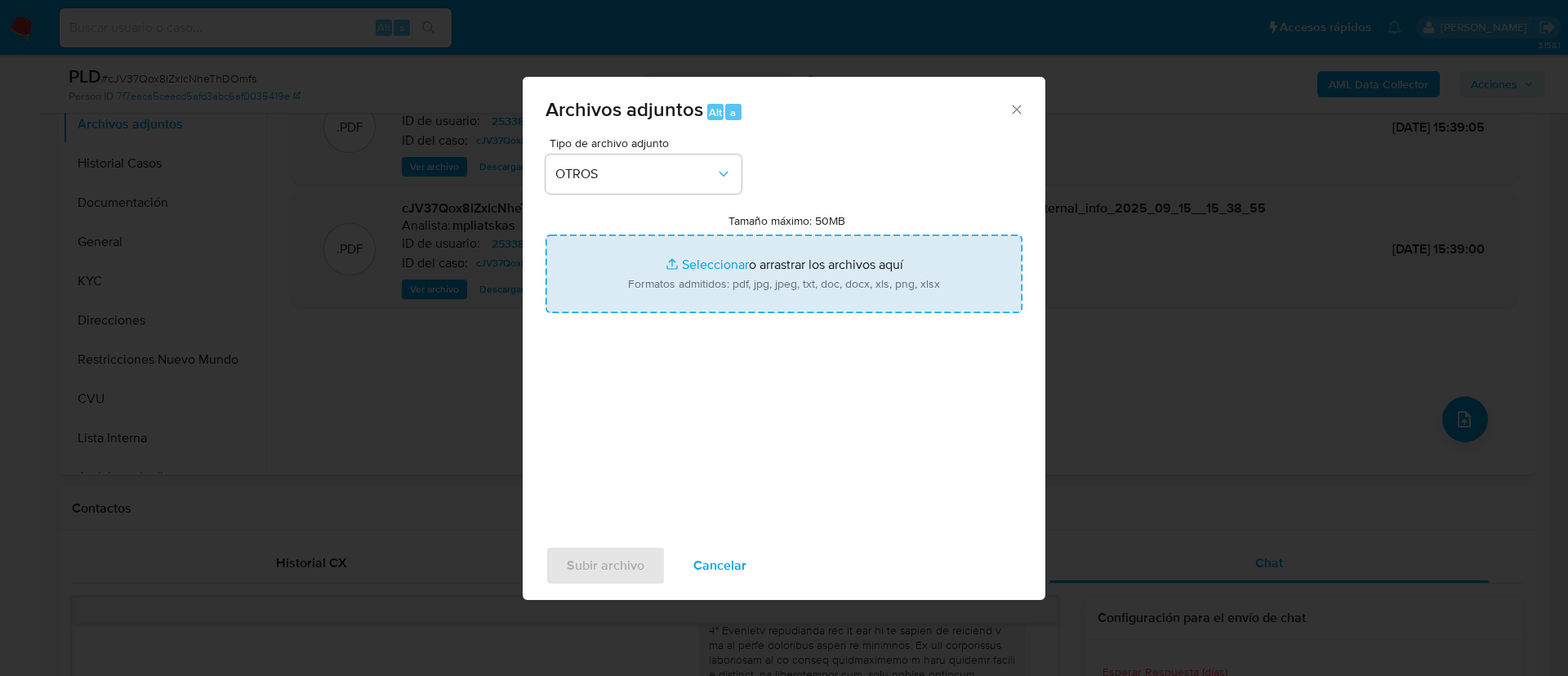
type input "C:\fakepath\253380515 Movimientos.xlsx"
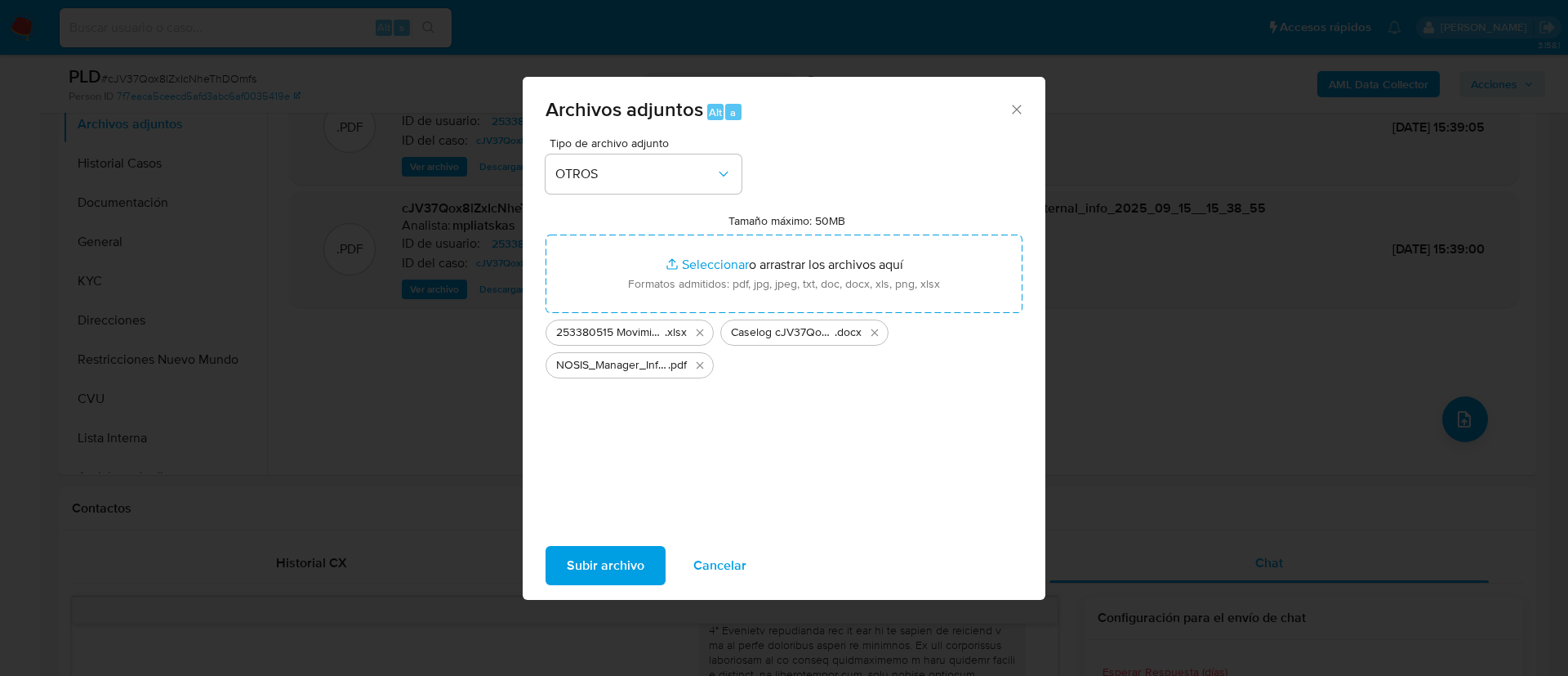
click at [614, 566] on span "Subir archivo" at bounding box center [605, 566] width 77 height 36
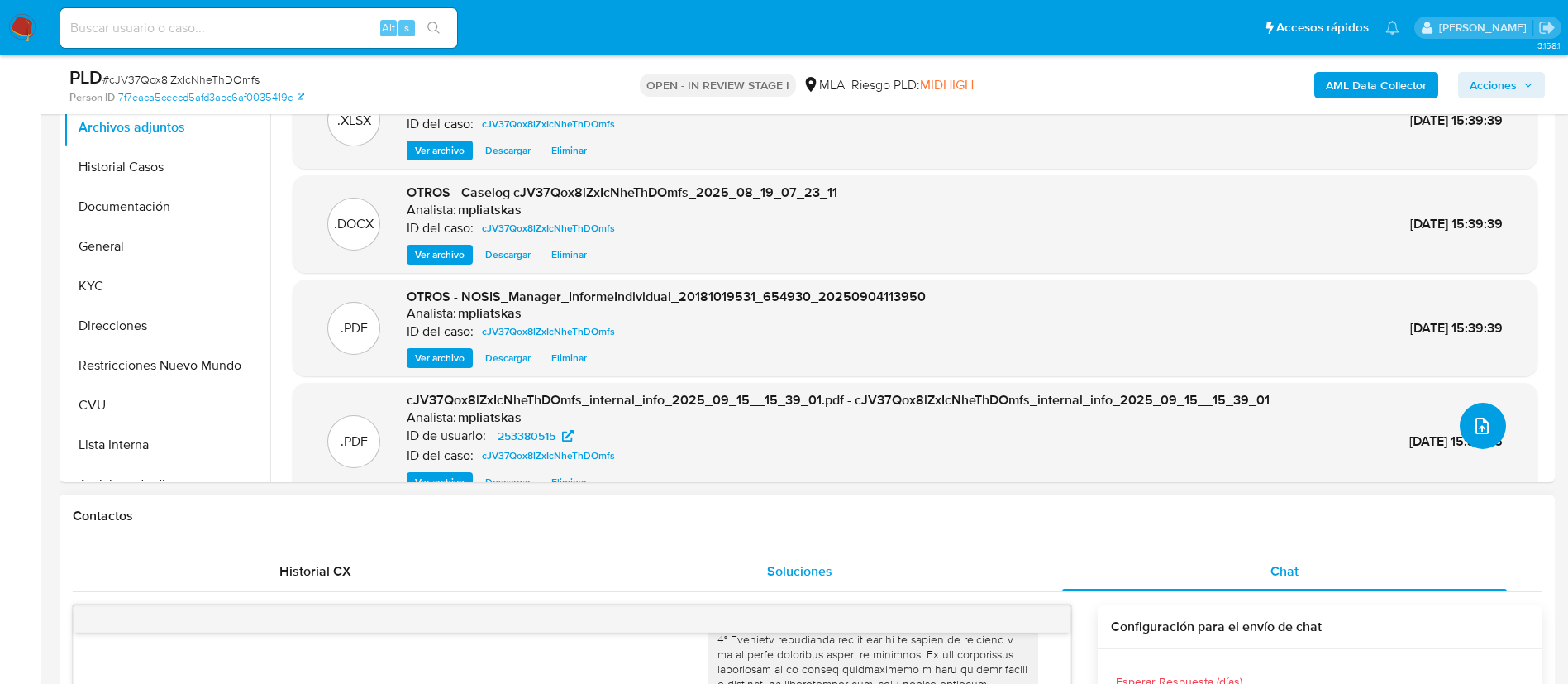
scroll to position [248, 0]
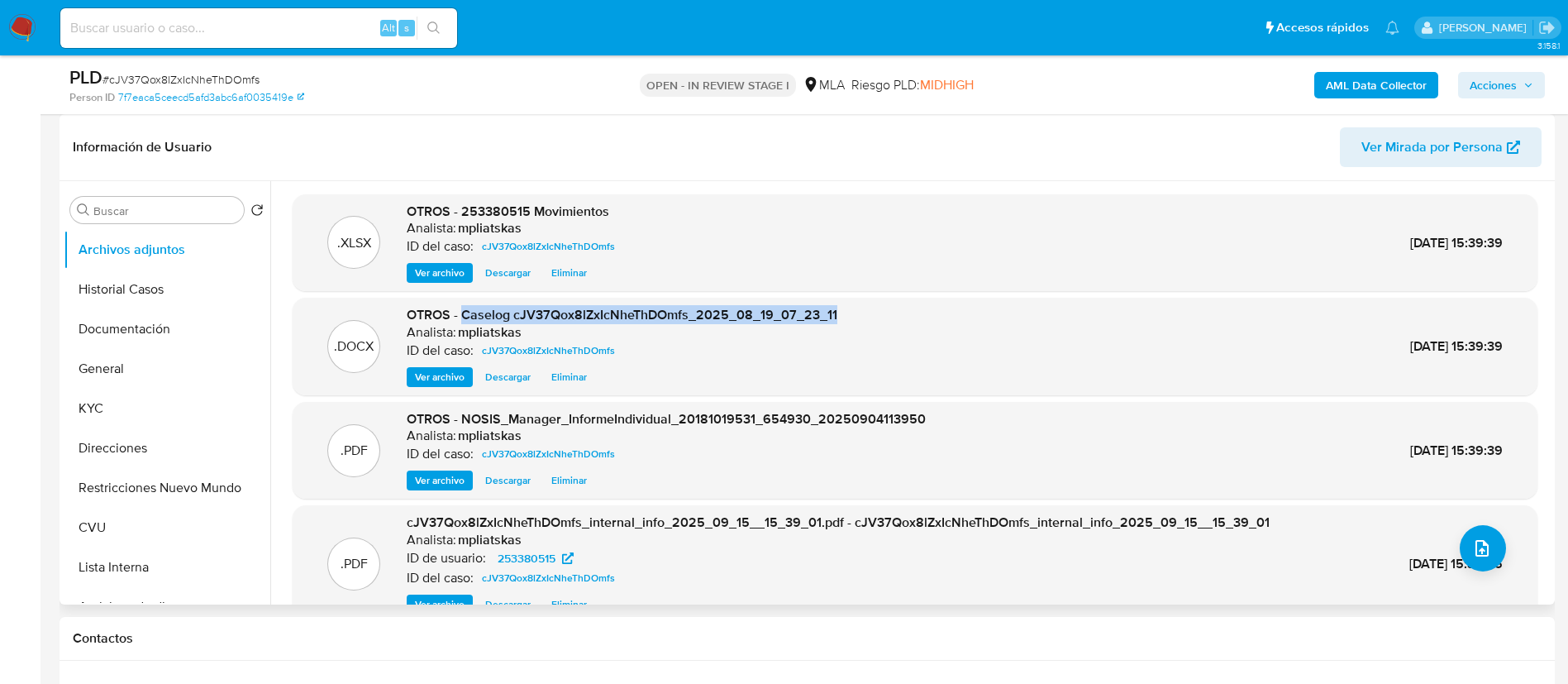
drag, startPoint x: 472, startPoint y: 314, endPoint x: 843, endPoint y: 311, distance: 371.0
click at [843, 311] on div ".DOCX OTROS - Caselog cJV37Qox8lZxIcNheThDOmfs_2025_08_19_07_23_11 Analista: mp…" at bounding box center [915, 346] width 1228 height 81
copy span "Caselog cJV37Qox8lZxIcNheThDOmfs_2025_08_19_07_23_11"
drag, startPoint x: 1495, startPoint y: 68, endPoint x: 1491, endPoint y: 91, distance: 23.3
click at [1495, 69] on div "AML Data Collector Acciones" at bounding box center [1300, 84] width 488 height 39
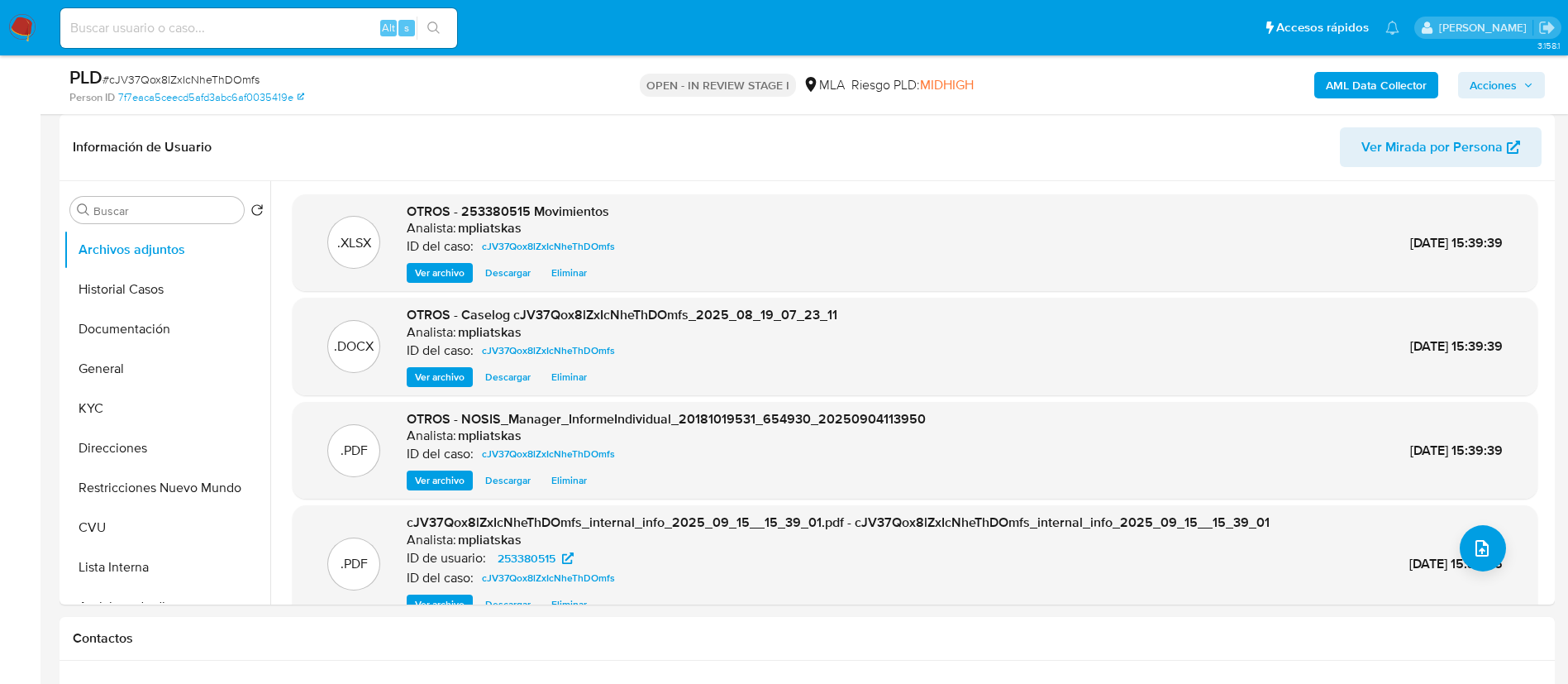
click at [1491, 91] on span "Acciones" at bounding box center [1493, 85] width 47 height 26
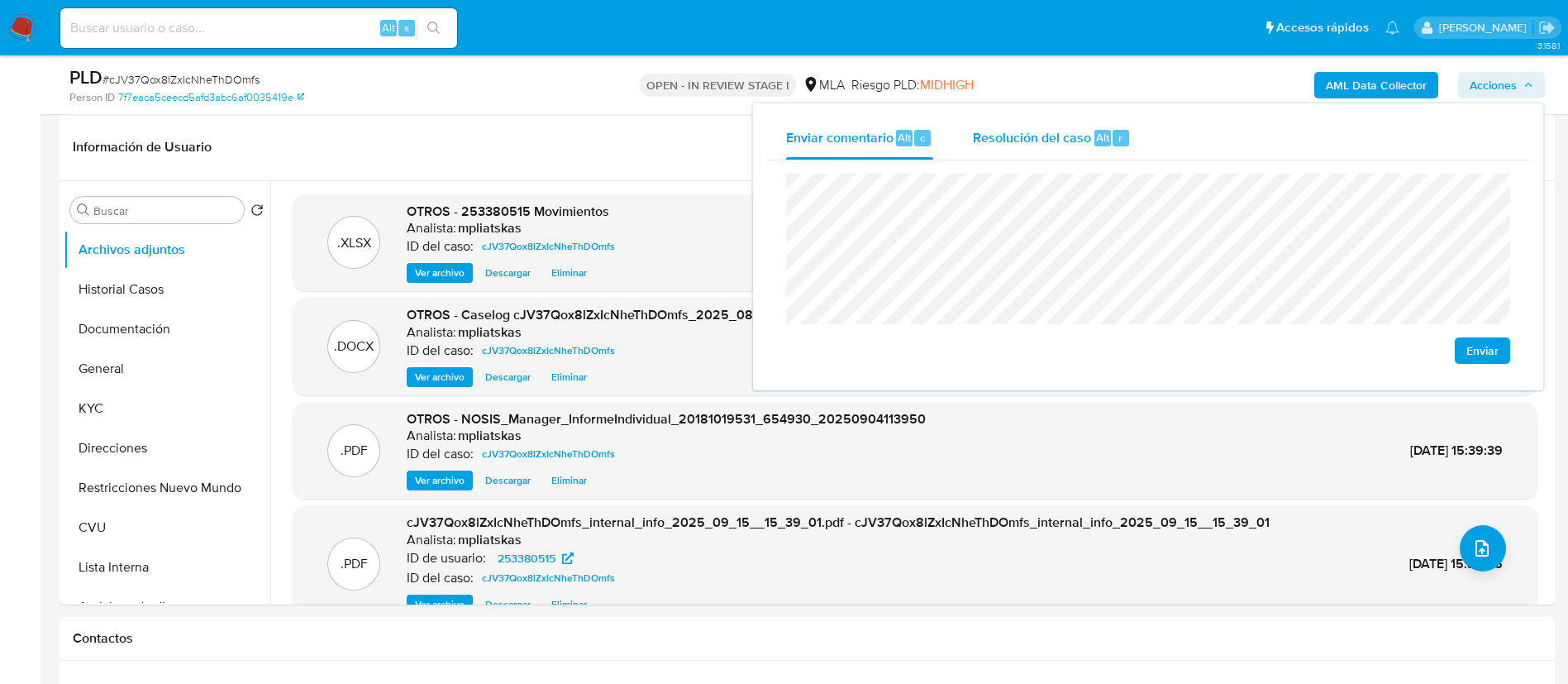
click at [1023, 159] on div "Resolución del caso Alt r" at bounding box center [1052, 138] width 158 height 43
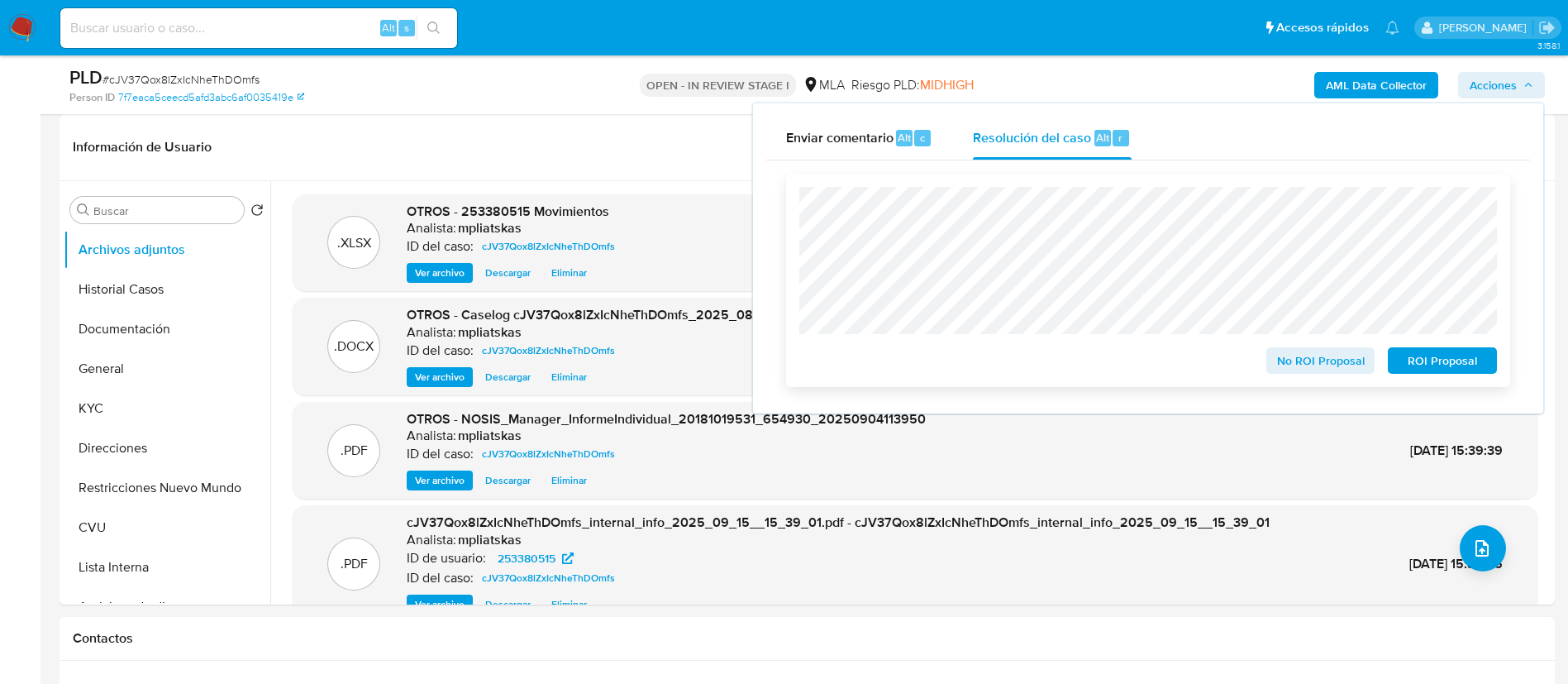
click at [1294, 360] on span "No ROI Proposal" at bounding box center [1320, 360] width 86 height 23
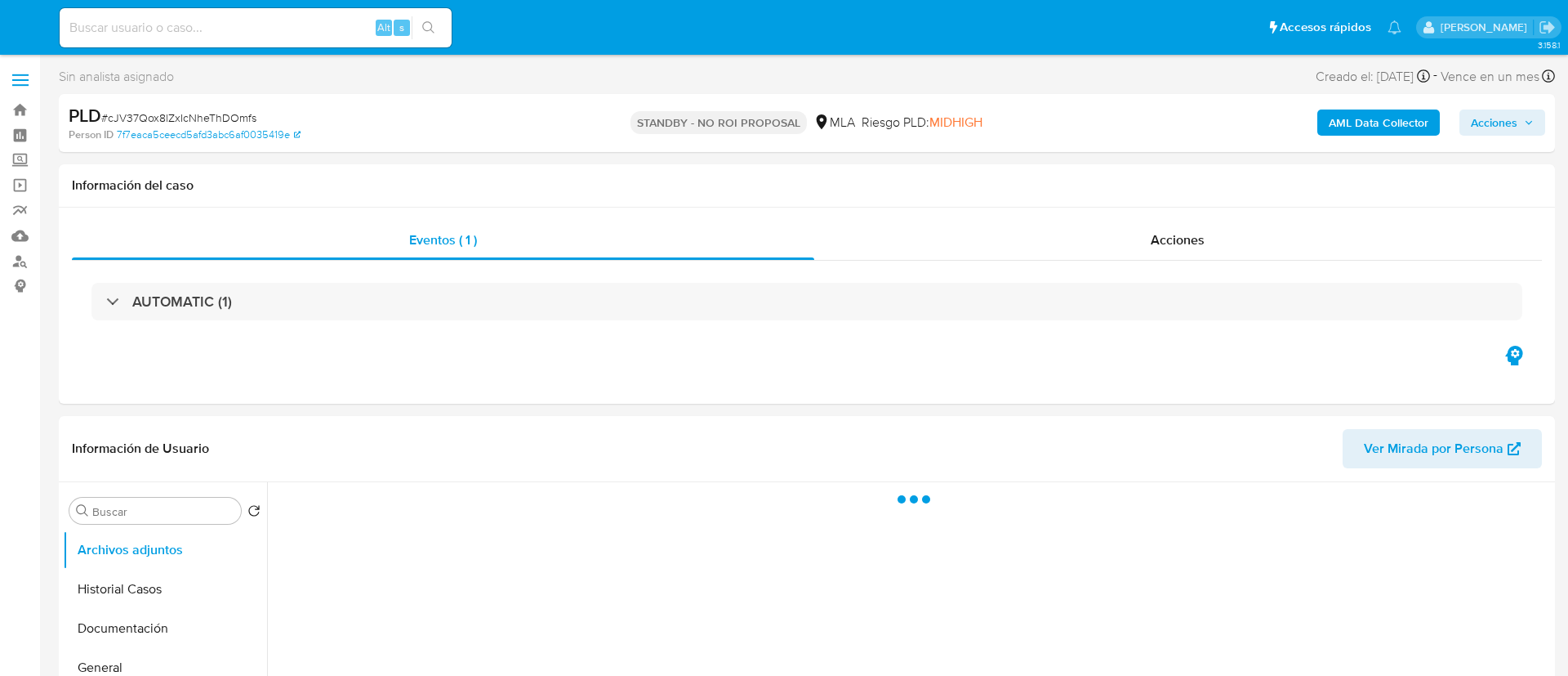
select select "10"
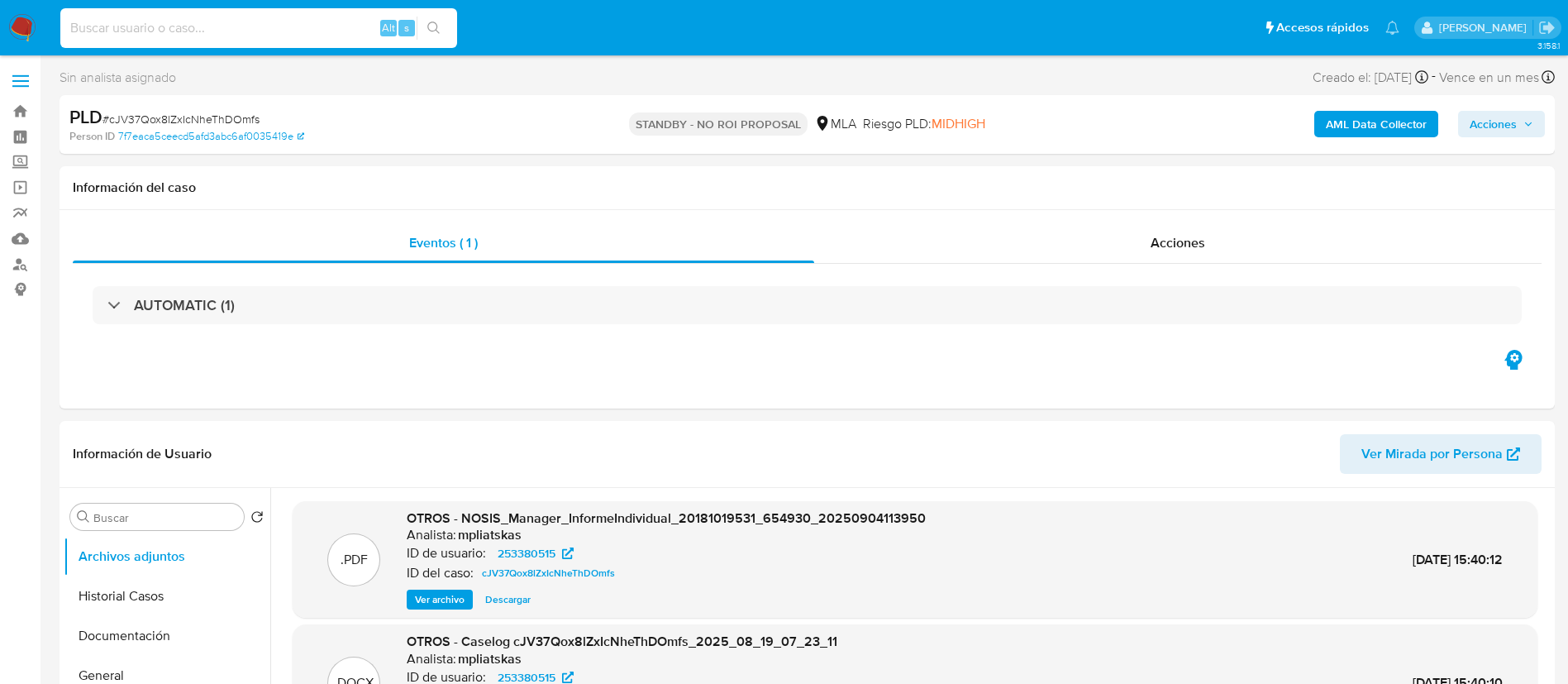
drag, startPoint x: 324, startPoint y: 32, endPoint x: 383, endPoint y: 33, distance: 59.0
click at [324, 32] on input at bounding box center [259, 28] width 397 height 22
paste input "YbmryXcsSTCdrKfXfD3DNg8X"
type input "YbmryXcsSTCdrKfXfD3DNg8X"
click at [427, 27] on icon "search-icon" at bounding box center [433, 28] width 14 height 14
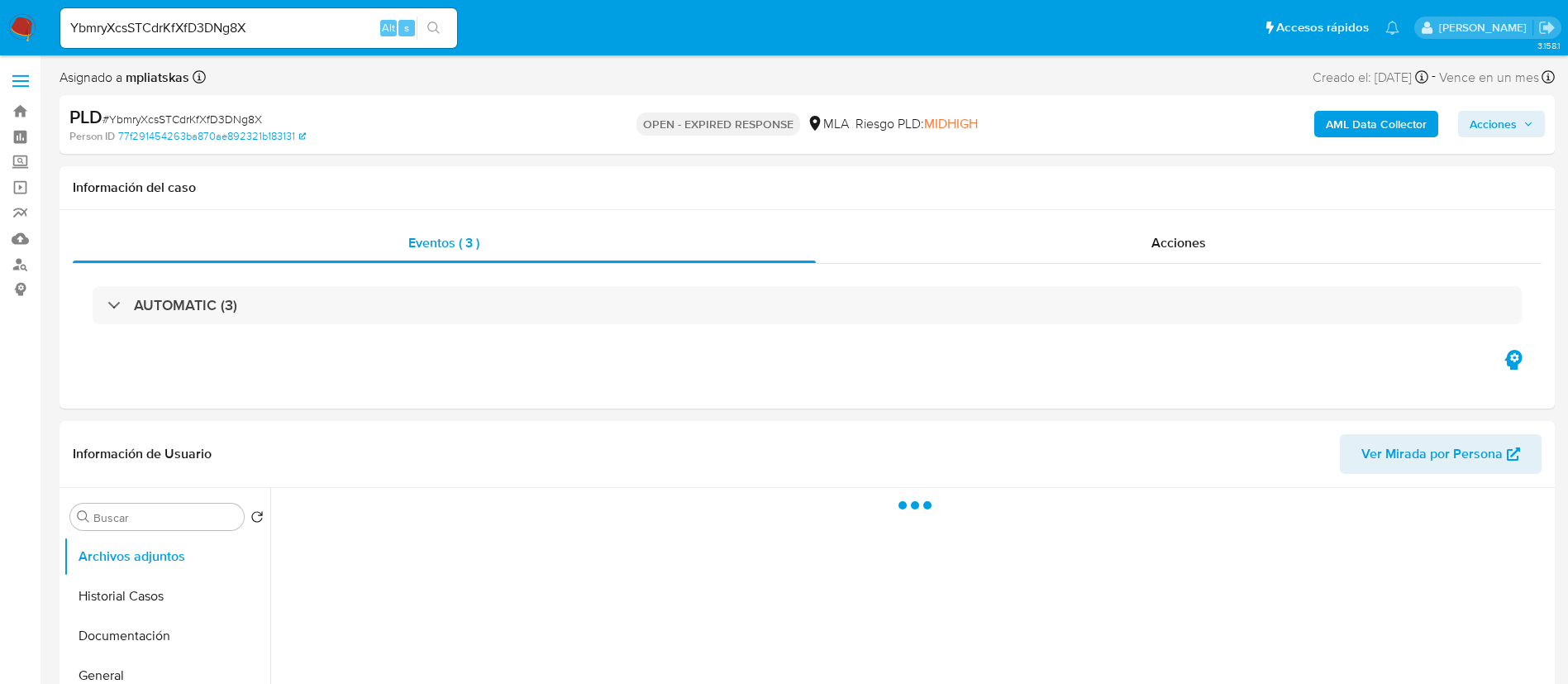
select select "10"
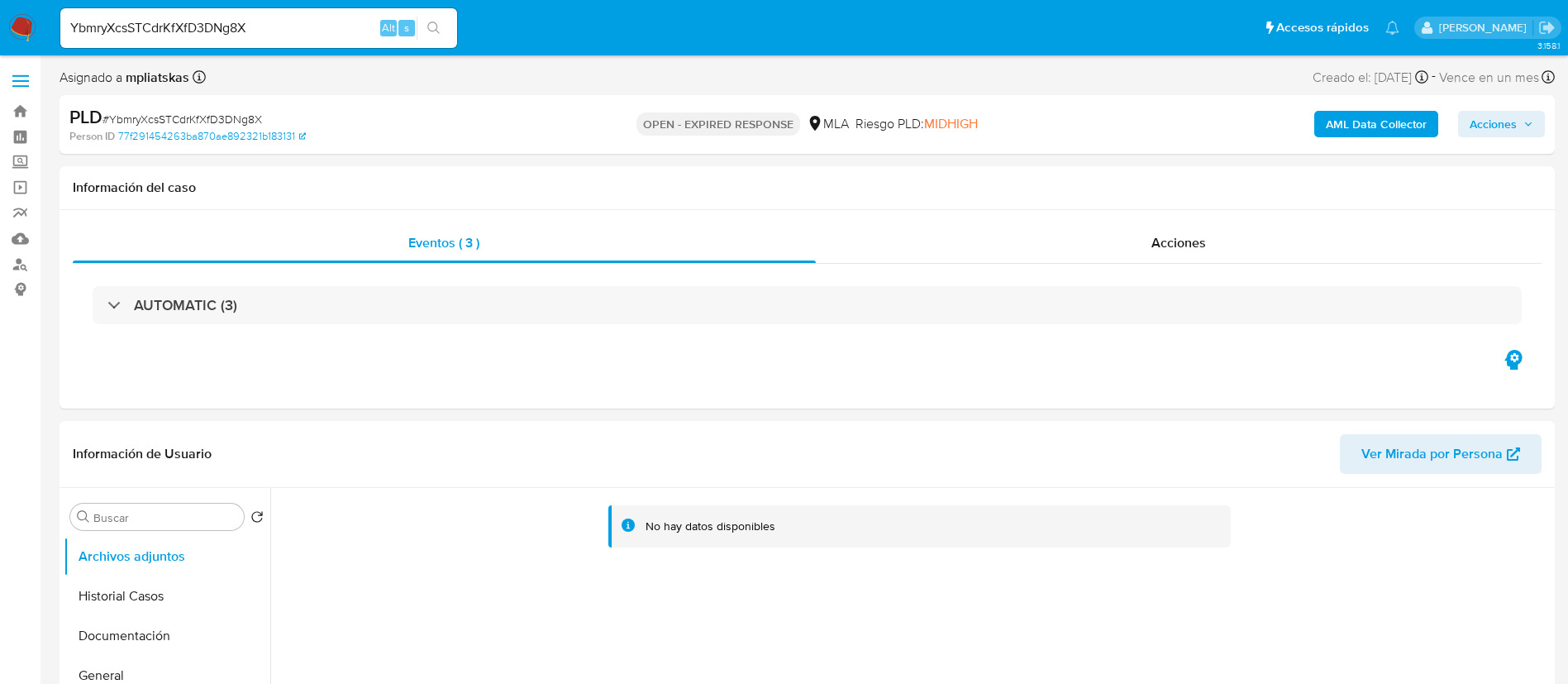
click at [1365, 124] on b "AML Data Collector" at bounding box center [1377, 123] width 101 height 26
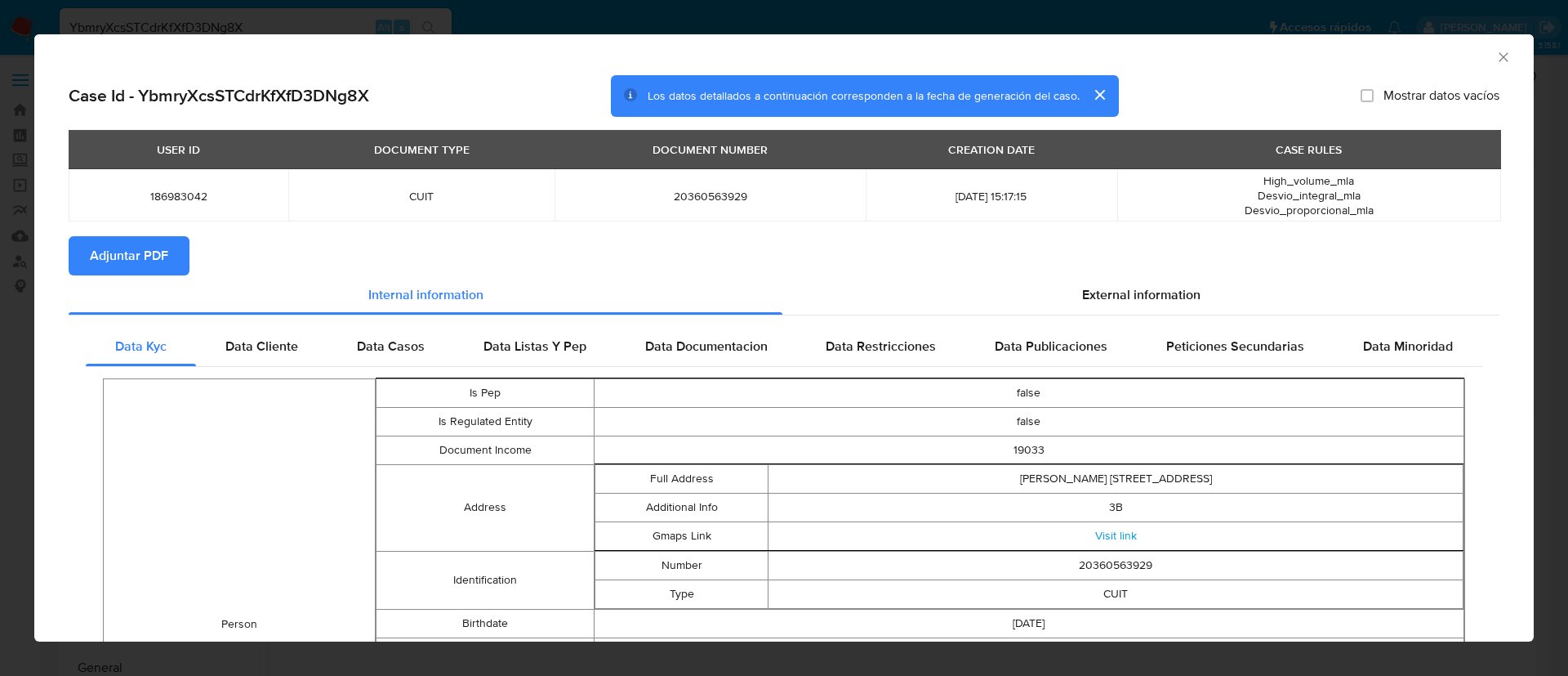
click at [163, 241] on span "Adjuntar PDF" at bounding box center [129, 256] width 78 height 36
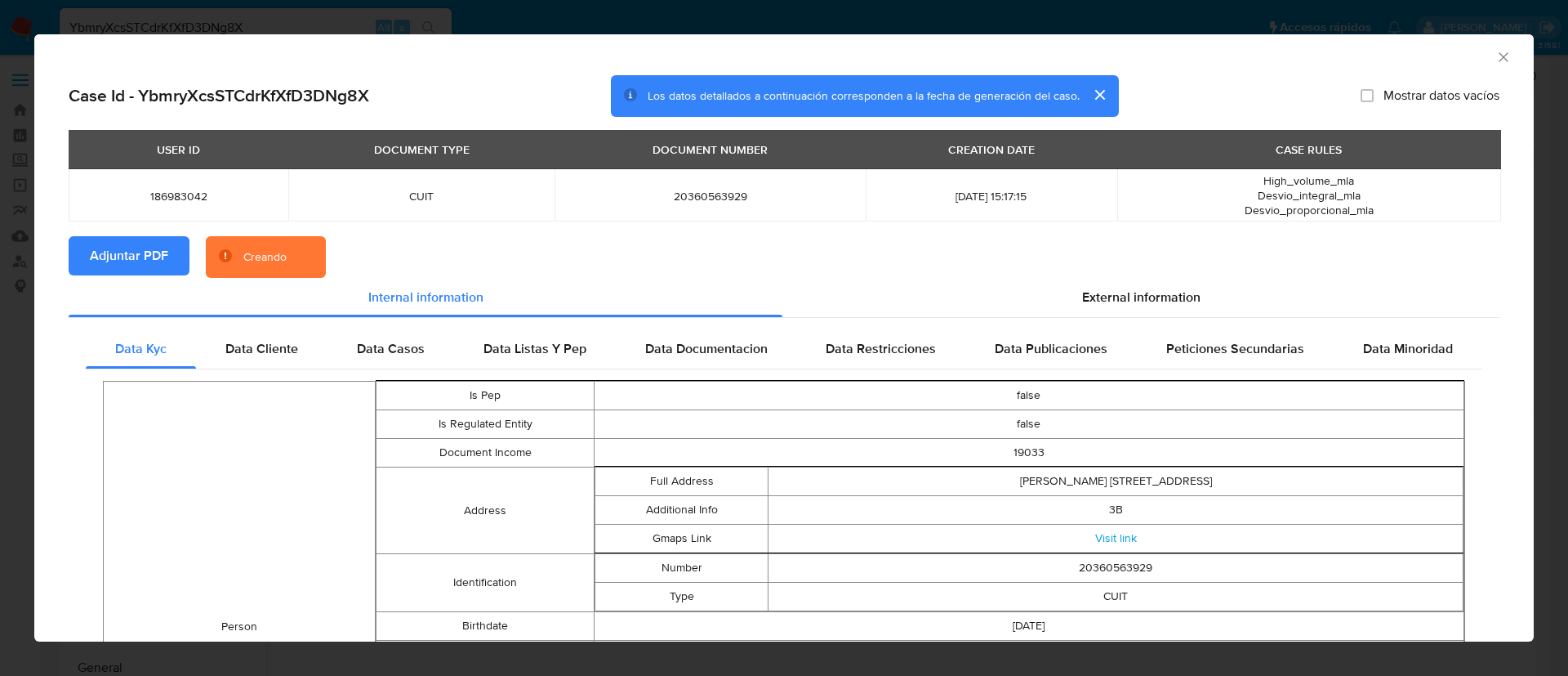
click at [149, 200] on span "186983042" at bounding box center [178, 196] width 181 height 15
copy span "186983042"
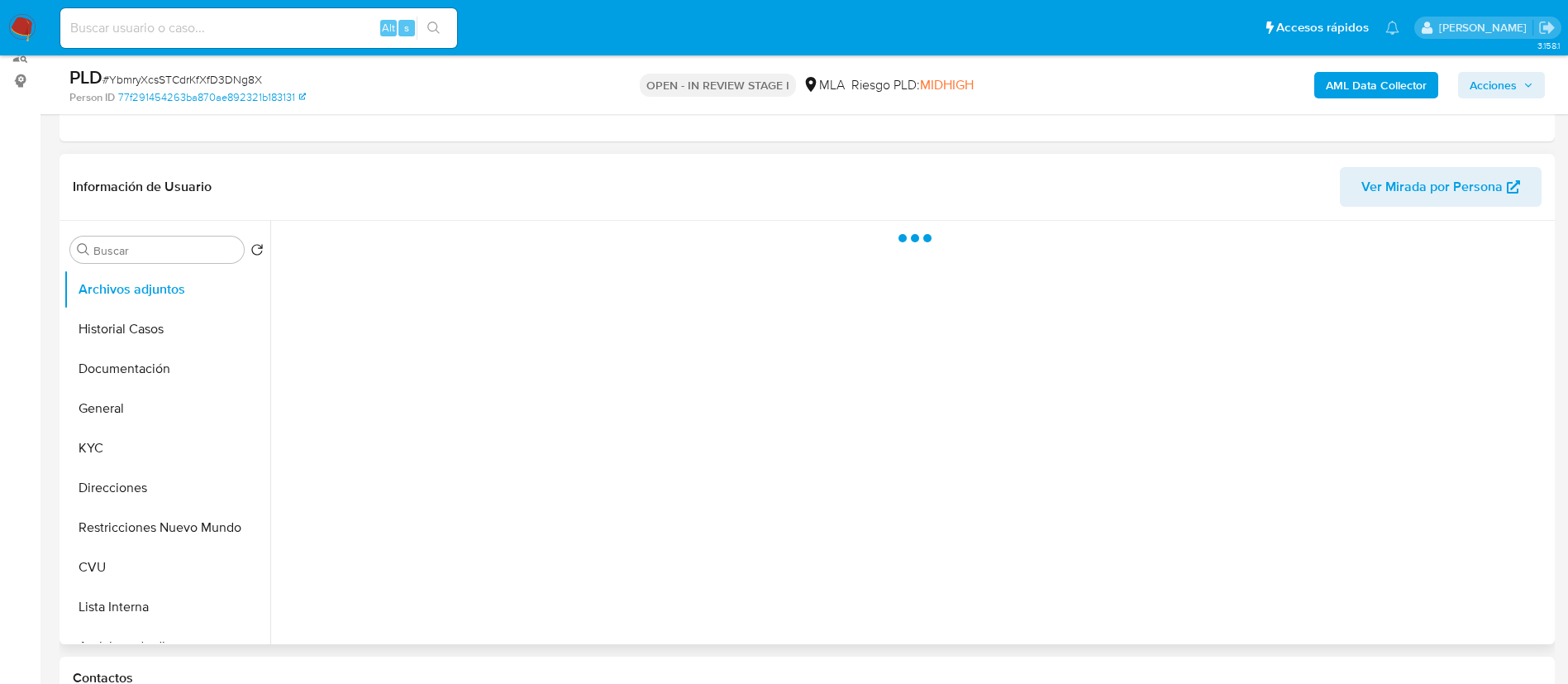
scroll to position [248, 0]
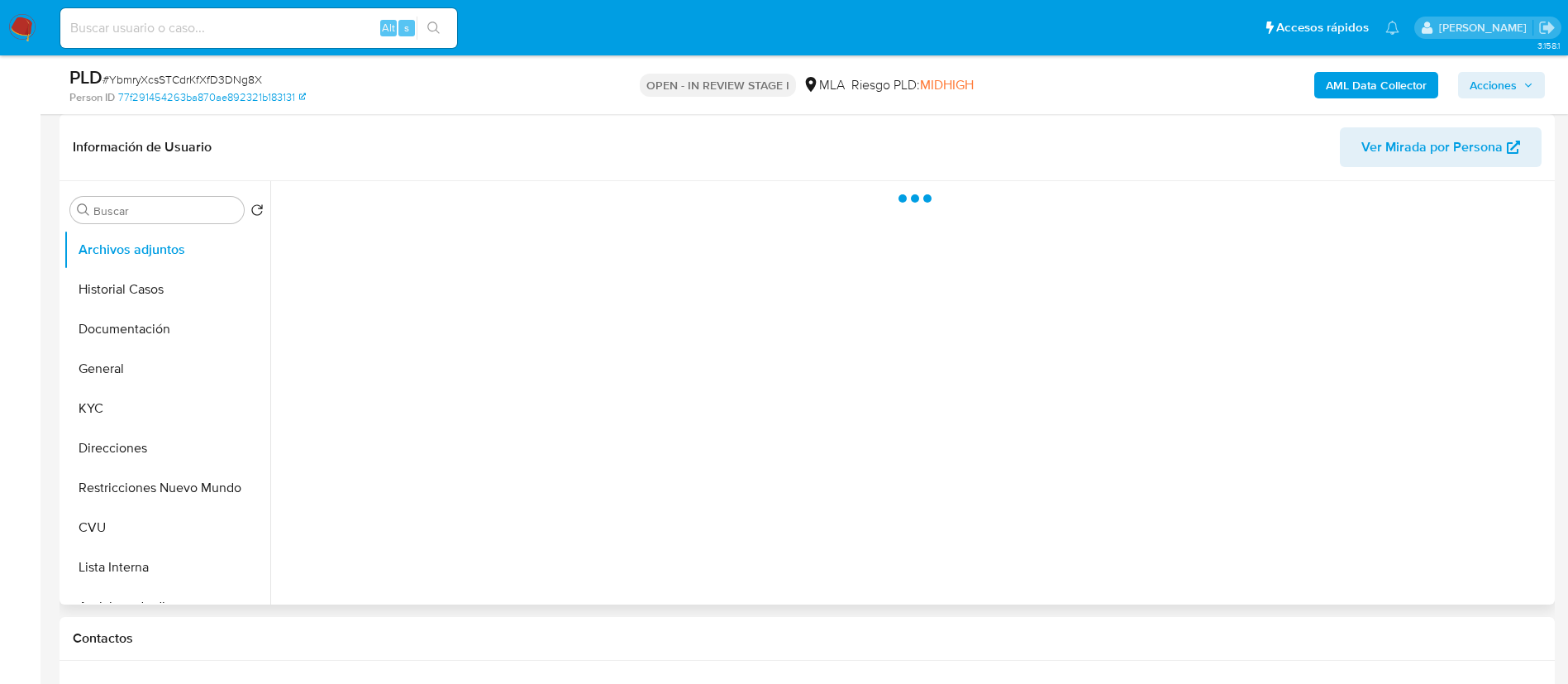
select select "10"
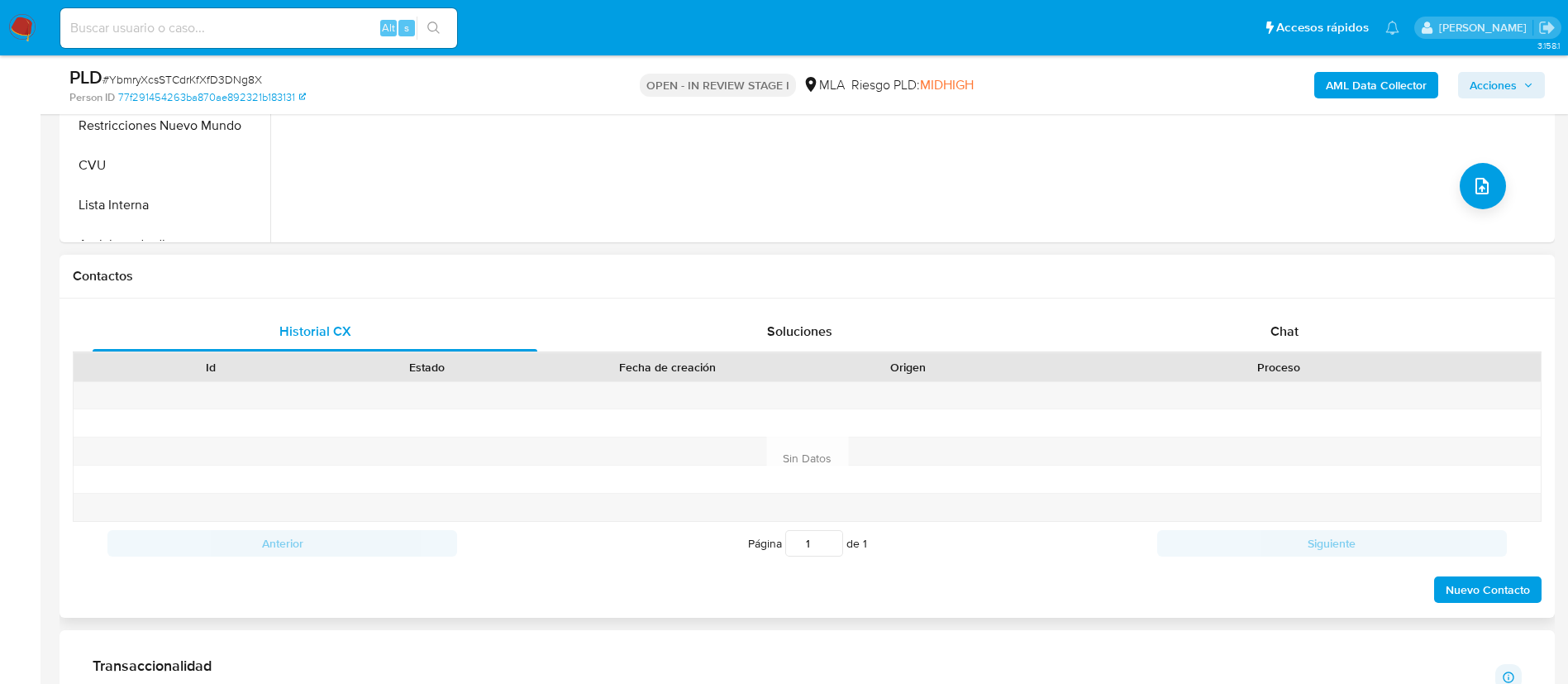
scroll to position [620, 0]
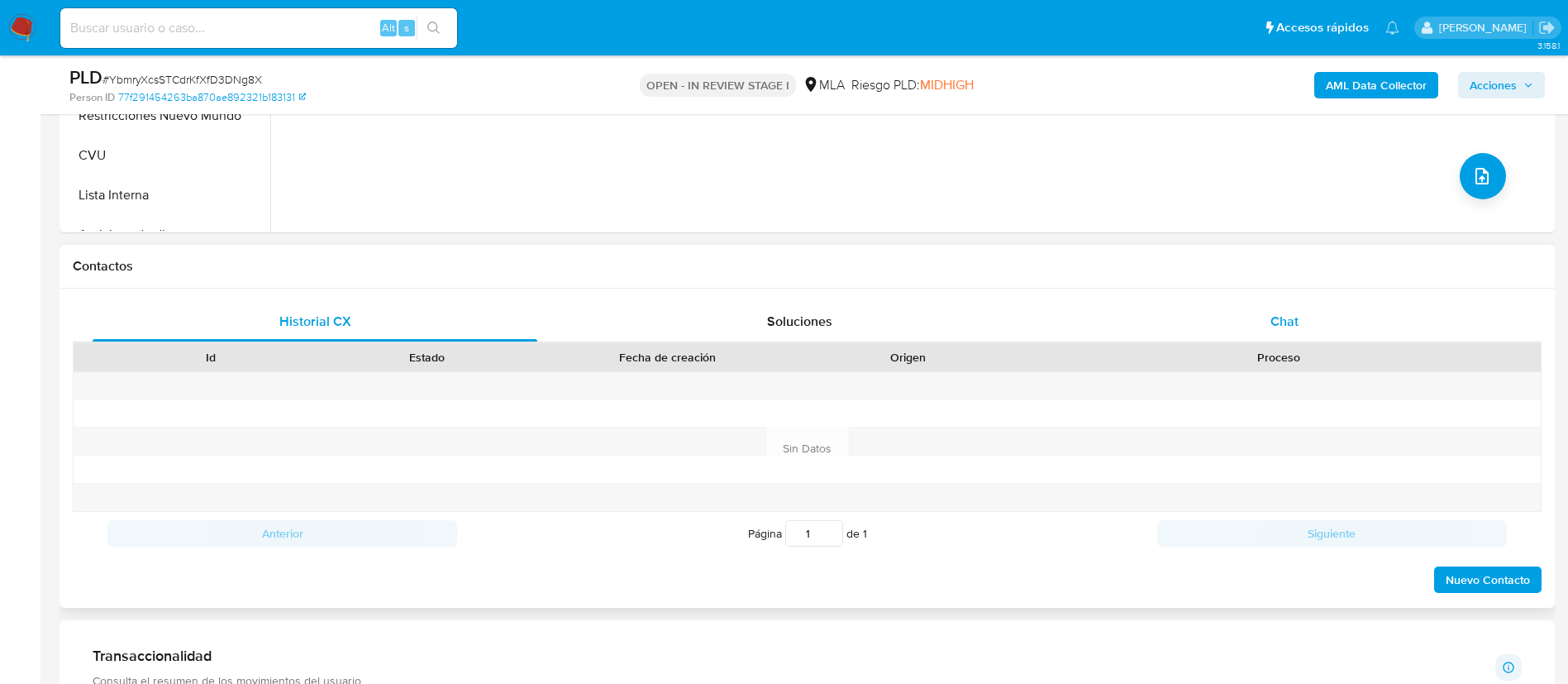
click at [1330, 319] on div "Chat" at bounding box center [1285, 322] width 445 height 40
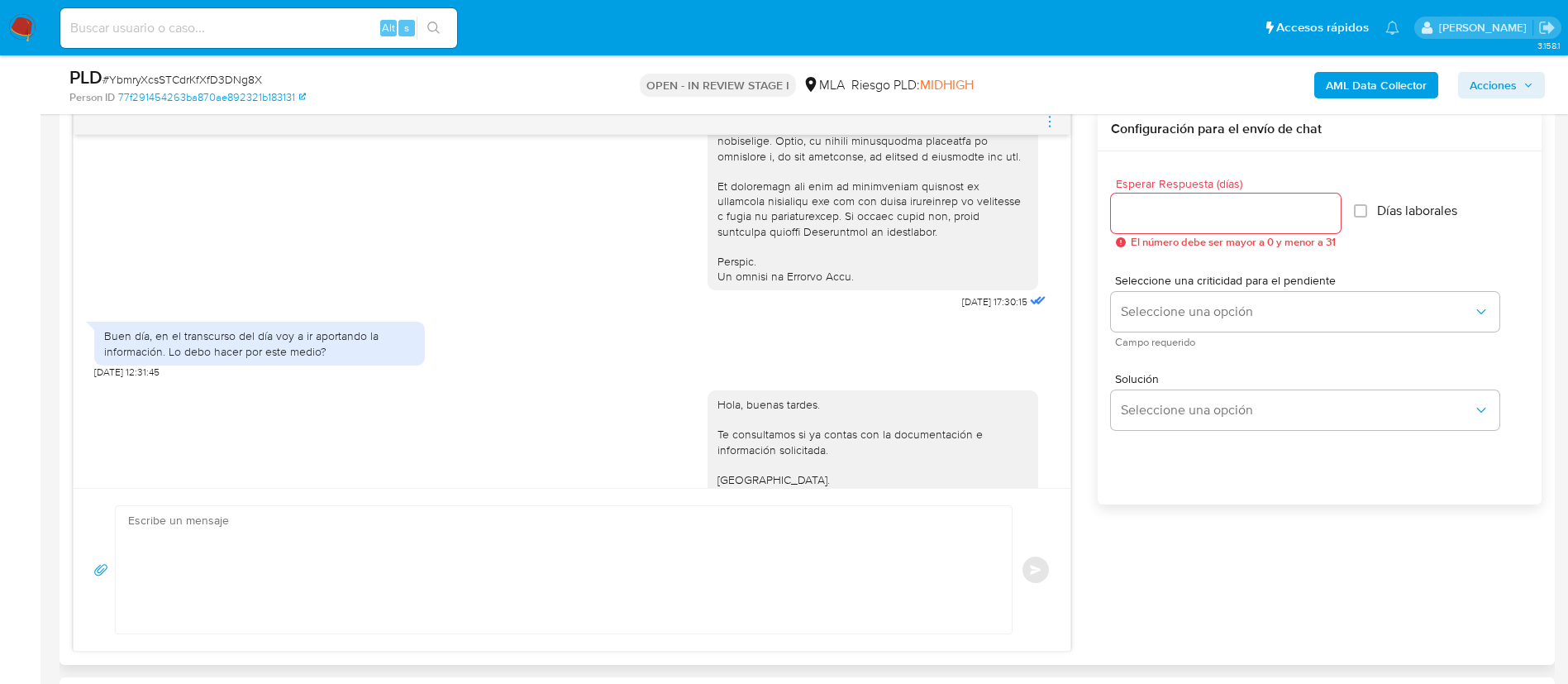
scroll to position [678, 0]
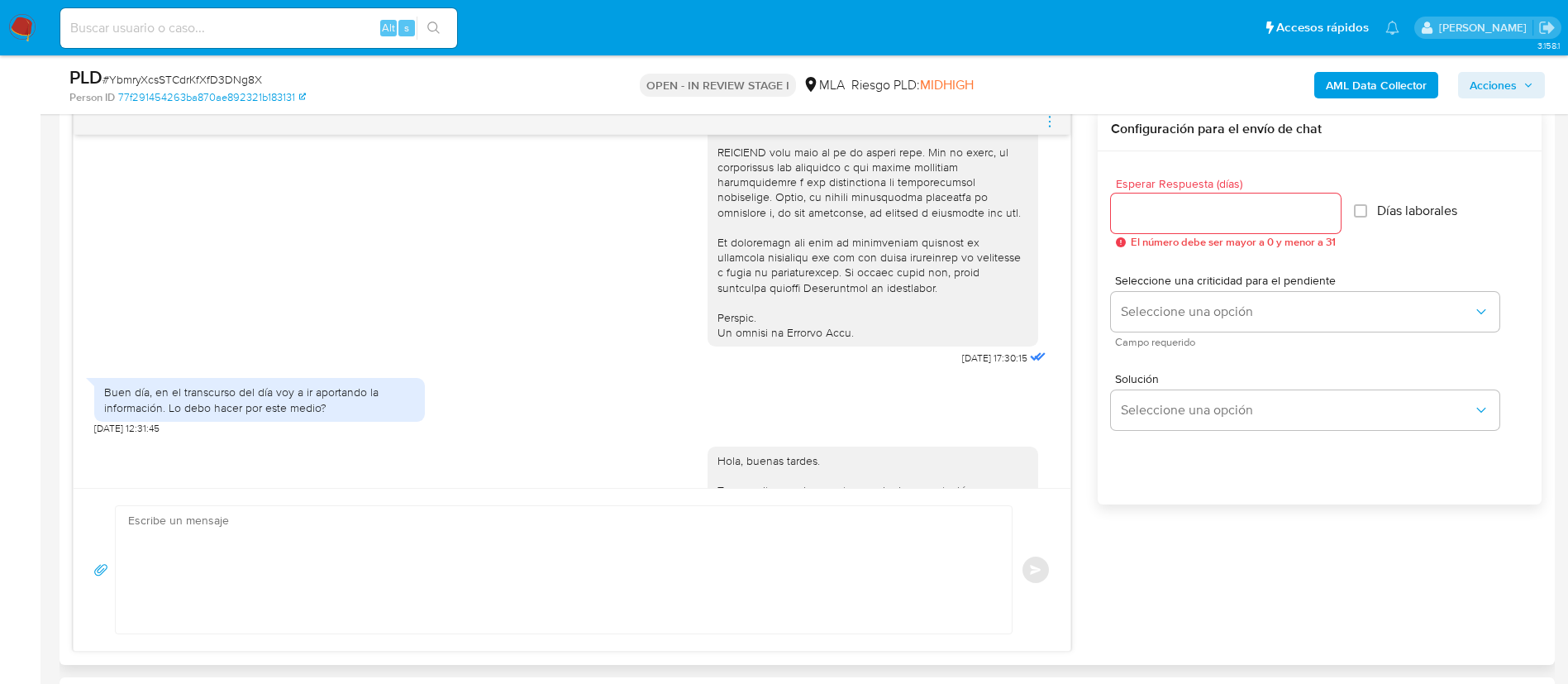
click at [1046, 115] on icon "menu-action" at bounding box center [1050, 122] width 15 height 15
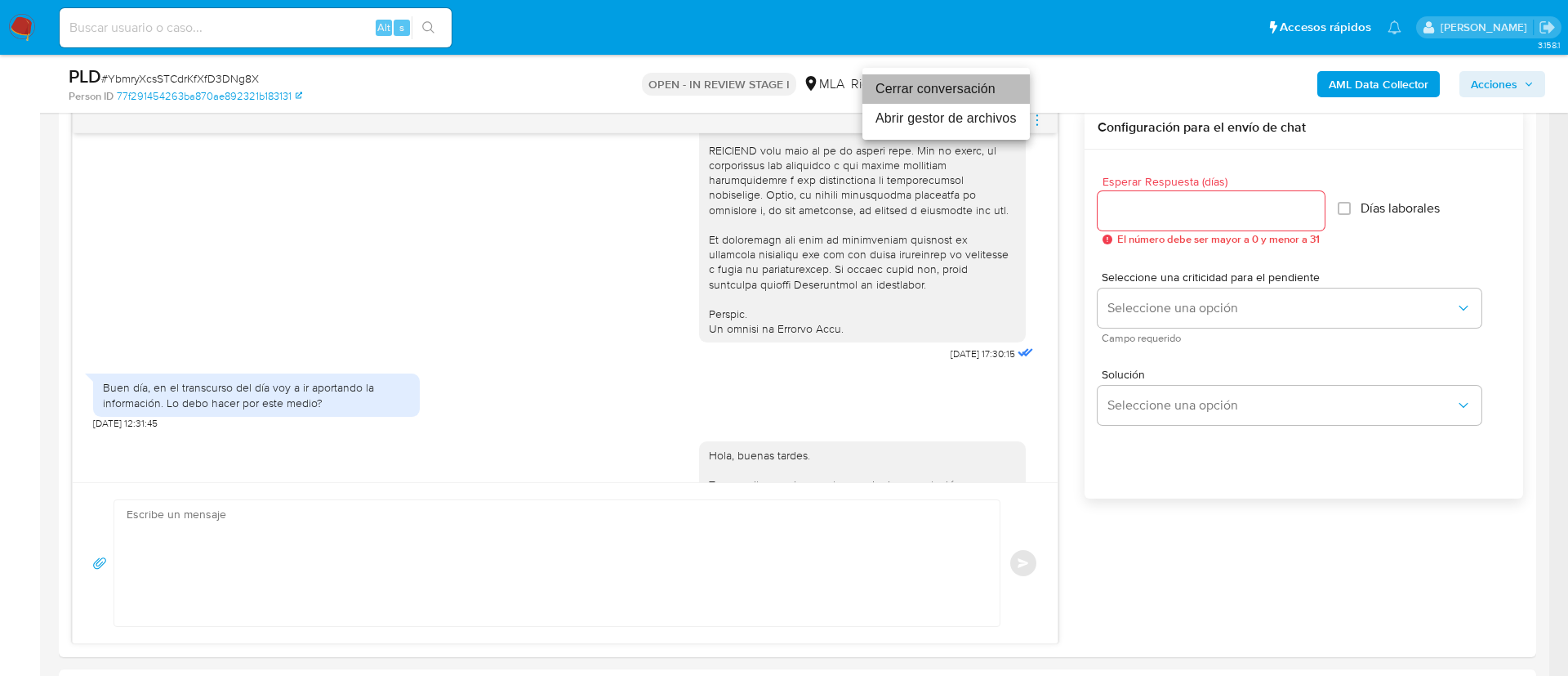
click at [986, 95] on li "Cerrar conversación" at bounding box center [946, 88] width 167 height 29
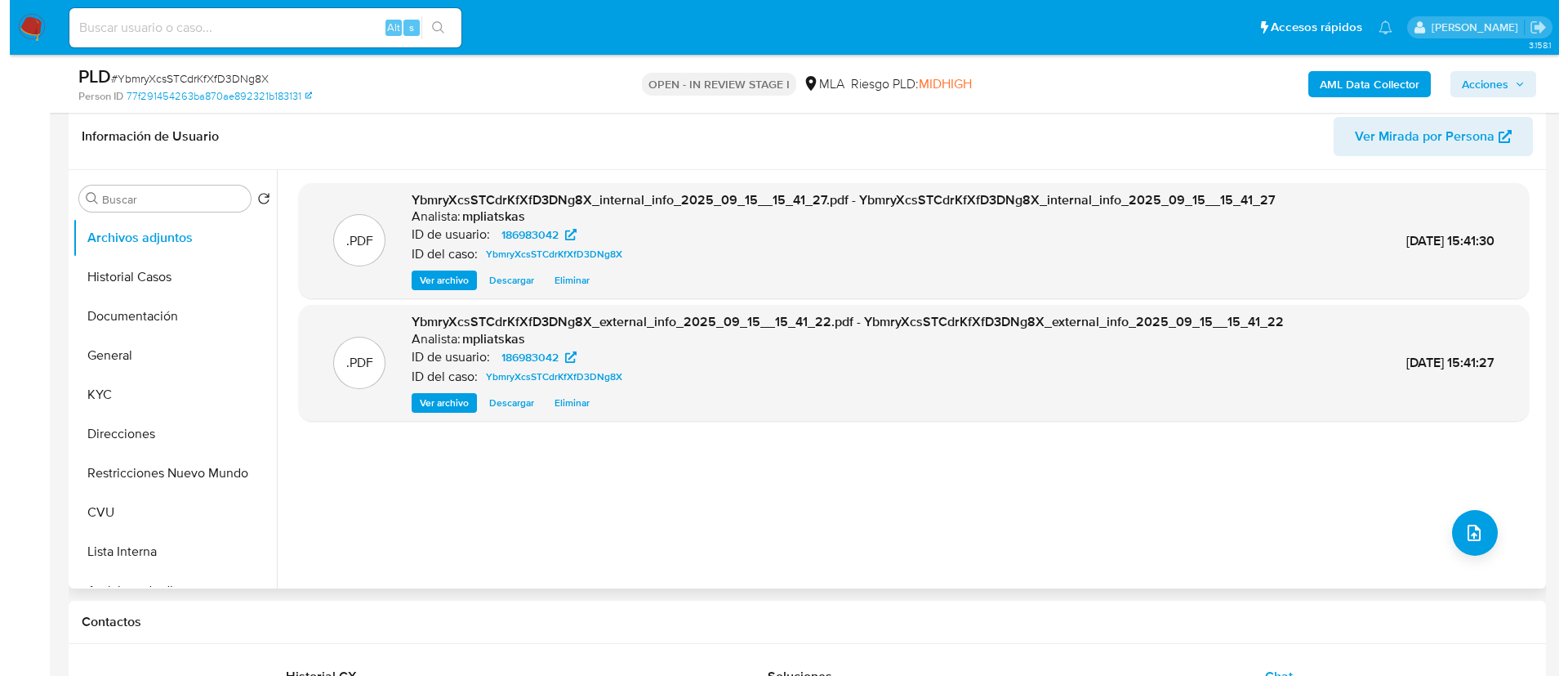
scroll to position [245, 0]
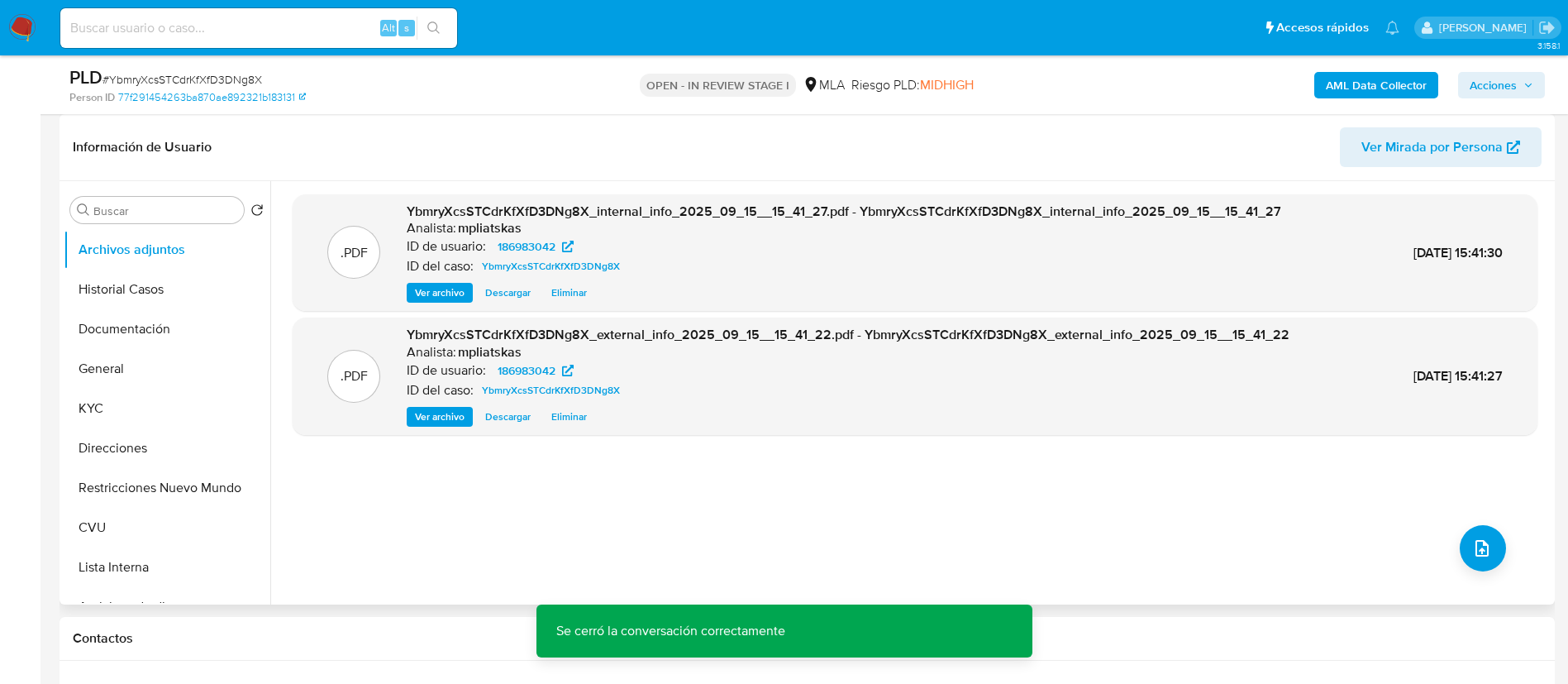
drag, startPoint x: 1431, startPoint y: 546, endPoint x: 1441, endPoint y: 548, distance: 10.2
click at [1441, 548] on div ".PDF YbmryXcsSTCdrKfXfD3DNg8X_internal_info_2025_09_15__15_41_27.pdf - YbmryXcs…" at bounding box center [916, 393] width 1245 height 397
click at [1460, 549] on button "upload-file" at bounding box center [1482, 548] width 46 height 46
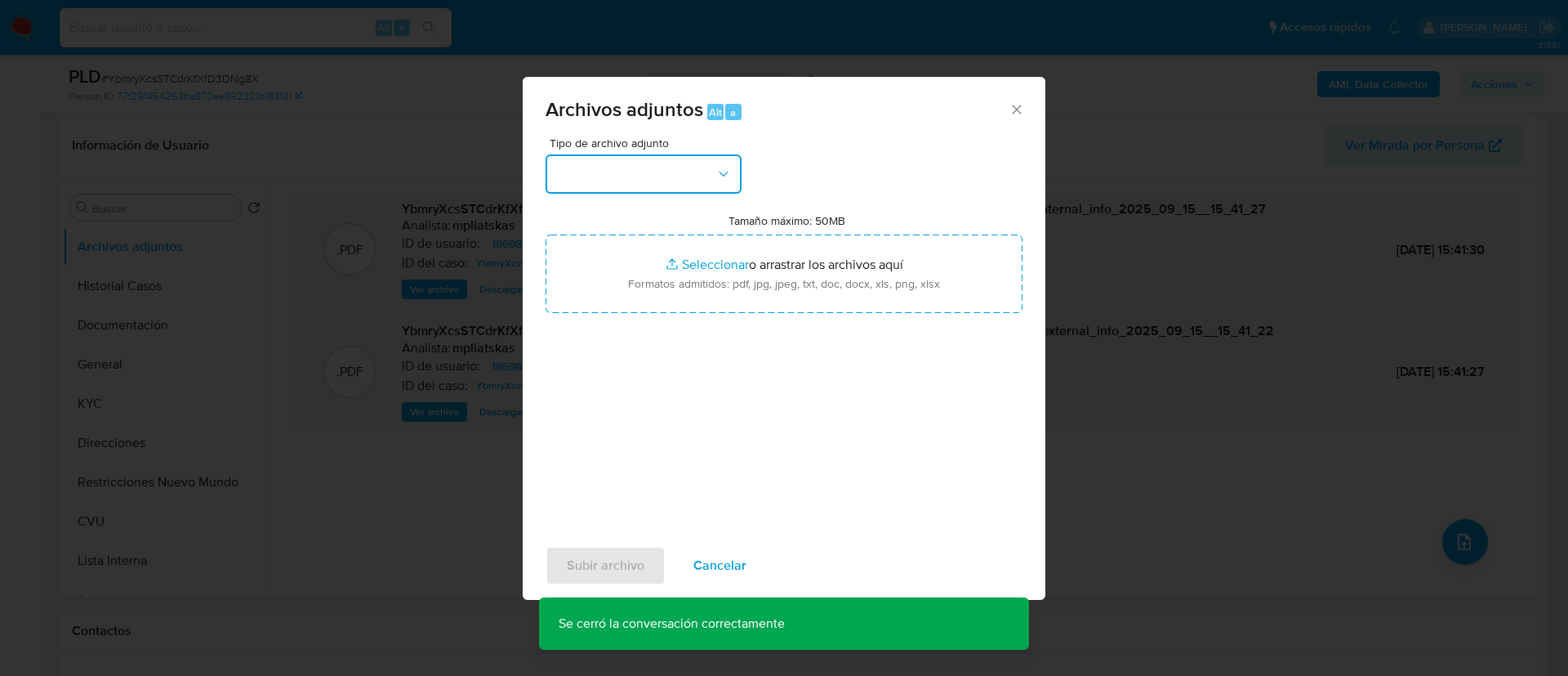
click at [638, 154] on button "button" at bounding box center [644, 174] width 196 height 39
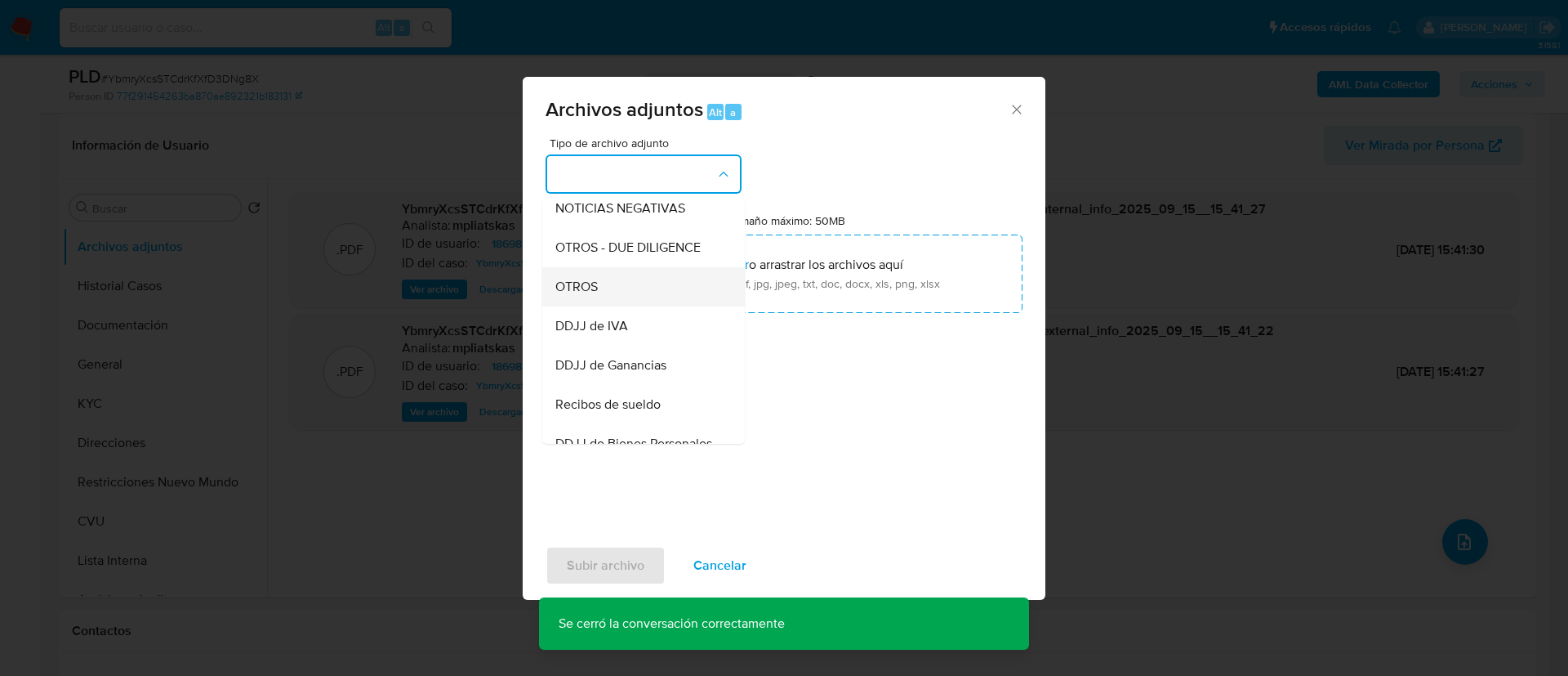
click at [641, 291] on div "OTROS" at bounding box center [638, 287] width 167 height 39
click at [641, 291] on input "Tamaño máximo: 50MB Seleccionar archivos" at bounding box center [784, 273] width 477 height 78
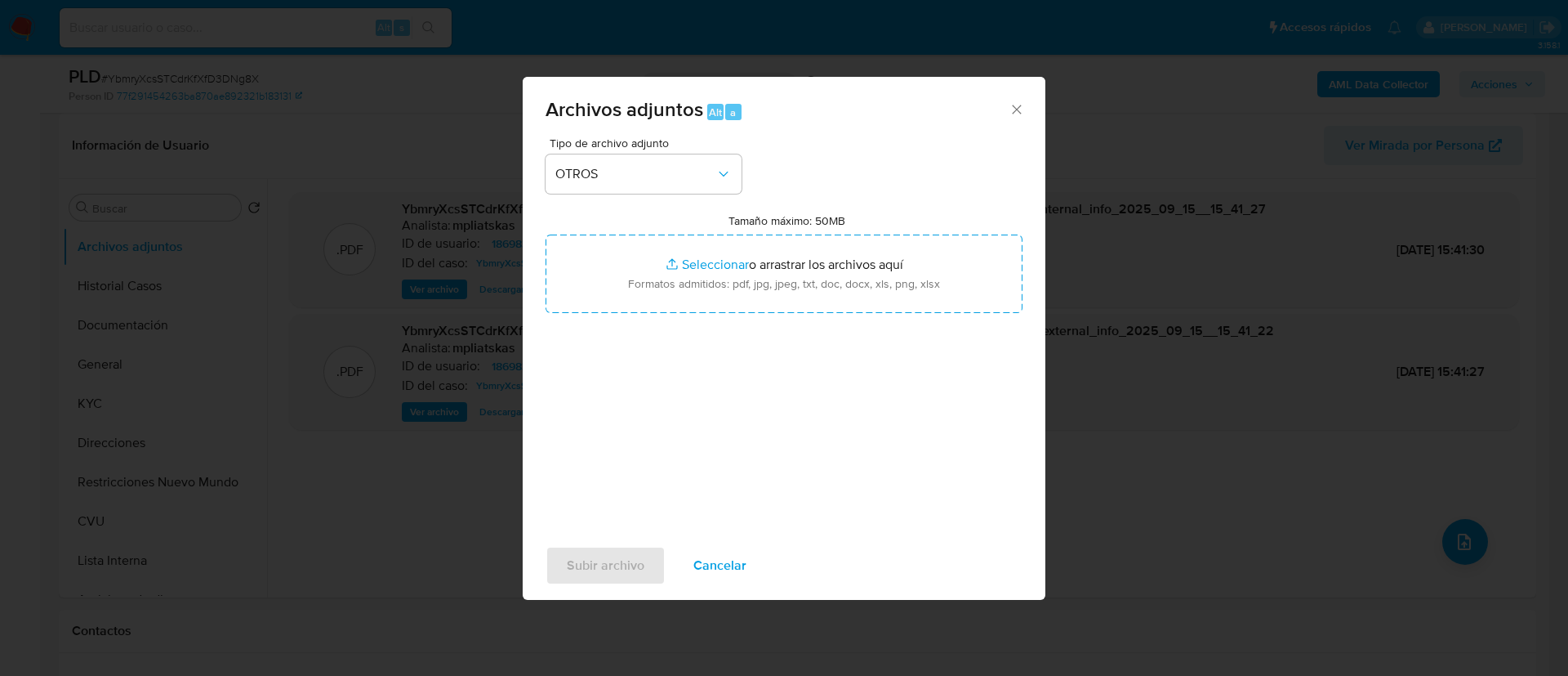
type input "C:\fakepath\186983042 Movimientos.xlsx"
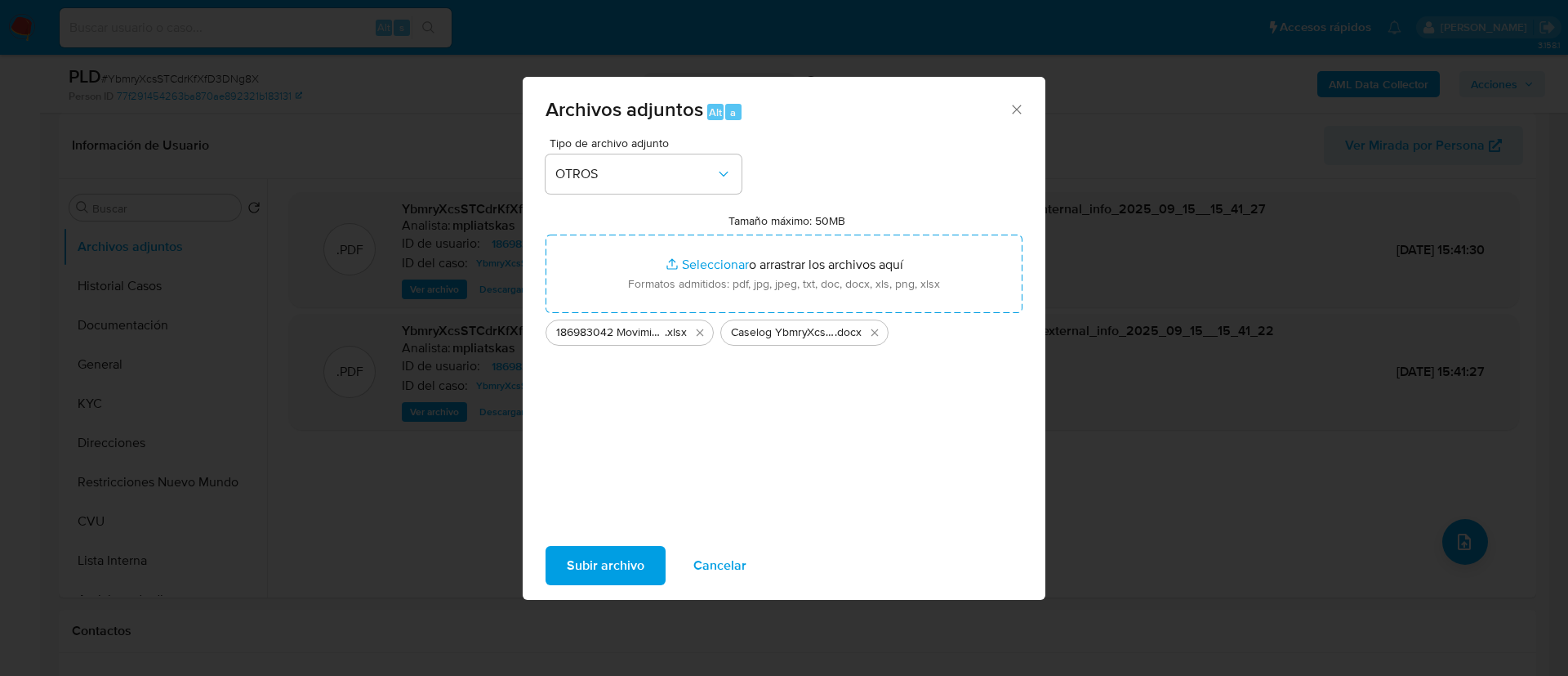
click at [600, 569] on span "Subir archivo" at bounding box center [605, 566] width 77 height 36
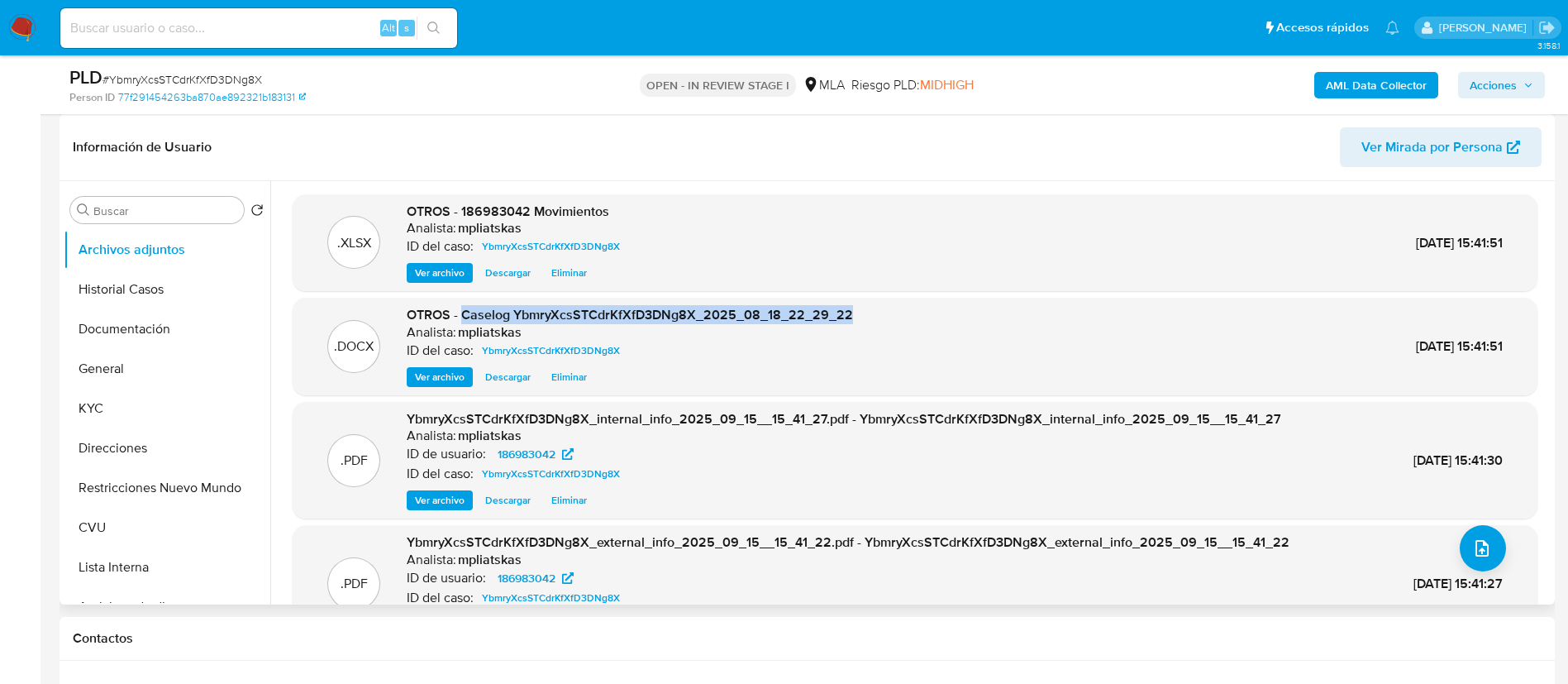
drag, startPoint x: 462, startPoint y: 309, endPoint x: 912, endPoint y: 304, distance: 450.0
click at [912, 304] on div ".DOCX OTROS - Caselog YbmryXcsSTCdrKfXfD3DNg8X_2025_08_18_22_29_22 Analista: mp…" at bounding box center [916, 346] width 1245 height 97
copy span "Caselog YbmryXcsSTCdrKfXfD3DNg8X_2025_08_18_22_29_22"
click at [1524, 87] on icon "button" at bounding box center [1528, 85] width 10 height 10
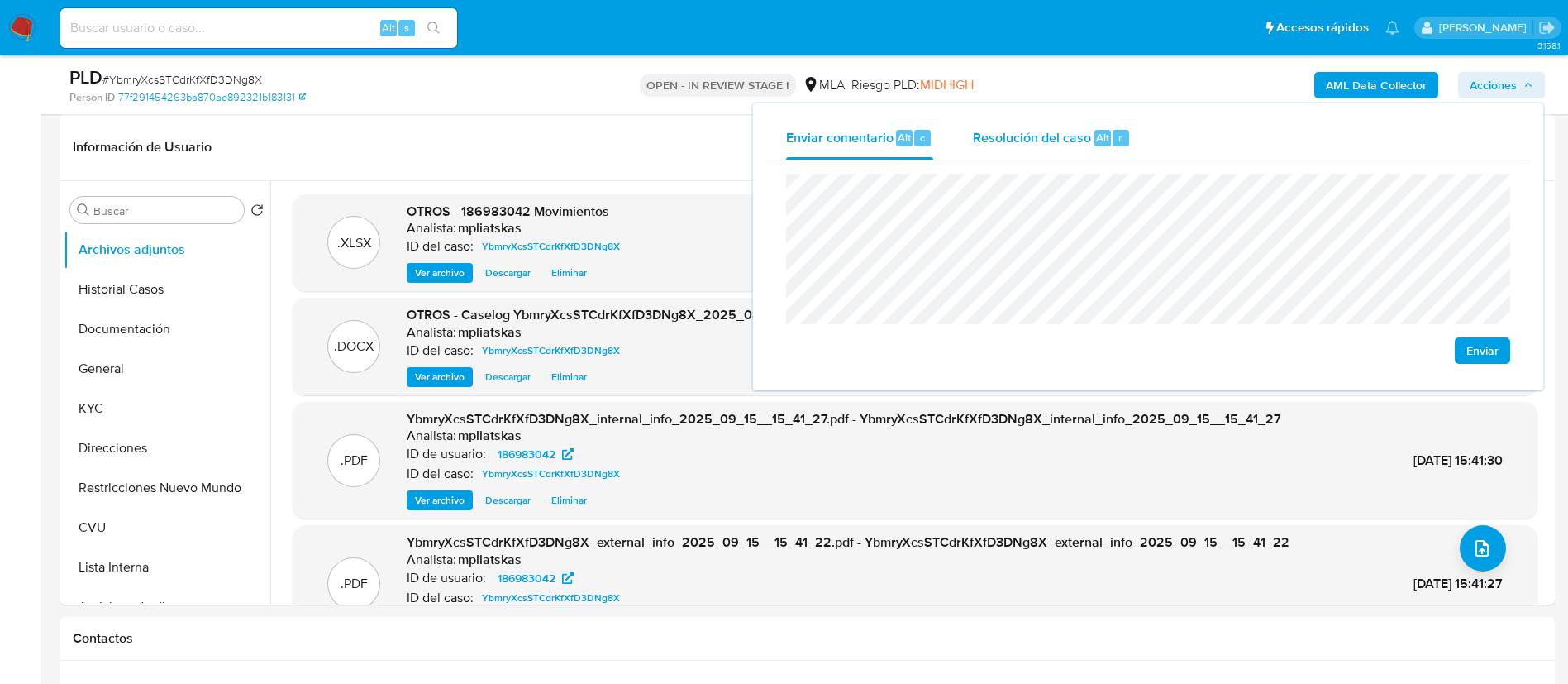
click at [1127, 139] on button "Resolución del caso Alt r" at bounding box center [1052, 138] width 197 height 43
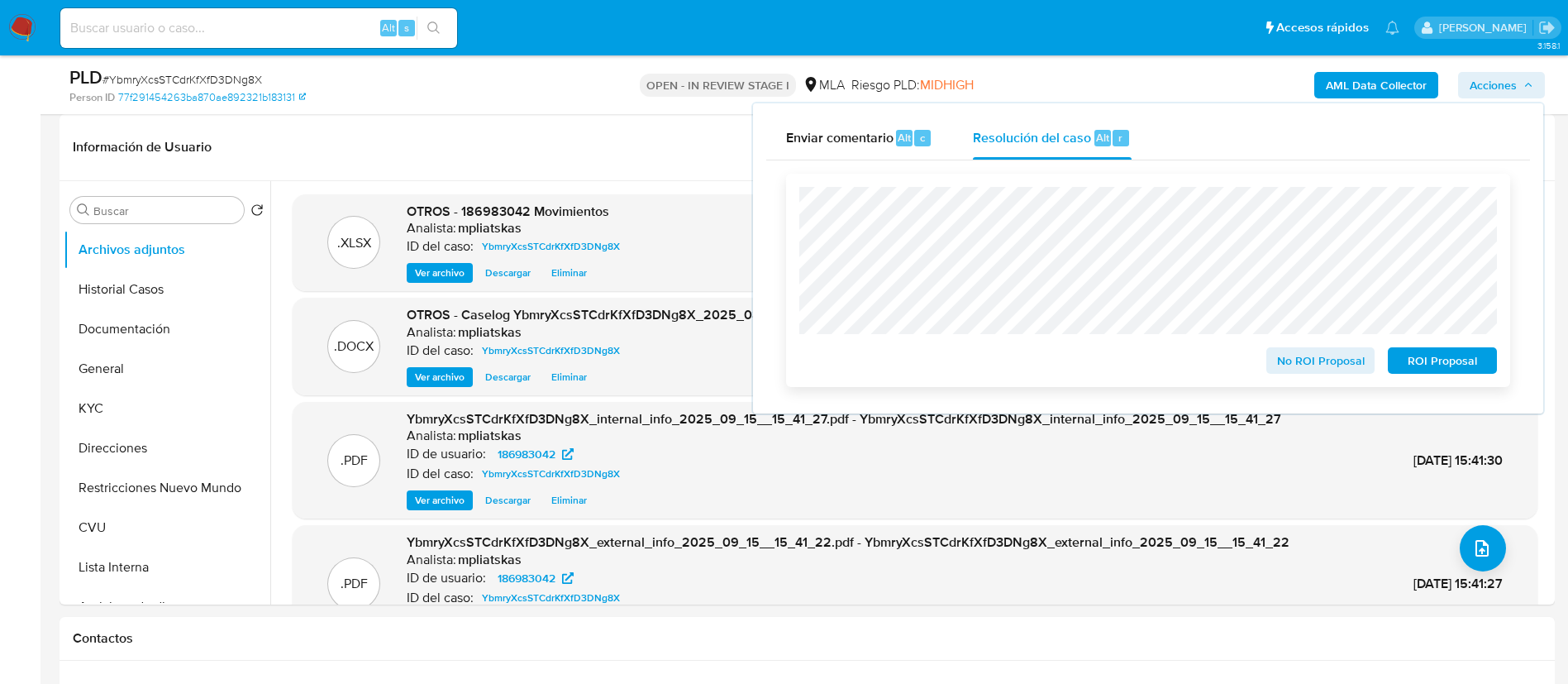
click at [1293, 354] on span "No ROI Proposal" at bounding box center [1320, 360] width 86 height 23
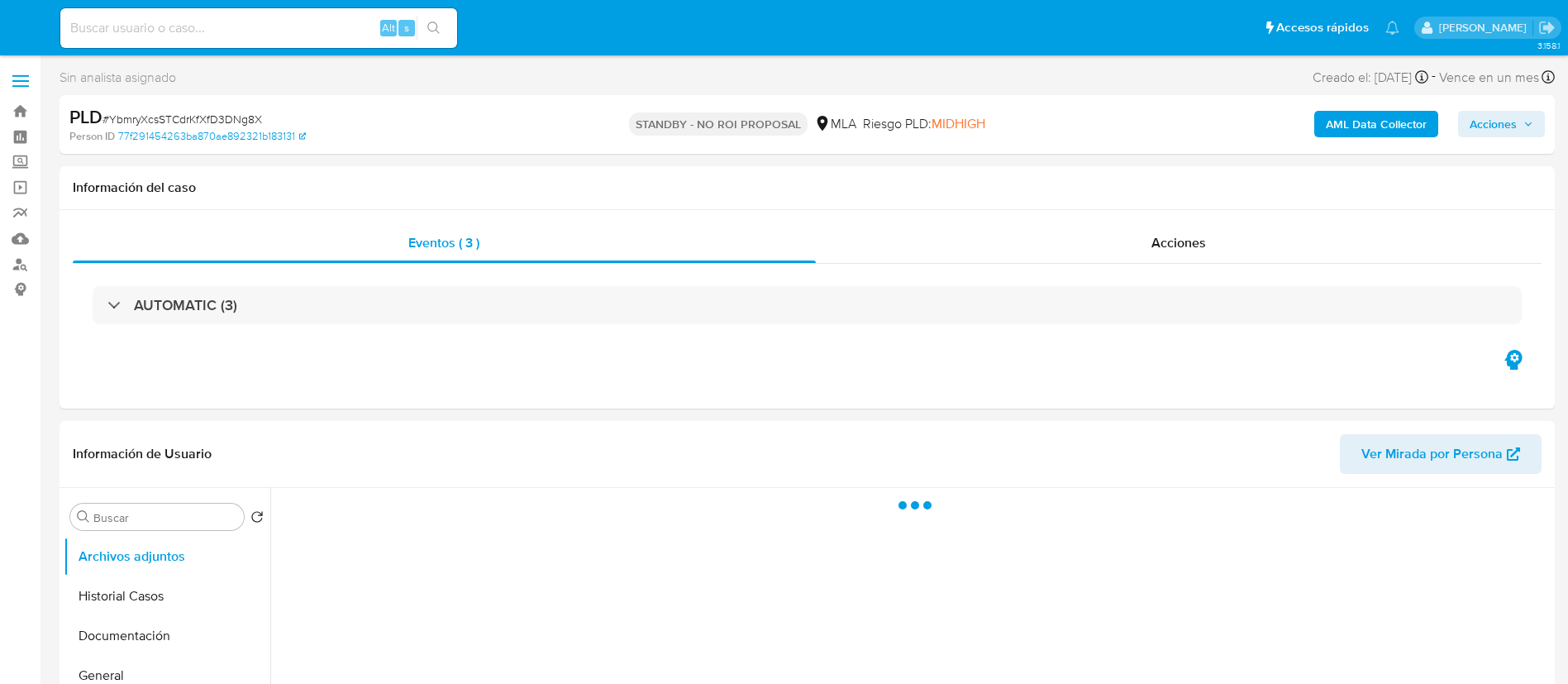
select select "10"
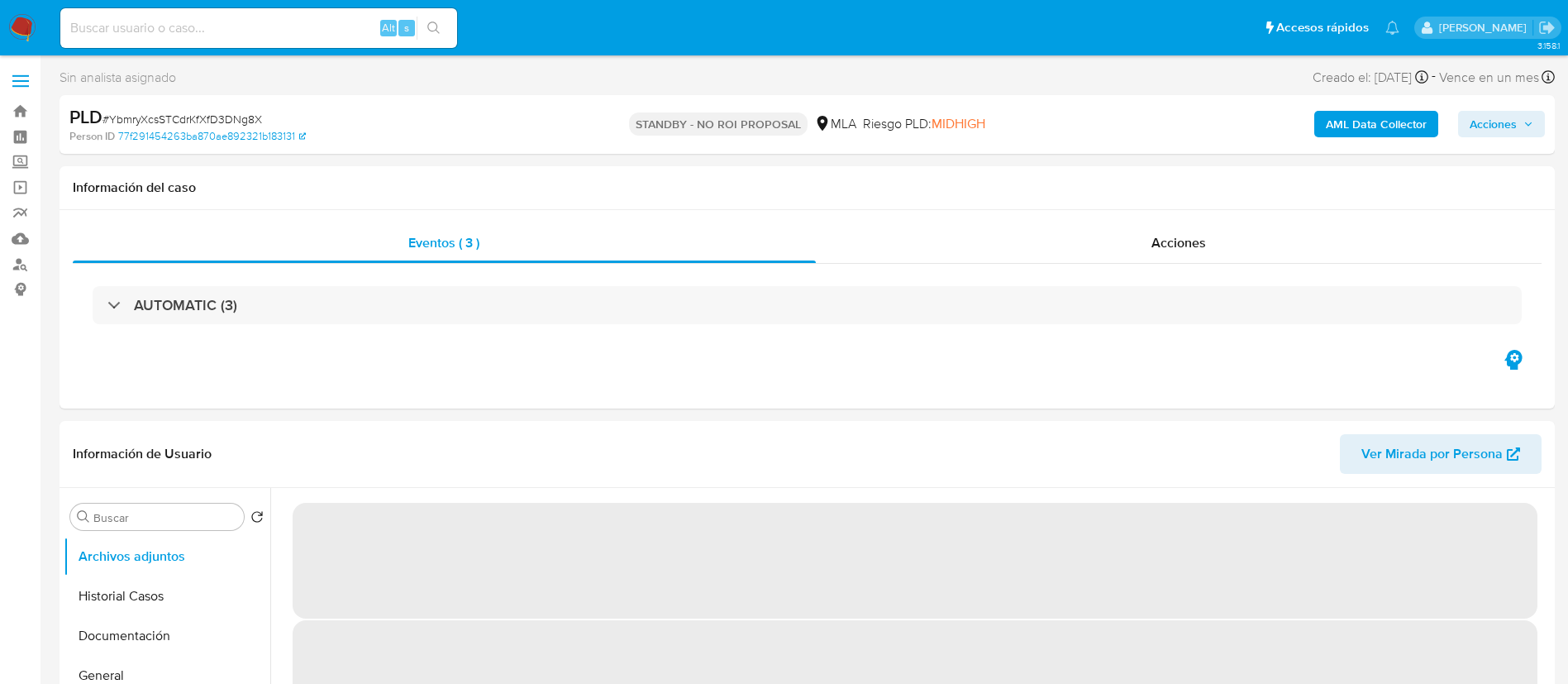
click at [361, 35] on input at bounding box center [259, 28] width 397 height 22
paste input "xwLa8s8pLbRTkb6VxiJZURr7"
type input "xwLa8s8pLbRTkb6VxiJZURr7"
click at [425, 23] on button "search-icon" at bounding box center [433, 28] width 34 height 23
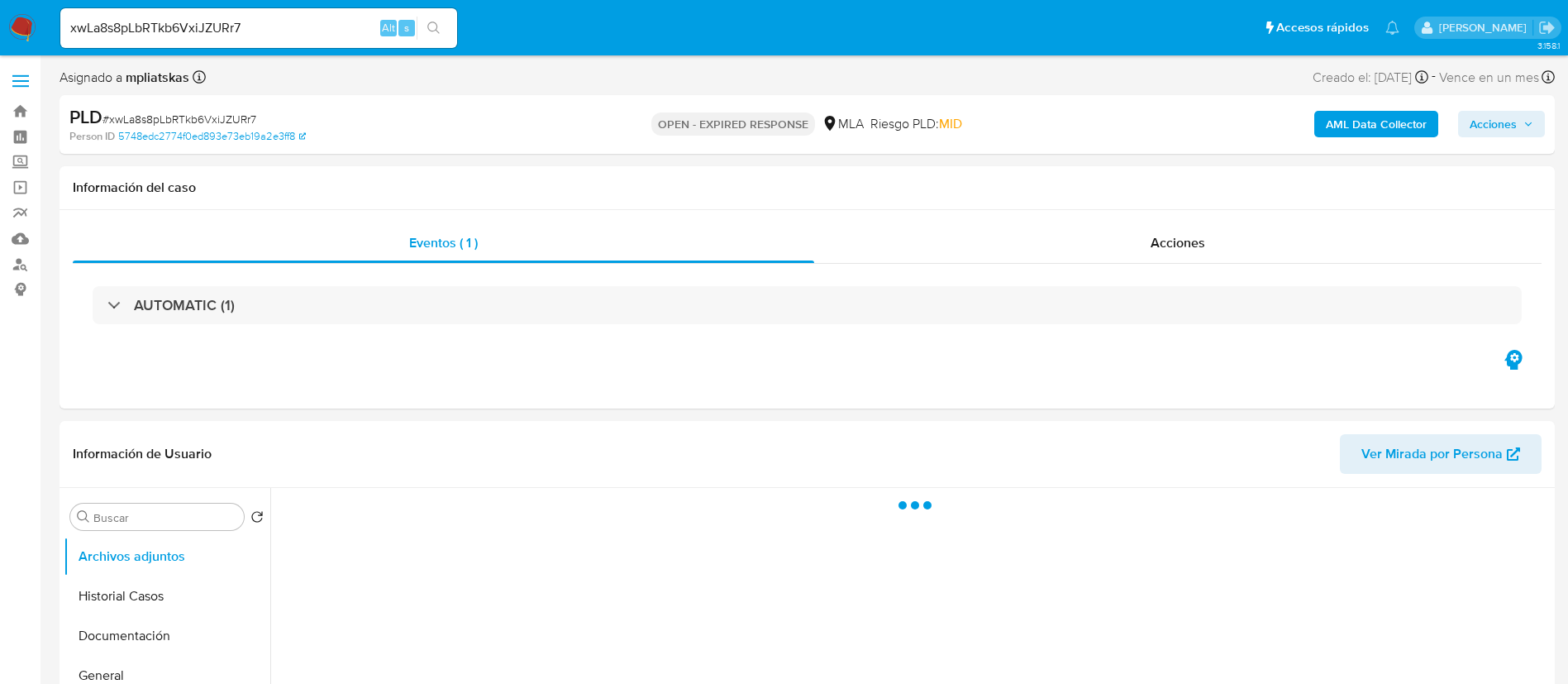
select select "10"
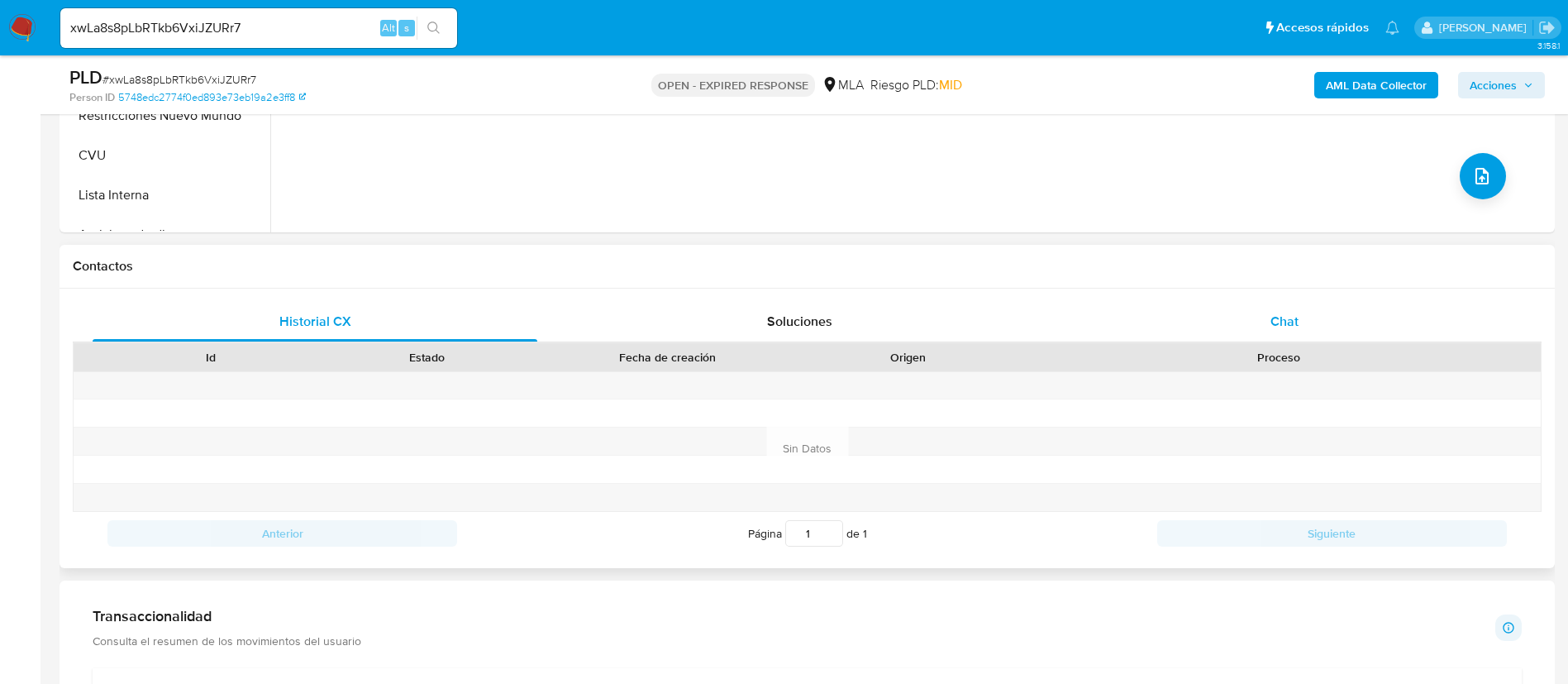
click at [1220, 337] on div "Chat" at bounding box center [1285, 322] width 445 height 40
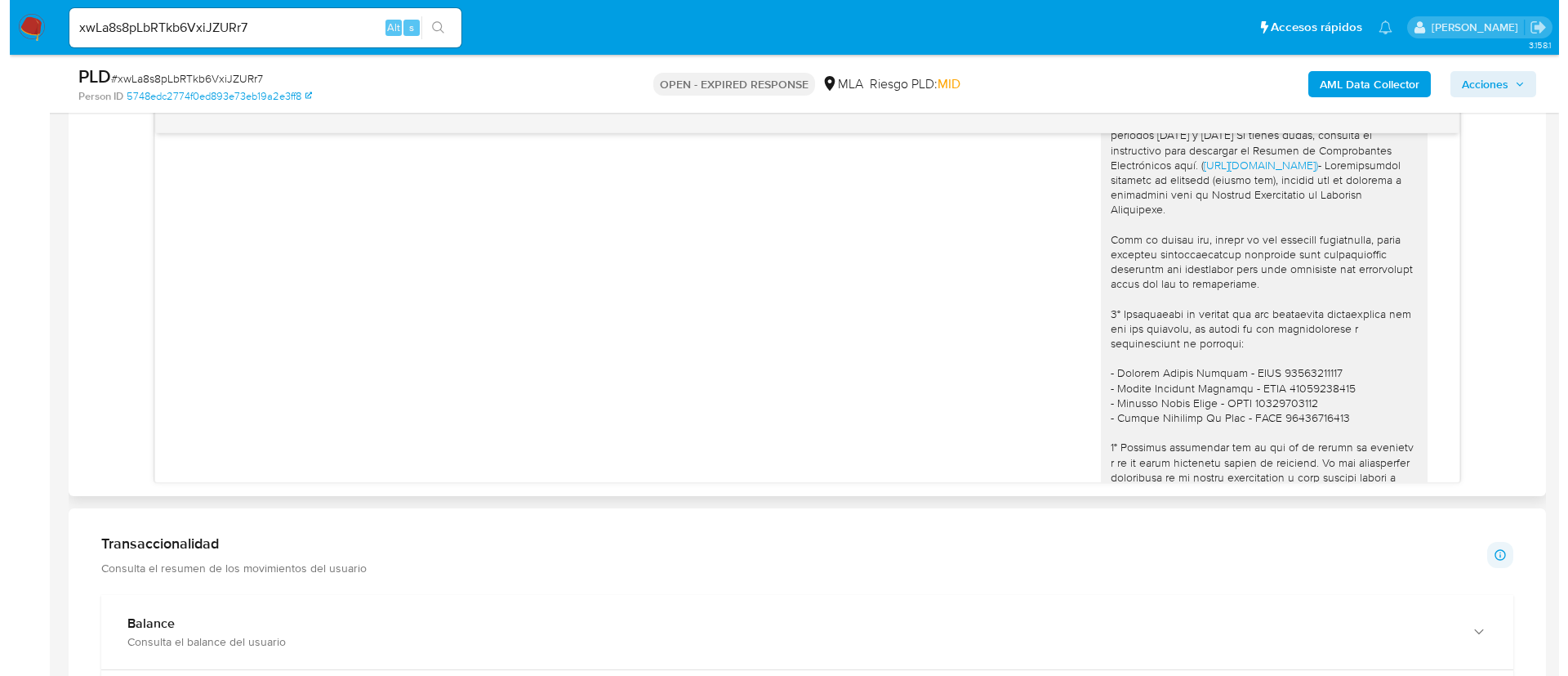
scroll to position [1875, 0]
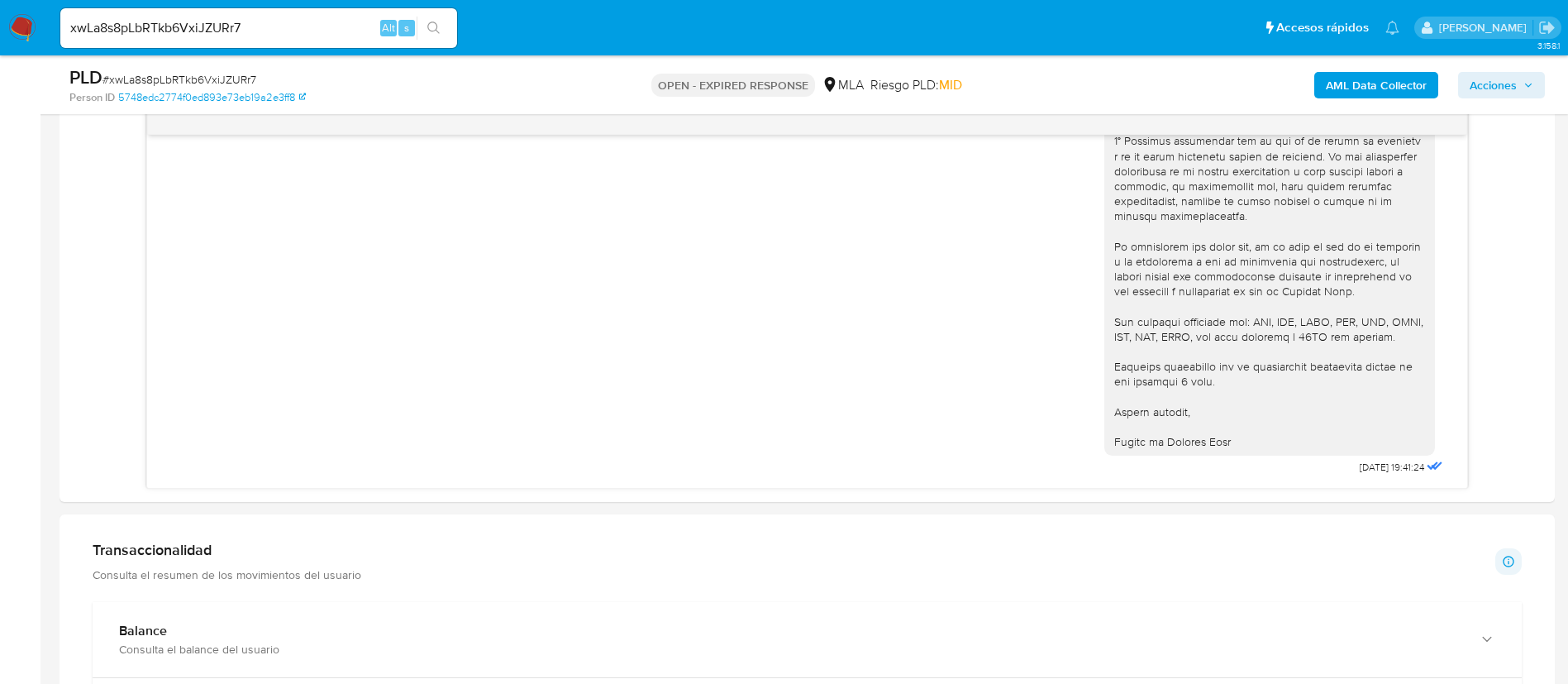
click at [1336, 87] on b "AML Data Collector" at bounding box center [1377, 85] width 101 height 26
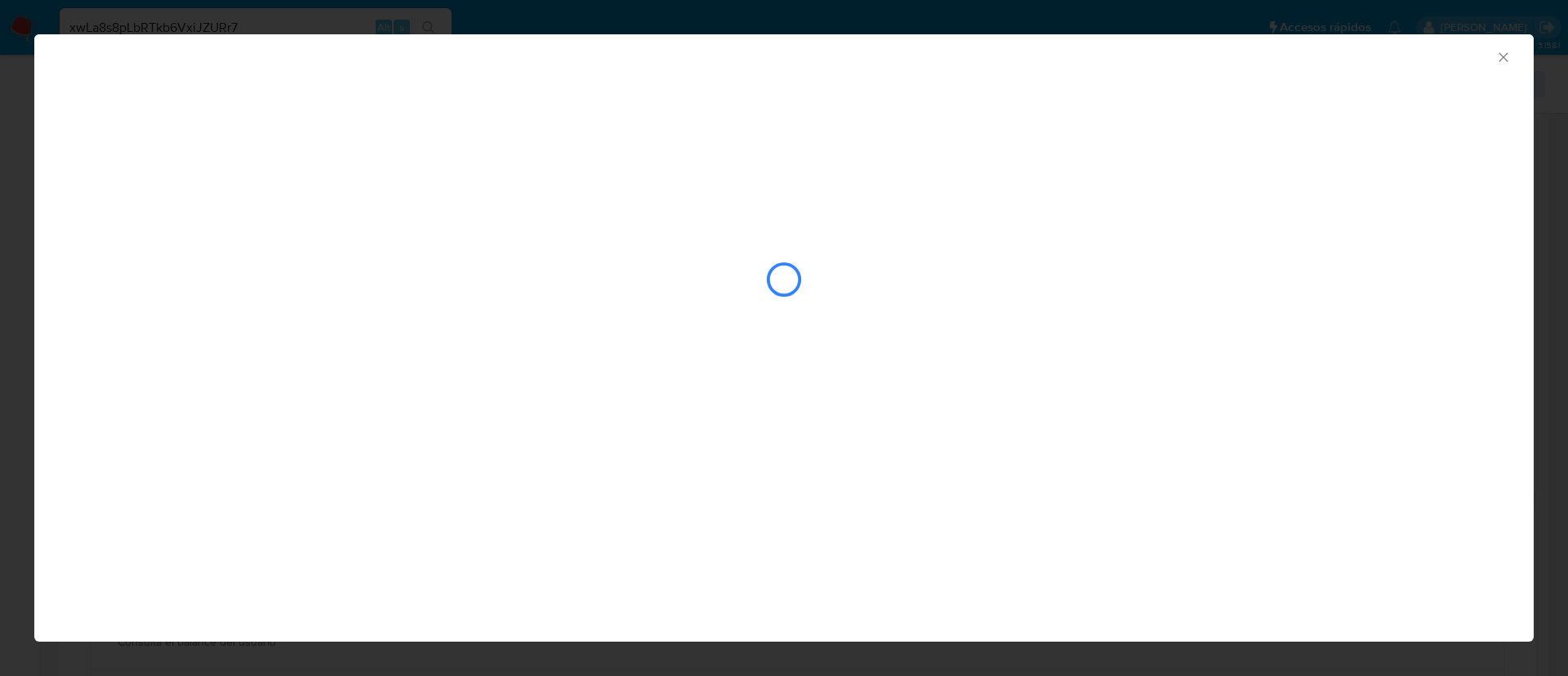
click at [163, 228] on div "closure-recommendation-modal" at bounding box center [784, 279] width 1431 height 163
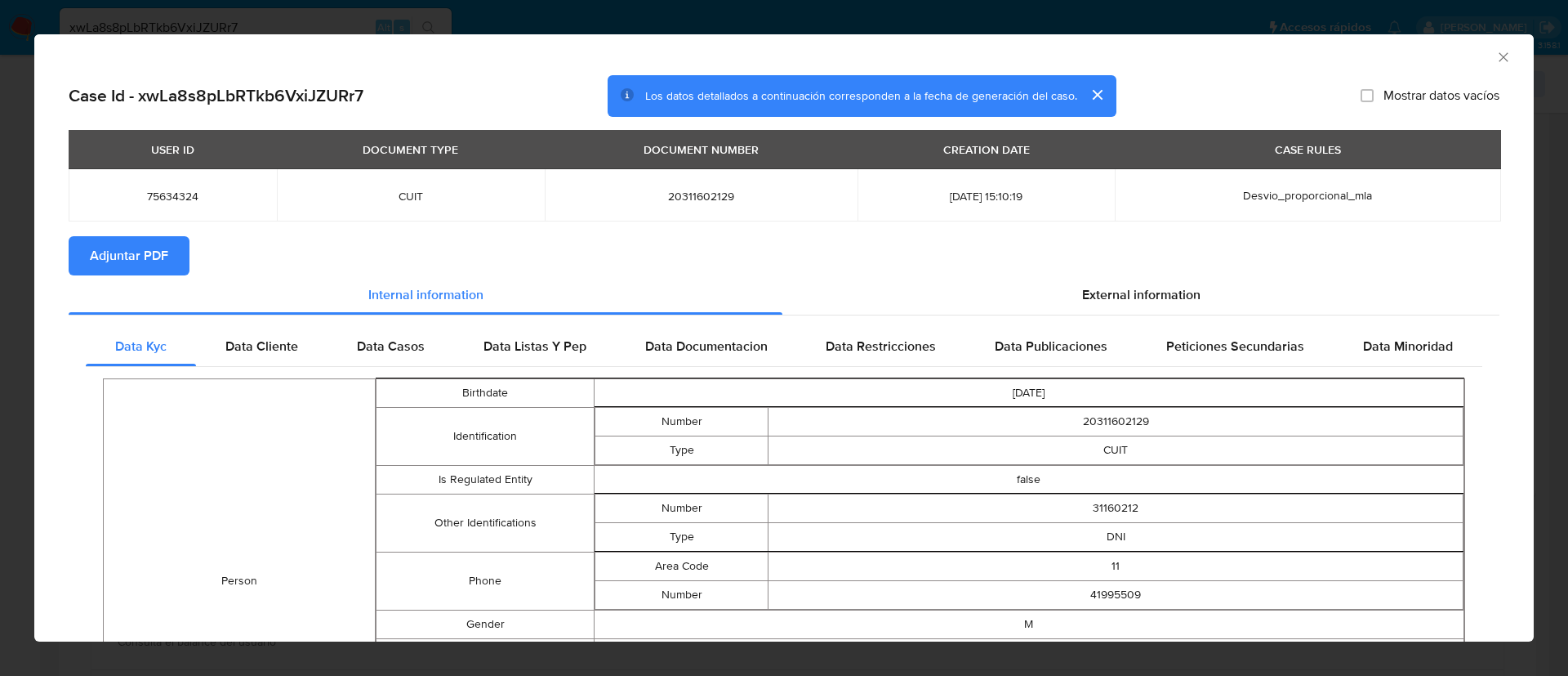
click at [150, 246] on span "Adjuntar PDF" at bounding box center [129, 256] width 78 height 36
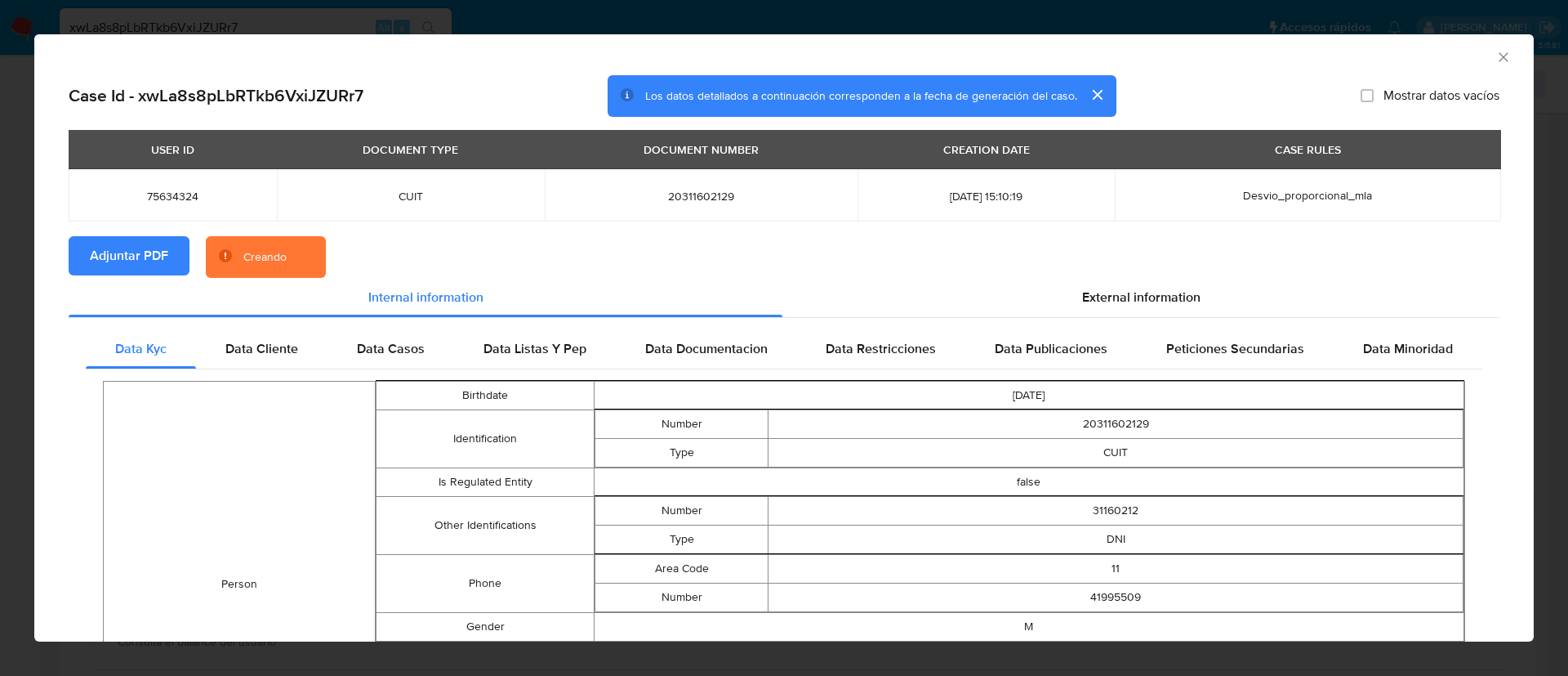
click at [167, 192] on span "75634324" at bounding box center [173, 196] width 169 height 15
copy span "75634324"
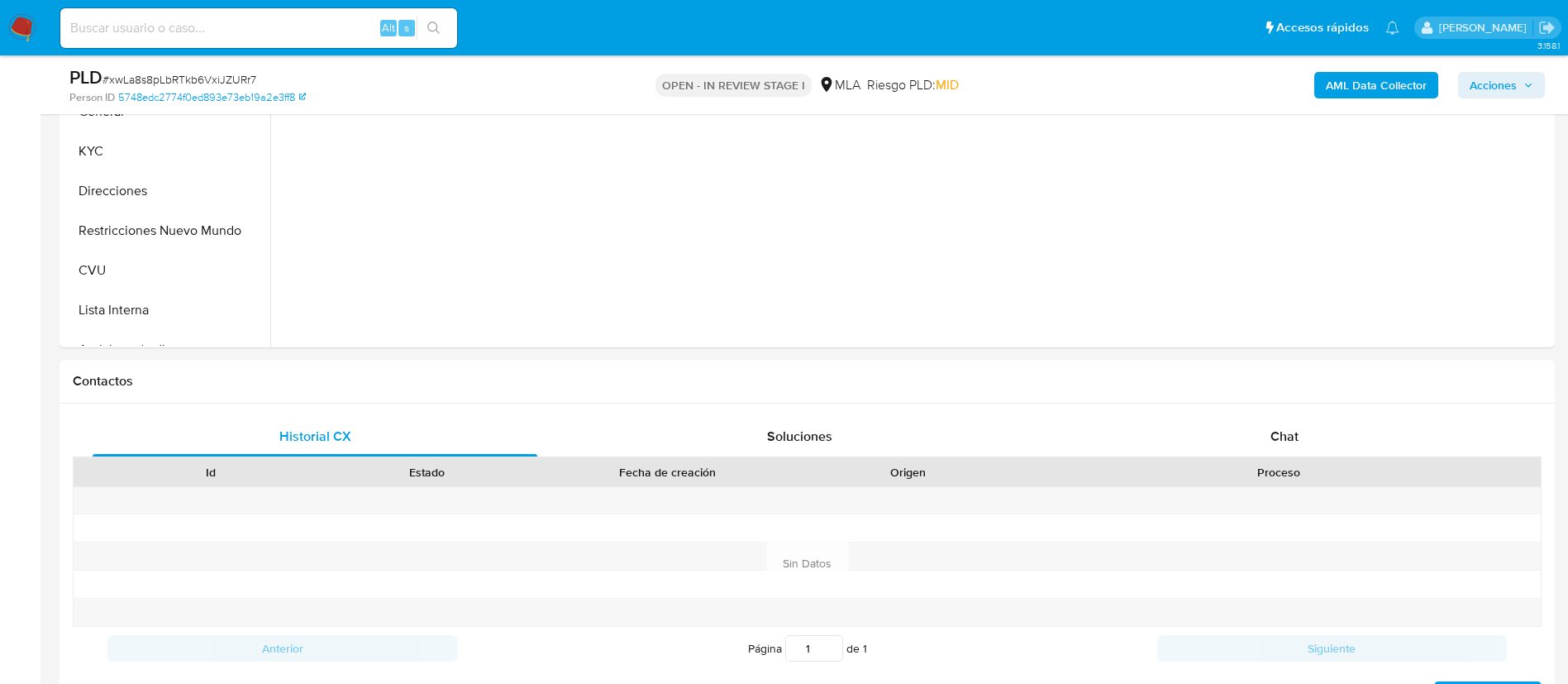
scroll to position [744, 0]
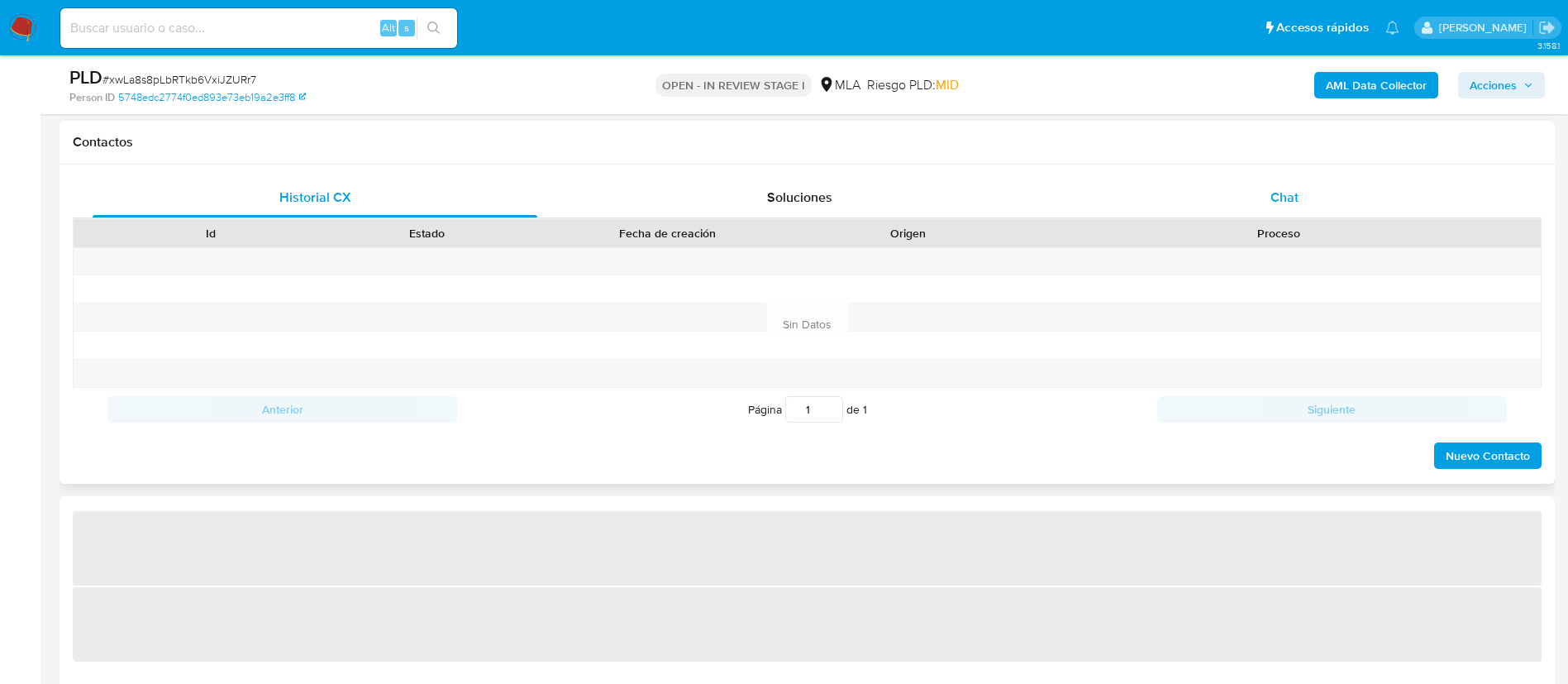
click at [1280, 192] on span "Chat" at bounding box center [1284, 196] width 28 height 19
select select "10"
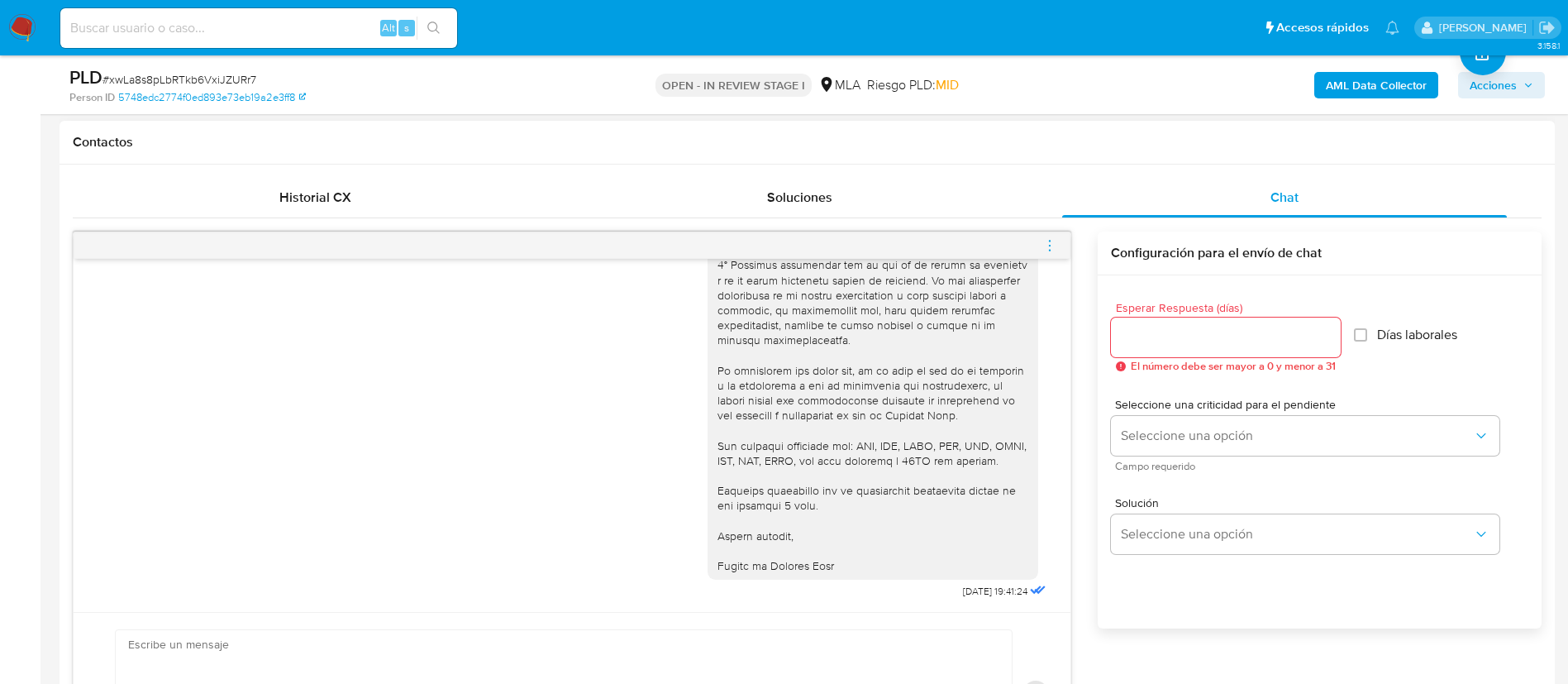
scroll to position [1774, 0]
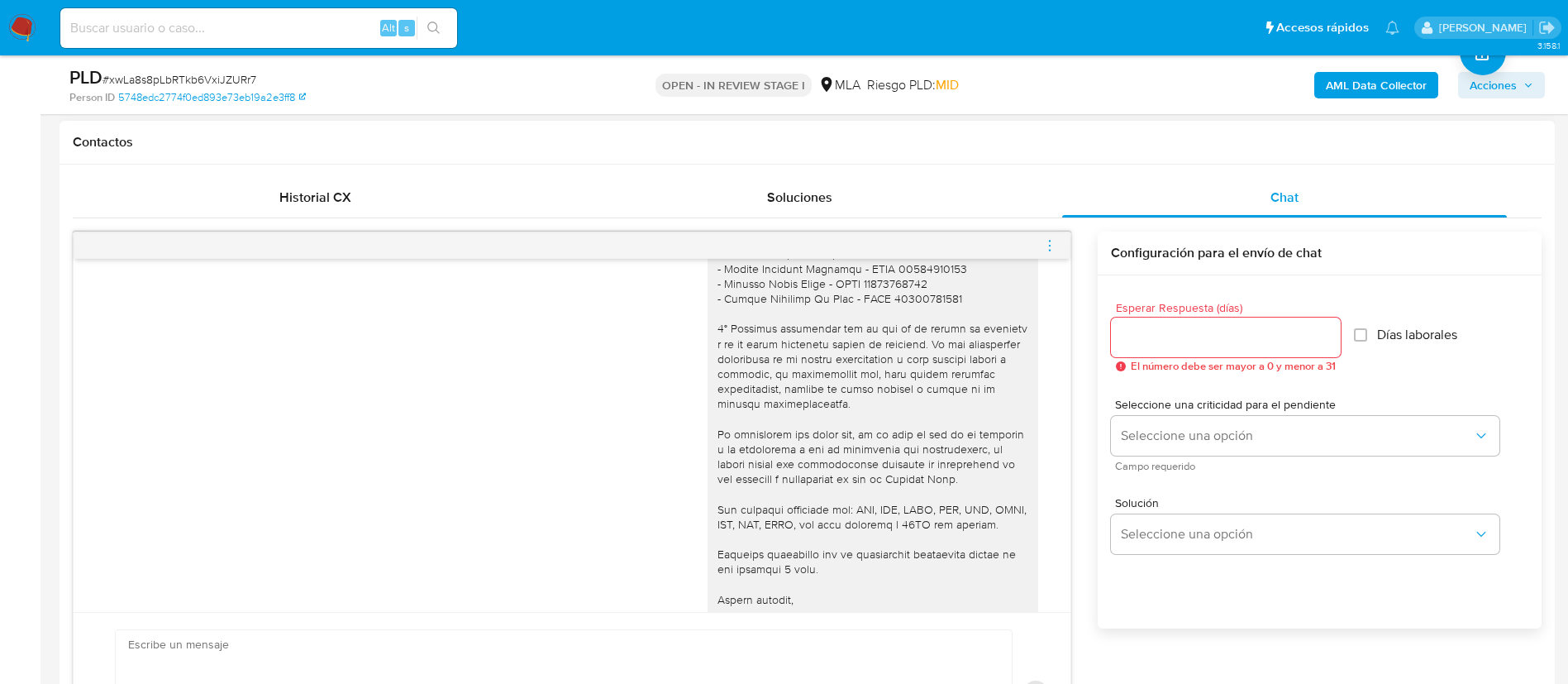
click at [1046, 244] on icon "menu-action" at bounding box center [1050, 245] width 15 height 15
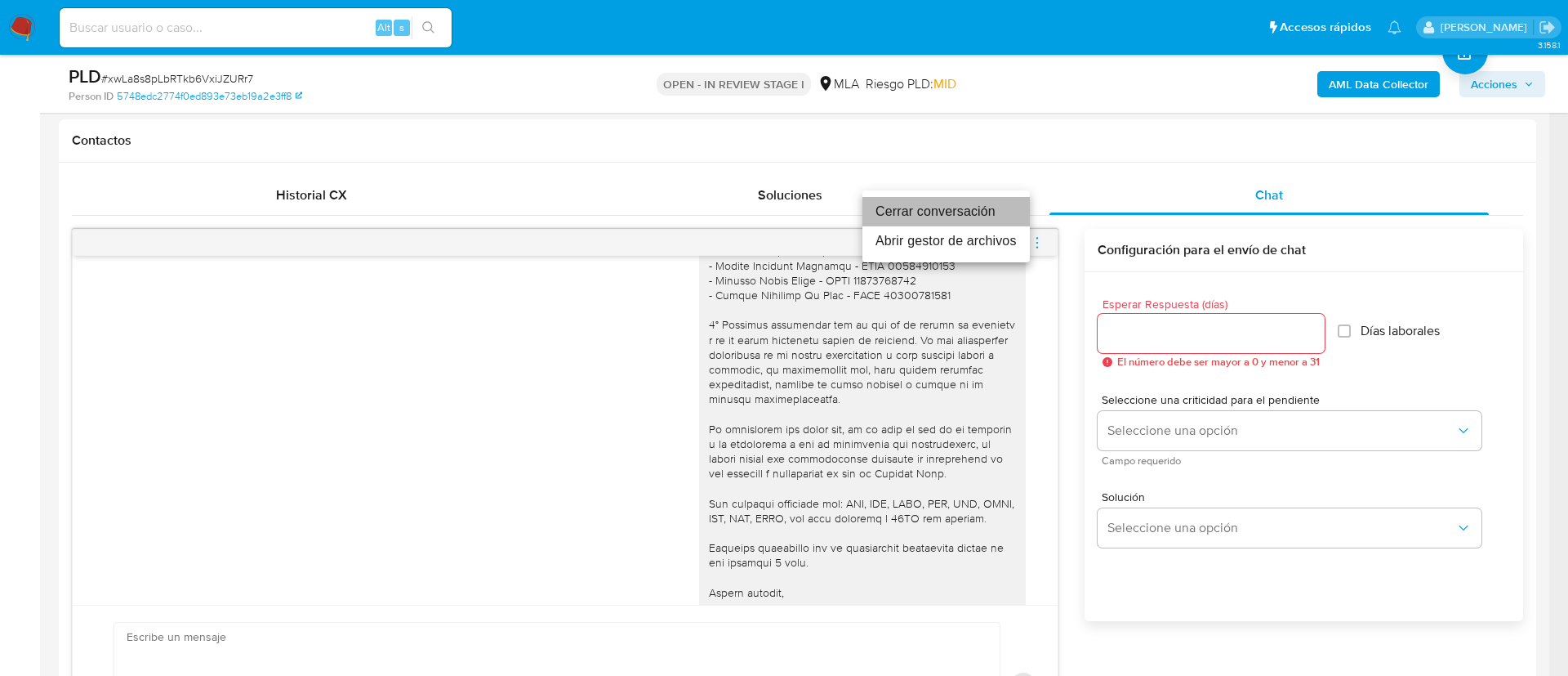
click at [993, 212] on li "Cerrar conversación" at bounding box center [946, 211] width 167 height 29
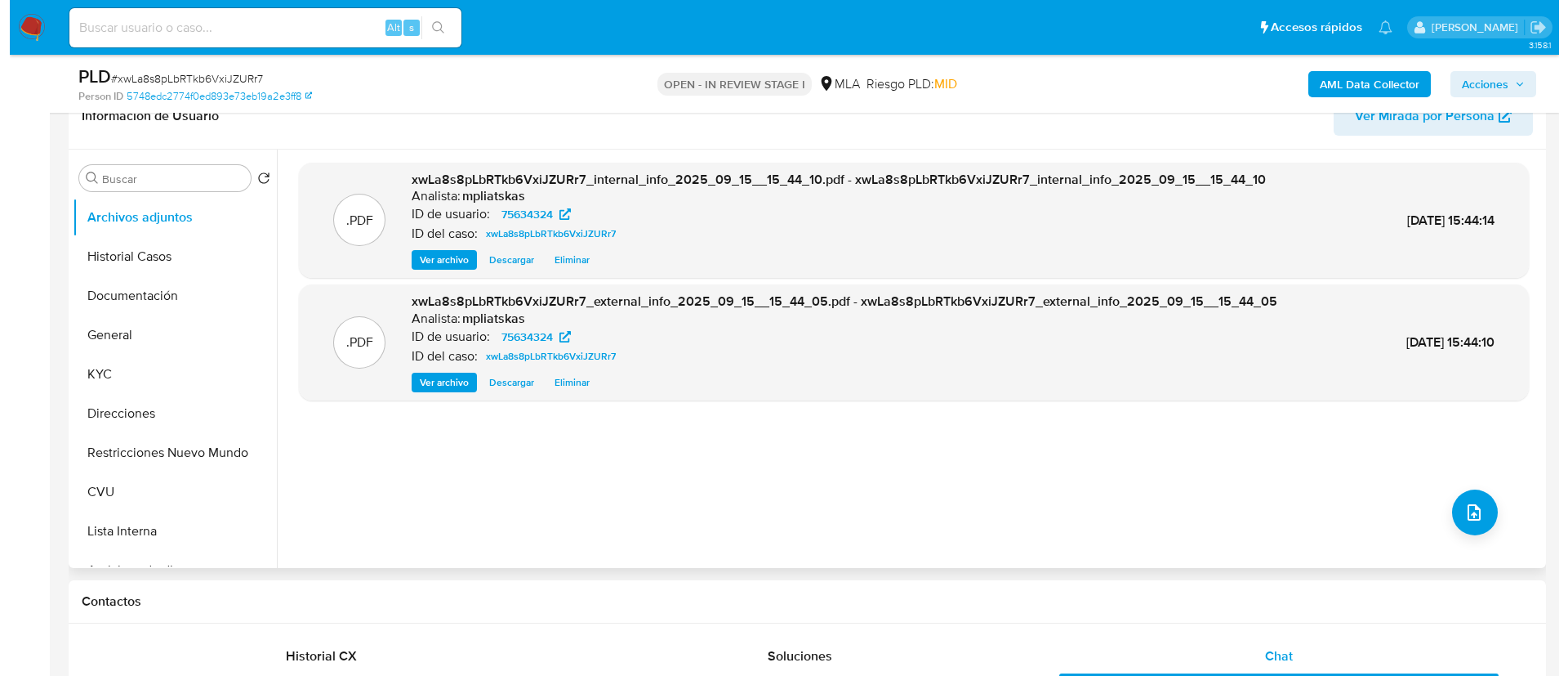
scroll to position [245, 0]
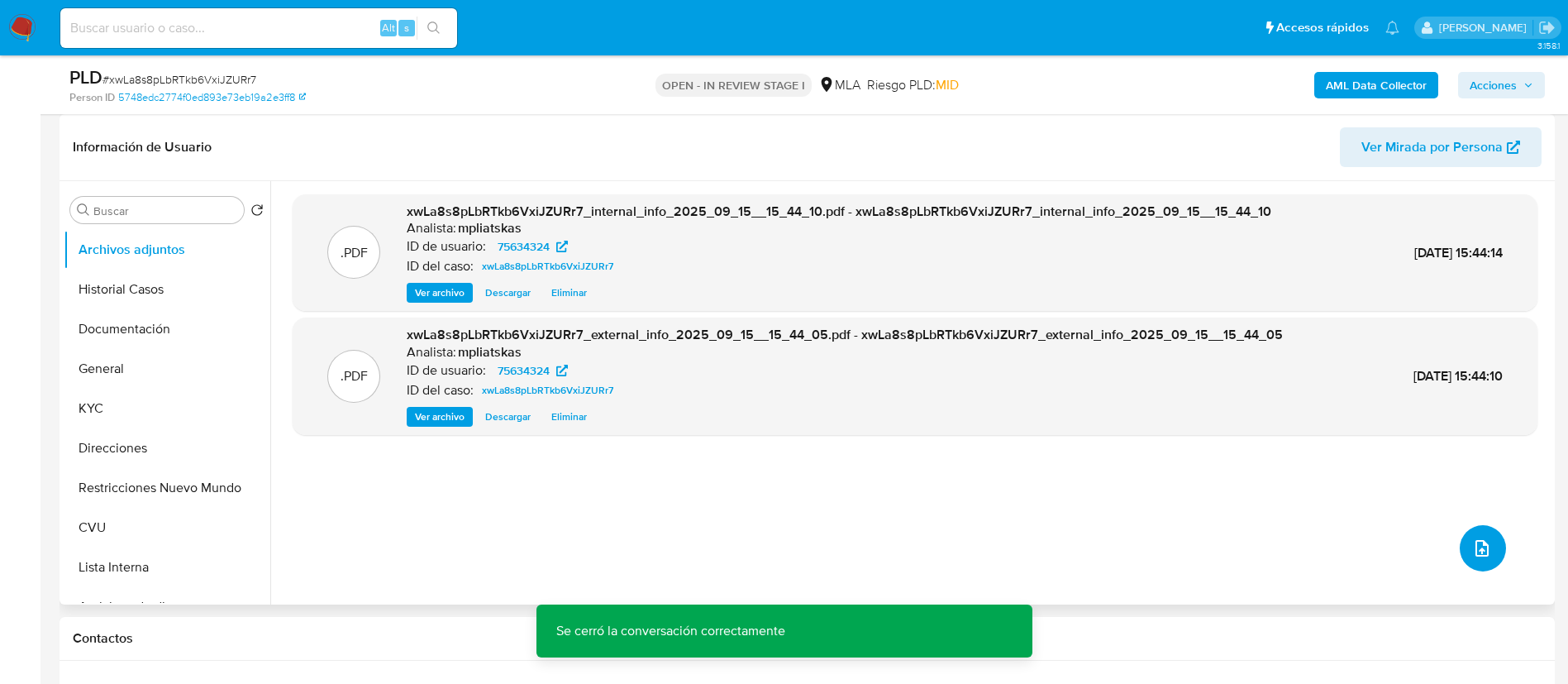
click at [1474, 551] on icon "upload-file" at bounding box center [1482, 548] width 20 height 20
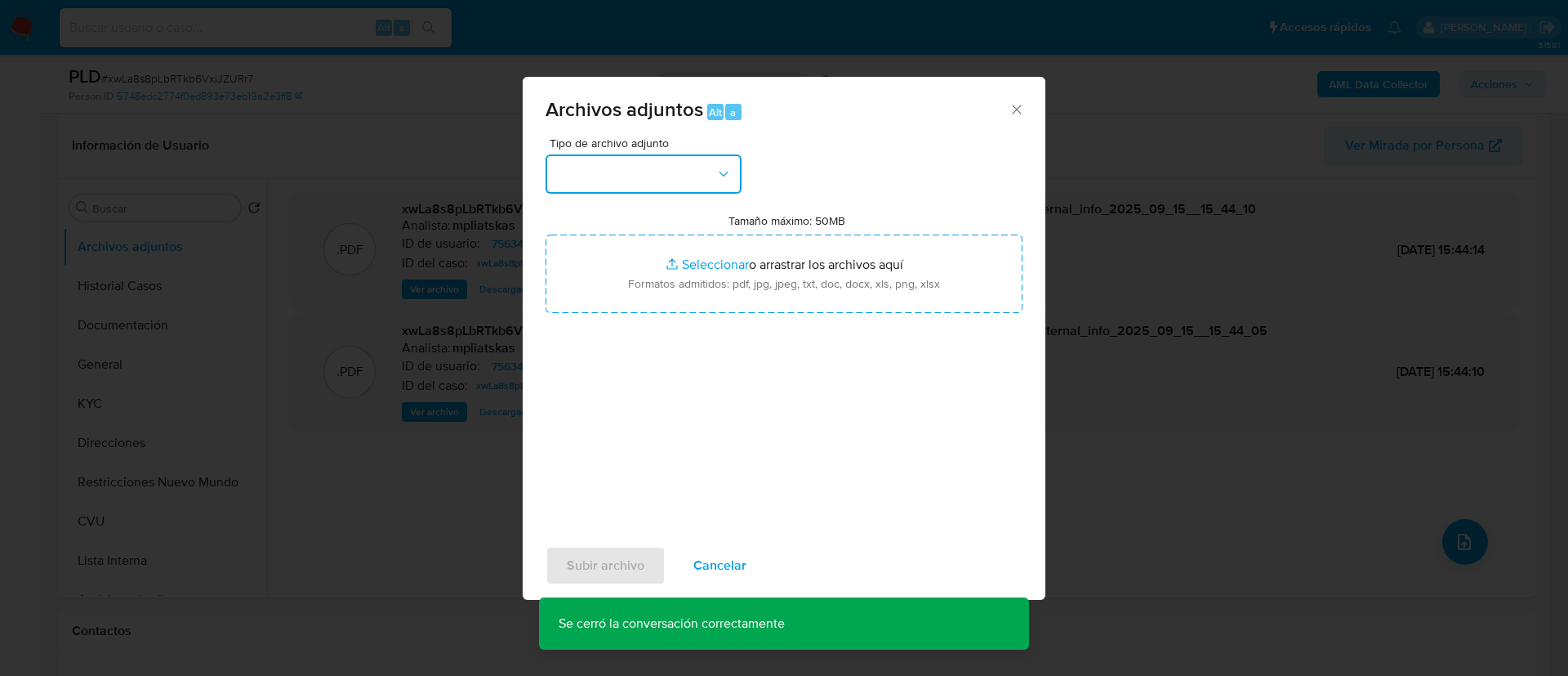
click at [689, 175] on button "button" at bounding box center [644, 174] width 196 height 39
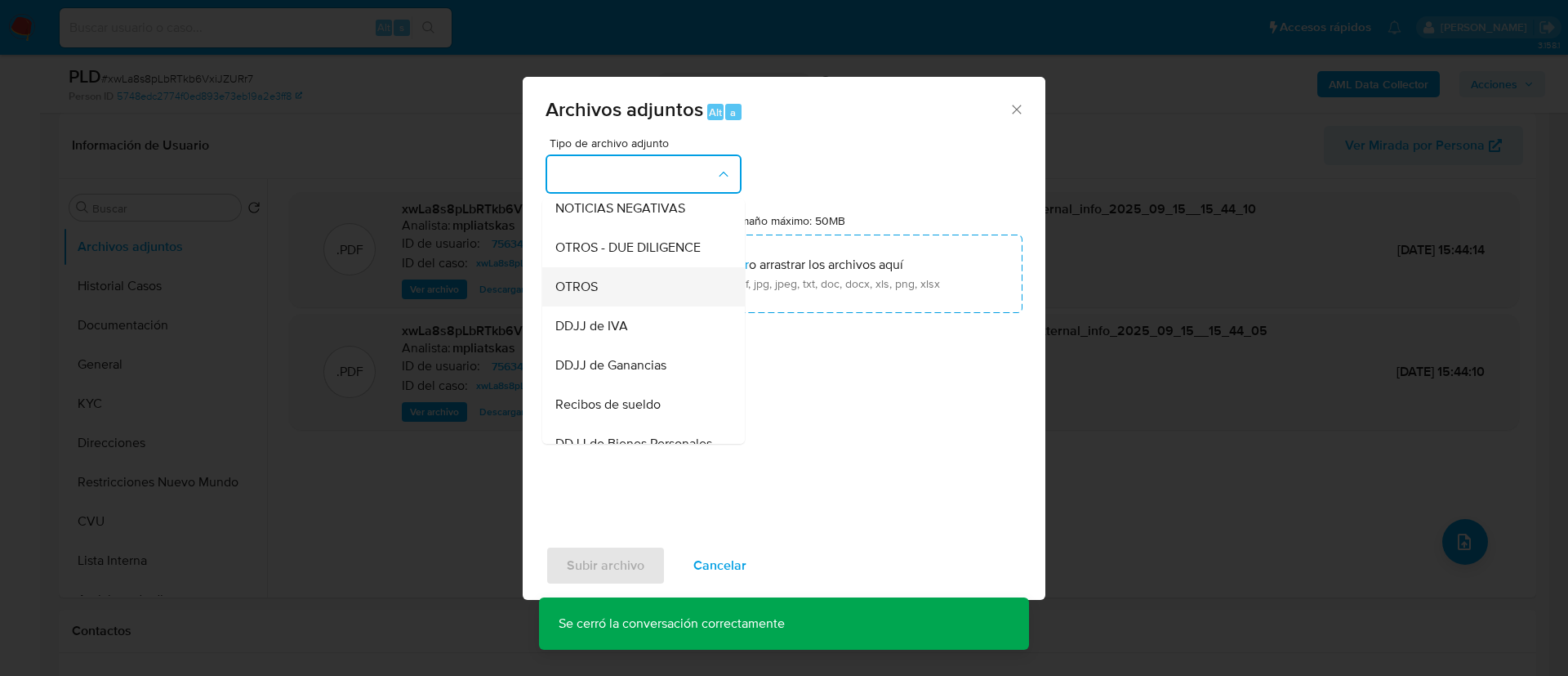
click at [644, 306] on div "OTROS" at bounding box center [638, 287] width 167 height 39
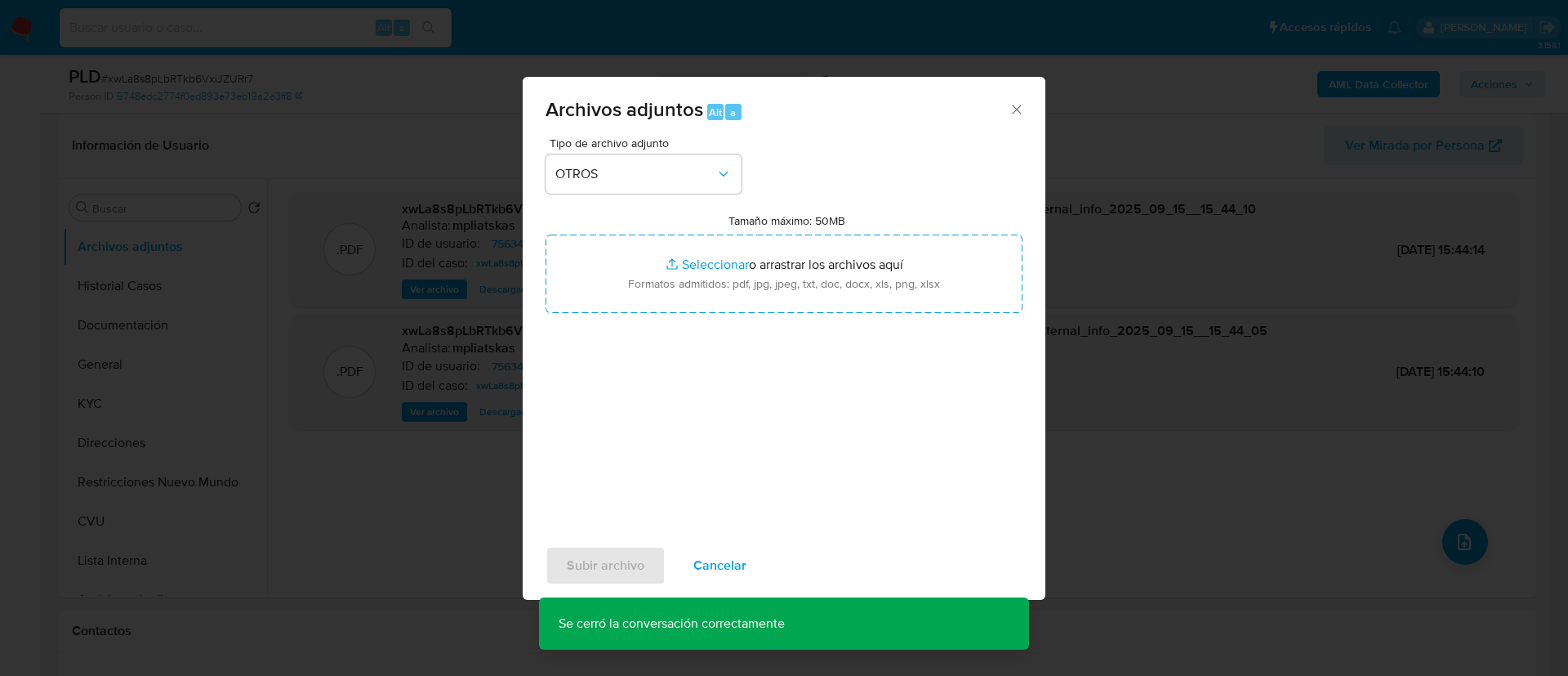
click at [644, 311] on input "Tamaño máximo: 50MB Seleccionar archivos" at bounding box center [784, 273] width 477 height 78
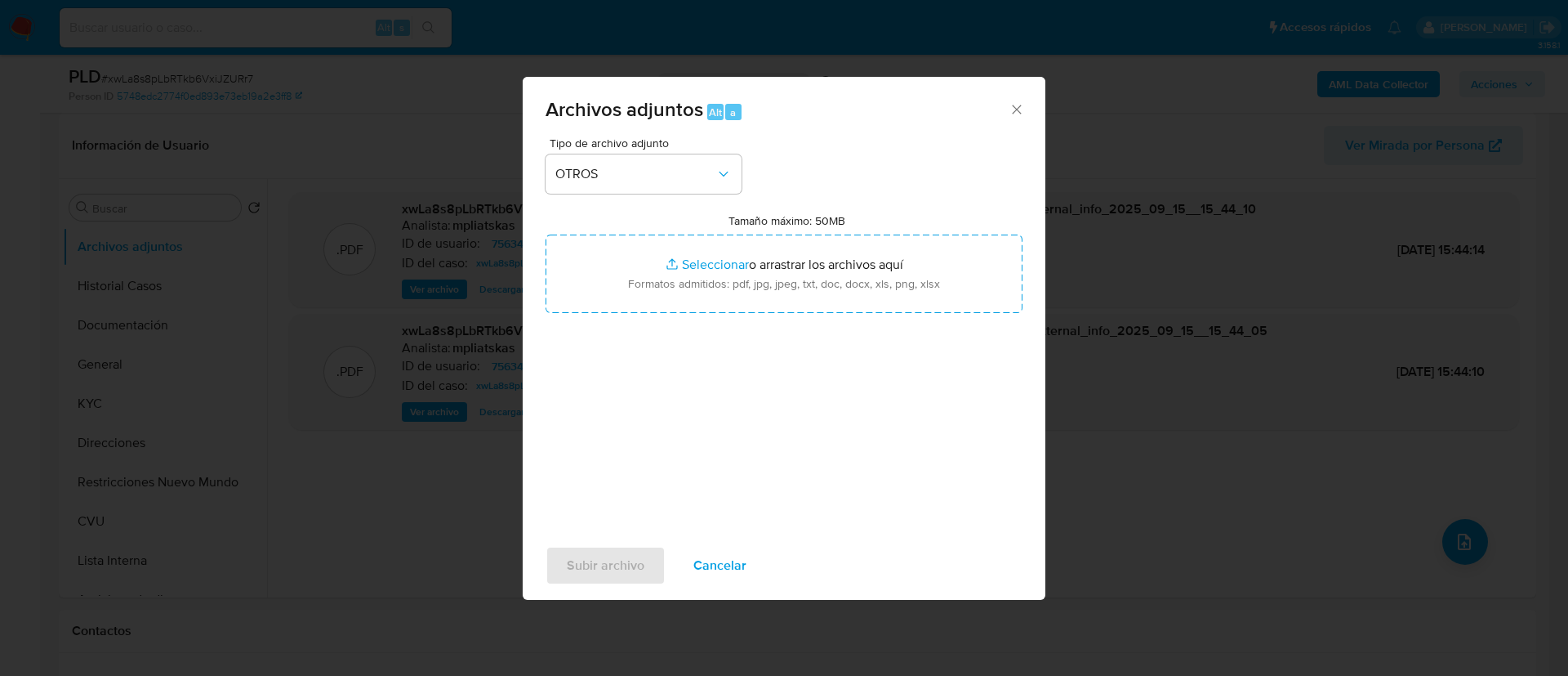
type input "C:\fakepath\75634324 Movimientos.xlsx"
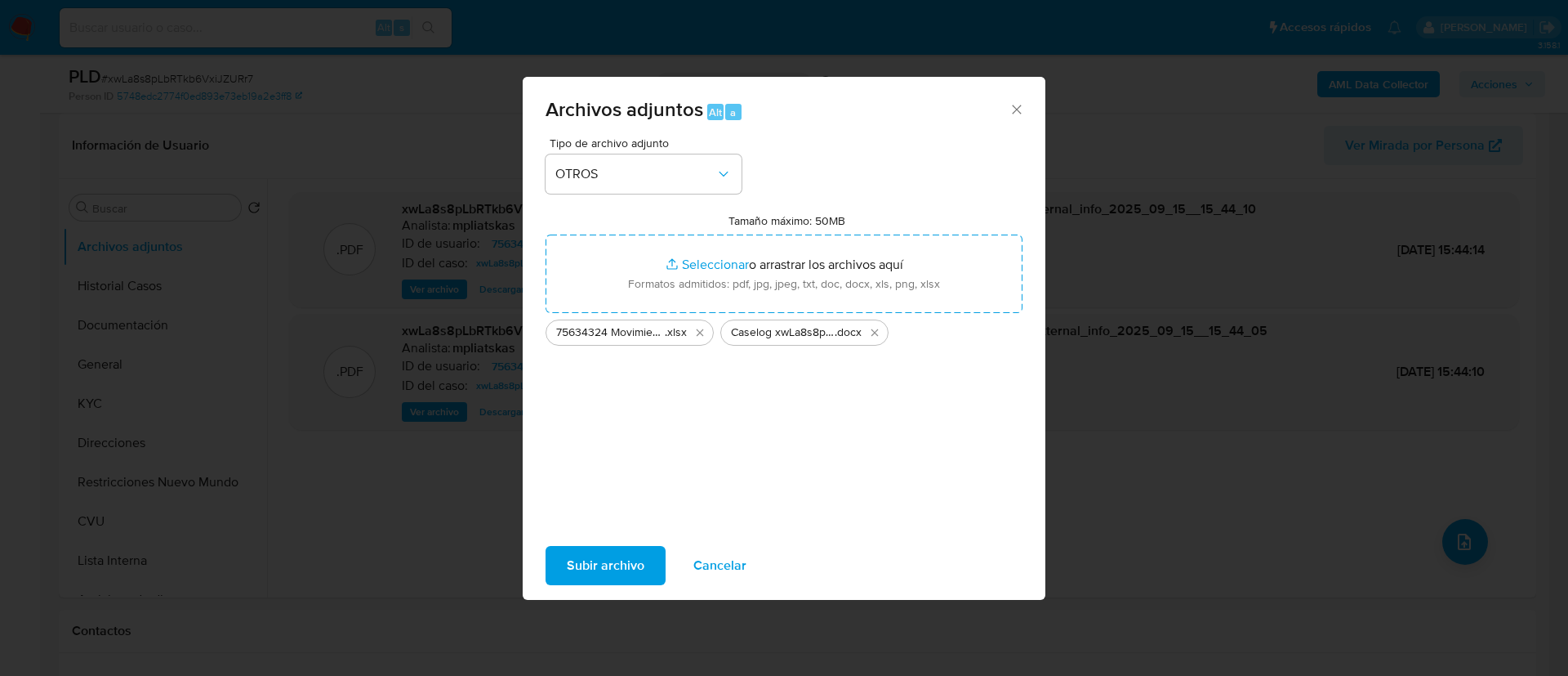
click at [587, 558] on span "Subir archivo" at bounding box center [605, 566] width 77 height 36
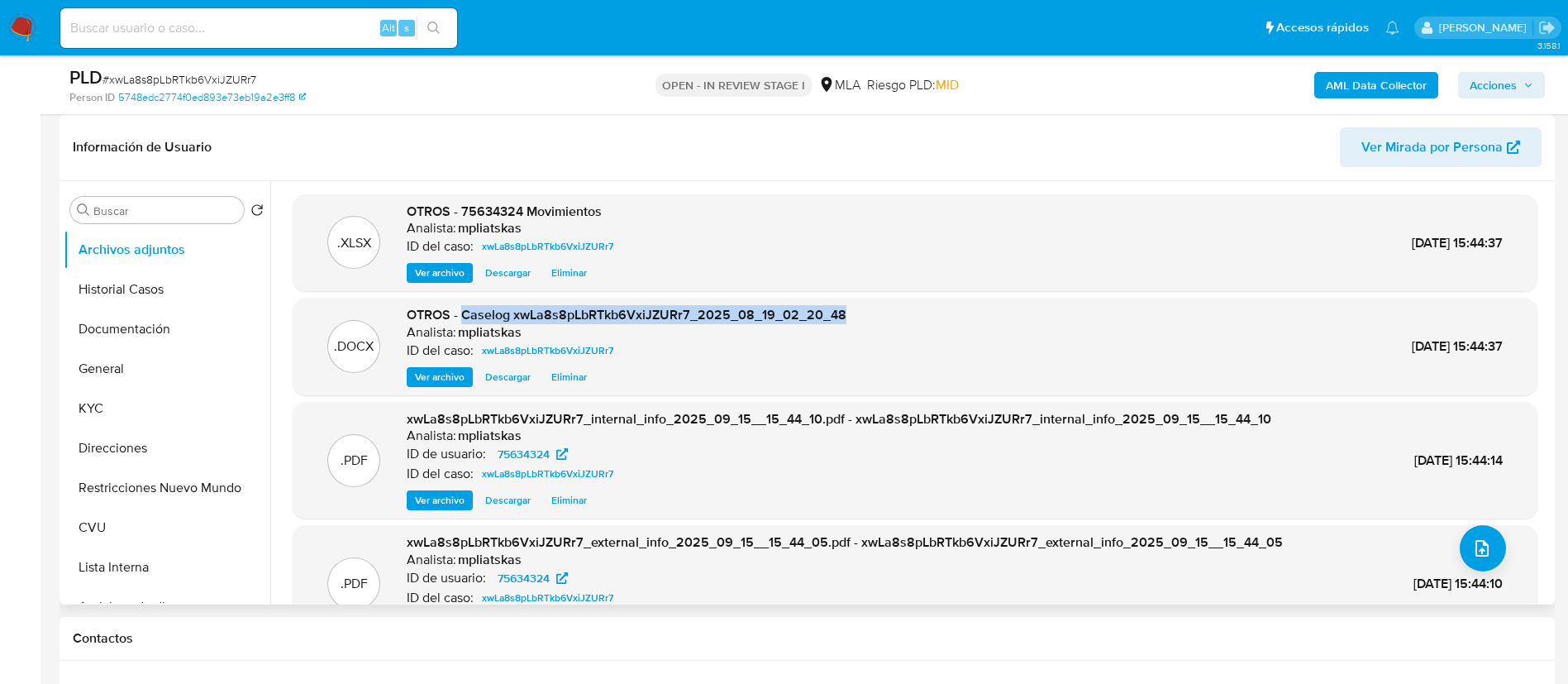
drag, startPoint x: 465, startPoint y: 310, endPoint x: 941, endPoint y: 313, distance: 476.0
click at [941, 313] on div ".DOCX OTROS - Caselog xwLa8s8pLbRTkb6VxiJZURr7_2025_08_19_02_20_48 Analista: mp…" at bounding box center [915, 346] width 1228 height 81
copy span "Caselog xwLa8s8pLbRTkb6VxiJZURr7_2025_08_19_02_20_48"
click at [1534, 87] on button "Acciones" at bounding box center [1501, 85] width 87 height 26
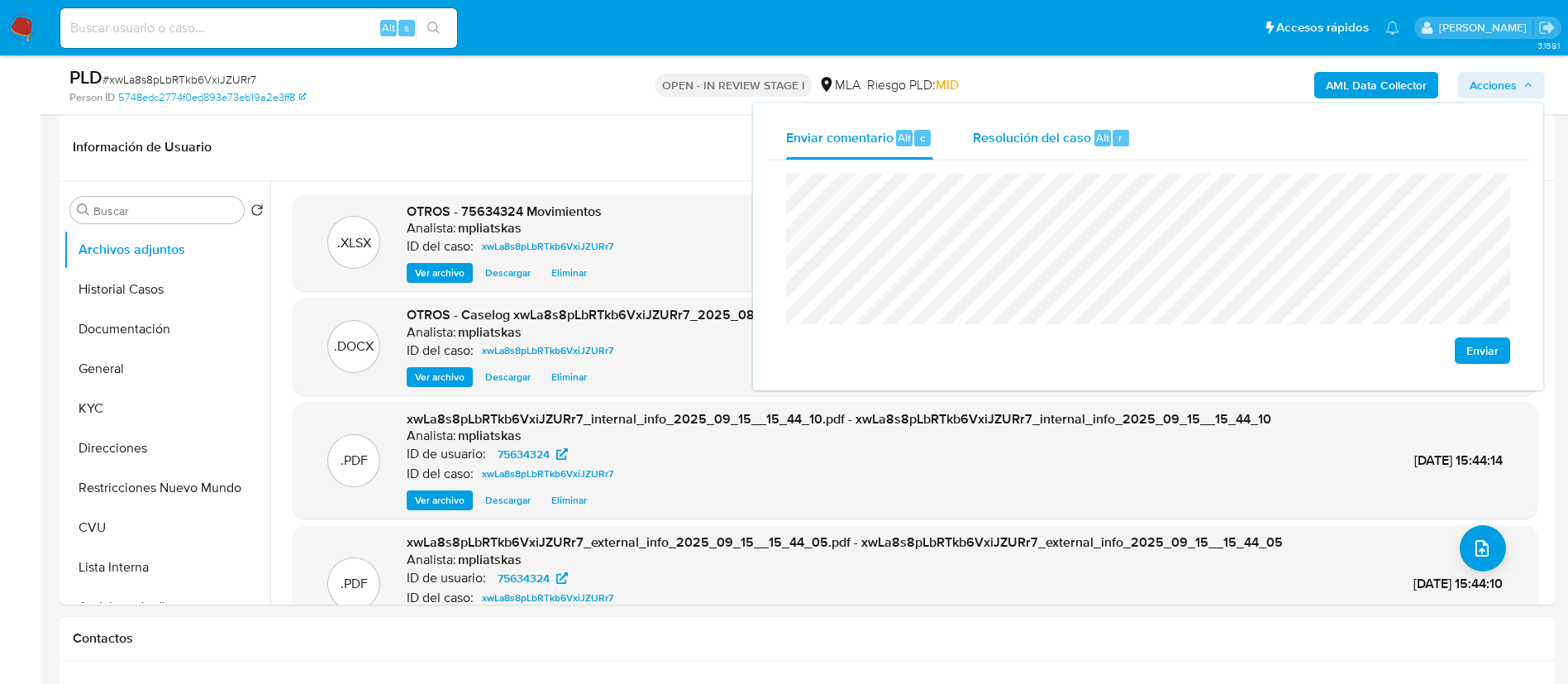
click at [1089, 127] on div "Resolución del caso Alt r" at bounding box center [1052, 138] width 158 height 43
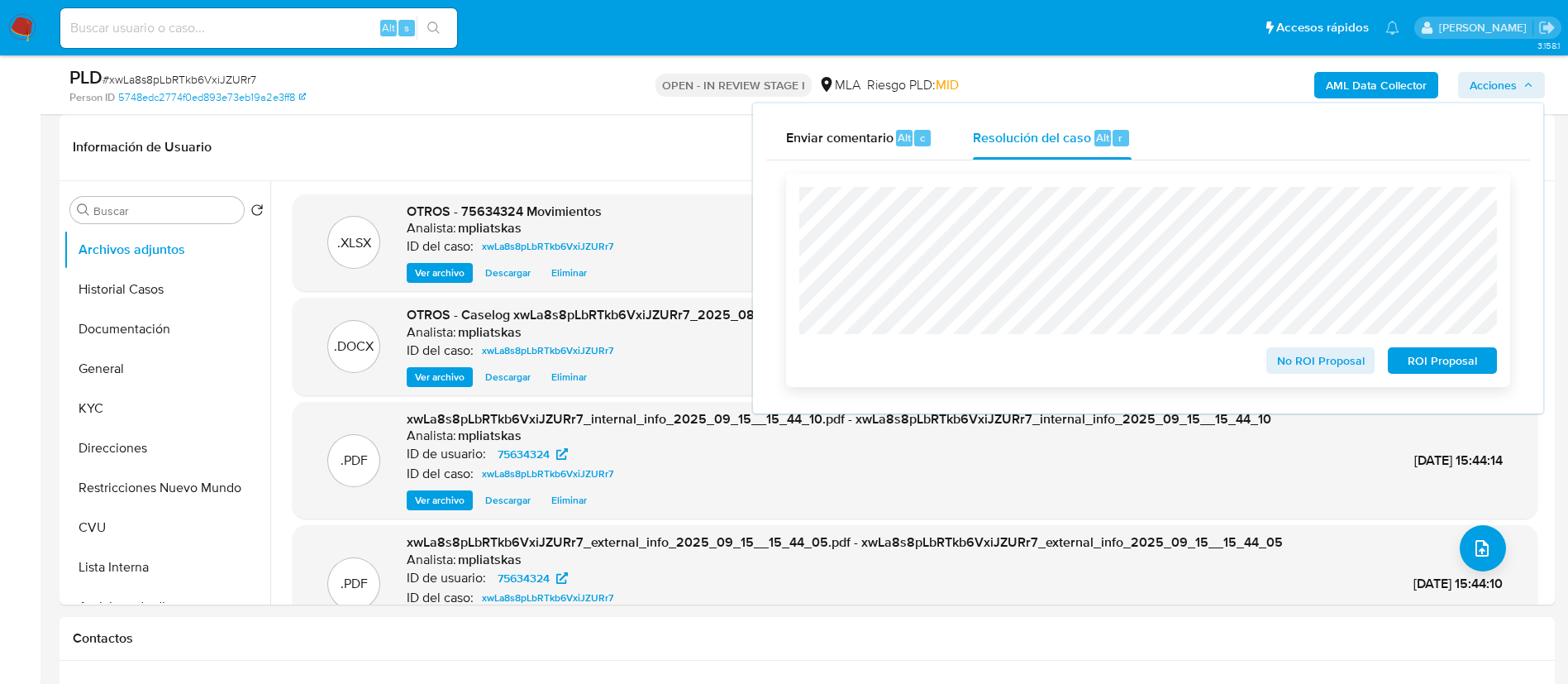
click at [1336, 349] on div "No ROI Proposal" at bounding box center [1321, 357] width 123 height 33
click at [1338, 358] on span "No ROI Proposal" at bounding box center [1320, 360] width 86 height 23
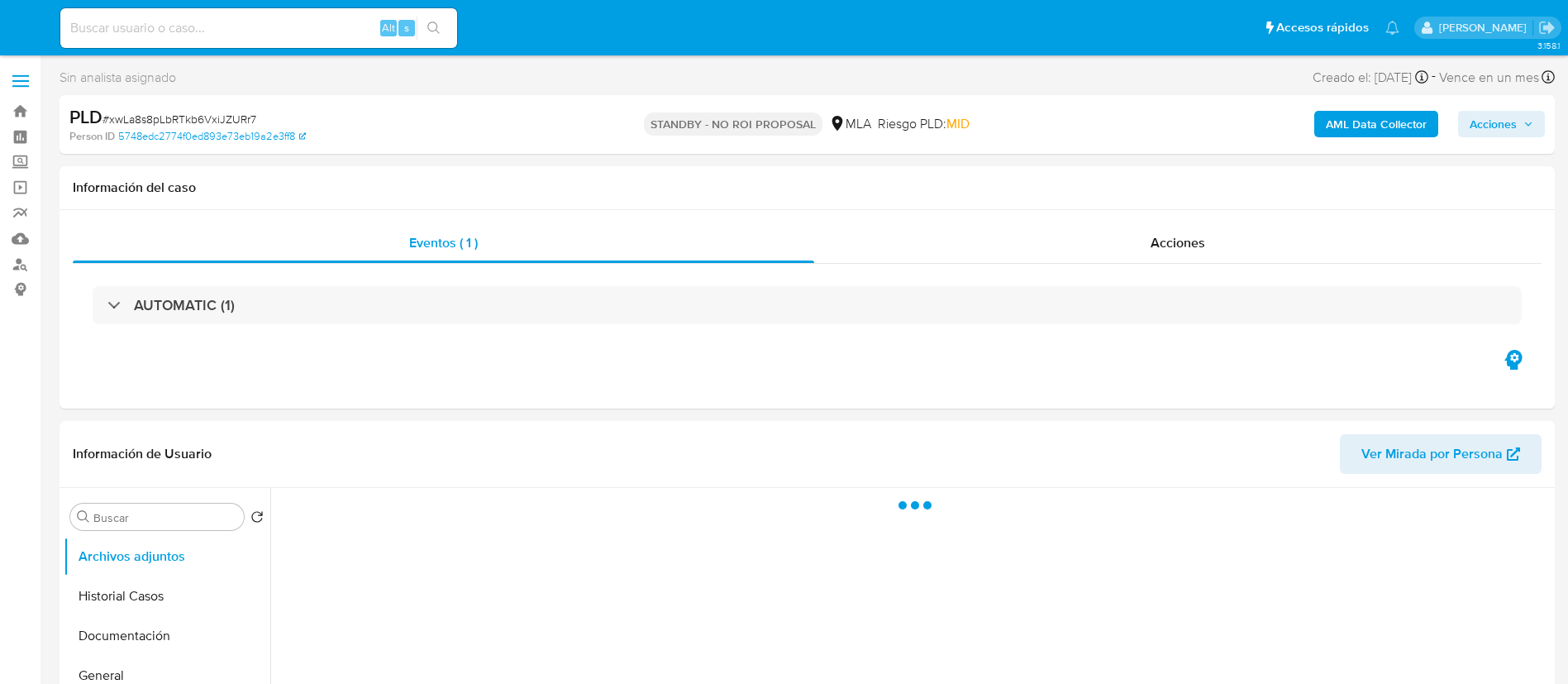
select select "10"
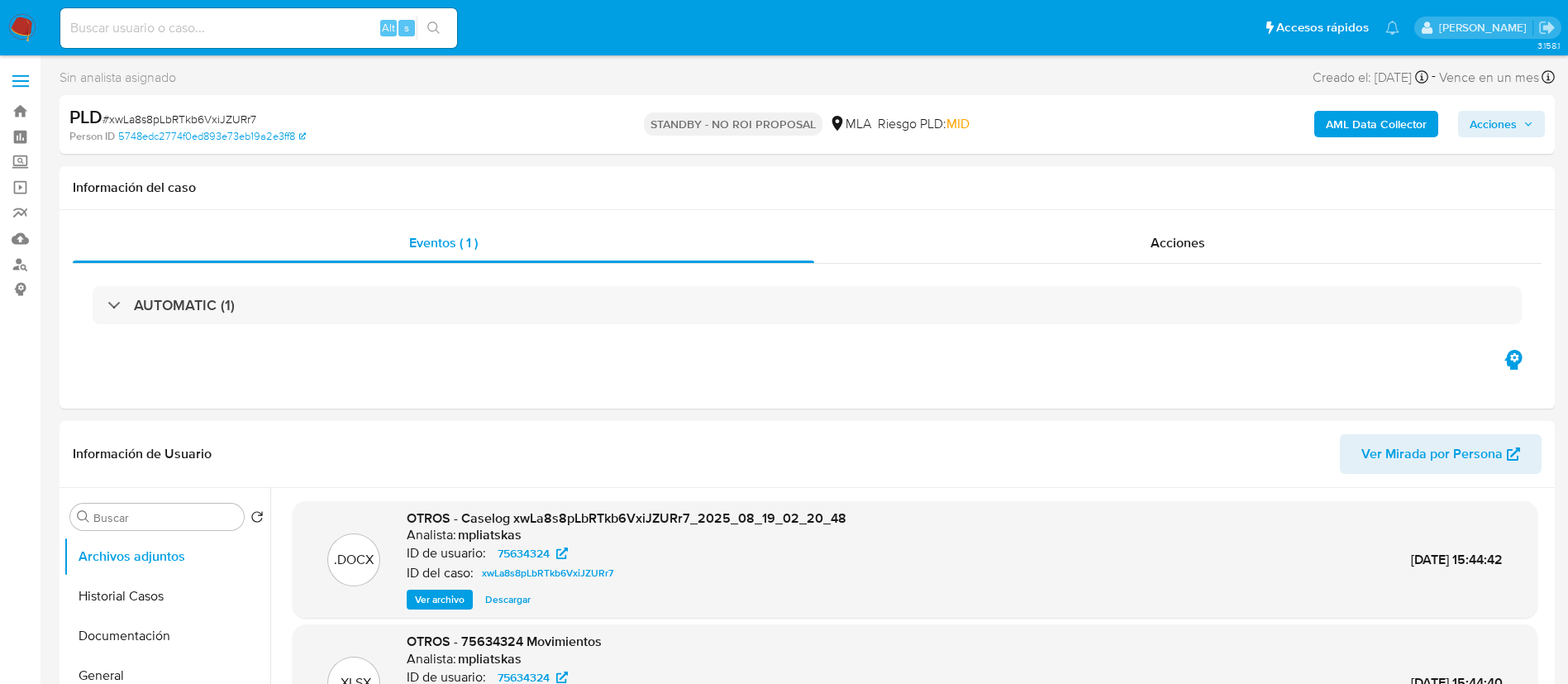
click at [364, 15] on div "Alt s" at bounding box center [259, 28] width 397 height 40
click at [358, 29] on input at bounding box center [259, 28] width 397 height 22
paste input "CQGVvTP8ux0ZdKRpBejjJlOi"
type input "CQGVvTP8ux0ZdKRpBejjJlOi"
click at [442, 19] on button "search-icon" at bounding box center [433, 28] width 34 height 23
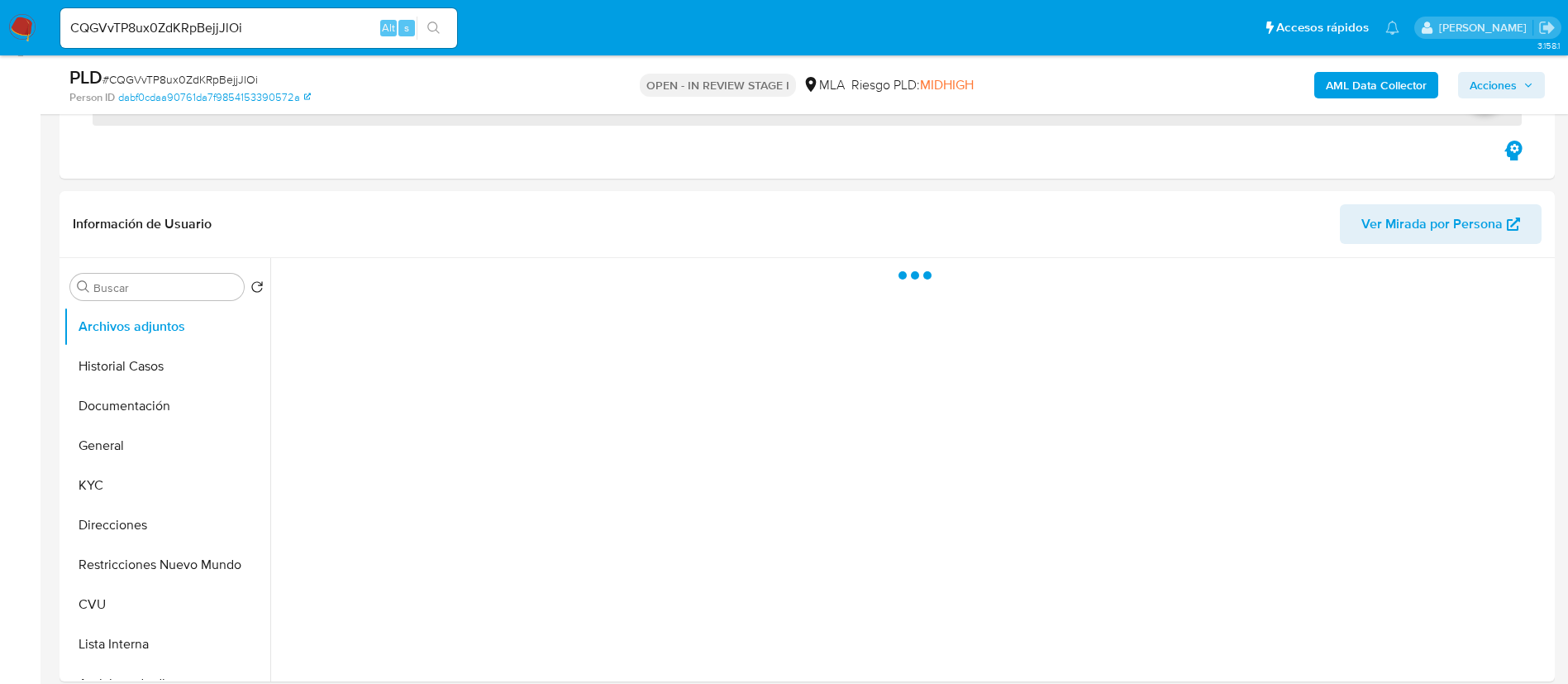
scroll to position [248, 0]
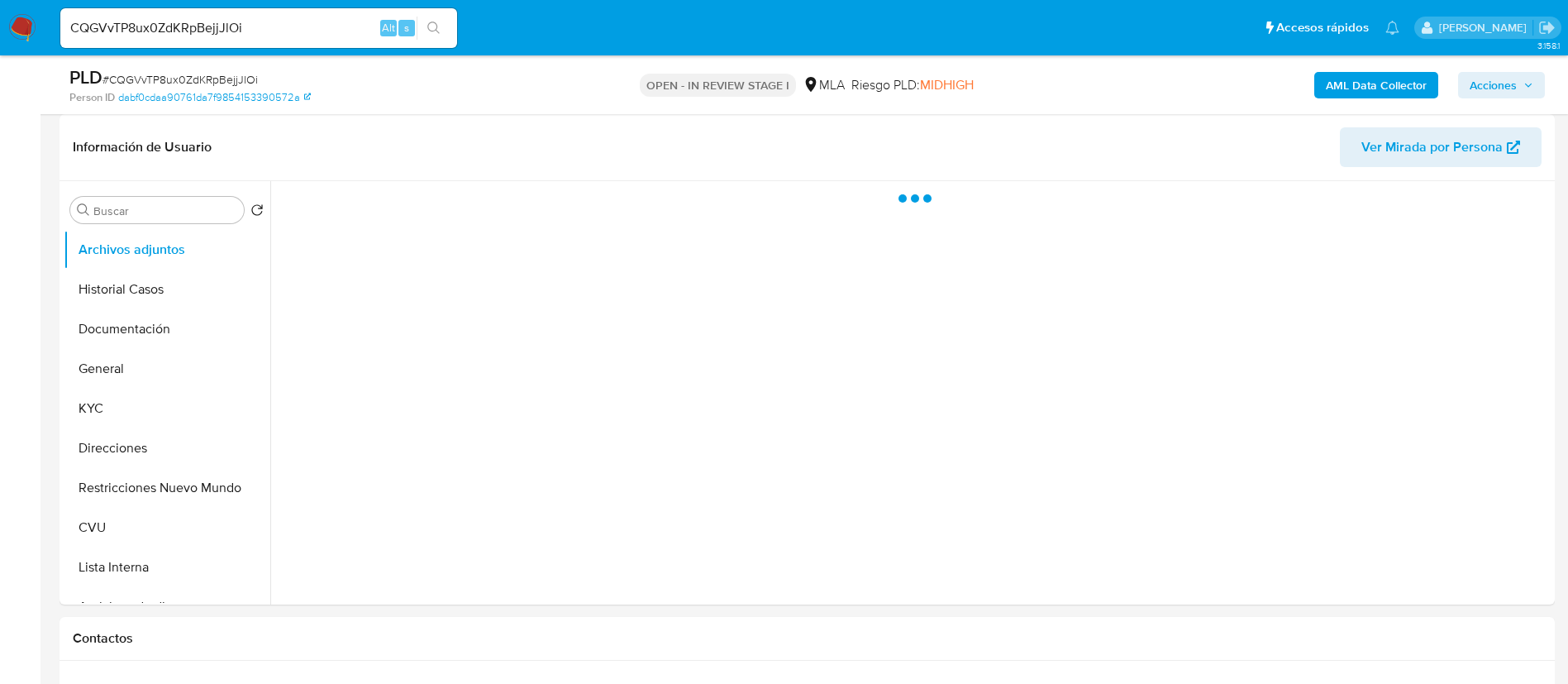
select select "10"
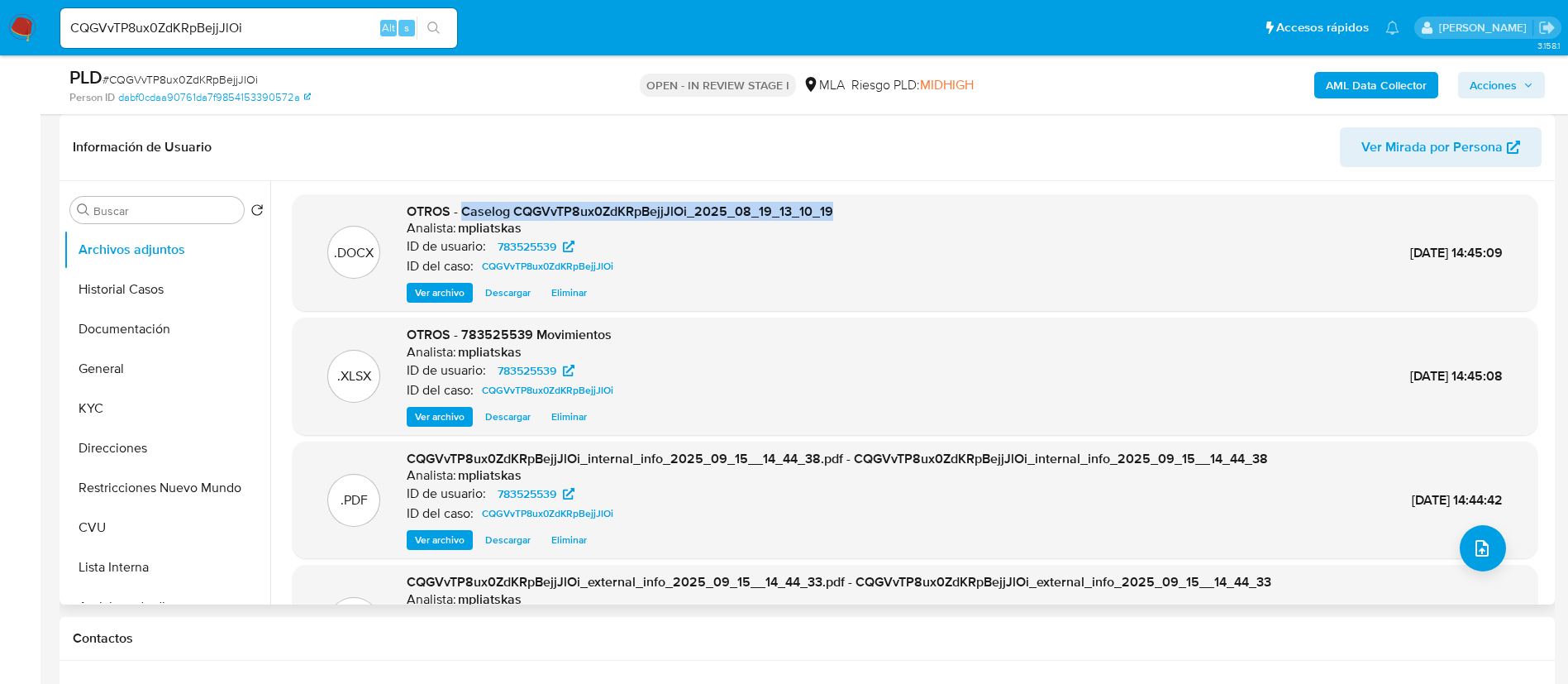
drag, startPoint x: 462, startPoint y: 215, endPoint x: 872, endPoint y: 200, distance: 410.3
click at [872, 200] on div ".DOCX OTROS - Caselog CQGVvTP8ux0ZdKRpBejjJlOi_2025_08_19_13_10_19 Analista: mp…" at bounding box center [916, 253] width 1245 height 117
copy span "Caselog CQGVvTP8ux0ZdKRpBejjJlOi_2025_08_19_13_10_19"
click at [1491, 81] on span "Acciones" at bounding box center [1493, 85] width 47 height 26
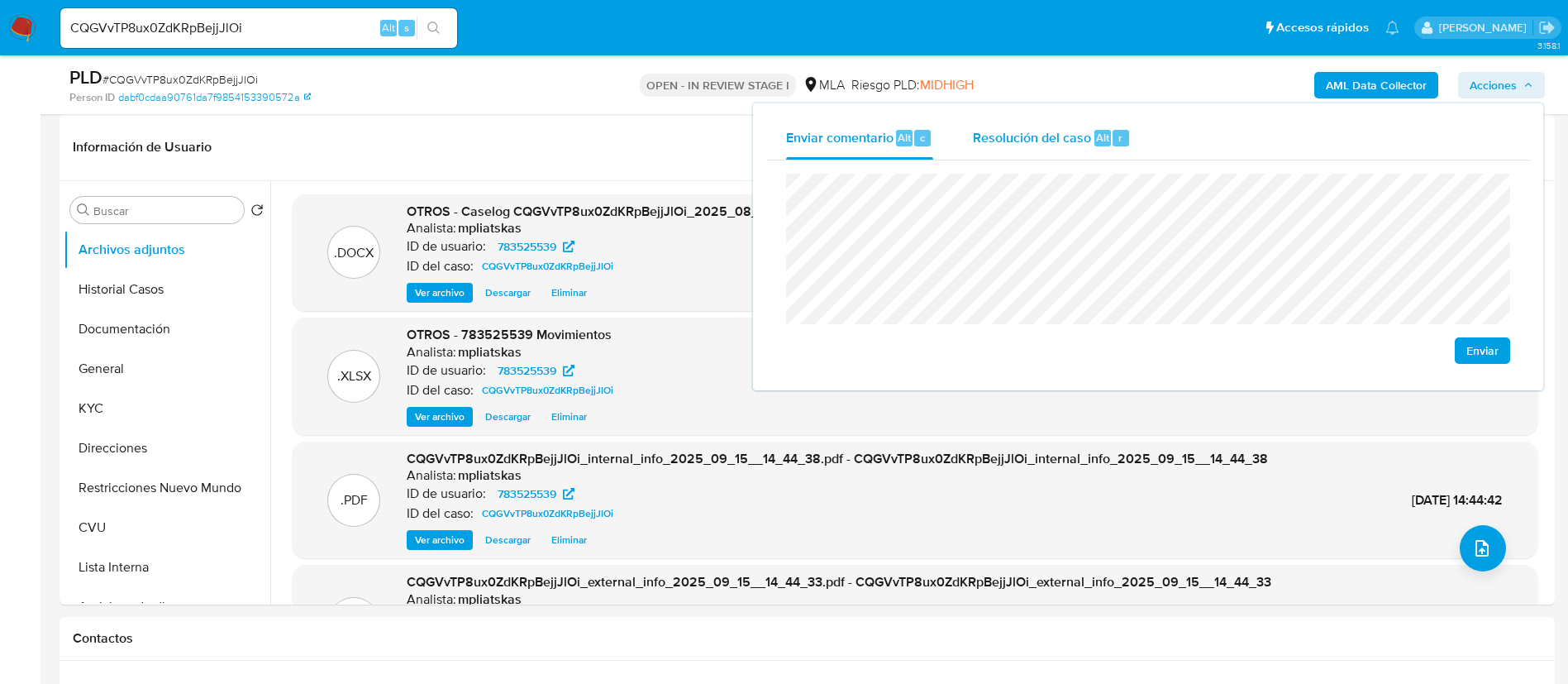
click at [1080, 136] on span "Resolución del caso" at bounding box center [1032, 136] width 118 height 19
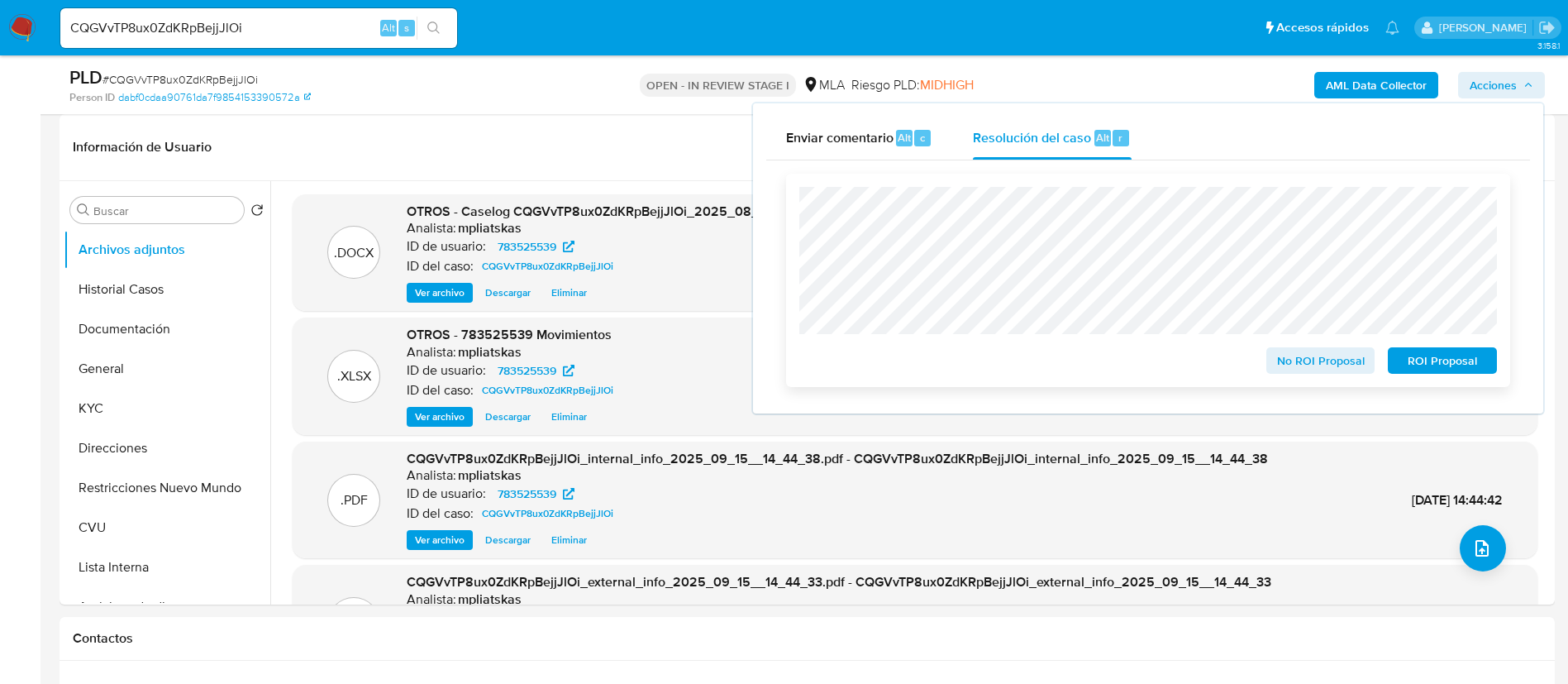
click at [1288, 362] on span "No ROI Proposal" at bounding box center [1320, 360] width 86 height 23
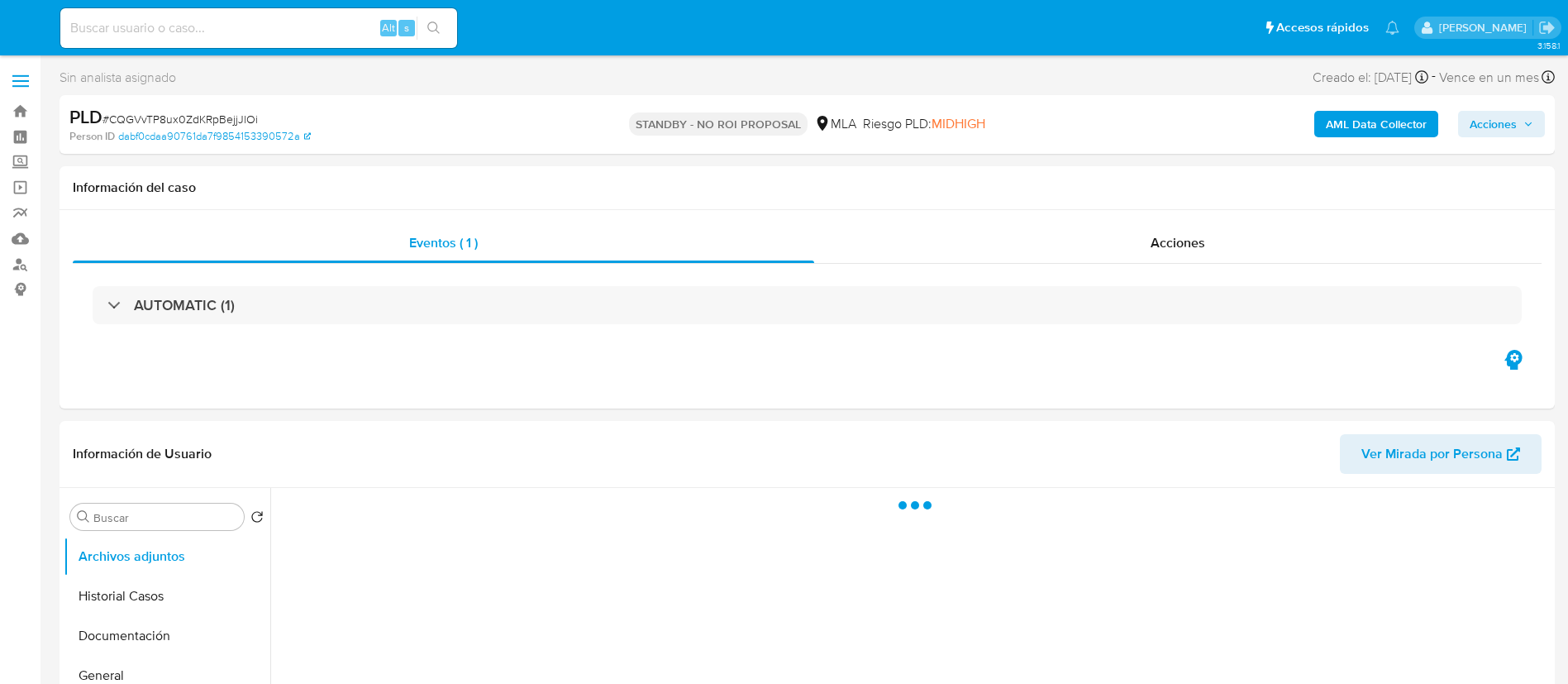
select select "10"
click at [336, 23] on input at bounding box center [259, 28] width 397 height 22
paste input "6dGRa1CvuTL67aOVSTXm0x5k"
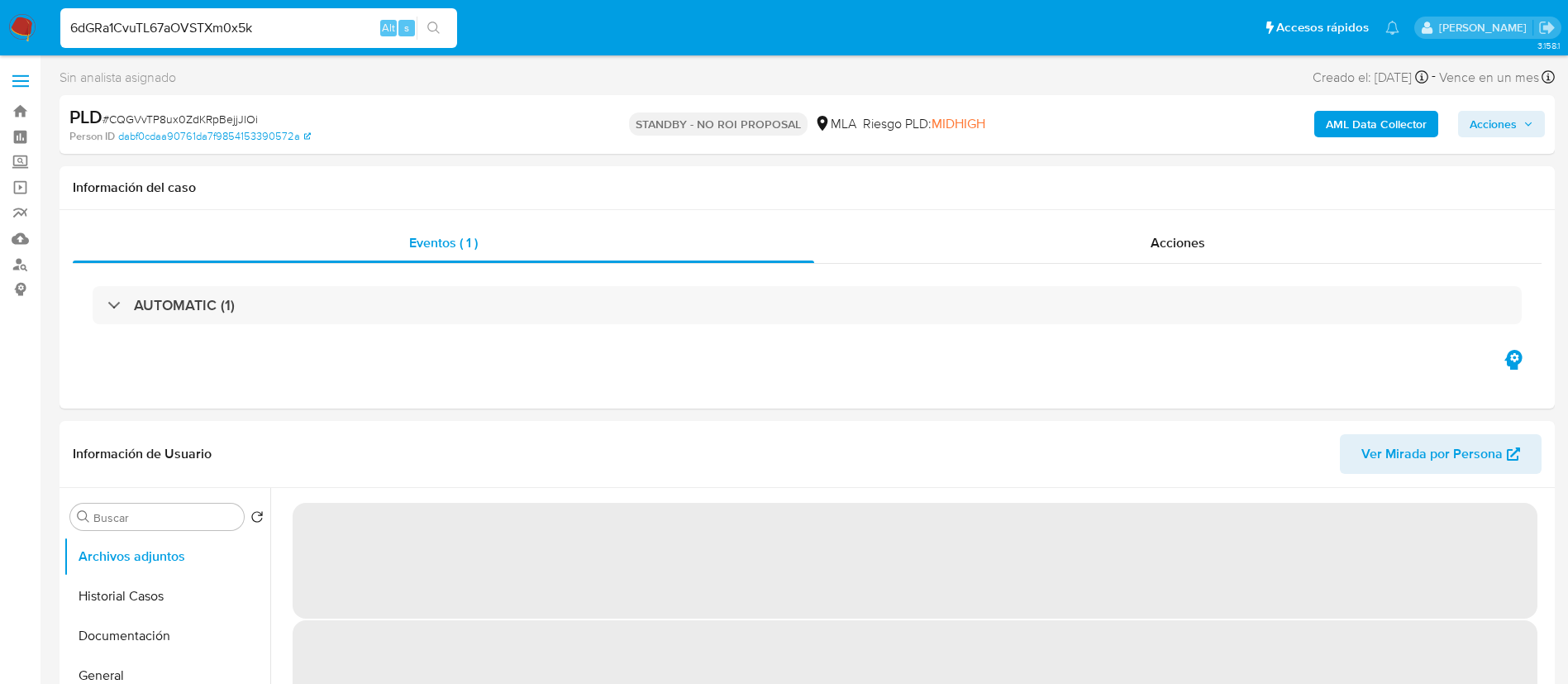
type input "6dGRa1CvuTL67aOVSTXm0x5k"
click at [427, 32] on icon "search-icon" at bounding box center [433, 28] width 14 height 14
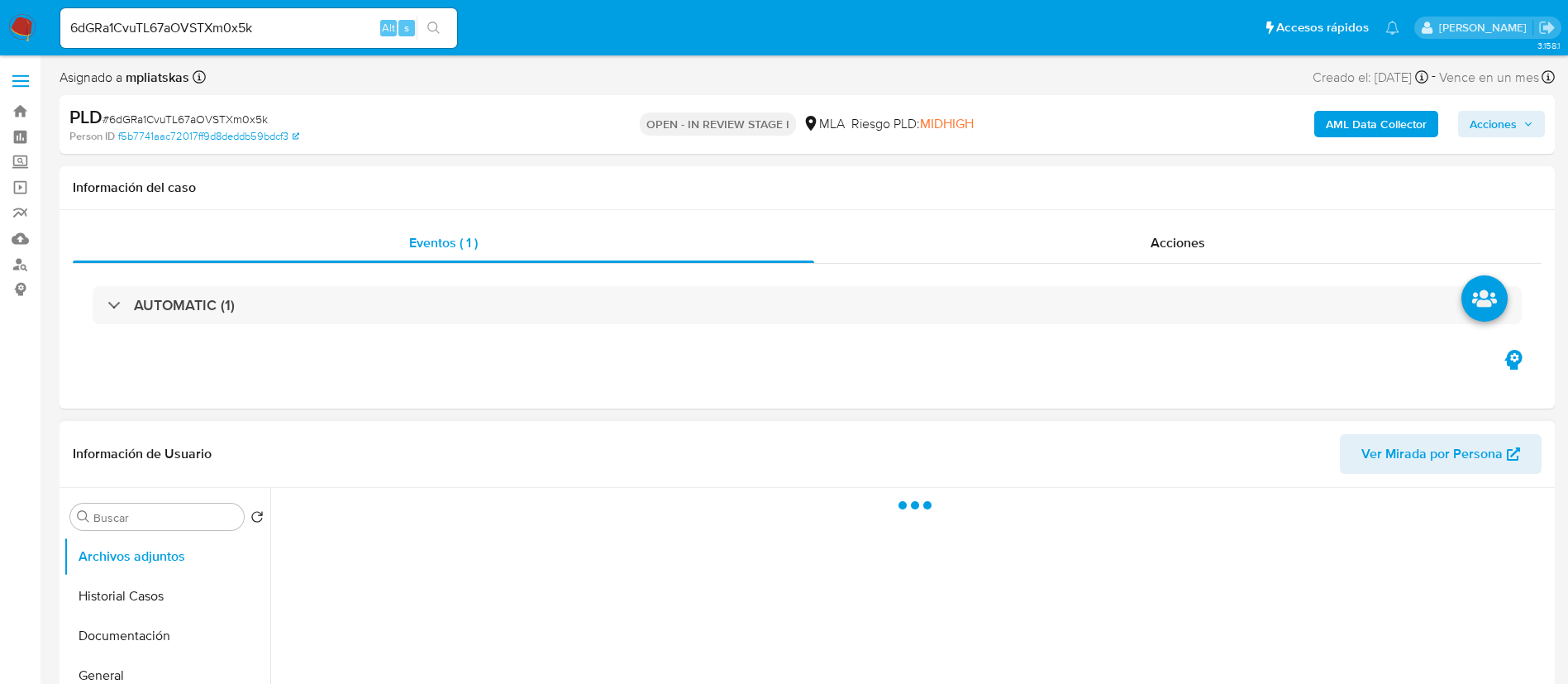
select select "10"
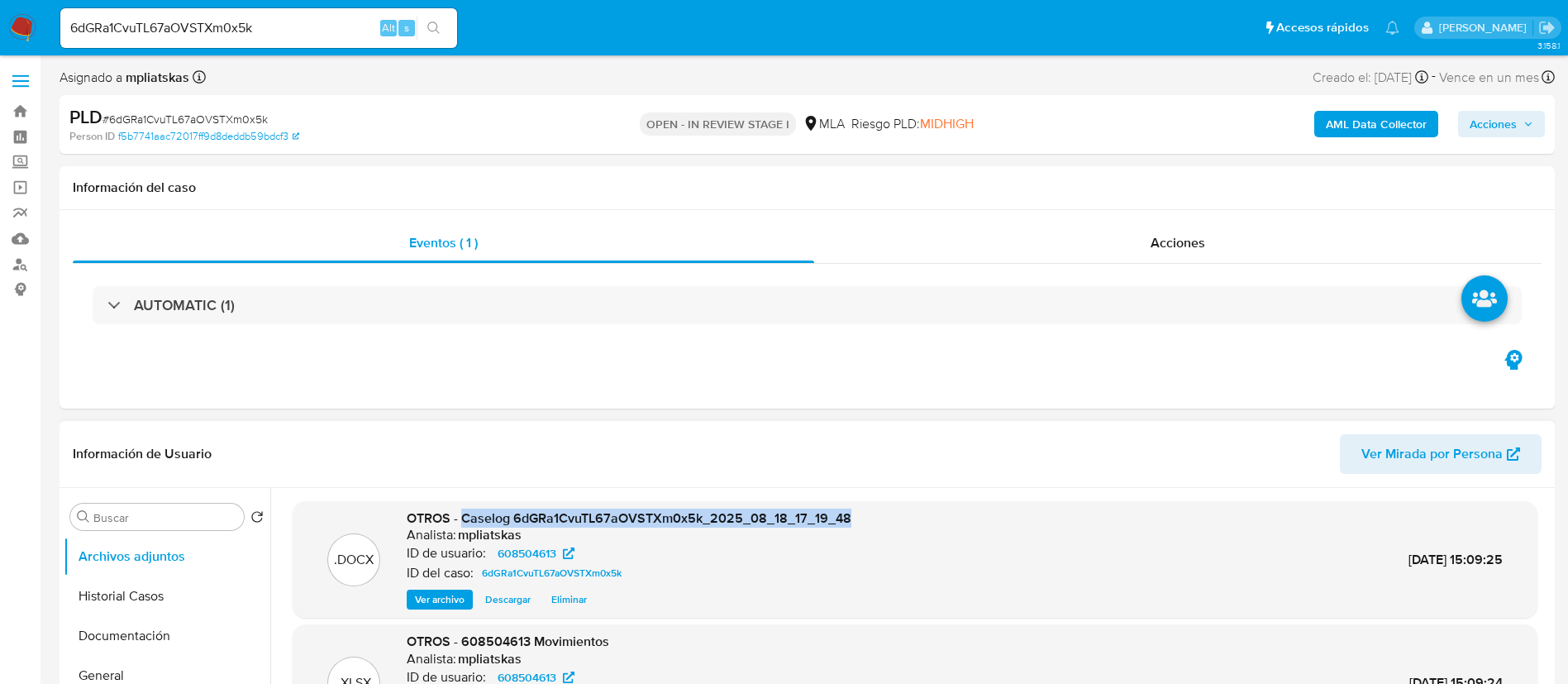
drag, startPoint x: 461, startPoint y: 519, endPoint x: 889, endPoint y: 515, distance: 428.0
click at [889, 515] on div ".DOCX OTROS - Caselog 6dGRa1CvuTL67aOVSTXm0x5k_2025_08_18_17_19_48 Analista: mp…" at bounding box center [915, 560] width 1228 height 101
copy span "Caselog 6dGRa1CvuTL67aOVSTXm0x5k_2025_08_18_17_19_48"
click at [1486, 122] on span "Acciones" at bounding box center [1493, 123] width 47 height 26
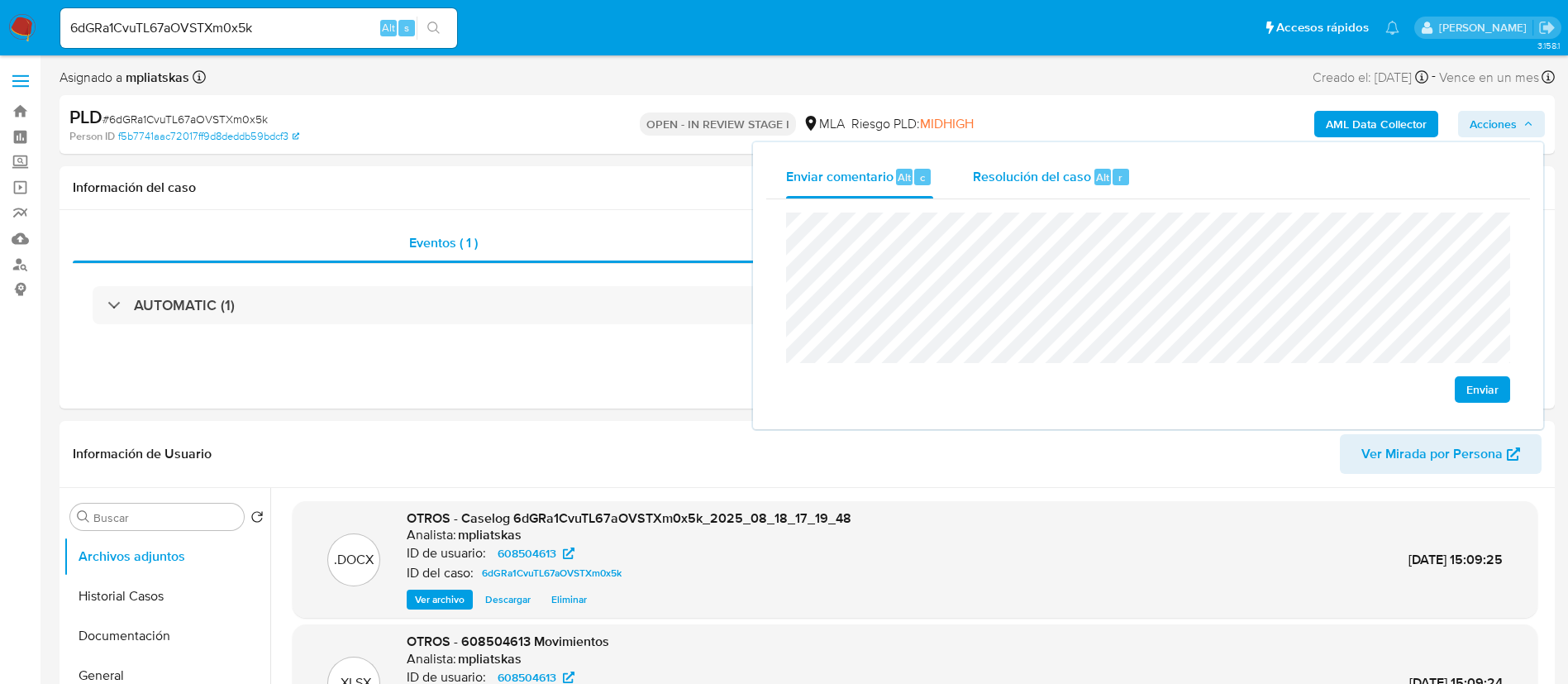
click at [1107, 187] on div "Resolución del caso Alt r" at bounding box center [1052, 177] width 158 height 43
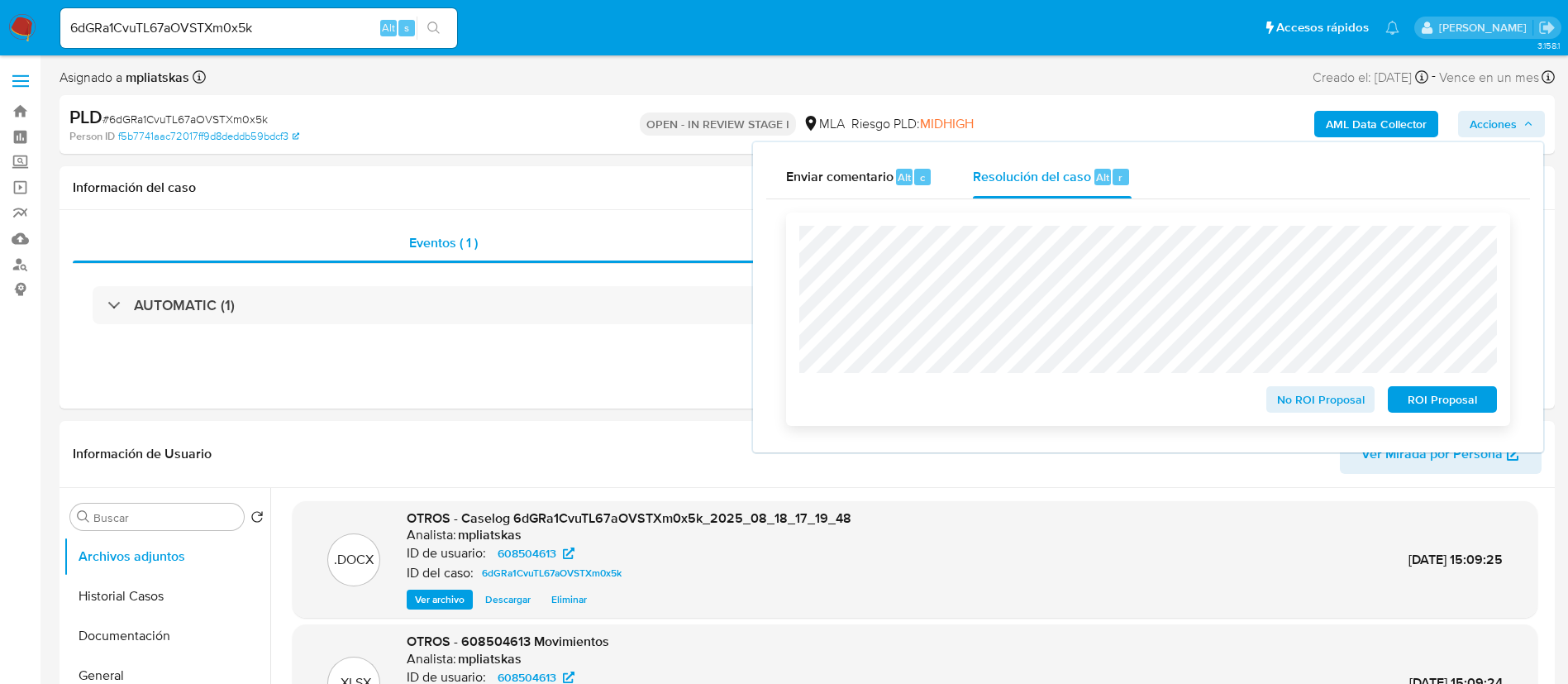
click at [1279, 404] on span "No ROI Proposal" at bounding box center [1320, 399] width 86 height 23
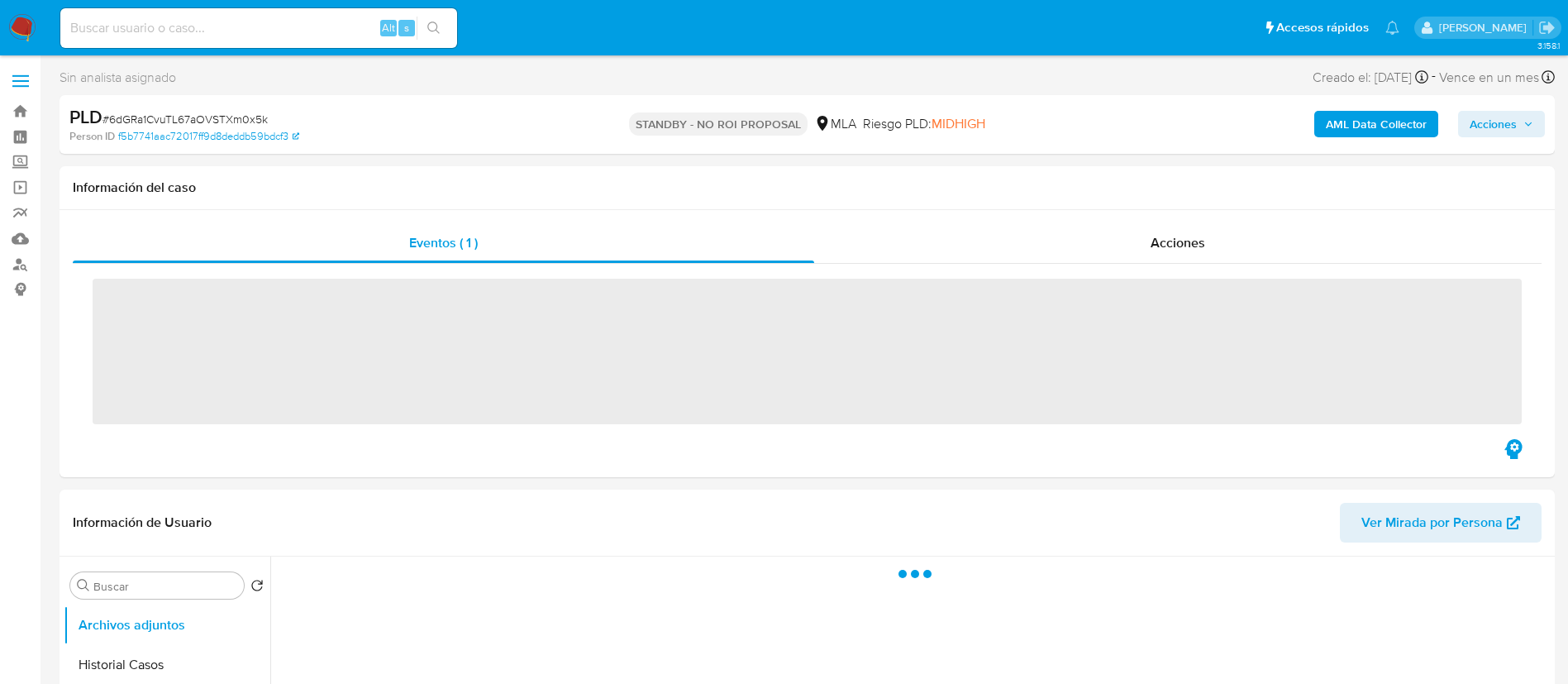
click at [345, 31] on input at bounding box center [259, 28] width 397 height 22
paste input "Mtf7F52uf9FfJQ4PuyAMKJ6s"
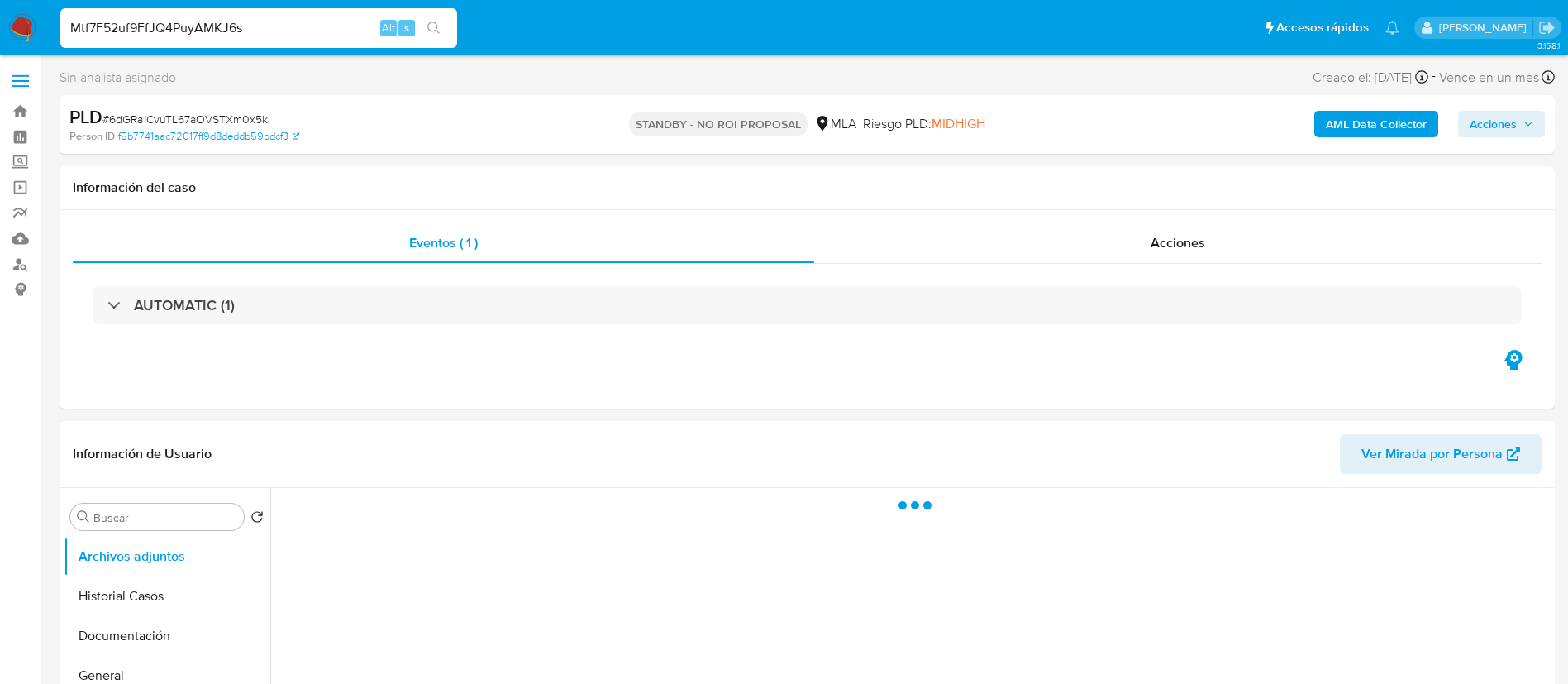
type input "Mtf7F52uf9FfJQ4PuyAMKJ6s"
click at [431, 31] on icon "search-icon" at bounding box center [433, 28] width 14 height 14
select select "10"
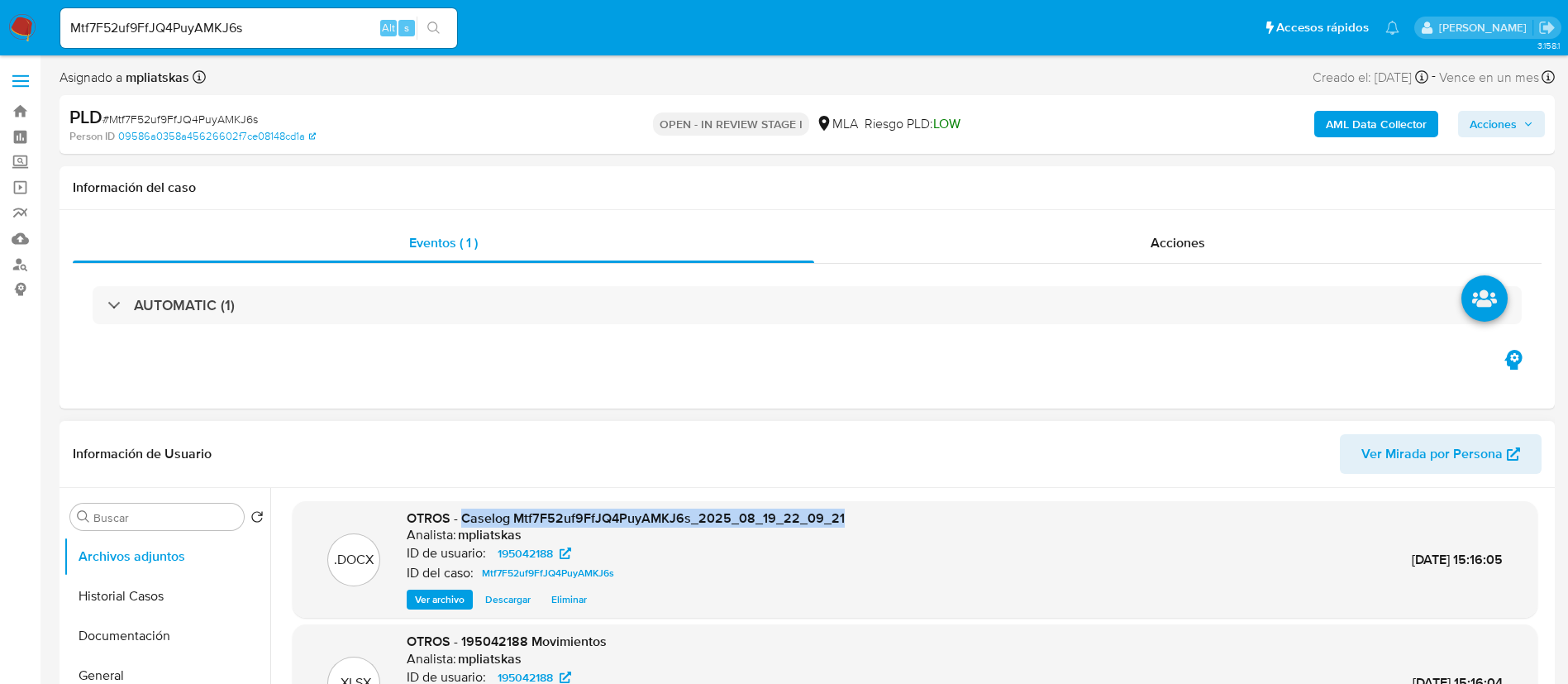
drag, startPoint x: 460, startPoint y: 514, endPoint x: 896, endPoint y: 501, distance: 436.2
click at [848, 516] on div ".DOCX OTROS - Caselog Mtf7F52uf9FfJQ4PuyAMKJ6s_2025_08_19_22_09_21 Analista: mp…" at bounding box center [915, 560] width 1228 height 101
copy span "Caselog Mtf7F52uf9FfJQ4PuyAMKJ6s_2025_08_19_22_09_21"
click at [1523, 134] on span "Acciones" at bounding box center [1501, 124] width 64 height 23
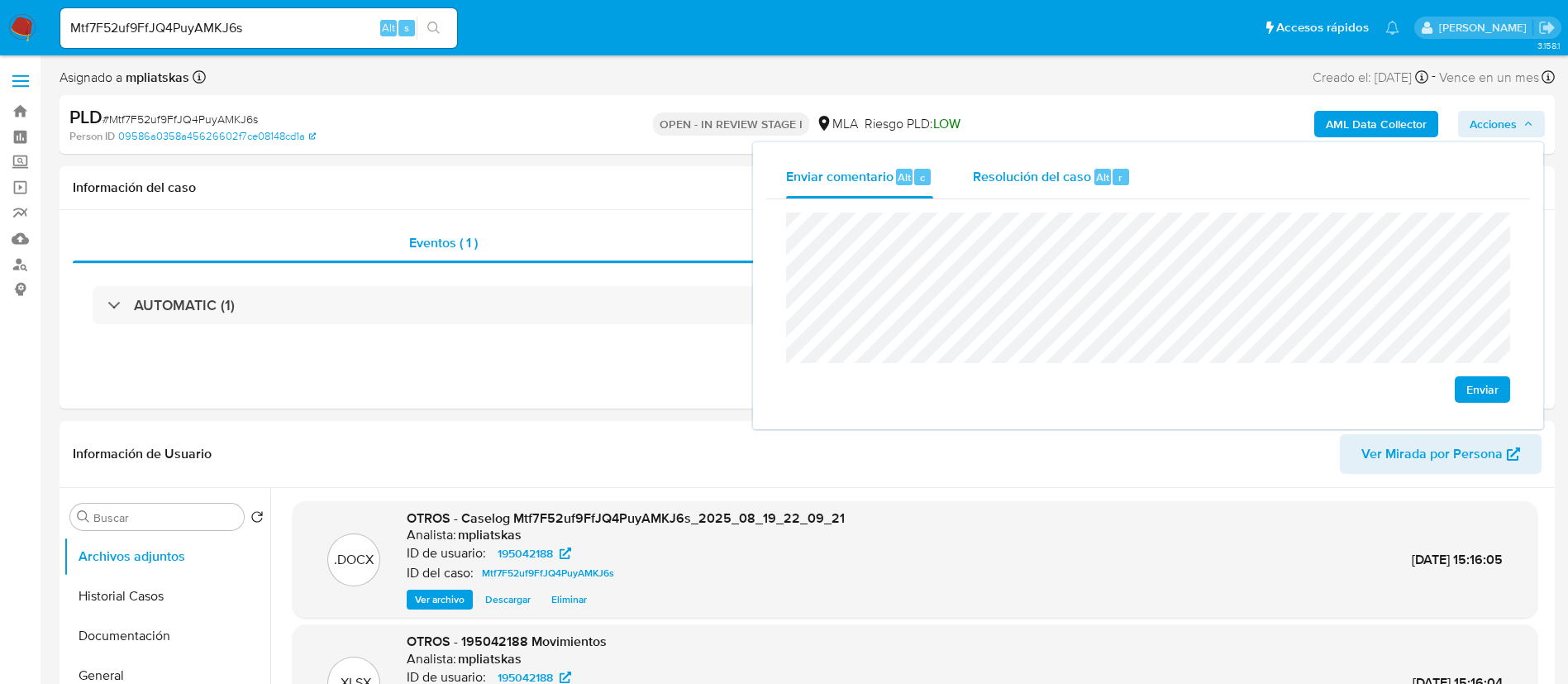
click at [1090, 180] on div "Resolución del caso Alt r" at bounding box center [1052, 177] width 158 height 43
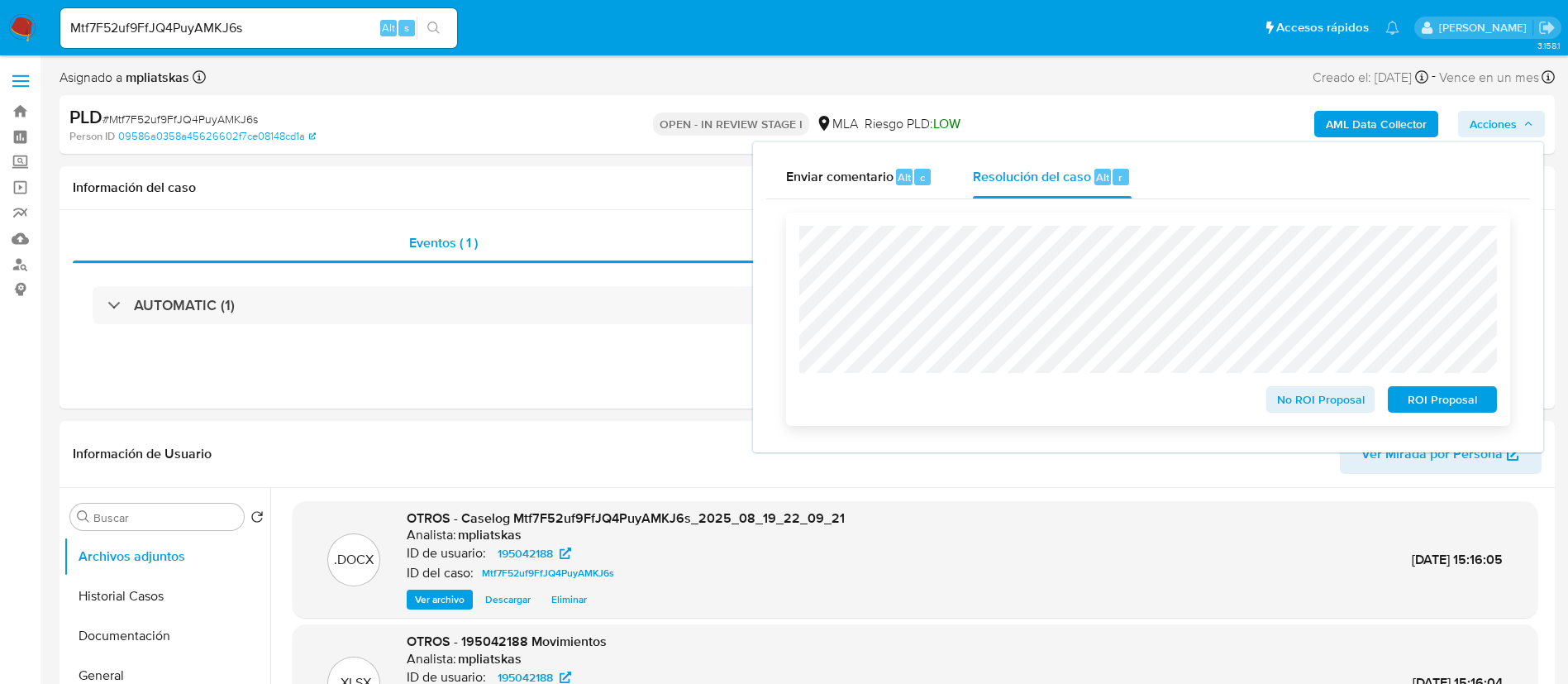
click at [1407, 406] on span "ROI Proposal" at bounding box center [1442, 399] width 86 height 23
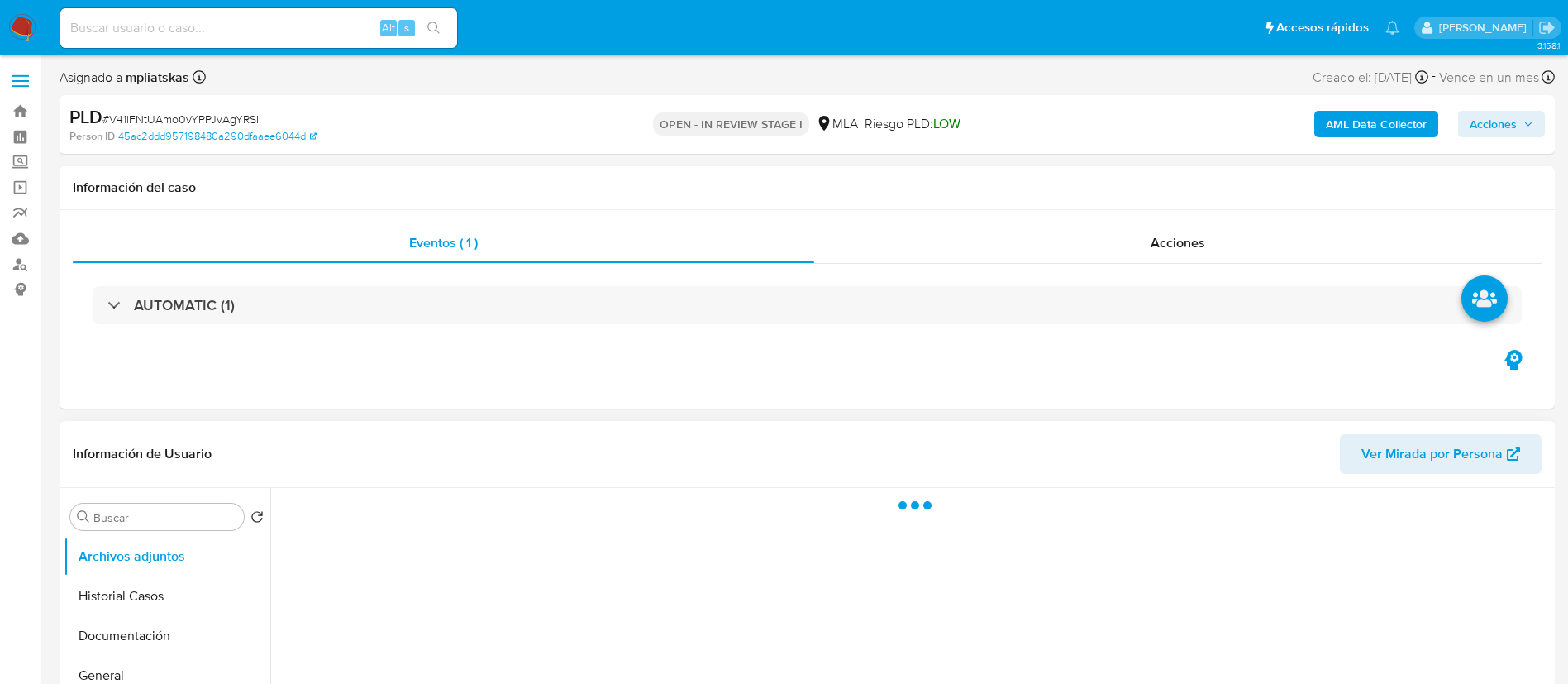
select select "10"
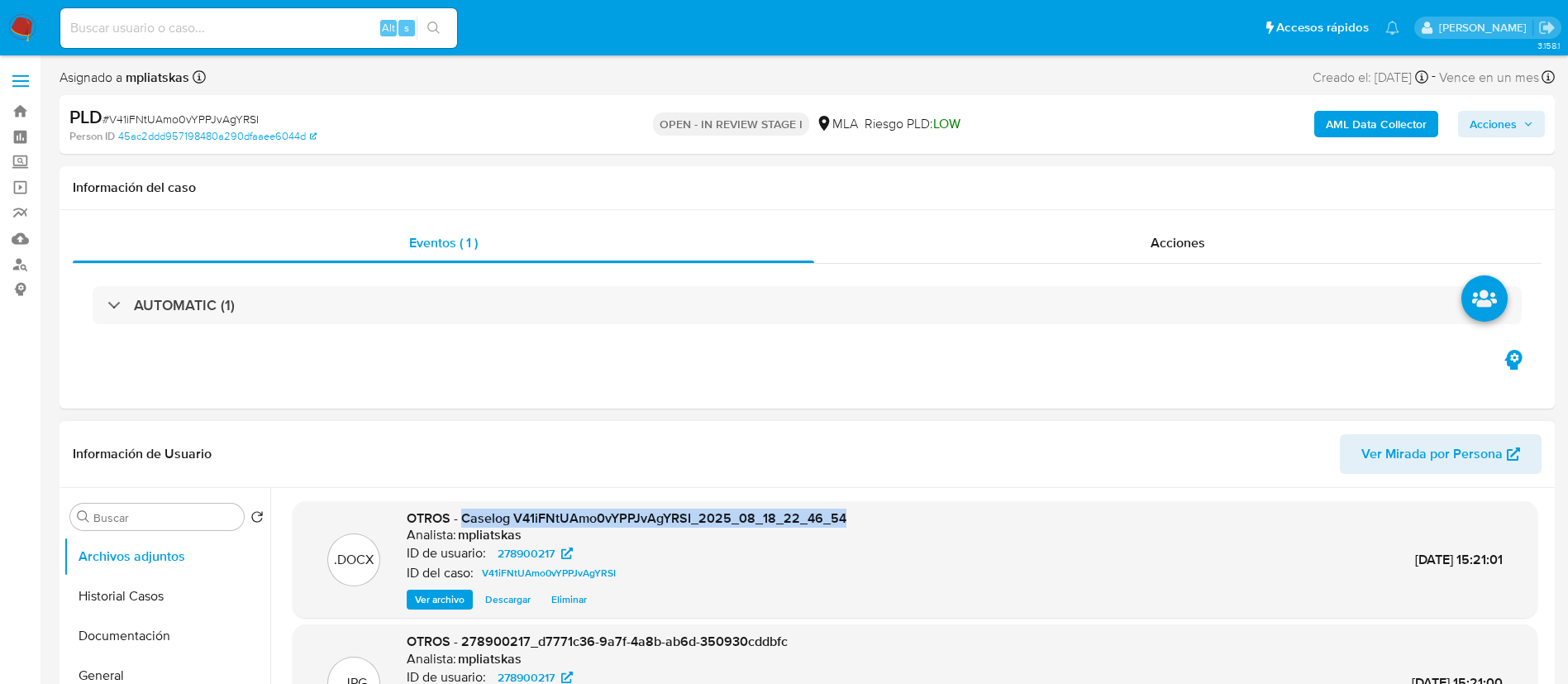
drag, startPoint x: 467, startPoint y: 524, endPoint x: 856, endPoint y: 523, distance: 389.0
click at [856, 523] on div ".DOCX OTROS - Caselog V41iFNtUAmo0vYPPJvAgYRSI_2025_08_18_22_46_54 Analista: mp…" at bounding box center [915, 560] width 1228 height 101
copy span "Caselog V41iFNtUAmo0vYPPJvAgYRSI_2025_08_18_22_46_54"
click at [1488, 135] on span "Acciones" at bounding box center [1493, 123] width 47 height 26
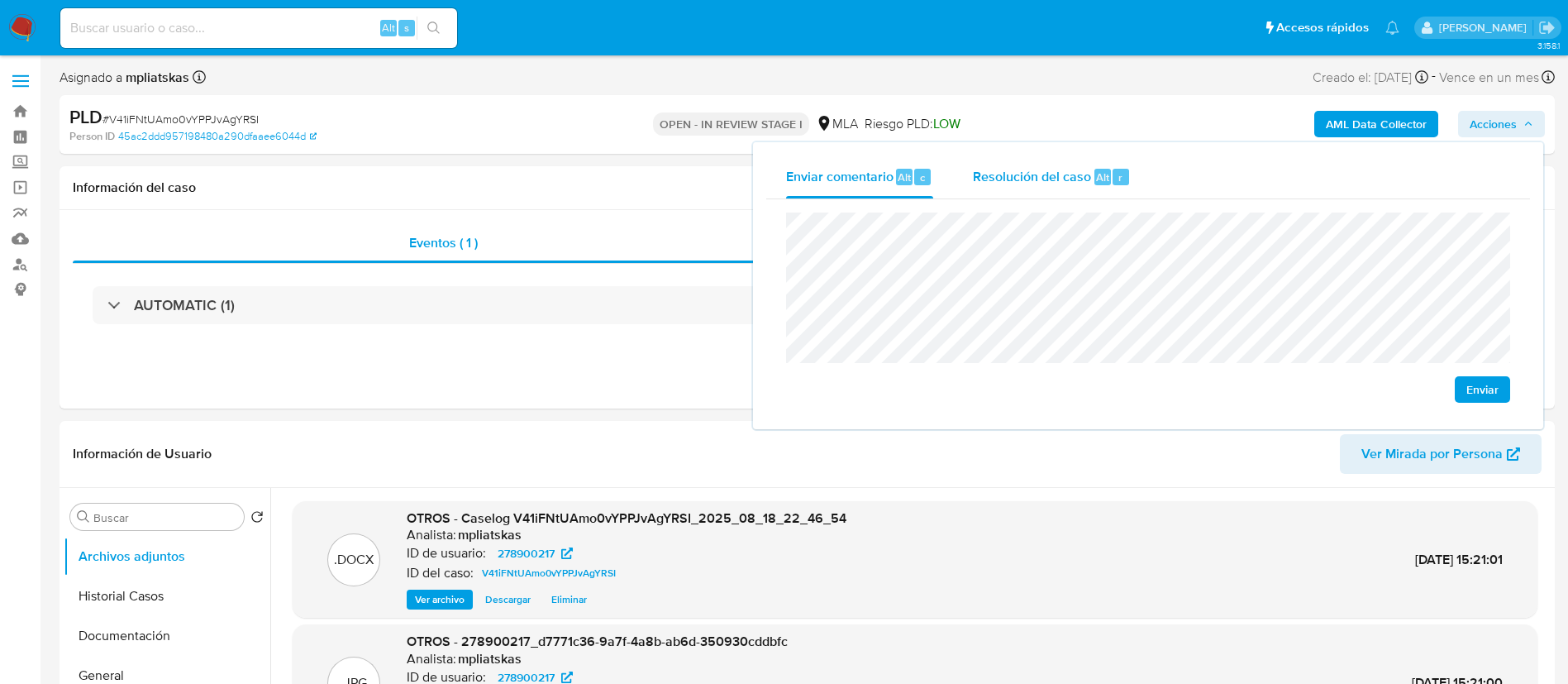
click at [1066, 169] on span "Resolución del caso" at bounding box center [1032, 176] width 118 height 19
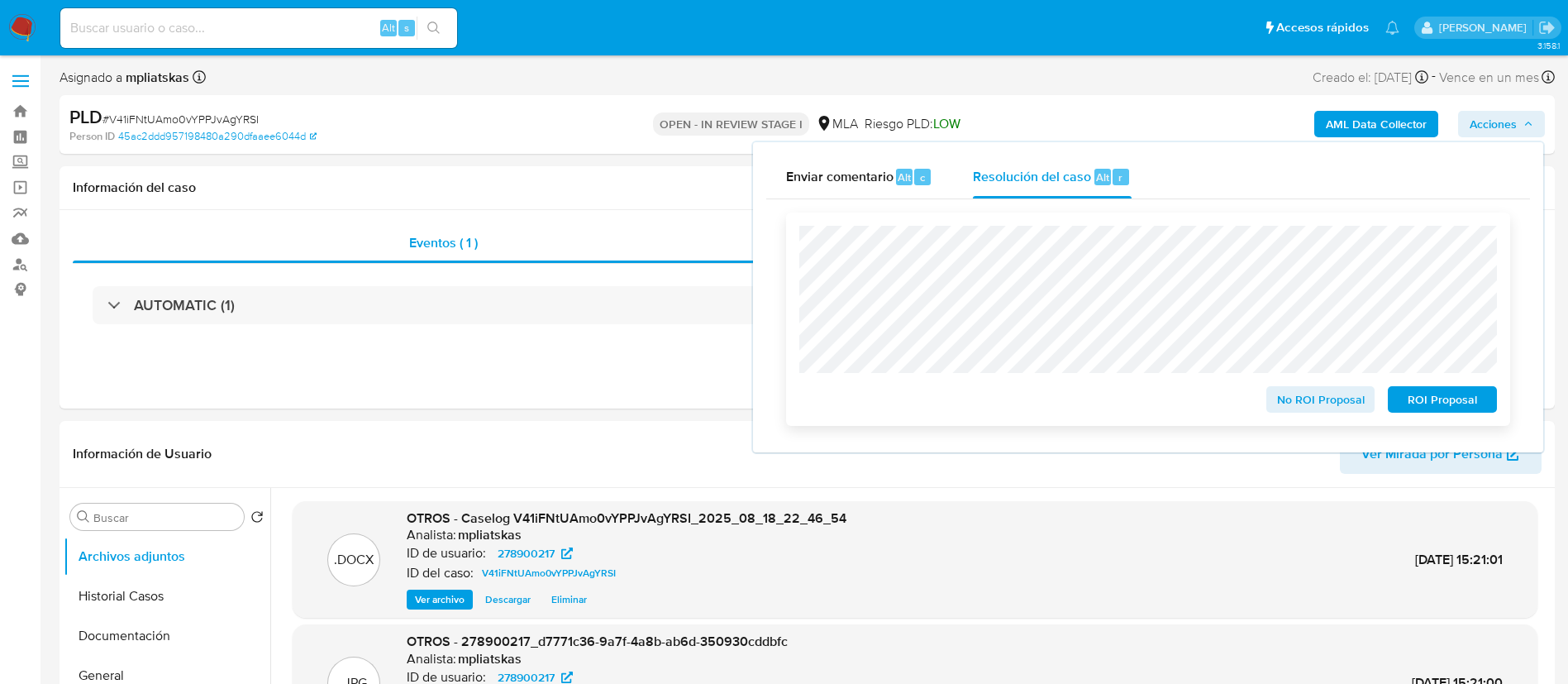
click at [1427, 402] on span "ROI Proposal" at bounding box center [1442, 399] width 86 height 23
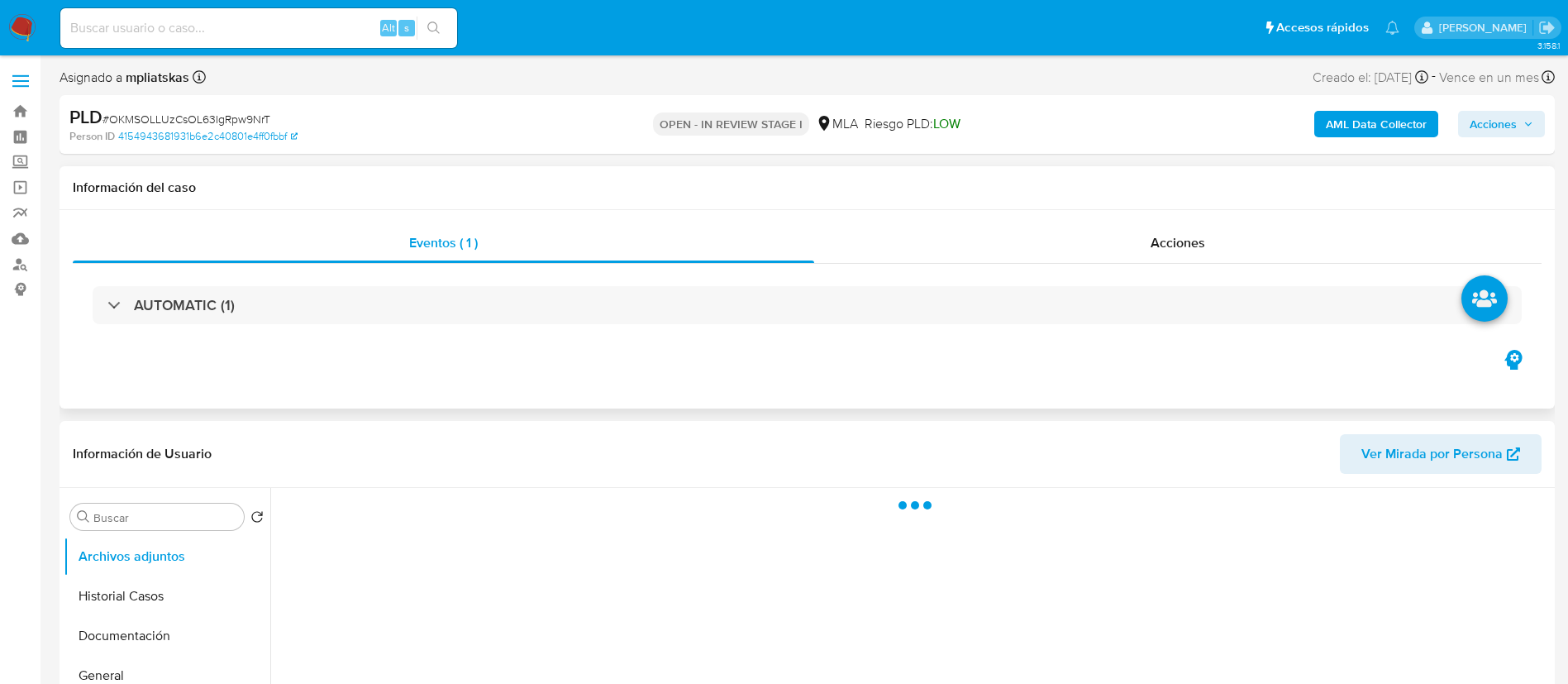
select select "10"
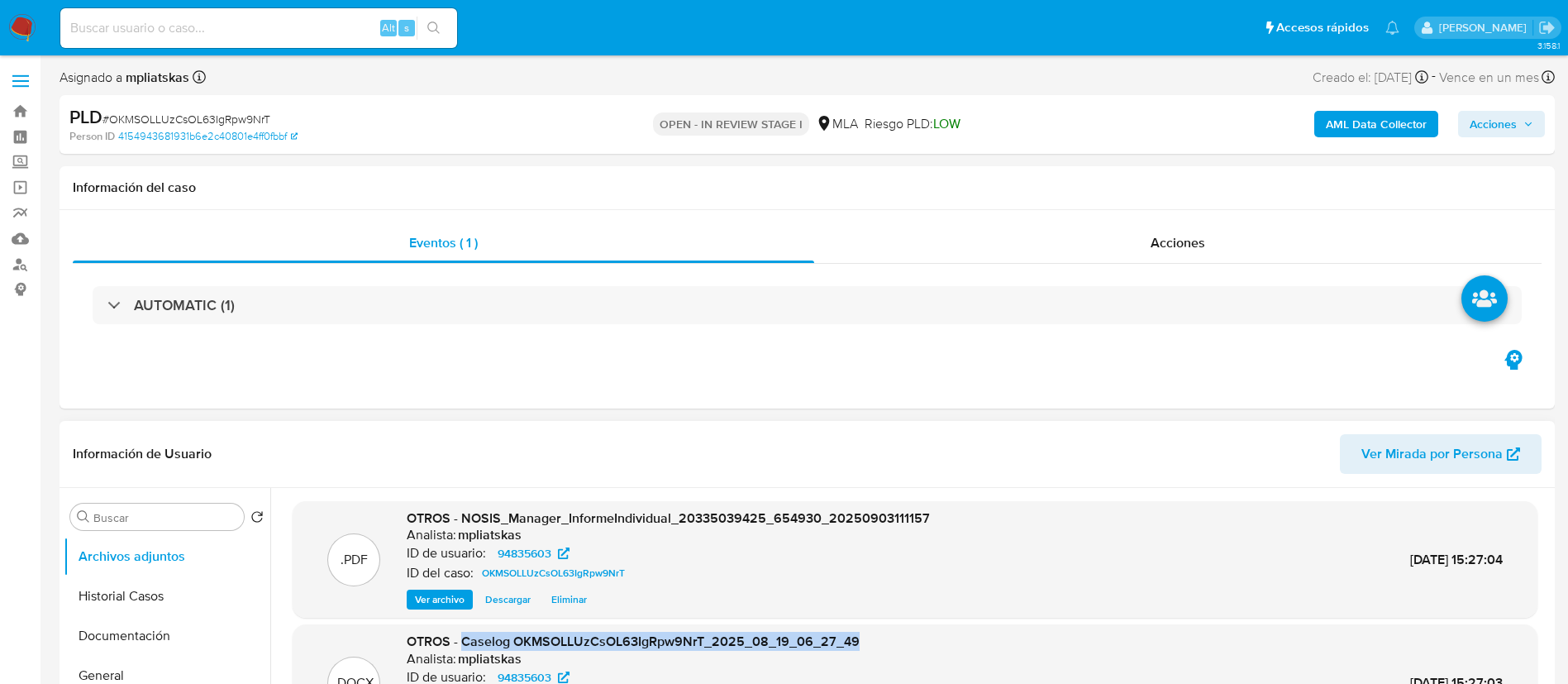
drag, startPoint x: 462, startPoint y: 643, endPoint x: 894, endPoint y: 630, distance: 432.2
click at [894, 630] on div ".DOCX OTROS - Caselog OKMSOLLUzCsOL63IgRpw9NrT_2025_08_19_06_27_49 Analista: mp…" at bounding box center [916, 683] width 1245 height 117
copy span "Caselog OKMSOLLUzCsOL63IgRpw9NrT_2025_08_19_06_27_49"
click at [1511, 130] on span "Acciones" at bounding box center [1493, 123] width 47 height 26
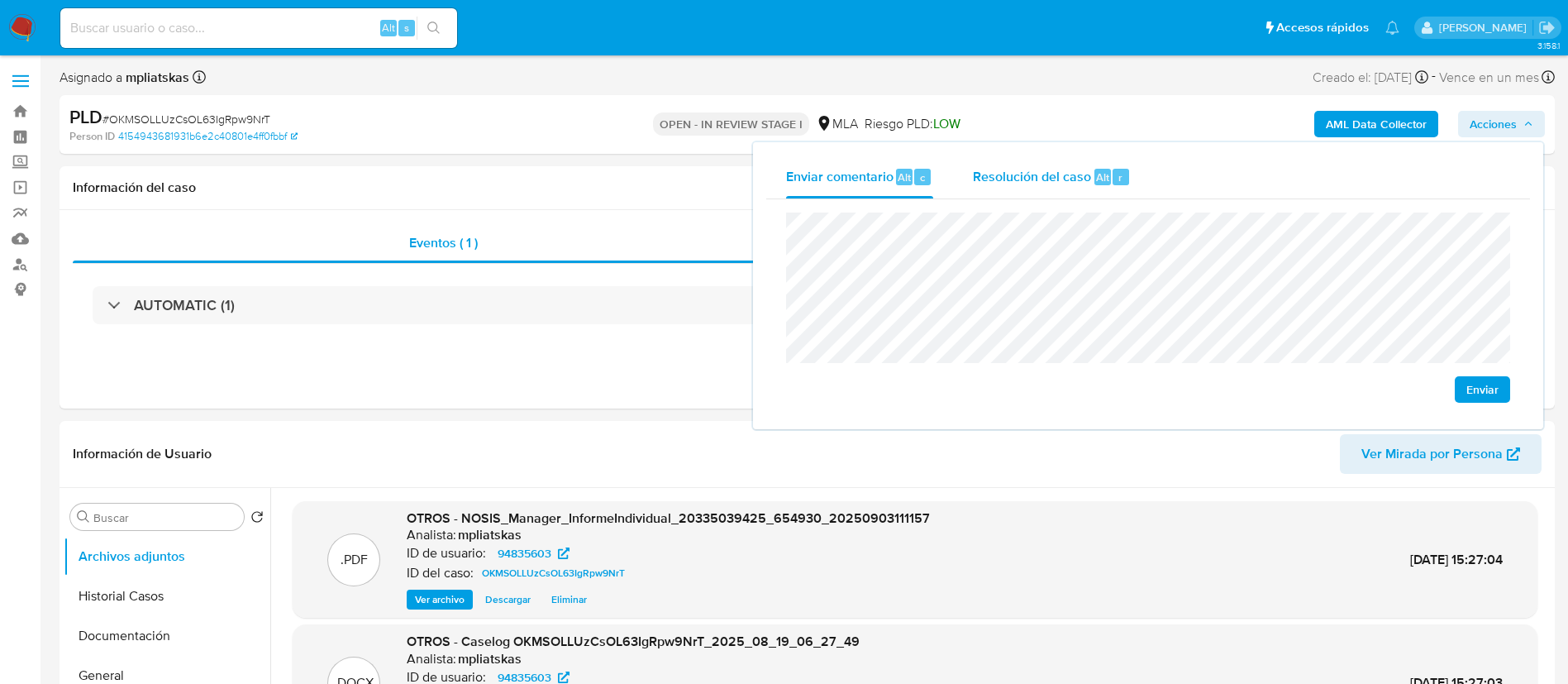
click at [1025, 179] on span "Resolución del caso" at bounding box center [1032, 176] width 118 height 19
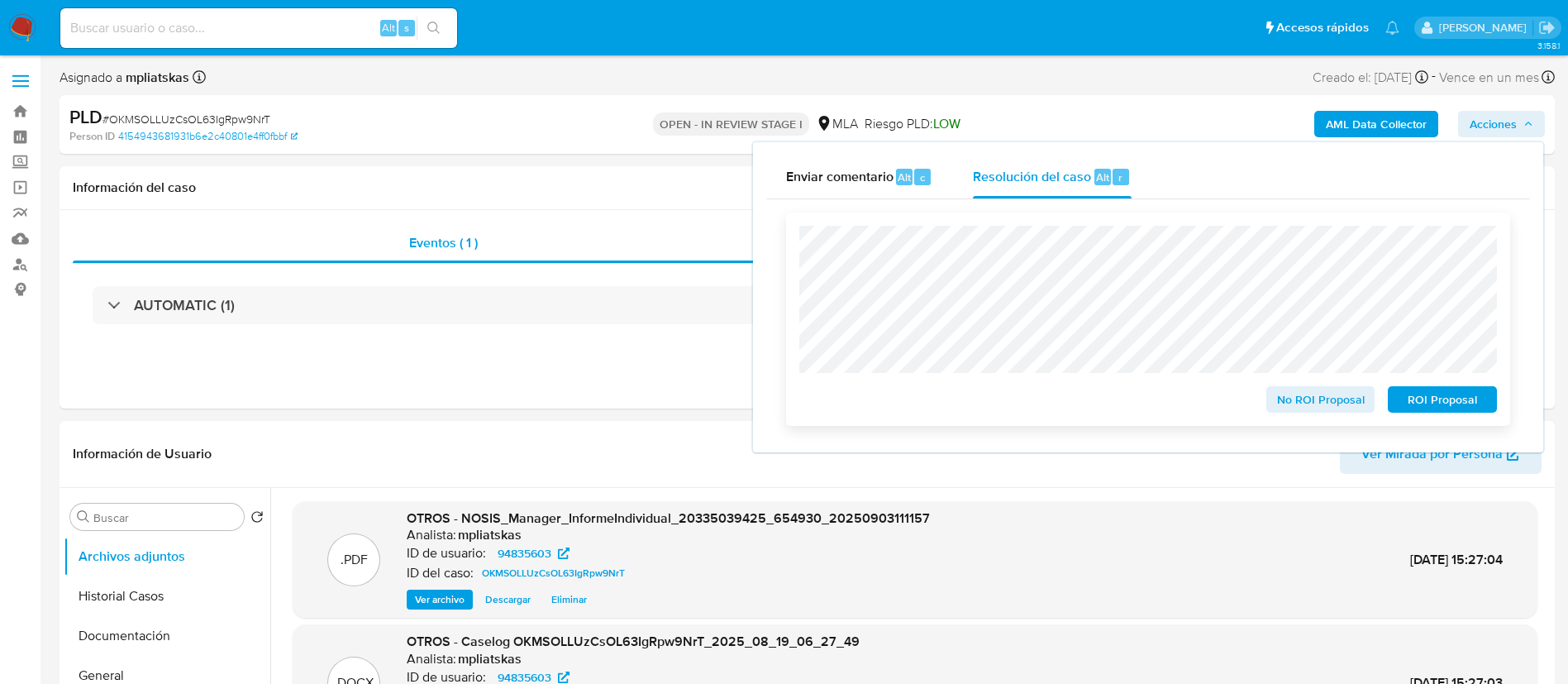
click at [1298, 411] on span "No ROI Proposal" at bounding box center [1320, 399] width 86 height 23
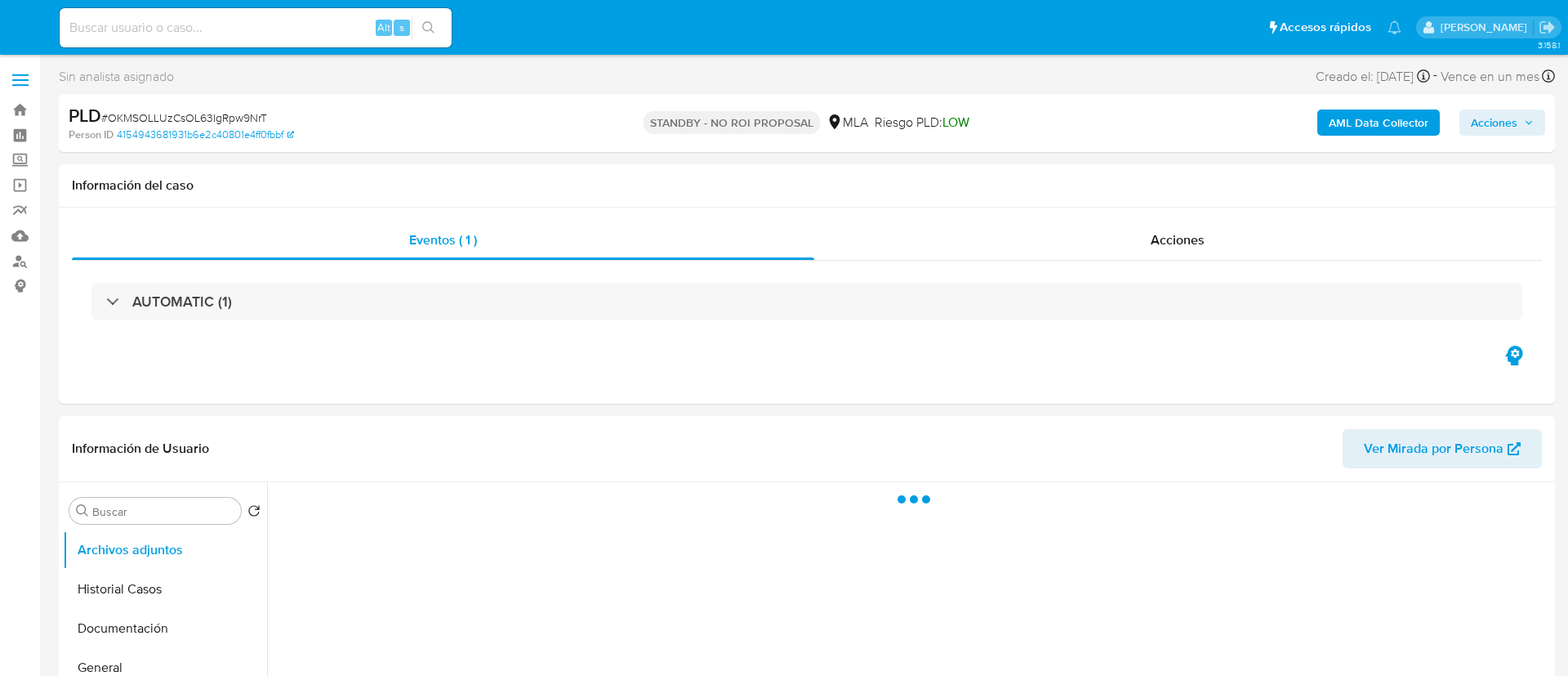
select select "10"
